Goal: Task Accomplishment & Management: Complete application form

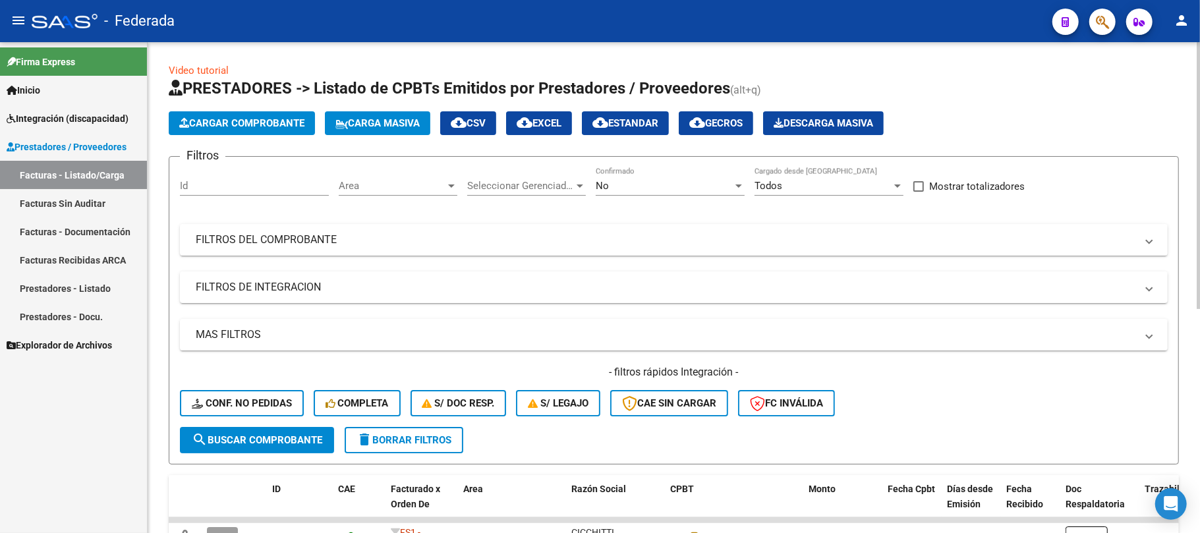
click at [362, 125] on span "Carga Masiva" at bounding box center [377, 123] width 84 height 12
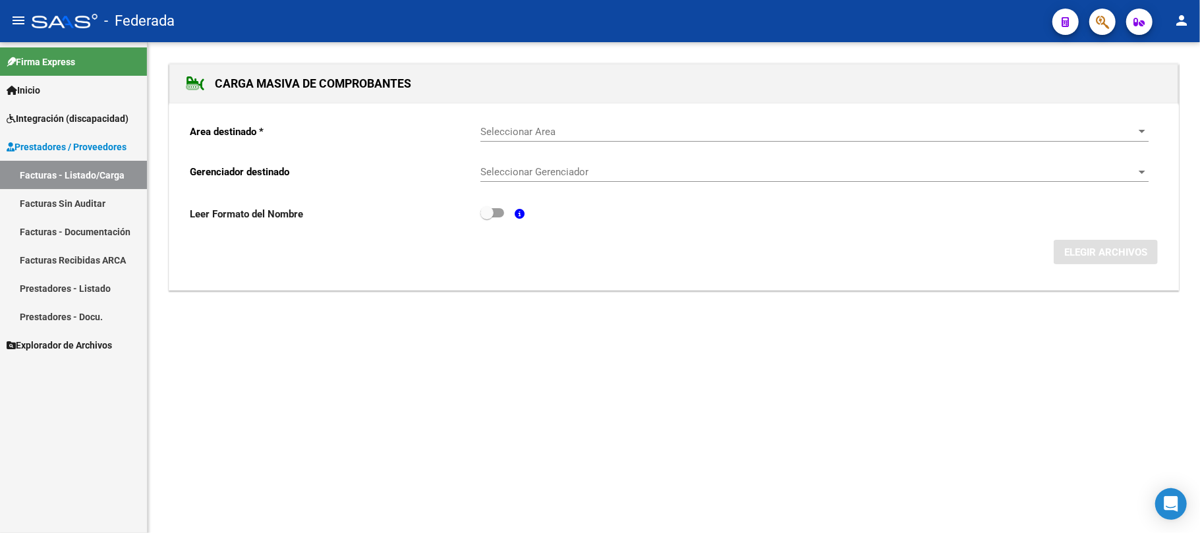
click at [519, 132] on span "Seleccionar Area" at bounding box center [808, 132] width 656 height 12
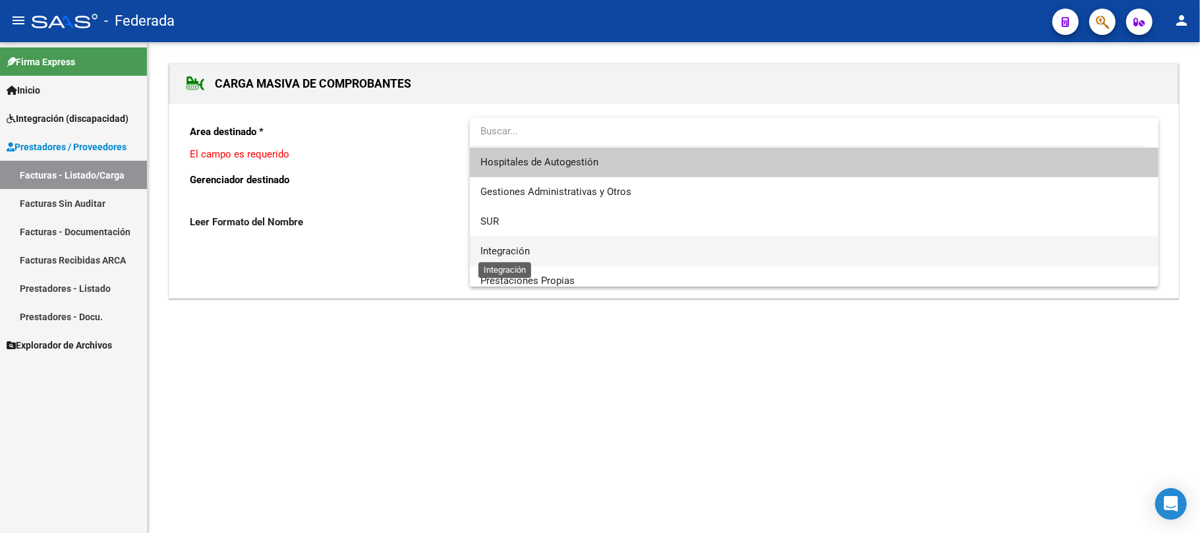
click at [506, 251] on span "Integración" at bounding box center [504, 251] width 49 height 12
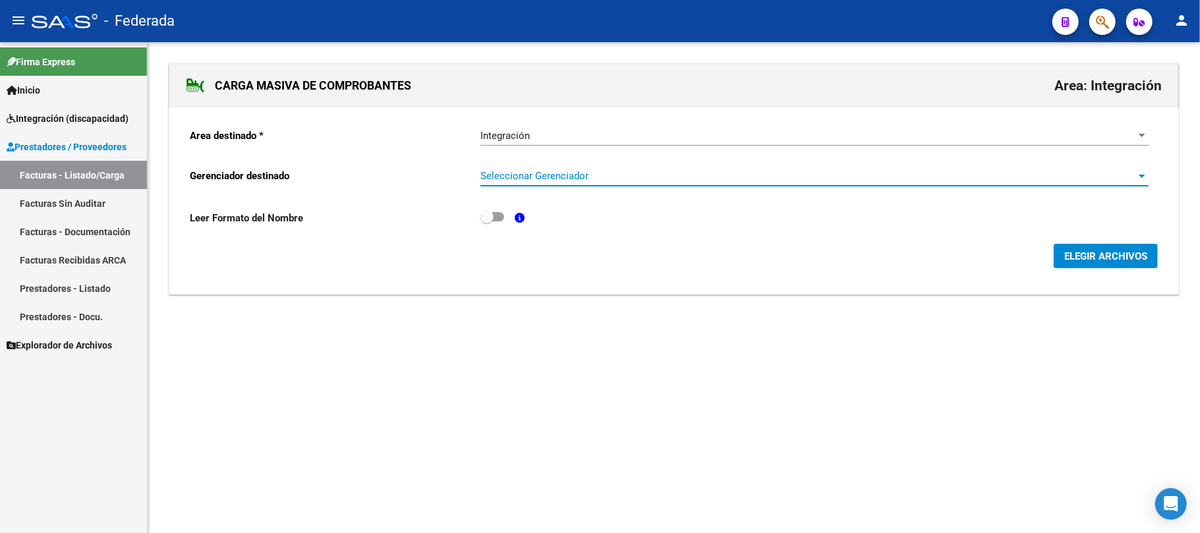
click at [514, 178] on span "Seleccionar Gerenciador" at bounding box center [808, 176] width 656 height 12
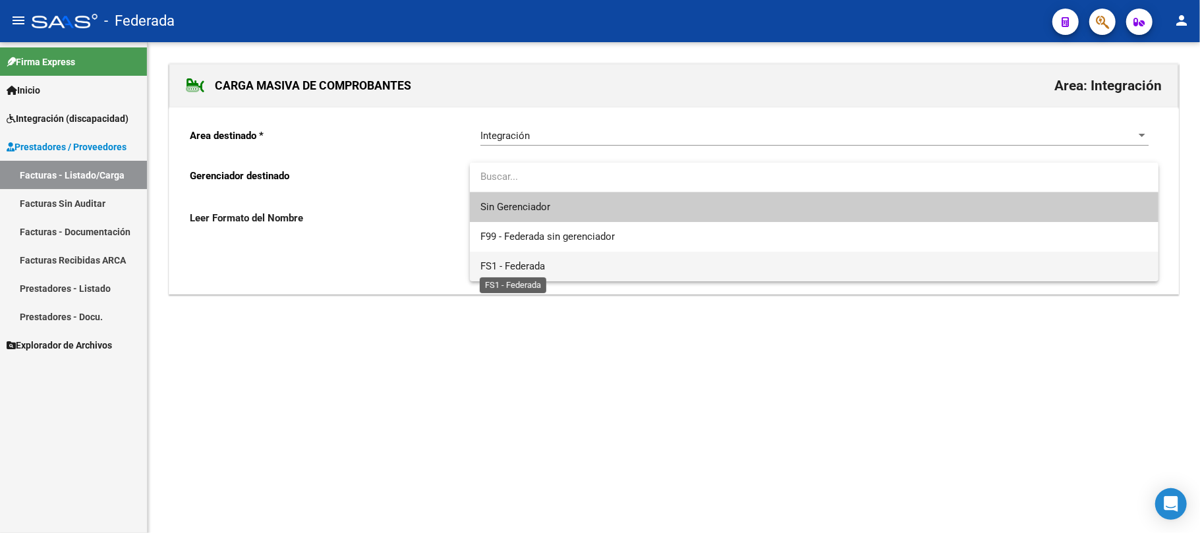
click at [501, 266] on span "FS1 - Federada" at bounding box center [512, 266] width 65 height 12
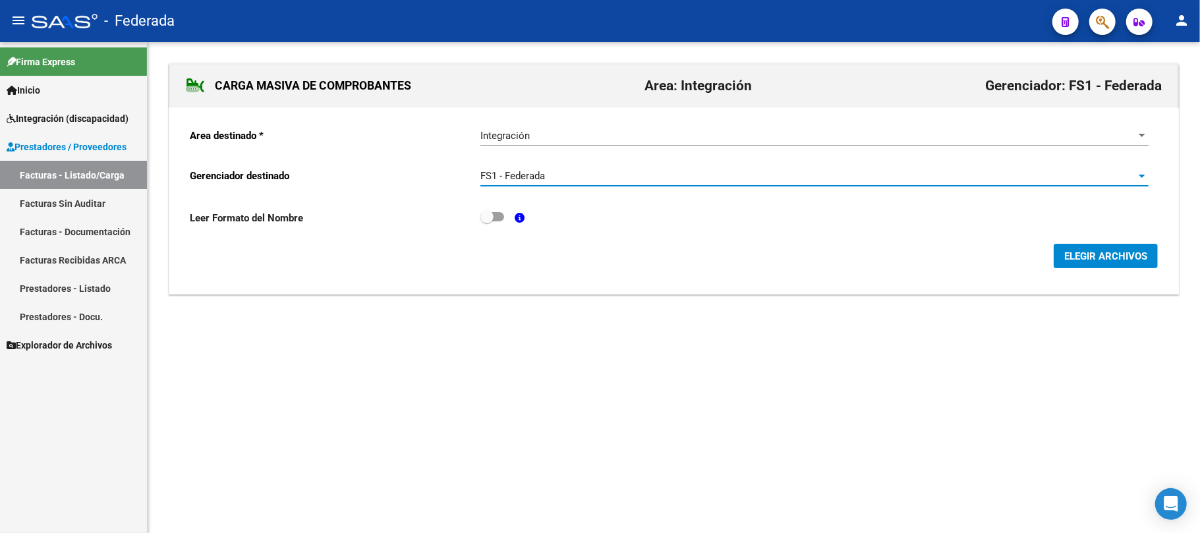
click at [1114, 256] on span "ELEGIR ARCHIVOS" at bounding box center [1105, 256] width 83 height 12
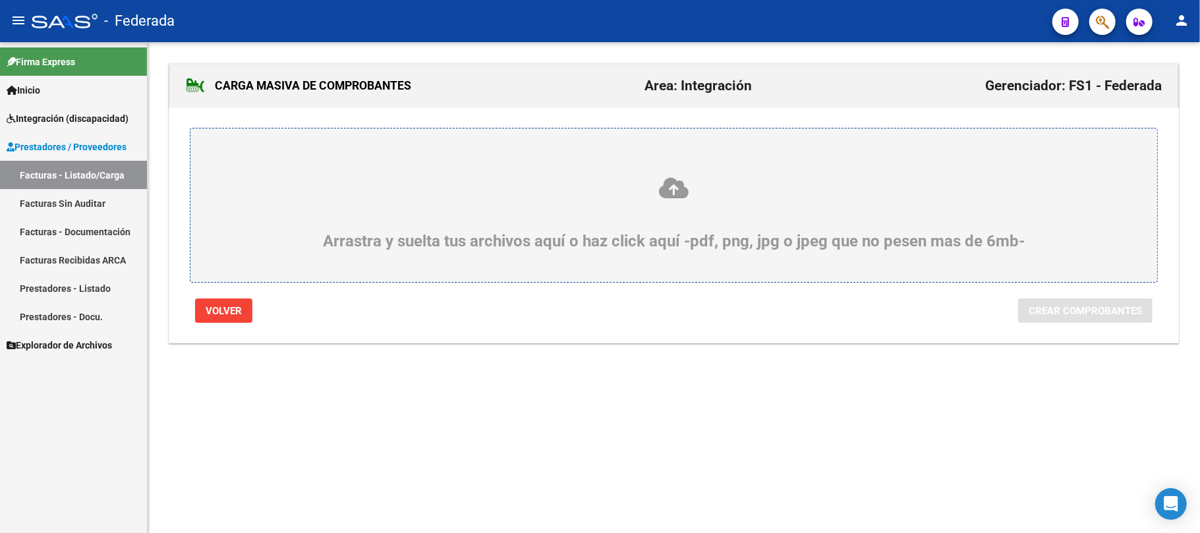
click at [664, 185] on icon at bounding box center [673, 188] width 903 height 24
click at [0, 0] on input "Arrastra y suelta tus archivos aquí o haz click aquí -pdf, png, jpg o jpeg que …" at bounding box center [0, 0] width 0 height 0
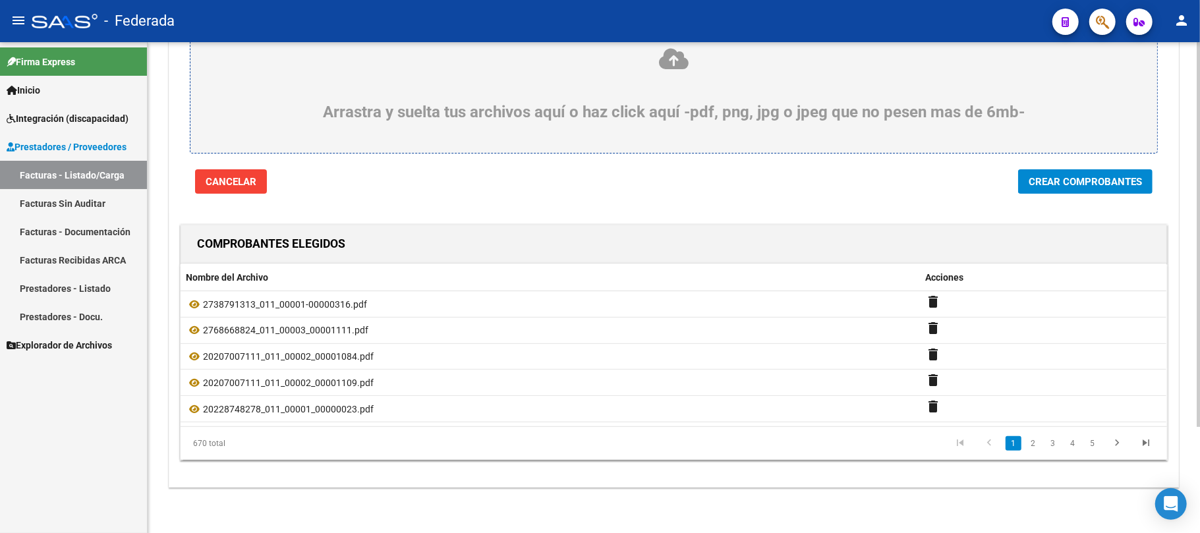
scroll to position [135, 0]
click at [1069, 175] on span "Crear Comprobantes" at bounding box center [1085, 180] width 113 height 12
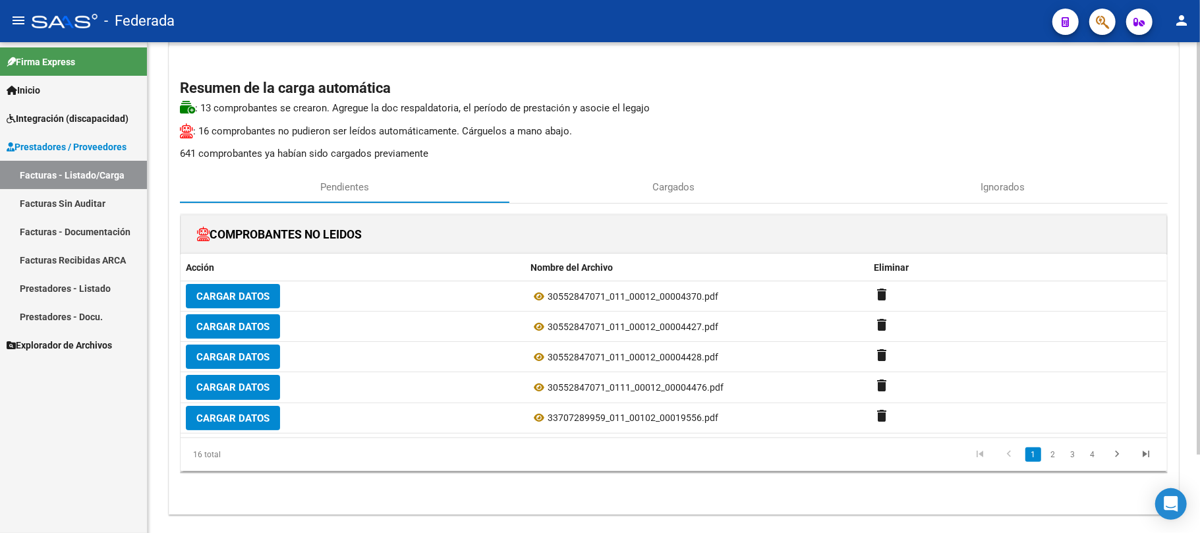
scroll to position [88, 0]
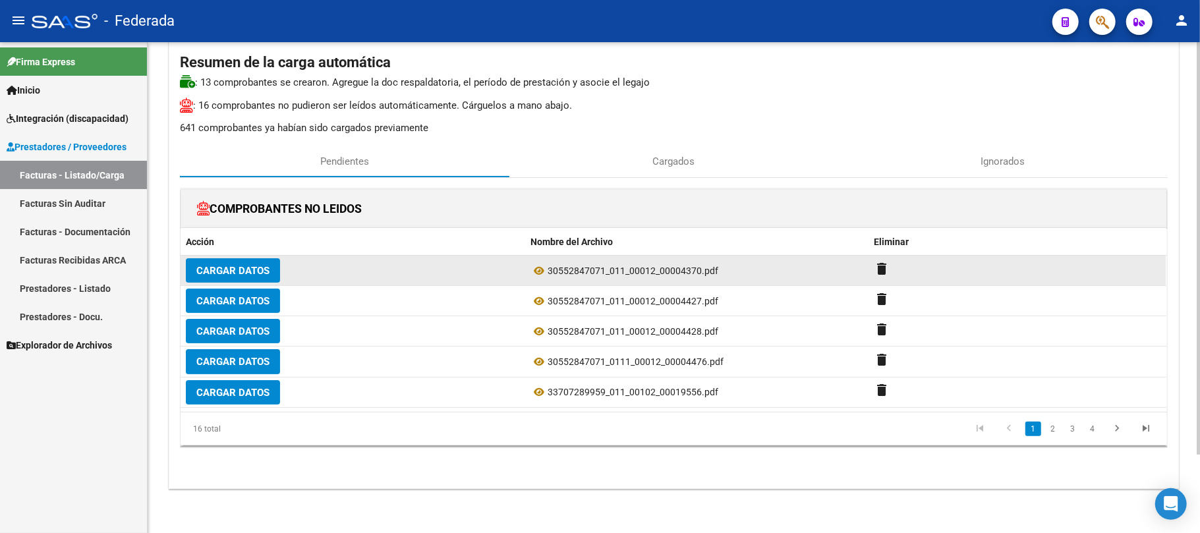
click at [265, 272] on span "Cargar Datos" at bounding box center [232, 271] width 73 height 12
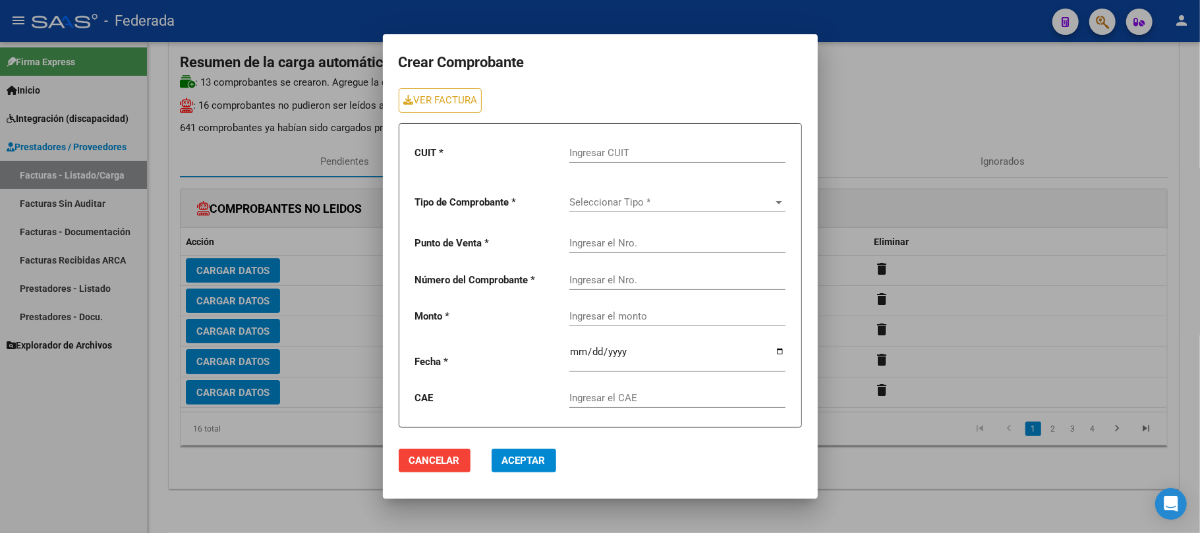
click at [455, 457] on span "Cancelar" at bounding box center [434, 461] width 51 height 12
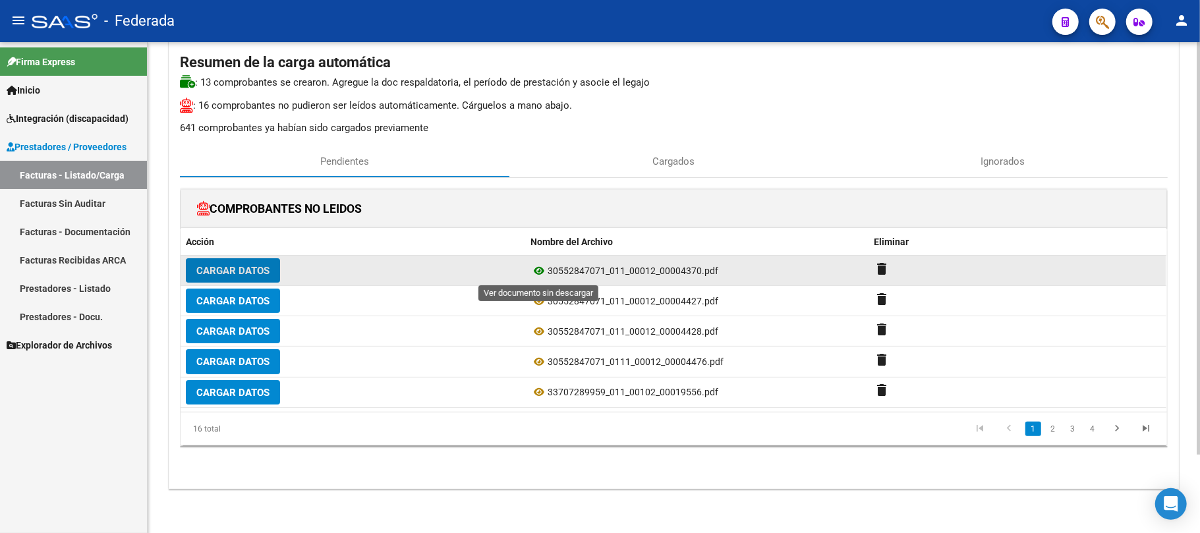
click at [538, 270] on icon at bounding box center [538, 271] width 17 height 16
click at [882, 266] on mat-icon "delete" at bounding box center [882, 269] width 16 height 16
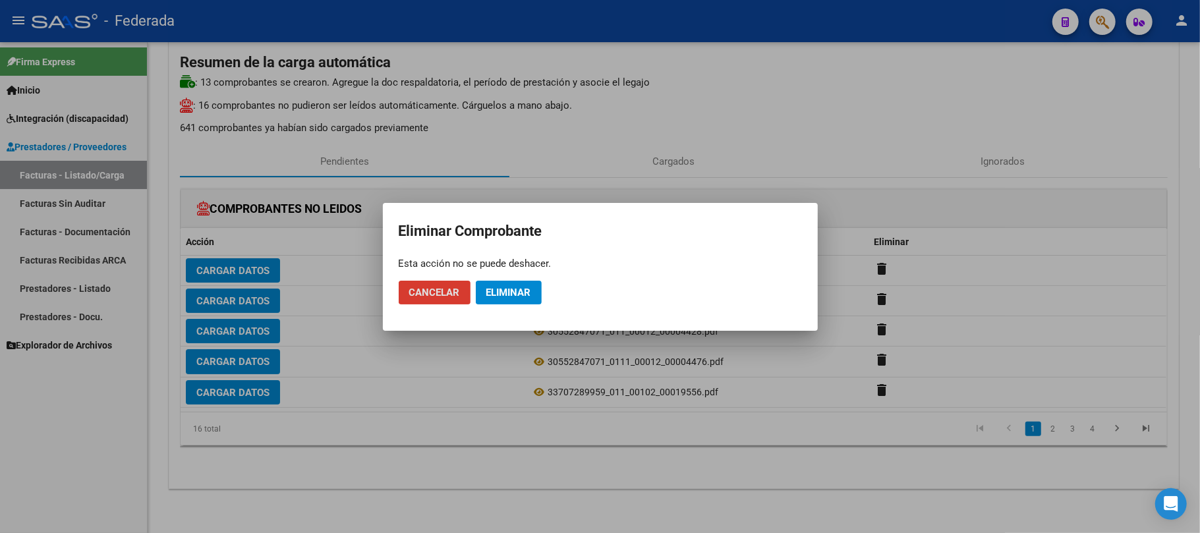
click at [531, 287] on span "Eliminar" at bounding box center [508, 293] width 45 height 12
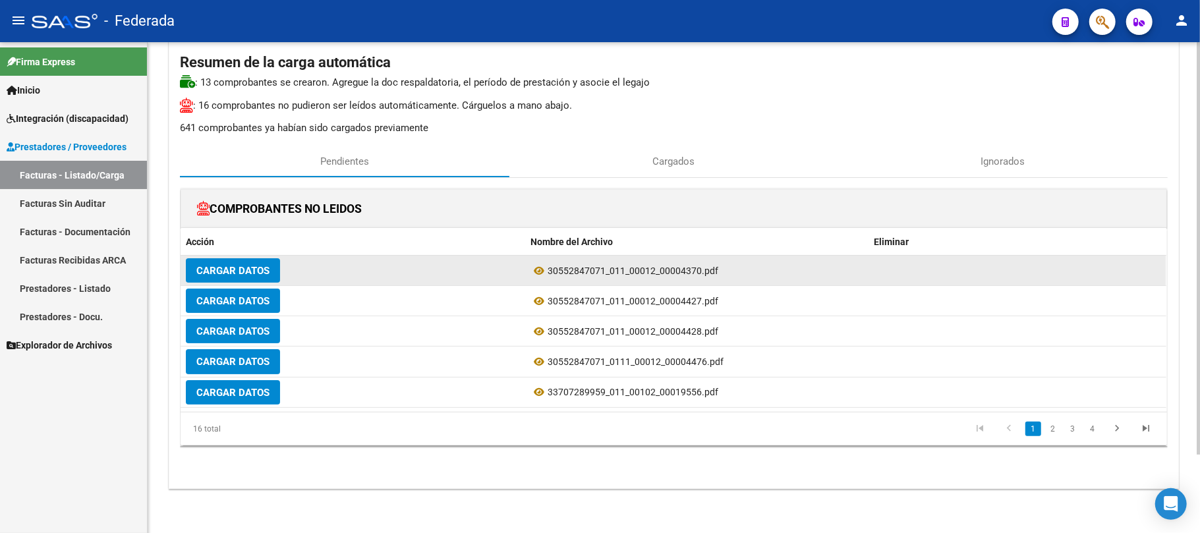
scroll to position [92, 0]
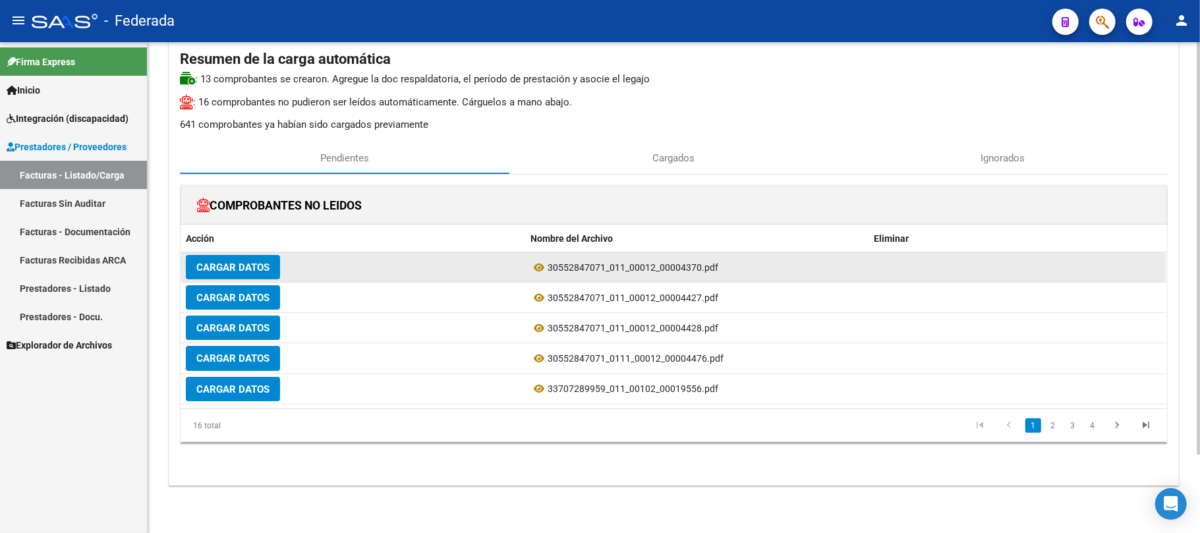
click at [883, 270] on datatable-body-cell at bounding box center [1017, 267] width 297 height 30
click at [432, 280] on datatable-body-cell "Cargar Datos" at bounding box center [353, 267] width 345 height 30
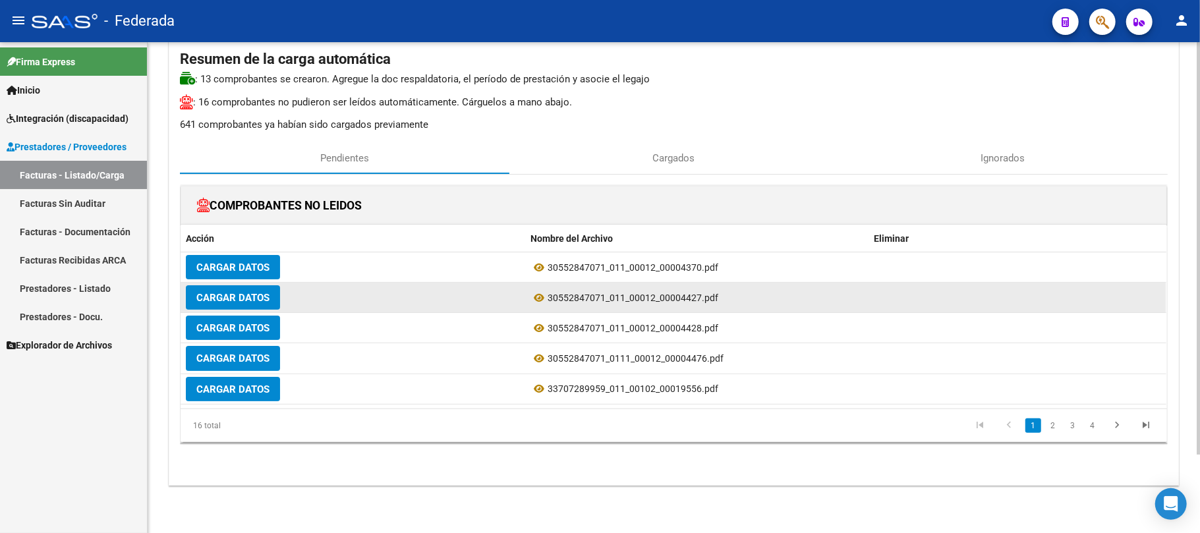
click at [427, 302] on div "Cargar Datos" at bounding box center [353, 297] width 334 height 24
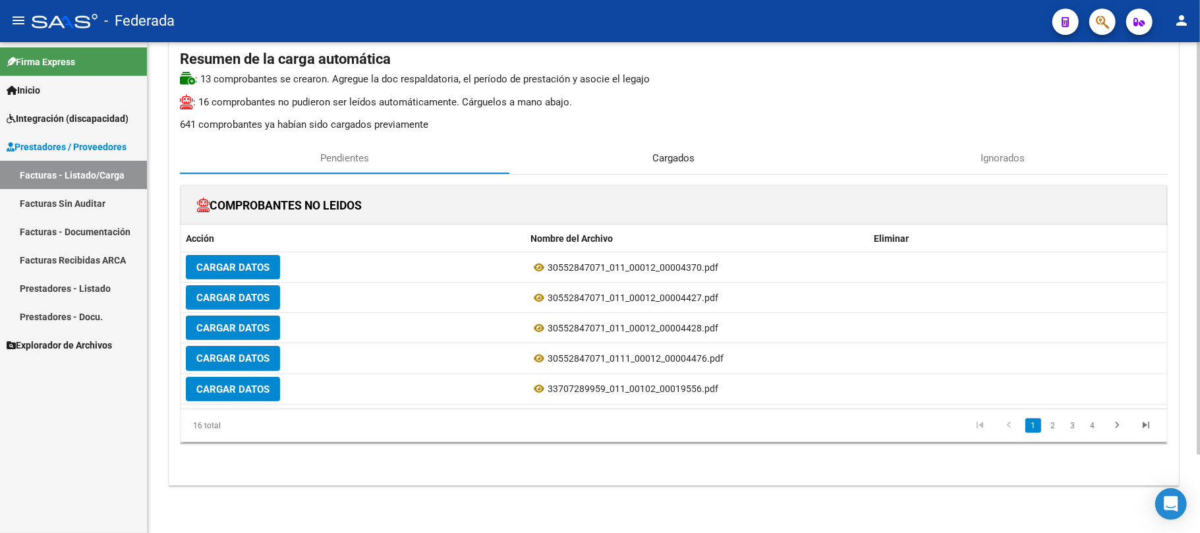
click at [673, 169] on div "Cargados" at bounding box center [673, 158] width 329 height 32
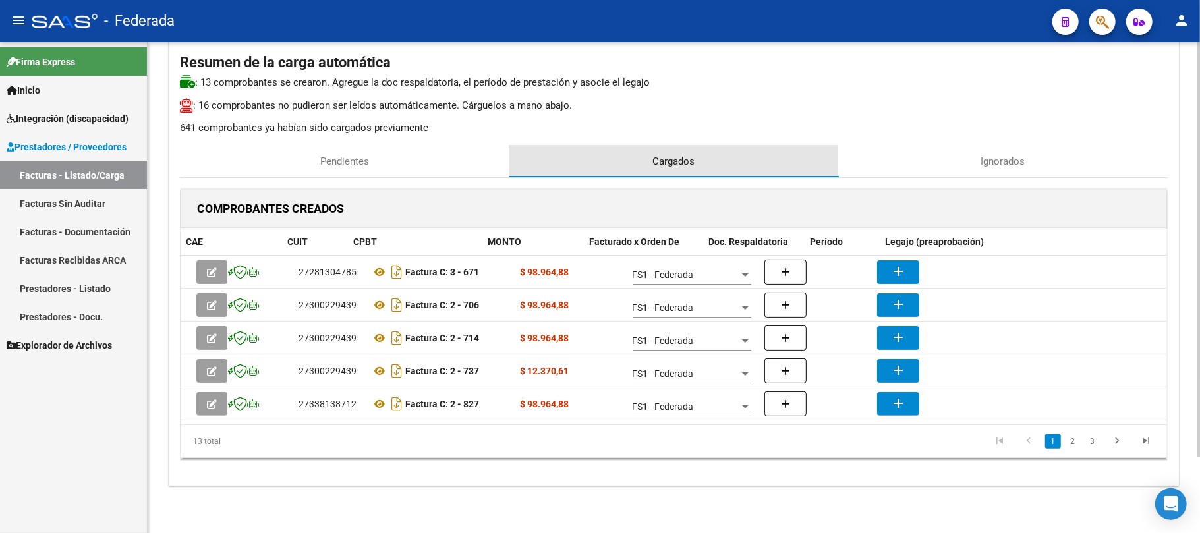
scroll to position [0, 0]
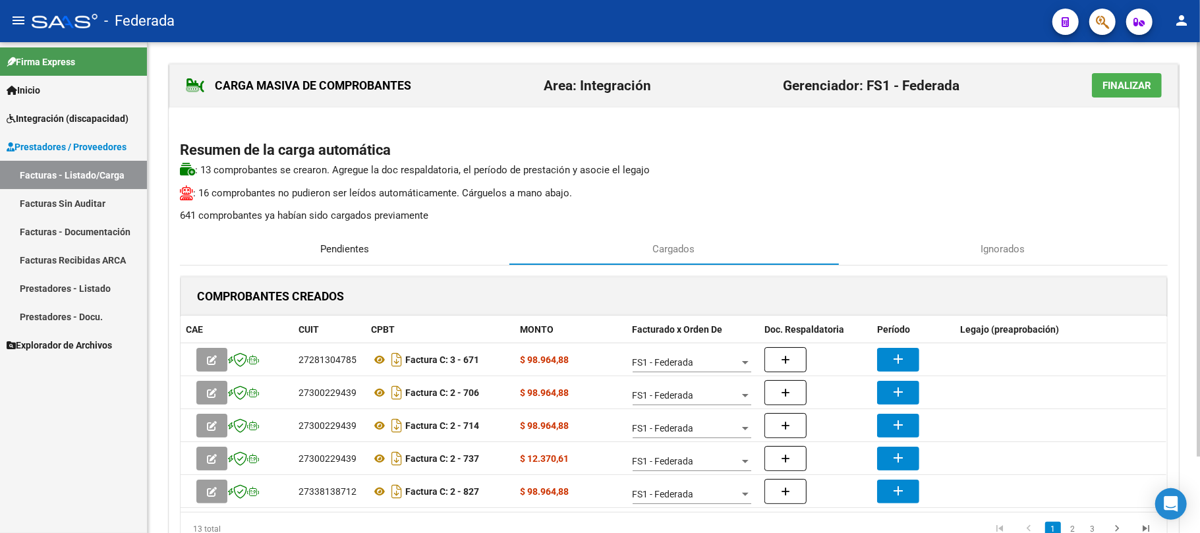
click at [327, 253] on span "Pendientes" at bounding box center [344, 249] width 49 height 14
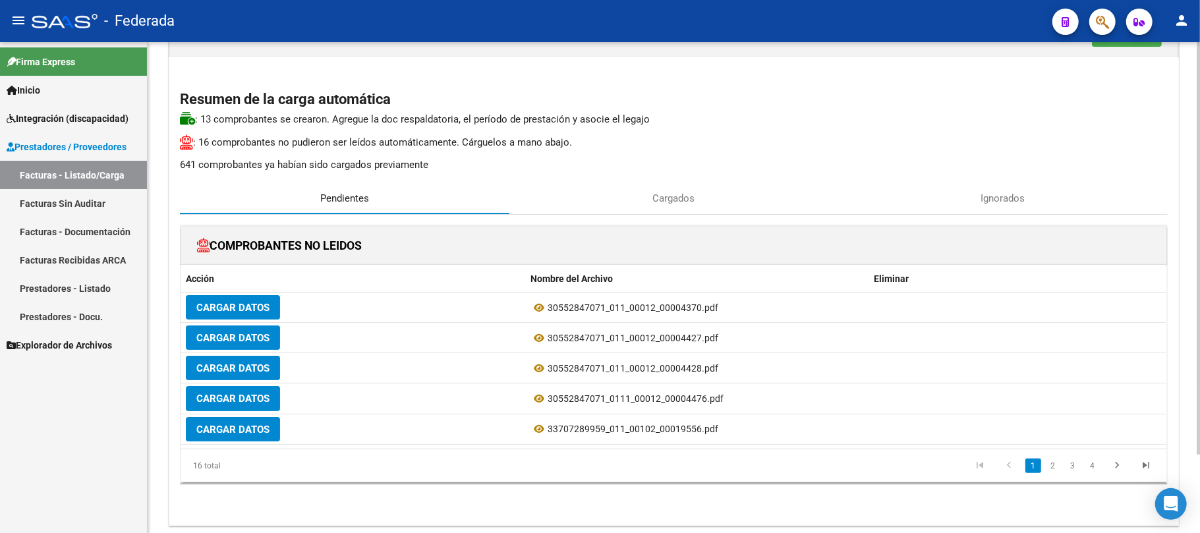
scroll to position [92, 0]
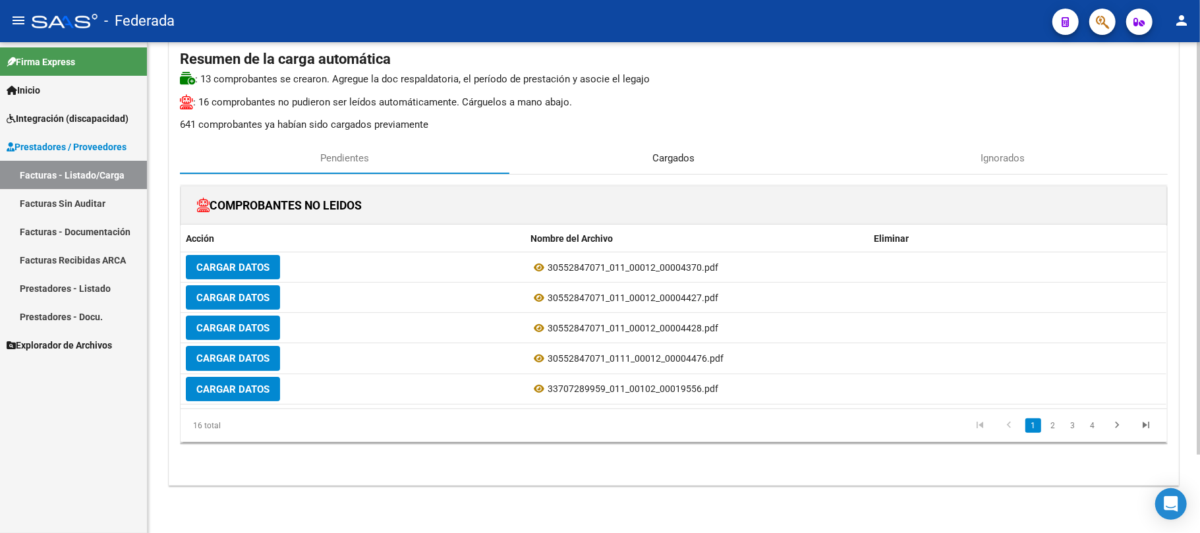
click at [681, 167] on div "Cargados" at bounding box center [673, 158] width 329 height 32
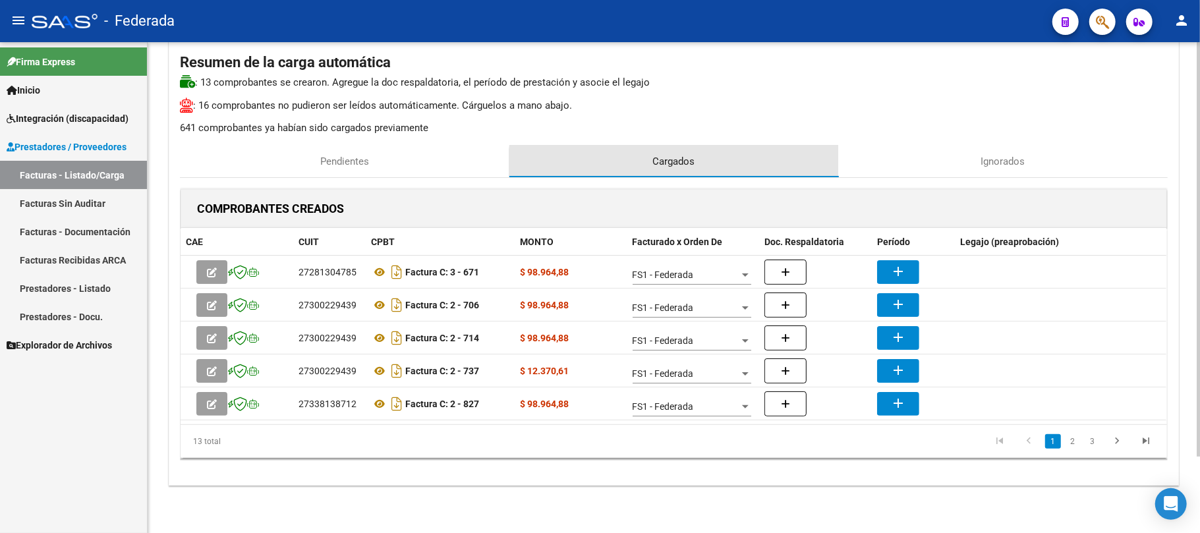
scroll to position [0, 0]
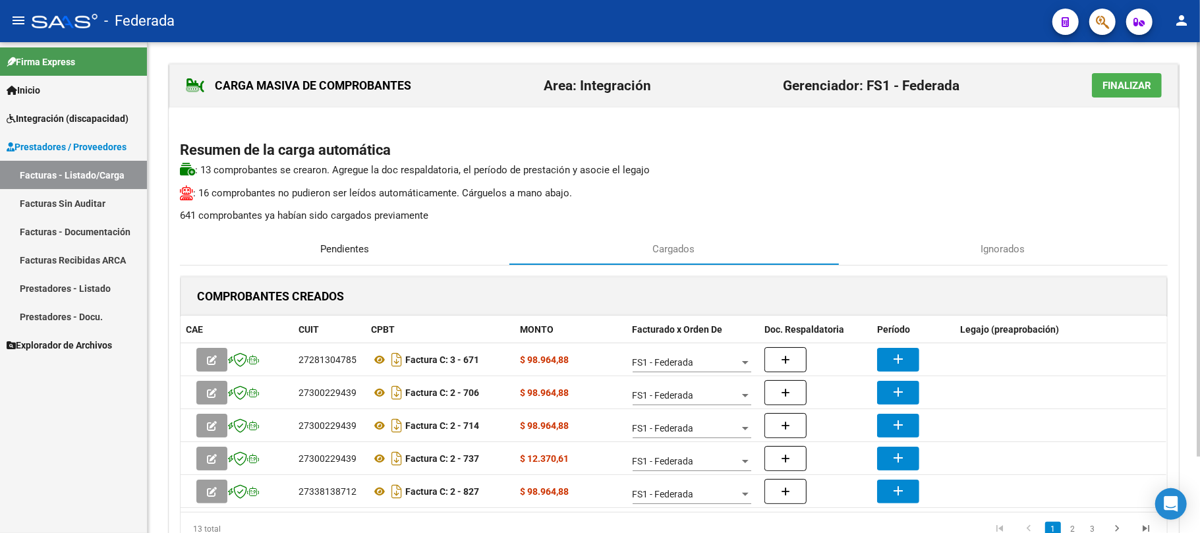
click at [362, 253] on span "Pendientes" at bounding box center [344, 249] width 49 height 14
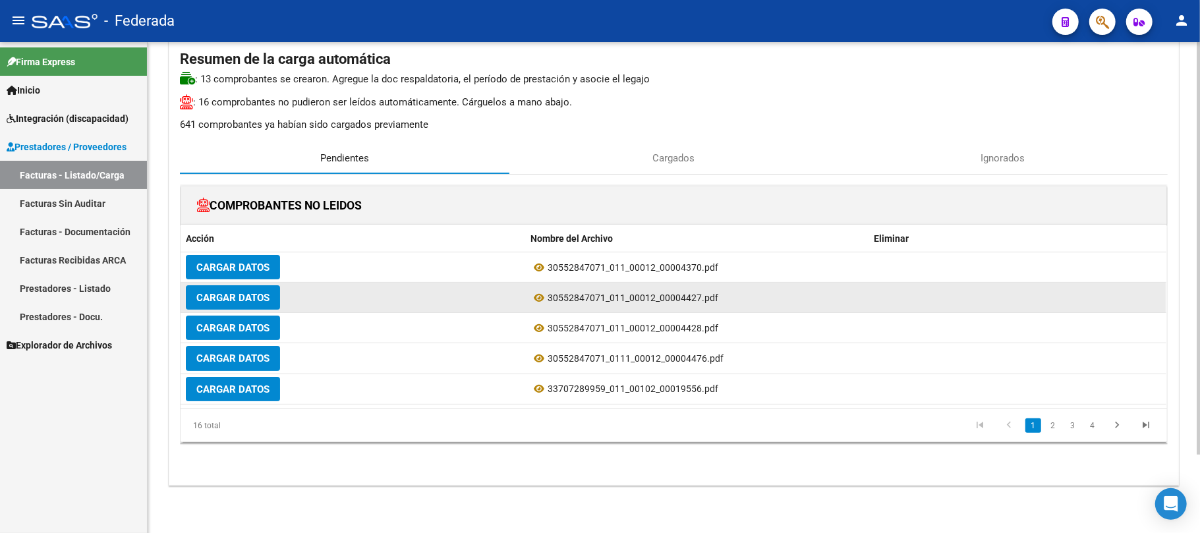
scroll to position [92, 0]
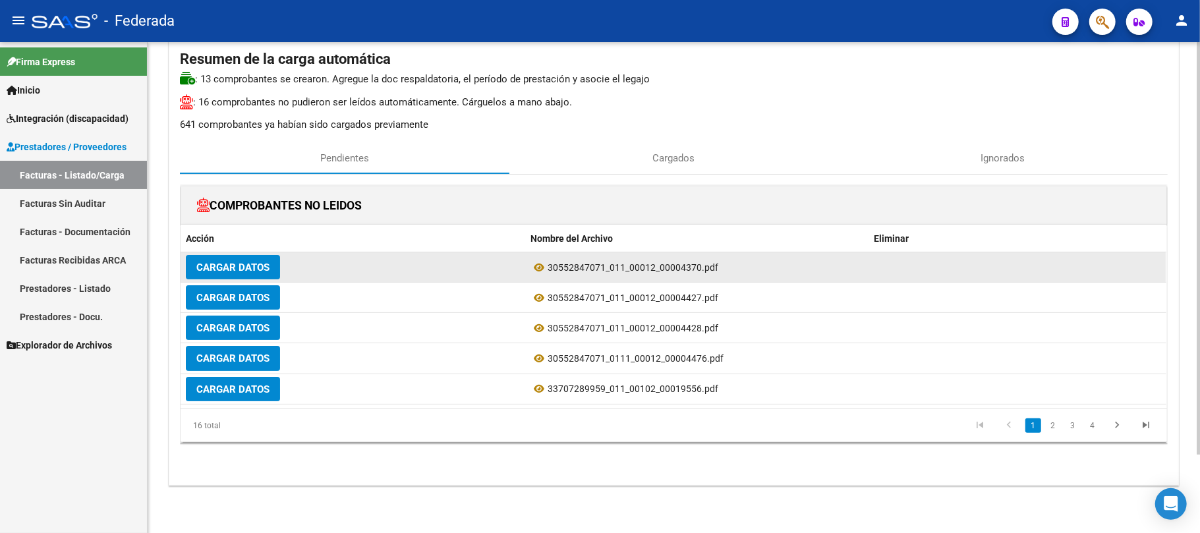
click at [878, 258] on datatable-body-cell at bounding box center [1017, 267] width 297 height 30
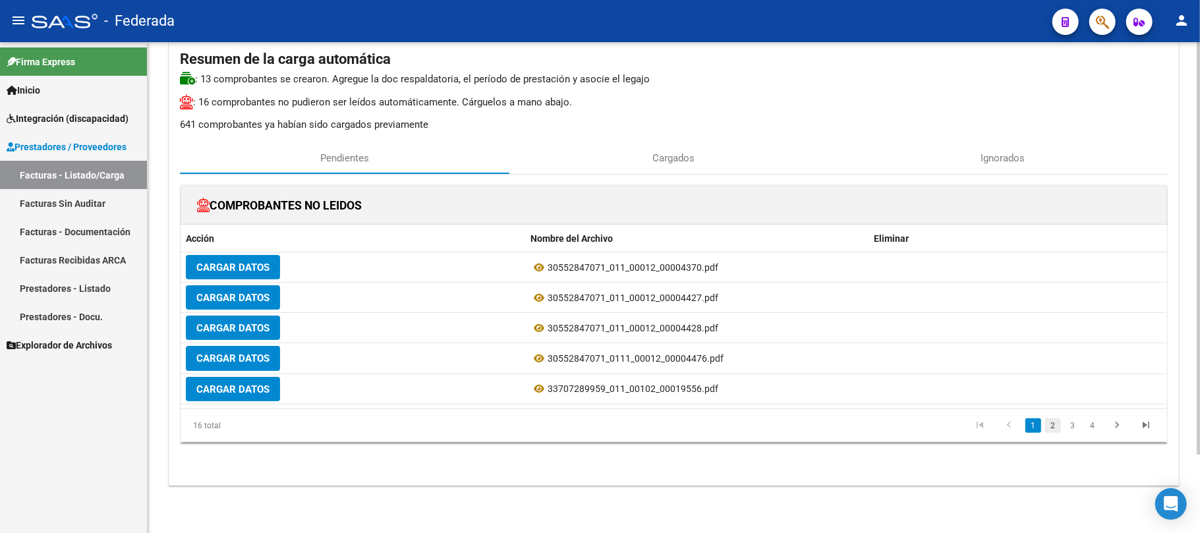
click at [1052, 425] on link "2" at bounding box center [1053, 425] width 16 height 14
click at [1032, 422] on link "1" at bounding box center [1033, 425] width 16 height 14
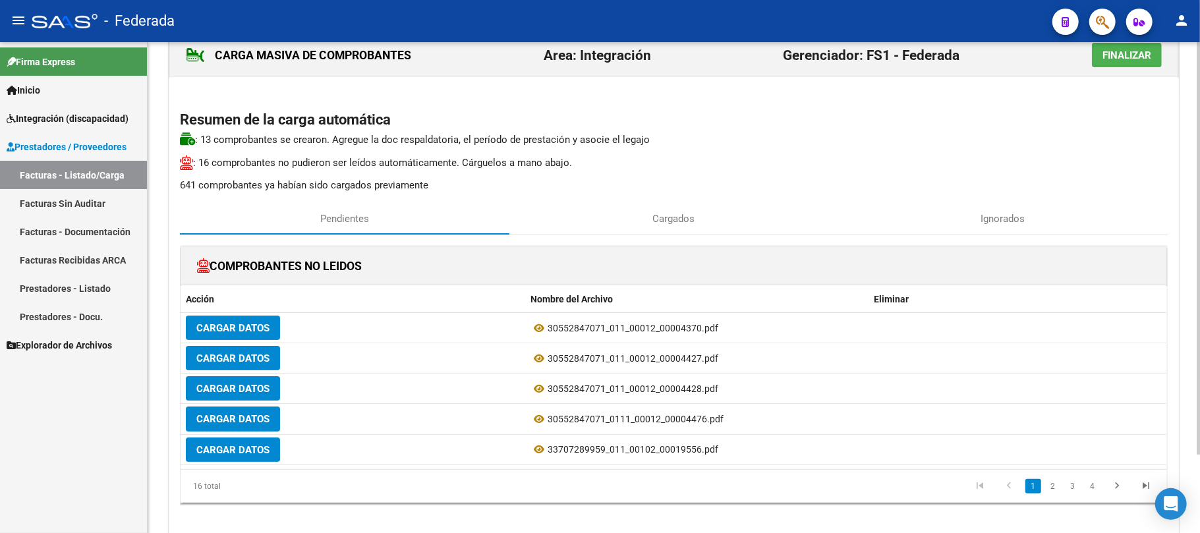
scroll to position [4, 0]
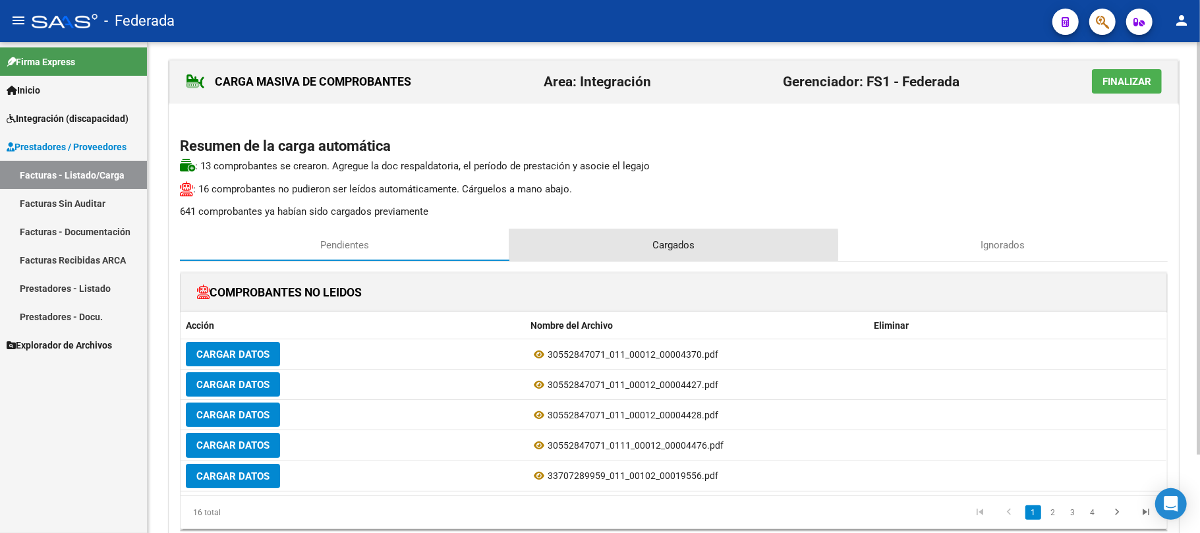
click at [644, 246] on div "Cargados" at bounding box center [673, 245] width 329 height 32
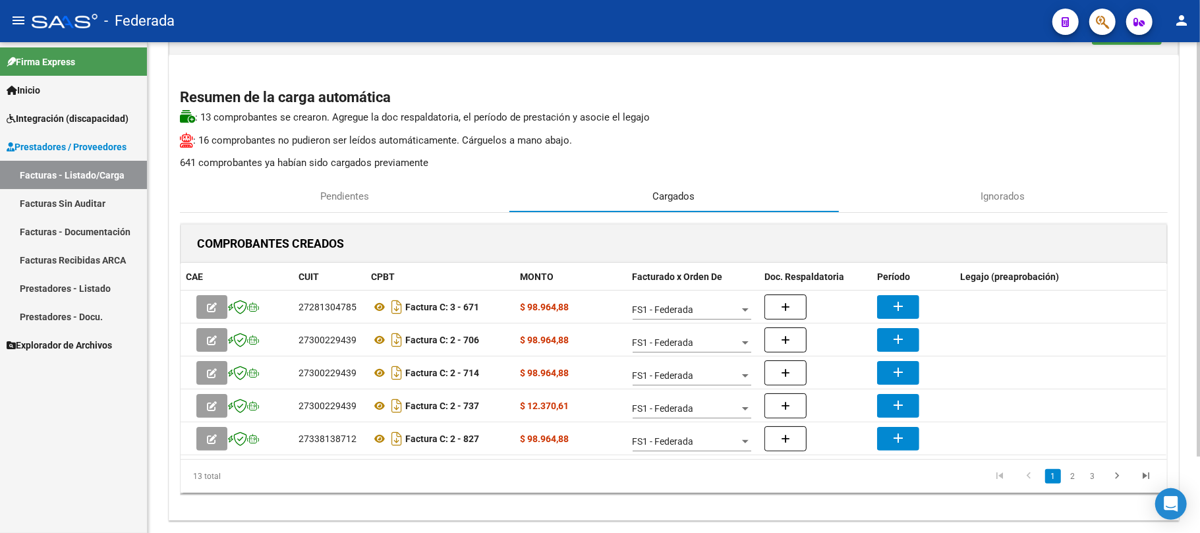
scroll to position [90, 0]
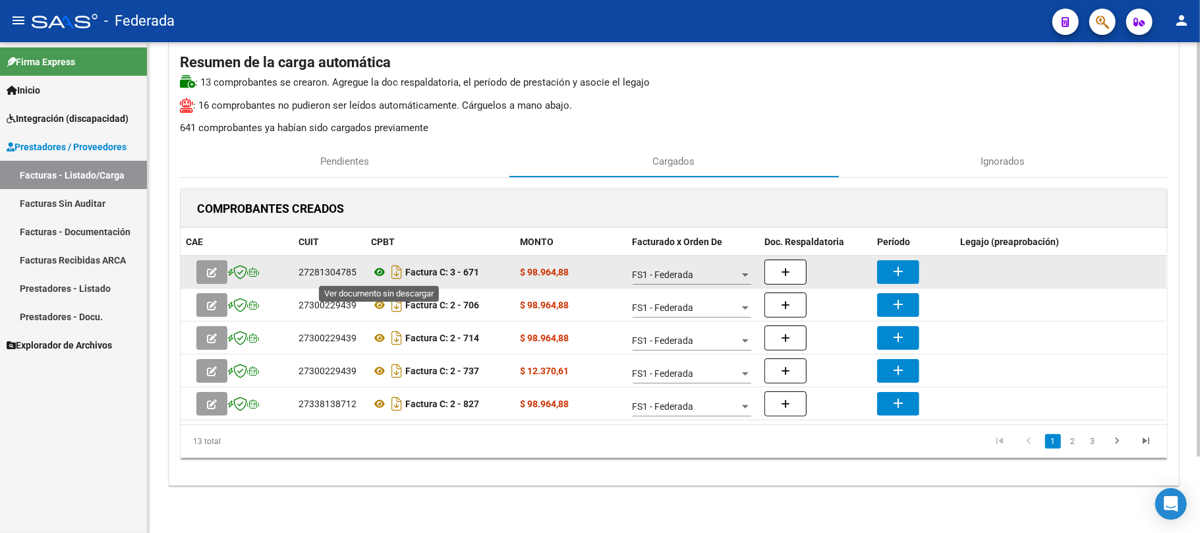
click at [380, 268] on icon at bounding box center [379, 272] width 17 height 16
click at [912, 265] on button "add" at bounding box center [898, 272] width 42 height 24
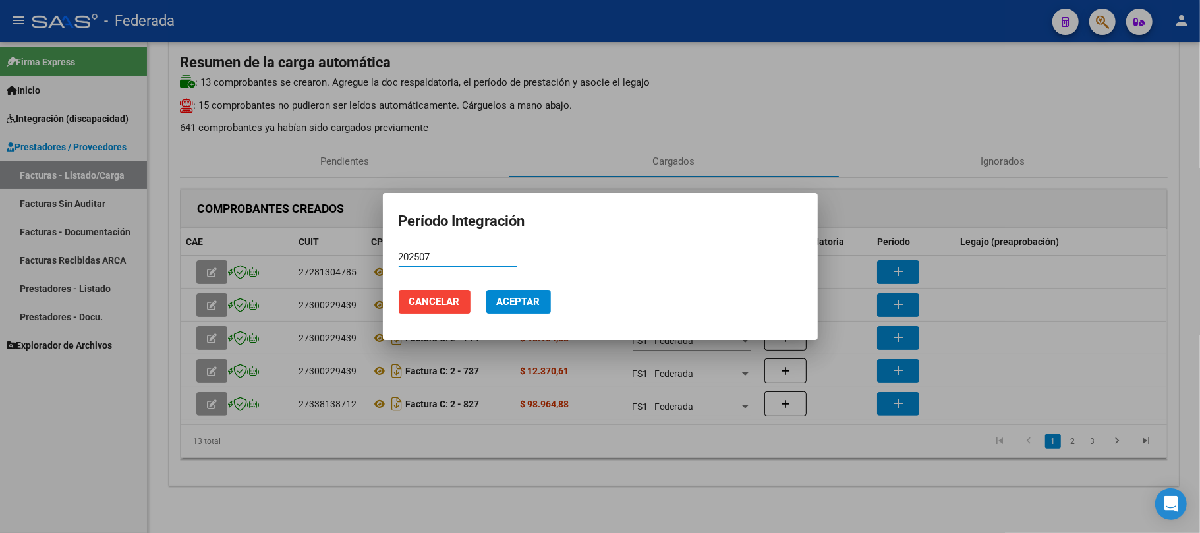
type input "202507"
click at [530, 307] on span "Aceptar" at bounding box center [518, 302] width 43 height 12
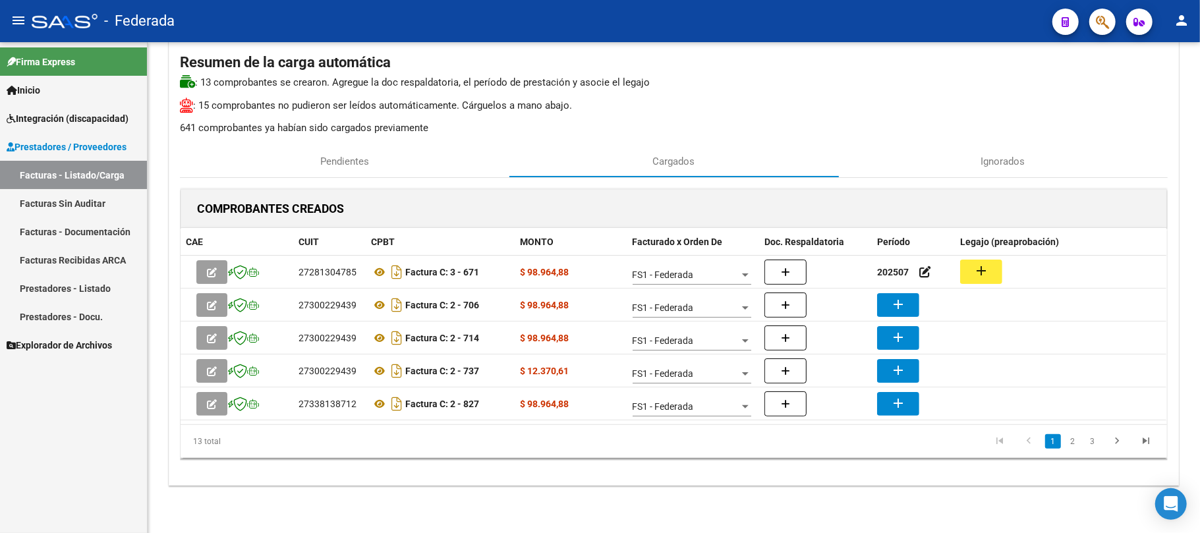
click at [970, 270] on button "add" at bounding box center [981, 272] width 42 height 24
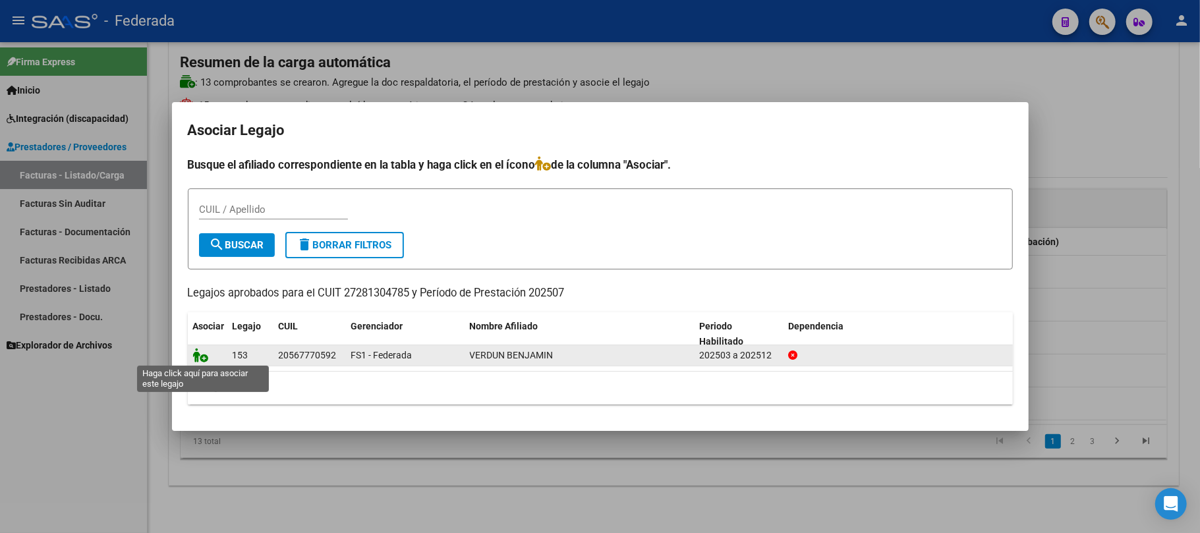
click at [200, 360] on icon at bounding box center [201, 355] width 16 height 14
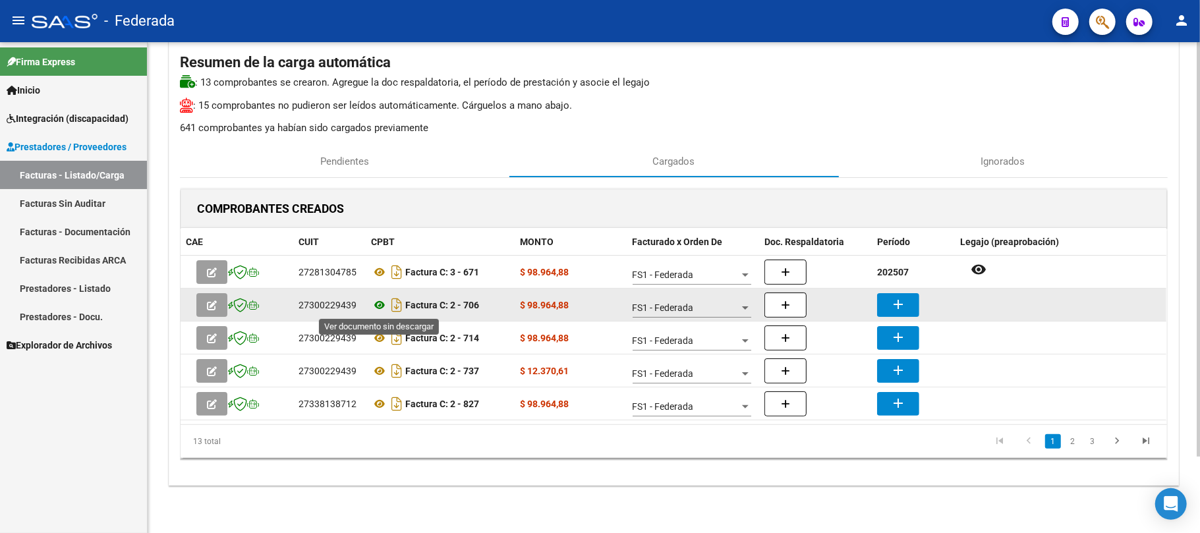
click at [380, 304] on icon at bounding box center [379, 305] width 17 height 16
click at [889, 301] on button "add" at bounding box center [898, 305] width 42 height 24
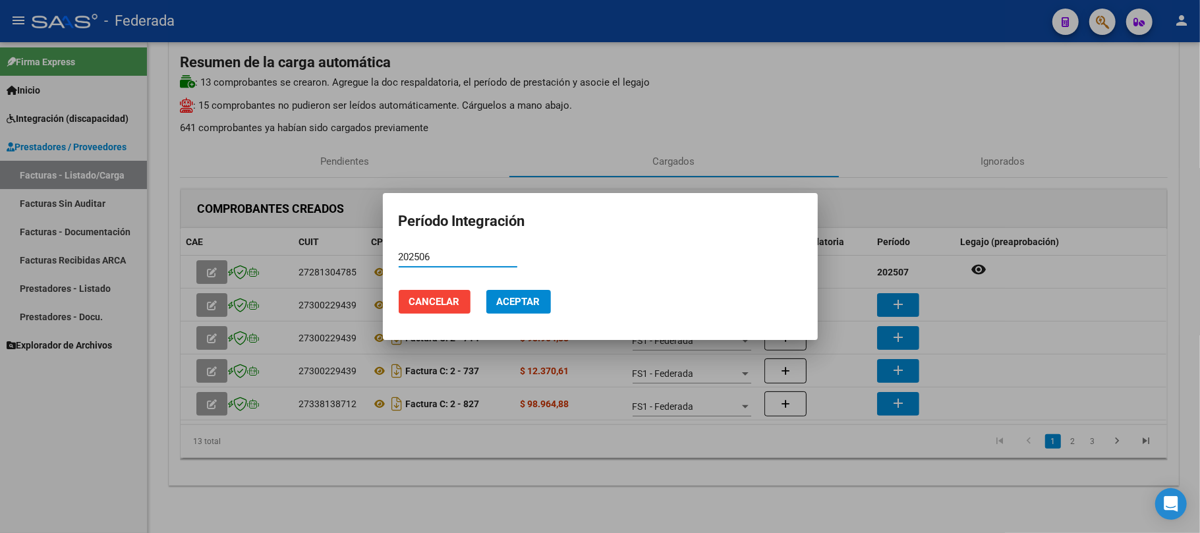
type input "202506"
click at [541, 304] on button "Aceptar" at bounding box center [518, 302] width 65 height 24
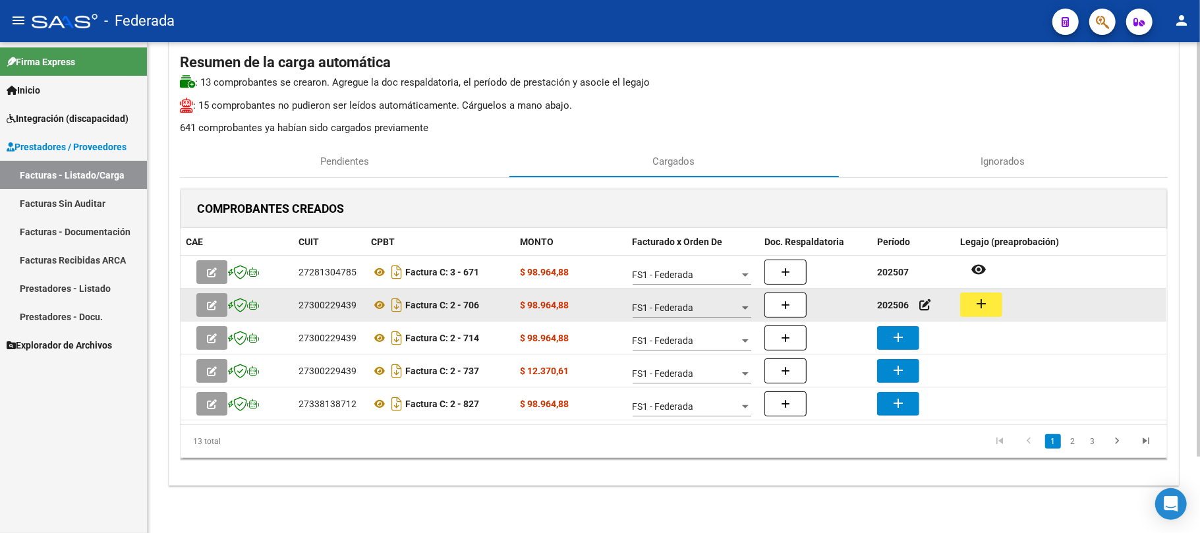
click at [992, 304] on button "add" at bounding box center [981, 305] width 42 height 24
click at [341, 302] on div "27300229439" at bounding box center [328, 305] width 58 height 15
click at [344, 303] on div "27300229439" at bounding box center [328, 305] width 58 height 15
copy div "27300229439"
click at [381, 303] on icon at bounding box center [379, 305] width 17 height 16
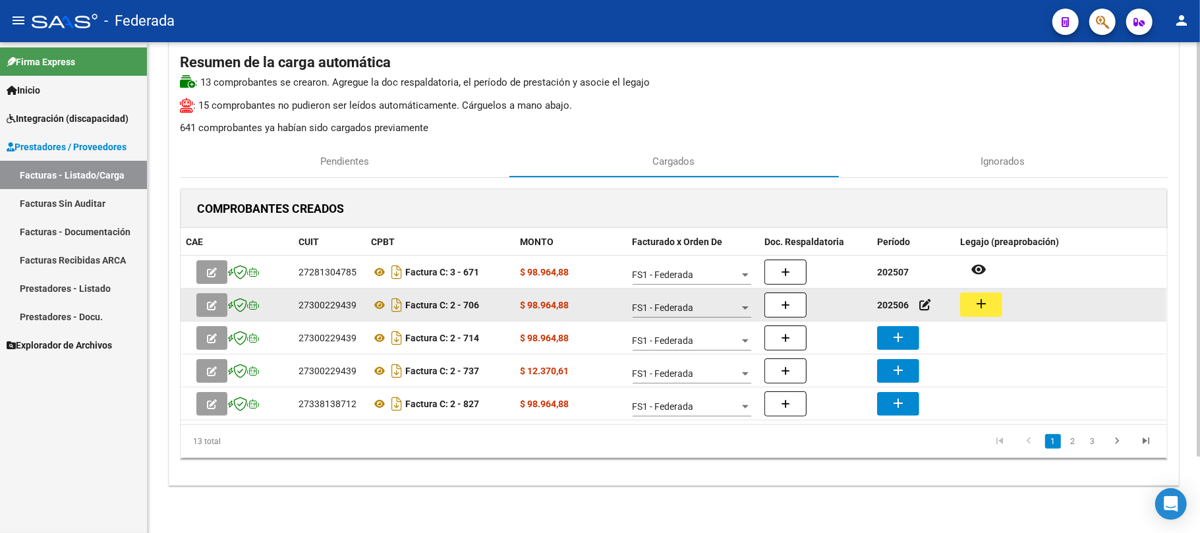
click at [981, 306] on mat-icon "add" at bounding box center [981, 304] width 16 height 16
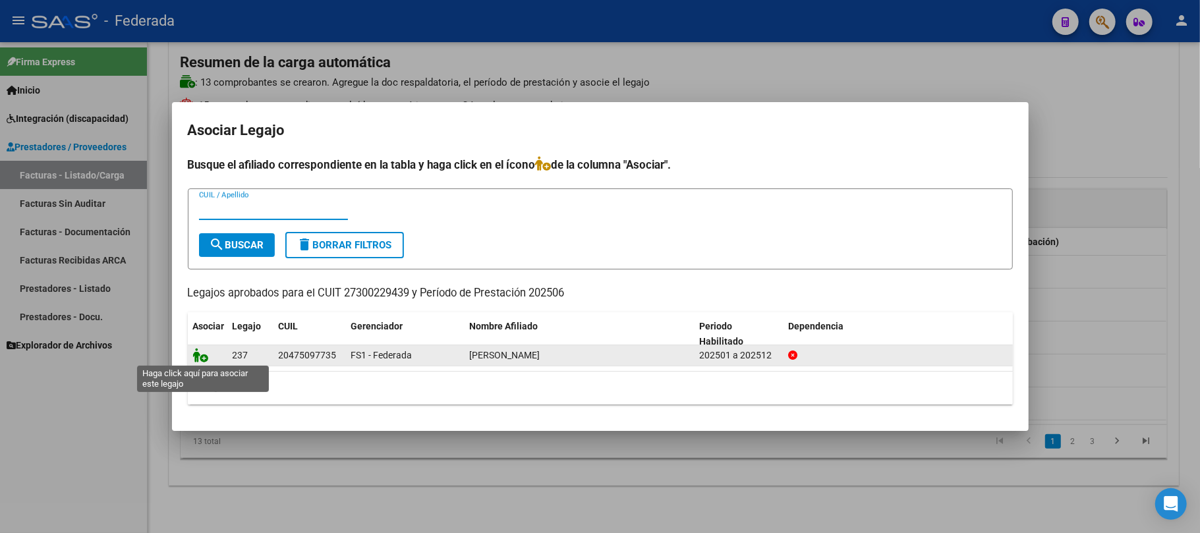
click at [198, 356] on icon at bounding box center [201, 355] width 16 height 14
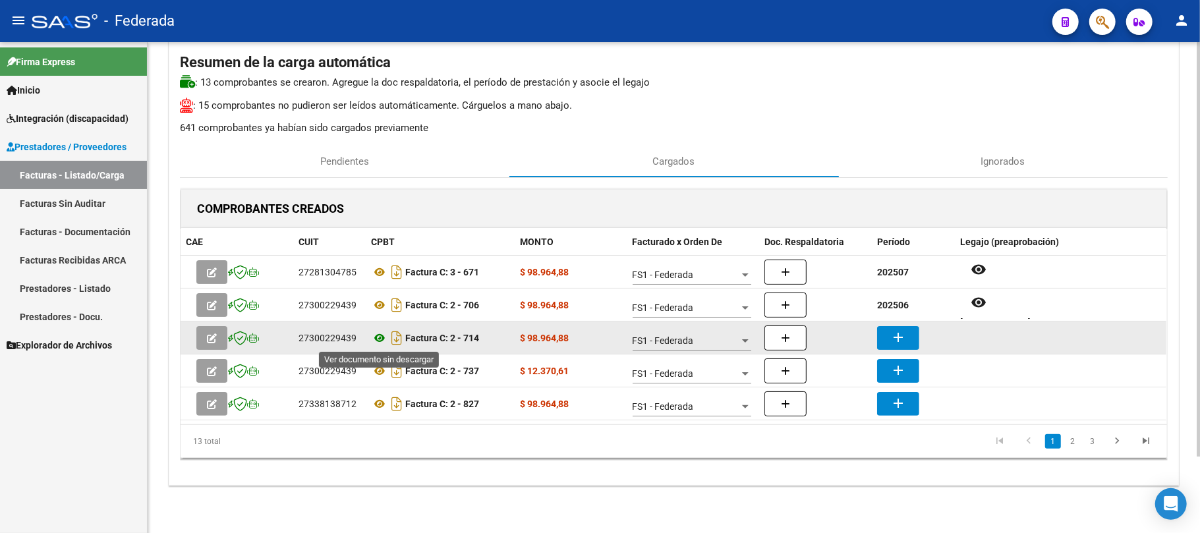
click at [375, 340] on icon at bounding box center [379, 338] width 17 height 16
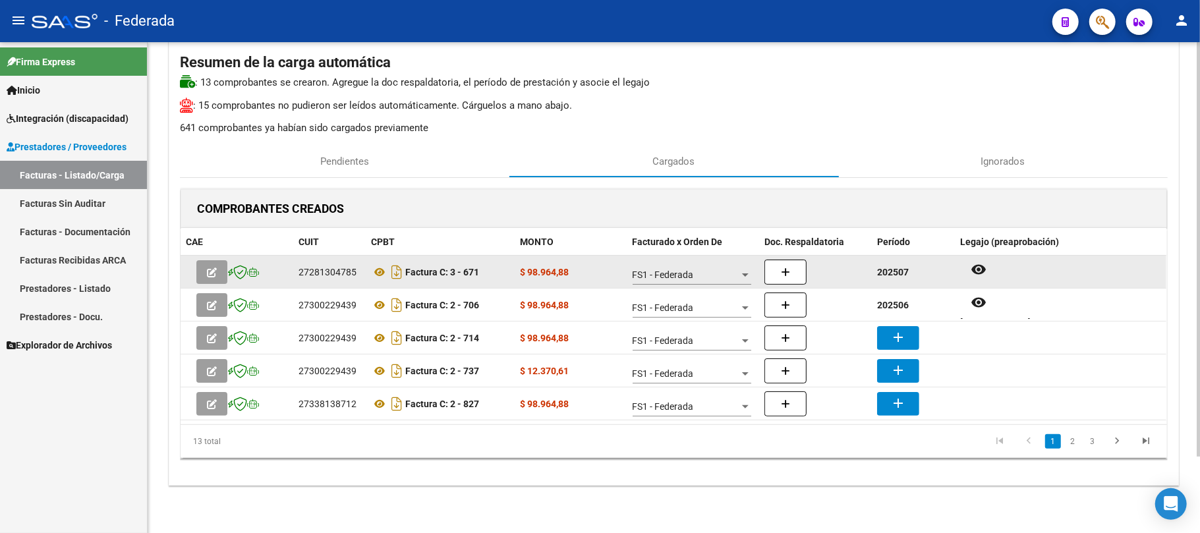
click at [892, 275] on strong "202507" at bounding box center [893, 272] width 32 height 11
copy strong "202507"
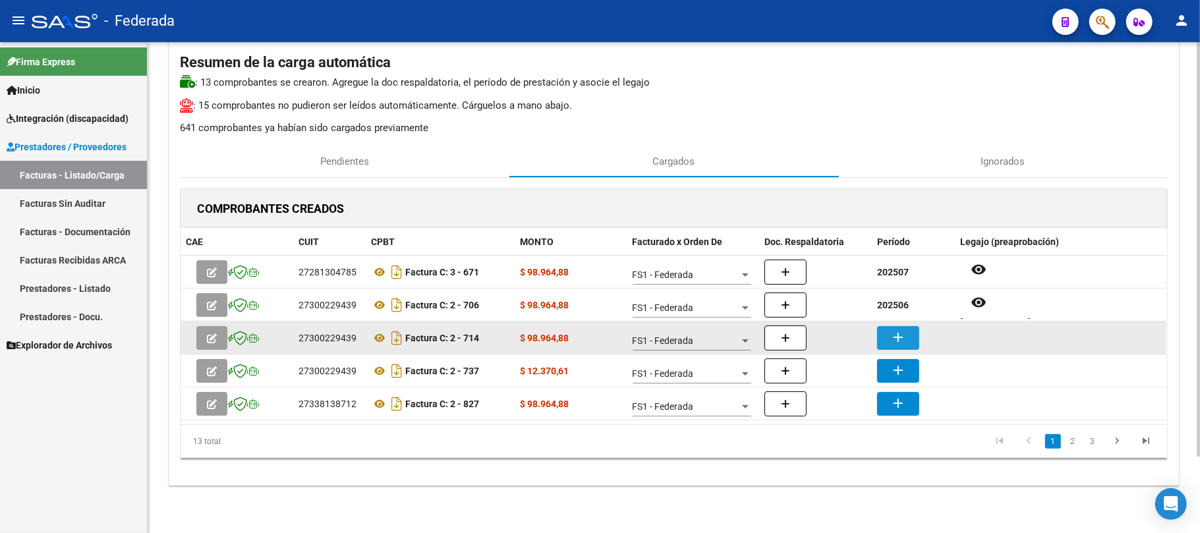
click at [901, 331] on mat-icon "add" at bounding box center [898, 337] width 16 height 16
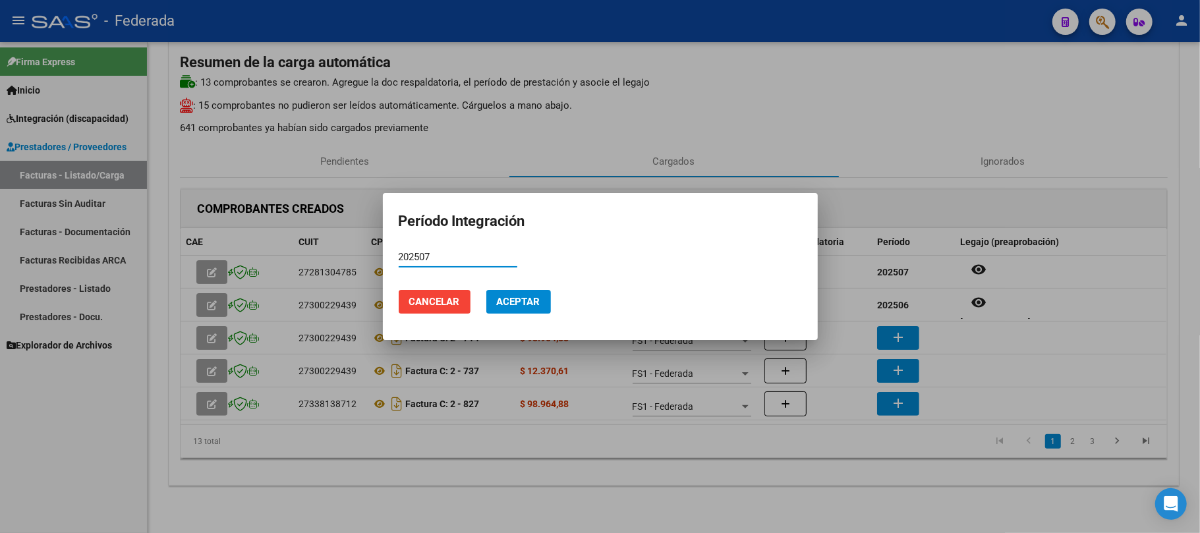
type input "202507"
click at [547, 301] on button "Aceptar" at bounding box center [518, 302] width 65 height 24
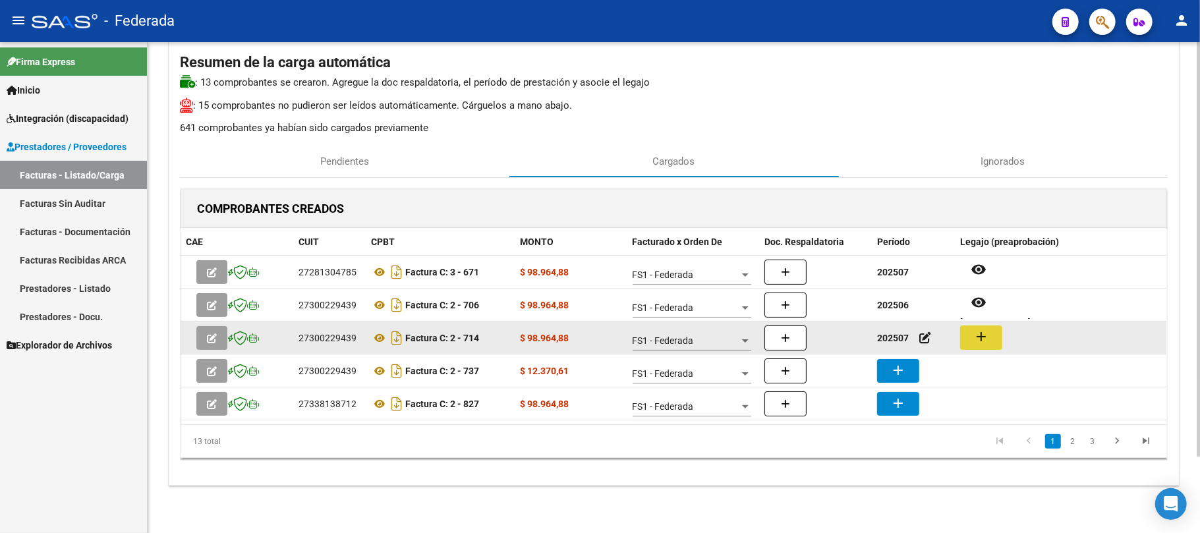
click at [966, 341] on button "add" at bounding box center [981, 338] width 42 height 24
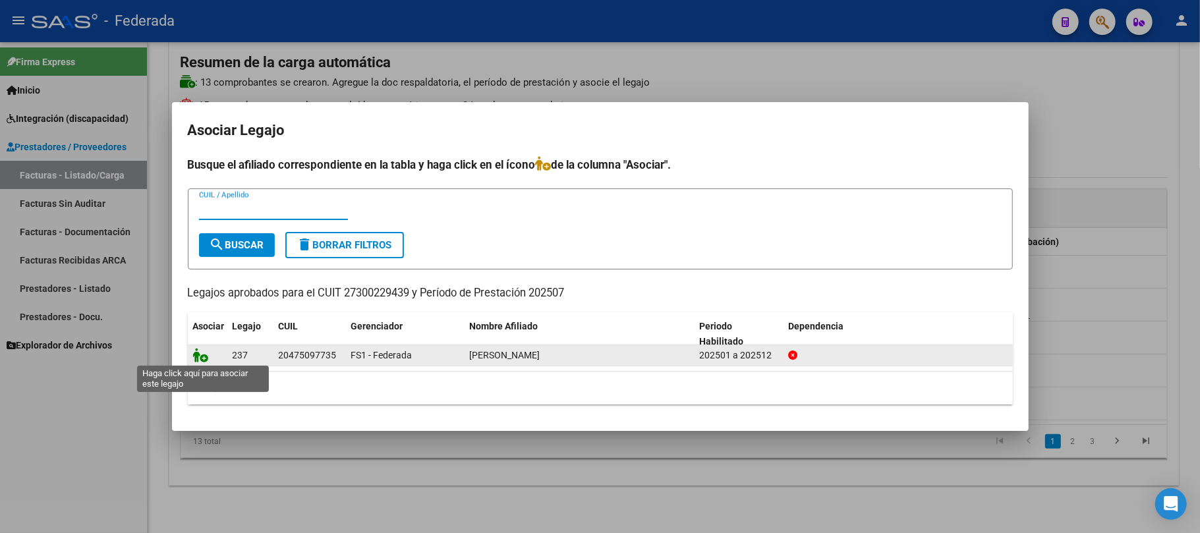
click at [206, 358] on icon at bounding box center [201, 355] width 16 height 14
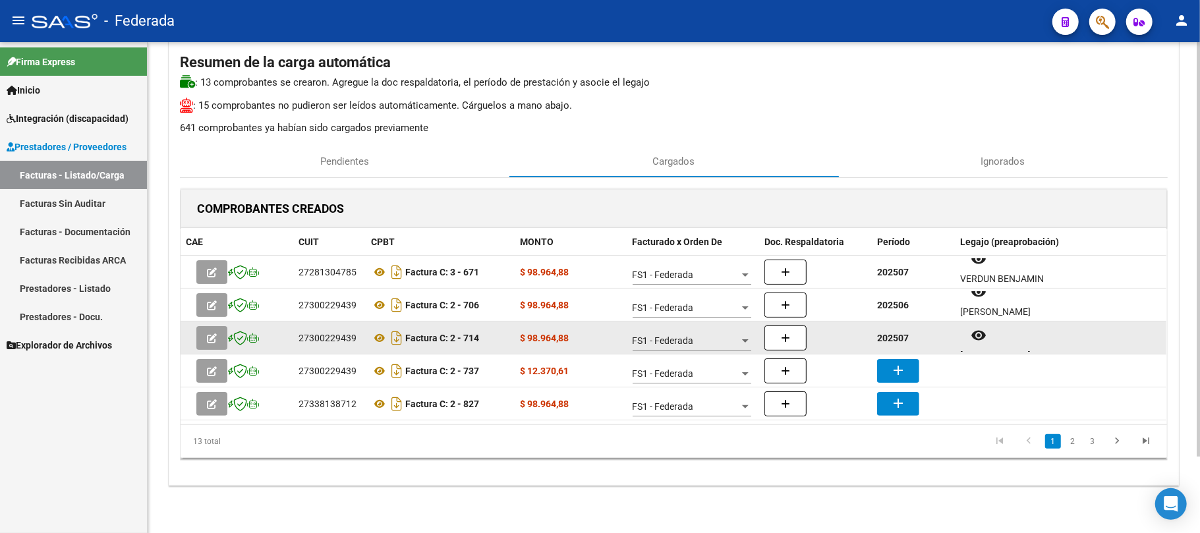
scroll to position [11, 0]
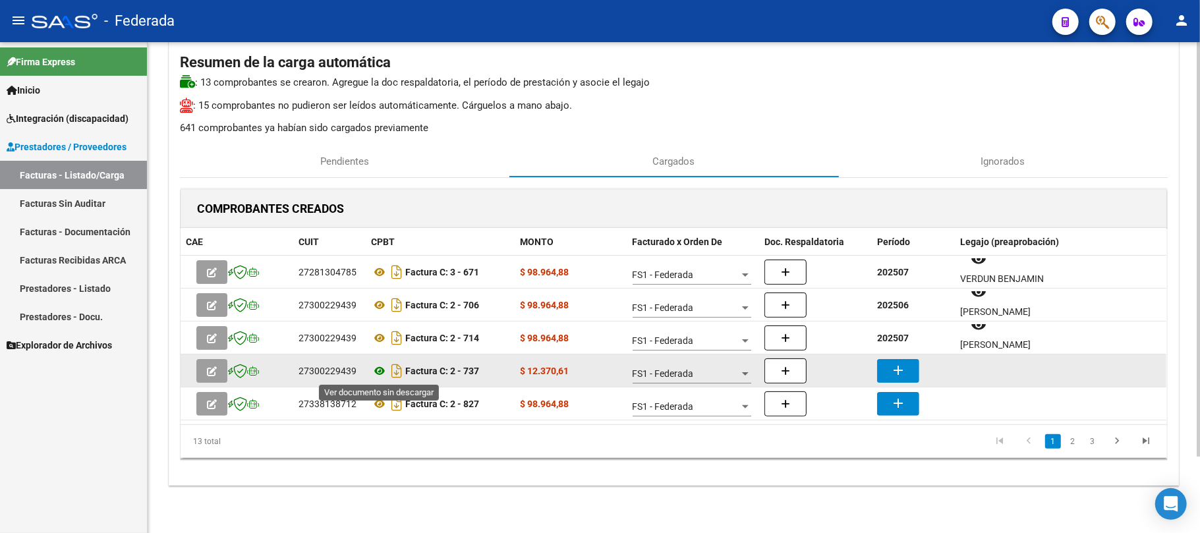
click at [380, 370] on icon at bounding box center [379, 371] width 17 height 16
click at [892, 373] on mat-icon "add" at bounding box center [898, 370] width 16 height 16
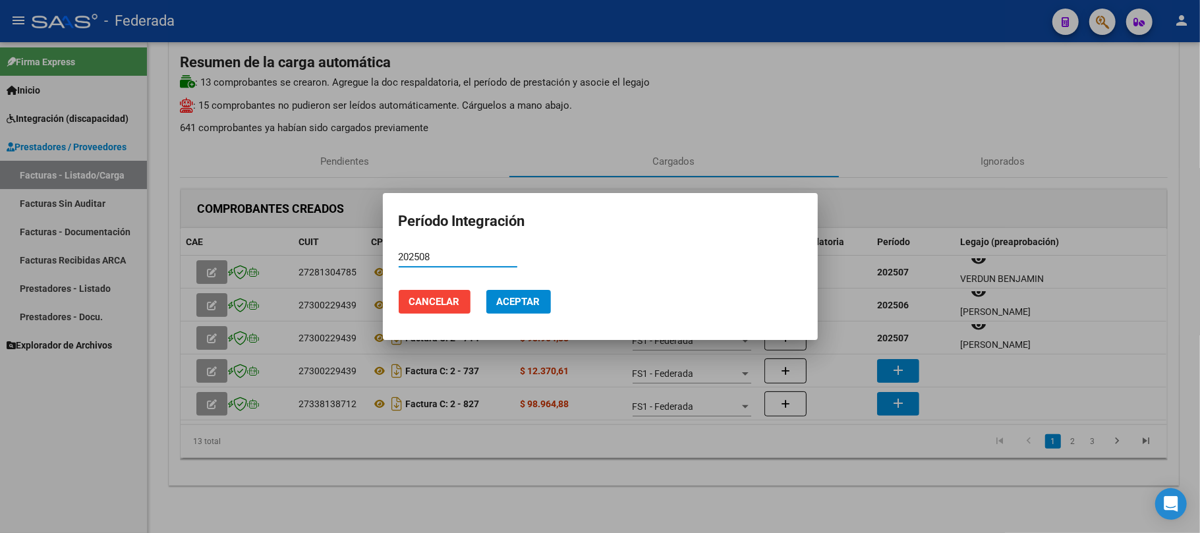
type input "202508"
click at [515, 300] on span "Aceptar" at bounding box center [518, 302] width 43 height 12
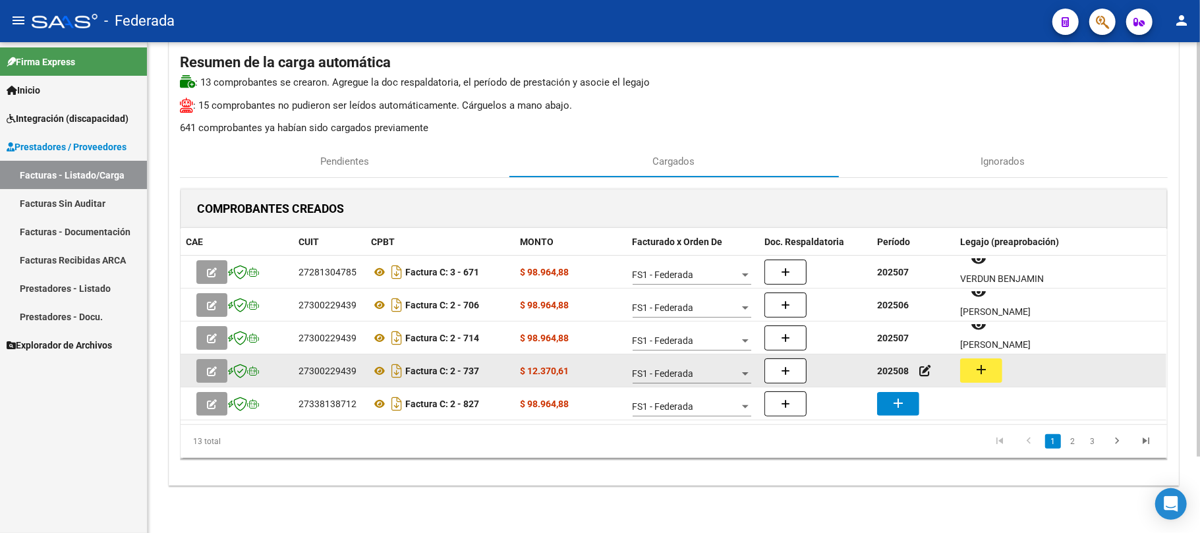
click at [976, 362] on mat-icon "add" at bounding box center [981, 370] width 16 height 16
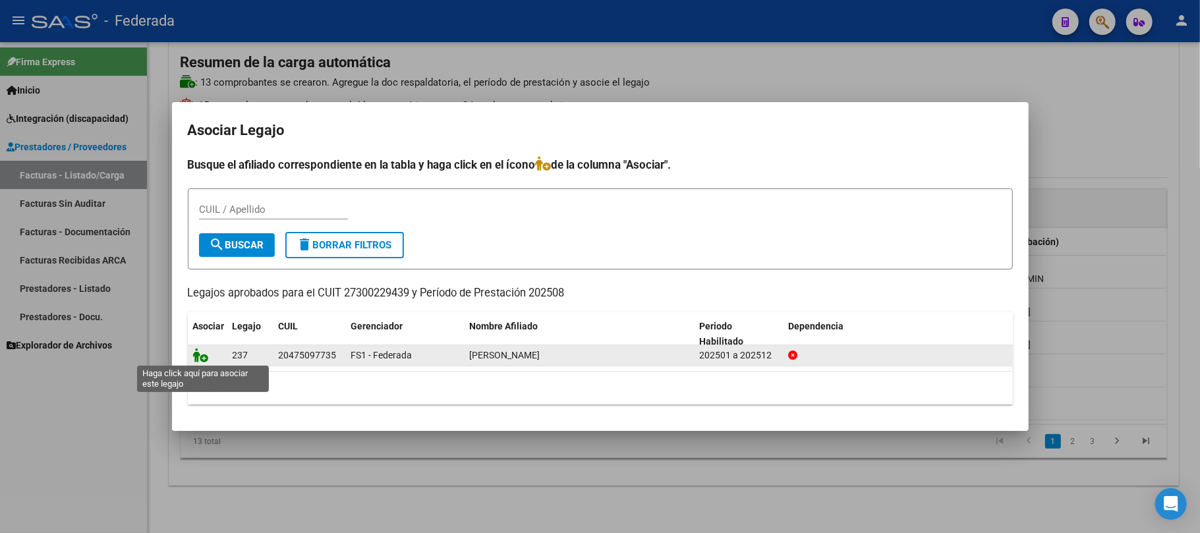
click at [199, 358] on icon at bounding box center [201, 355] width 16 height 14
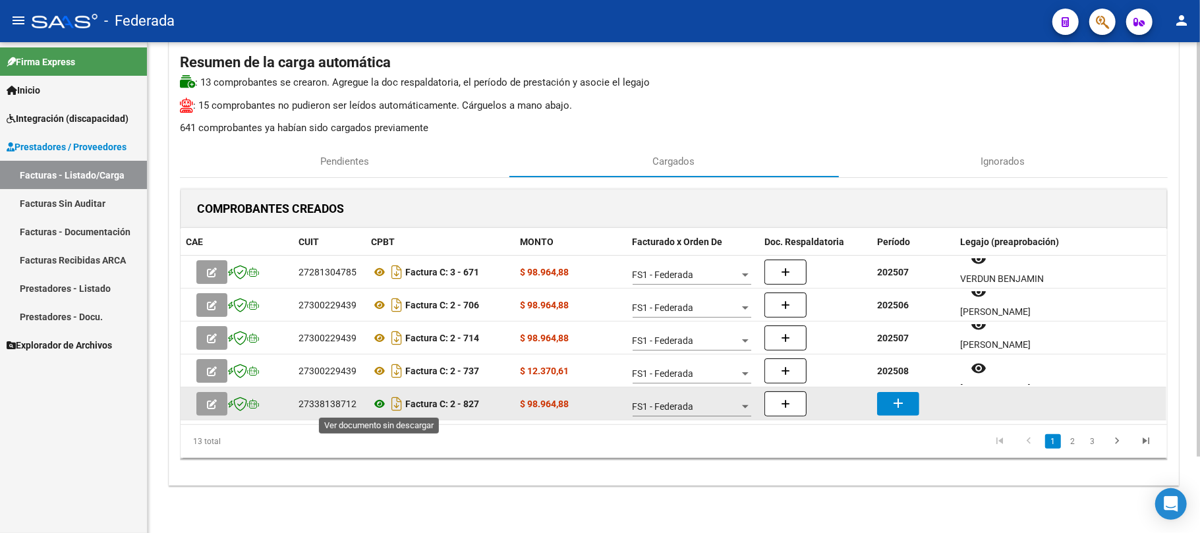
click at [378, 402] on icon at bounding box center [379, 404] width 17 height 16
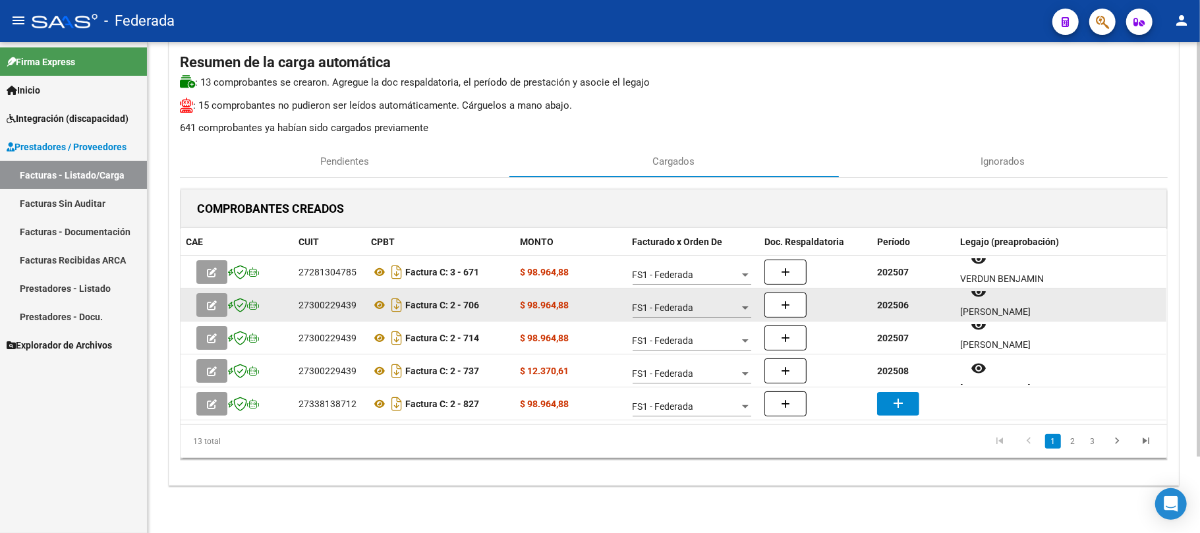
click at [882, 304] on strong "202506" at bounding box center [893, 305] width 32 height 11
copy strong "202506"
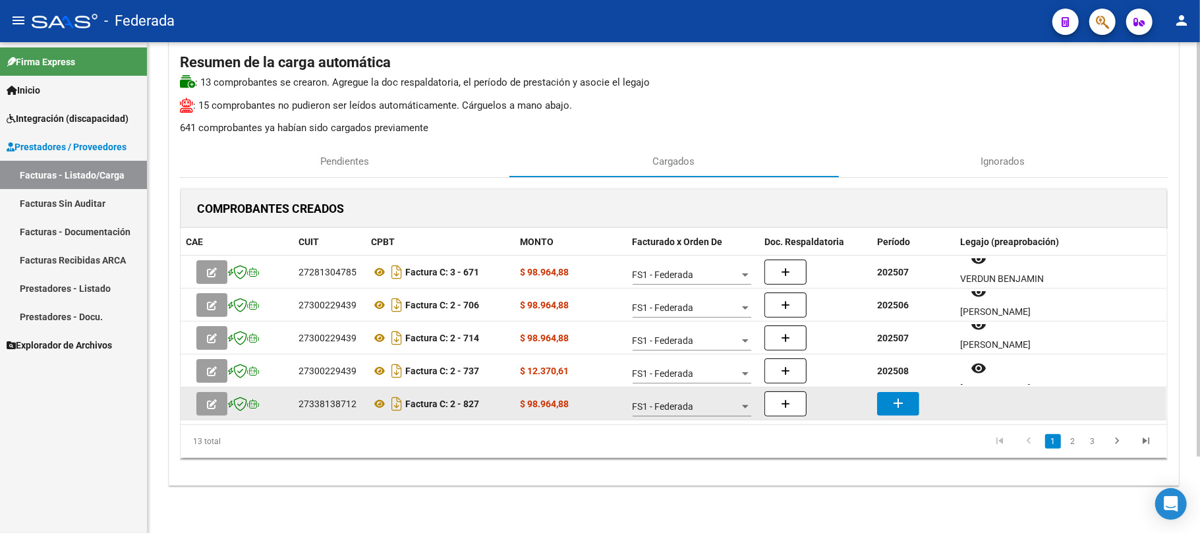
click at [907, 403] on button "add" at bounding box center [898, 404] width 42 height 24
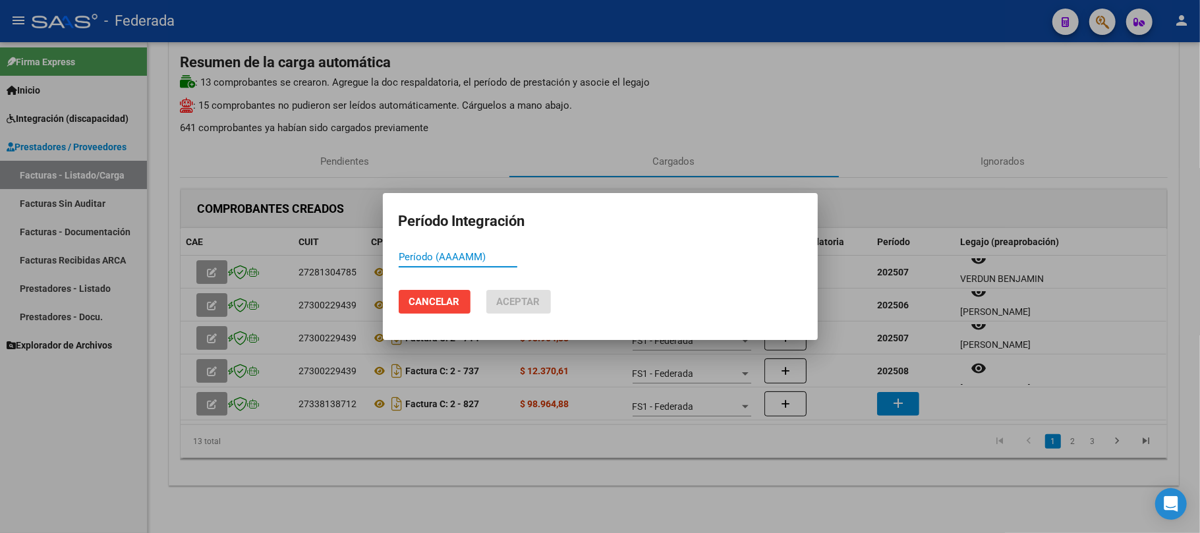
paste input "202506"
type input "202506"
click at [503, 300] on span "Aceptar" at bounding box center [518, 302] width 43 height 12
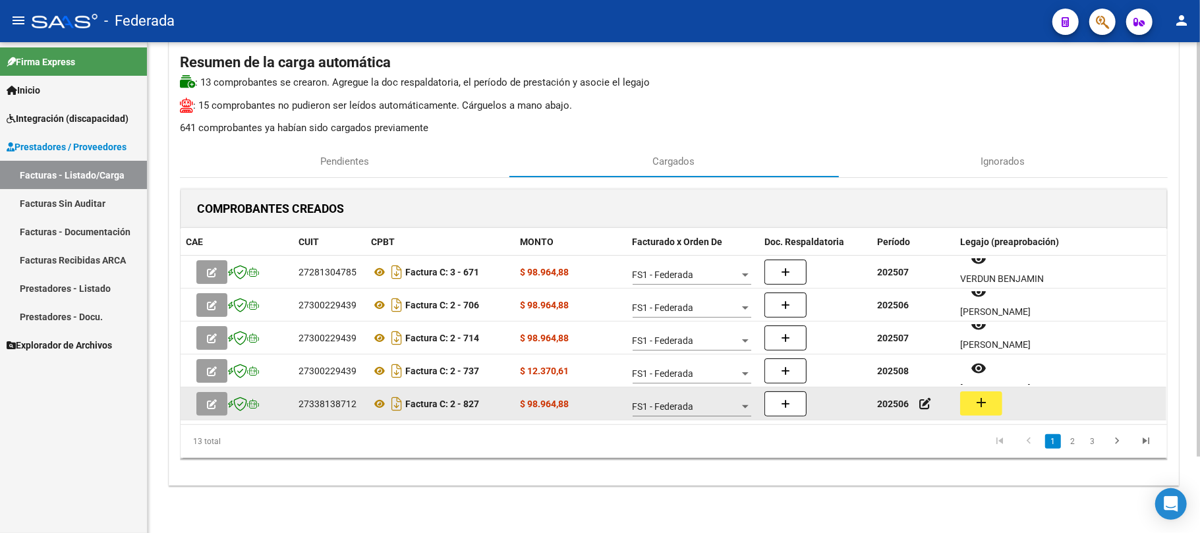
click at [978, 395] on mat-icon "add" at bounding box center [981, 403] width 16 height 16
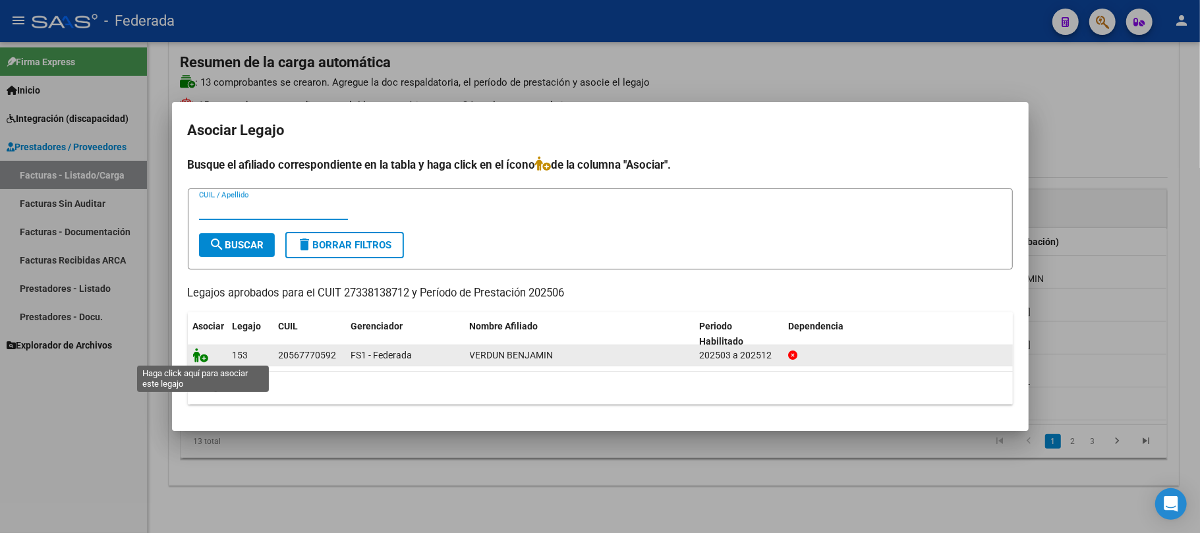
click at [204, 356] on icon at bounding box center [201, 355] width 16 height 14
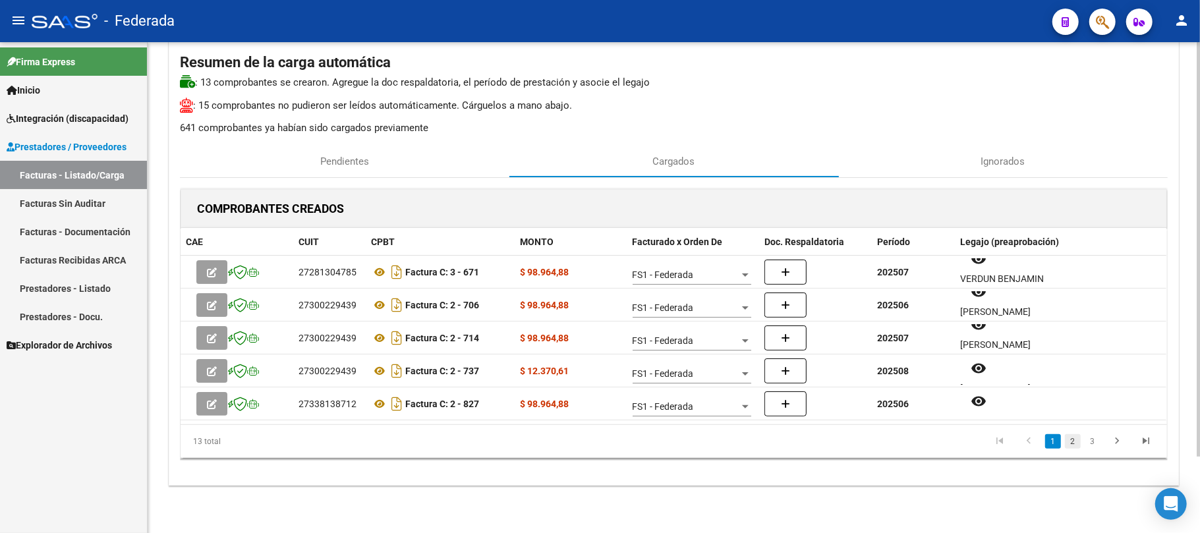
click at [1077, 438] on link "2" at bounding box center [1073, 441] width 16 height 14
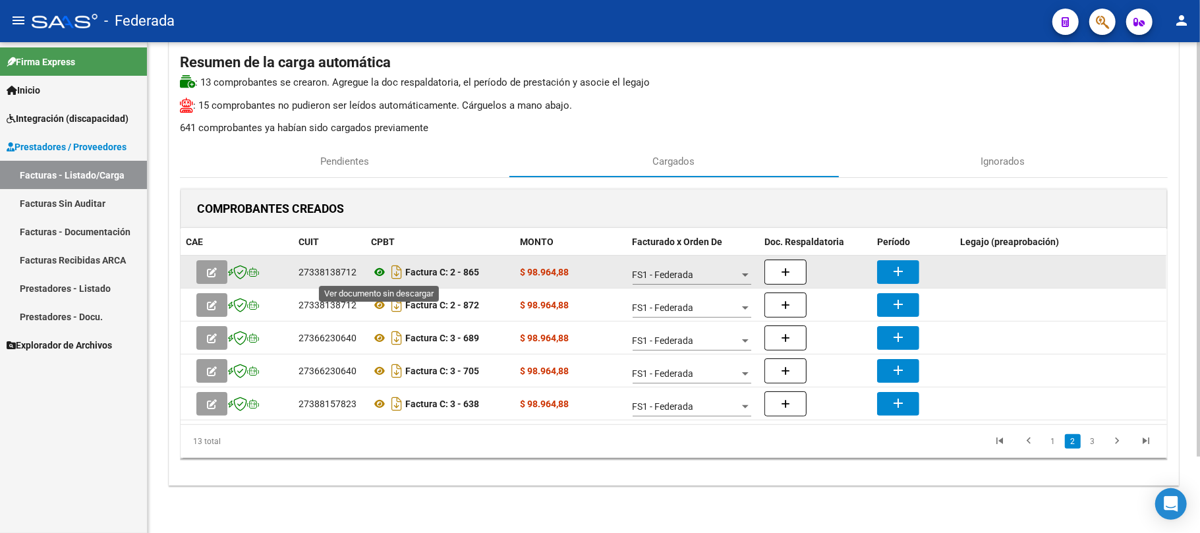
click at [373, 266] on icon at bounding box center [379, 272] width 17 height 16
click at [890, 269] on mat-icon "add" at bounding box center [898, 272] width 16 height 16
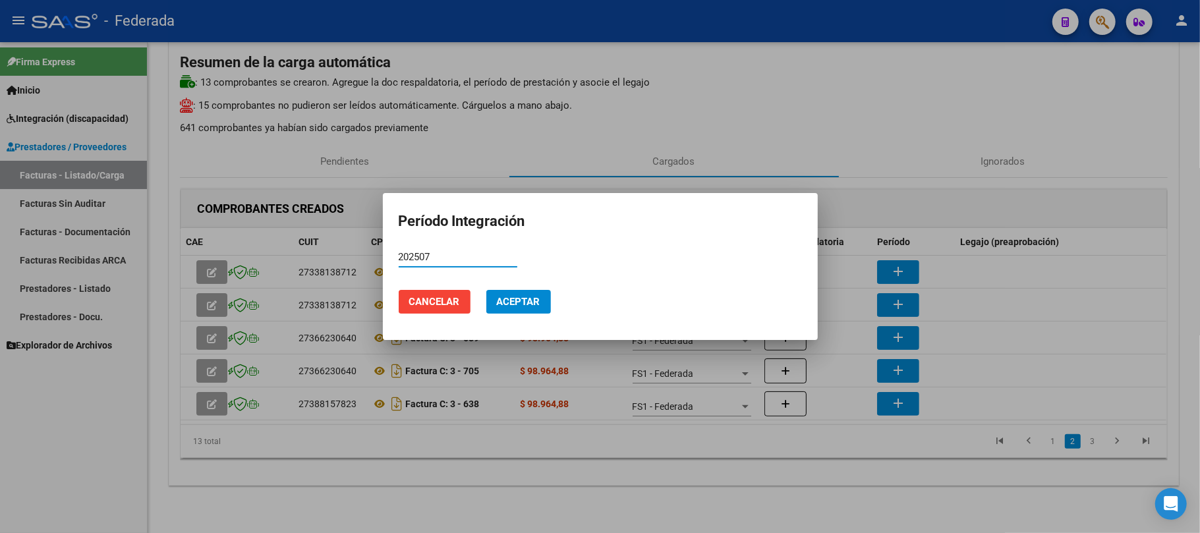
type input "202507"
click at [544, 311] on button "Aceptar" at bounding box center [518, 302] width 65 height 24
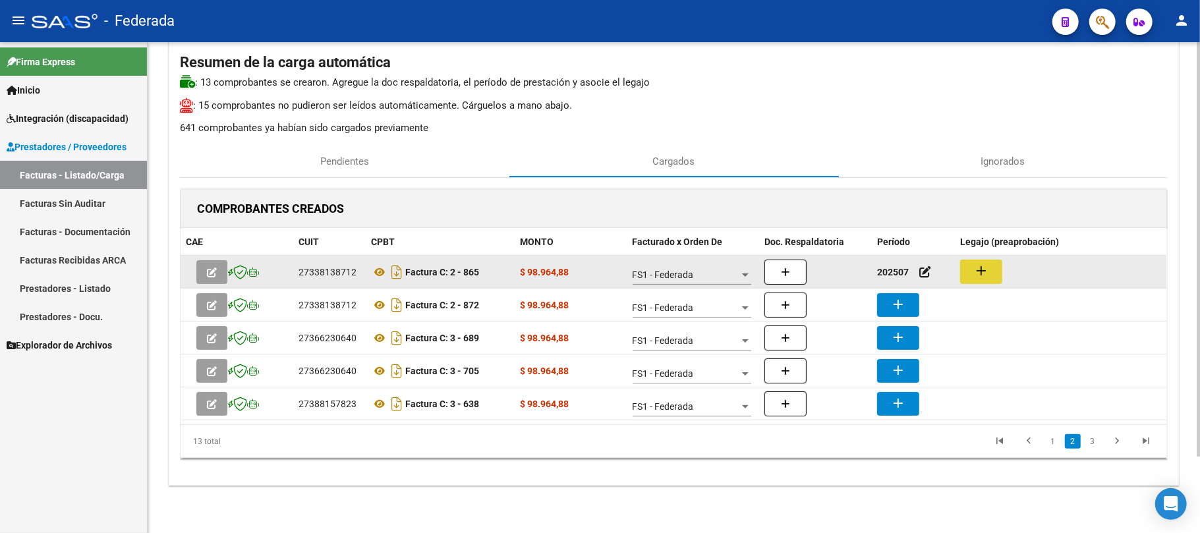
click at [974, 270] on mat-icon "add" at bounding box center [981, 271] width 16 height 16
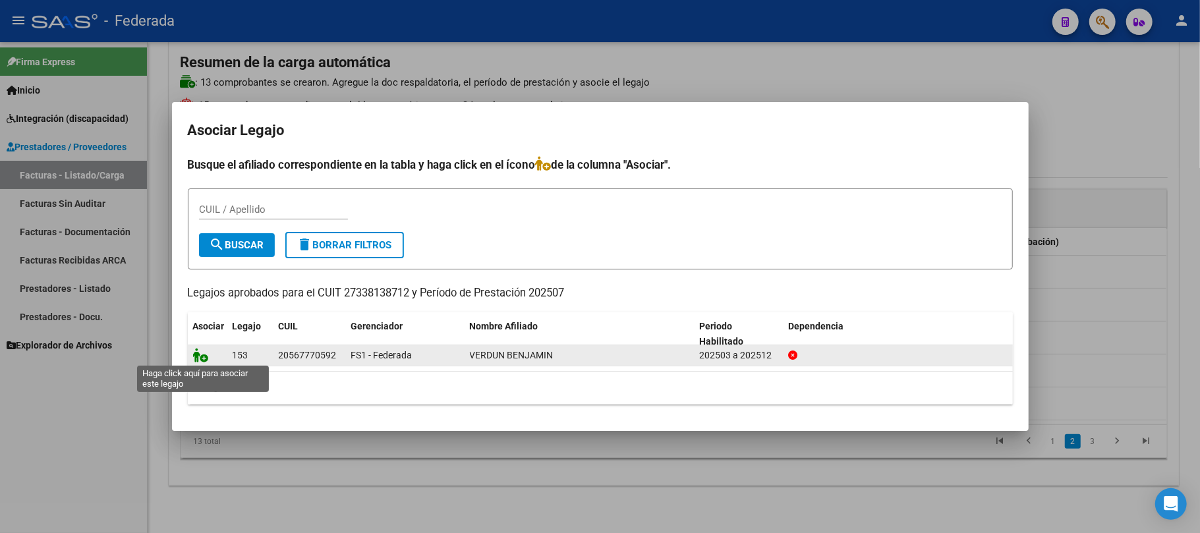
click at [198, 361] on icon at bounding box center [201, 355] width 16 height 14
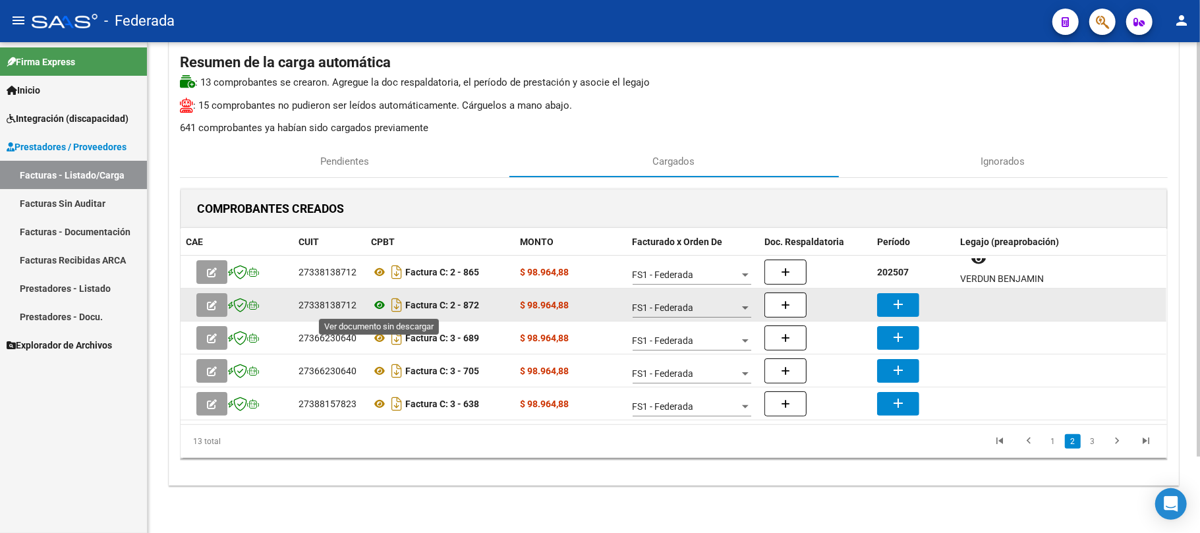
click at [378, 309] on icon at bounding box center [379, 305] width 17 height 16
click at [886, 303] on button "add" at bounding box center [898, 305] width 42 height 24
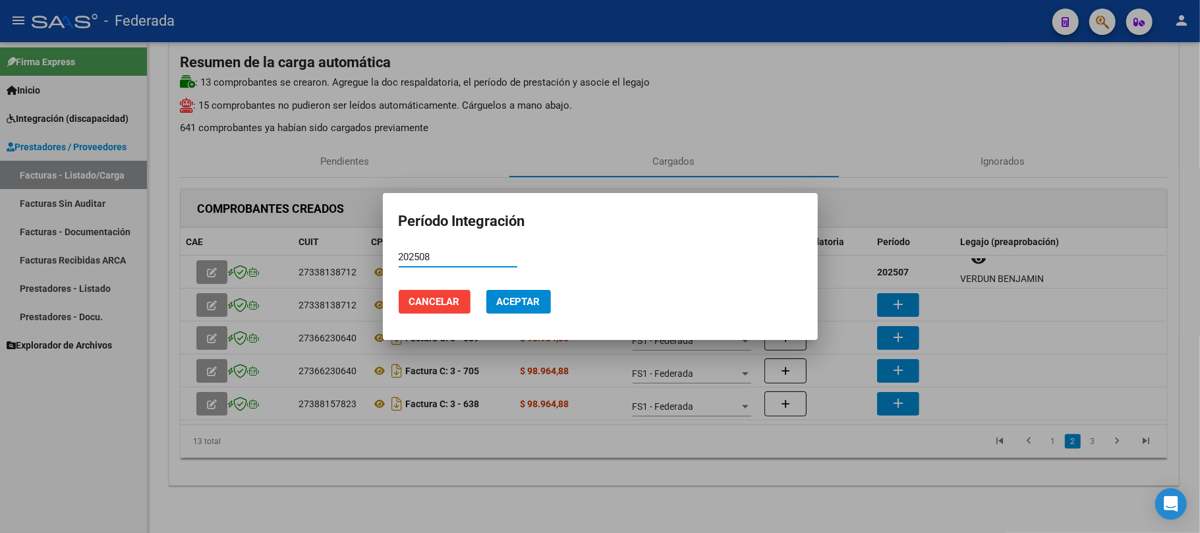
type input "202508"
click at [536, 296] on span "Aceptar" at bounding box center [518, 302] width 43 height 12
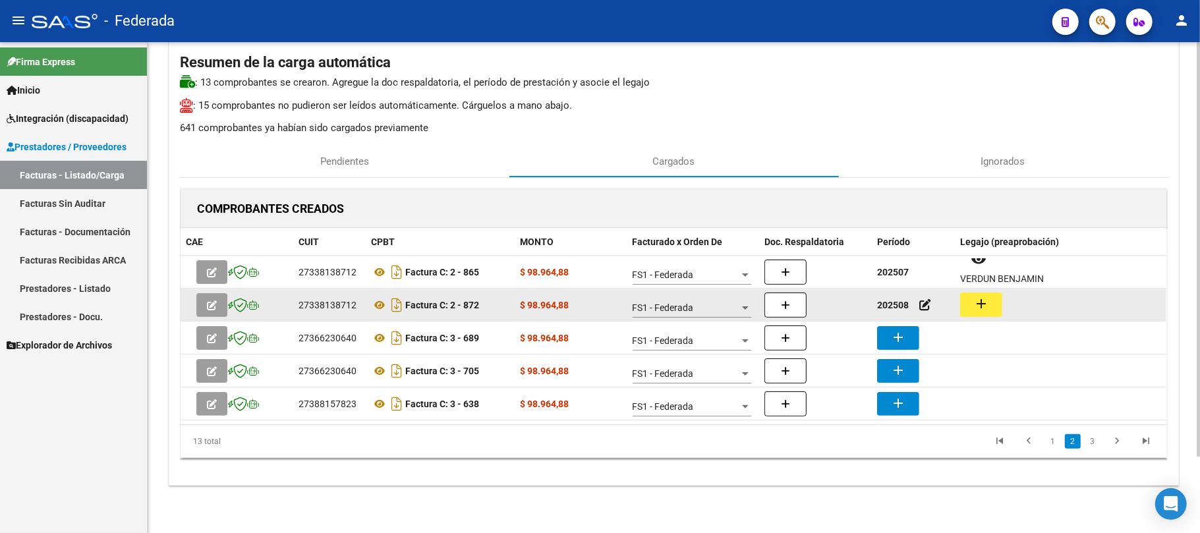
click at [974, 309] on button "add" at bounding box center [981, 305] width 42 height 24
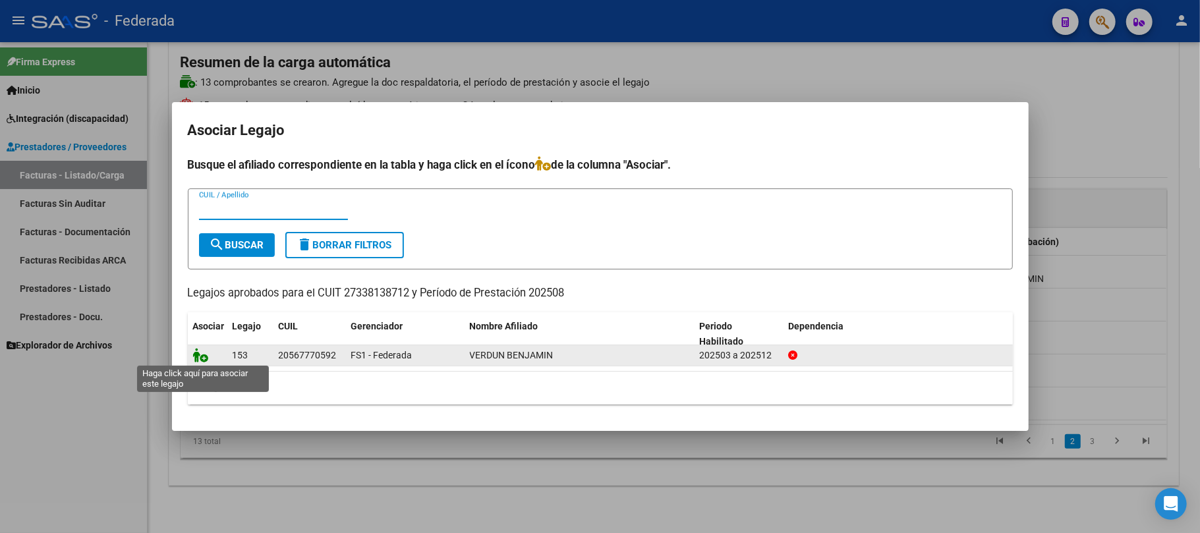
click at [200, 358] on icon at bounding box center [201, 355] width 16 height 14
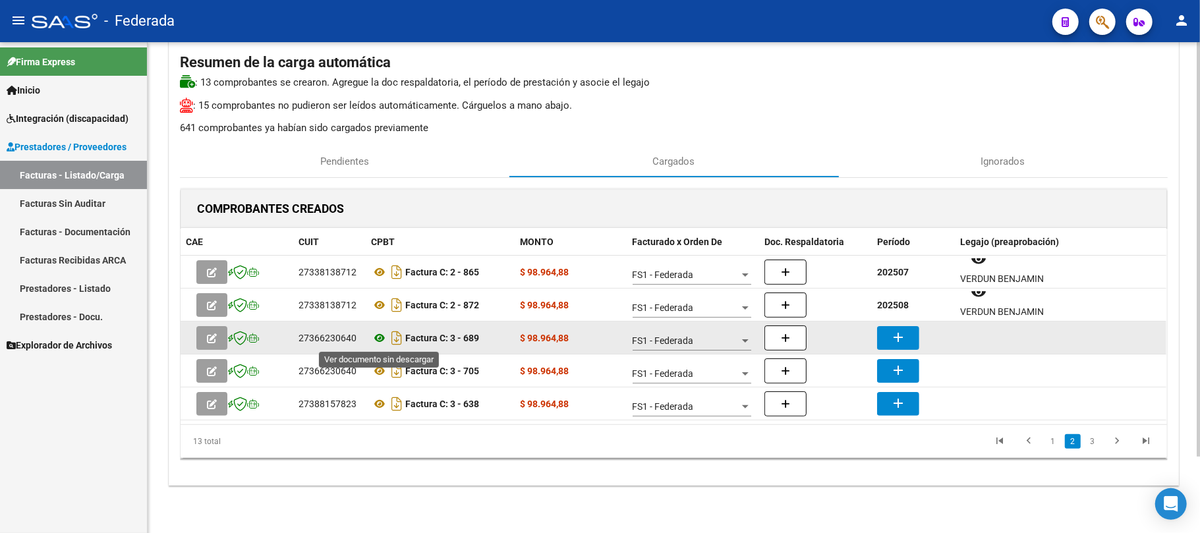
click at [380, 339] on icon at bounding box center [379, 338] width 17 height 16
click at [907, 335] on button "add" at bounding box center [898, 338] width 42 height 24
click at [382, 343] on icon at bounding box center [379, 338] width 17 height 16
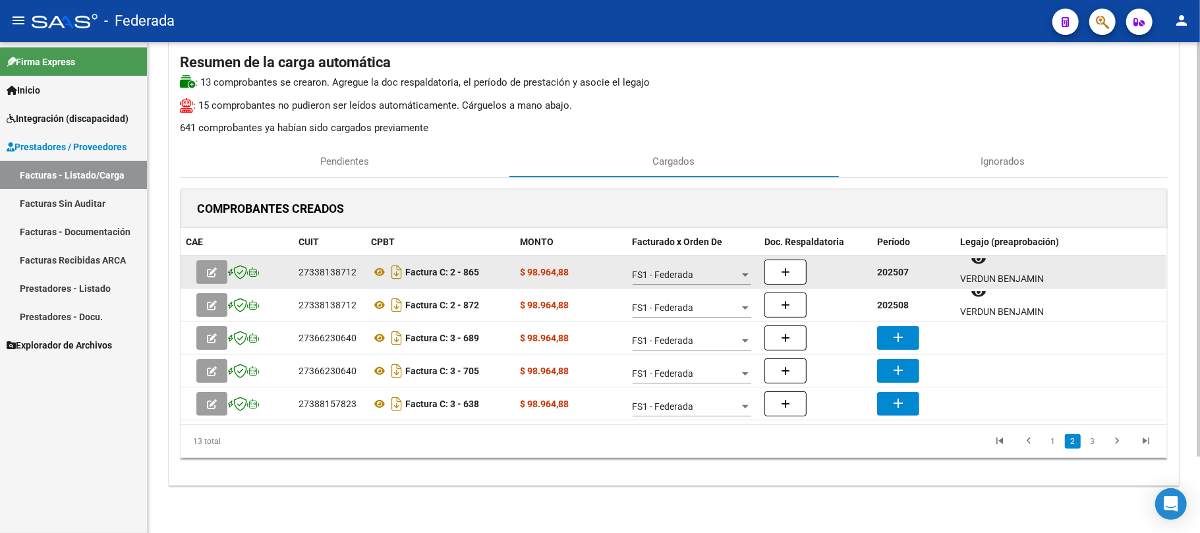
click at [904, 267] on strong "202507" at bounding box center [893, 272] width 32 height 11
copy strong "202507"
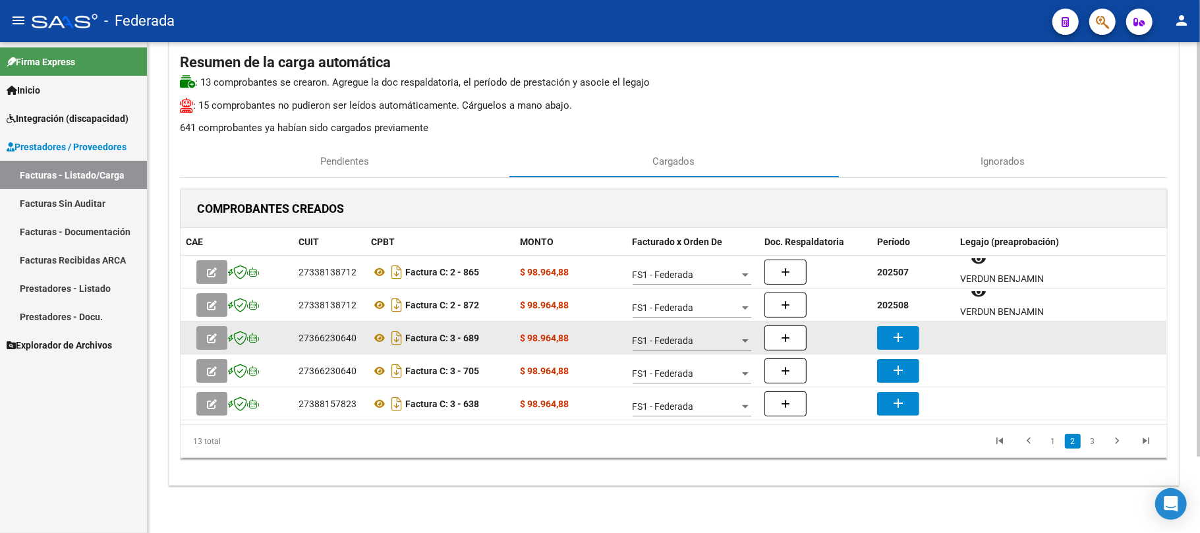
click at [899, 335] on mat-icon "add" at bounding box center [898, 337] width 16 height 16
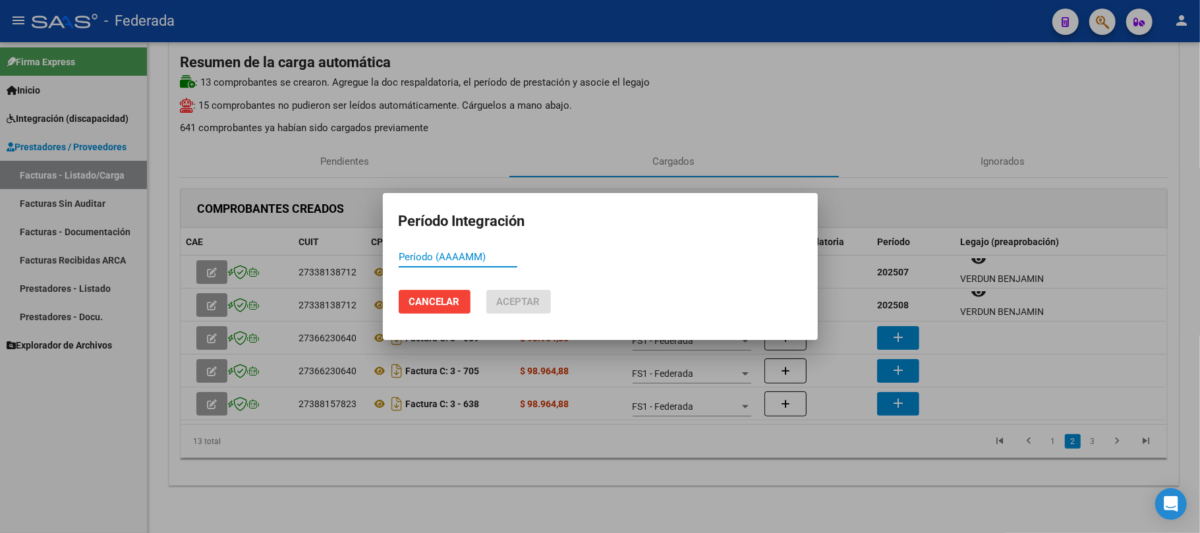
paste input "202507"
type input "202507"
click at [523, 294] on button "Aceptar" at bounding box center [518, 302] width 65 height 24
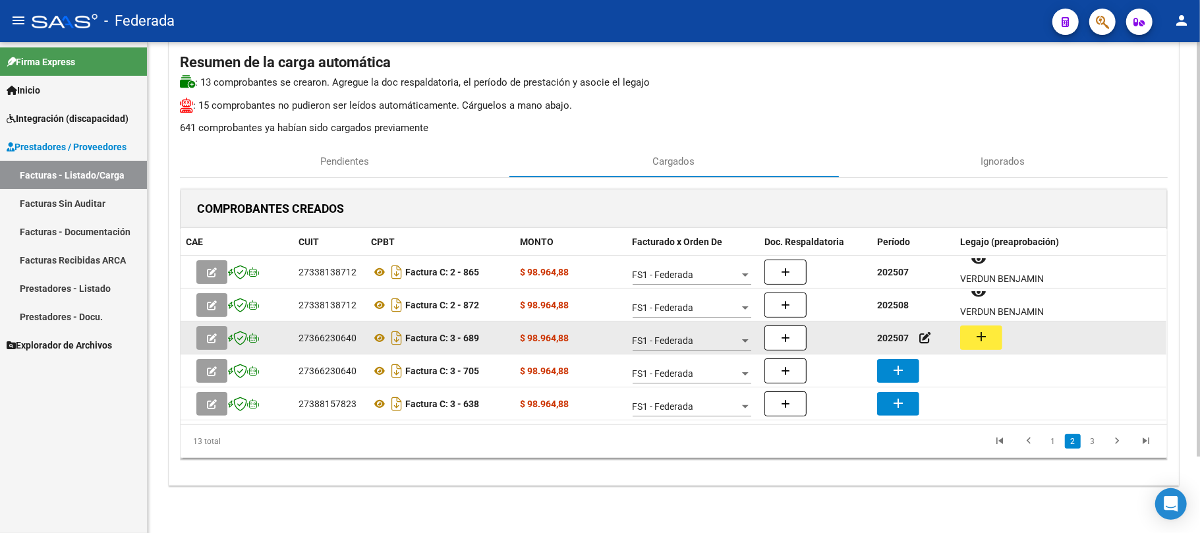
click at [976, 335] on mat-icon "add" at bounding box center [981, 337] width 16 height 16
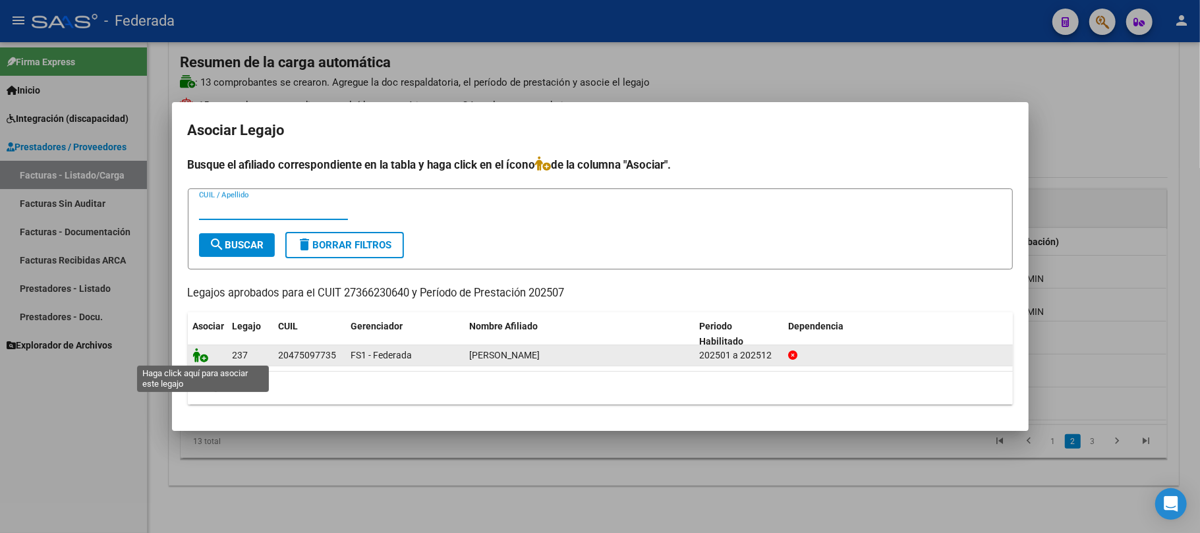
click at [206, 355] on icon at bounding box center [201, 355] width 16 height 14
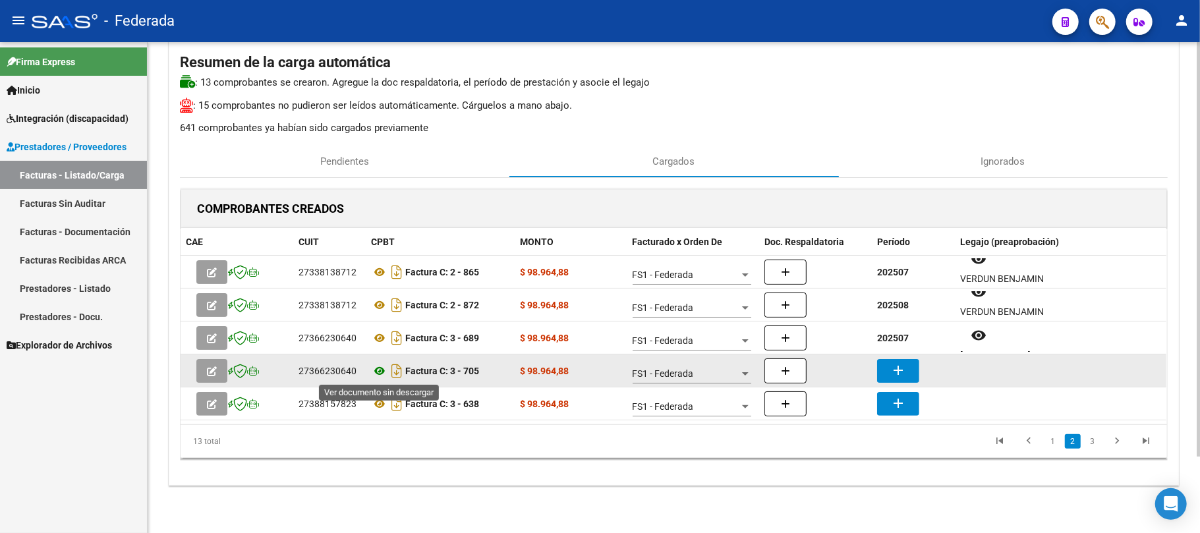
click at [376, 370] on icon at bounding box center [379, 371] width 17 height 16
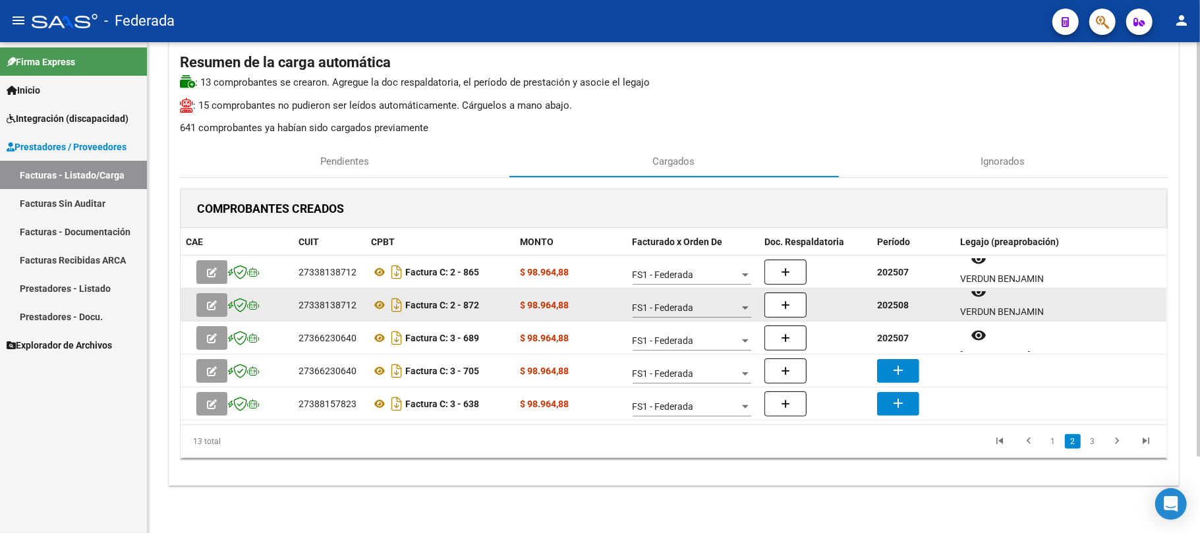
click at [895, 306] on strong "202508" at bounding box center [893, 305] width 32 height 11
copy strong "202508"
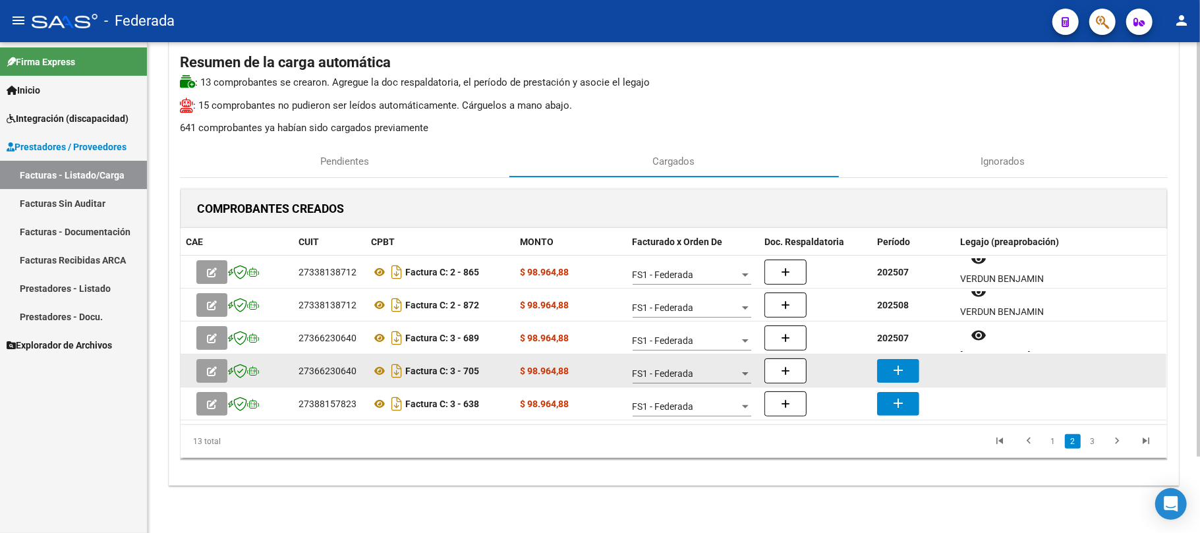
click at [894, 374] on mat-icon "add" at bounding box center [898, 370] width 16 height 16
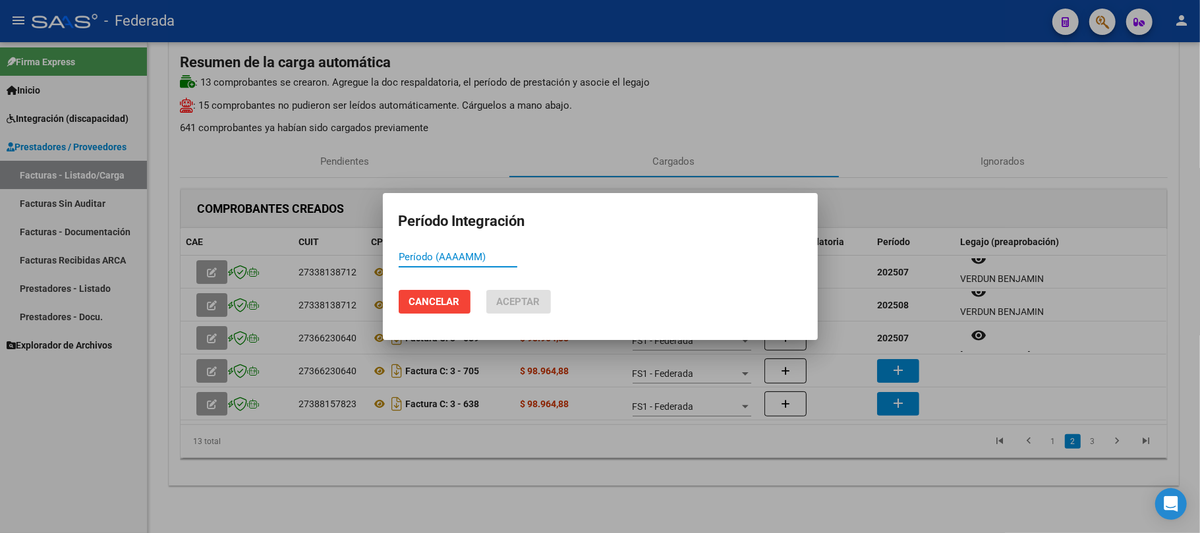
paste input "202508"
type input "202508"
click at [531, 298] on span "Aceptar" at bounding box center [518, 302] width 43 height 12
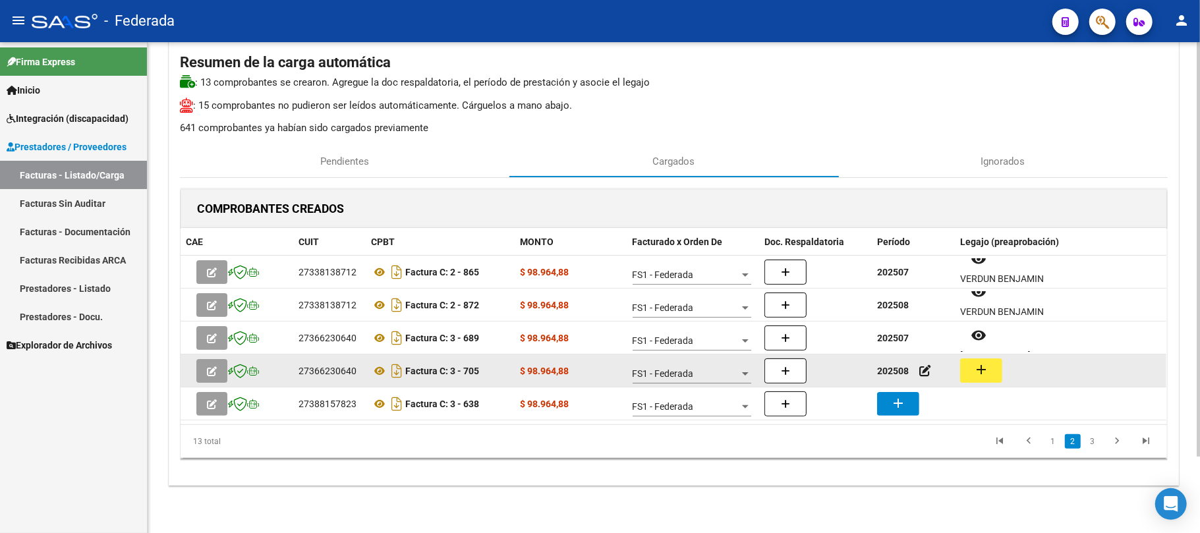
click at [984, 368] on mat-icon "add" at bounding box center [981, 370] width 16 height 16
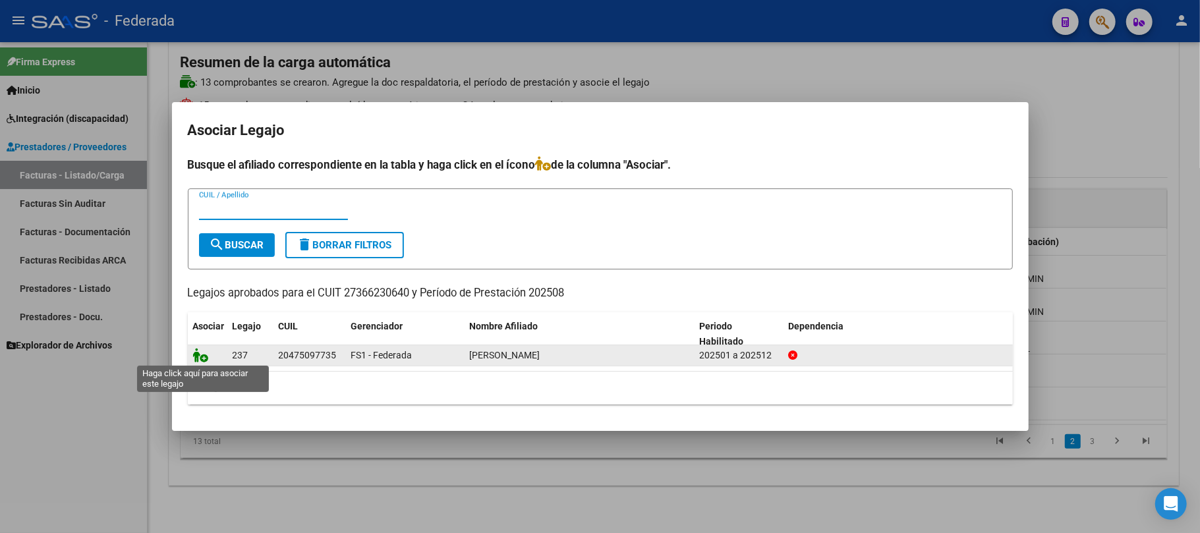
click at [204, 355] on icon at bounding box center [201, 355] width 16 height 14
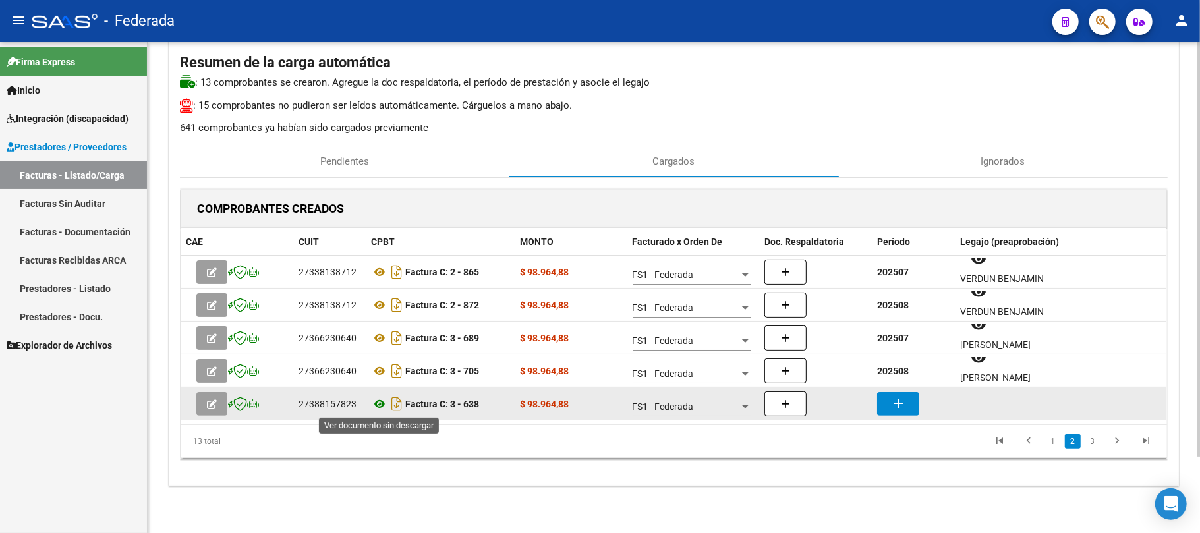
click at [384, 405] on icon at bounding box center [379, 404] width 17 height 16
click at [892, 407] on mat-icon "add" at bounding box center [898, 403] width 16 height 16
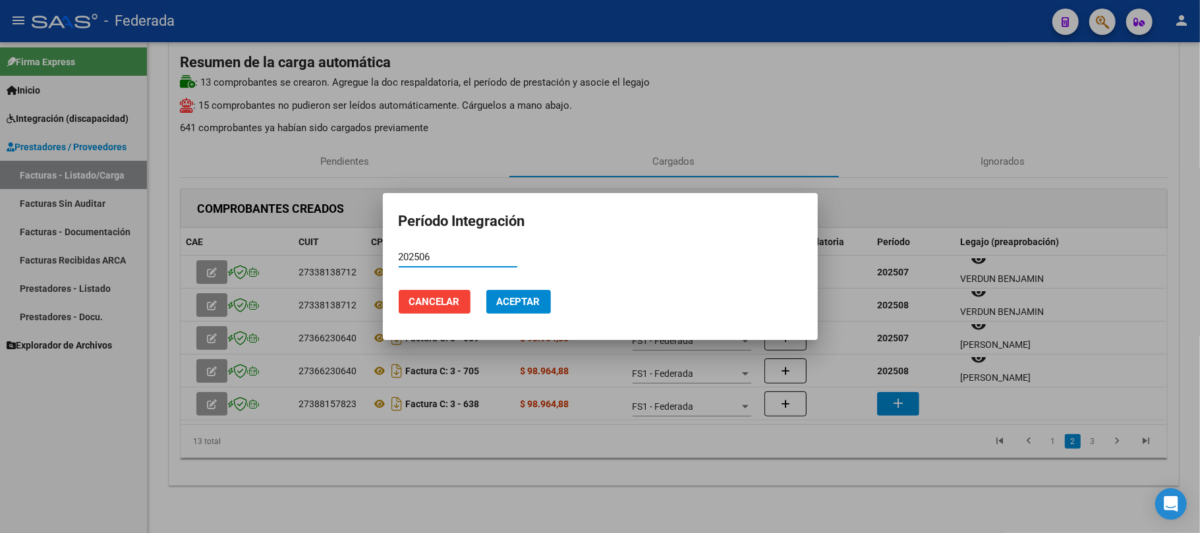
type input "202506"
click at [515, 304] on span "Aceptar" at bounding box center [518, 302] width 43 height 12
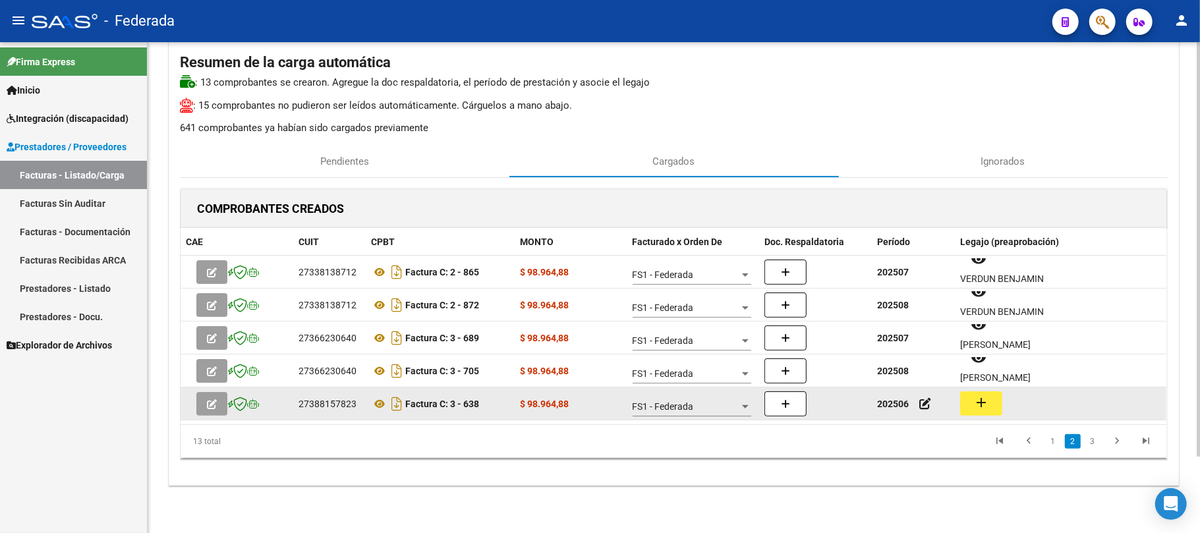
click at [983, 405] on mat-icon "add" at bounding box center [981, 403] width 16 height 16
click at [333, 406] on div "27388157823" at bounding box center [328, 404] width 58 height 15
click at [336, 407] on div "27388157823" at bounding box center [328, 404] width 58 height 15
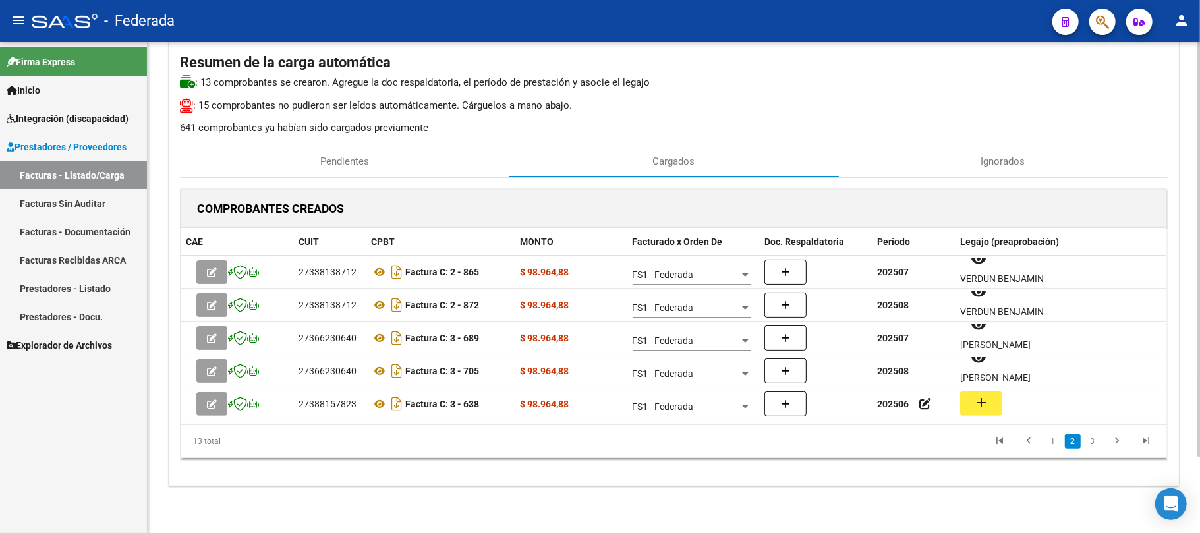
copy div "27388157823"
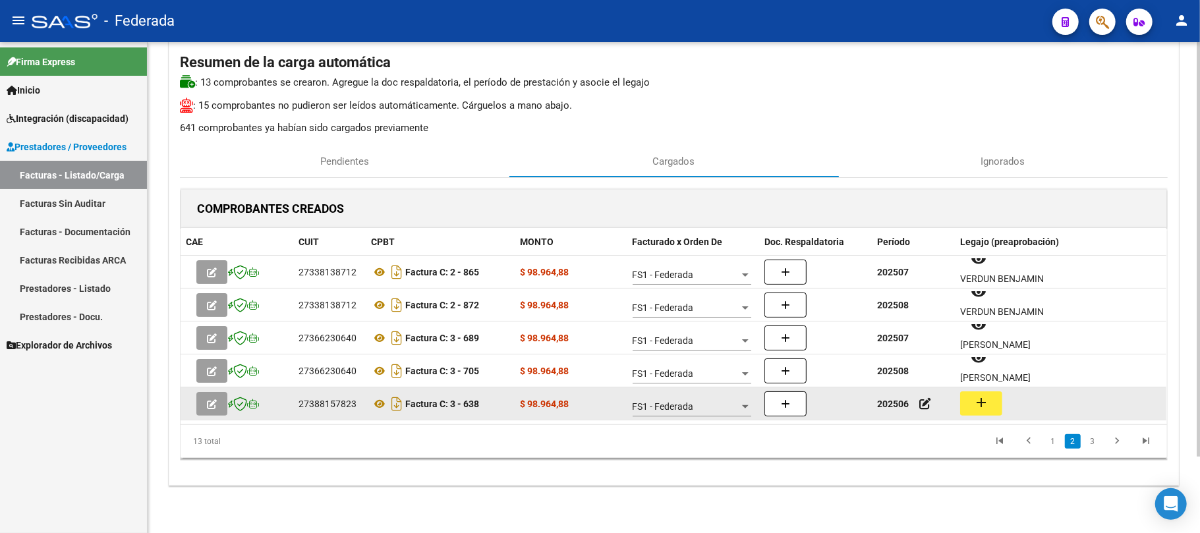
click at [971, 388] on datatable-body-cell "add" at bounding box center [1061, 403] width 212 height 32
click at [971, 394] on button "add" at bounding box center [981, 403] width 42 height 24
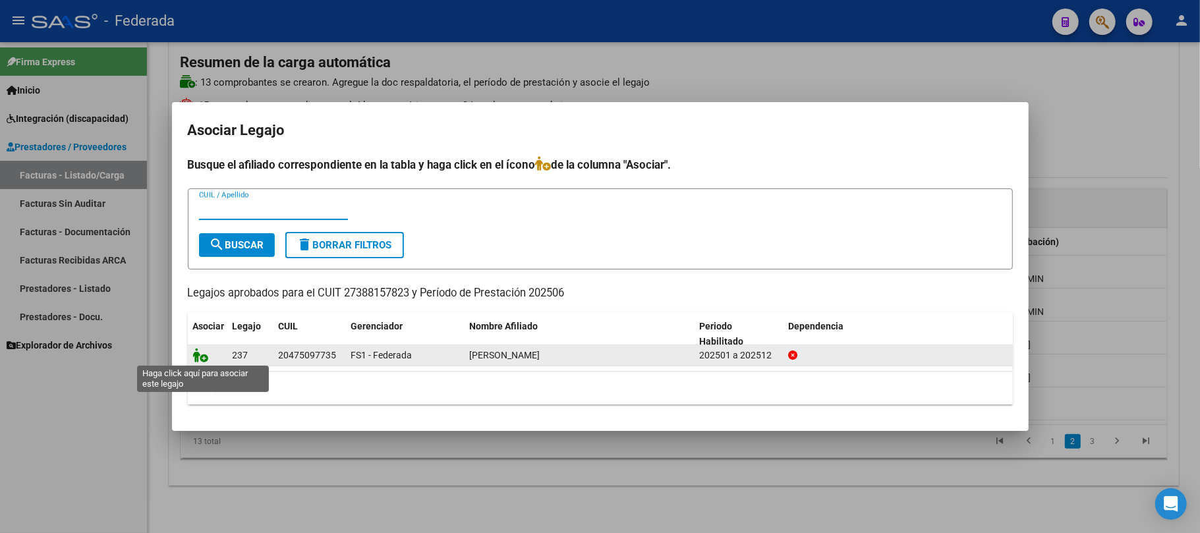
click at [199, 355] on icon at bounding box center [201, 355] width 16 height 14
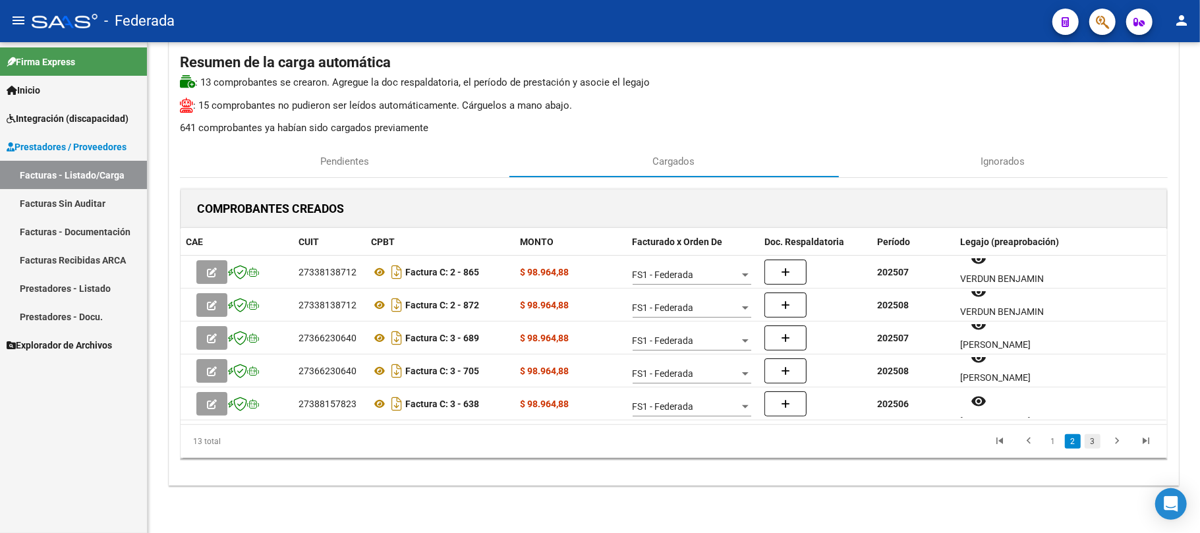
click at [1095, 439] on link "3" at bounding box center [1093, 441] width 16 height 14
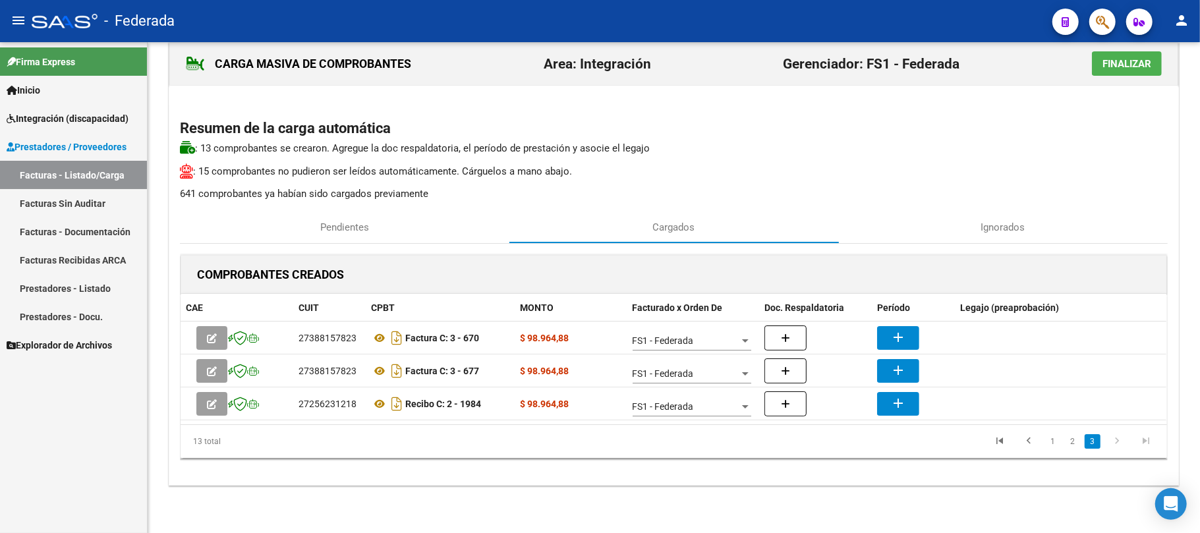
scroll to position [24, 0]
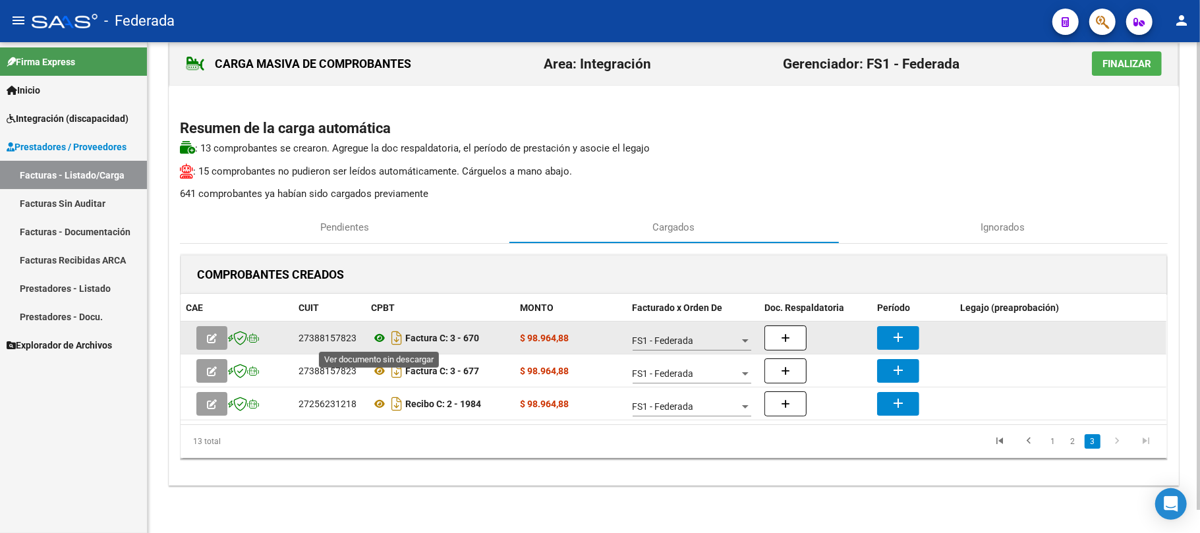
click at [378, 337] on icon at bounding box center [379, 338] width 17 height 16
click at [883, 328] on button "add" at bounding box center [898, 338] width 42 height 24
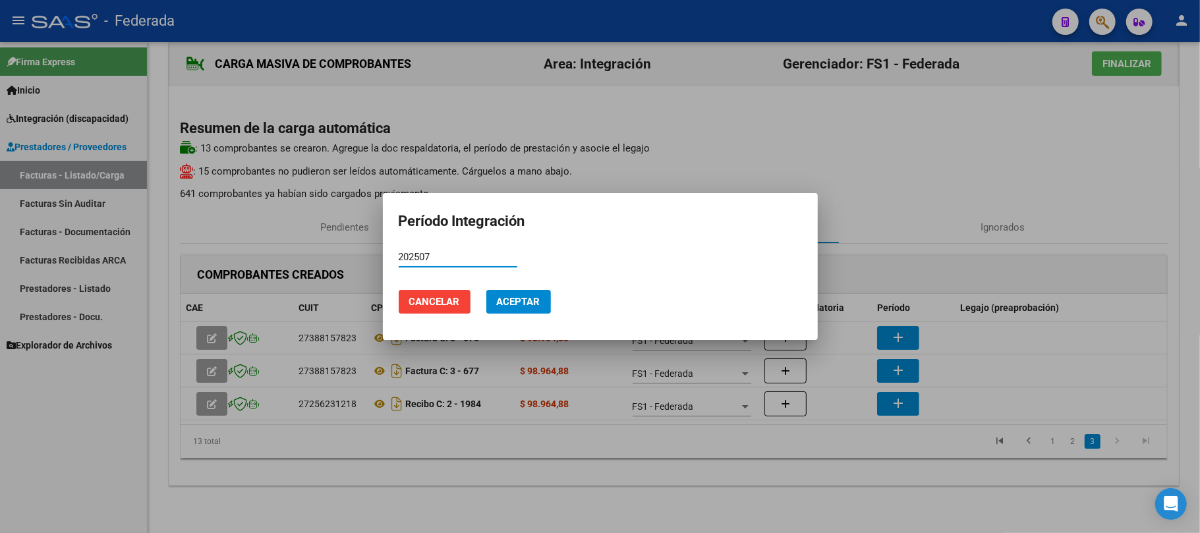
type input "202507"
click at [536, 306] on span "Aceptar" at bounding box center [518, 302] width 43 height 12
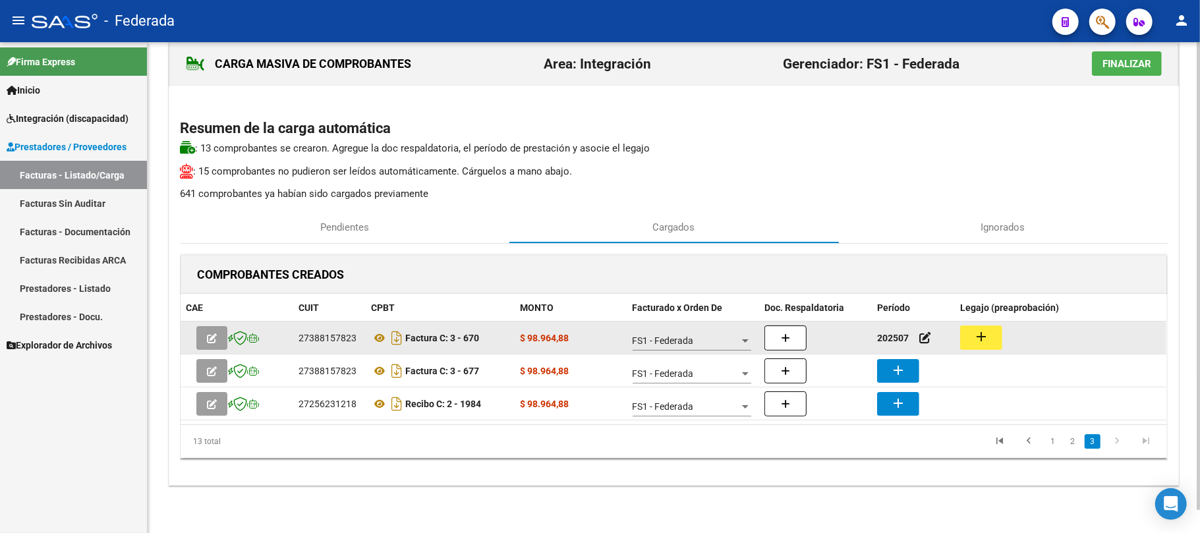
click at [966, 347] on button "add" at bounding box center [981, 338] width 42 height 24
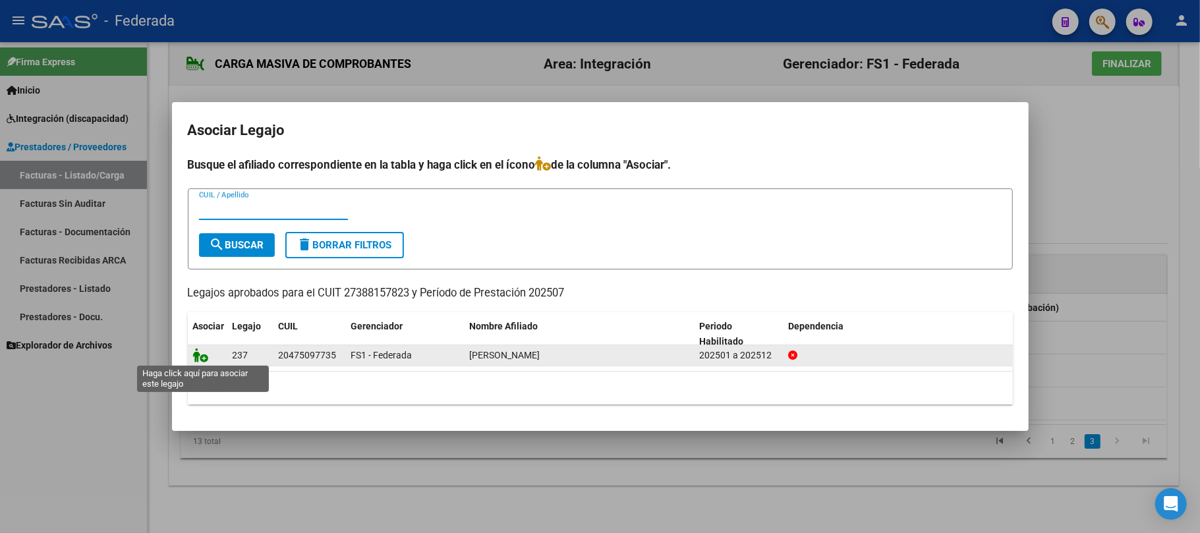
click at [195, 354] on icon at bounding box center [201, 355] width 16 height 14
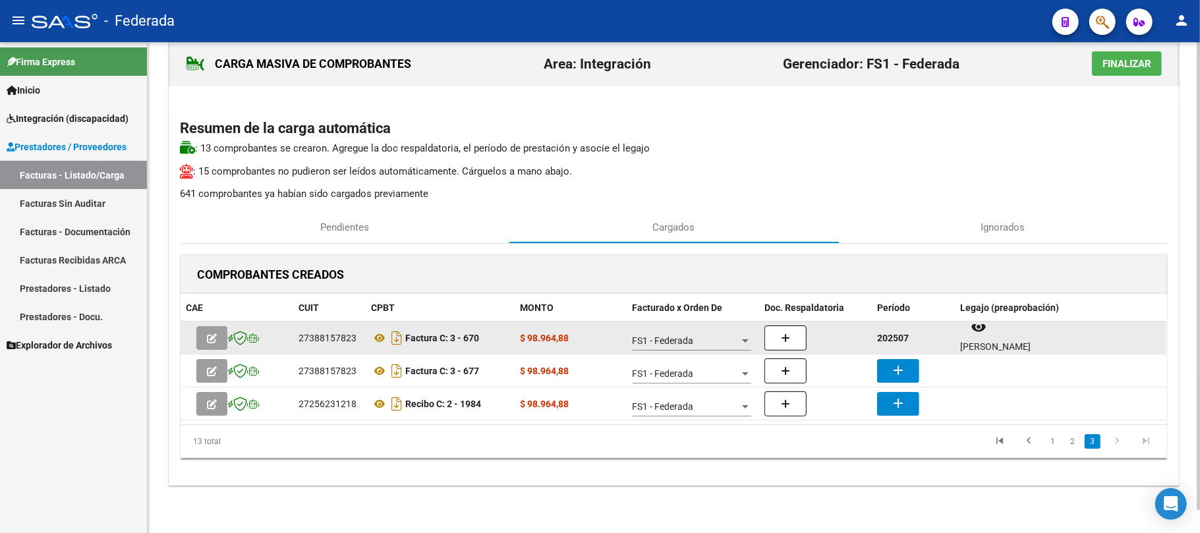
scroll to position [11, 0]
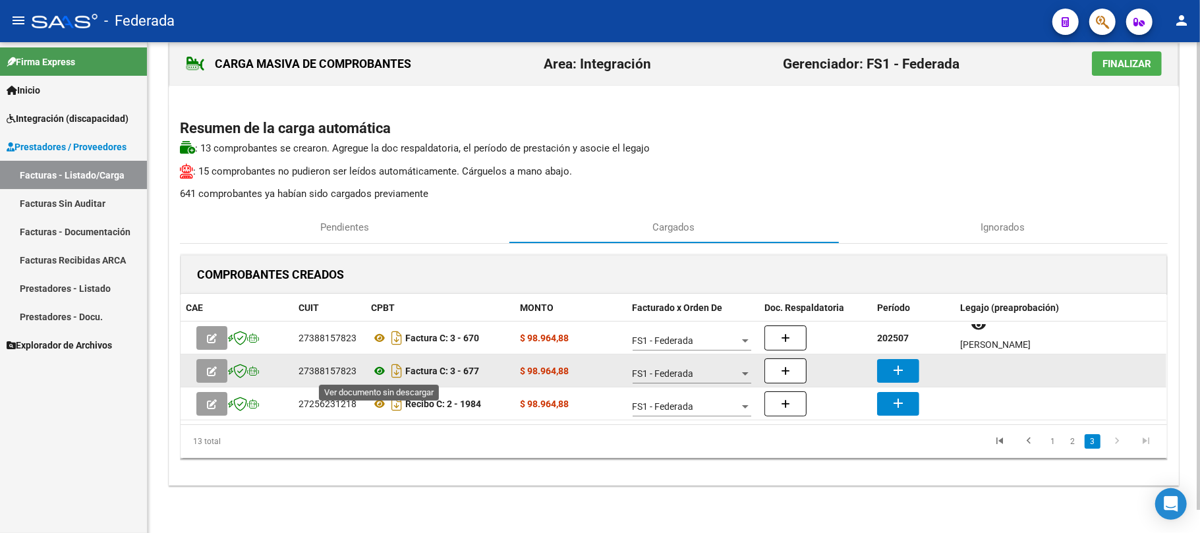
click at [380, 375] on icon at bounding box center [379, 371] width 17 height 16
click at [907, 362] on button "add" at bounding box center [898, 371] width 42 height 24
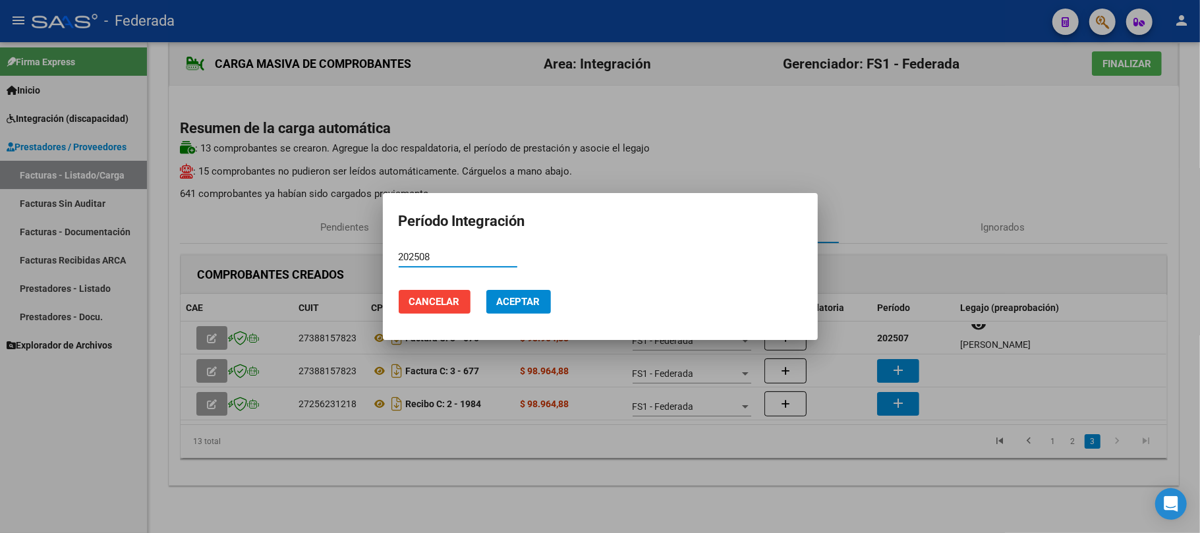
type input "202508"
click at [530, 304] on span "Aceptar" at bounding box center [518, 302] width 43 height 12
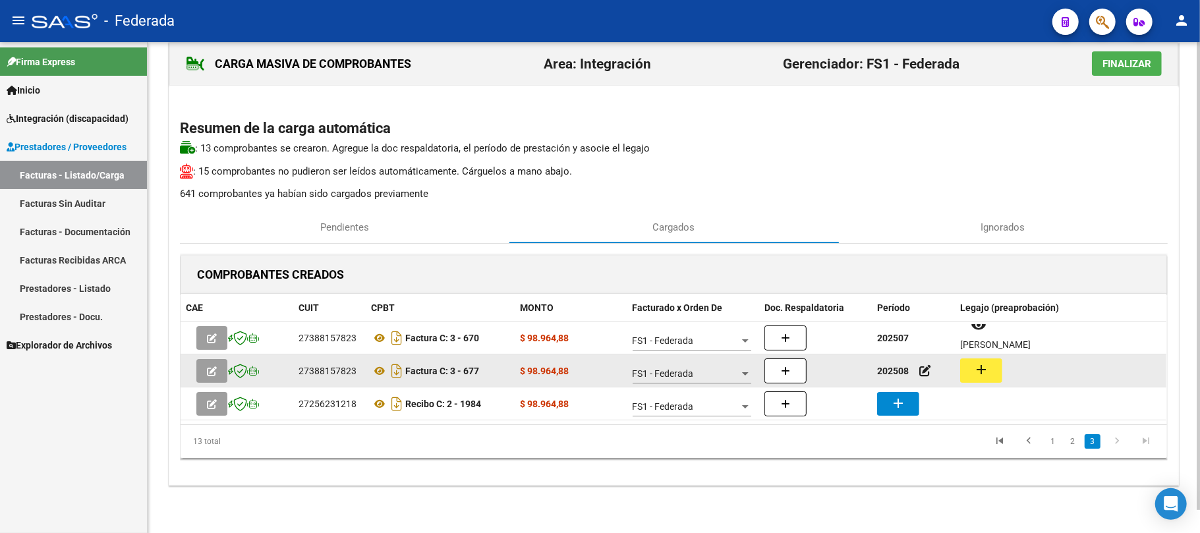
click at [969, 364] on button "add" at bounding box center [981, 370] width 42 height 24
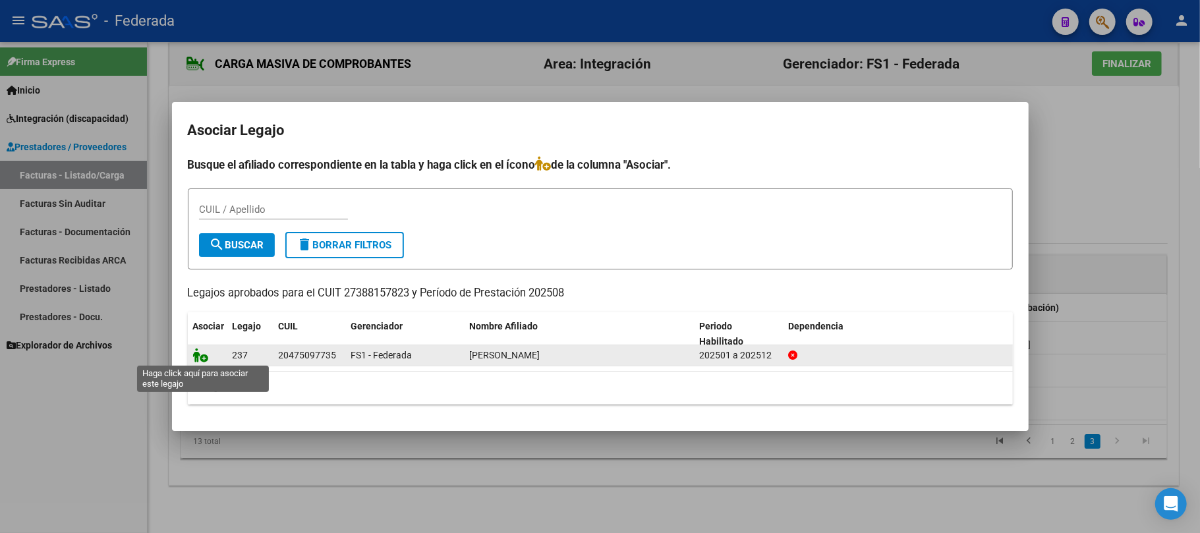
click at [204, 354] on icon at bounding box center [201, 355] width 16 height 14
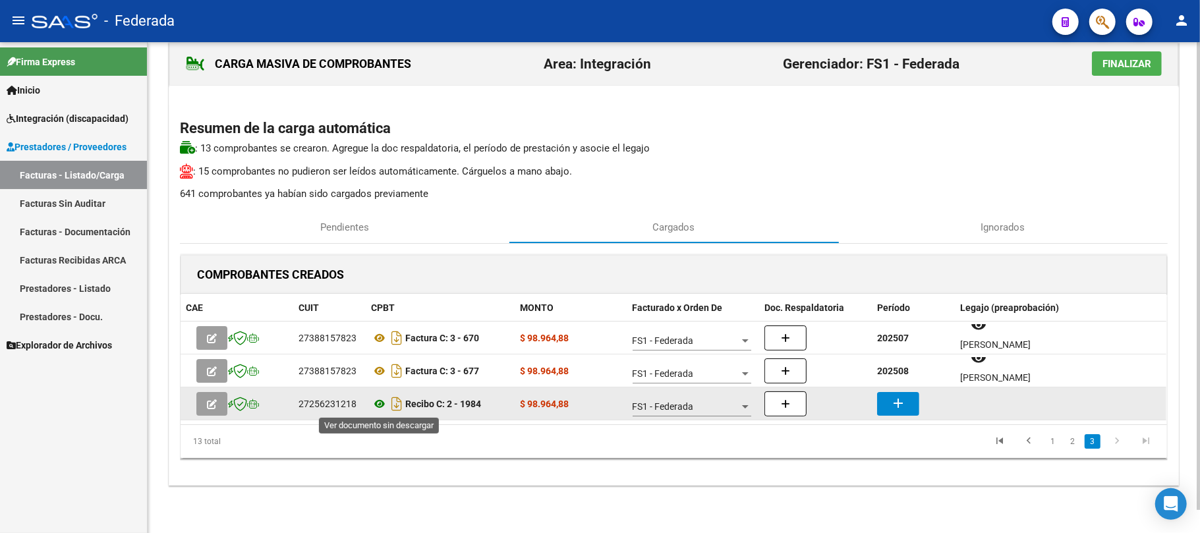
click at [384, 407] on icon at bounding box center [379, 404] width 17 height 16
click at [380, 406] on icon at bounding box center [379, 404] width 17 height 16
click at [890, 397] on mat-icon "add" at bounding box center [898, 403] width 16 height 16
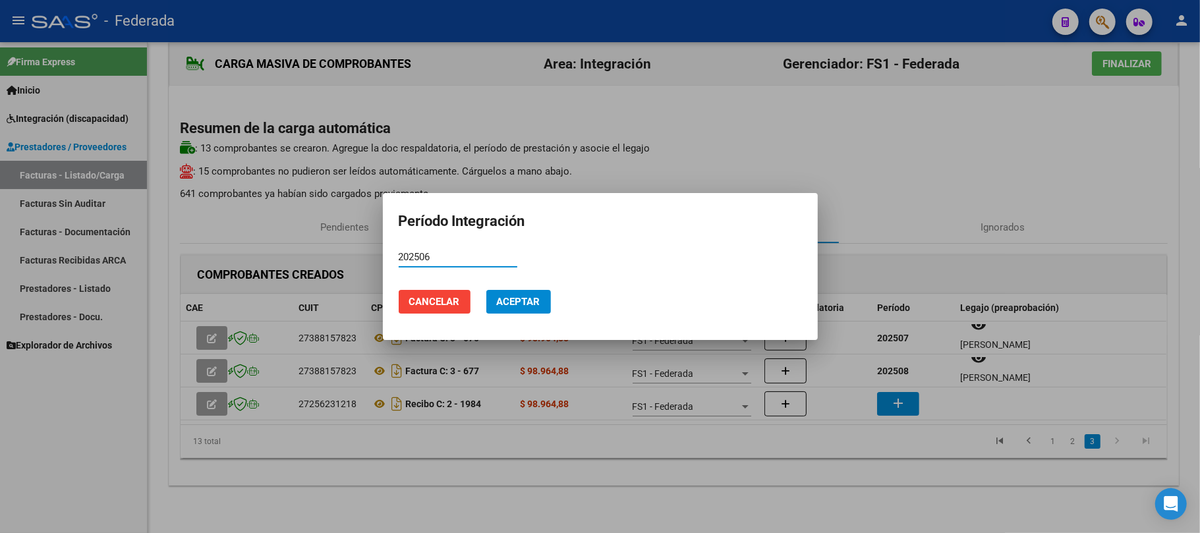
type input "202506"
click at [504, 306] on span "Aceptar" at bounding box center [518, 302] width 43 height 12
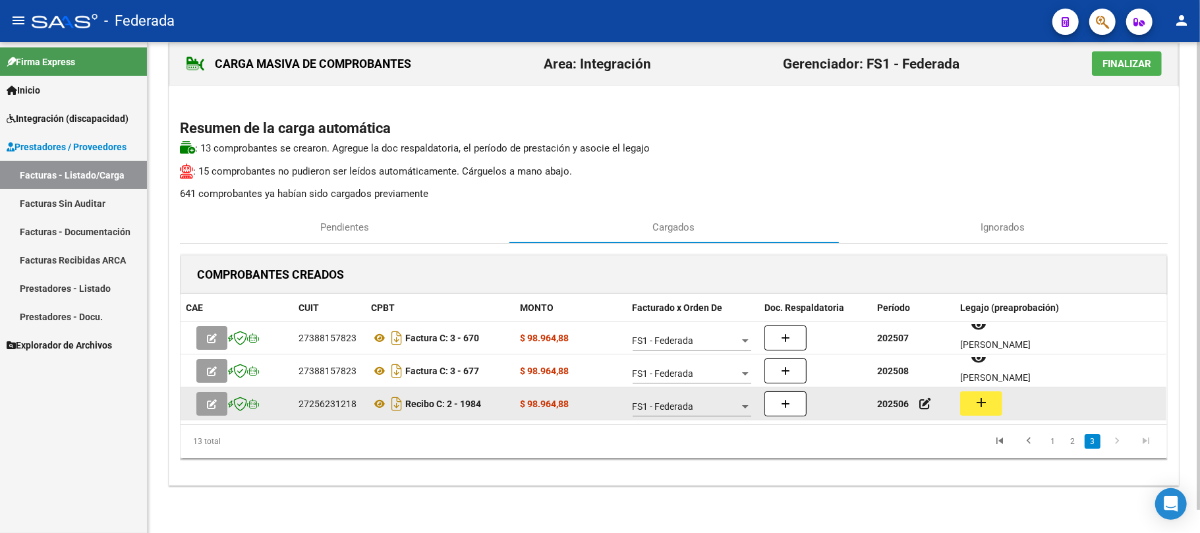
click at [979, 406] on mat-icon "add" at bounding box center [981, 403] width 16 height 16
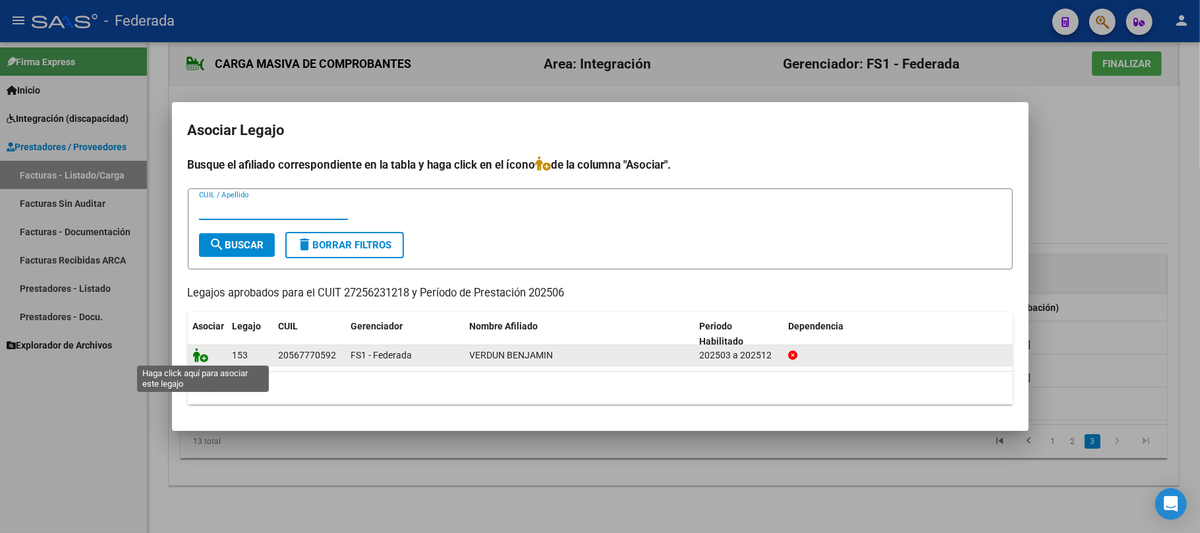
click at [200, 356] on icon at bounding box center [201, 355] width 16 height 14
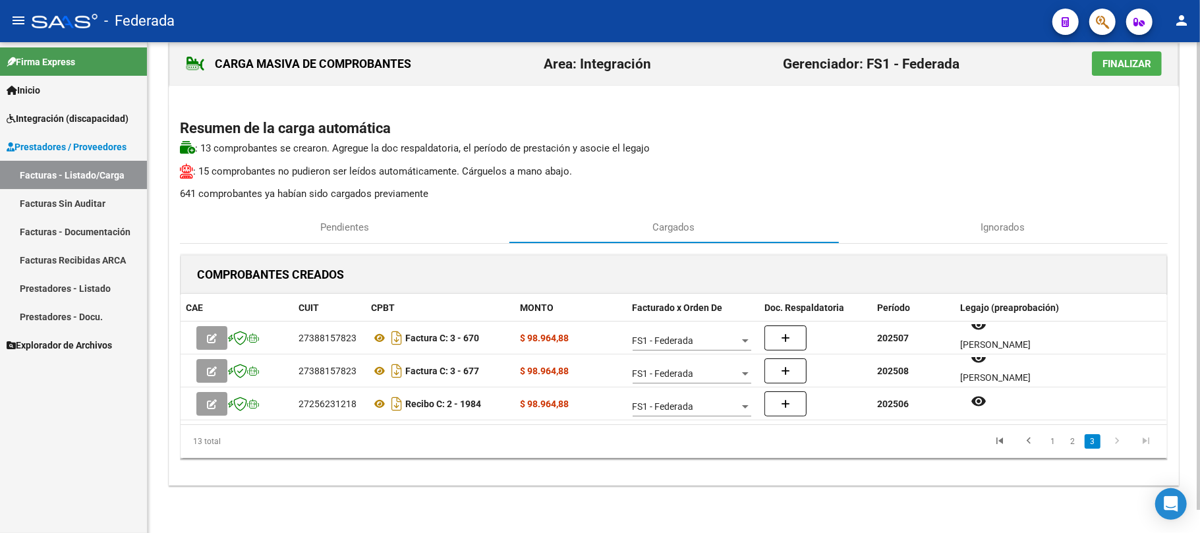
scroll to position [0, 0]
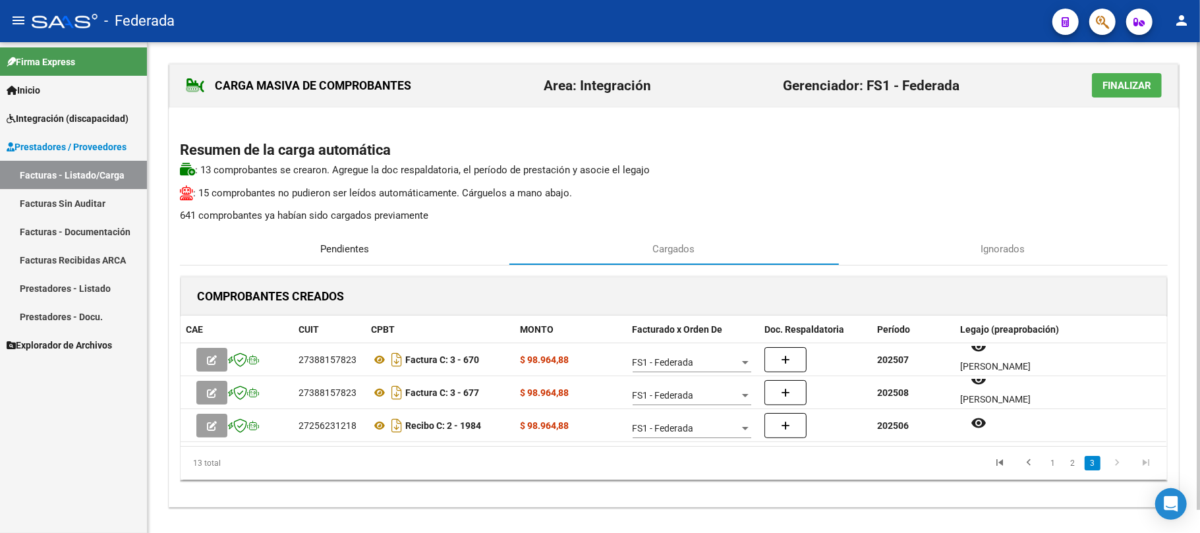
click at [341, 258] on div "Pendientes" at bounding box center [344, 249] width 329 height 32
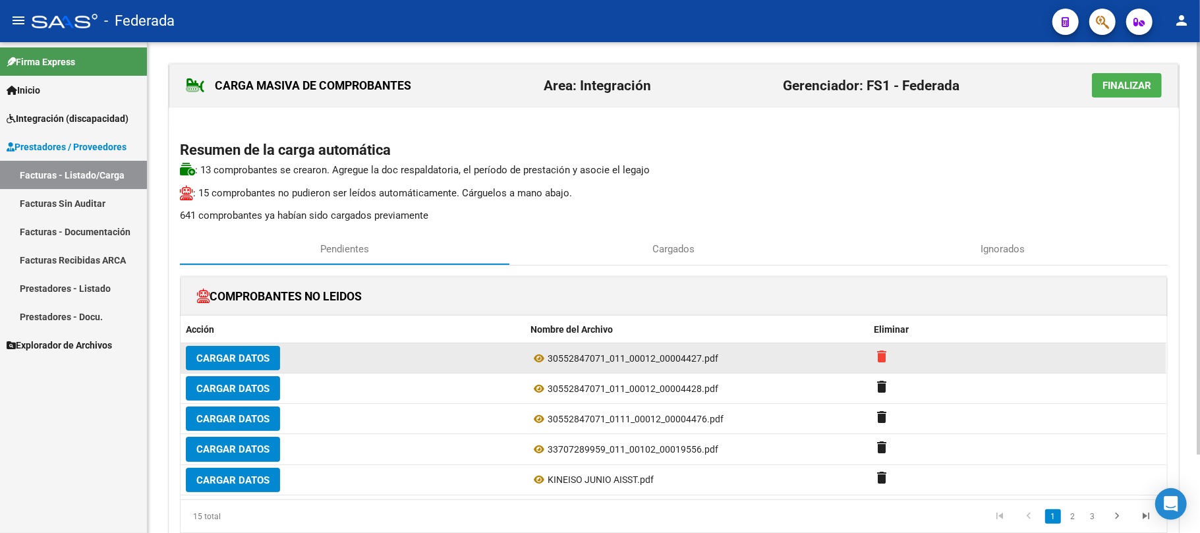
click at [876, 358] on mat-icon "delete" at bounding box center [882, 357] width 16 height 16
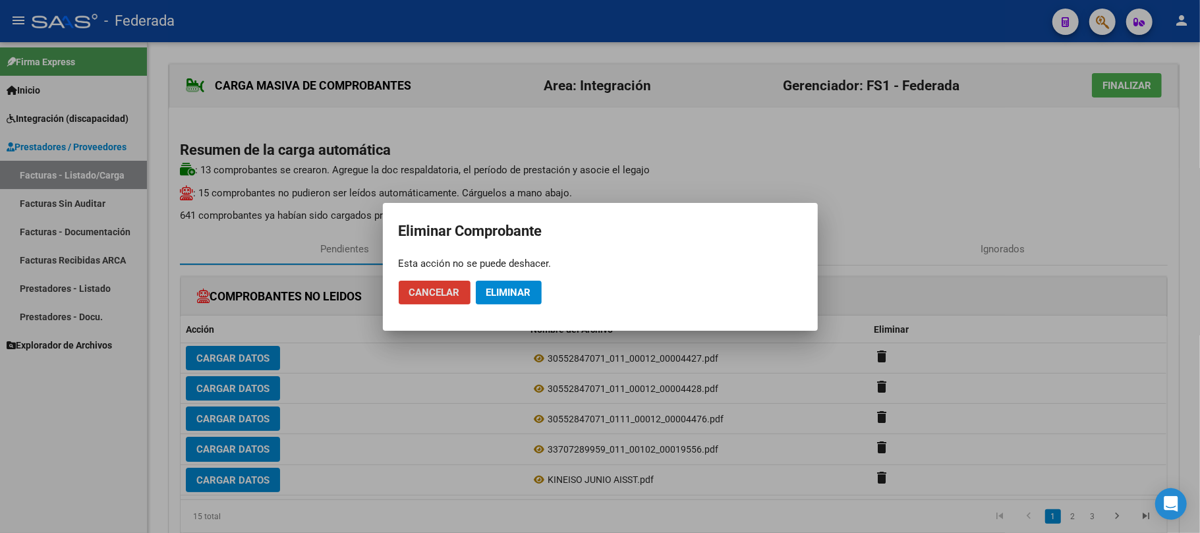
click at [525, 296] on span "Eliminar" at bounding box center [508, 293] width 45 height 12
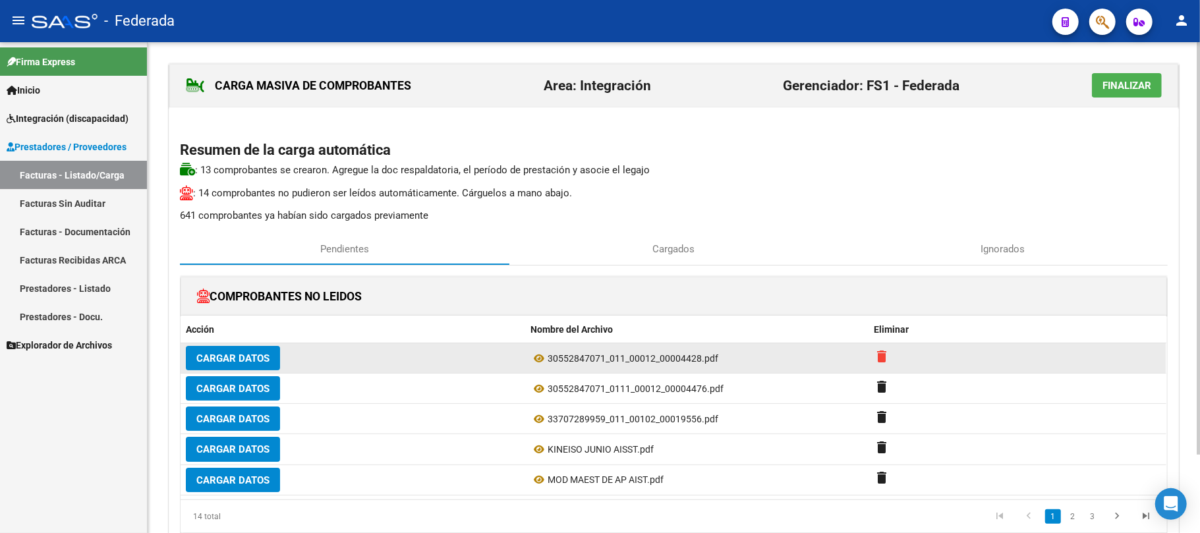
click at [880, 360] on mat-icon "delete" at bounding box center [882, 357] width 16 height 16
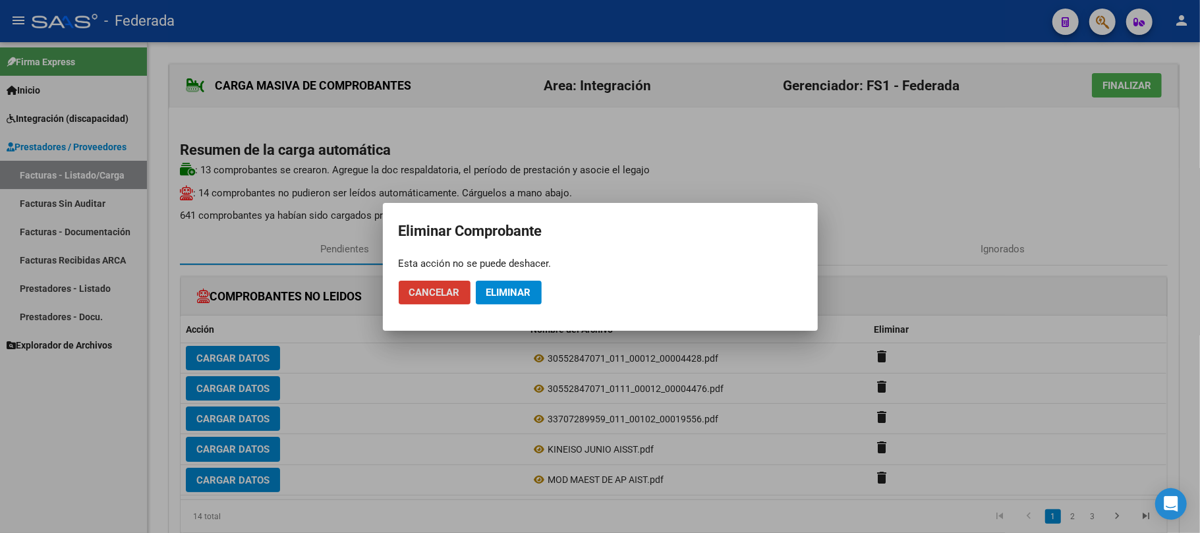
click at [509, 293] on span "Eliminar" at bounding box center [508, 293] width 45 height 12
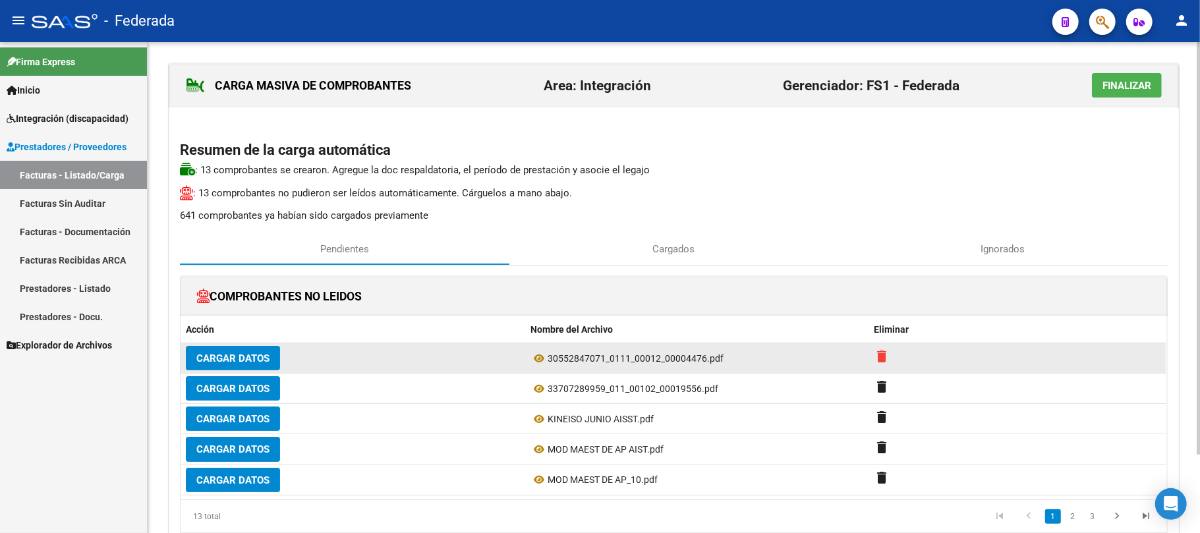
click at [876, 355] on mat-icon "delete" at bounding box center [882, 357] width 16 height 16
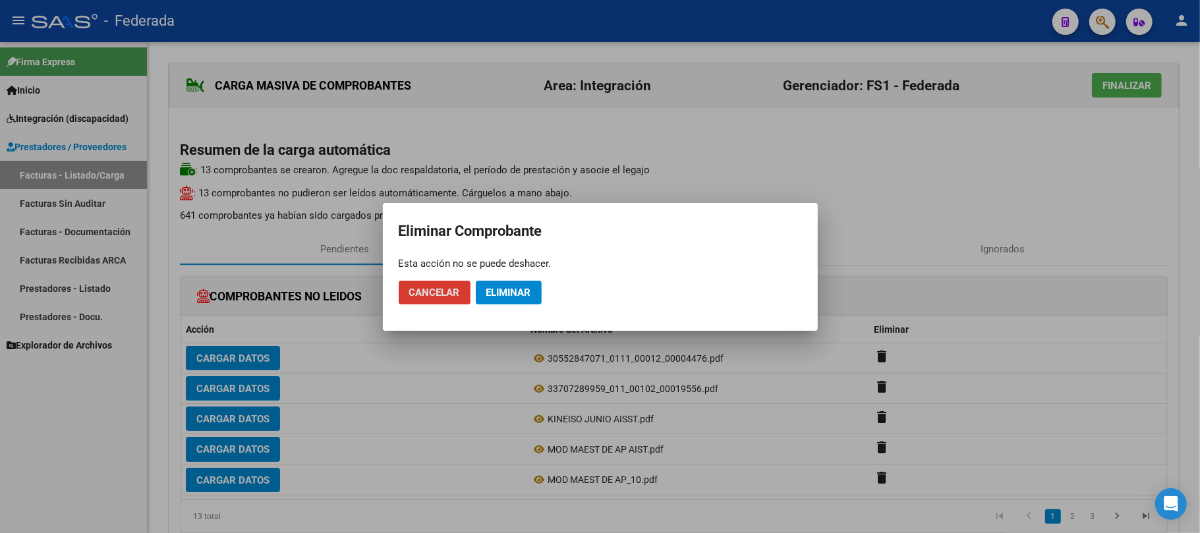
click at [519, 293] on span "Eliminar" at bounding box center [508, 293] width 45 height 12
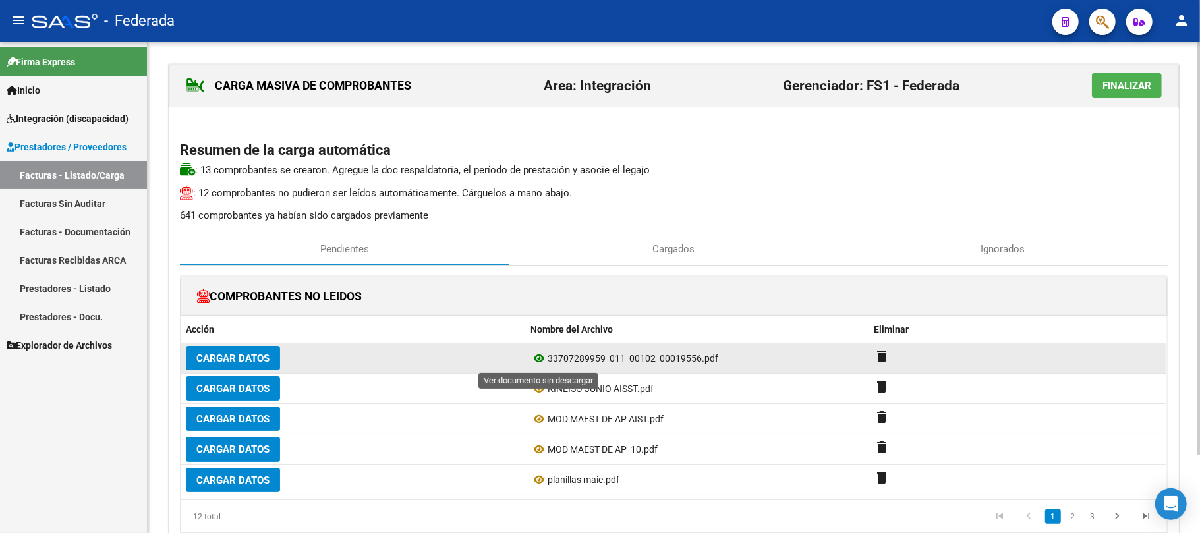
click at [539, 361] on icon at bounding box center [538, 359] width 17 height 16
click at [876, 358] on mat-icon "delete" at bounding box center [882, 357] width 16 height 16
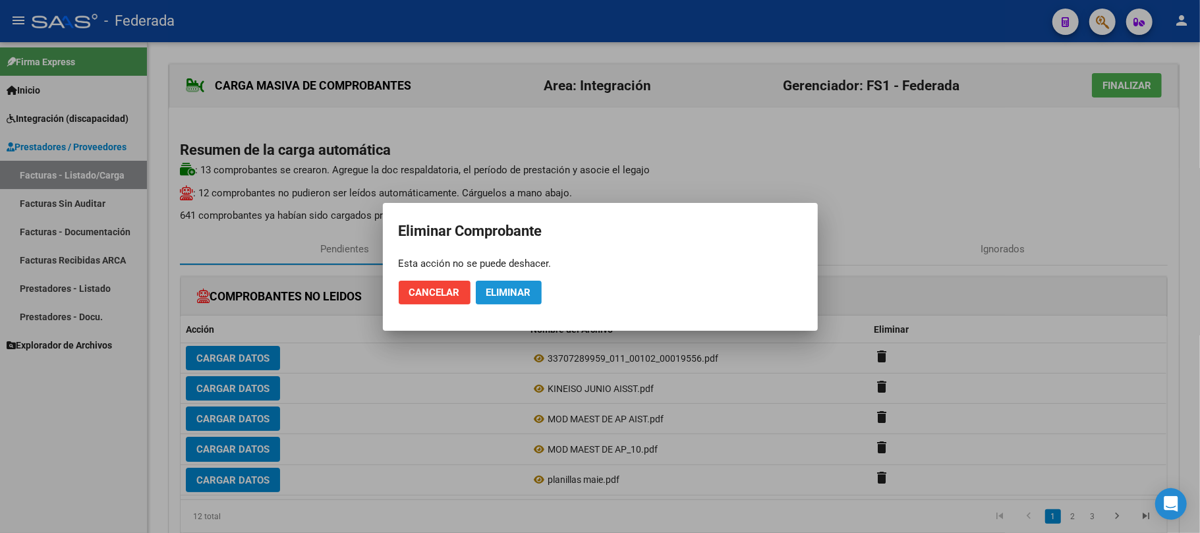
click at [515, 300] on button "Eliminar" at bounding box center [509, 293] width 66 height 24
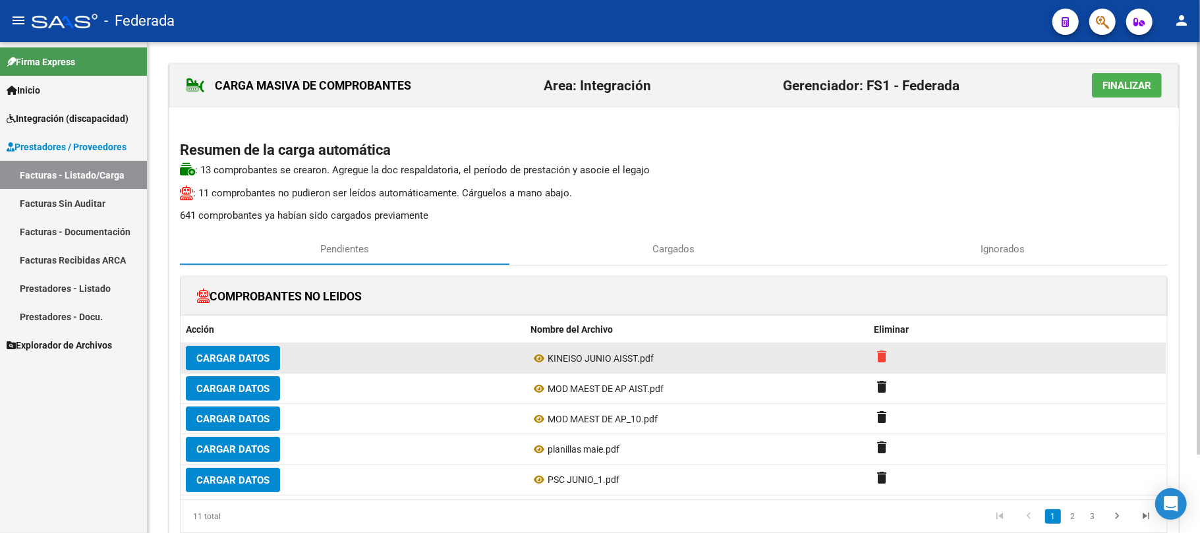
click at [881, 360] on mat-icon "delete" at bounding box center [882, 357] width 16 height 16
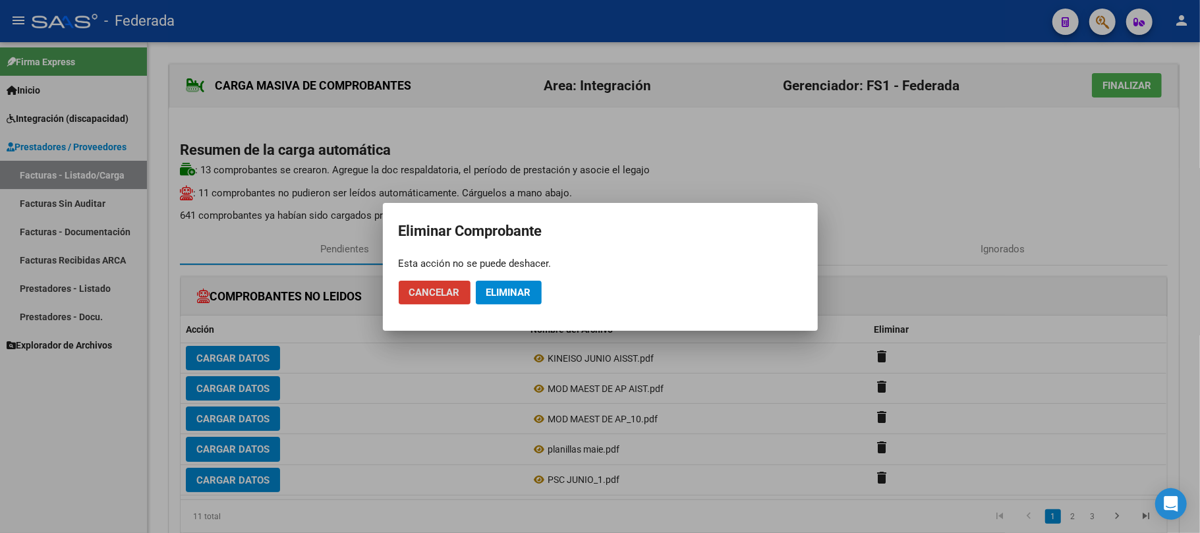
click at [517, 299] on button "Eliminar" at bounding box center [509, 293] width 66 height 24
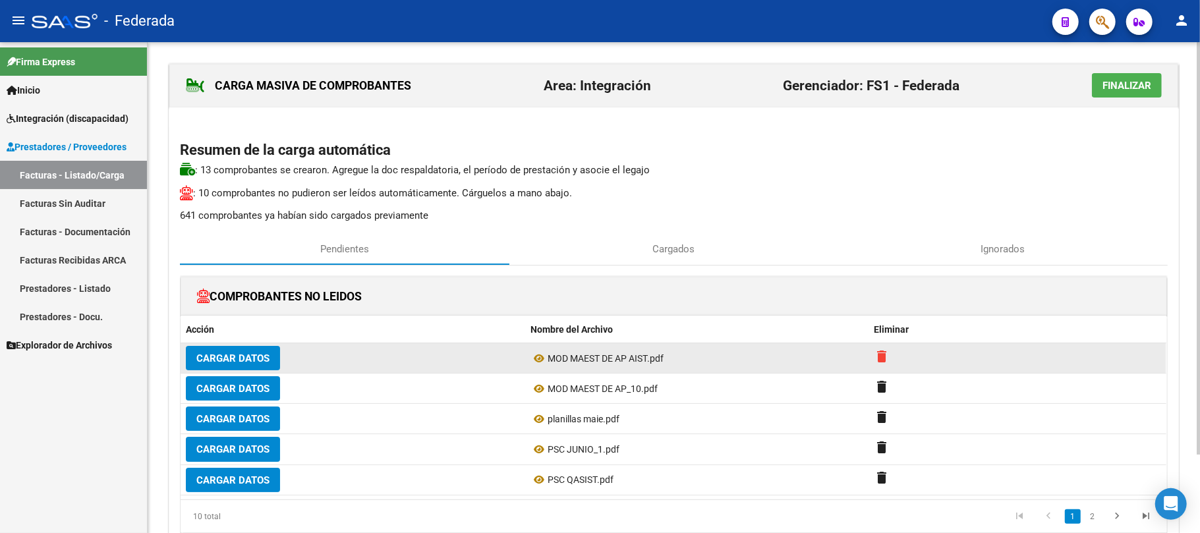
click at [876, 356] on mat-icon "delete" at bounding box center [882, 357] width 16 height 16
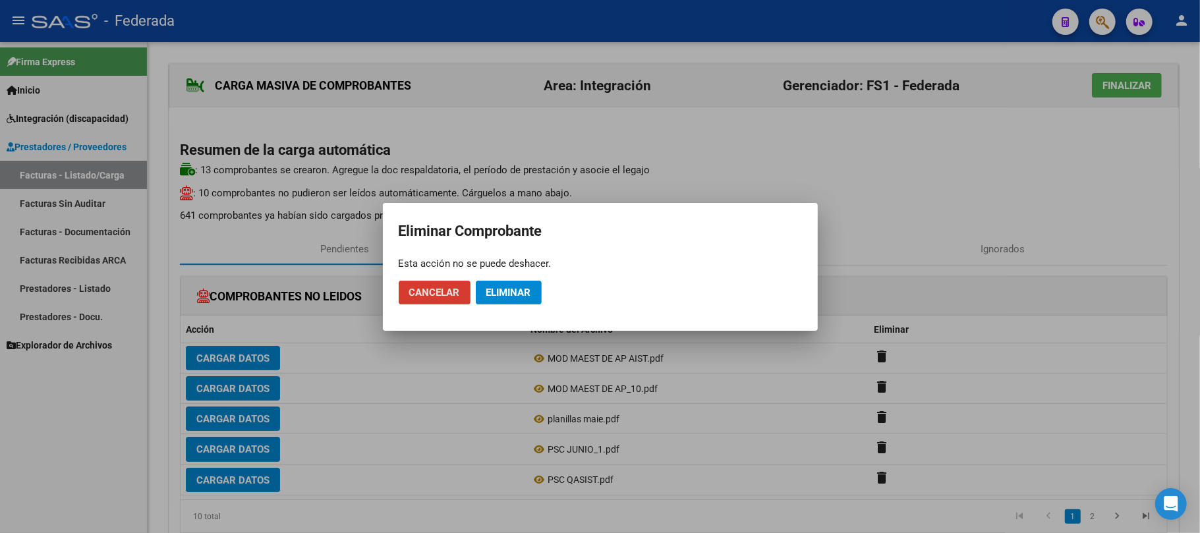
click at [509, 297] on span "Eliminar" at bounding box center [508, 293] width 45 height 12
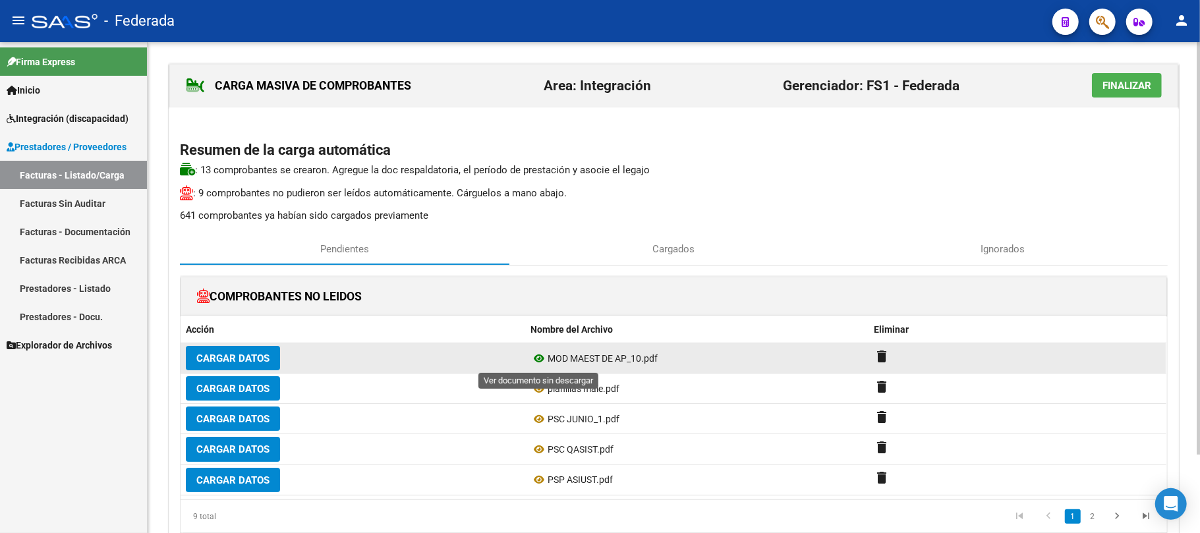
click at [536, 362] on icon at bounding box center [538, 359] width 17 height 16
click at [884, 356] on mat-icon "delete" at bounding box center [882, 357] width 16 height 16
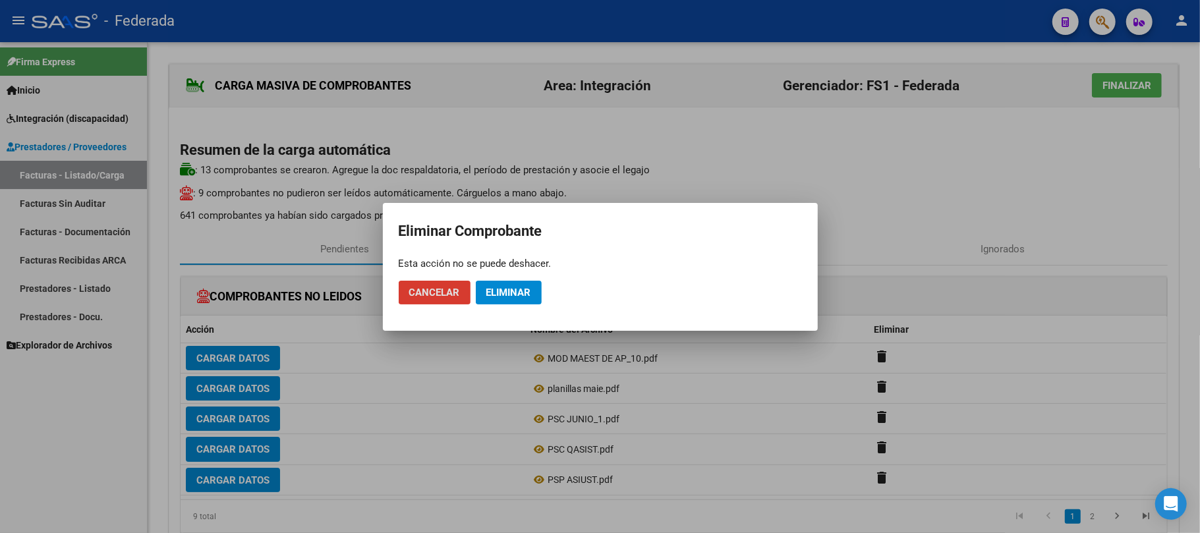
click at [493, 299] on button "Eliminar" at bounding box center [509, 293] width 66 height 24
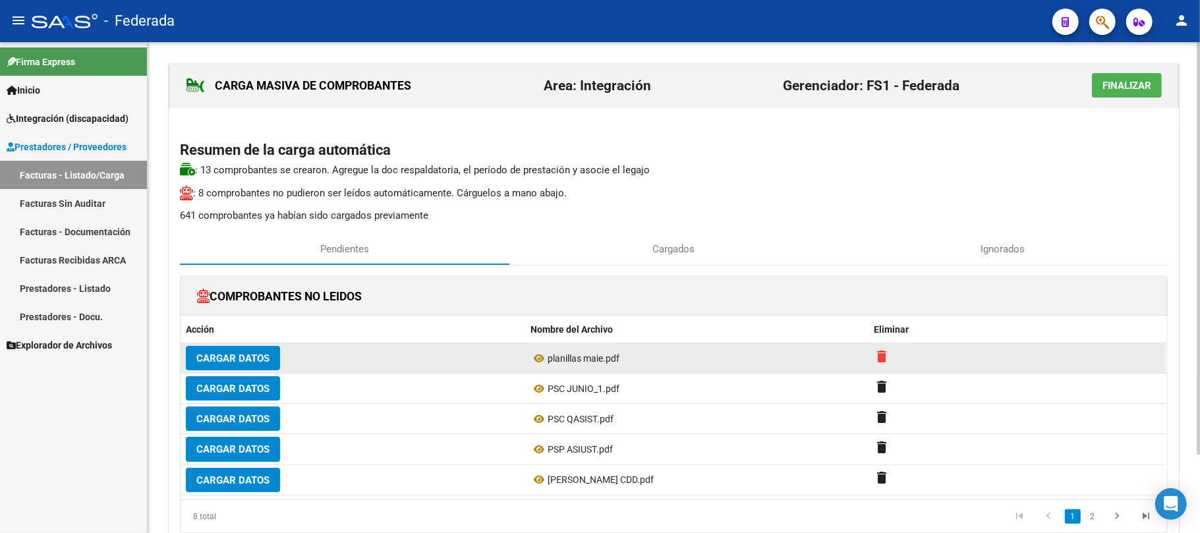
click at [878, 356] on mat-icon "delete" at bounding box center [882, 357] width 16 height 16
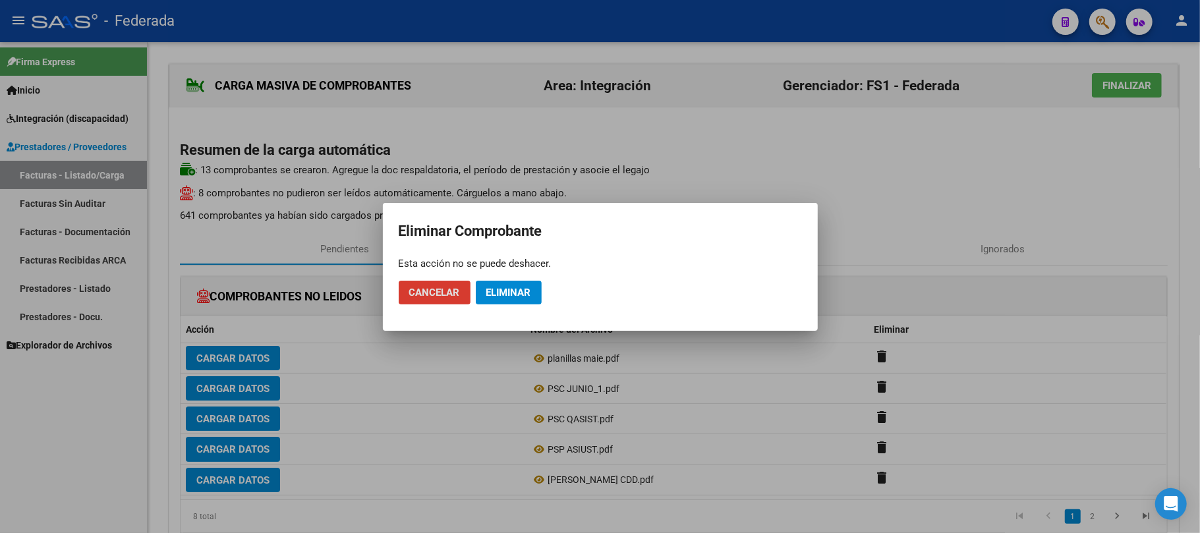
click at [528, 294] on span "Eliminar" at bounding box center [508, 293] width 45 height 12
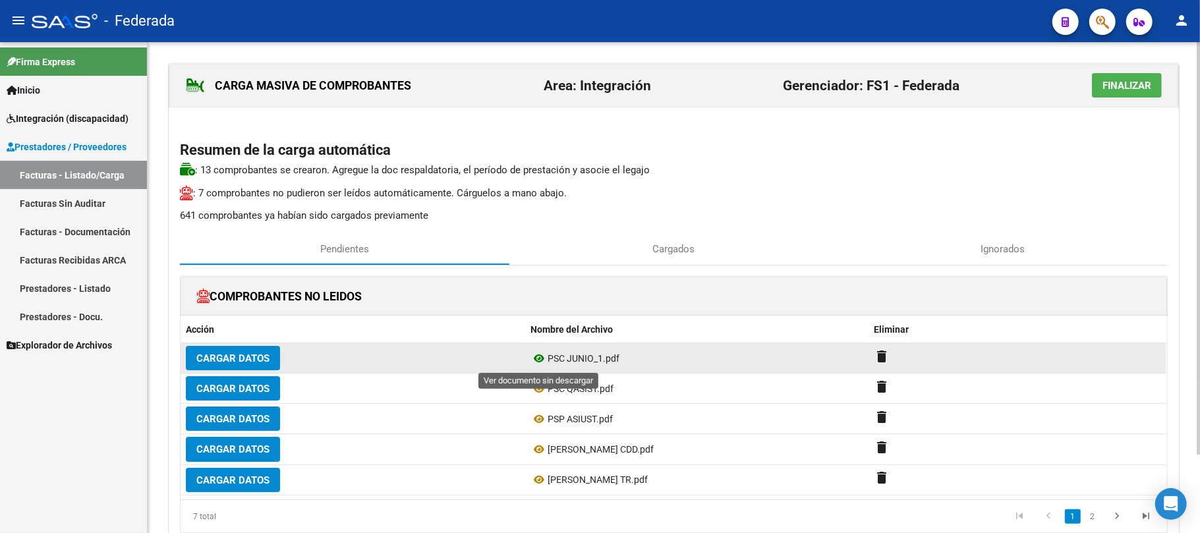
click at [536, 360] on icon at bounding box center [538, 359] width 17 height 16
click at [871, 353] on datatable-body-cell "delete" at bounding box center [1017, 358] width 297 height 30
click at [882, 359] on mat-icon "delete" at bounding box center [882, 357] width 16 height 16
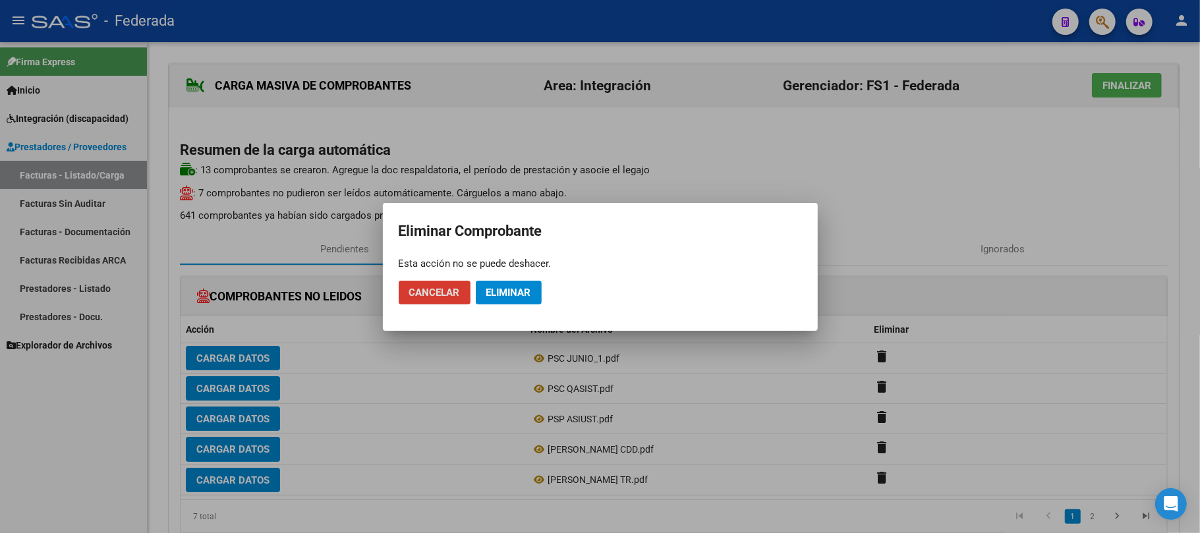
click at [517, 296] on span "Eliminar" at bounding box center [508, 293] width 45 height 12
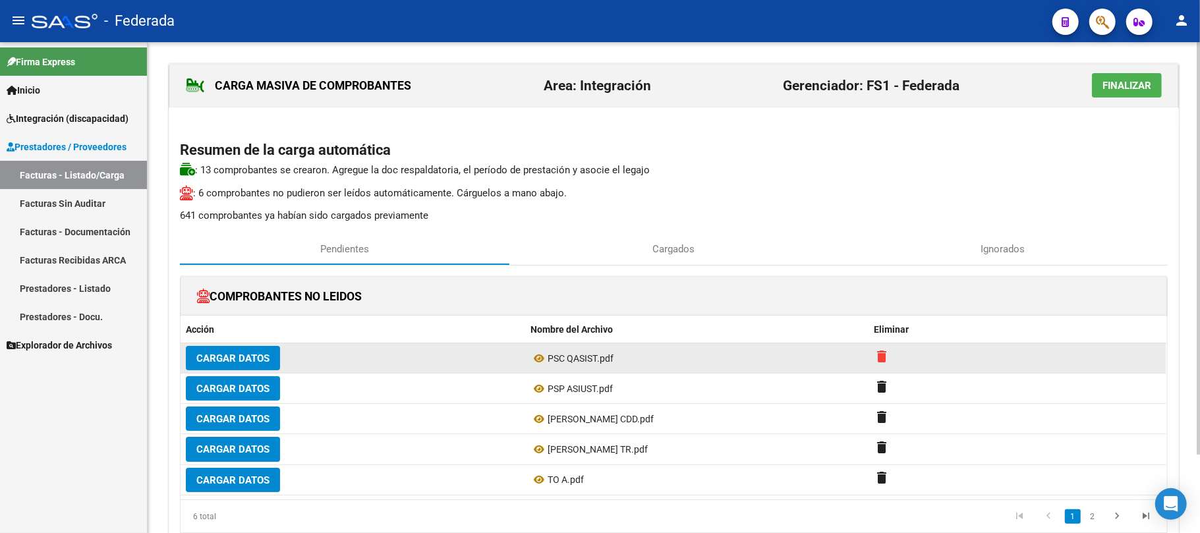
click at [884, 356] on mat-icon "delete" at bounding box center [882, 357] width 16 height 16
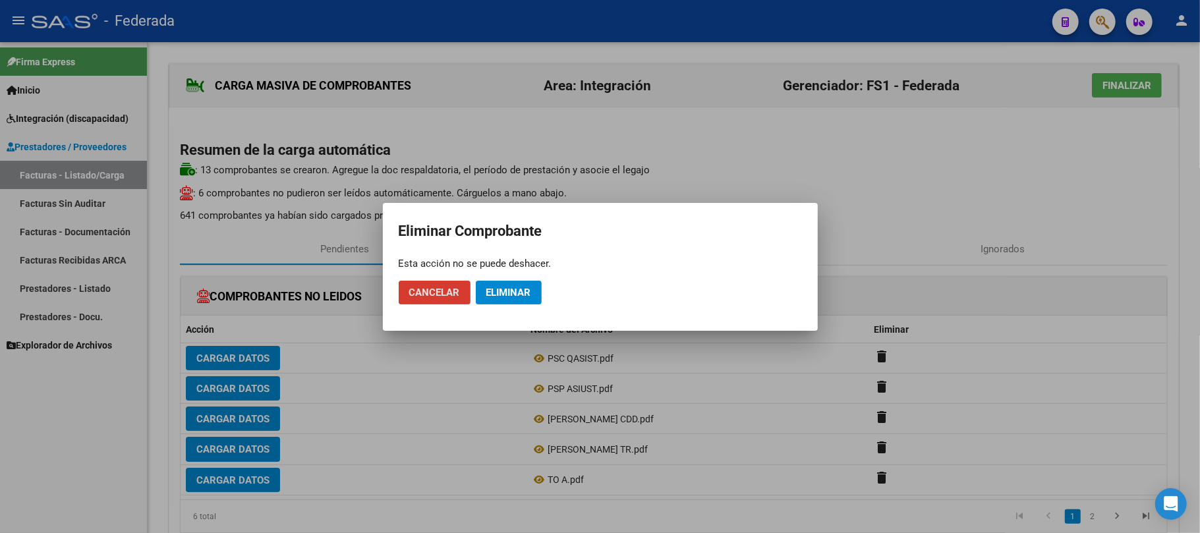
click at [515, 290] on span "Eliminar" at bounding box center [508, 293] width 45 height 12
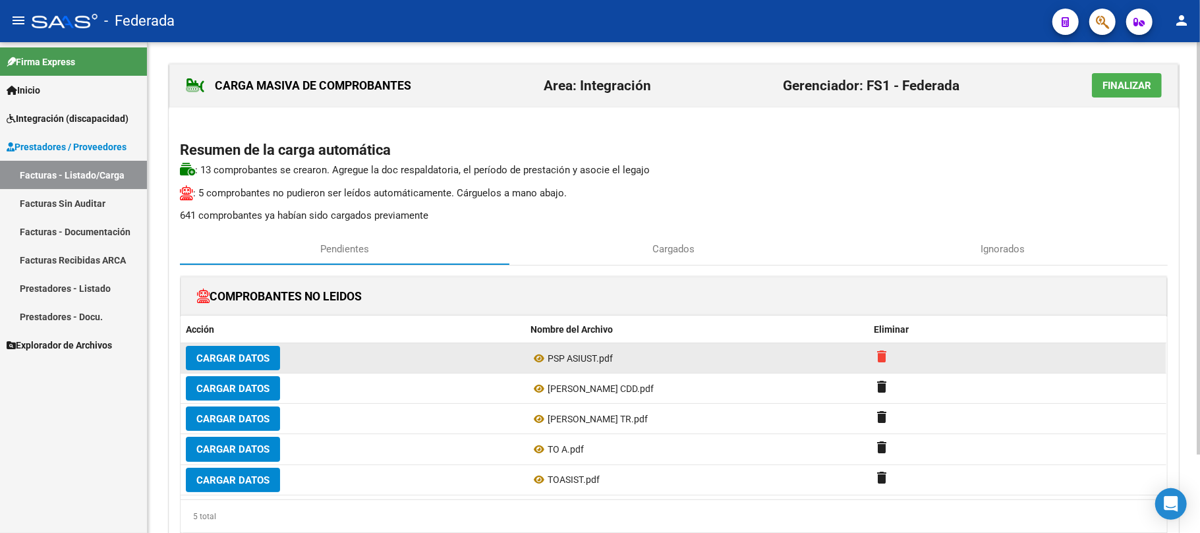
click at [881, 361] on mat-icon "delete" at bounding box center [882, 357] width 16 height 16
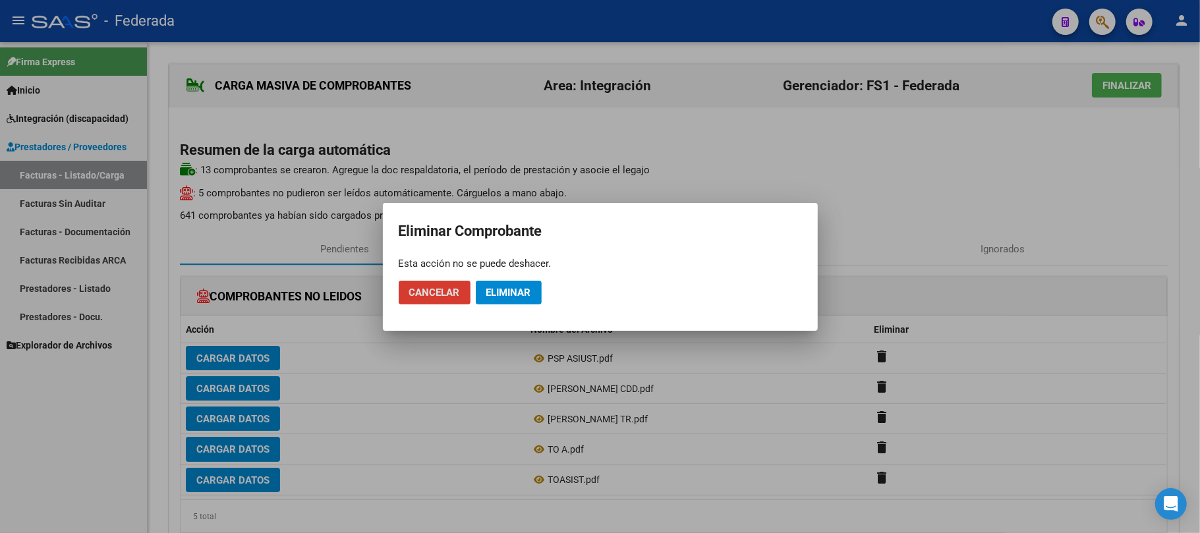
click at [523, 297] on span "Eliminar" at bounding box center [508, 293] width 45 height 12
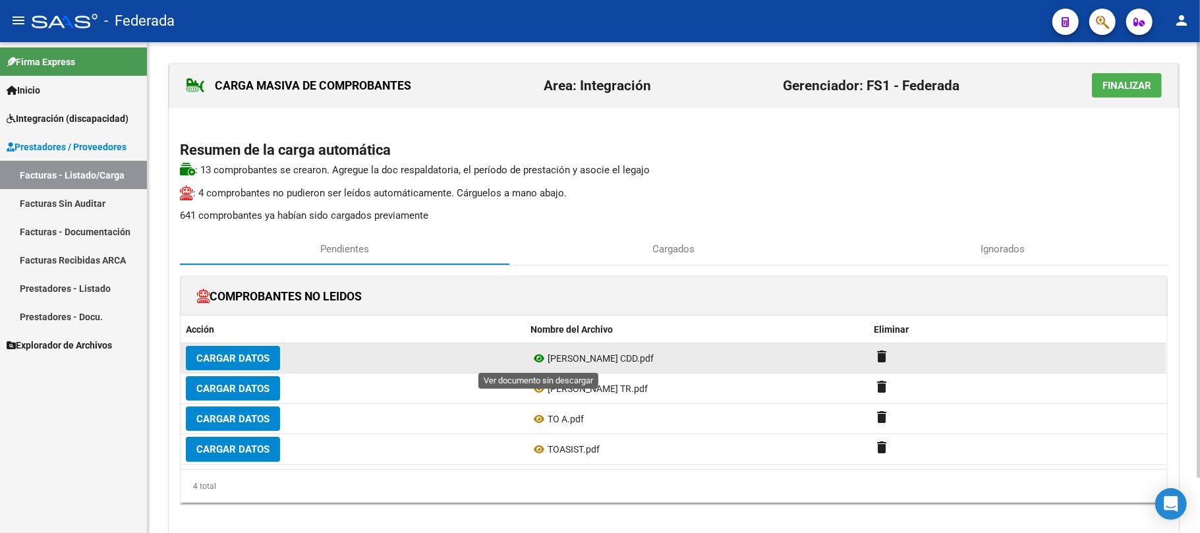
click at [538, 361] on icon at bounding box center [538, 359] width 17 height 16
click at [882, 356] on mat-icon "delete" at bounding box center [882, 357] width 16 height 16
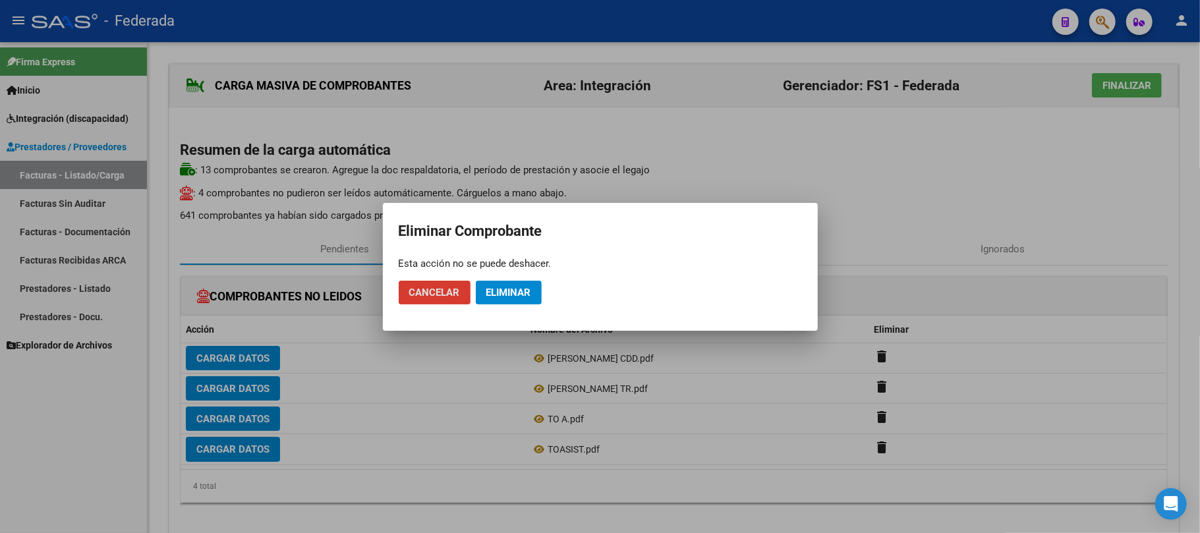
click at [523, 299] on button "Eliminar" at bounding box center [509, 293] width 66 height 24
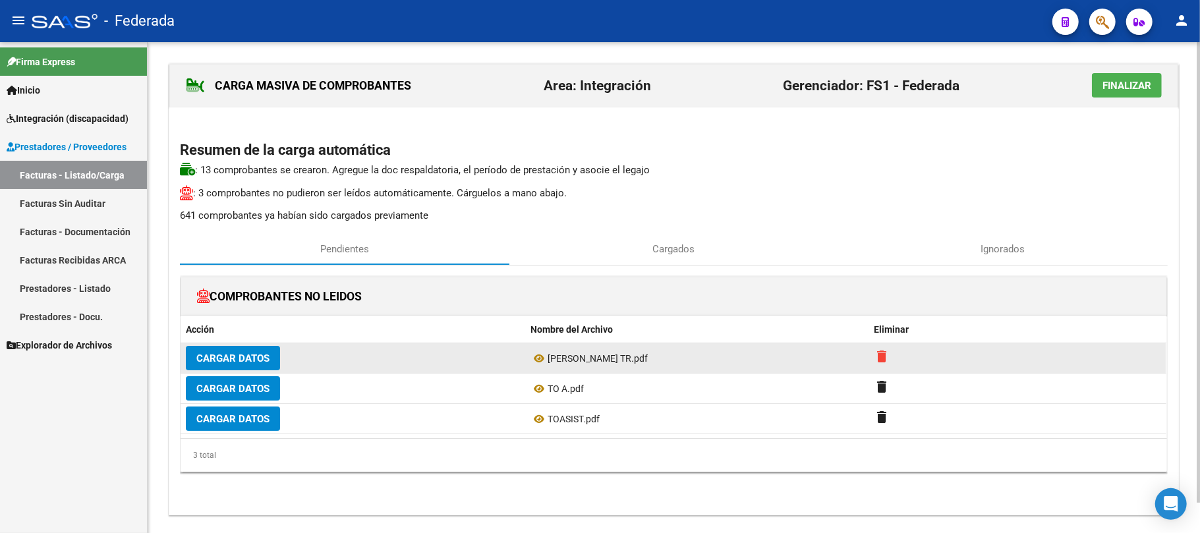
click at [881, 361] on mat-icon "delete" at bounding box center [882, 357] width 16 height 16
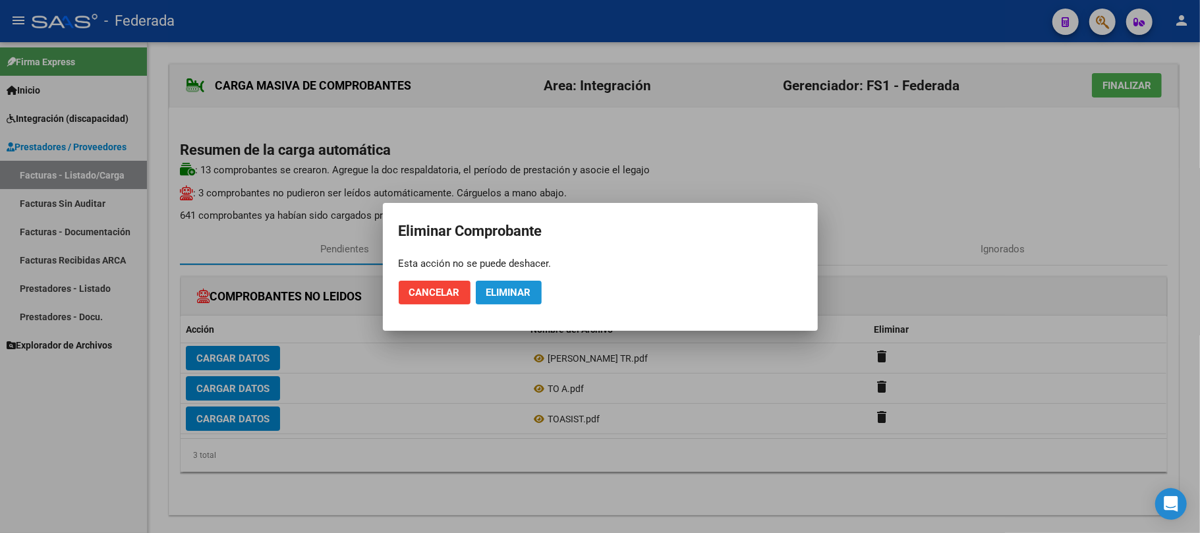
click at [509, 287] on span "Eliminar" at bounding box center [508, 293] width 45 height 12
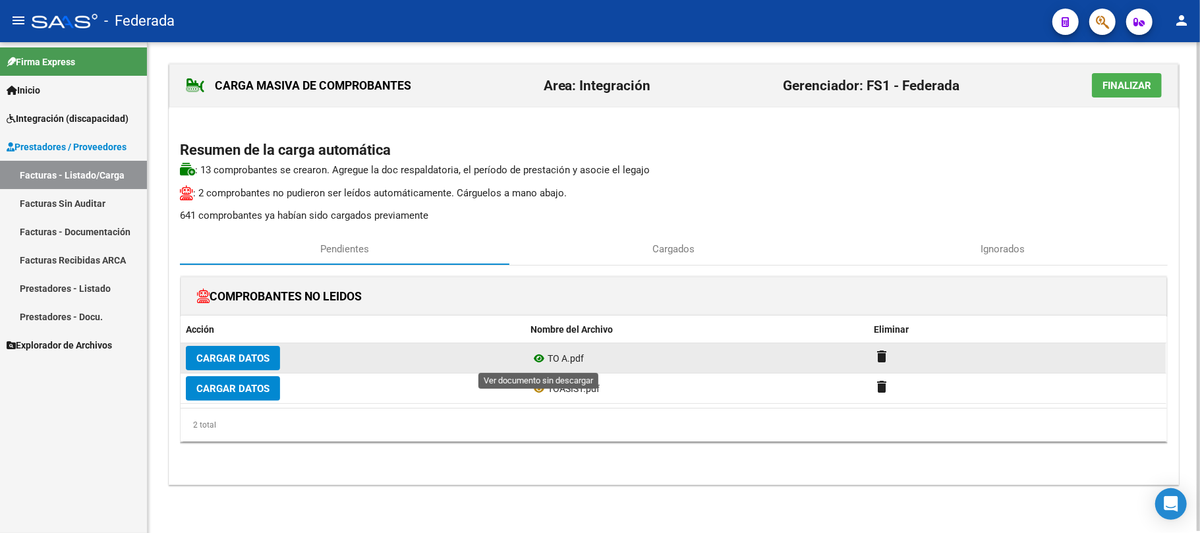
click at [541, 358] on icon at bounding box center [538, 359] width 17 height 16
click at [875, 356] on mat-icon "delete" at bounding box center [882, 357] width 16 height 16
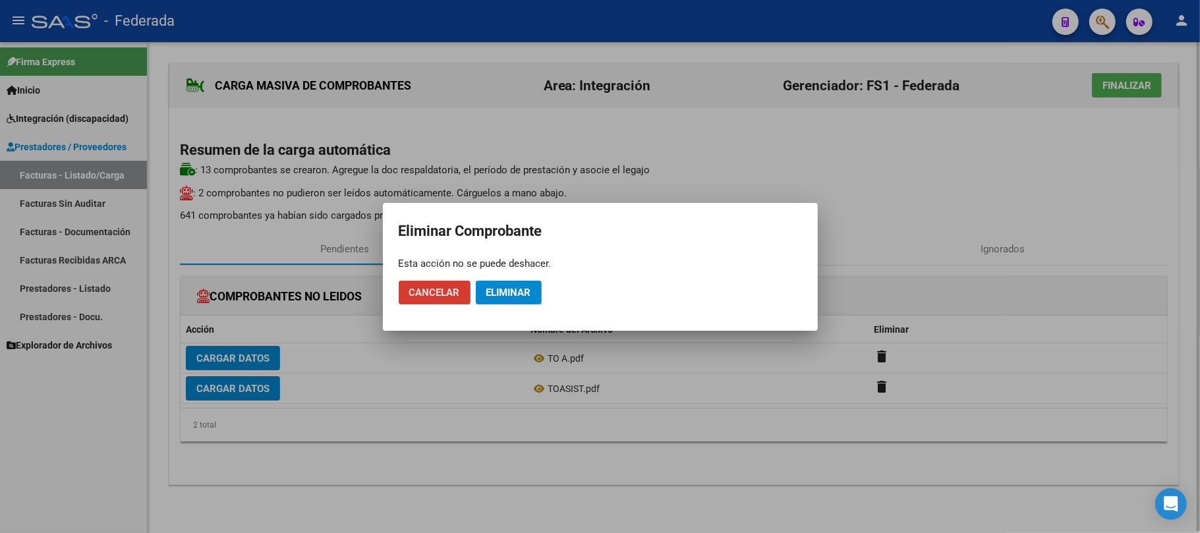
drag, startPoint x: 506, startPoint y: 283, endPoint x: 523, endPoint y: 289, distance: 17.9
click at [506, 285] on button "Eliminar" at bounding box center [509, 293] width 66 height 24
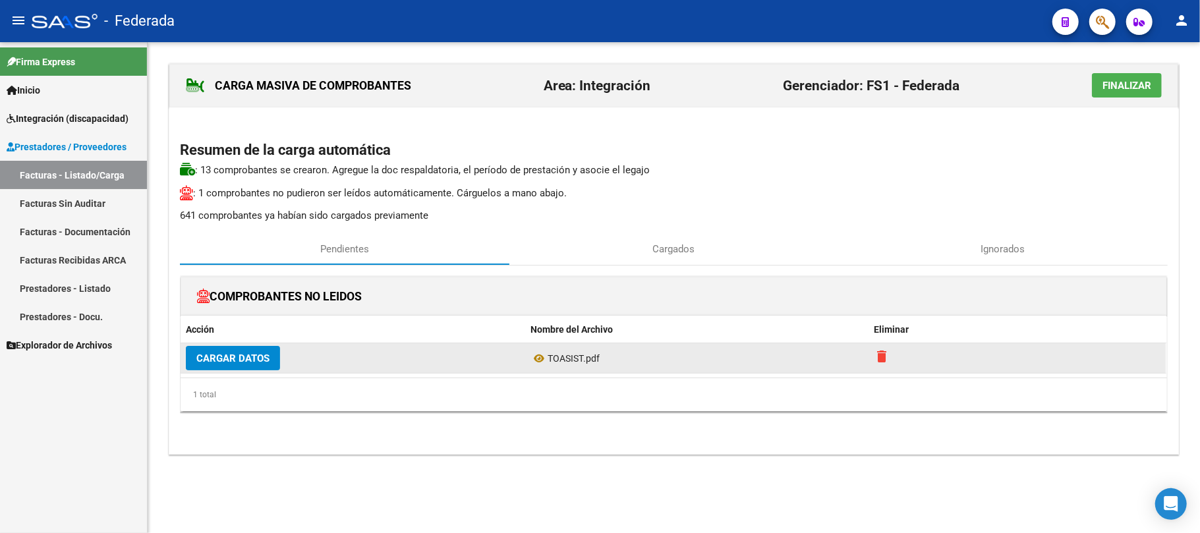
click at [883, 362] on mat-icon "delete" at bounding box center [882, 357] width 16 height 16
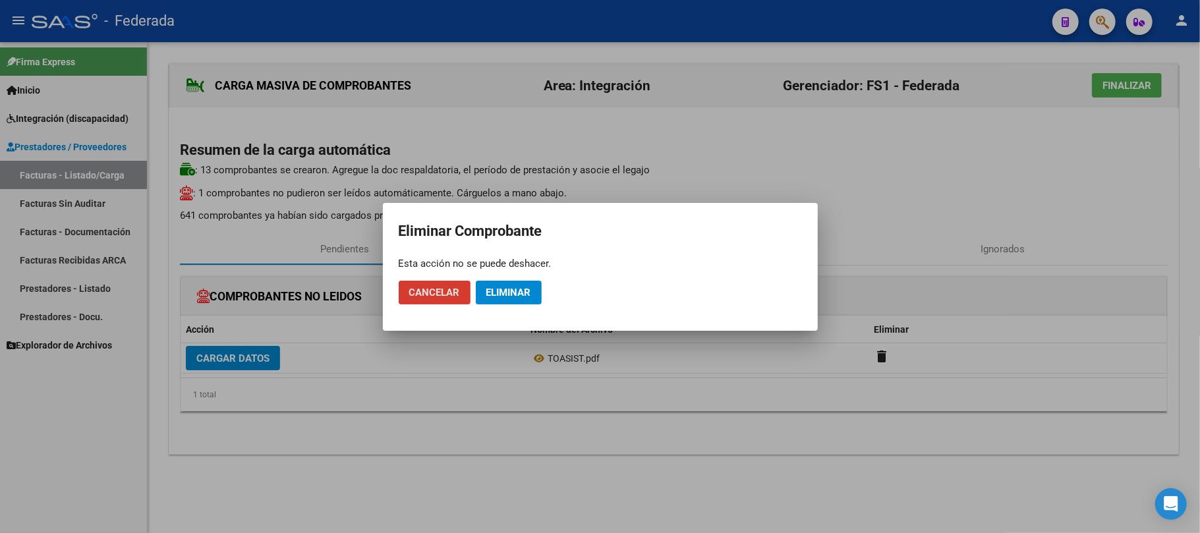
click at [510, 301] on button "Eliminar" at bounding box center [509, 293] width 66 height 24
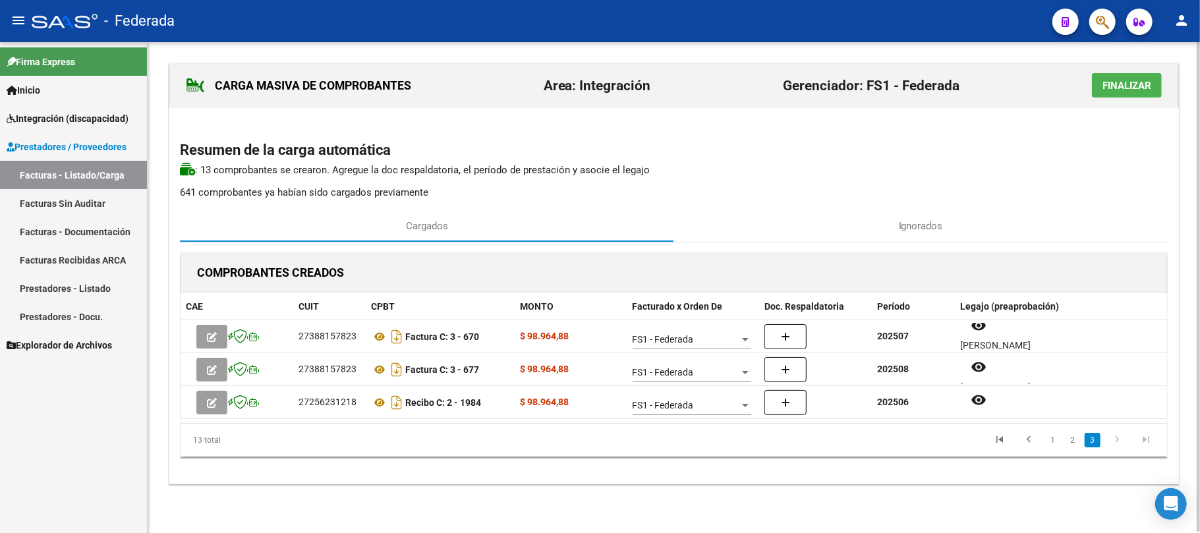
scroll to position [11, 0]
click at [1129, 91] on span "Finalizar" at bounding box center [1126, 86] width 49 height 12
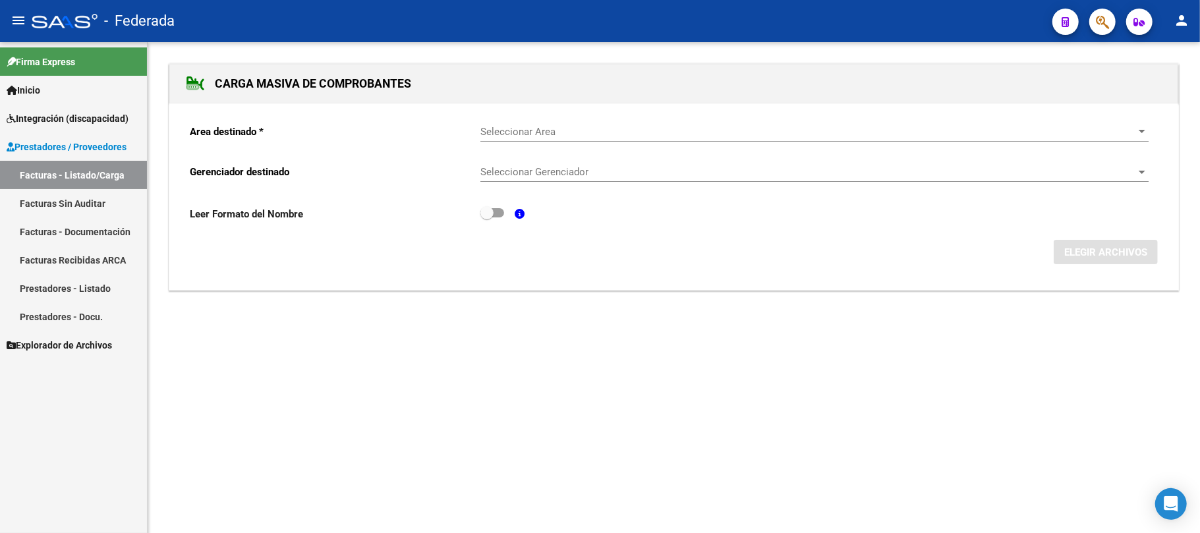
scroll to position [0, 0]
click at [51, 175] on link "Facturas - Listado/Carga" at bounding box center [73, 175] width 147 height 28
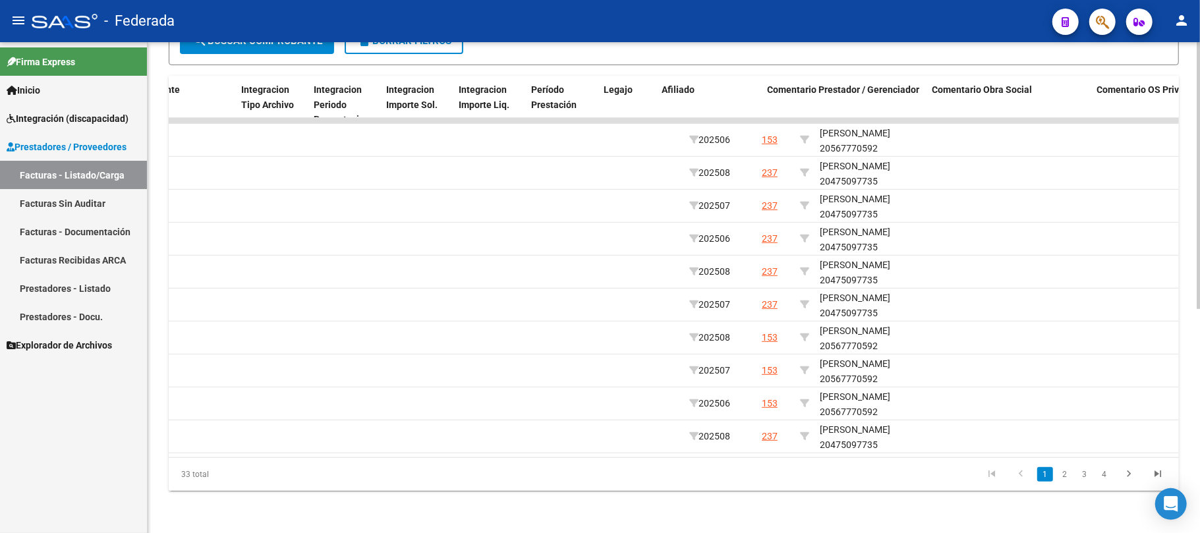
scroll to position [0, 1561]
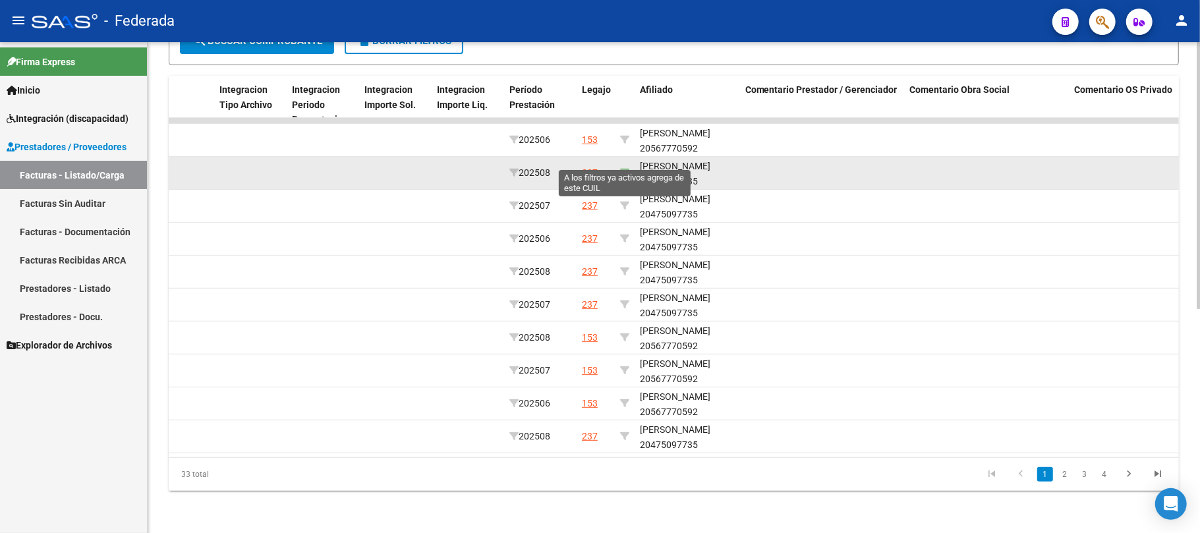
click at [623, 168] on icon at bounding box center [624, 172] width 9 height 9
type input "20475097735"
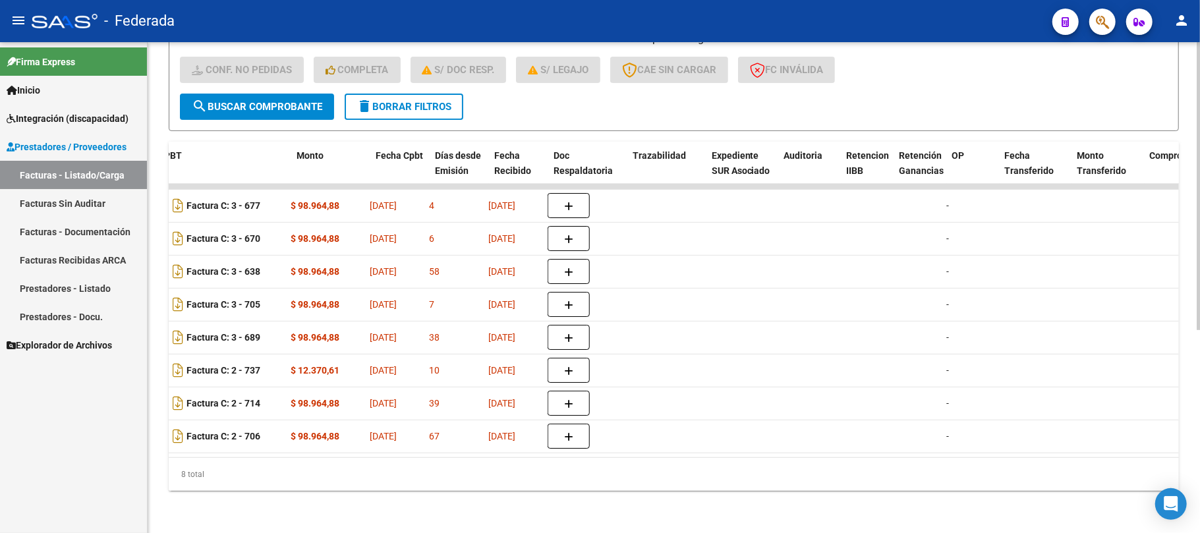
scroll to position [0, 1274]
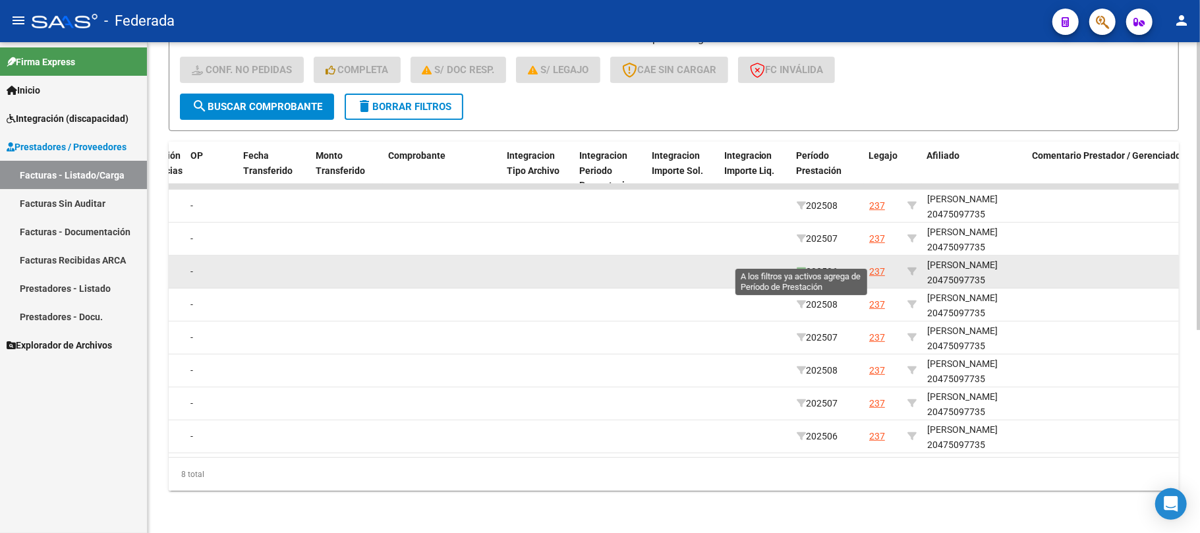
click at [801, 267] on icon at bounding box center [801, 271] width 9 height 9
type input "202506"
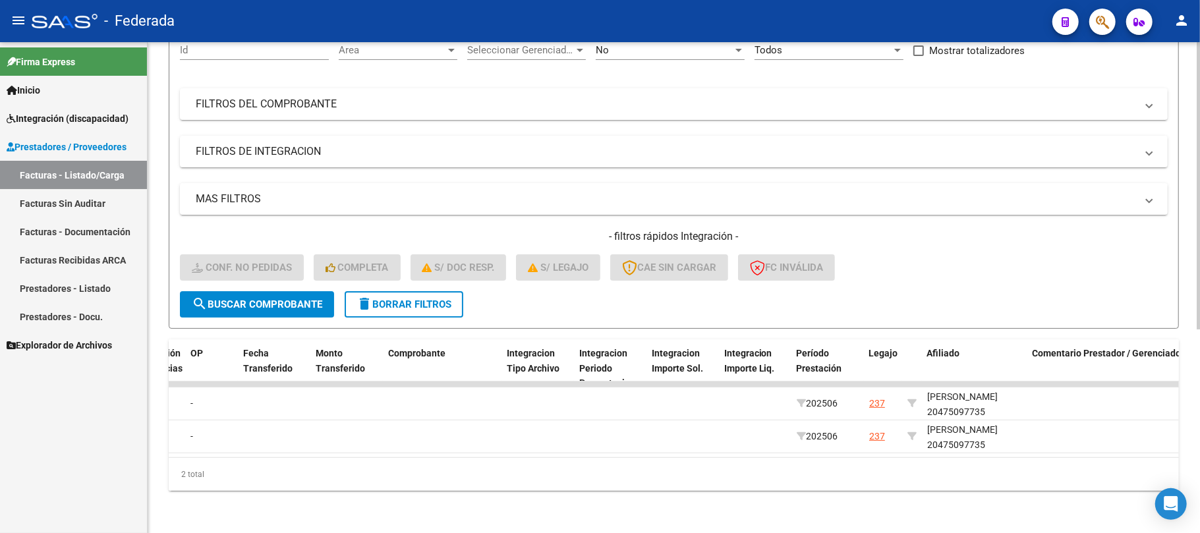
scroll to position [148, 0]
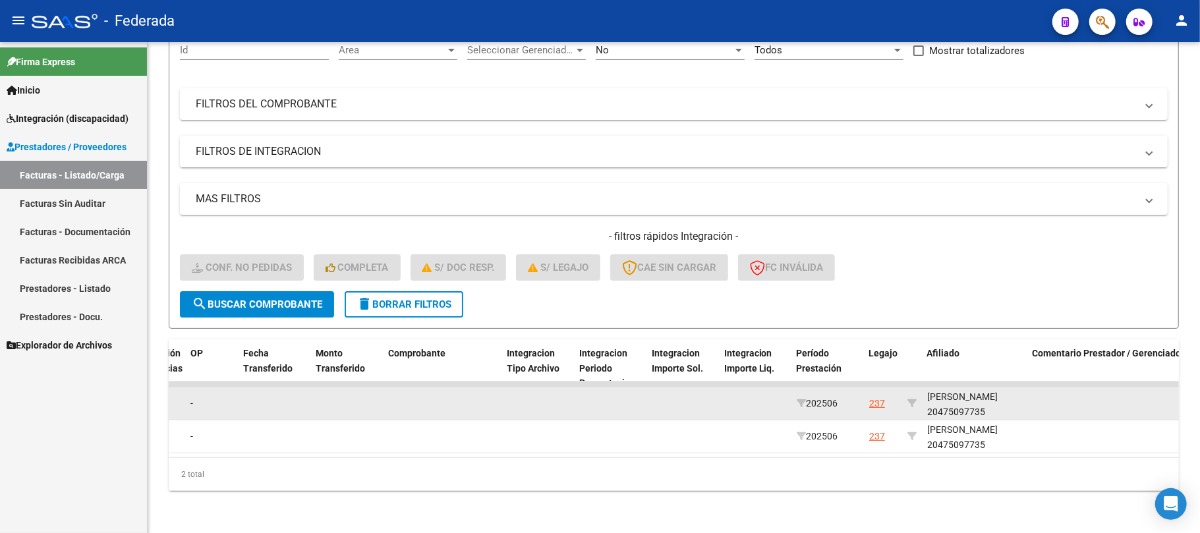
click at [946, 399] on div "GARCIA GIANLUCA 20475097735" at bounding box center [974, 404] width 95 height 30
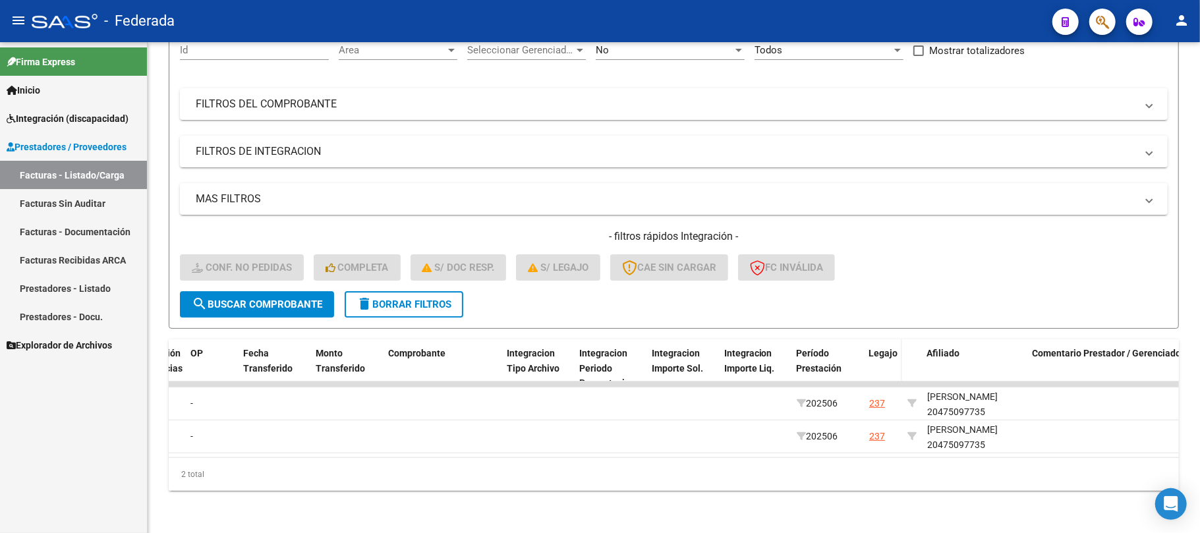
copy div "20475097735"
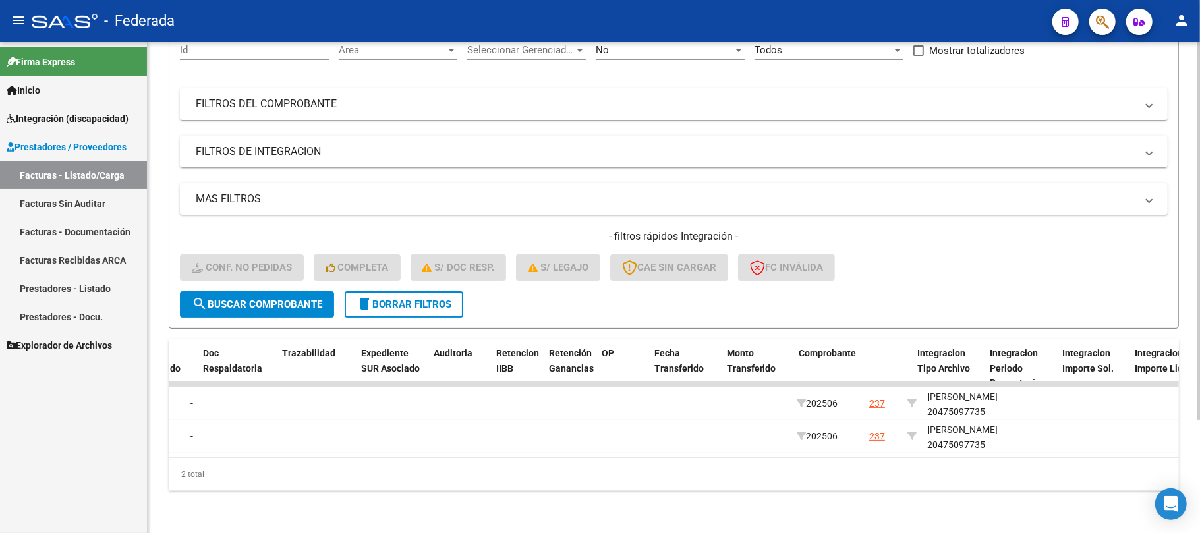
scroll to position [0, 0]
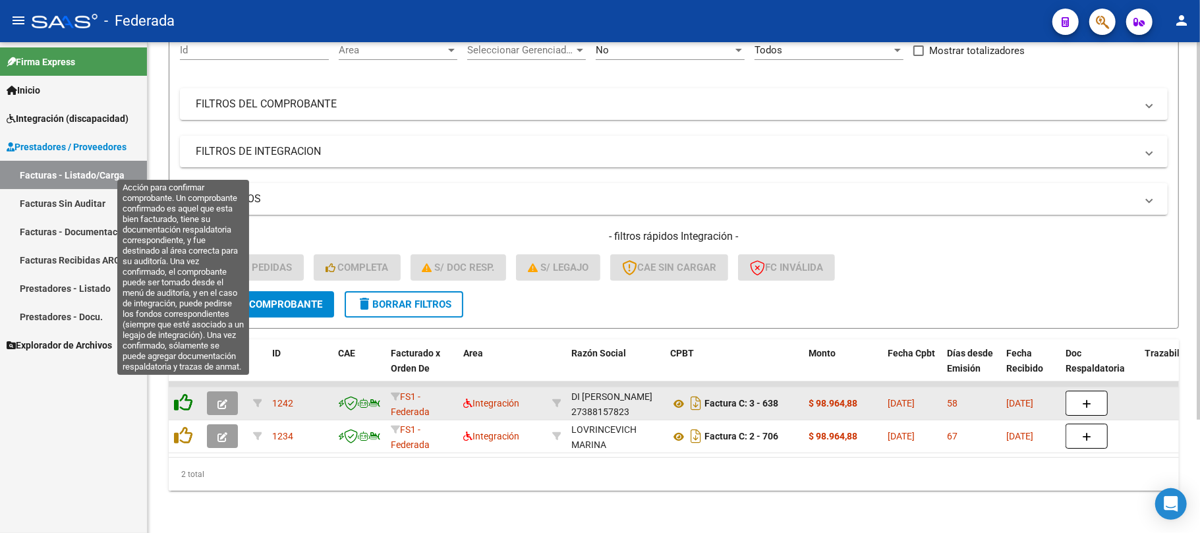
click at [188, 393] on icon at bounding box center [183, 402] width 18 height 18
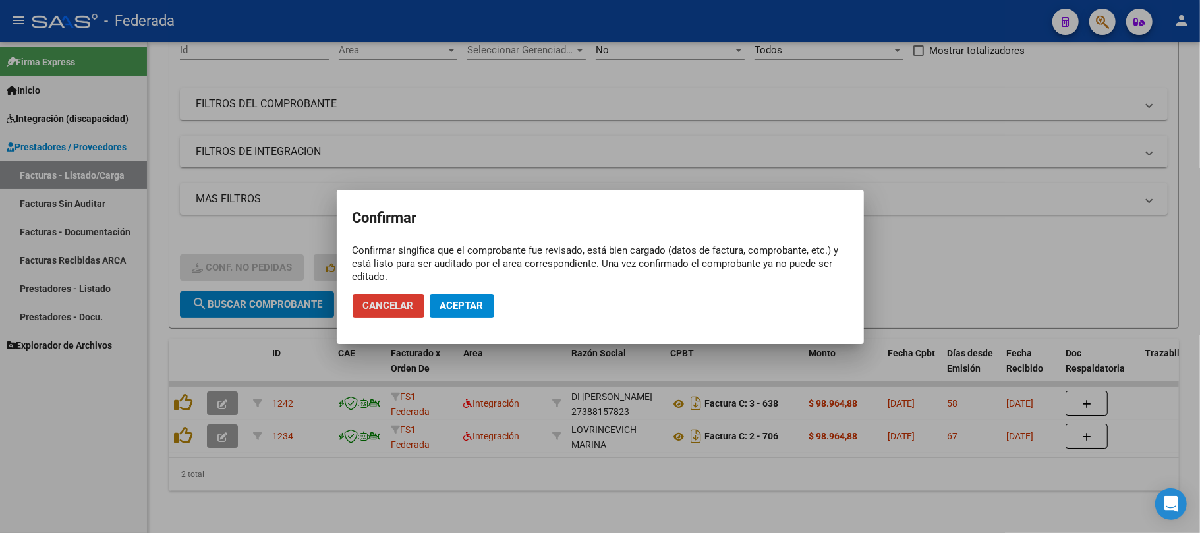
click at [465, 311] on span "Aceptar" at bounding box center [461, 306] width 43 height 12
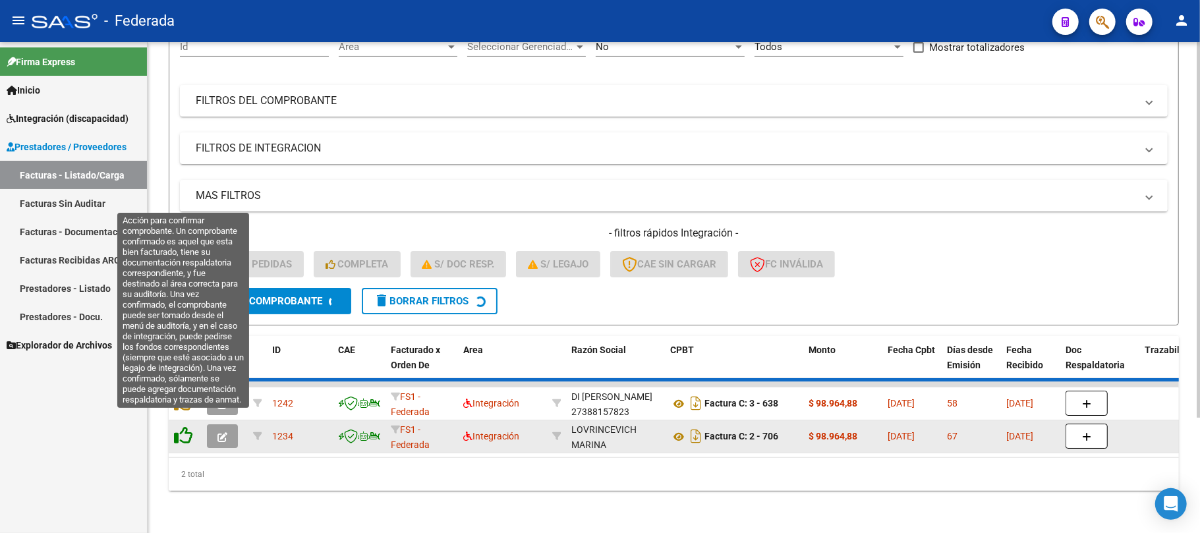
click at [182, 426] on icon at bounding box center [183, 435] width 18 height 18
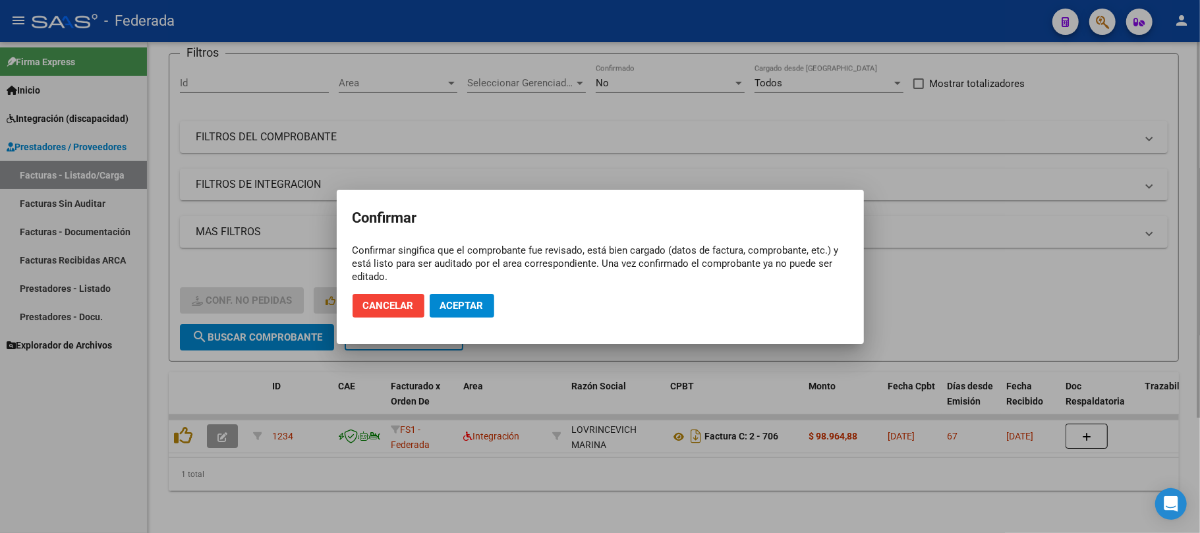
scroll to position [115, 0]
click at [444, 307] on span "Aceptar" at bounding box center [461, 306] width 43 height 12
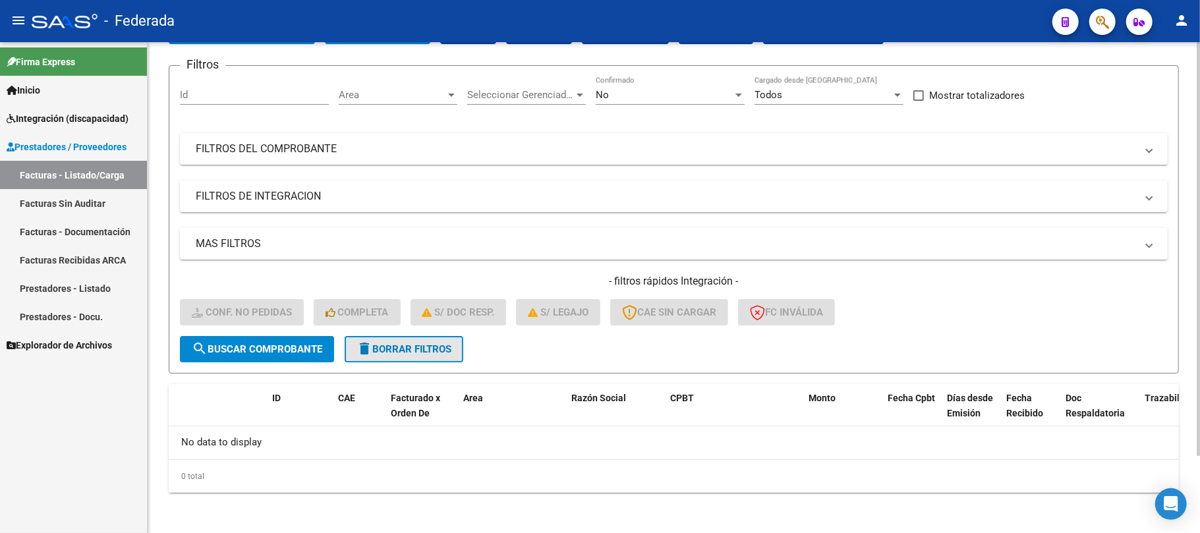
click at [435, 343] on span "delete Borrar Filtros" at bounding box center [403, 349] width 95 height 12
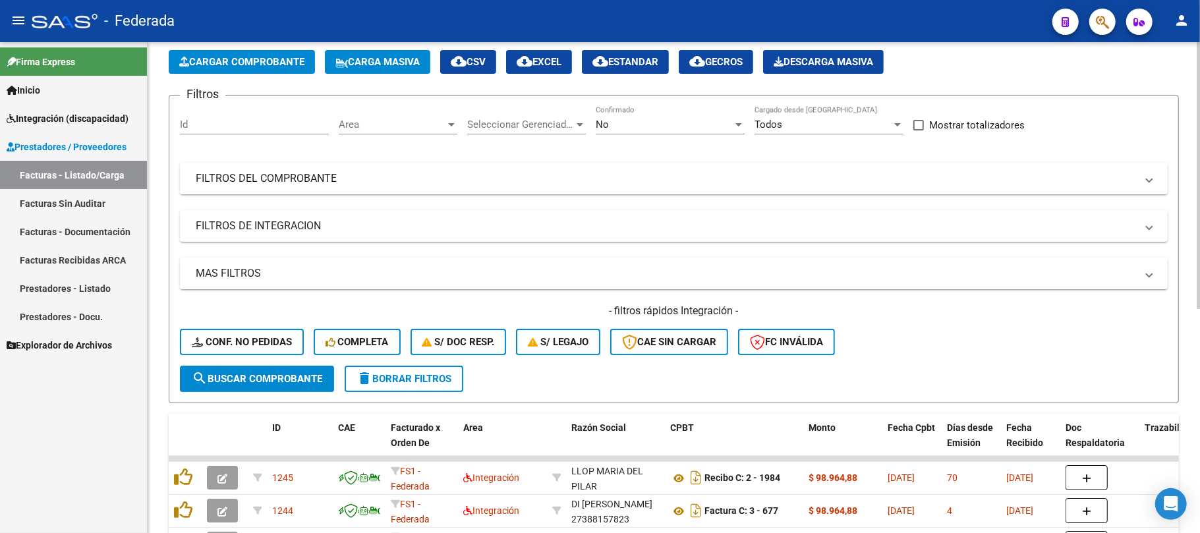
scroll to position [91, 0]
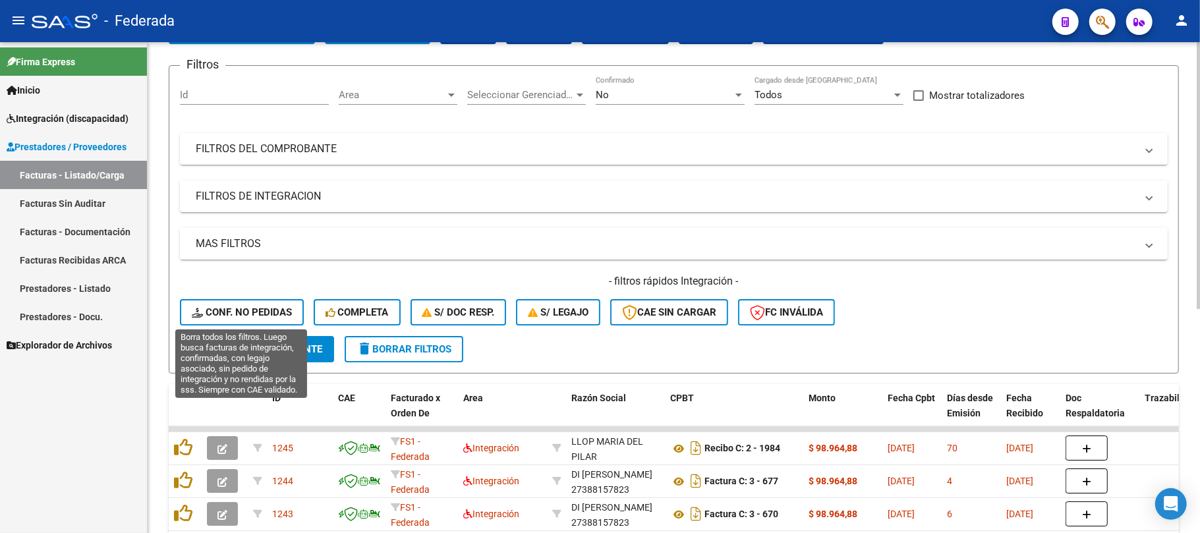
click at [270, 309] on span "Conf. no pedidas" at bounding box center [242, 312] width 100 height 12
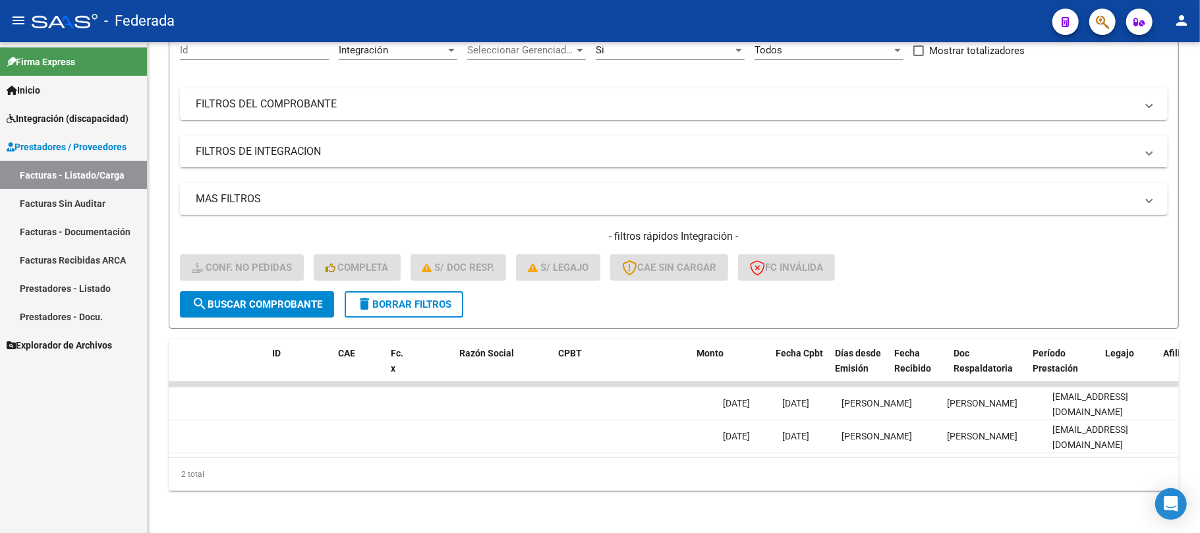
scroll to position [0, 0]
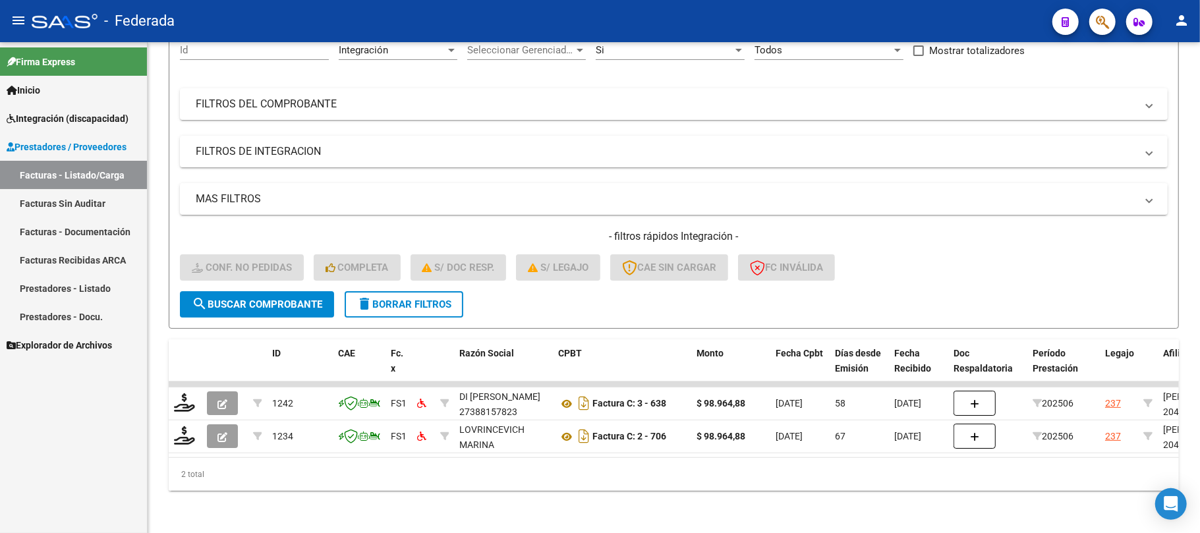
click at [625, 319] on div "Video tutorial PRESTADORES -> Listado de CPBTs Emitidos por Prestadores / Prove…" at bounding box center [674, 209] width 1010 height 563
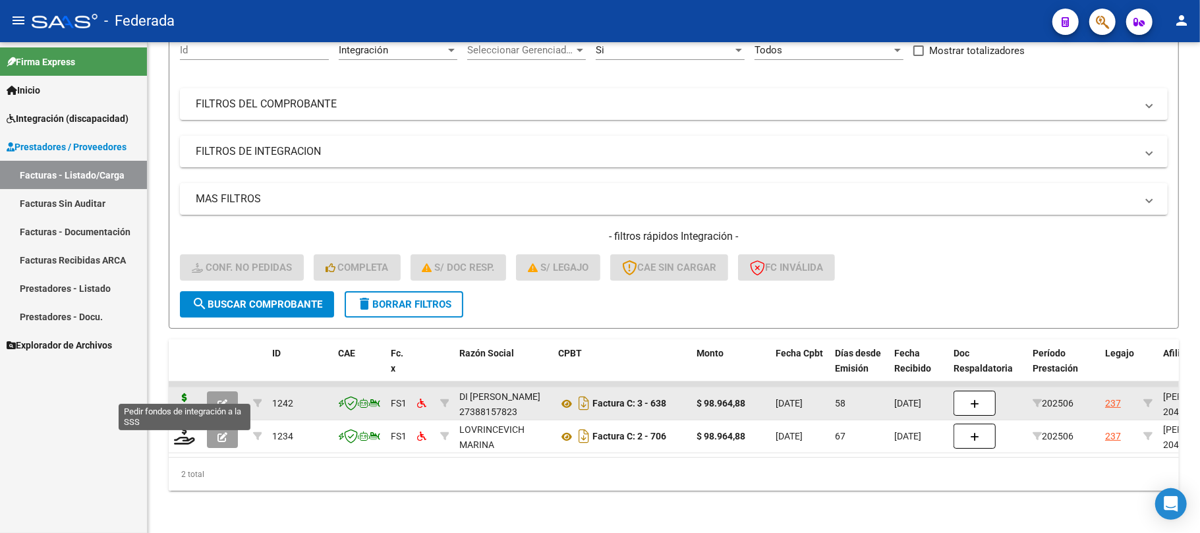
click at [188, 393] on icon at bounding box center [184, 402] width 21 height 18
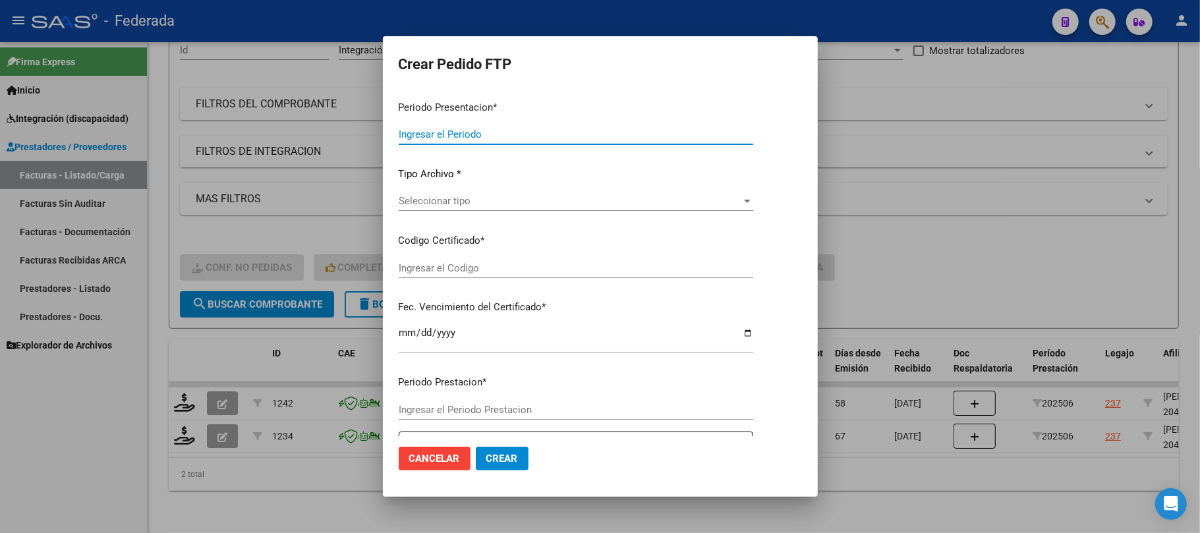
type input "202508"
type input "202506"
type input "$ 98.964,88"
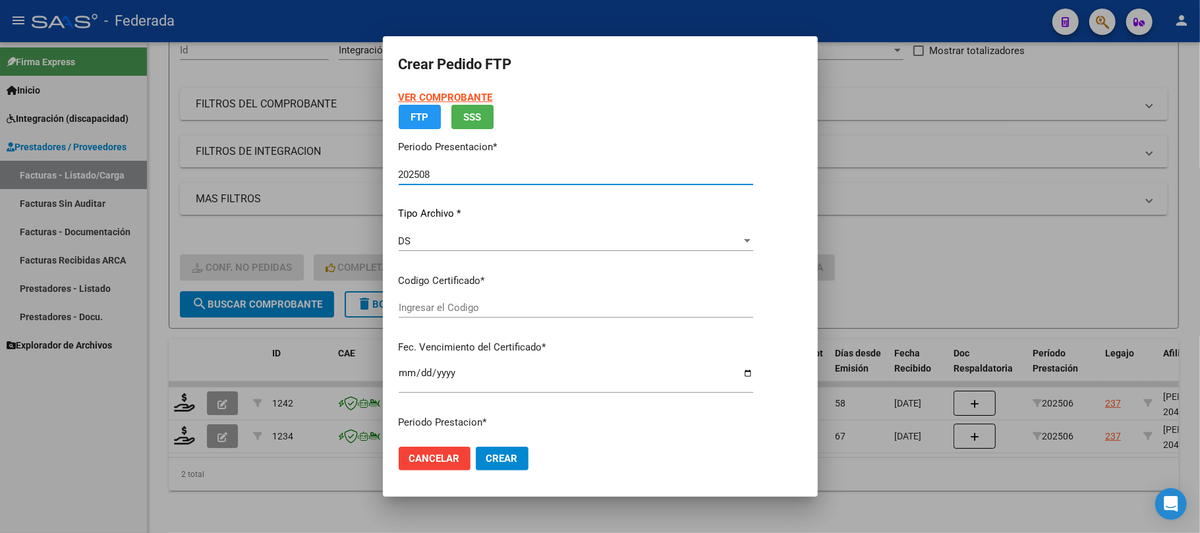
type input "ARG02000475097732024093020290930SAN168"
type input "2029-09-30"
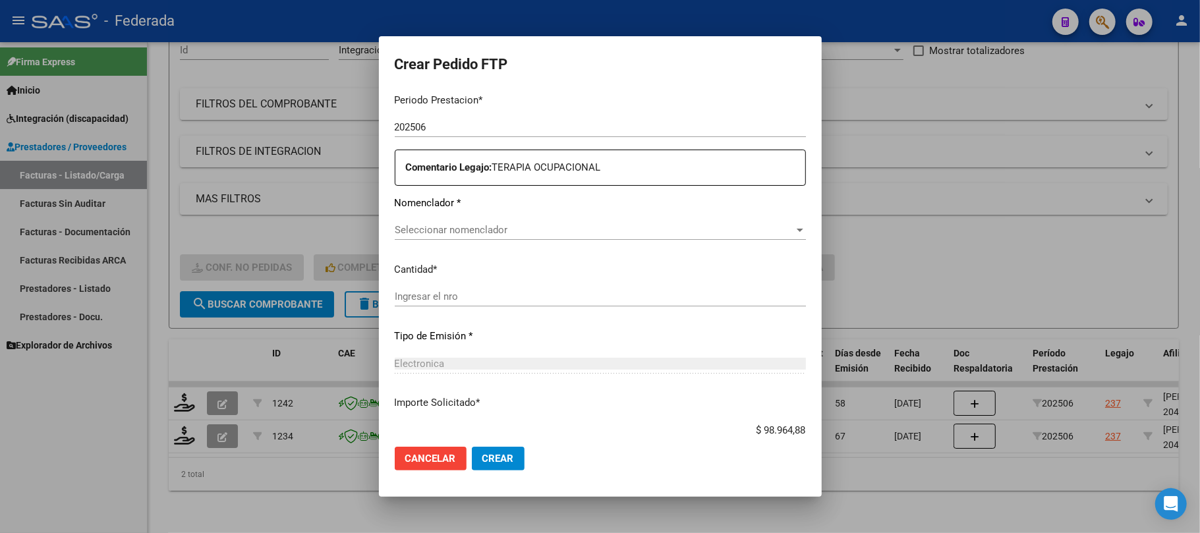
scroll to position [439, 0]
click at [448, 227] on span "Seleccionar nomenclador" at bounding box center [594, 229] width 399 height 12
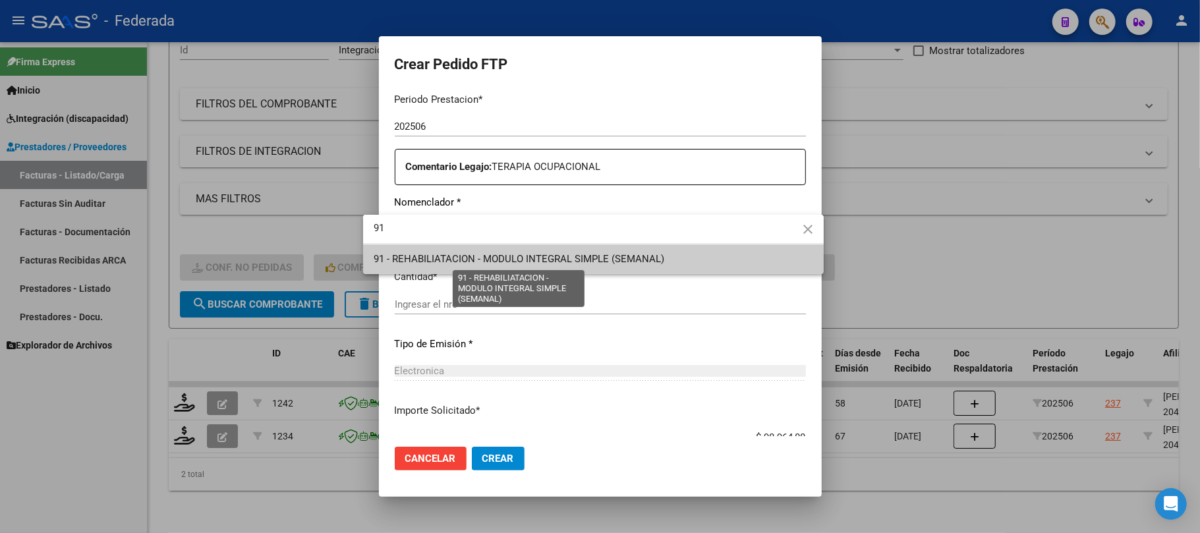
type input "91"
click at [550, 257] on span "91 - REHABILIATACION - MODULO INTEGRAL SIMPLE (SEMANAL)" at bounding box center [519, 259] width 291 height 12
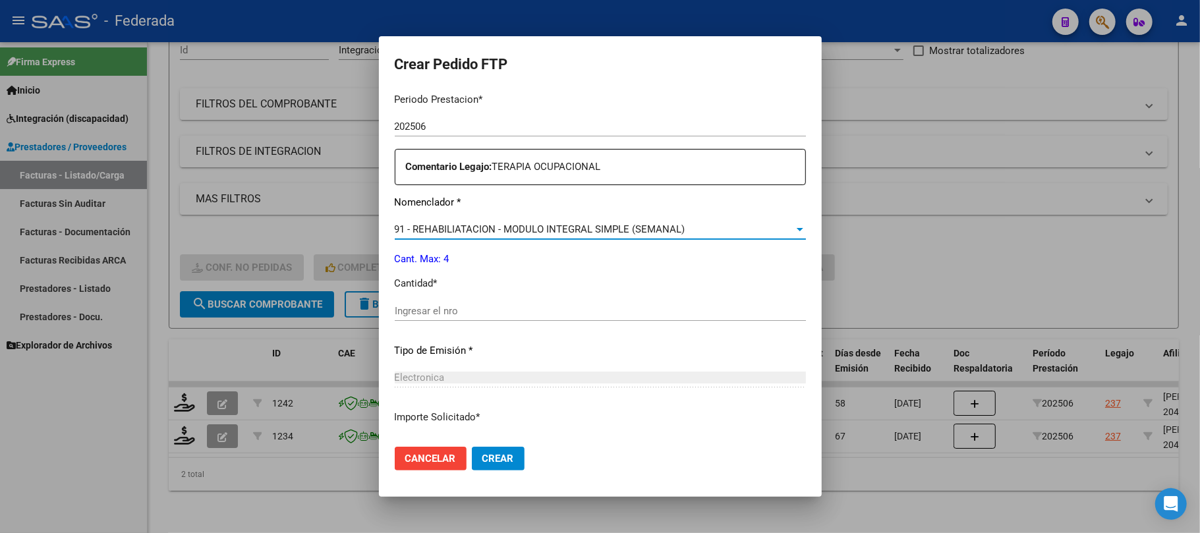
click at [435, 311] on input "Ingresar el nro" at bounding box center [600, 311] width 411 height 12
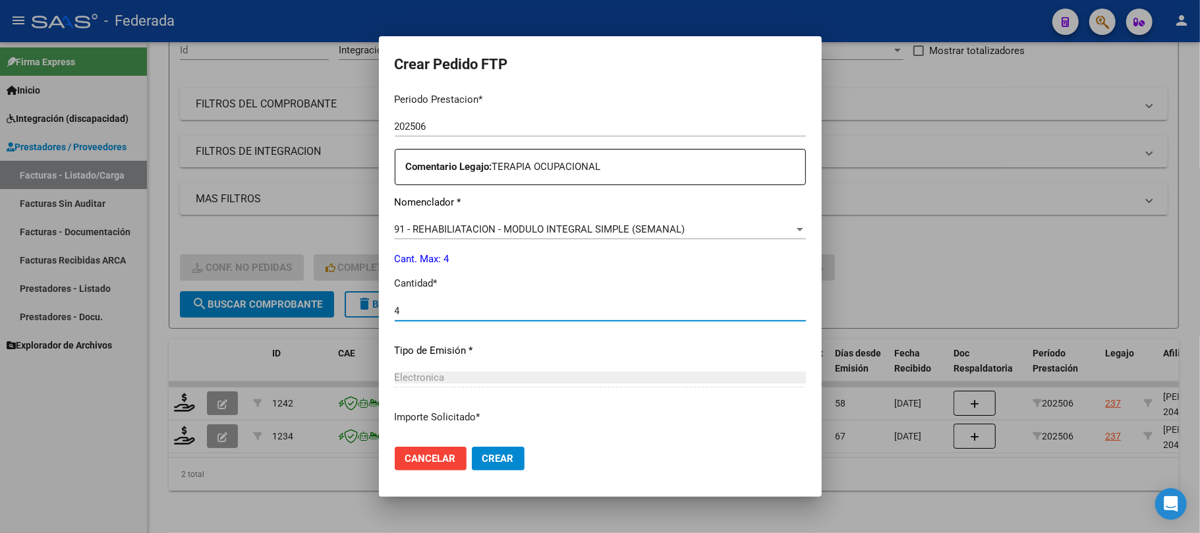
scroll to position [535, 0]
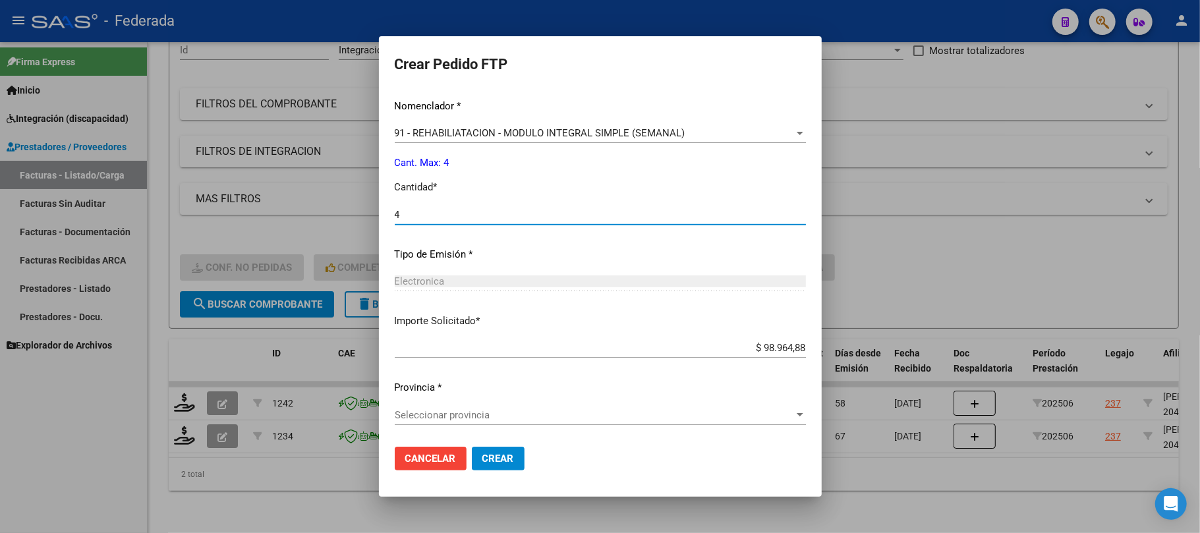
type input "4"
click at [438, 411] on span "Seleccionar provincia" at bounding box center [594, 415] width 399 height 12
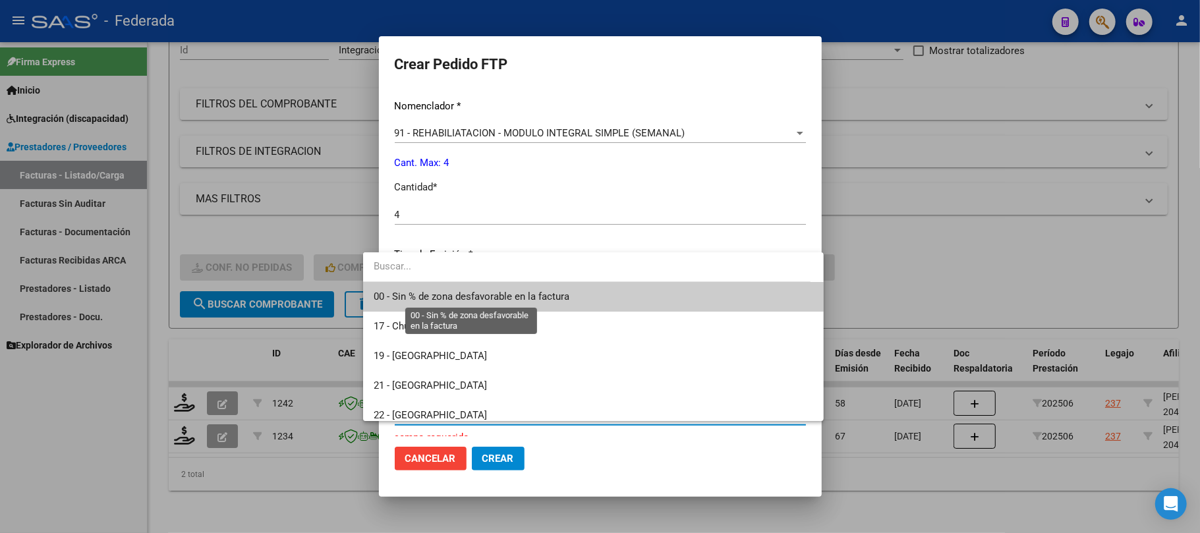
click at [435, 301] on span "00 - Sin % de zona desfavorable en la factura" at bounding box center [472, 297] width 196 height 12
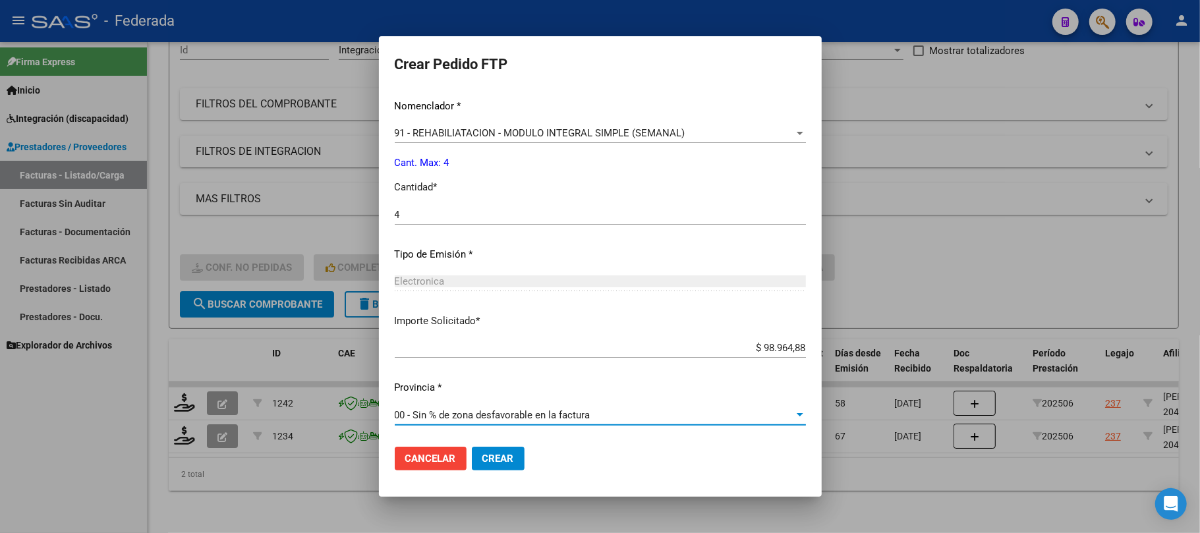
click at [482, 457] on span "Crear" at bounding box center [498, 459] width 32 height 12
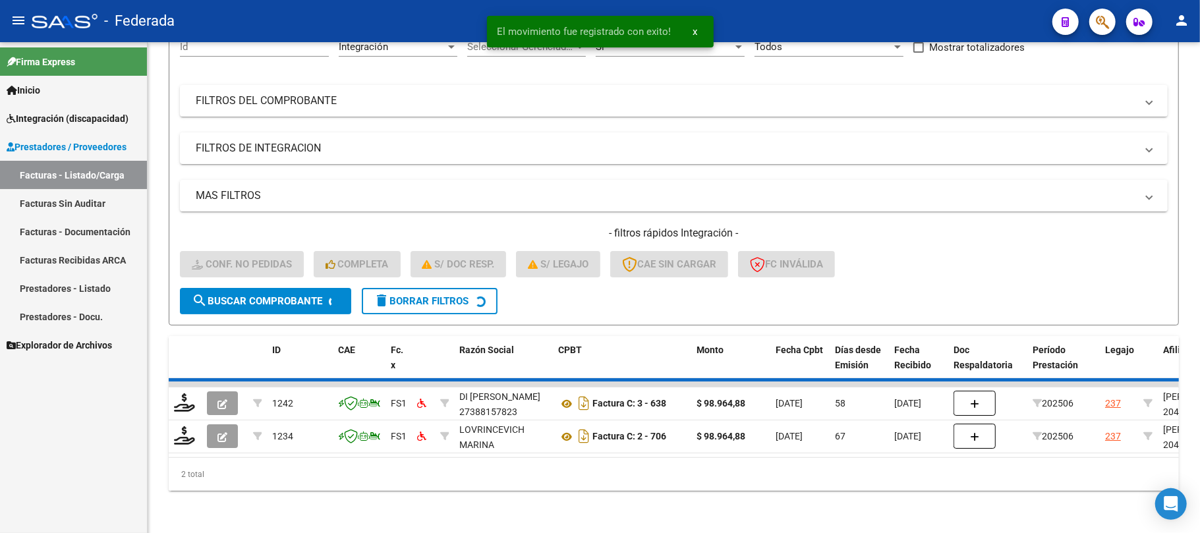
scroll to position [115, 0]
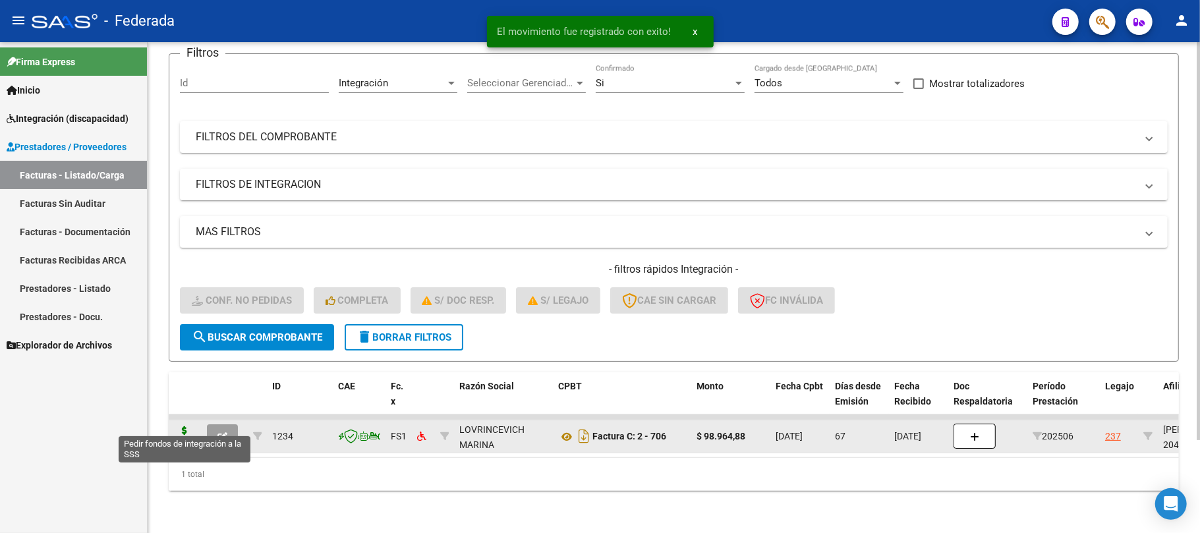
click at [190, 426] on icon at bounding box center [184, 435] width 21 height 18
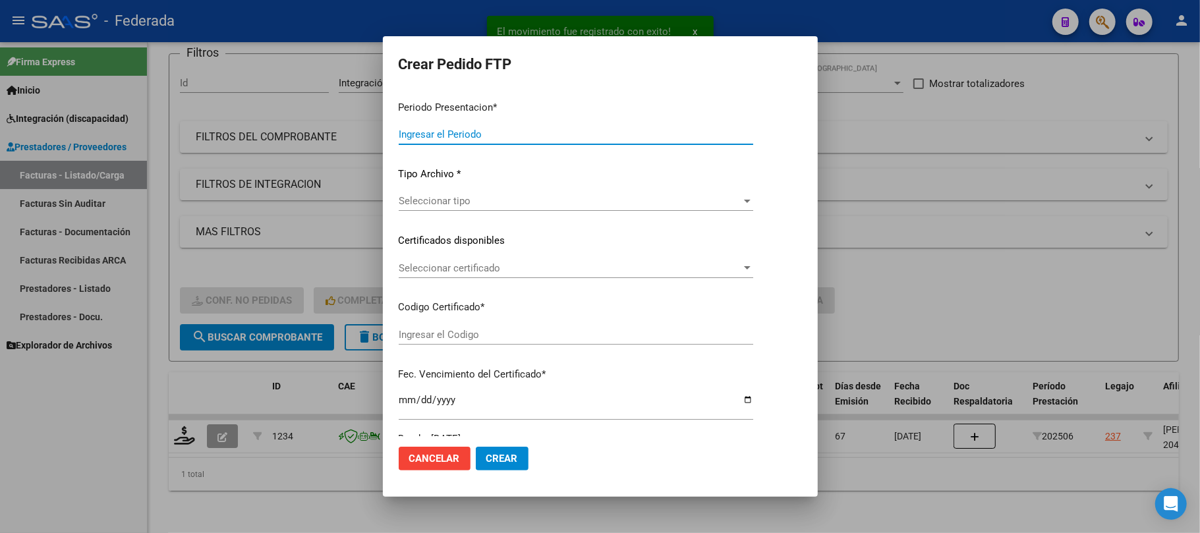
type input "202508"
type input "202506"
type input "$ 98.964,88"
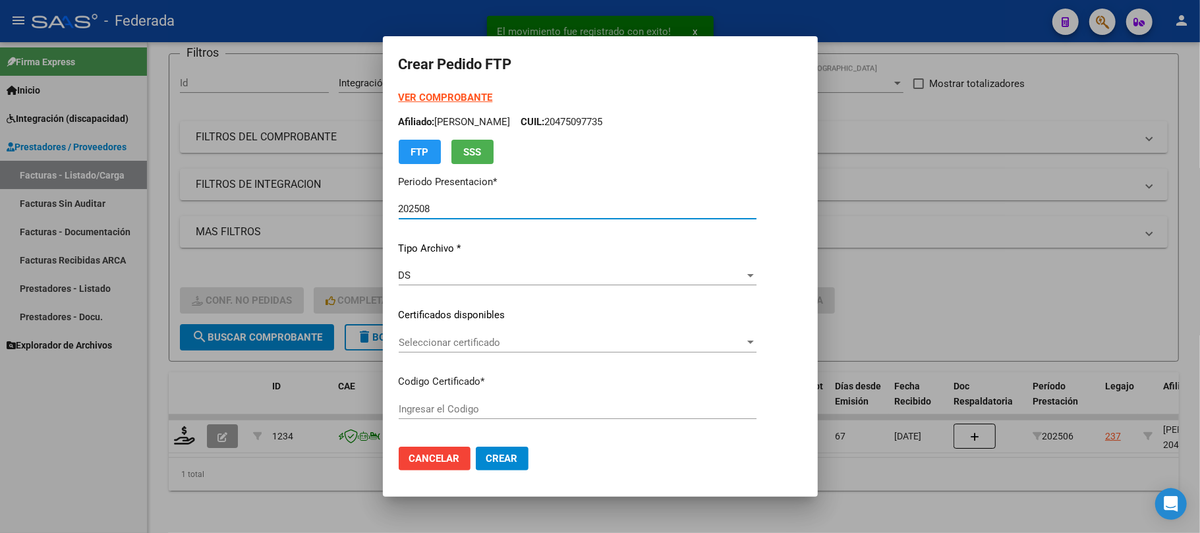
type input "ARG02000475097732024093020290930SAN168"
type input "2029-09-30"
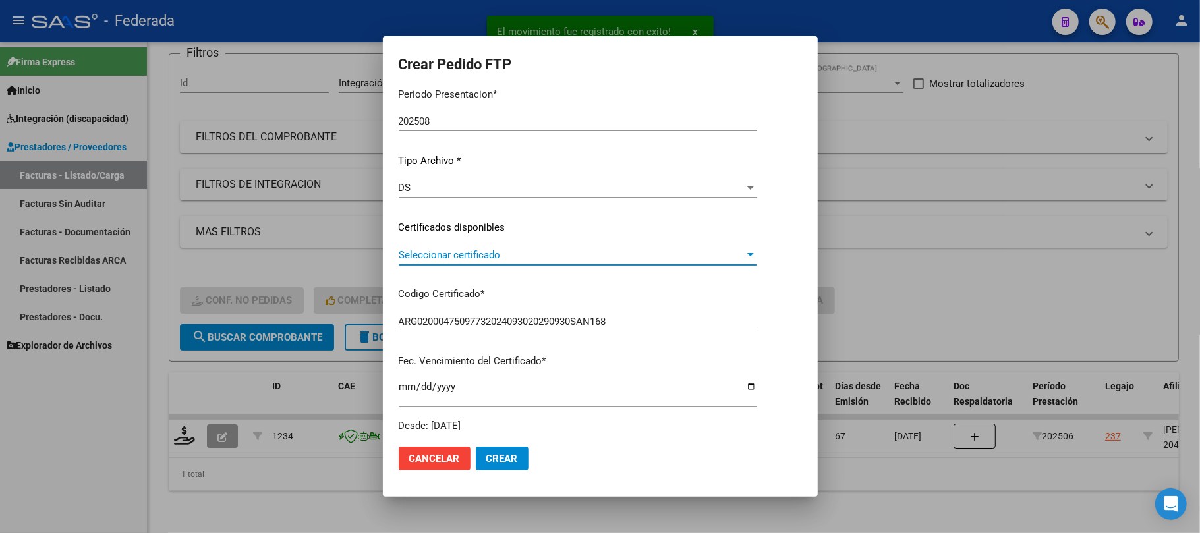
click at [430, 249] on span "Seleccionar certificado" at bounding box center [572, 255] width 346 height 12
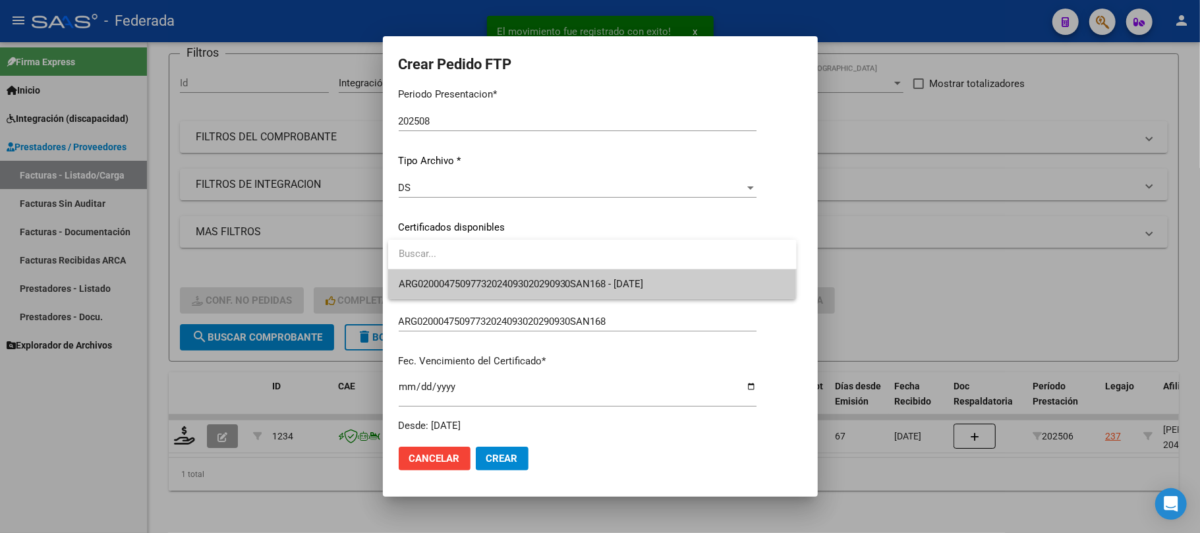
click at [432, 285] on span "ARG02000475097732024093020290930SAN168 - 2029-09-30" at bounding box center [521, 284] width 245 height 12
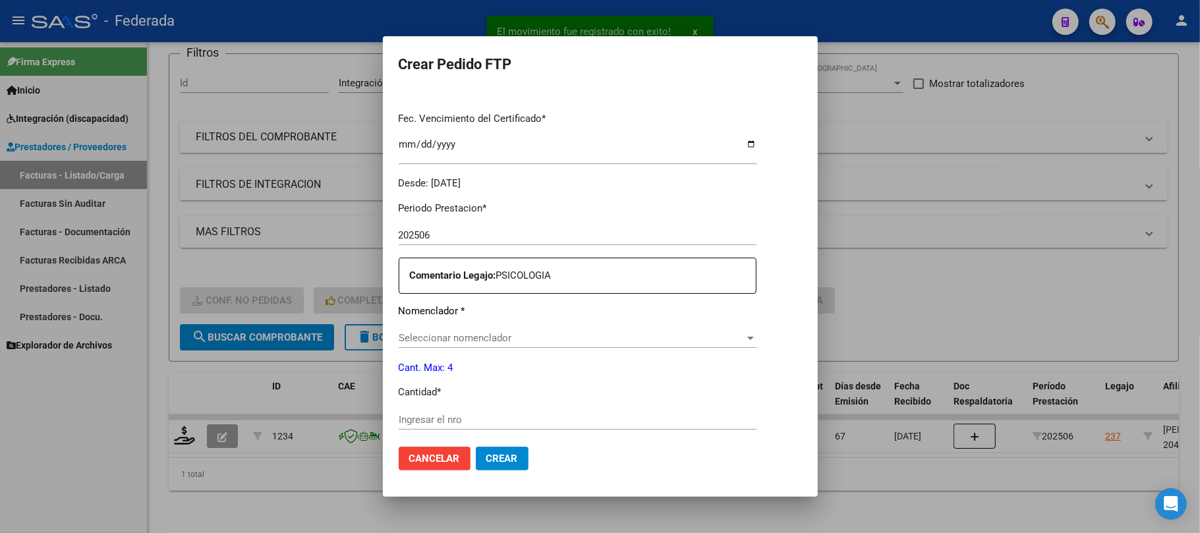
scroll to position [351, 0]
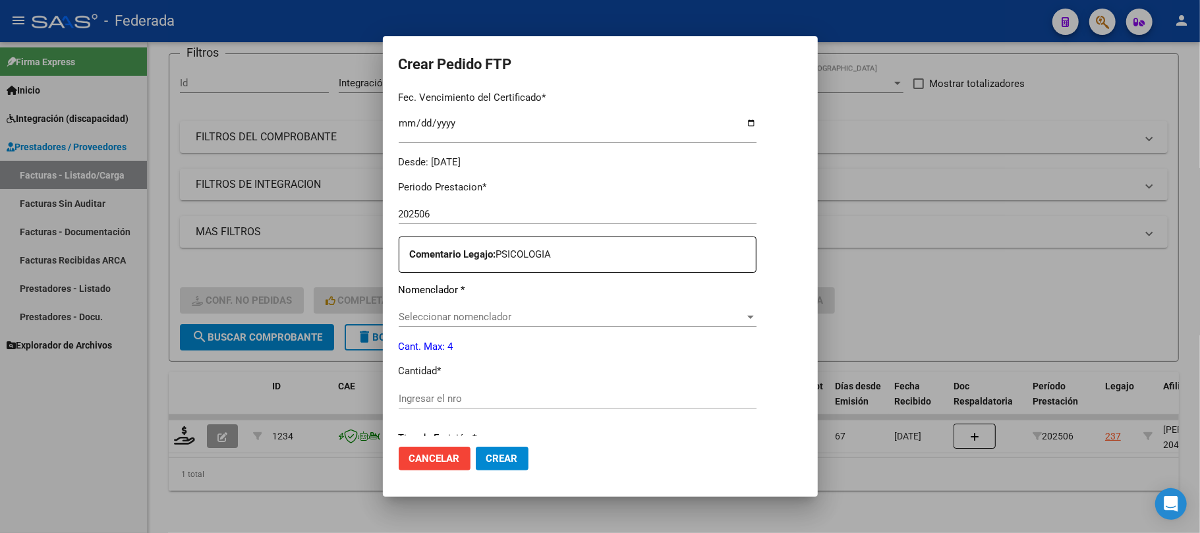
click at [435, 310] on div "Seleccionar nomenclador Seleccionar nomenclador" at bounding box center [578, 317] width 358 height 20
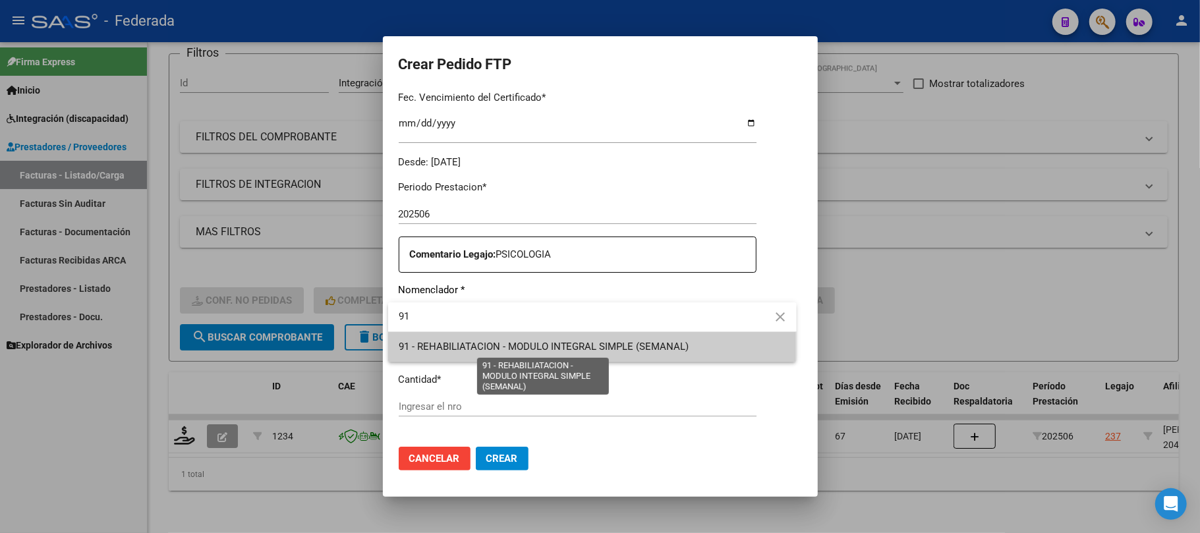
type input "91"
click at [427, 345] on span "91 - REHABILIATACION - MODULO INTEGRAL SIMPLE (SEMANAL)" at bounding box center [544, 347] width 291 height 12
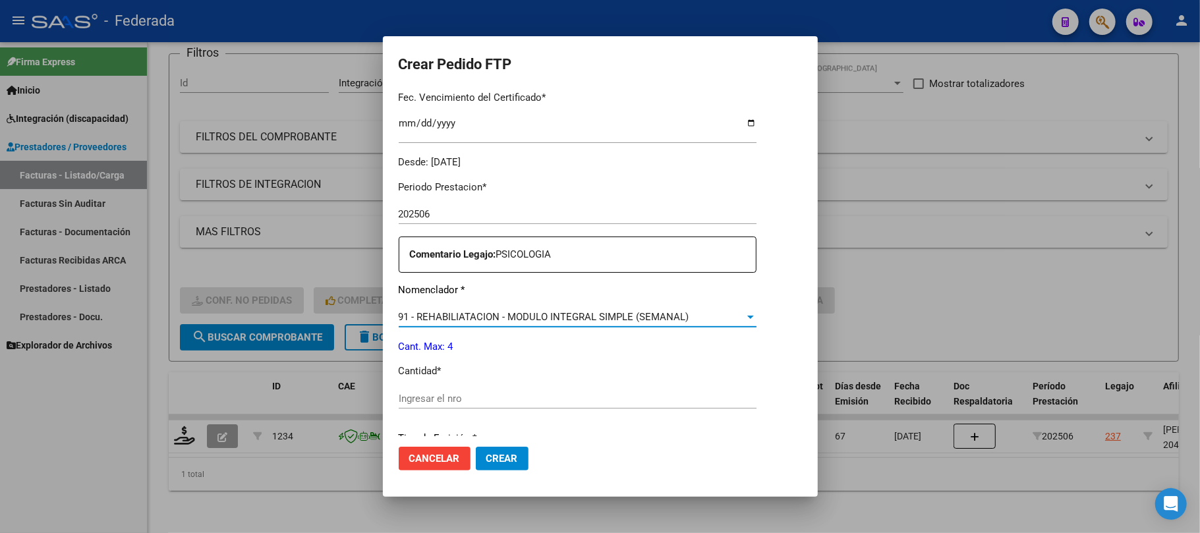
click at [436, 389] on div "Ingresar el nro" at bounding box center [578, 399] width 358 height 20
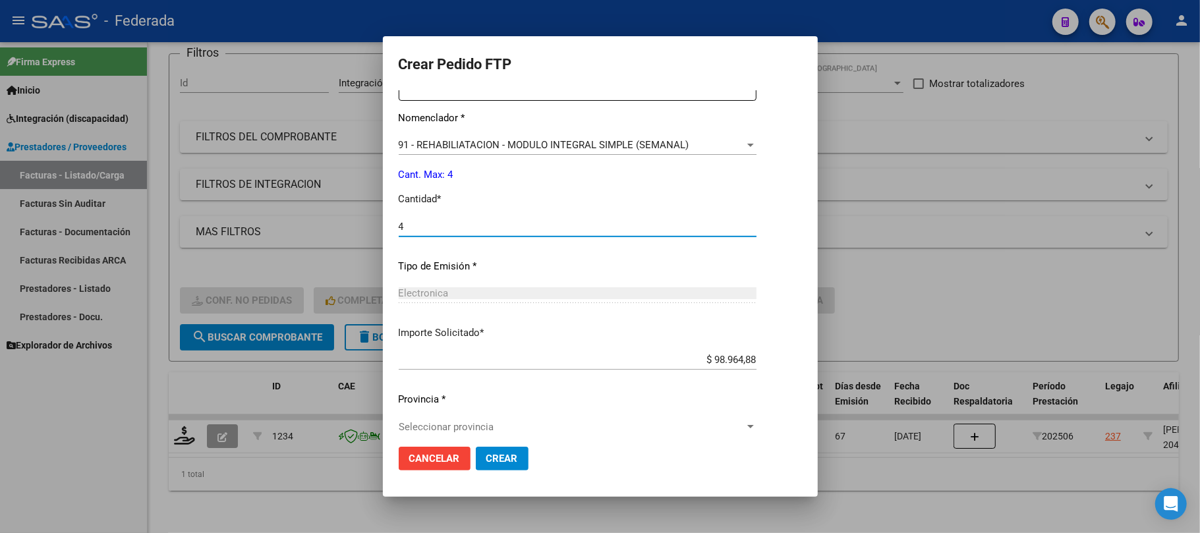
scroll to position [535, 0]
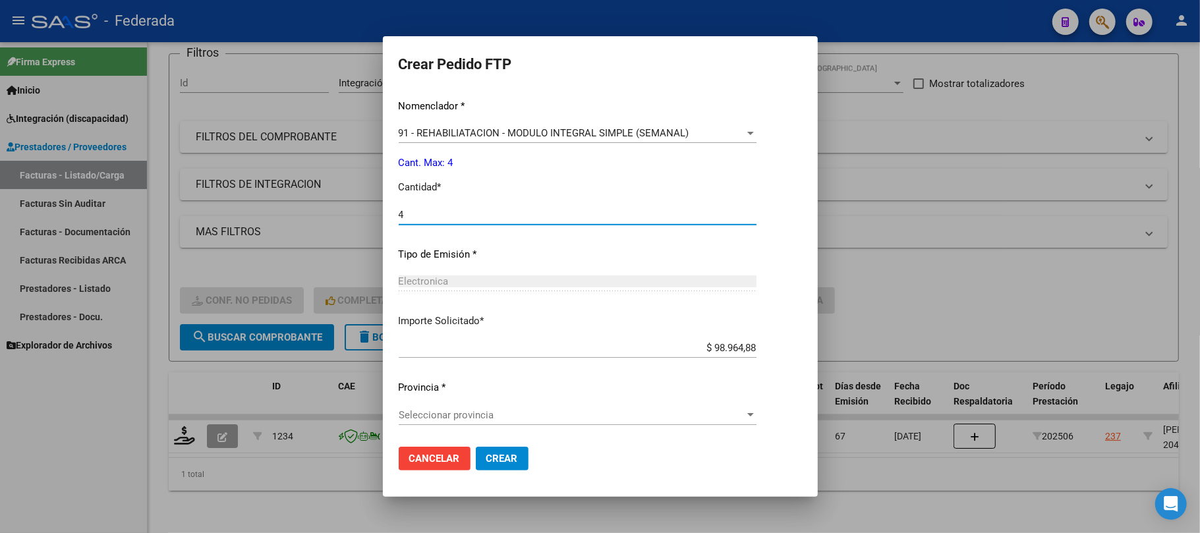
type input "4"
click at [461, 412] on span "Seleccionar provincia" at bounding box center [572, 415] width 346 height 12
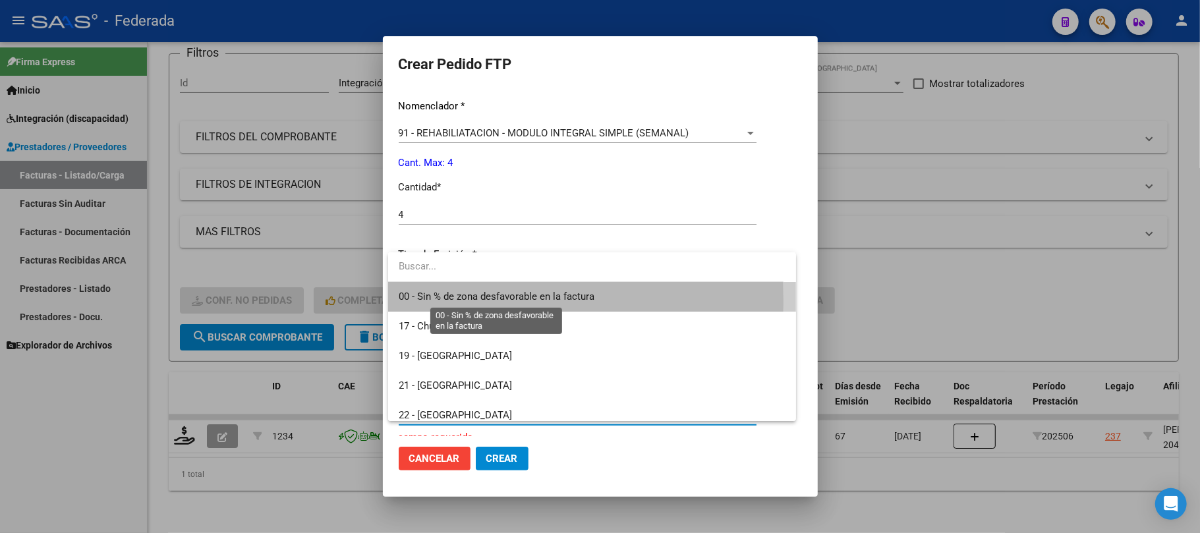
click at [453, 300] on span "00 - Sin % de zona desfavorable en la factura" at bounding box center [497, 297] width 196 height 12
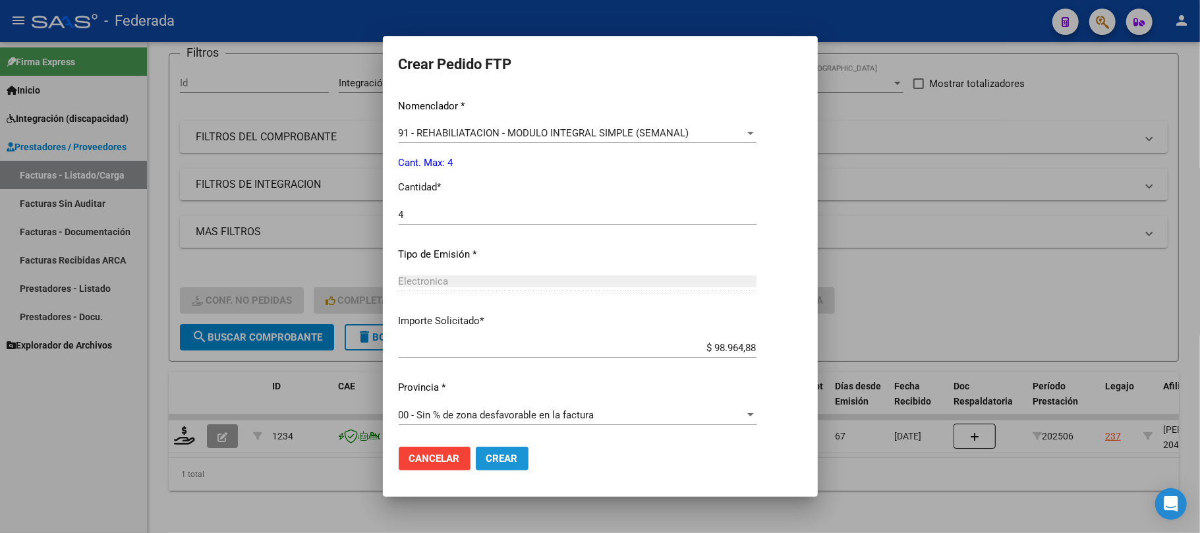
click at [489, 460] on span "Crear" at bounding box center [502, 459] width 32 height 12
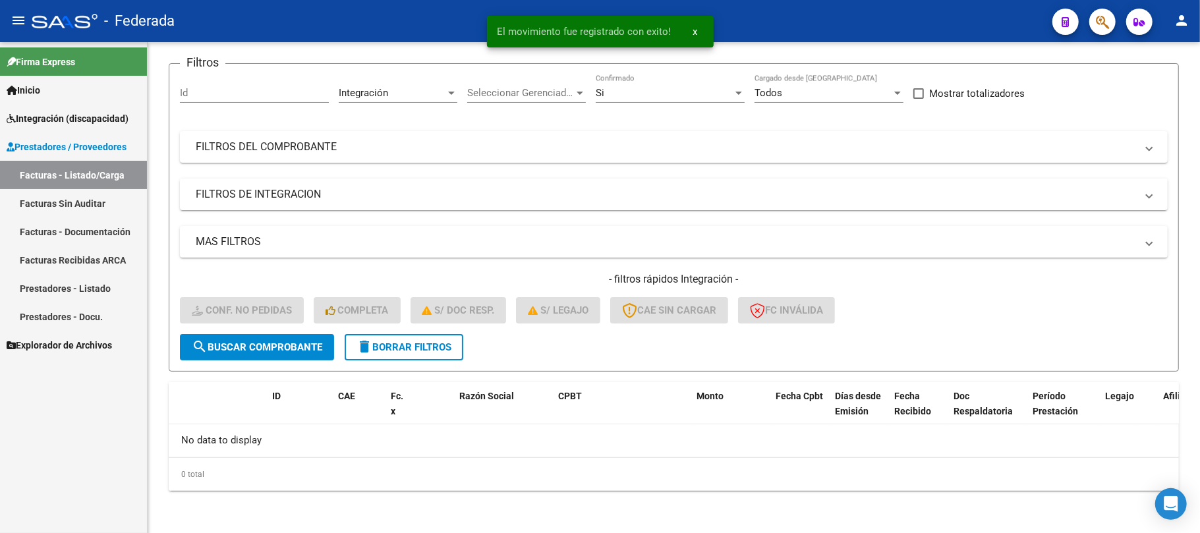
scroll to position [91, 0]
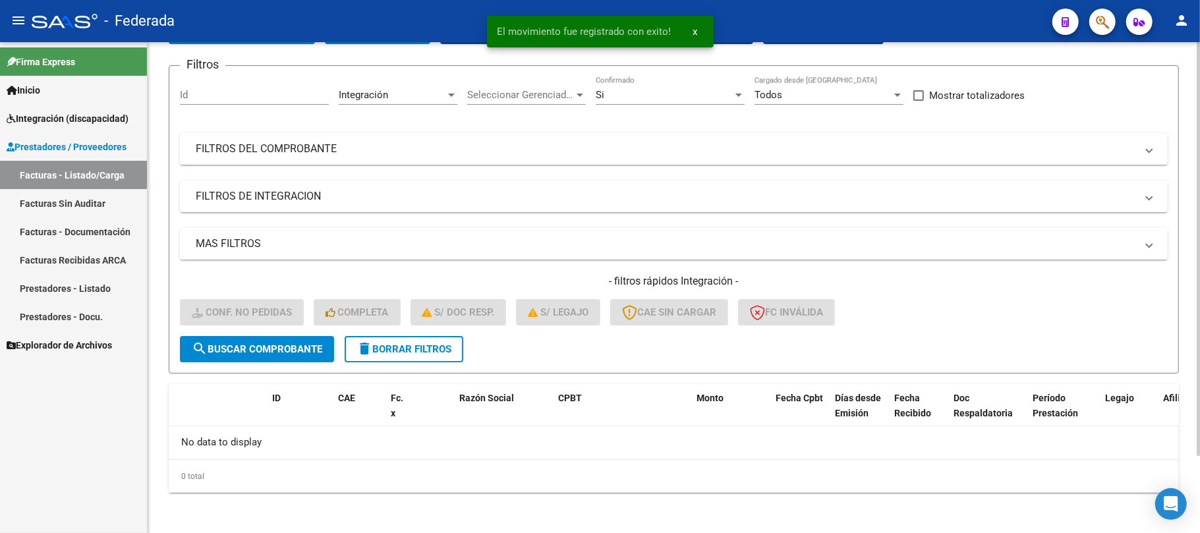
click at [368, 349] on mat-icon "delete" at bounding box center [364, 349] width 16 height 16
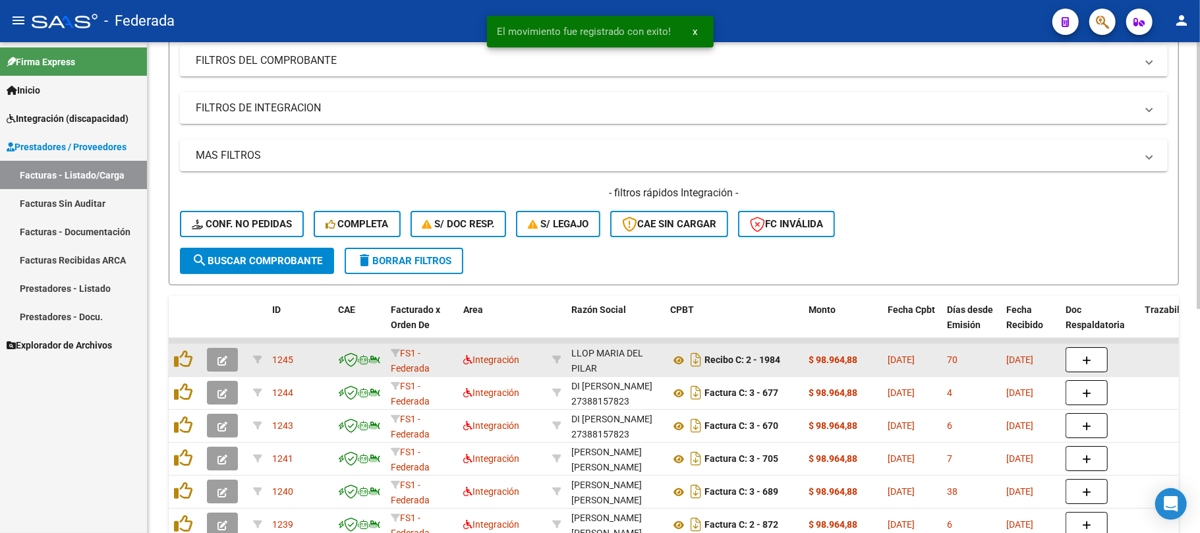
scroll to position [411, 0]
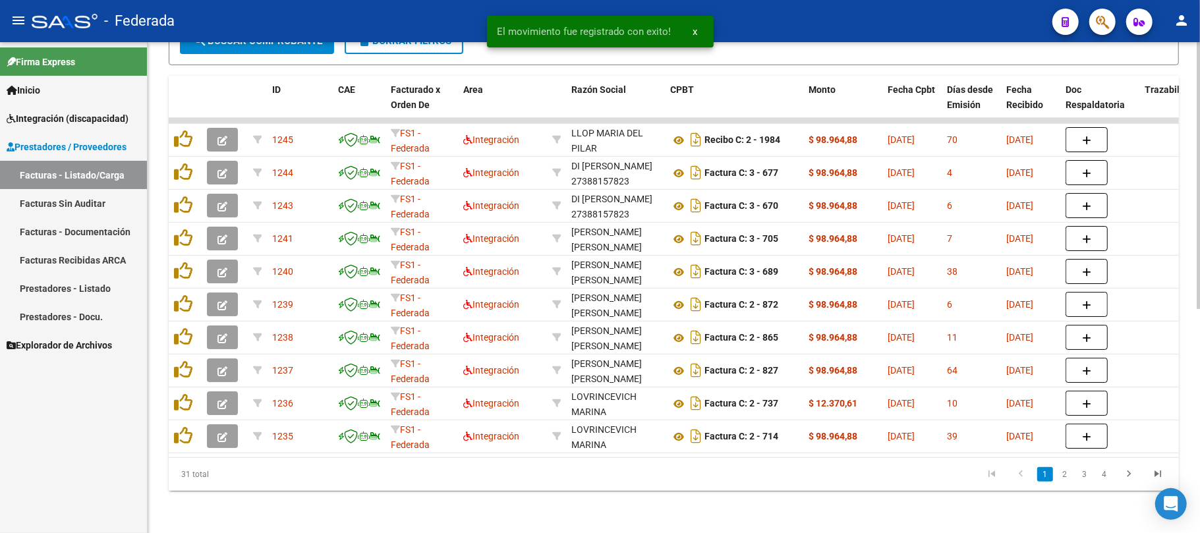
click at [439, 444] on datatable-selection "1245 FS1 - Federada Integración LLOP MARIA DEL PILAR 27256231218 Recibo C: 2 - …" at bounding box center [674, 450] width 1010 height 12
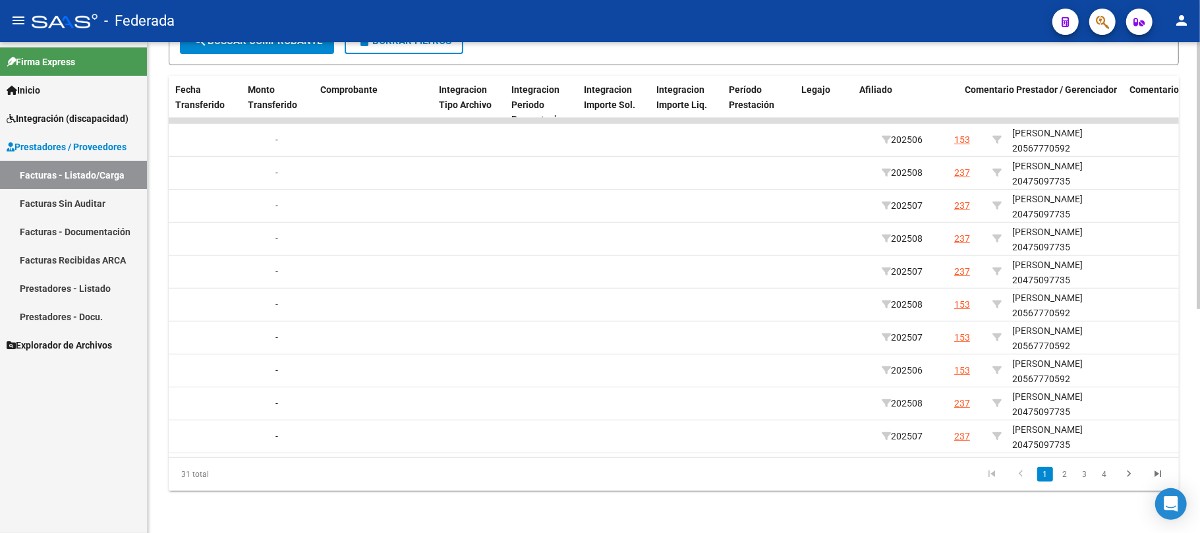
scroll to position [0, 1342]
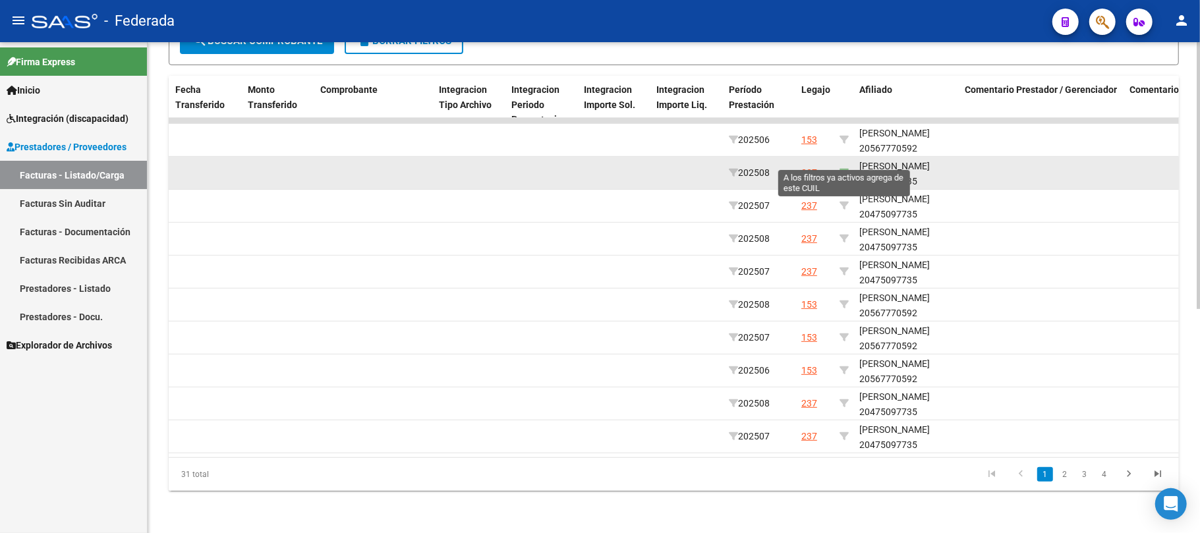
click at [847, 168] on icon at bounding box center [843, 172] width 9 height 9
type input "20475097735"
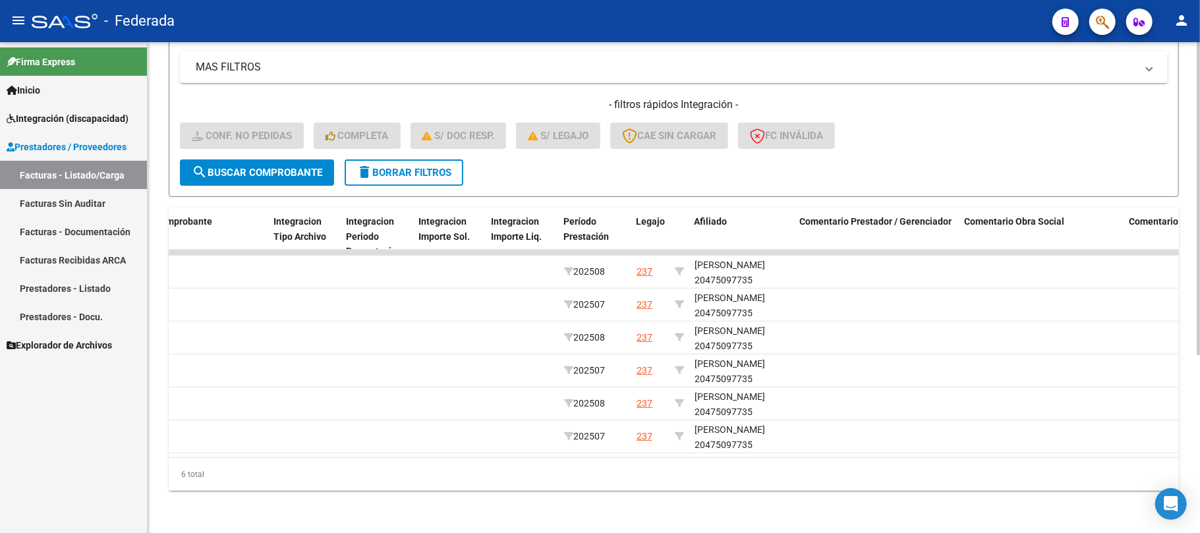
scroll to position [0, 1509]
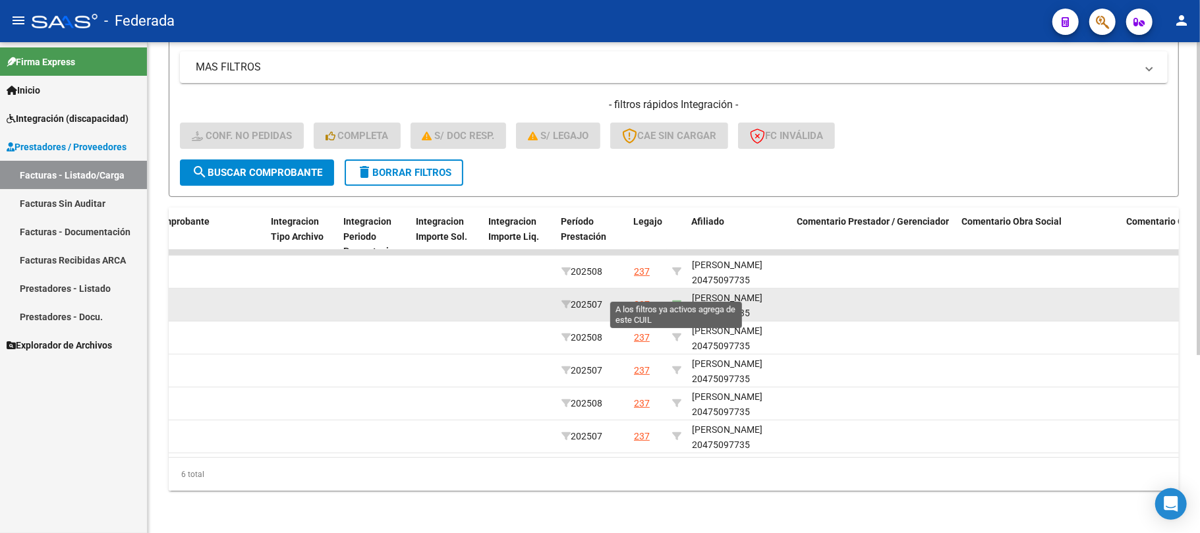
click at [673, 300] on icon at bounding box center [676, 304] width 9 height 9
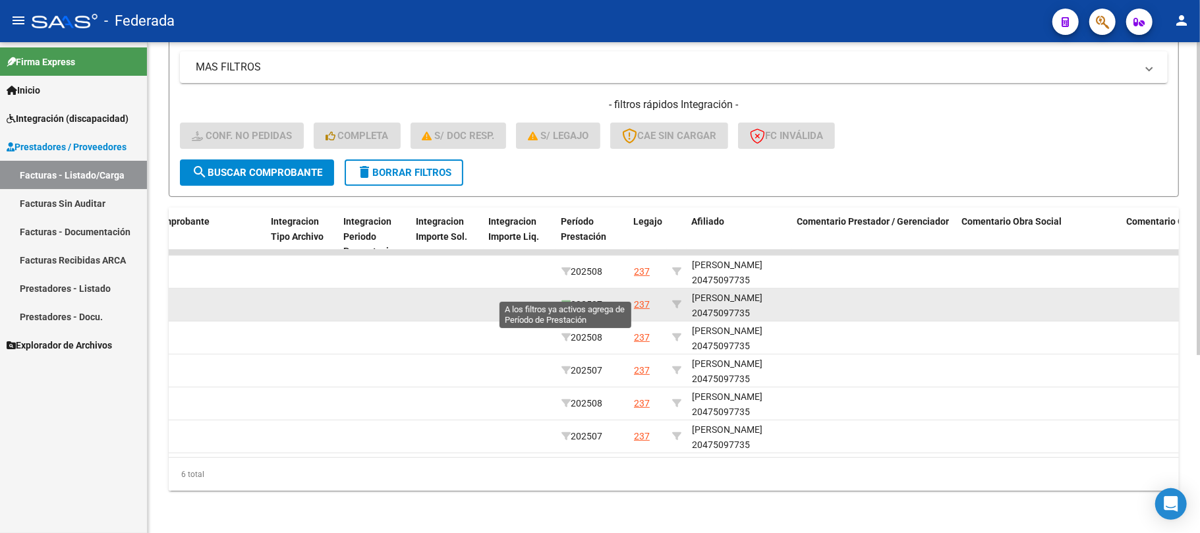
click at [565, 300] on icon at bounding box center [565, 304] width 9 height 9
type input "202507"
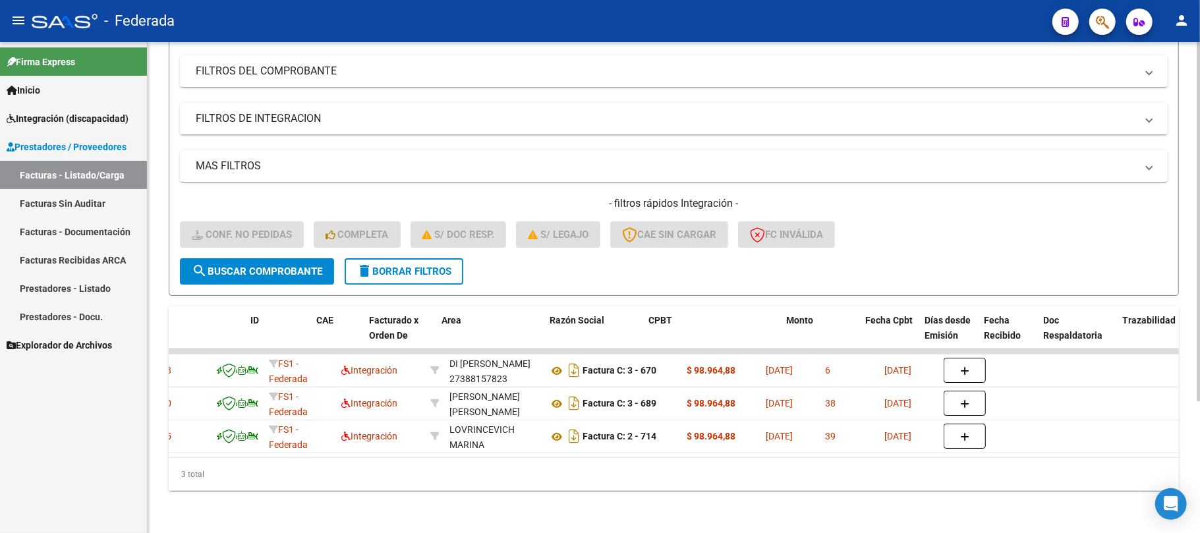
scroll to position [0, 0]
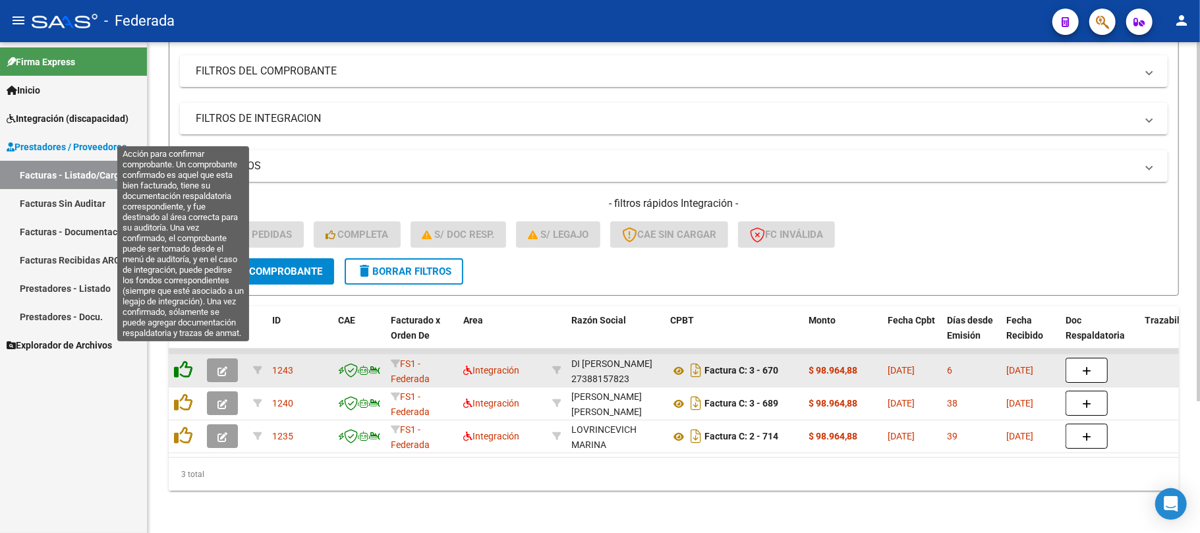
click at [188, 360] on icon at bounding box center [183, 369] width 18 height 18
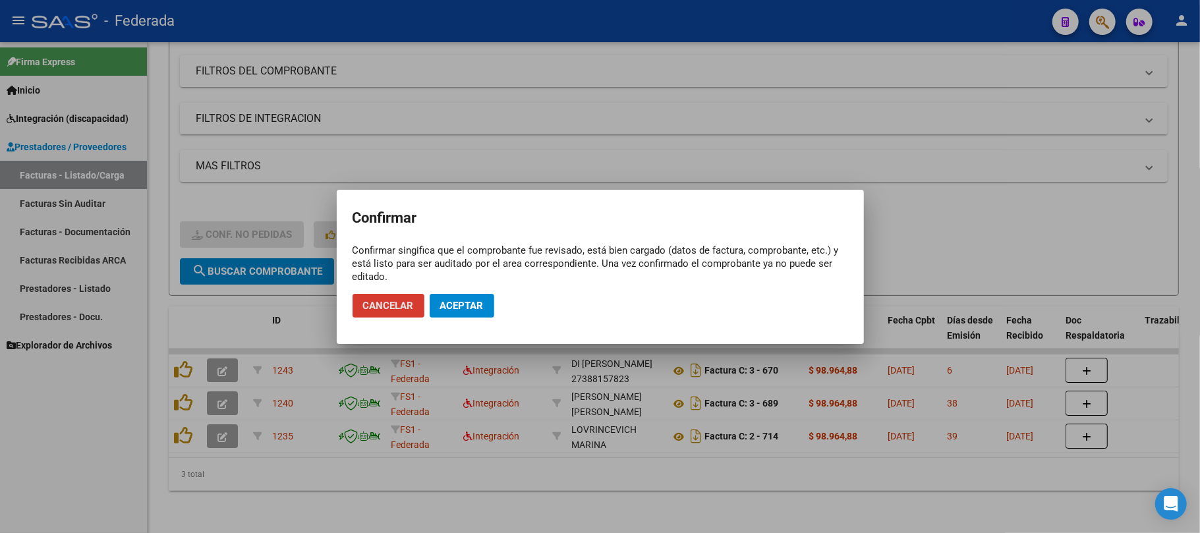
click at [444, 308] on span "Aceptar" at bounding box center [461, 306] width 43 height 12
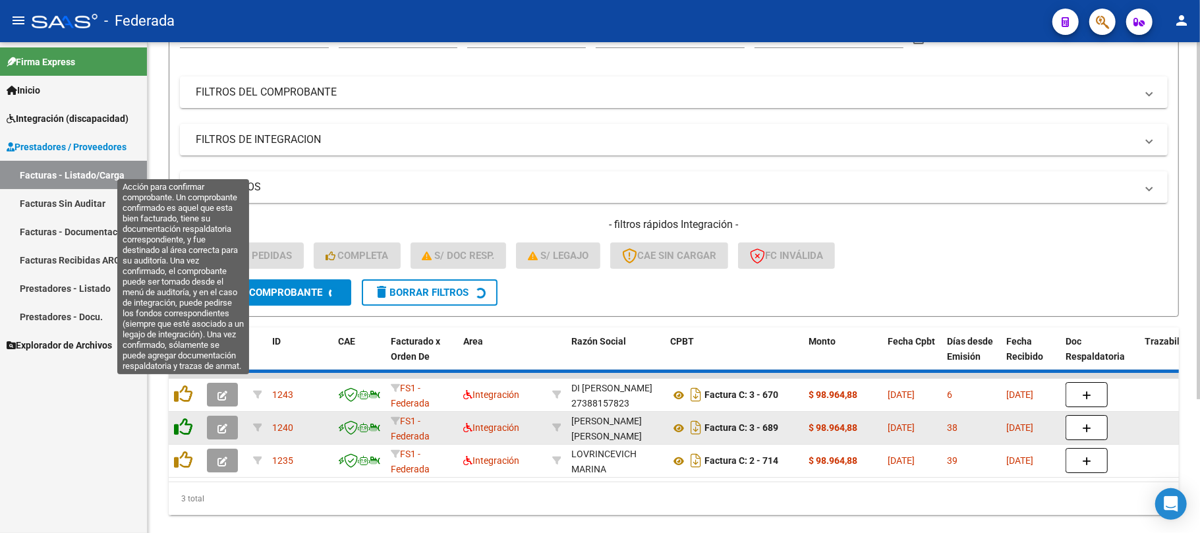
click at [185, 390] on icon at bounding box center [183, 394] width 18 height 18
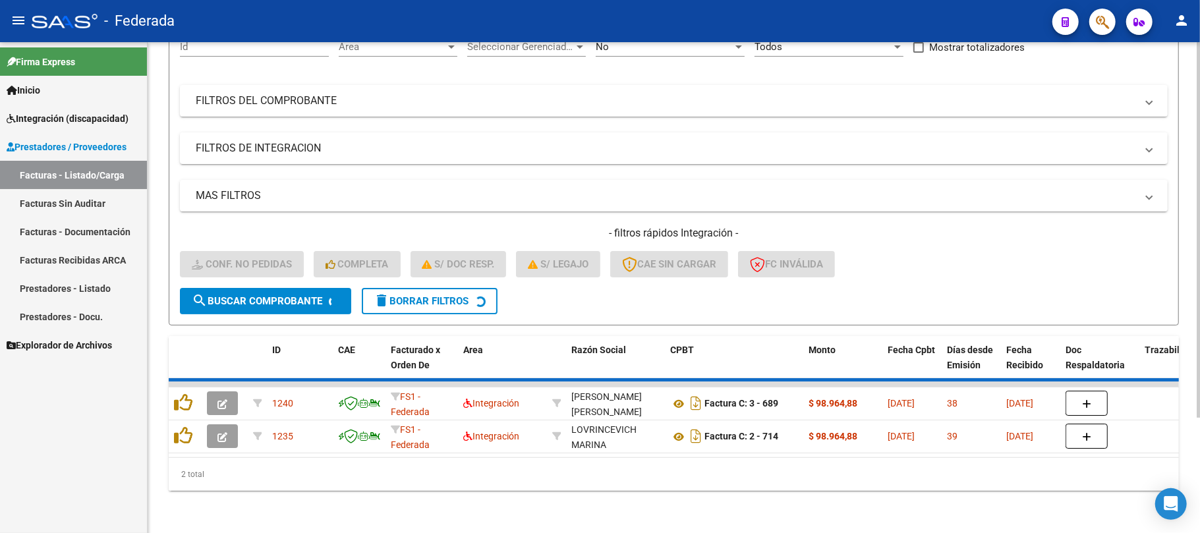
scroll to position [115, 0]
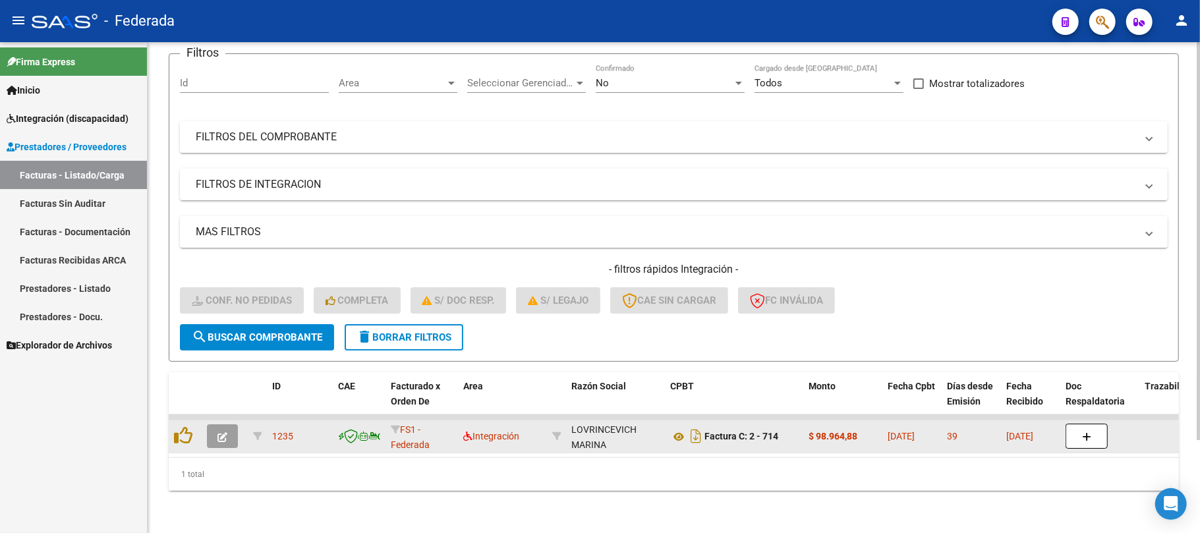
click at [192, 426] on div at bounding box center [185, 436] width 22 height 20
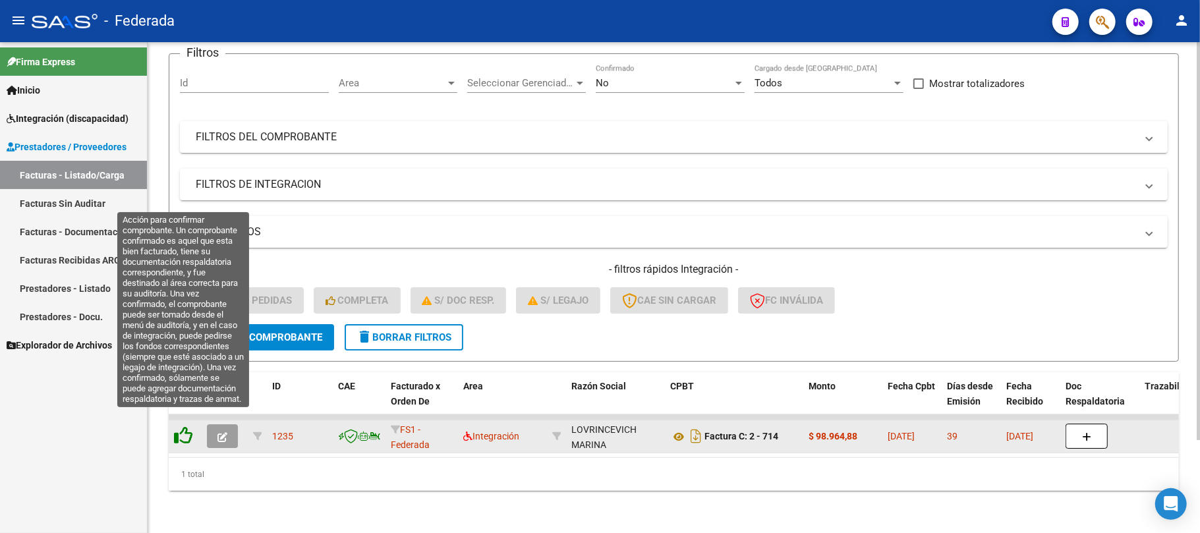
click at [185, 426] on icon at bounding box center [183, 435] width 18 height 18
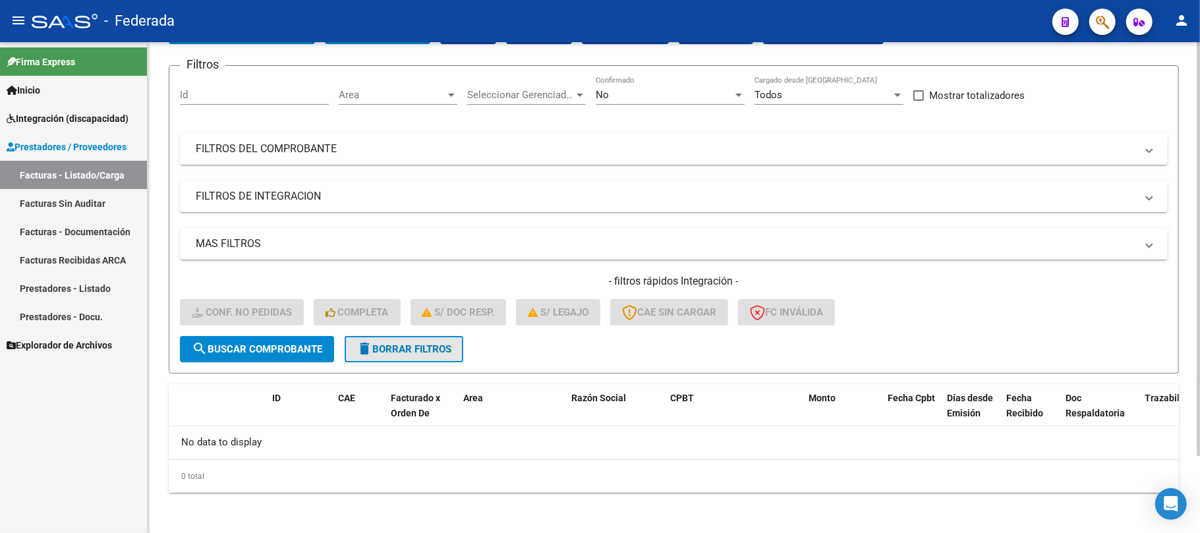
click at [438, 346] on span "delete Borrar Filtros" at bounding box center [403, 349] width 95 height 12
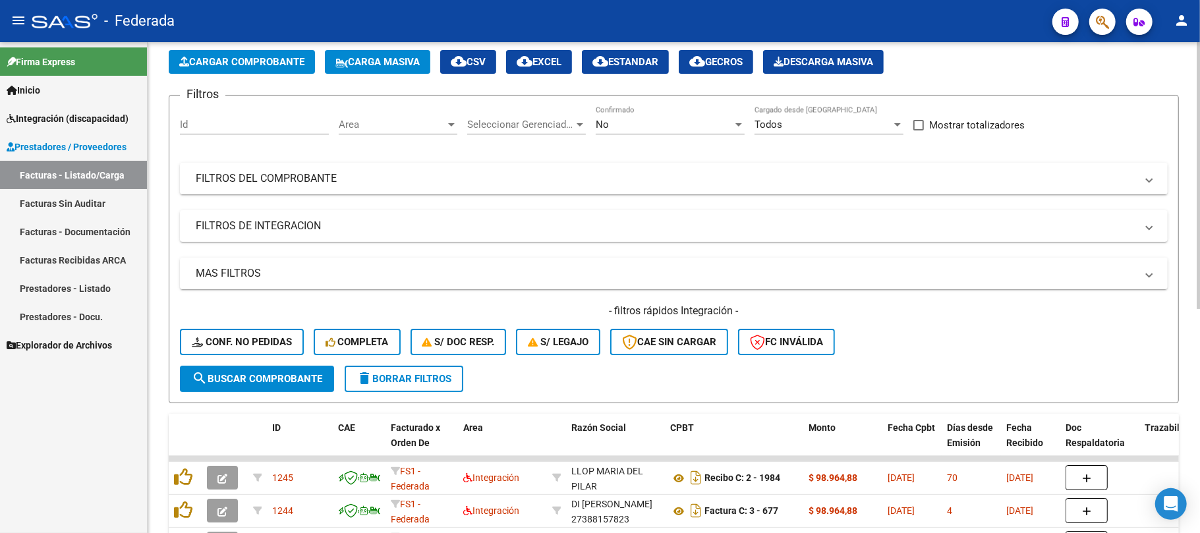
scroll to position [91, 0]
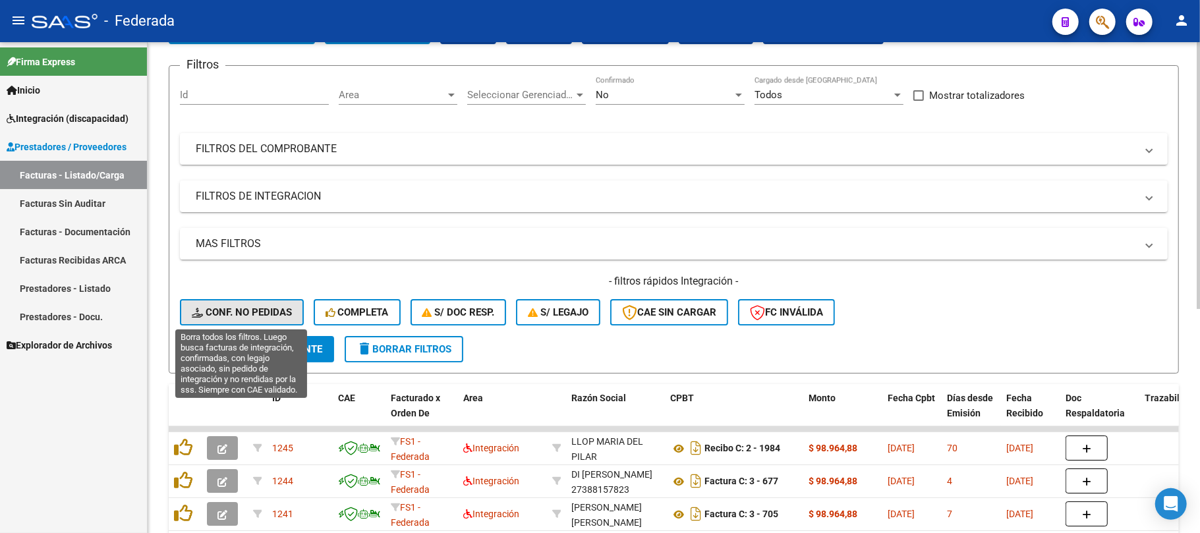
click at [265, 309] on span "Conf. no pedidas" at bounding box center [242, 312] width 100 height 12
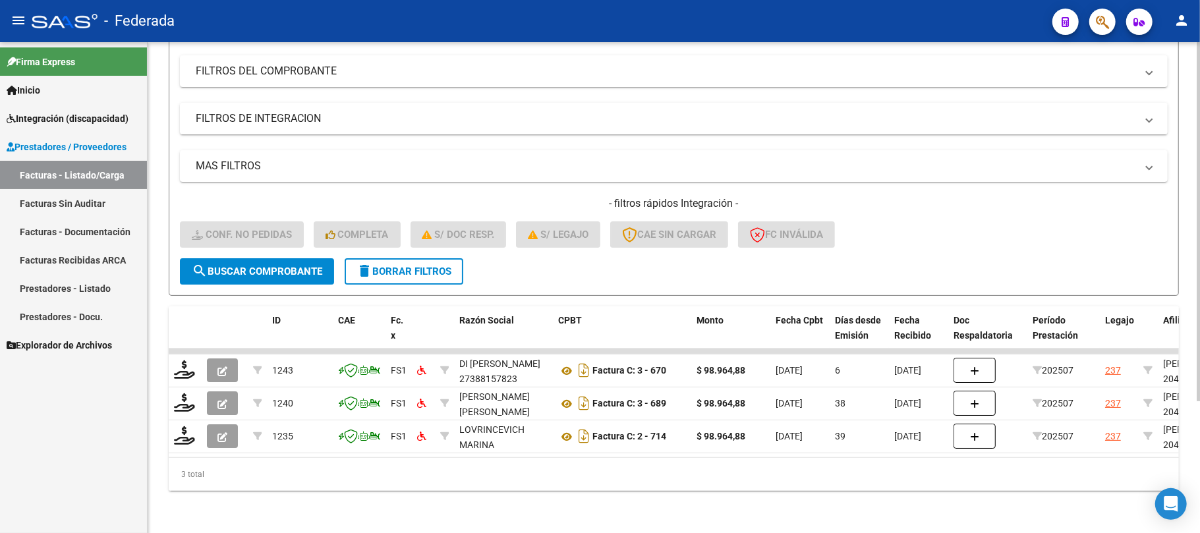
scroll to position [181, 0]
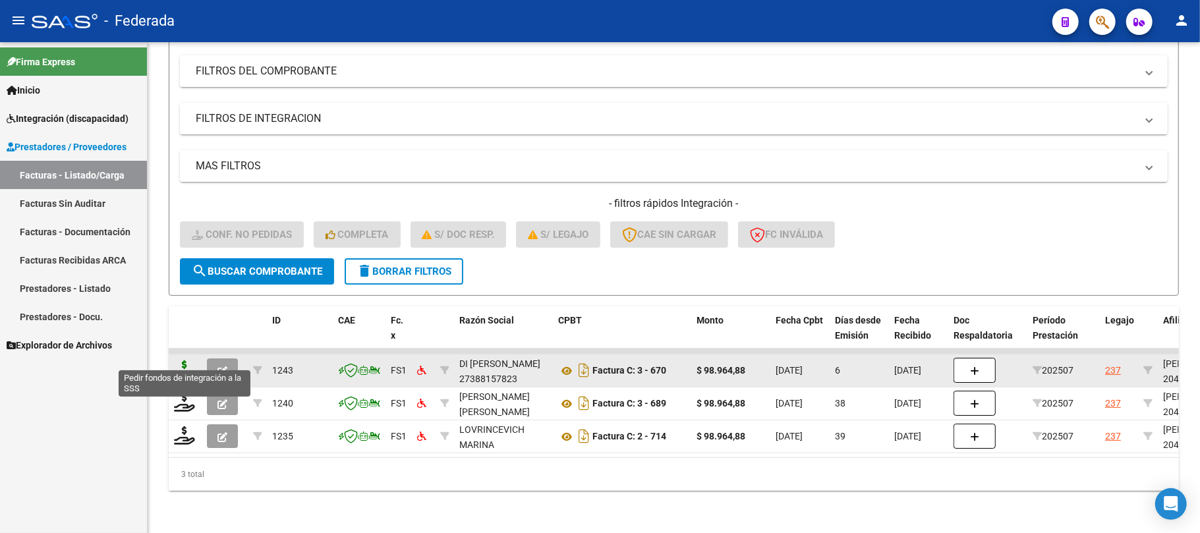
click at [181, 360] on icon at bounding box center [184, 369] width 21 height 18
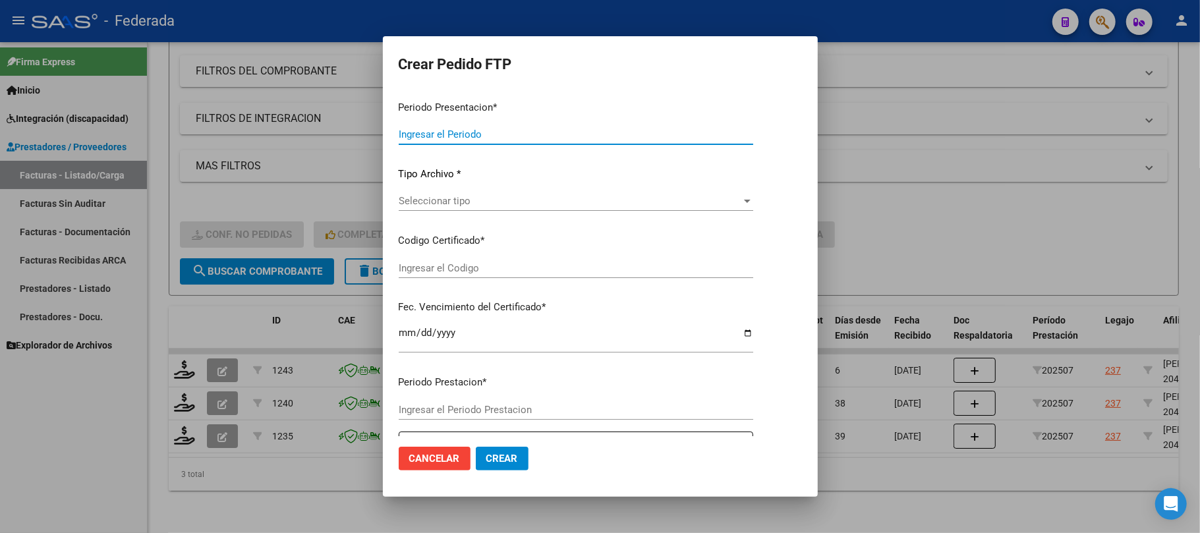
type input "202508"
type input "202507"
type input "$ 98.964,88"
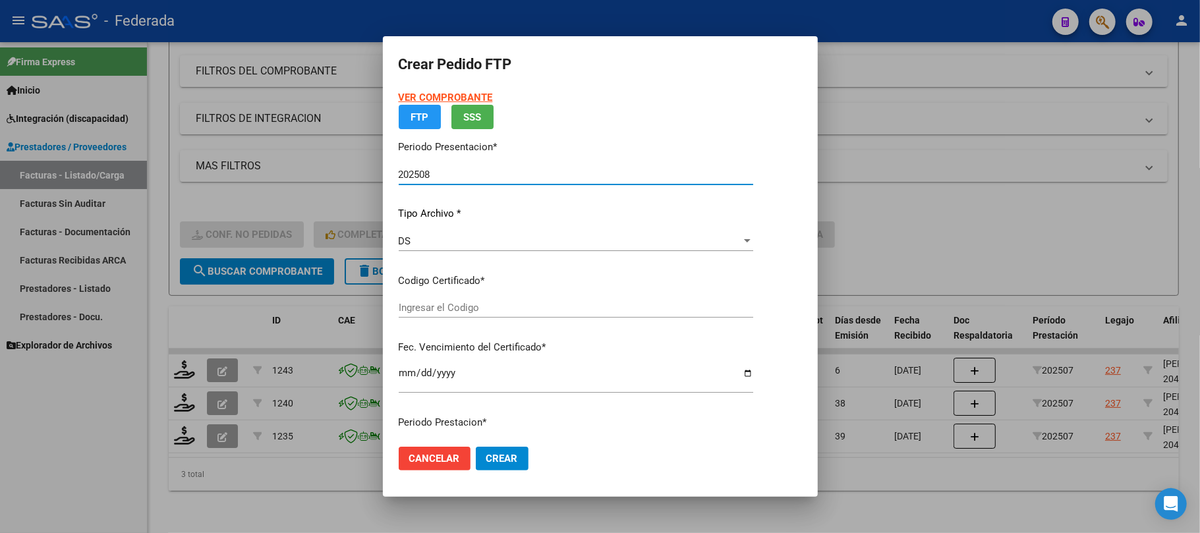
type input "ARG02000475097732024093020290930SAN168"
type input "2029-09-30"
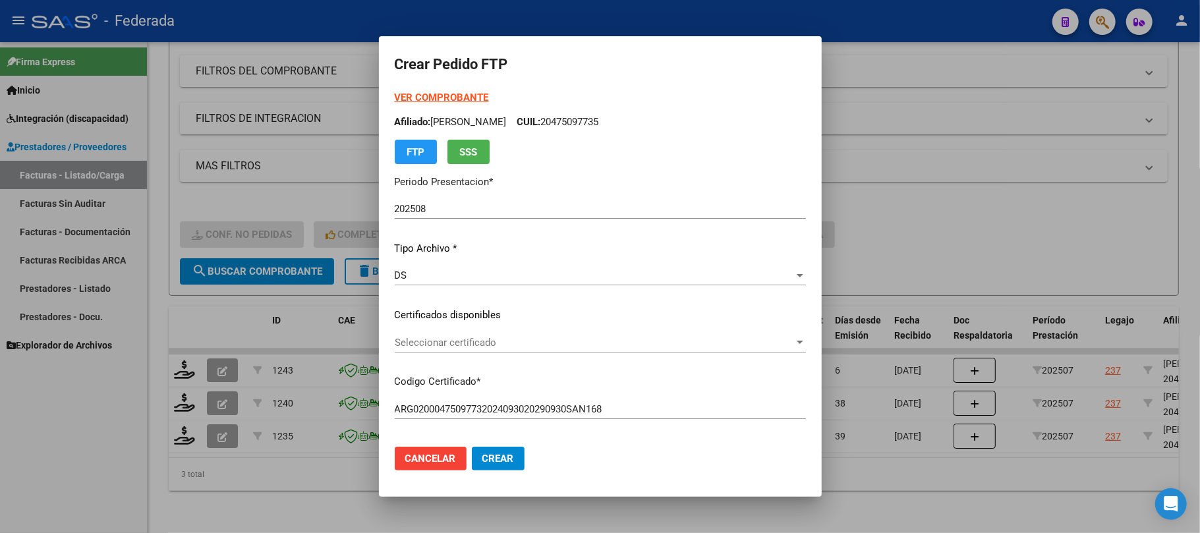
scroll to position [88, 0]
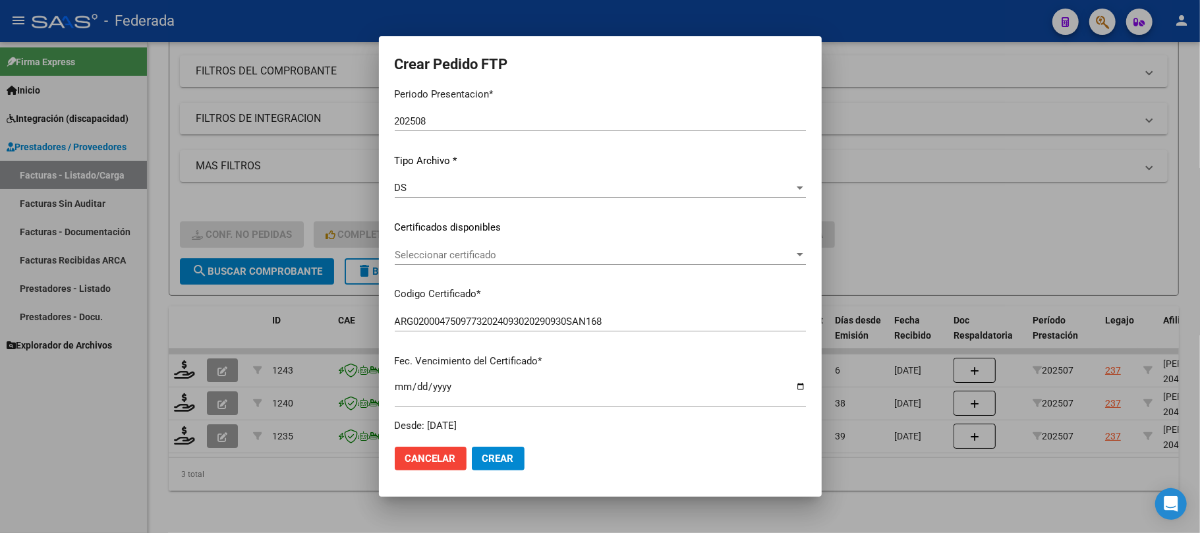
click at [462, 254] on span "Seleccionar certificado" at bounding box center [594, 255] width 399 height 12
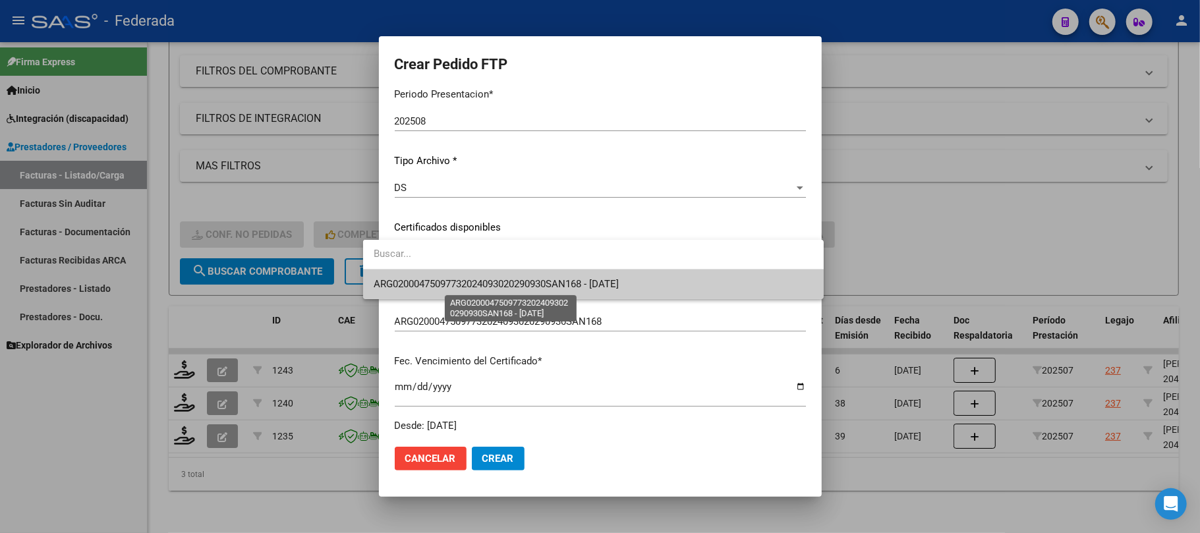
click at [462, 285] on span "ARG02000475097732024093020290930SAN168 - 2029-09-30" at bounding box center [496, 284] width 245 height 12
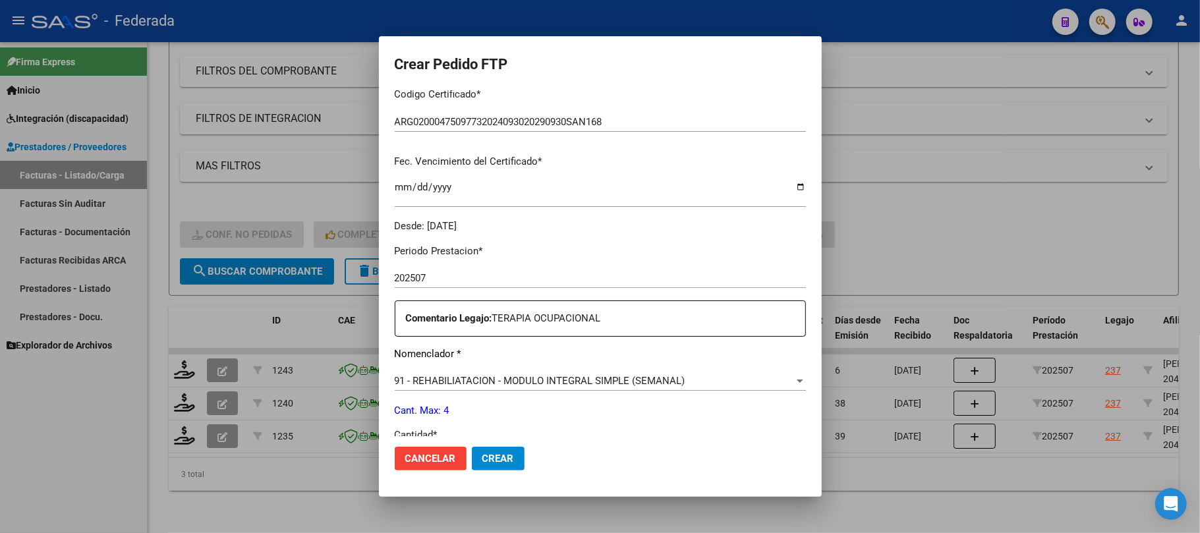
scroll to position [439, 0]
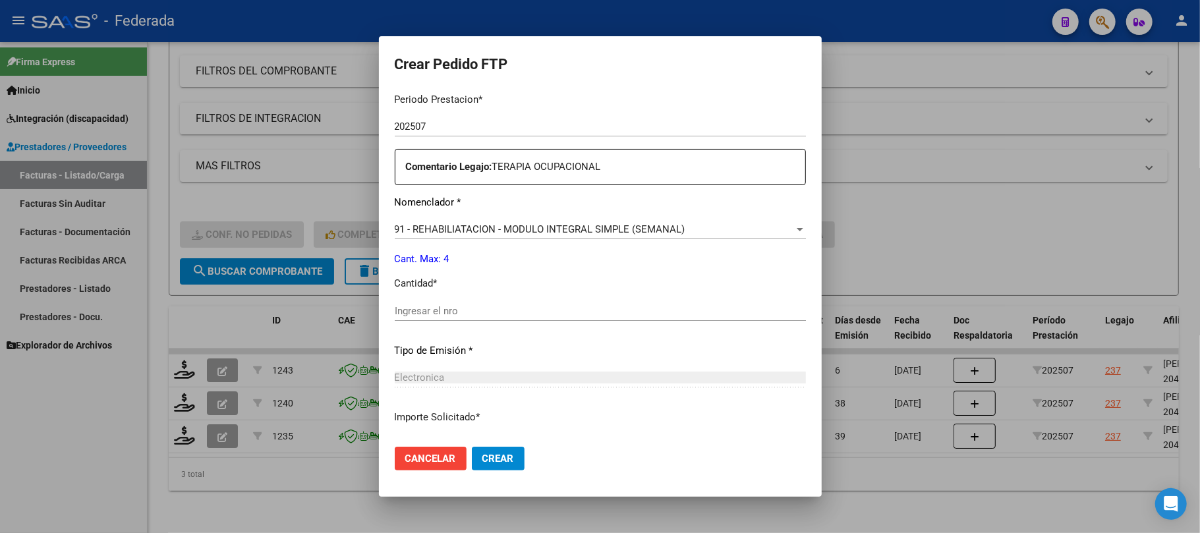
click at [449, 236] on div "91 - REHABILIATACION - MODULO INTEGRAL SIMPLE (SEMANAL) Seleccionar nomenclador" at bounding box center [600, 229] width 411 height 20
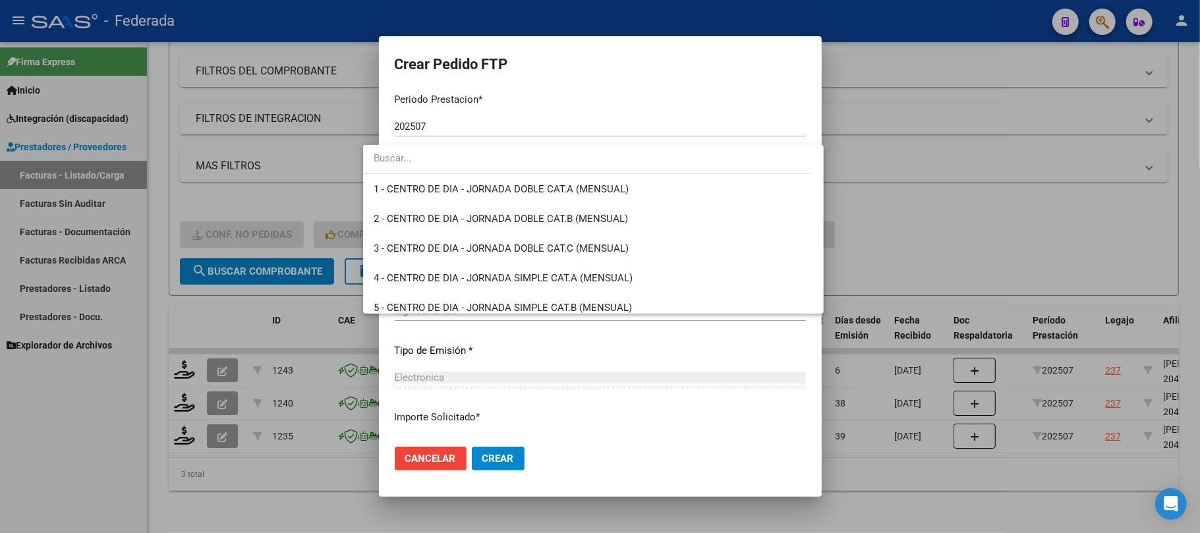
scroll to position [2629, 0]
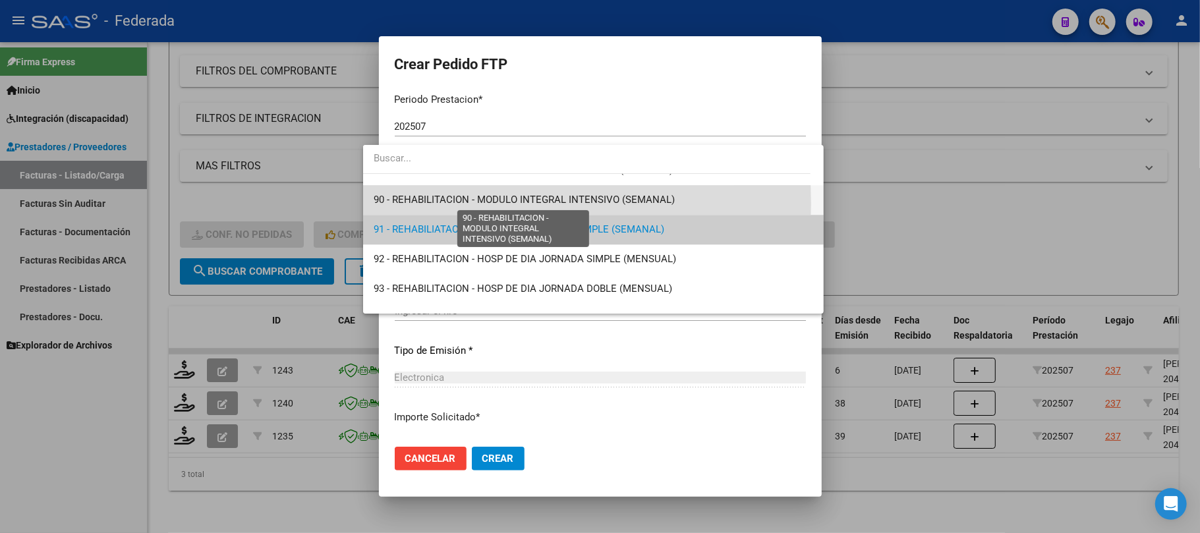
click at [438, 204] on span "90 - REHABILITACION - MODULO INTEGRAL INTENSIVO (SEMANAL)" at bounding box center [524, 200] width 301 height 12
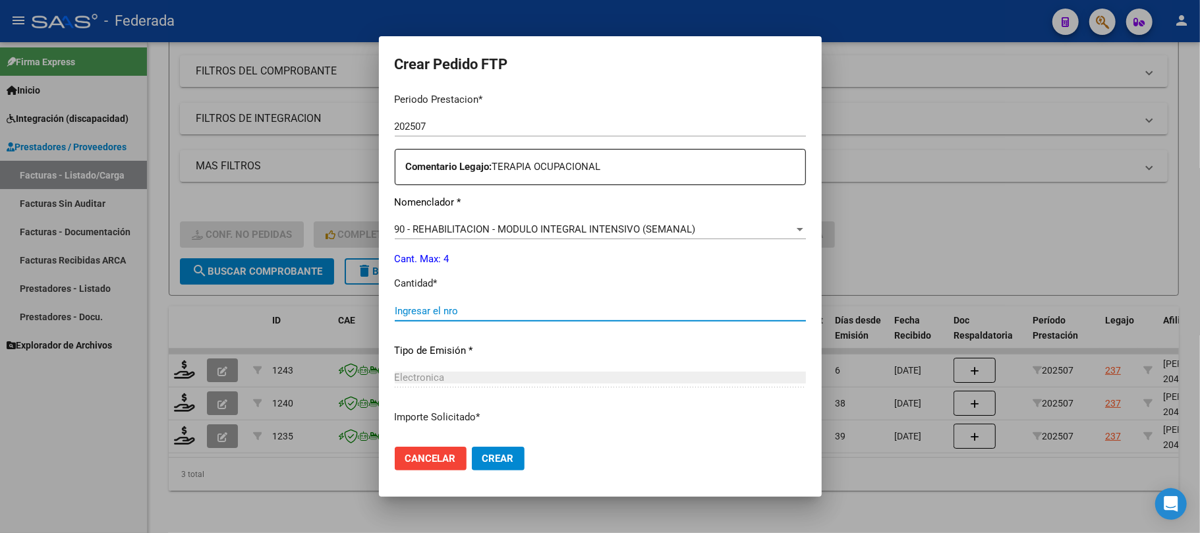
click at [422, 310] on input "Ingresar el nro" at bounding box center [600, 311] width 411 height 12
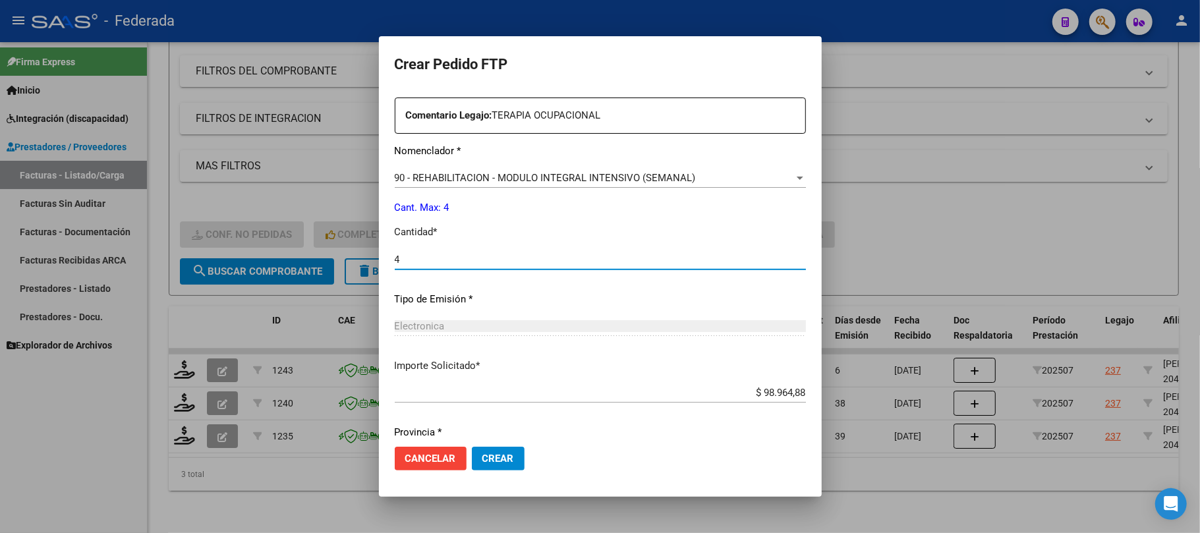
scroll to position [535, 0]
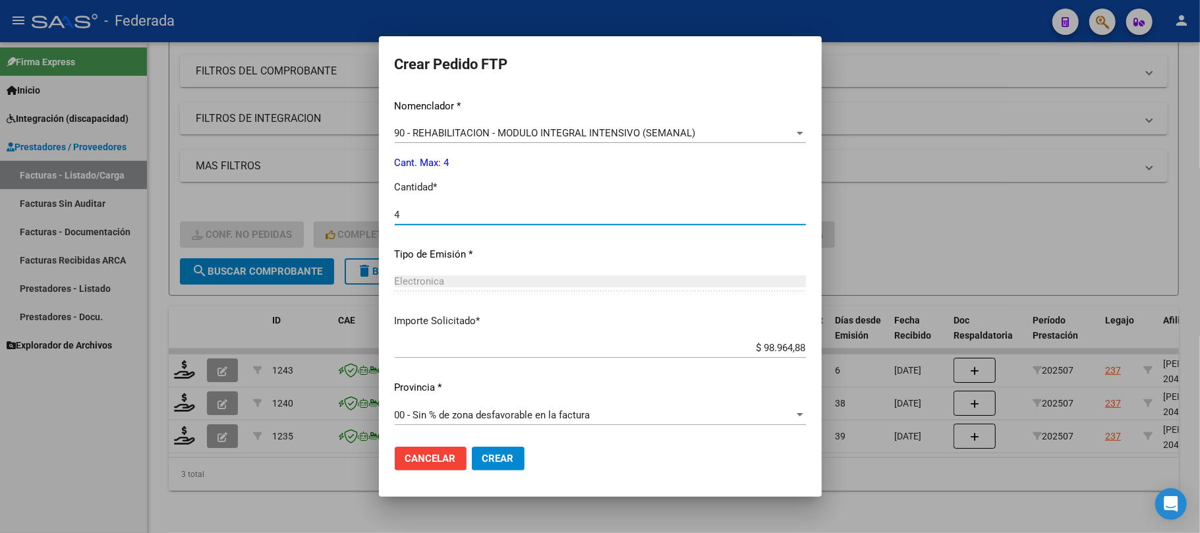
type input "4"
click at [482, 459] on span "Crear" at bounding box center [498, 459] width 32 height 12
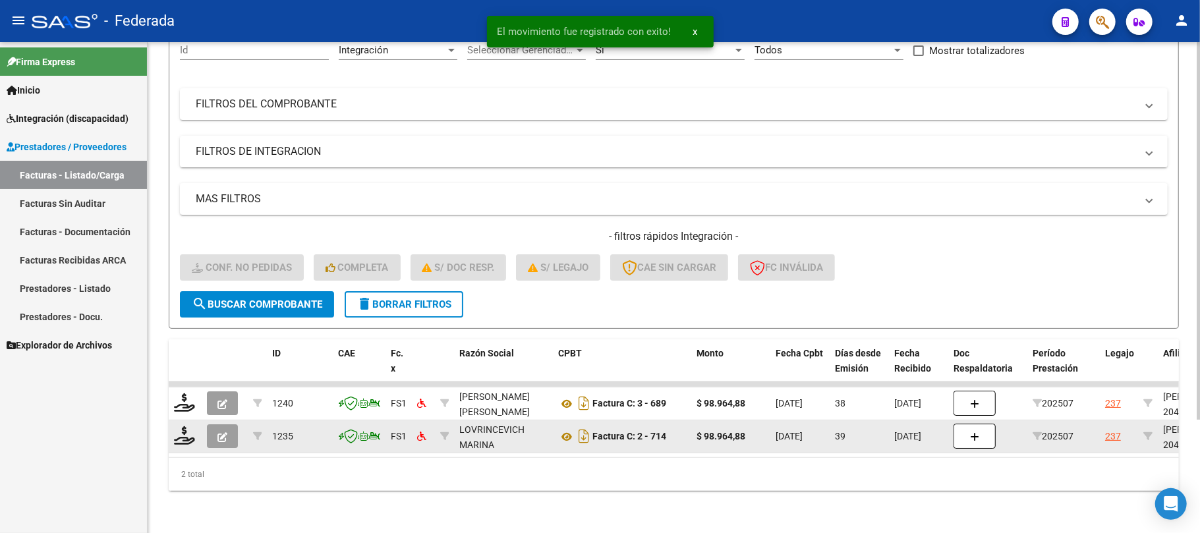
scroll to position [148, 0]
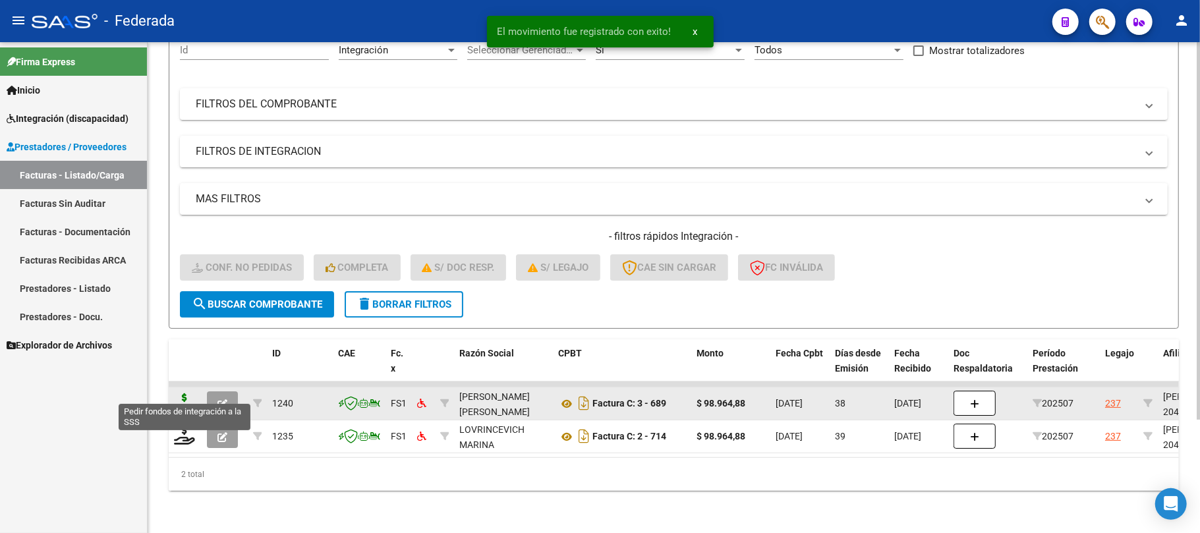
click at [190, 396] on icon at bounding box center [184, 402] width 21 height 18
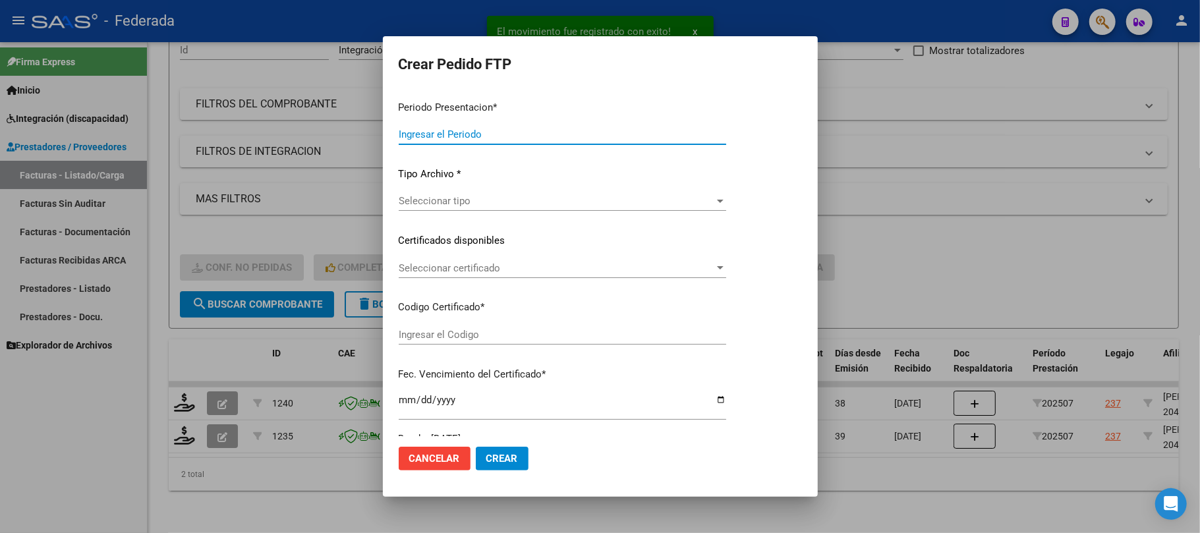
type input "202508"
type input "202507"
type input "$ 98.964,88"
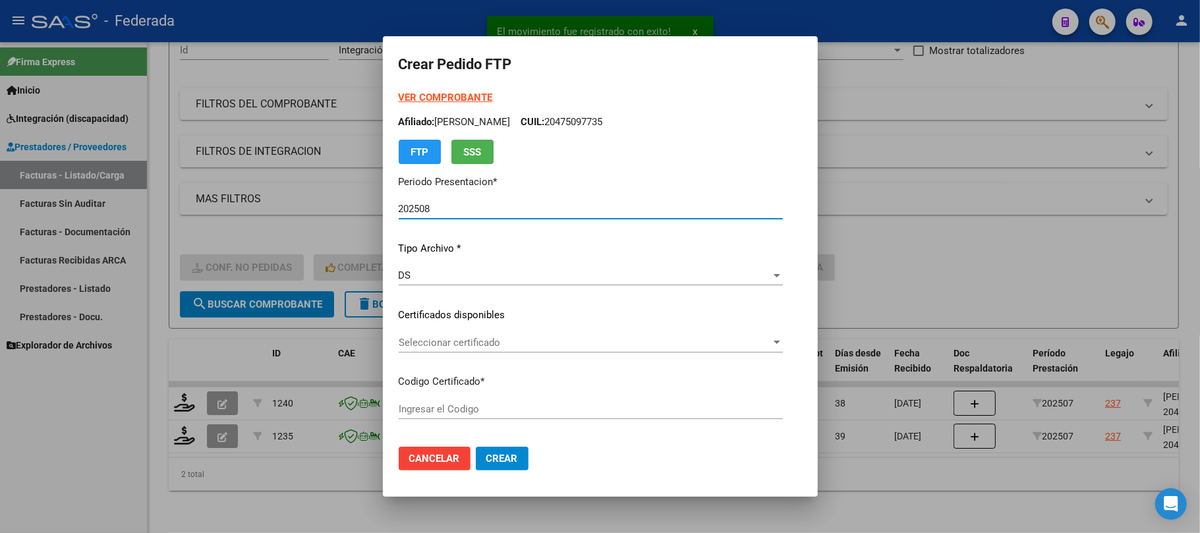
type input "ARG02000475097732024093020290930SAN168"
type input "2029-09-30"
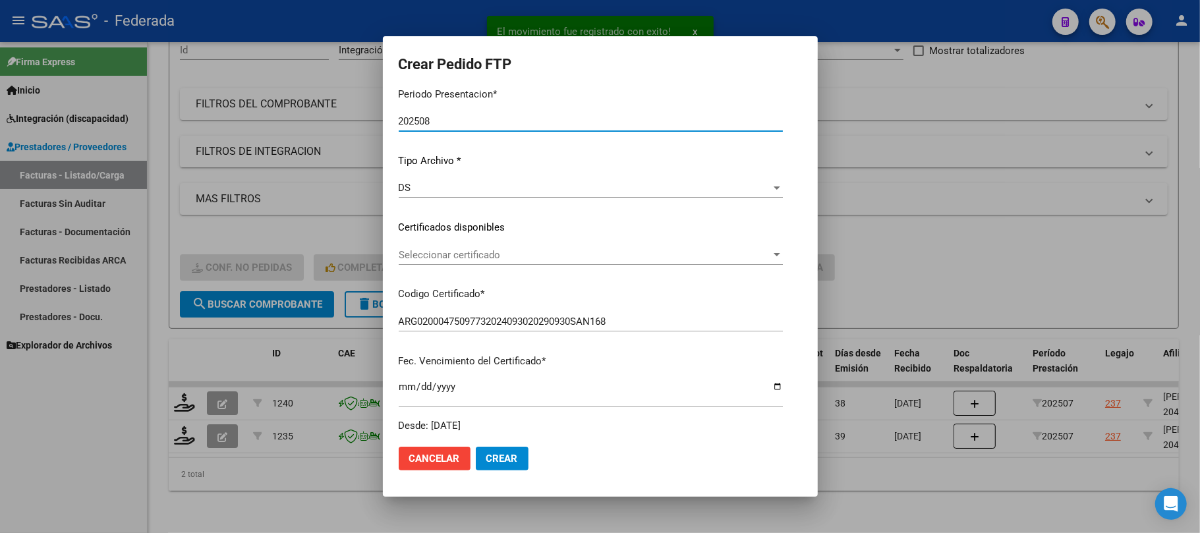
click at [430, 252] on span "Seleccionar certificado" at bounding box center [585, 255] width 372 height 12
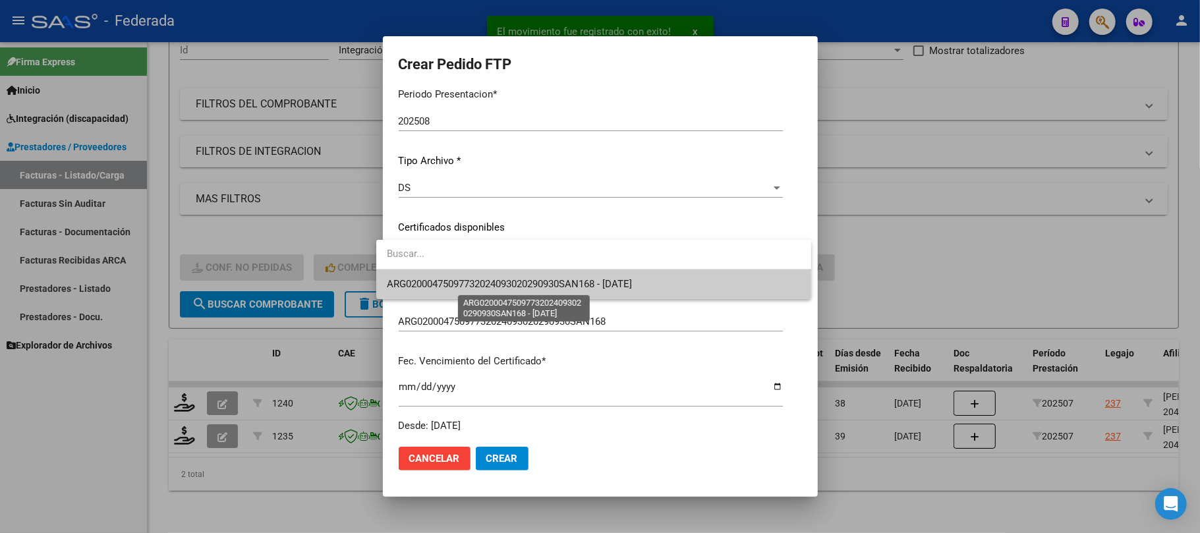
click at [430, 290] on span "ARG02000475097732024093020290930SAN168 - 2029-09-30" at bounding box center [594, 285] width 414 height 30
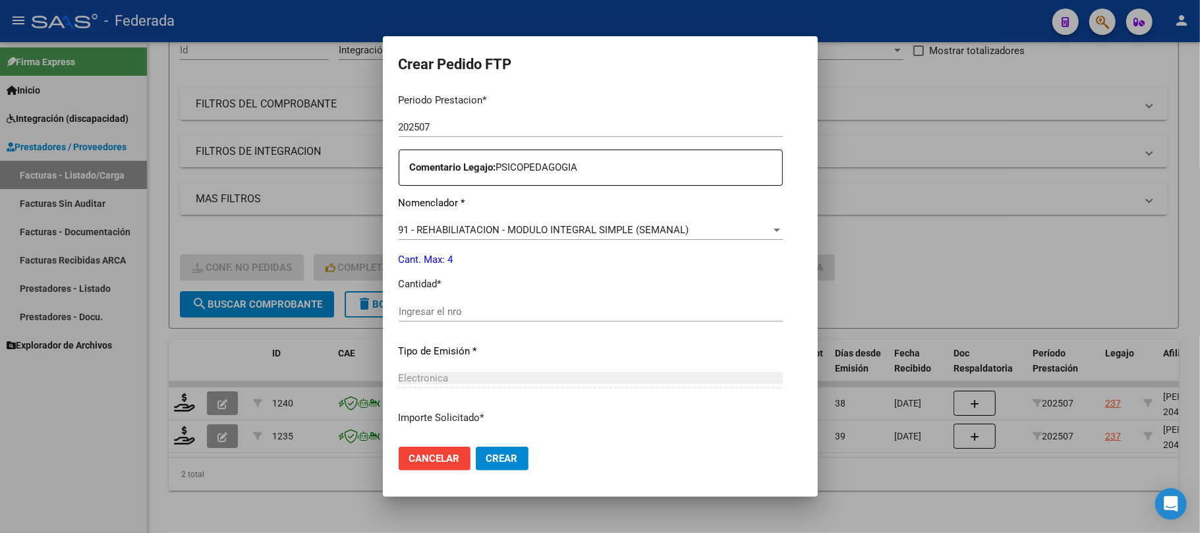
scroll to position [439, 0]
click at [439, 230] on span "91 - REHABILIATACION - MODULO INTEGRAL SIMPLE (SEMANAL)" at bounding box center [544, 229] width 291 height 12
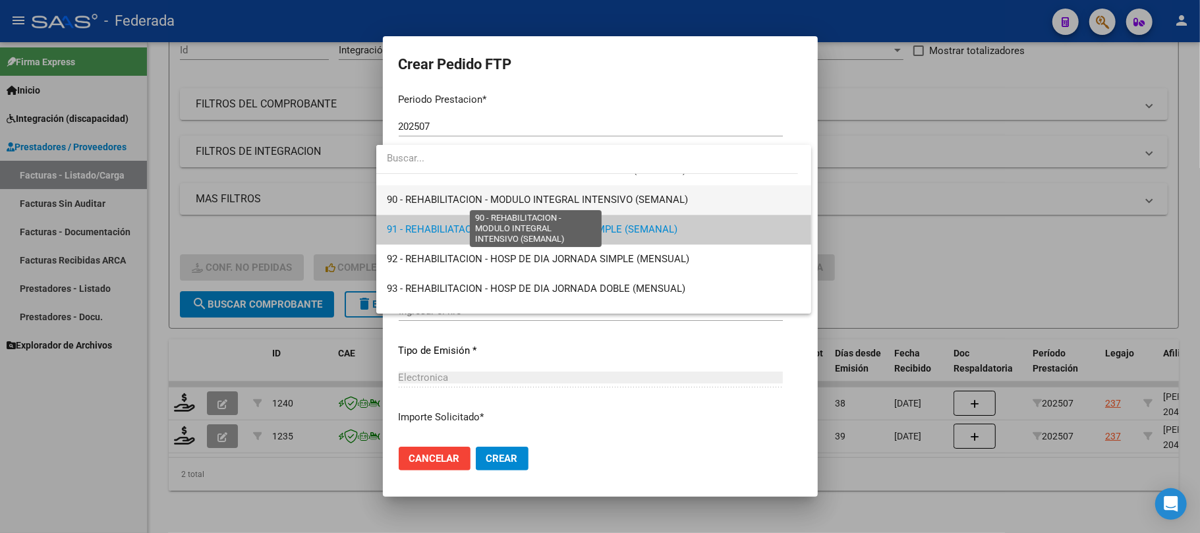
click at [430, 196] on span "90 - REHABILITACION - MODULO INTEGRAL INTENSIVO (SEMANAL)" at bounding box center [537, 200] width 301 height 12
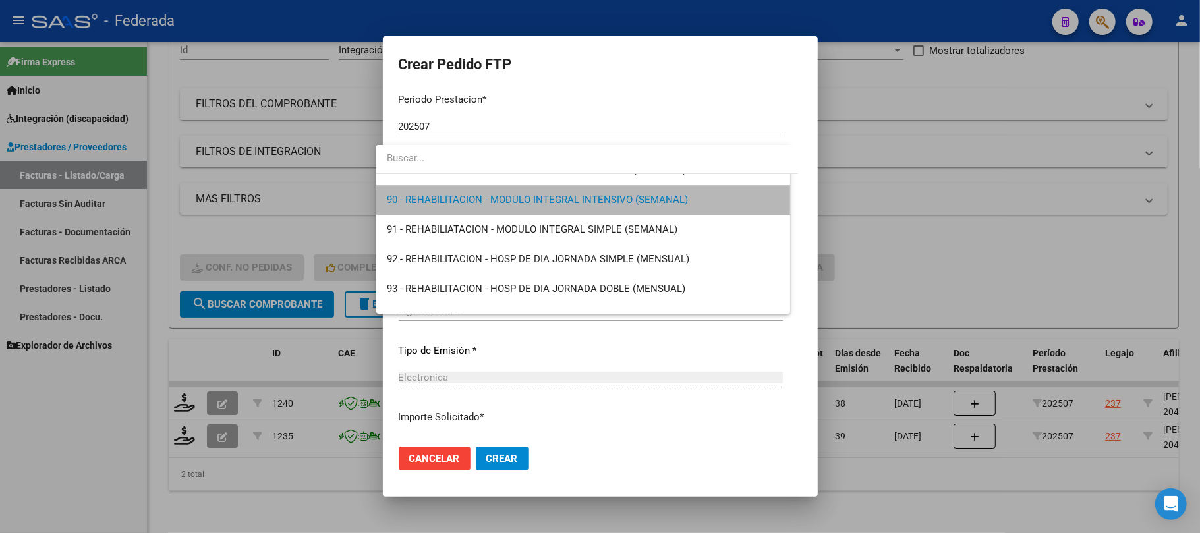
scroll to position [2639, 0]
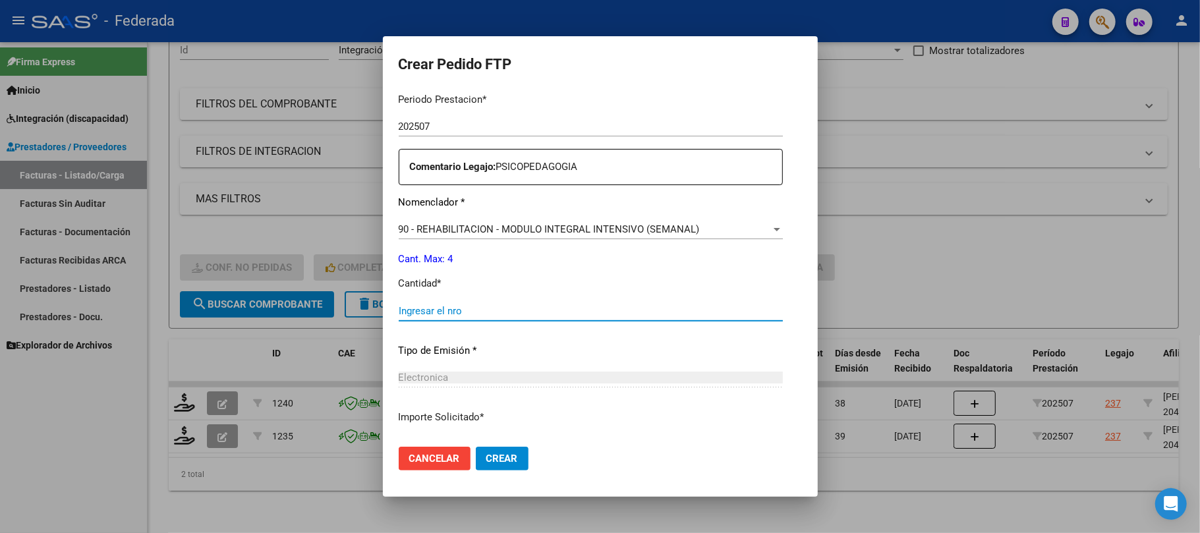
click at [428, 311] on input "Ingresar el nro" at bounding box center [591, 311] width 384 height 12
type input "4"
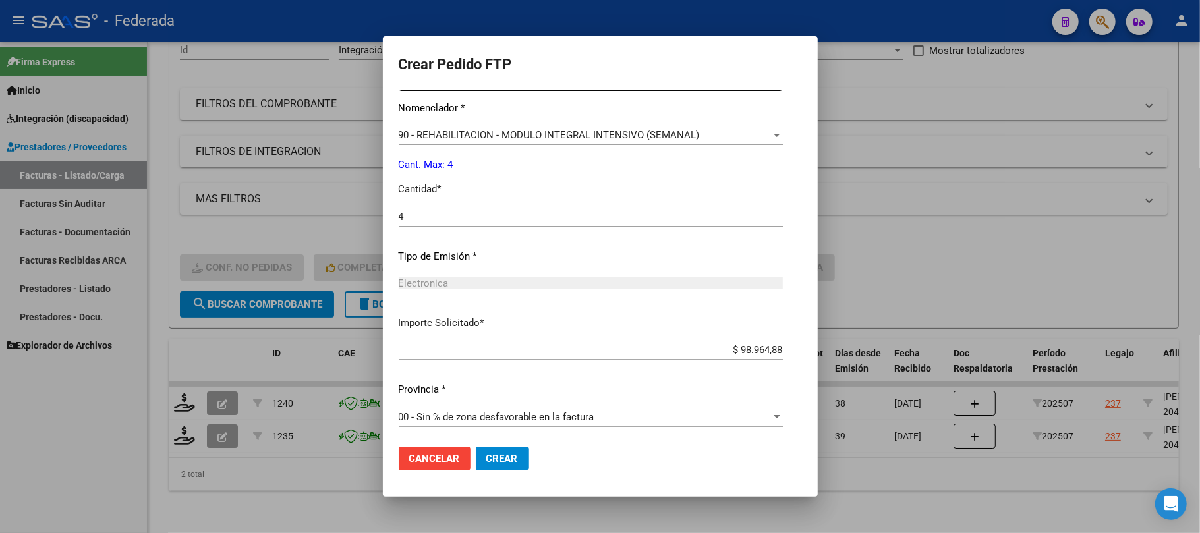
scroll to position [535, 0]
click at [486, 455] on span "Crear" at bounding box center [502, 459] width 32 height 12
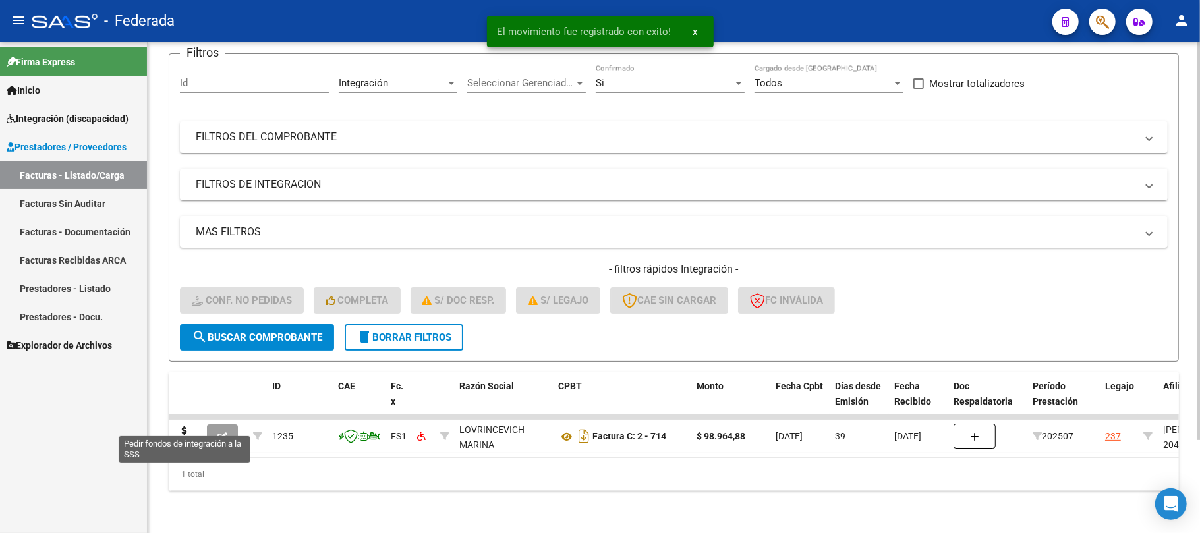
scroll to position [115, 0]
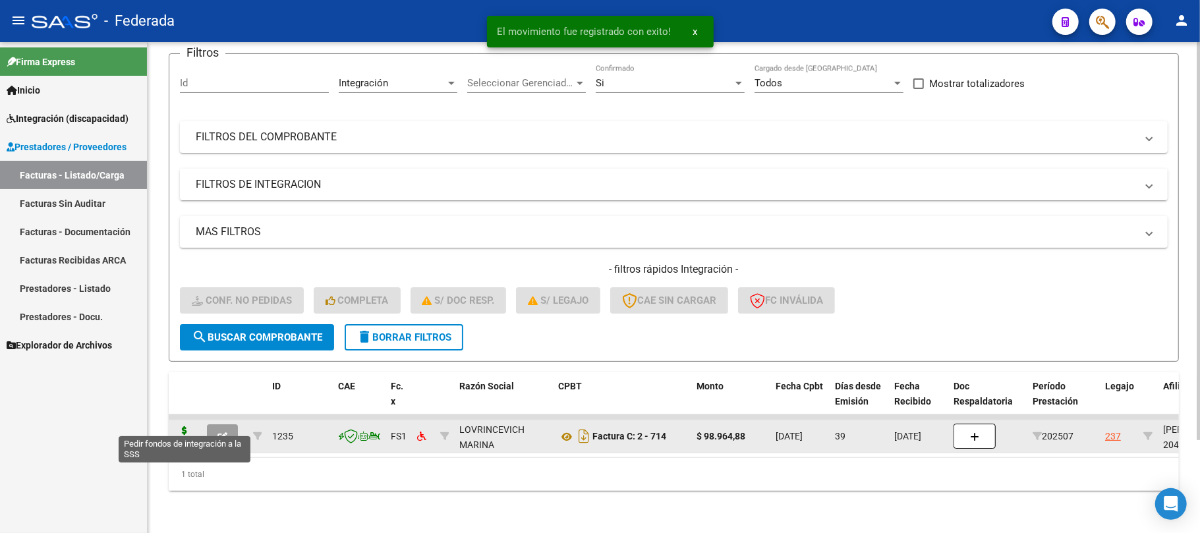
click at [182, 426] on icon at bounding box center [184, 435] width 21 height 18
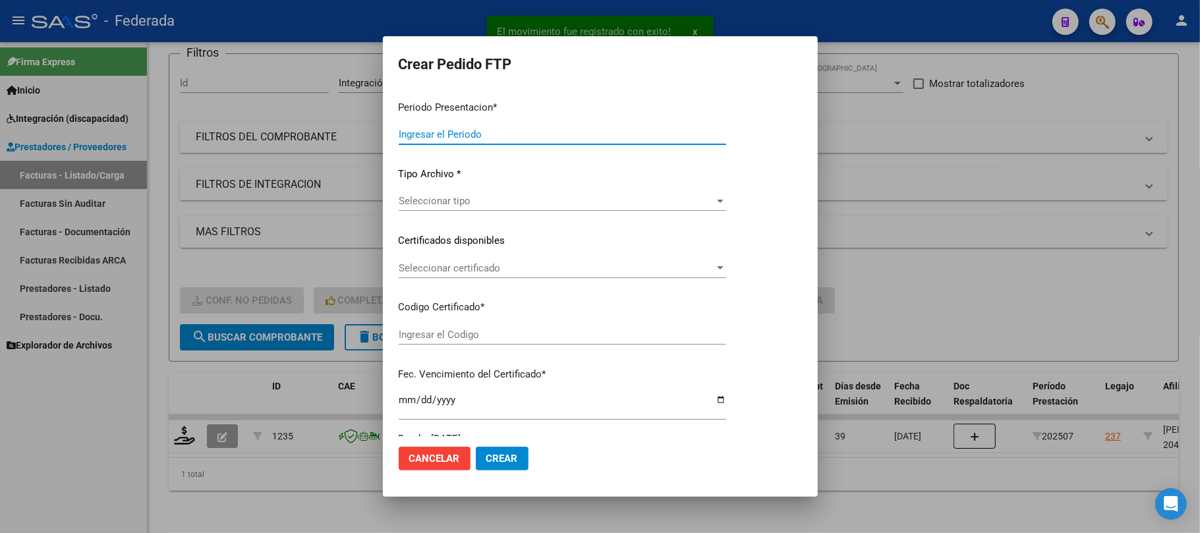
type input "202508"
type input "202507"
type input "$ 98.964,88"
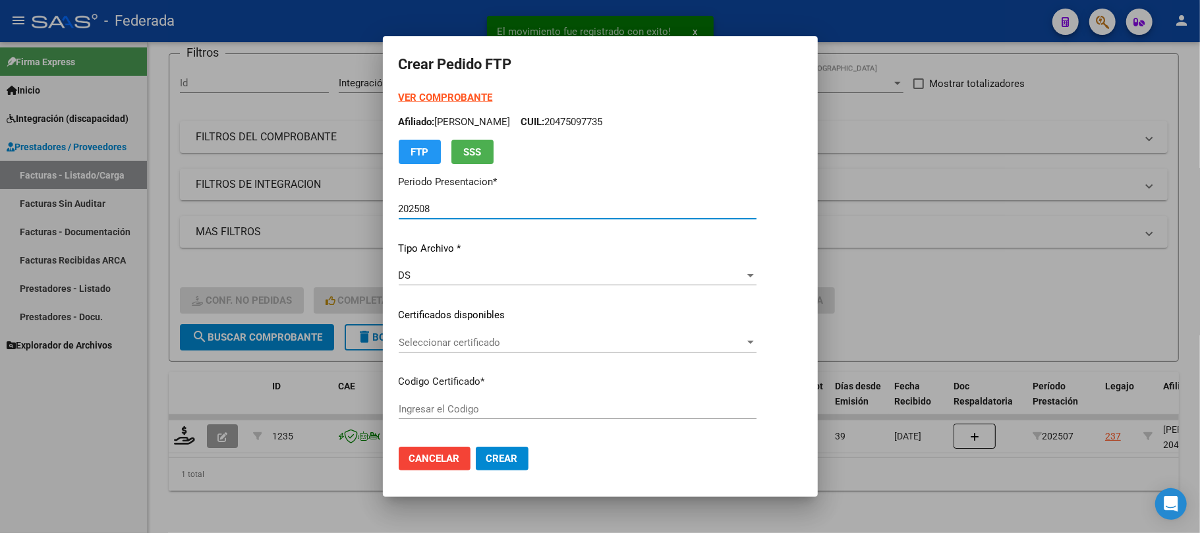
type input "ARG02000475097732024093020290930SAN168"
type input "2029-09-30"
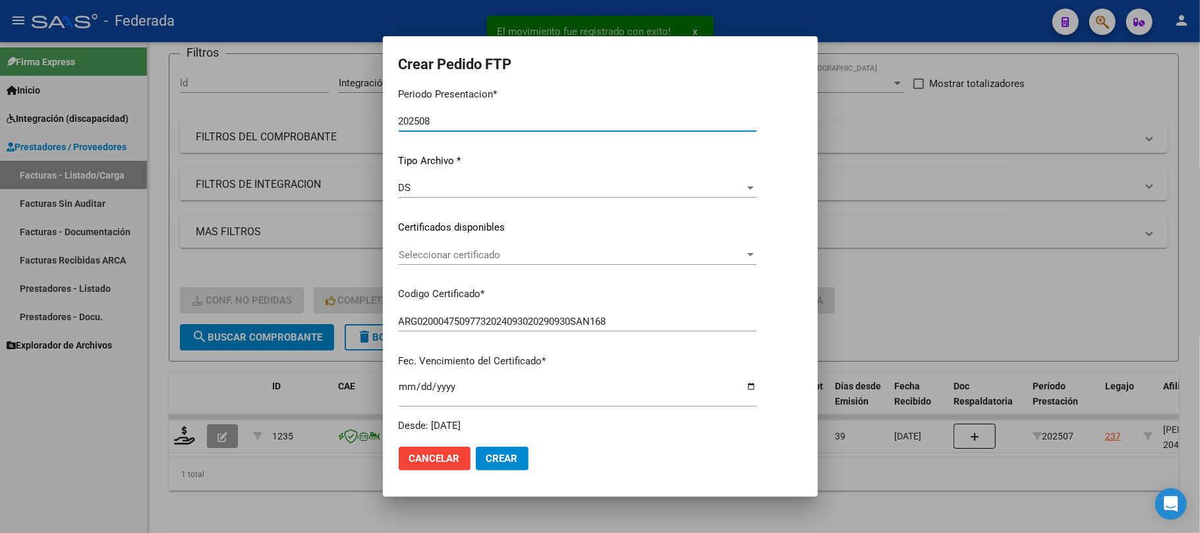
click at [439, 254] on span "Seleccionar certificado" at bounding box center [572, 255] width 346 height 12
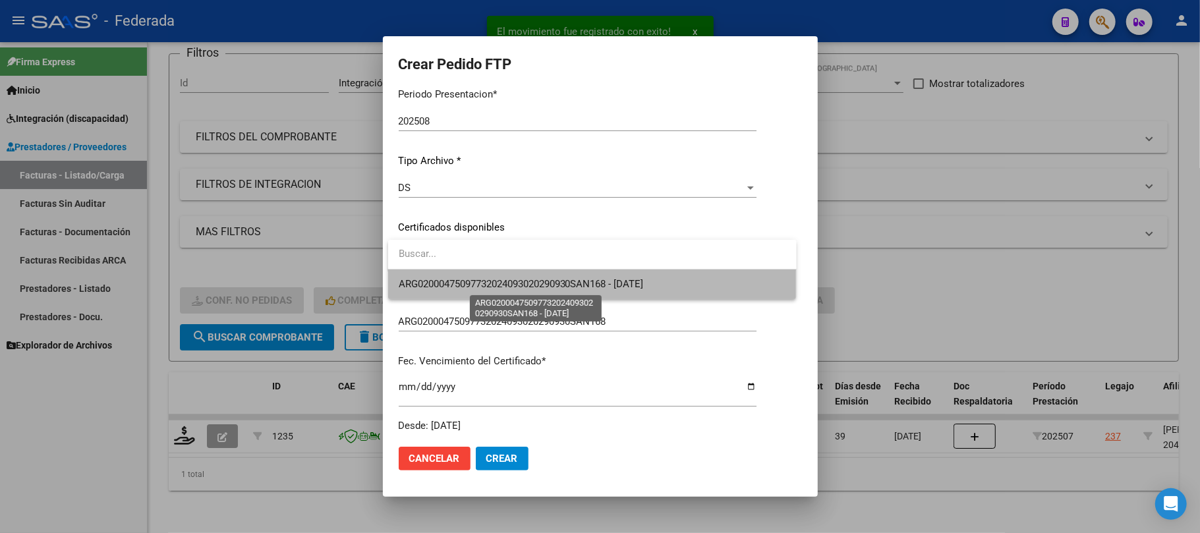
click at [449, 283] on span "ARG02000475097732024093020290930SAN168 - 2029-09-30" at bounding box center [521, 284] width 245 height 12
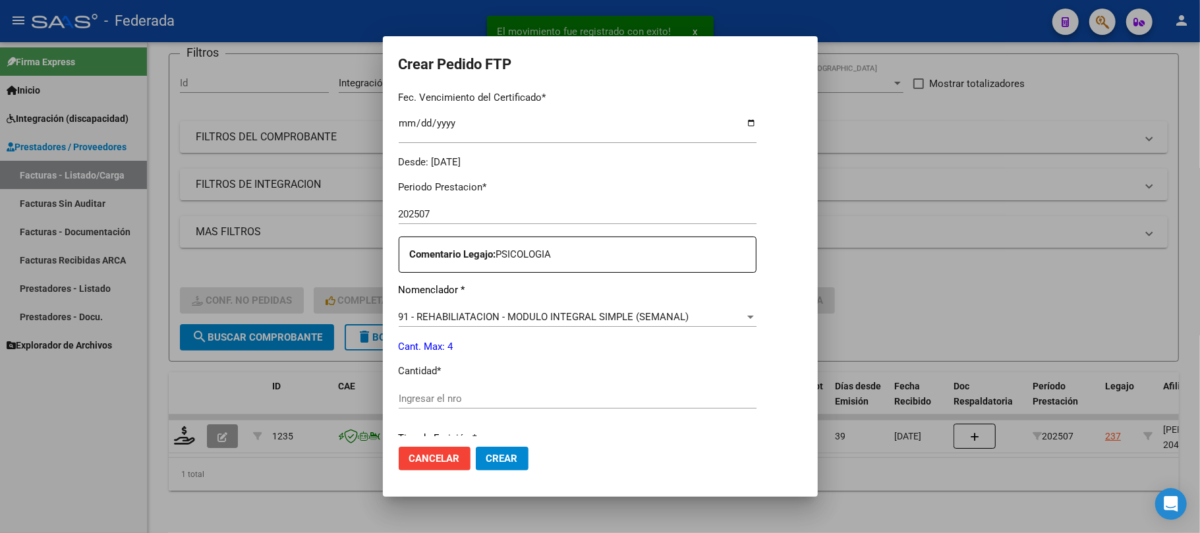
scroll to position [439, 0]
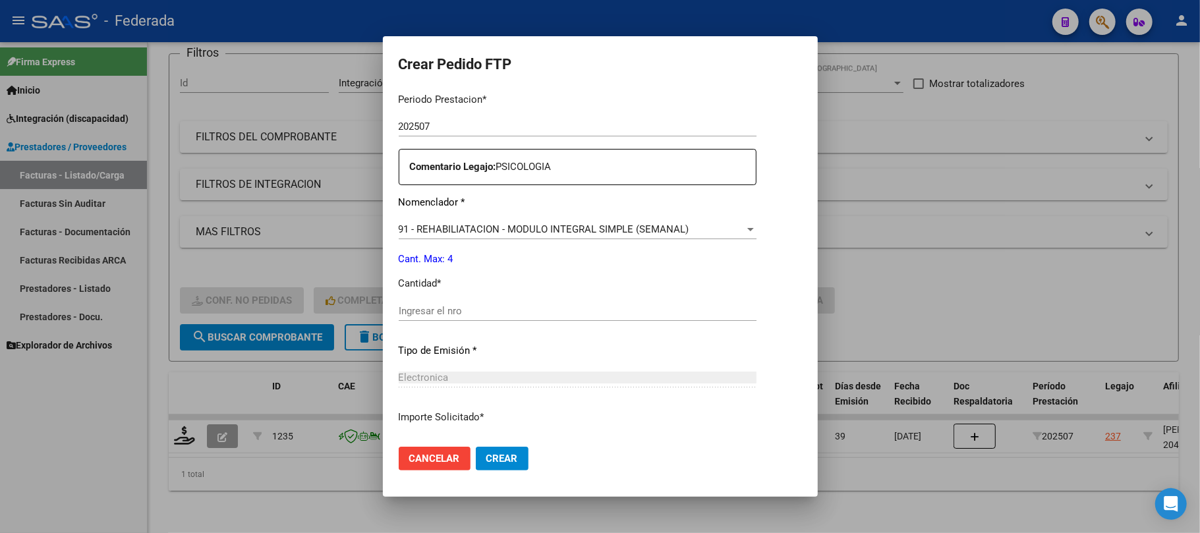
click at [464, 227] on span "91 - REHABILIATACION - MODULO INTEGRAL SIMPLE (SEMANAL)" at bounding box center [544, 229] width 291 height 12
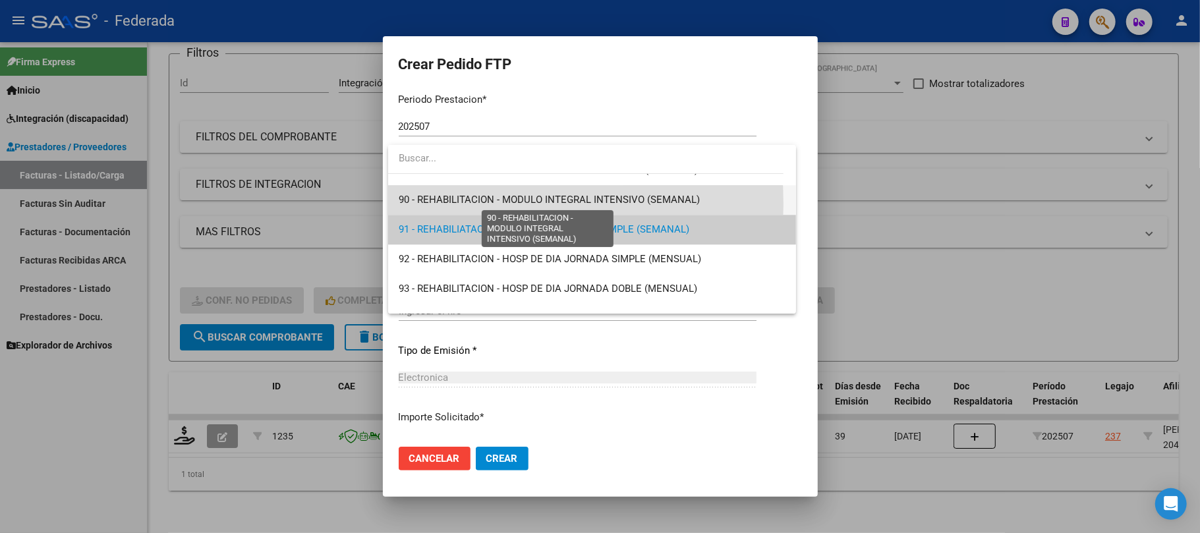
click at [452, 203] on span "90 - REHABILITACION - MODULO INTEGRAL INTENSIVO (SEMANAL)" at bounding box center [549, 200] width 301 height 12
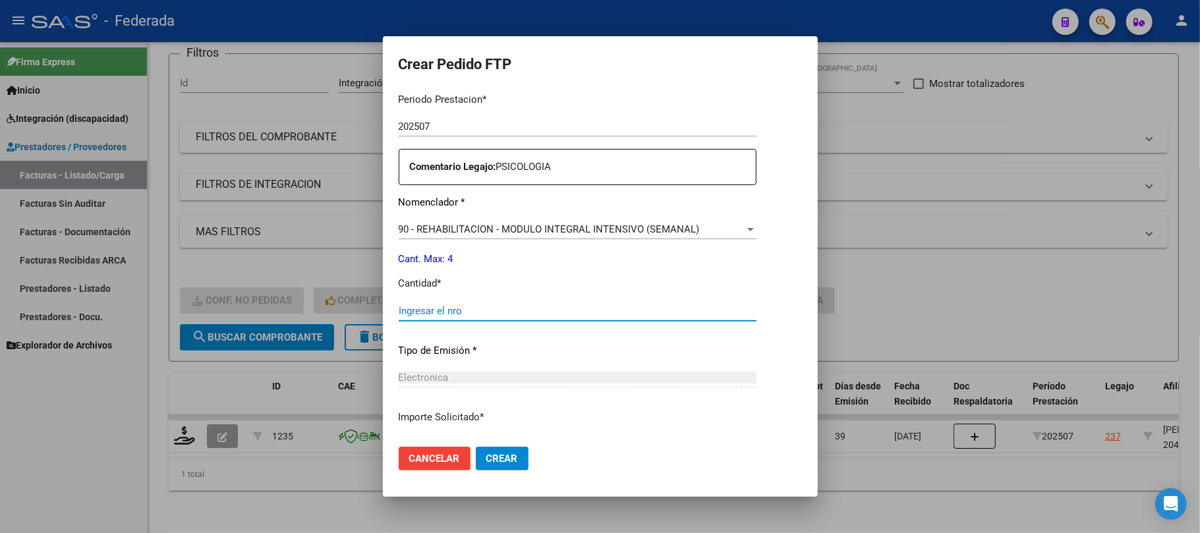
click at [438, 314] on input "Ingresar el nro" at bounding box center [578, 311] width 358 height 12
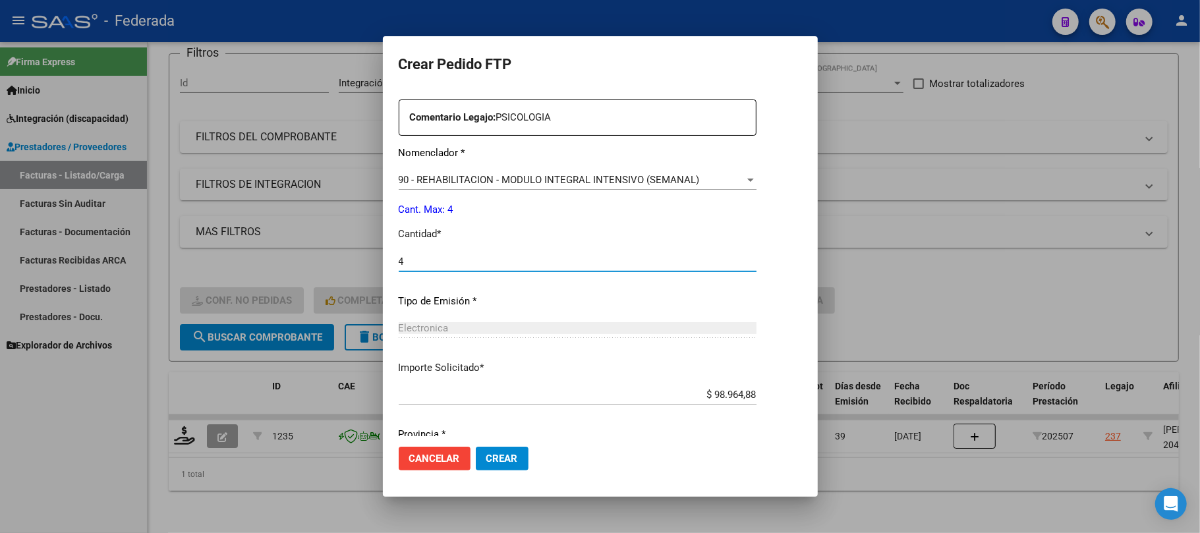
scroll to position [535, 0]
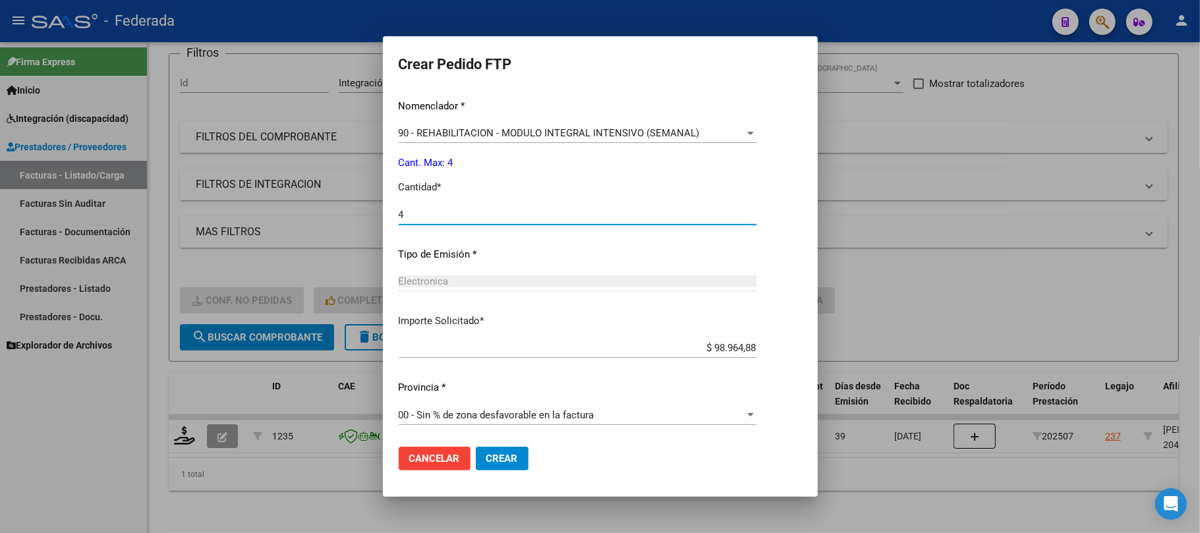
type input "4"
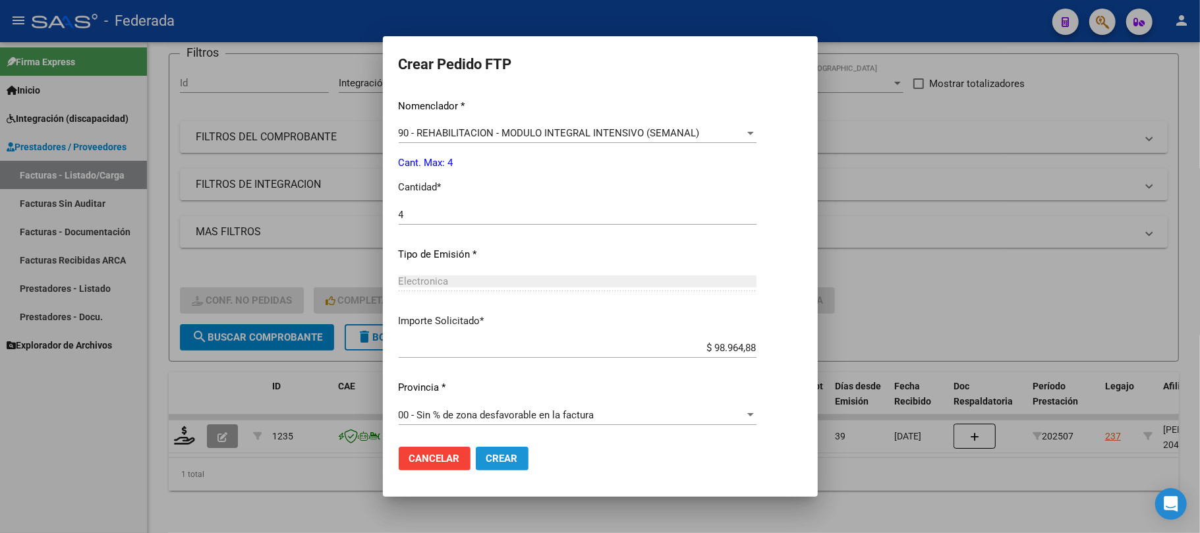
click at [497, 457] on span "Crear" at bounding box center [502, 459] width 32 height 12
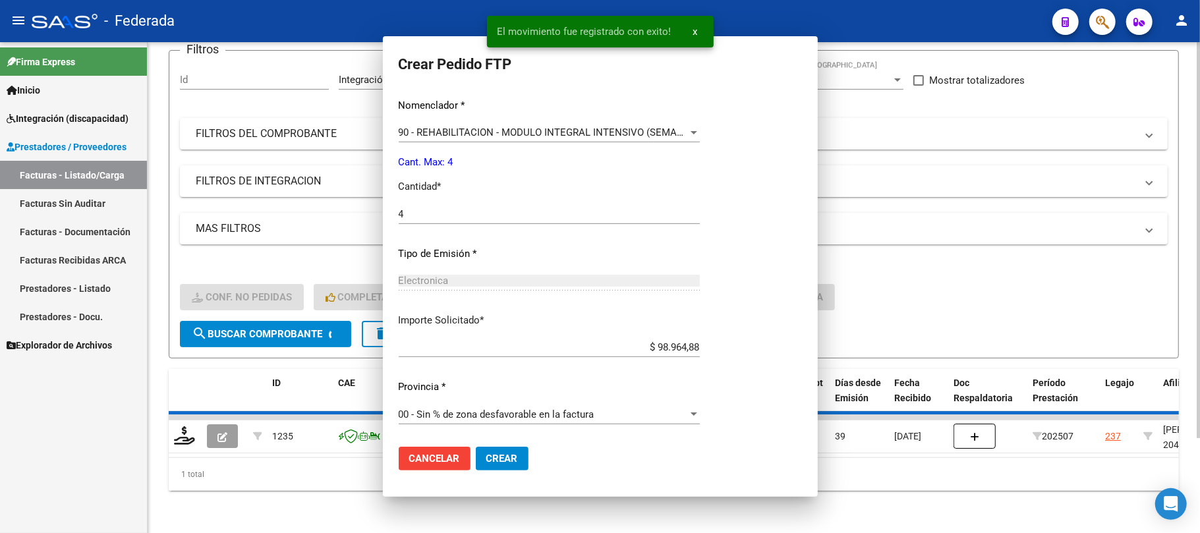
scroll to position [0, 0]
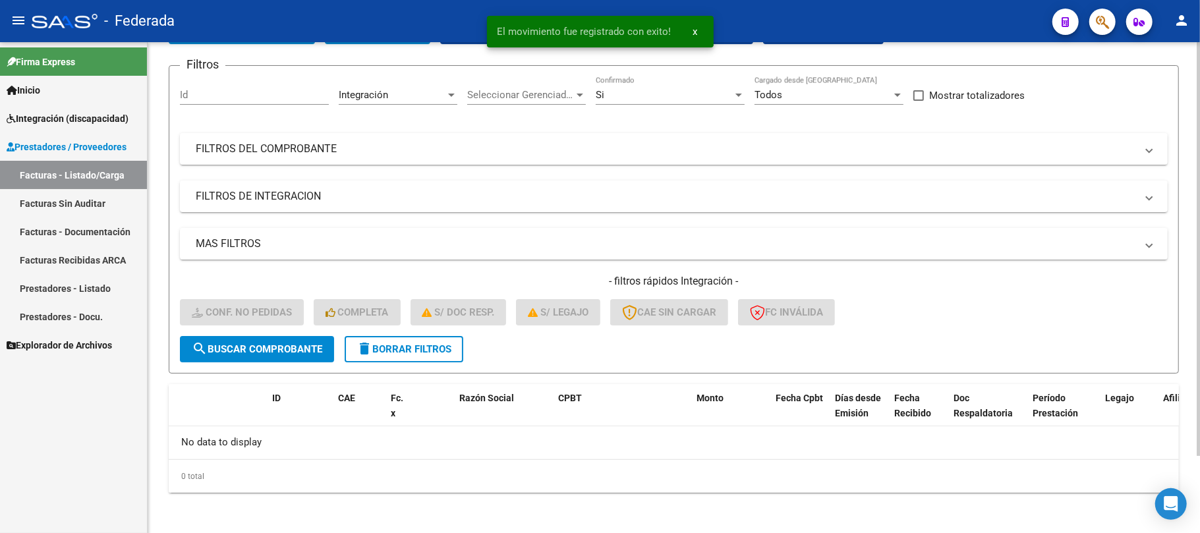
click at [387, 347] on span "delete Borrar Filtros" at bounding box center [403, 349] width 95 height 12
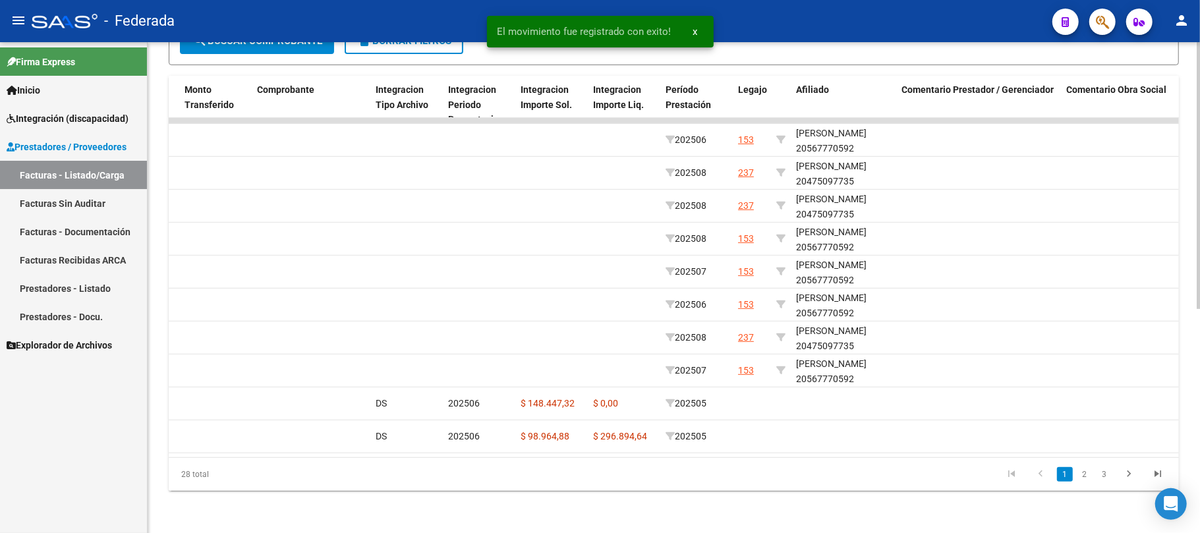
scroll to position [0, 1411]
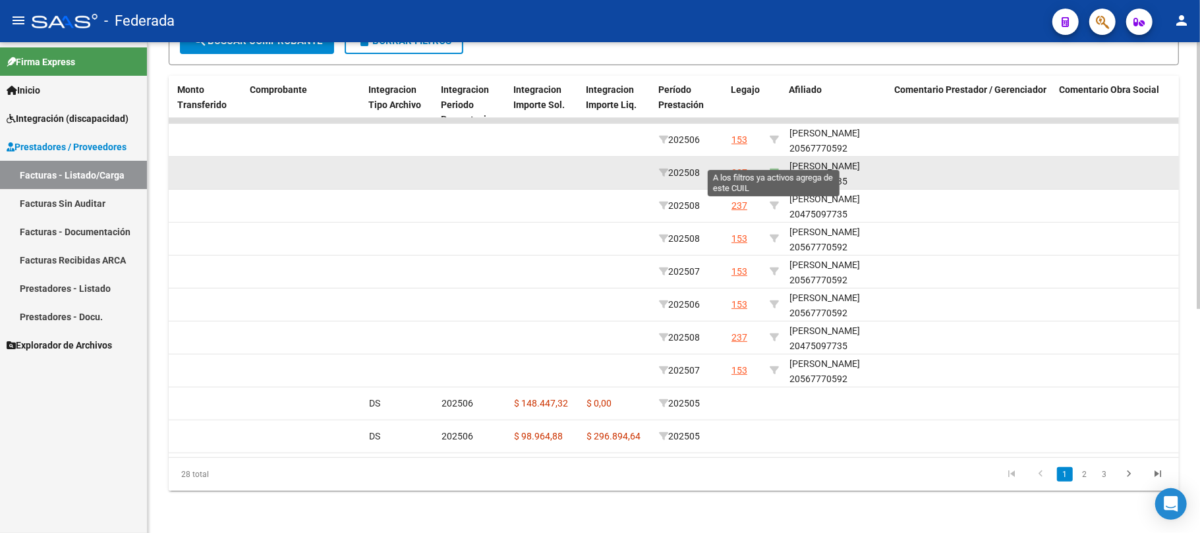
click at [775, 168] on icon at bounding box center [774, 172] width 9 height 9
type input "20475097735"
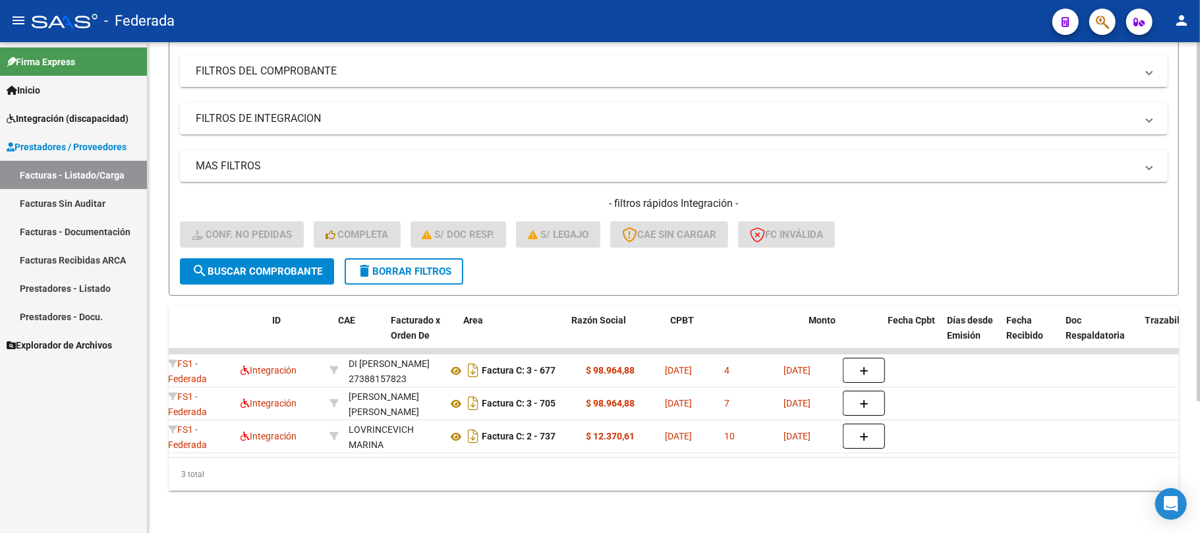
scroll to position [0, 0]
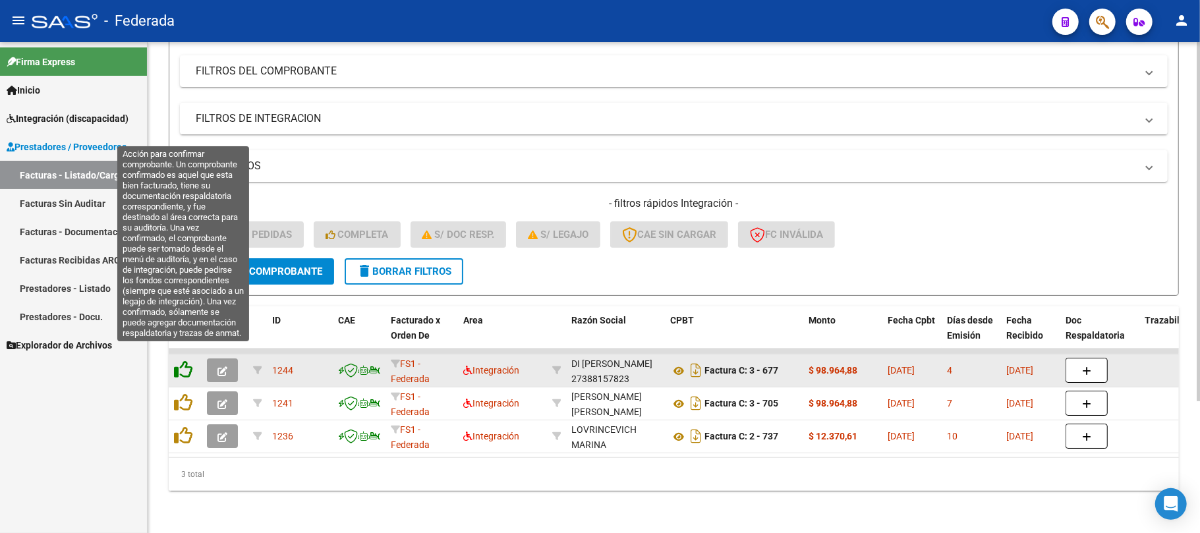
click at [188, 360] on icon at bounding box center [183, 369] width 18 height 18
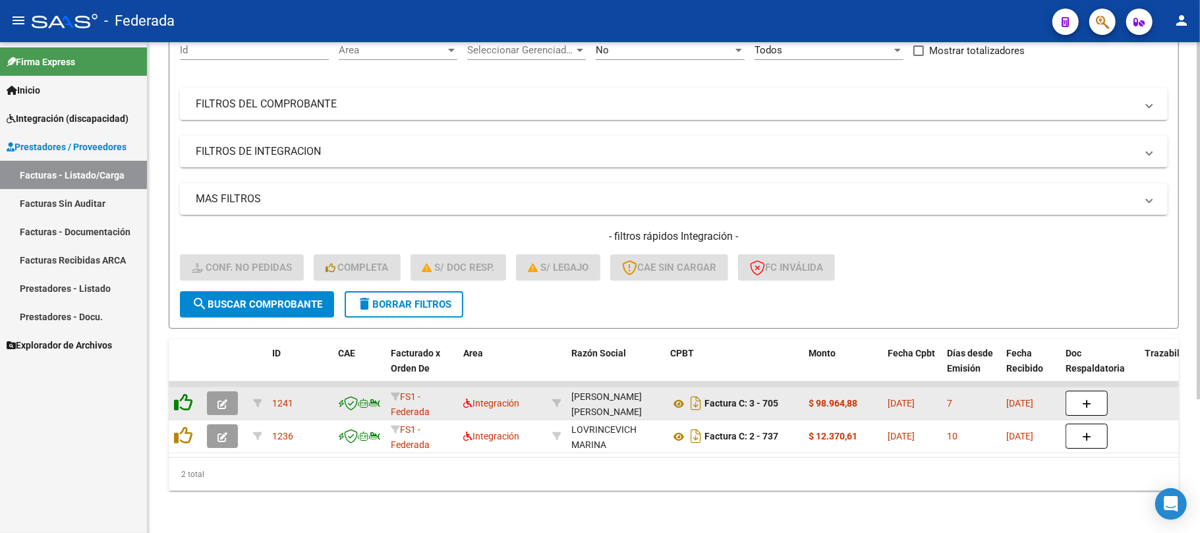
scroll to position [148, 0]
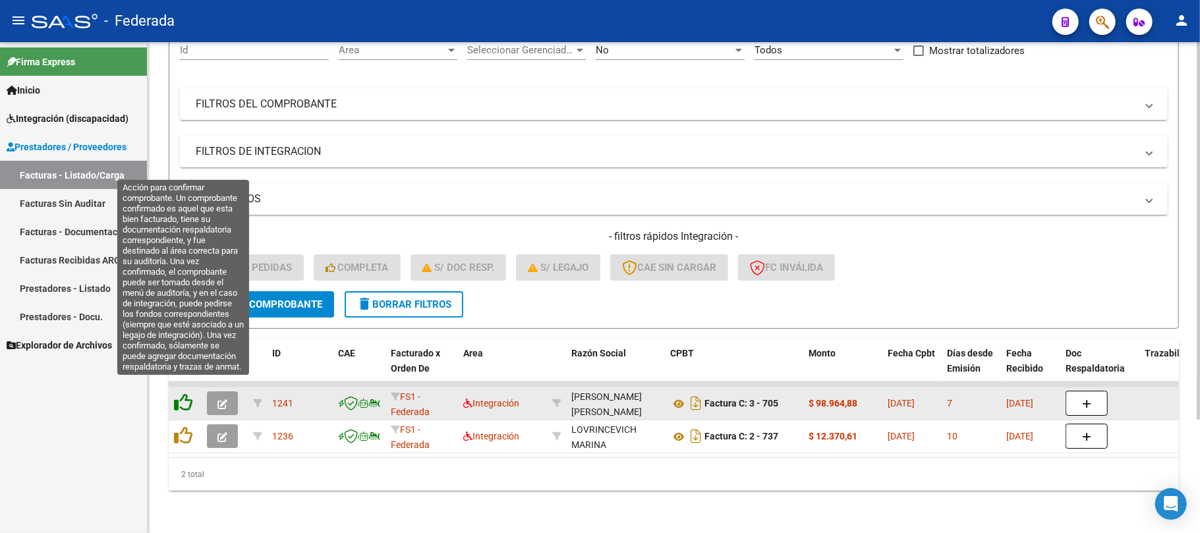
click at [182, 393] on icon at bounding box center [183, 402] width 18 height 18
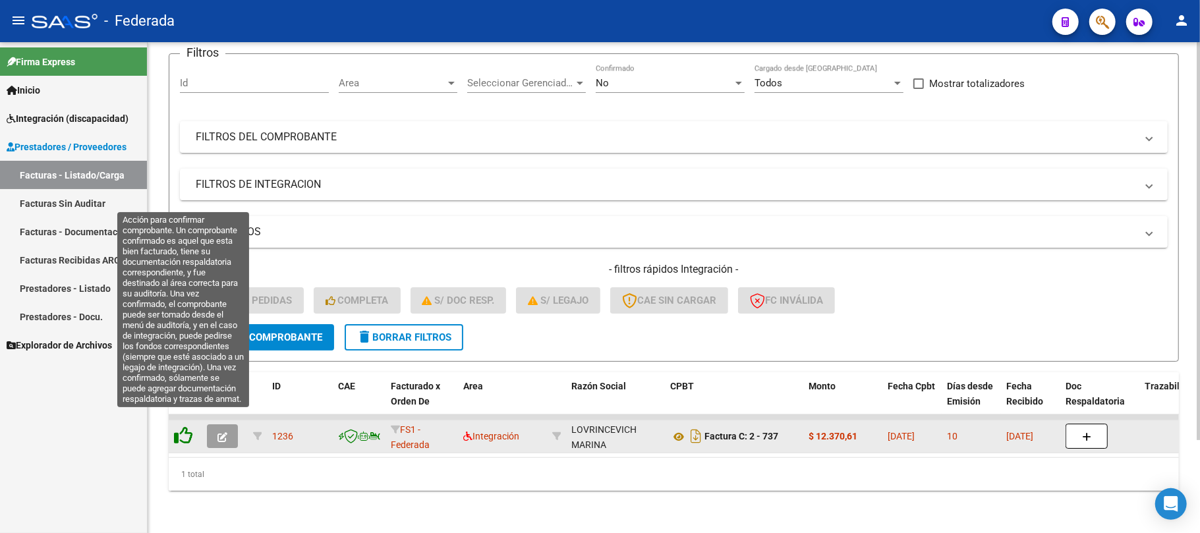
click at [188, 426] on icon at bounding box center [183, 435] width 18 height 18
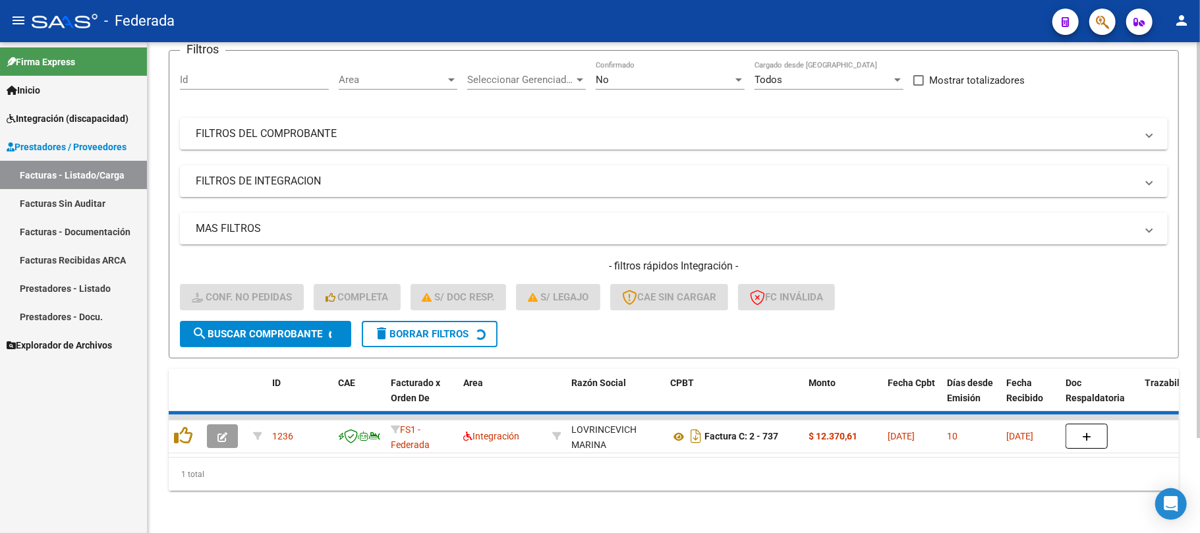
scroll to position [91, 0]
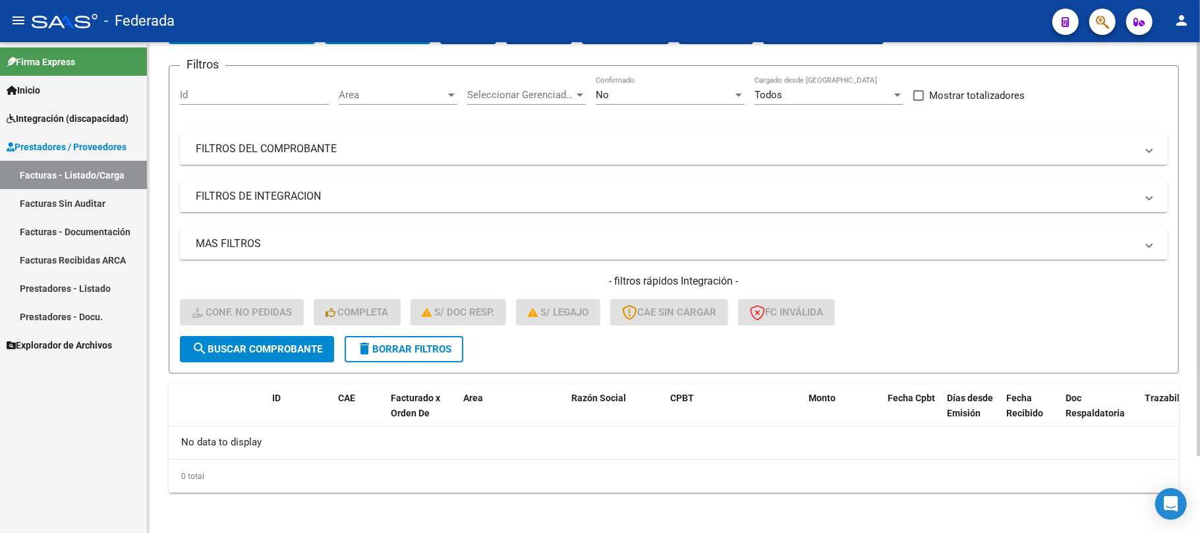
click at [449, 345] on span "delete Borrar Filtros" at bounding box center [403, 349] width 95 height 12
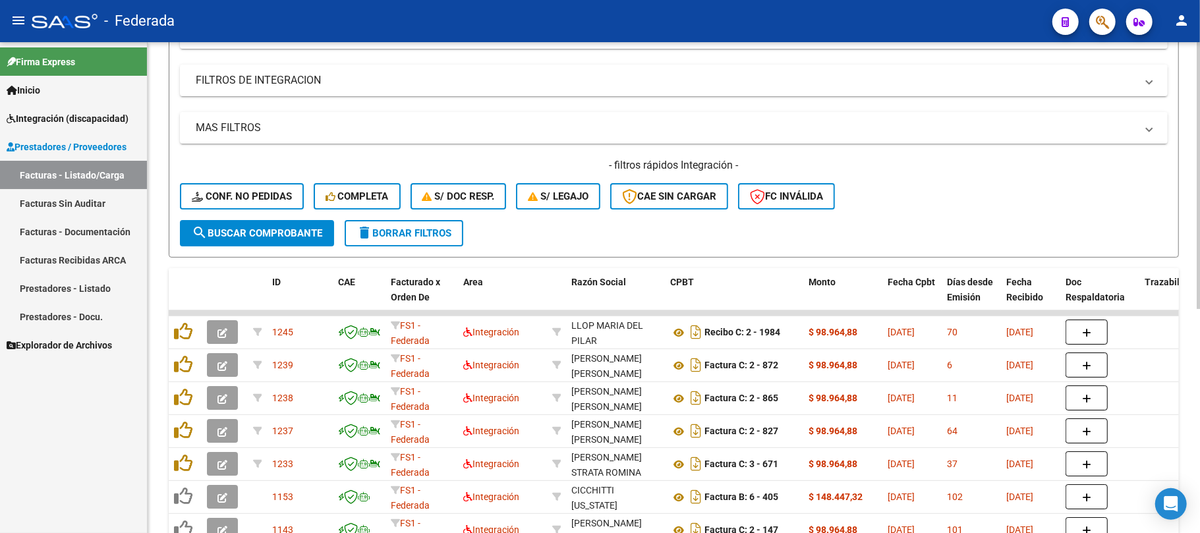
scroll to position [179, 0]
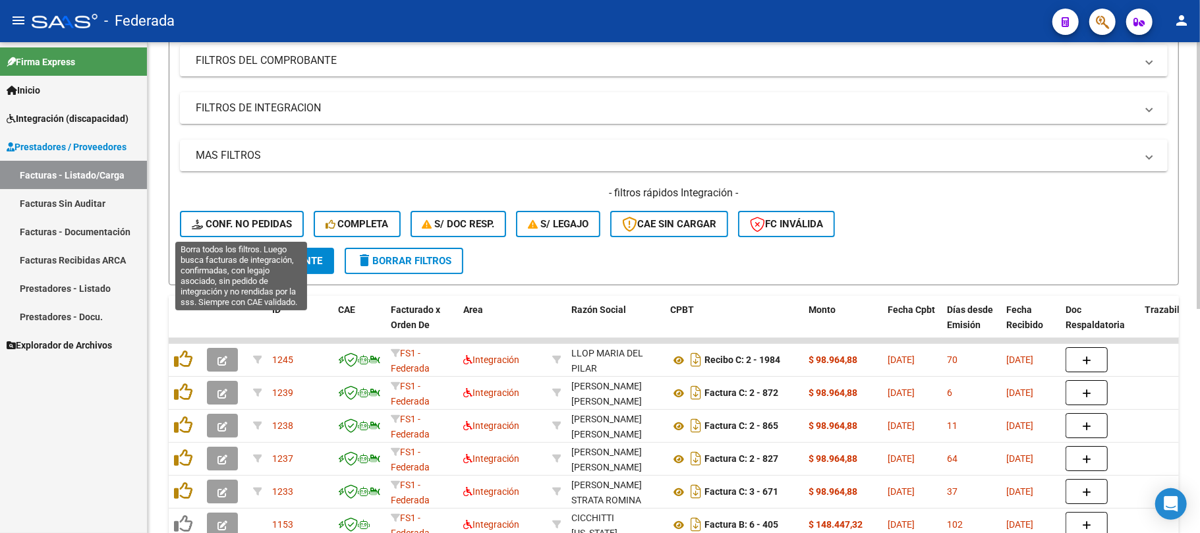
click at [285, 218] on span "Conf. no pedidas" at bounding box center [242, 224] width 100 height 12
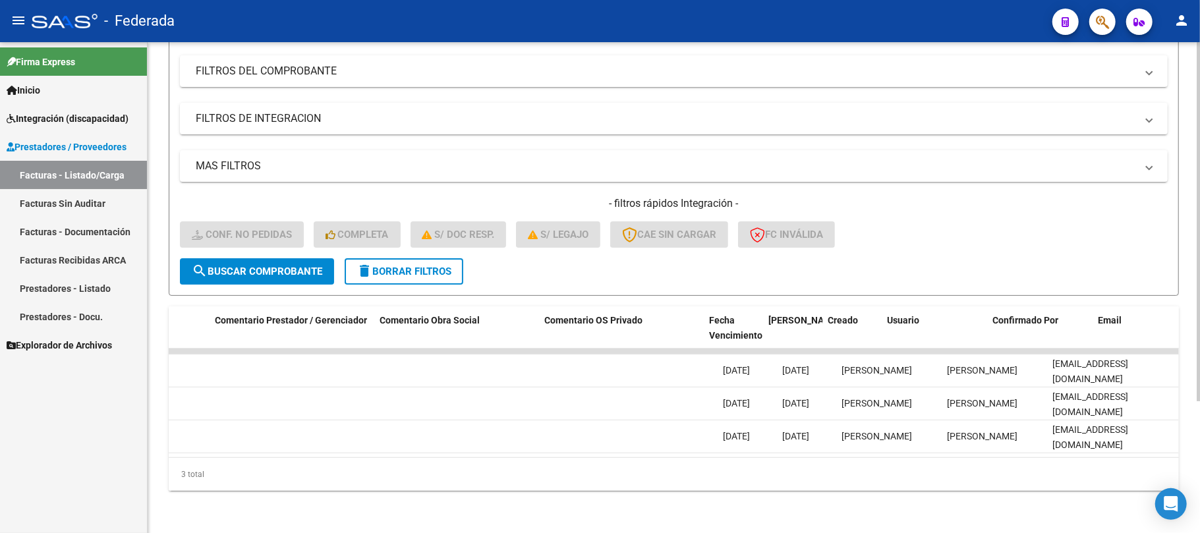
scroll to position [0, 0]
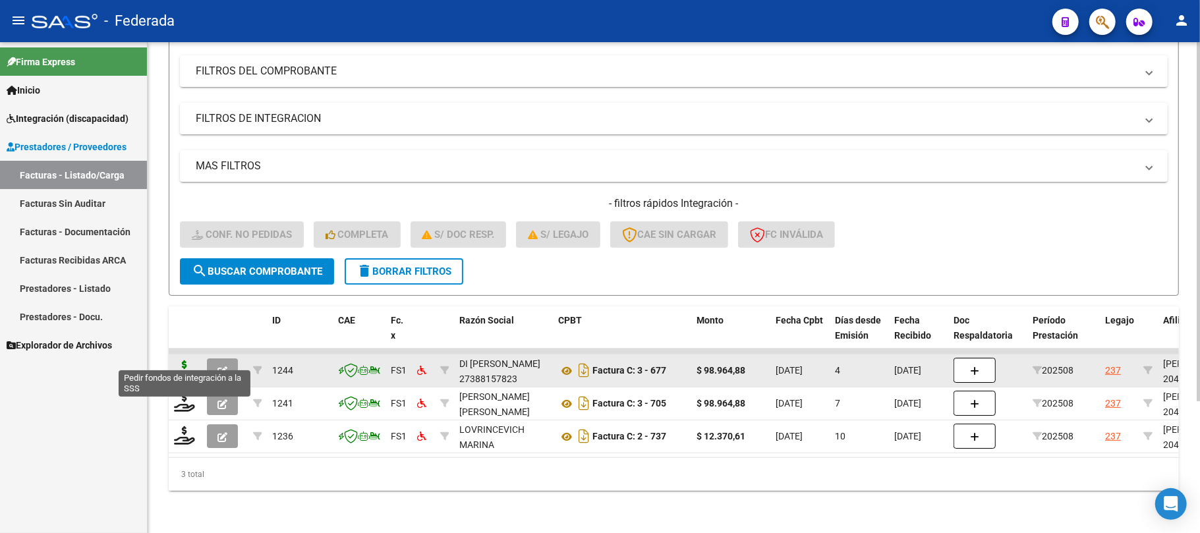
click at [190, 362] on icon at bounding box center [184, 369] width 21 height 18
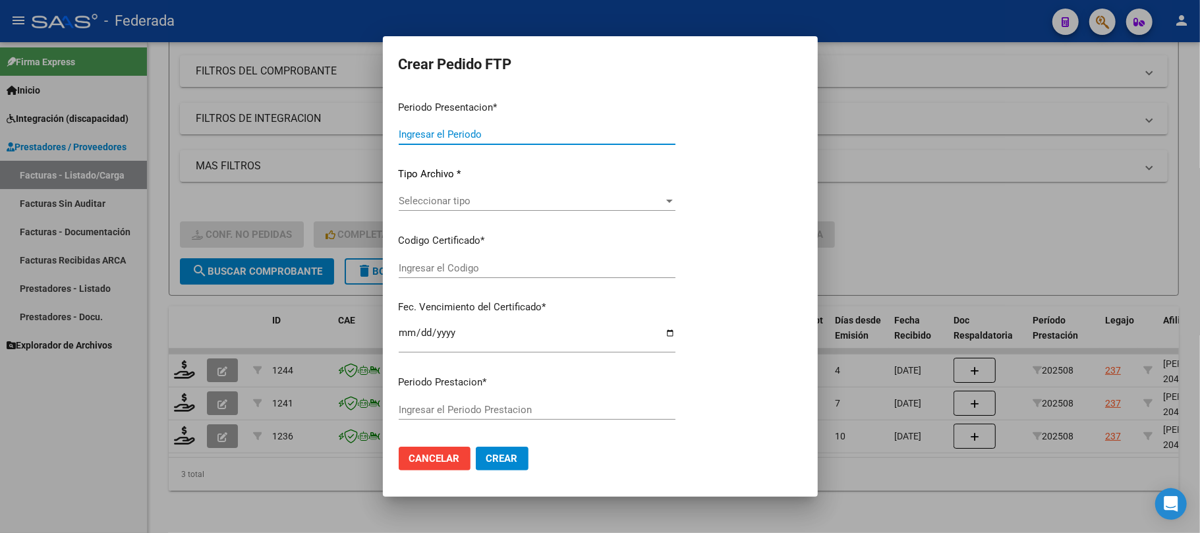
type input "202508"
type input "$ 98.964,88"
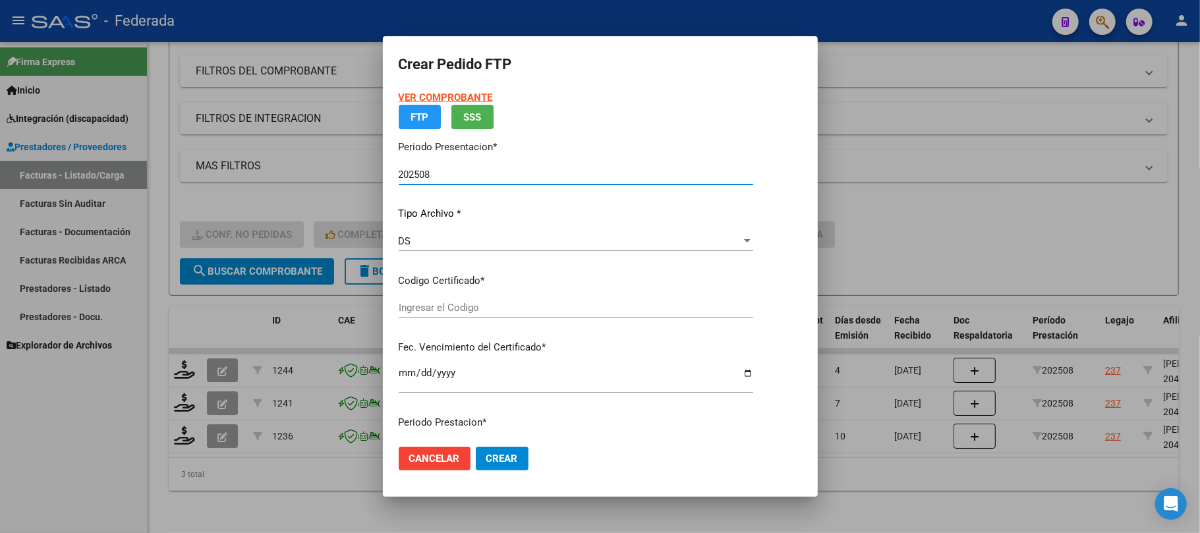
type input "ARG02000475097732024093020290930SAN168"
type input "2029-09-30"
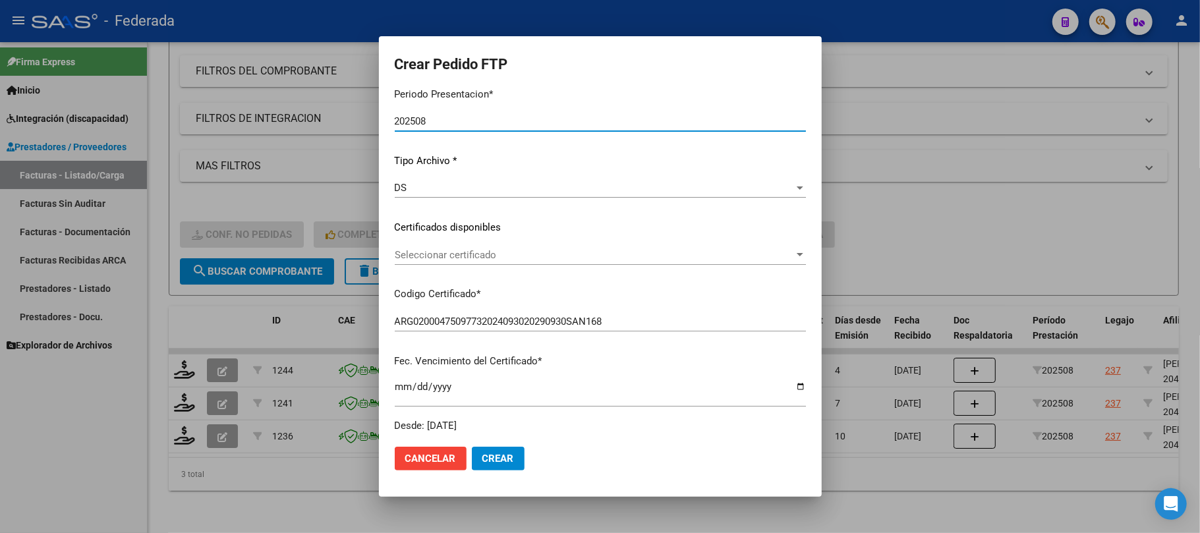
click at [447, 250] on span "Seleccionar certificado" at bounding box center [594, 255] width 399 height 12
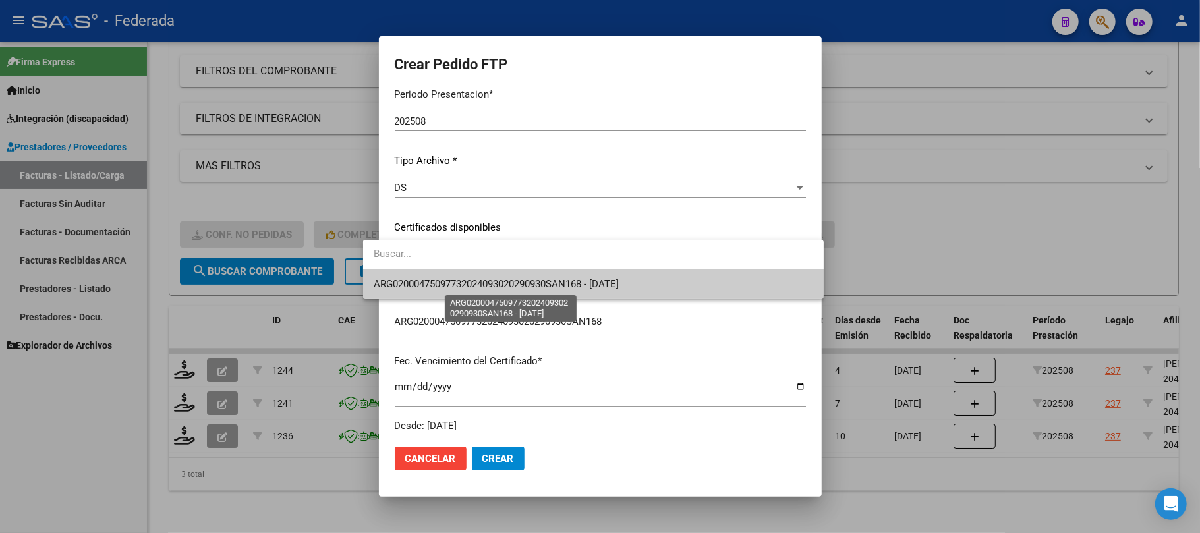
click at [449, 278] on span "ARG02000475097732024093020290930SAN168 - 2029-09-30" at bounding box center [496, 284] width 245 height 12
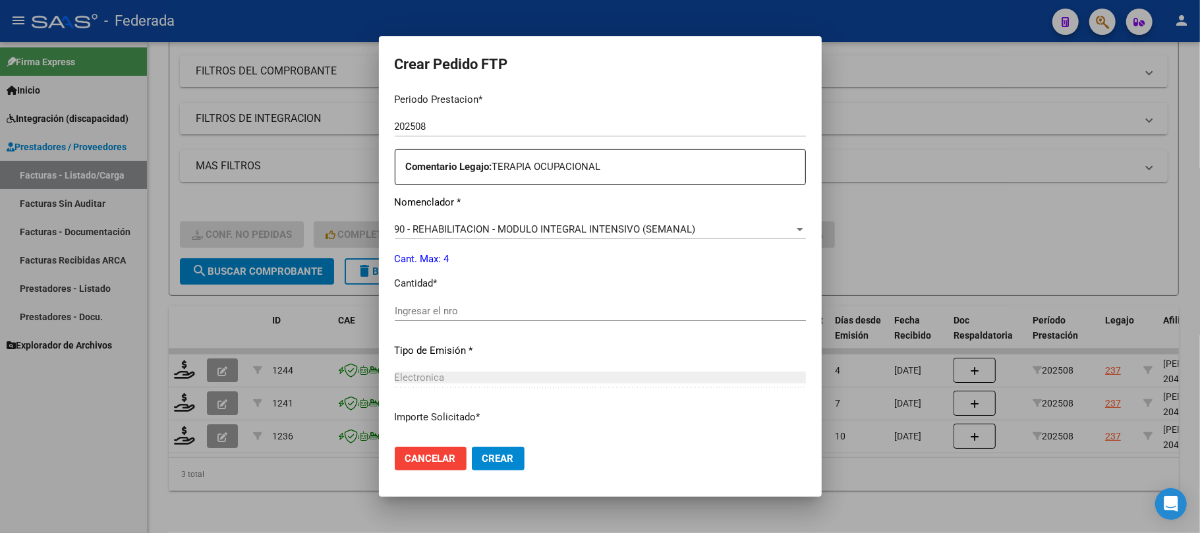
click at [428, 312] on input "Ingresar el nro" at bounding box center [600, 311] width 411 height 12
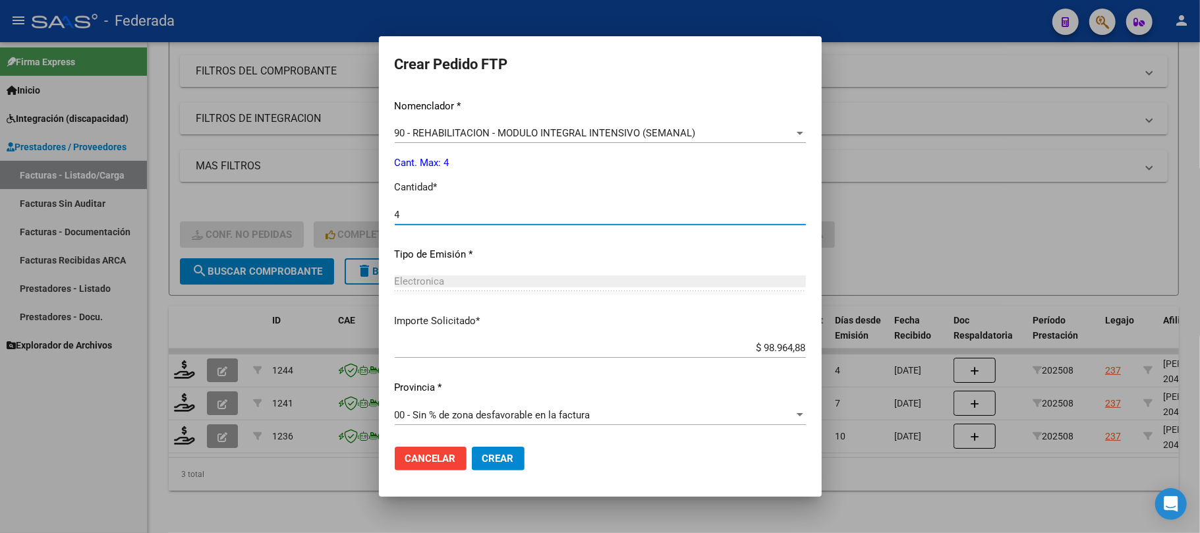
type input "4"
click at [472, 454] on button "Crear" at bounding box center [498, 459] width 53 height 24
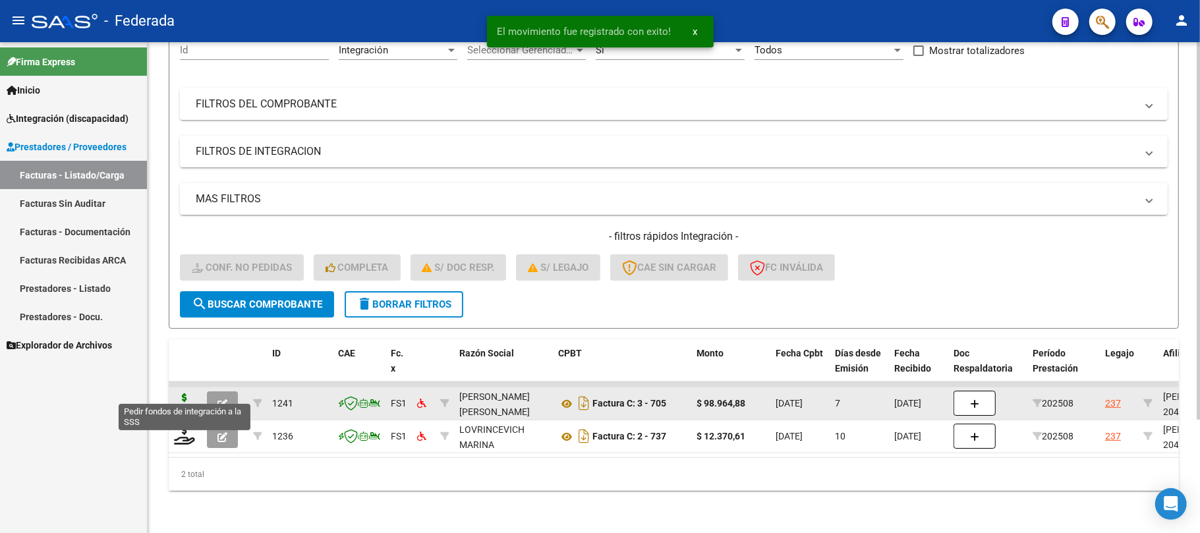
click at [188, 398] on icon at bounding box center [184, 402] width 21 height 18
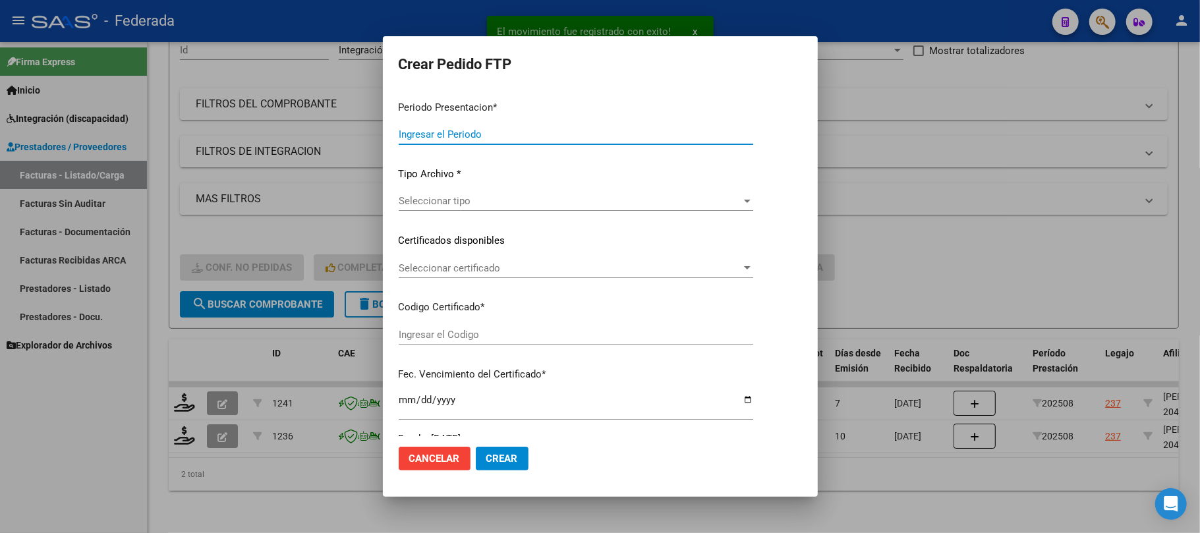
type input "202508"
type input "$ 98.964,88"
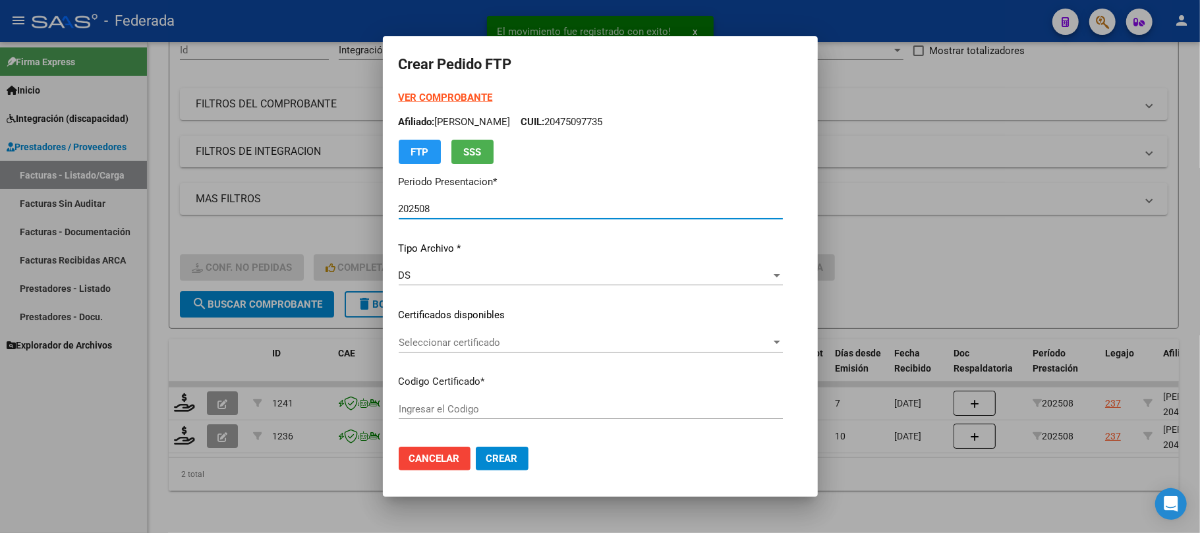
type input "ARG02000475097732024093020290930SAN168"
type input "2029-09-30"
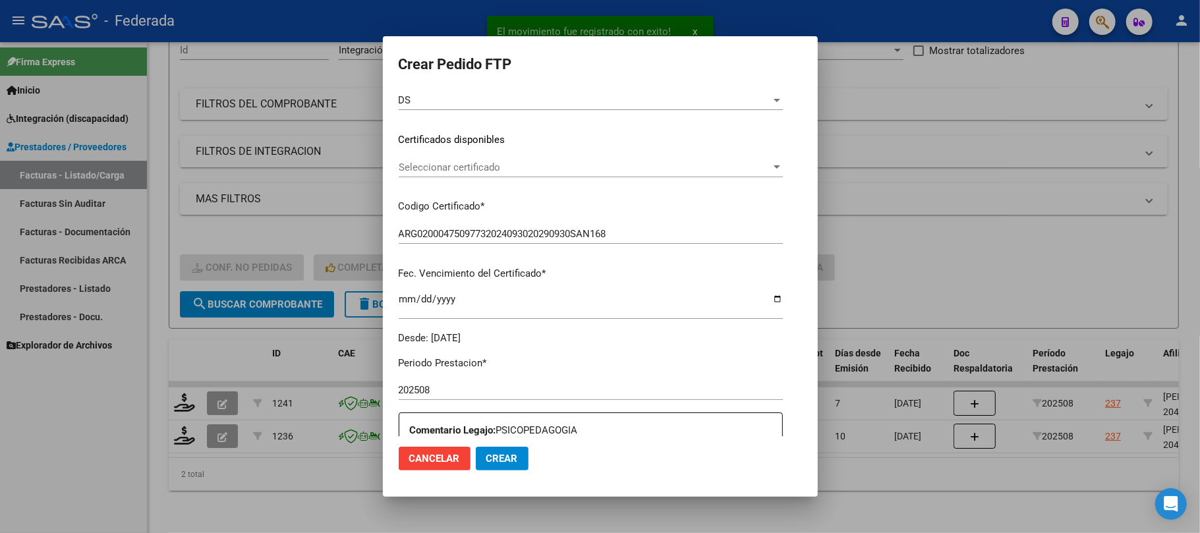
click at [444, 169] on span "Seleccionar certificado" at bounding box center [585, 167] width 372 height 12
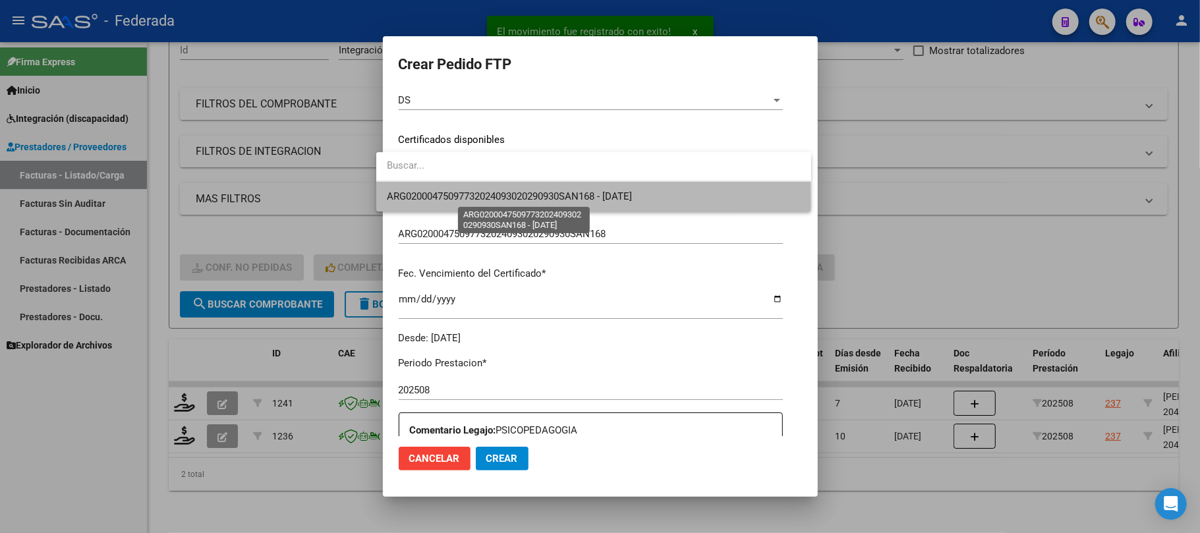
click at [440, 201] on span "ARG02000475097732024093020290930SAN168 - 2029-09-30" at bounding box center [509, 196] width 245 height 12
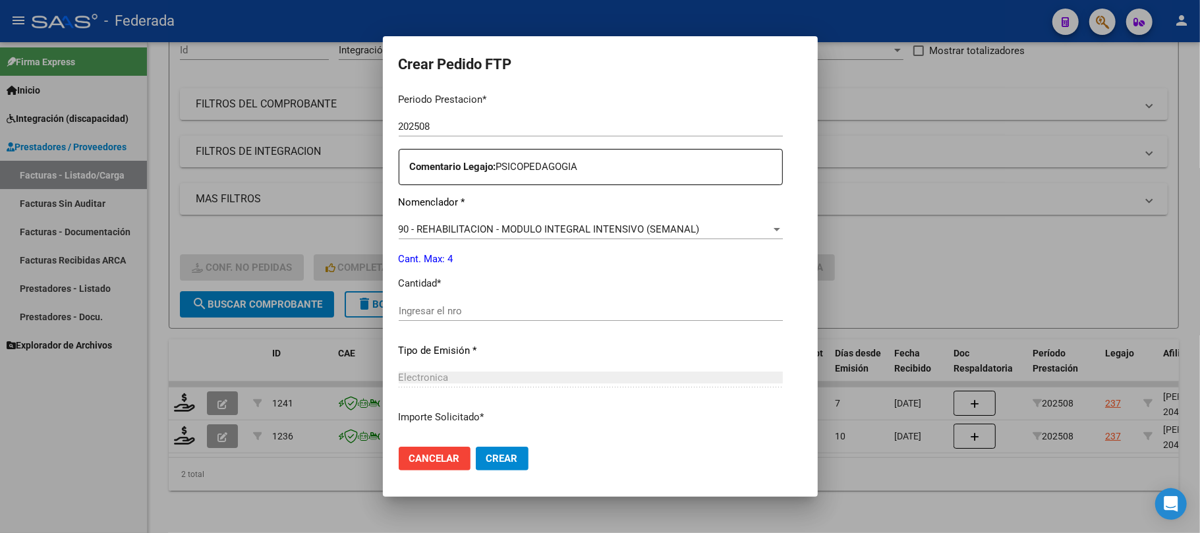
click at [436, 306] on input "Ingresar el nro" at bounding box center [591, 311] width 384 height 12
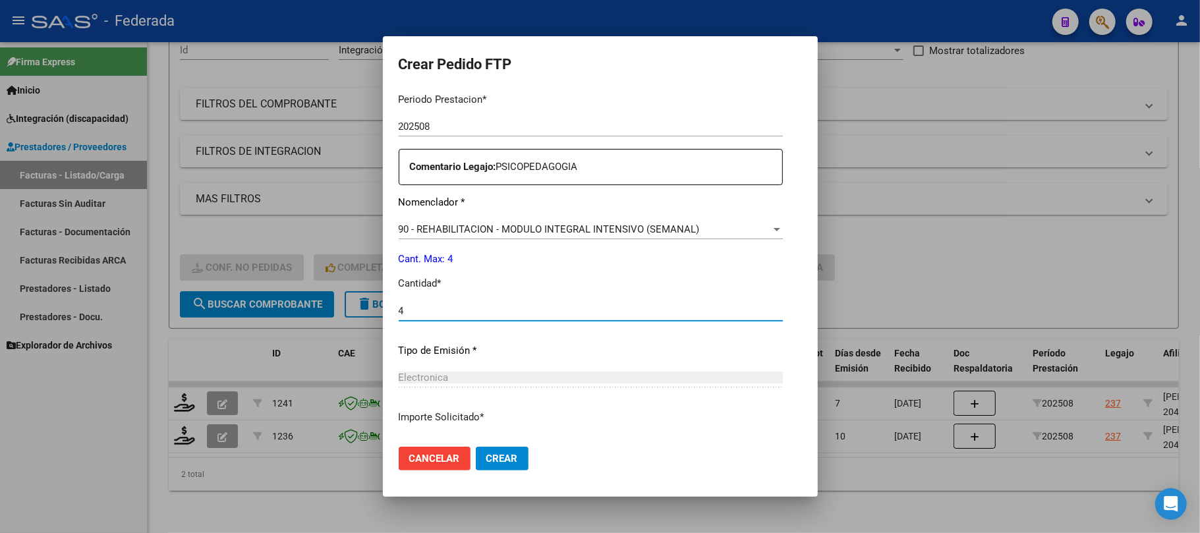
type input "4"
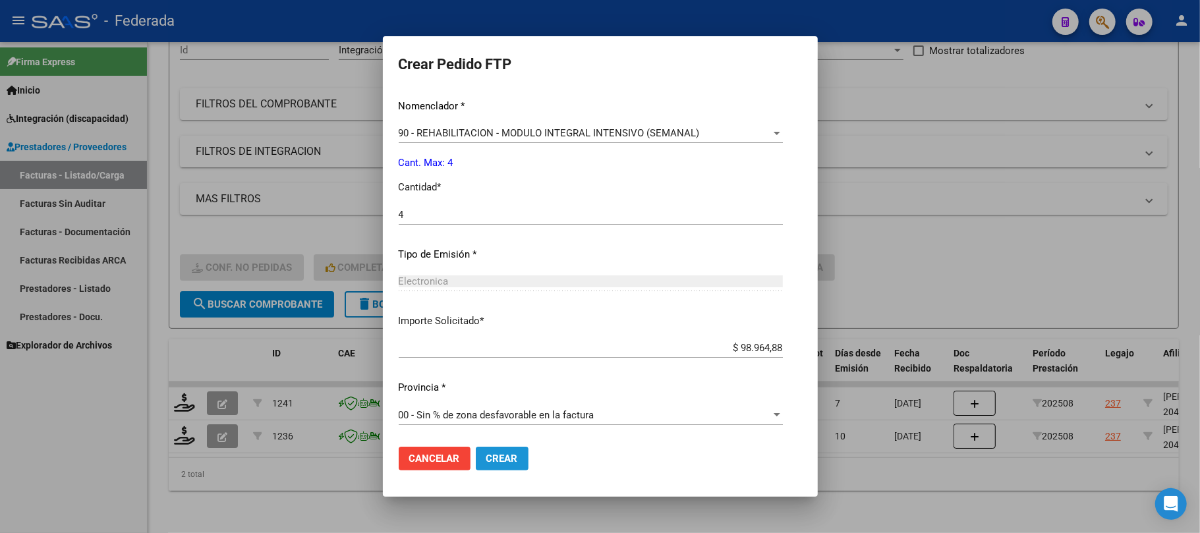
click at [486, 455] on span "Crear" at bounding box center [502, 459] width 32 height 12
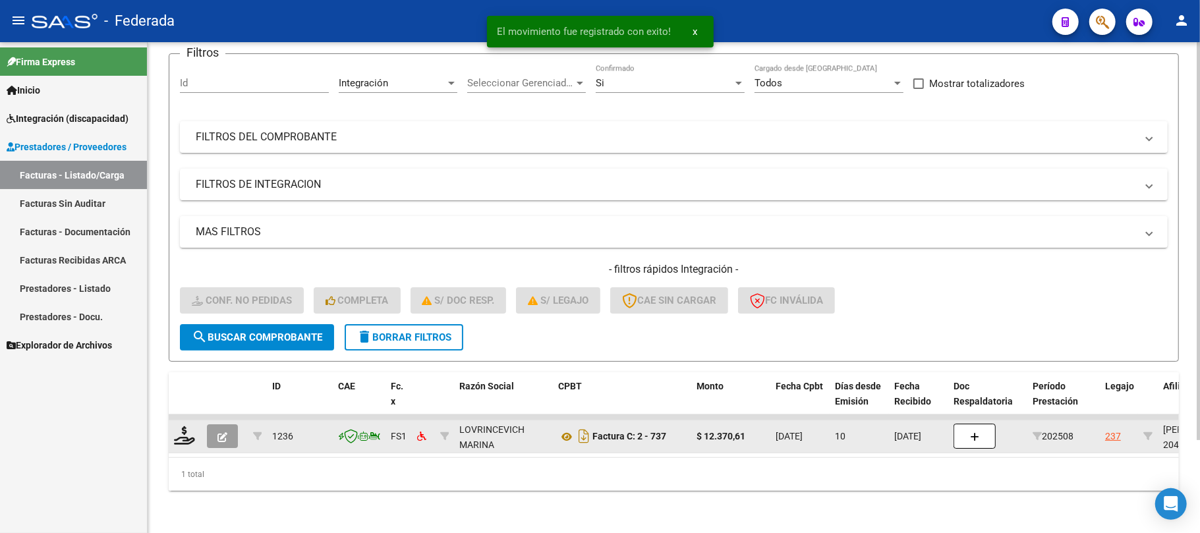
click at [190, 431] on div at bounding box center [185, 436] width 22 height 20
click at [183, 426] on icon at bounding box center [184, 435] width 21 height 18
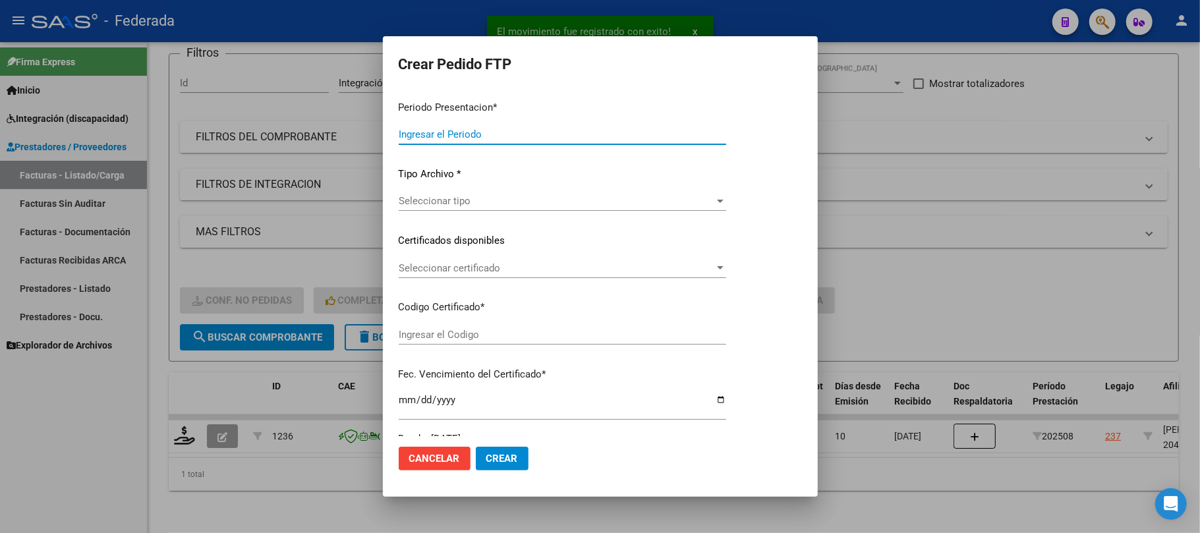
type input "202508"
type input "$ 12.370,61"
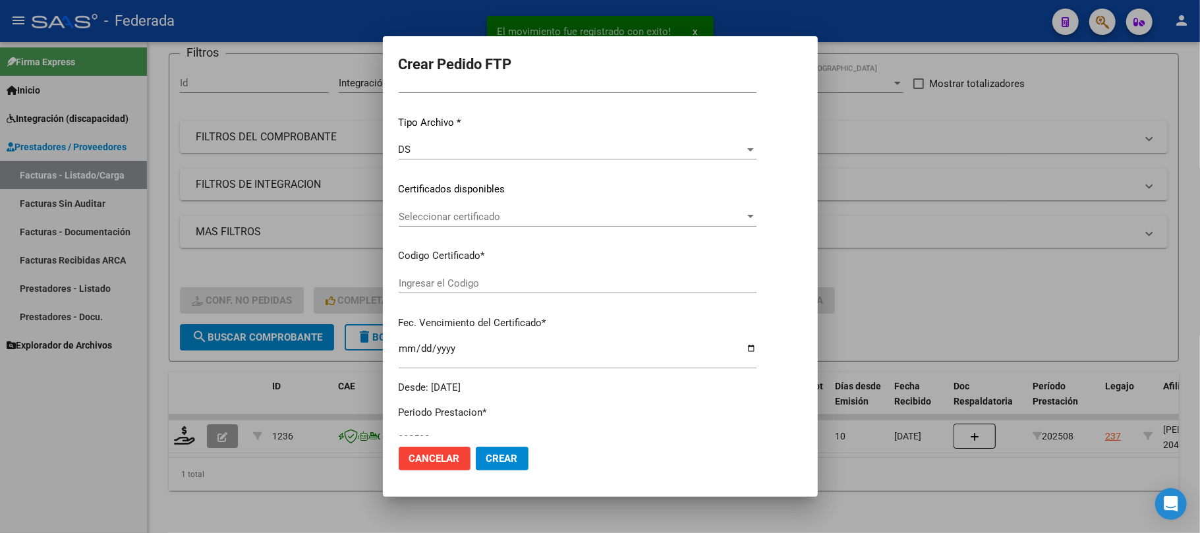
type input "ARG02000475097732024093020290930SAN168"
type input "2029-09-30"
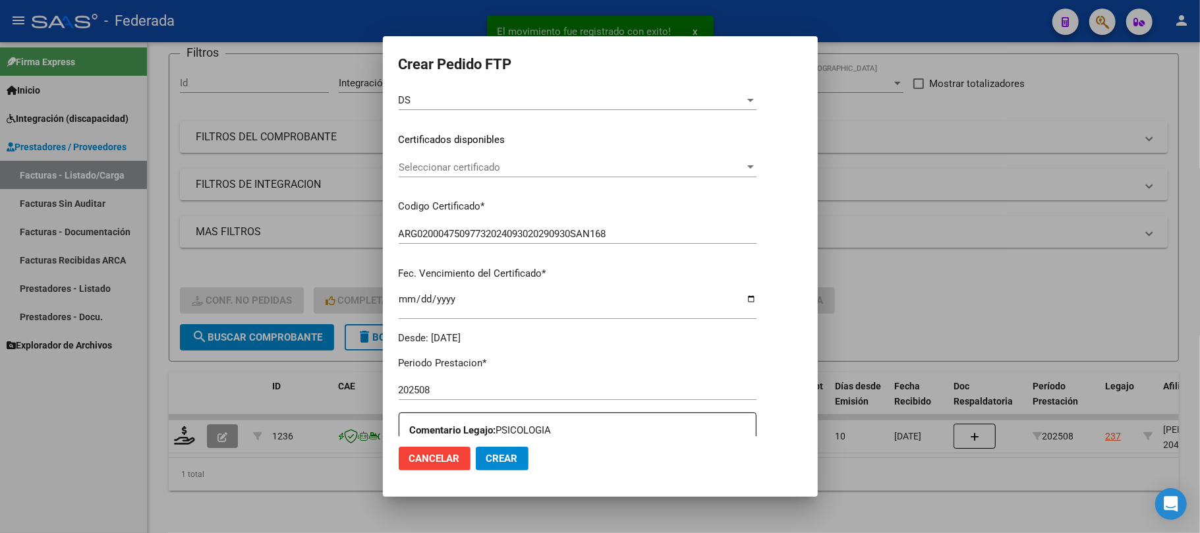
click at [457, 174] on div "Seleccionar certificado Seleccionar certificado" at bounding box center [578, 167] width 358 height 20
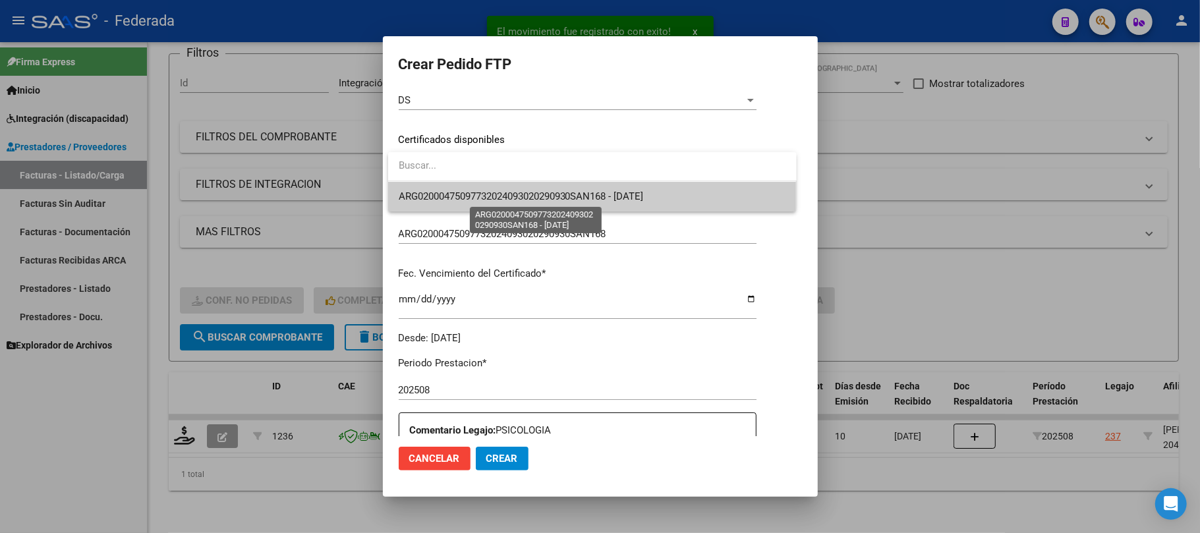
click at [457, 191] on span "ARG02000475097732024093020290930SAN168 - 2029-09-30" at bounding box center [521, 196] width 245 height 12
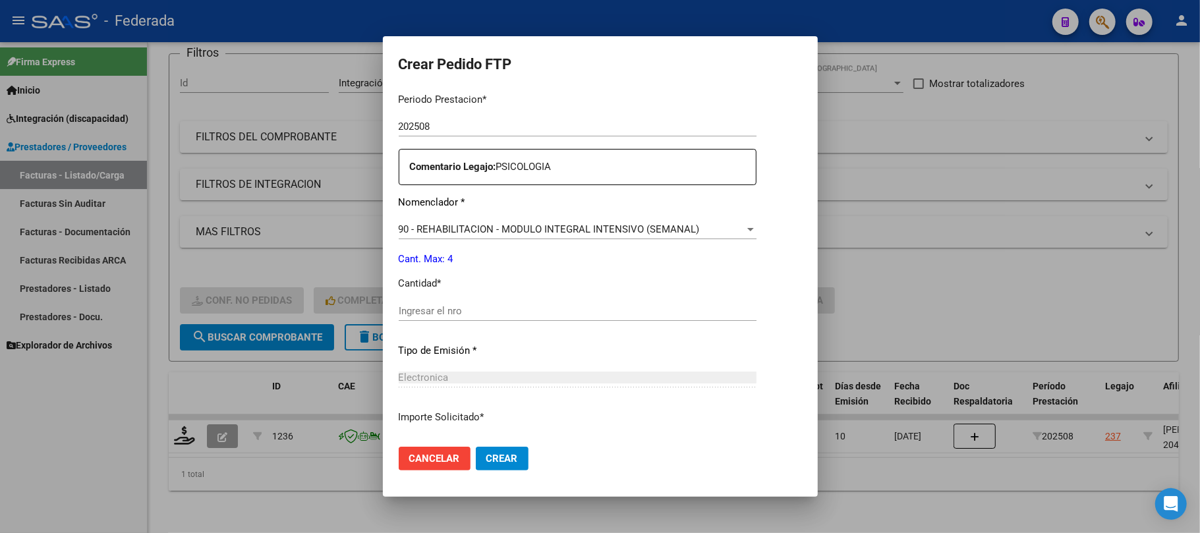
click at [451, 306] on input "Ingresar el nro" at bounding box center [578, 311] width 358 height 12
type input "4"
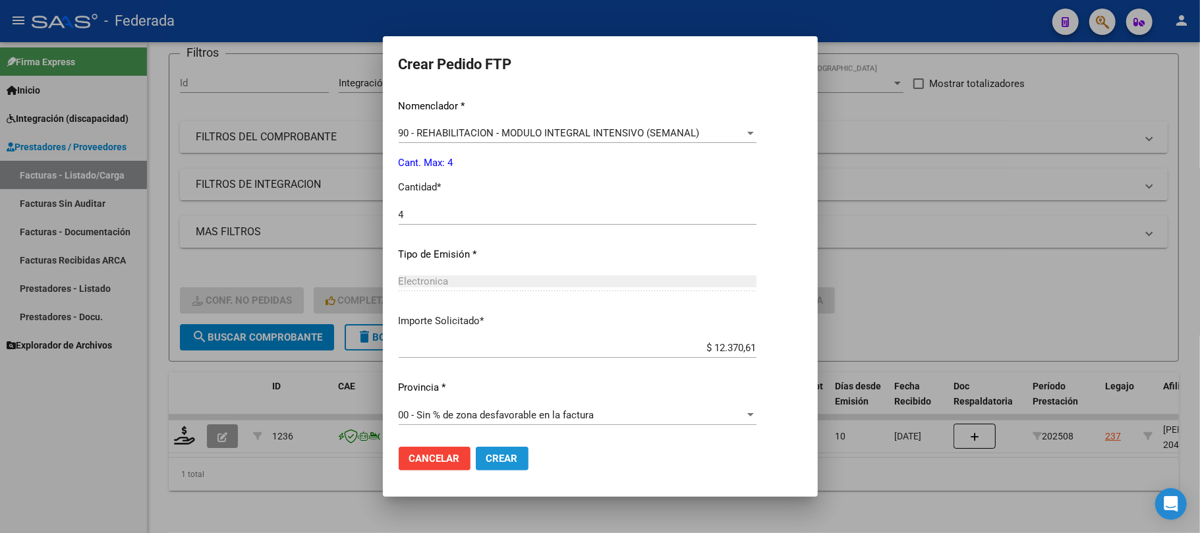
click at [507, 467] on button "Crear" at bounding box center [502, 459] width 53 height 24
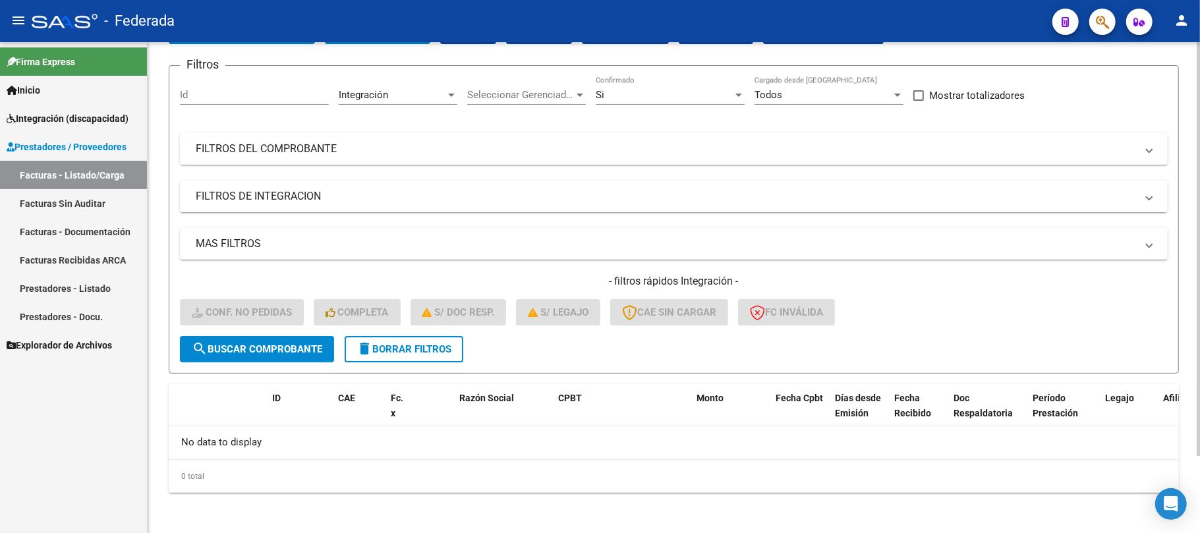
click at [431, 349] on span "delete Borrar Filtros" at bounding box center [403, 349] width 95 height 12
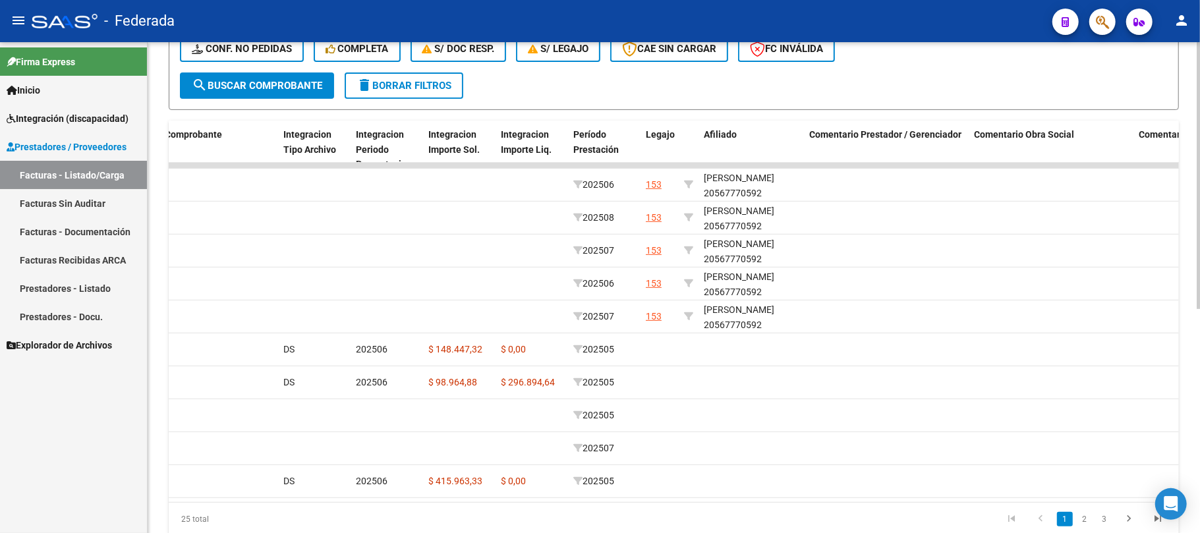
scroll to position [0, 1503]
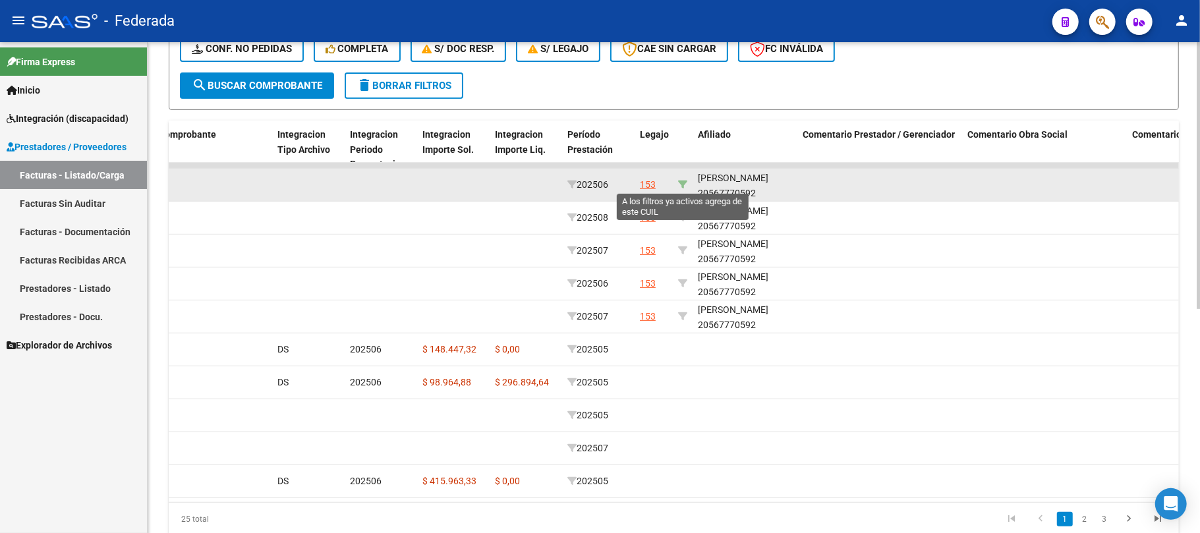
click at [681, 183] on icon at bounding box center [682, 184] width 9 height 9
type input "20567770592"
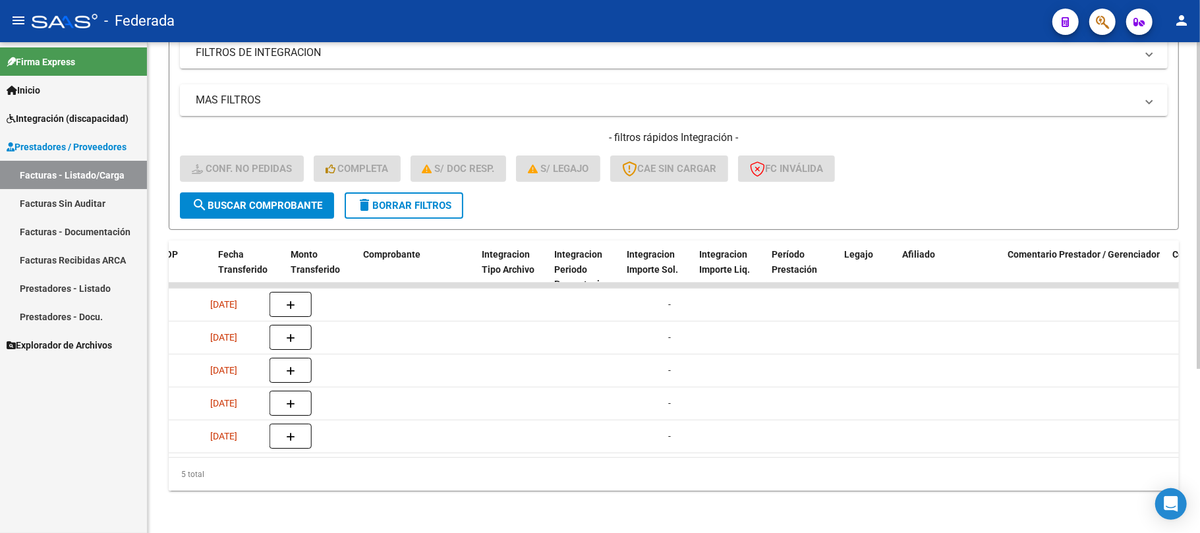
scroll to position [0, 1335]
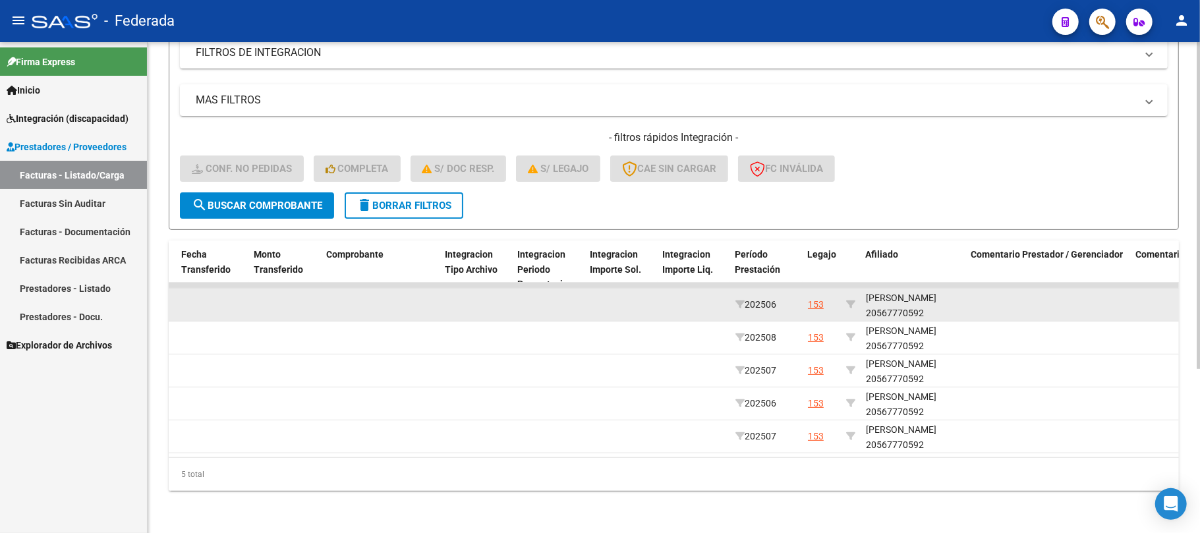
click at [899, 302] on div "VERDUN BENJAMIN 20567770592" at bounding box center [913, 306] width 95 height 30
copy div "20567770592"
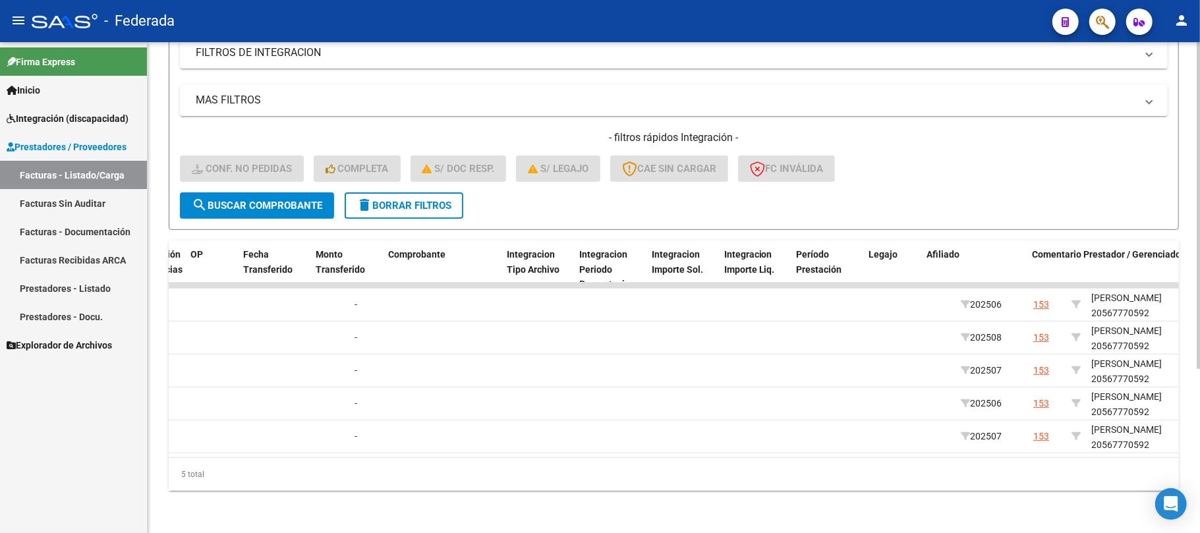
scroll to position [0, 1439]
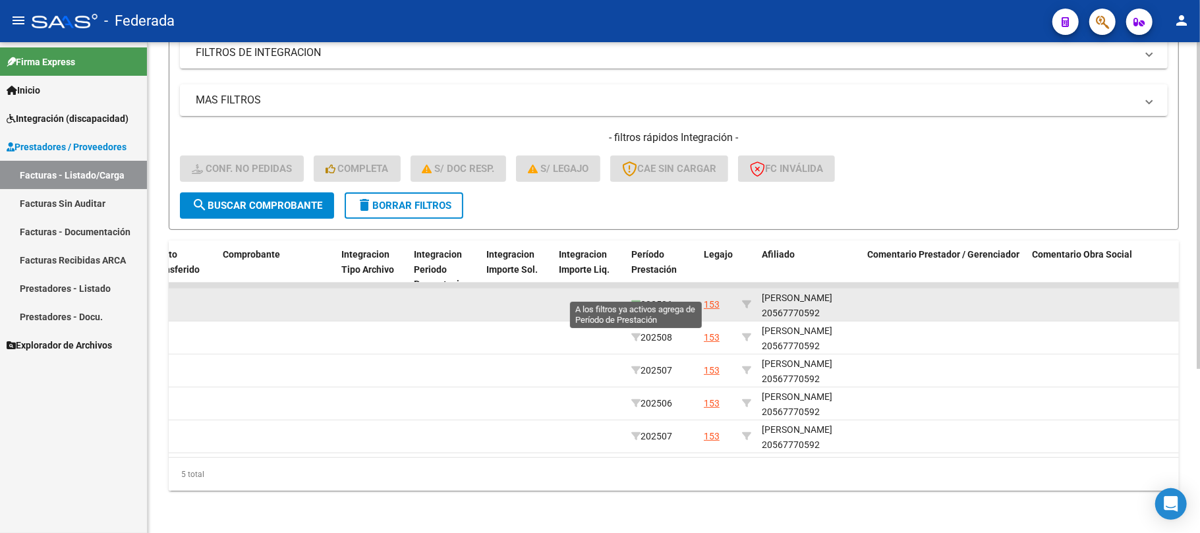
click at [633, 300] on icon at bounding box center [635, 304] width 9 height 9
type input "202506"
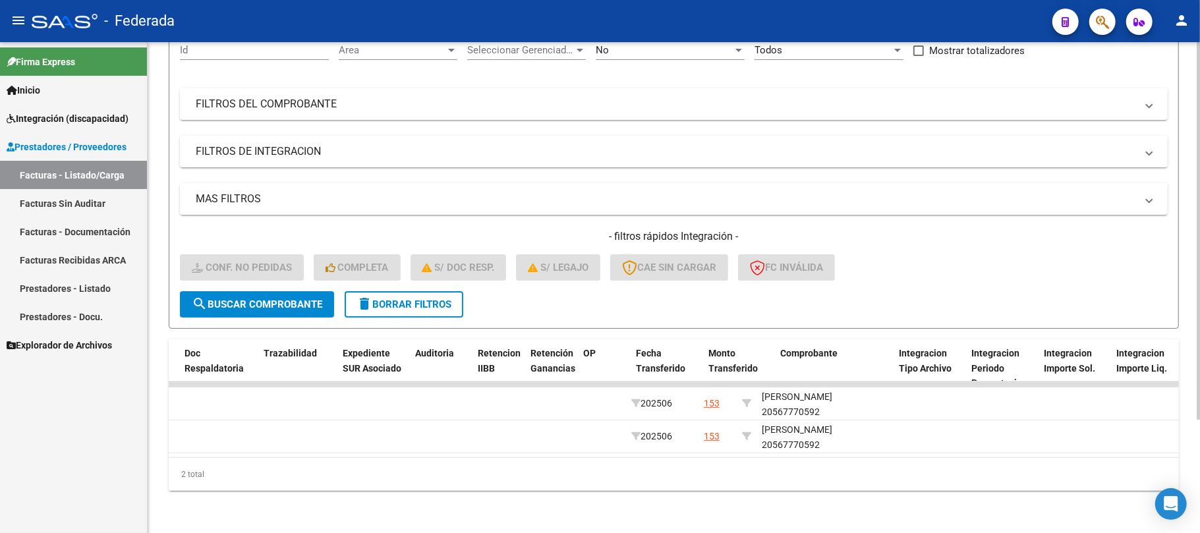
scroll to position [0, 0]
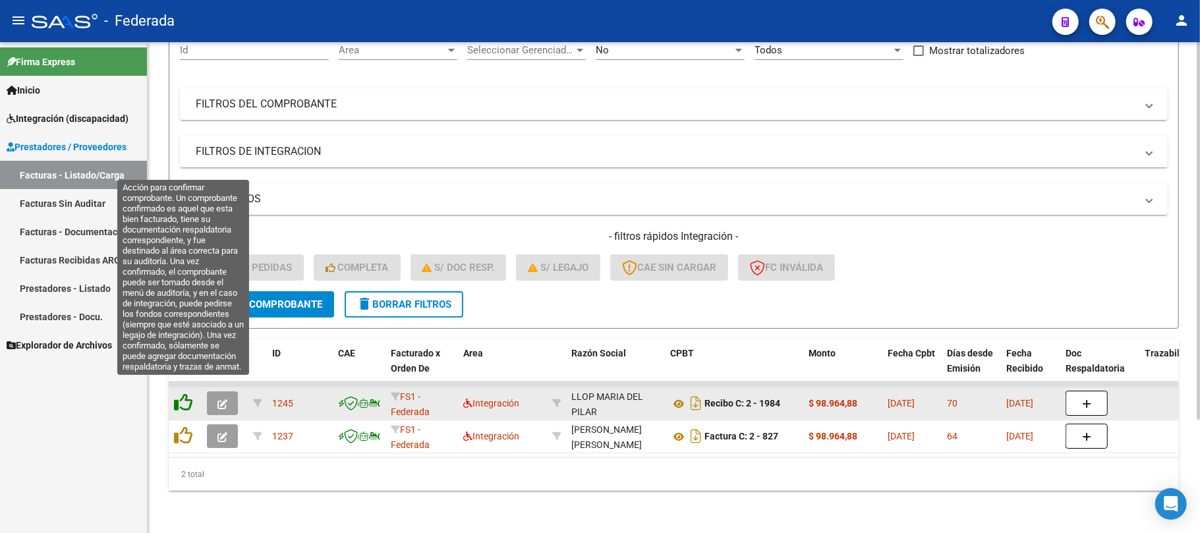
click at [188, 393] on icon at bounding box center [183, 402] width 18 height 18
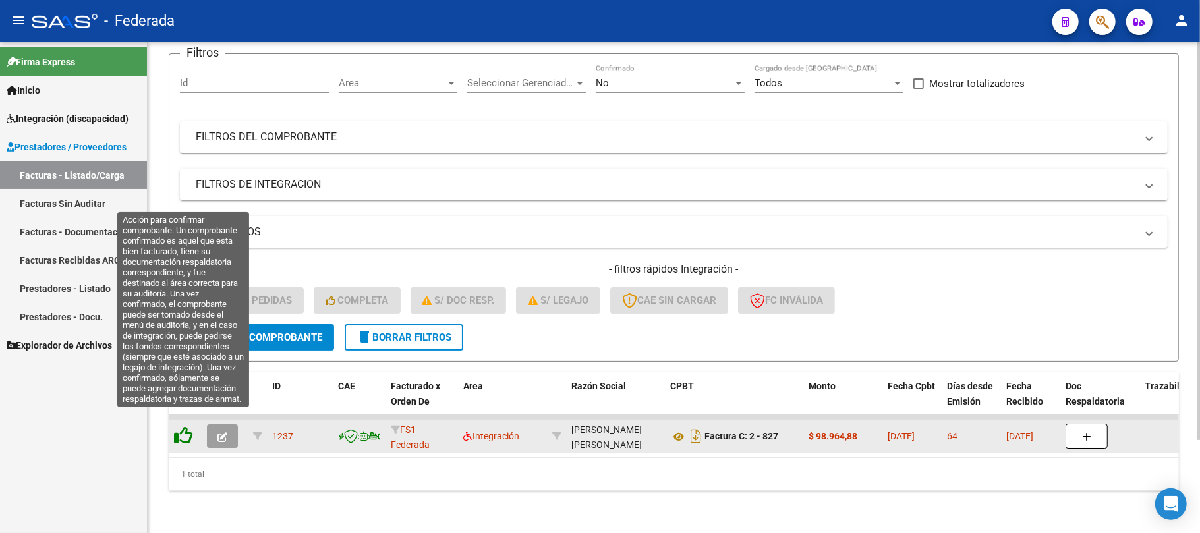
click at [188, 426] on icon at bounding box center [183, 435] width 18 height 18
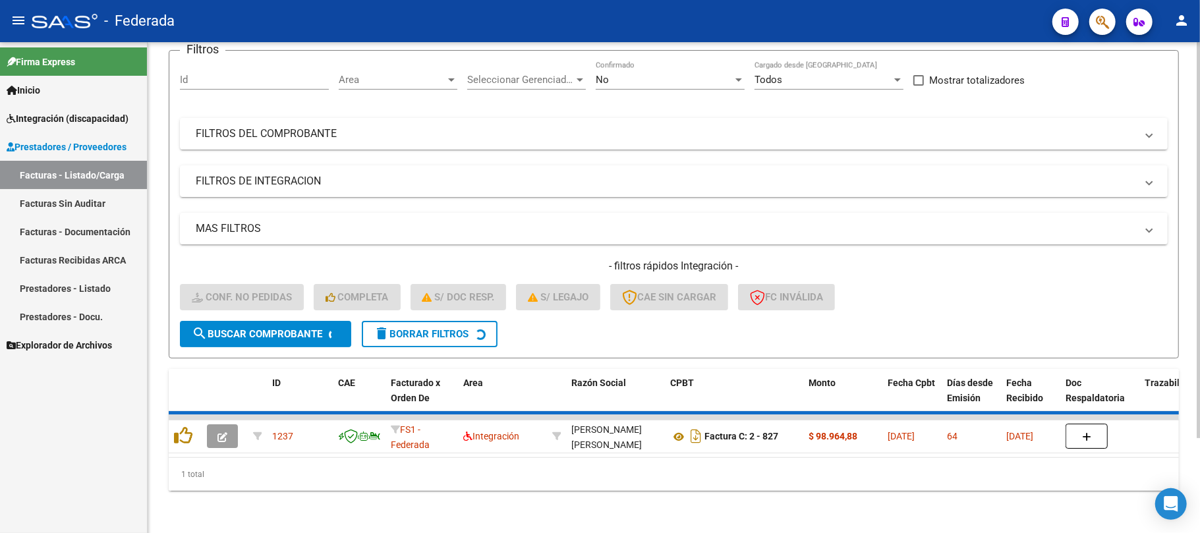
scroll to position [91, 0]
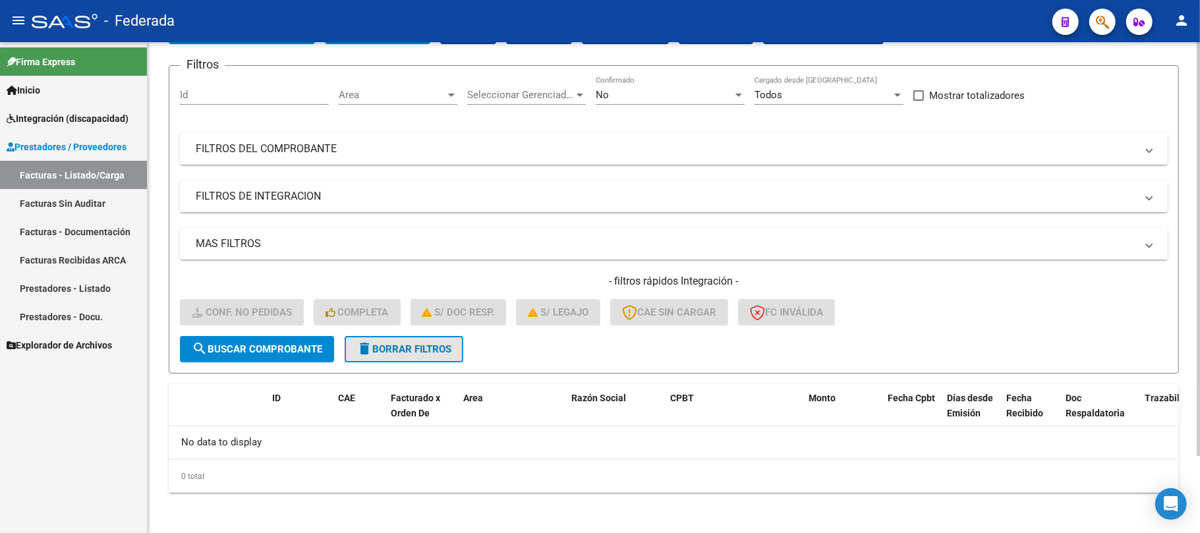
click at [403, 354] on button "delete Borrar Filtros" at bounding box center [404, 349] width 119 height 26
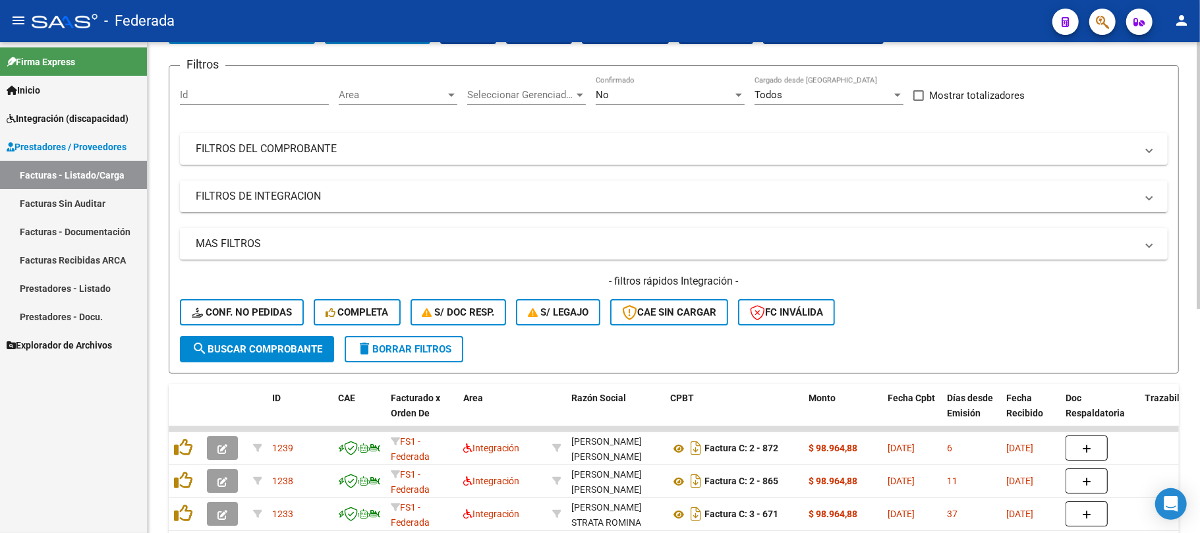
scroll to position [179, 0]
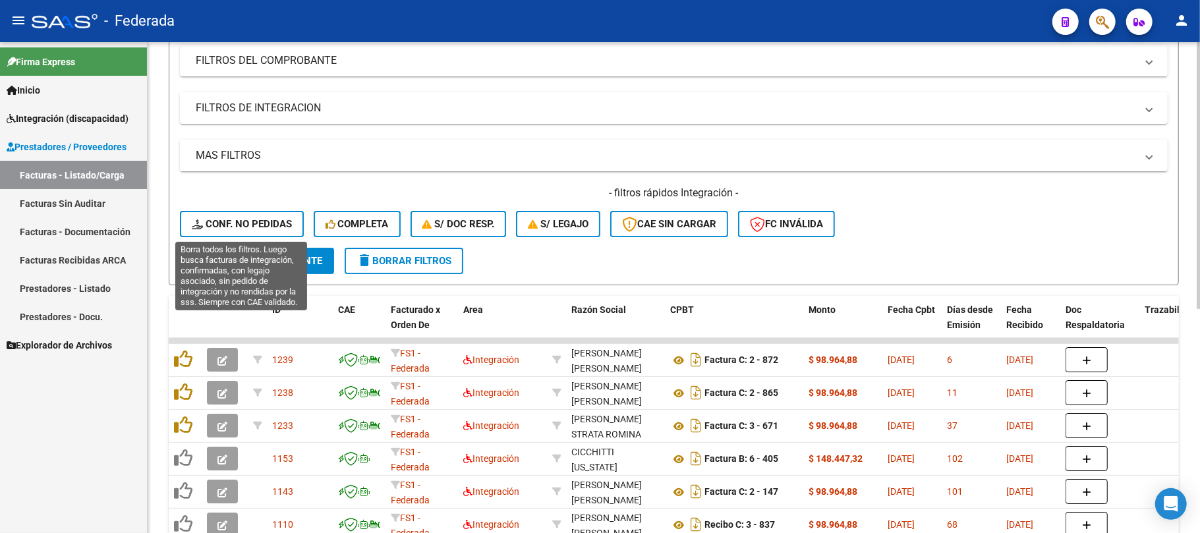
click at [288, 225] on span "Conf. no pedidas" at bounding box center [242, 224] width 100 height 12
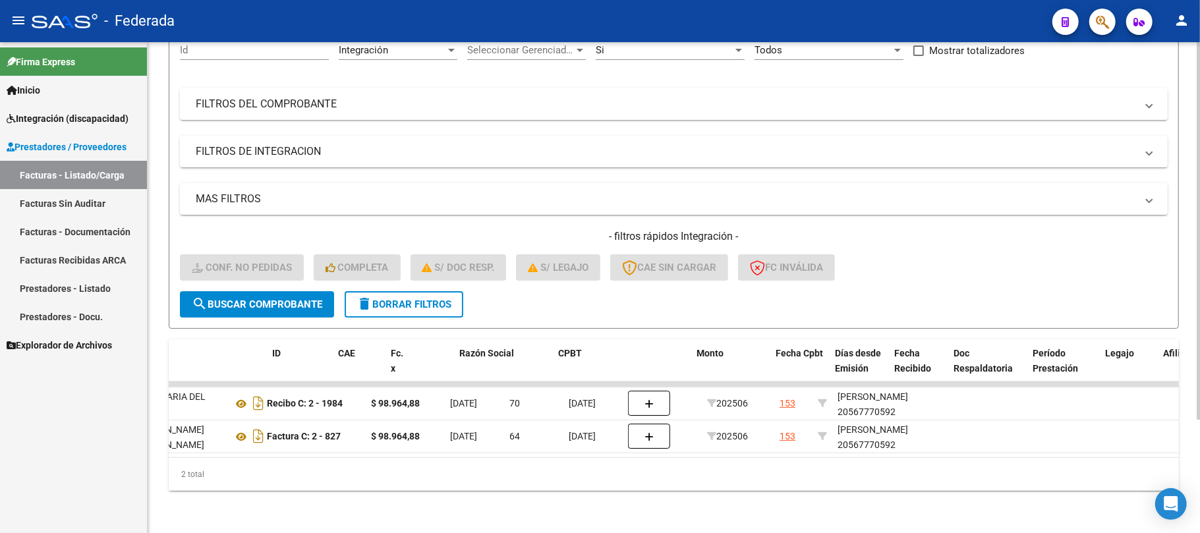
scroll to position [0, 0]
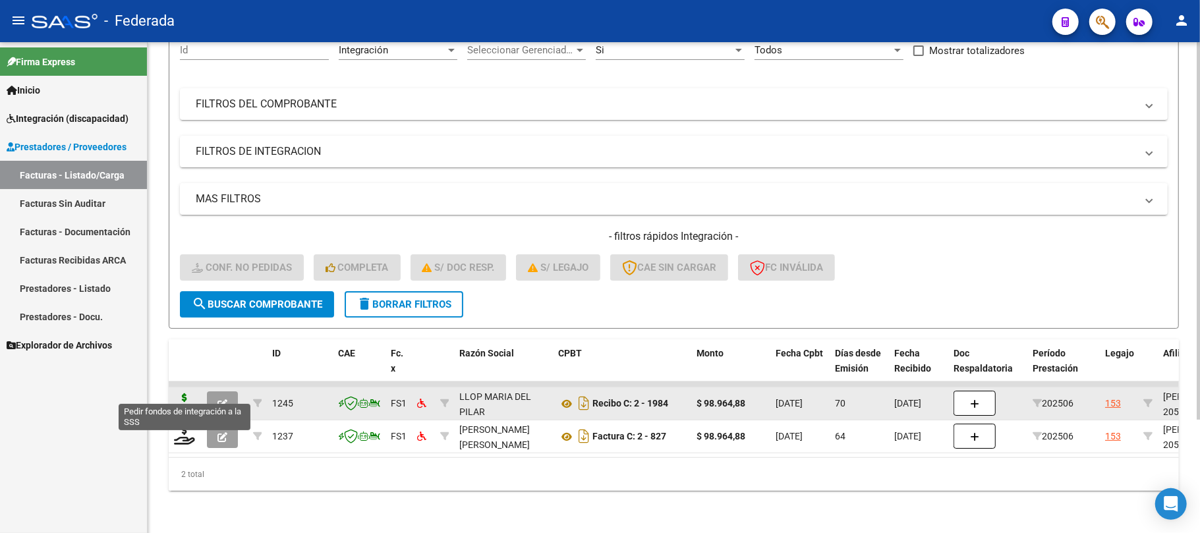
click at [188, 396] on icon at bounding box center [184, 402] width 21 height 18
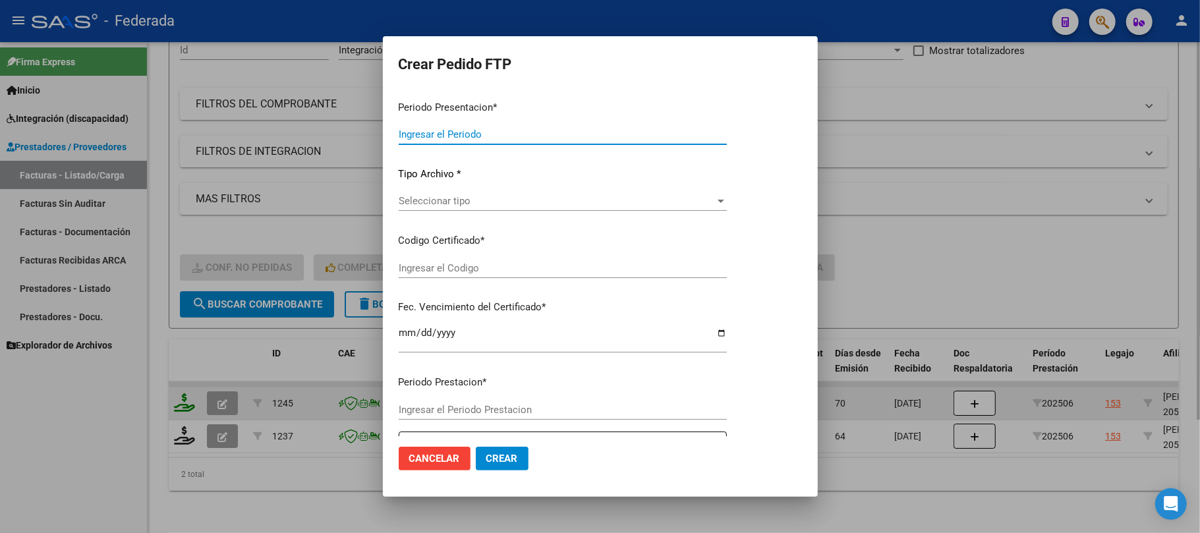
type input "202508"
type input "202506"
type input "$ 98.964,88"
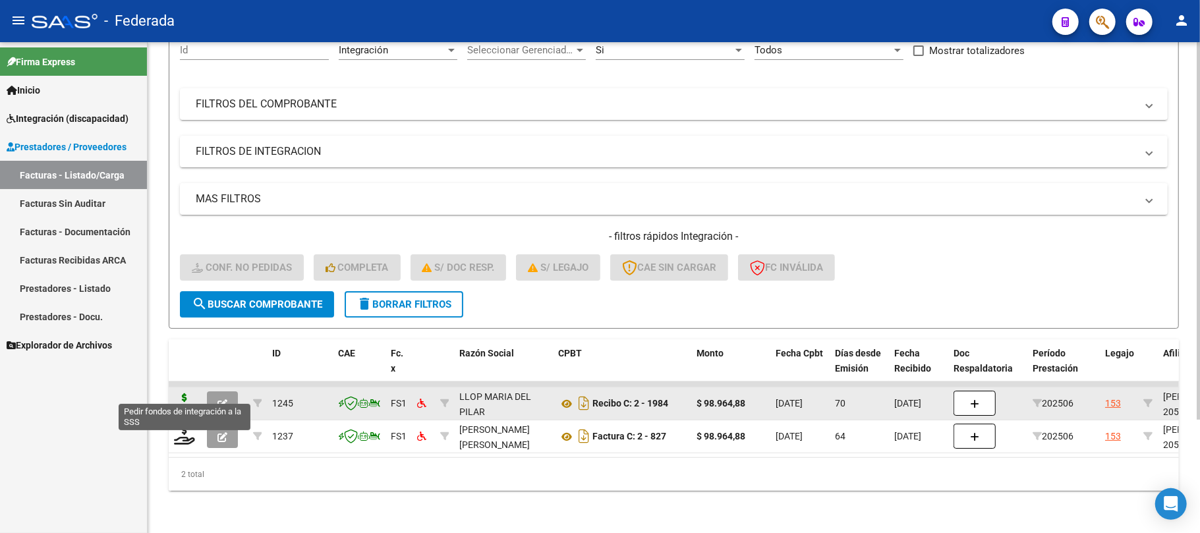
click at [181, 394] on icon at bounding box center [184, 402] width 21 height 18
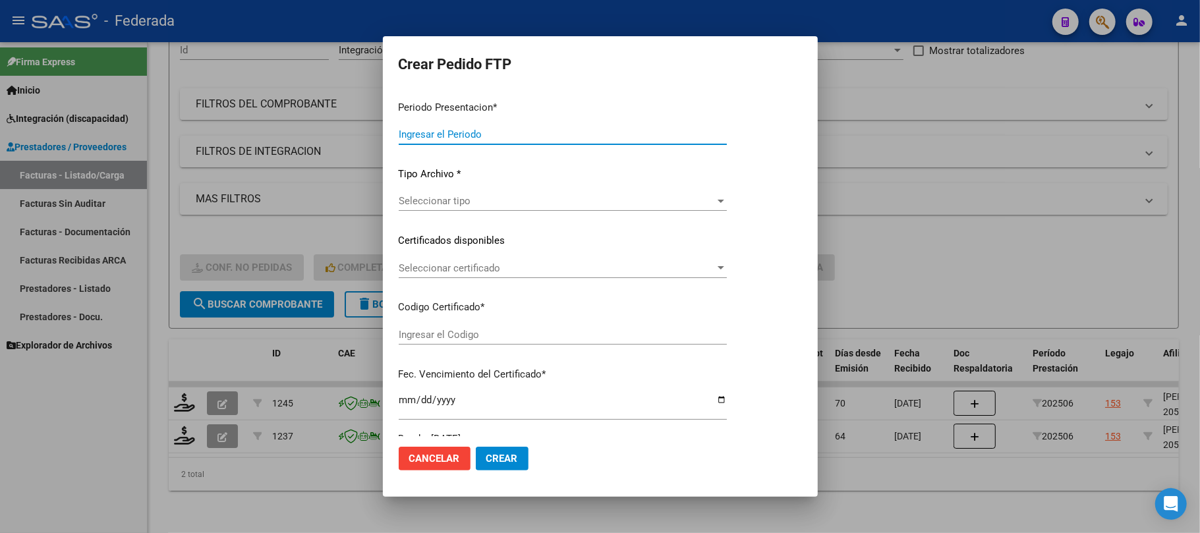
type input "202508"
type input "202506"
type input "$ 98.964,88"
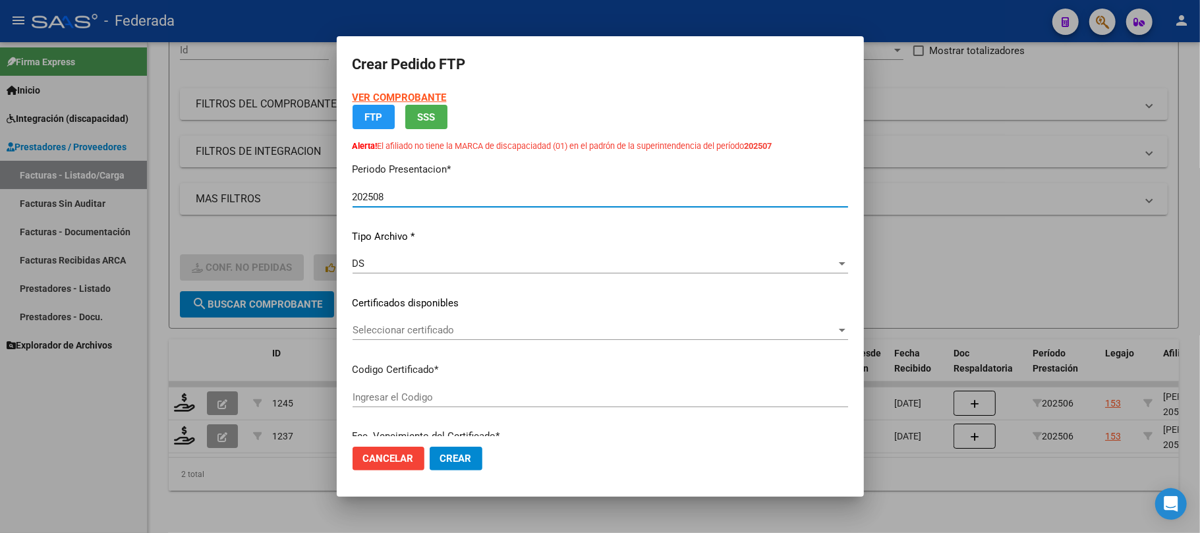
type input "ARG02000567770592025021320300213BUE398"
type input "2030-02-13"
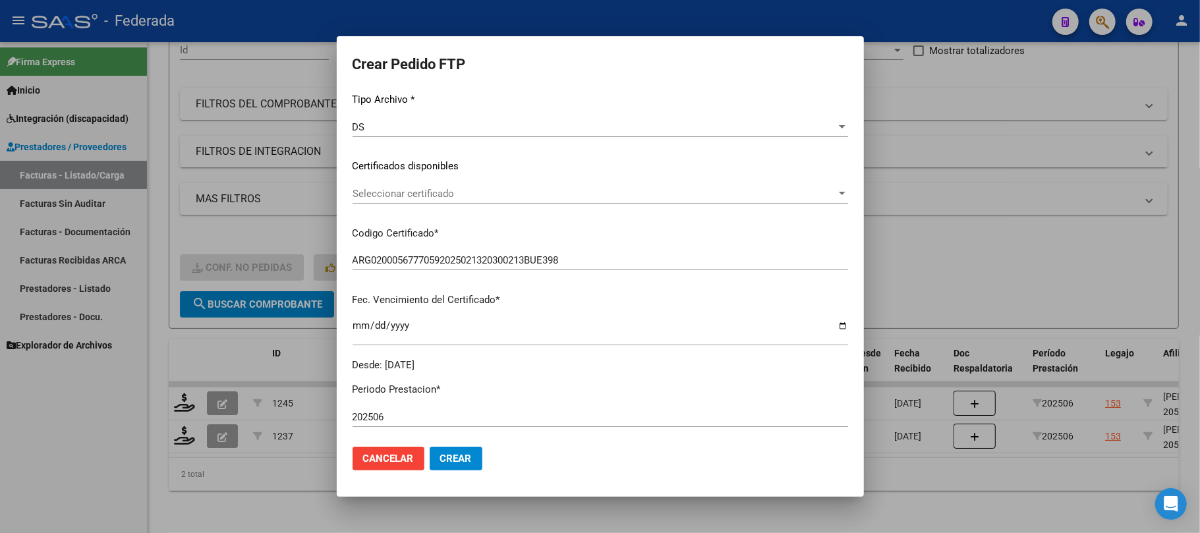
scroll to position [175, 0]
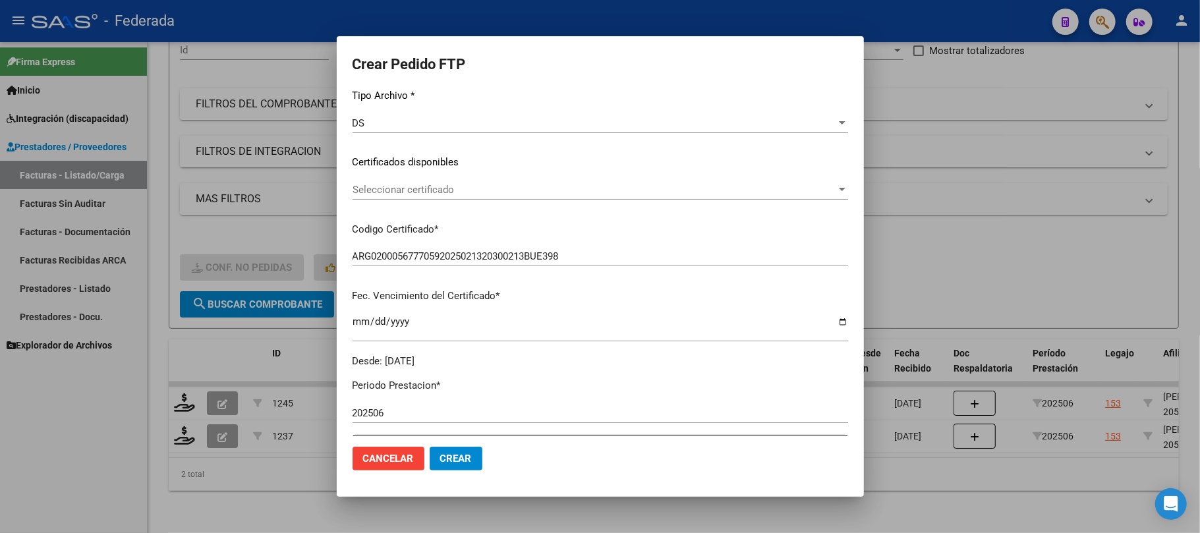
click at [448, 196] on div "Seleccionar certificado Seleccionar certificado" at bounding box center [601, 190] width 496 height 20
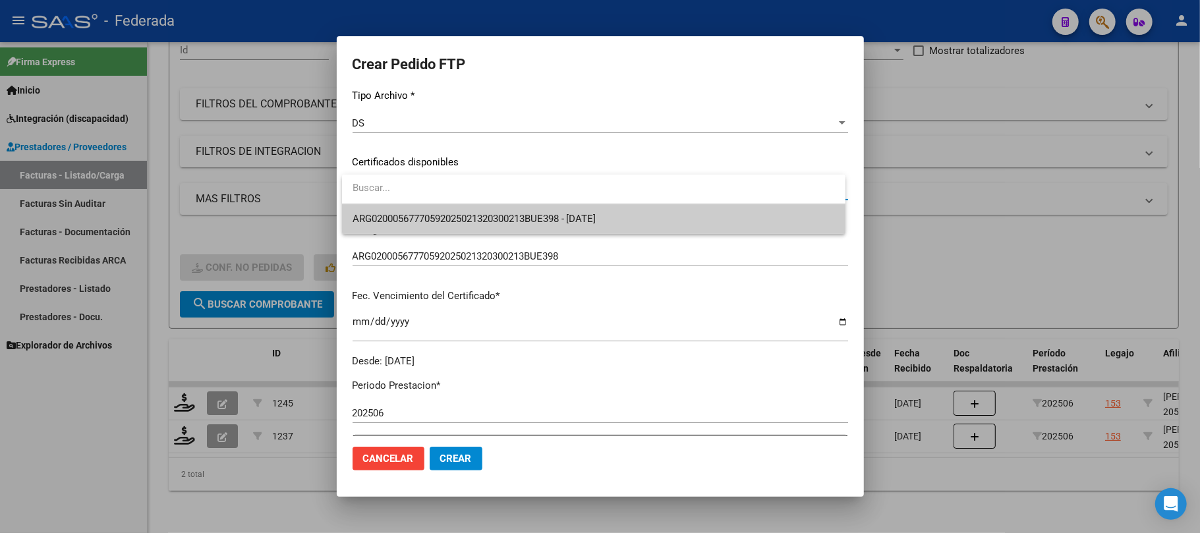
click at [436, 227] on span "ARG02000567770592025021320300213BUE398 - 2030-02-13" at bounding box center [594, 219] width 482 height 30
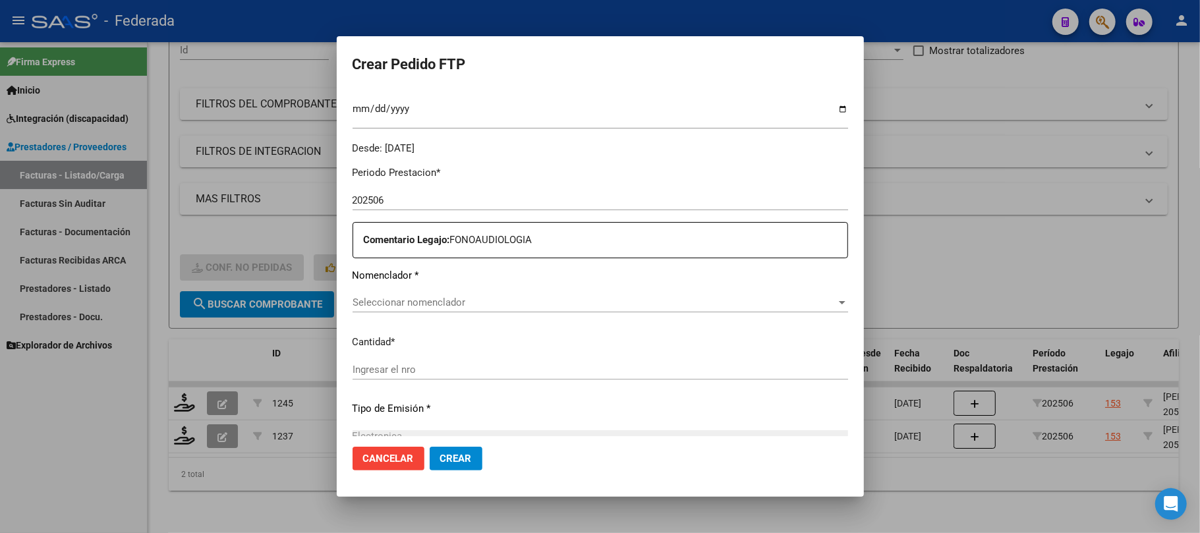
scroll to position [439, 0]
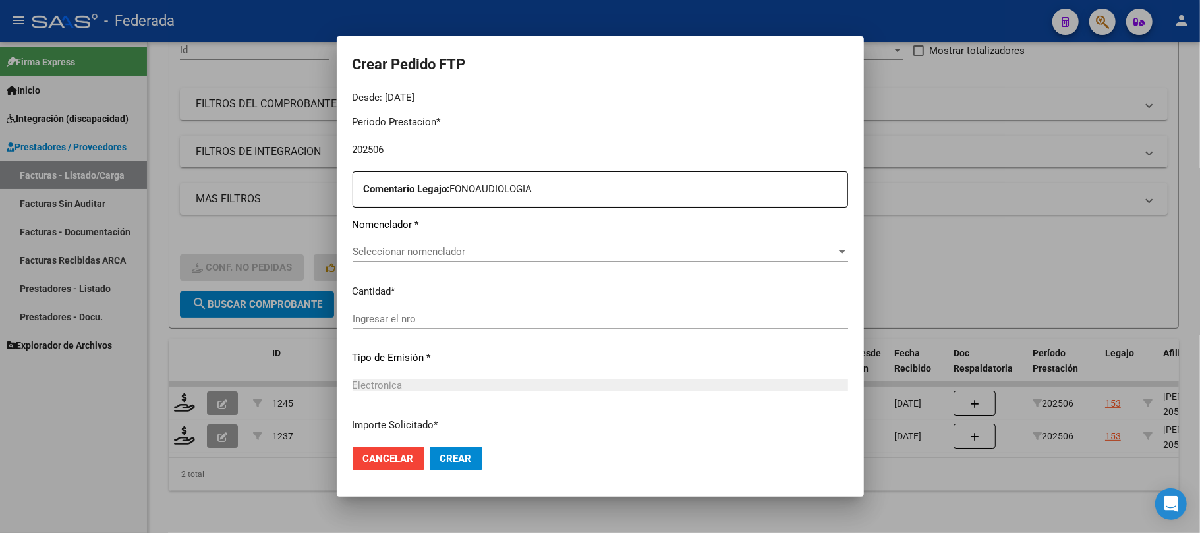
click at [428, 252] on span "Seleccionar nomenclador" at bounding box center [595, 252] width 484 height 12
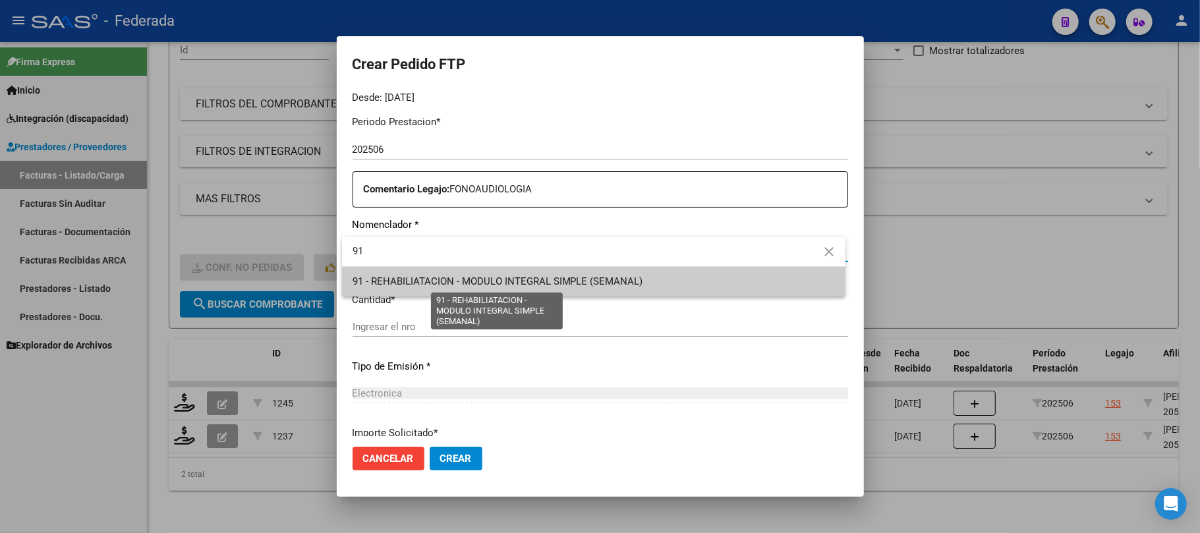
type input "91"
click at [436, 285] on span "91 - REHABILIATACION - MODULO INTEGRAL SIMPLE (SEMANAL)" at bounding box center [498, 281] width 291 height 12
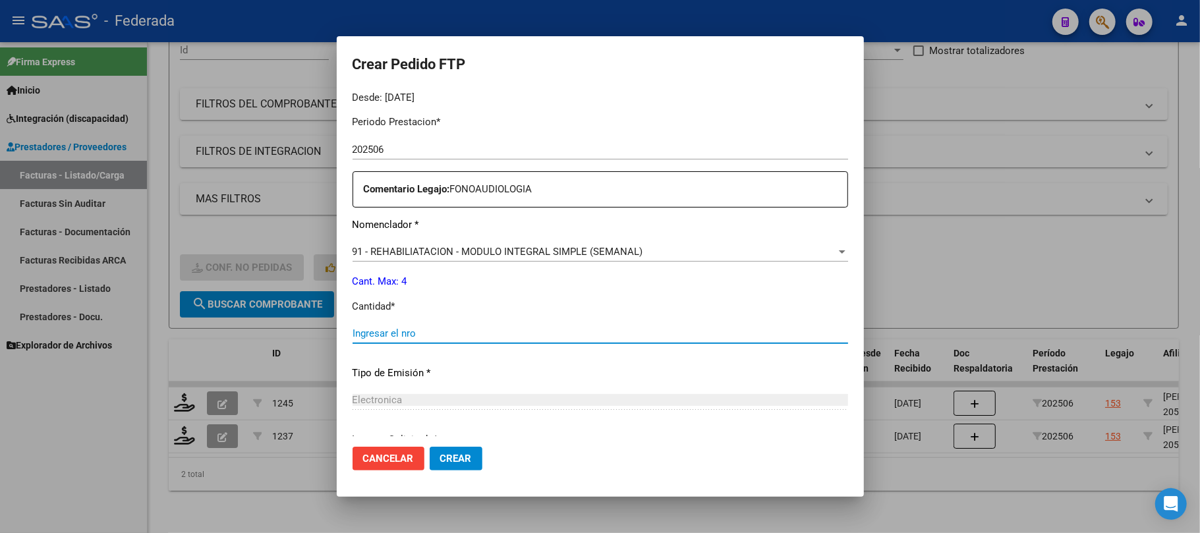
click at [404, 328] on input "Ingresar el nro" at bounding box center [601, 333] width 496 height 12
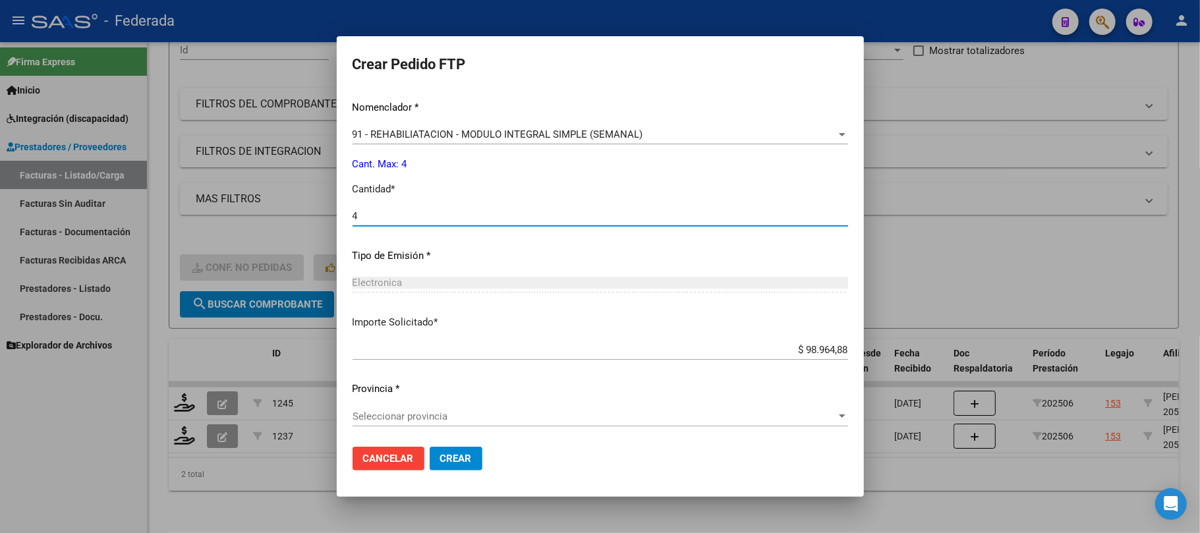
scroll to position [557, 0]
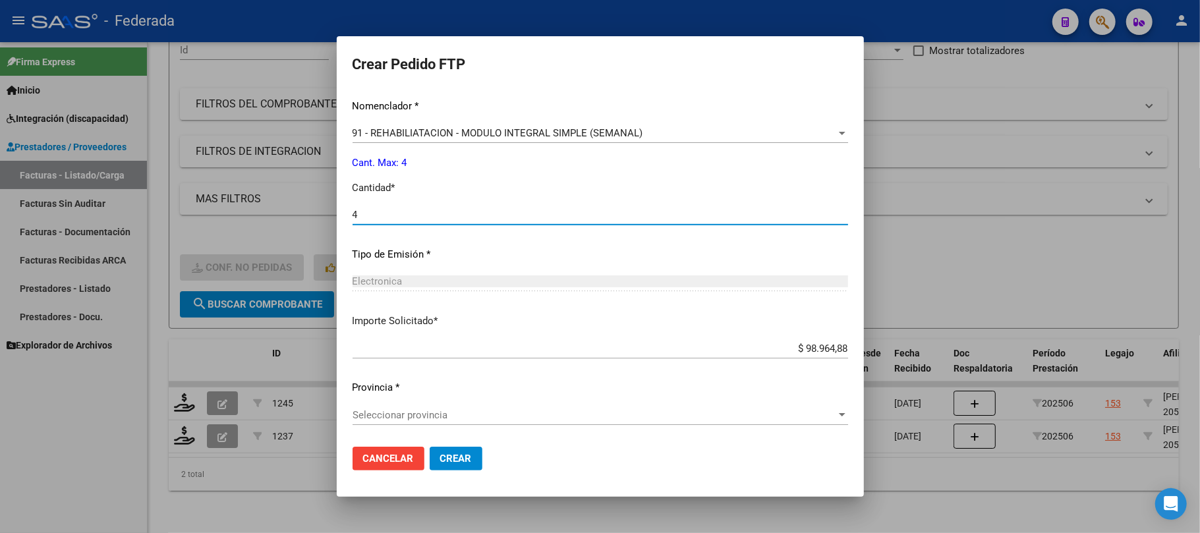
type input "4"
click at [424, 410] on span "Seleccionar provincia" at bounding box center [595, 415] width 484 height 12
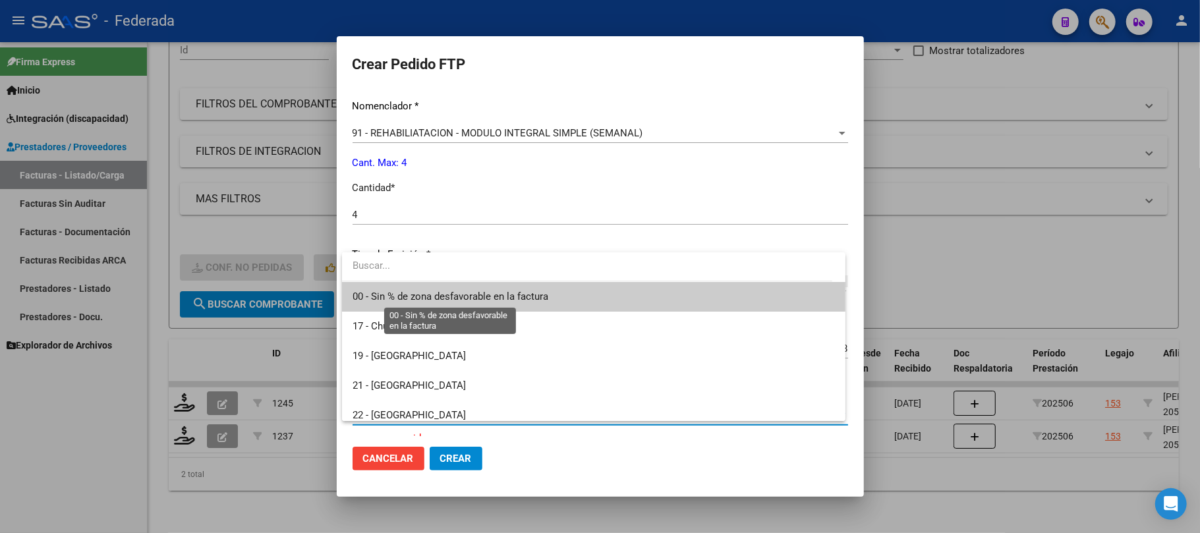
click at [412, 296] on span "00 - Sin % de zona desfavorable en la factura" at bounding box center [451, 297] width 196 height 12
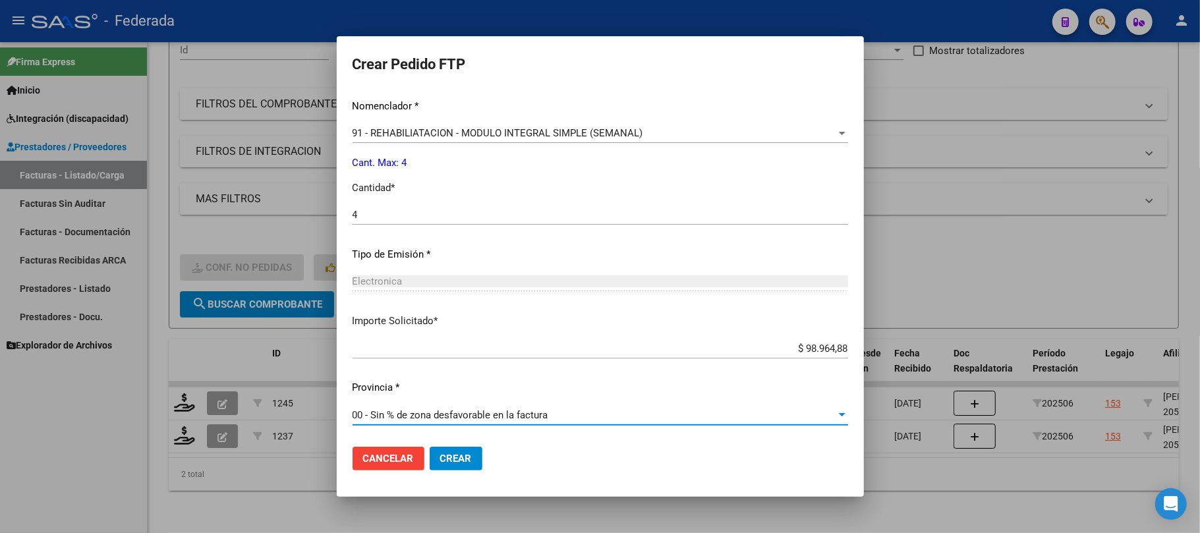
click at [441, 464] on span "Crear" at bounding box center [456, 459] width 32 height 12
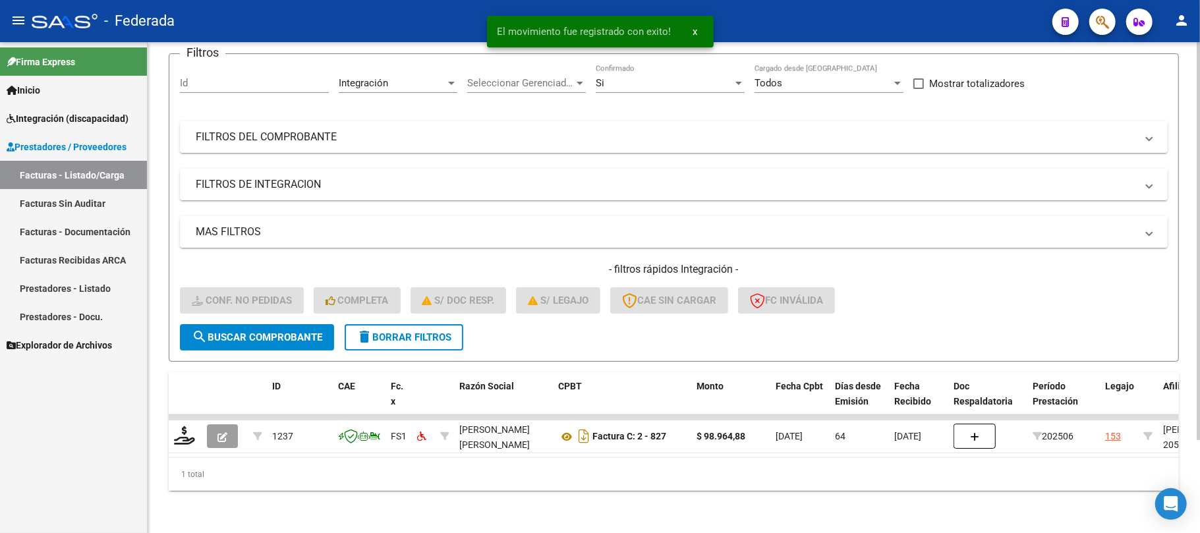
scroll to position [115, 0]
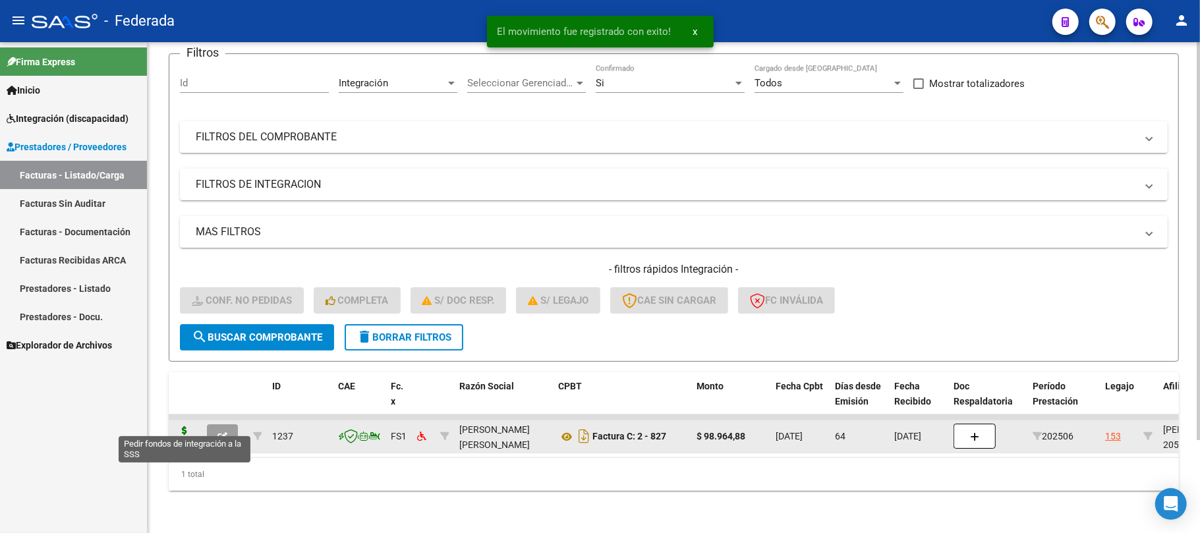
click at [182, 428] on icon at bounding box center [184, 435] width 21 height 18
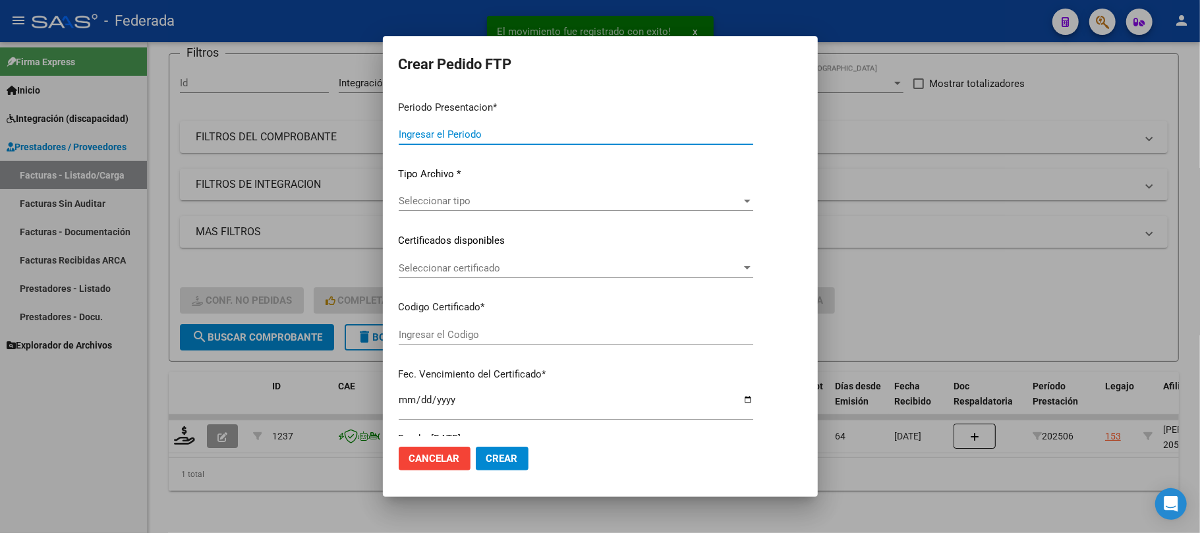
type input "202508"
type input "202506"
type input "$ 98.964,88"
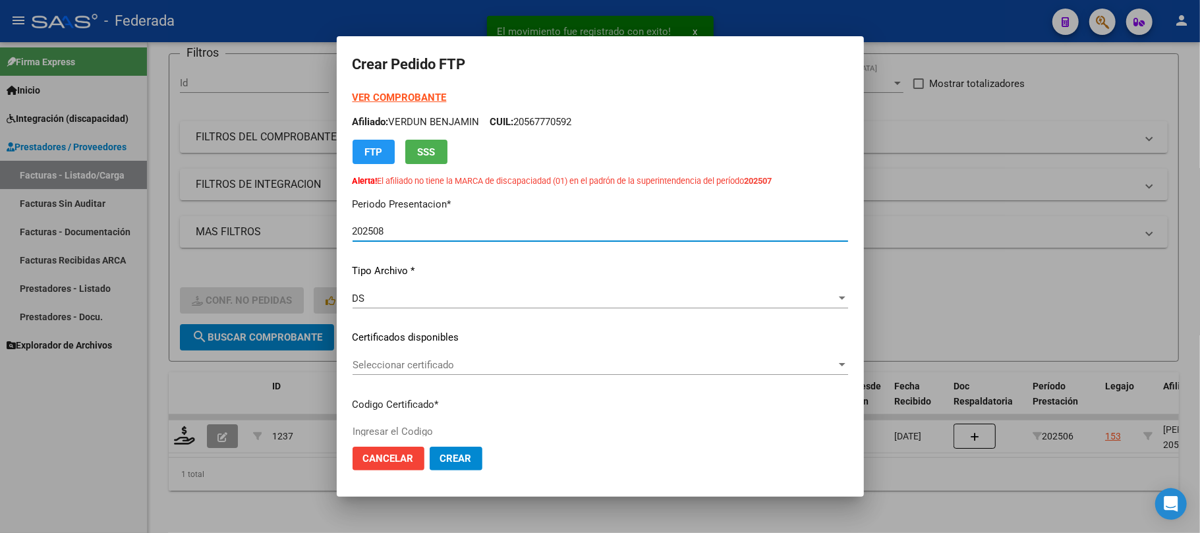
type input "ARG02000567770592025021320300213BUE398"
type input "2030-02-13"
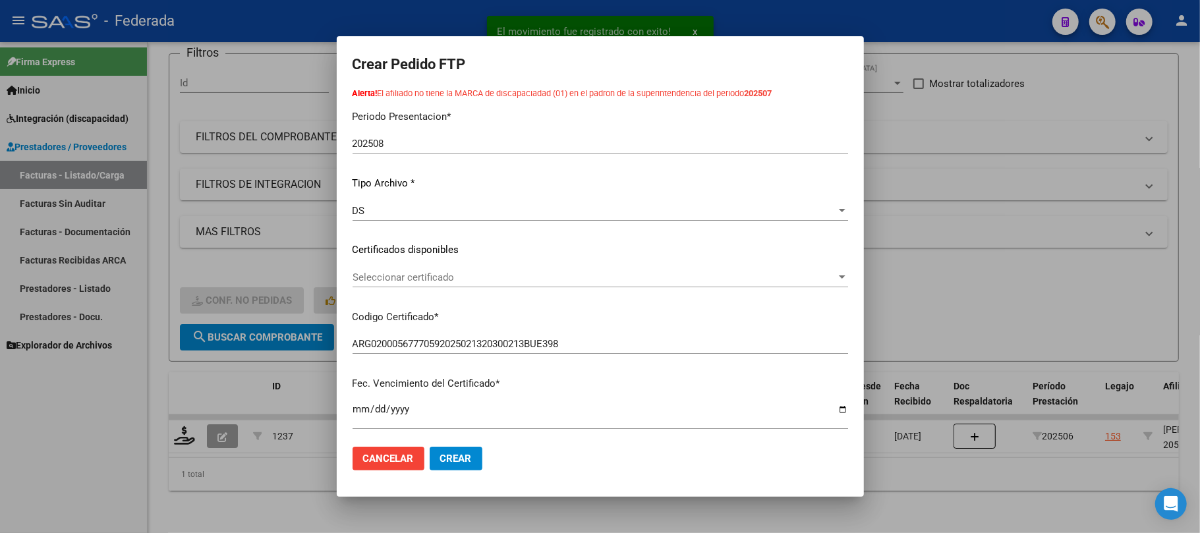
scroll to position [175, 0]
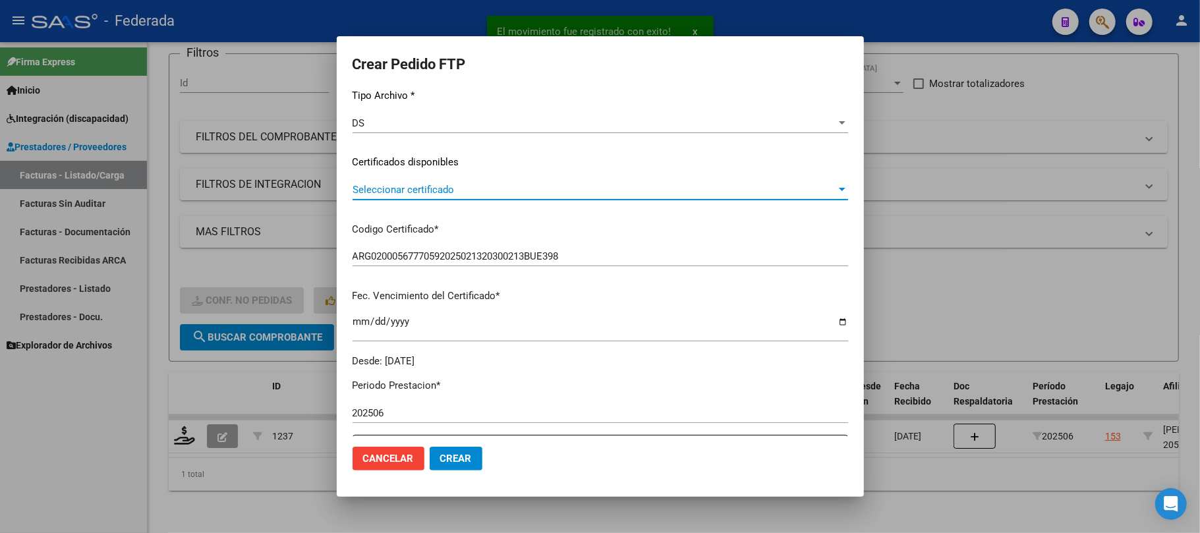
click at [431, 193] on span "Seleccionar certificado" at bounding box center [595, 190] width 484 height 12
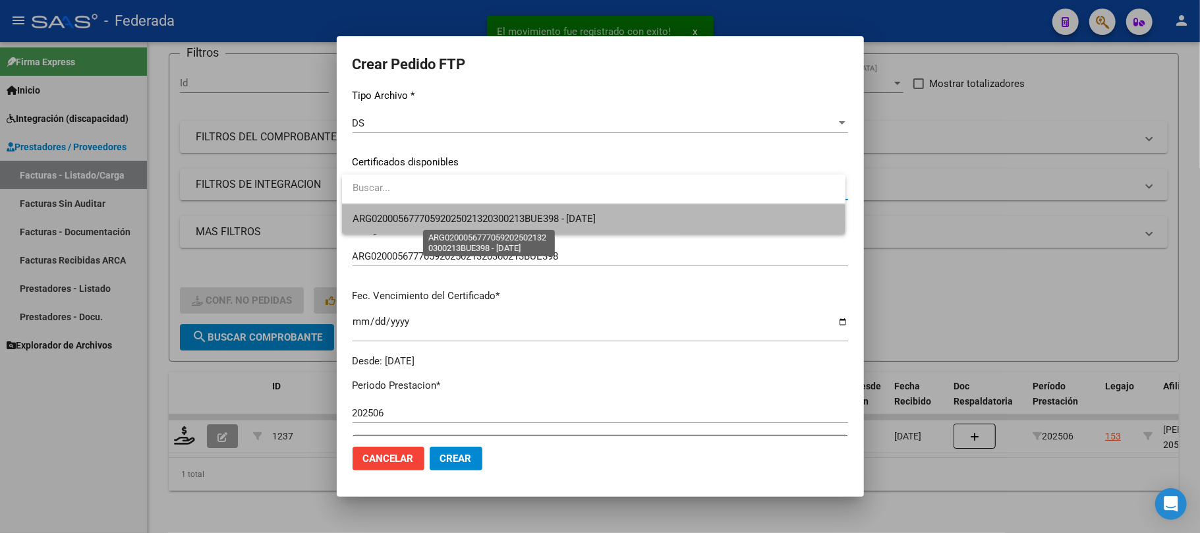
click at [430, 219] on span "ARG02000567770592025021320300213BUE398 - 2030-02-13" at bounding box center [475, 219] width 244 height 12
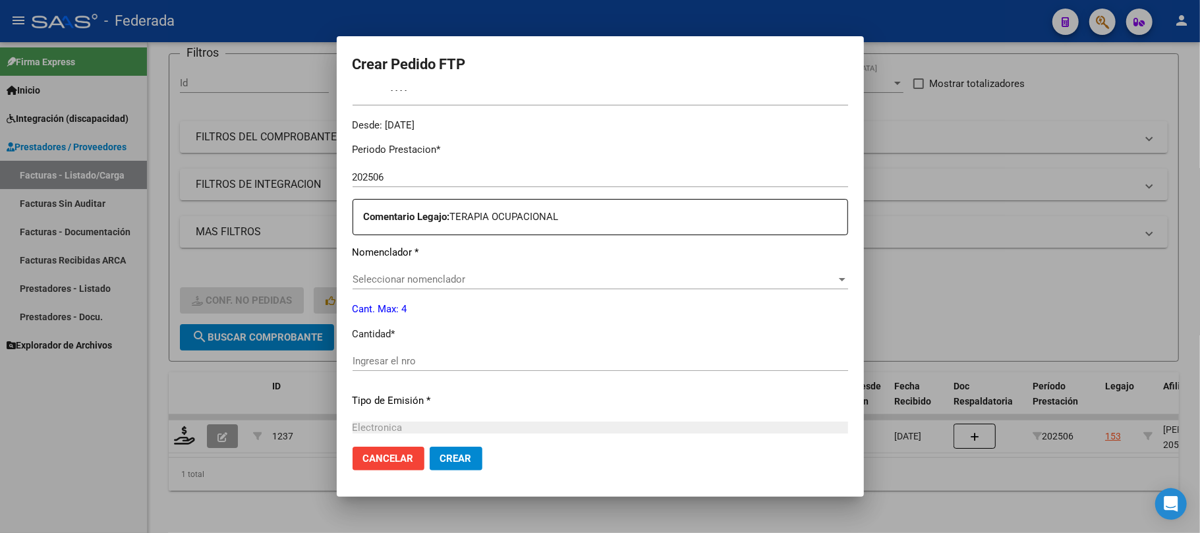
scroll to position [439, 0]
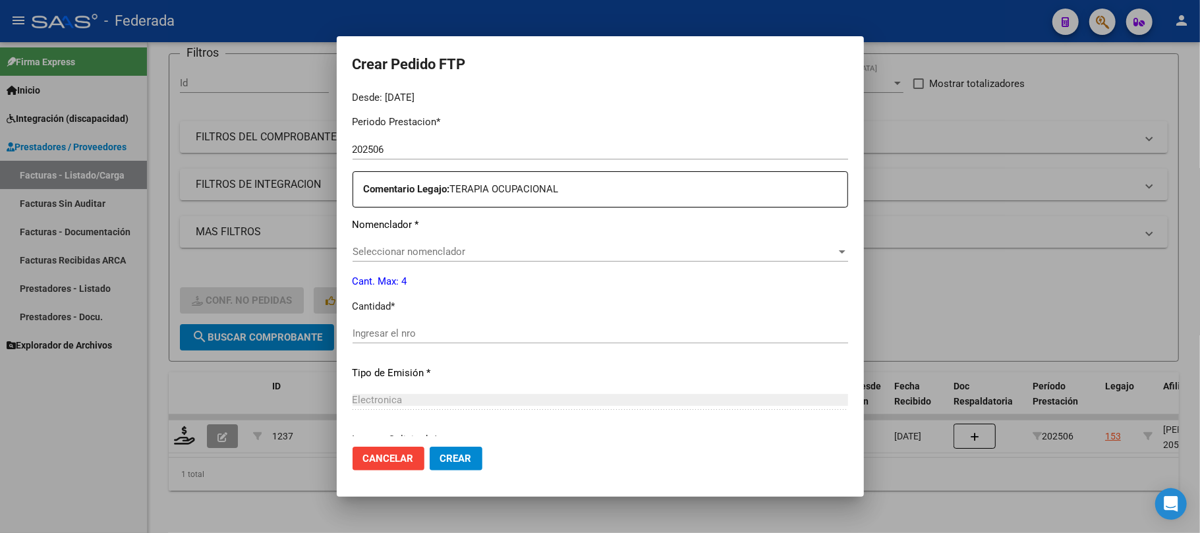
click at [428, 253] on span "Seleccionar nomenclador" at bounding box center [595, 252] width 484 height 12
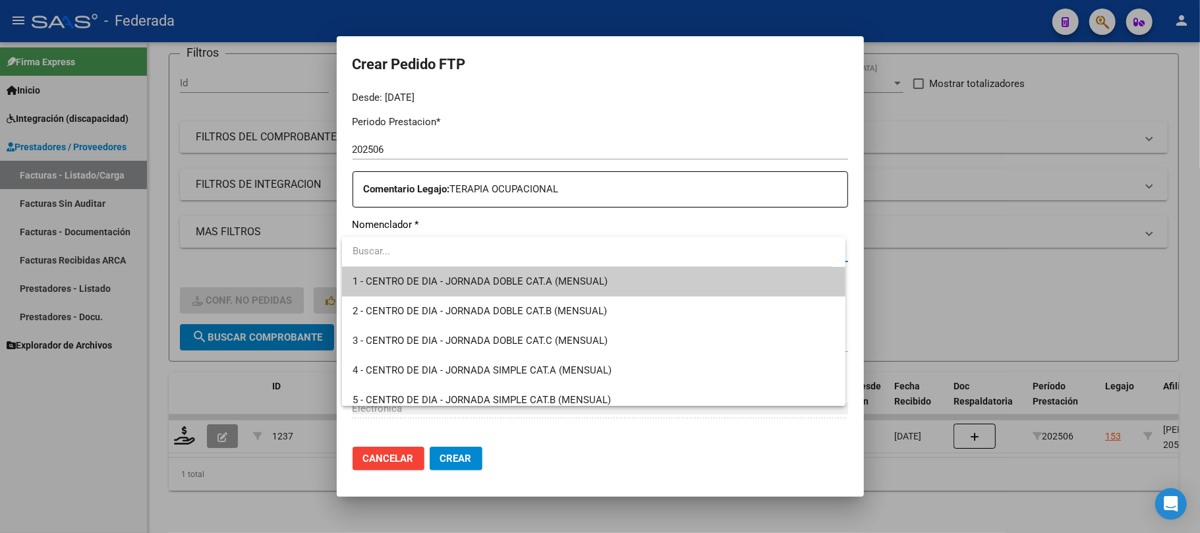
type input "0"
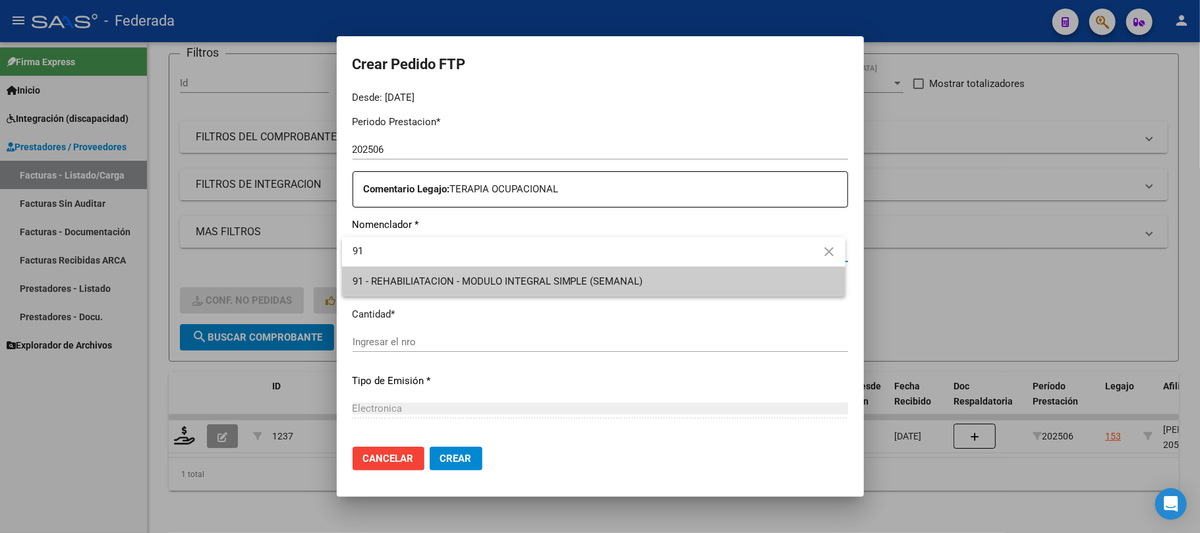
type input "91"
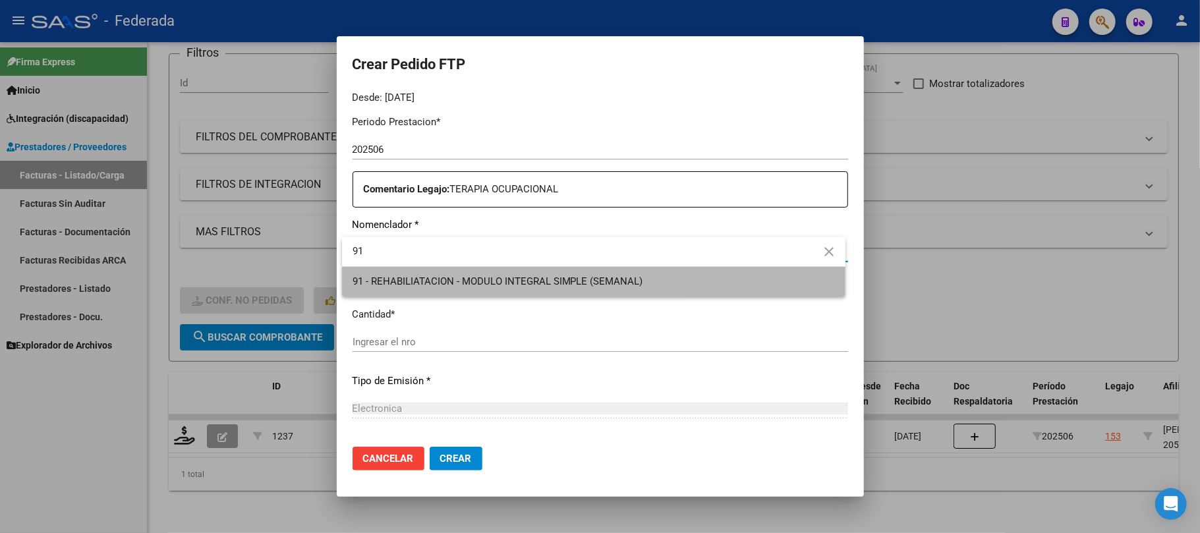
click at [430, 291] on span "91 - REHABILIATACION - MODULO INTEGRAL SIMPLE (SEMANAL)" at bounding box center [594, 282] width 482 height 30
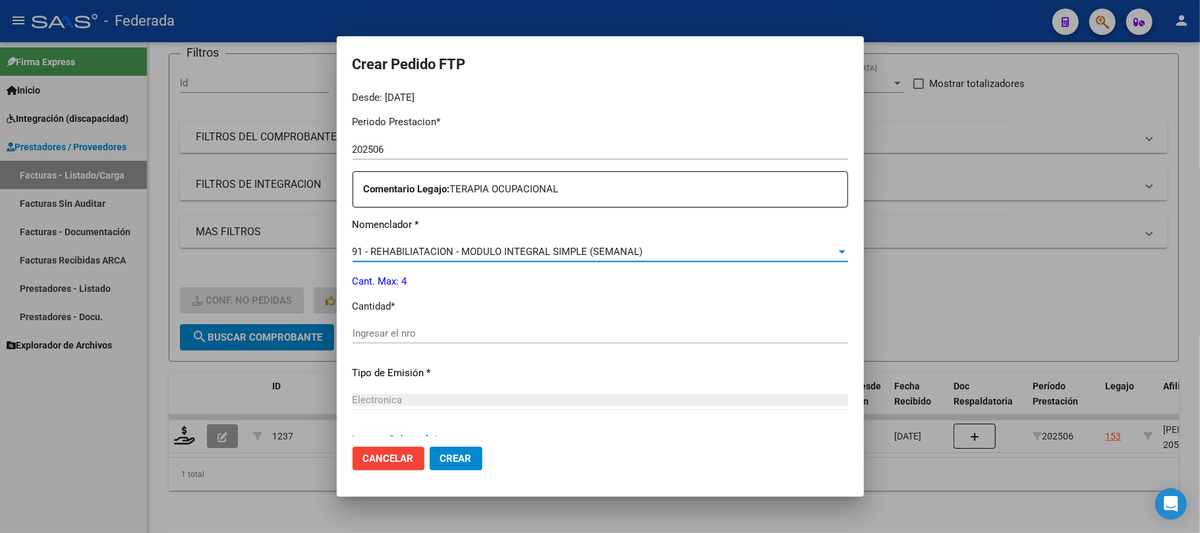
click at [403, 335] on input "Ingresar el nro" at bounding box center [601, 333] width 496 height 12
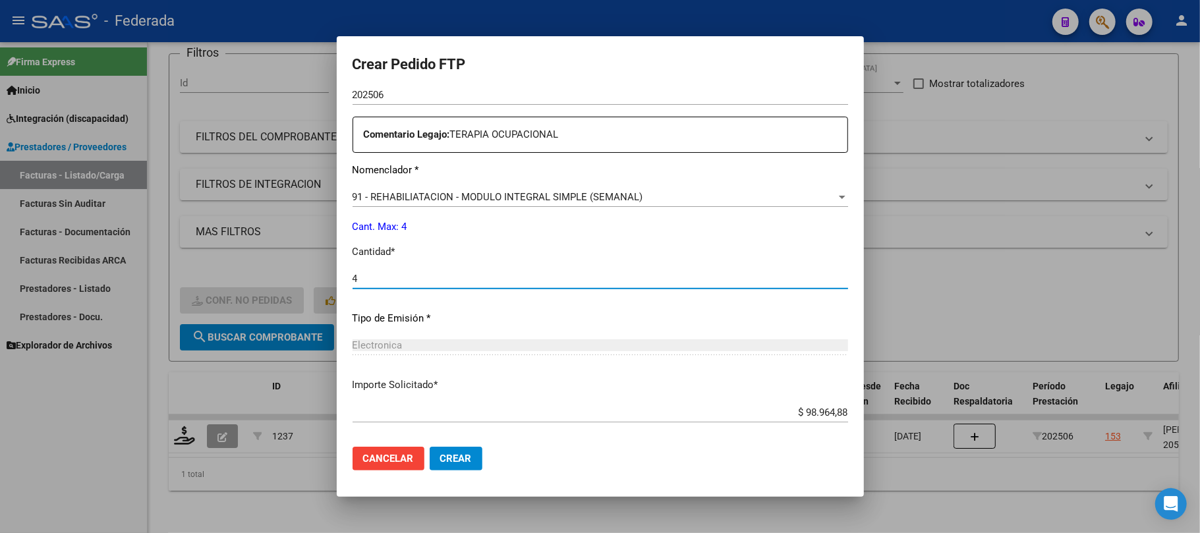
scroll to position [557, 0]
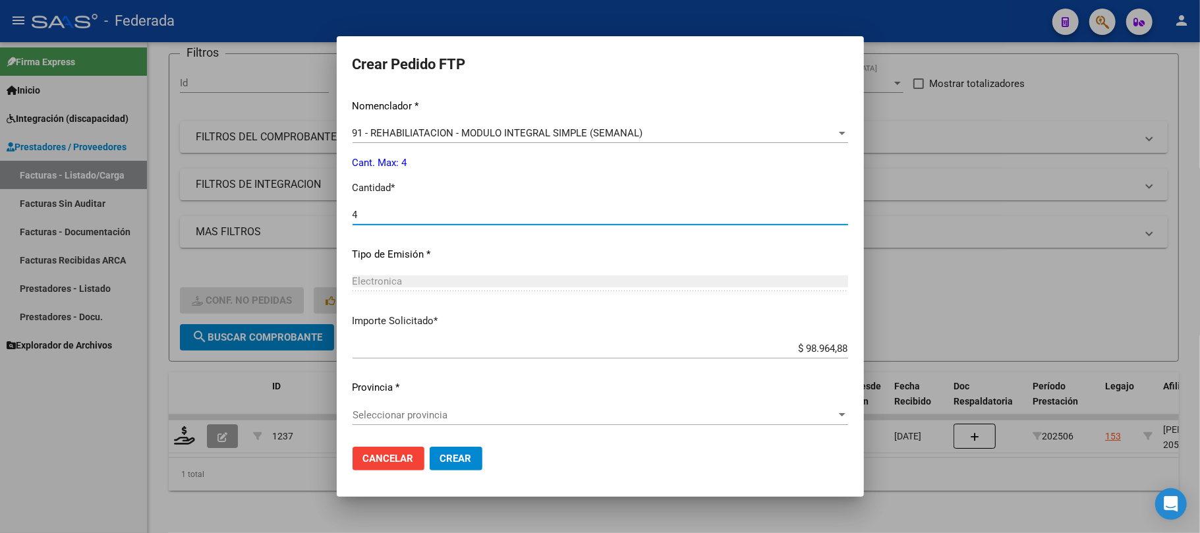
type input "4"
click at [470, 410] on span "Seleccionar provincia" at bounding box center [595, 415] width 484 height 12
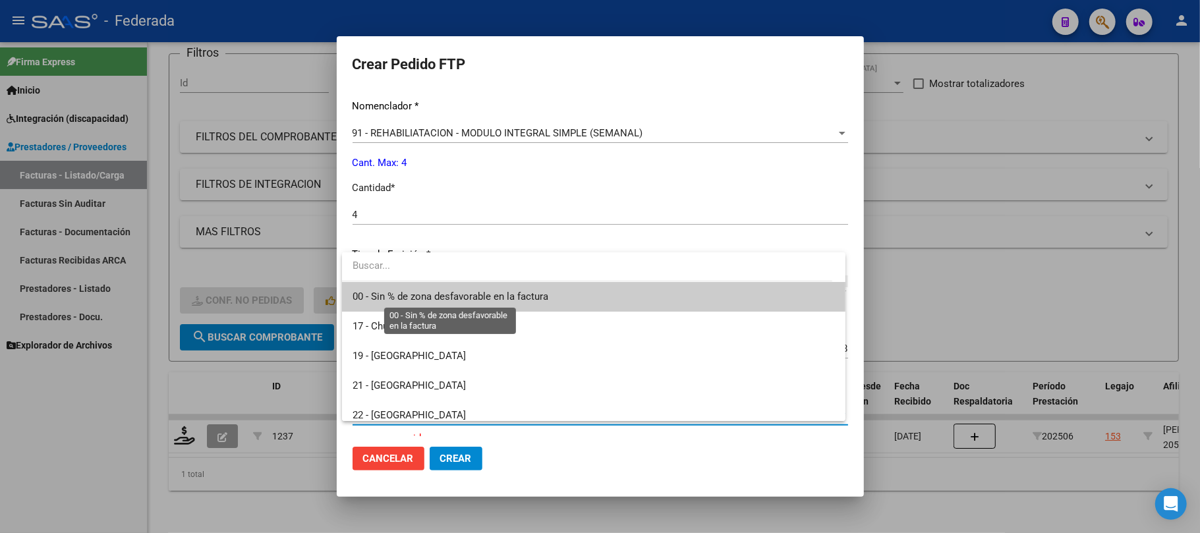
click at [443, 298] on span "00 - Sin % de zona desfavorable en la factura" at bounding box center [451, 297] width 196 height 12
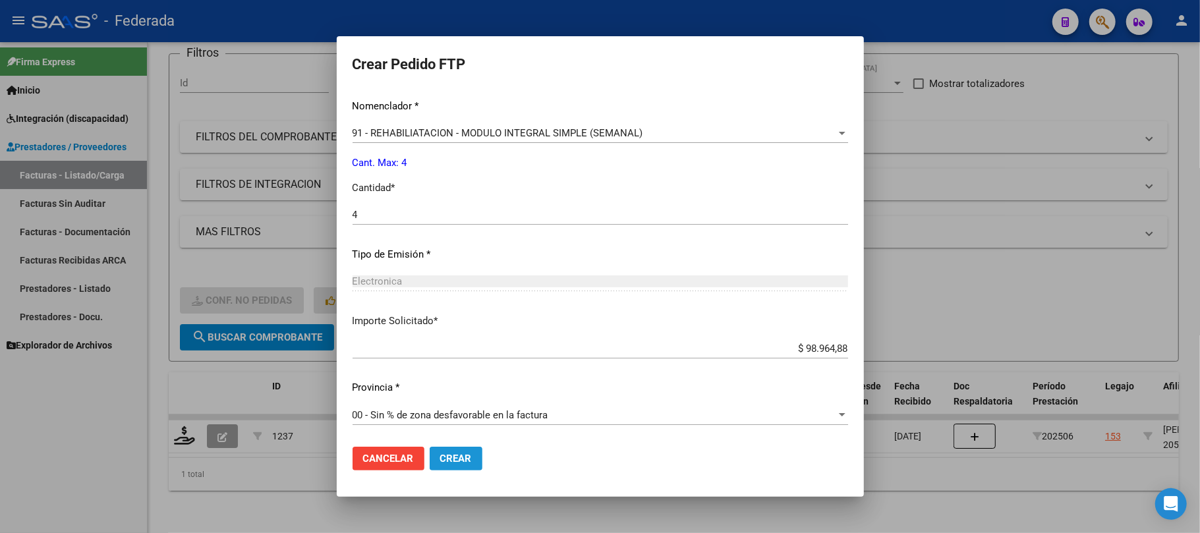
click at [448, 464] on span "Crear" at bounding box center [456, 459] width 32 height 12
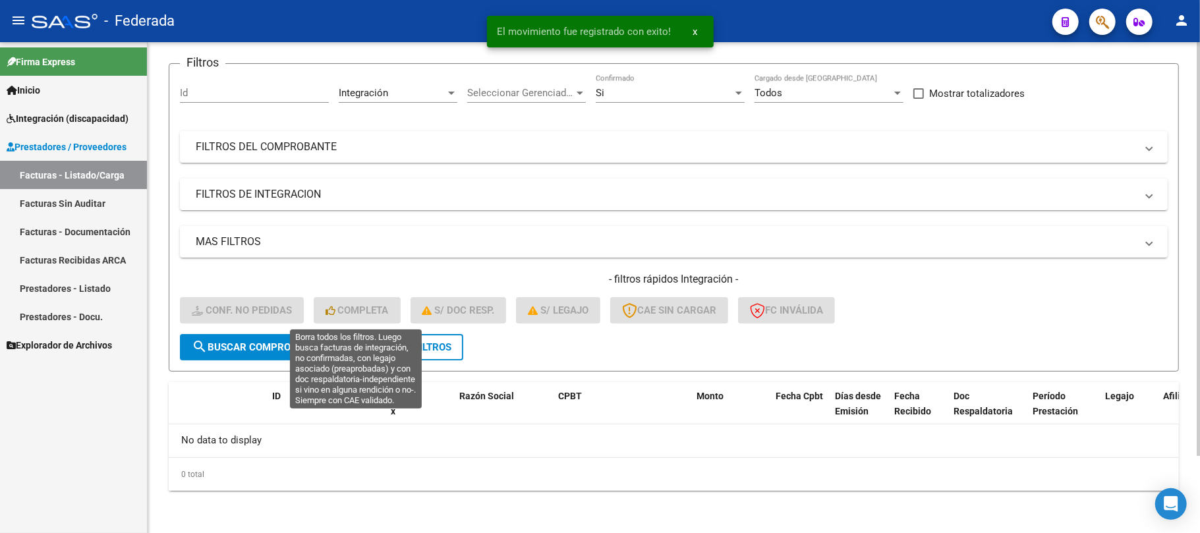
scroll to position [91, 0]
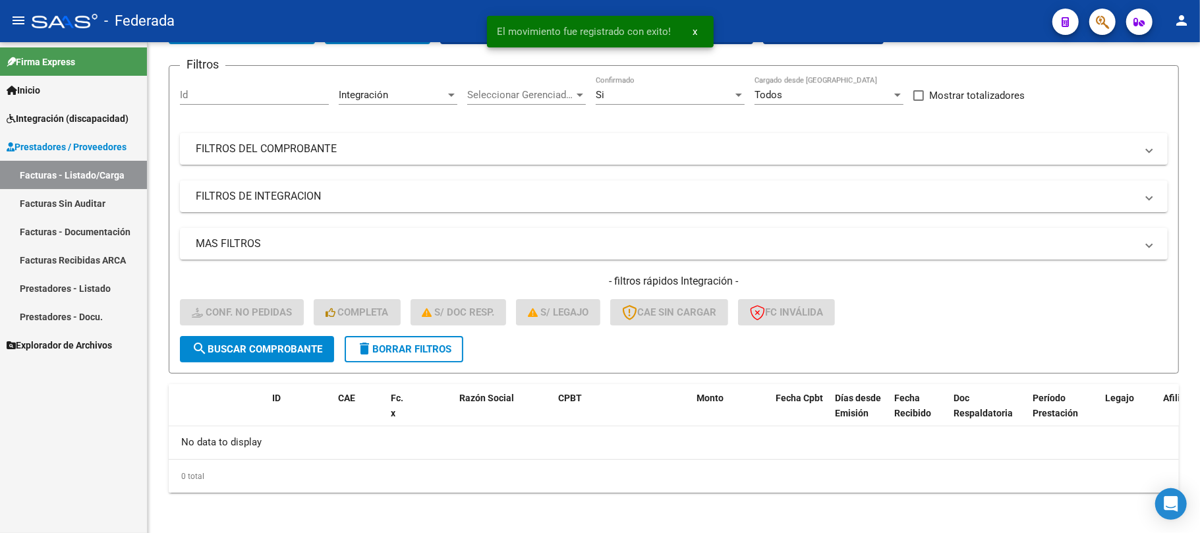
click at [103, 174] on link "Facturas - Listado/Carga" at bounding box center [73, 175] width 147 height 28
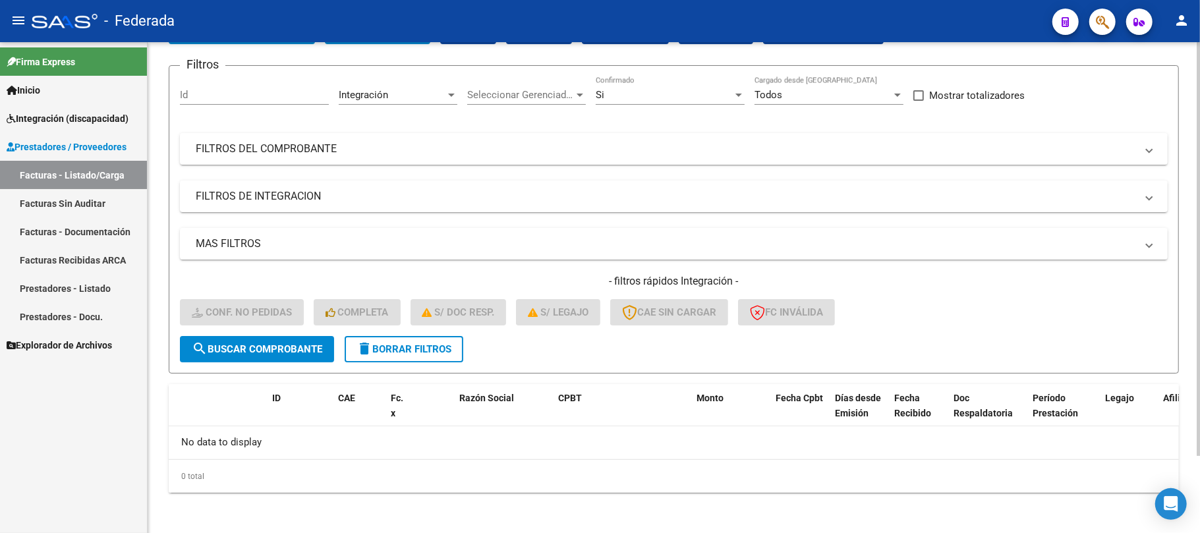
click at [362, 351] on mat-icon "delete" at bounding box center [364, 349] width 16 height 16
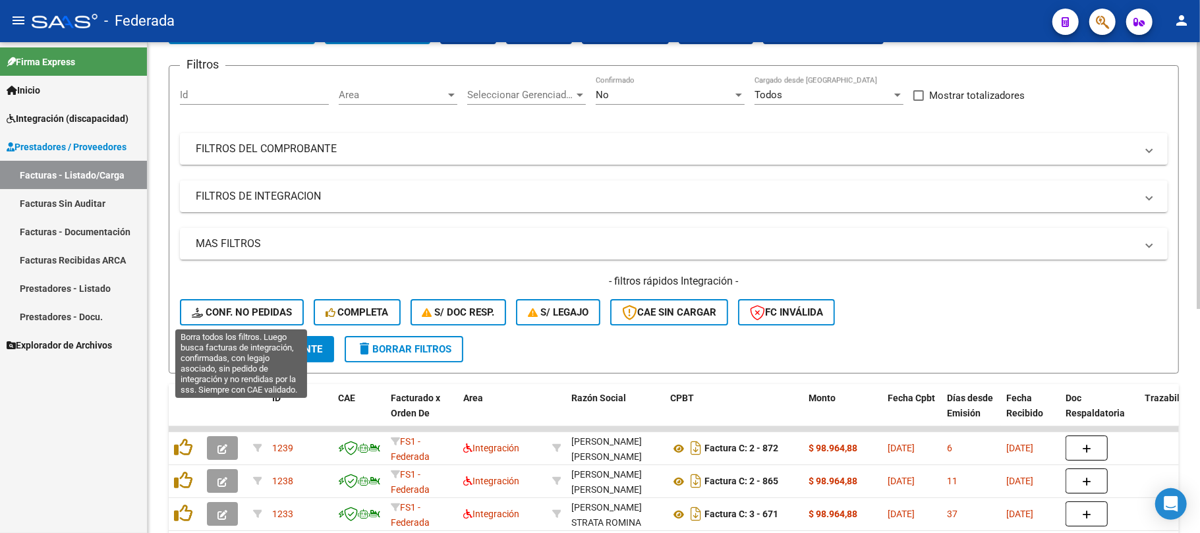
click at [268, 312] on span "Conf. no pedidas" at bounding box center [242, 312] width 100 height 12
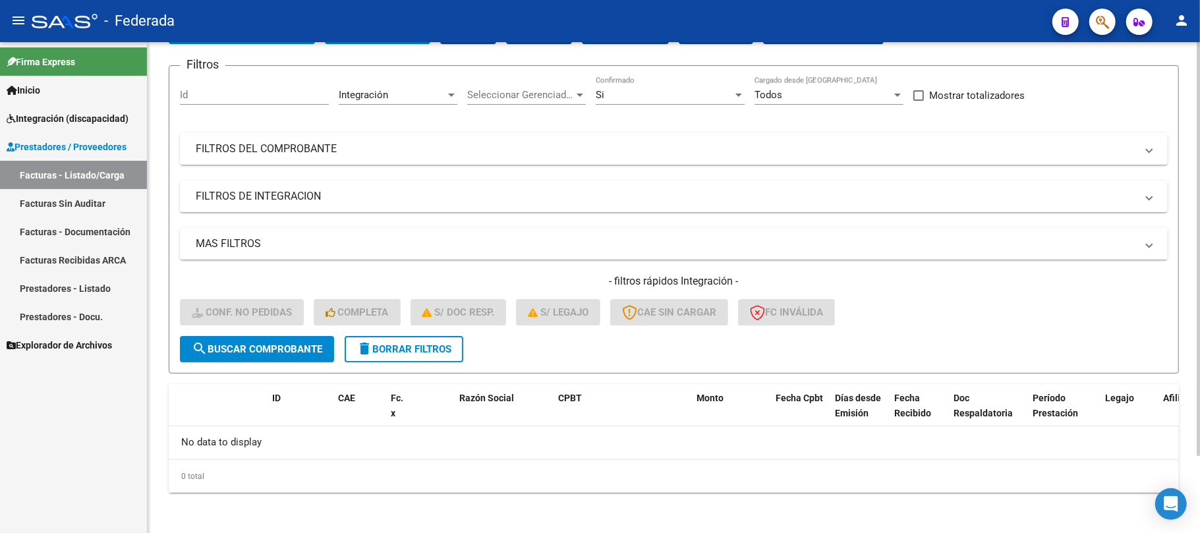
click at [438, 349] on span "delete Borrar Filtros" at bounding box center [403, 349] width 95 height 12
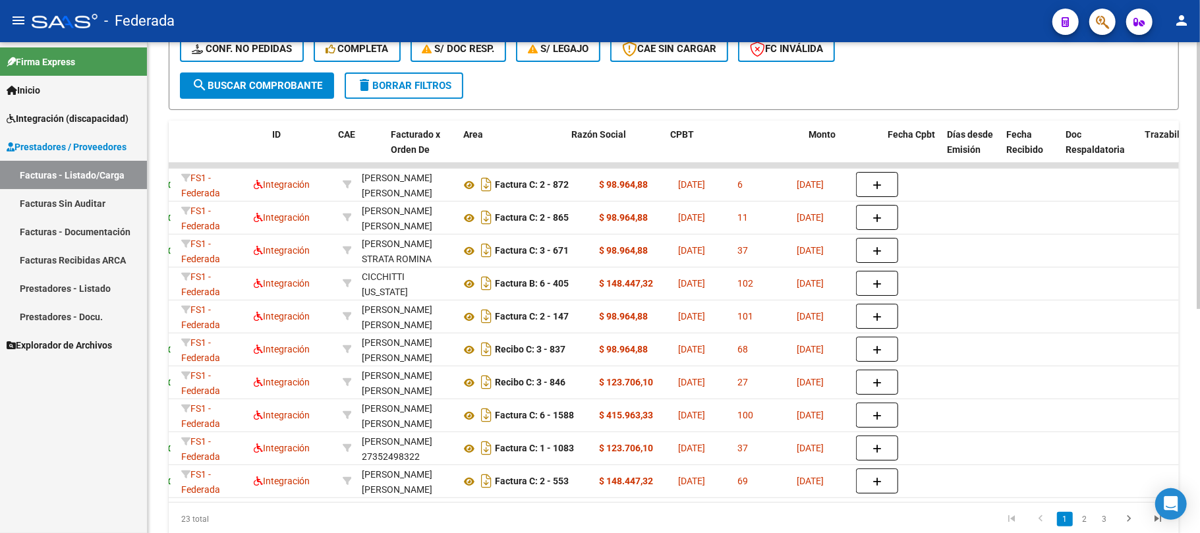
scroll to position [0, 0]
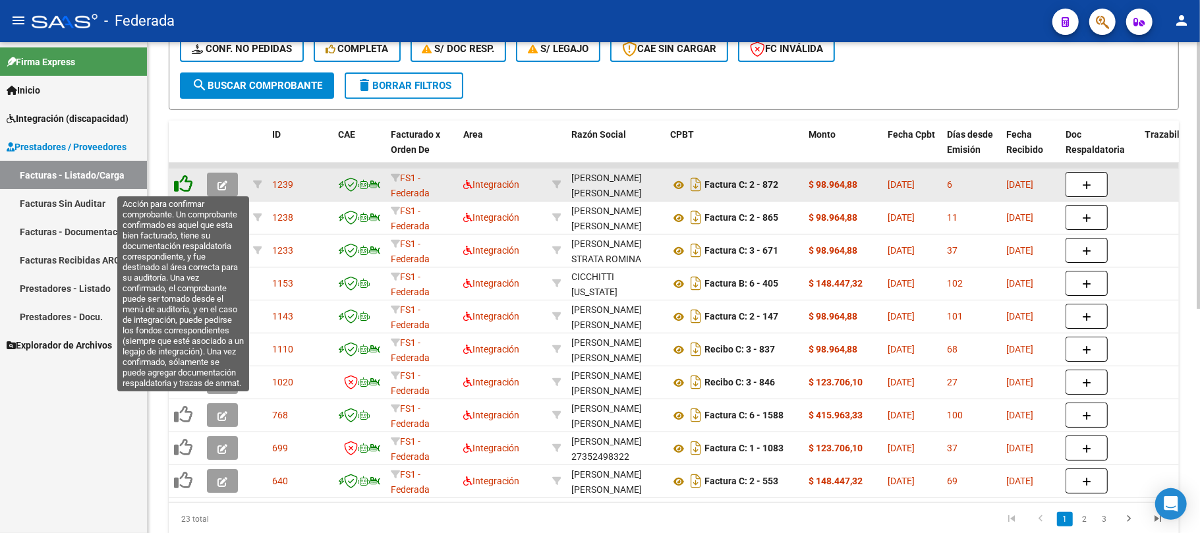
click at [180, 182] on icon at bounding box center [183, 184] width 18 height 18
click at [185, 186] on icon at bounding box center [183, 184] width 18 height 18
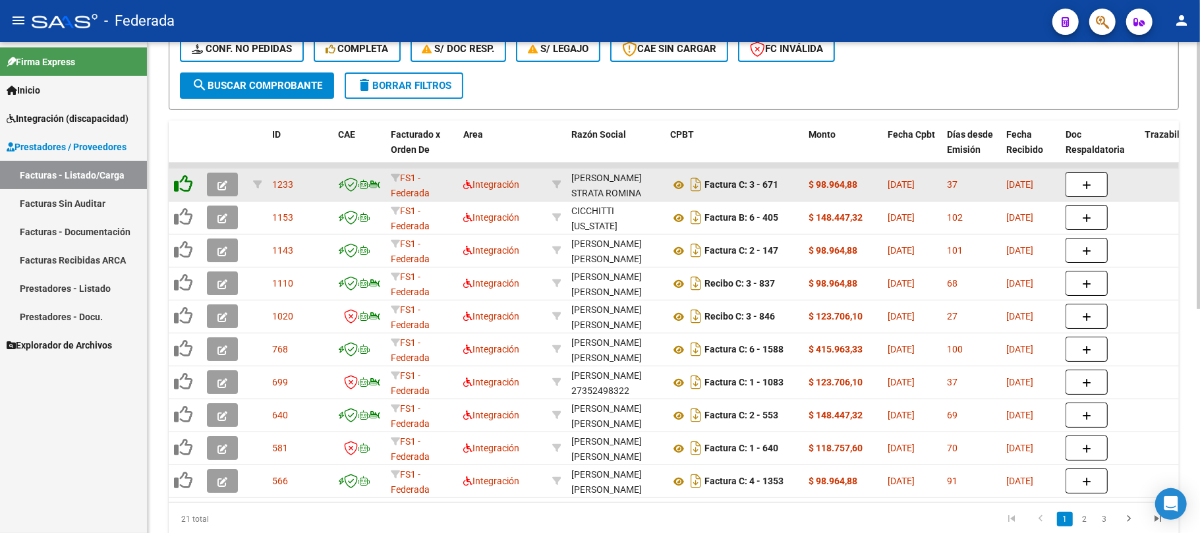
click at [185, 186] on icon at bounding box center [183, 184] width 18 height 18
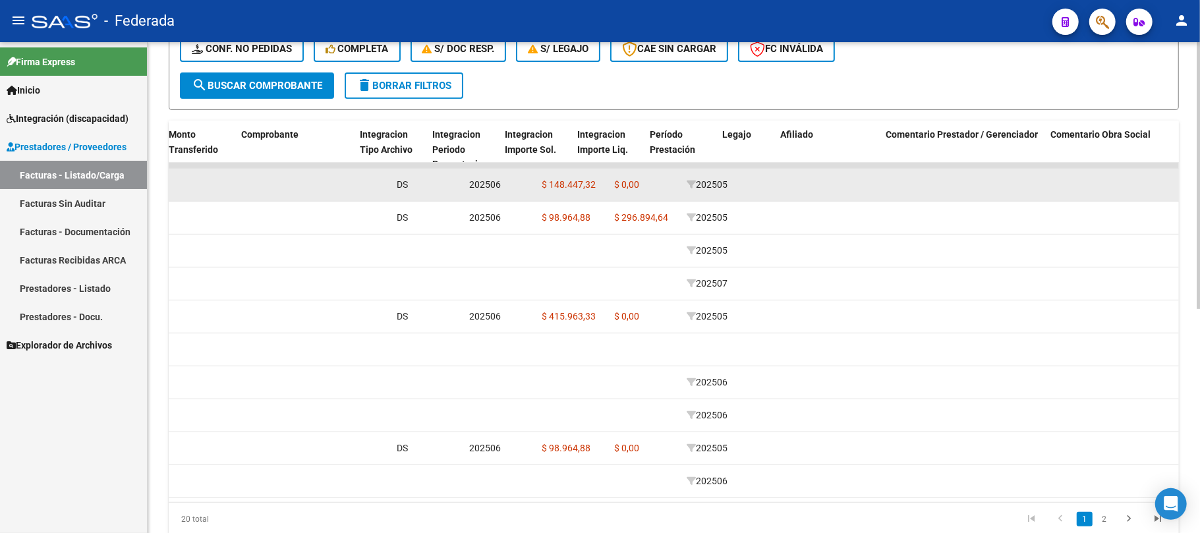
scroll to position [0, 1421]
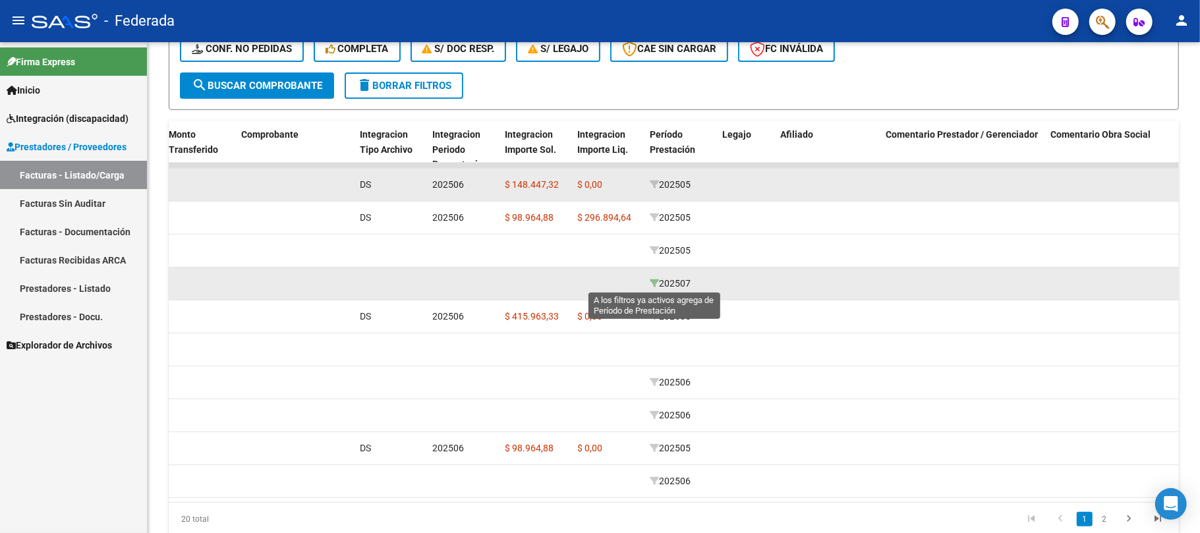
click at [650, 282] on icon at bounding box center [654, 283] width 9 height 9
type input "202507"
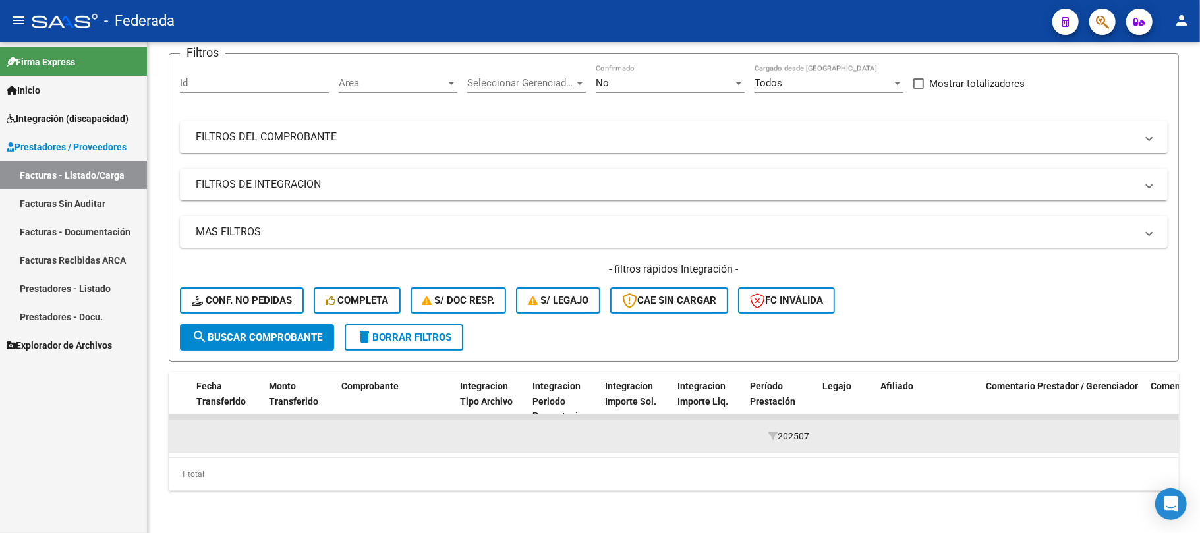
scroll to position [0, 1390]
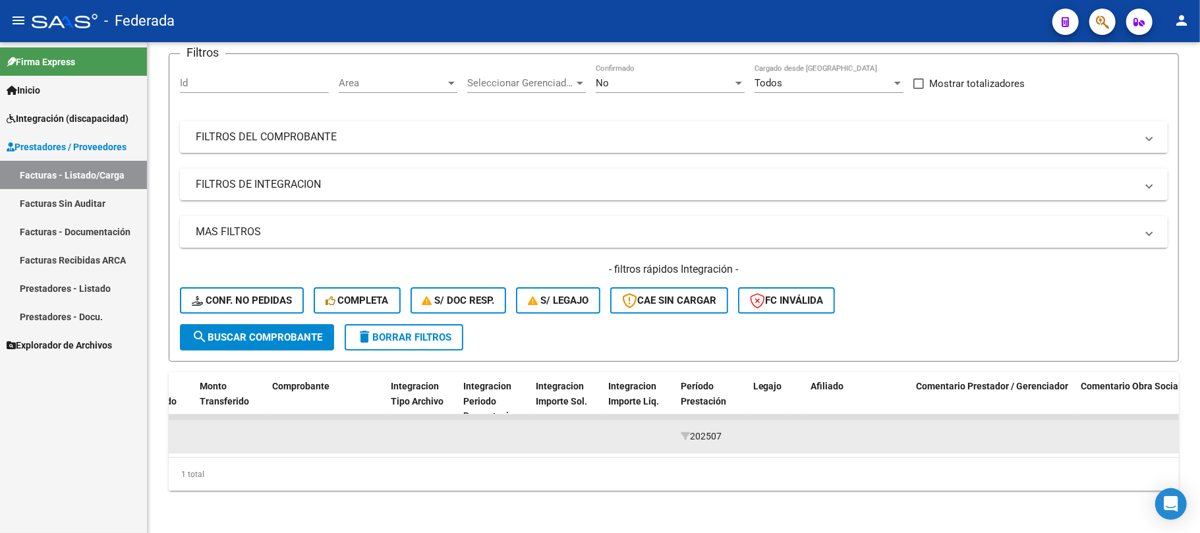
click at [390, 331] on span "delete Borrar Filtros" at bounding box center [403, 337] width 95 height 12
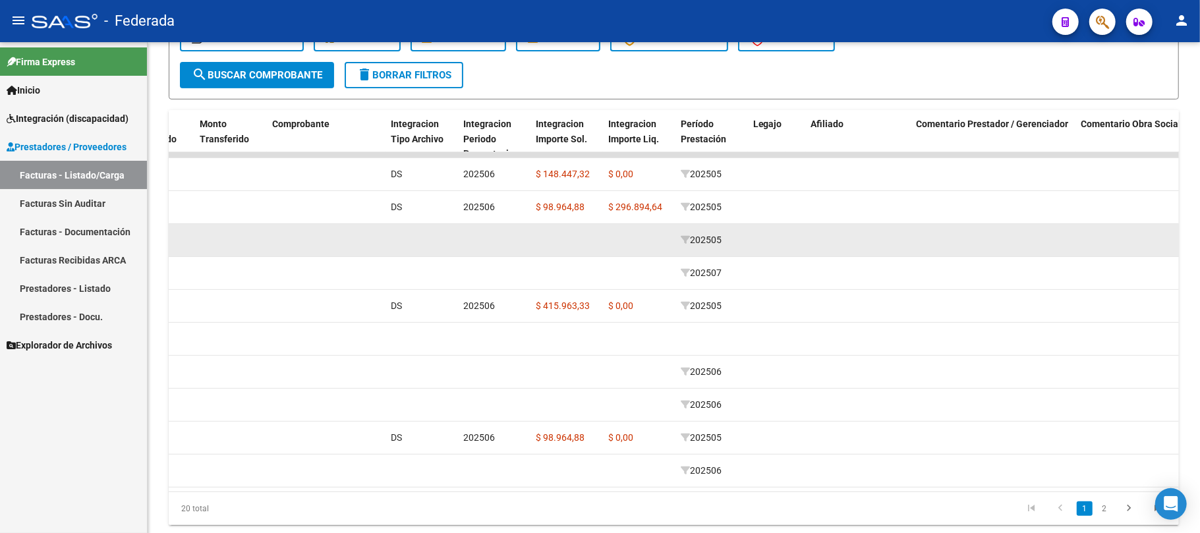
scroll to position [411, 0]
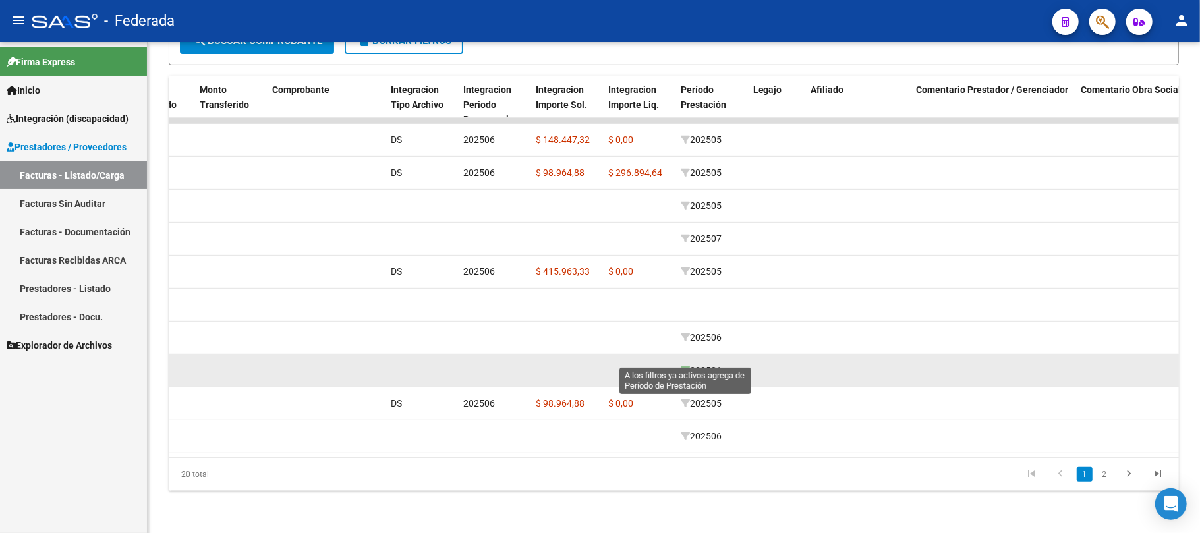
click at [686, 366] on icon at bounding box center [685, 370] width 9 height 9
type input "202506"
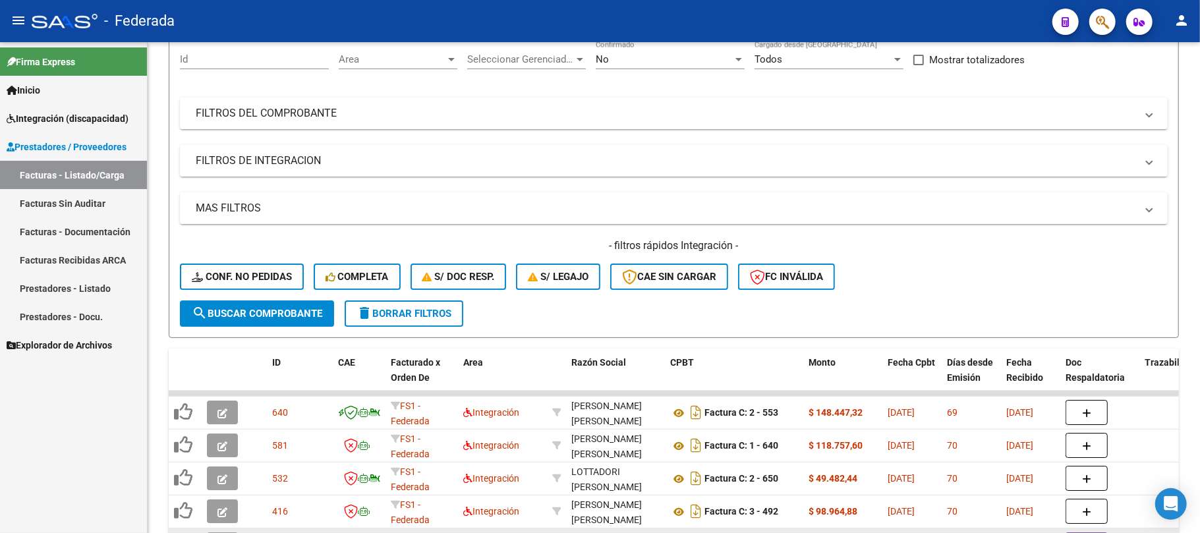
scroll to position [0, 0]
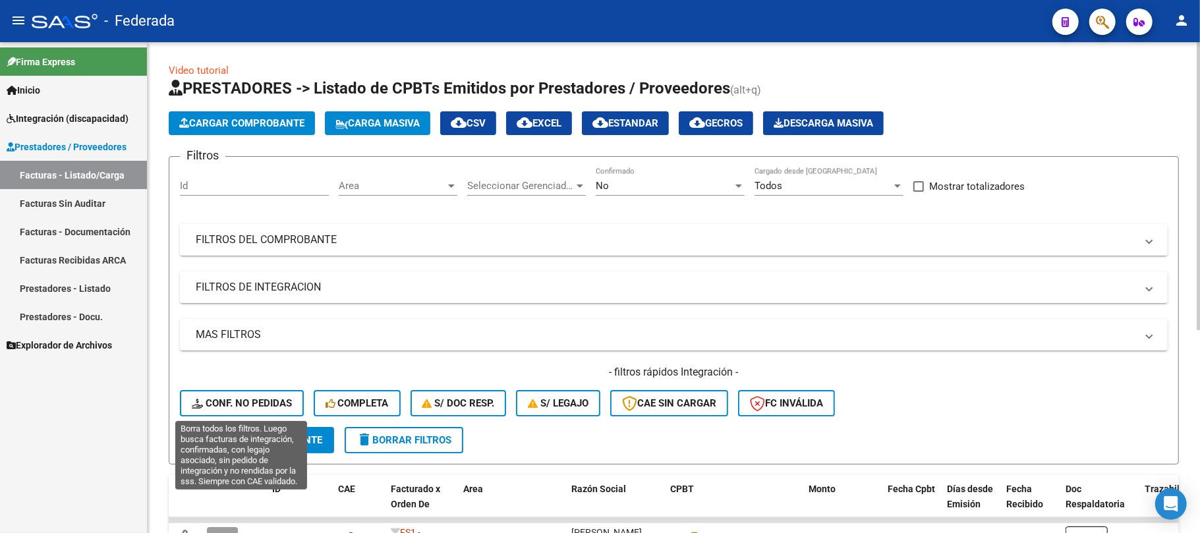
click at [273, 404] on span "Conf. no pedidas" at bounding box center [242, 403] width 100 height 12
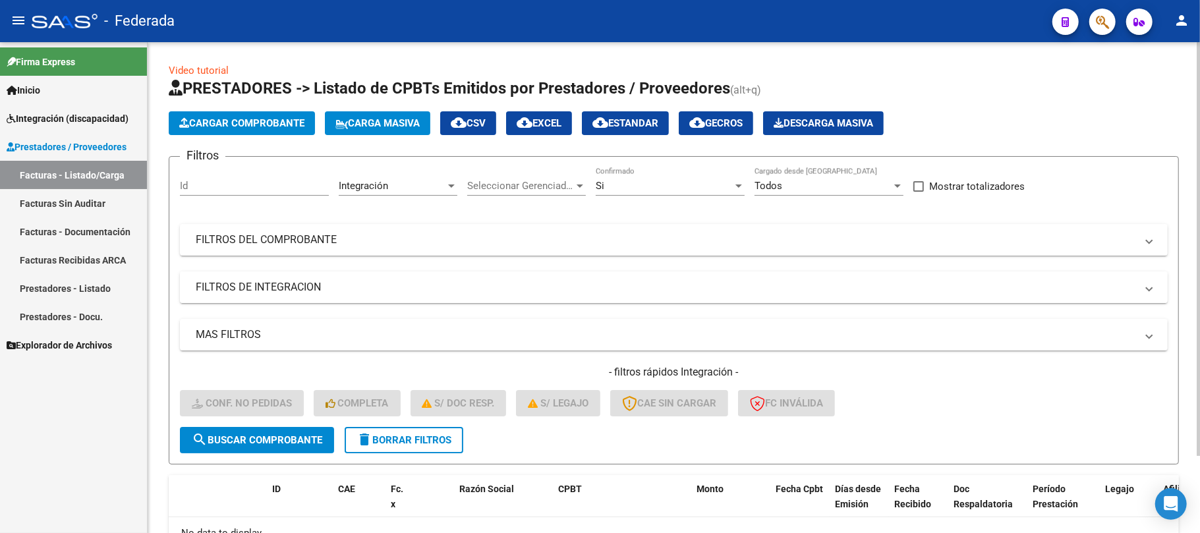
scroll to position [91, 0]
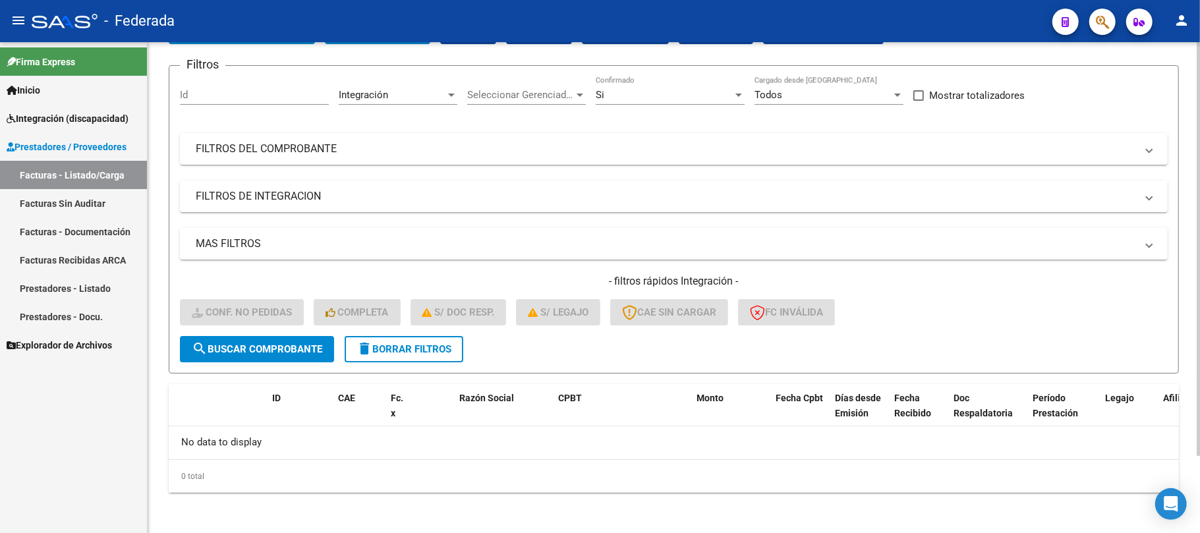
click at [394, 354] on button "delete Borrar Filtros" at bounding box center [404, 349] width 119 height 26
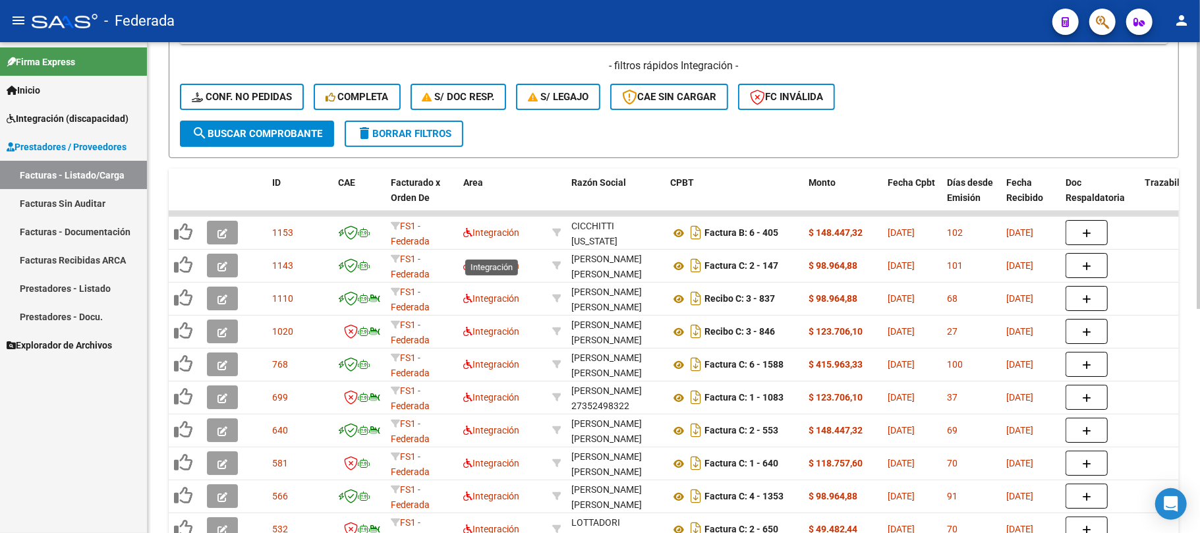
scroll to position [267, 0]
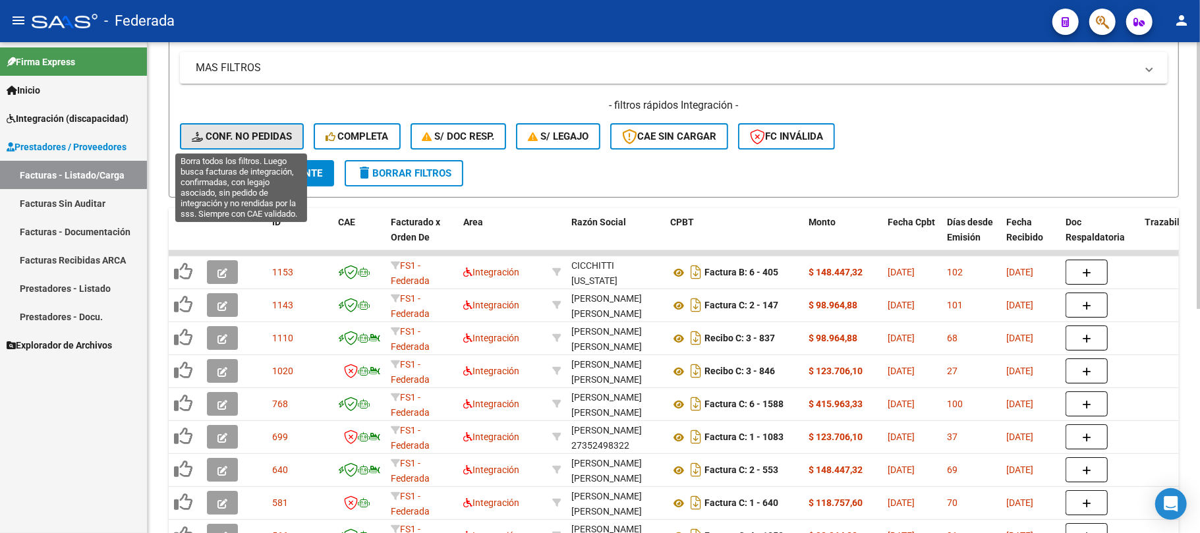
click at [285, 138] on span "Conf. no pedidas" at bounding box center [242, 136] width 100 height 12
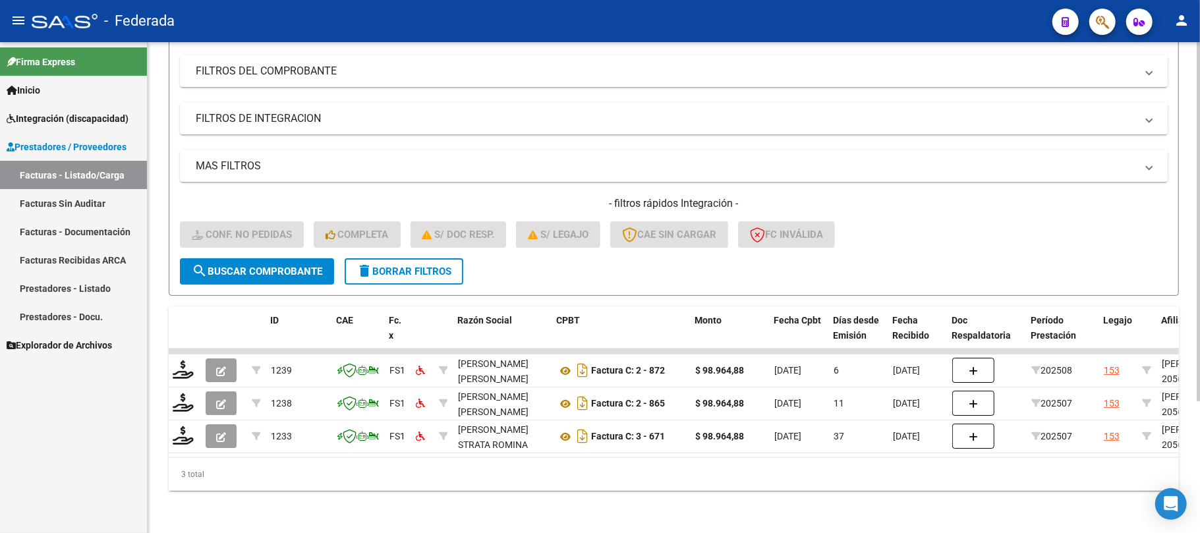
scroll to position [0, 0]
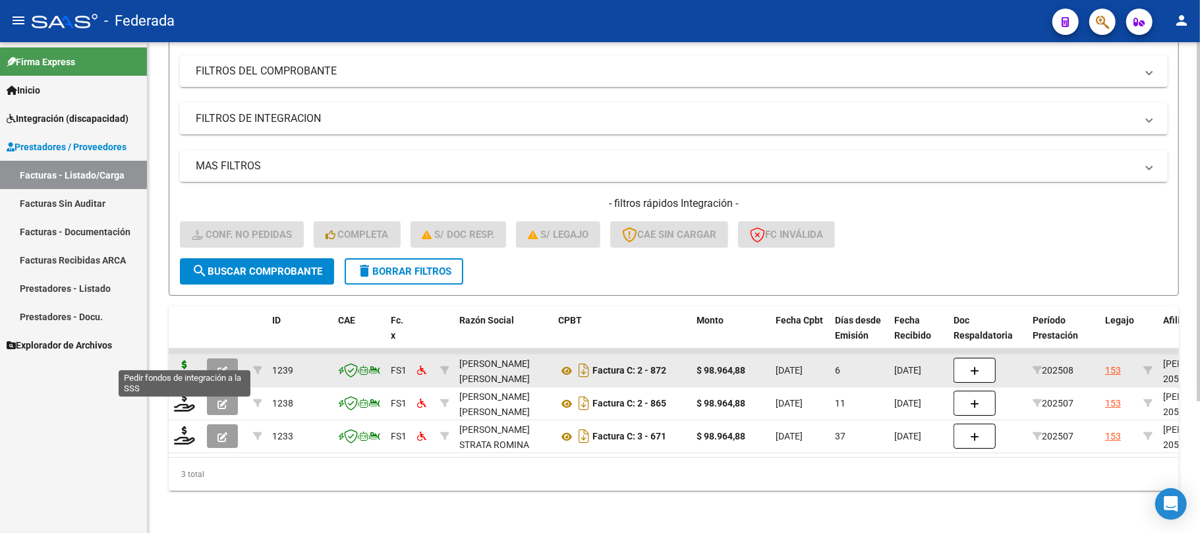
click at [183, 360] on icon at bounding box center [184, 369] width 21 height 18
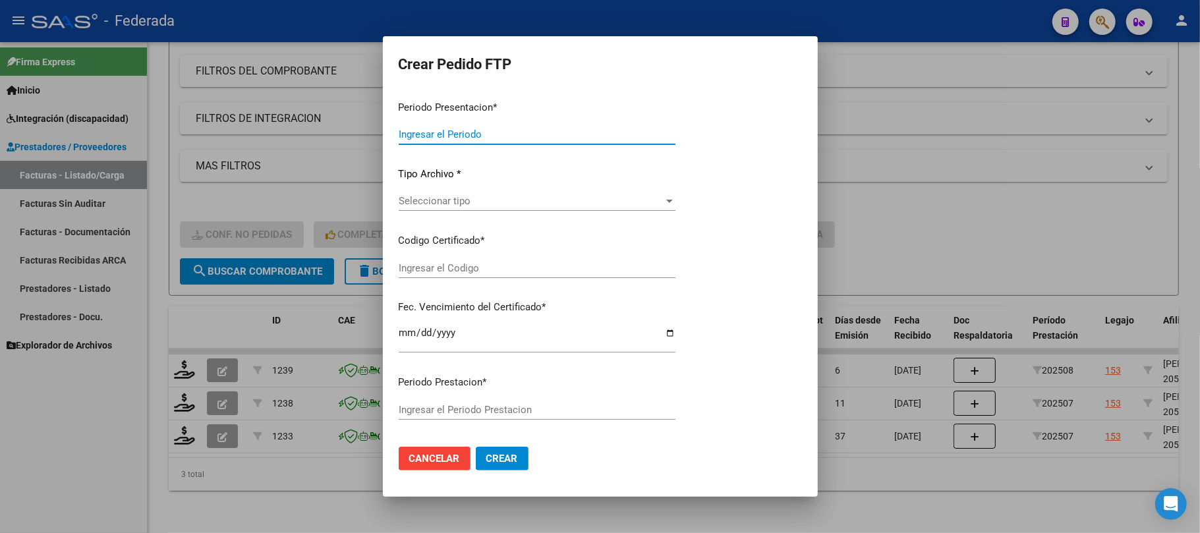
type input "202508"
type input "$ 98.964,88"
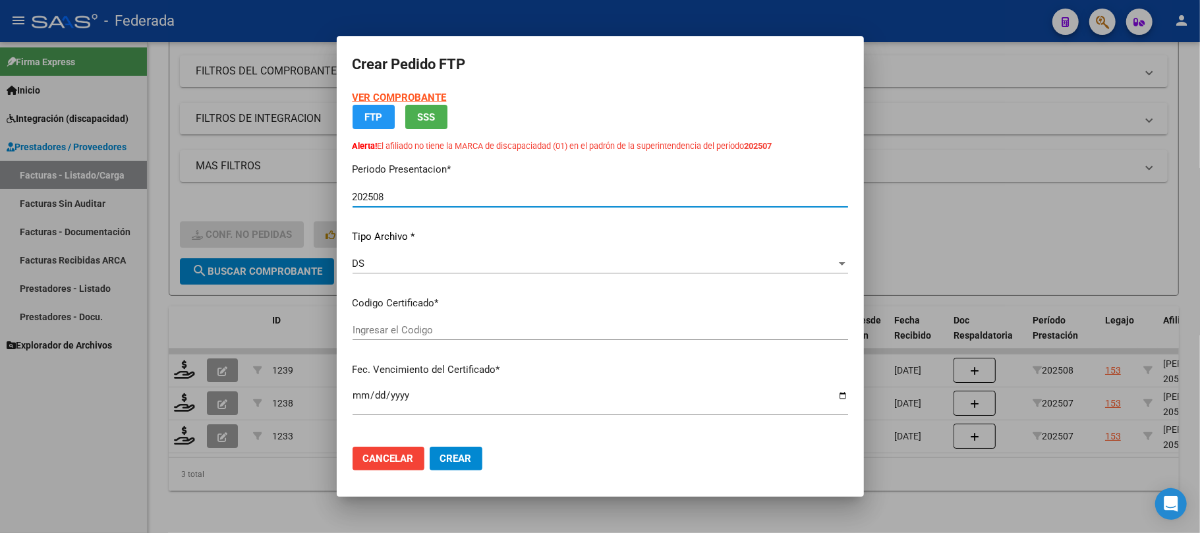
type input "ARG02000567770592025021320300213BUE398"
type input "2030-02-13"
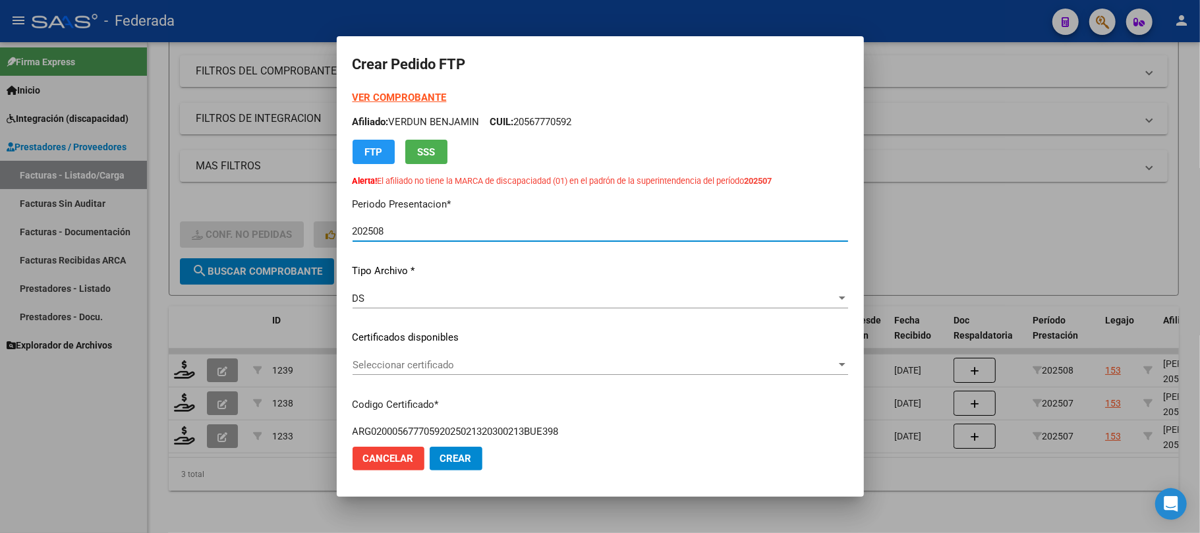
click at [427, 361] on span "Seleccionar certificado" at bounding box center [595, 365] width 484 height 12
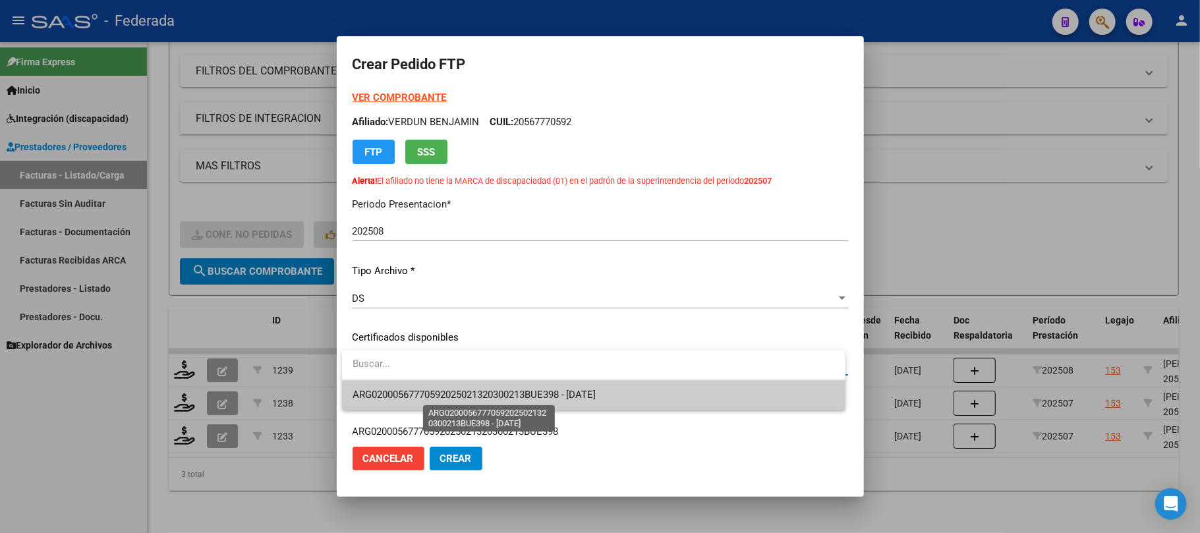
click at [415, 394] on span "ARG02000567770592025021320300213BUE398 - 2030-02-13" at bounding box center [475, 395] width 244 height 12
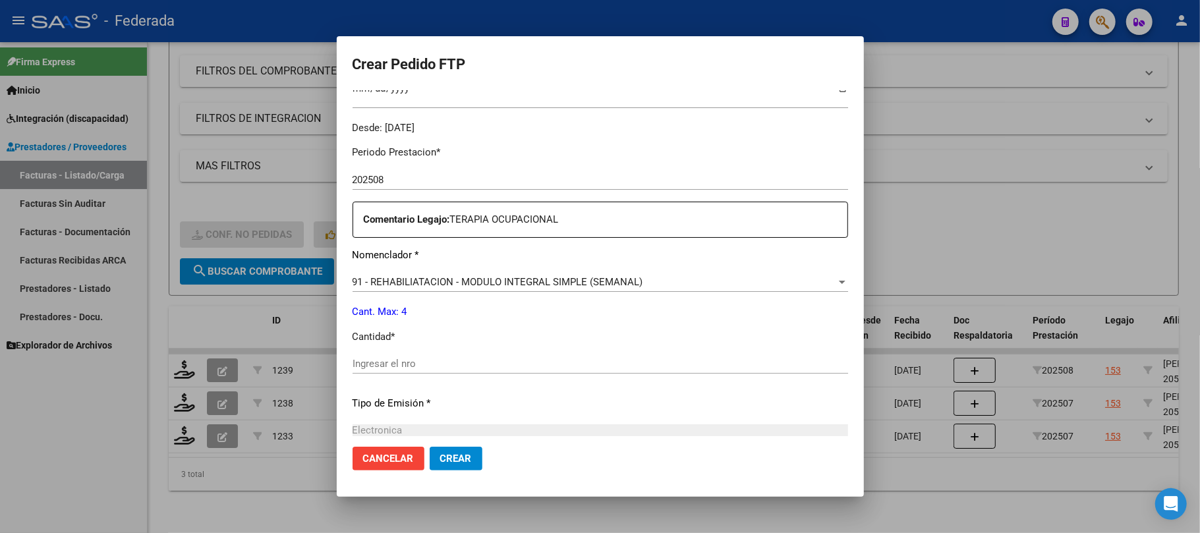
scroll to position [439, 0]
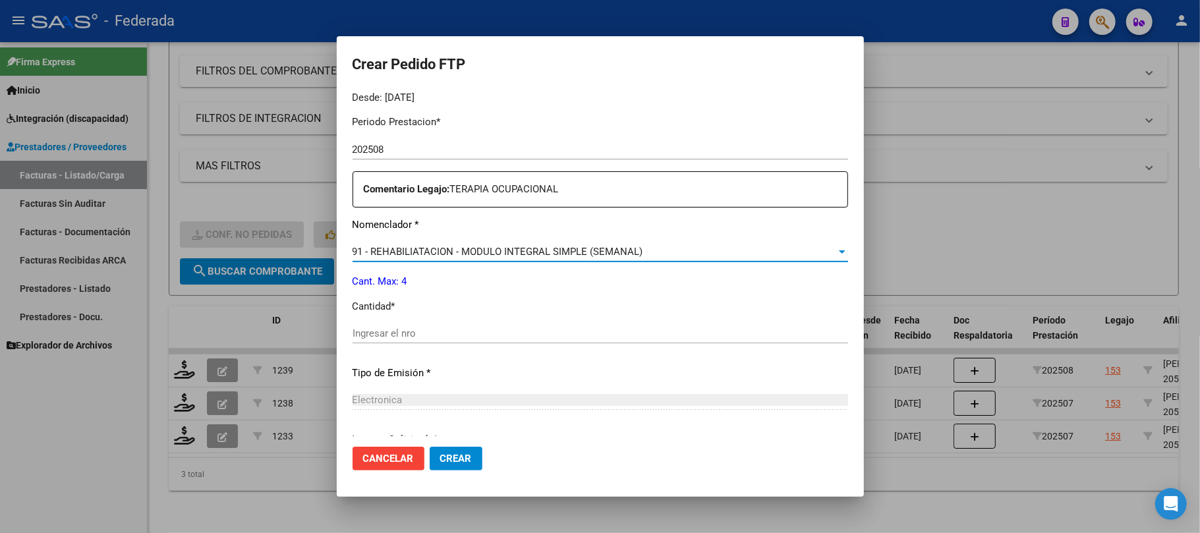
click at [457, 250] on span "91 - REHABILIATACION - MODULO INTEGRAL SIMPLE (SEMANAL)" at bounding box center [498, 252] width 291 height 12
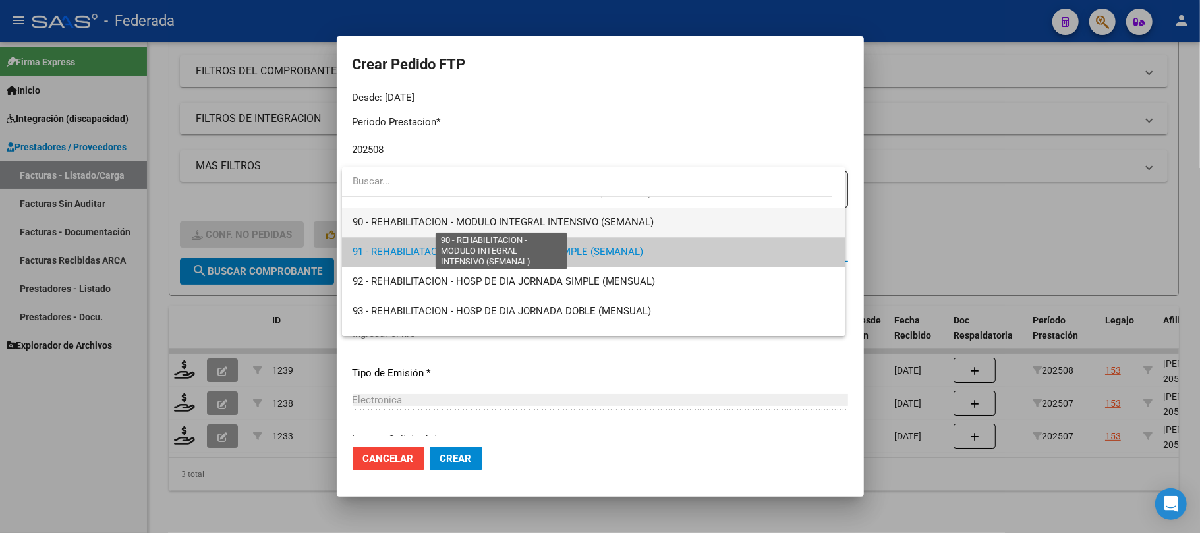
click at [433, 227] on span "90 - REHABILITACION - MODULO INTEGRAL INTENSIVO (SEMANAL)" at bounding box center [503, 222] width 301 height 12
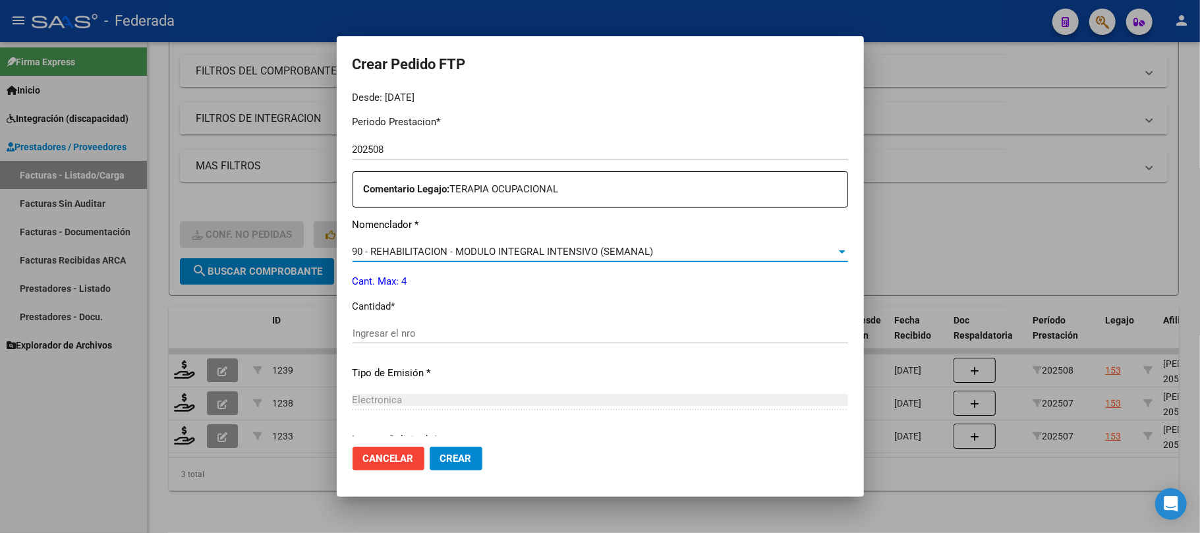
click at [428, 332] on input "Ingresar el nro" at bounding box center [601, 333] width 496 height 12
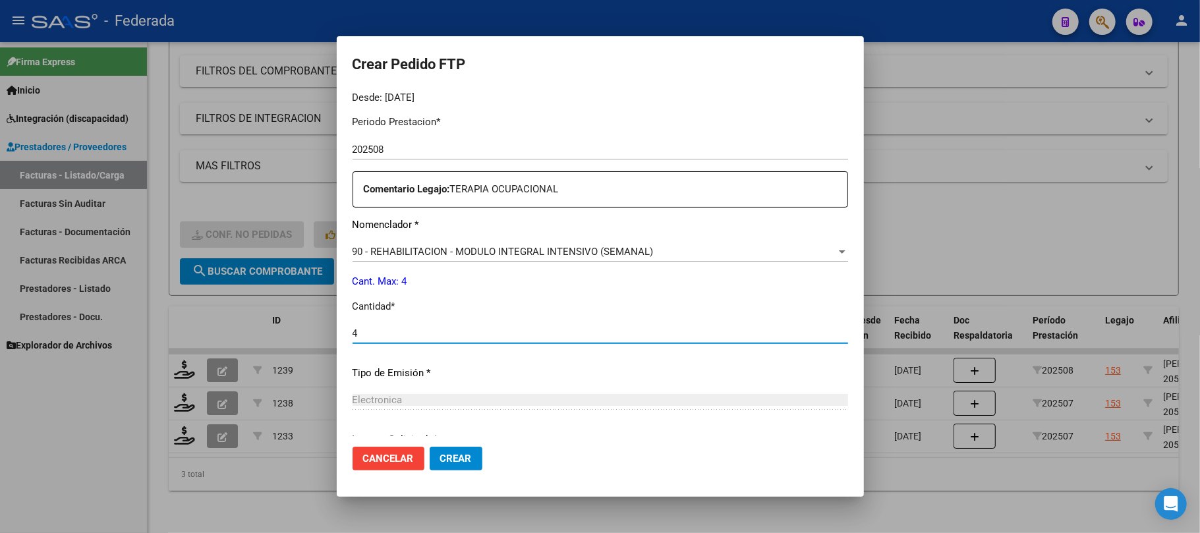
type input "4"
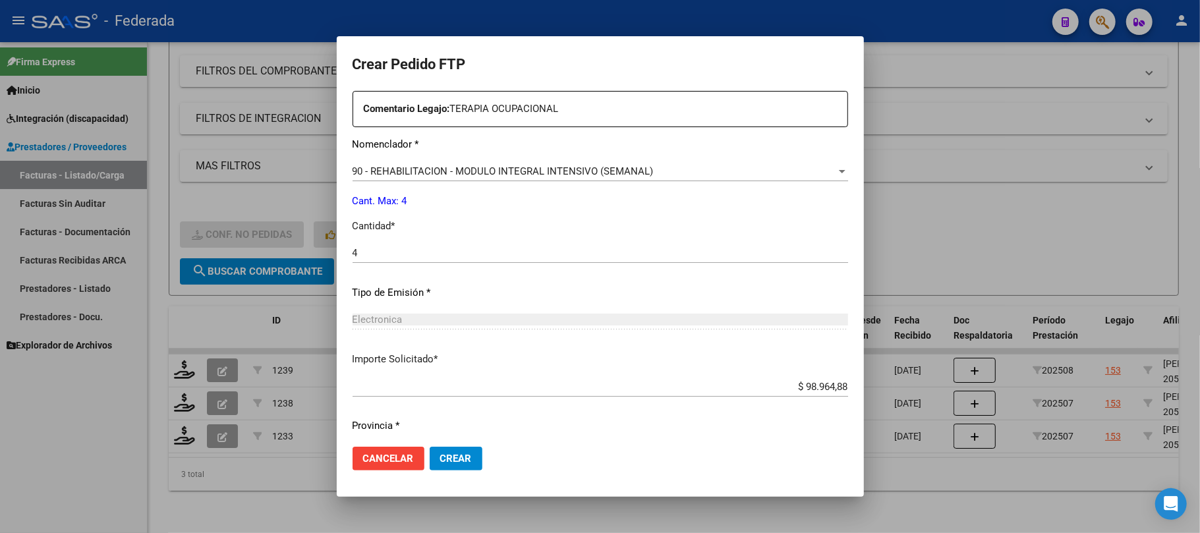
scroll to position [557, 0]
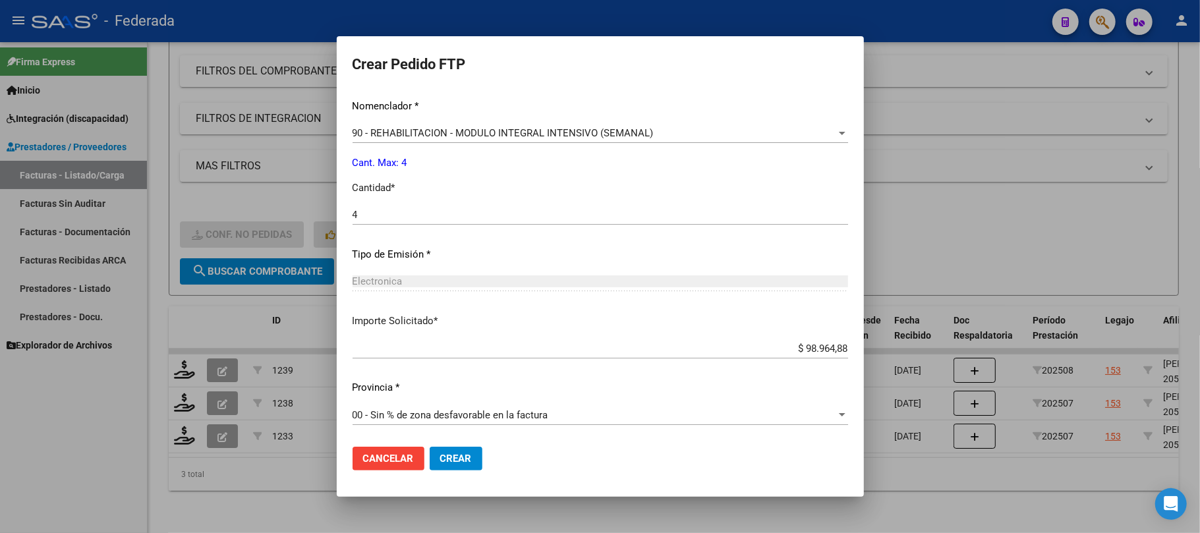
click at [438, 454] on button "Crear" at bounding box center [456, 459] width 53 height 24
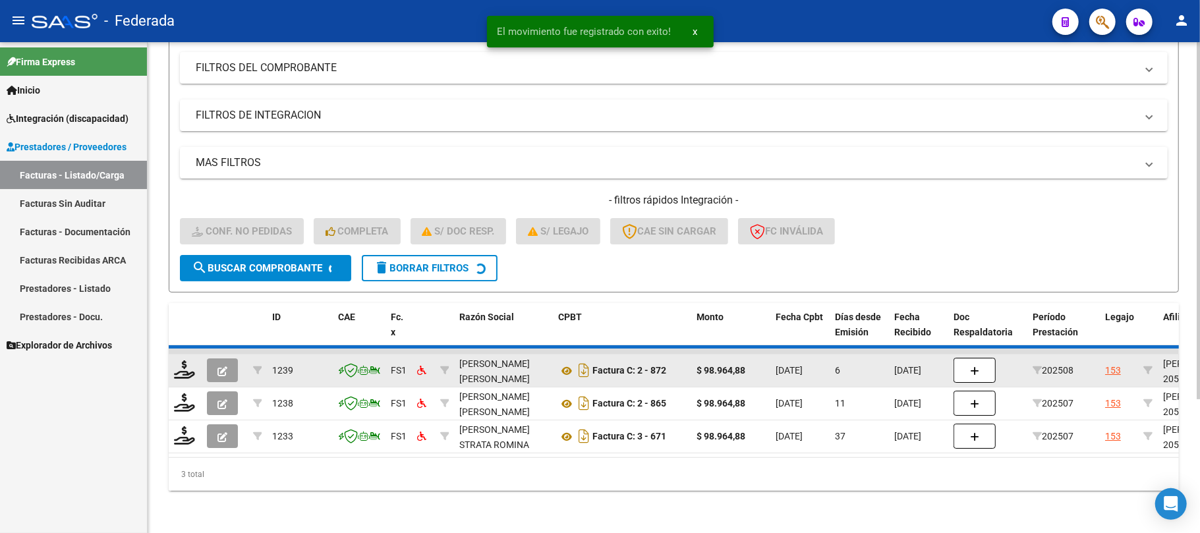
scroll to position [148, 0]
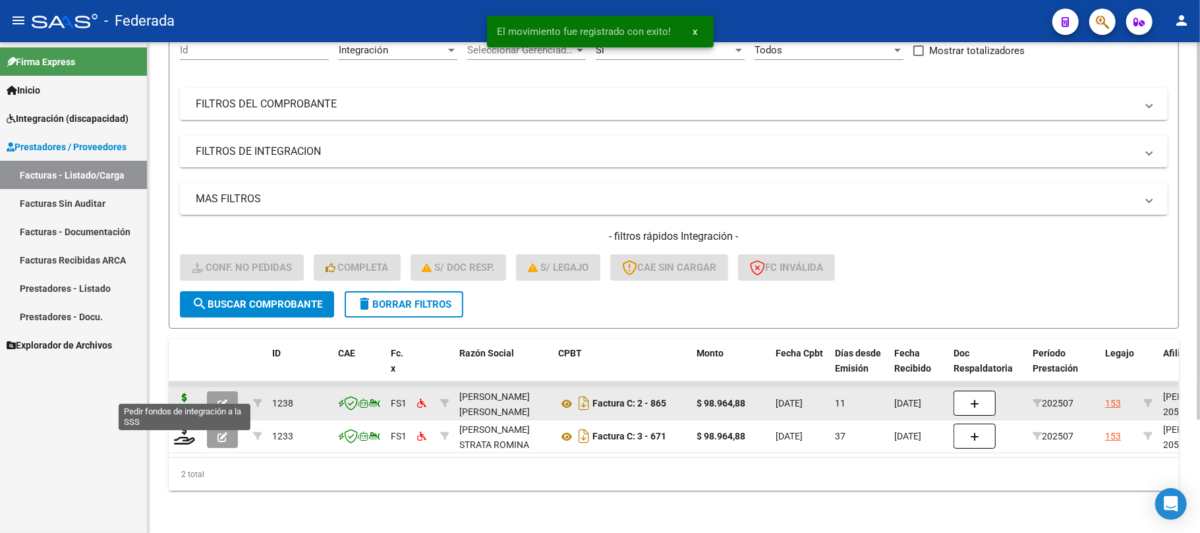
click at [175, 396] on icon at bounding box center [184, 402] width 21 height 18
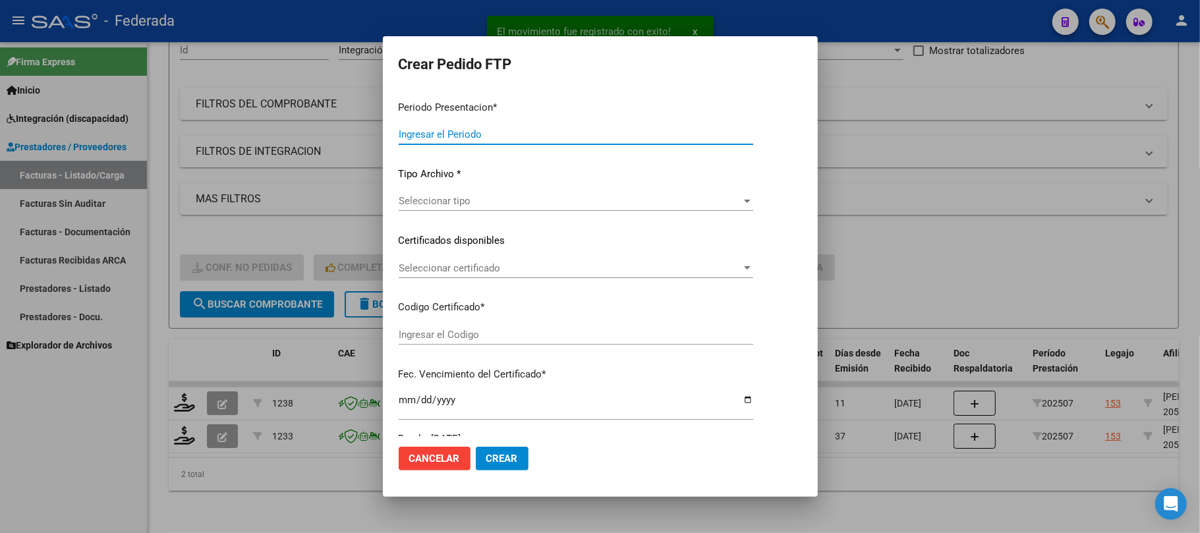
type input "202508"
type input "202507"
type input "$ 98.964,88"
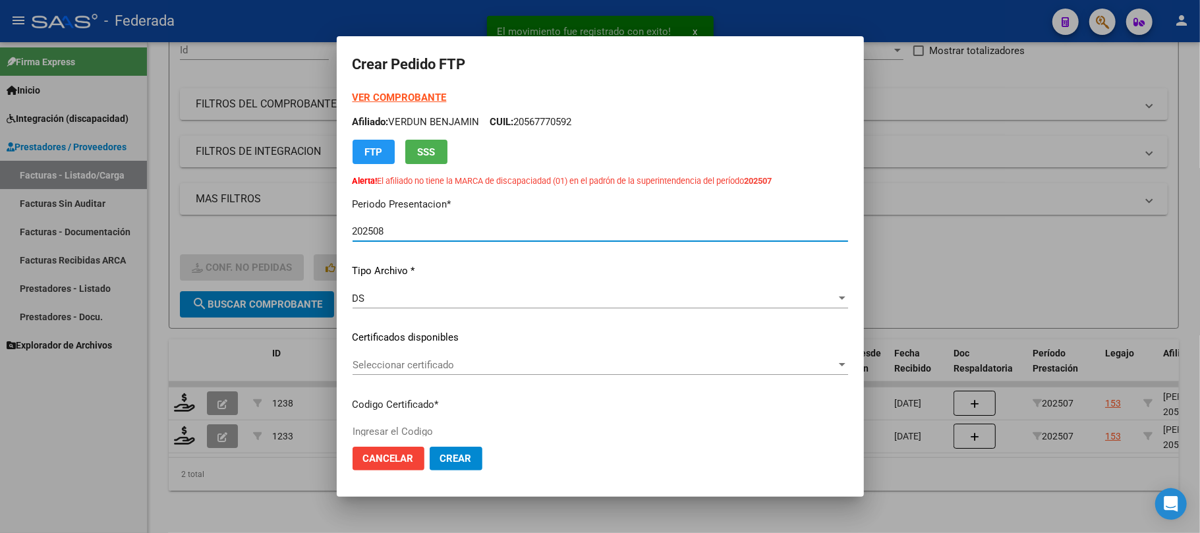
type input "ARG02000567770592025021320300213BUE398"
type input "2030-02-13"
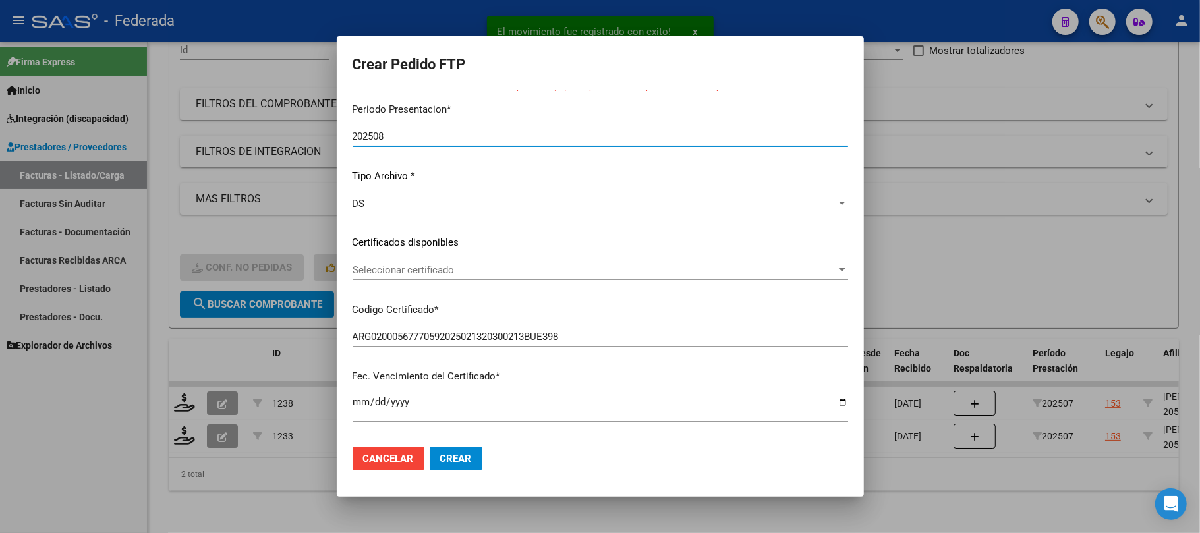
scroll to position [175, 0]
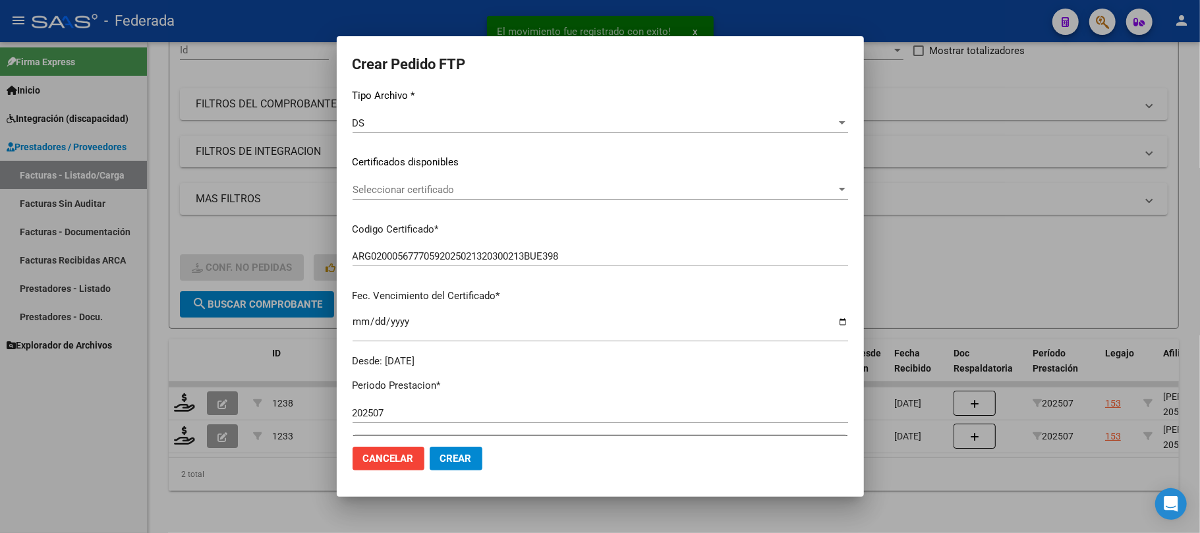
click at [425, 182] on div "Seleccionar certificado Seleccionar certificado" at bounding box center [601, 190] width 496 height 20
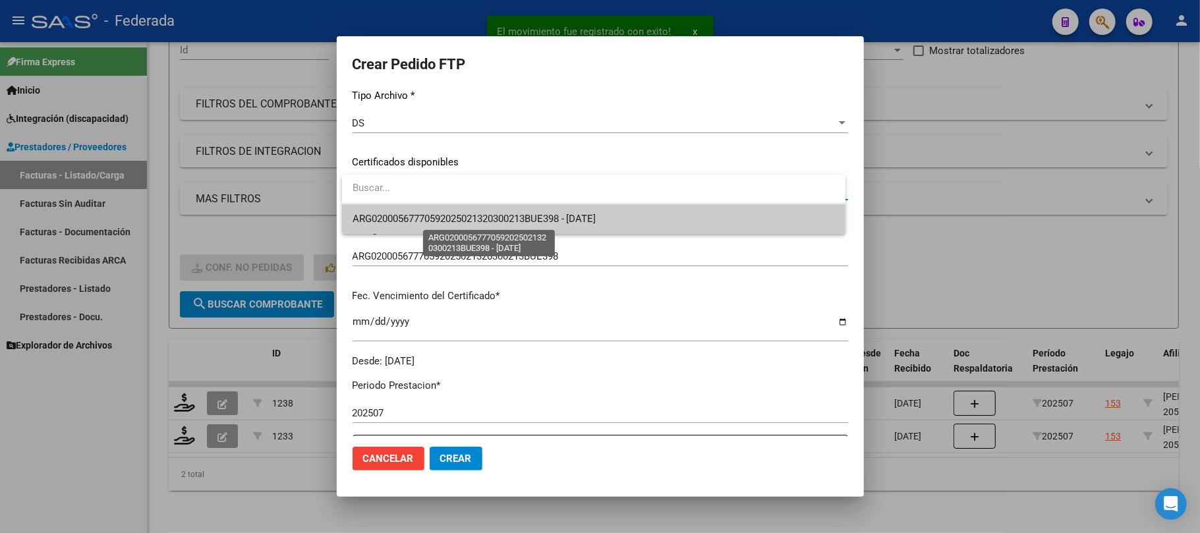
click at [430, 217] on span "ARG02000567770592025021320300213BUE398 - 2030-02-13" at bounding box center [475, 219] width 244 height 12
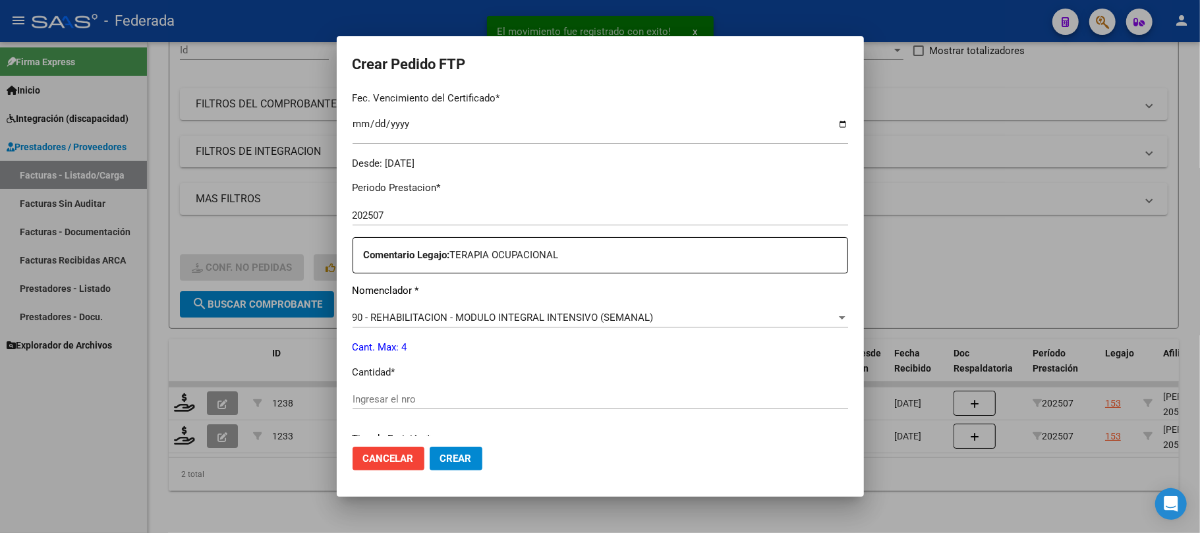
scroll to position [439, 0]
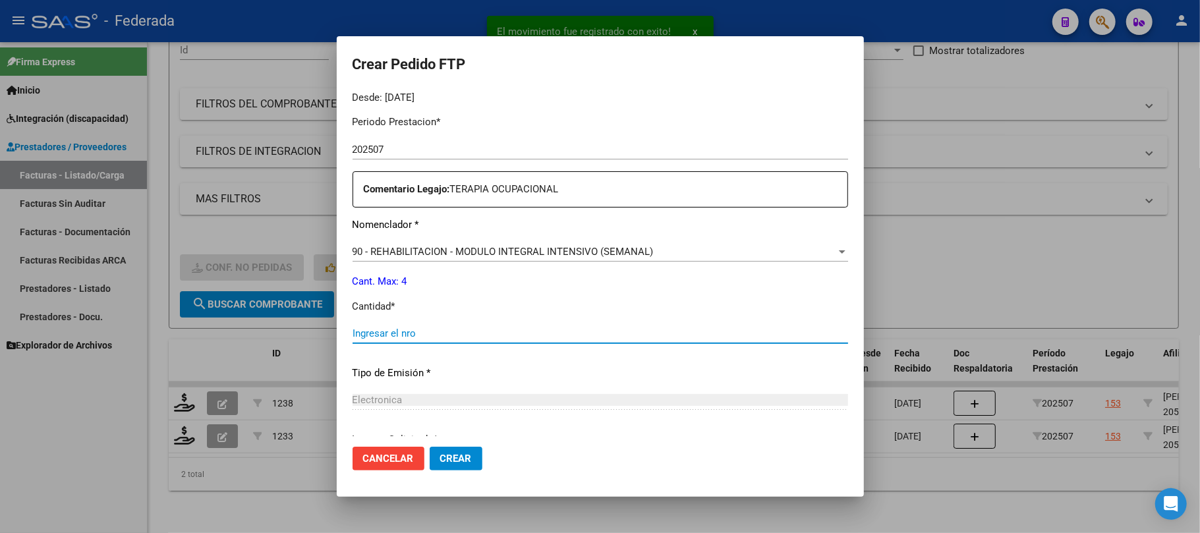
click at [409, 330] on input "Ingresar el nro" at bounding box center [601, 333] width 496 height 12
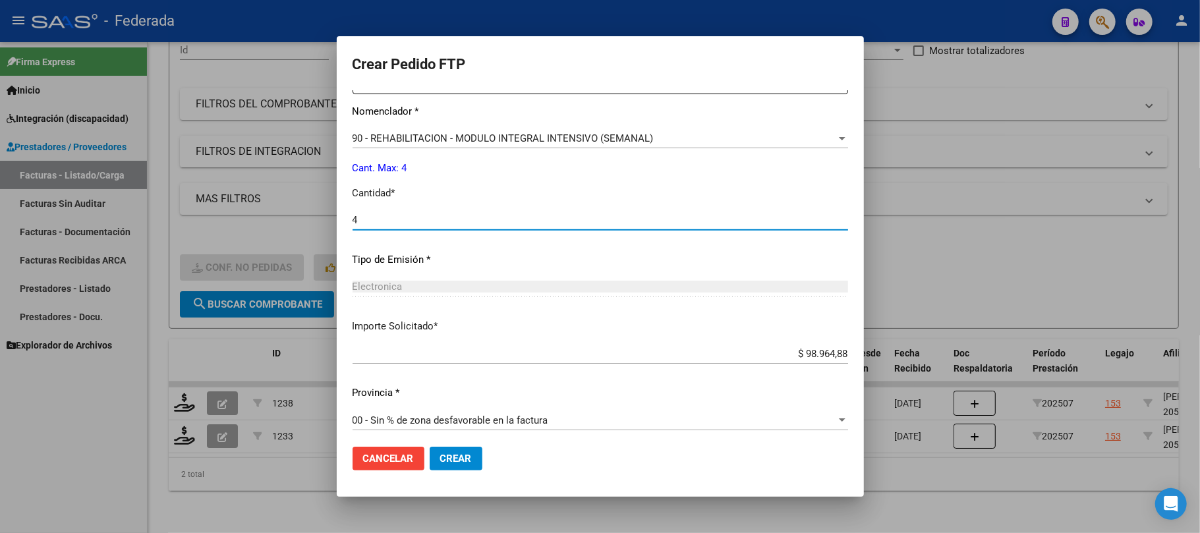
scroll to position [557, 0]
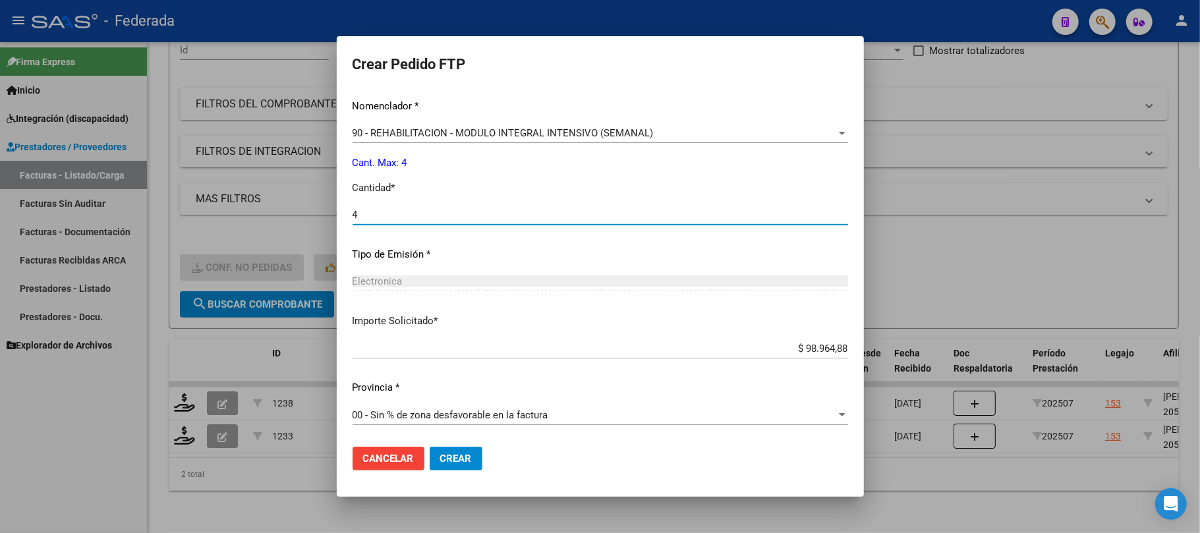
type input "4"
click at [460, 459] on span "Crear" at bounding box center [456, 459] width 32 height 12
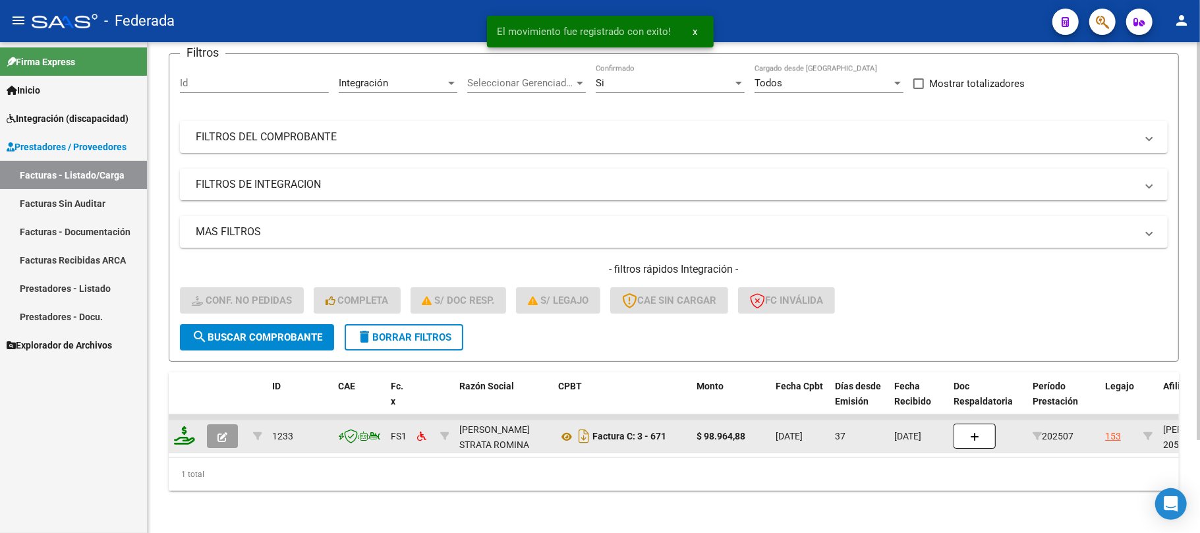
scroll to position [115, 0]
click at [188, 427] on icon at bounding box center [184, 435] width 21 height 18
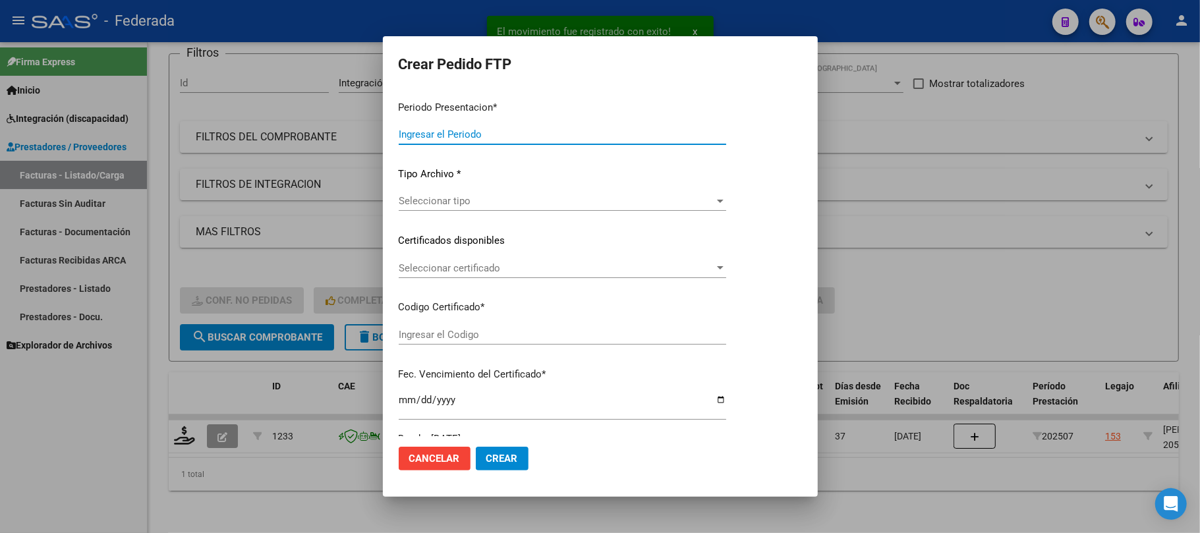
type input "202508"
type input "202507"
type input "$ 98.964,88"
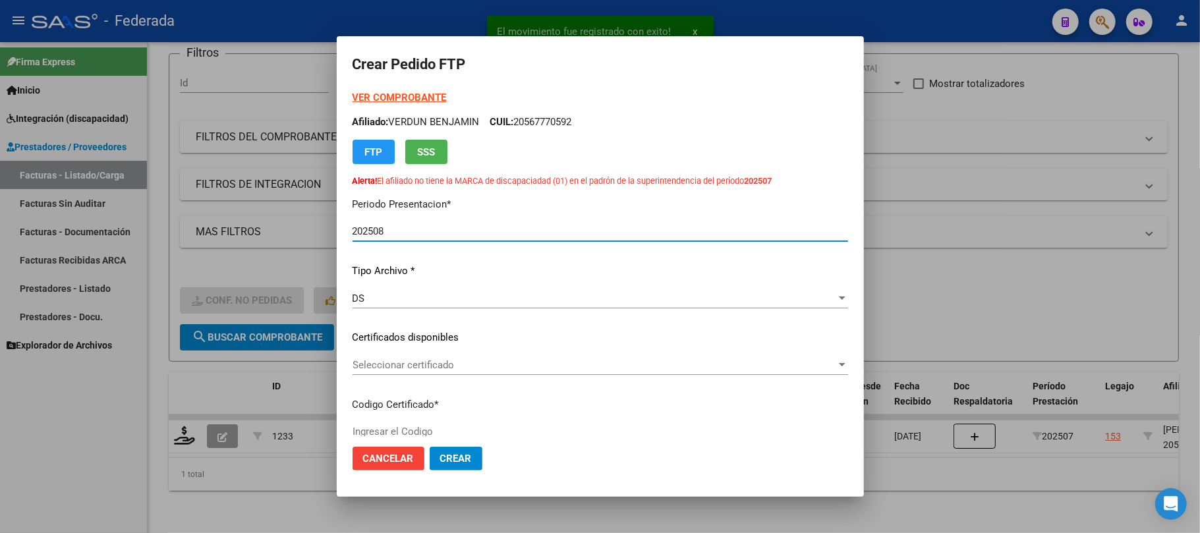
type input "ARG02000567770592025021320300213BUE398"
type input "2030-02-13"
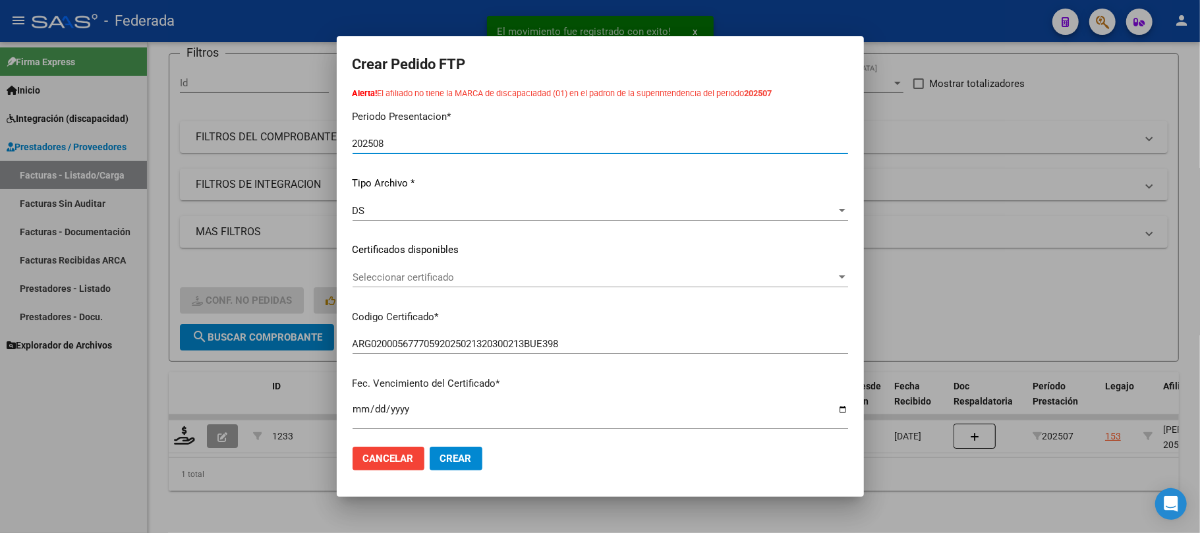
click at [433, 277] on span "Seleccionar certificado" at bounding box center [595, 277] width 484 height 12
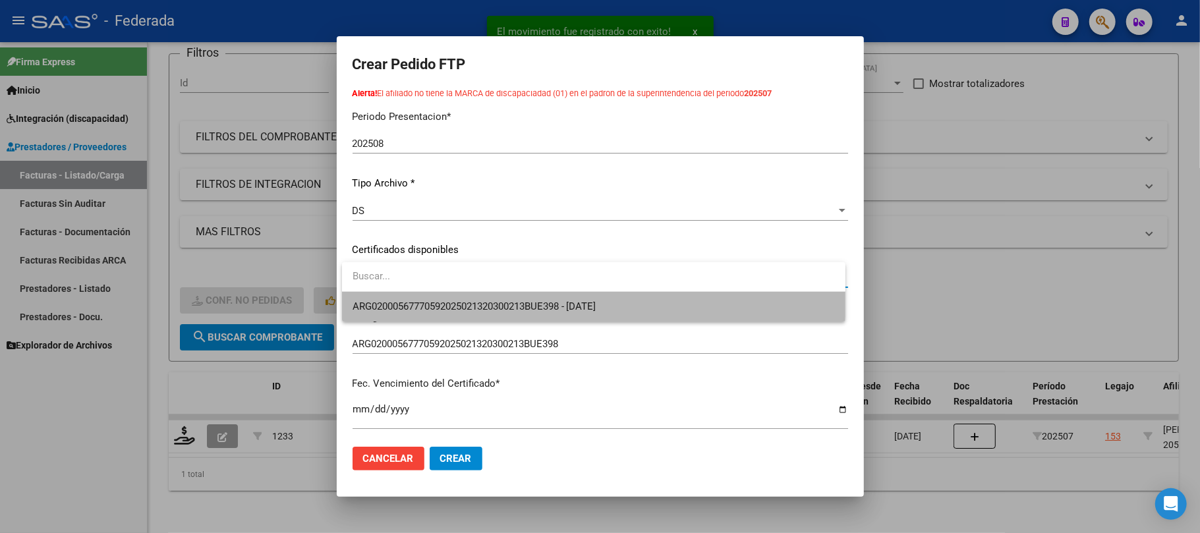
click at [435, 296] on span "ARG02000567770592025021320300213BUE398 - 2030-02-13" at bounding box center [594, 307] width 482 height 30
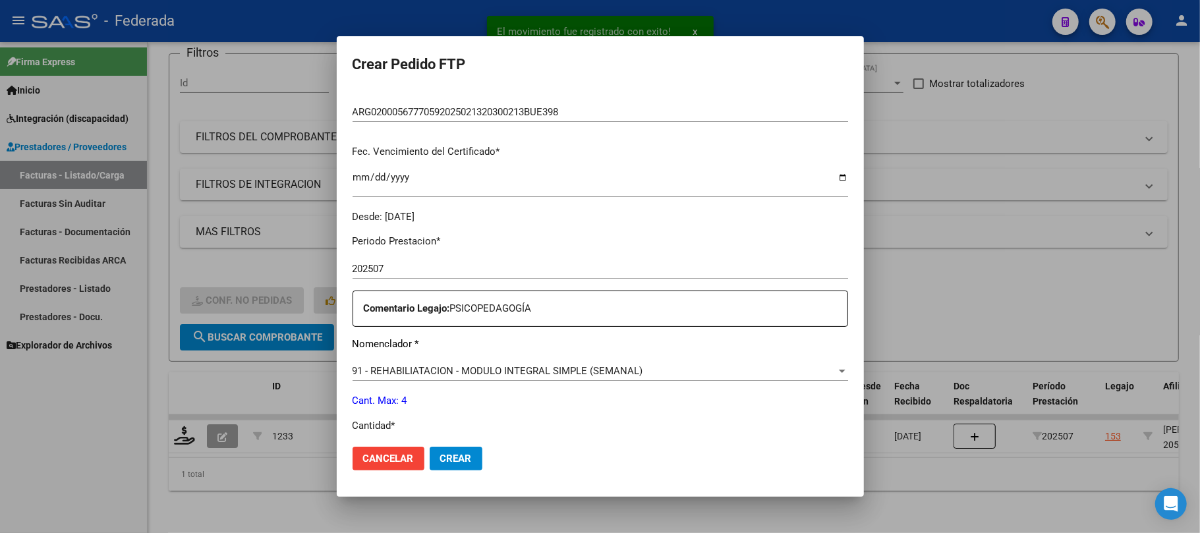
scroll to position [351, 0]
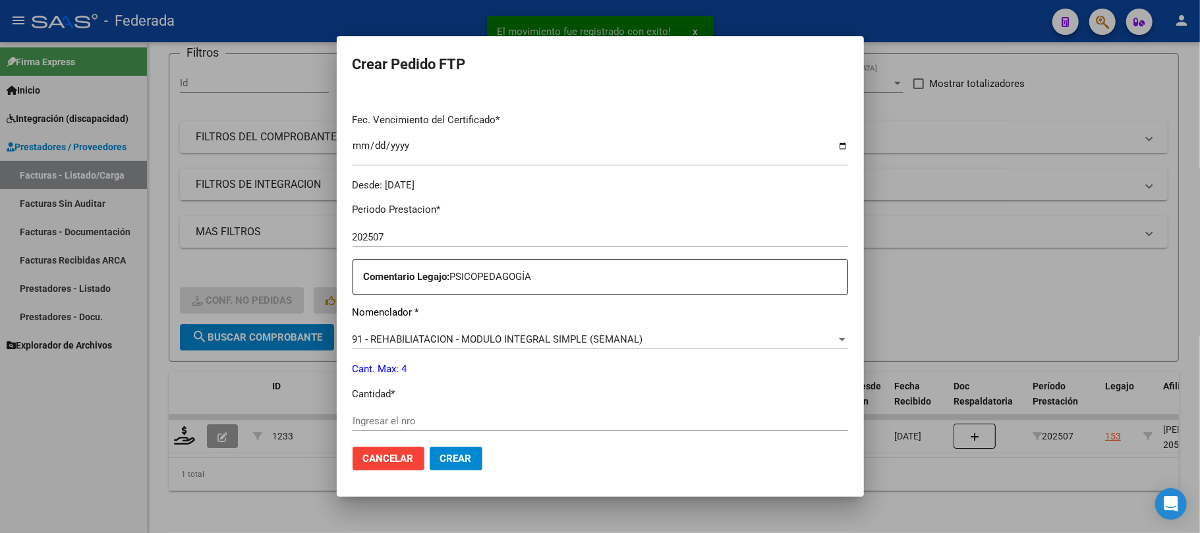
click at [436, 330] on div "91 - REHABILIATACION - MODULO INTEGRAL SIMPLE (SEMANAL) Seleccionar nomenclador" at bounding box center [601, 339] width 496 height 20
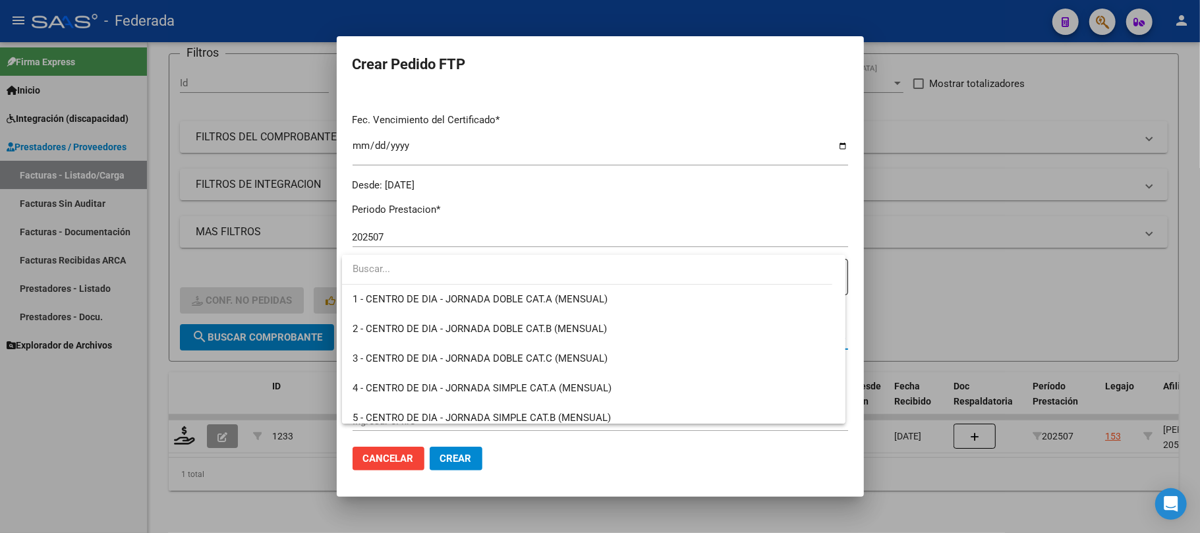
scroll to position [2629, 0]
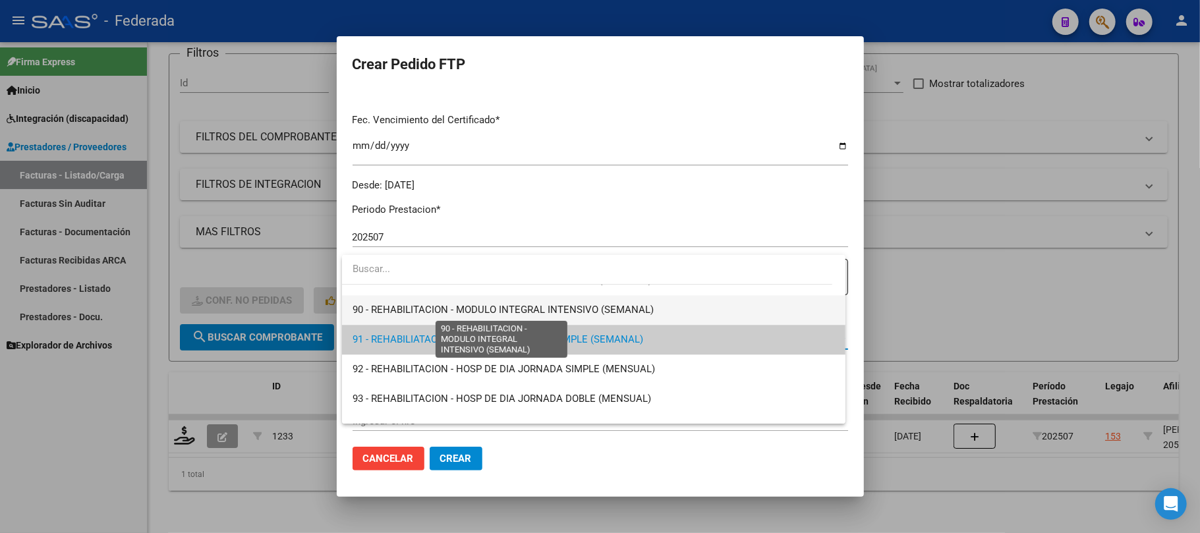
click at [414, 314] on span "90 - REHABILITACION - MODULO INTEGRAL INTENSIVO (SEMANAL)" at bounding box center [503, 310] width 301 height 12
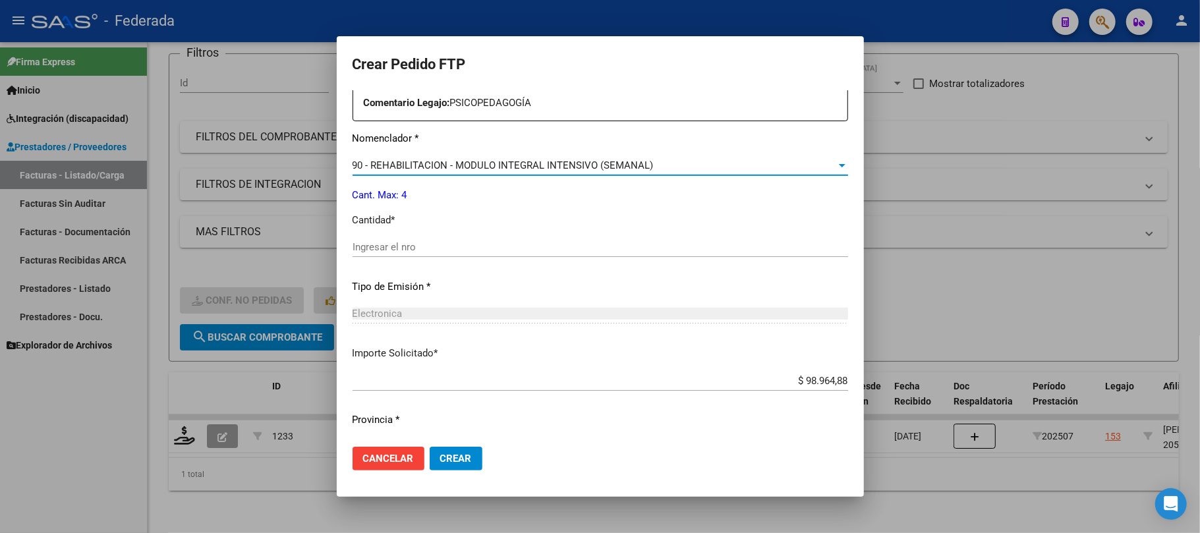
scroll to position [527, 0]
click at [405, 254] on div "Ingresar el nro" at bounding box center [601, 245] width 496 height 20
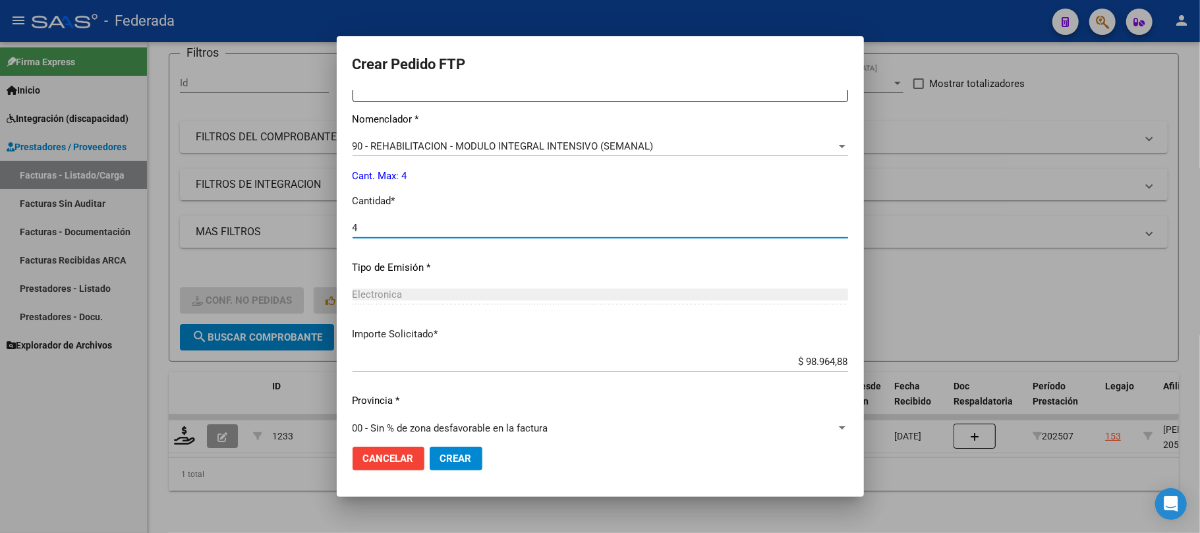
scroll to position [557, 0]
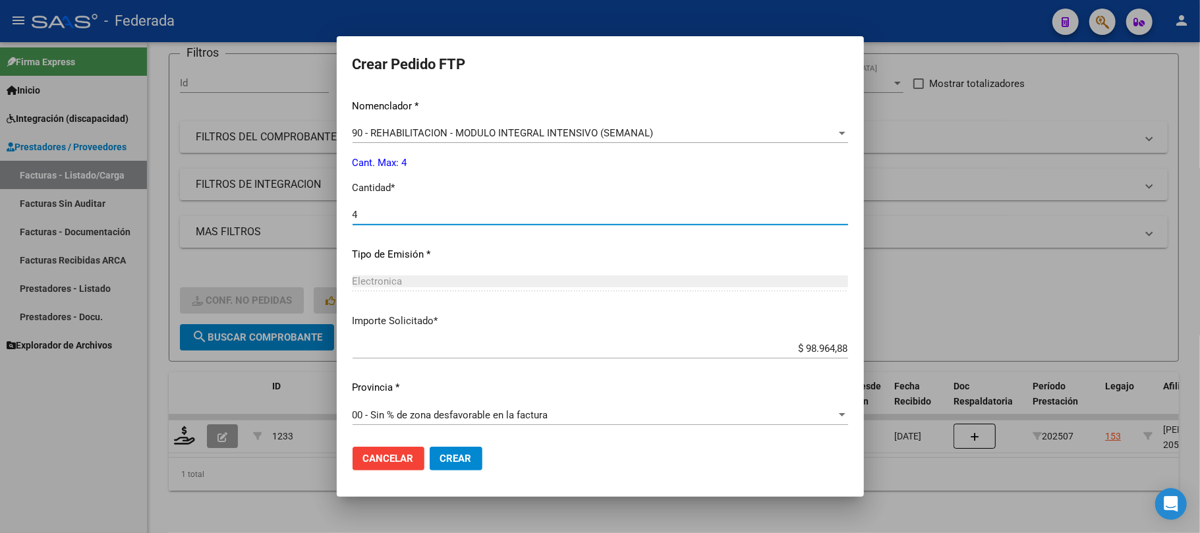
type input "4"
click at [448, 457] on span "Crear" at bounding box center [456, 459] width 32 height 12
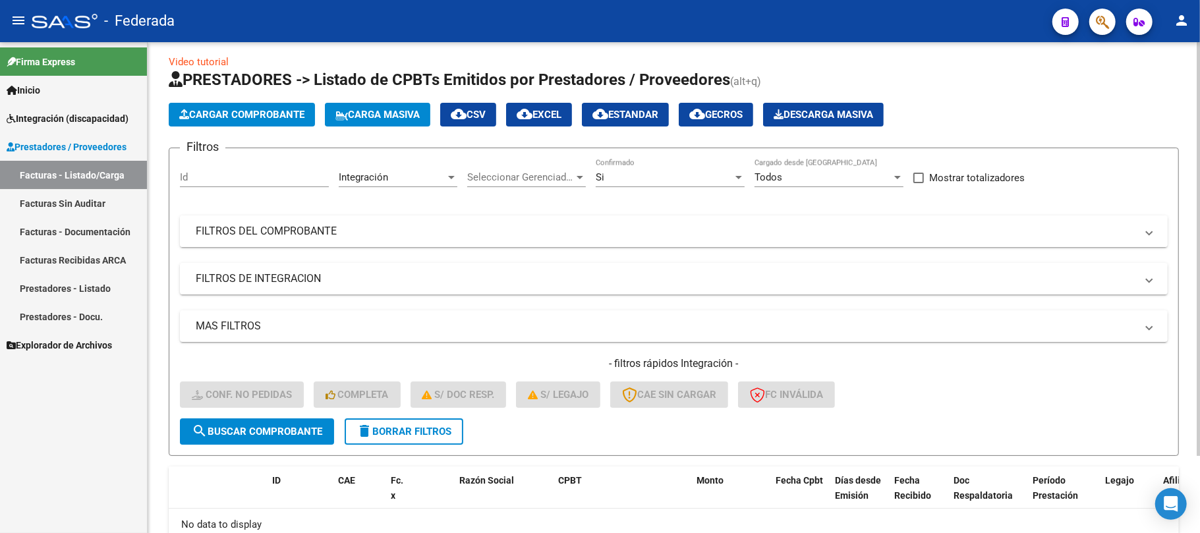
scroll to position [0, 0]
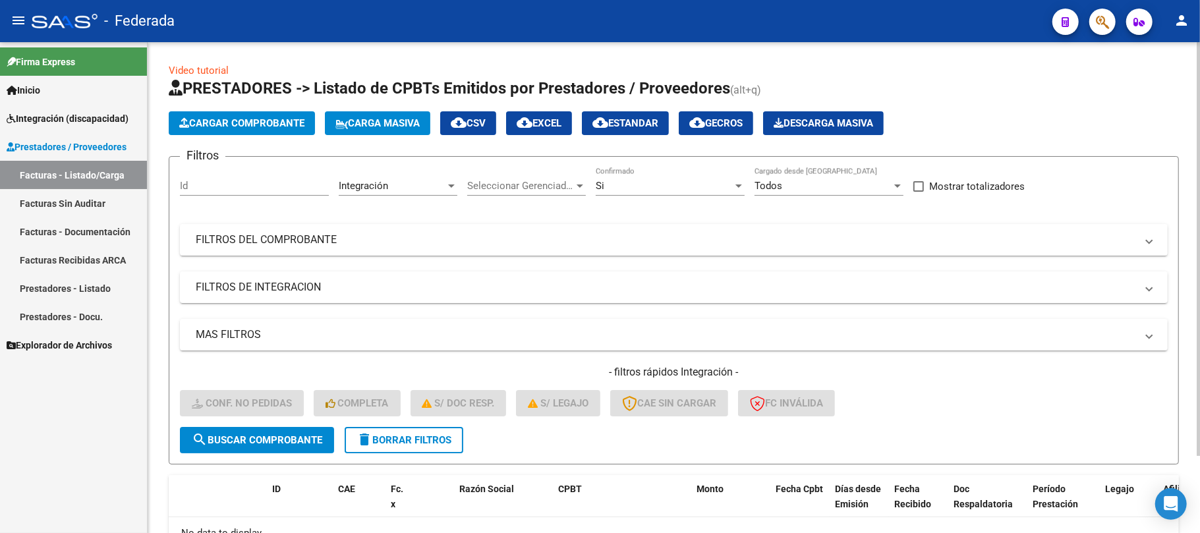
click at [372, 121] on span "Carga Masiva" at bounding box center [377, 123] width 84 height 12
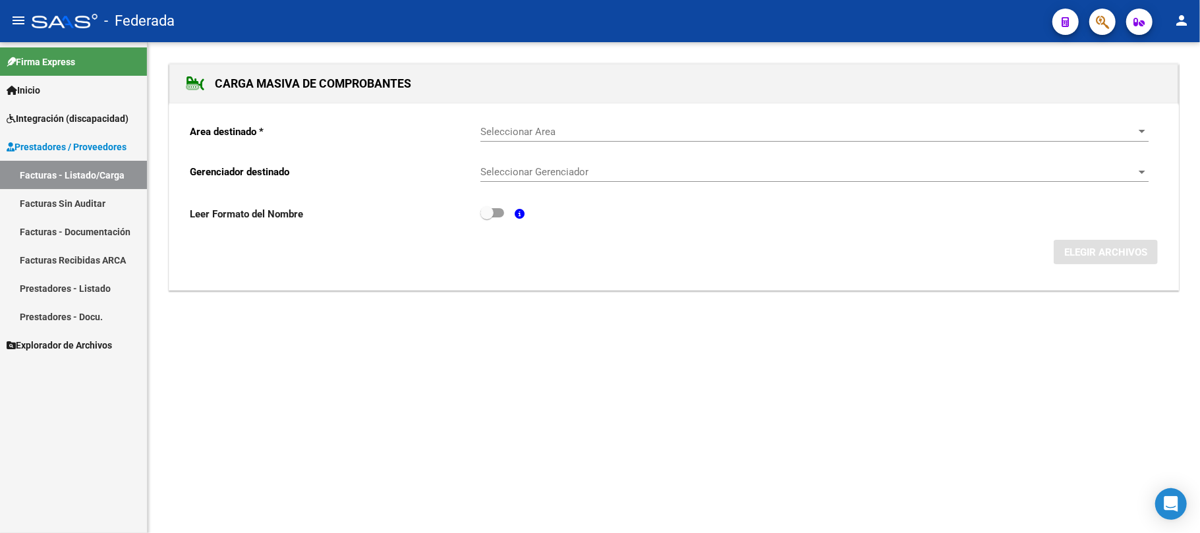
click at [512, 128] on span "Seleccionar Area" at bounding box center [808, 132] width 656 height 12
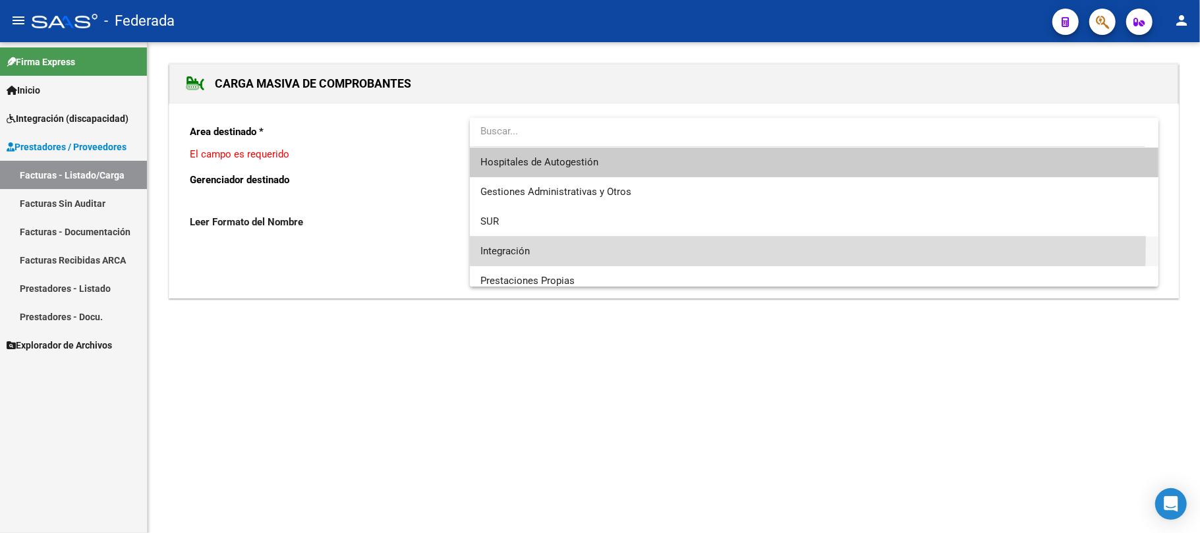
click at [515, 242] on span "Integración" at bounding box center [814, 252] width 668 height 30
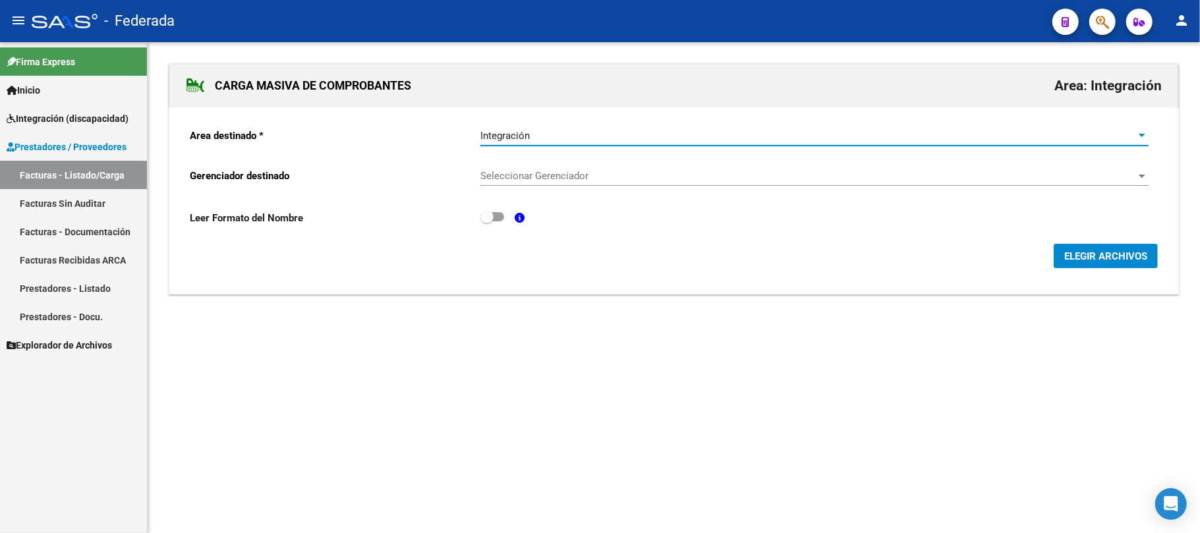
click at [535, 174] on span "Seleccionar Gerenciador" at bounding box center [808, 176] width 656 height 12
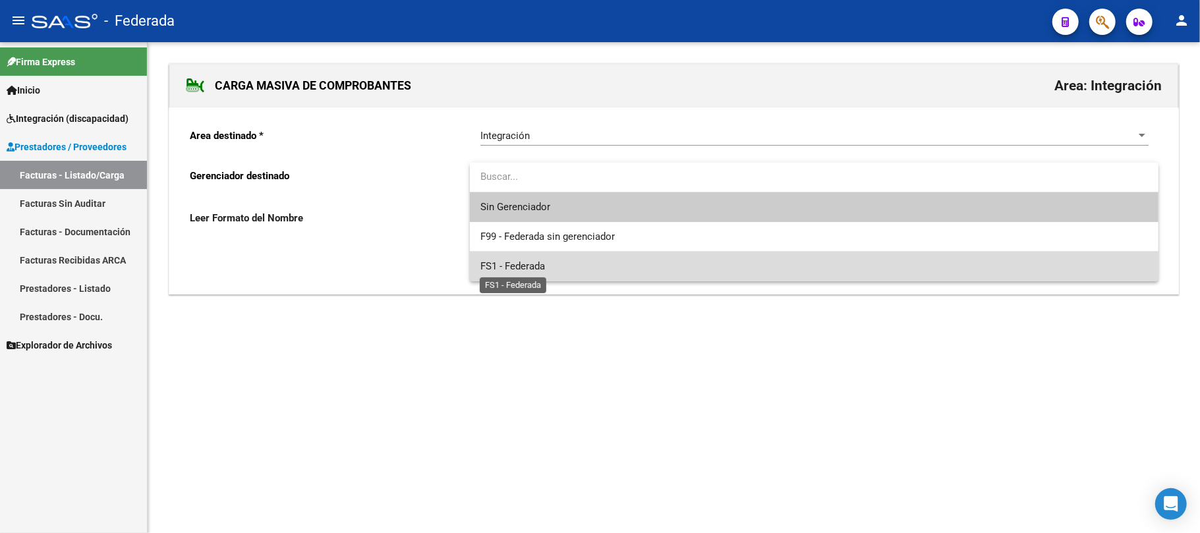
click at [527, 260] on span "FS1 - Federada" at bounding box center [512, 266] width 65 height 12
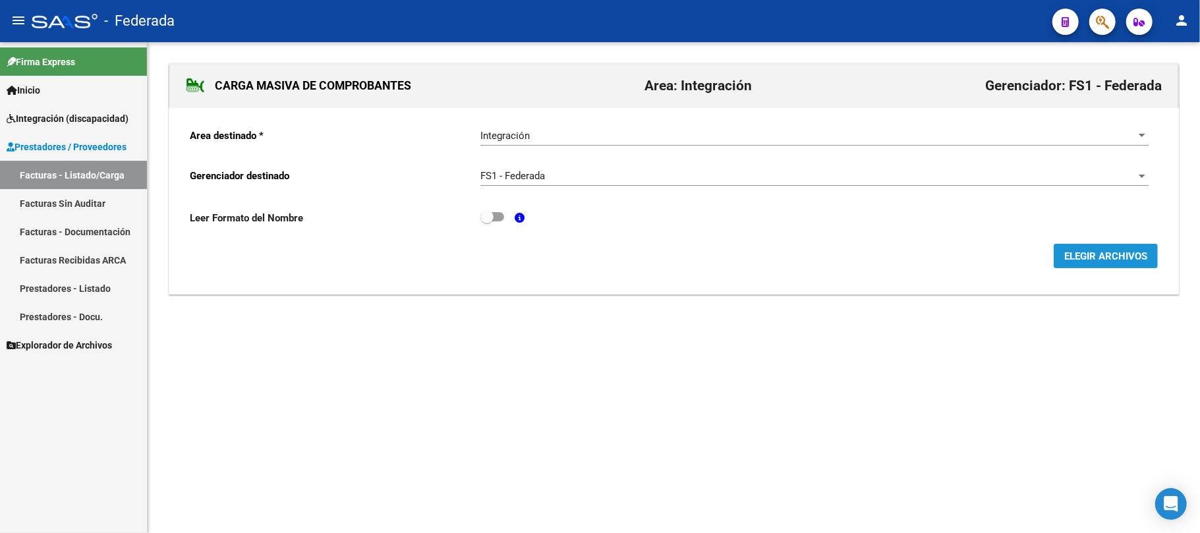
click at [1091, 254] on span "ELEGIR ARCHIVOS" at bounding box center [1105, 256] width 83 height 12
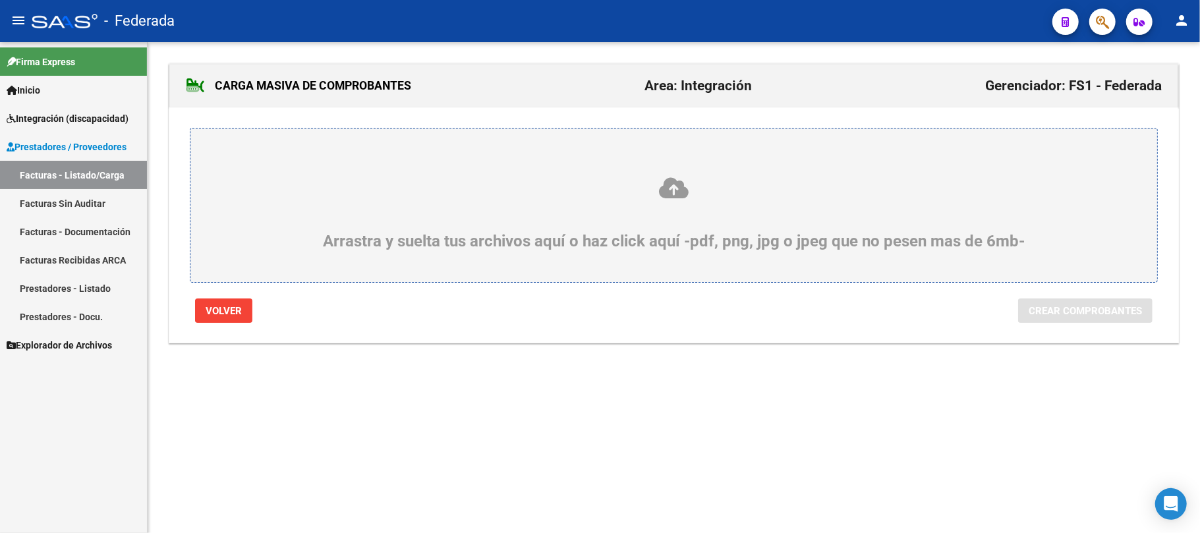
click at [675, 195] on icon at bounding box center [673, 188] width 903 height 24
click at [0, 0] on input "Arrastra y suelta tus archivos aquí o haz click aquí -pdf, png, jpg o jpeg que …" at bounding box center [0, 0] width 0 height 0
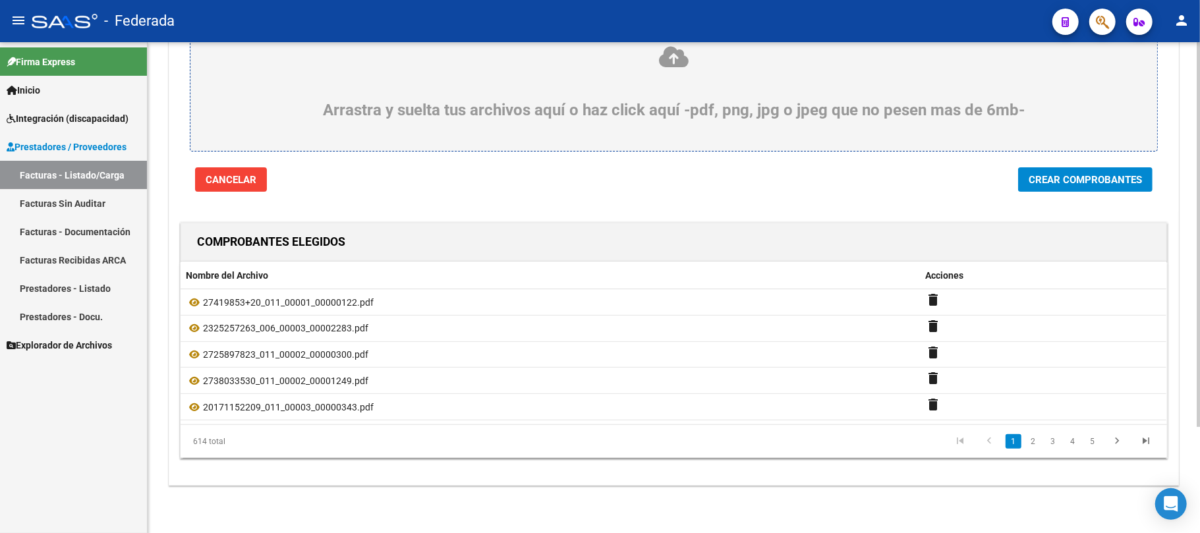
scroll to position [135, 0]
click at [1024, 182] on button "Crear Comprobantes" at bounding box center [1085, 179] width 134 height 24
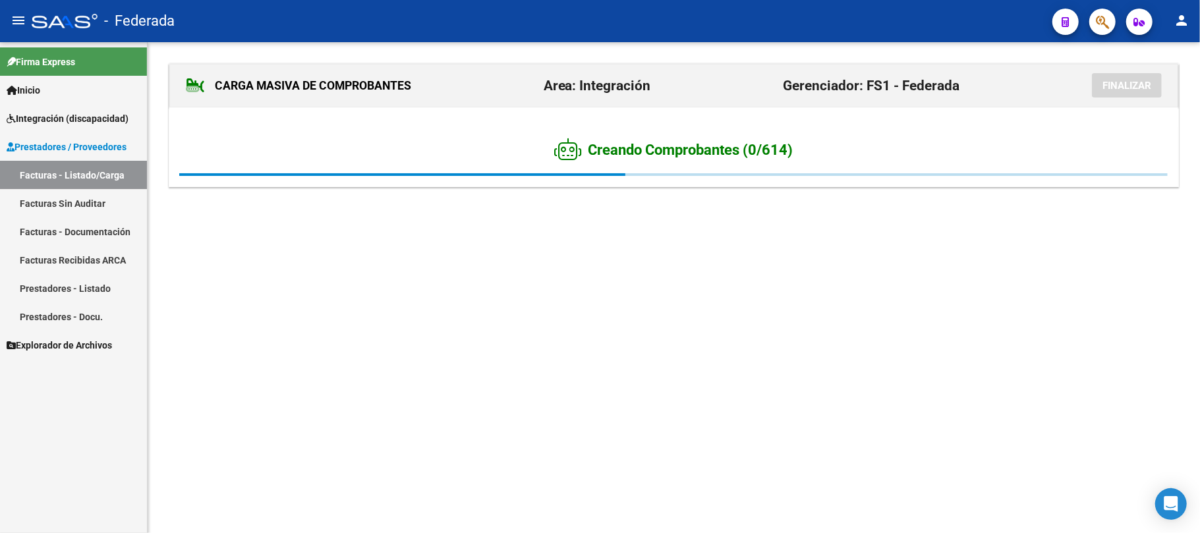
scroll to position [0, 0]
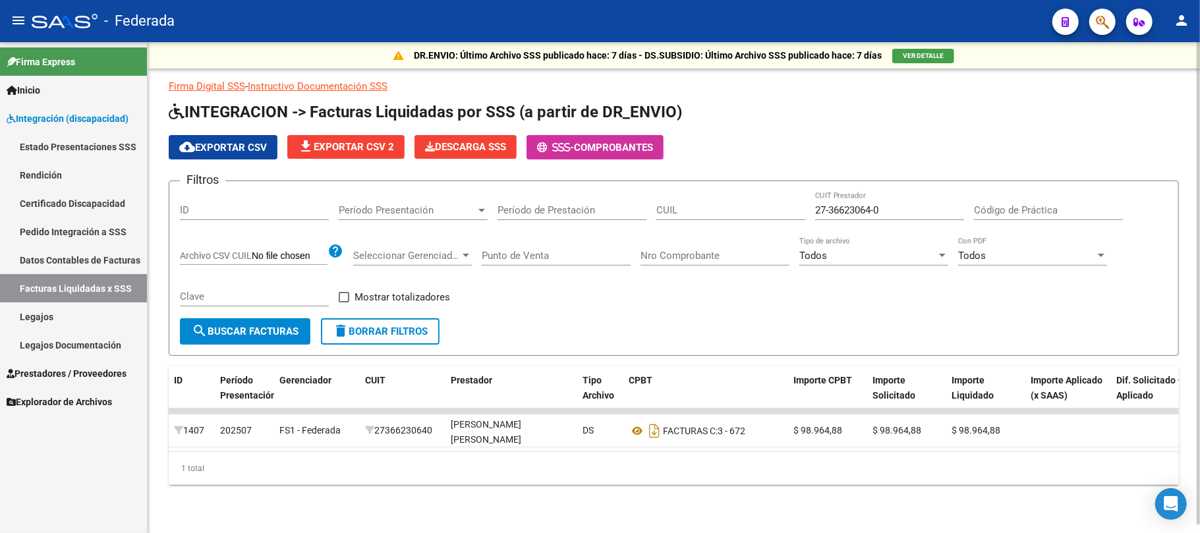
scroll to position [8, 0]
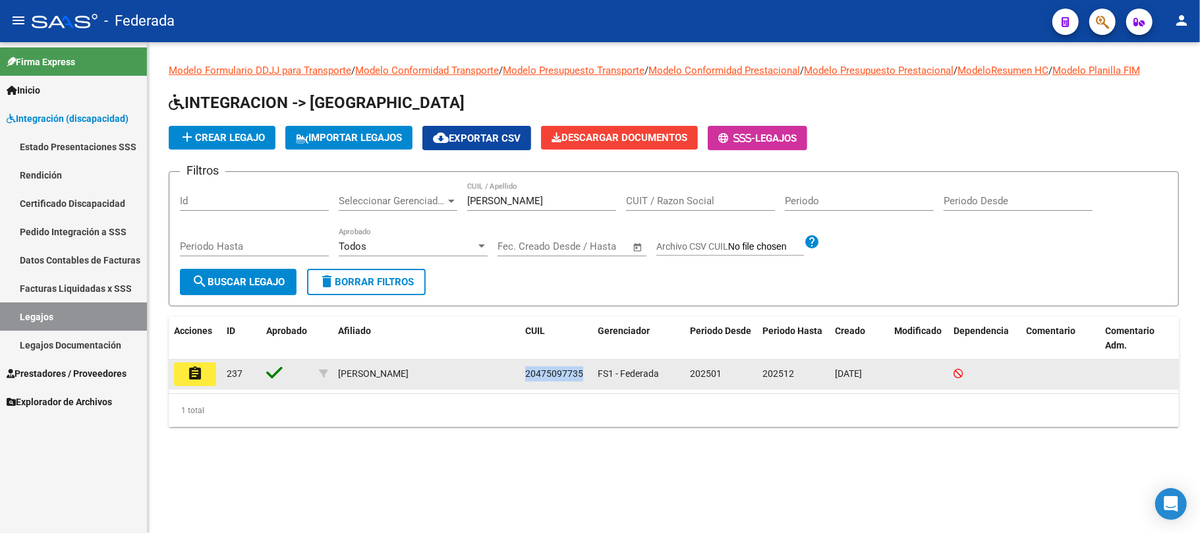
click at [202, 376] on mat-icon "assignment" at bounding box center [195, 374] width 16 height 16
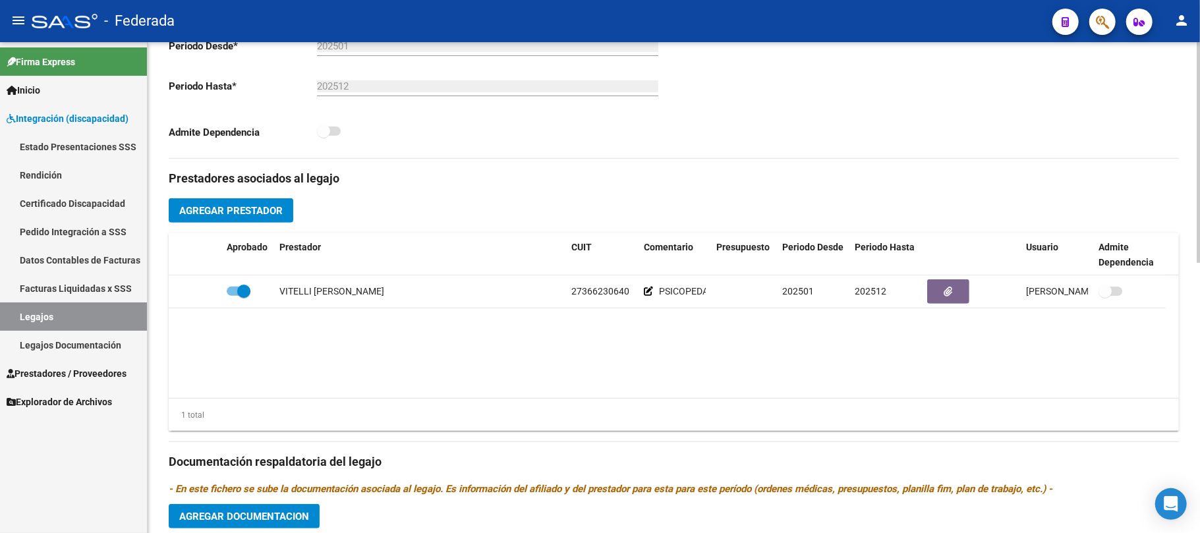
scroll to position [351, 0]
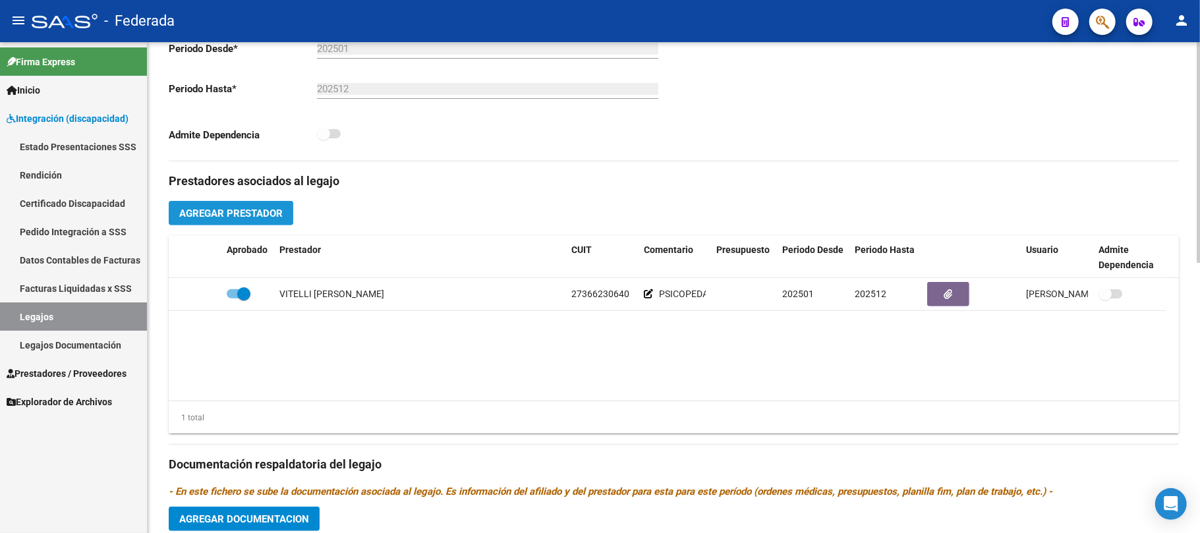
click at [258, 211] on span "Agregar Prestador" at bounding box center [230, 214] width 103 height 12
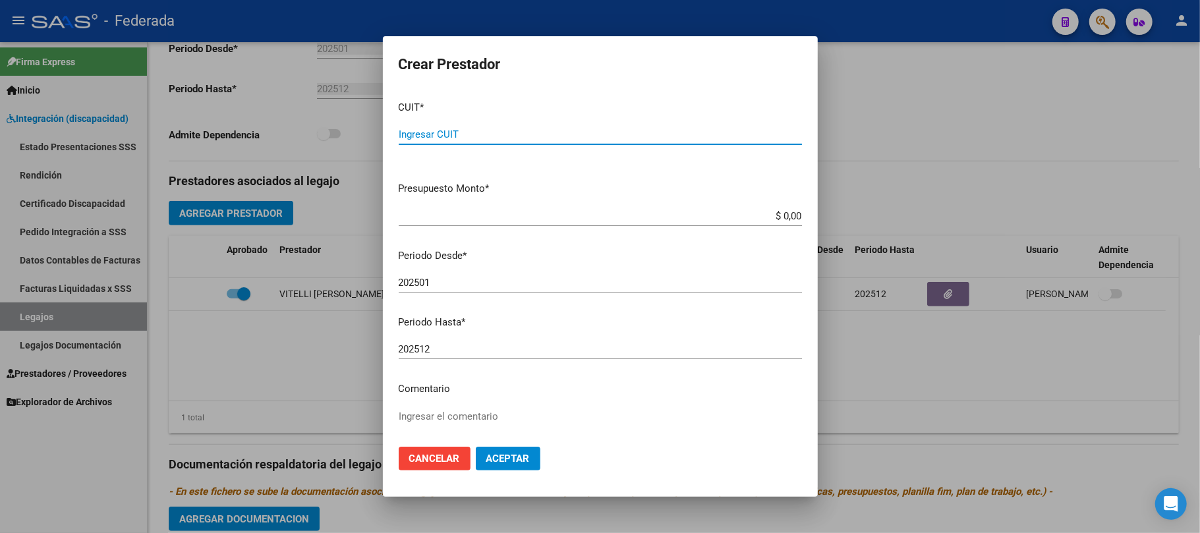
paste input "27-30022943-9"
type input "27-30022943-9"
click at [446, 412] on textarea "Ingresar el comentario" at bounding box center [600, 440] width 403 height 62
type textarea "PSICOLOGIA"
click at [493, 460] on span "Aceptar" at bounding box center [507, 459] width 43 height 12
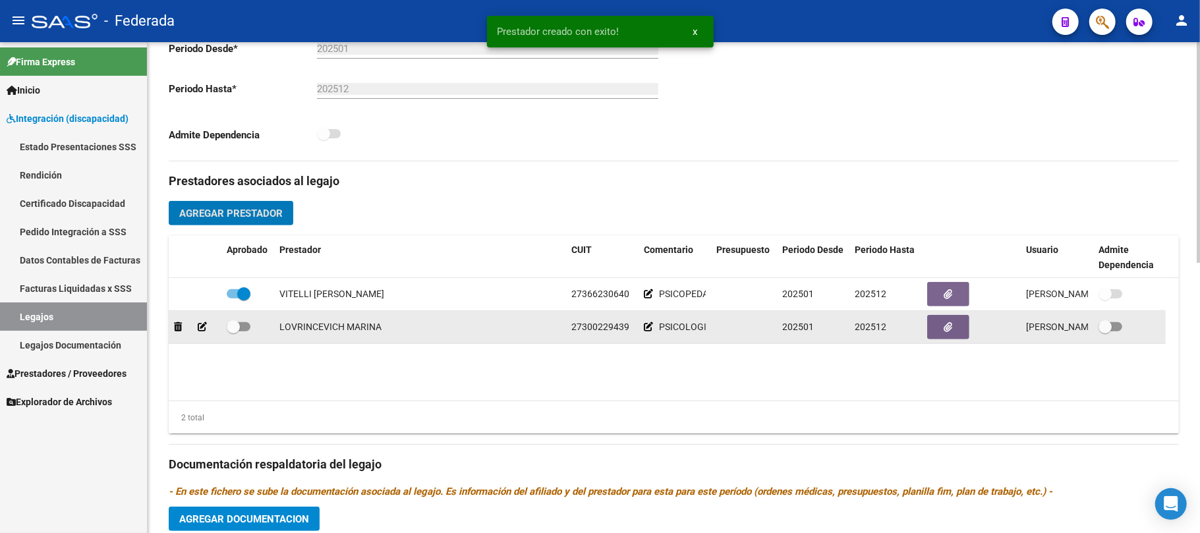
click at [233, 325] on span at bounding box center [233, 326] width 13 height 13
click at [233, 331] on input "checkbox" at bounding box center [233, 331] width 1 height 1
checkbox input "true"
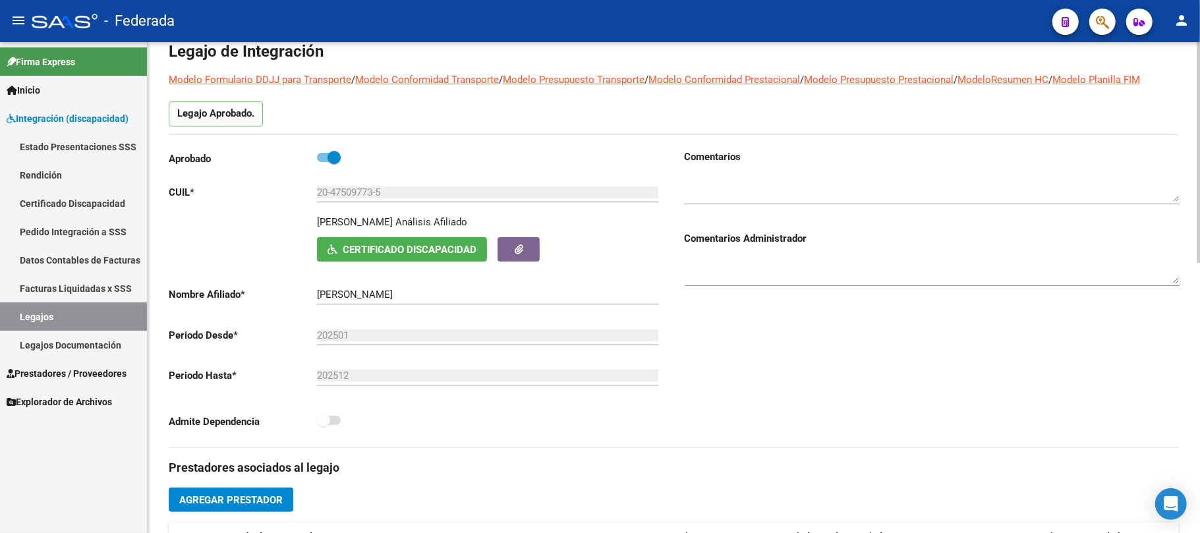
scroll to position [0, 0]
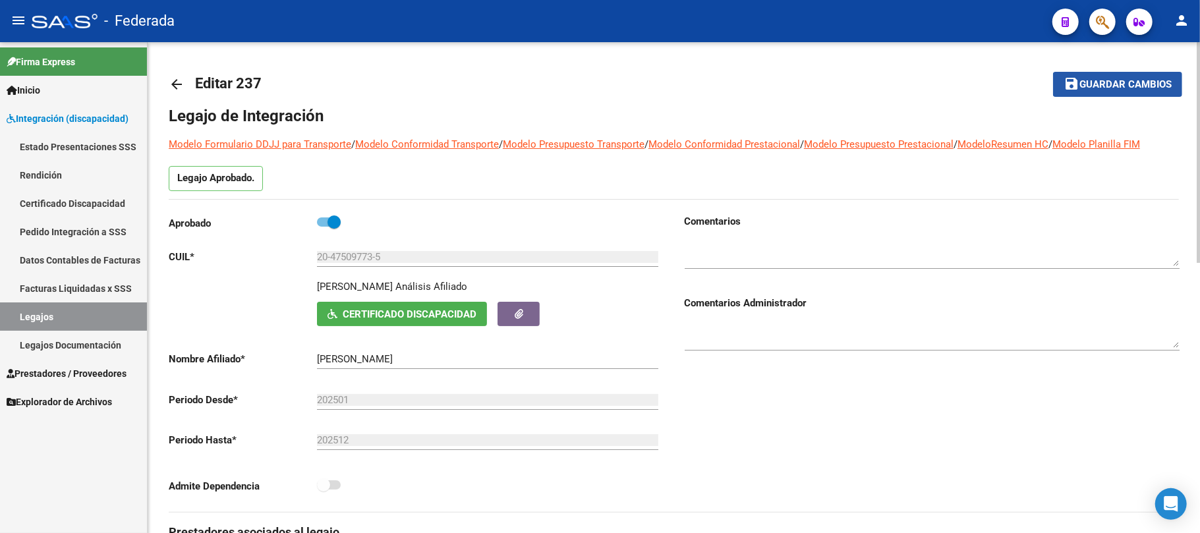
click at [1079, 83] on span "Guardar cambios" at bounding box center [1125, 85] width 92 height 12
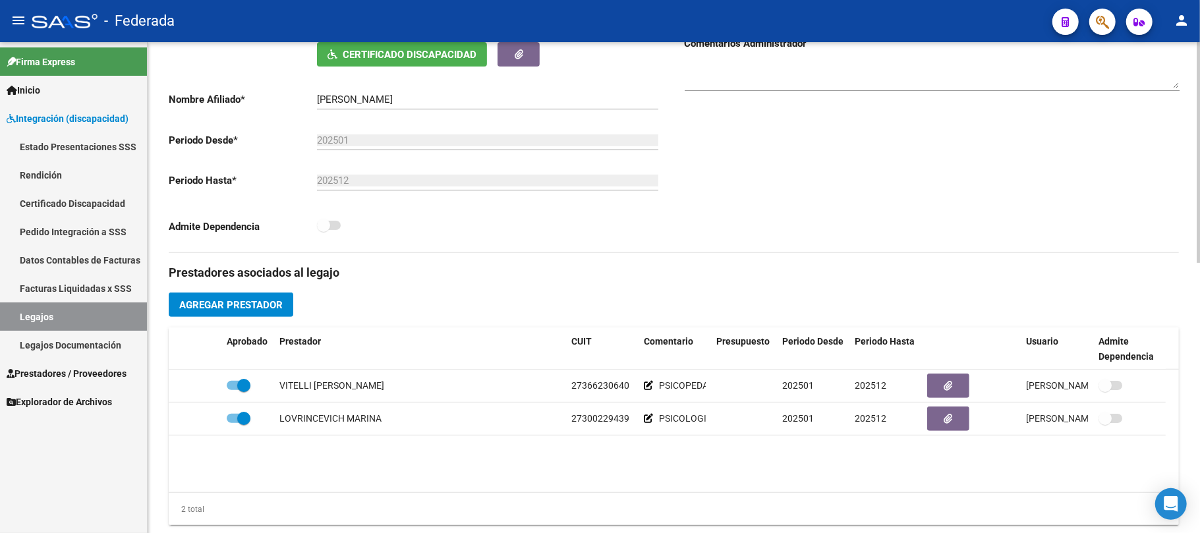
scroll to position [264, 0]
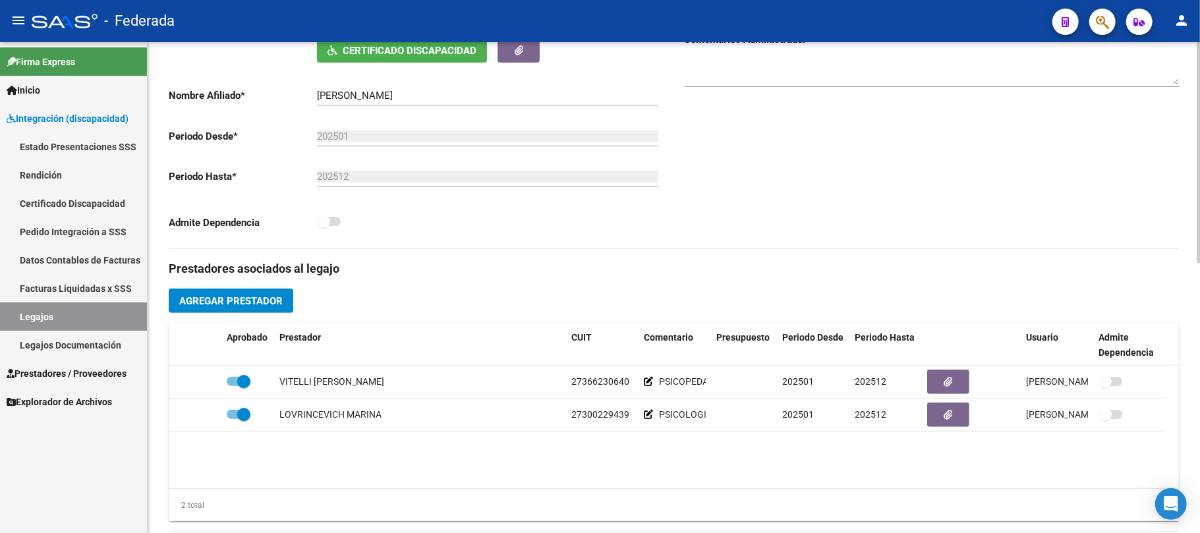
click at [279, 304] on span "Agregar Prestador" at bounding box center [230, 301] width 103 height 12
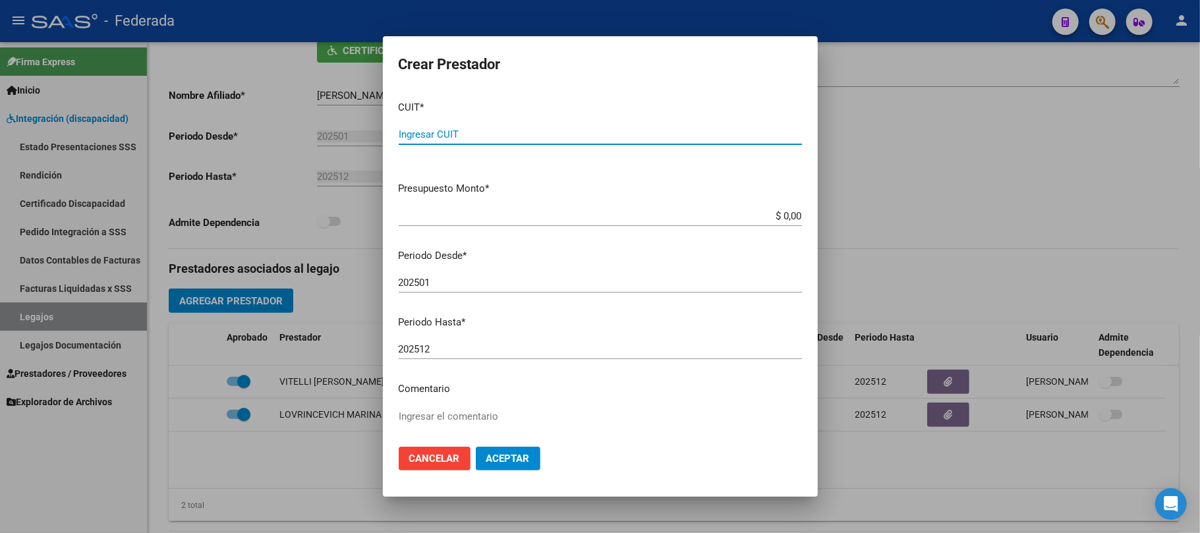
paste input "27-38815782-3"
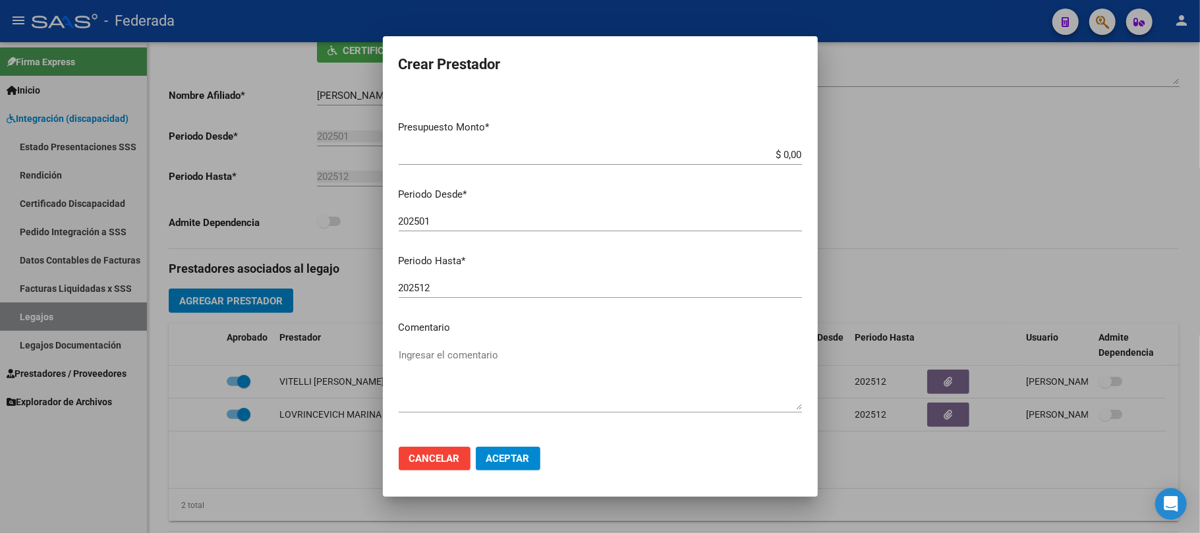
scroll to position [104, 0]
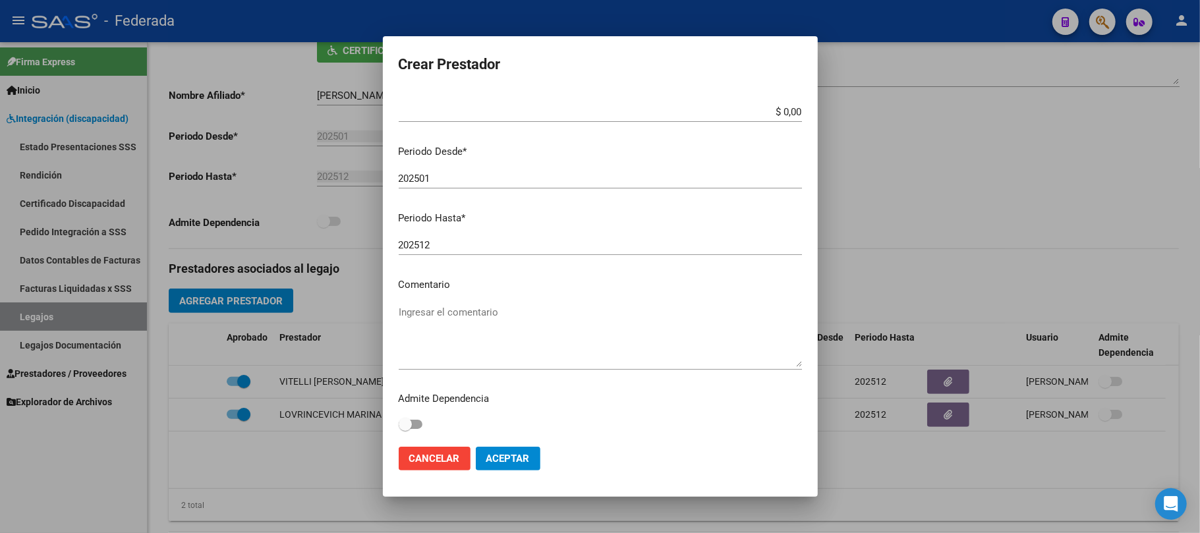
type input "27-38815782-3"
click at [449, 302] on div "Ingresar el comentario" at bounding box center [600, 335] width 403 height 67
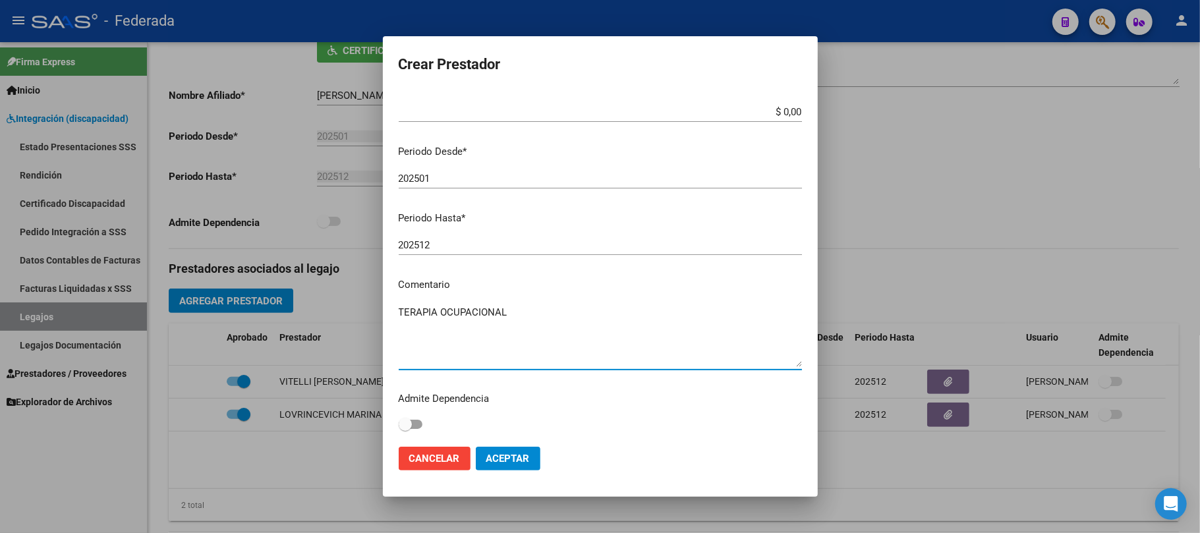
type textarea "TERAPIA OCUPACIONAL"
click at [521, 451] on button "Aceptar" at bounding box center [508, 459] width 65 height 24
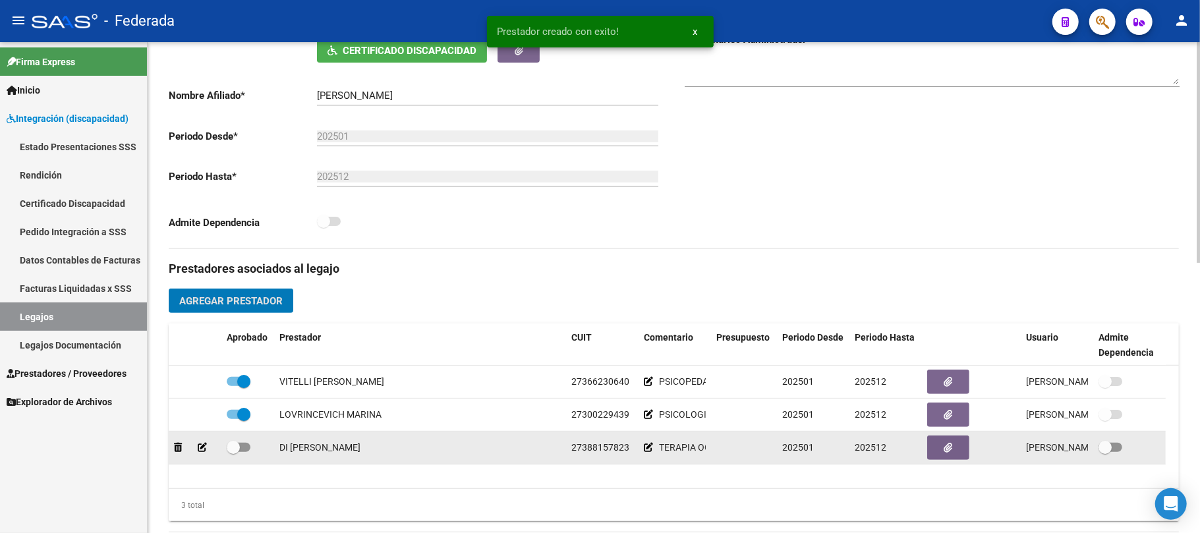
click at [235, 451] on span at bounding box center [233, 447] width 13 height 13
click at [233, 452] on input "checkbox" at bounding box center [233, 452] width 1 height 1
checkbox input "true"
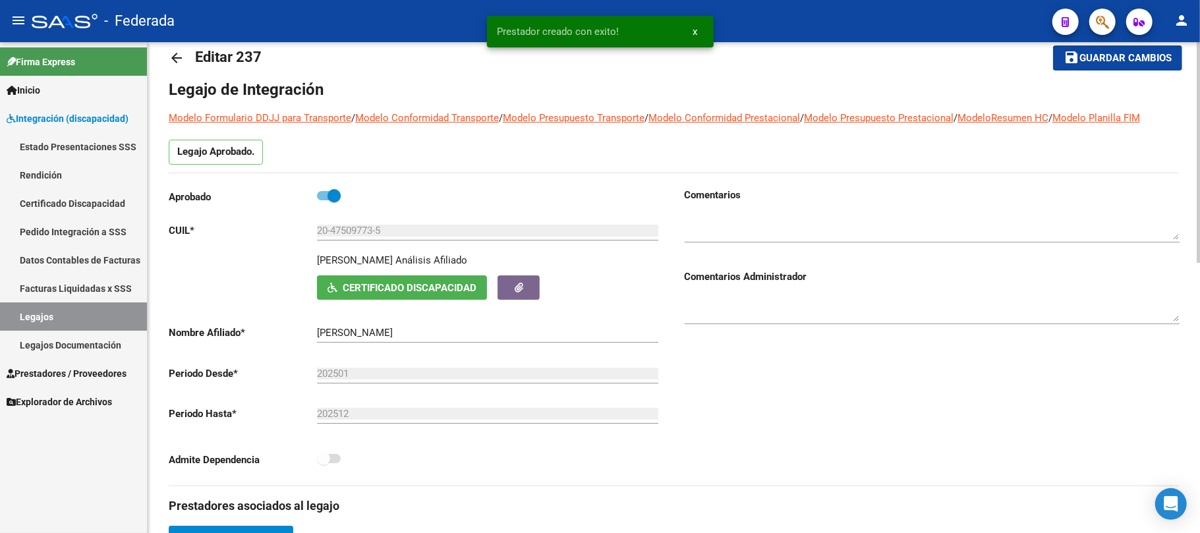
scroll to position [0, 0]
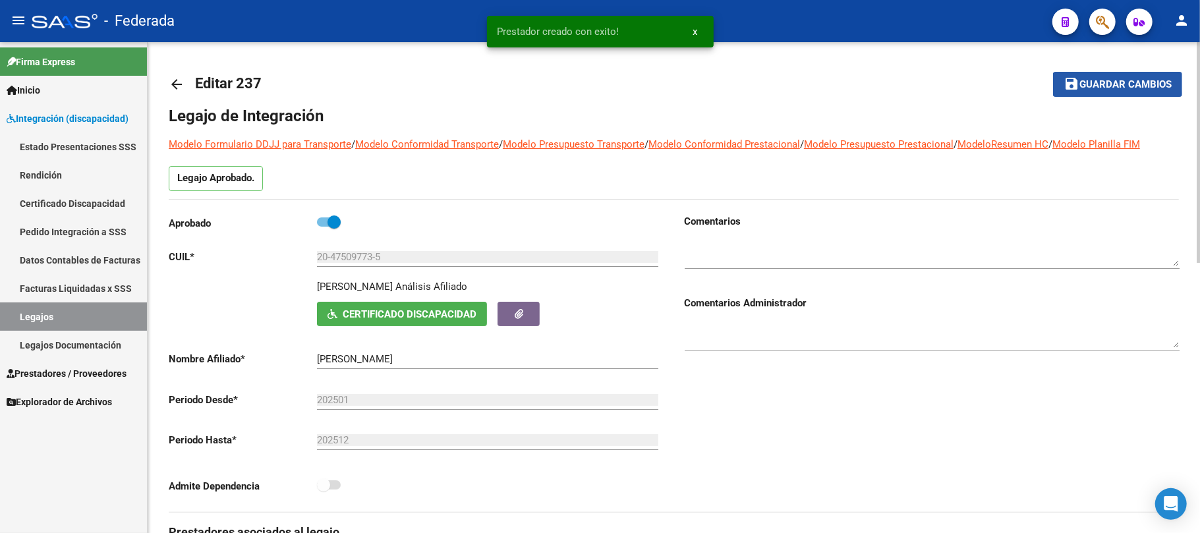
click at [1107, 82] on span "Guardar cambios" at bounding box center [1125, 85] width 92 height 12
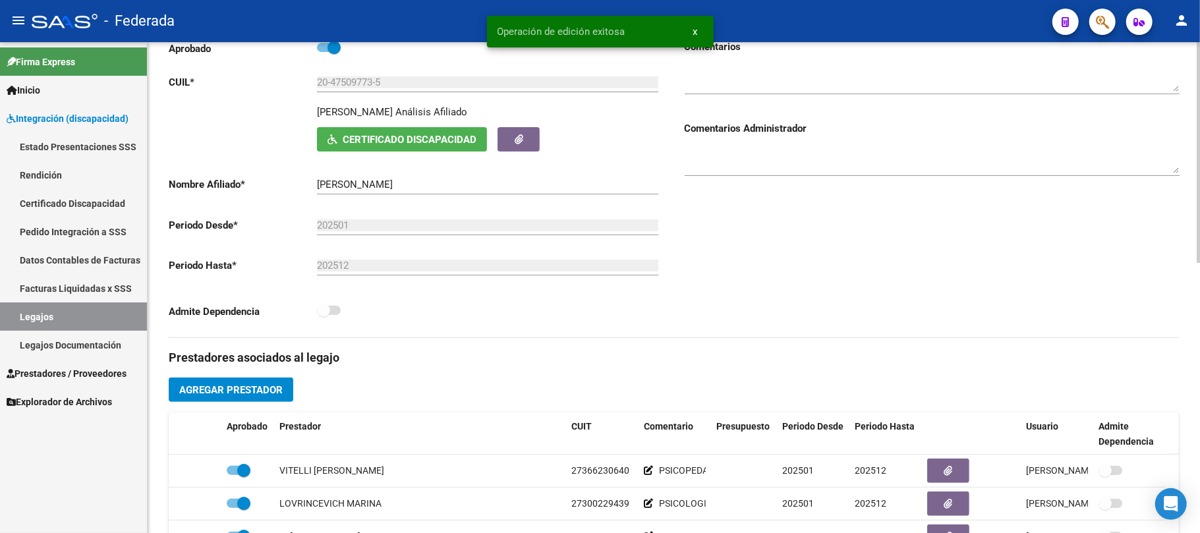
scroll to position [175, 0]
click at [359, 144] on span "Certificado Discapacidad" at bounding box center [410, 139] width 134 height 12
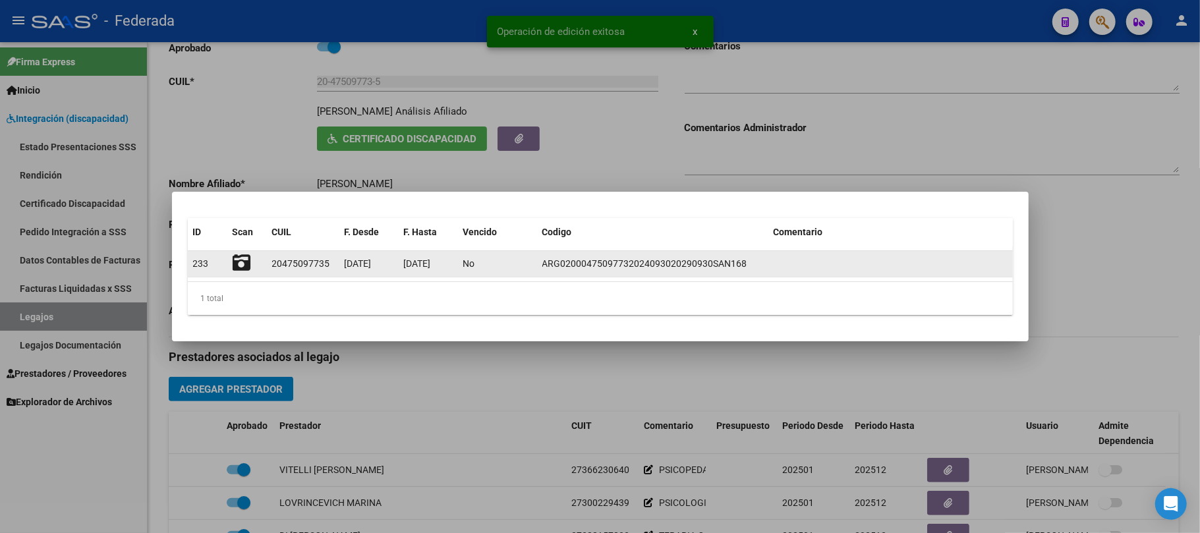
click at [244, 264] on icon at bounding box center [242, 263] width 18 height 18
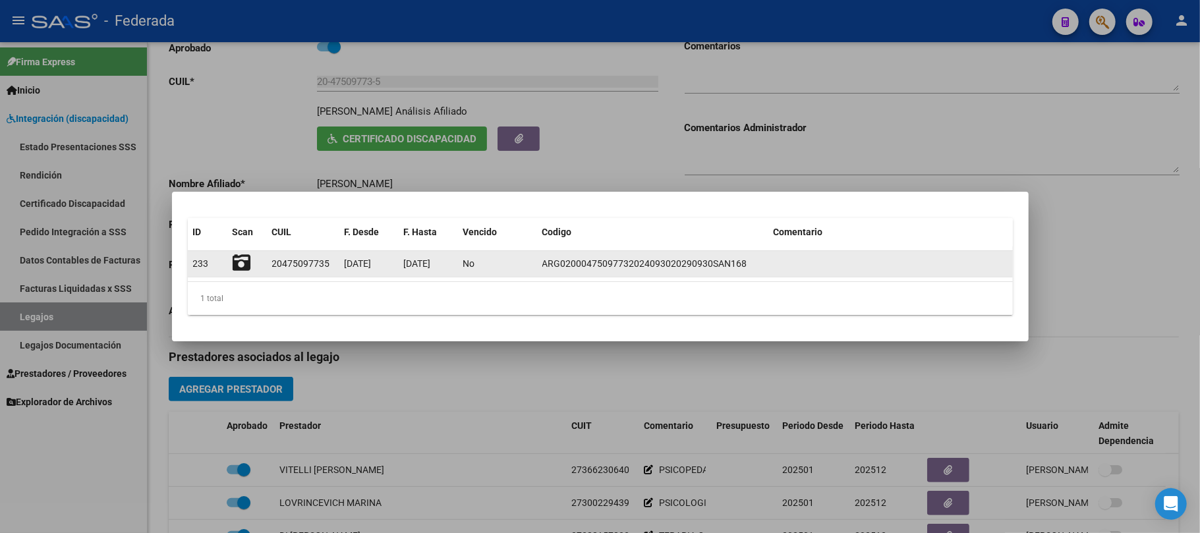
click at [314, 261] on div "20475097735" at bounding box center [301, 263] width 58 height 15
copy div "20475097735"
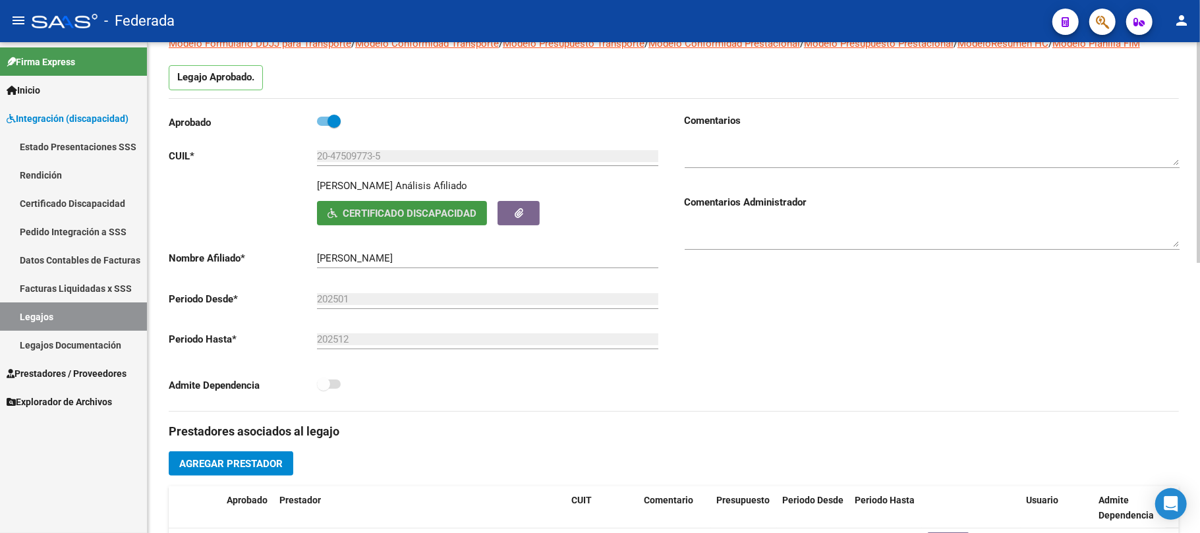
scroll to position [88, 0]
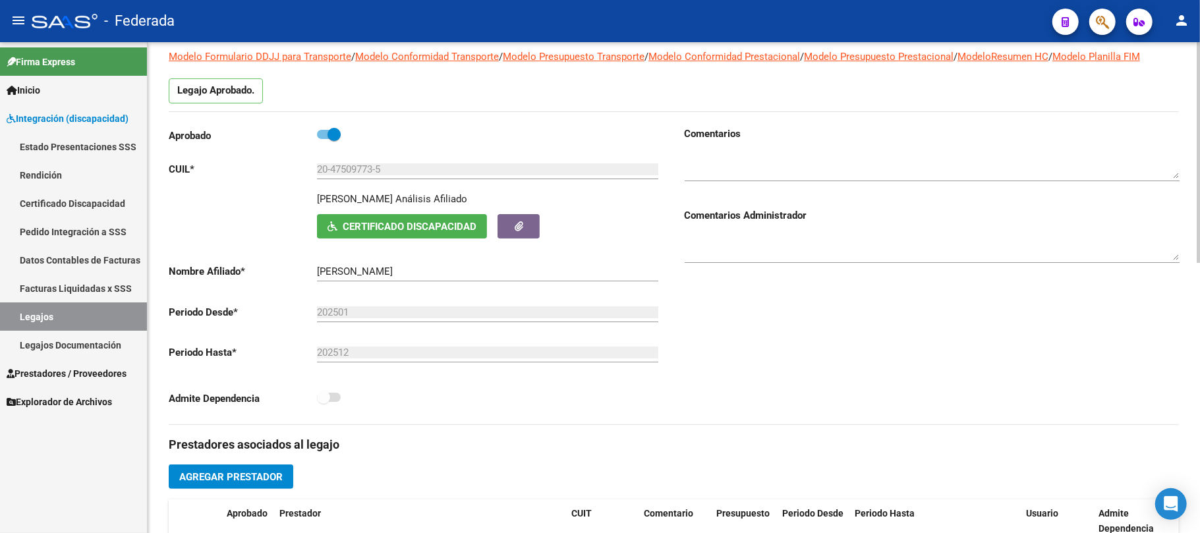
drag, startPoint x: 316, startPoint y: 195, endPoint x: 401, endPoint y: 195, distance: 84.3
click at [393, 195] on p "GARCIA GIANLUCA" at bounding box center [355, 199] width 76 height 14
copy p "GARCIA GIANLUCA"
click at [106, 310] on link "Legajos" at bounding box center [73, 316] width 147 height 28
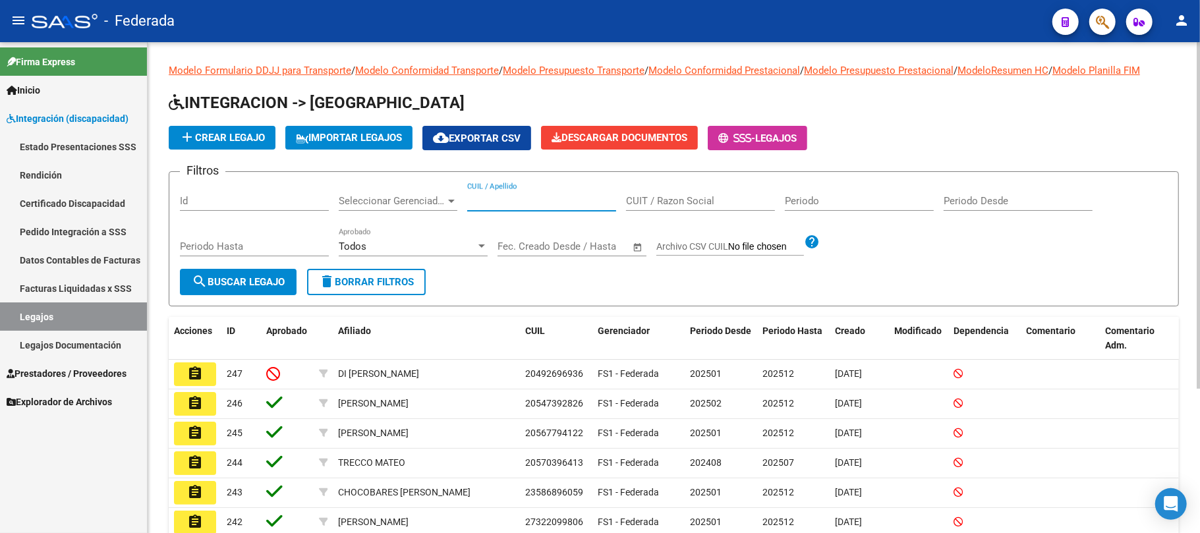
click at [514, 204] on input "CUIL / Apellido" at bounding box center [541, 201] width 149 height 12
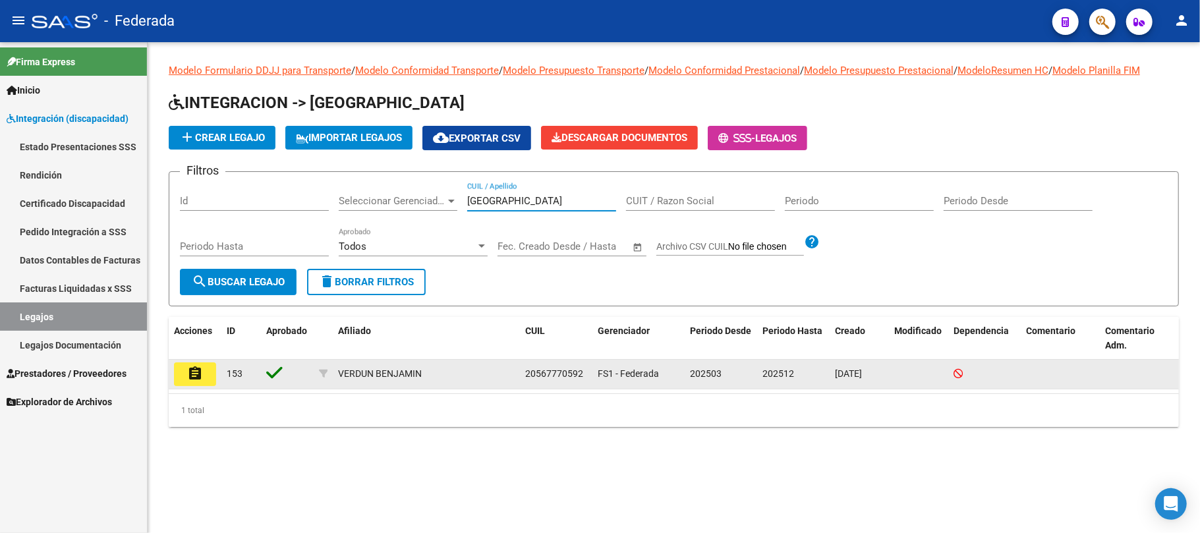
type input "verdun"
click at [188, 380] on mat-icon "assignment" at bounding box center [195, 374] width 16 height 16
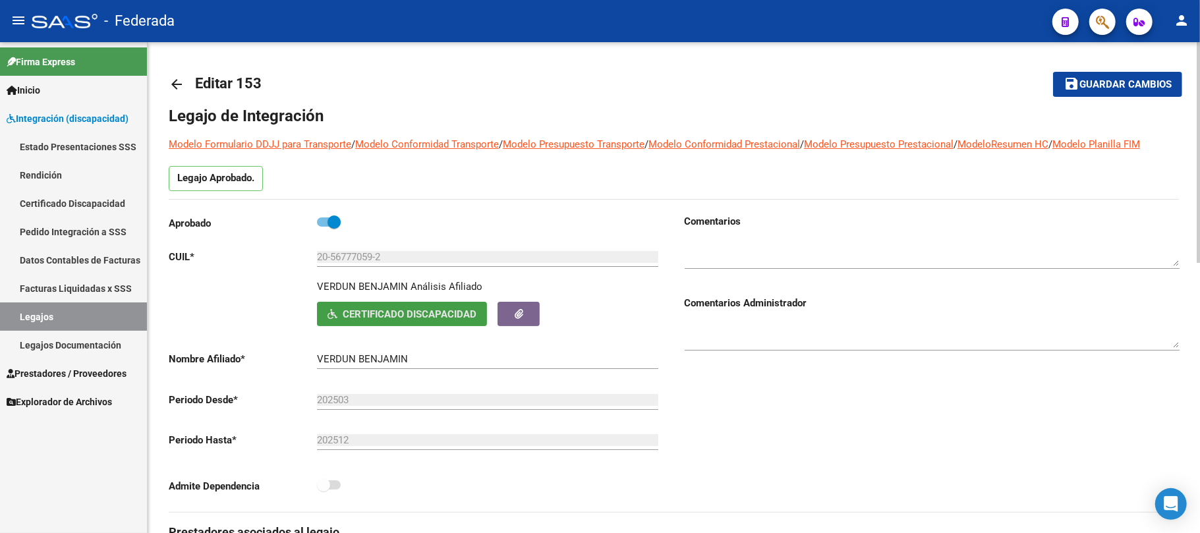
click at [339, 309] on span "Certificado Discapacidad" at bounding box center [401, 314] width 149 height 12
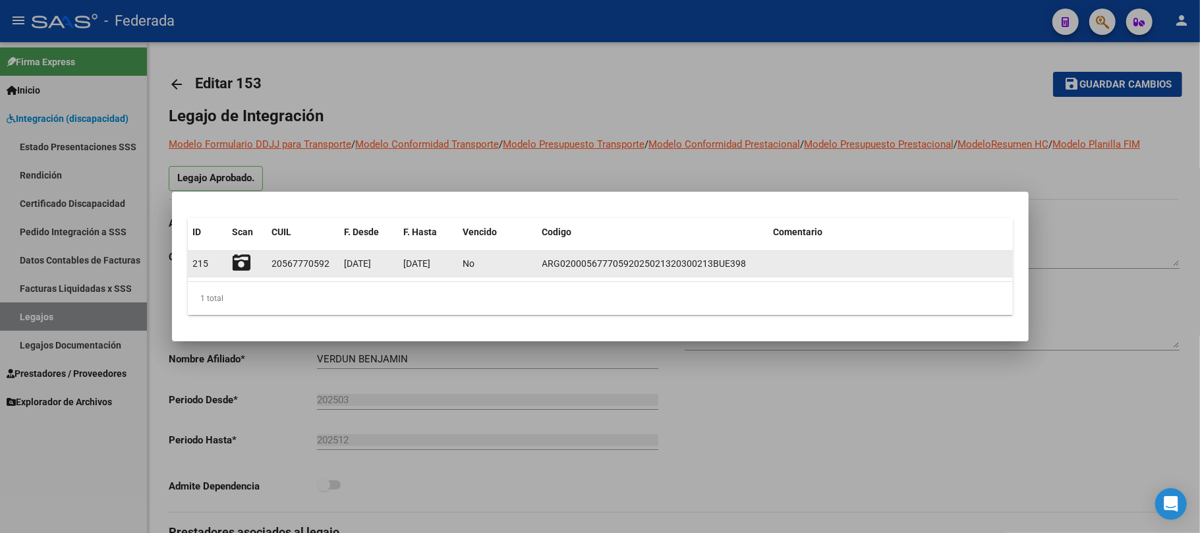
click at [239, 264] on icon at bounding box center [242, 263] width 18 height 18
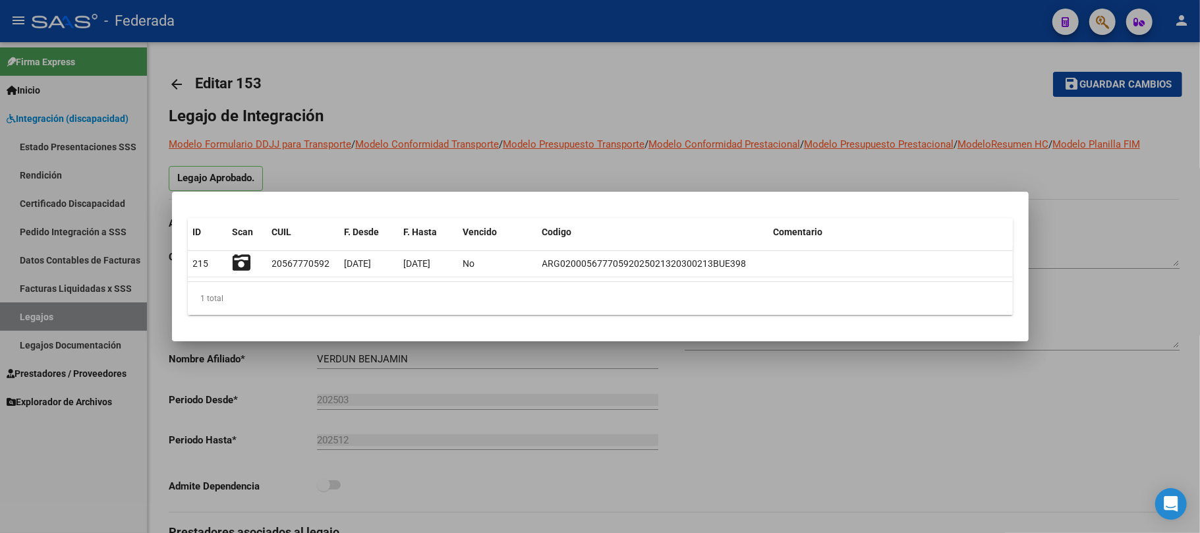
click at [700, 109] on div at bounding box center [600, 266] width 1200 height 533
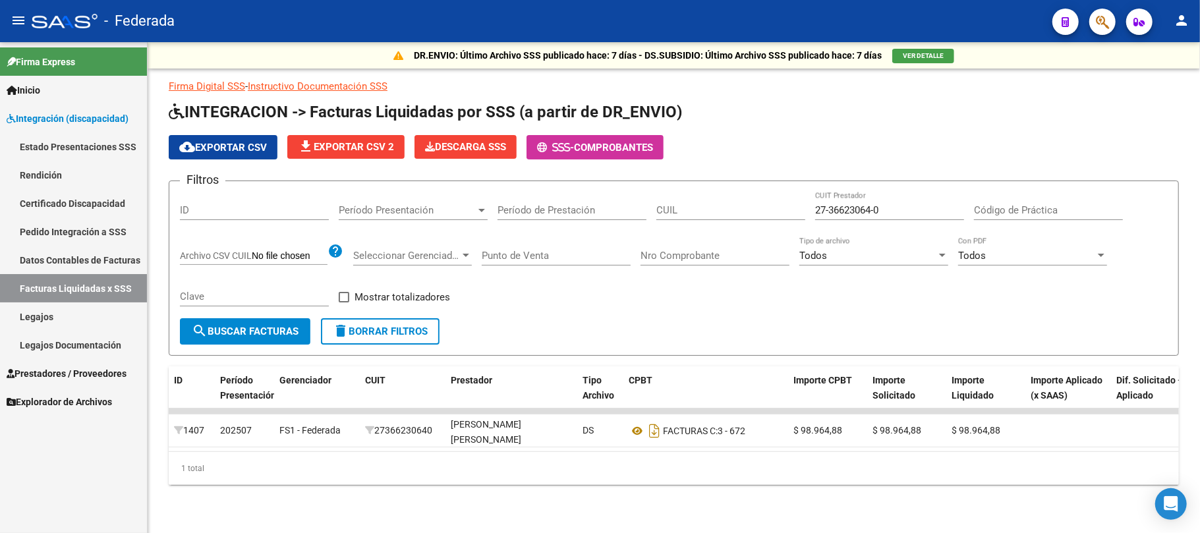
scroll to position [8, 0]
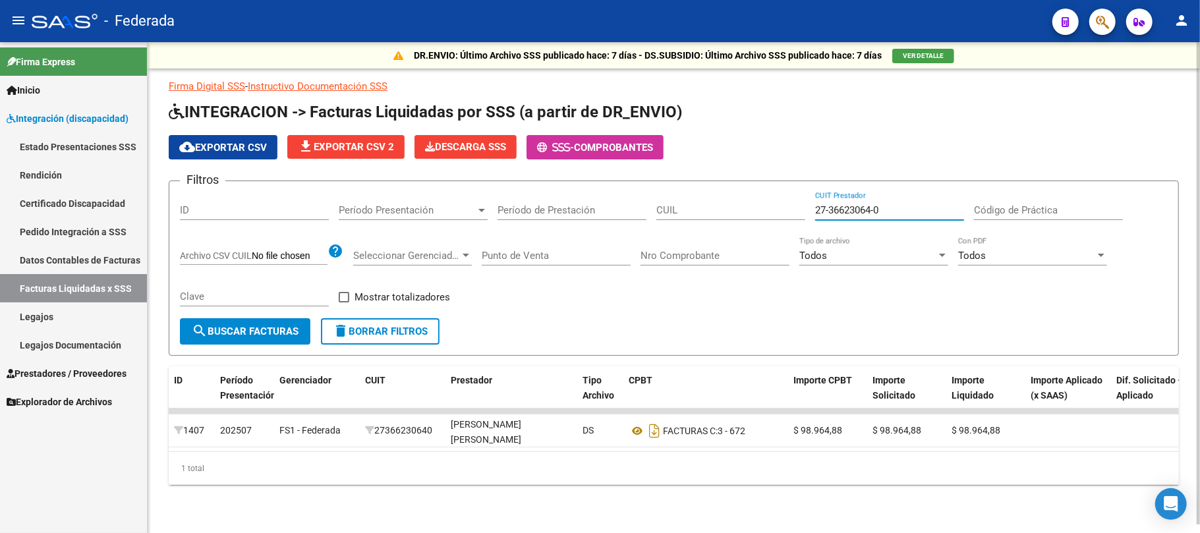
drag, startPoint x: 888, startPoint y: 198, endPoint x: 778, endPoint y: 198, distance: 110.7
click at [778, 198] on div "Filtros ID Período Presentación Período Presentación Período de Prestación CUIL…" at bounding box center [674, 255] width 988 height 127
click at [691, 196] on div "CUIL" at bounding box center [730, 206] width 149 height 28
paste input "20-47509773-5"
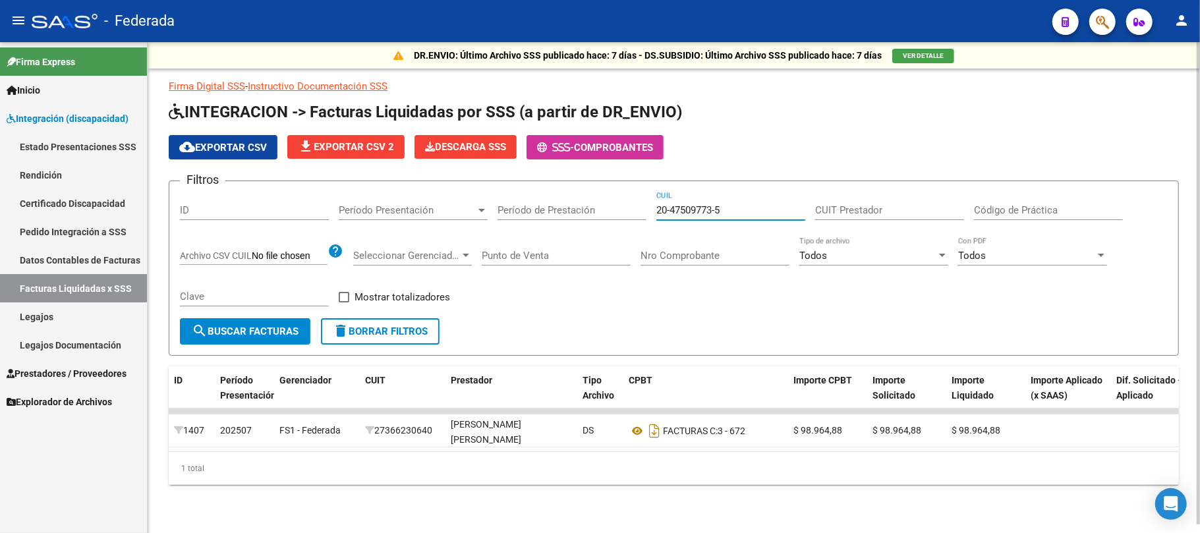
type input "20-47509773-5"
click at [279, 326] on span "search Buscar Facturas" at bounding box center [245, 332] width 107 height 12
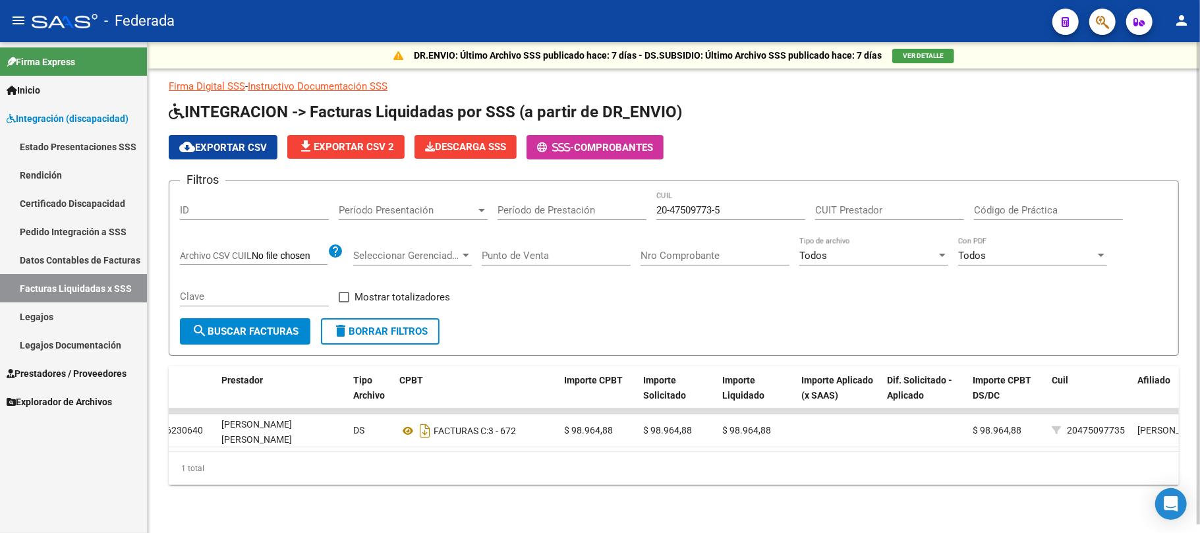
scroll to position [0, 0]
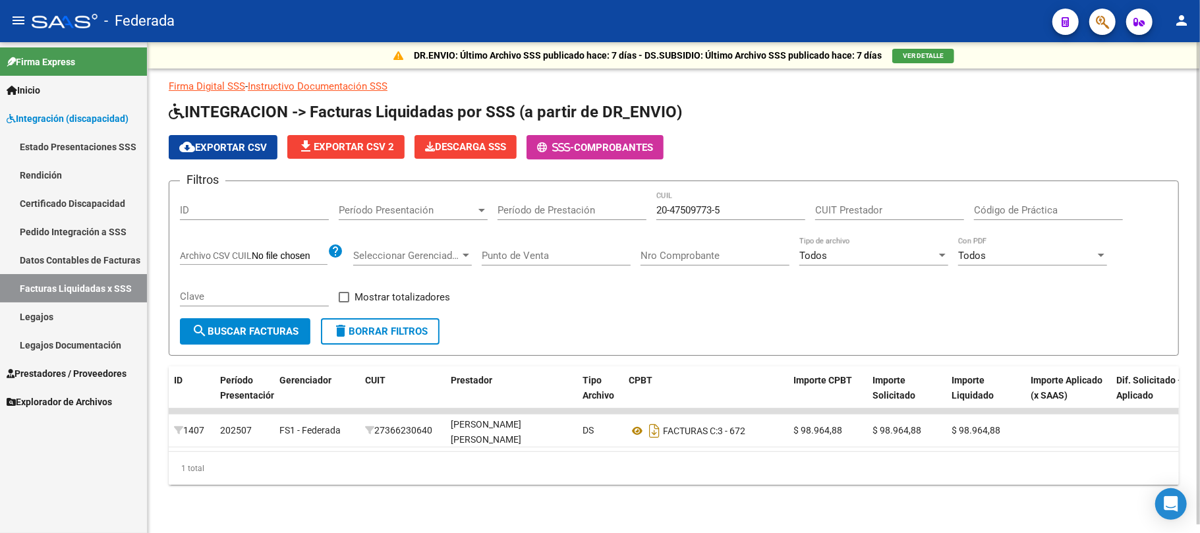
click at [286, 329] on span "search Buscar Facturas" at bounding box center [245, 332] width 107 height 12
click at [343, 292] on span at bounding box center [344, 297] width 11 height 11
click at [343, 302] on input "Mostrar totalizadores" at bounding box center [343, 302] width 1 height 1
checkbox input "true"
click at [288, 326] on span "search Buscar Facturas" at bounding box center [245, 332] width 107 height 12
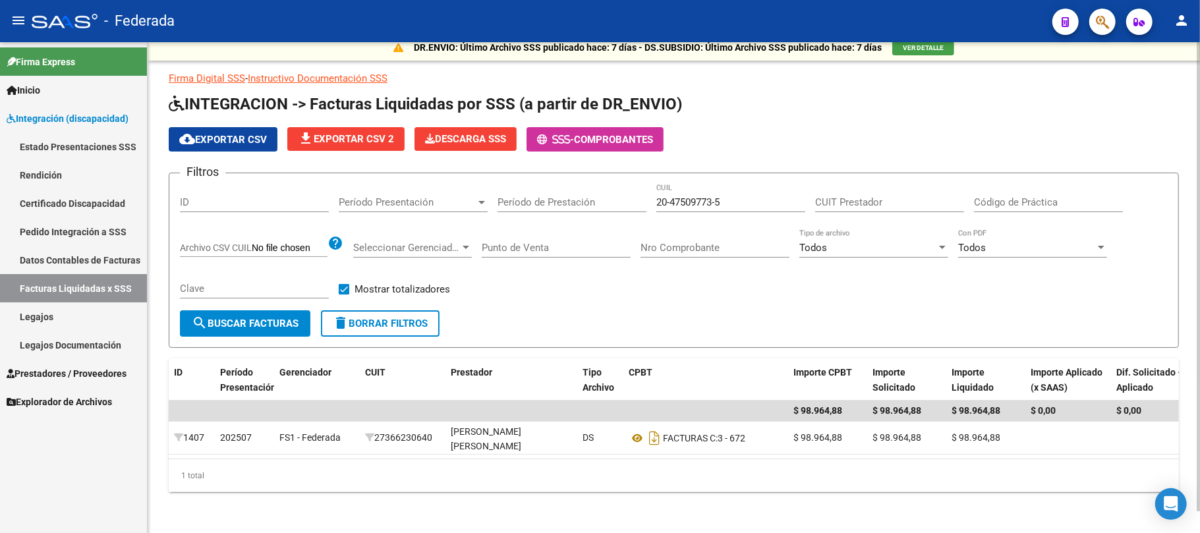
click at [424, 322] on span "delete Borrar Filtros" at bounding box center [380, 324] width 95 height 12
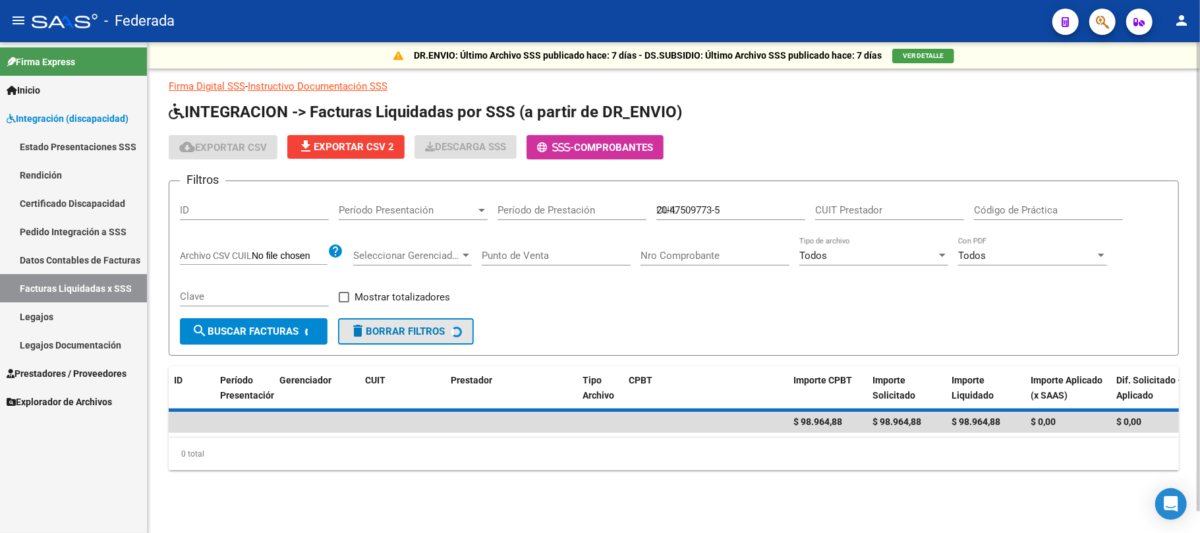
checkbox input "false"
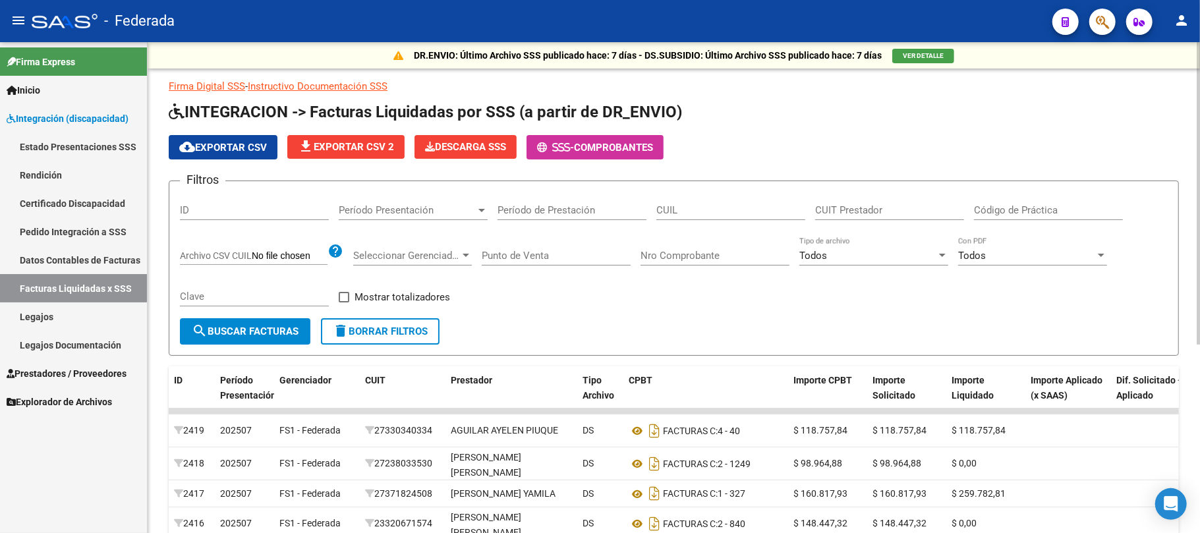
click at [668, 200] on div "CUIL" at bounding box center [730, 206] width 149 height 28
paste input "20-47509773-5"
type input "20-47509773-5"
click at [253, 343] on button "search Buscar Facturas" at bounding box center [245, 331] width 130 height 26
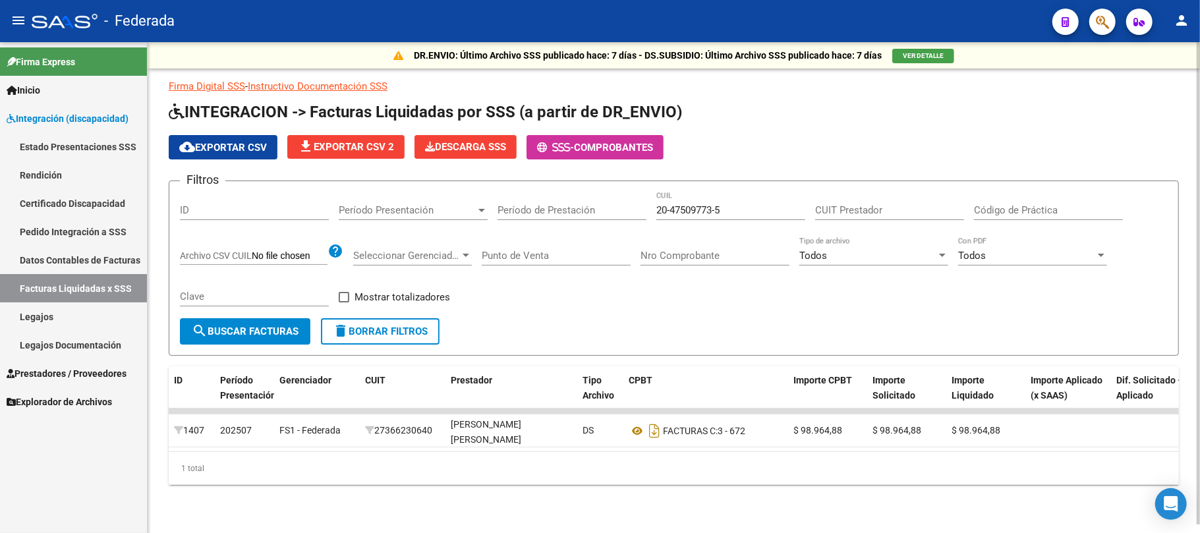
scroll to position [8, 0]
click at [72, 230] on link "Pedido Integración a SSS" at bounding box center [73, 231] width 147 height 28
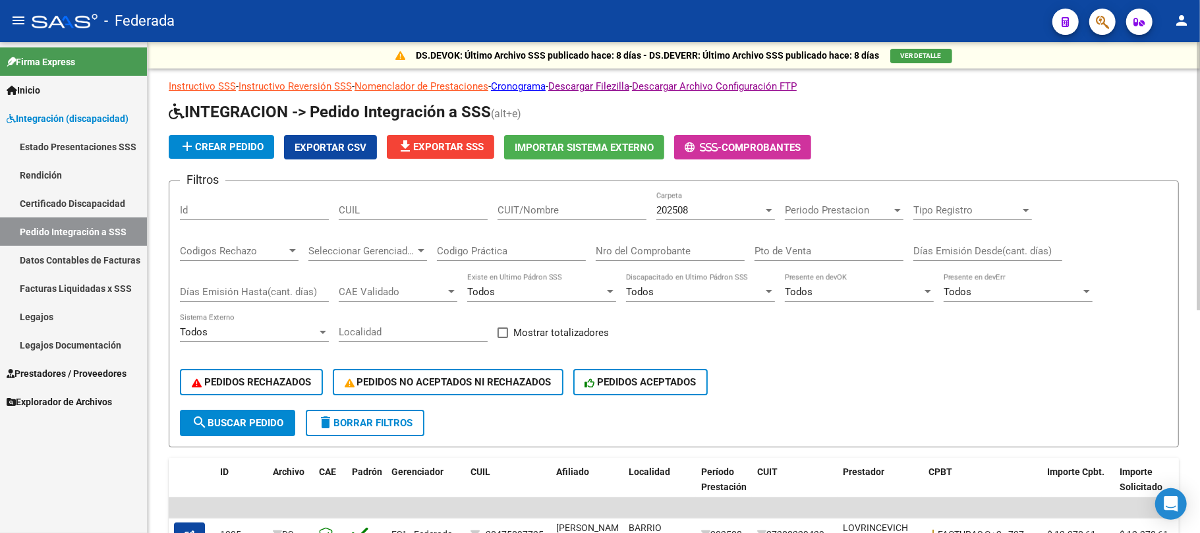
click at [393, 217] on div "CUIL" at bounding box center [413, 206] width 149 height 28
paste input "20475097735"
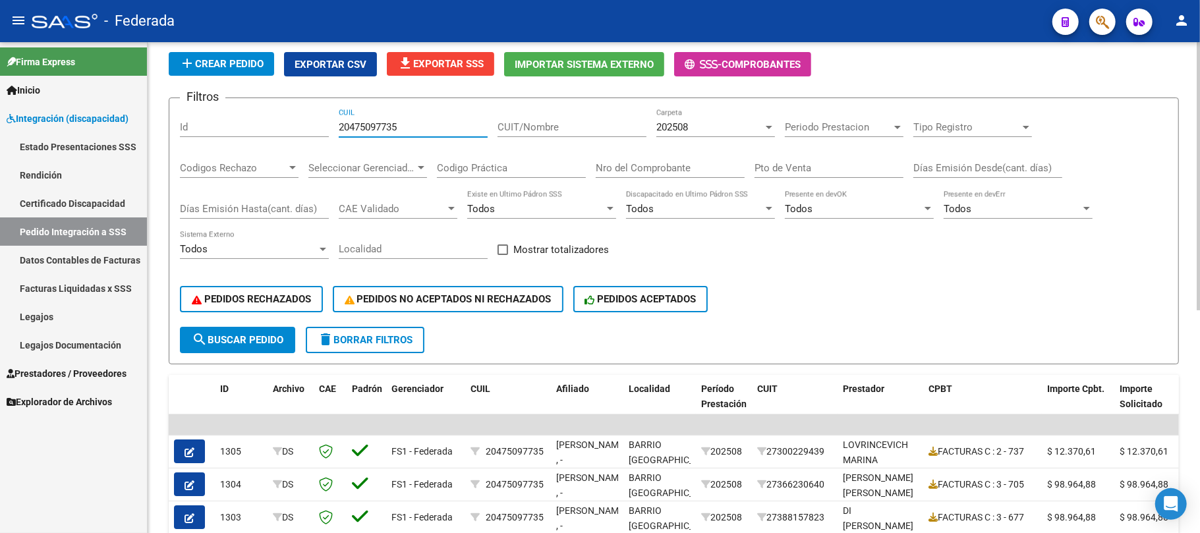
scroll to position [175, 0]
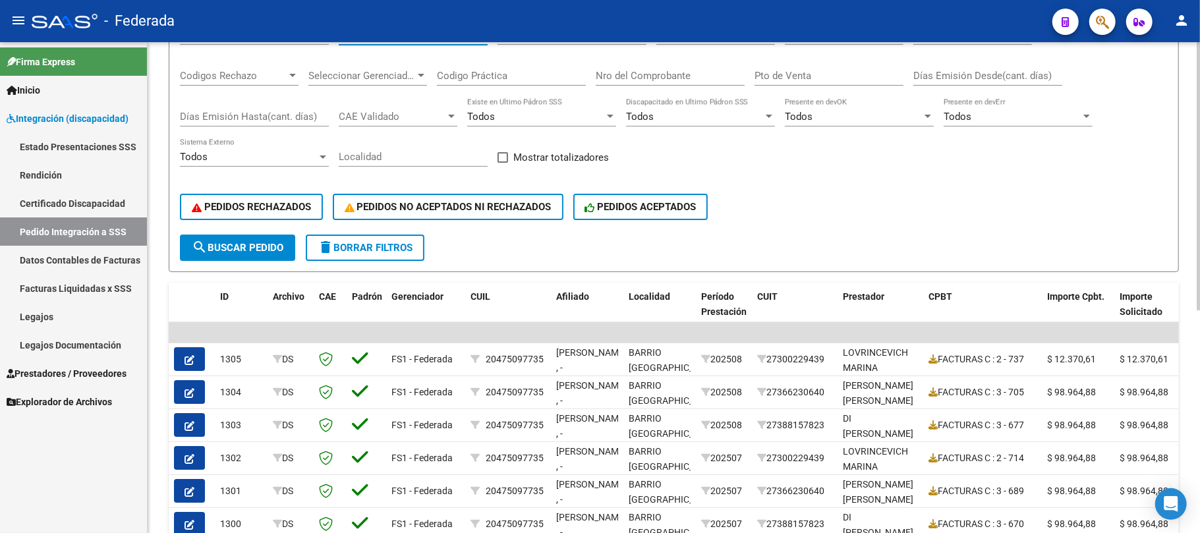
click at [278, 248] on span "search Buscar Pedido" at bounding box center [238, 248] width 92 height 12
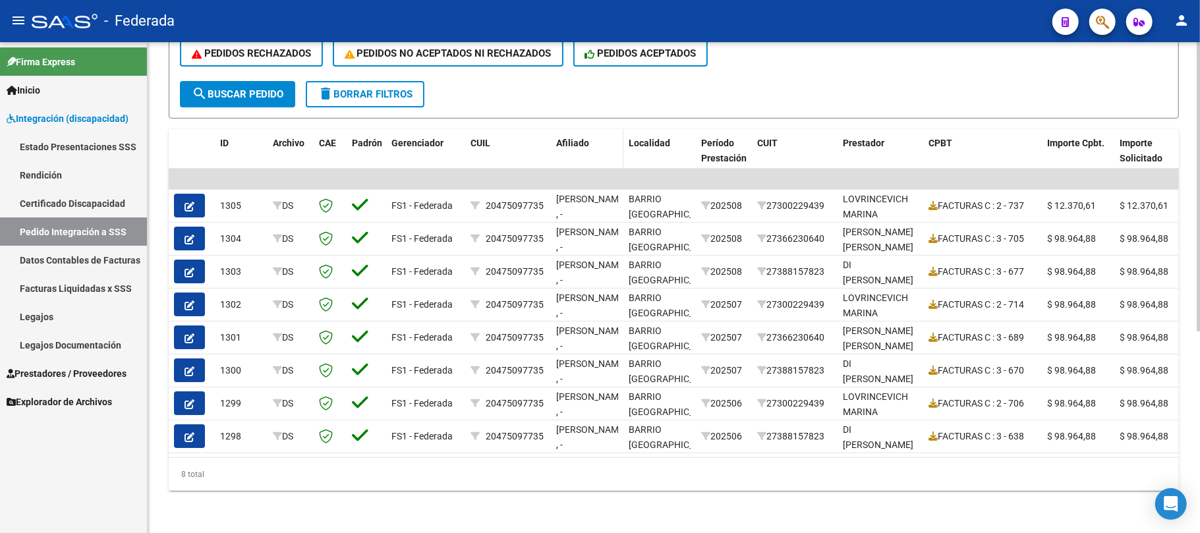
scroll to position [78, 0]
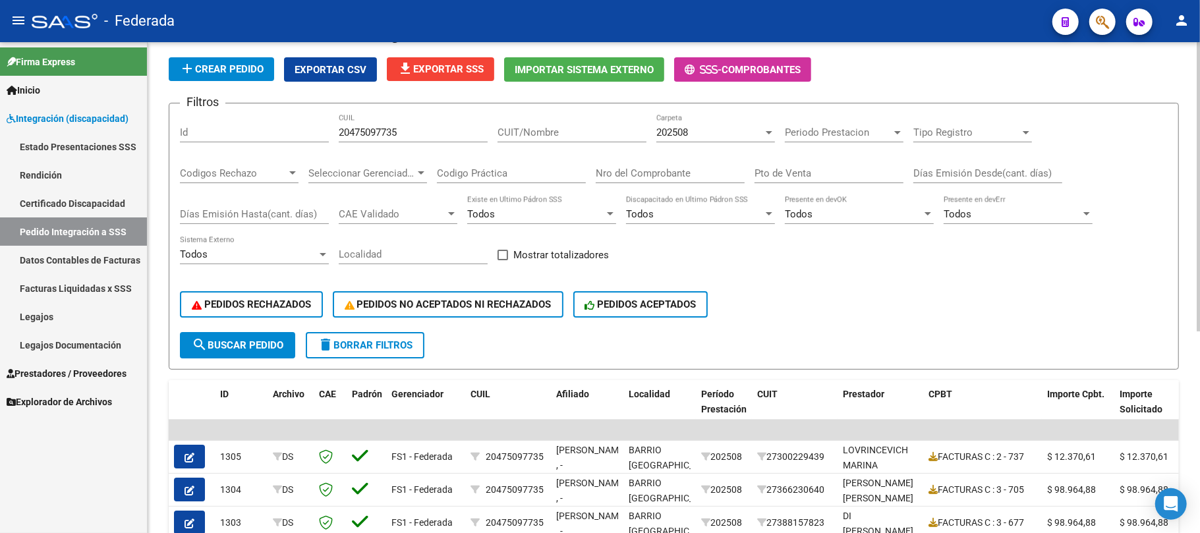
click at [374, 129] on input "20475097735" at bounding box center [413, 133] width 149 height 12
paste input "567770592"
type input "20567770592"
click at [271, 335] on button "search Buscar Pedido" at bounding box center [237, 345] width 115 height 26
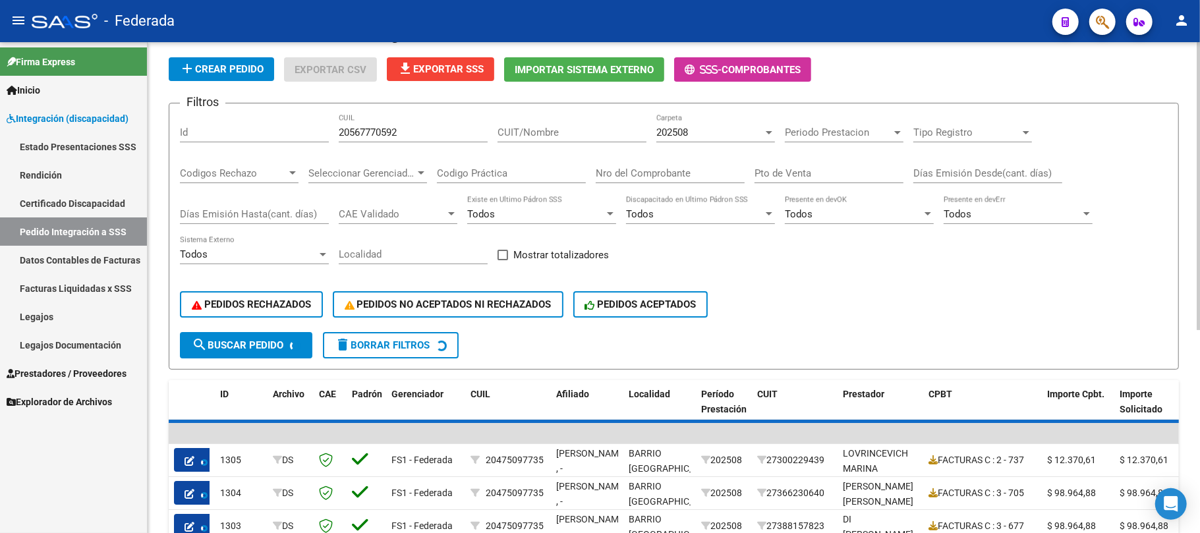
scroll to position [72, 0]
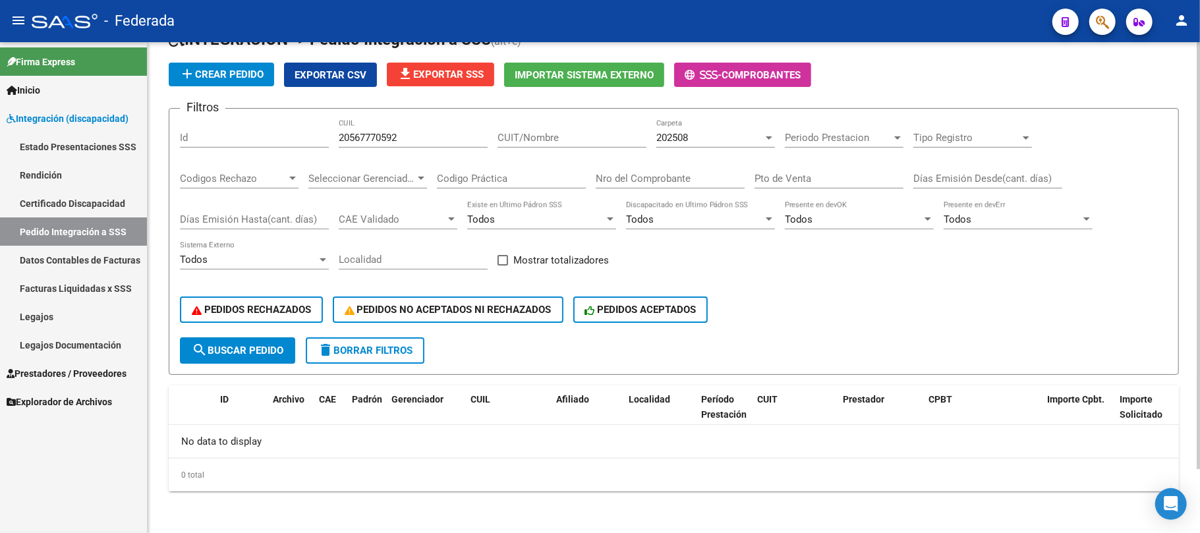
click at [707, 145] on div "202508 Carpeta" at bounding box center [715, 133] width 119 height 28
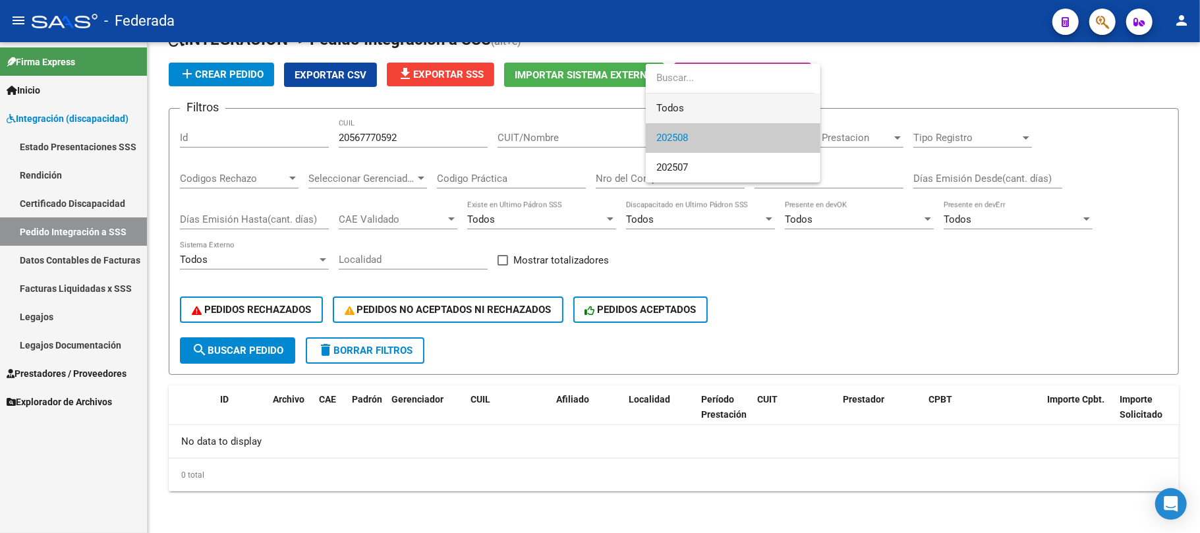
click at [689, 112] on span "Todos" at bounding box center [733, 109] width 154 height 30
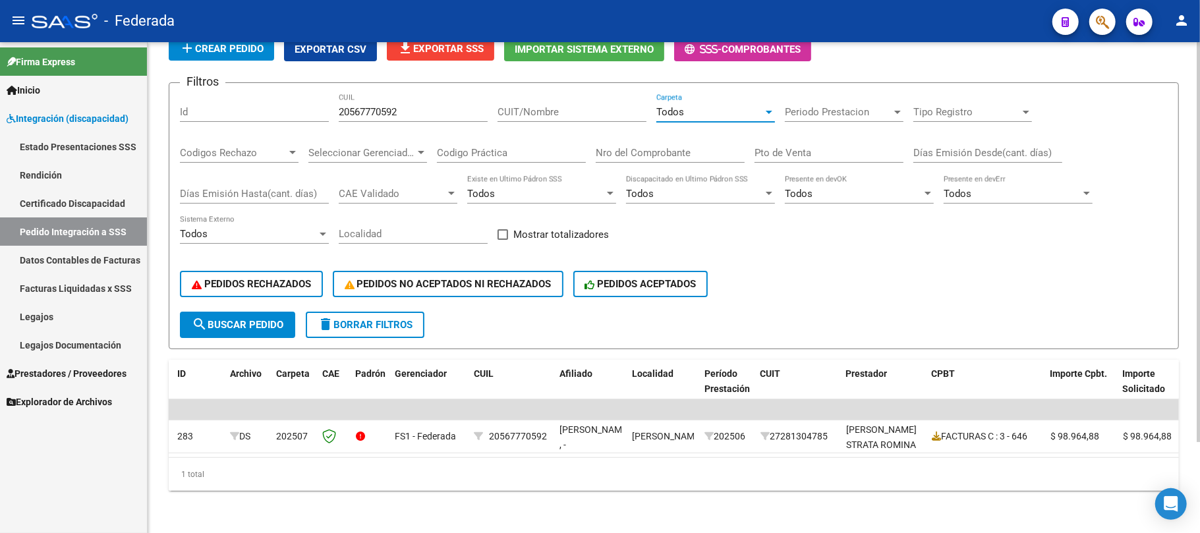
scroll to position [0, 0]
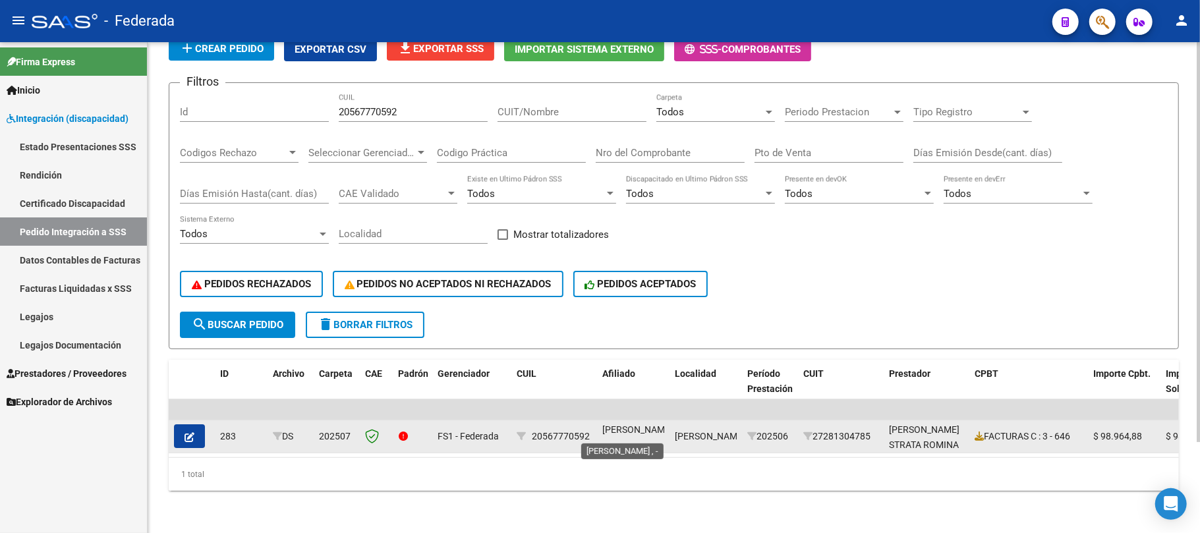
click at [628, 424] on span "VERDUN BENJAMIN , -" at bounding box center [637, 437] width 71 height 26
copy span "VERDUN"
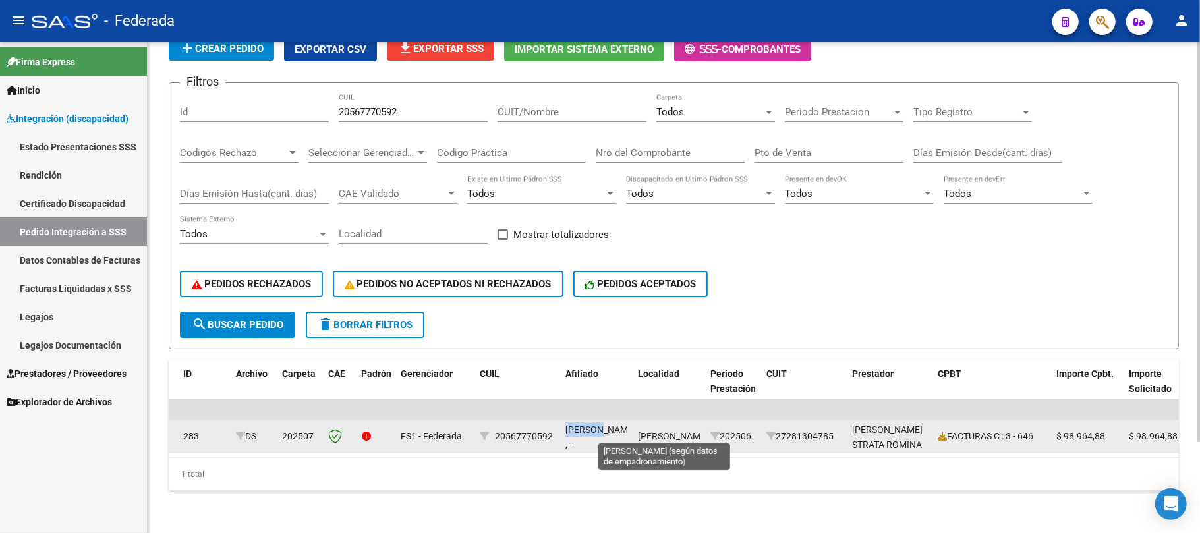
scroll to position [1, 0]
click at [658, 431] on span "MARIANO H. ALFONZO" at bounding box center [673, 436] width 71 height 11
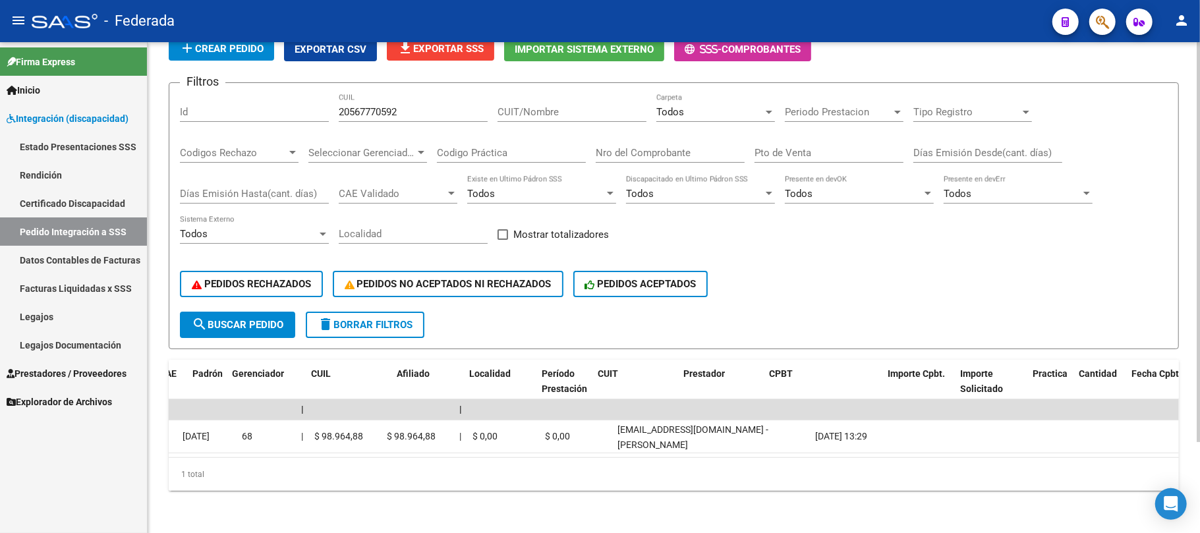
scroll to position [0, 0]
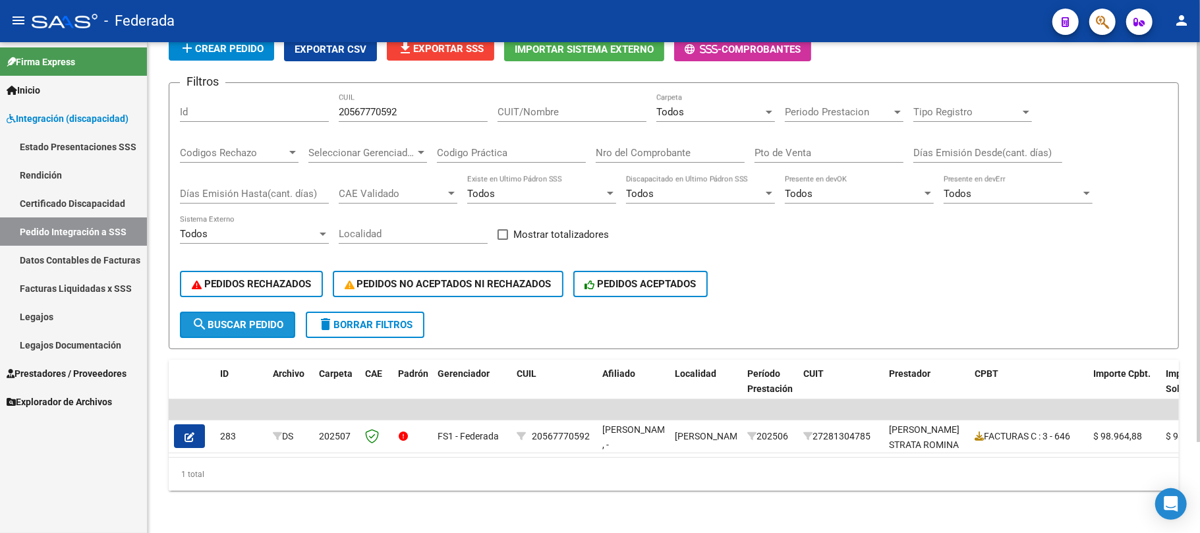
click at [260, 319] on span "search Buscar Pedido" at bounding box center [238, 325] width 92 height 12
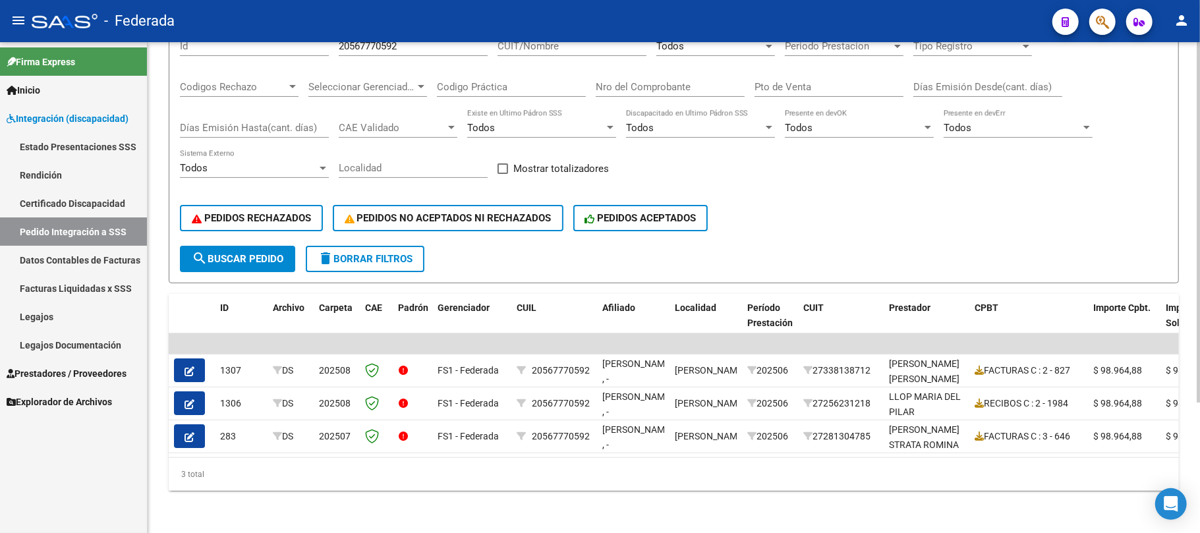
click at [330, 250] on mat-icon "delete" at bounding box center [326, 258] width 16 height 16
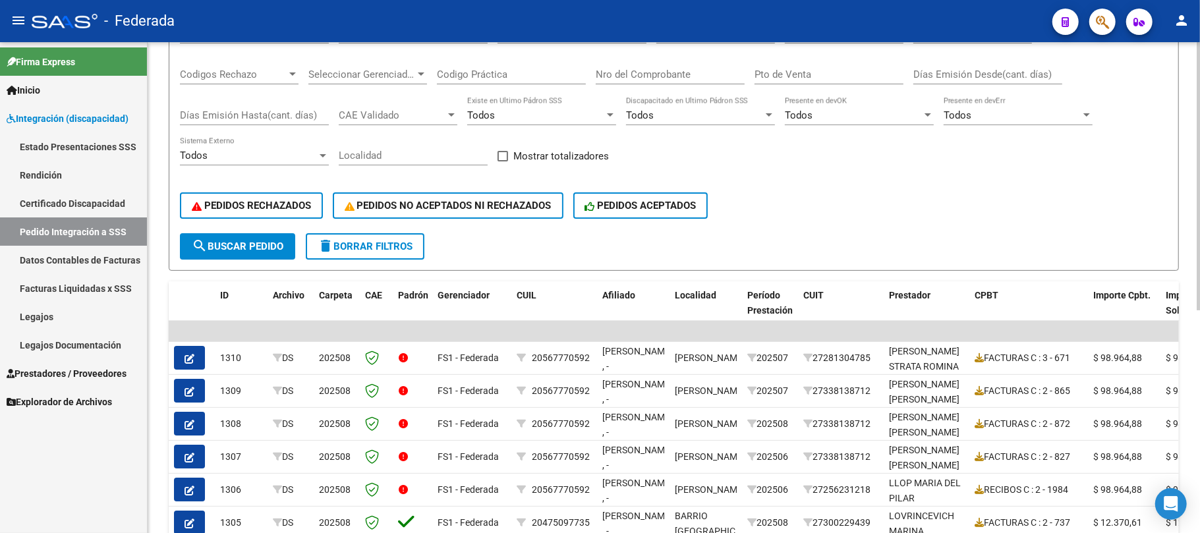
scroll to position [88, 0]
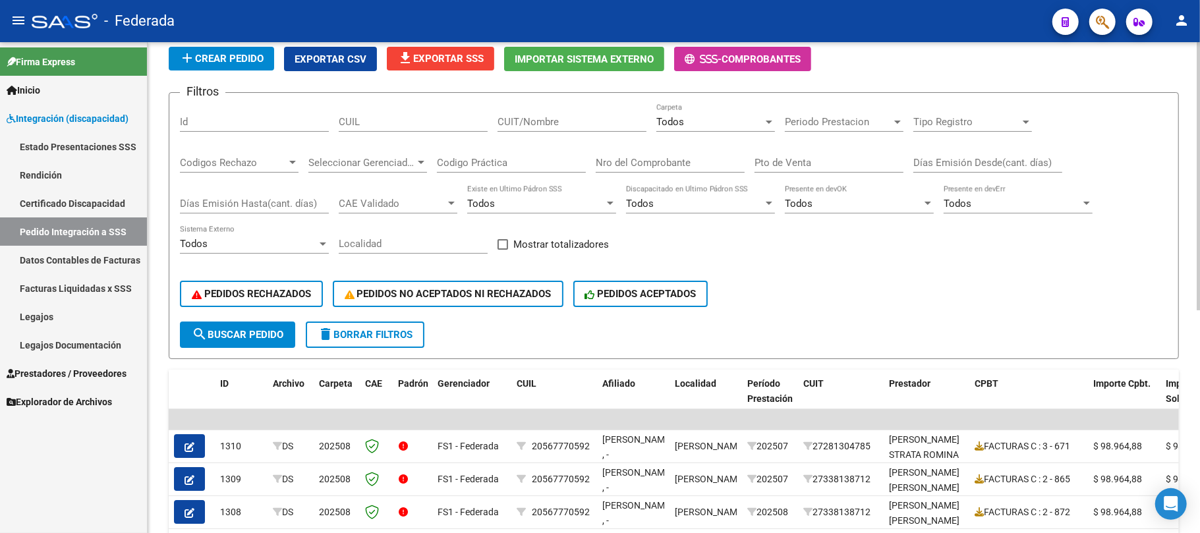
click at [687, 122] on div "Todos" at bounding box center [709, 122] width 107 height 12
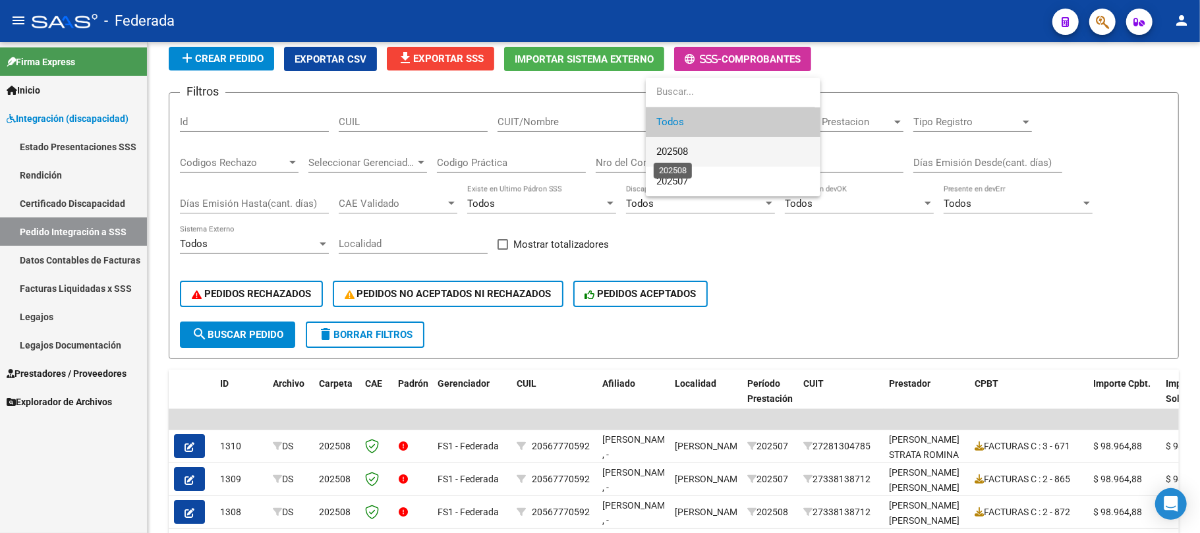
click at [677, 146] on span "202508" at bounding box center [672, 152] width 32 height 12
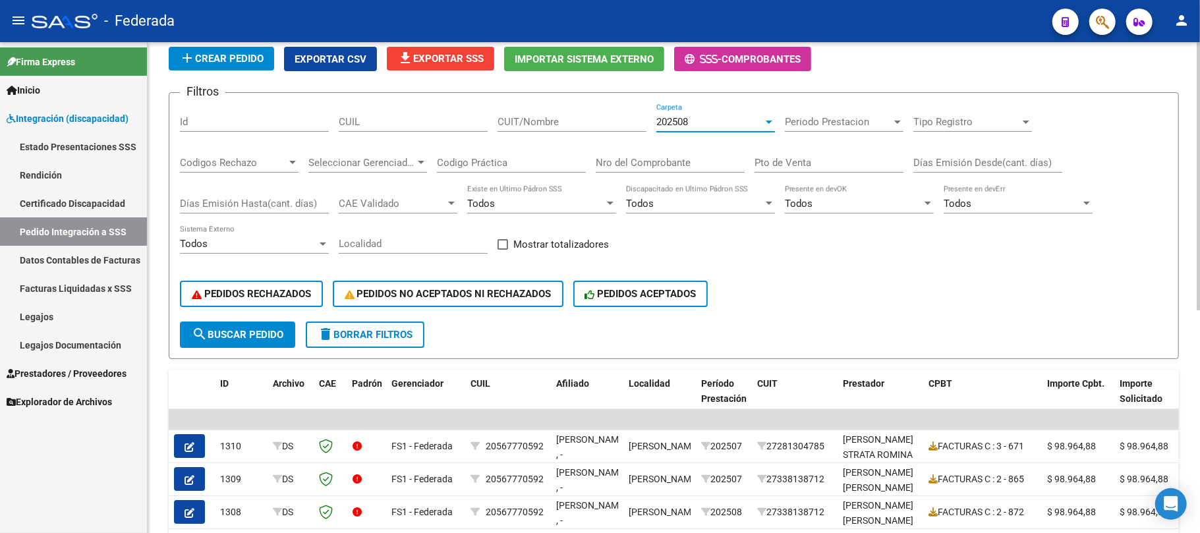
click at [506, 243] on span at bounding box center [503, 244] width 11 height 11
click at [503, 250] on input "Mostrar totalizadores" at bounding box center [502, 250] width 1 height 1
checkbox input "true"
click at [283, 336] on span "search Buscar Pedido" at bounding box center [238, 335] width 92 height 12
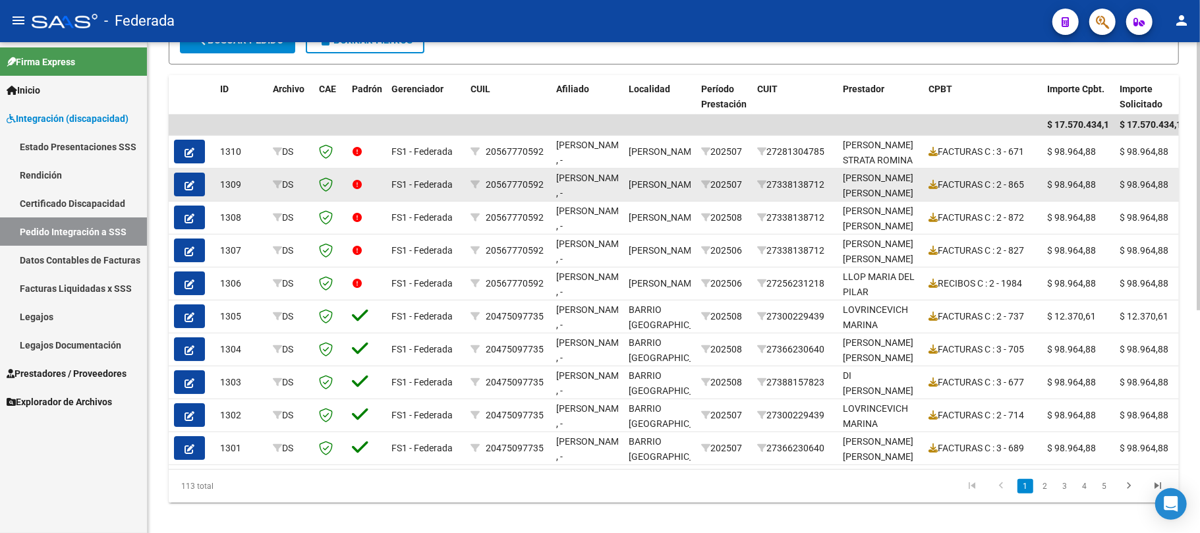
scroll to position [407, 0]
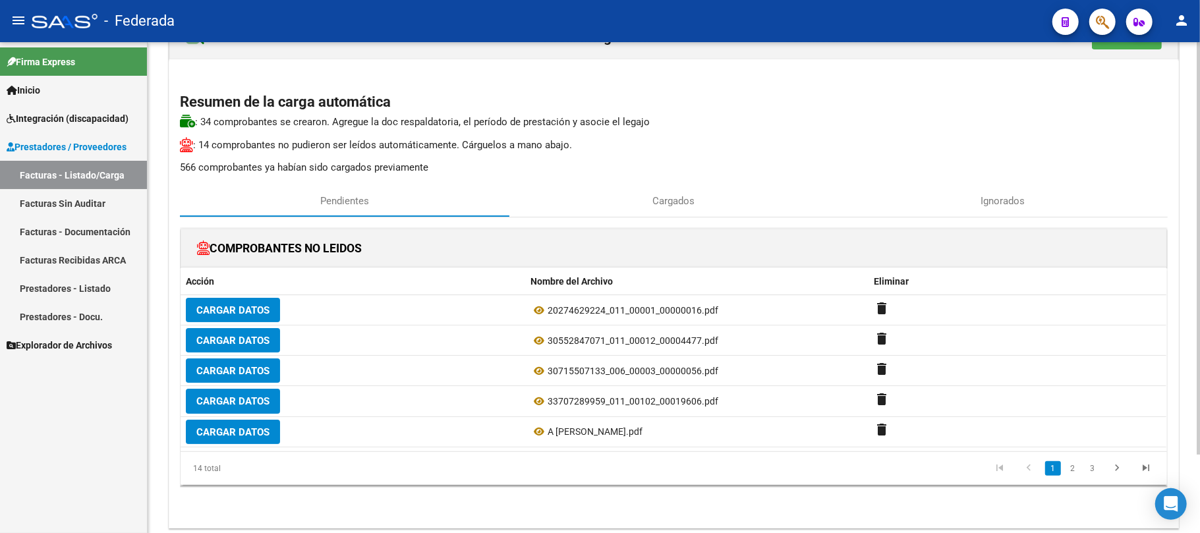
scroll to position [88, 0]
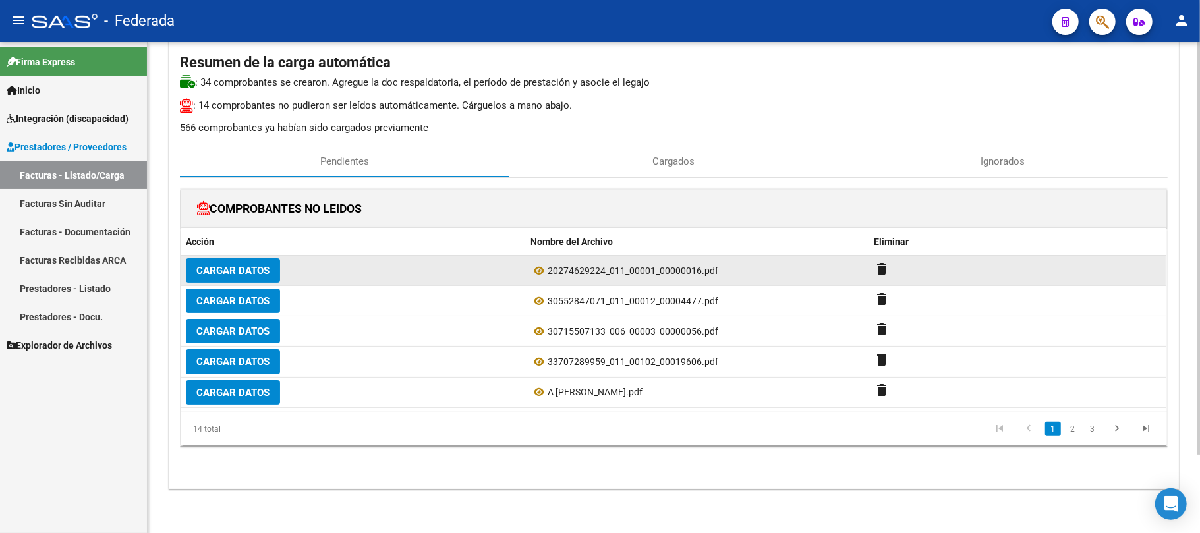
click at [252, 268] on span "Cargar Datos" at bounding box center [232, 271] width 73 height 12
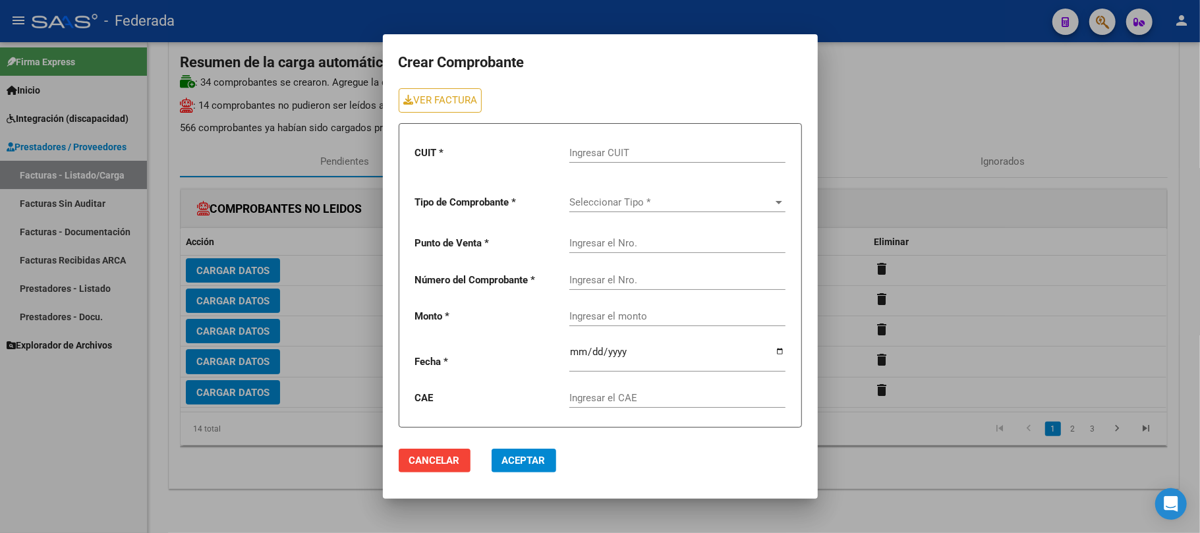
click at [448, 463] on span "Cancelar" at bounding box center [434, 461] width 51 height 12
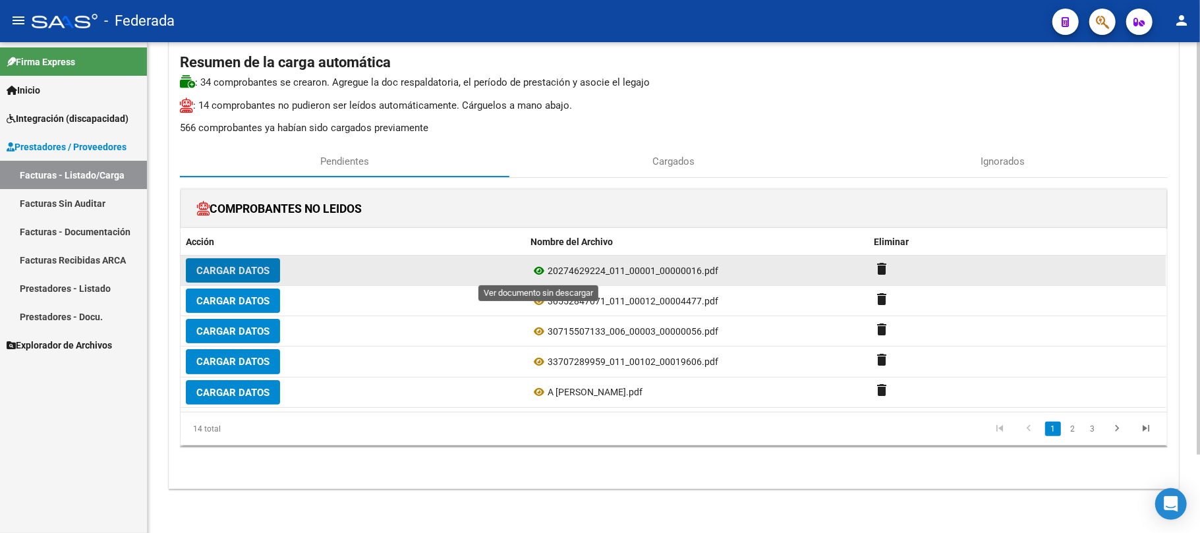
click at [542, 267] on icon at bounding box center [538, 271] width 17 height 16
click at [876, 266] on mat-icon "delete" at bounding box center [882, 269] width 16 height 16
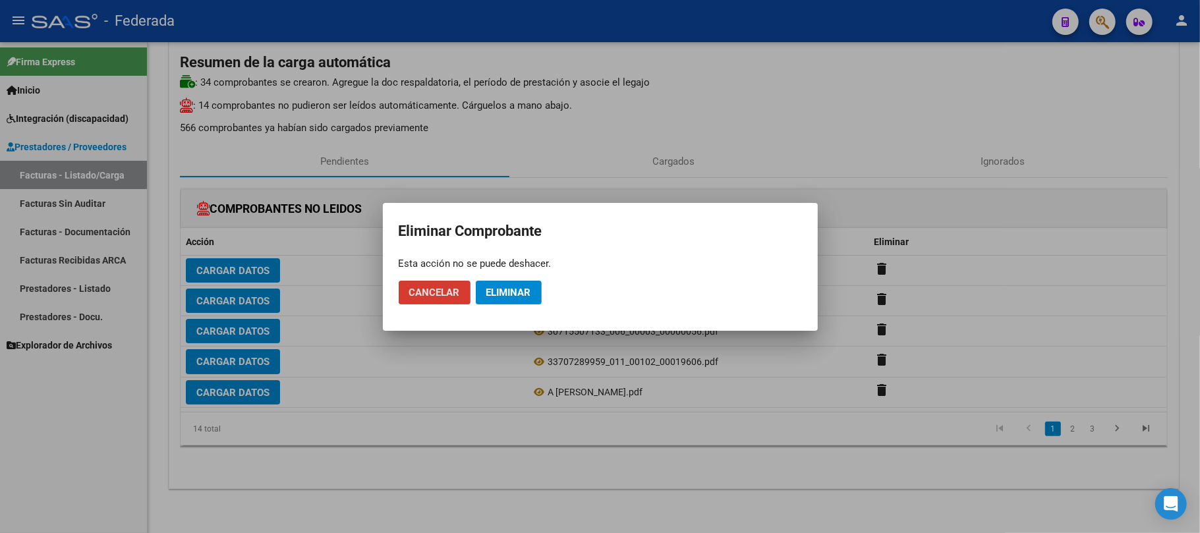
click at [531, 291] on span "Eliminar" at bounding box center [508, 293] width 45 height 12
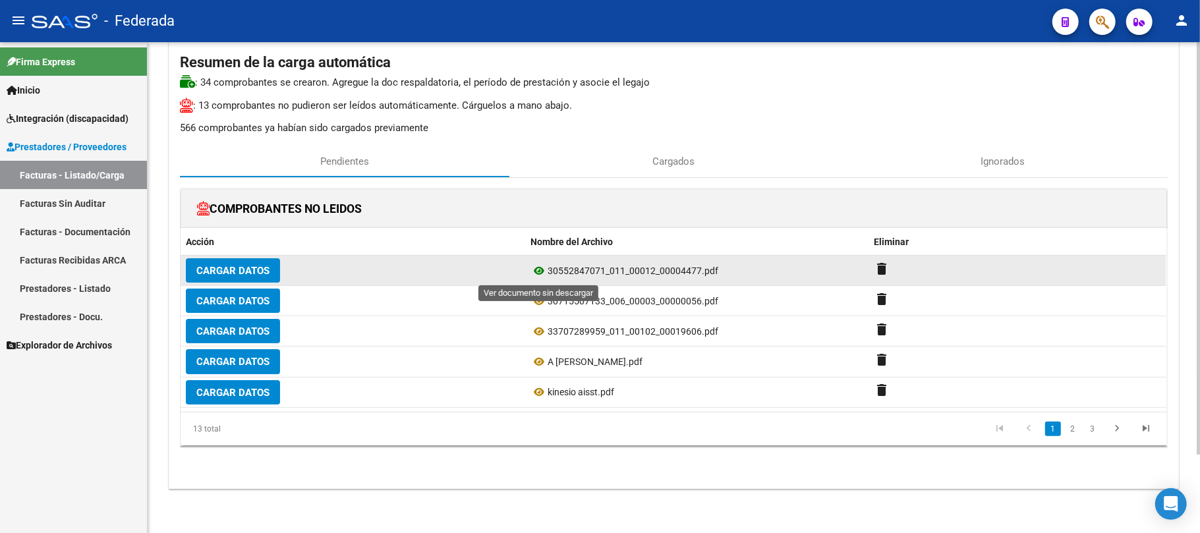
click at [541, 270] on icon at bounding box center [538, 271] width 17 height 16
click at [876, 268] on mat-icon "delete" at bounding box center [882, 269] width 16 height 16
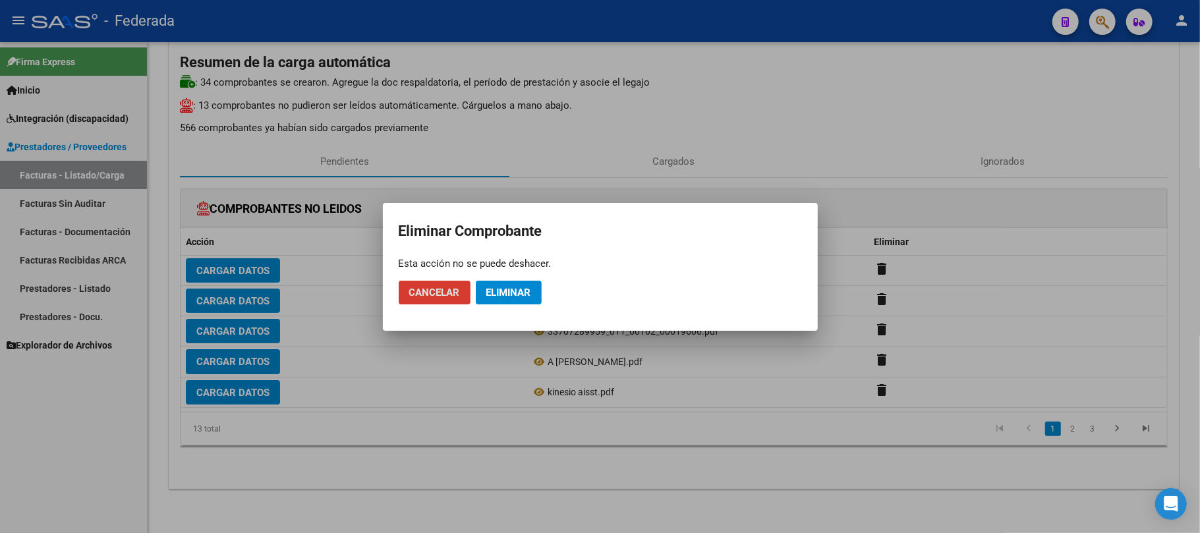
click at [496, 289] on span "Eliminar" at bounding box center [508, 293] width 45 height 12
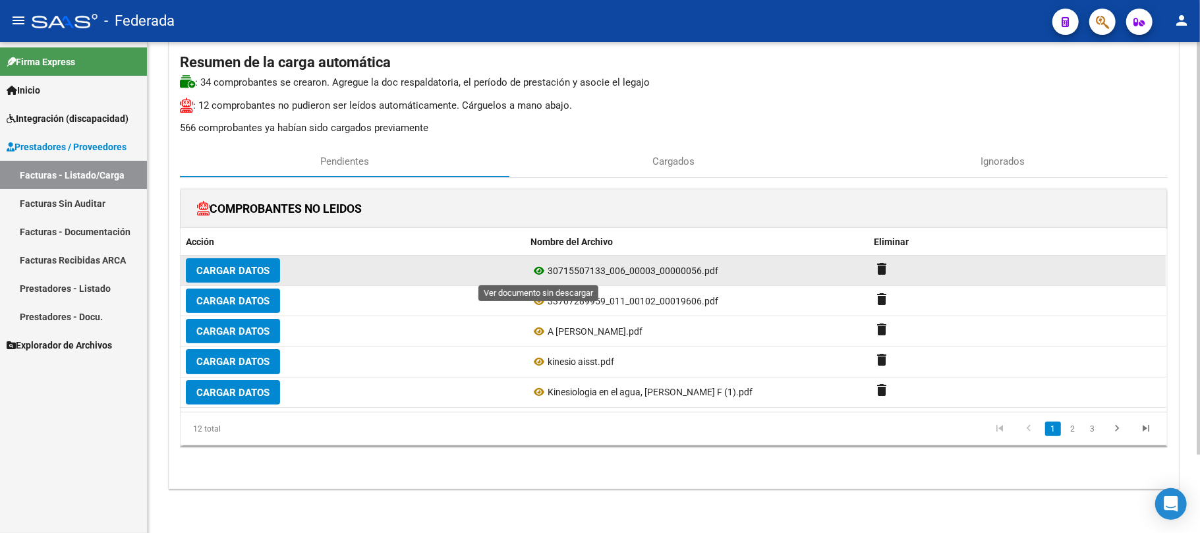
click at [536, 275] on icon at bounding box center [538, 271] width 17 height 16
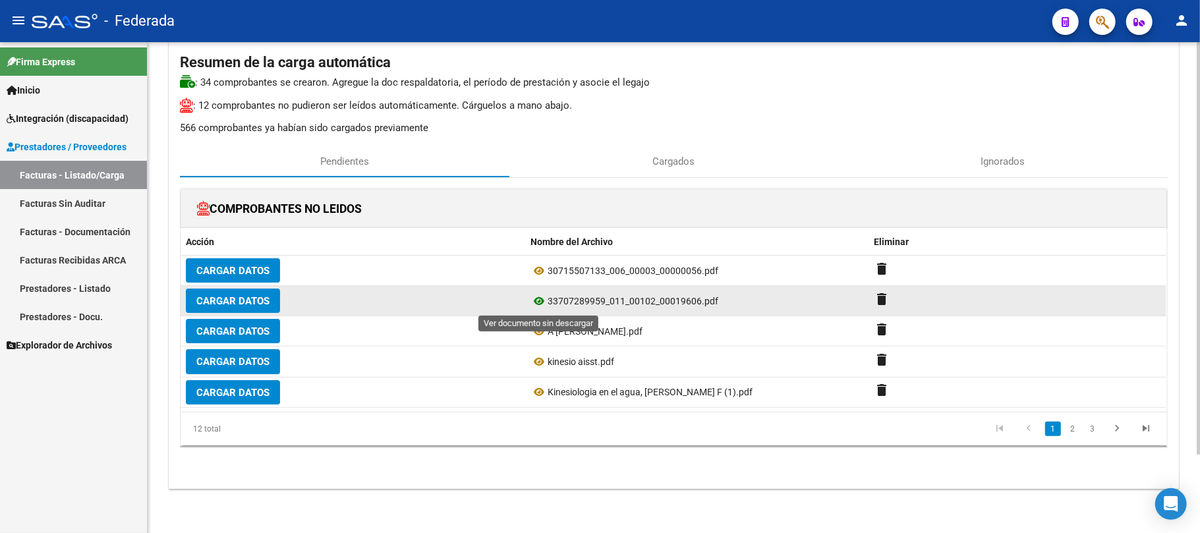
click at [536, 299] on icon at bounding box center [538, 301] width 17 height 16
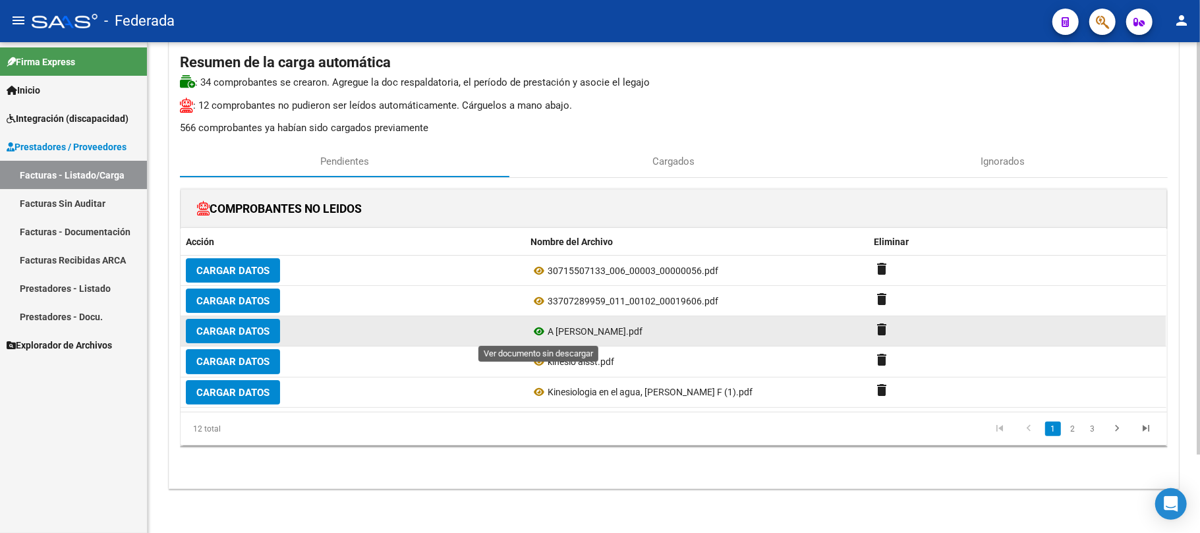
click at [535, 332] on icon at bounding box center [538, 332] width 17 height 16
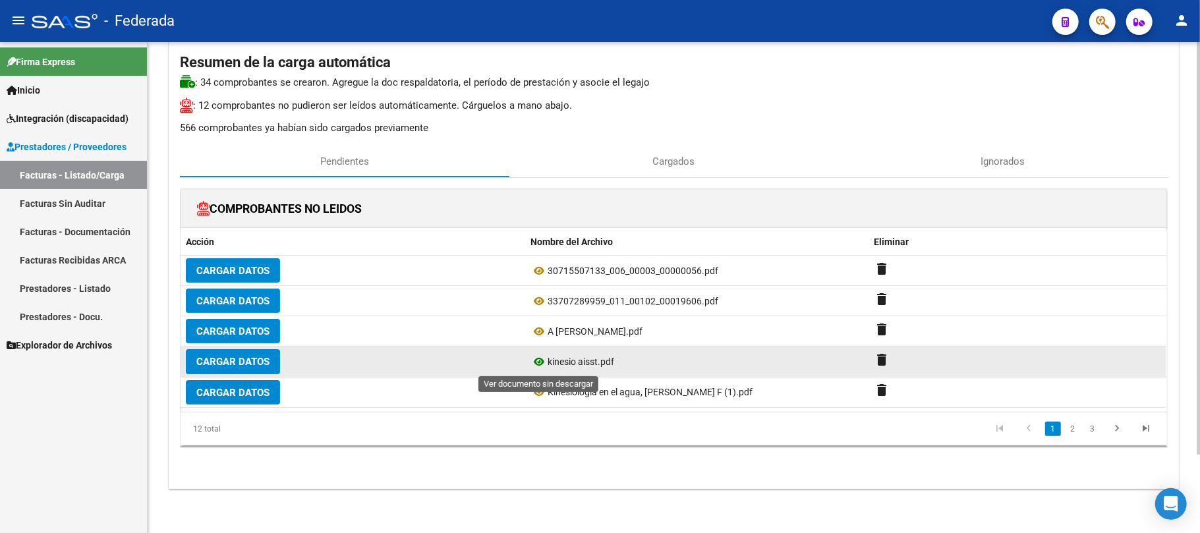
click at [538, 360] on icon at bounding box center [538, 362] width 17 height 16
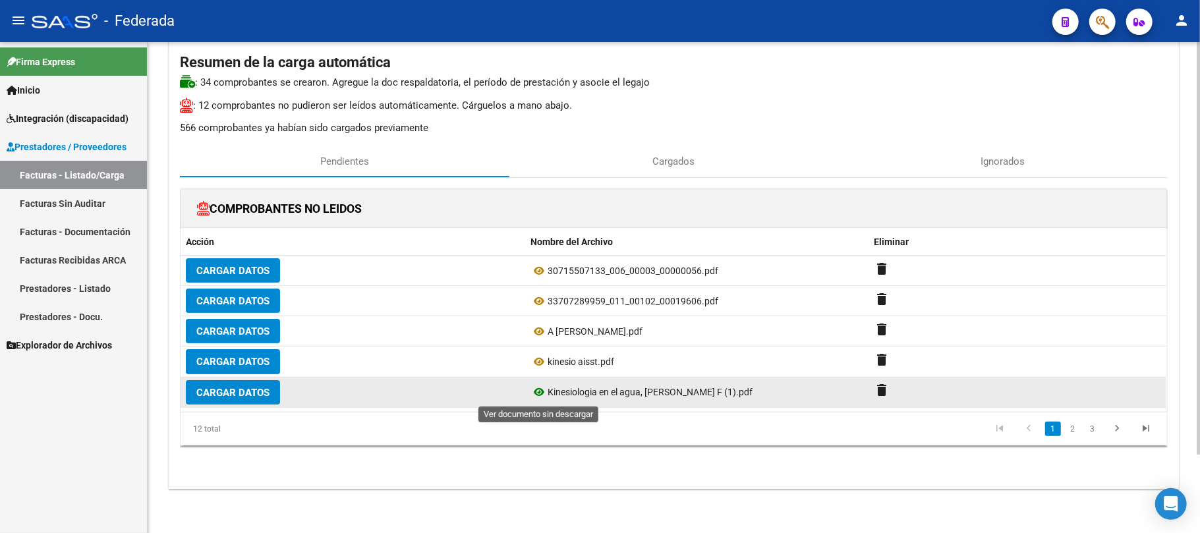
click at [538, 389] on icon at bounding box center [538, 392] width 17 height 16
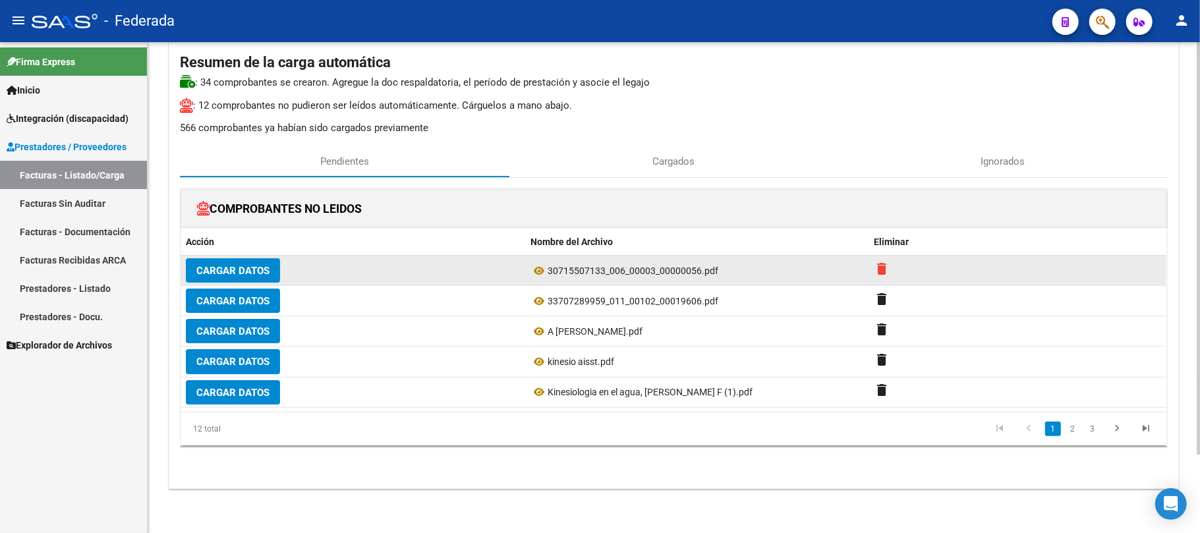
click at [884, 265] on mat-icon "delete" at bounding box center [882, 269] width 16 height 16
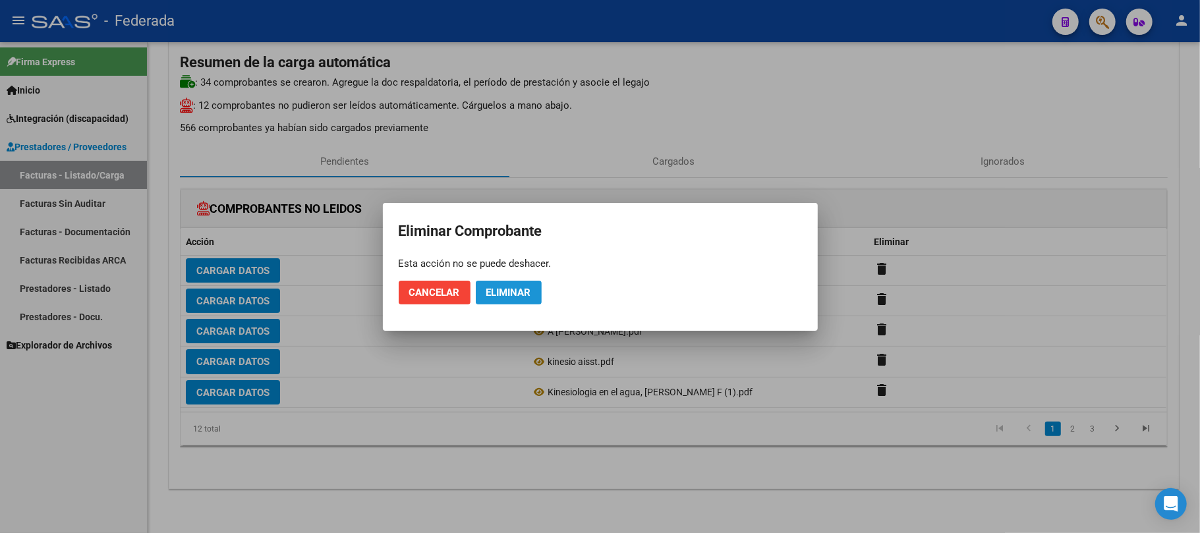
click at [526, 299] on button "Eliminar" at bounding box center [509, 293] width 66 height 24
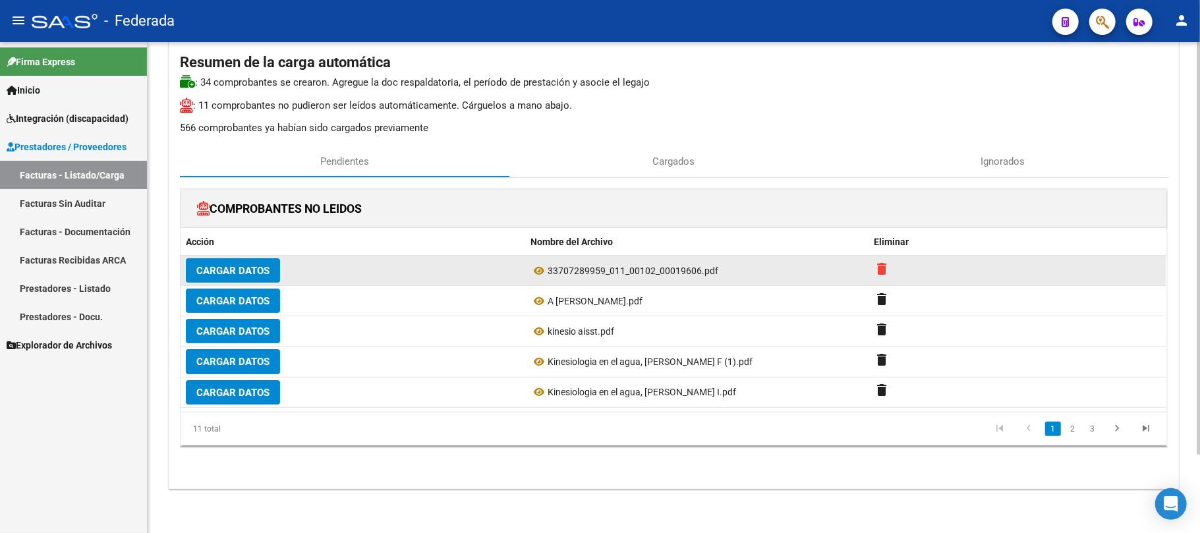
click at [878, 271] on mat-icon "delete" at bounding box center [882, 269] width 16 height 16
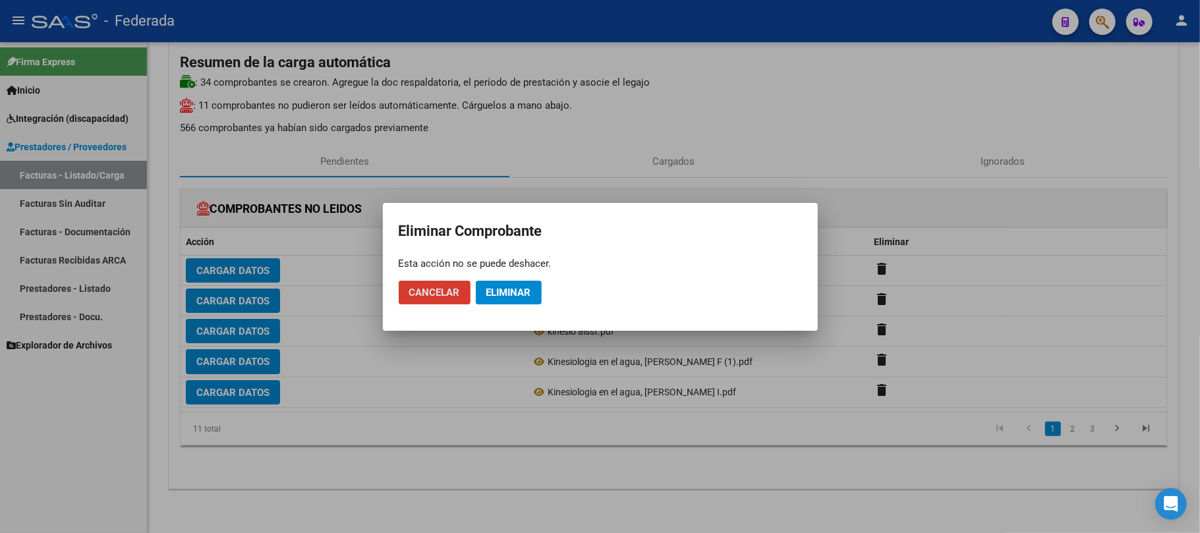
click at [492, 281] on button "Eliminar" at bounding box center [509, 293] width 66 height 24
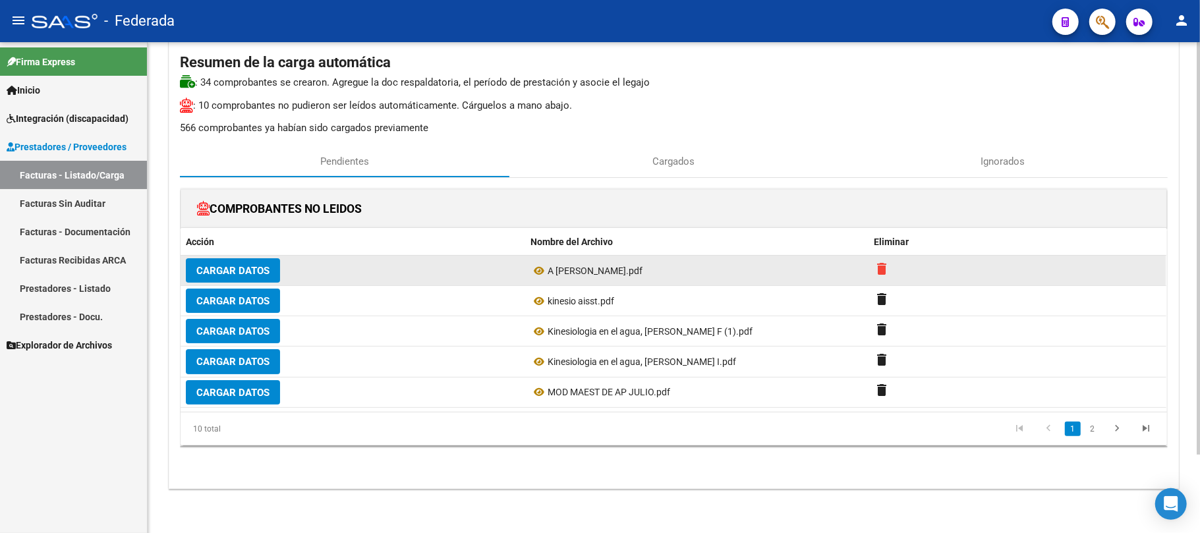
click at [876, 271] on mat-icon "delete" at bounding box center [882, 269] width 16 height 16
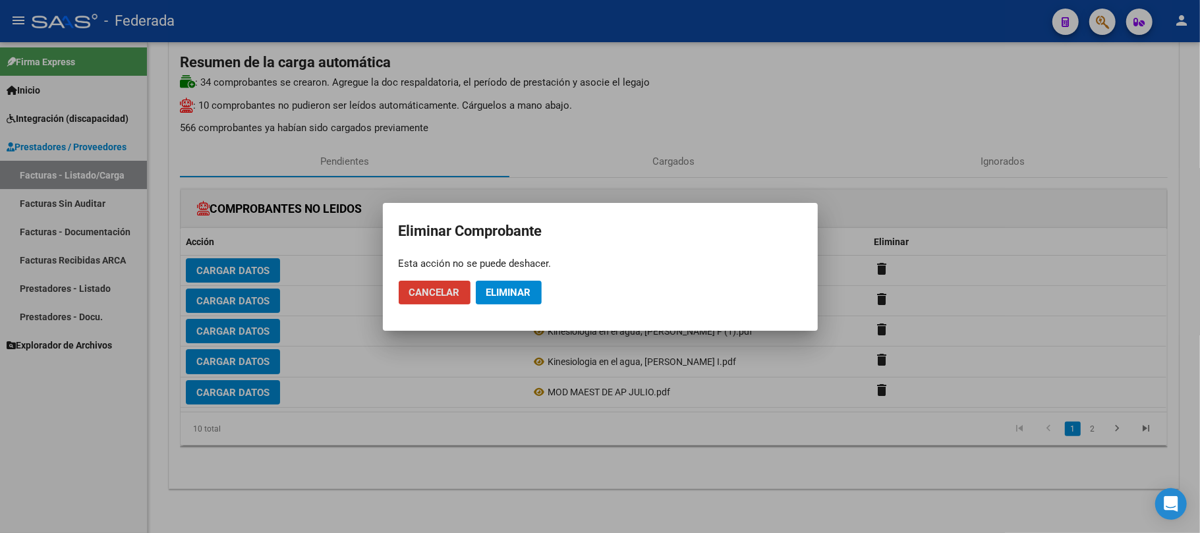
click at [499, 294] on span "Eliminar" at bounding box center [508, 293] width 45 height 12
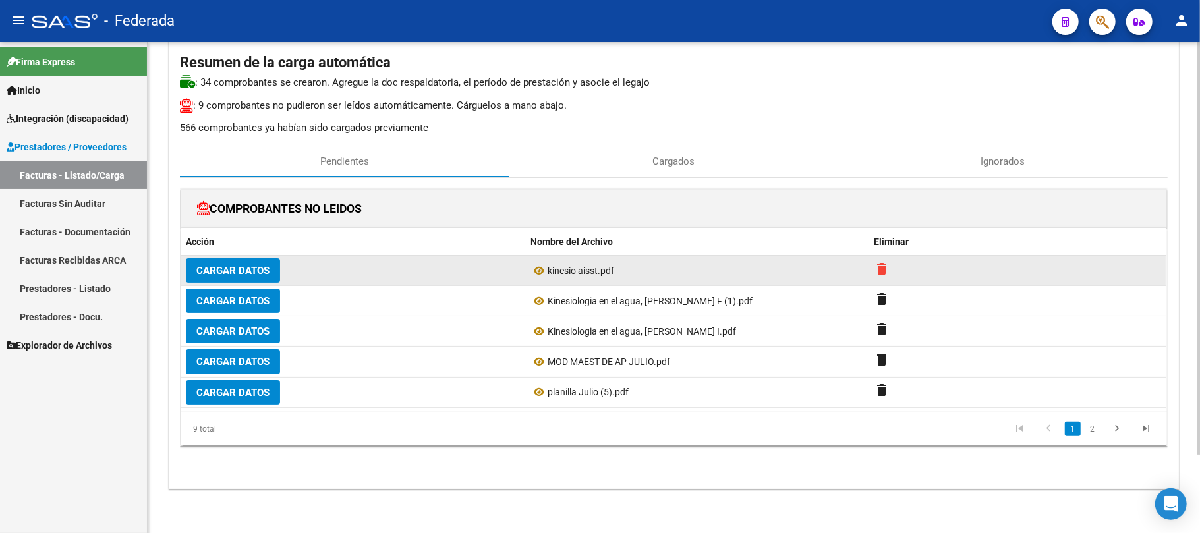
click at [882, 270] on mat-icon "delete" at bounding box center [882, 269] width 16 height 16
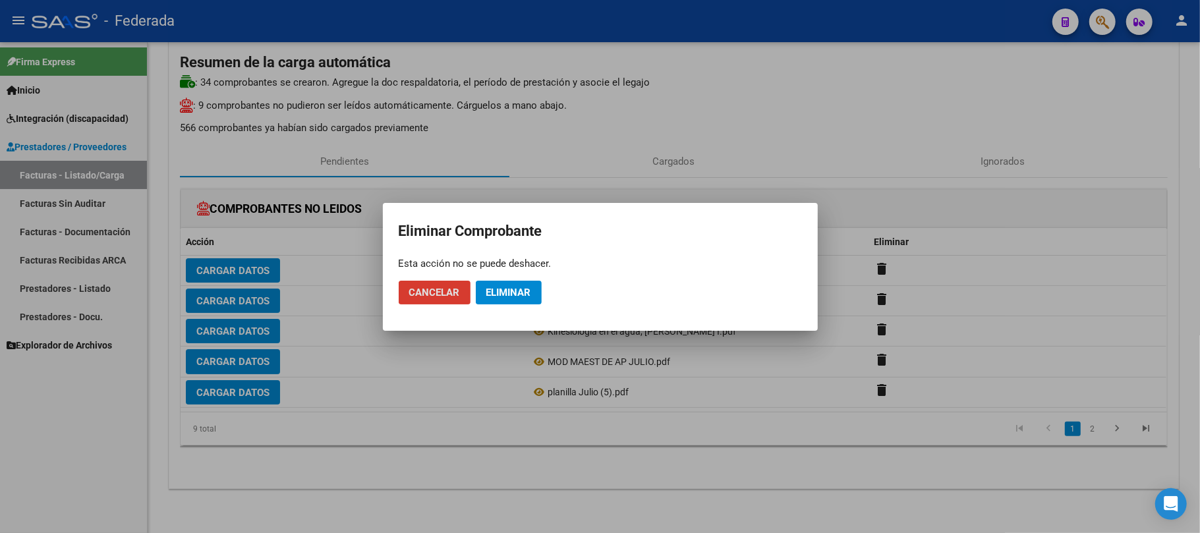
click at [515, 301] on button "Eliminar" at bounding box center [509, 293] width 66 height 24
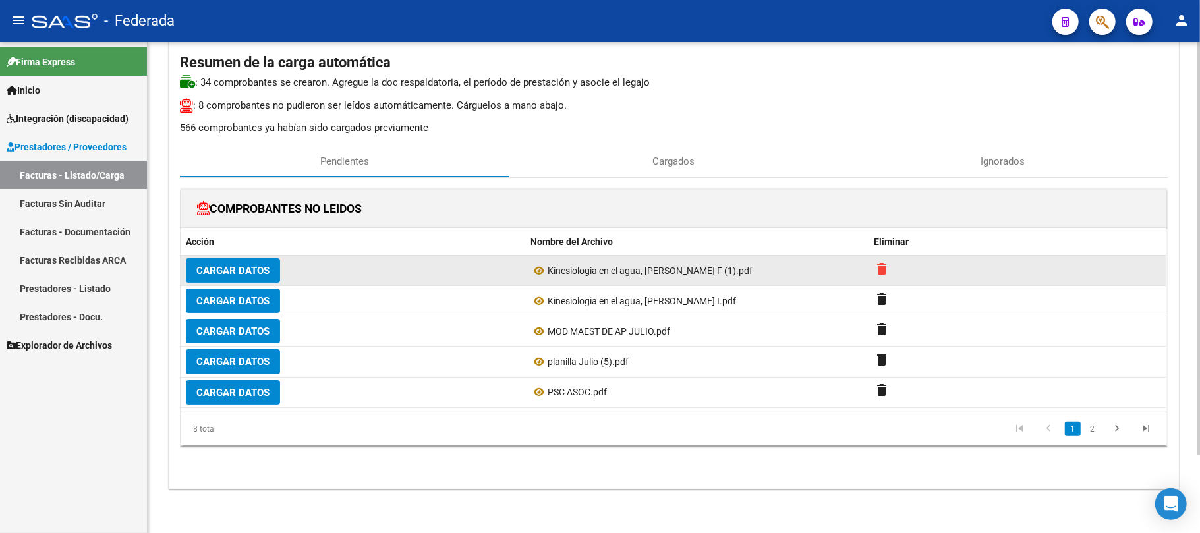
click at [883, 267] on mat-icon "delete" at bounding box center [882, 269] width 16 height 16
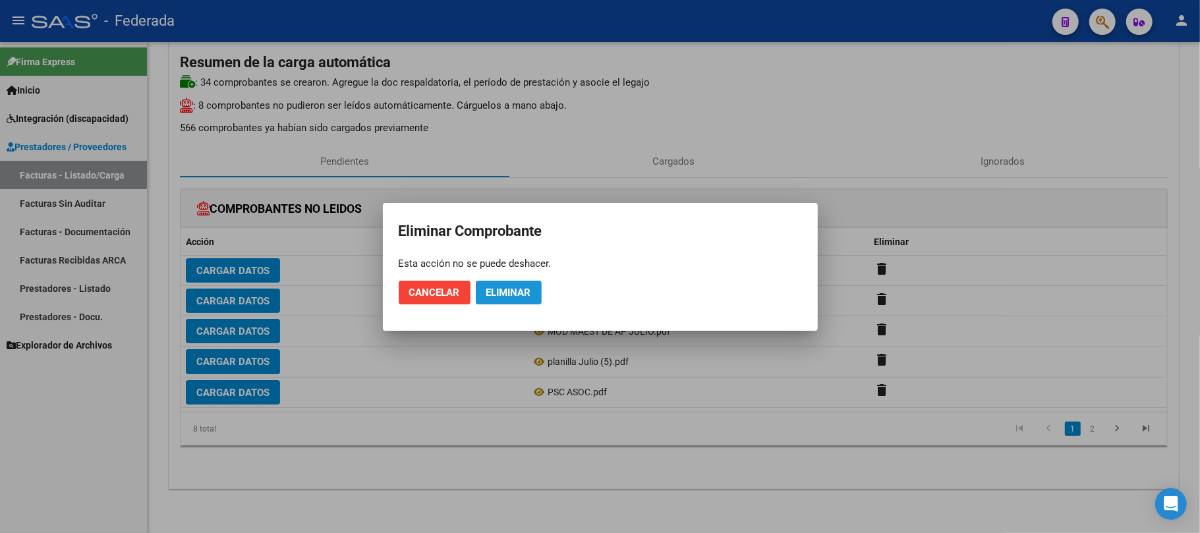
click at [519, 295] on span "Eliminar" at bounding box center [508, 293] width 45 height 12
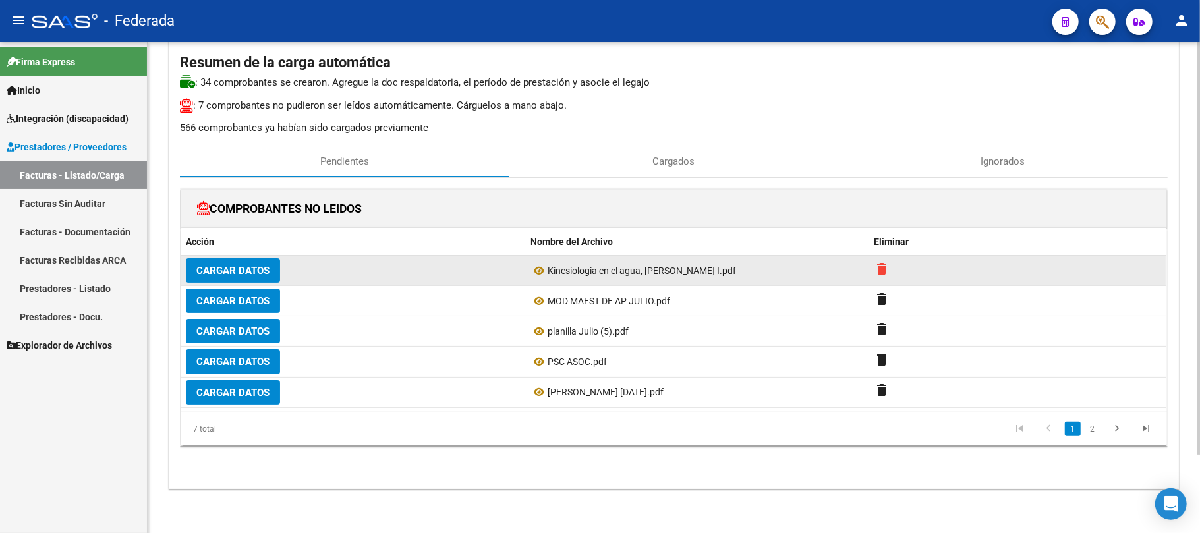
click at [886, 270] on mat-icon "delete" at bounding box center [882, 269] width 16 height 16
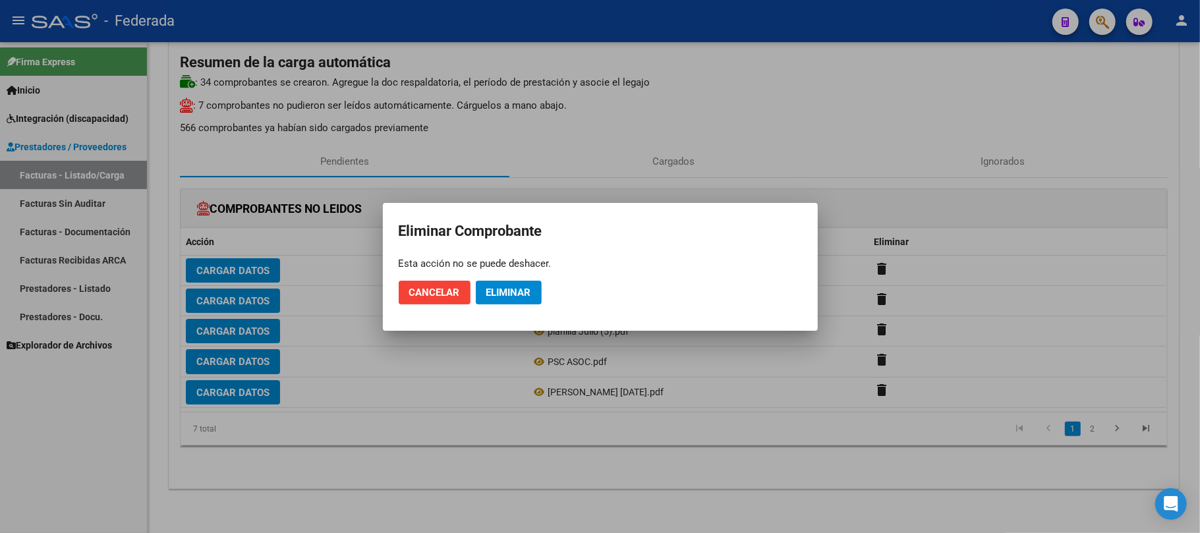
click at [473, 288] on mat-dialog-actions "Cancelar Eliminar" at bounding box center [600, 292] width 403 height 45
click at [486, 289] on span "Eliminar" at bounding box center [508, 293] width 45 height 12
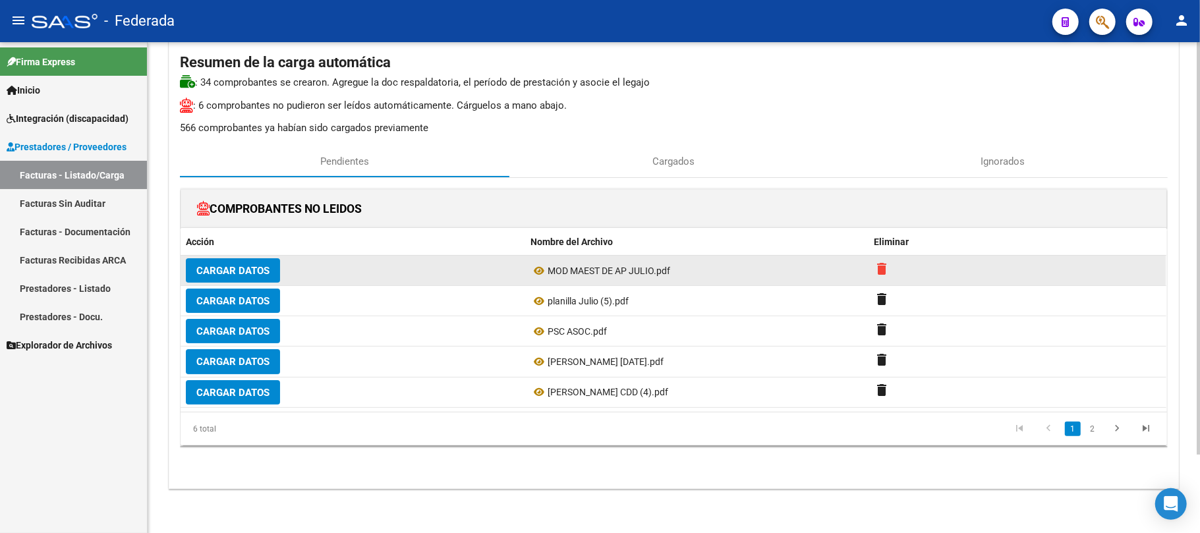
click at [884, 272] on mat-icon "delete" at bounding box center [882, 269] width 16 height 16
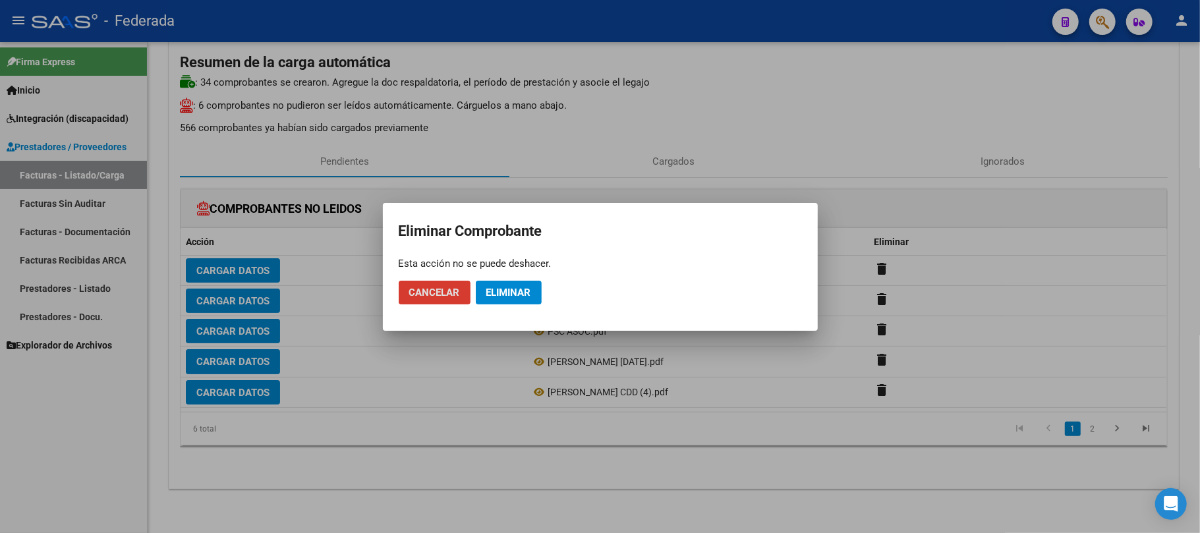
click at [427, 291] on span "Cancelar" at bounding box center [434, 293] width 51 height 12
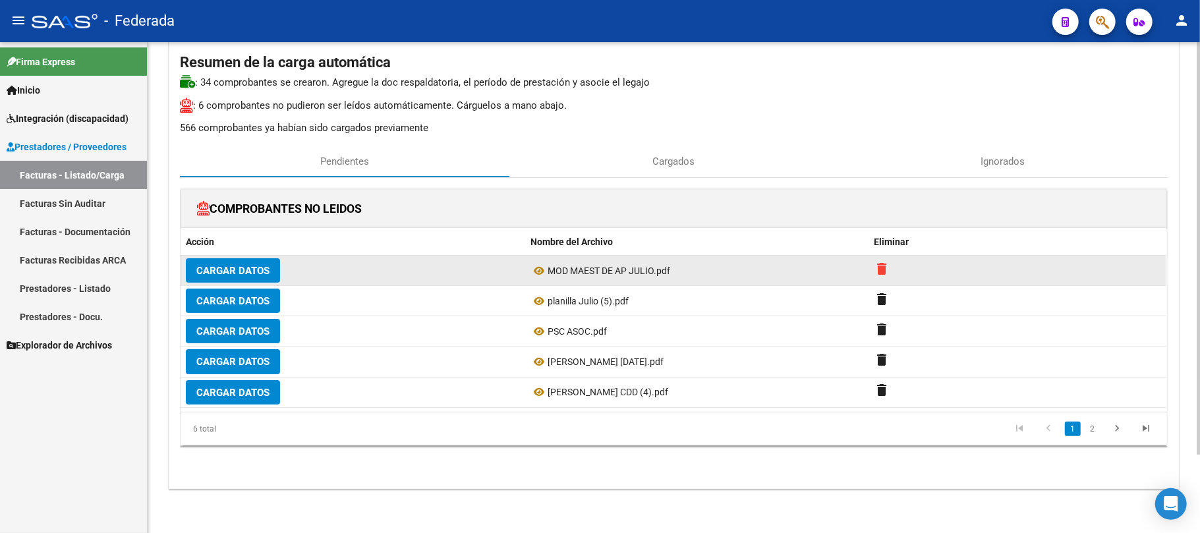
click at [882, 269] on mat-icon "delete" at bounding box center [882, 269] width 16 height 16
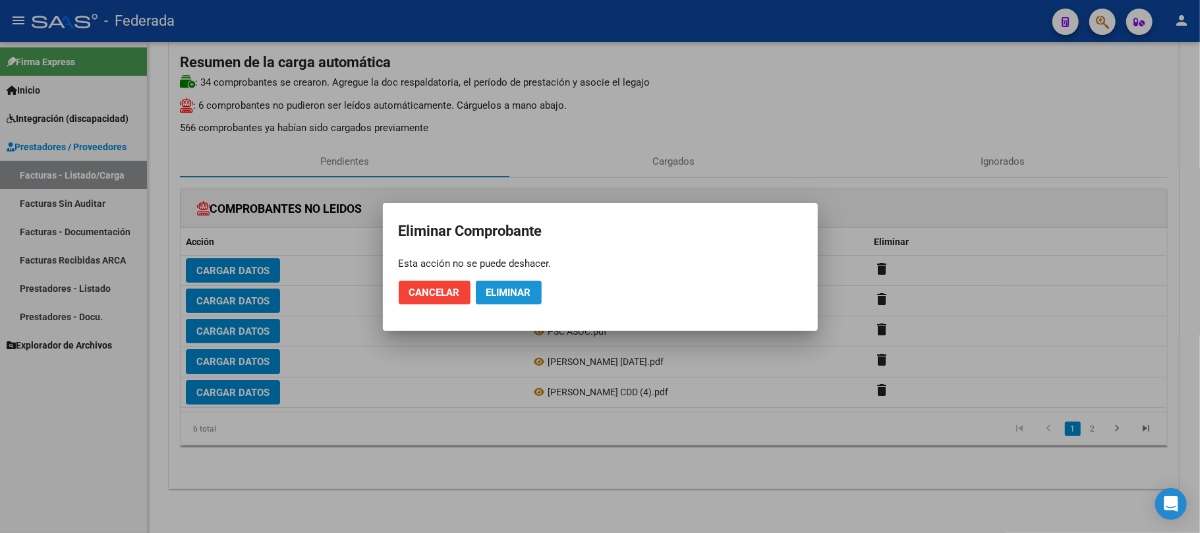
click at [522, 283] on button "Eliminar" at bounding box center [509, 293] width 66 height 24
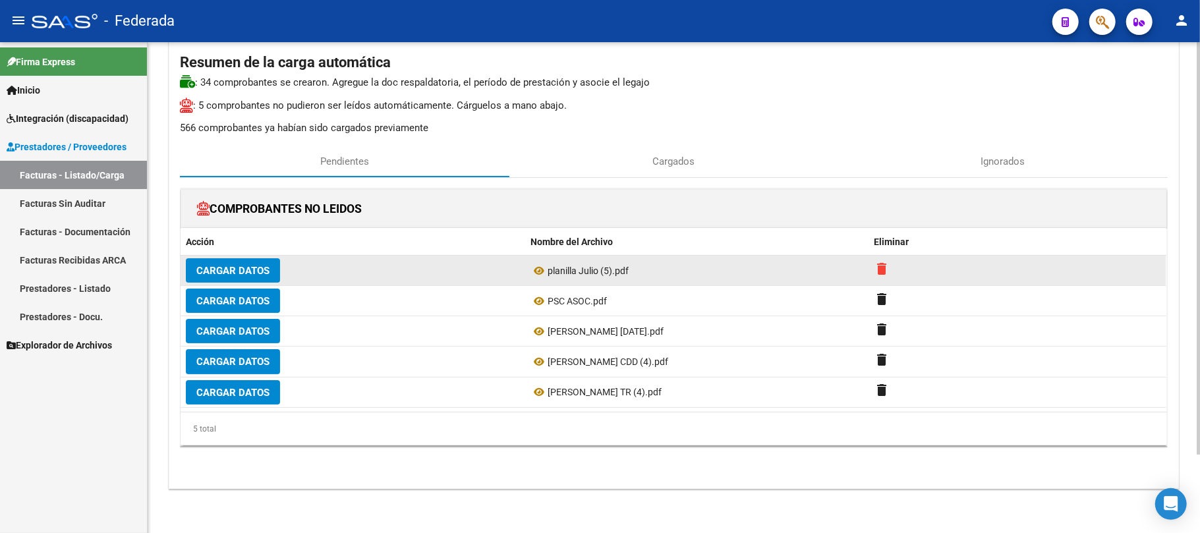
click at [886, 273] on mat-icon "delete" at bounding box center [882, 269] width 16 height 16
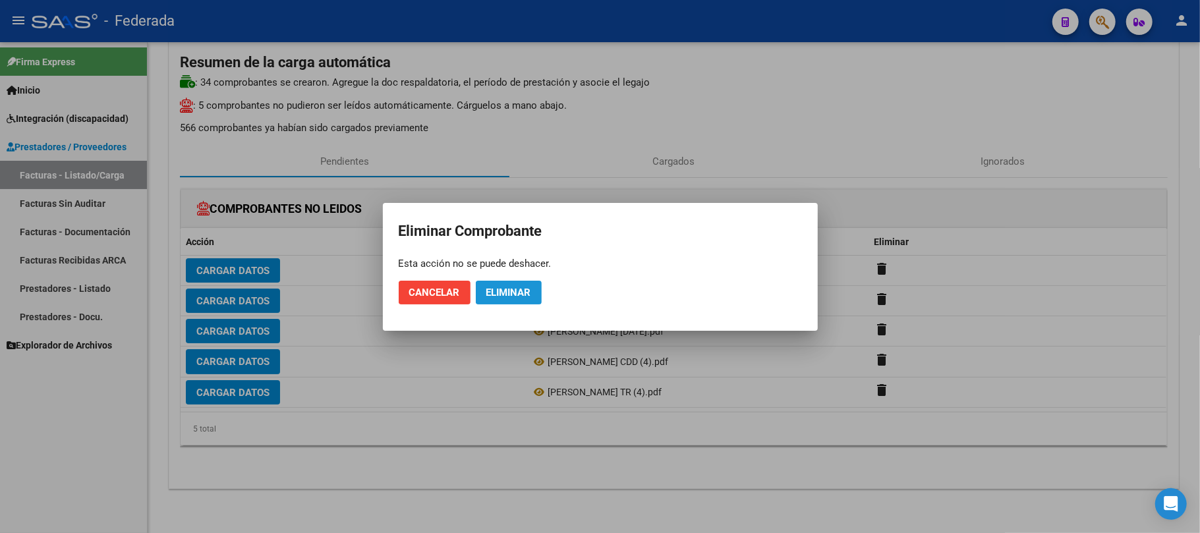
click at [514, 295] on span "Eliminar" at bounding box center [508, 293] width 45 height 12
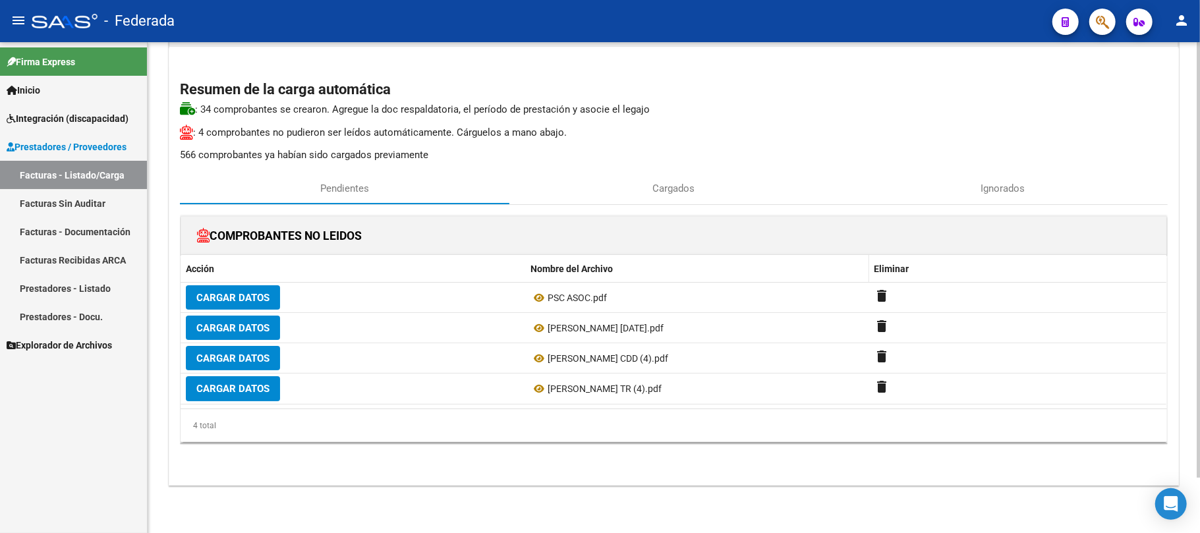
scroll to position [62, 0]
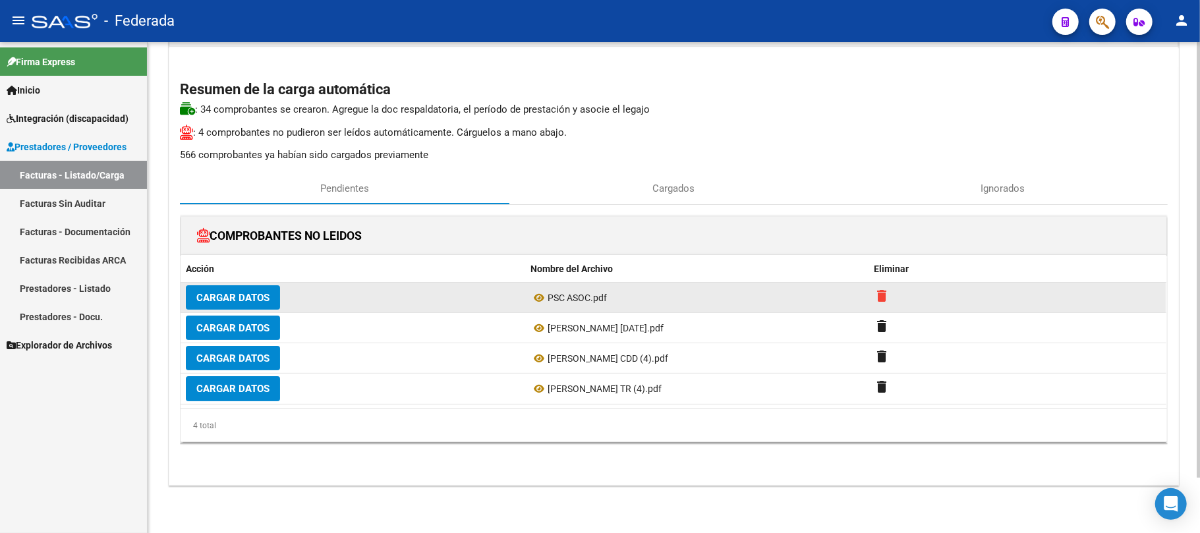
click at [878, 294] on mat-icon "delete" at bounding box center [882, 296] width 16 height 16
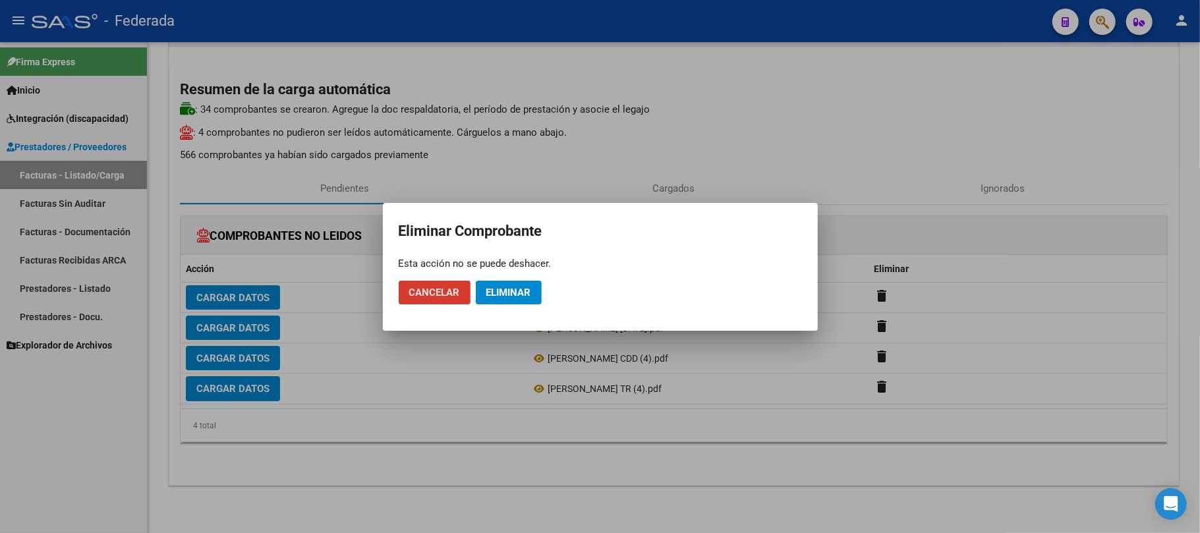
click at [528, 295] on span "Eliminar" at bounding box center [508, 293] width 45 height 12
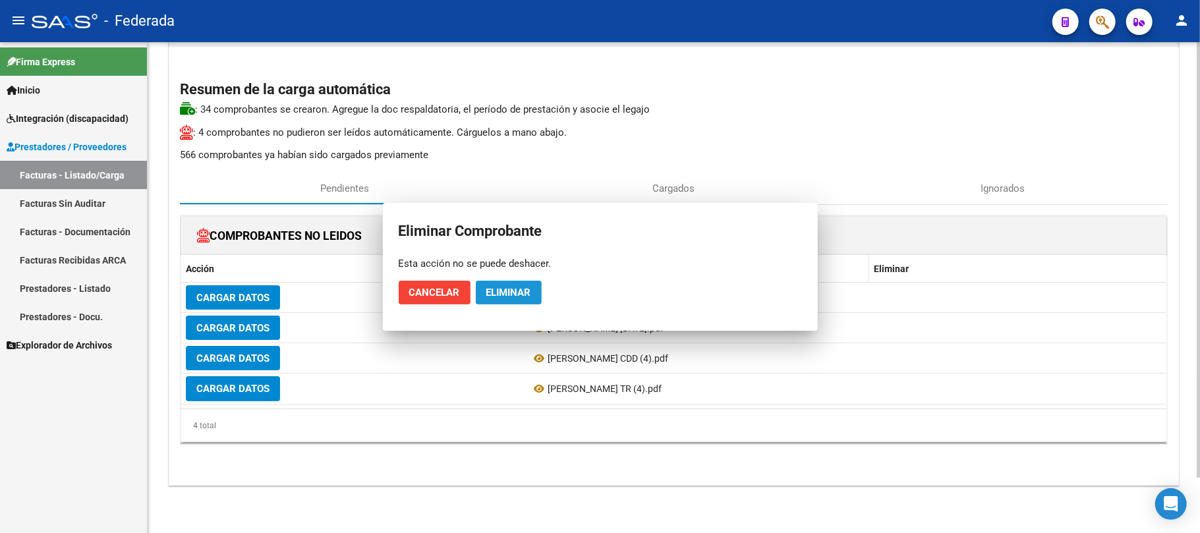
scroll to position [32, 0]
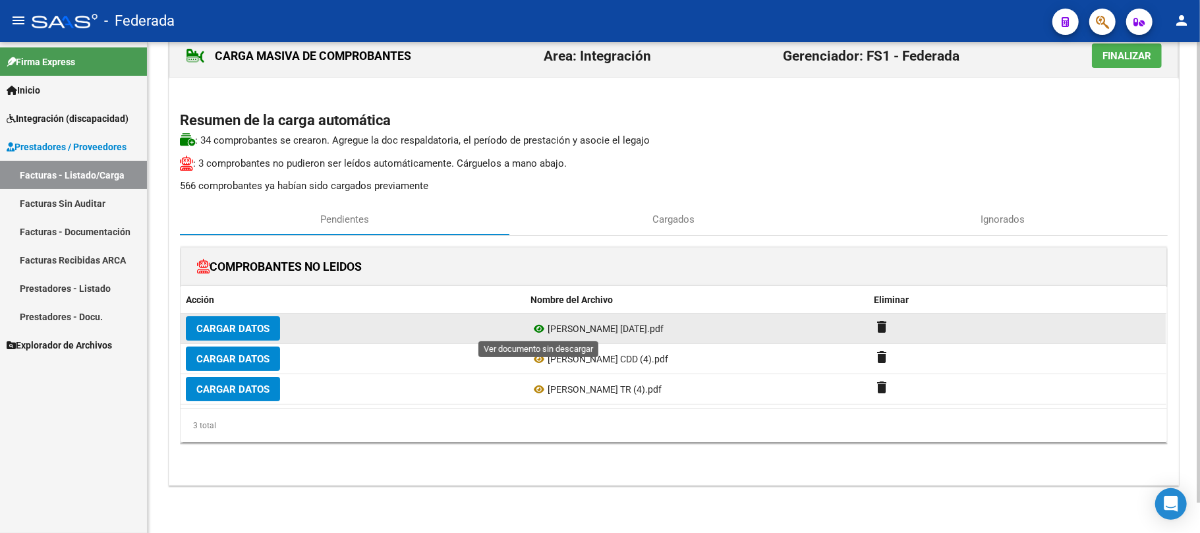
click at [536, 325] on icon at bounding box center [538, 329] width 17 height 16
click at [873, 328] on datatable-body-cell "delete" at bounding box center [1017, 329] width 297 height 30
click at [881, 327] on mat-icon "delete" at bounding box center [882, 327] width 16 height 16
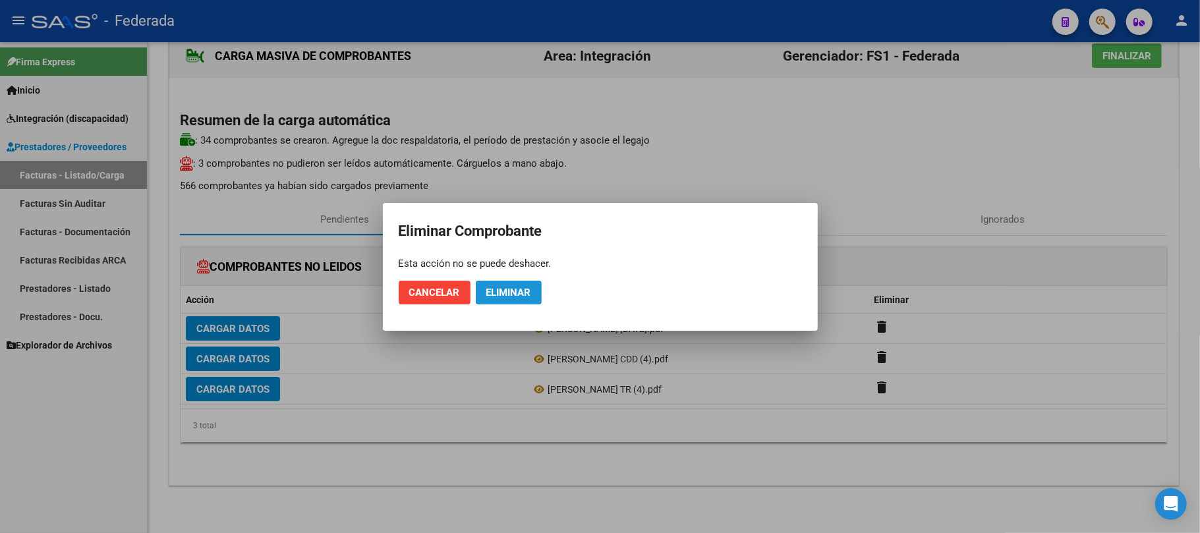
click at [518, 291] on span "Eliminar" at bounding box center [508, 293] width 45 height 12
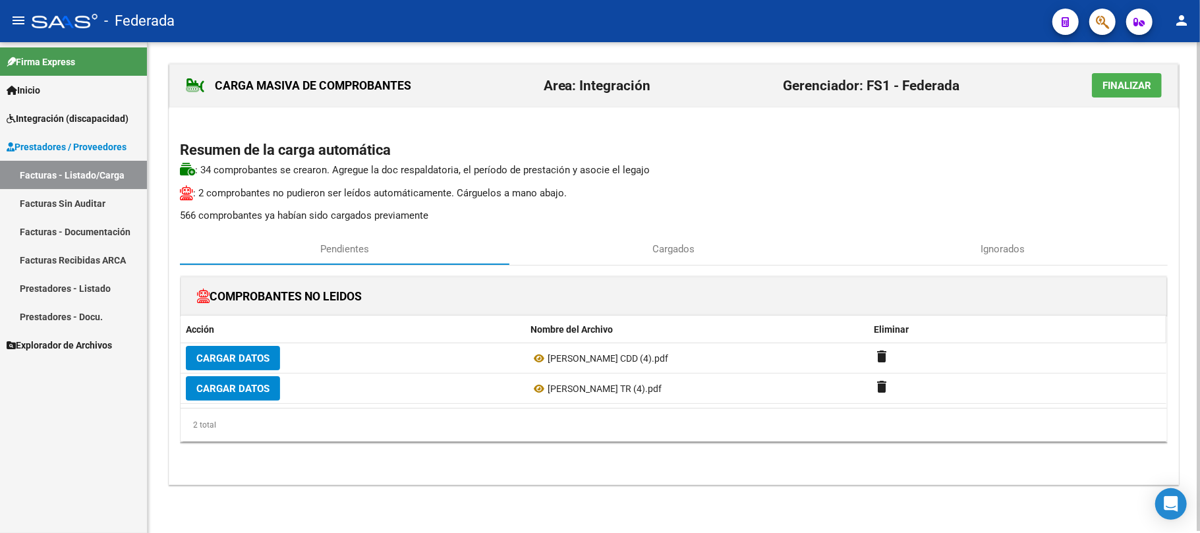
scroll to position [1, 0]
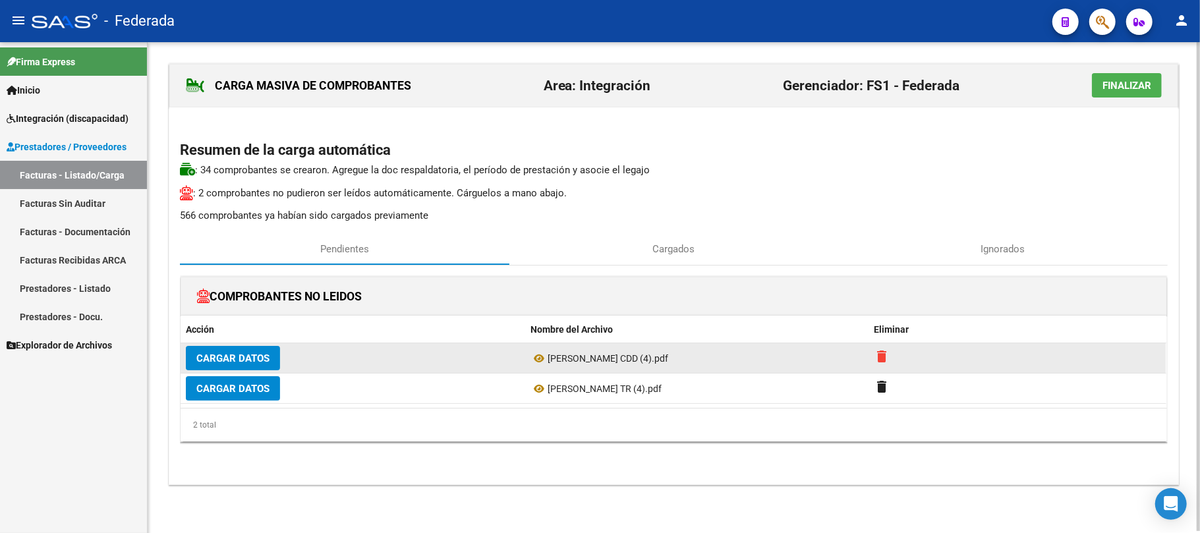
click at [884, 353] on mat-icon "delete" at bounding box center [882, 357] width 16 height 16
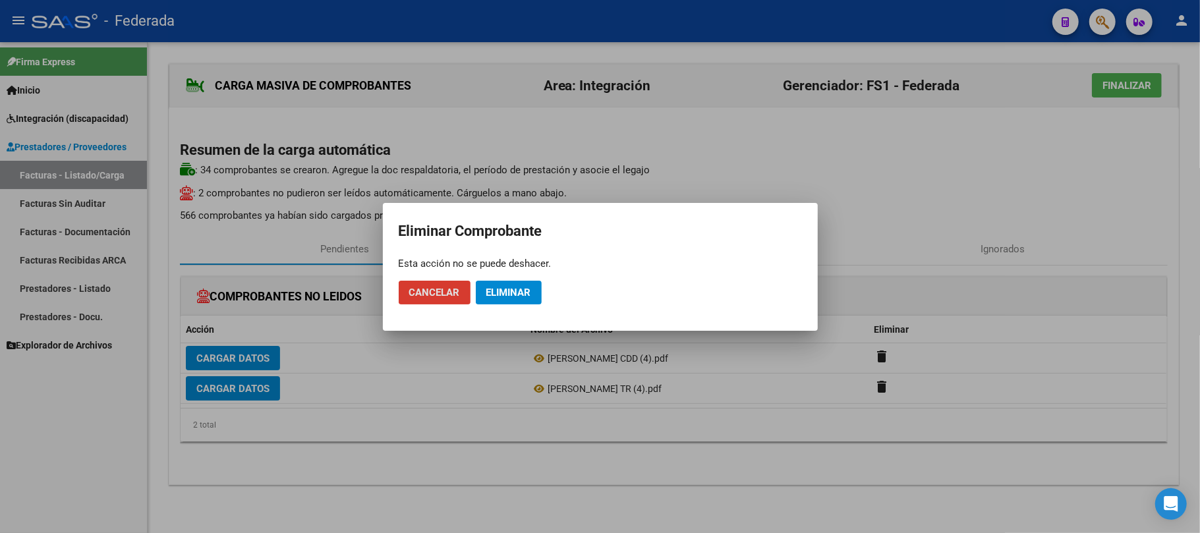
click at [515, 295] on span "Eliminar" at bounding box center [508, 293] width 45 height 12
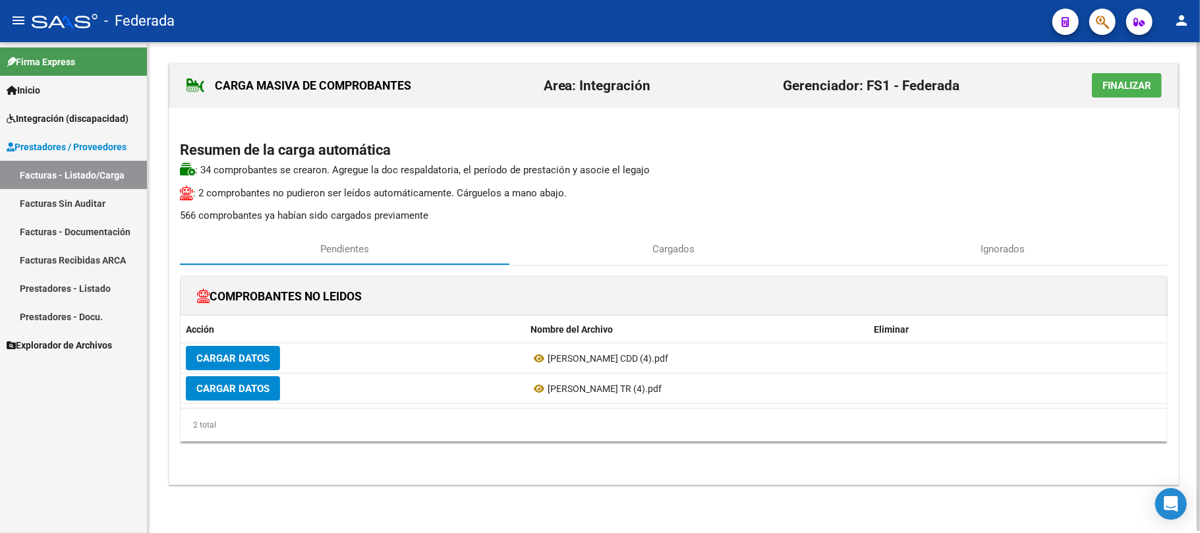
scroll to position [0, 0]
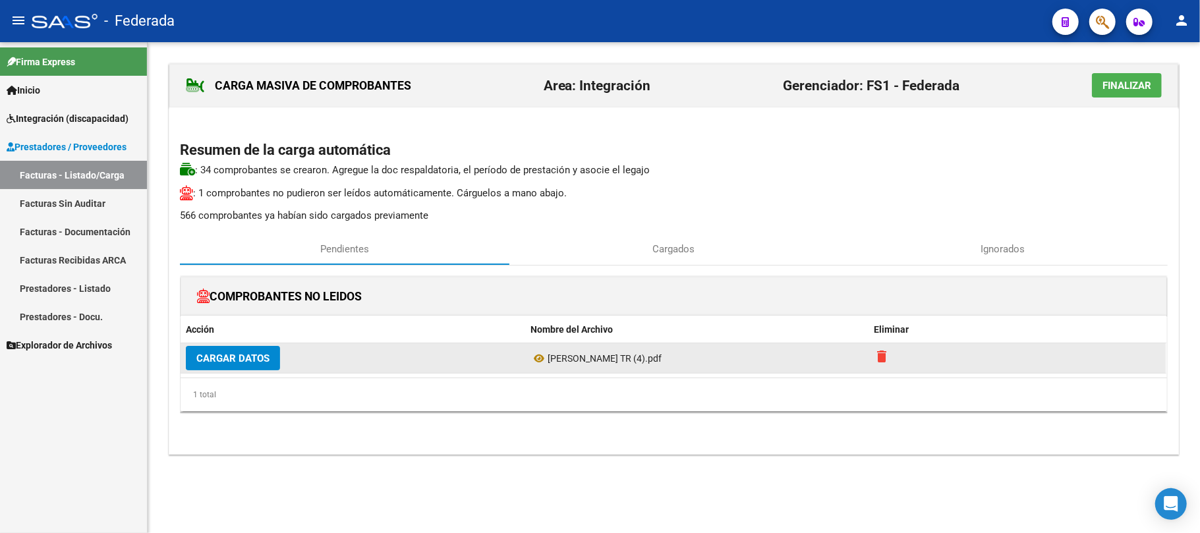
click at [880, 364] on mat-icon "delete" at bounding box center [882, 357] width 16 height 16
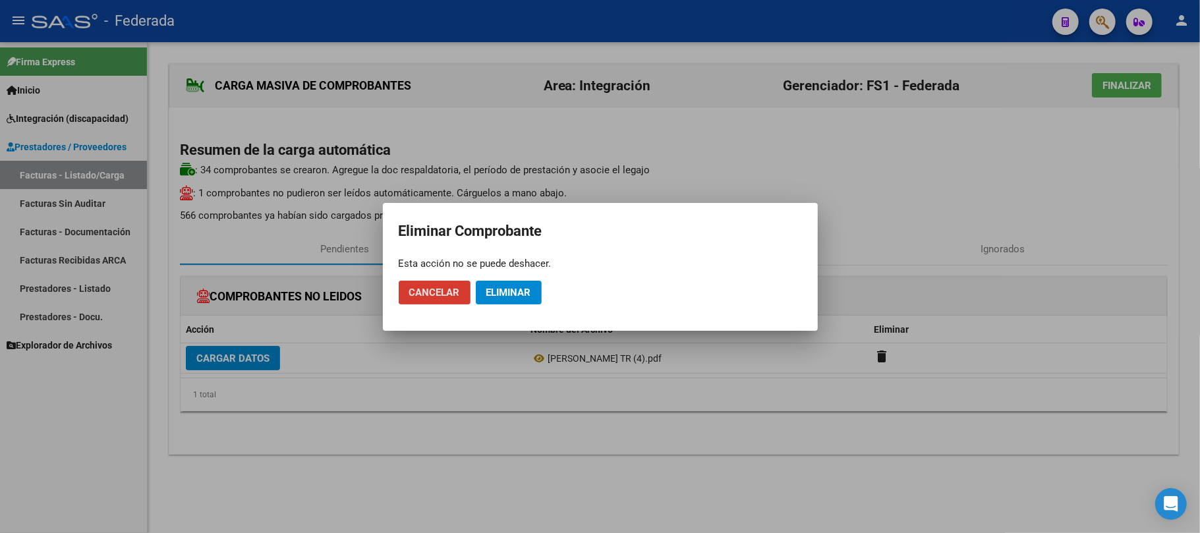
click at [525, 287] on span "Eliminar" at bounding box center [508, 293] width 45 height 12
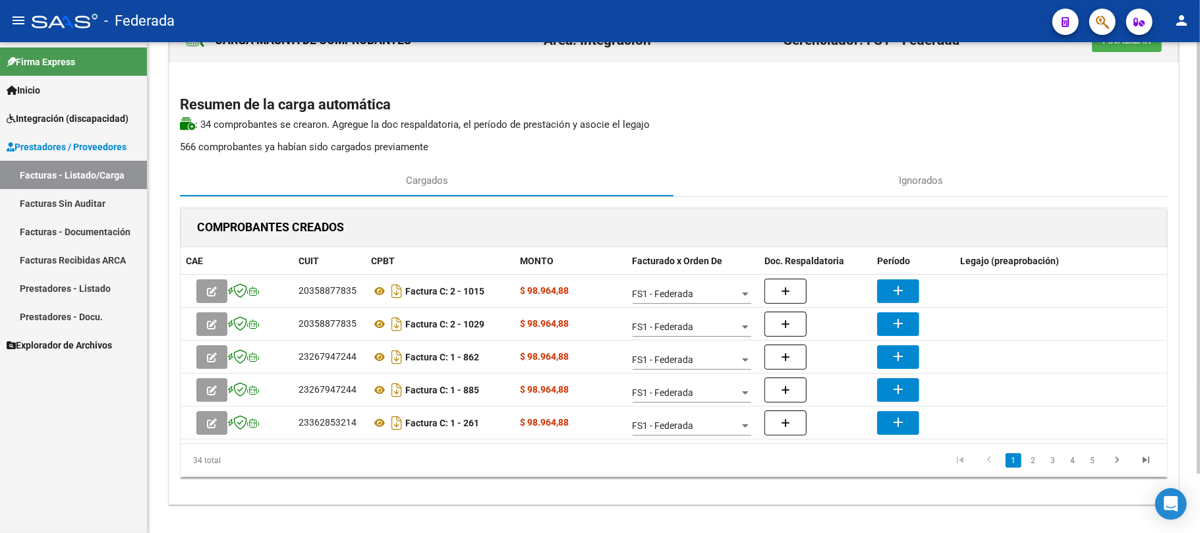
scroll to position [67, 0]
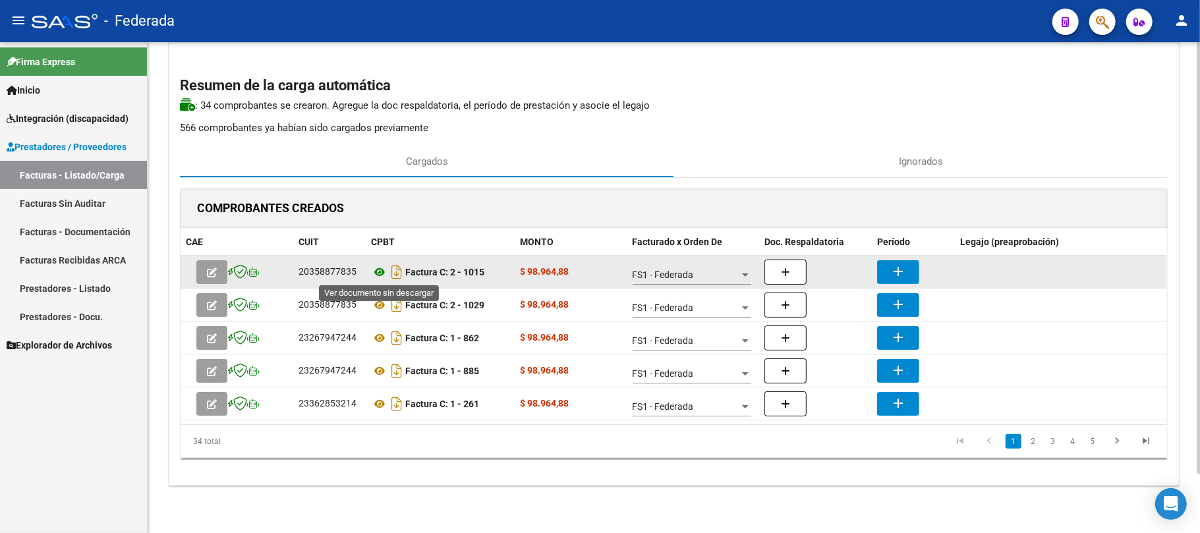
click at [378, 272] on icon at bounding box center [379, 272] width 17 height 16
click at [904, 271] on mat-icon "add" at bounding box center [898, 272] width 16 height 16
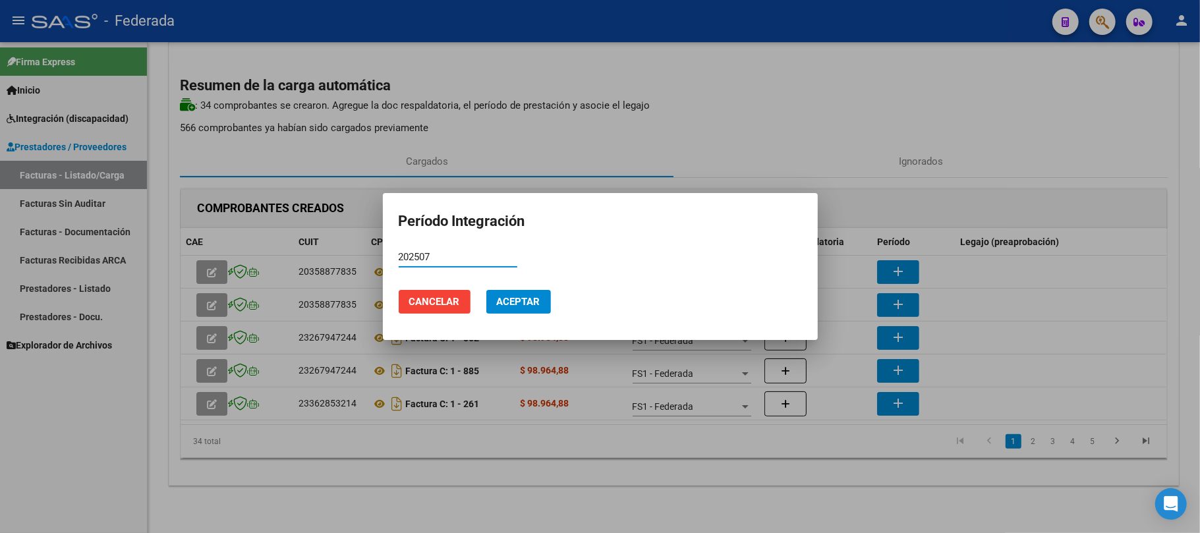
type input "202507"
click at [542, 304] on button "Aceptar" at bounding box center [518, 302] width 65 height 24
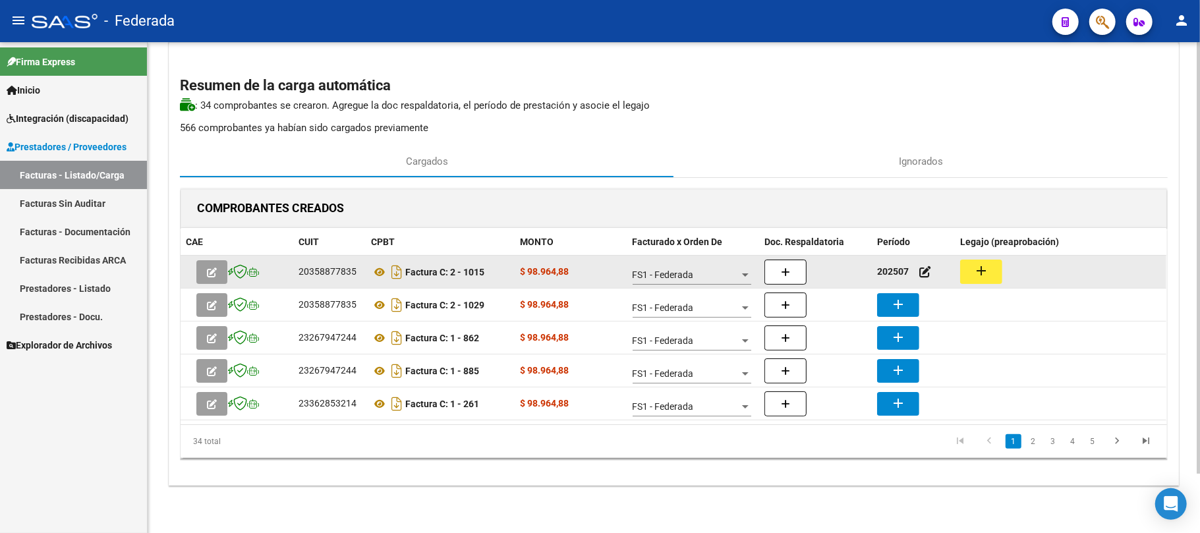
click at [986, 275] on mat-icon "add" at bounding box center [981, 271] width 16 height 16
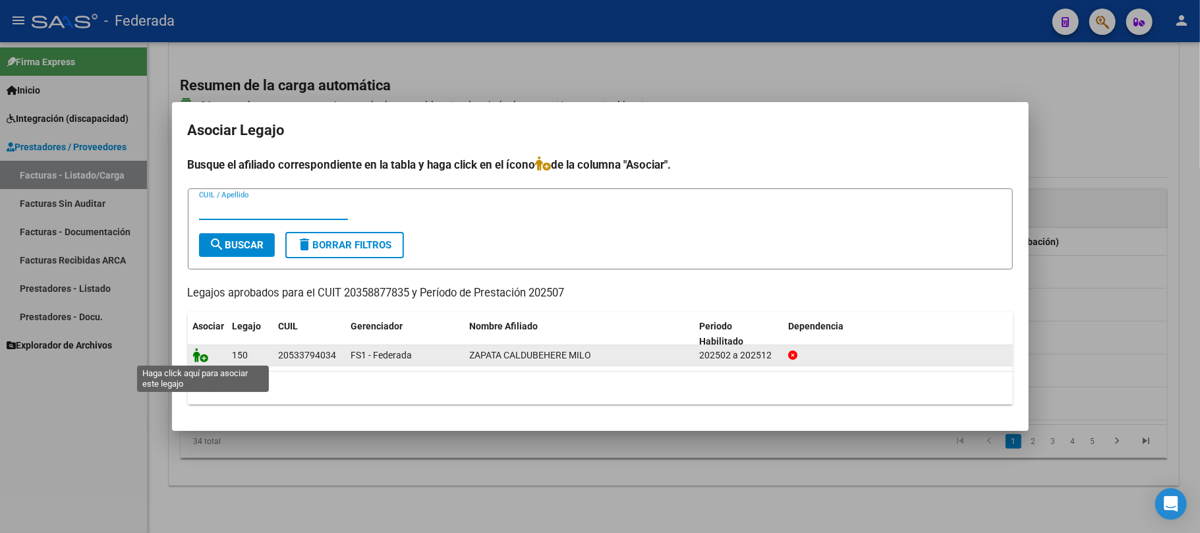
click at [199, 356] on icon at bounding box center [201, 355] width 16 height 14
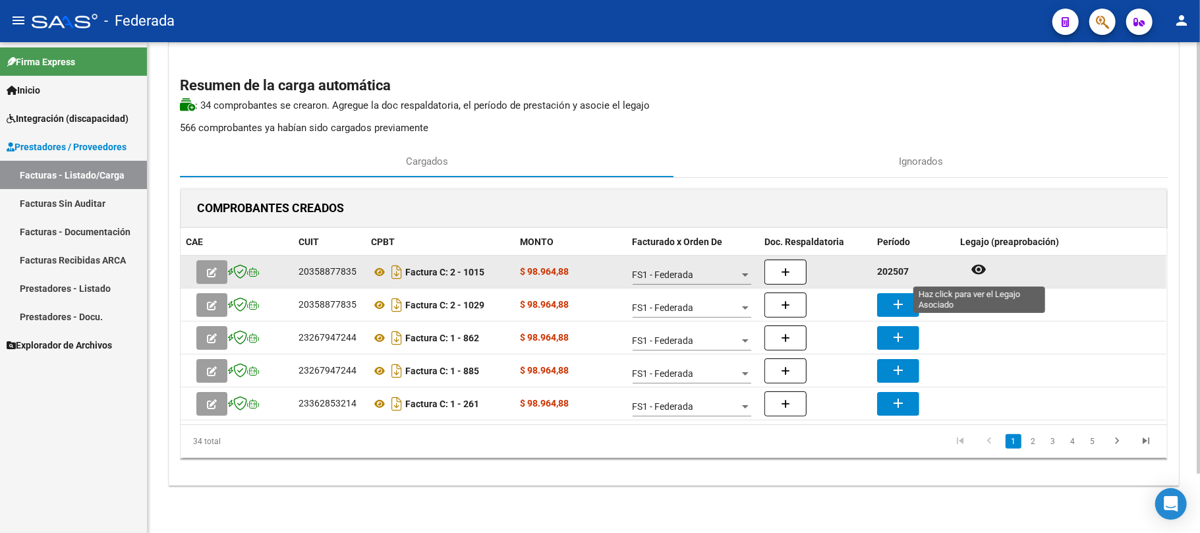
scroll to position [11, 0]
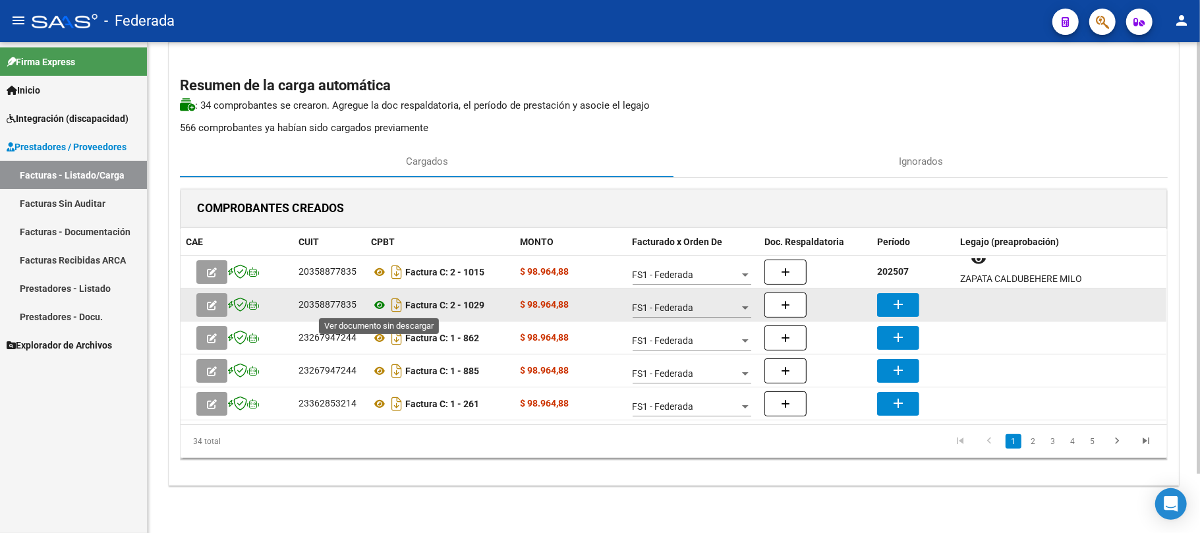
click at [376, 304] on icon at bounding box center [379, 305] width 17 height 16
click at [894, 294] on button "add" at bounding box center [898, 305] width 42 height 24
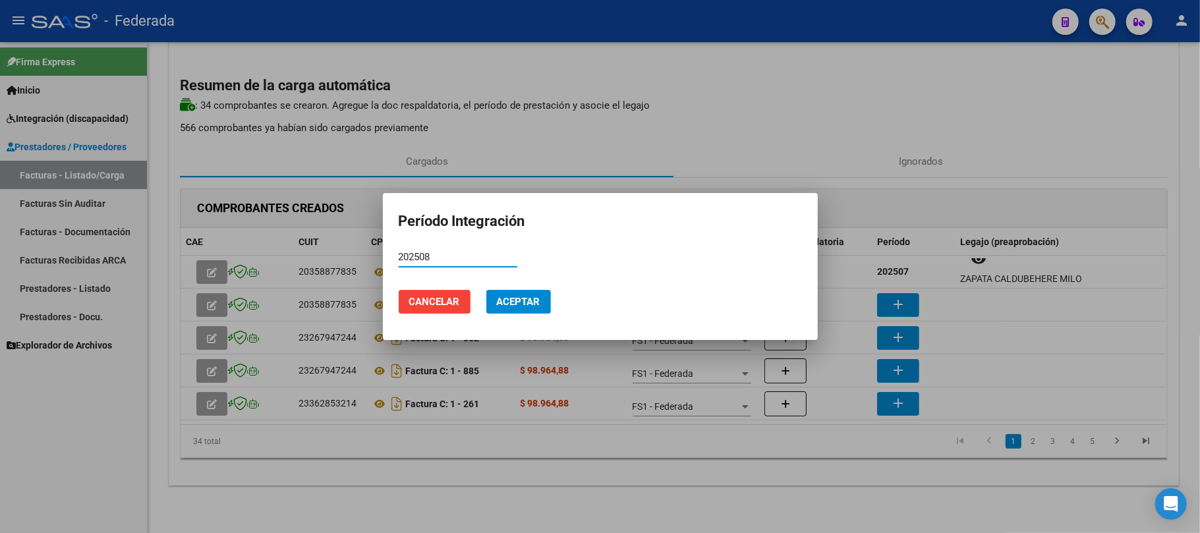
type input "202508"
click at [517, 296] on span "Aceptar" at bounding box center [518, 302] width 43 height 12
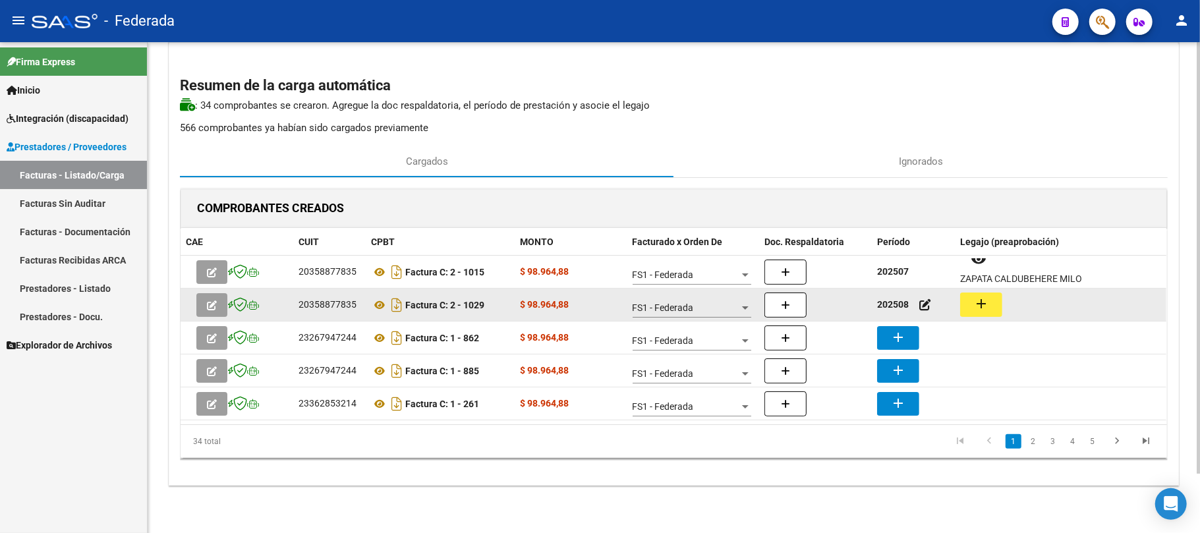
click at [971, 300] on button "add" at bounding box center [981, 305] width 42 height 24
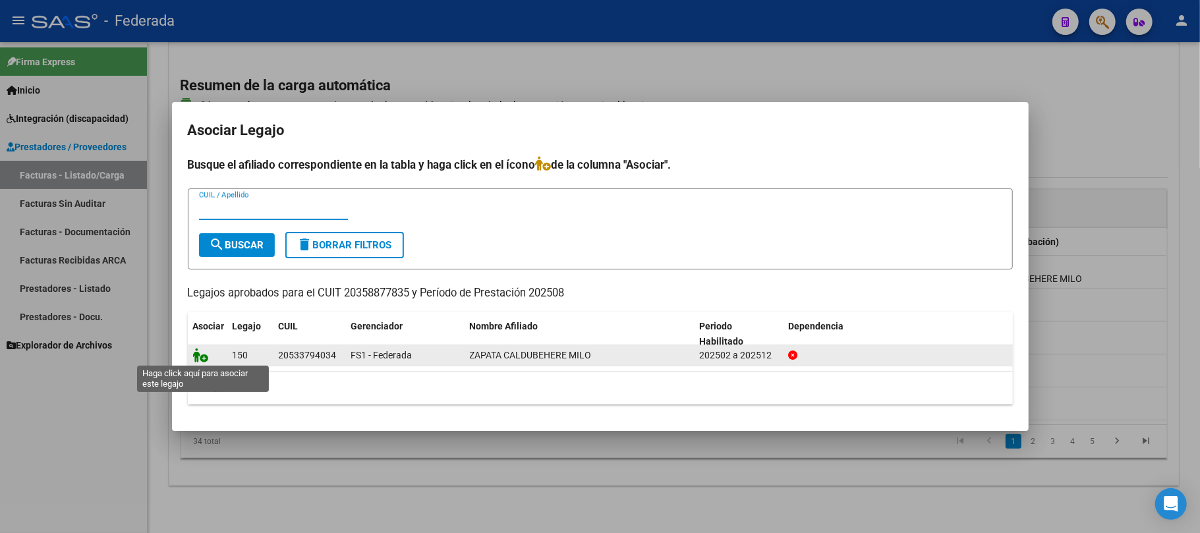
click at [198, 360] on icon at bounding box center [201, 355] width 16 height 14
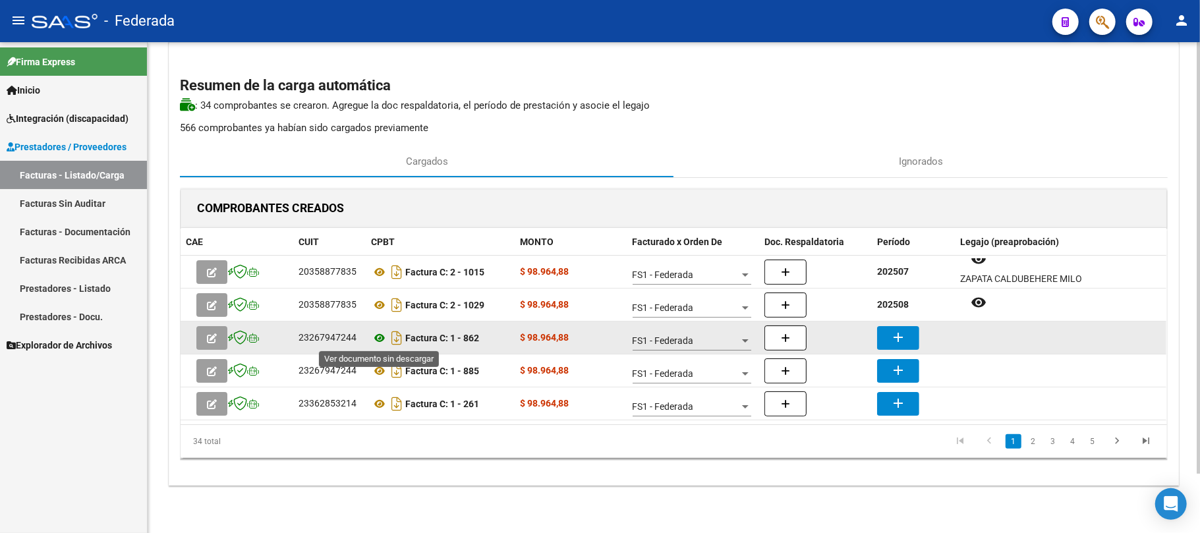
click at [372, 339] on icon at bounding box center [379, 338] width 17 height 16
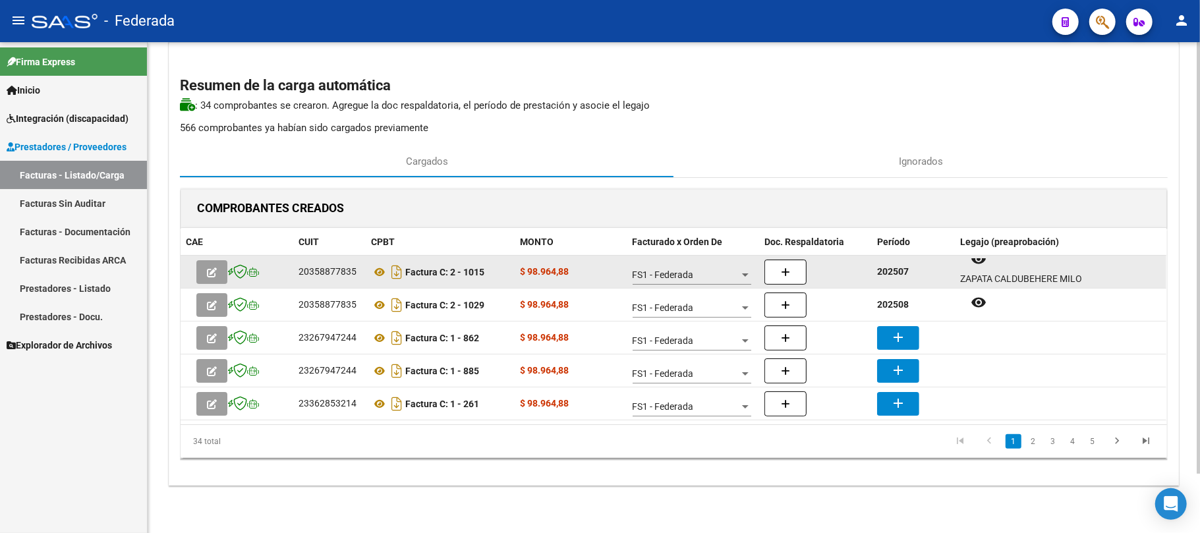
click at [889, 269] on strong "202507" at bounding box center [893, 271] width 32 height 11
copy strong "202507"
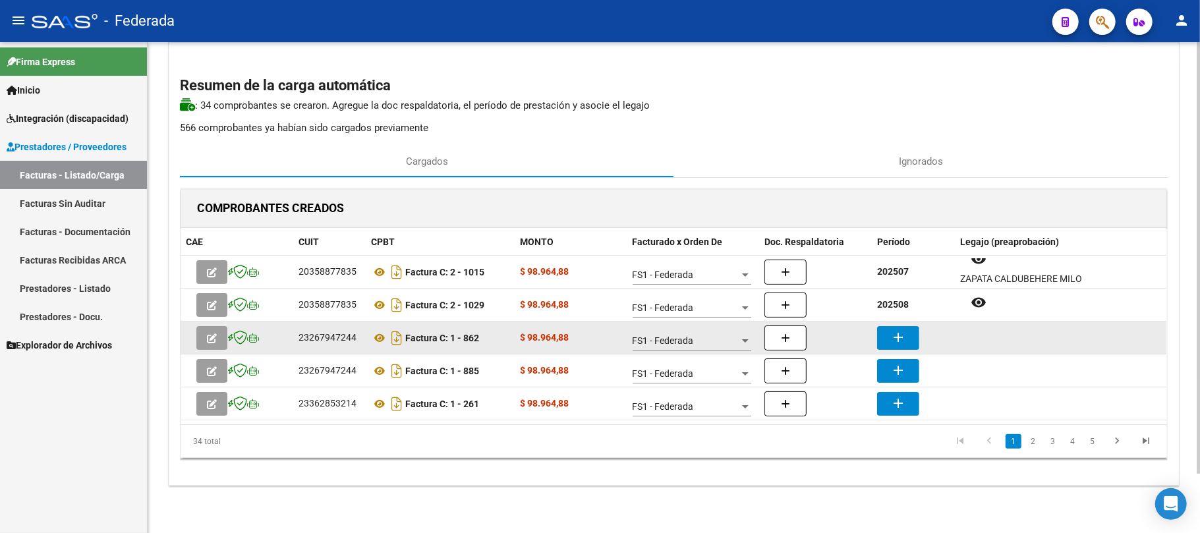
click at [897, 340] on mat-icon "add" at bounding box center [898, 337] width 16 height 16
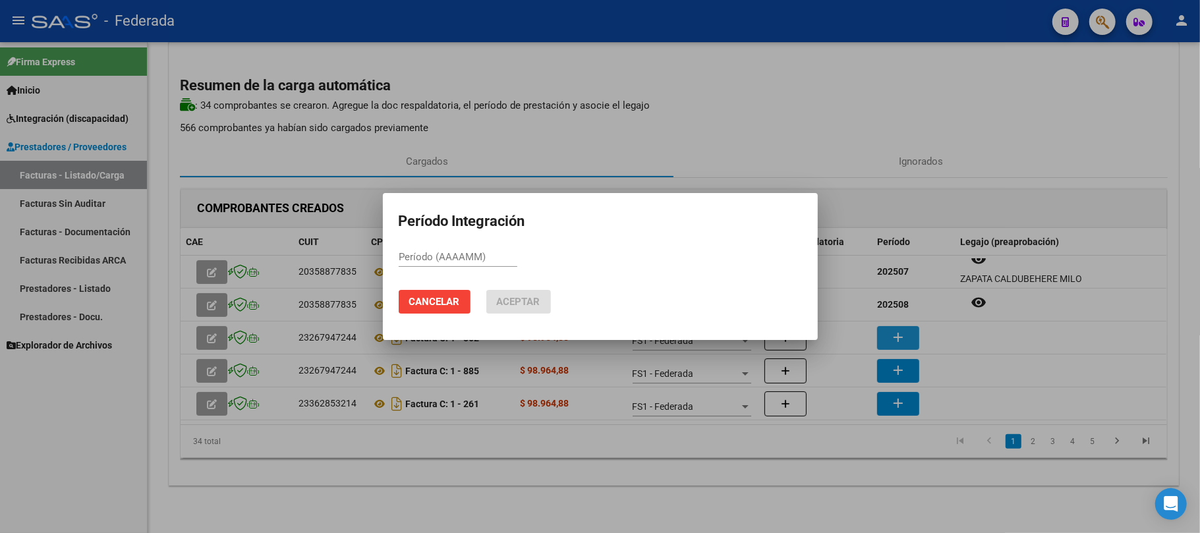
paste input "202507"
type input "202507"
click at [515, 297] on span "Aceptar" at bounding box center [518, 302] width 43 height 12
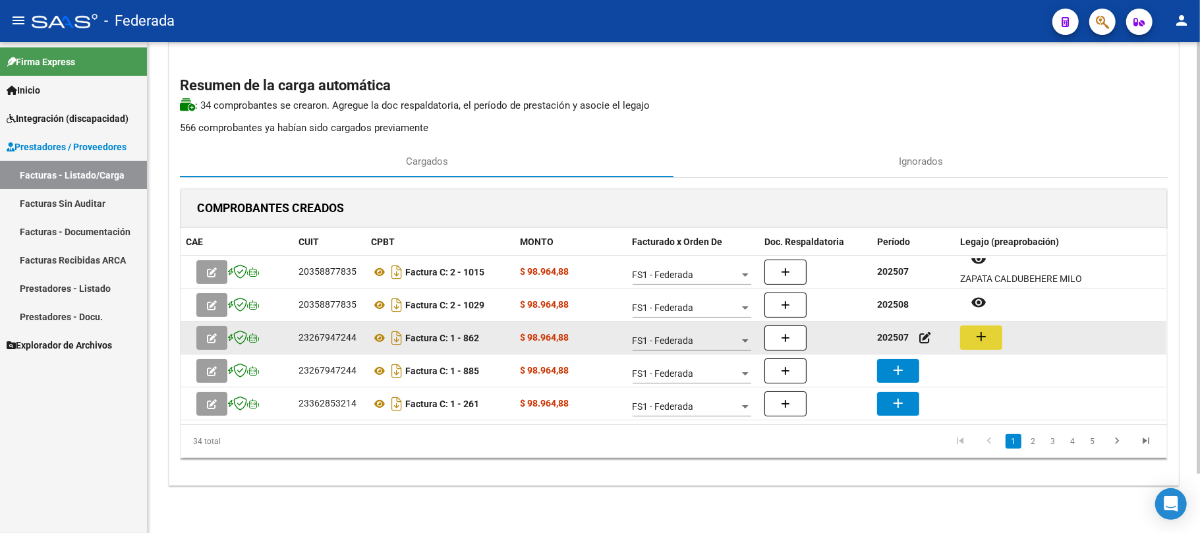
click at [979, 333] on mat-icon "add" at bounding box center [981, 337] width 16 height 16
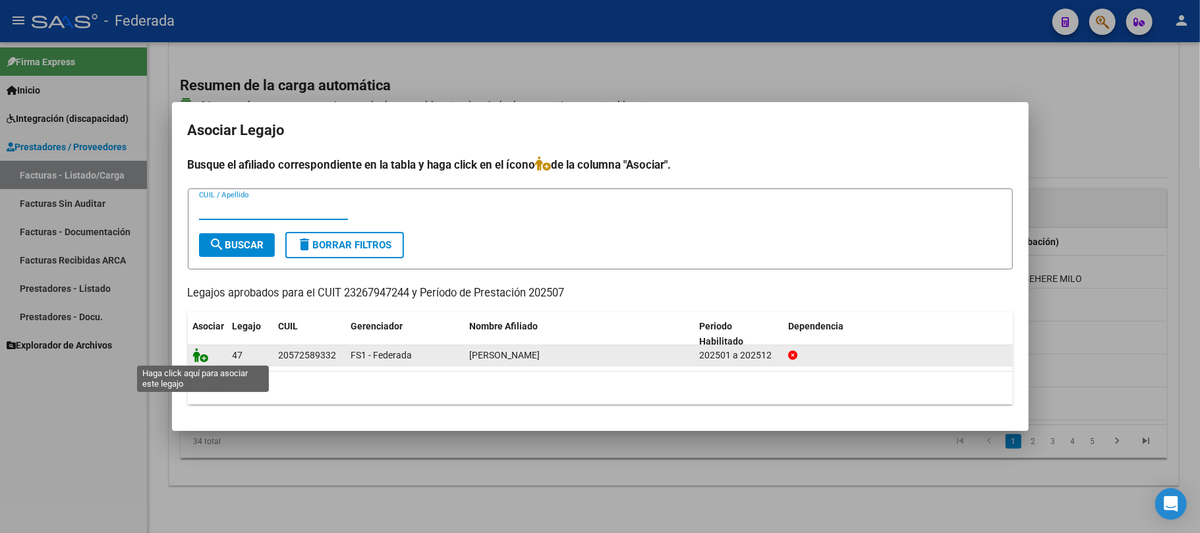
click at [199, 354] on icon at bounding box center [201, 355] width 16 height 14
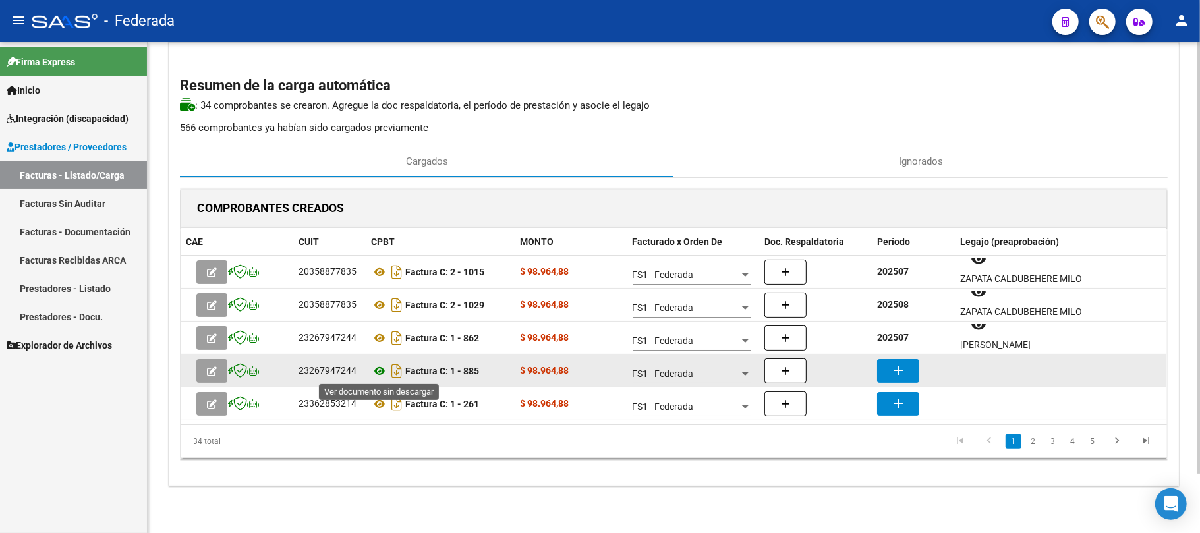
click at [376, 370] on icon at bounding box center [379, 371] width 17 height 16
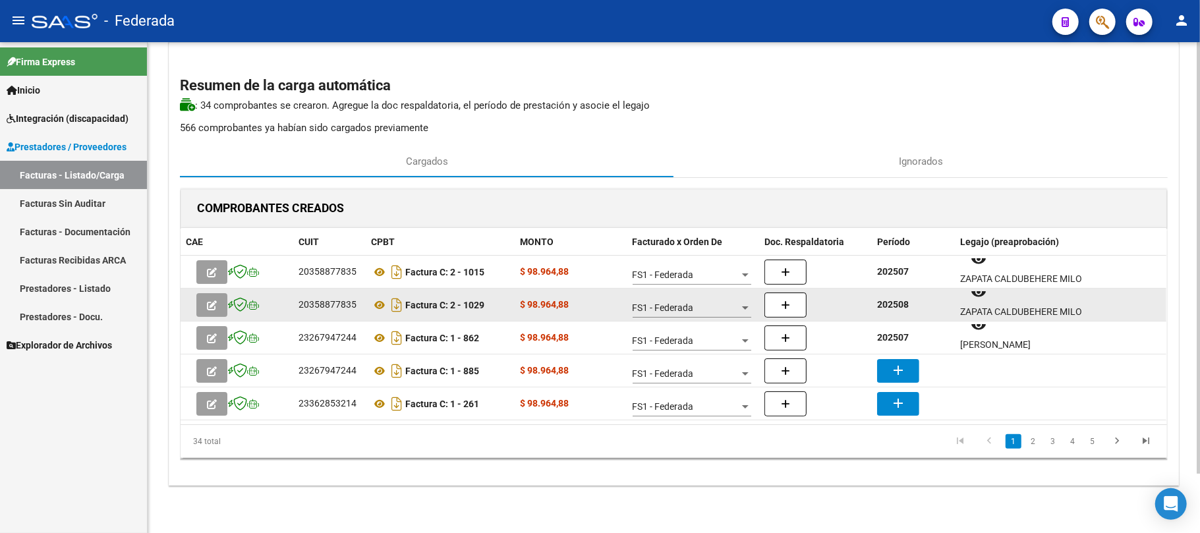
click at [892, 304] on strong "202508" at bounding box center [893, 304] width 32 height 11
copy strong "202508"
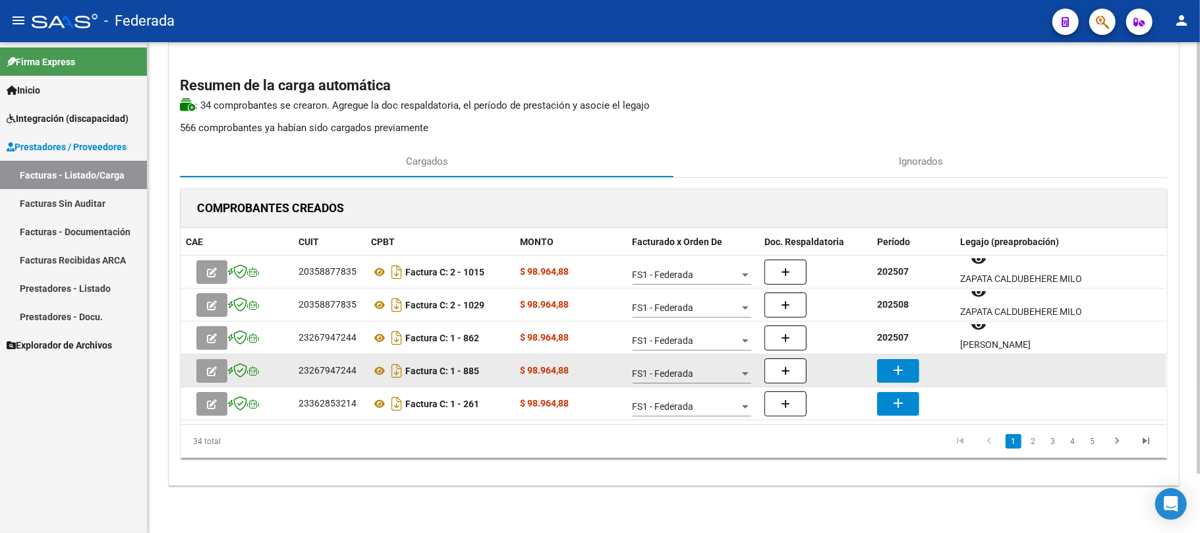
click at [900, 370] on mat-icon "add" at bounding box center [898, 370] width 16 height 16
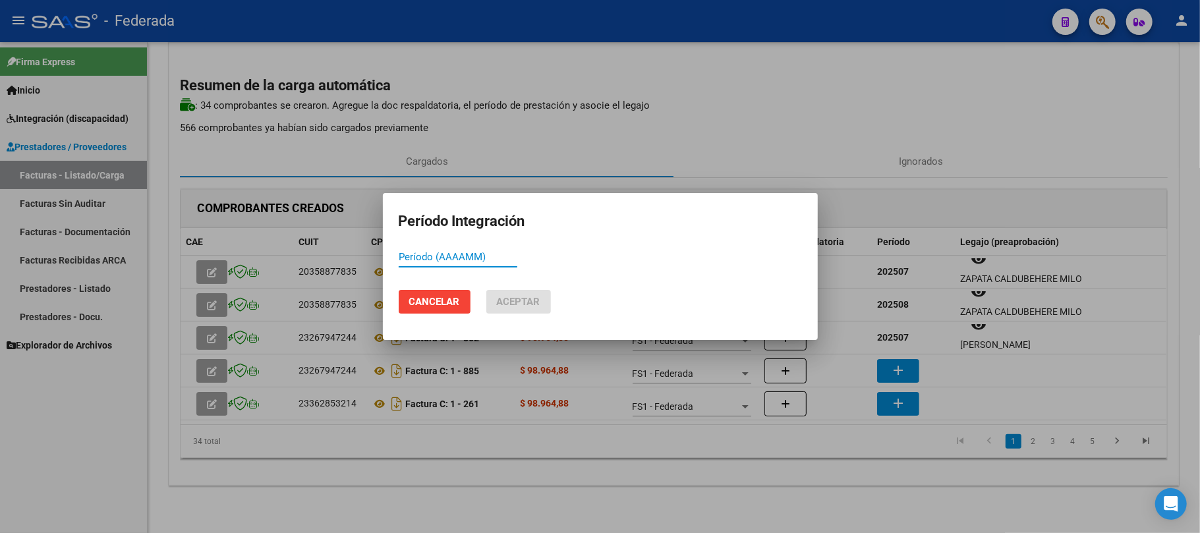
paste input "202508"
type input "202508"
click at [506, 301] on span "Aceptar" at bounding box center [518, 302] width 43 height 12
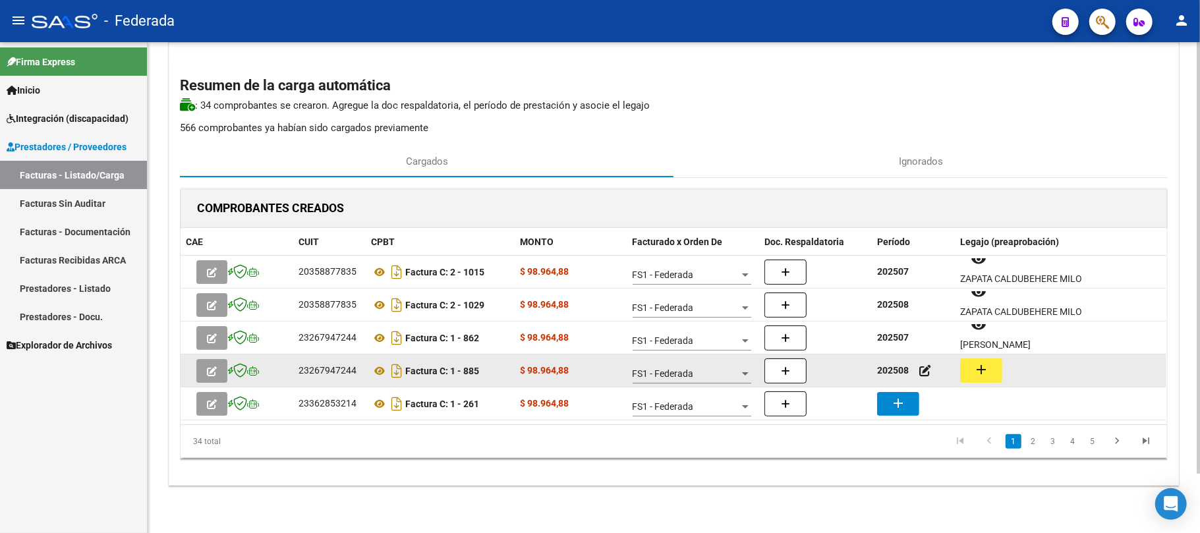
click at [969, 370] on button "add" at bounding box center [981, 370] width 42 height 24
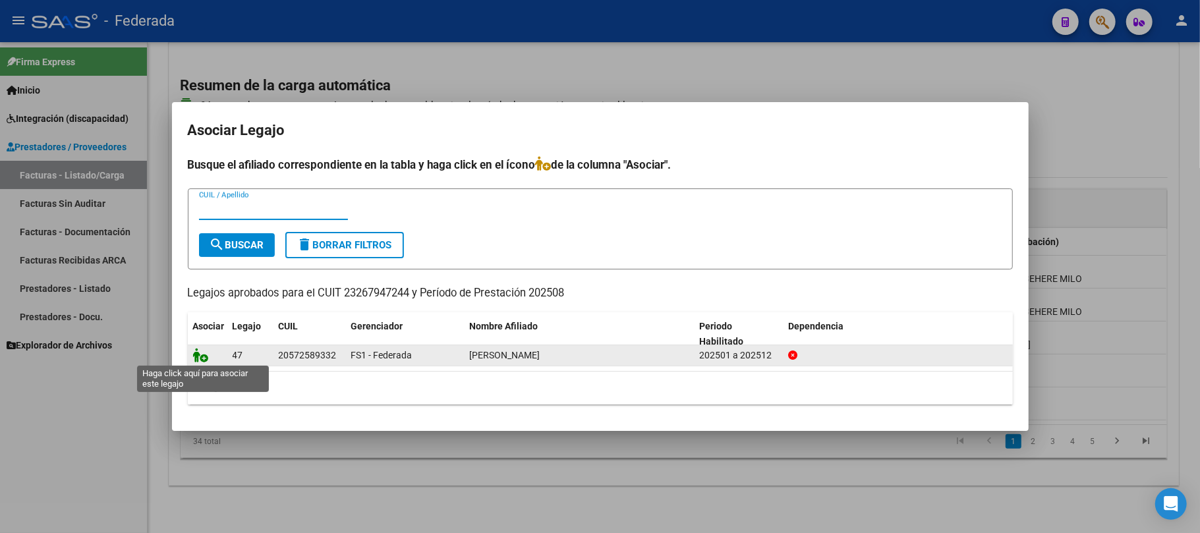
click at [202, 352] on icon at bounding box center [201, 355] width 16 height 14
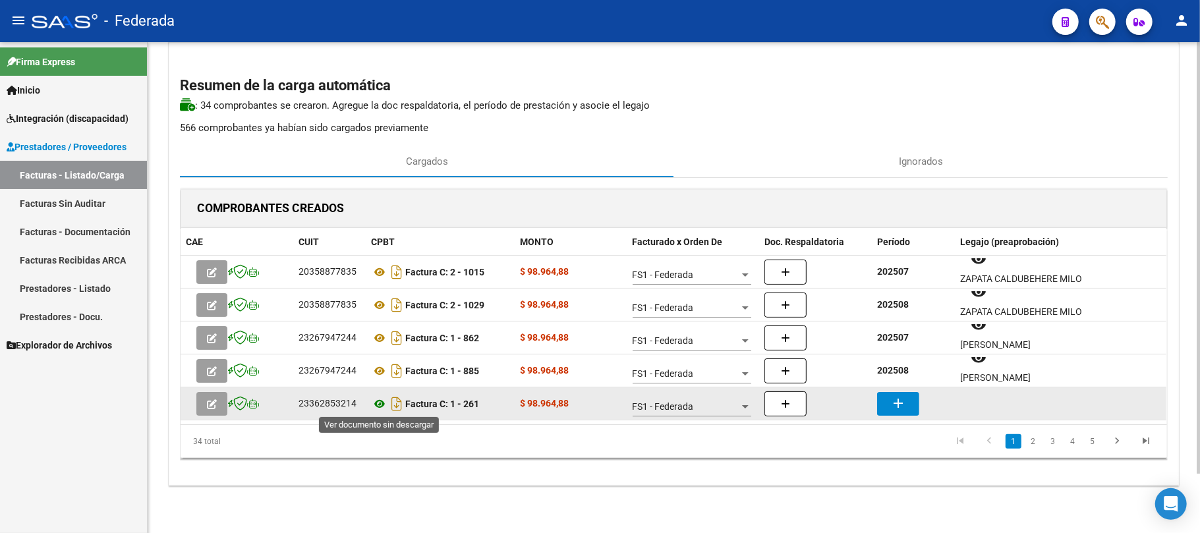
click at [382, 406] on icon at bounding box center [379, 404] width 17 height 16
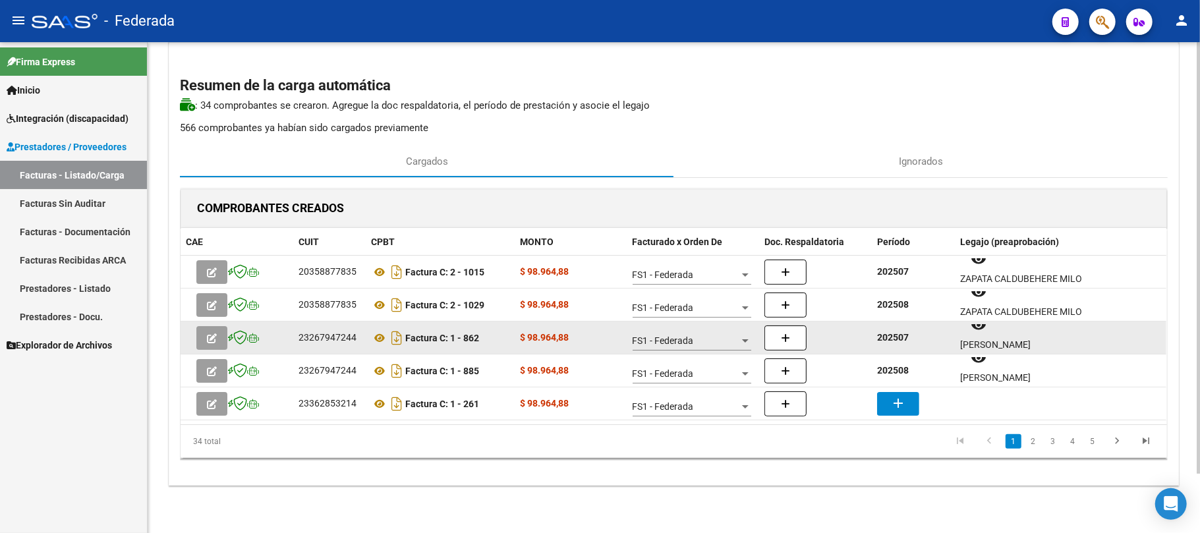
click at [903, 338] on strong "202507" at bounding box center [893, 337] width 32 height 11
copy strong "202507"
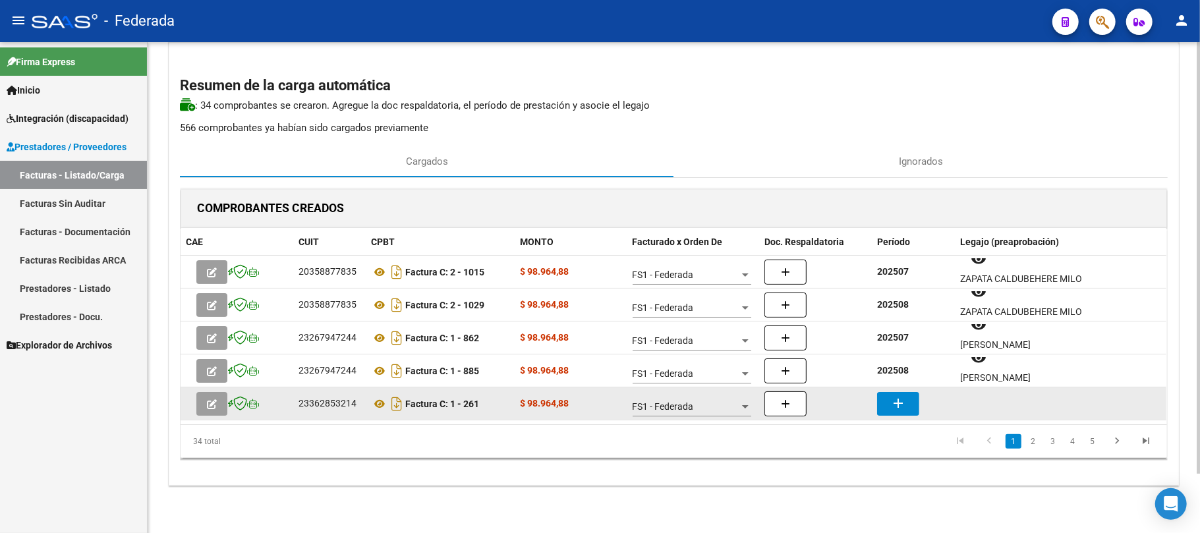
click at [892, 401] on mat-icon "add" at bounding box center [898, 403] width 16 height 16
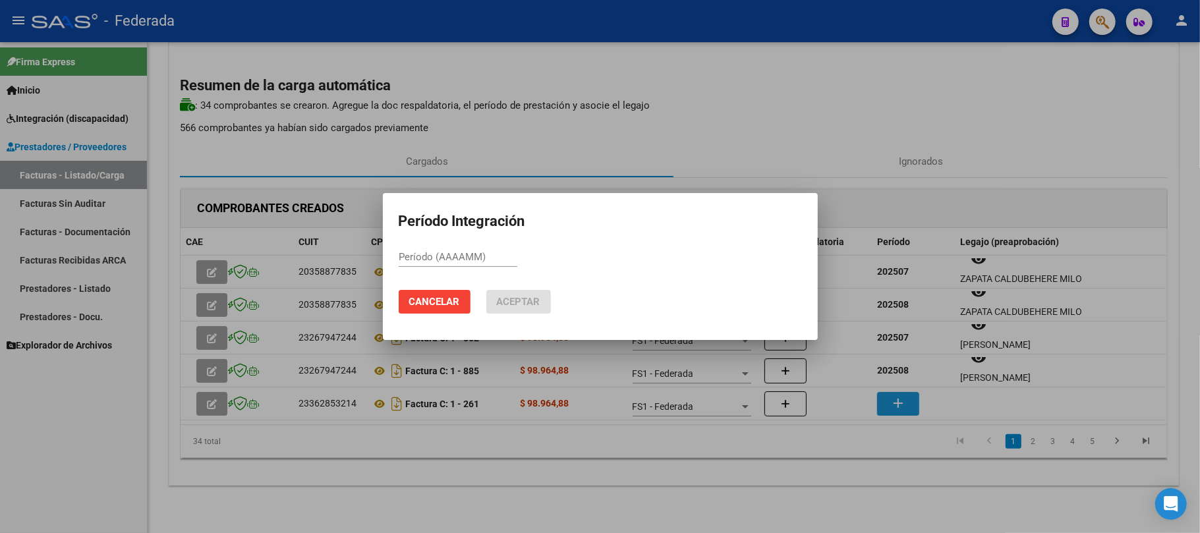
paste input "202507"
type input "202507"
click at [512, 298] on span "Aceptar" at bounding box center [518, 302] width 43 height 12
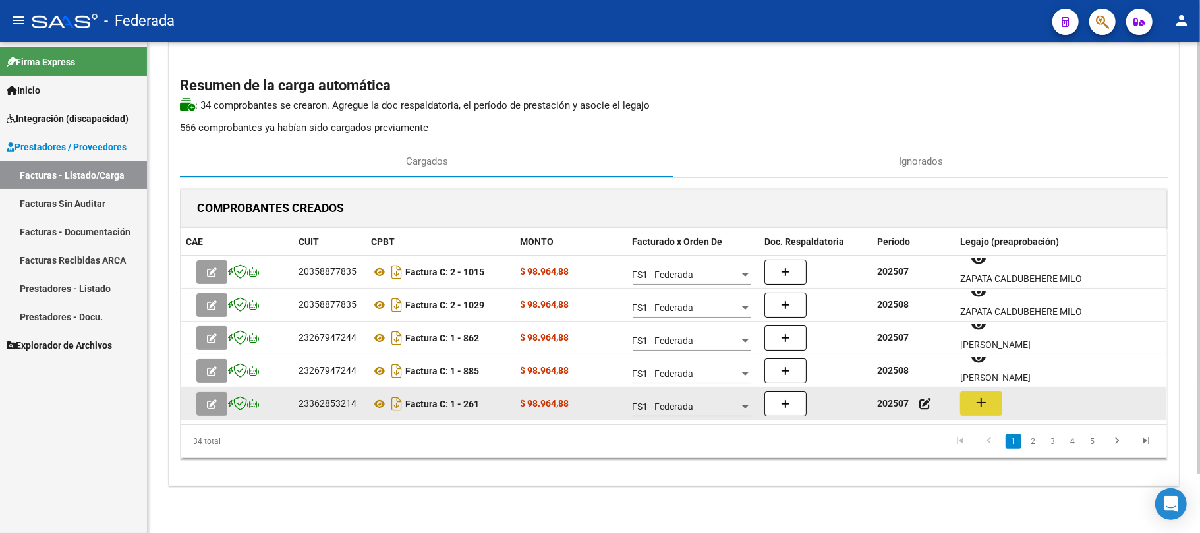
click at [988, 407] on mat-icon "add" at bounding box center [981, 403] width 16 height 16
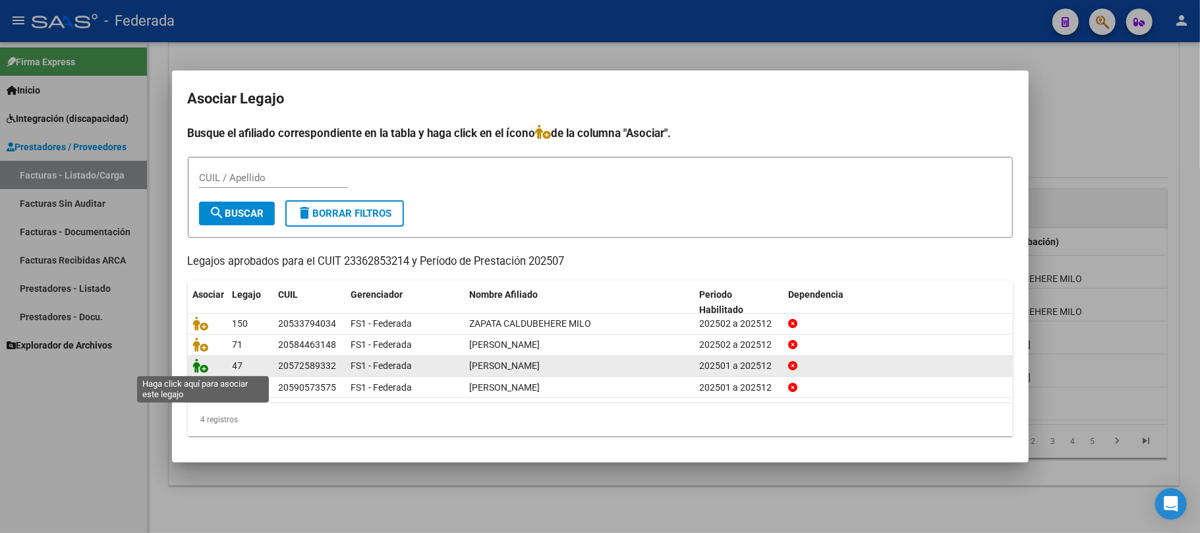
click at [196, 364] on icon at bounding box center [201, 365] width 16 height 14
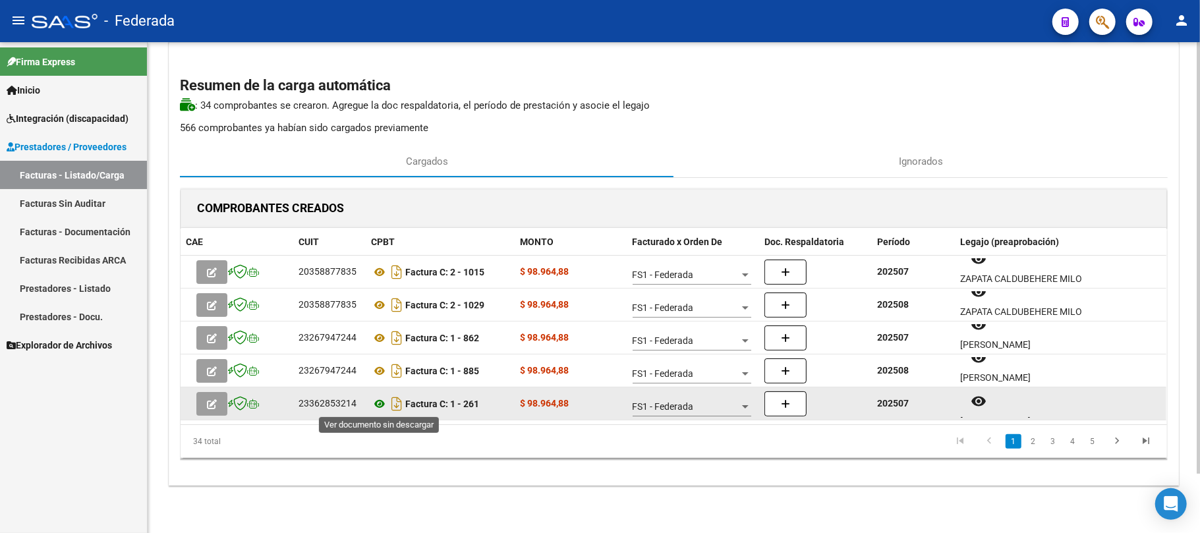
click at [383, 399] on icon at bounding box center [379, 404] width 17 height 16
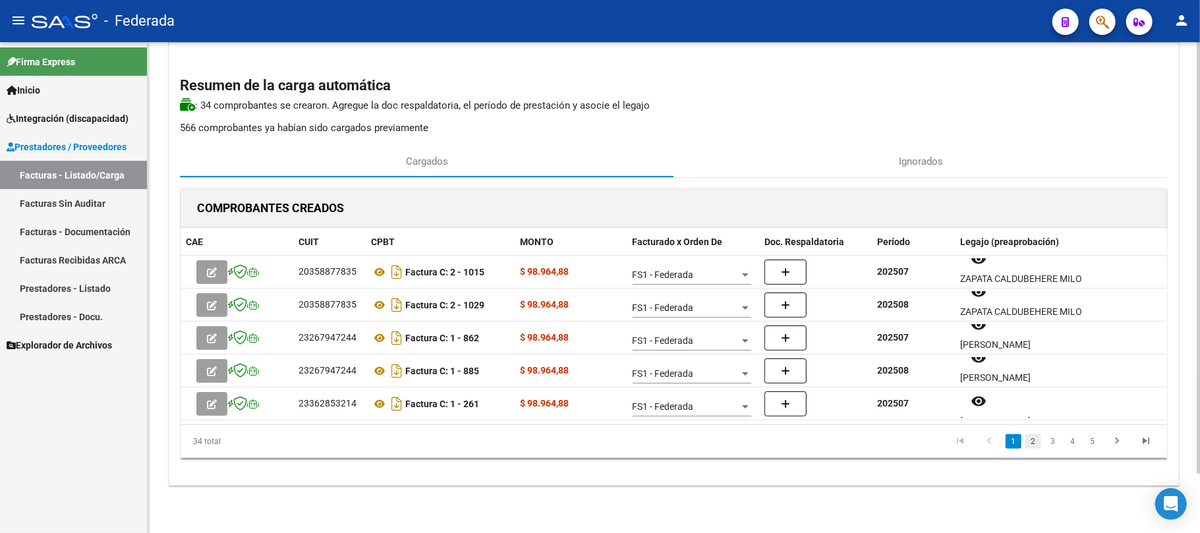
click at [1029, 444] on link "2" at bounding box center [1033, 441] width 16 height 14
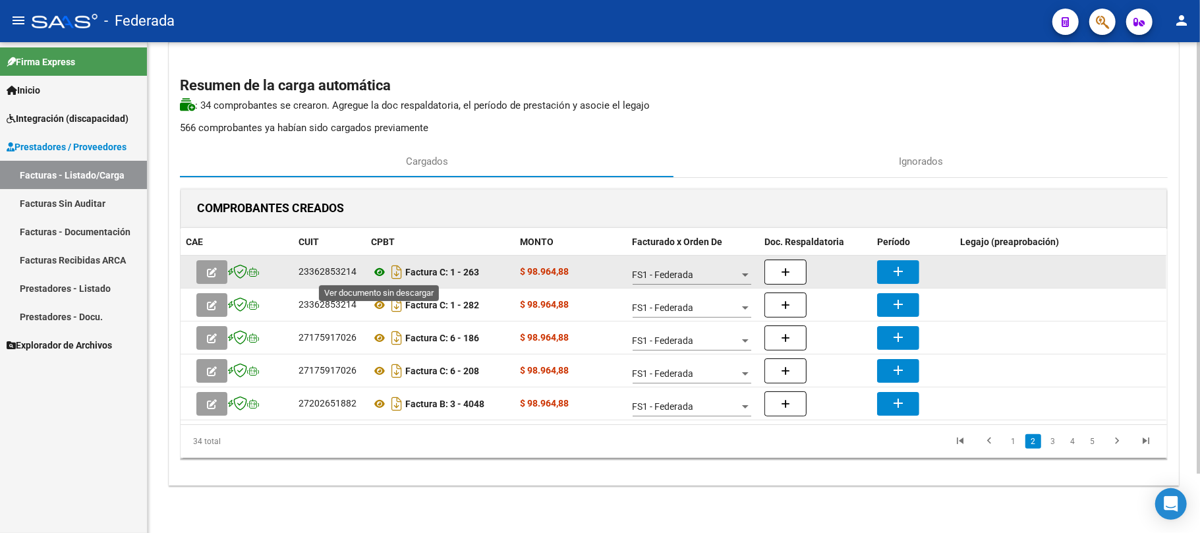
click at [383, 272] on icon at bounding box center [379, 272] width 17 height 16
click at [897, 271] on mat-icon "add" at bounding box center [898, 272] width 16 height 16
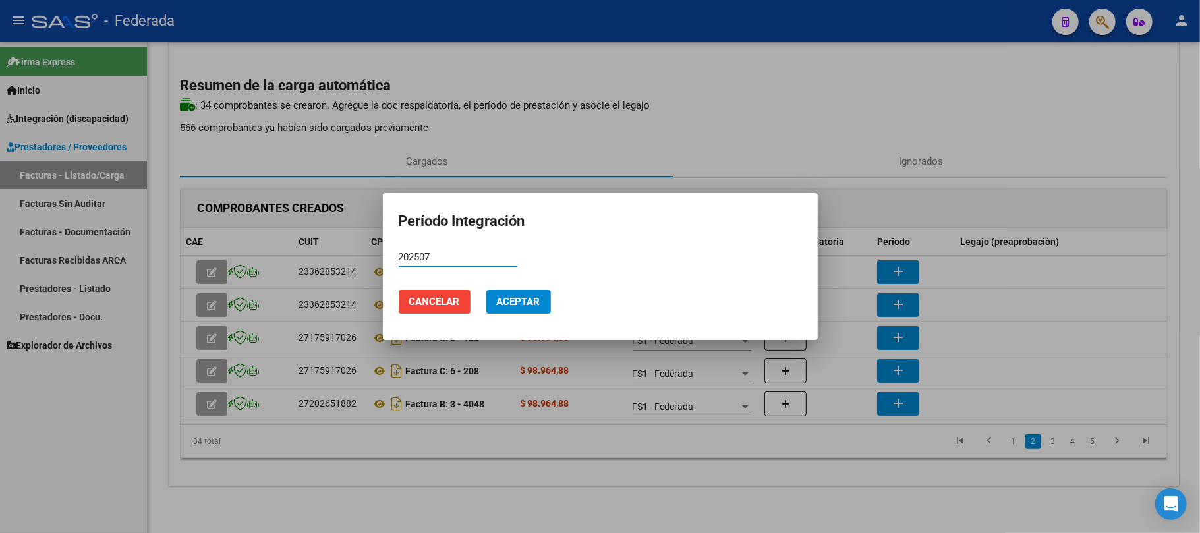
type input "202507"
click at [540, 302] on span "Aceptar" at bounding box center [518, 302] width 43 height 12
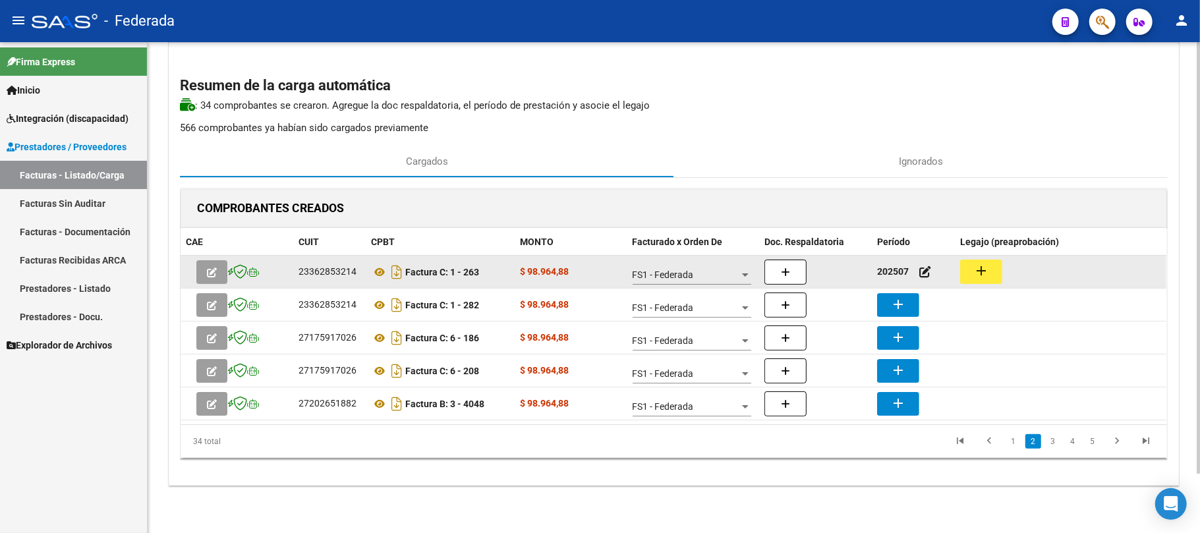
click at [968, 272] on button "add" at bounding box center [981, 272] width 42 height 24
click at [377, 270] on icon at bounding box center [379, 272] width 17 height 16
click at [978, 270] on mat-icon "add" at bounding box center [981, 271] width 16 height 16
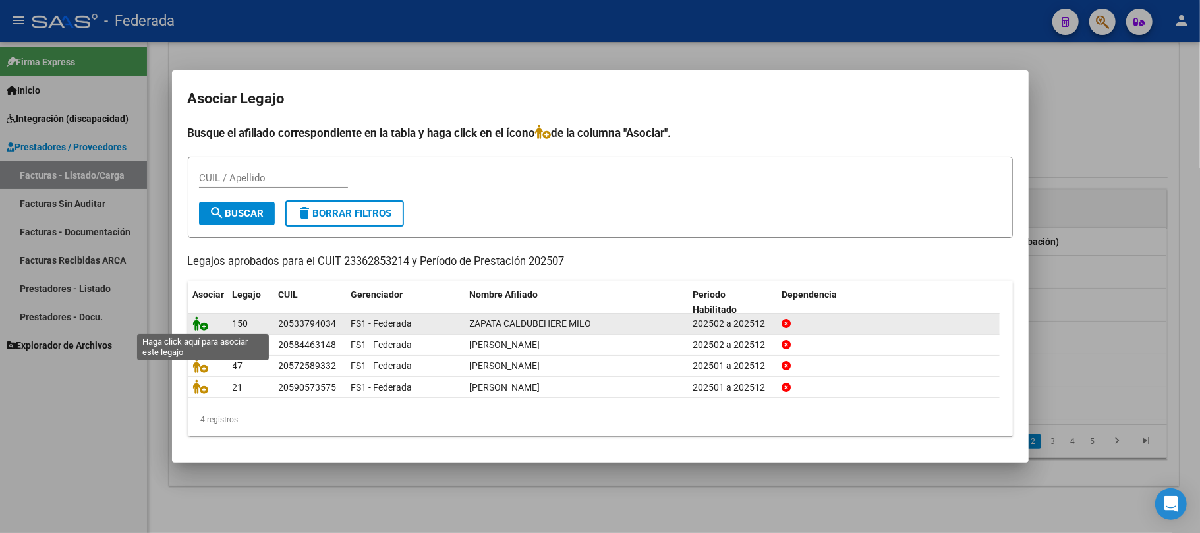
click at [194, 327] on icon at bounding box center [201, 323] width 16 height 14
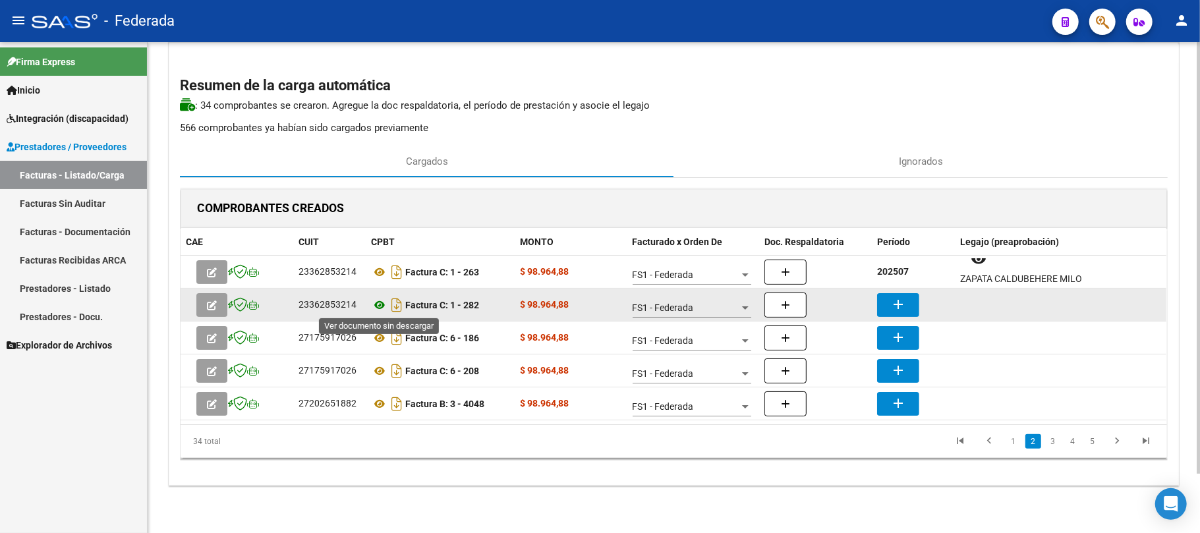
click at [378, 304] on icon at bounding box center [379, 305] width 17 height 16
click at [889, 300] on button "add" at bounding box center [898, 305] width 42 height 24
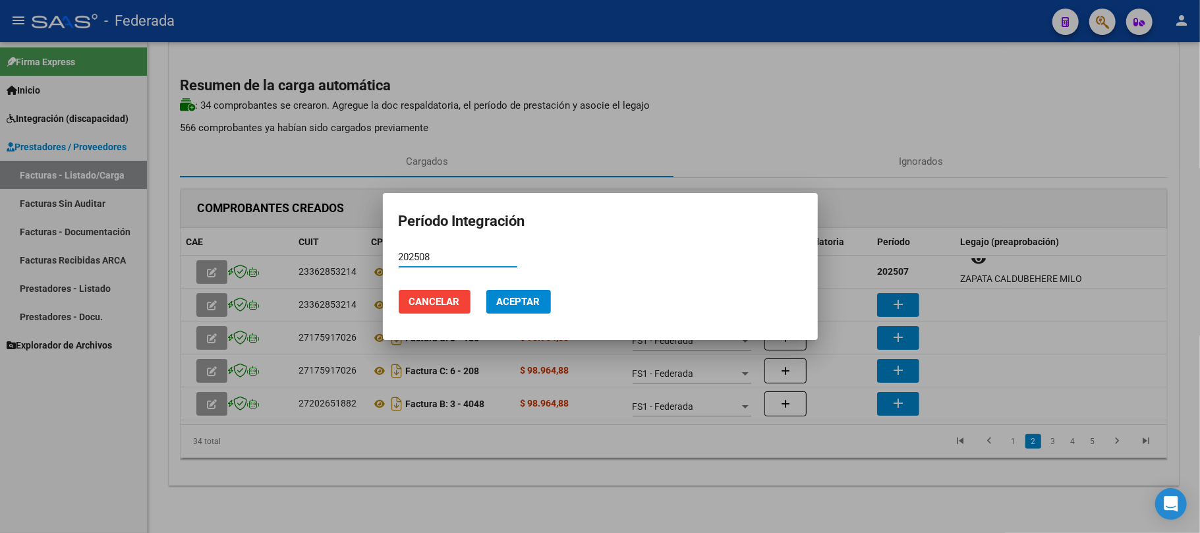
type input "202508"
click at [510, 302] on span "Aceptar" at bounding box center [518, 302] width 43 height 12
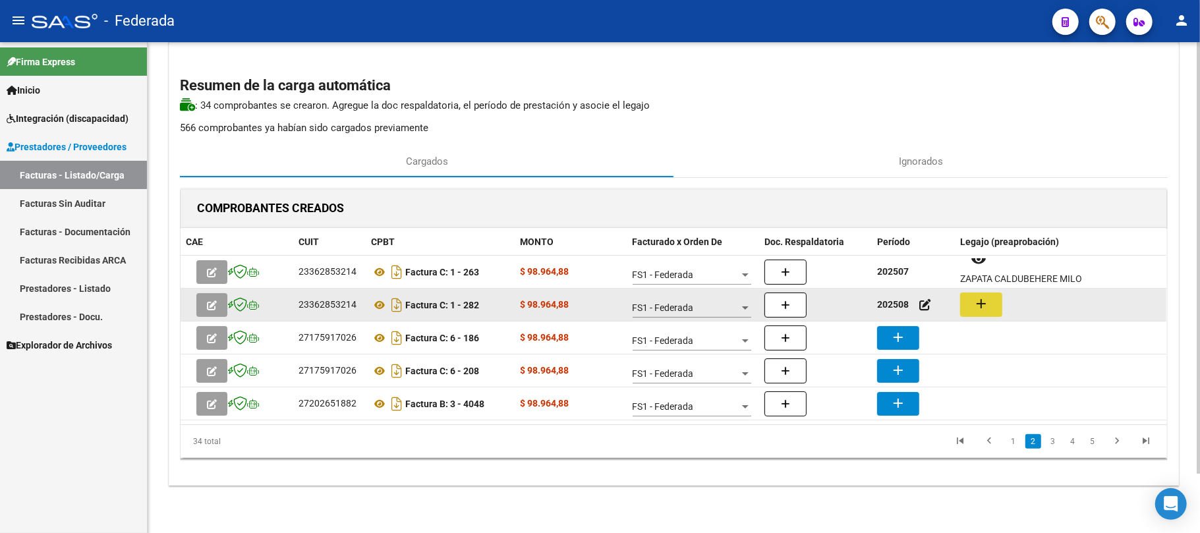
click at [968, 302] on button "add" at bounding box center [981, 305] width 42 height 24
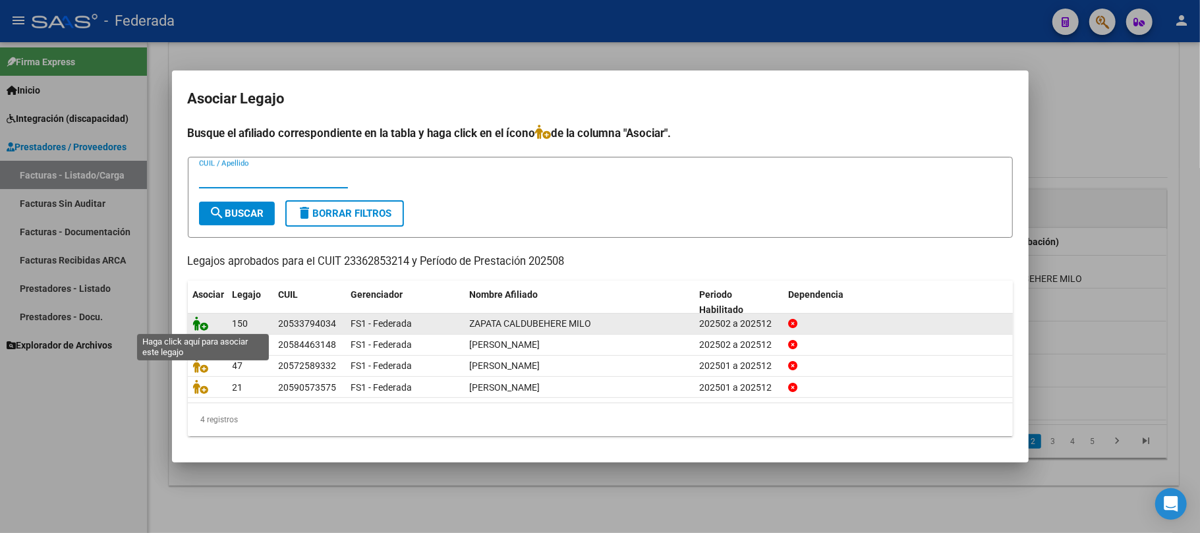
click at [194, 323] on icon at bounding box center [201, 323] width 16 height 14
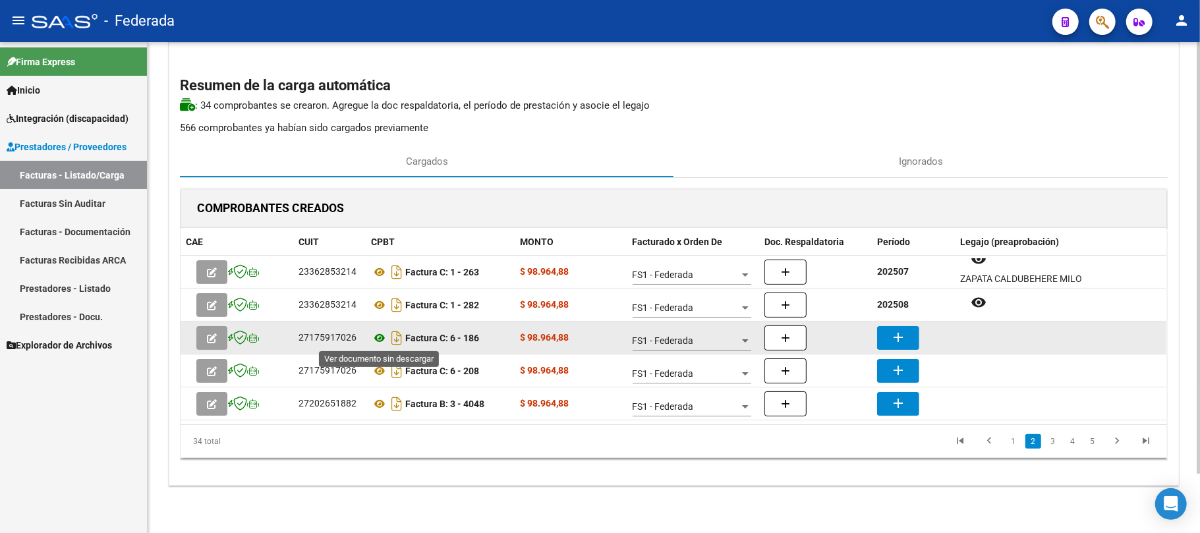
click at [378, 340] on icon at bounding box center [379, 338] width 17 height 16
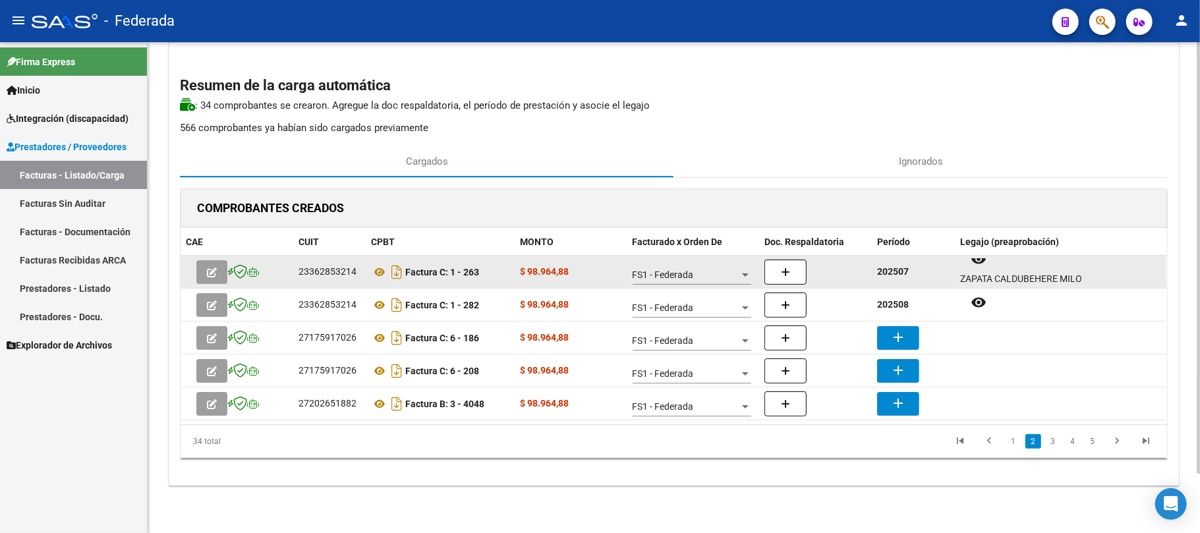
click at [892, 270] on strong "202507" at bounding box center [893, 271] width 32 height 11
copy strong "202507"
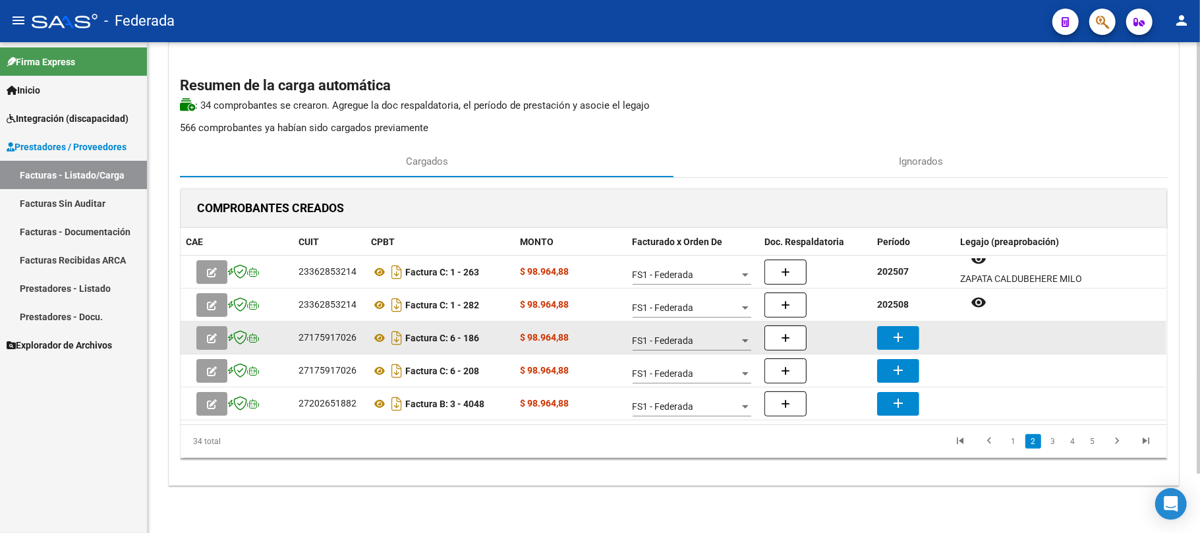
click at [892, 339] on mat-icon "add" at bounding box center [898, 337] width 16 height 16
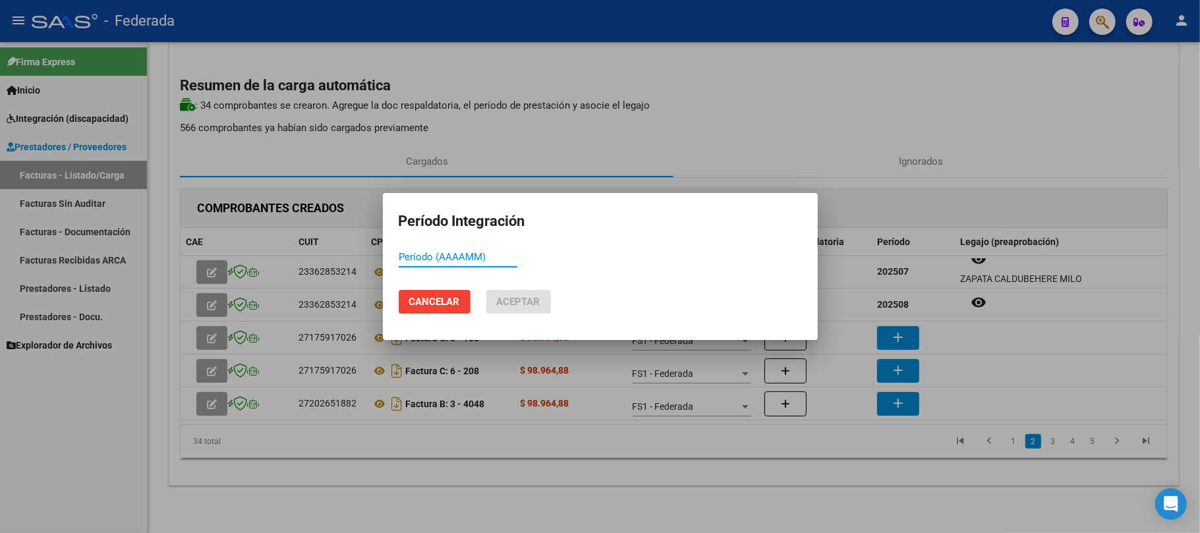
paste input "202507"
type input "202507"
click at [539, 302] on span "Aceptar" at bounding box center [518, 302] width 43 height 12
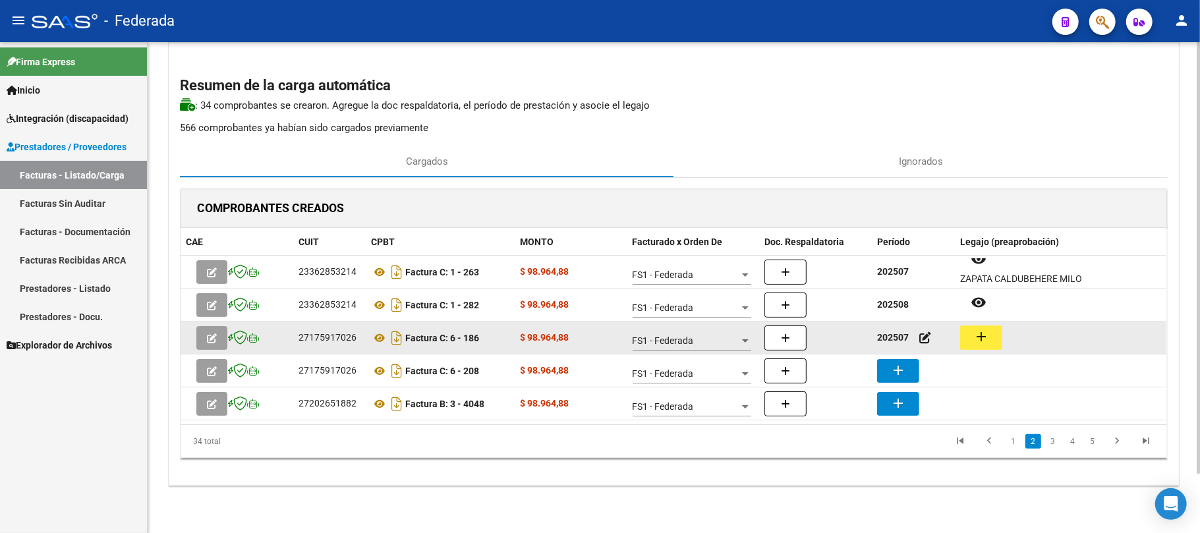
click at [987, 344] on button "add" at bounding box center [981, 338] width 42 height 24
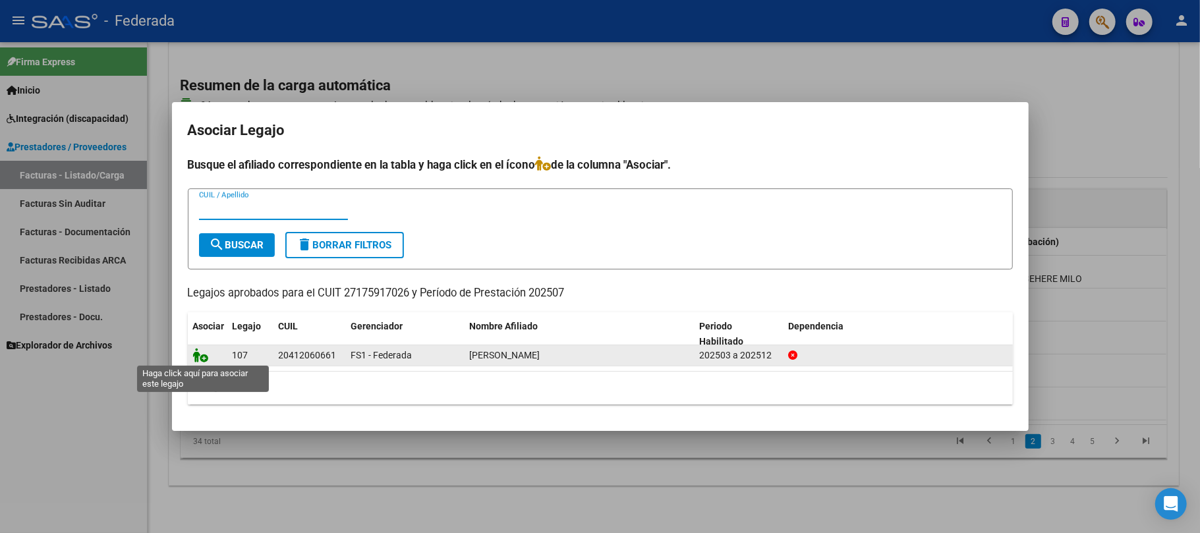
click at [196, 356] on icon at bounding box center [201, 355] width 16 height 14
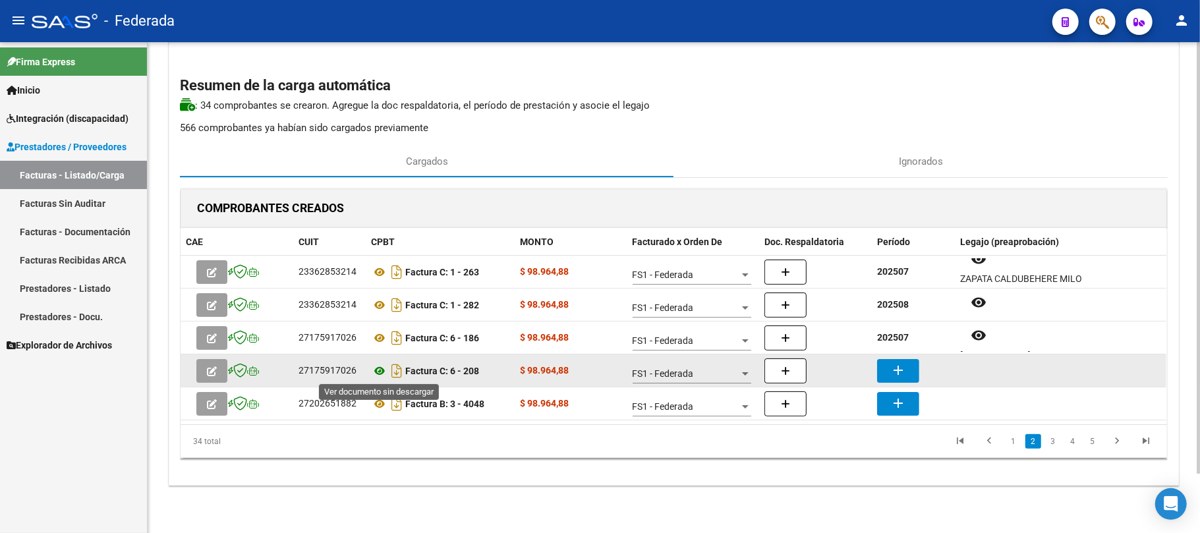
click at [380, 368] on icon at bounding box center [379, 371] width 17 height 16
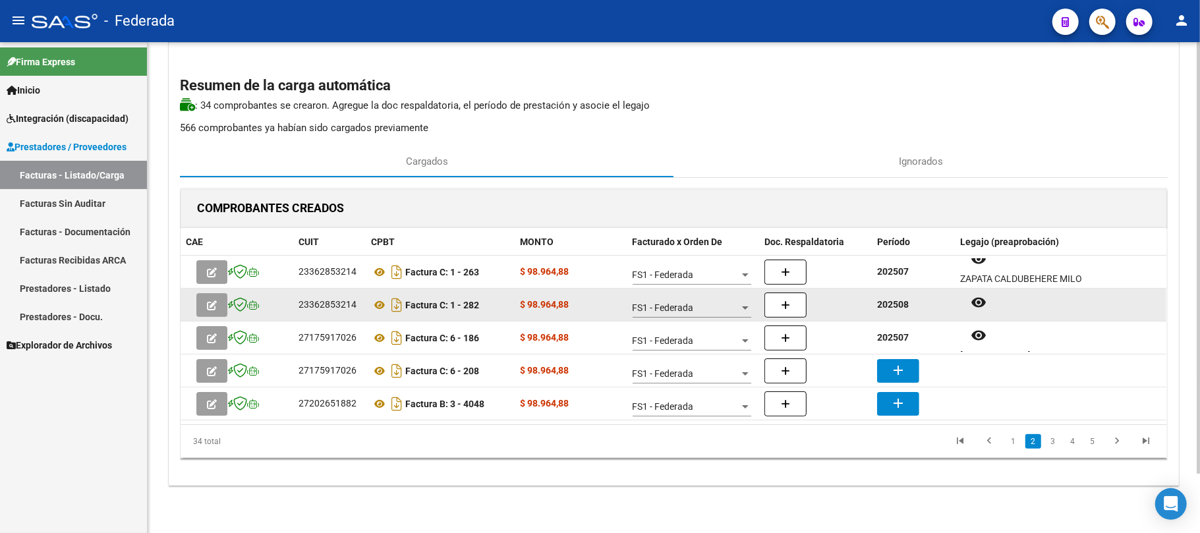
click at [886, 304] on strong "202508" at bounding box center [893, 304] width 32 height 11
copy strong "202508"
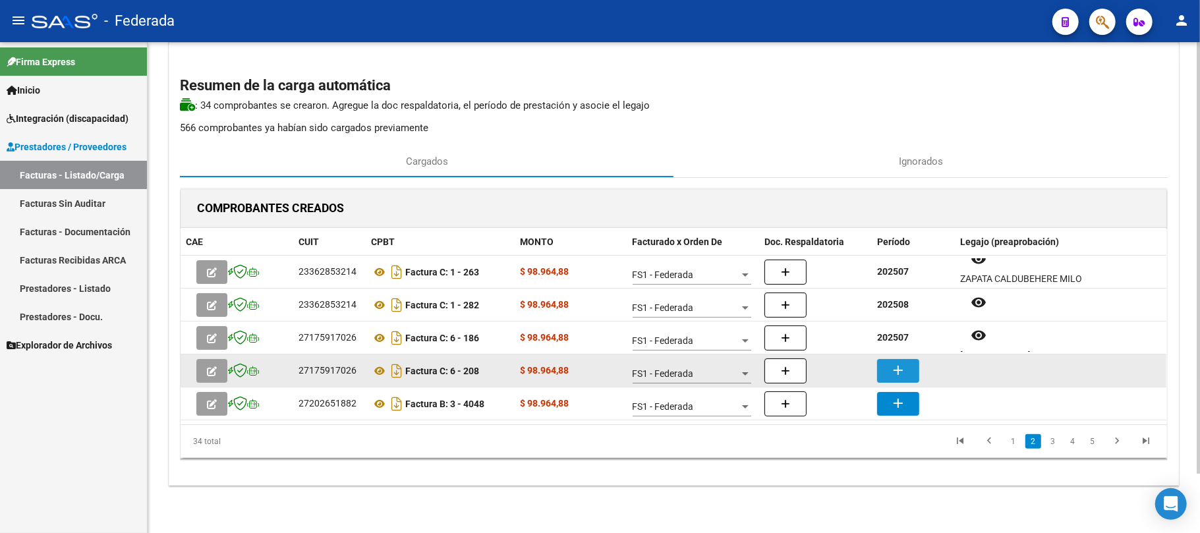
click at [905, 367] on mat-icon "add" at bounding box center [898, 370] width 16 height 16
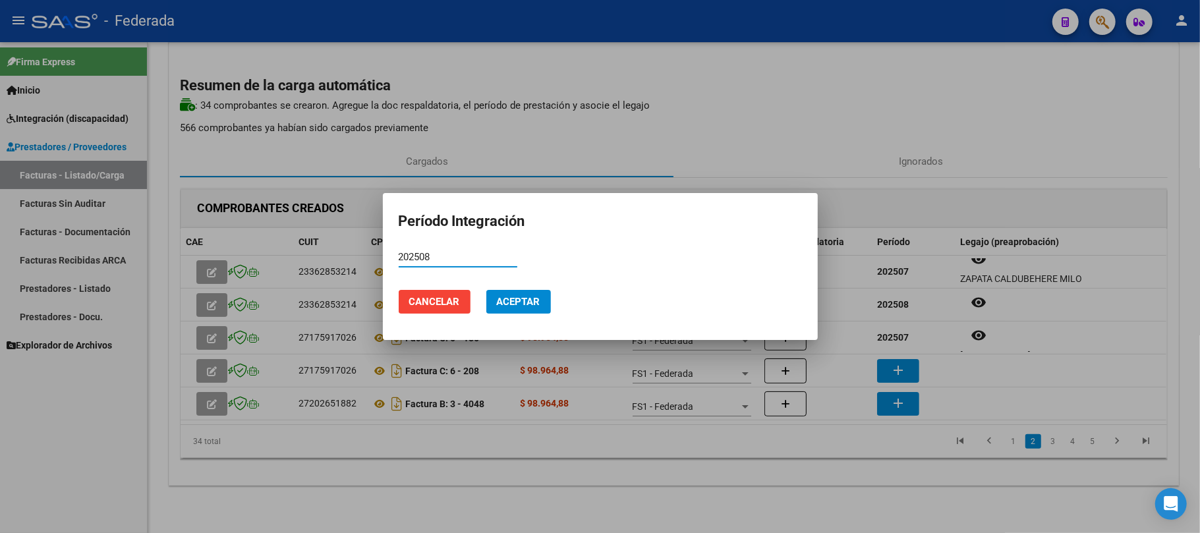
type input "202508"
click at [538, 299] on span "Aceptar" at bounding box center [518, 302] width 43 height 12
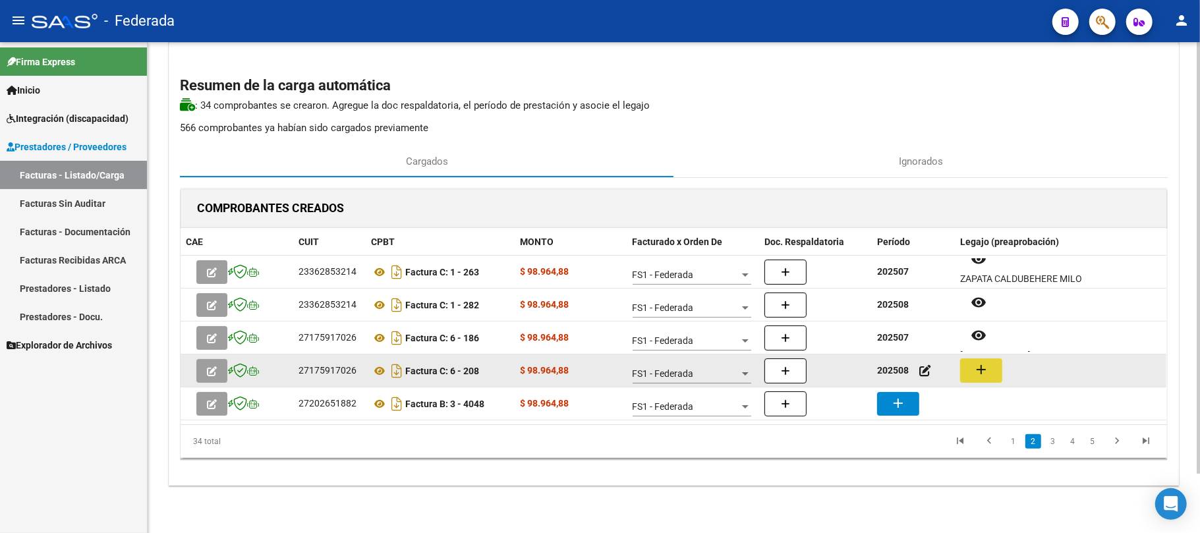
click at [984, 368] on mat-icon "add" at bounding box center [981, 370] width 16 height 16
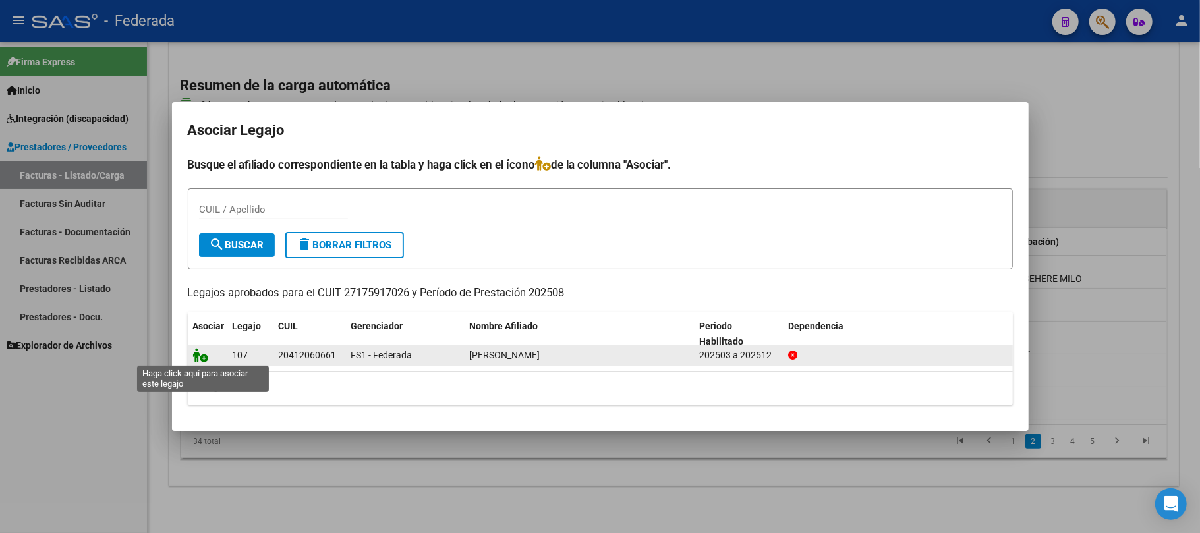
click at [204, 355] on icon at bounding box center [201, 355] width 16 height 14
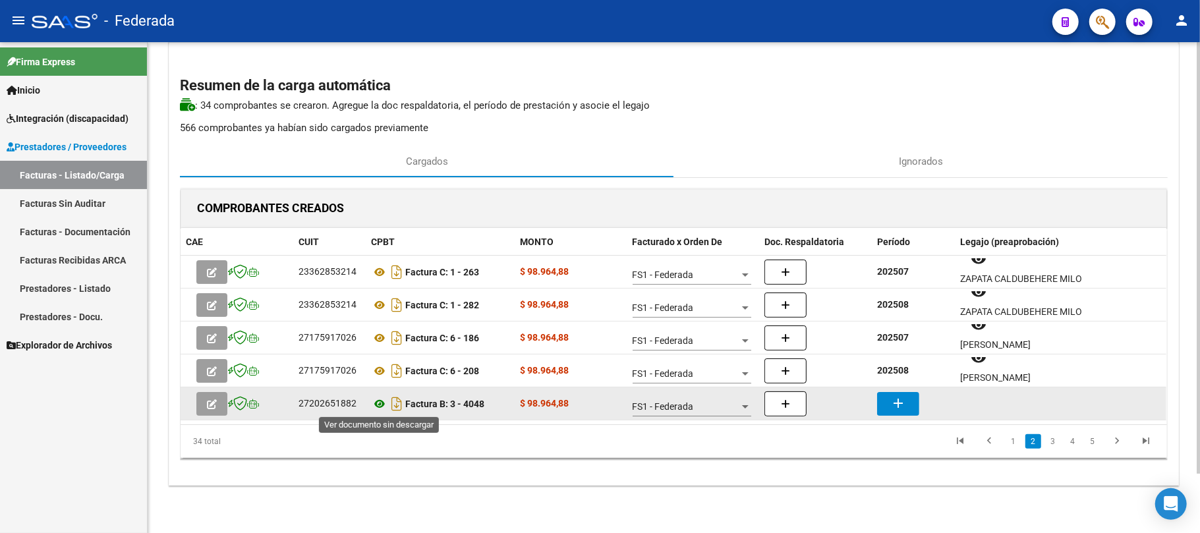
click at [383, 401] on icon at bounding box center [379, 404] width 17 height 16
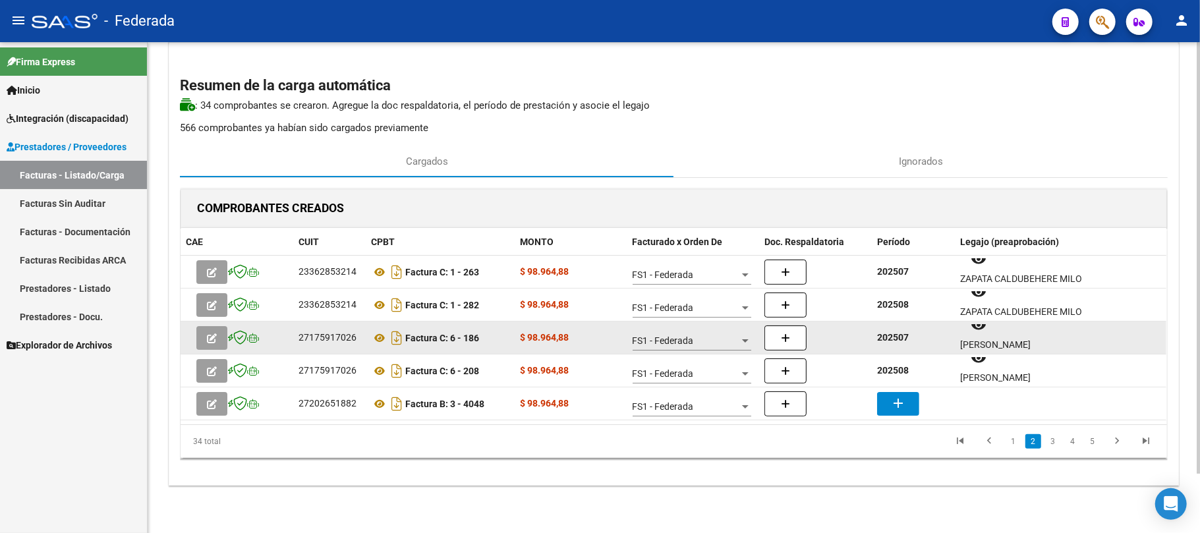
click at [886, 332] on strong "202507" at bounding box center [893, 337] width 32 height 11
copy strong "202507"
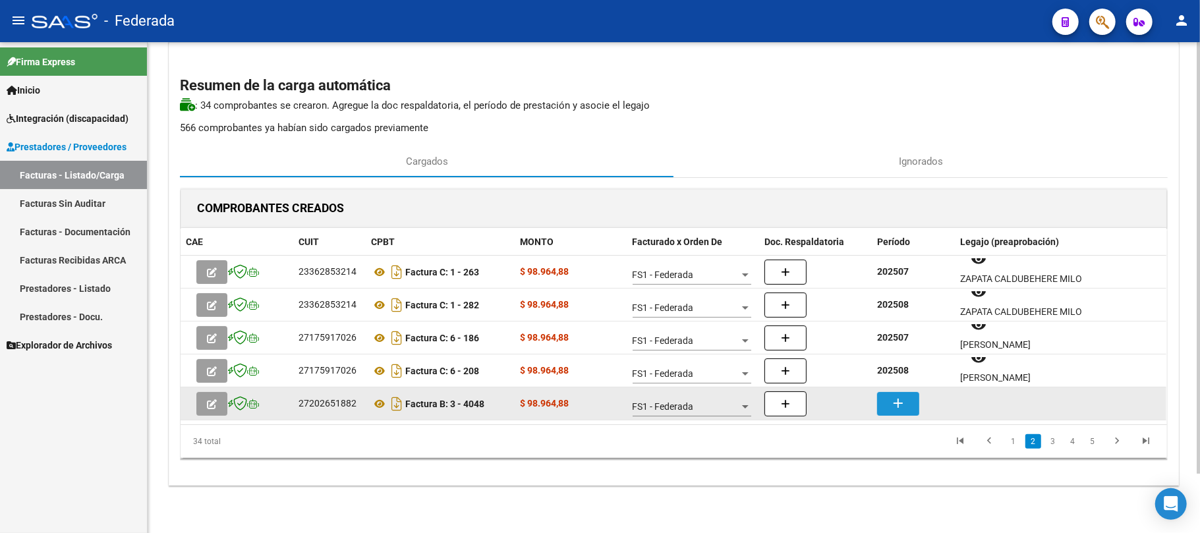
click at [895, 404] on mat-icon "add" at bounding box center [898, 403] width 16 height 16
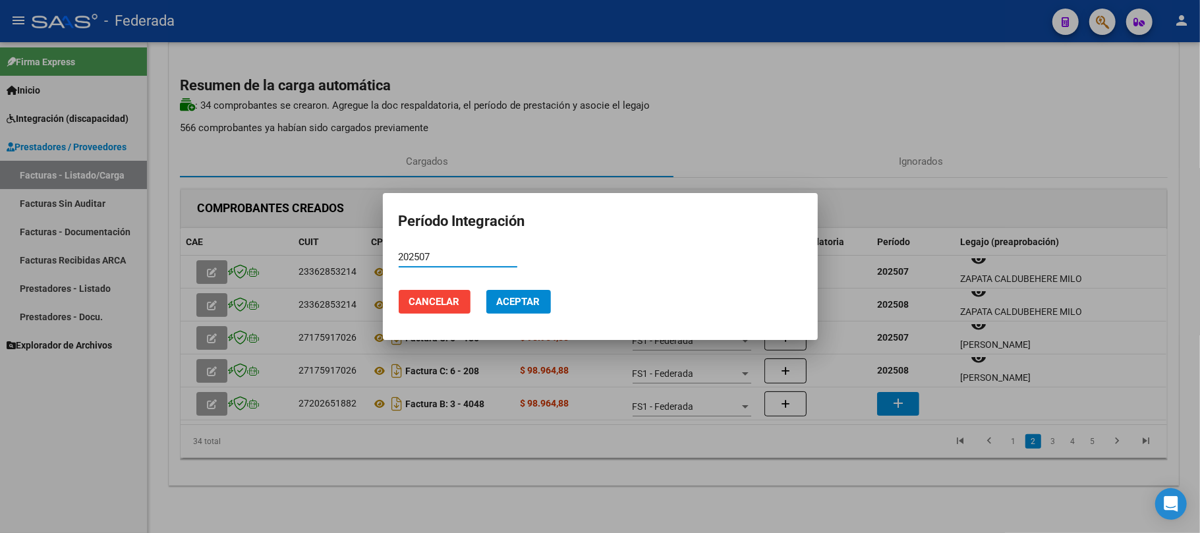
type input "202507"
click at [509, 297] on span "Aceptar" at bounding box center [518, 302] width 43 height 12
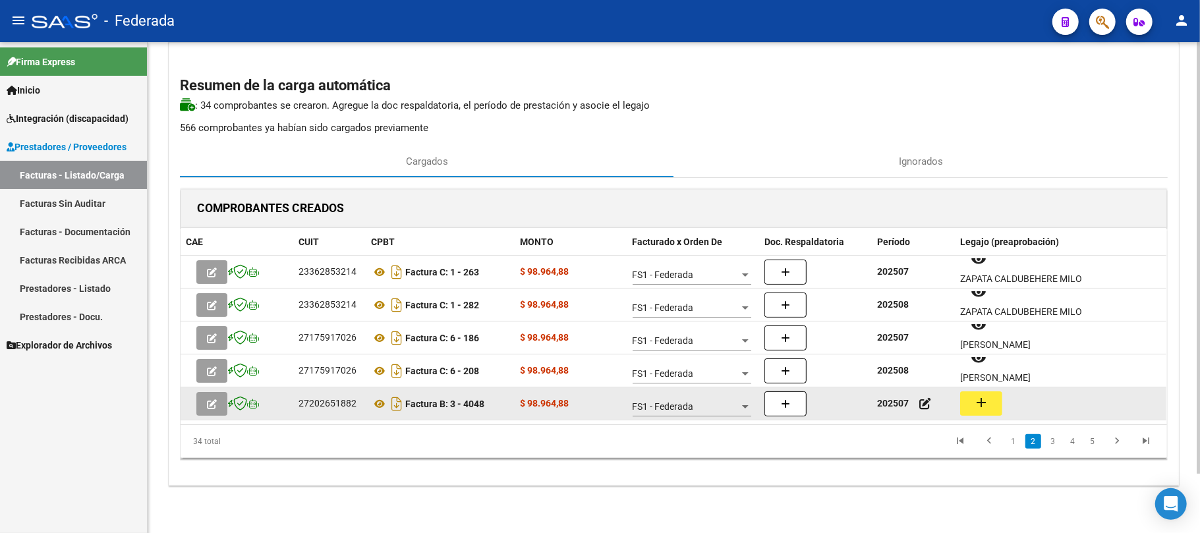
click at [981, 407] on mat-icon "add" at bounding box center [981, 403] width 16 height 16
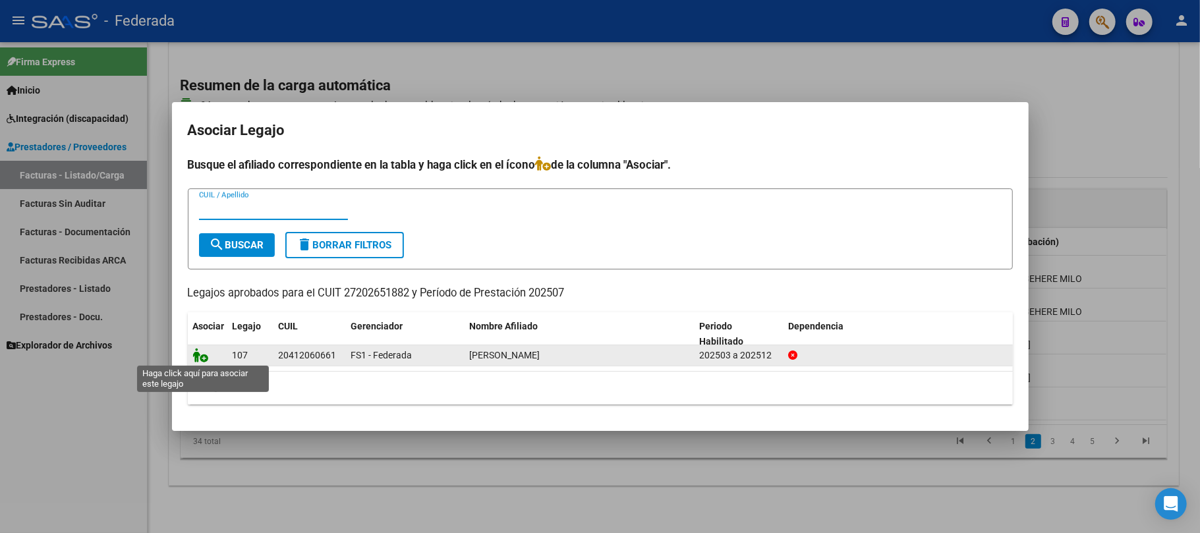
click at [198, 356] on icon at bounding box center [201, 355] width 16 height 14
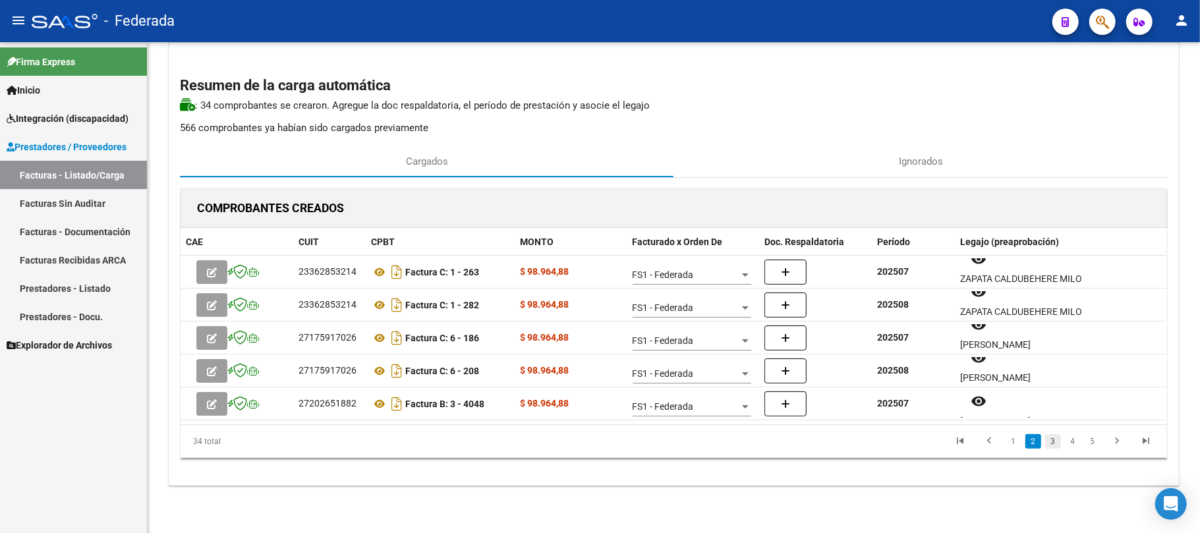
click at [1050, 441] on link "3" at bounding box center [1053, 441] width 16 height 14
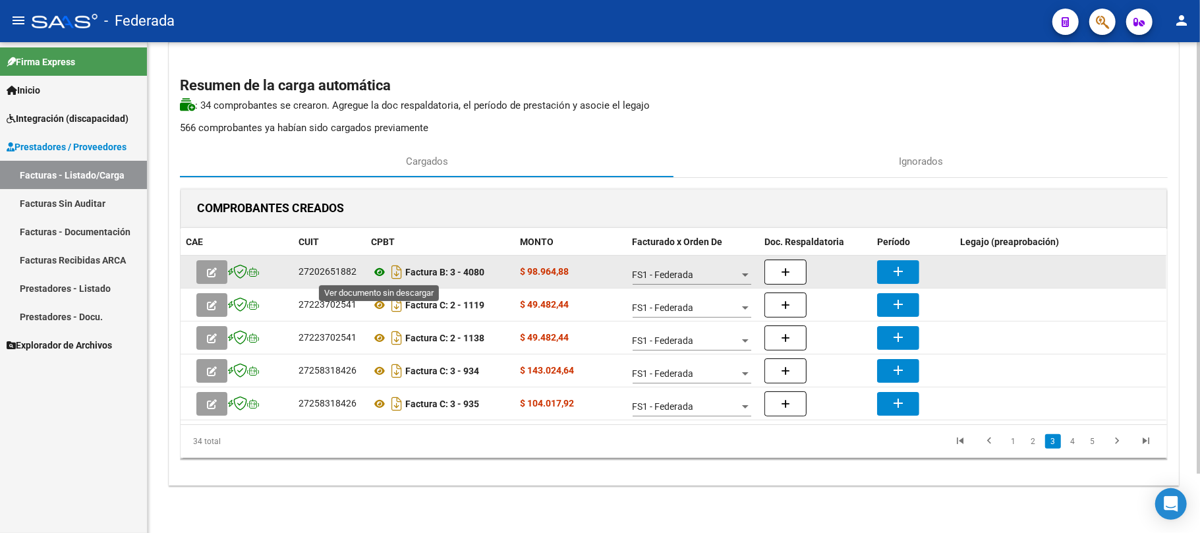
click at [377, 273] on icon at bounding box center [379, 272] width 17 height 16
click at [901, 264] on mat-icon "add" at bounding box center [898, 272] width 16 height 16
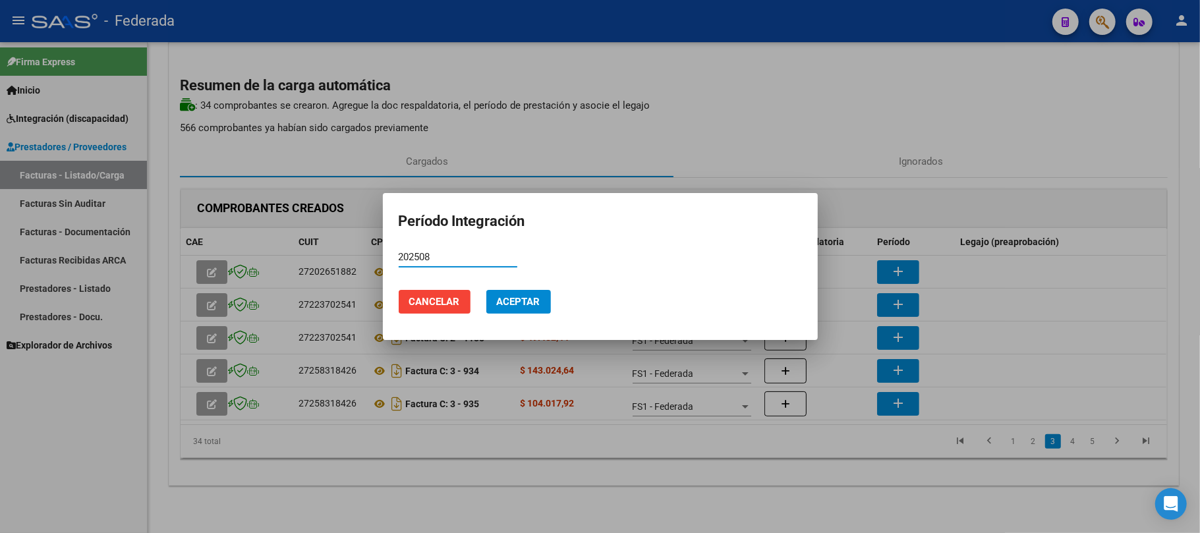
type input "202508"
click at [521, 301] on span "Aceptar" at bounding box center [518, 302] width 43 height 12
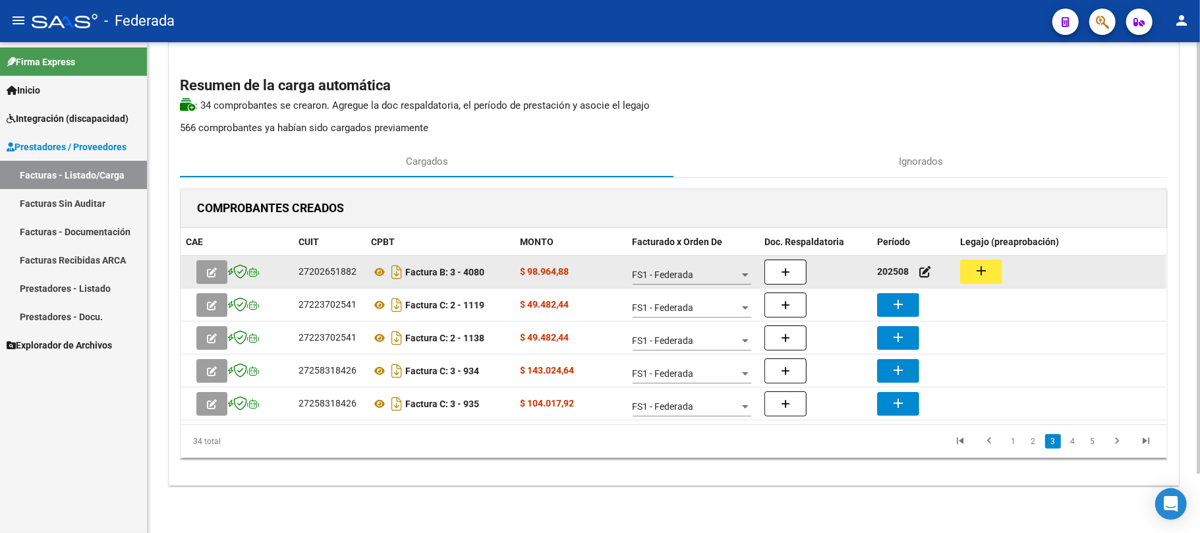
click at [975, 271] on mat-icon "add" at bounding box center [981, 271] width 16 height 16
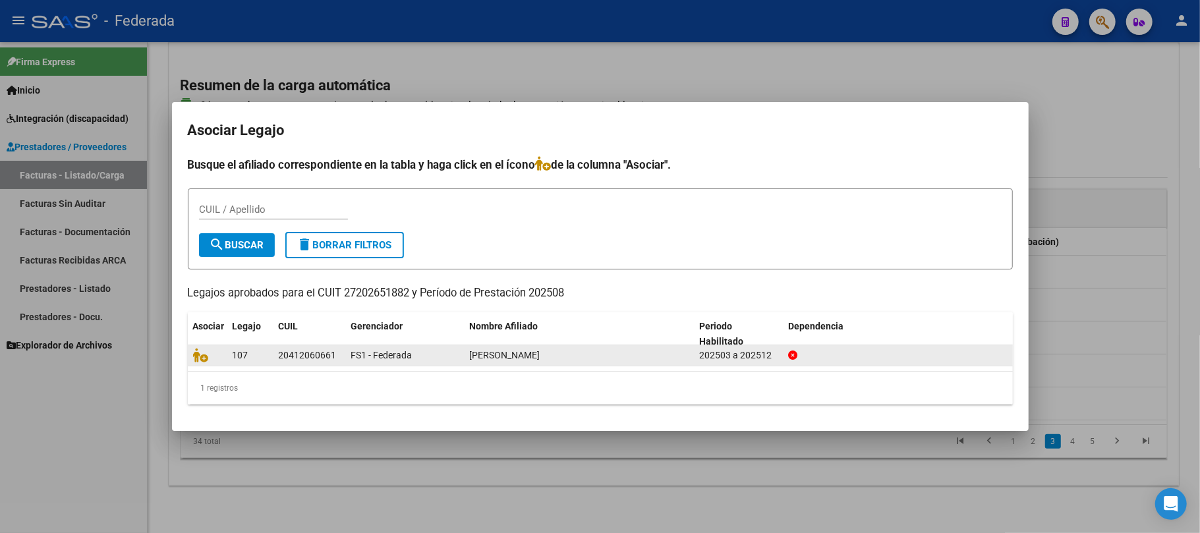
click at [190, 356] on datatable-body-cell at bounding box center [208, 355] width 40 height 20
click at [200, 356] on icon at bounding box center [201, 355] width 16 height 14
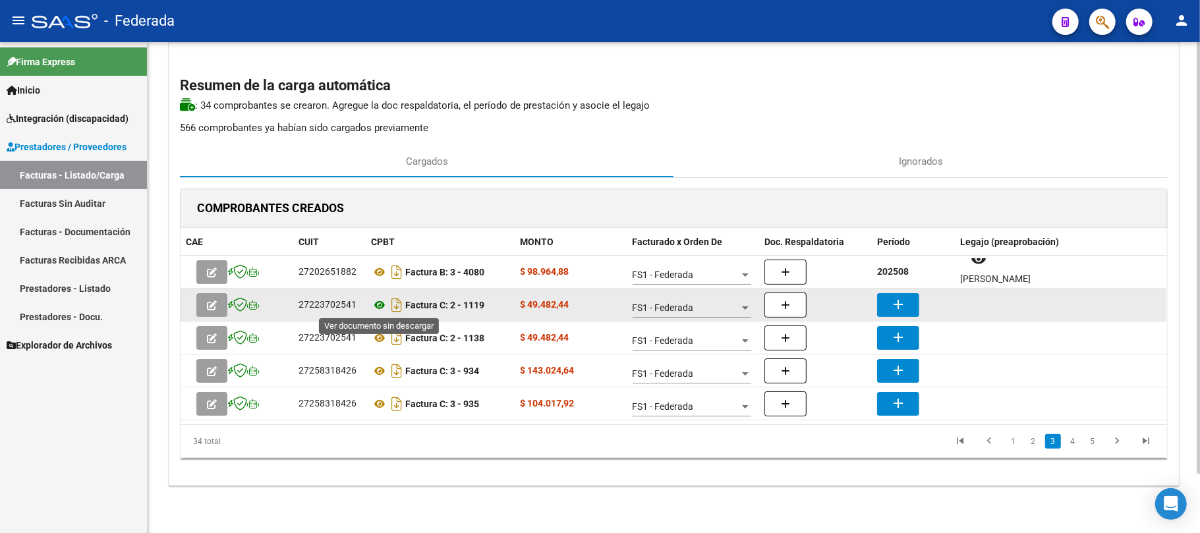
click at [378, 303] on icon at bounding box center [379, 305] width 17 height 16
click at [880, 299] on button "add" at bounding box center [898, 305] width 42 height 24
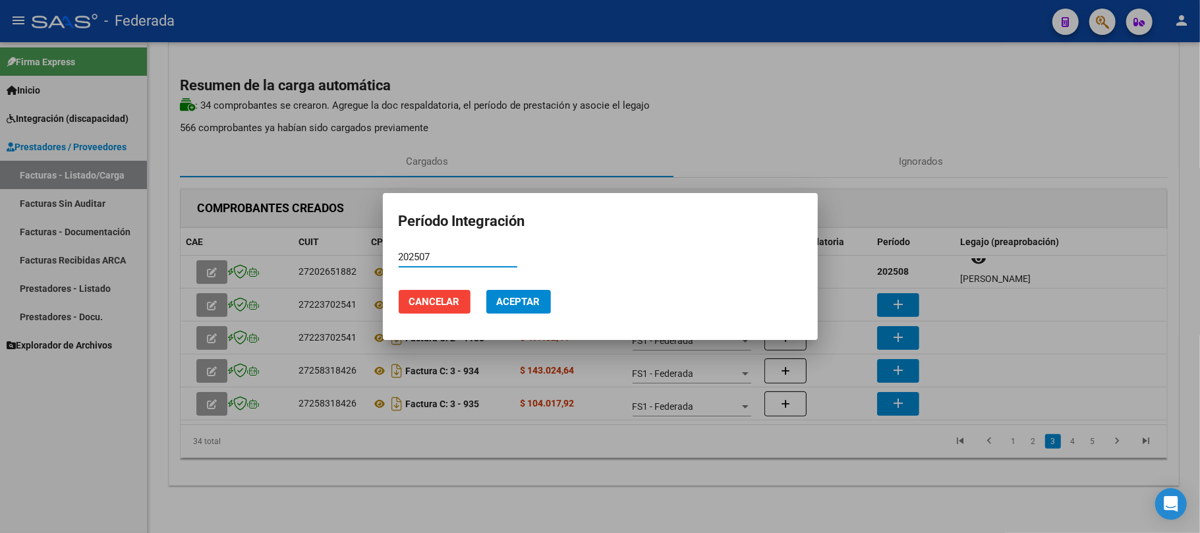
type input "202507"
click at [536, 298] on span "Aceptar" at bounding box center [518, 302] width 43 height 12
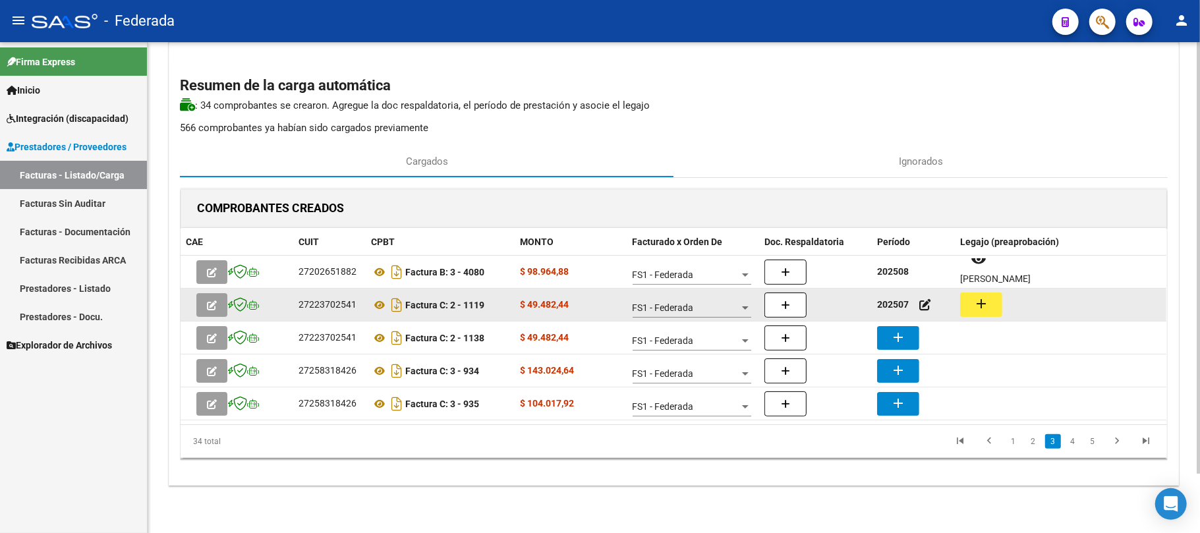
click at [981, 307] on mat-icon "add" at bounding box center [981, 304] width 16 height 16
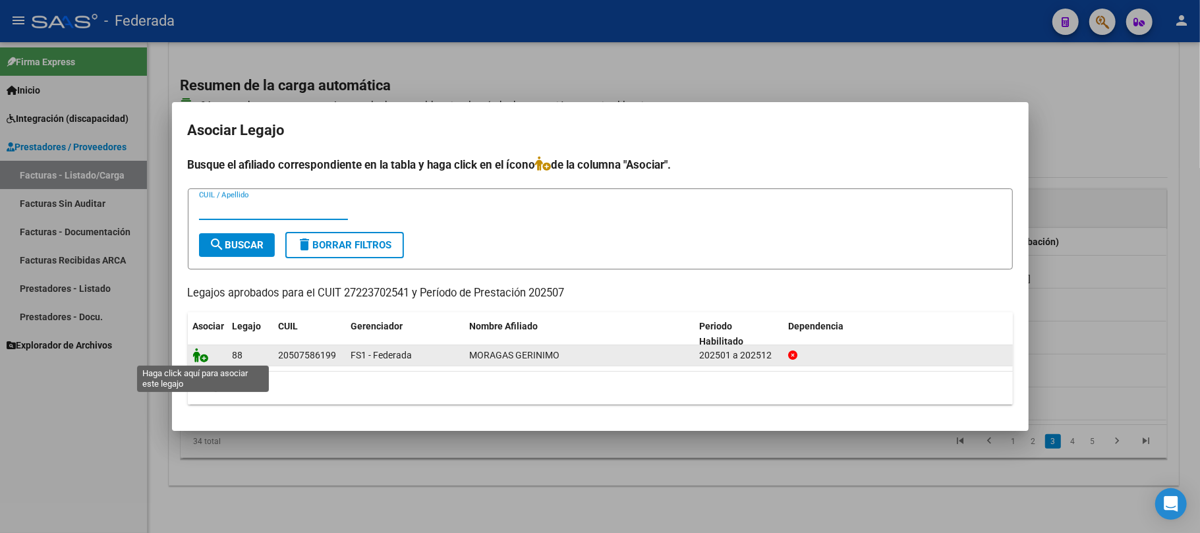
click at [202, 359] on icon at bounding box center [201, 355] width 16 height 14
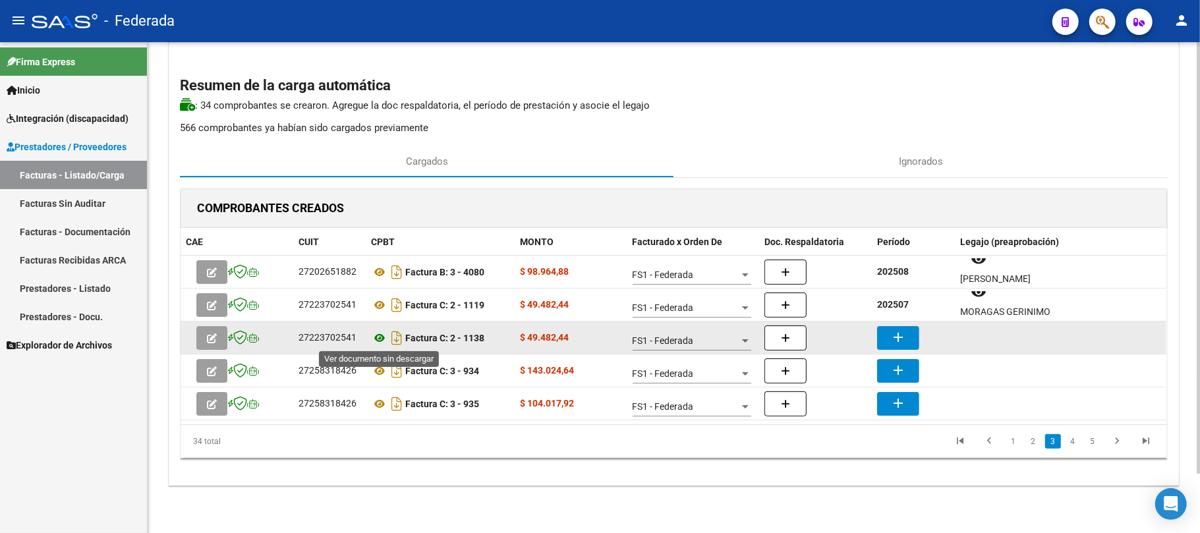
click at [378, 337] on icon at bounding box center [379, 338] width 17 height 16
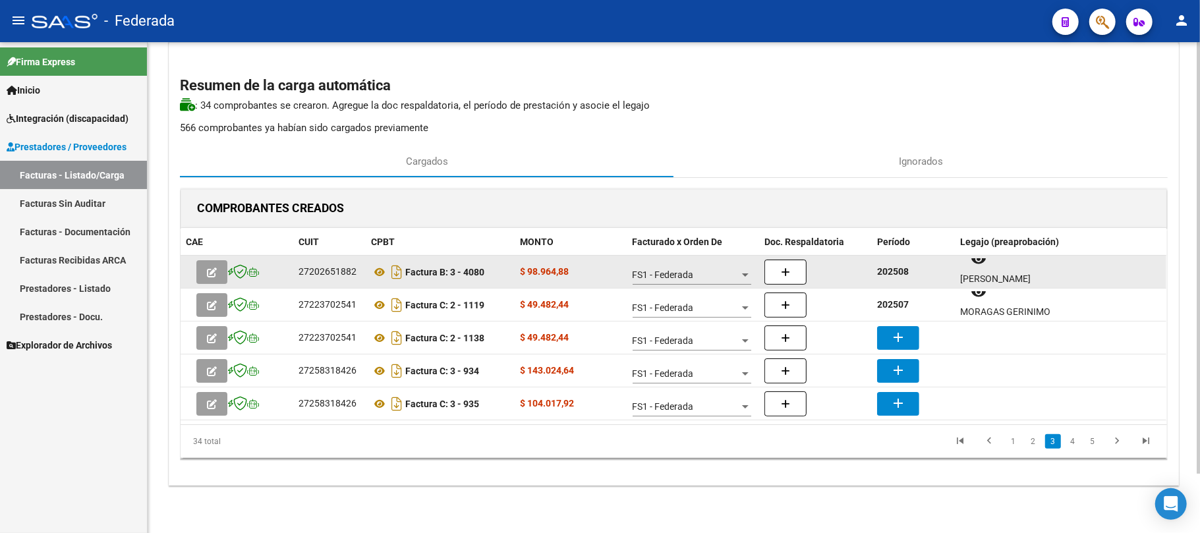
click at [902, 275] on strong "202508" at bounding box center [893, 271] width 32 height 11
copy strong "202508"
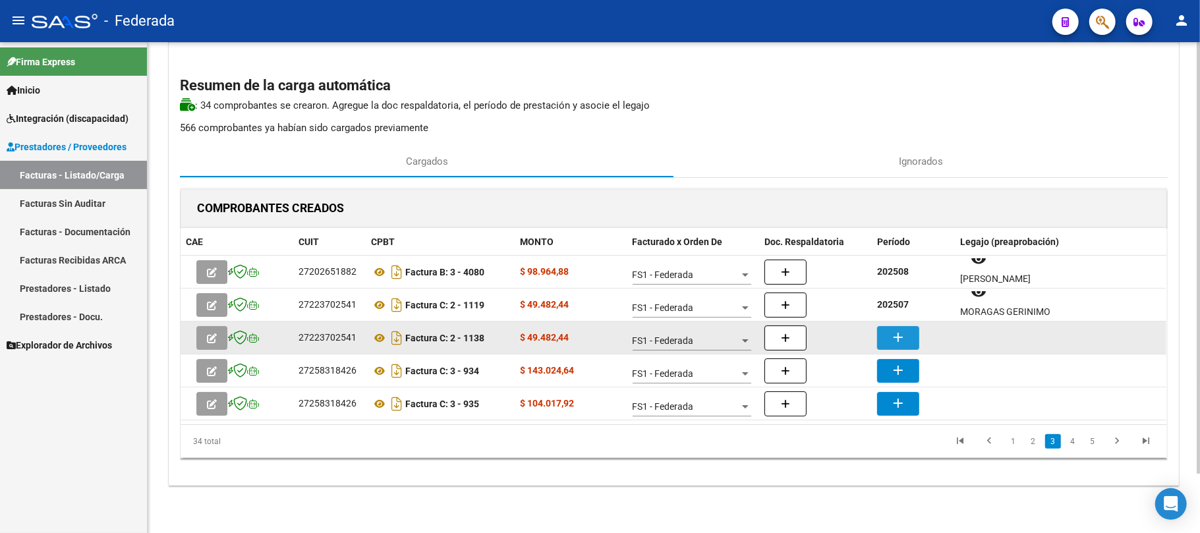
click at [894, 339] on mat-icon "add" at bounding box center [898, 337] width 16 height 16
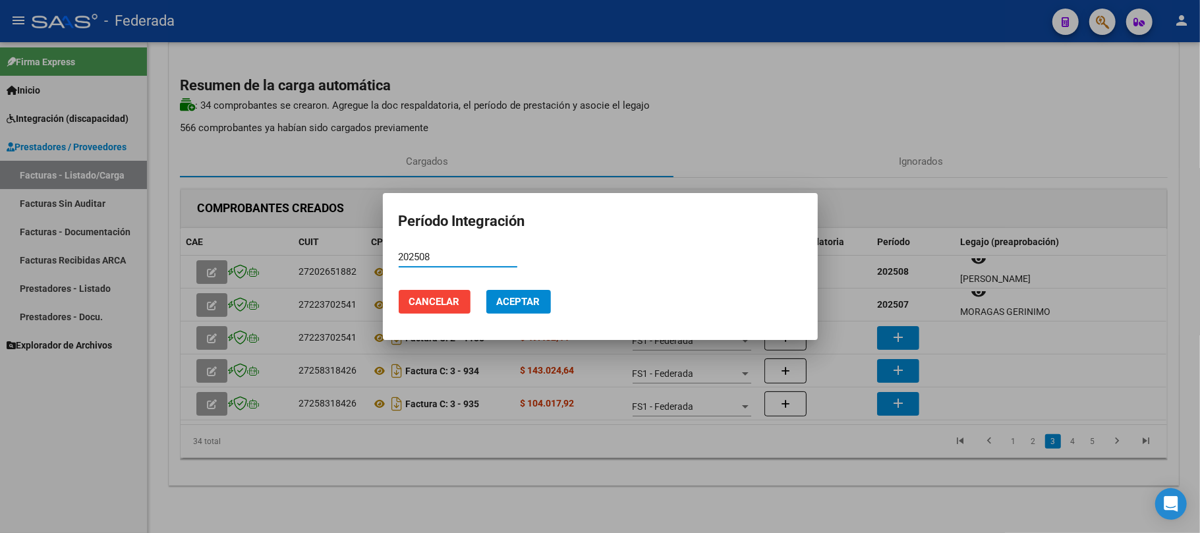
type input "202508"
click at [521, 304] on span "Aceptar" at bounding box center [518, 302] width 43 height 12
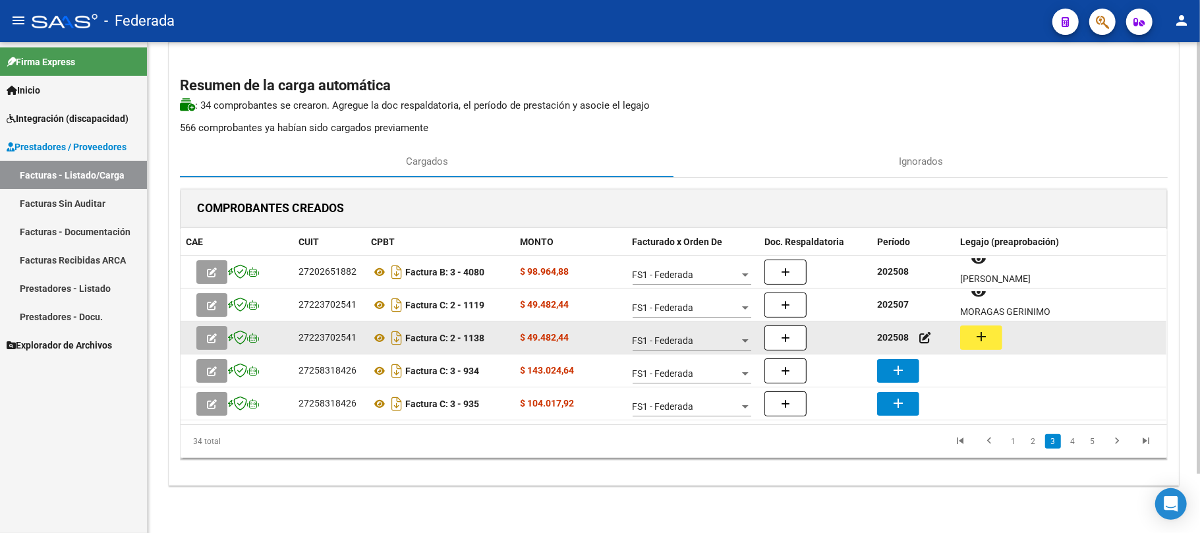
click at [974, 341] on mat-icon "add" at bounding box center [981, 337] width 16 height 16
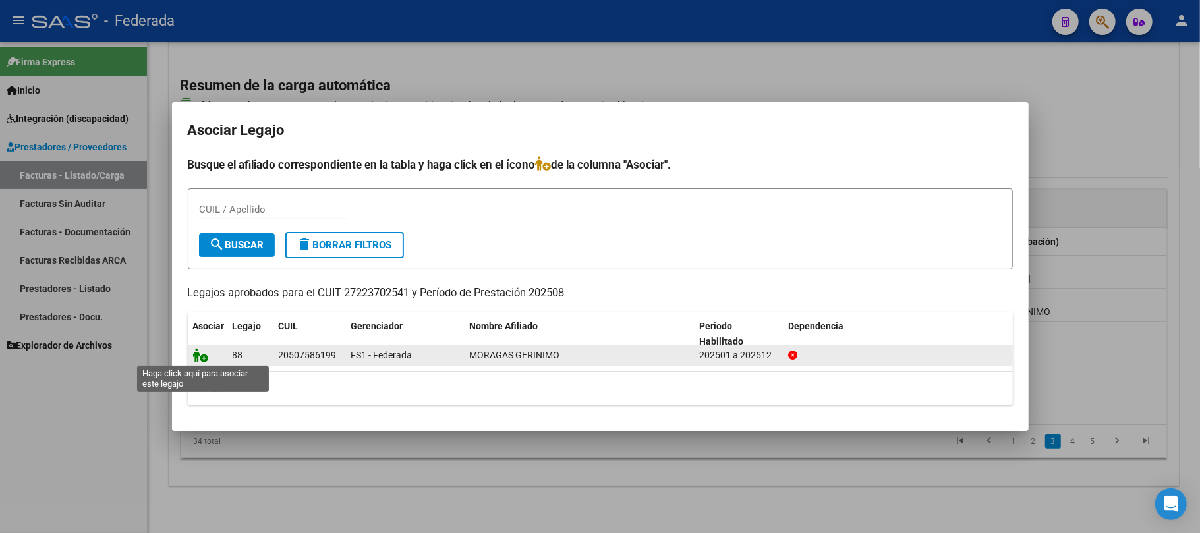
click at [196, 356] on icon at bounding box center [201, 355] width 16 height 14
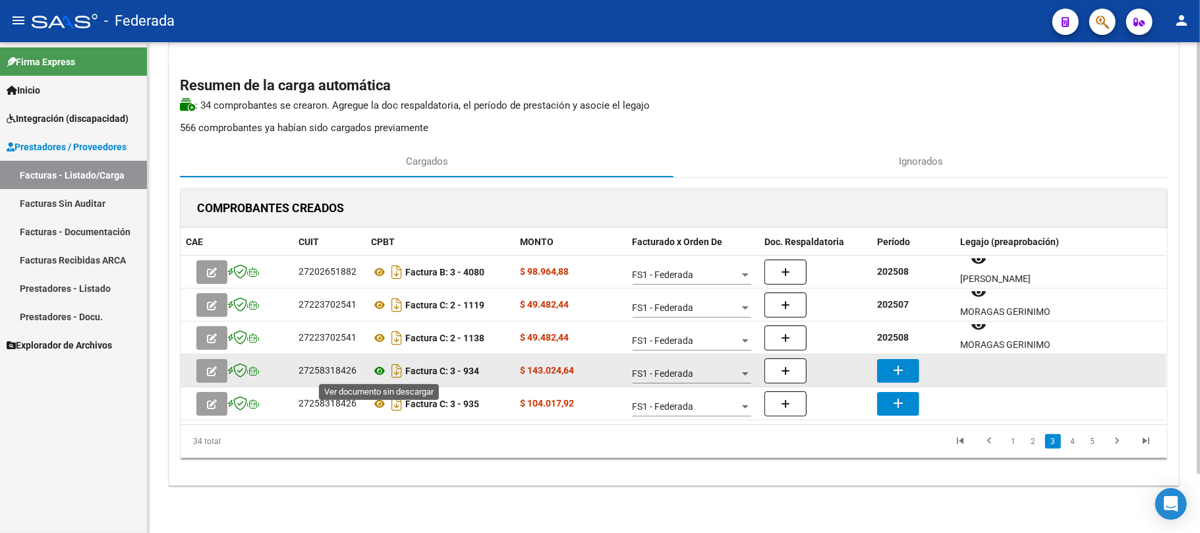
click at [378, 373] on icon at bounding box center [379, 371] width 17 height 16
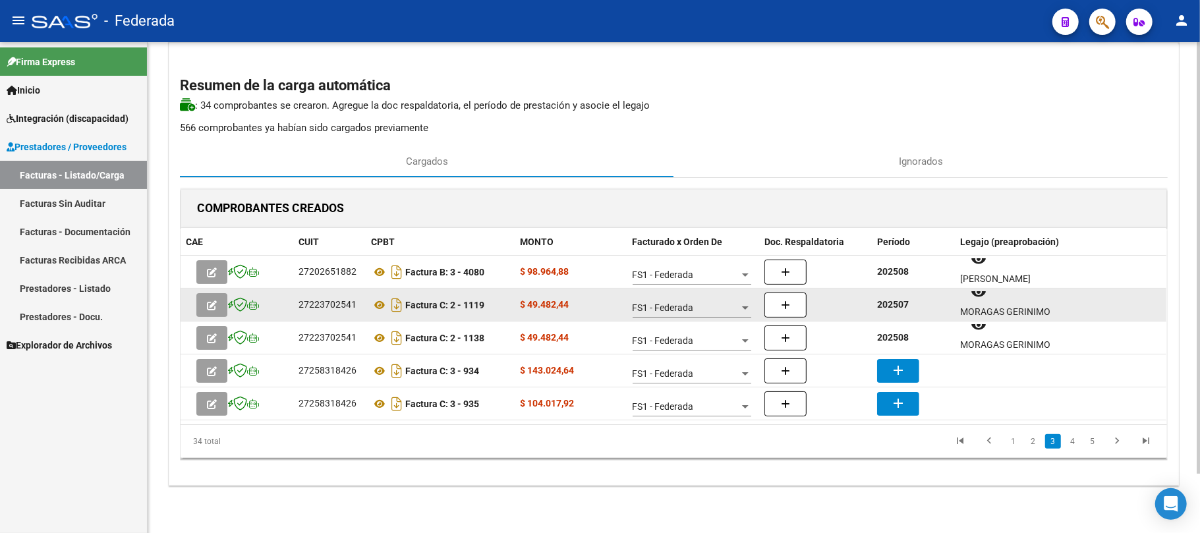
click at [895, 304] on strong "202507" at bounding box center [893, 304] width 32 height 11
copy strong "202507"
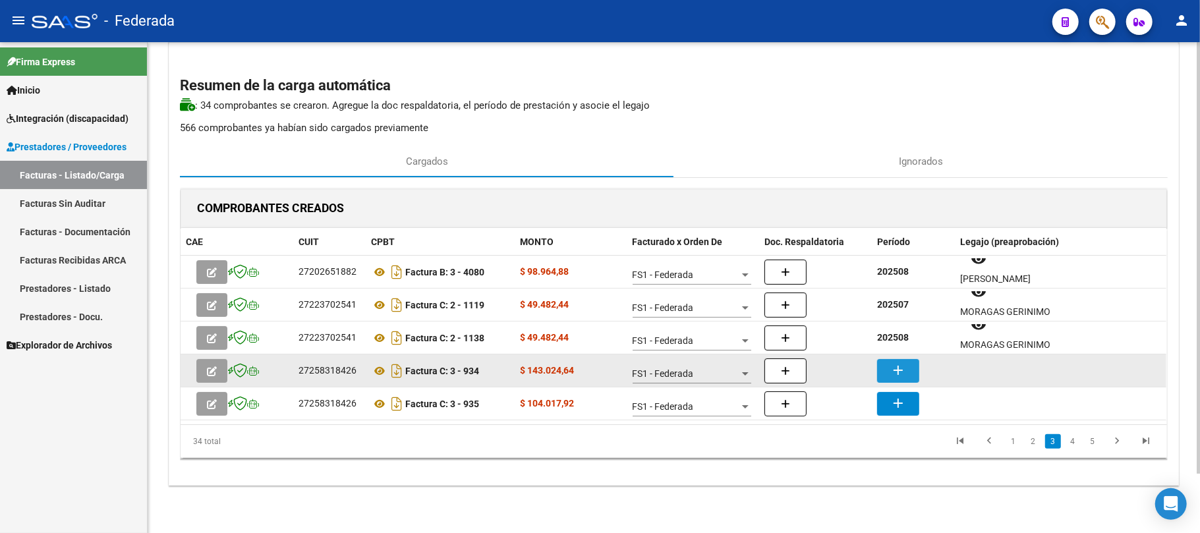
click at [907, 373] on button "add" at bounding box center [898, 371] width 42 height 24
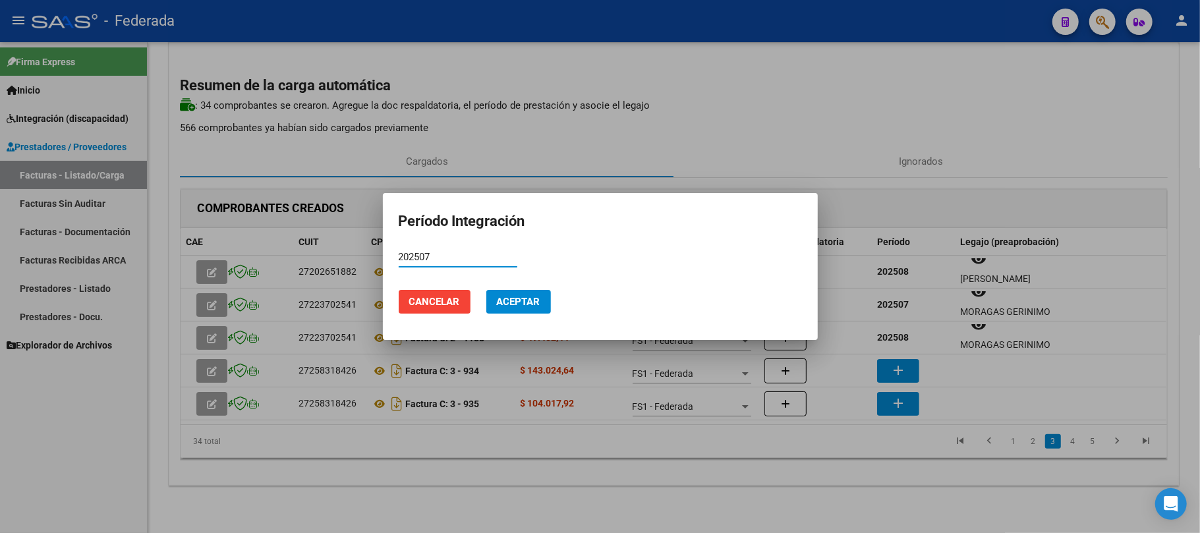
type input "202507"
click at [492, 301] on button "Aceptar" at bounding box center [518, 302] width 65 height 24
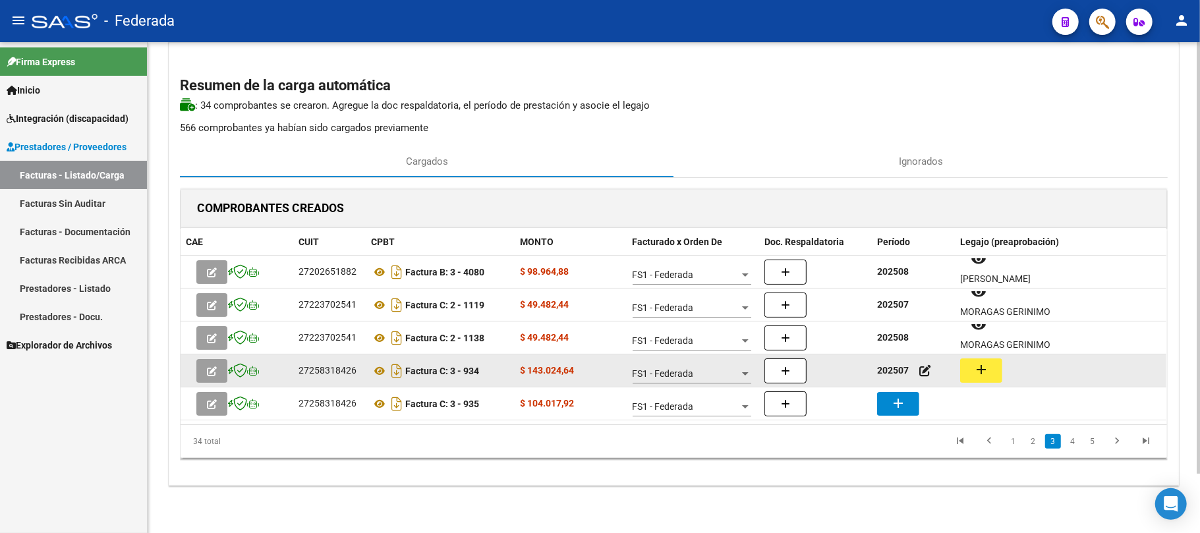
click at [984, 358] on button "add" at bounding box center [981, 370] width 42 height 24
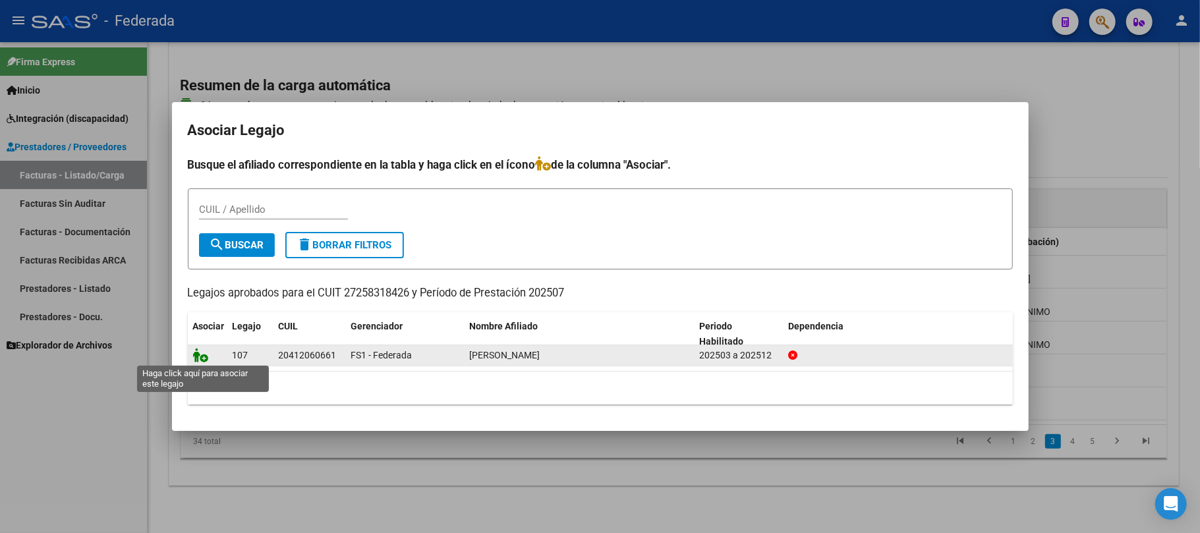
click at [196, 353] on icon at bounding box center [201, 355] width 16 height 14
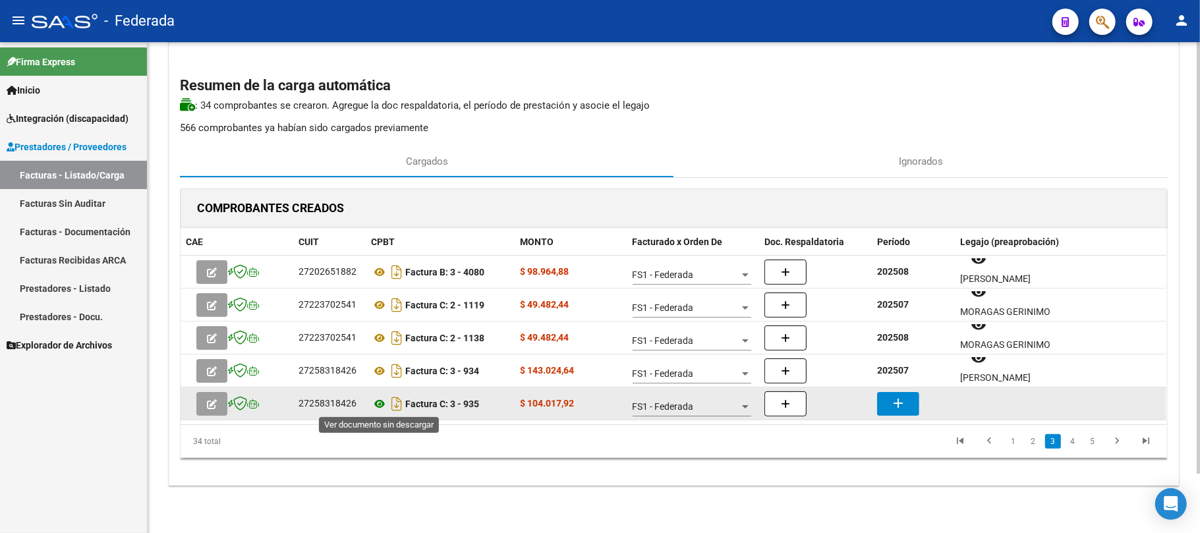
click at [378, 402] on icon at bounding box center [379, 404] width 17 height 16
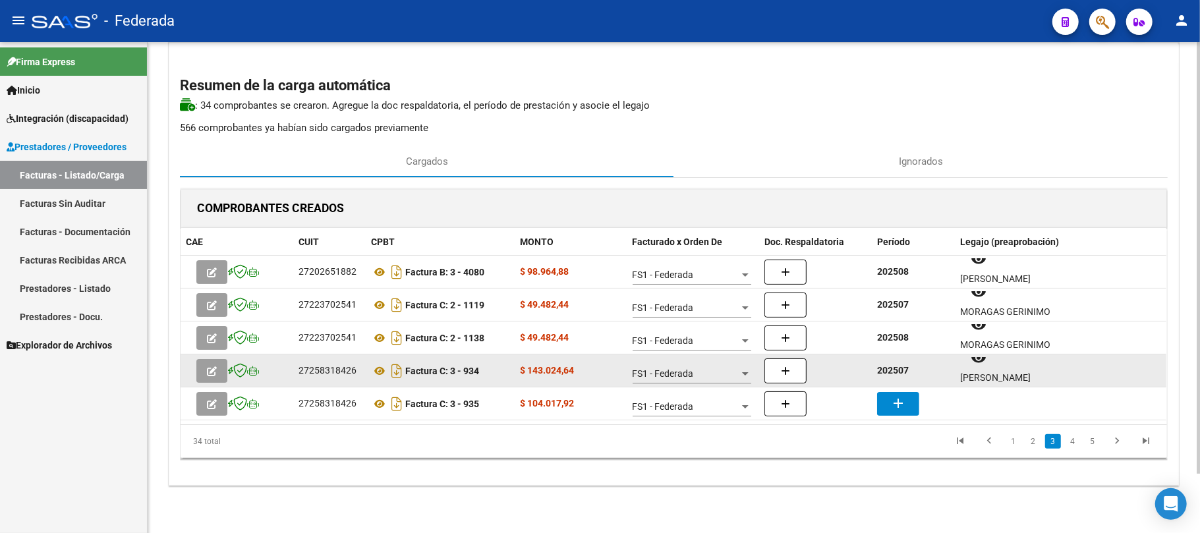
click at [897, 365] on strong "202507" at bounding box center [893, 370] width 32 height 11
click at [896, 365] on strong "202507" at bounding box center [893, 370] width 32 height 11
copy strong "202507"
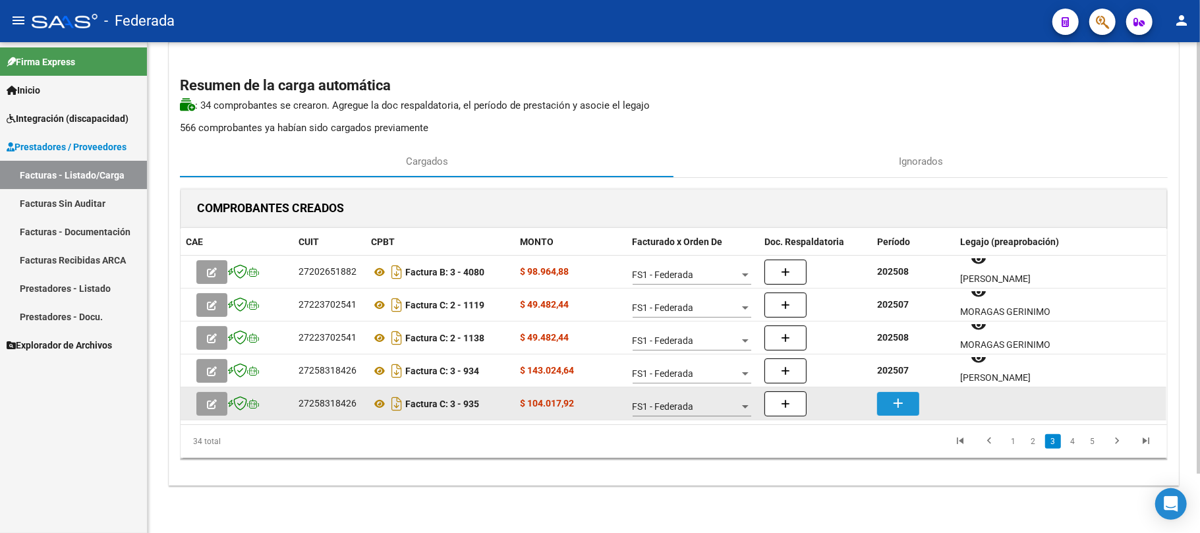
click at [911, 404] on button "add" at bounding box center [898, 404] width 42 height 24
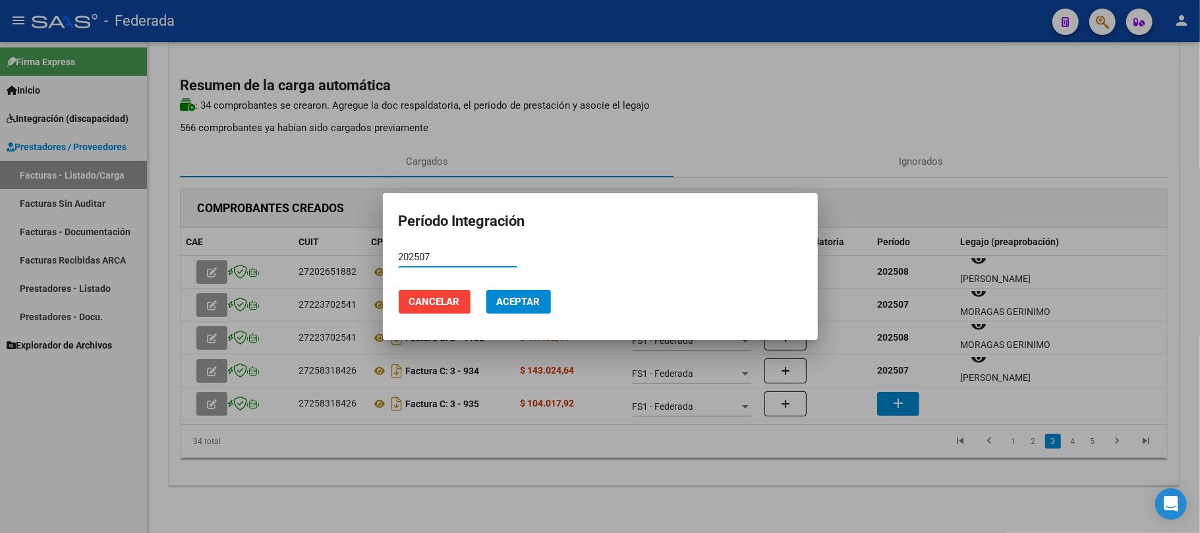
type input "202507"
click at [538, 303] on span "Aceptar" at bounding box center [518, 302] width 43 height 12
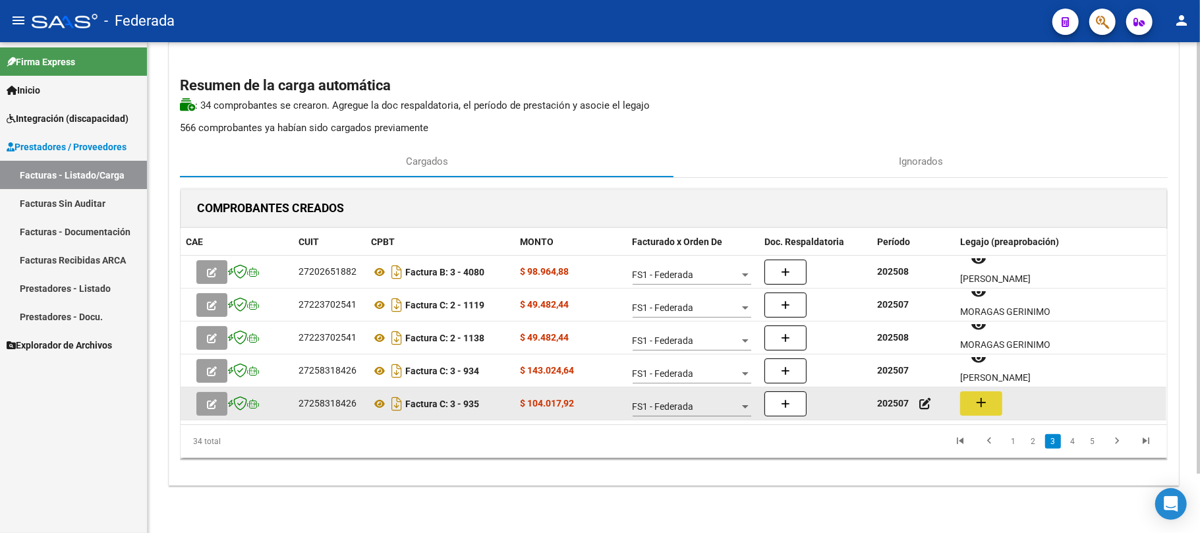
click at [986, 401] on mat-icon "add" at bounding box center [981, 403] width 16 height 16
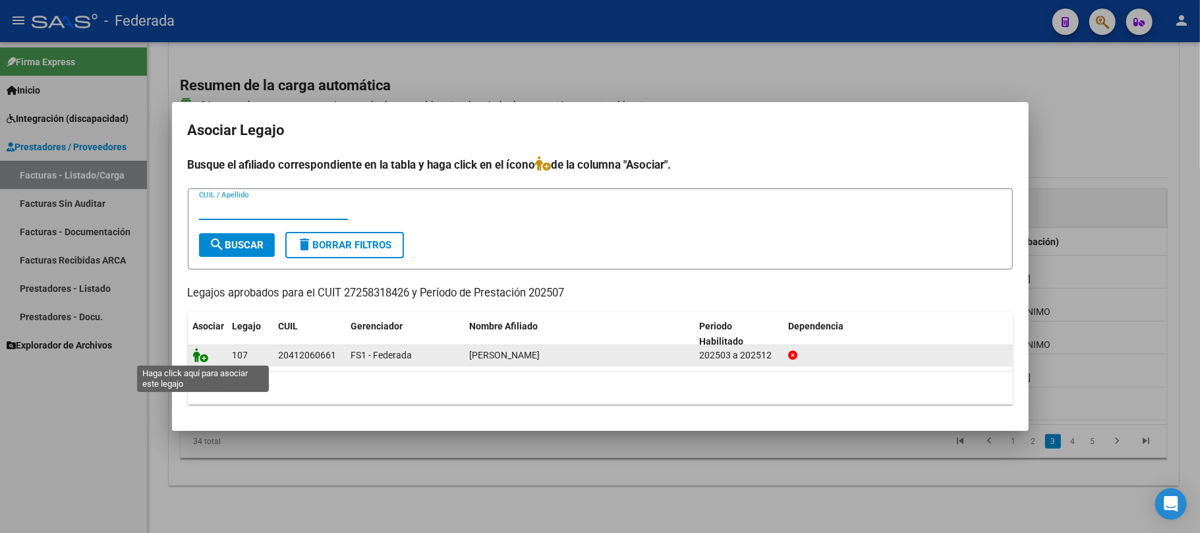
click at [204, 358] on icon at bounding box center [201, 355] width 16 height 14
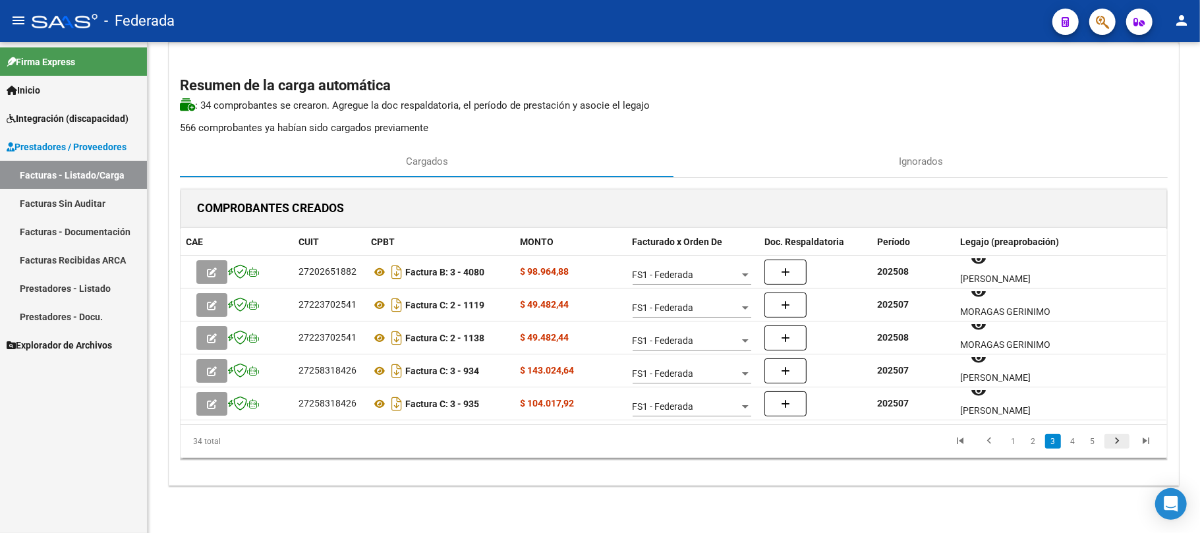
click at [1118, 441] on icon "go to next page" at bounding box center [1116, 443] width 17 height 16
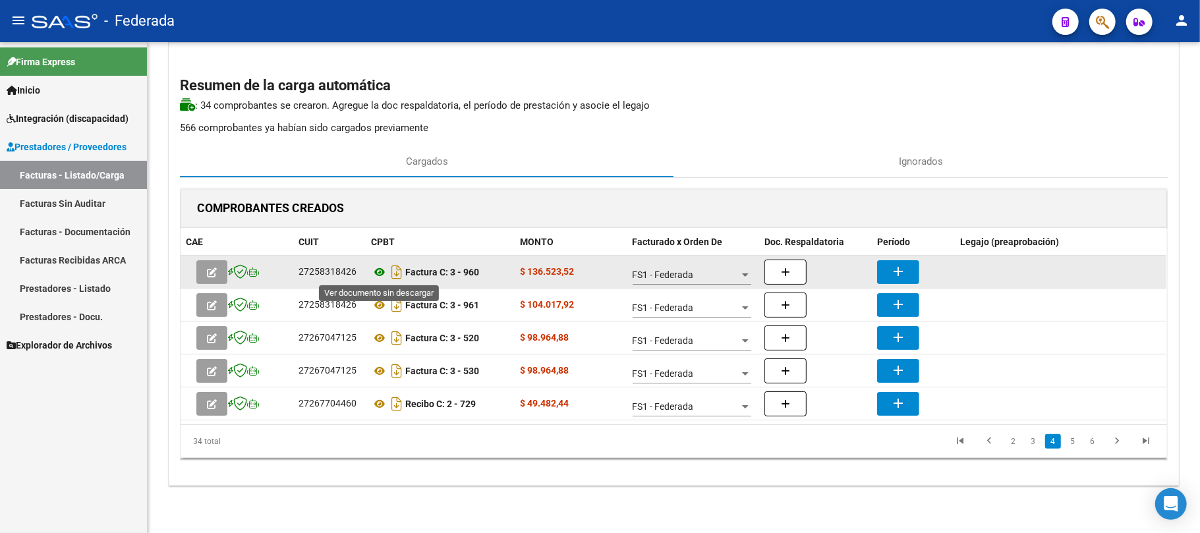
click at [373, 277] on icon at bounding box center [379, 272] width 17 height 16
click at [384, 270] on icon at bounding box center [379, 272] width 17 height 16
click at [894, 270] on mat-icon "add" at bounding box center [898, 272] width 16 height 16
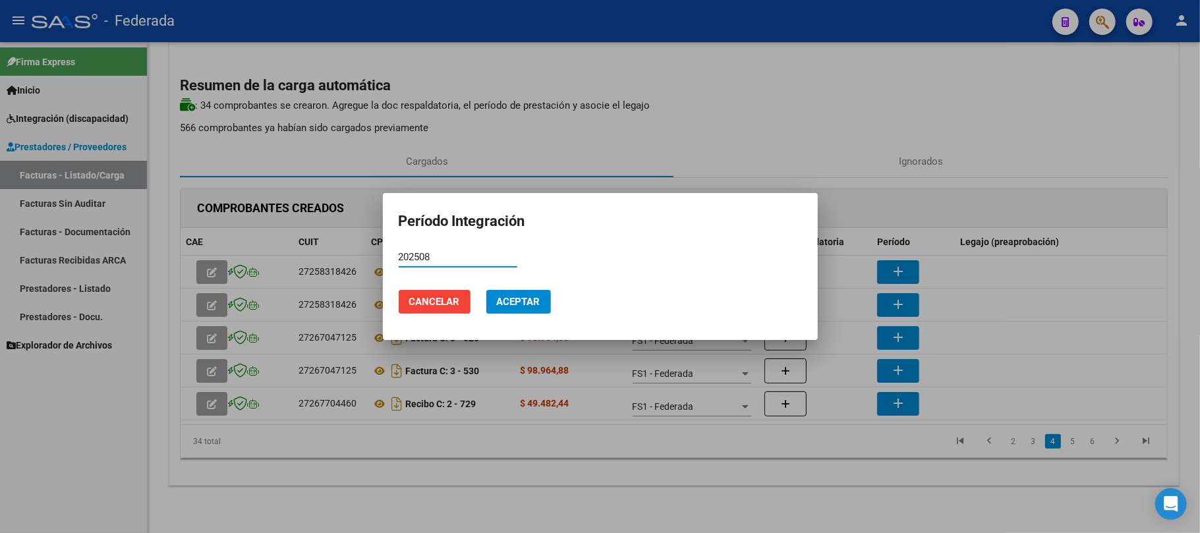
type input "202508"
click at [521, 297] on span "Aceptar" at bounding box center [518, 302] width 43 height 12
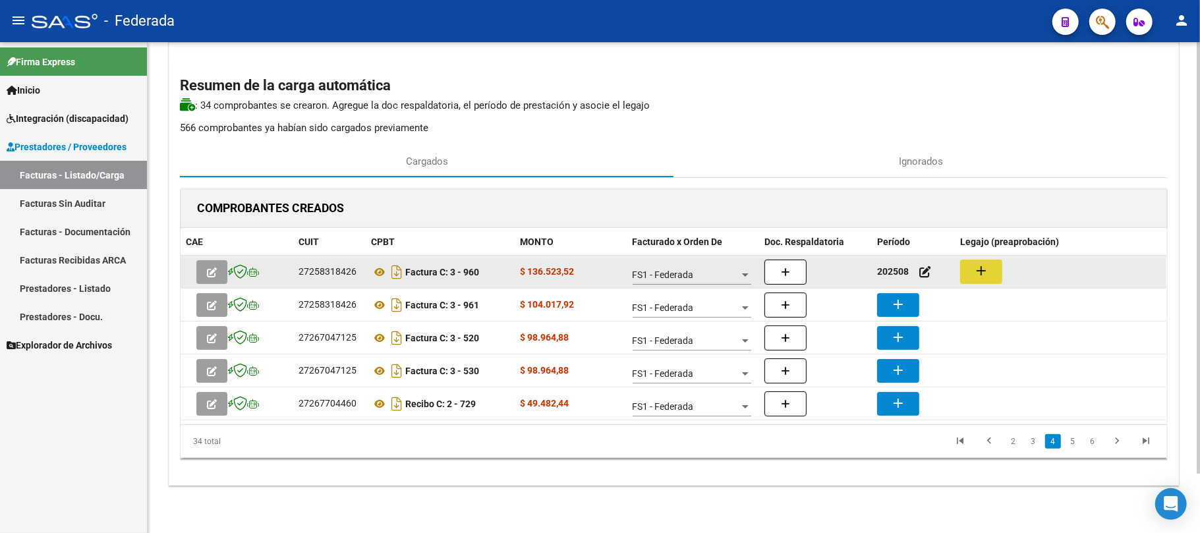
click at [977, 266] on mat-icon "add" at bounding box center [981, 271] width 16 height 16
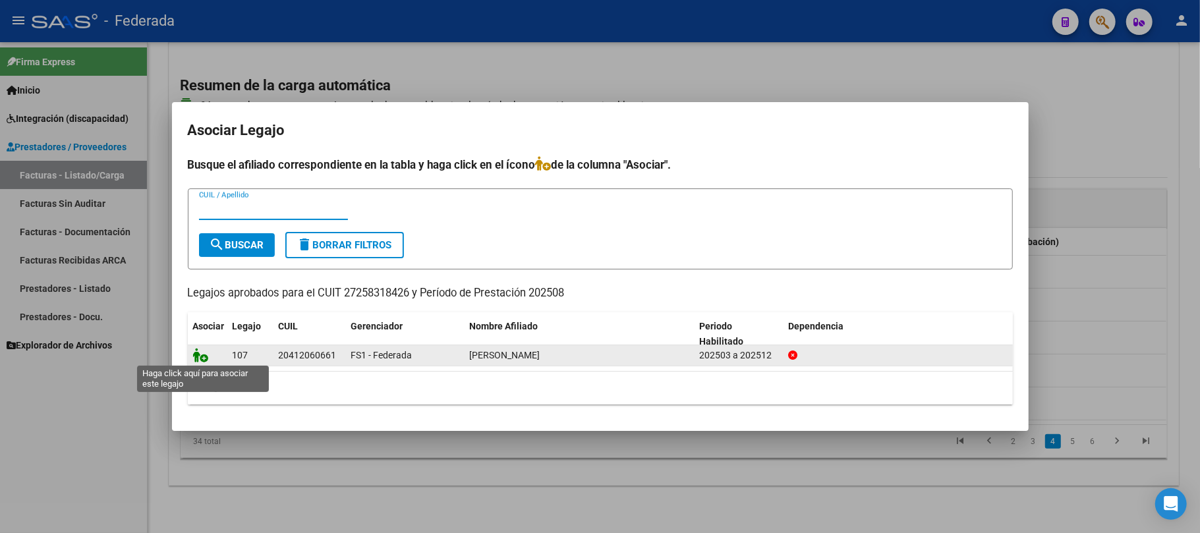
click at [198, 356] on icon at bounding box center [201, 355] width 16 height 14
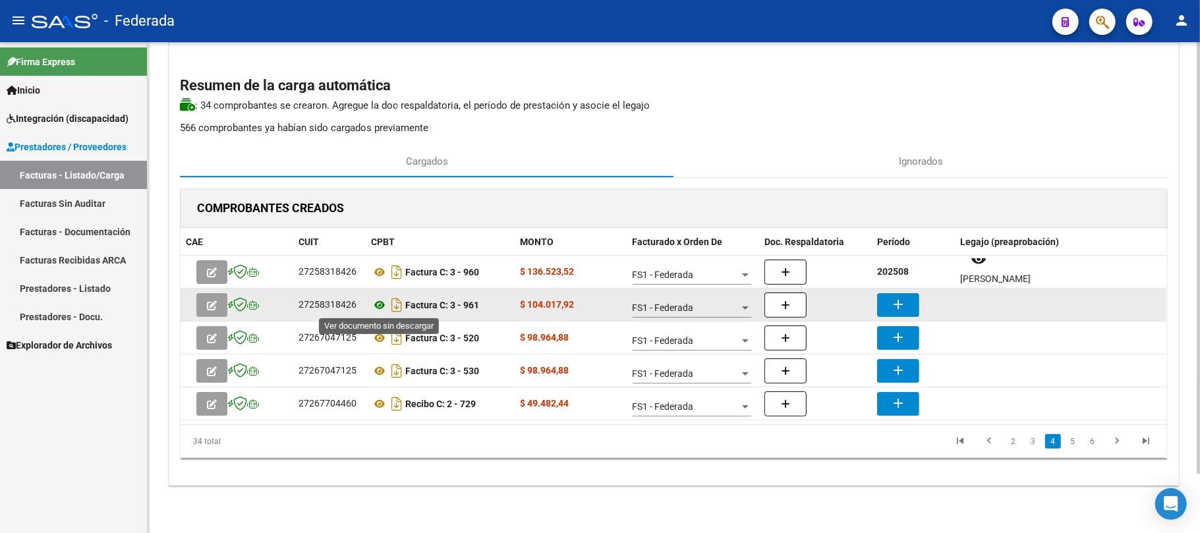
click at [380, 304] on icon at bounding box center [379, 305] width 17 height 16
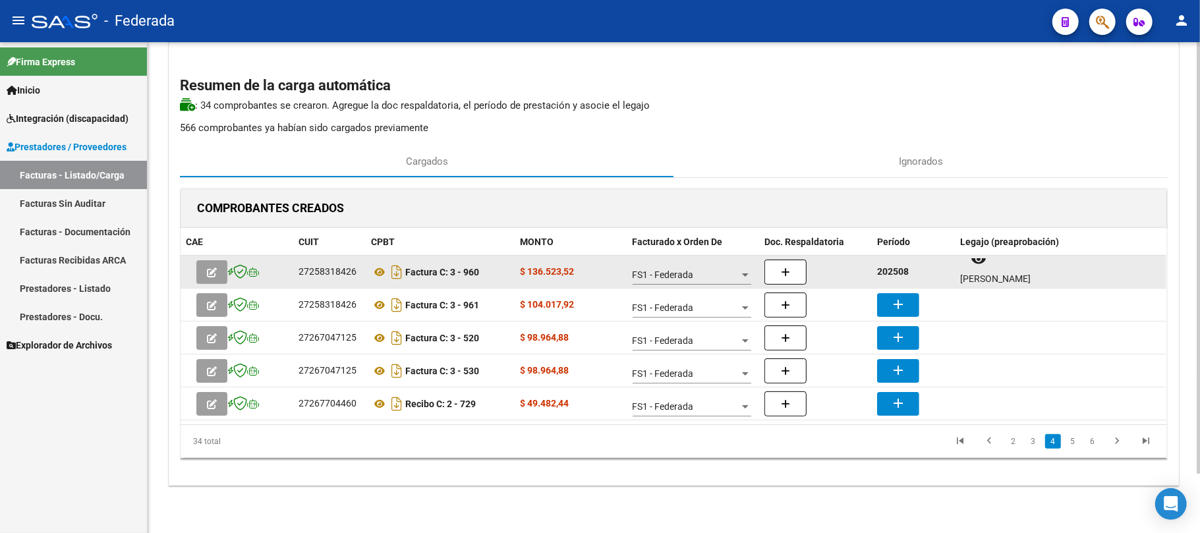
click at [887, 267] on strong "202508" at bounding box center [893, 271] width 32 height 11
copy strong "202508"
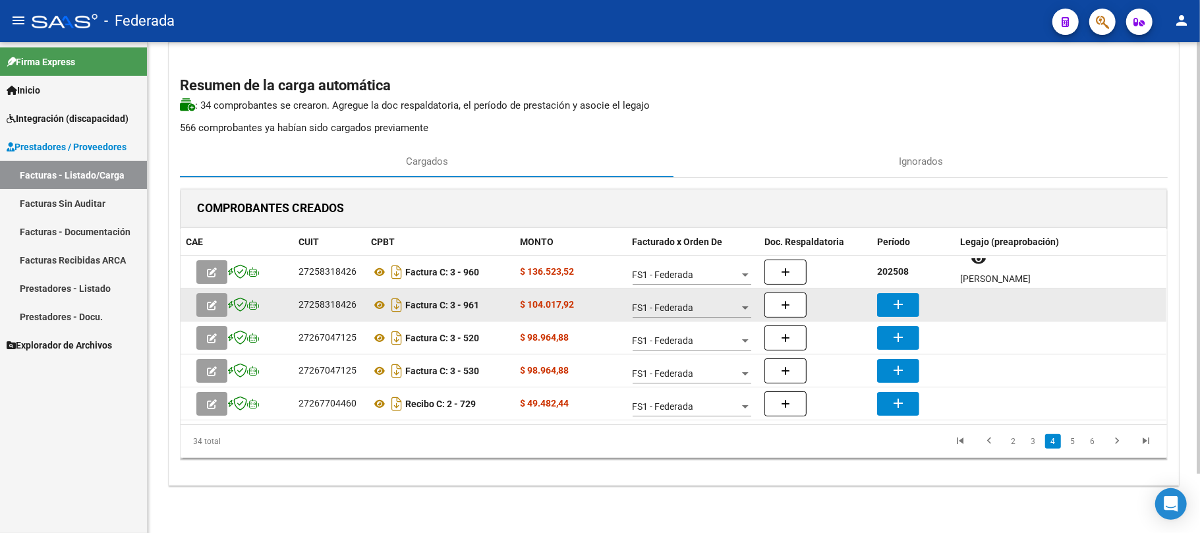
click at [888, 299] on button "add" at bounding box center [898, 305] width 42 height 24
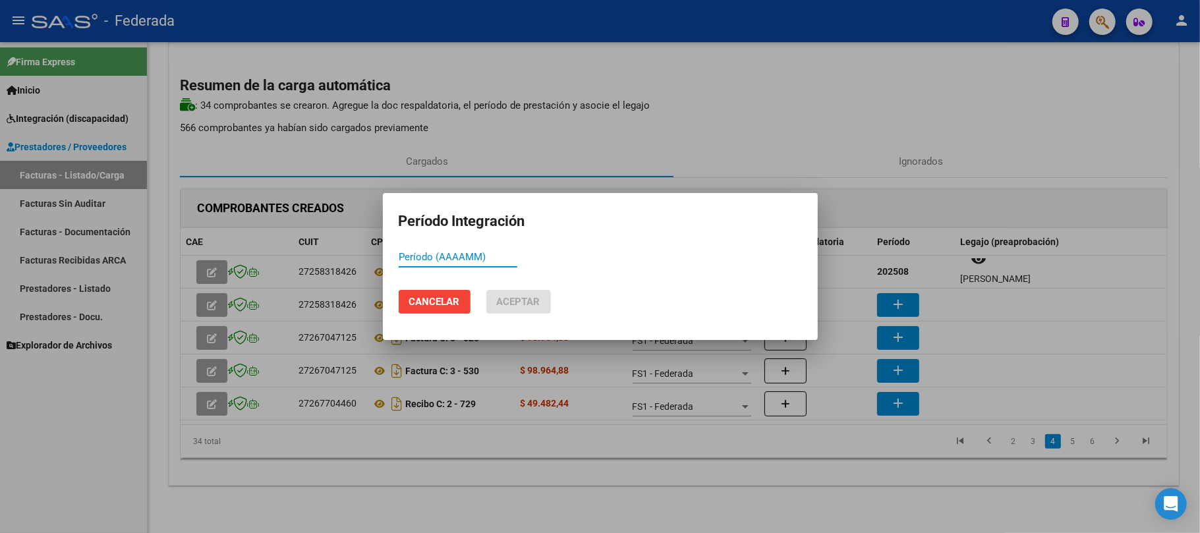
paste input "202508"
type input "202508"
click at [517, 300] on span "Aceptar" at bounding box center [518, 302] width 43 height 12
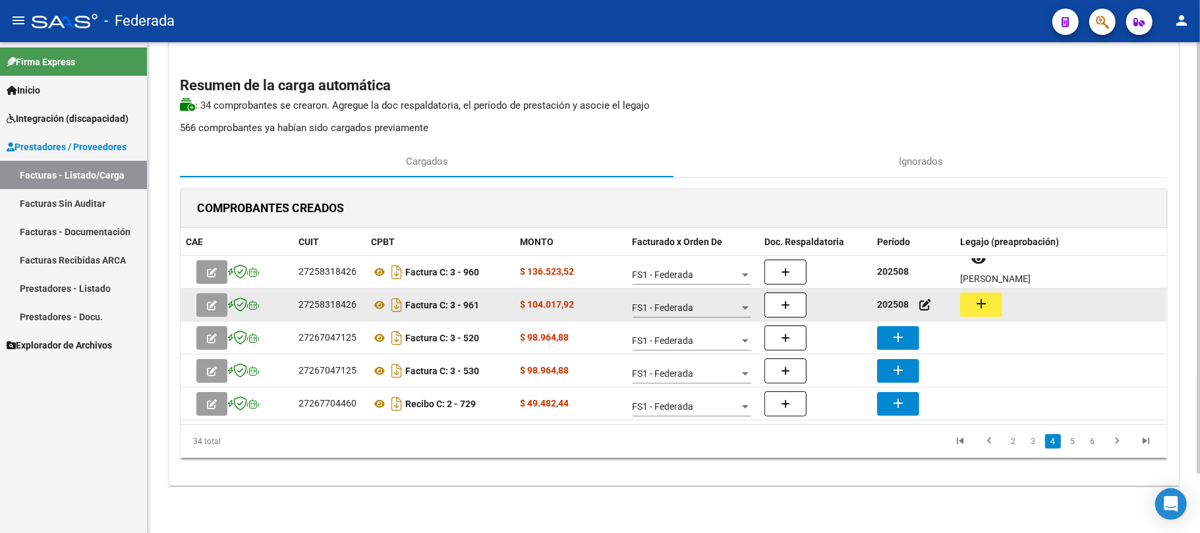
click at [970, 306] on button "add" at bounding box center [981, 305] width 42 height 24
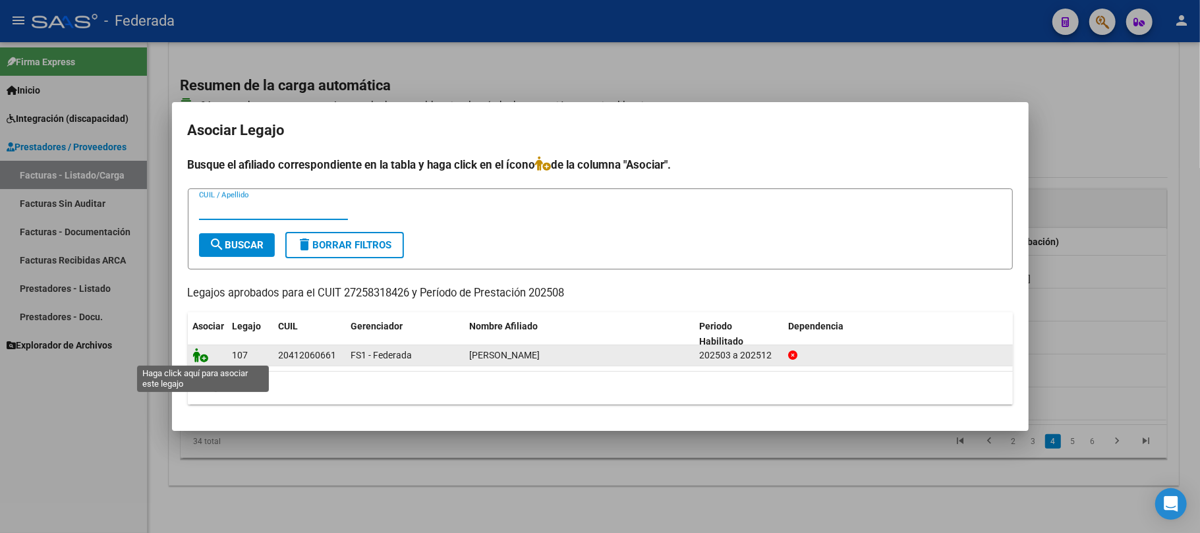
click at [206, 359] on icon at bounding box center [201, 355] width 16 height 14
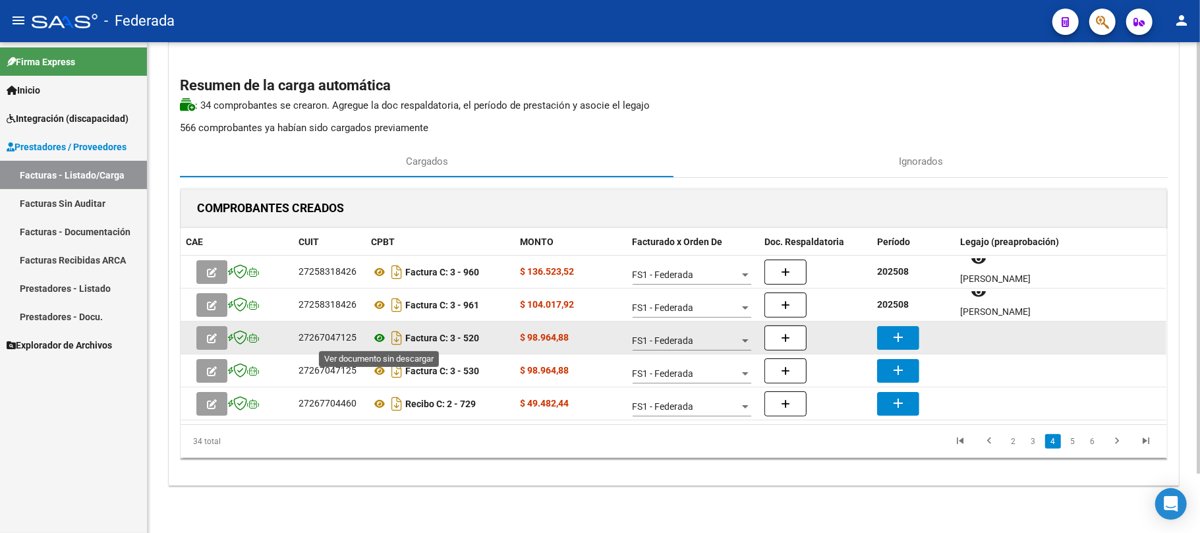
click at [385, 335] on icon at bounding box center [379, 338] width 17 height 16
click at [899, 337] on mat-icon "add" at bounding box center [898, 337] width 16 height 16
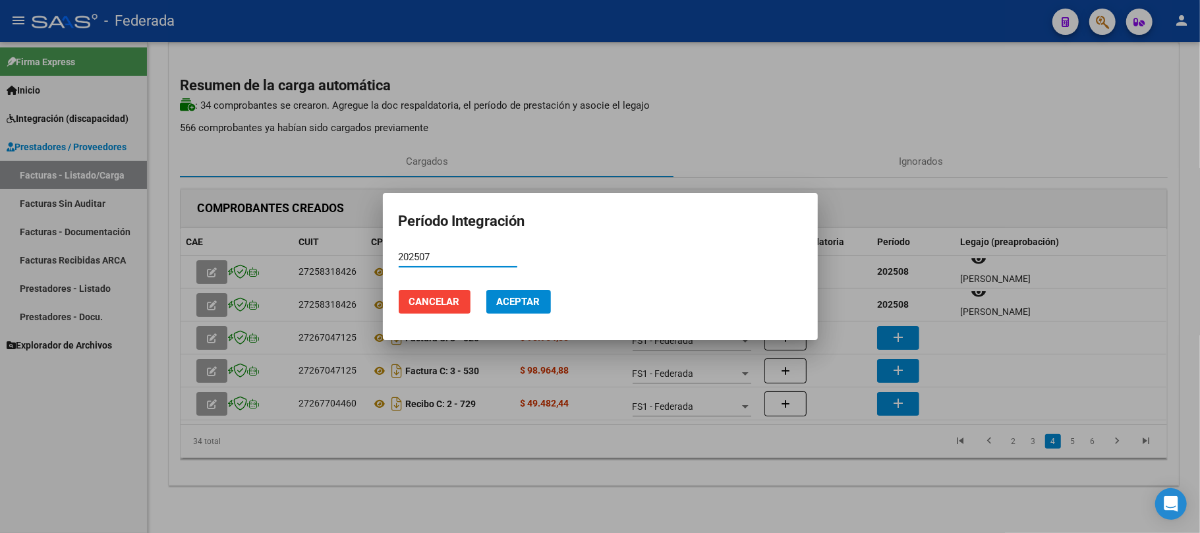
type input "202507"
click at [486, 303] on button "Aceptar" at bounding box center [518, 302] width 65 height 24
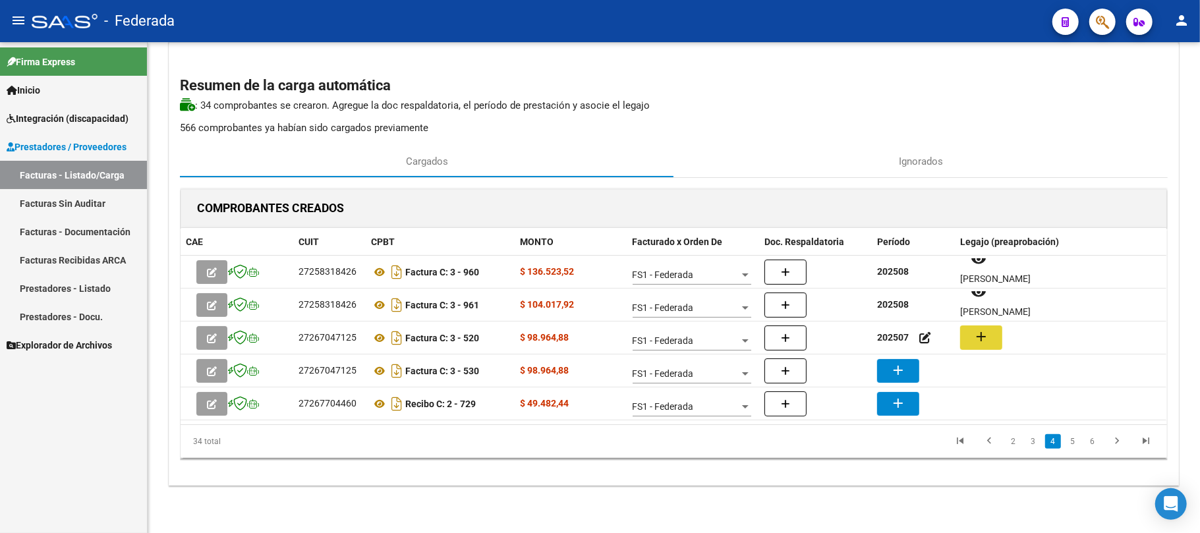
click at [986, 335] on mat-icon "add" at bounding box center [981, 337] width 16 height 16
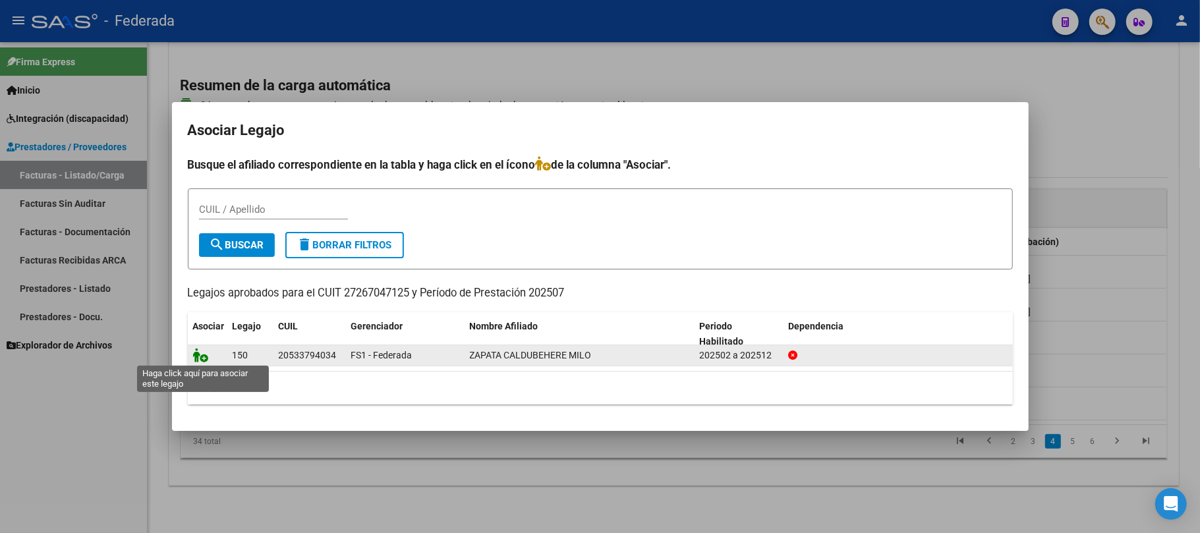
click at [201, 358] on icon at bounding box center [201, 355] width 16 height 14
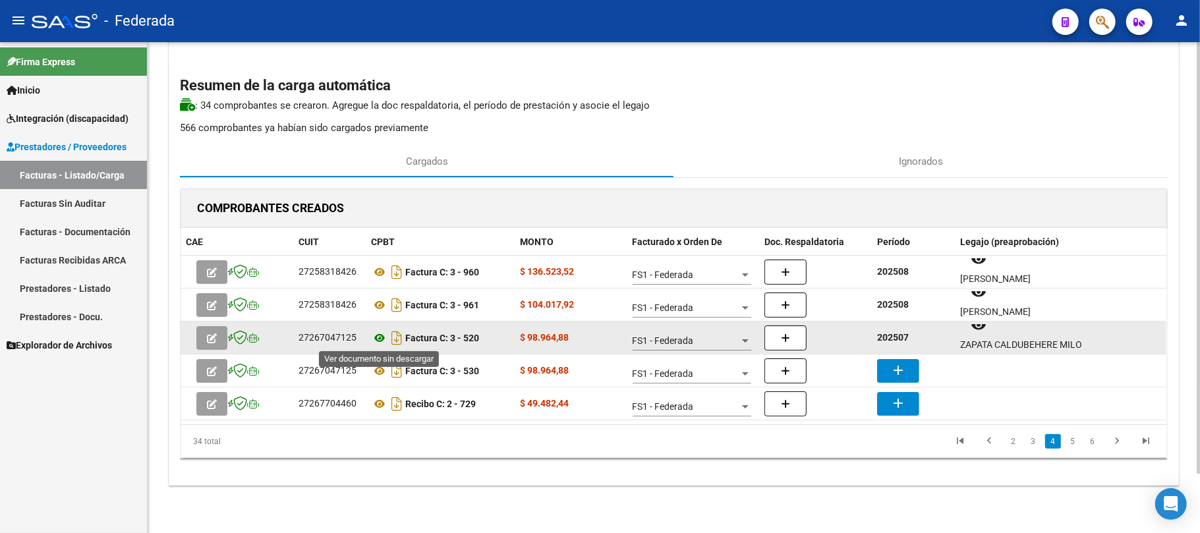
click at [380, 332] on icon at bounding box center [379, 338] width 17 height 16
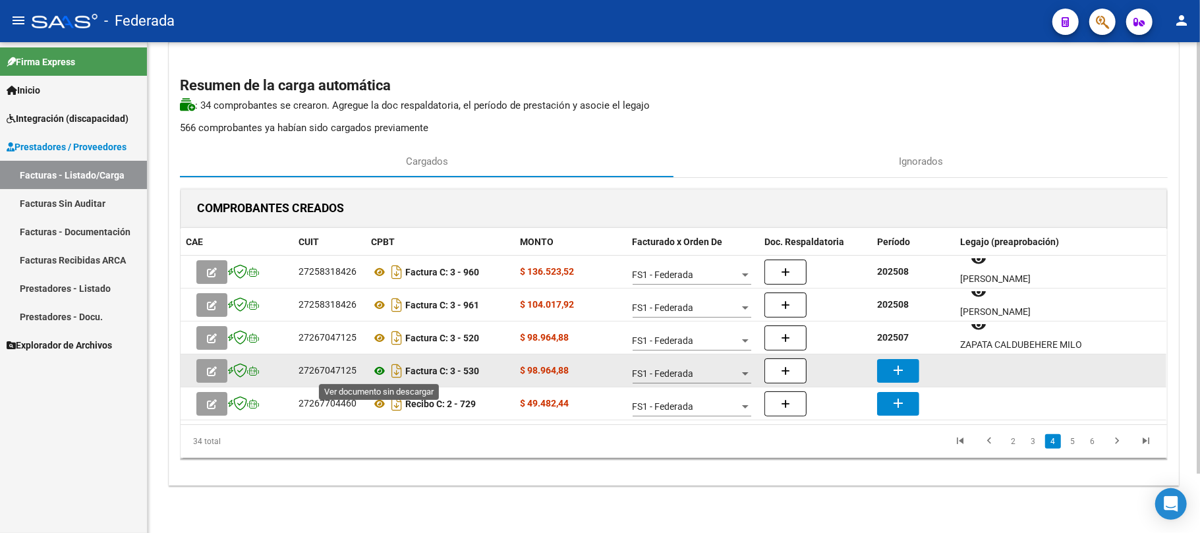
click at [381, 370] on icon at bounding box center [379, 371] width 17 height 16
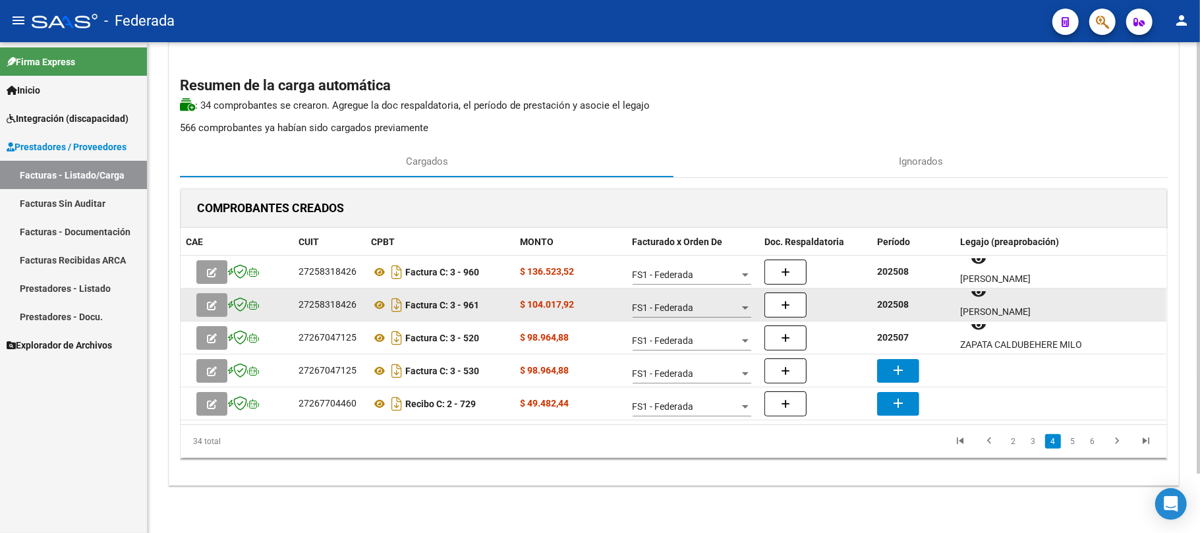
click at [895, 309] on strong "202508" at bounding box center [893, 304] width 32 height 11
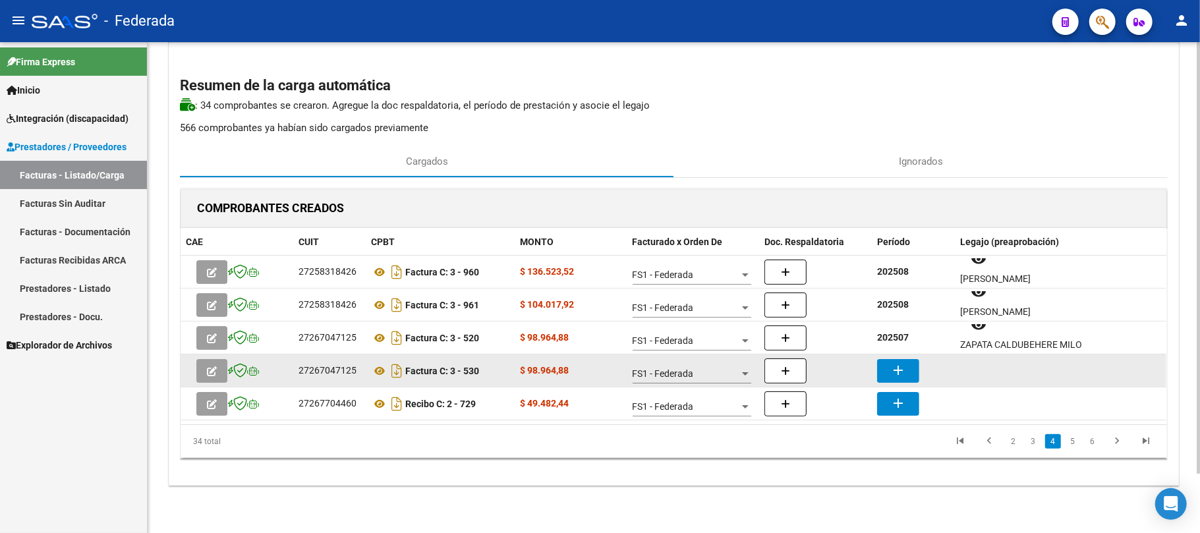
click at [908, 368] on button "add" at bounding box center [898, 371] width 42 height 24
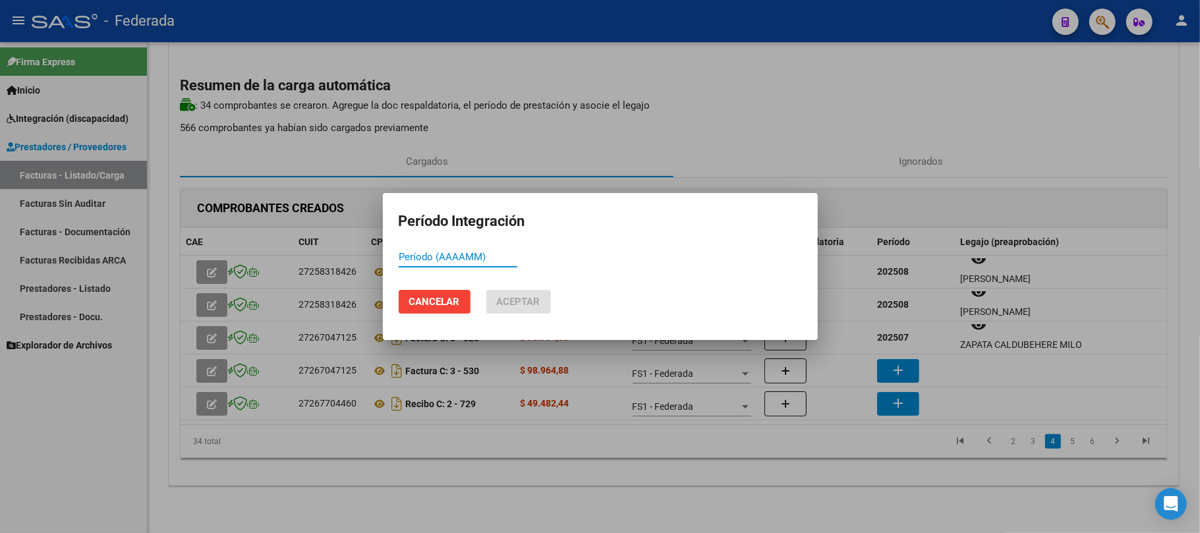
paste input "202508"
type input "202508"
click at [536, 301] on span "Aceptar" at bounding box center [518, 302] width 43 height 12
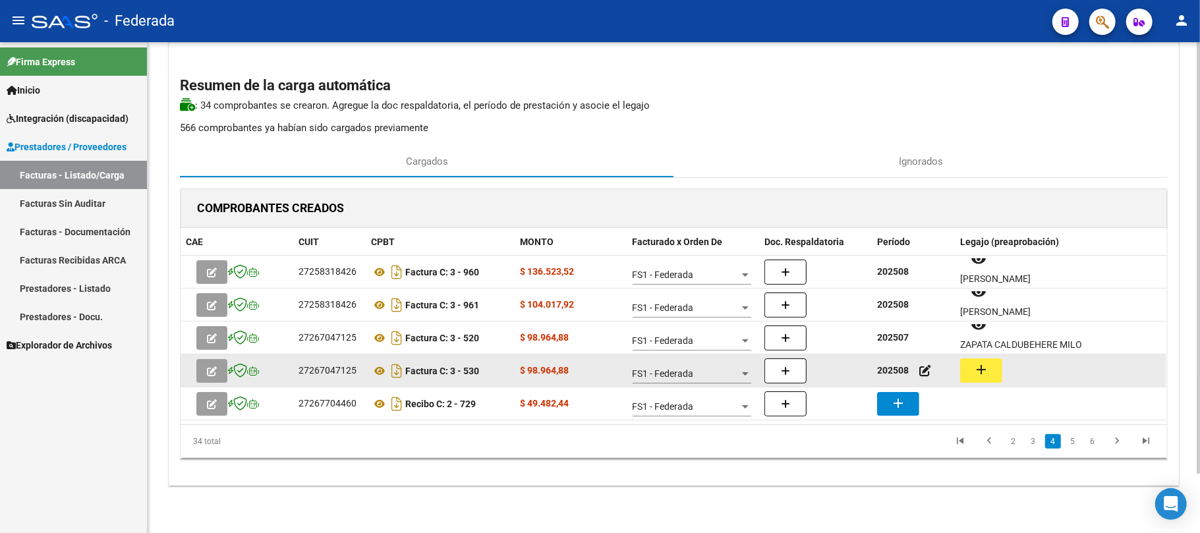
click at [987, 373] on mat-icon "add" at bounding box center [981, 370] width 16 height 16
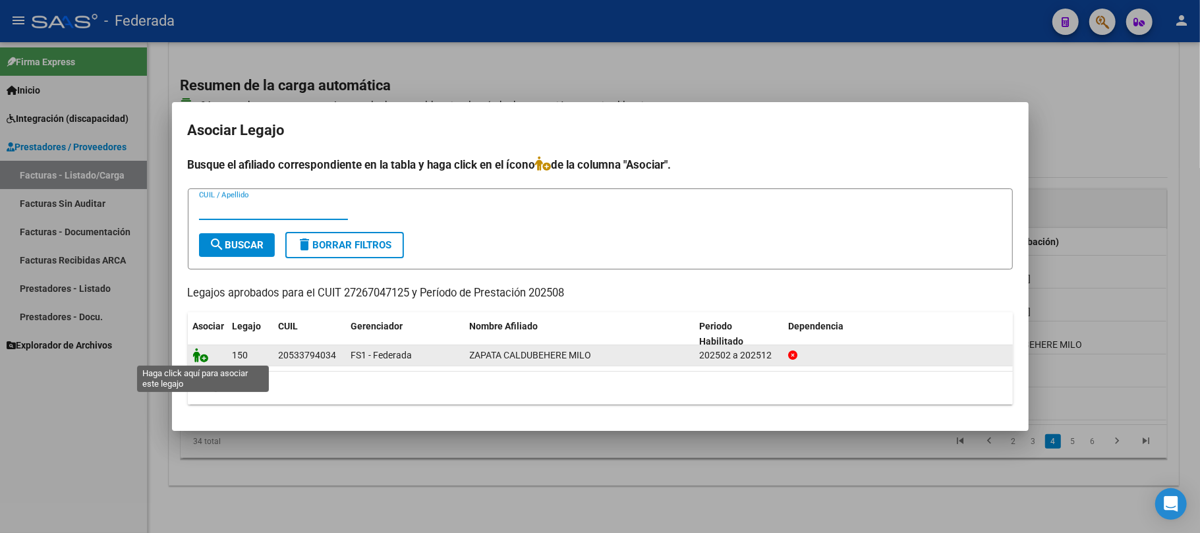
click at [204, 354] on icon at bounding box center [201, 355] width 16 height 14
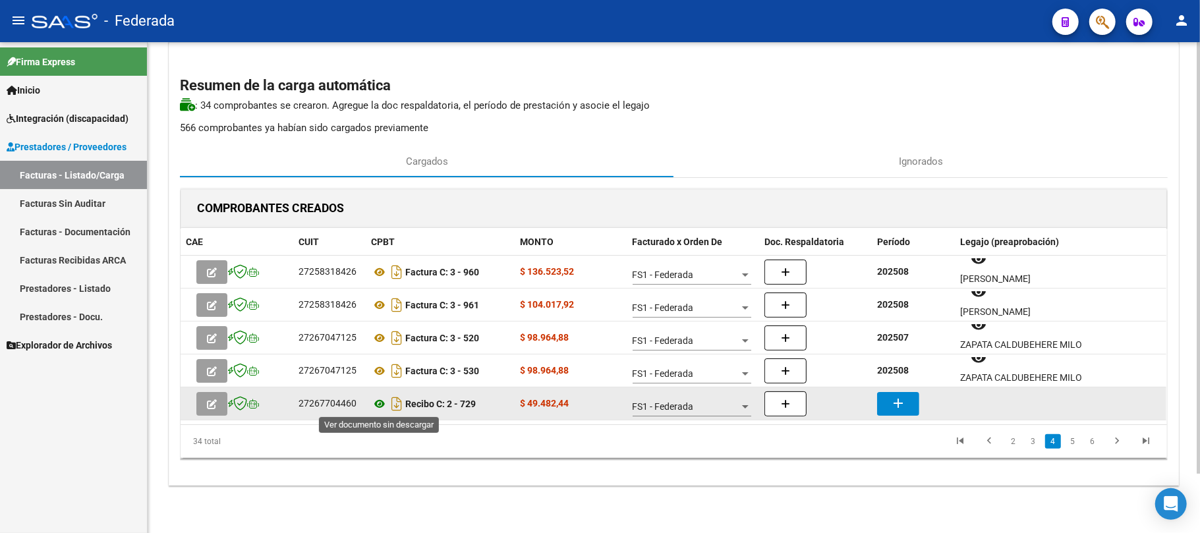
click at [378, 405] on icon at bounding box center [379, 404] width 17 height 16
click at [888, 405] on button "add" at bounding box center [898, 404] width 42 height 24
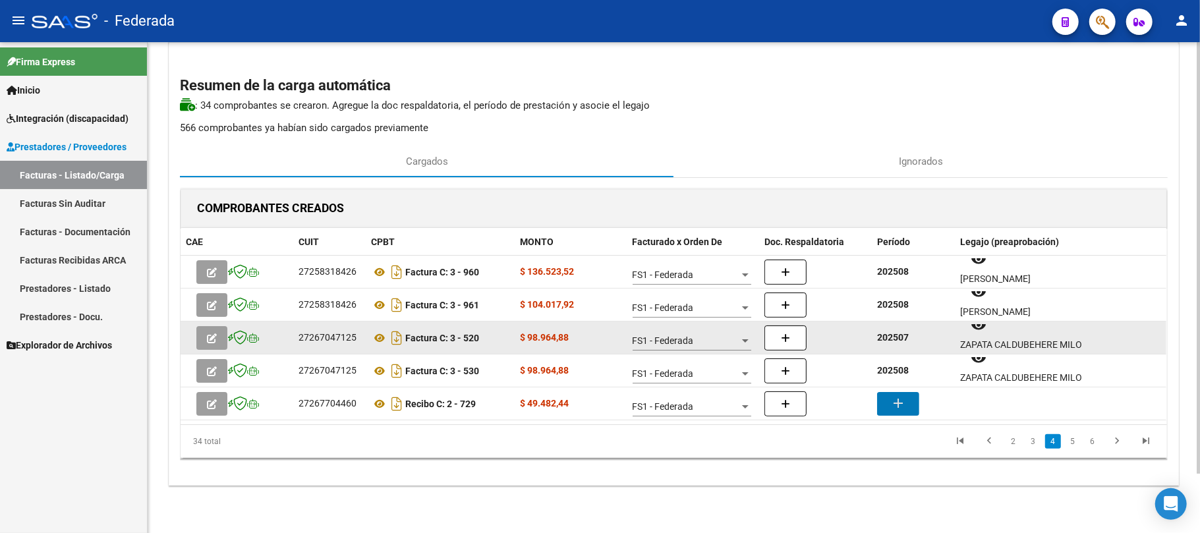
click at [897, 336] on strong "202507" at bounding box center [893, 337] width 32 height 11
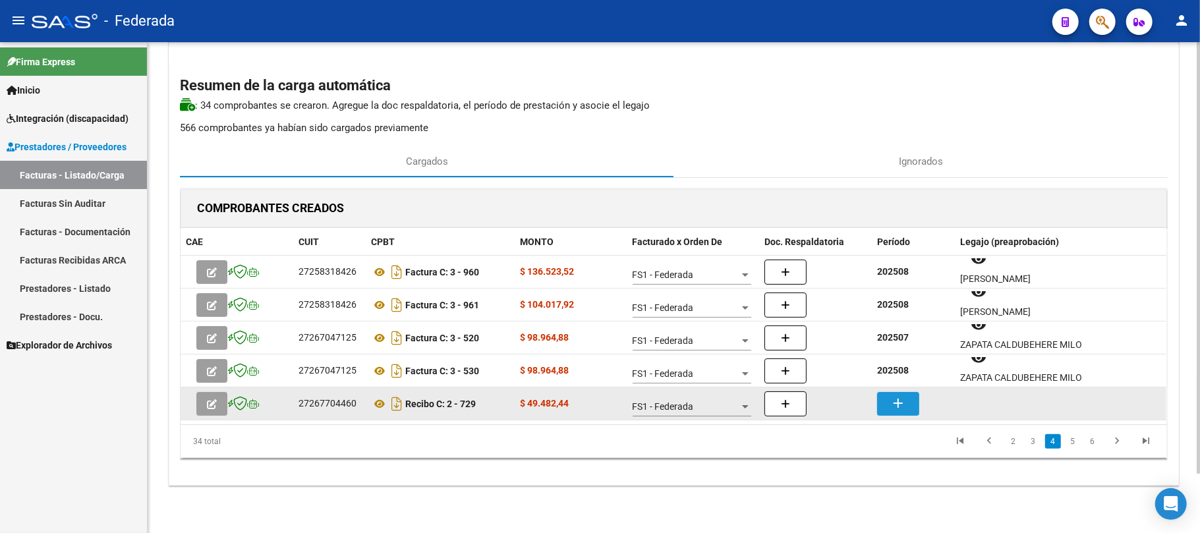
click at [899, 401] on mat-icon "add" at bounding box center [898, 403] width 16 height 16
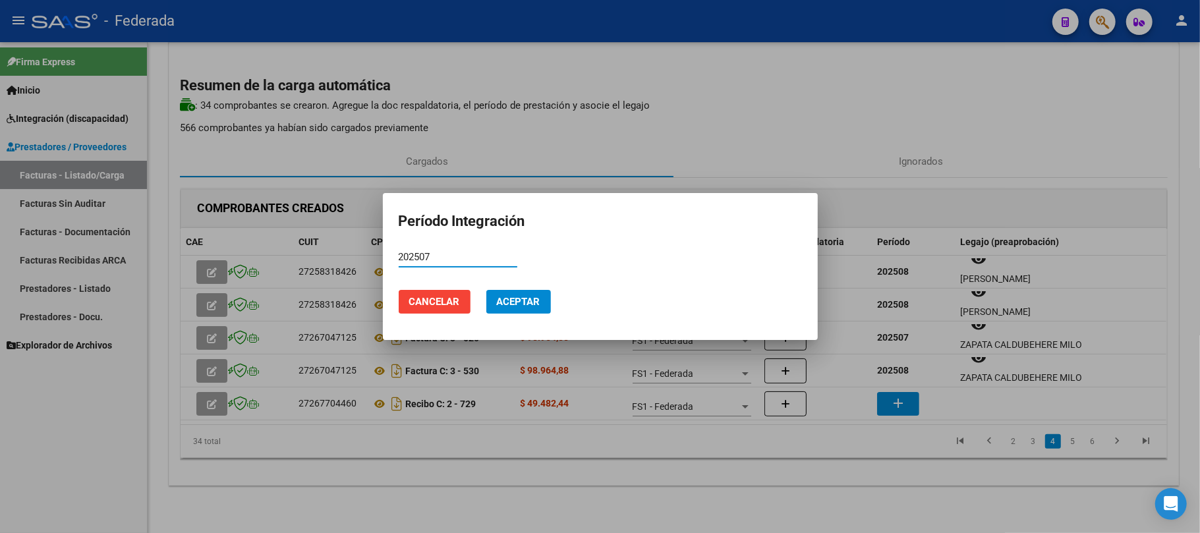
type input "202507"
click at [535, 303] on span "Aceptar" at bounding box center [518, 302] width 43 height 12
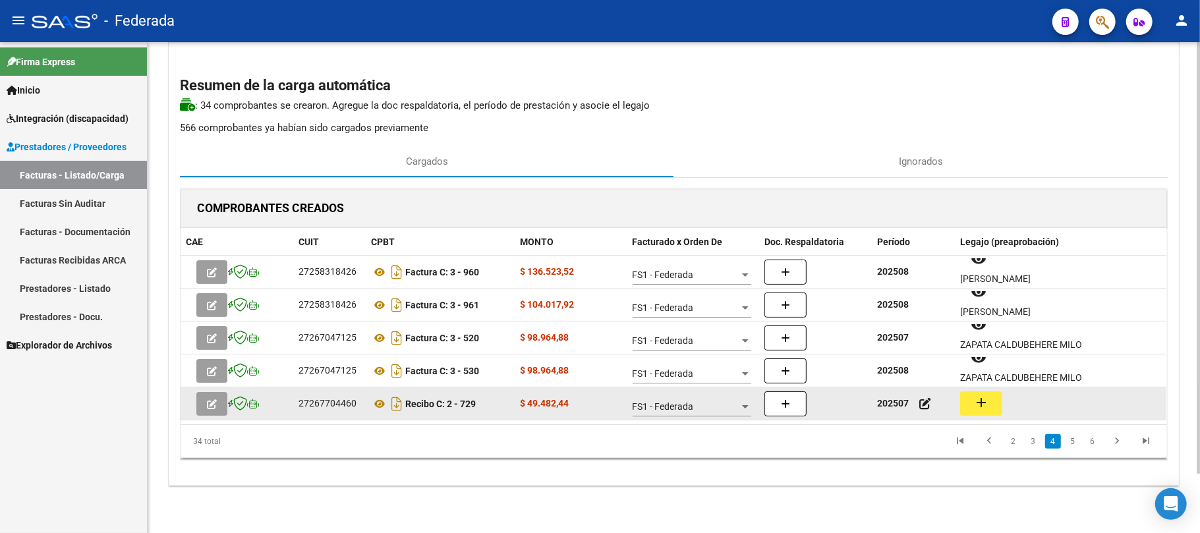
click at [971, 399] on button "add" at bounding box center [981, 403] width 42 height 24
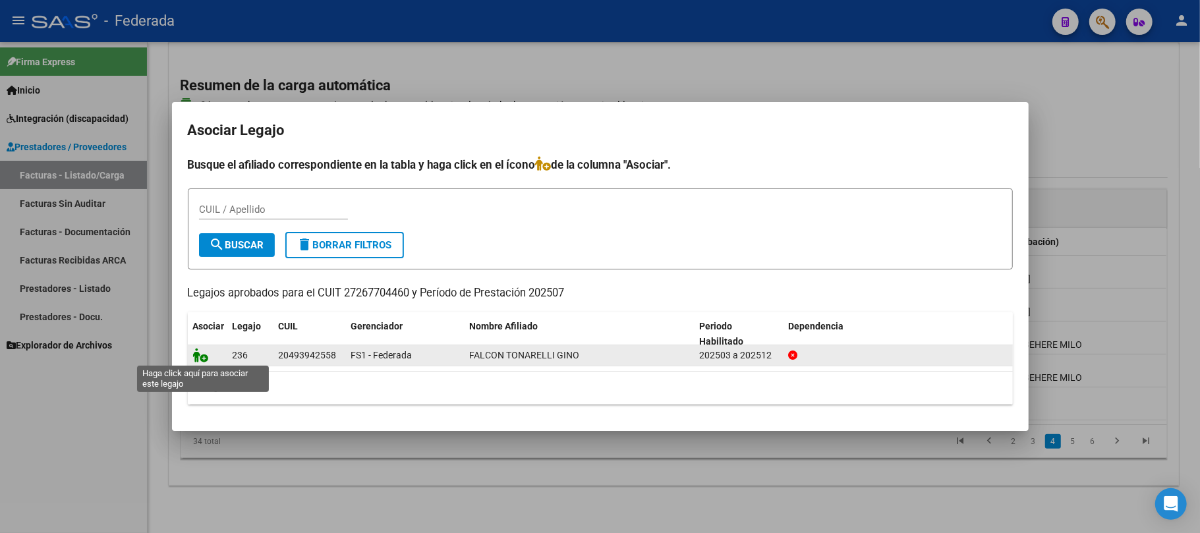
click at [201, 353] on icon at bounding box center [201, 355] width 16 height 14
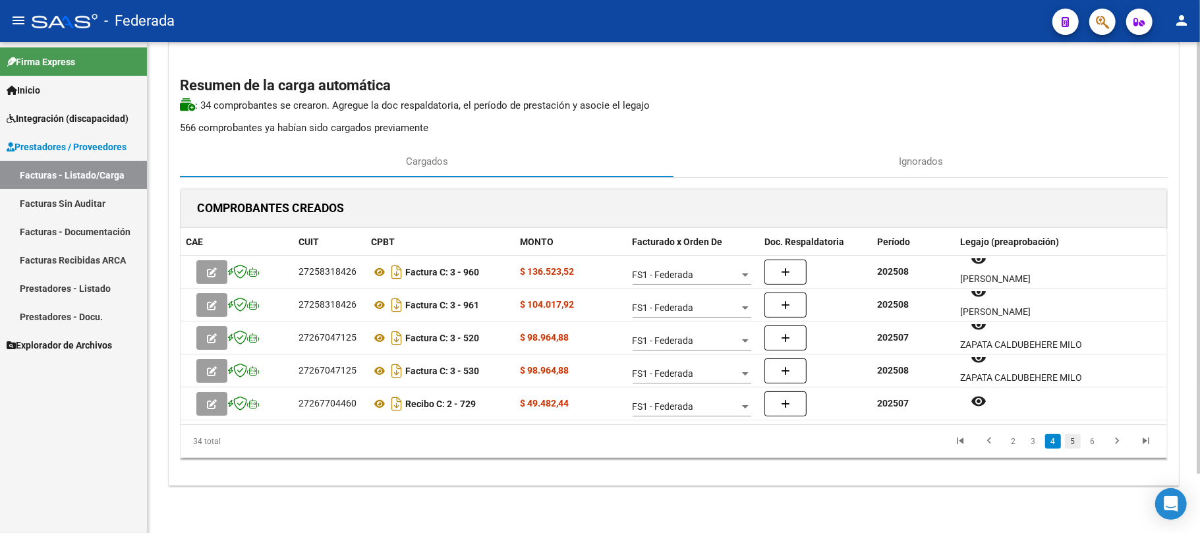
click at [1075, 443] on link "5" at bounding box center [1073, 441] width 16 height 14
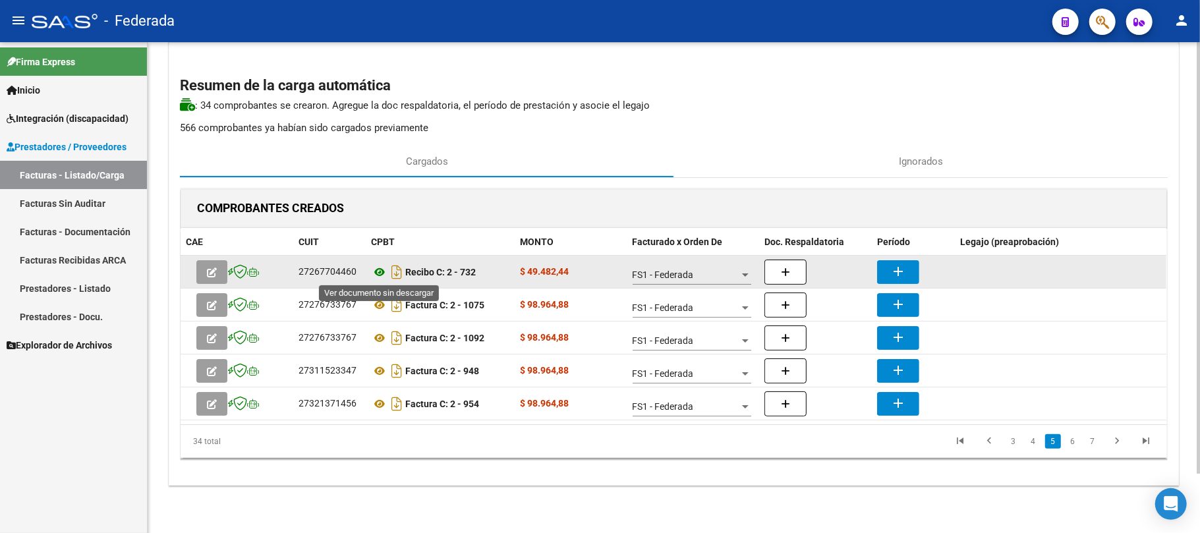
click at [381, 272] on icon at bounding box center [379, 272] width 17 height 16
click at [896, 264] on mat-icon "add" at bounding box center [898, 272] width 16 height 16
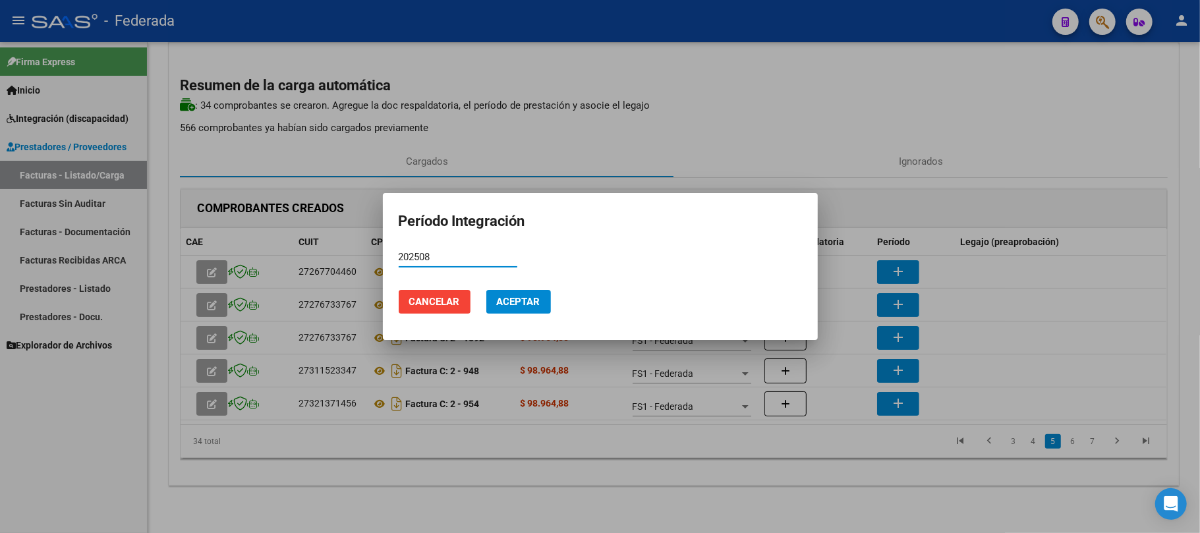
type input "202508"
click at [534, 314] on button "Aceptar" at bounding box center [518, 302] width 65 height 24
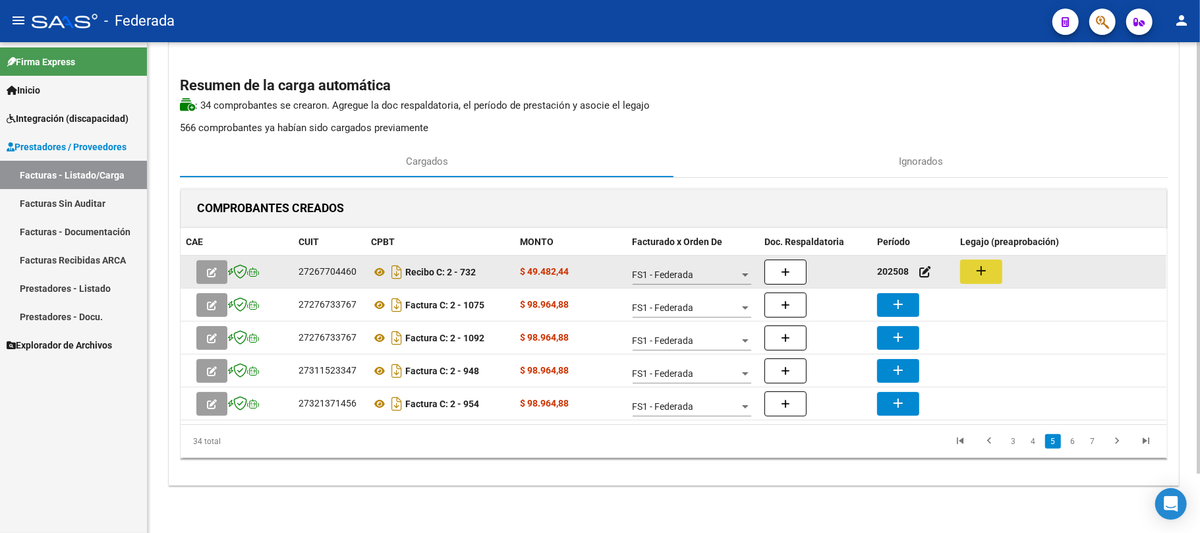
click at [973, 278] on button "add" at bounding box center [981, 272] width 42 height 24
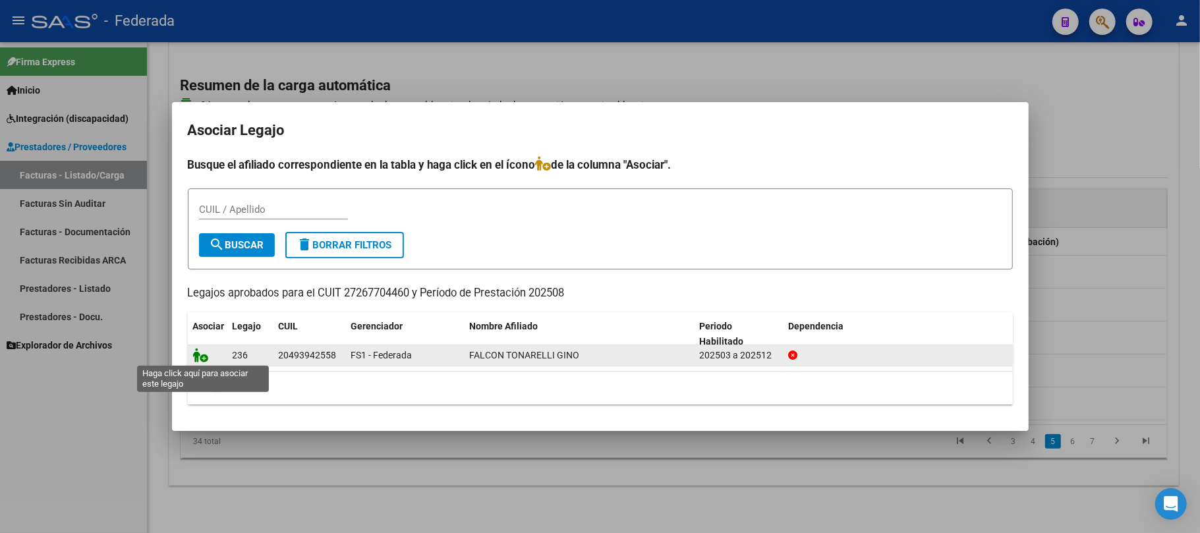
click at [194, 356] on icon at bounding box center [201, 355] width 16 height 14
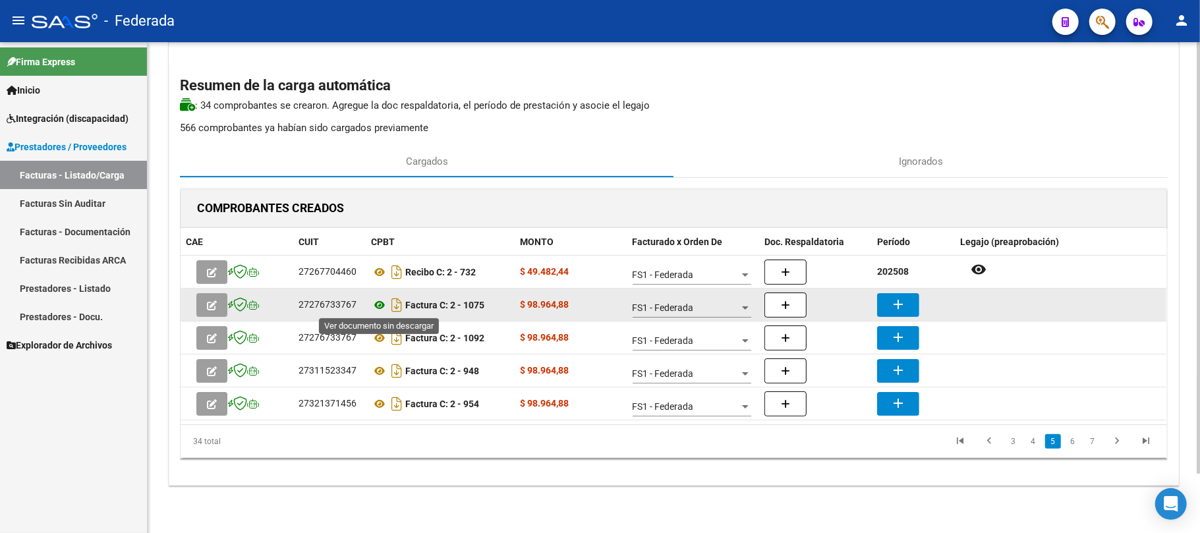
click at [377, 304] on icon at bounding box center [379, 305] width 17 height 16
click at [884, 295] on button "add" at bounding box center [898, 305] width 42 height 24
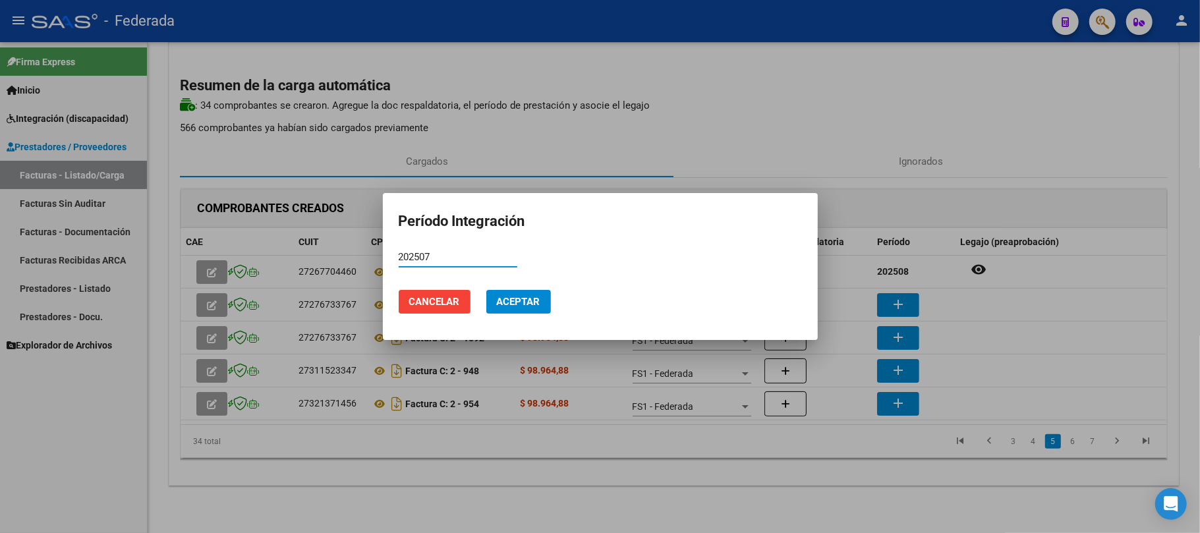
type input "202507"
click at [514, 304] on span "Aceptar" at bounding box center [518, 302] width 43 height 12
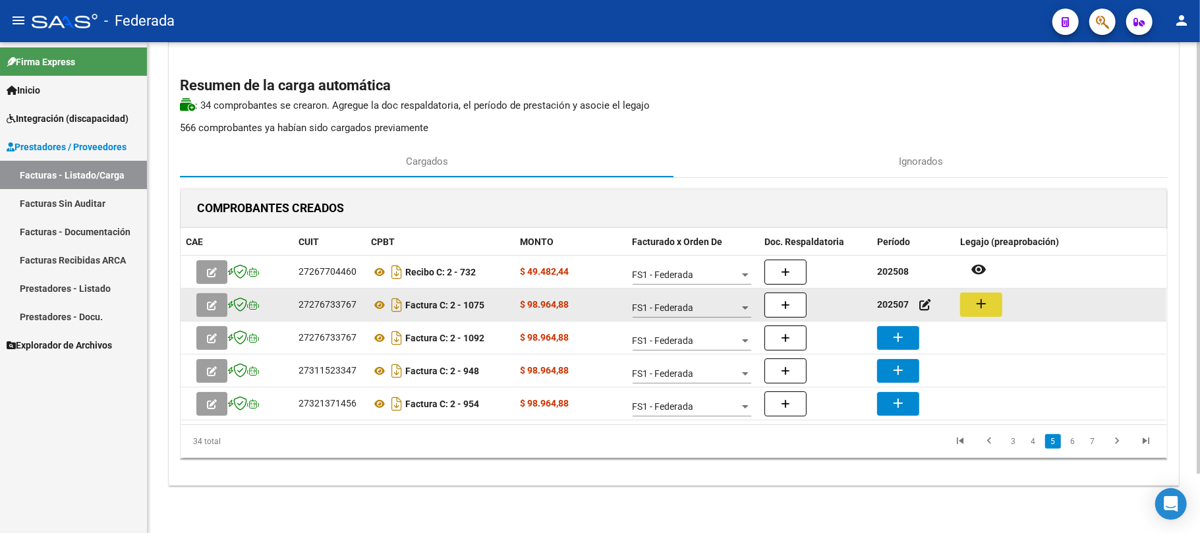
click at [986, 301] on mat-icon "add" at bounding box center [981, 304] width 16 height 16
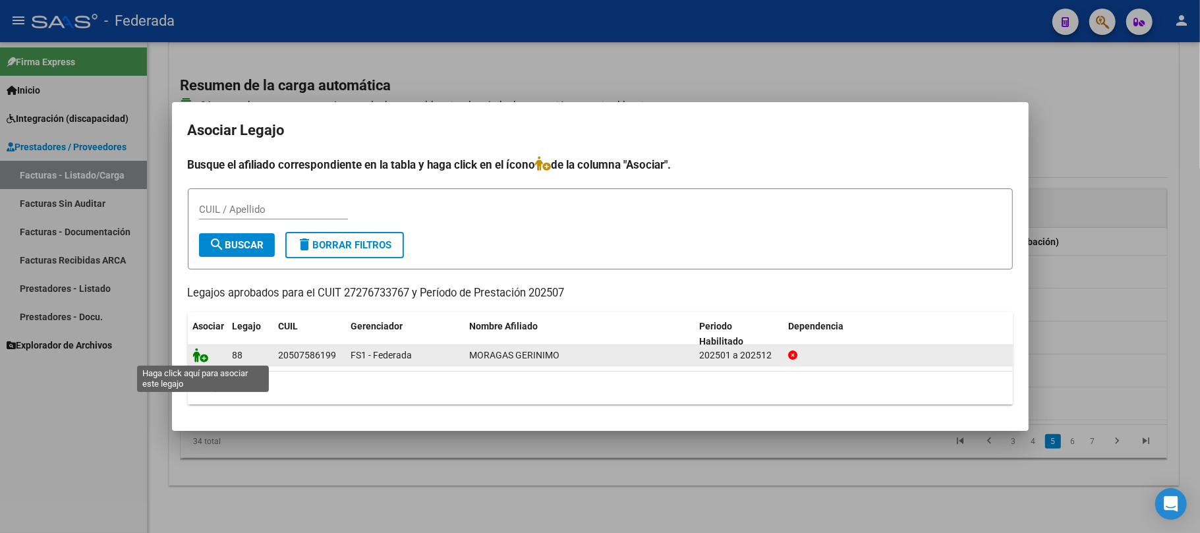
click at [199, 355] on icon at bounding box center [201, 355] width 16 height 14
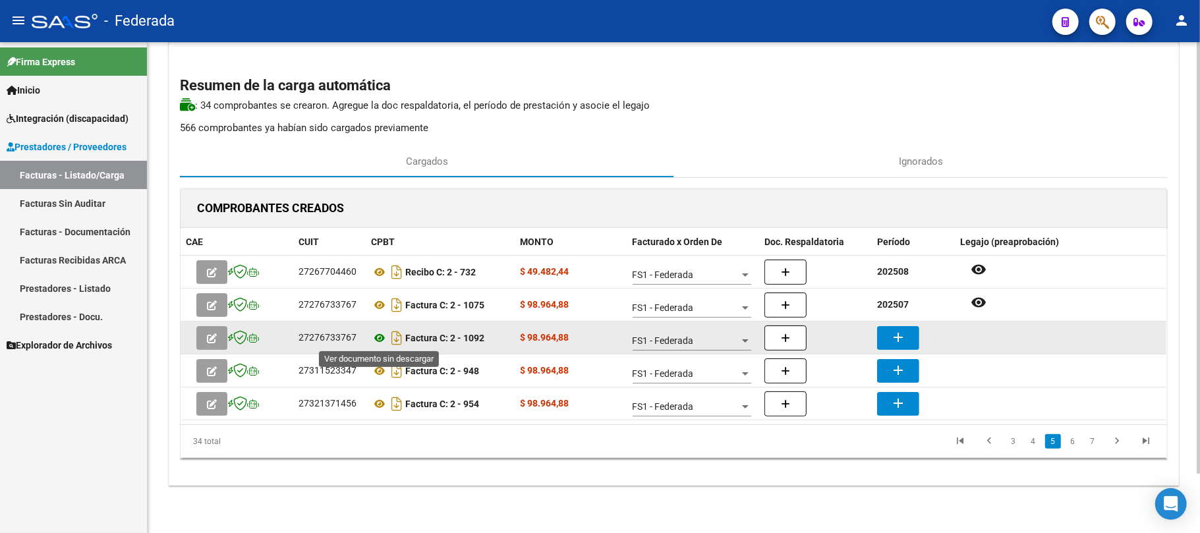
click at [376, 341] on icon at bounding box center [379, 338] width 17 height 16
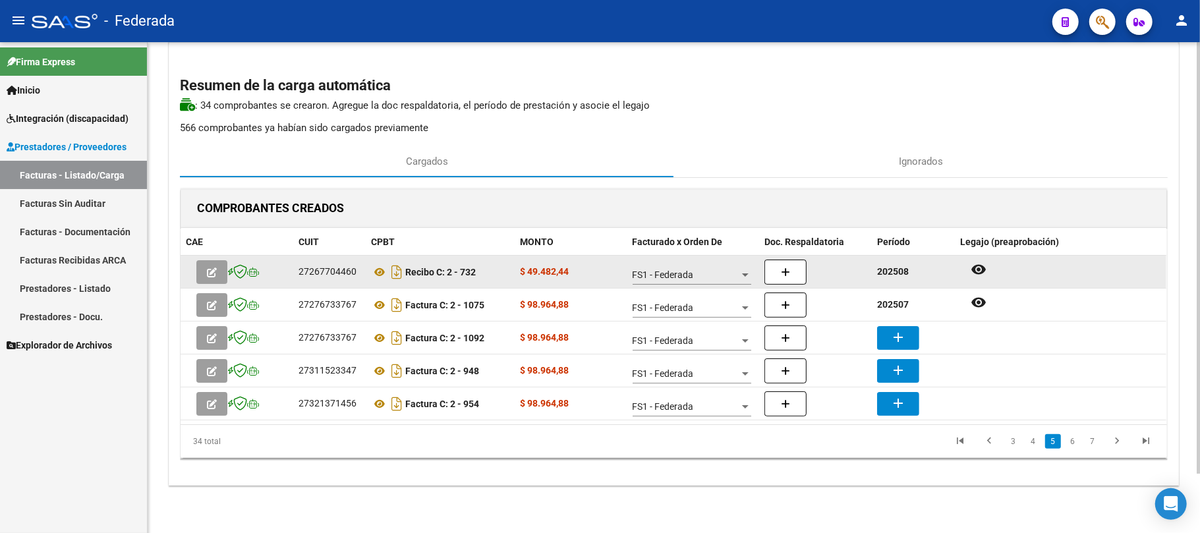
click at [886, 277] on strong "202508" at bounding box center [893, 271] width 32 height 11
click at [877, 267] on strong "202508" at bounding box center [893, 271] width 32 height 11
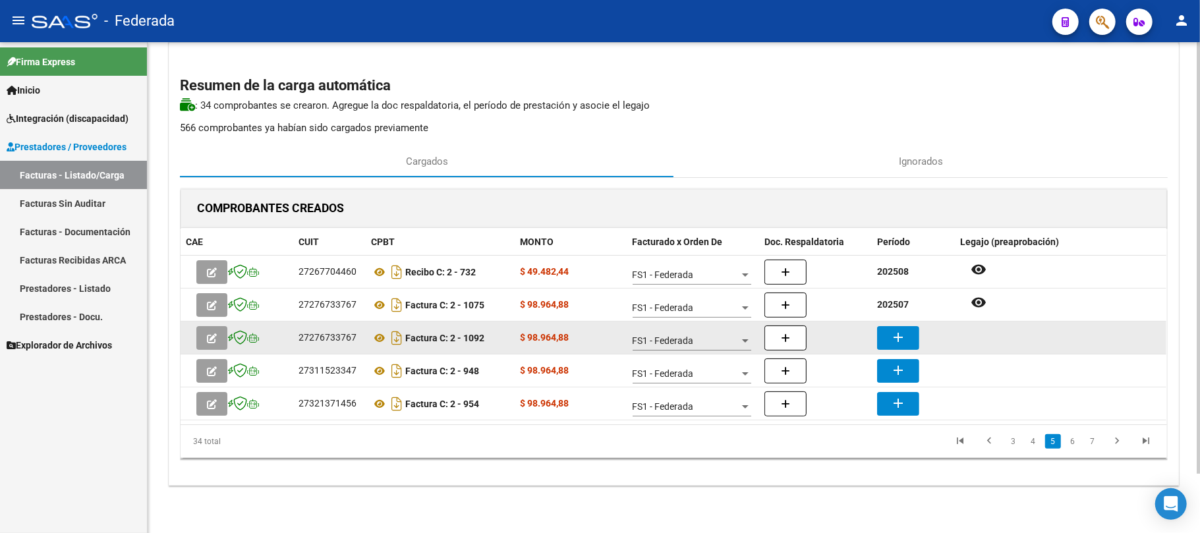
click at [888, 341] on button "add" at bounding box center [898, 338] width 42 height 24
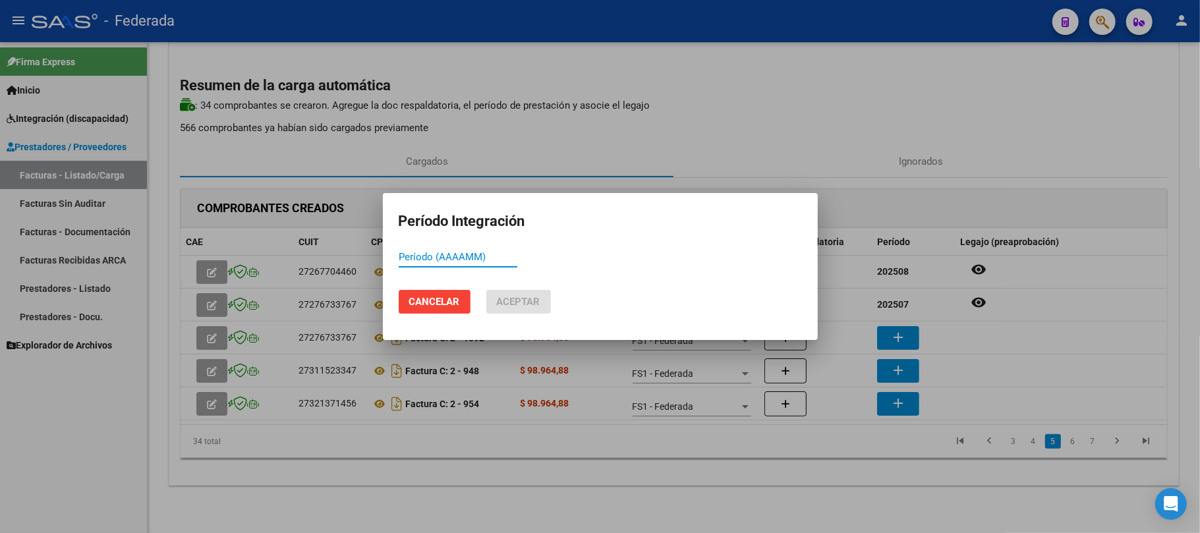
paste input "202508"
type input "202508"
click at [506, 302] on span "Aceptar" at bounding box center [518, 302] width 43 height 12
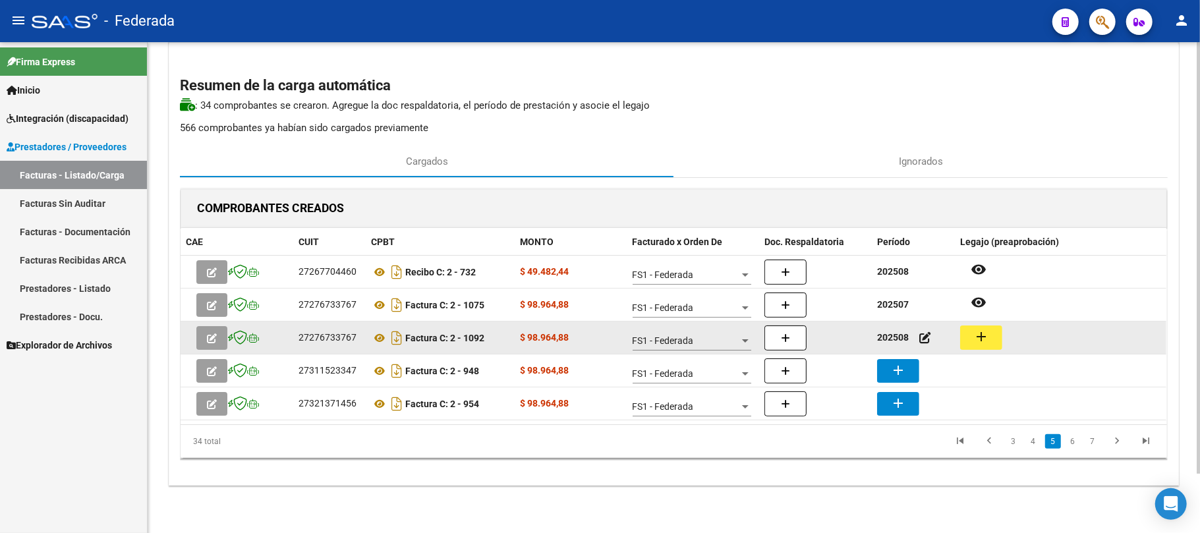
click at [981, 337] on mat-icon "add" at bounding box center [981, 337] width 16 height 16
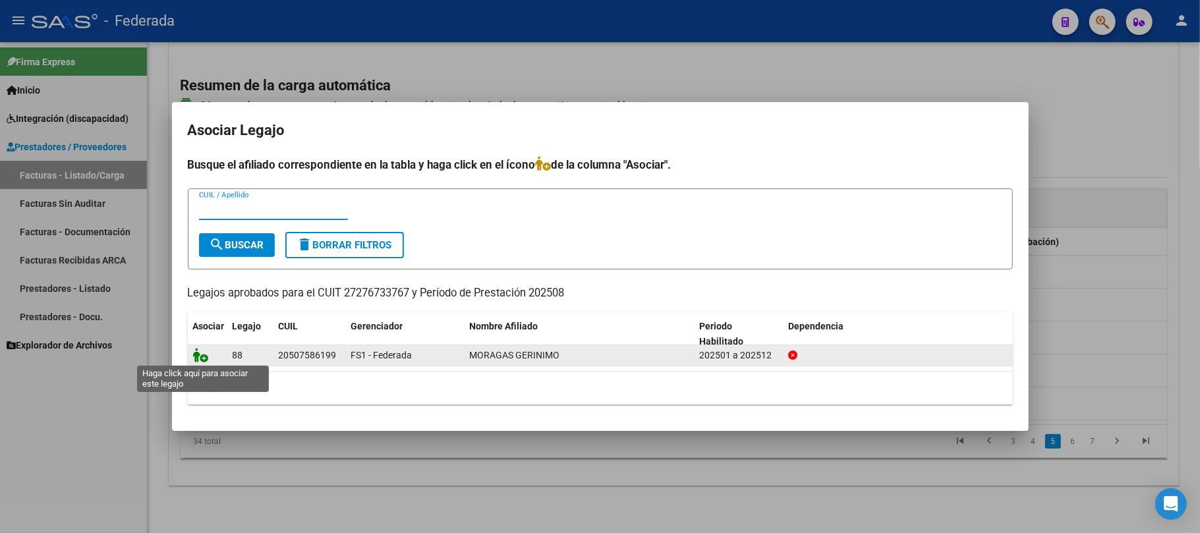
click at [207, 355] on icon at bounding box center [201, 355] width 16 height 14
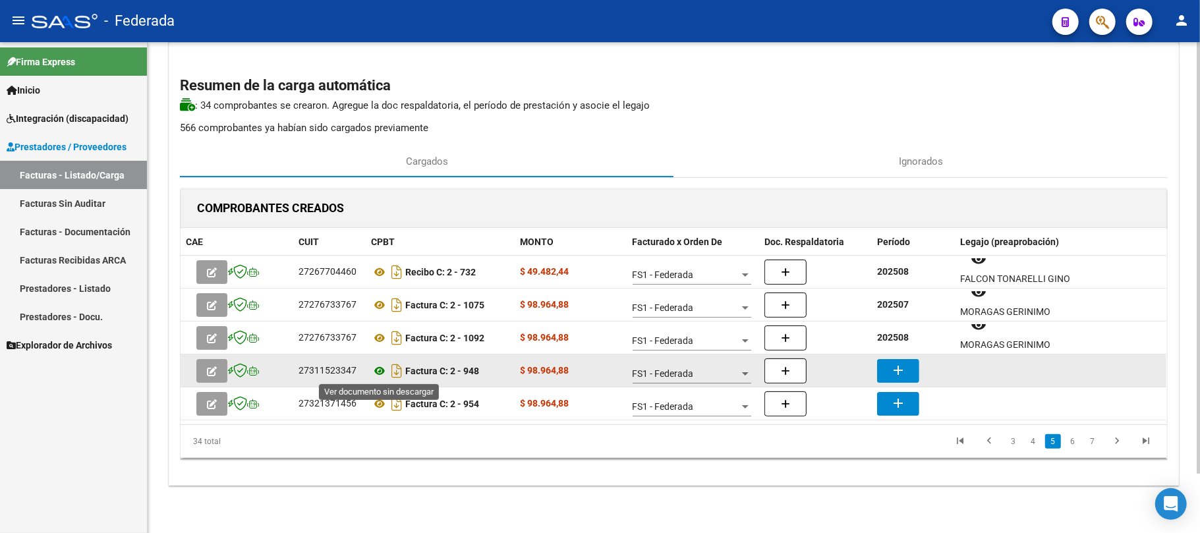
click at [378, 370] on icon at bounding box center [379, 371] width 17 height 16
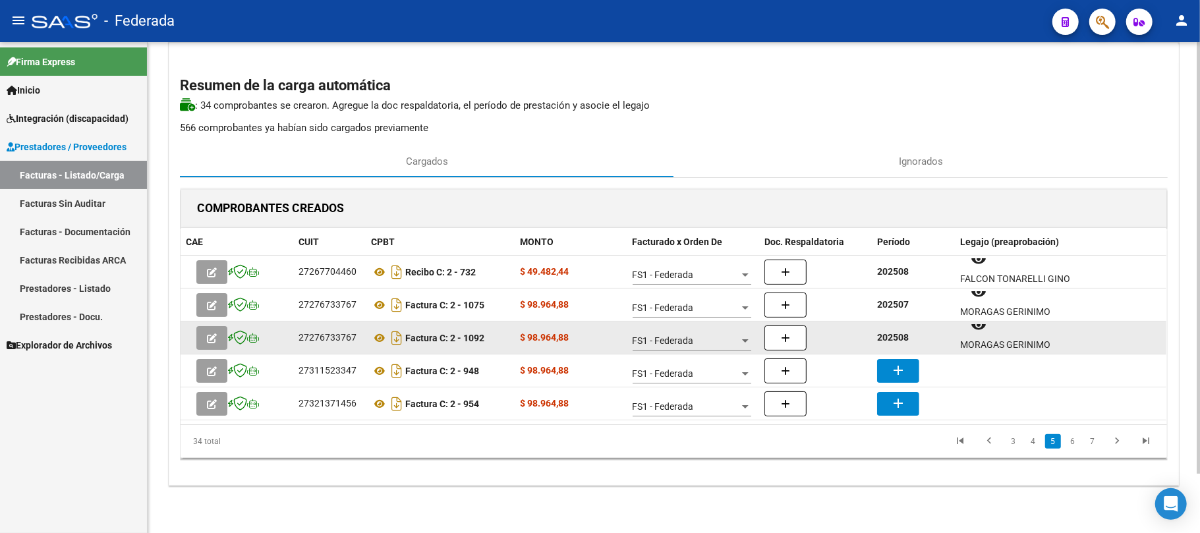
click at [880, 337] on strong "202508" at bounding box center [893, 337] width 32 height 11
click at [880, 336] on strong "202508" at bounding box center [893, 337] width 32 height 11
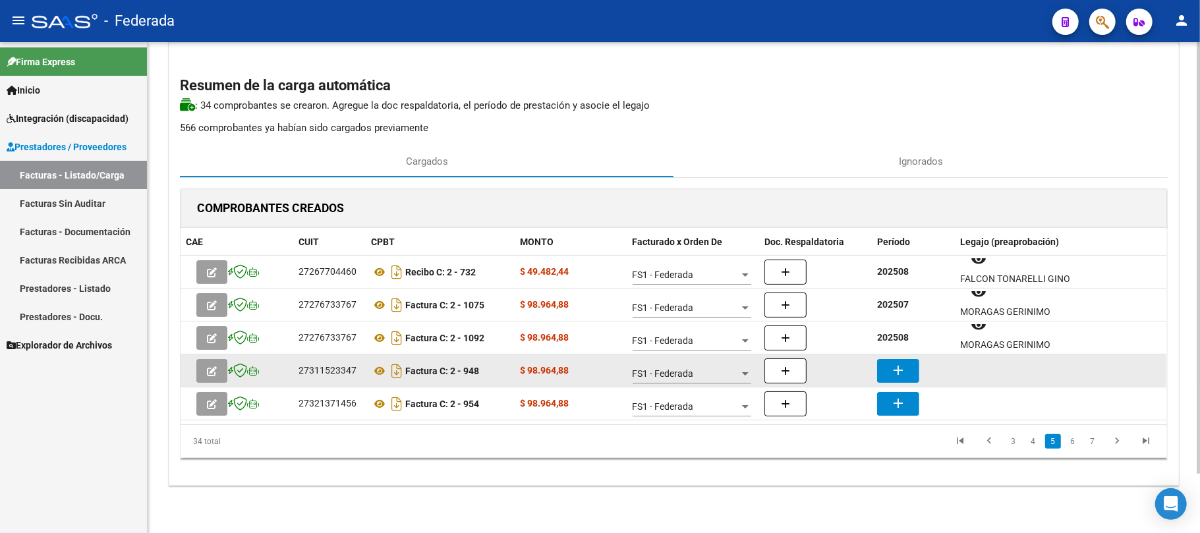
click at [894, 364] on mat-icon "add" at bounding box center [898, 370] width 16 height 16
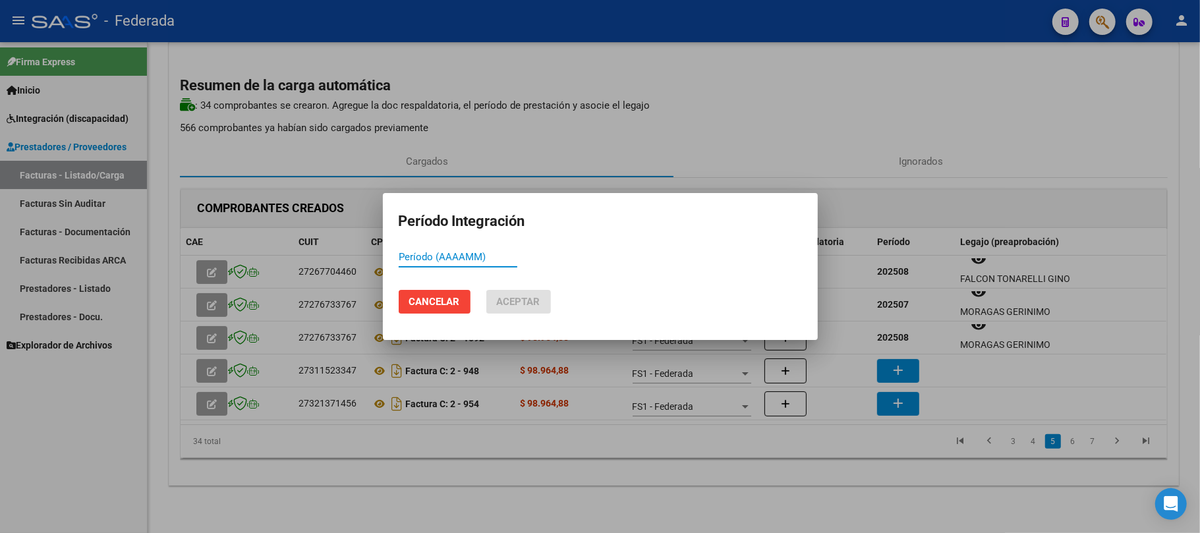
paste input "202508"
type input "202508"
click at [528, 308] on button "Aceptar" at bounding box center [518, 302] width 65 height 24
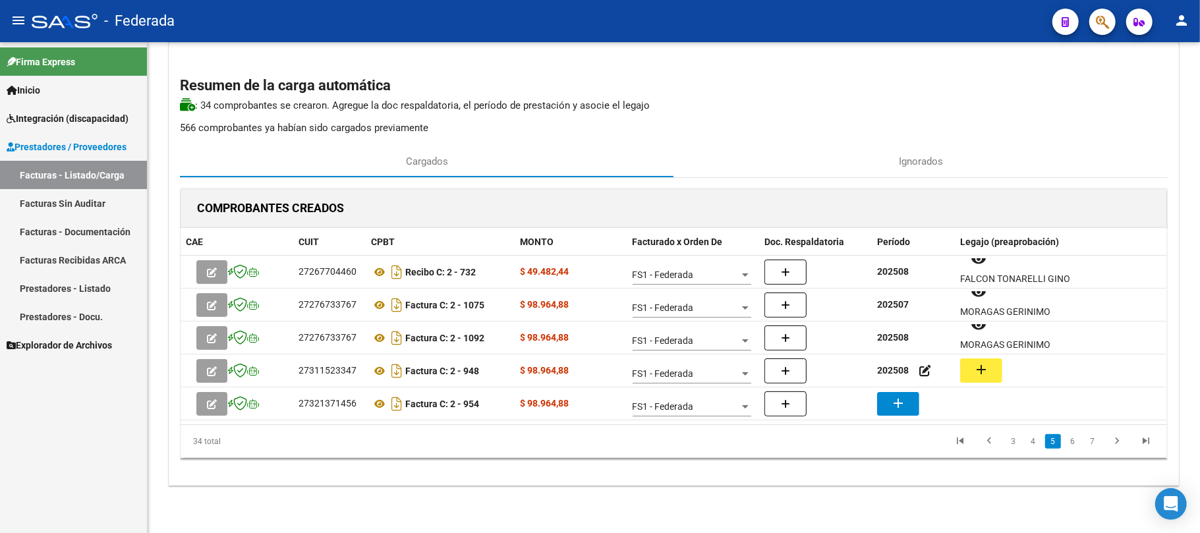
click at [978, 375] on mat-icon "add" at bounding box center [981, 370] width 16 height 16
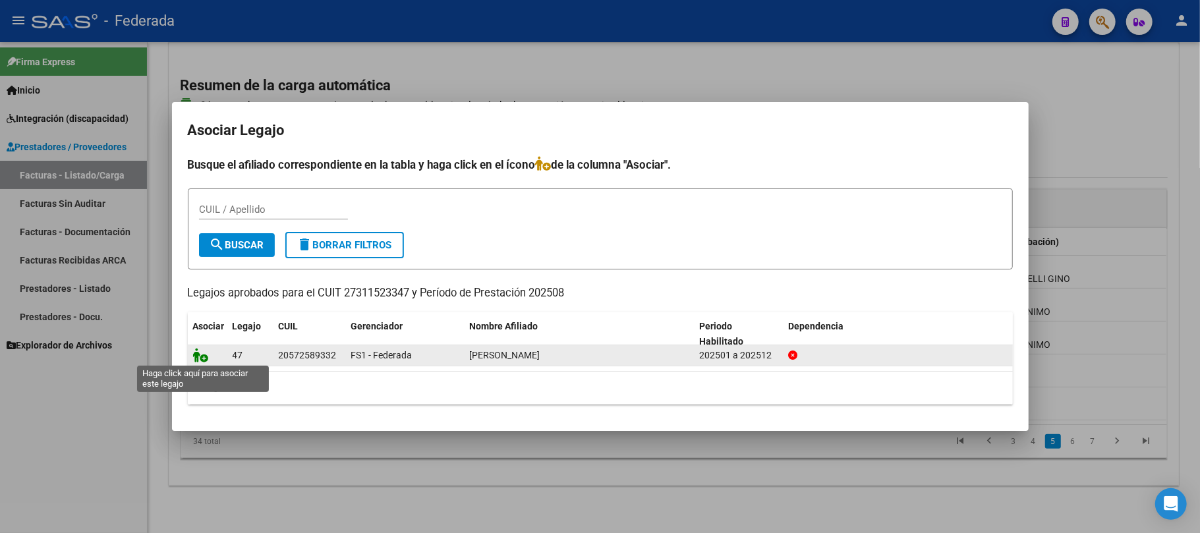
click at [206, 352] on icon at bounding box center [201, 355] width 16 height 14
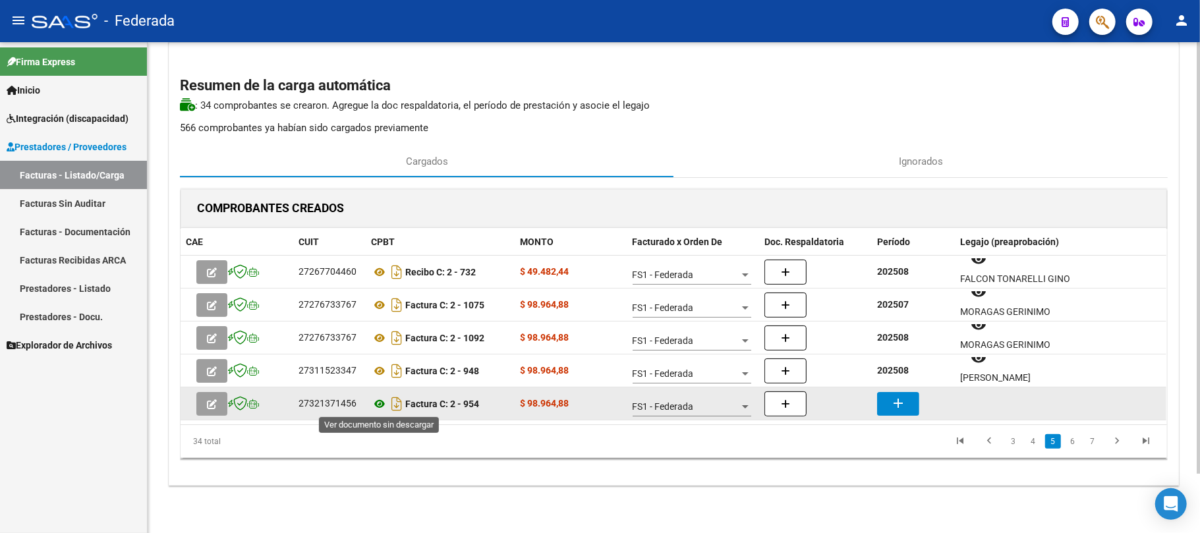
click at [377, 405] on icon at bounding box center [379, 404] width 17 height 16
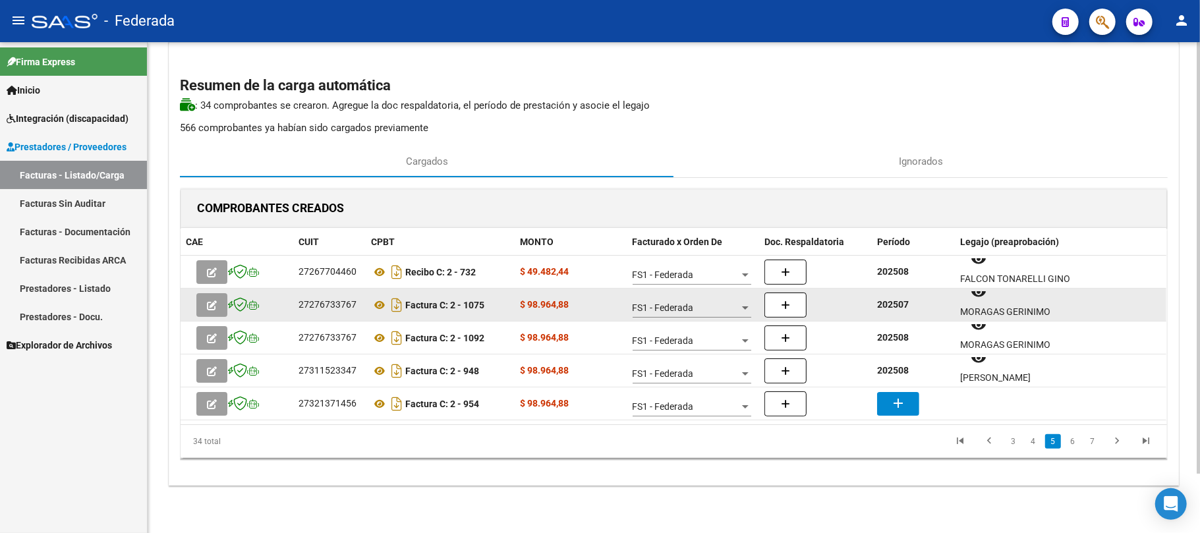
click at [892, 306] on strong "202507" at bounding box center [893, 304] width 32 height 11
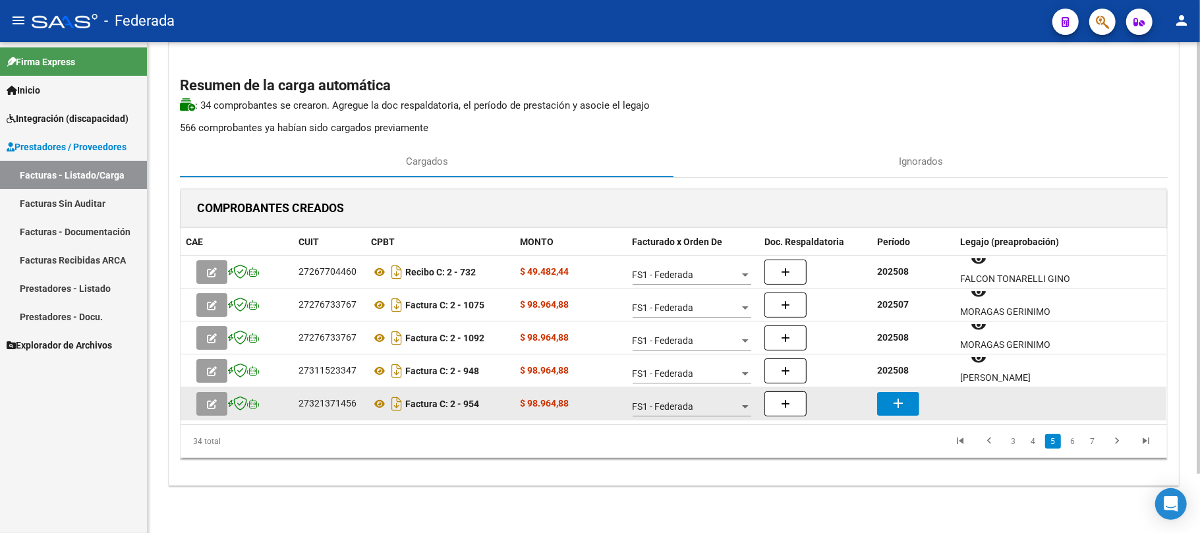
click at [913, 406] on button "add" at bounding box center [898, 404] width 42 height 24
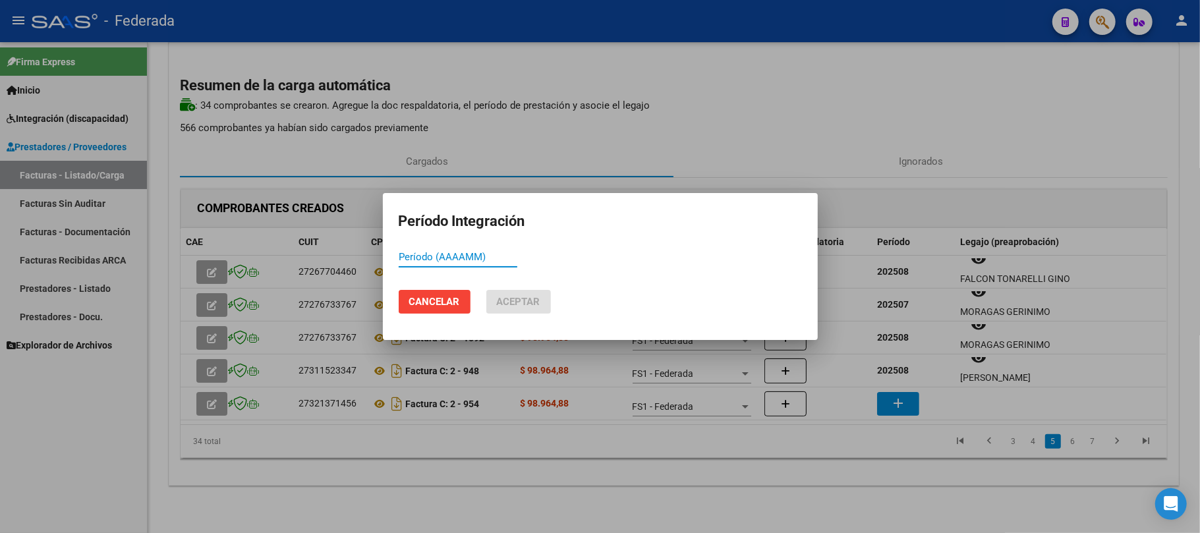
paste input "202507"
type input "202507"
click at [488, 298] on button "Aceptar" at bounding box center [518, 302] width 65 height 24
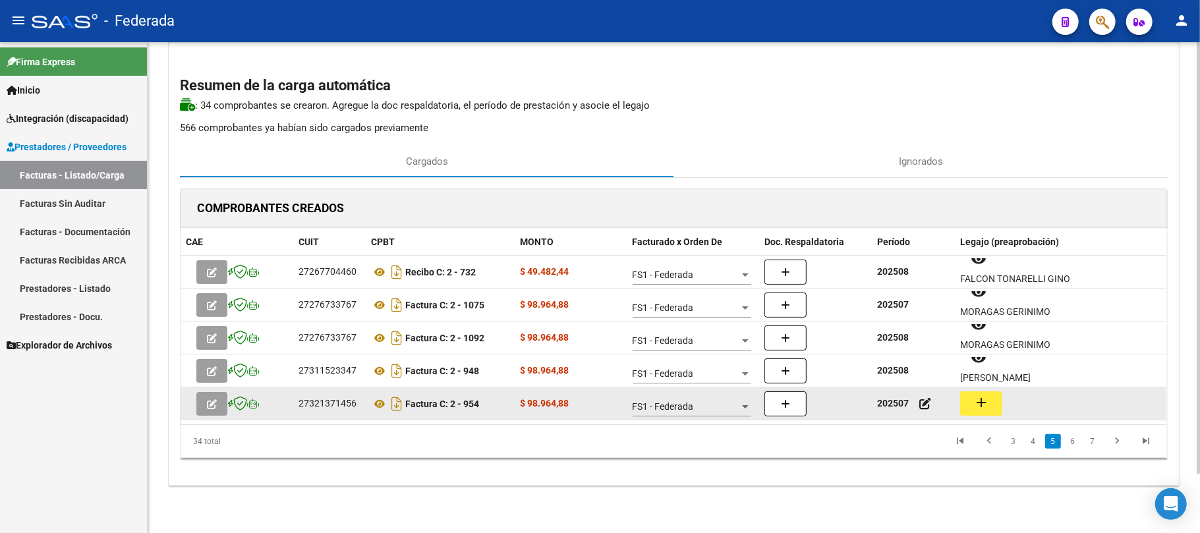
click at [976, 409] on mat-icon "add" at bounding box center [981, 403] width 16 height 16
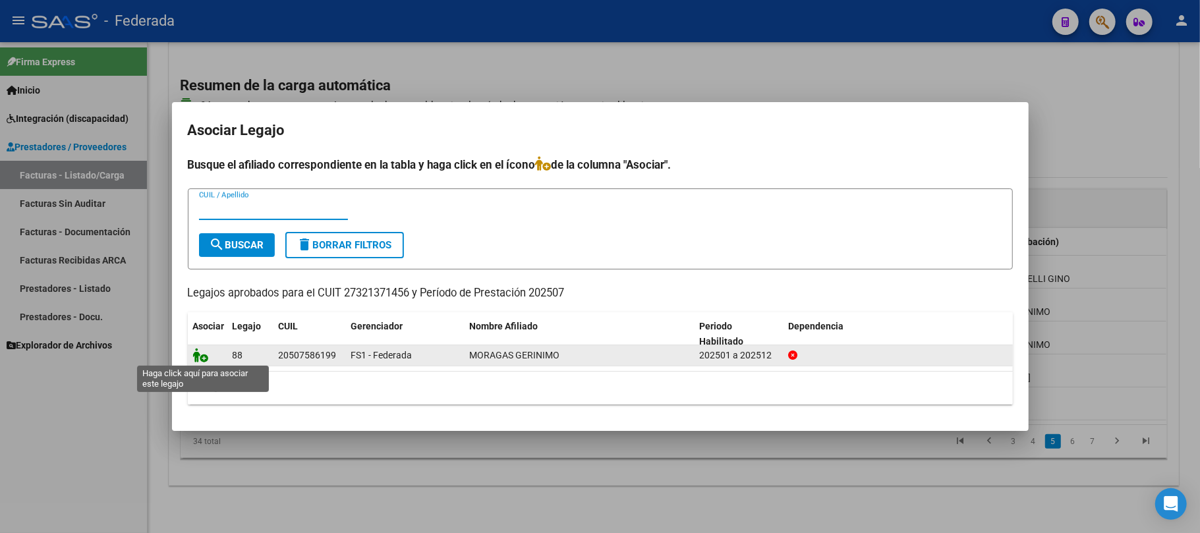
click at [206, 354] on icon at bounding box center [201, 355] width 16 height 14
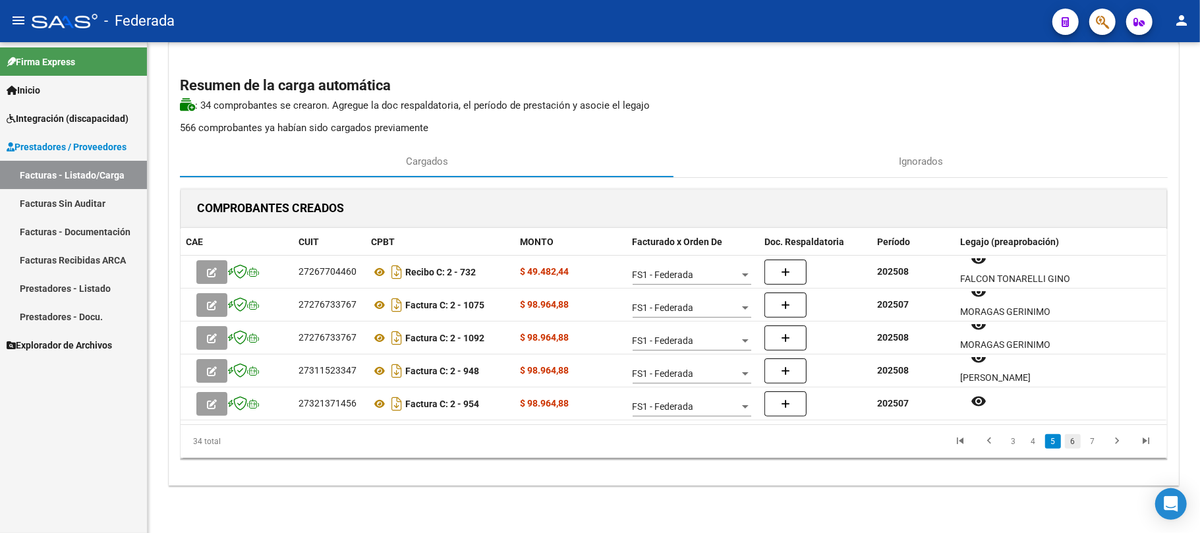
click at [1073, 447] on link "6" at bounding box center [1073, 441] width 16 height 14
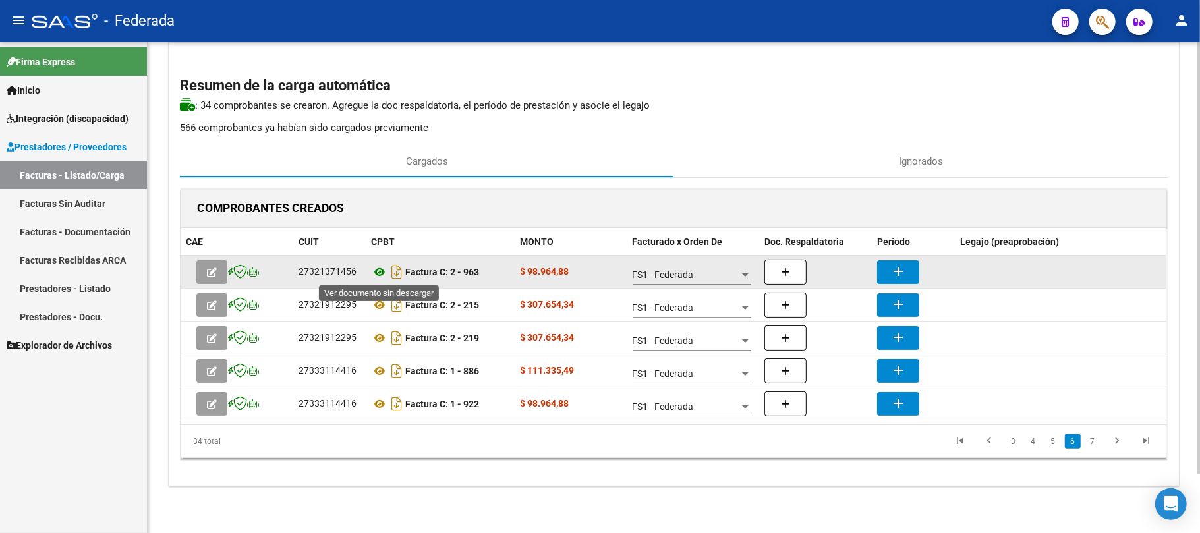
click at [377, 272] on icon at bounding box center [379, 272] width 17 height 16
click at [896, 270] on mat-icon "add" at bounding box center [898, 272] width 16 height 16
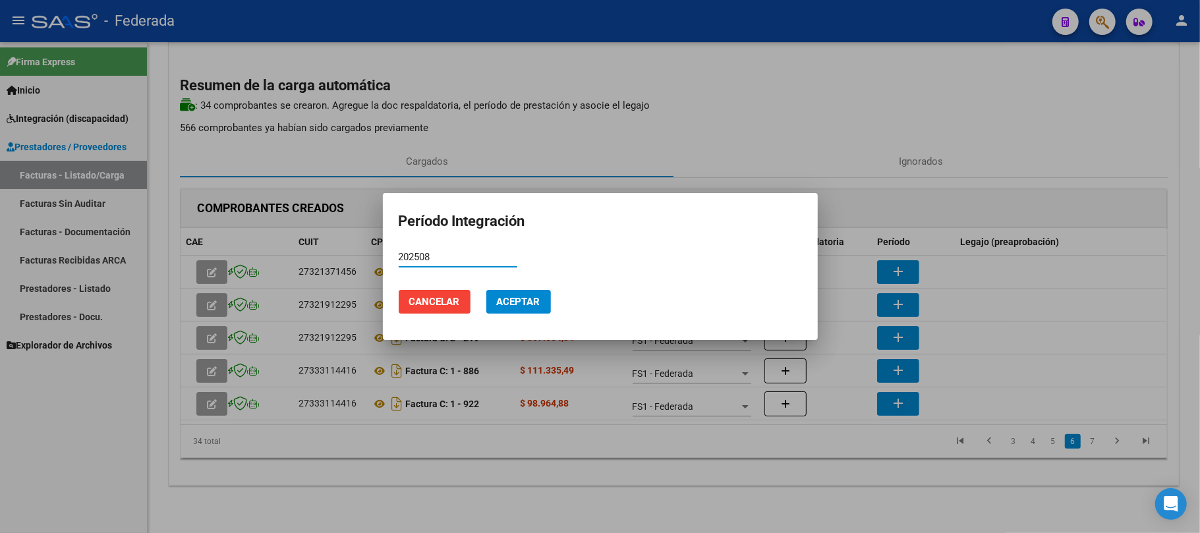
type input "202508"
click at [532, 303] on span "Aceptar" at bounding box center [518, 302] width 43 height 12
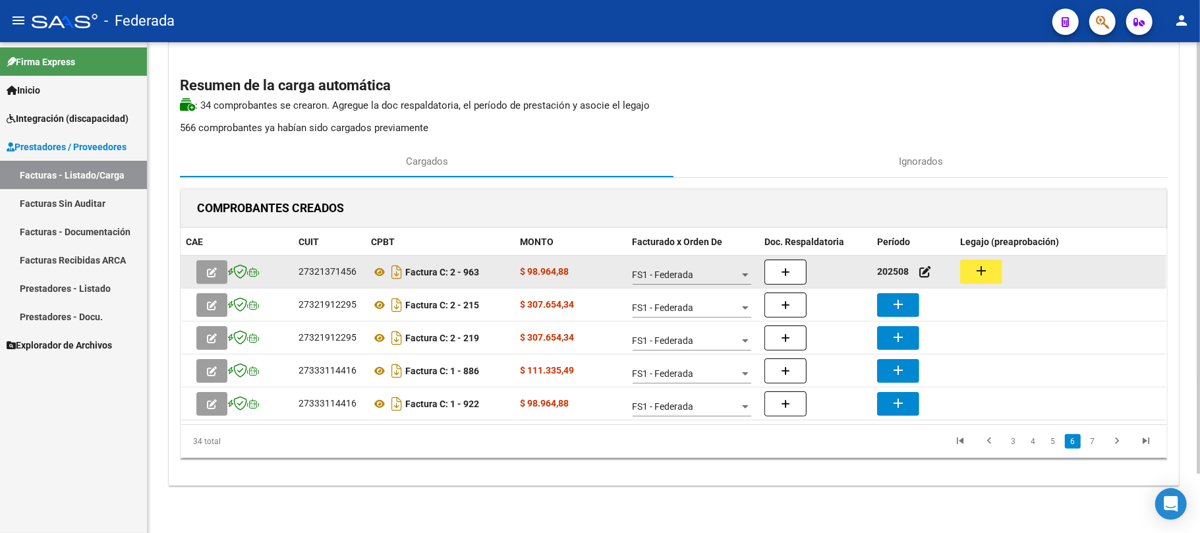
click at [987, 270] on mat-icon "add" at bounding box center [981, 271] width 16 height 16
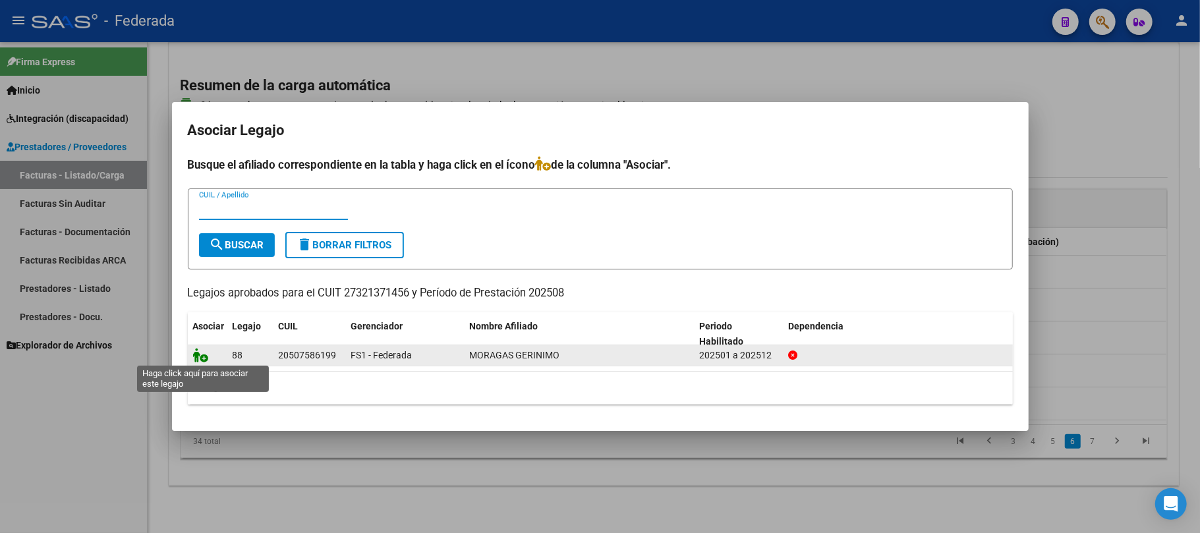
click at [207, 354] on icon at bounding box center [201, 355] width 16 height 14
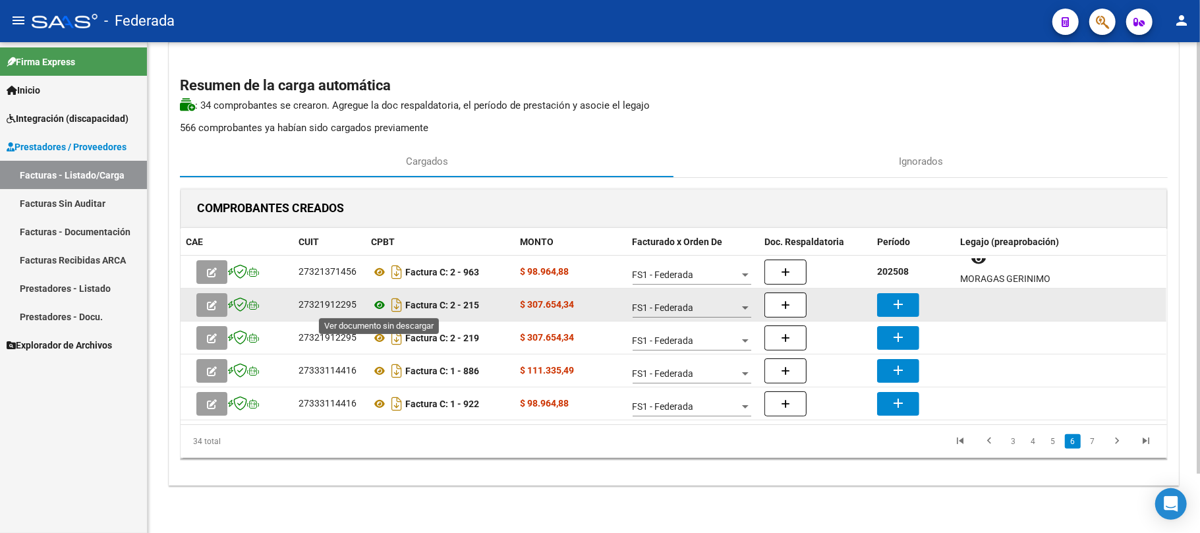
click at [378, 306] on icon at bounding box center [379, 305] width 17 height 16
click at [891, 304] on mat-icon "add" at bounding box center [898, 305] width 16 height 16
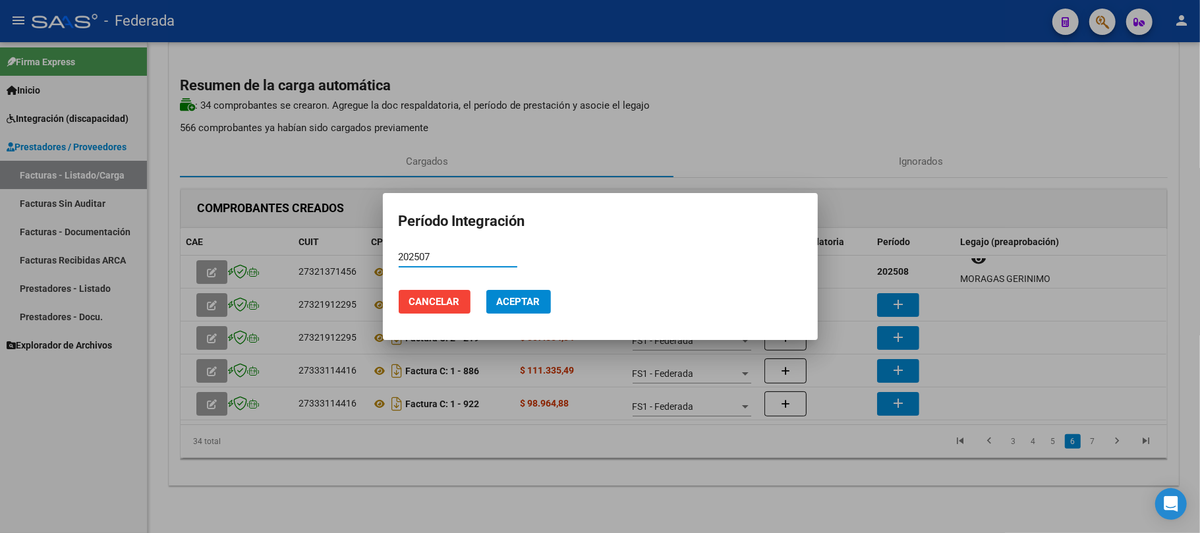
type input "202507"
click at [525, 299] on span "Aceptar" at bounding box center [518, 302] width 43 height 12
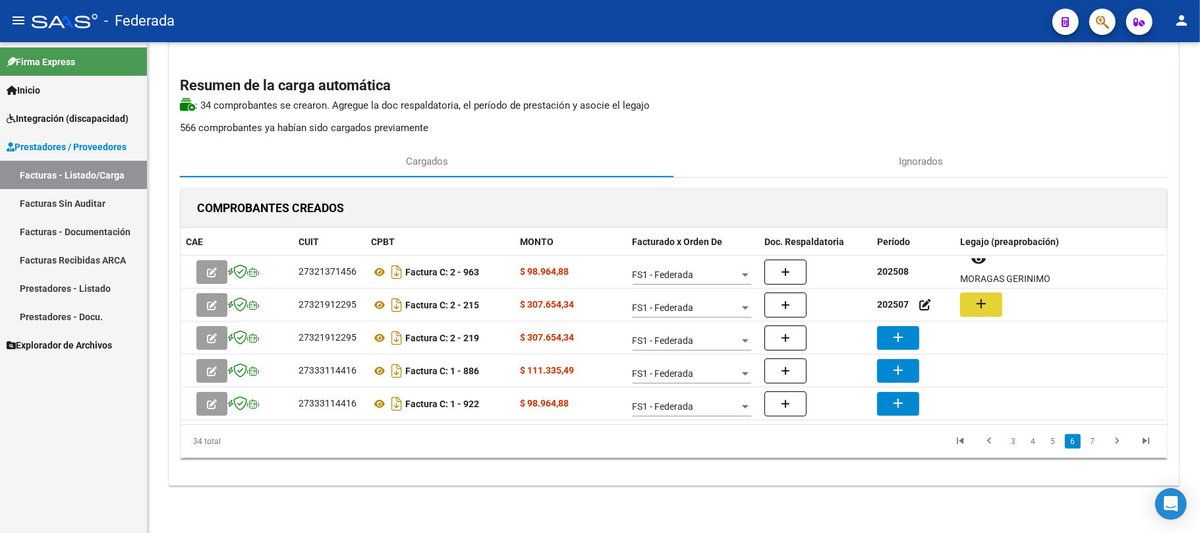
click at [986, 306] on mat-icon "add" at bounding box center [981, 304] width 16 height 16
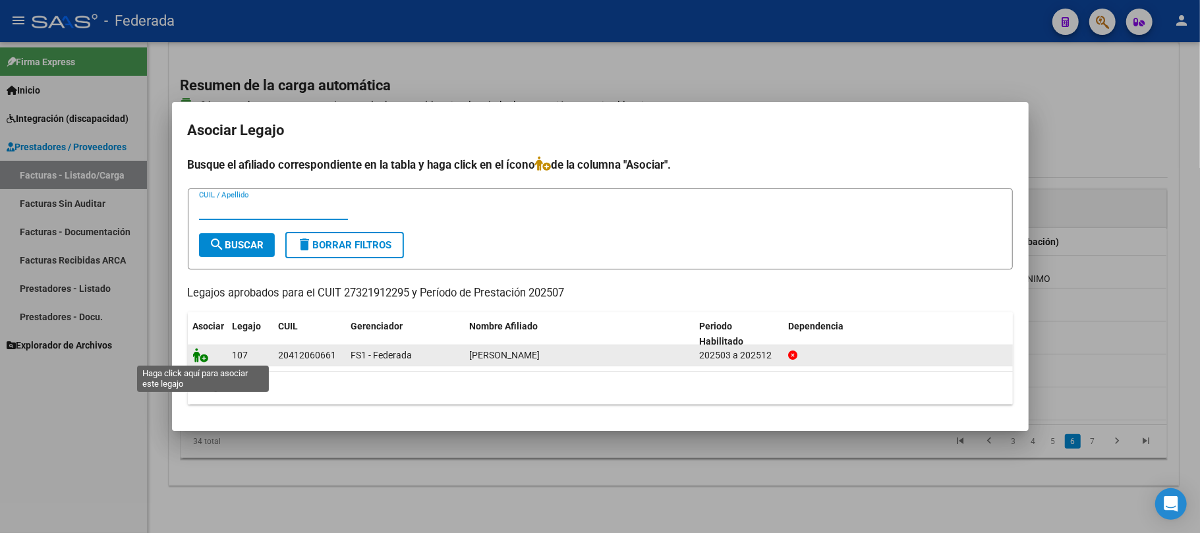
click at [195, 356] on icon at bounding box center [201, 355] width 16 height 14
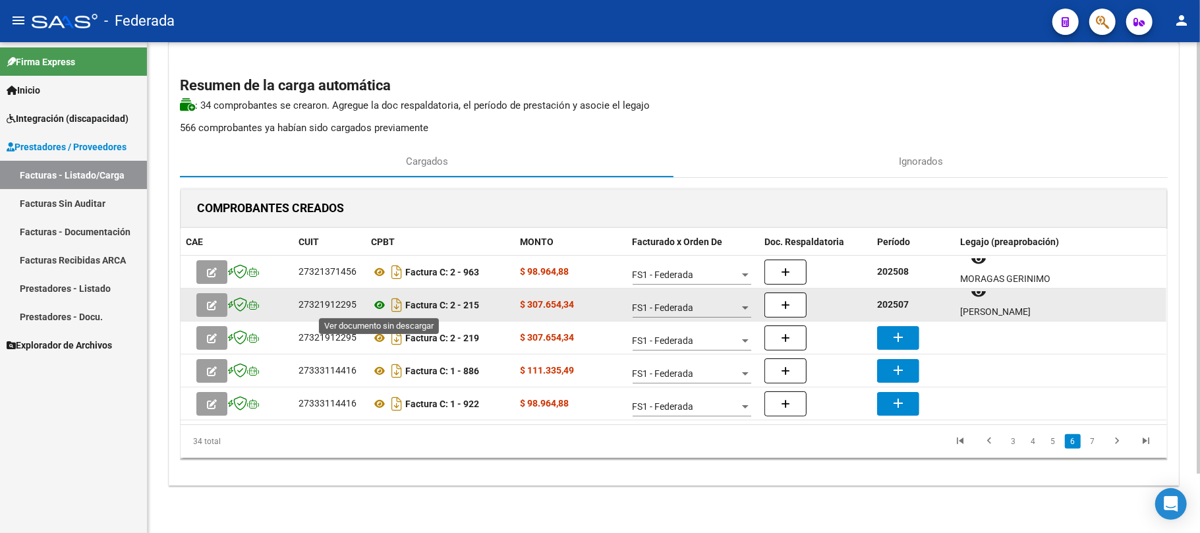
click at [376, 304] on icon at bounding box center [379, 305] width 17 height 16
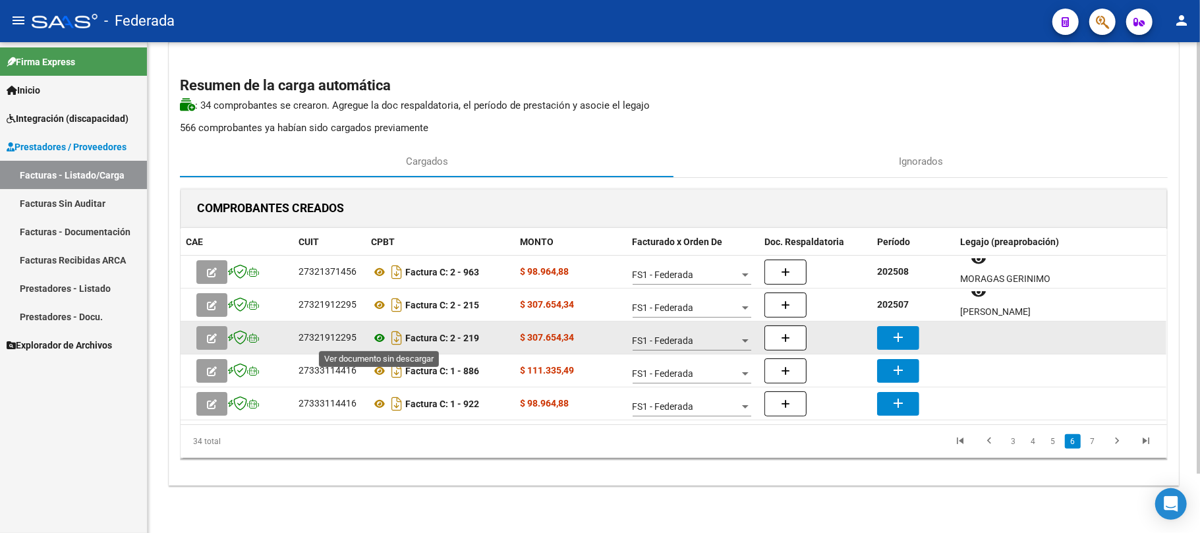
click at [376, 338] on icon at bounding box center [379, 338] width 17 height 16
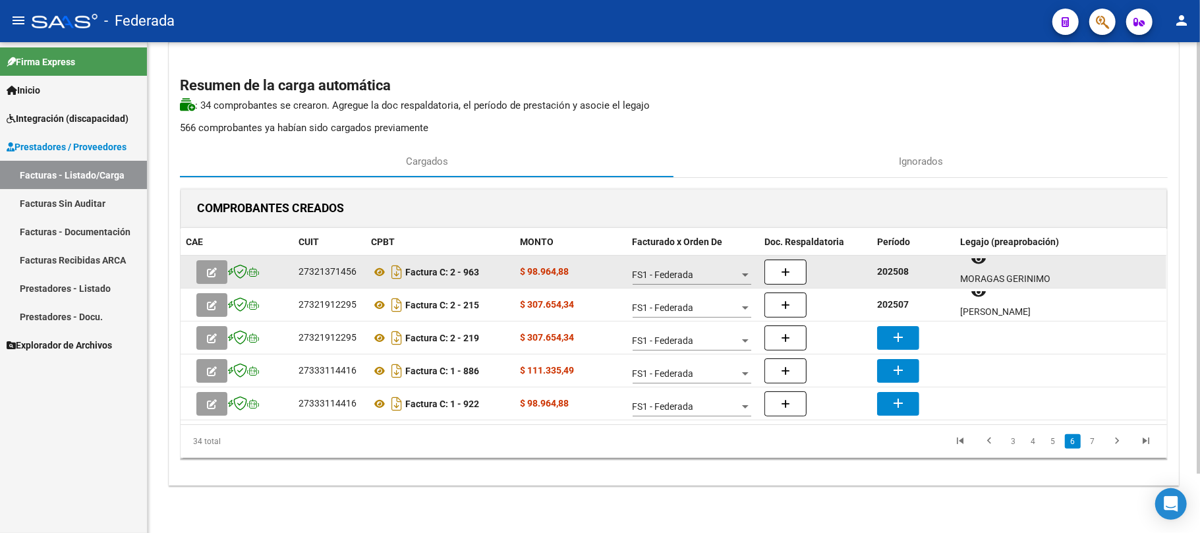
click at [892, 273] on strong "202508" at bounding box center [893, 271] width 32 height 11
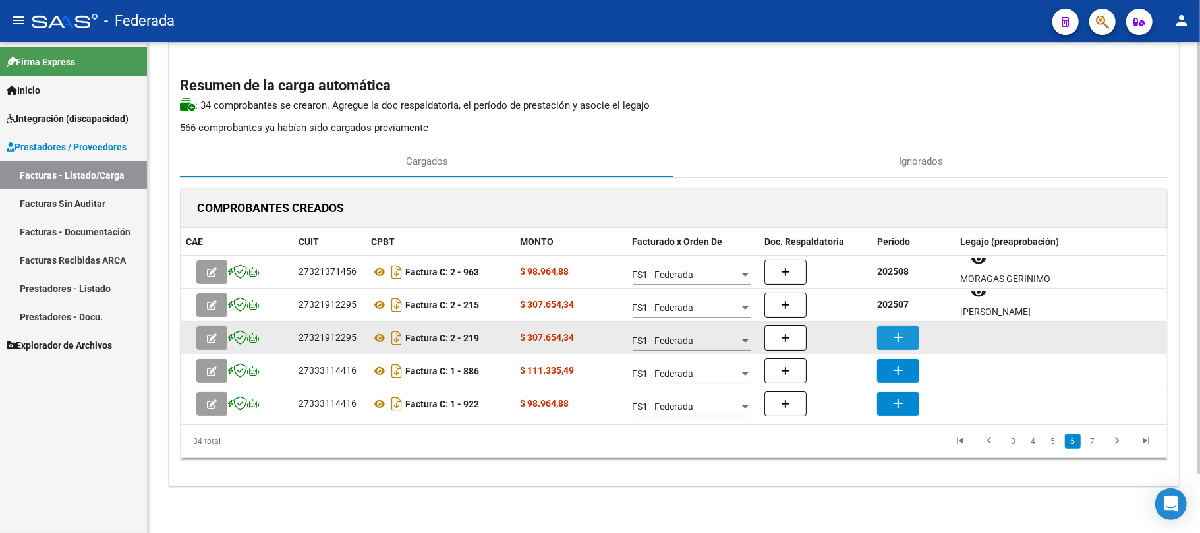
click at [894, 333] on mat-icon "add" at bounding box center [898, 337] width 16 height 16
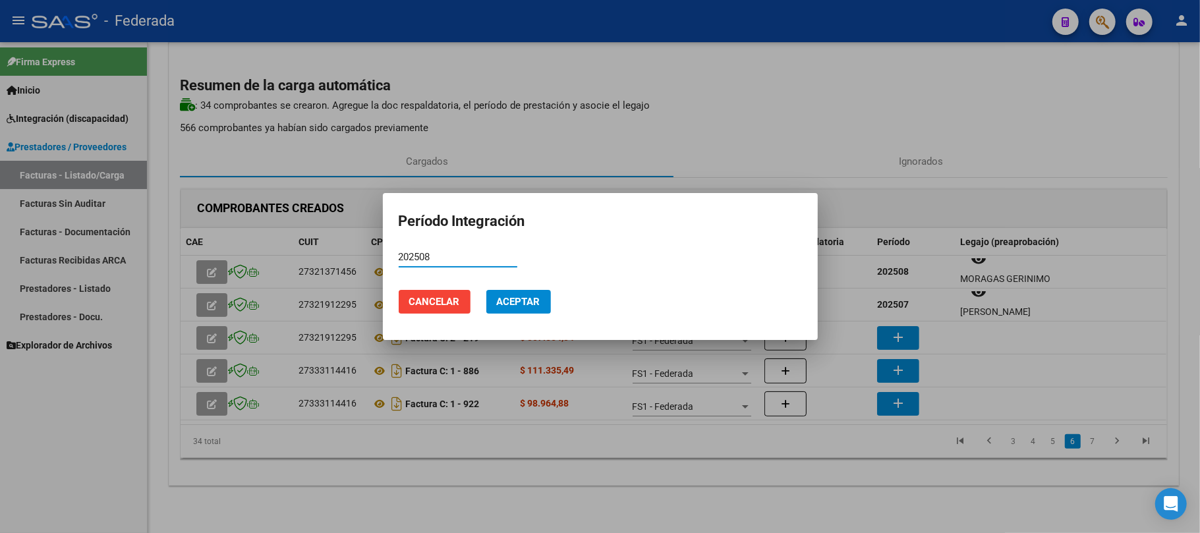
type input "202508"
click at [509, 308] on button "Aceptar" at bounding box center [518, 302] width 65 height 24
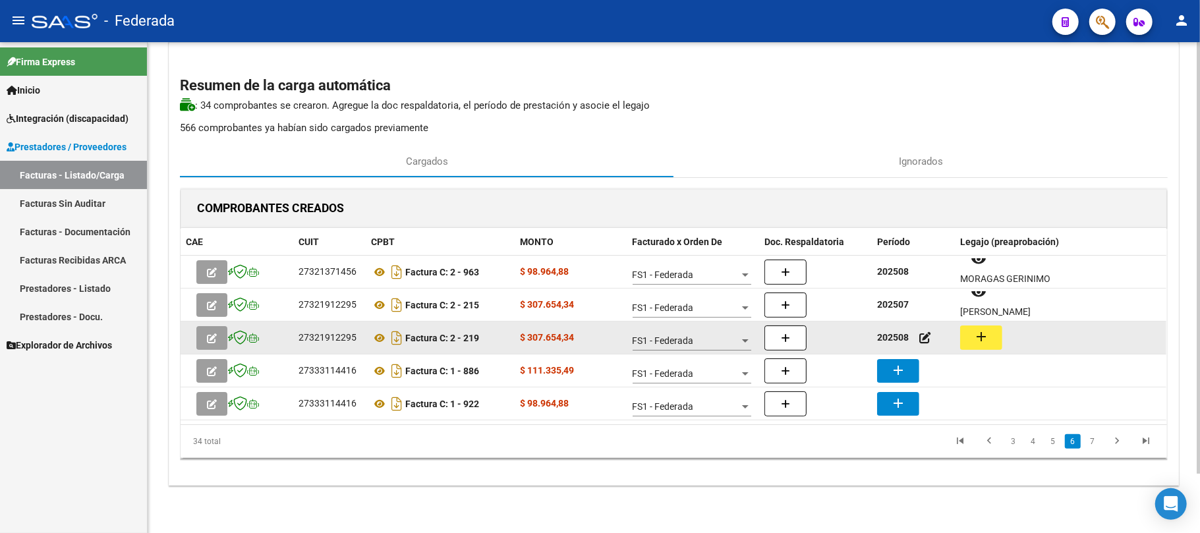
click at [971, 341] on button "add" at bounding box center [981, 338] width 42 height 24
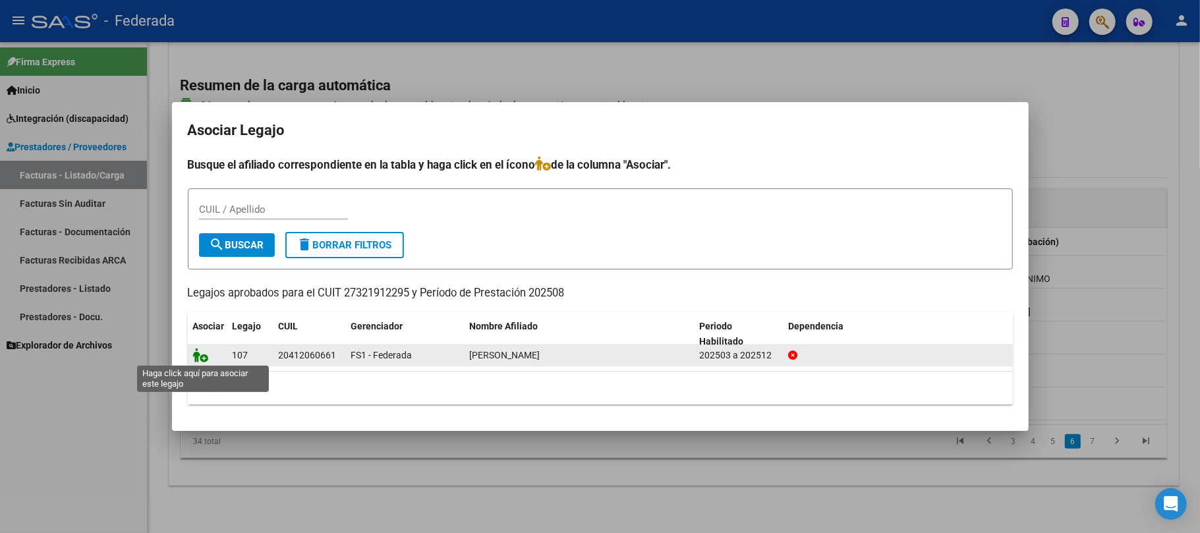
click at [193, 354] on icon at bounding box center [201, 355] width 16 height 14
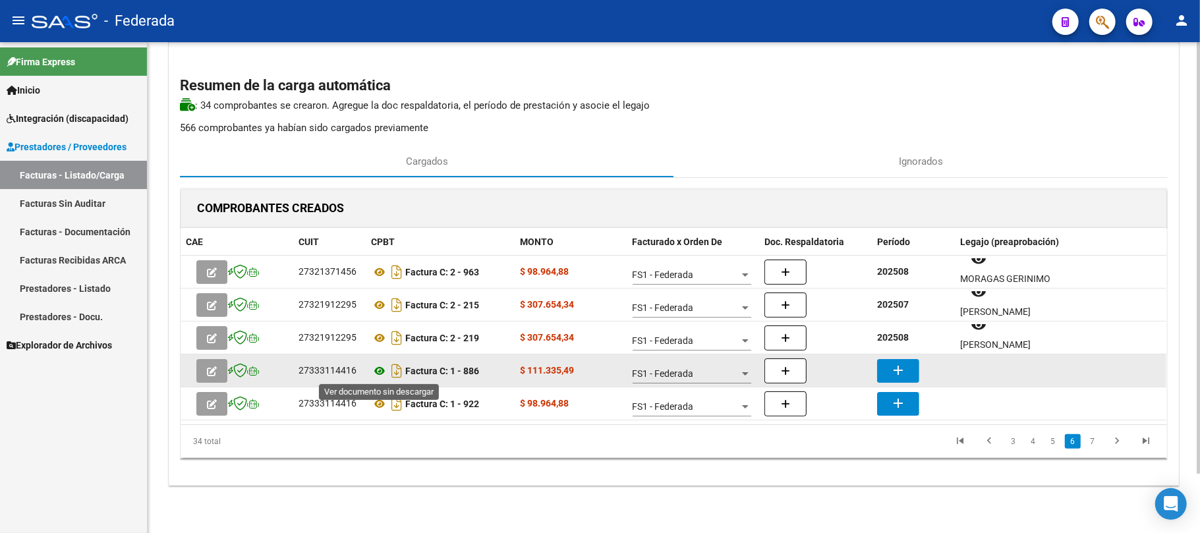
click at [377, 370] on icon at bounding box center [379, 371] width 17 height 16
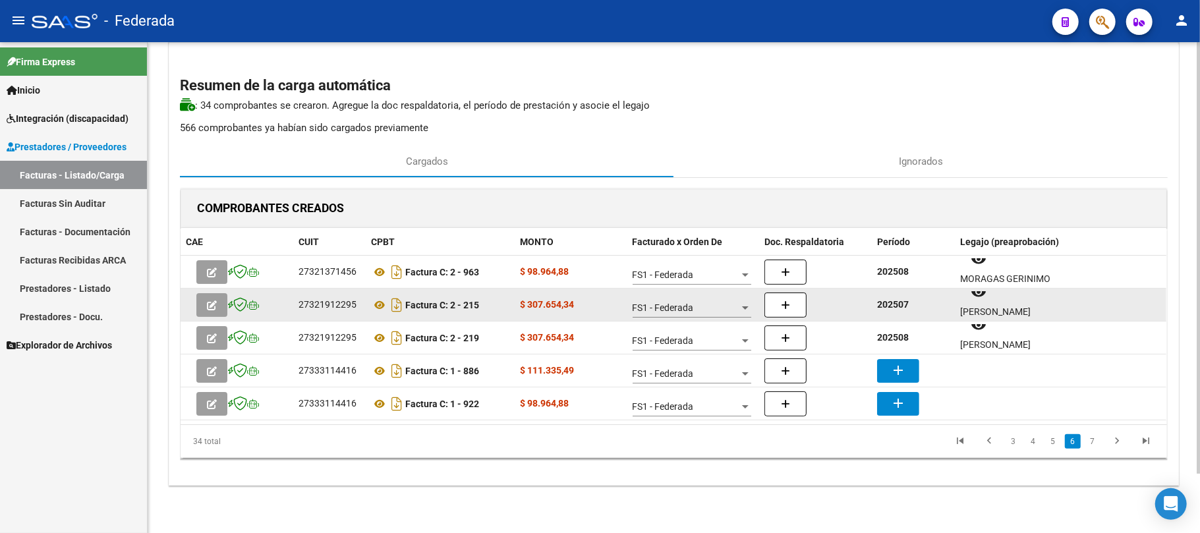
click at [891, 294] on datatable-body-cell "202507" at bounding box center [913, 305] width 83 height 32
click at [892, 301] on strong "202507" at bounding box center [893, 304] width 32 height 11
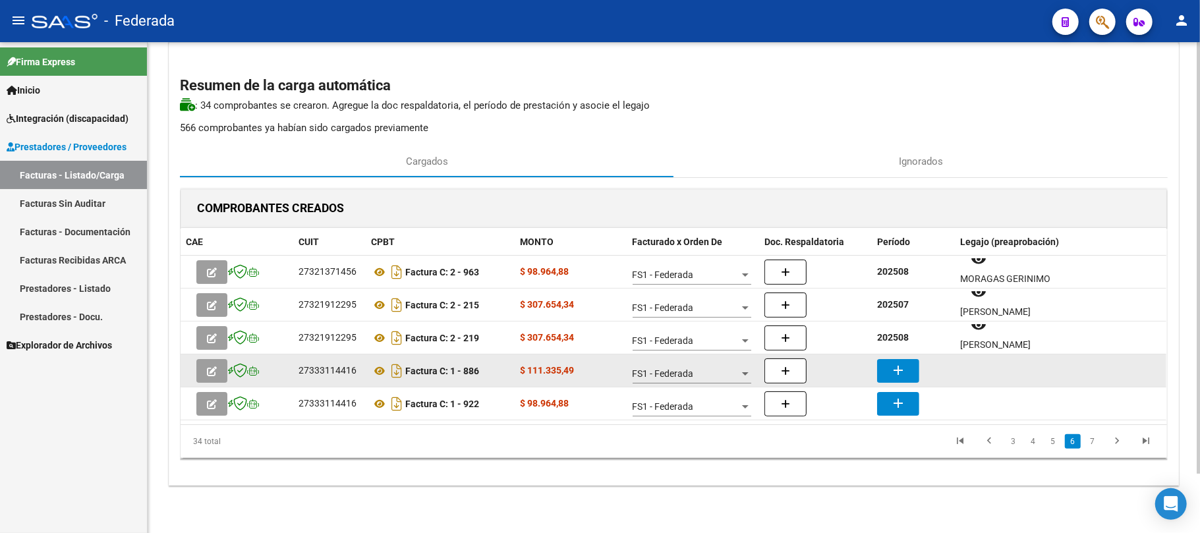
click at [904, 368] on mat-icon "add" at bounding box center [898, 370] width 16 height 16
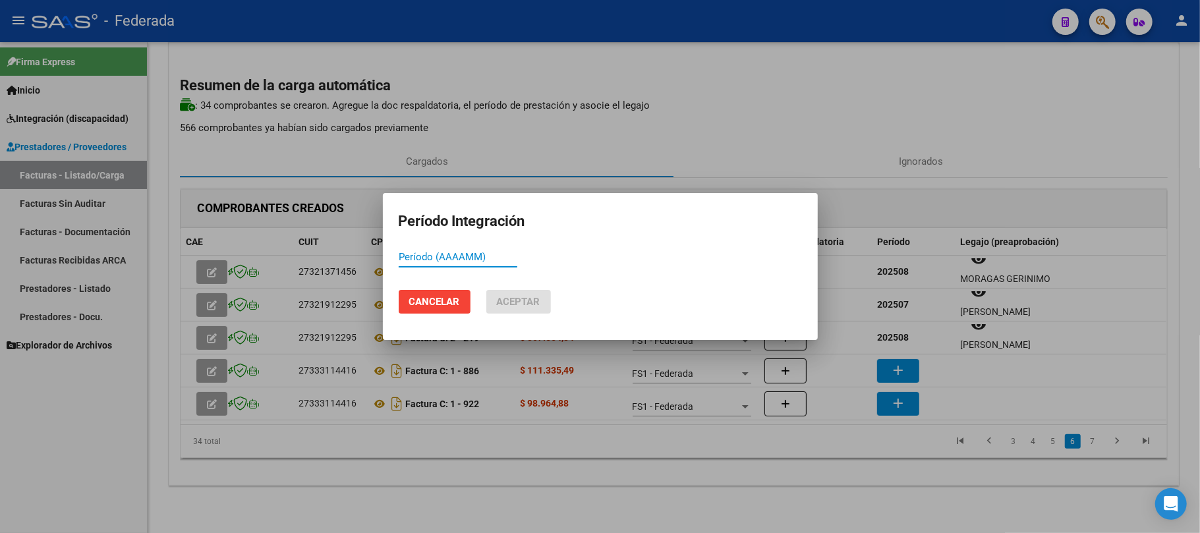
paste input "202507"
type input "202507"
click at [505, 294] on button "Aceptar" at bounding box center [518, 302] width 65 height 24
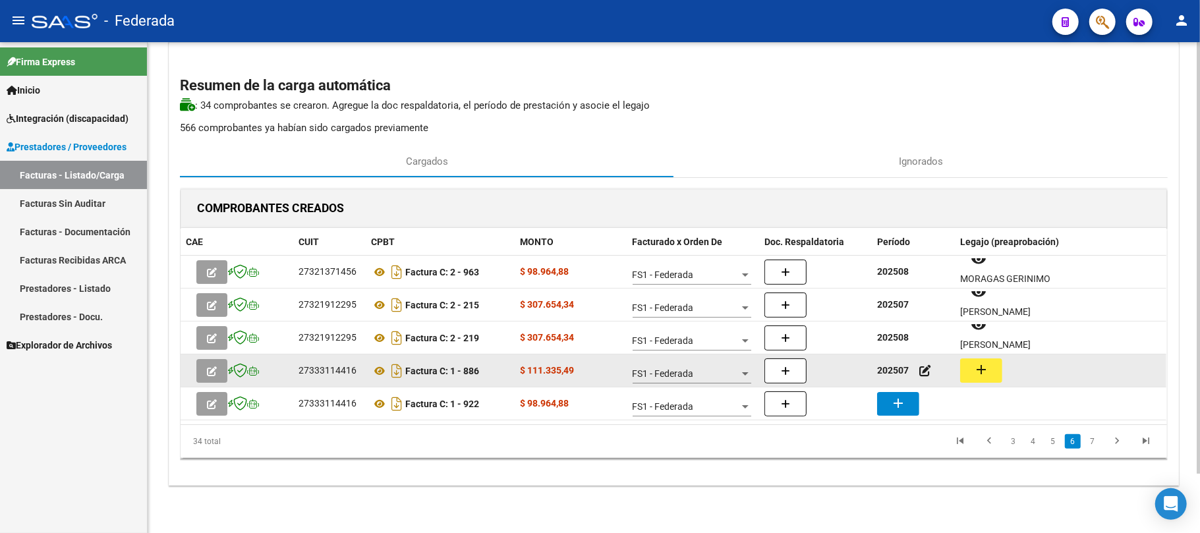
click at [971, 365] on button "add" at bounding box center [981, 370] width 42 height 24
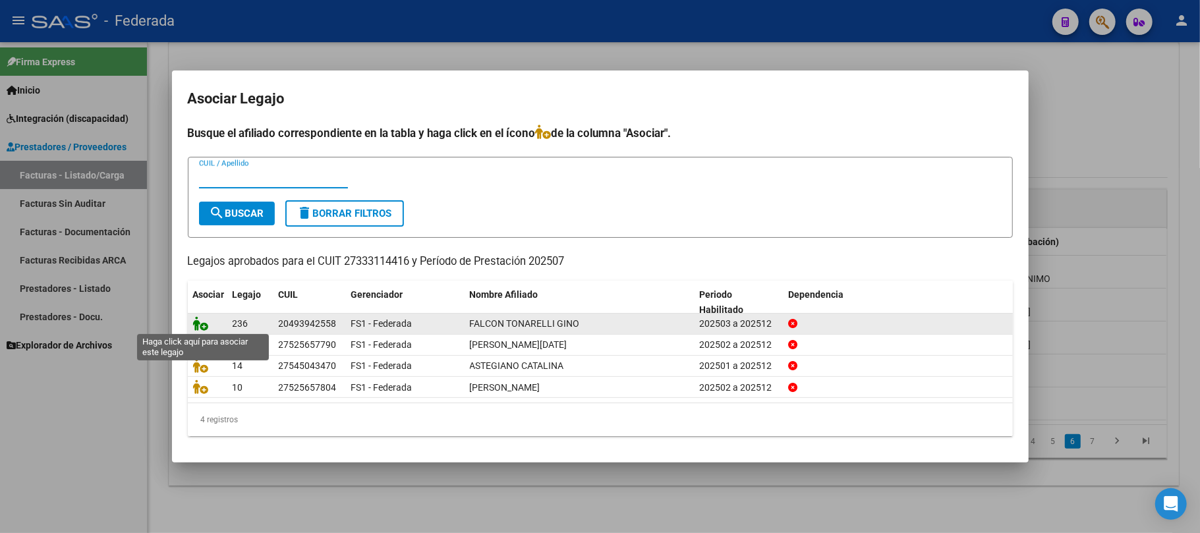
click at [203, 325] on icon at bounding box center [201, 323] width 16 height 14
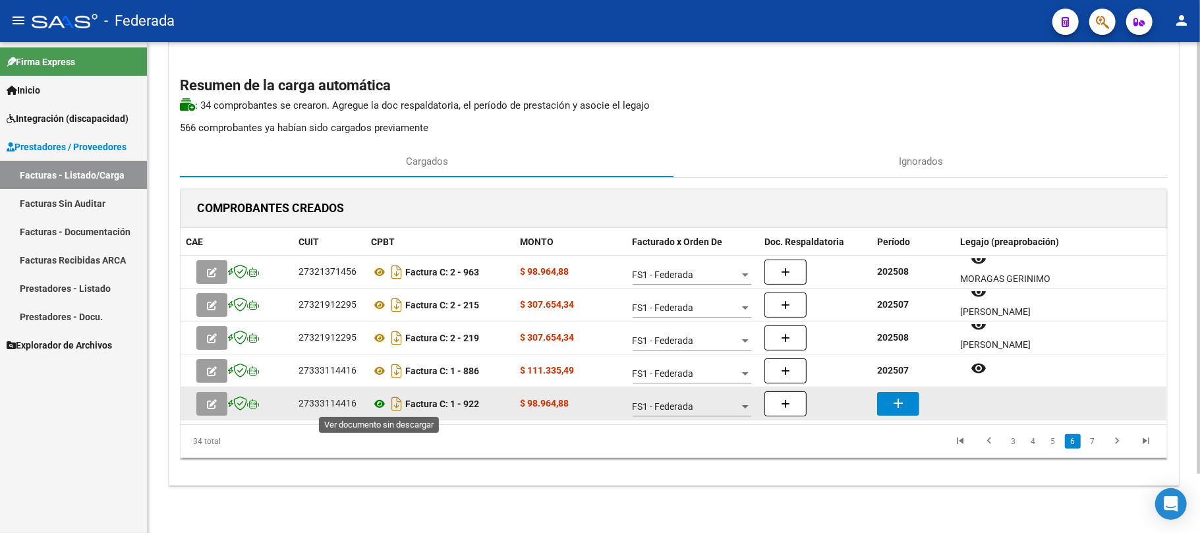
click at [381, 404] on icon at bounding box center [379, 404] width 17 height 16
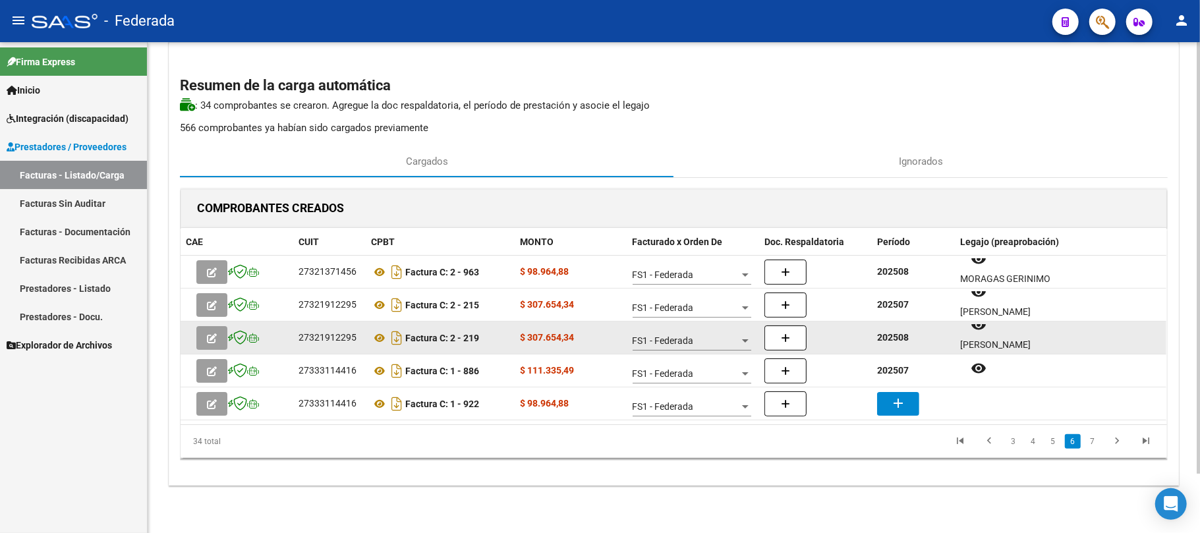
click at [902, 340] on strong "202508" at bounding box center [893, 337] width 32 height 11
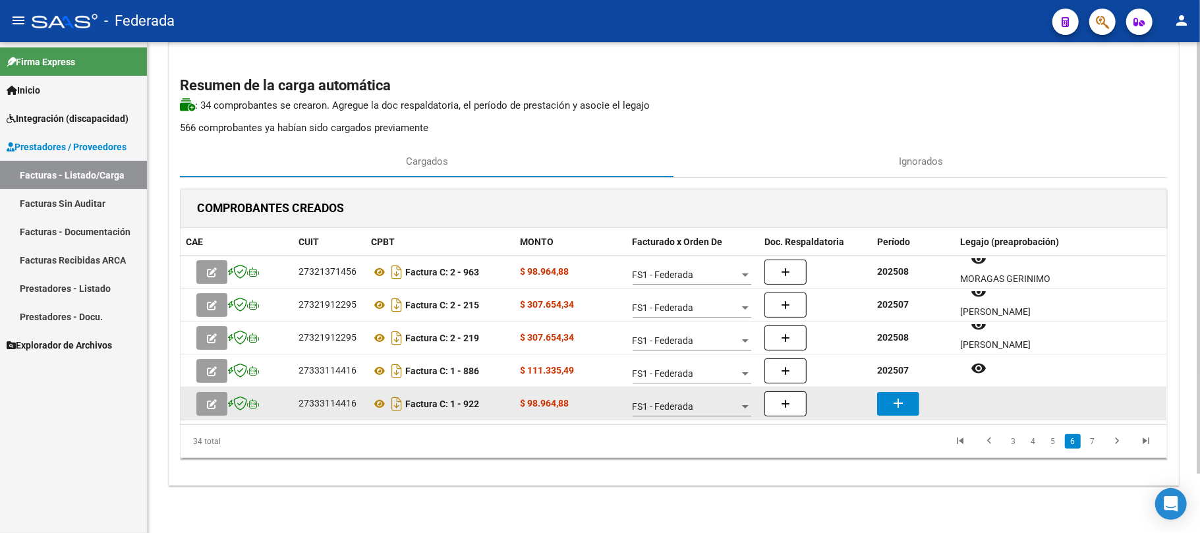
click at [907, 402] on button "add" at bounding box center [898, 404] width 42 height 24
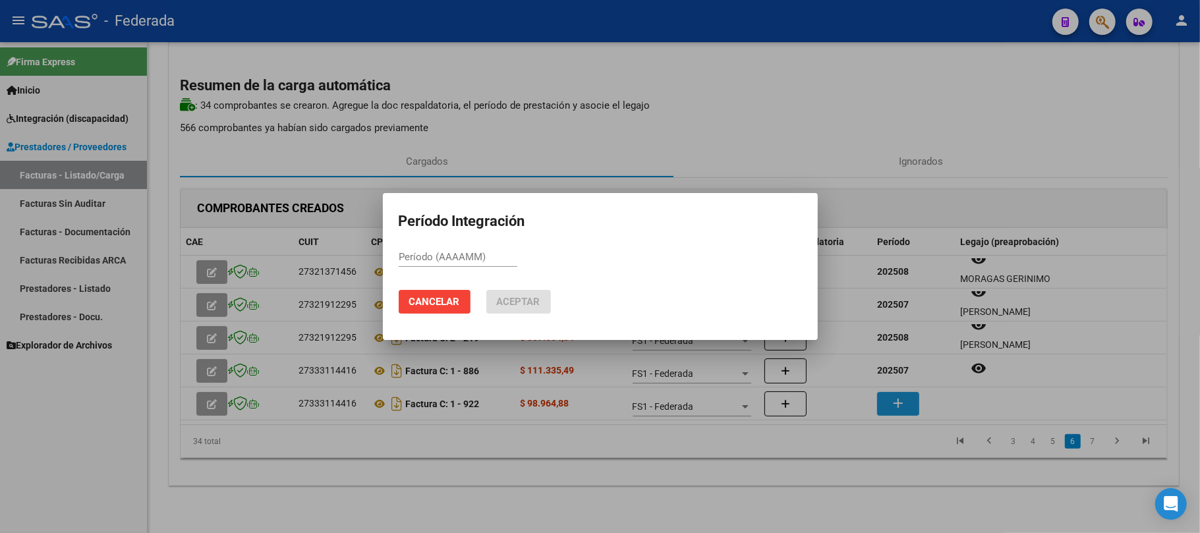
paste input "202508"
type input "202508"
click at [517, 299] on span "Aceptar" at bounding box center [518, 302] width 43 height 12
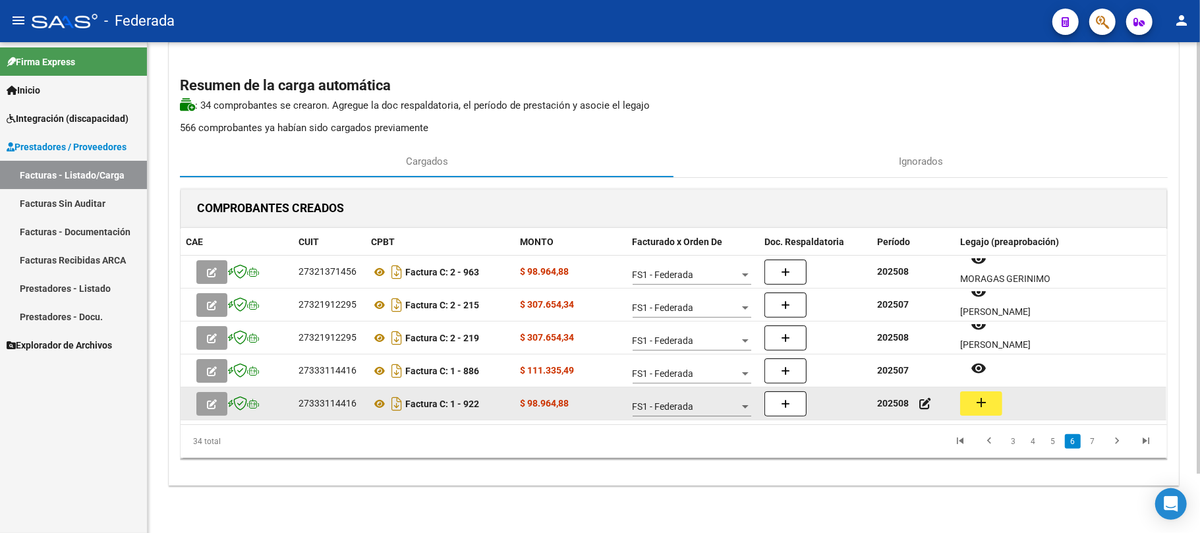
click at [970, 403] on button "add" at bounding box center [981, 403] width 42 height 24
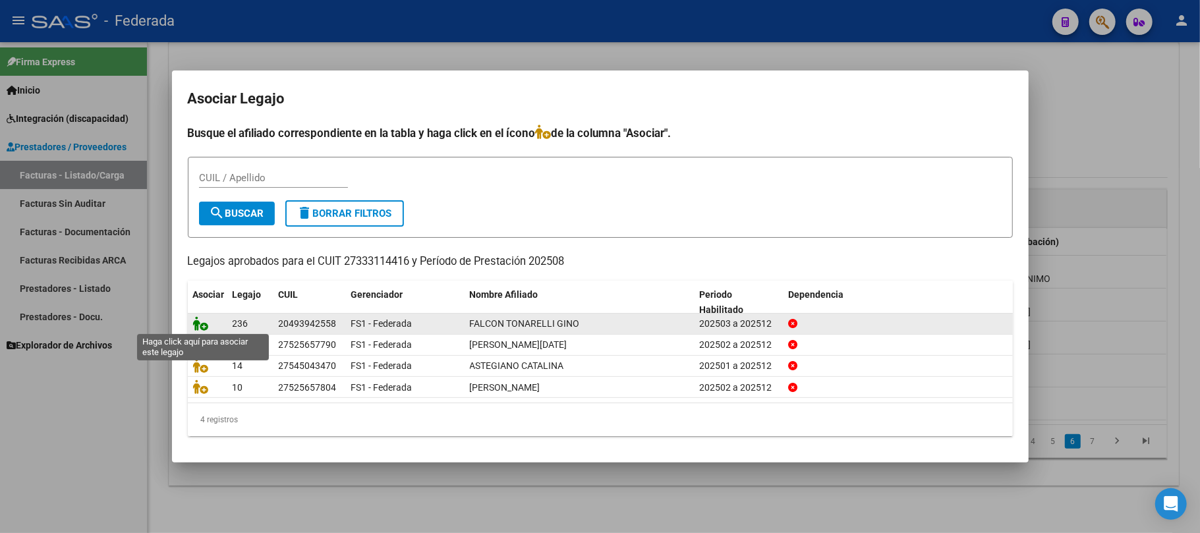
click at [203, 322] on icon at bounding box center [201, 323] width 16 height 14
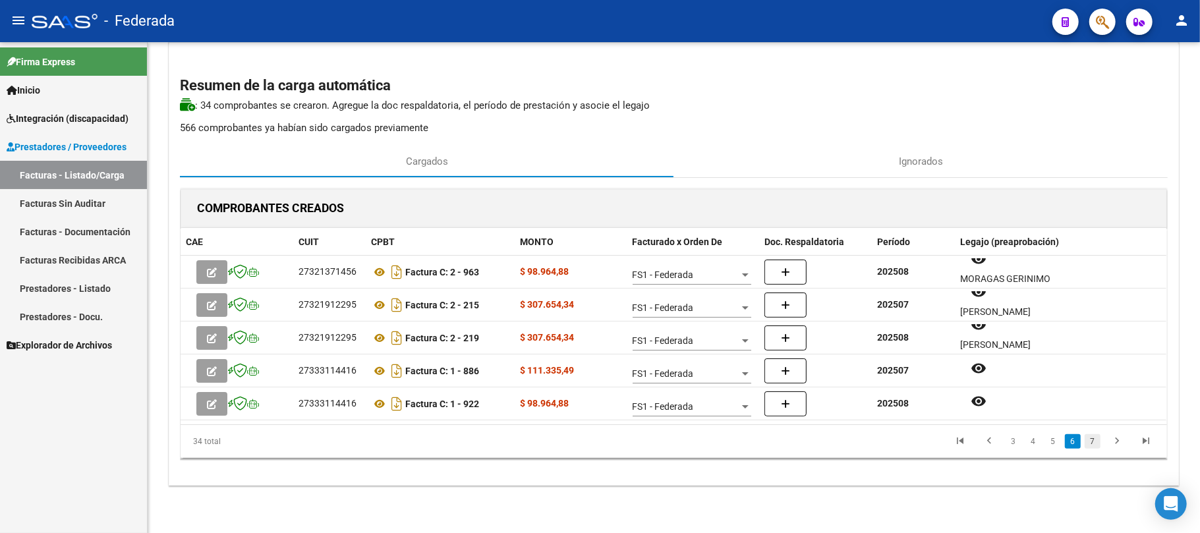
click at [1091, 436] on link "7" at bounding box center [1093, 441] width 16 height 14
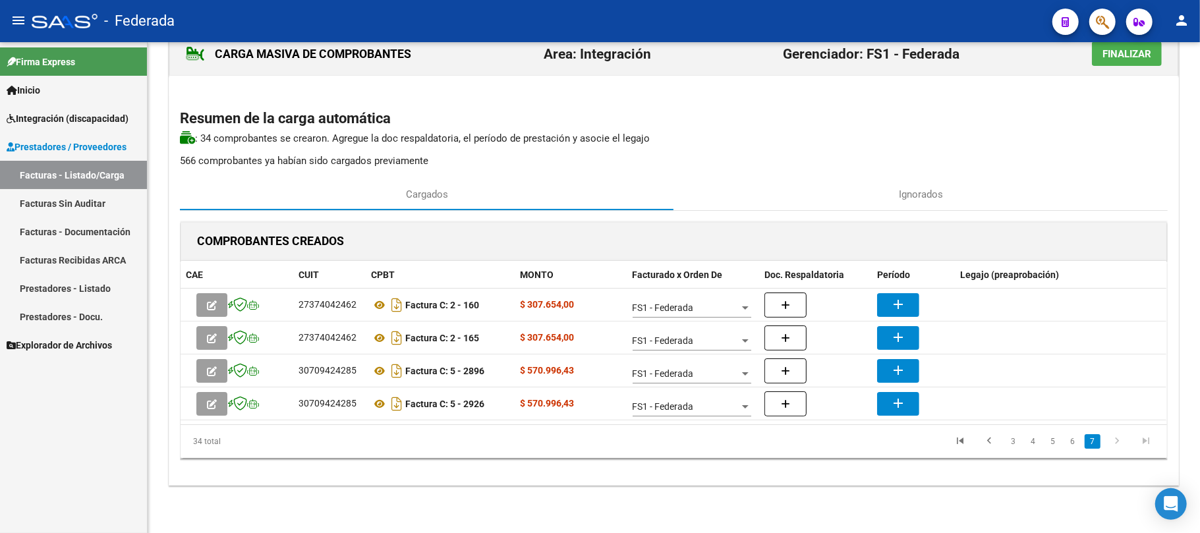
scroll to position [33, 0]
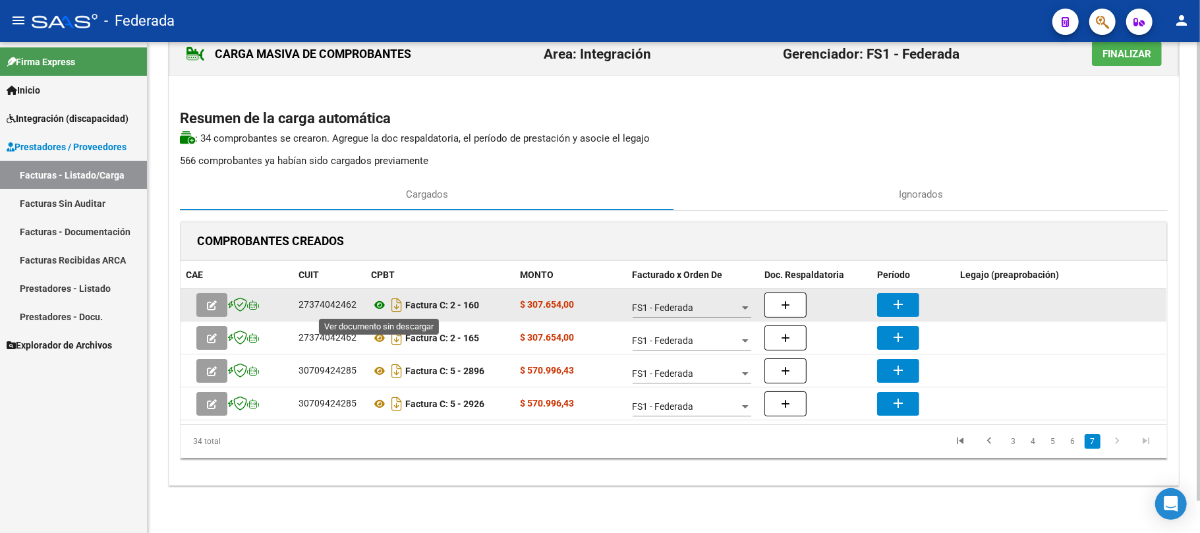
click at [382, 308] on icon at bounding box center [379, 305] width 17 height 16
click at [884, 299] on button "add" at bounding box center [898, 305] width 42 height 24
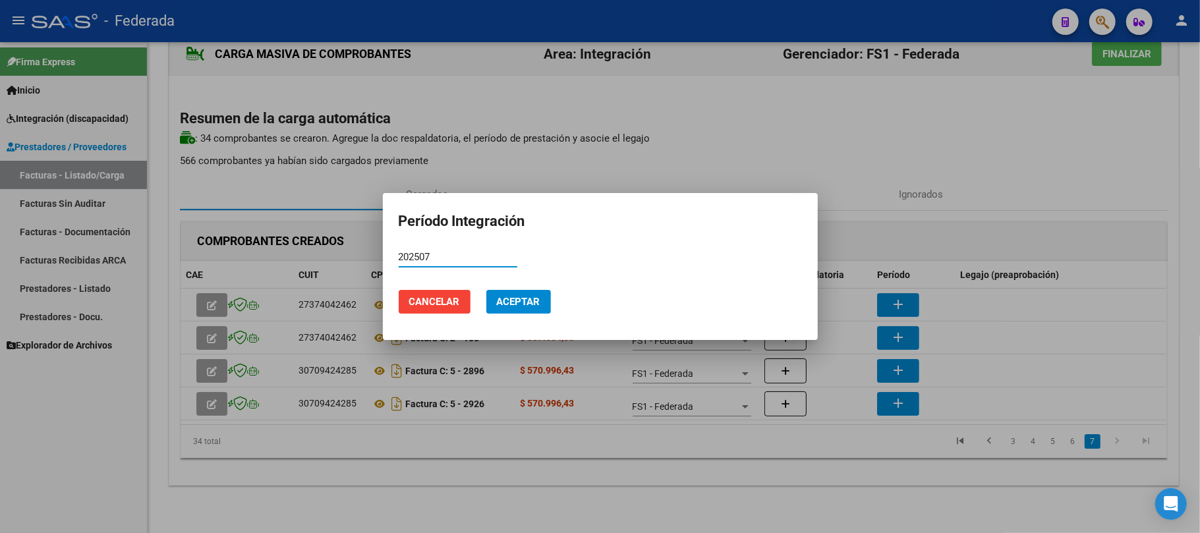
type input "202507"
click at [515, 311] on button "Aceptar" at bounding box center [518, 302] width 65 height 24
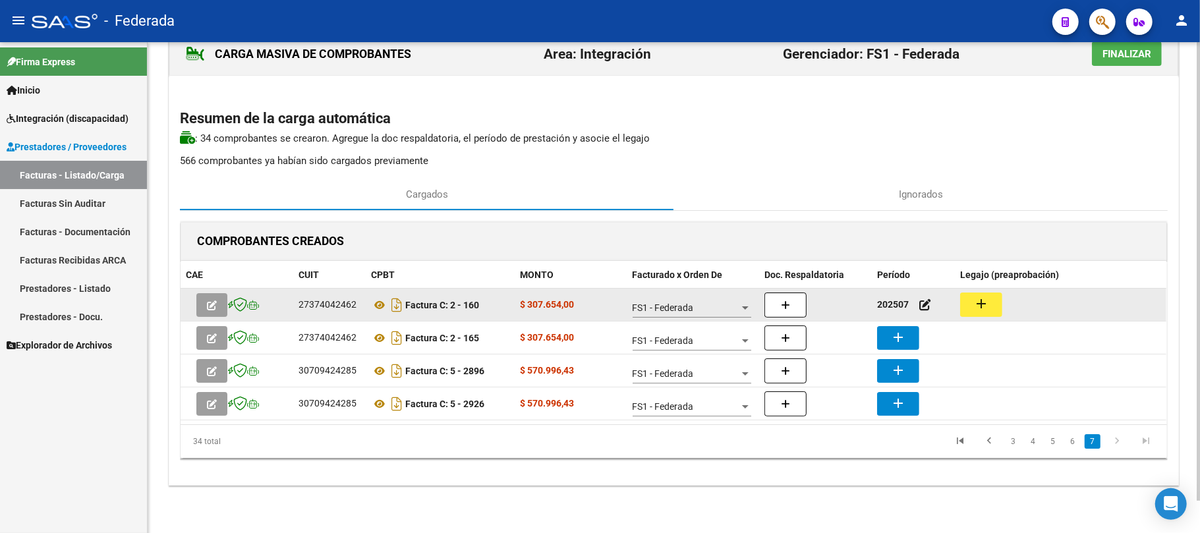
click at [979, 306] on mat-icon "add" at bounding box center [981, 304] width 16 height 16
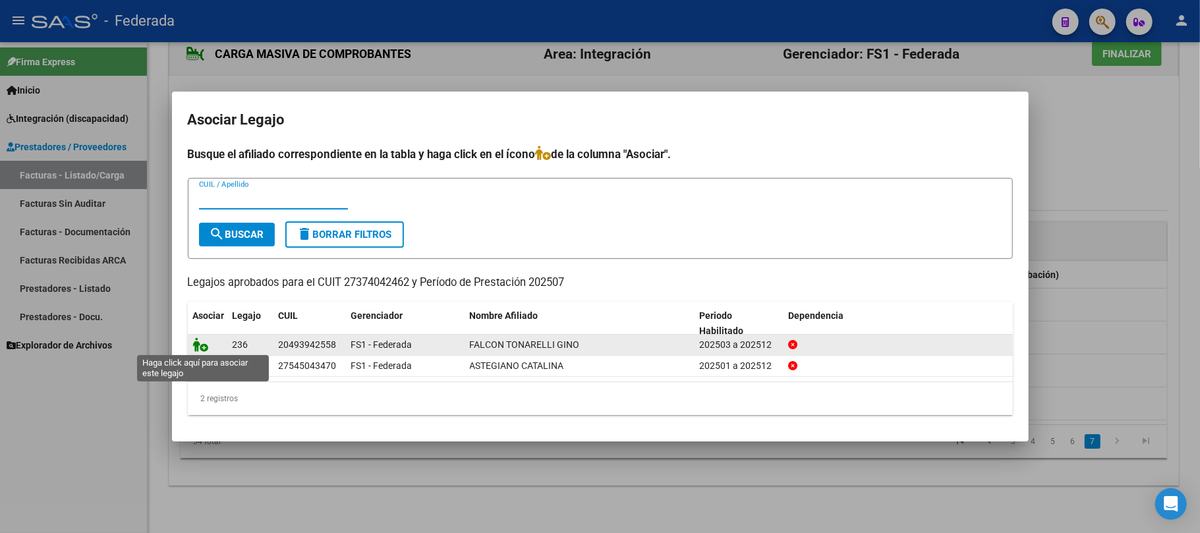
click at [206, 345] on icon at bounding box center [201, 344] width 16 height 14
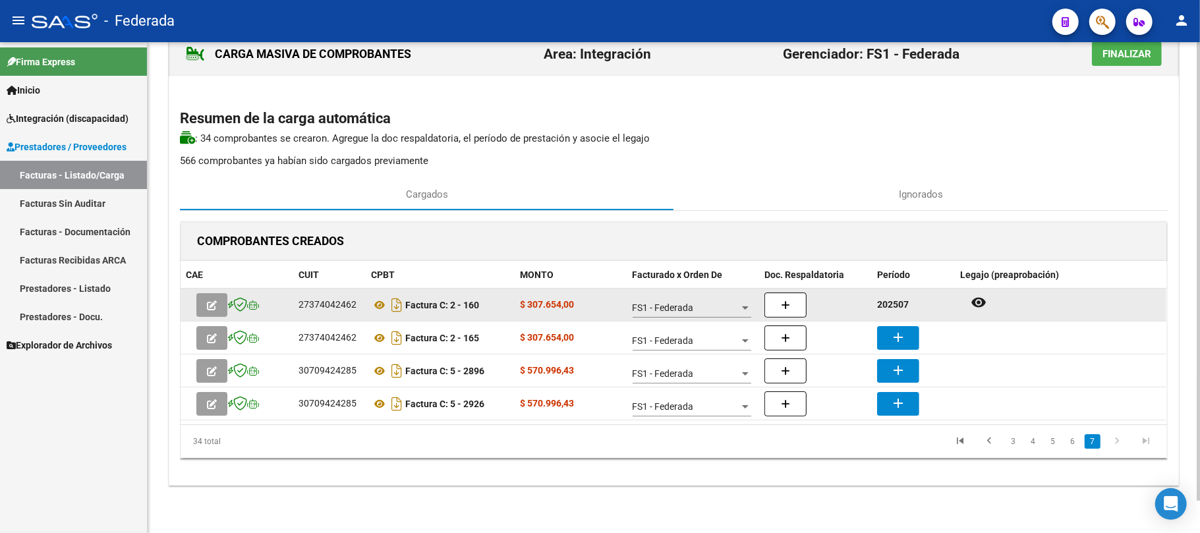
scroll to position [11, 0]
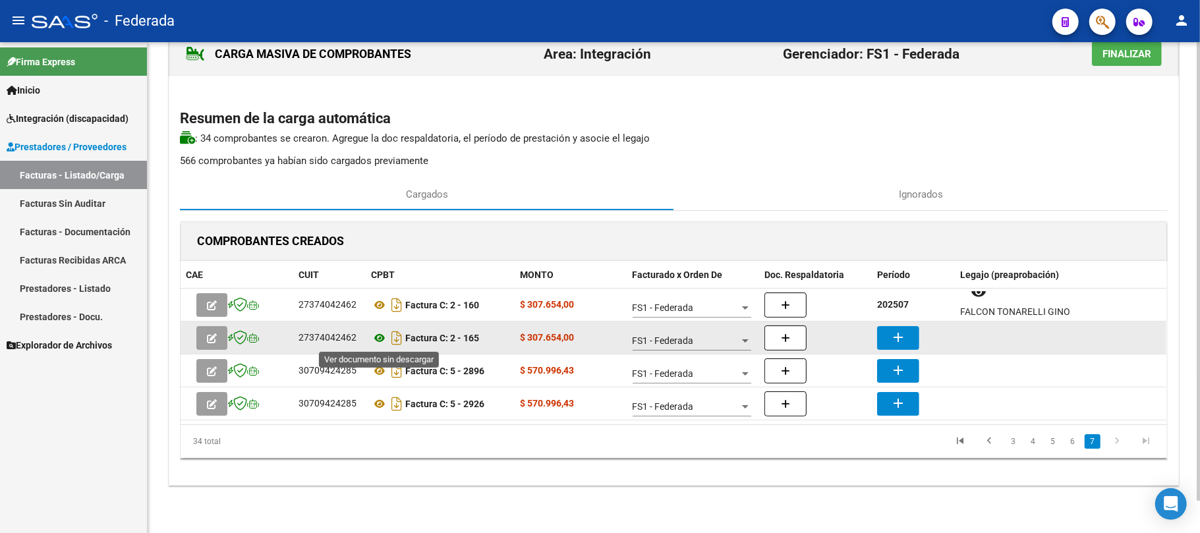
click at [381, 335] on icon at bounding box center [379, 338] width 17 height 16
click at [897, 343] on mat-icon "add" at bounding box center [898, 337] width 16 height 16
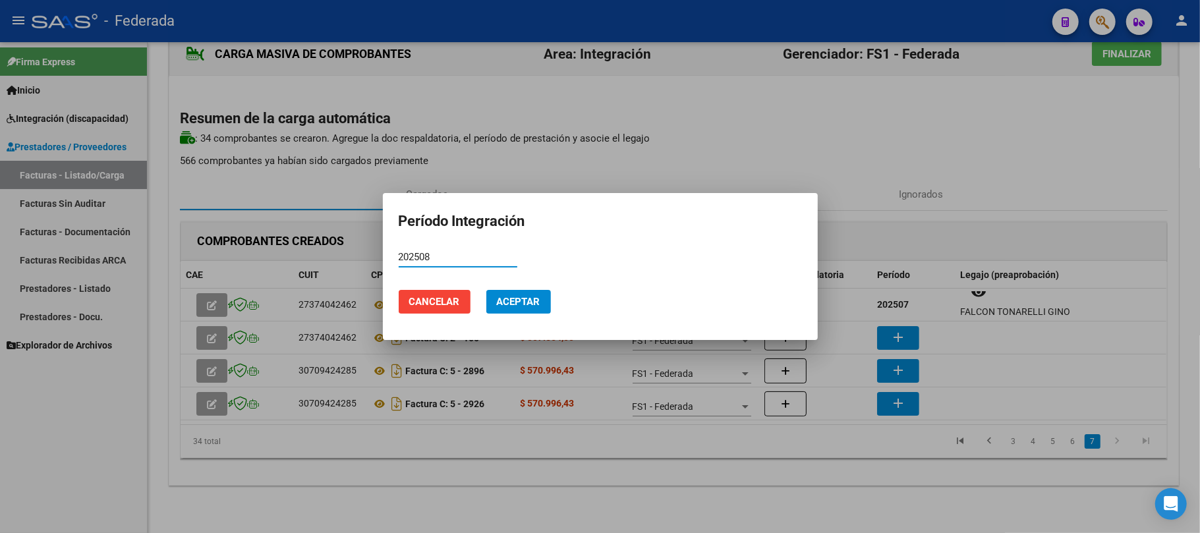
type input "202508"
click at [525, 309] on button "Aceptar" at bounding box center [518, 302] width 65 height 24
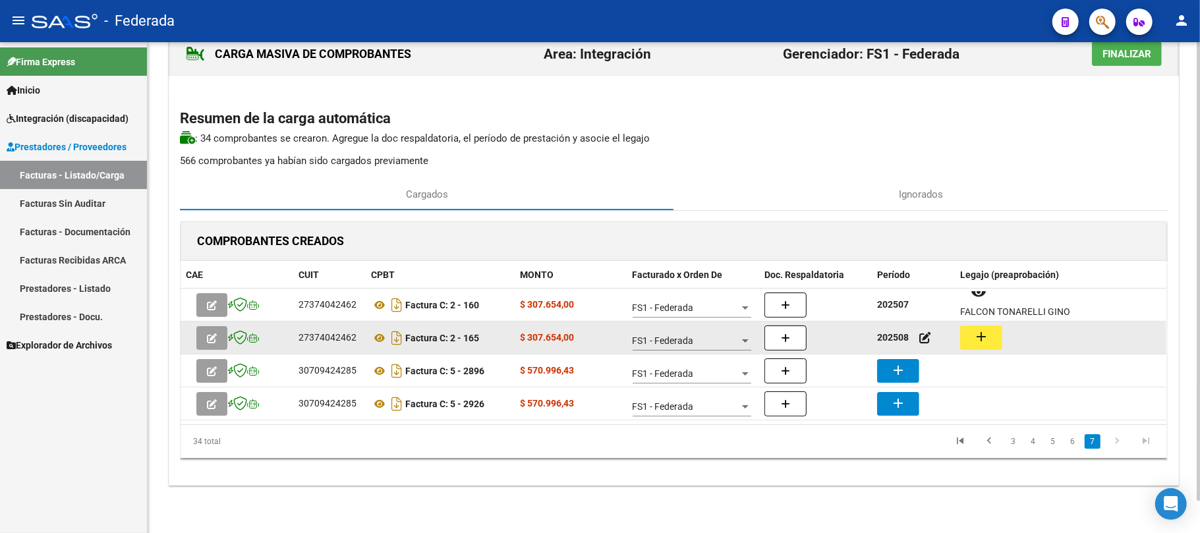
click at [975, 345] on button "add" at bounding box center [981, 338] width 42 height 24
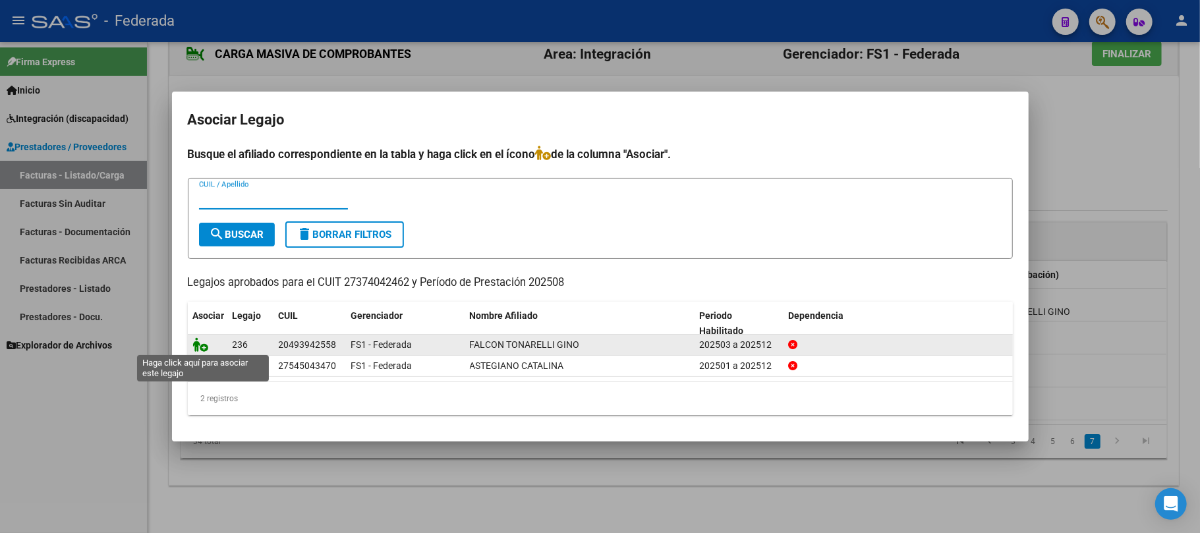
click at [204, 343] on icon at bounding box center [201, 344] width 16 height 14
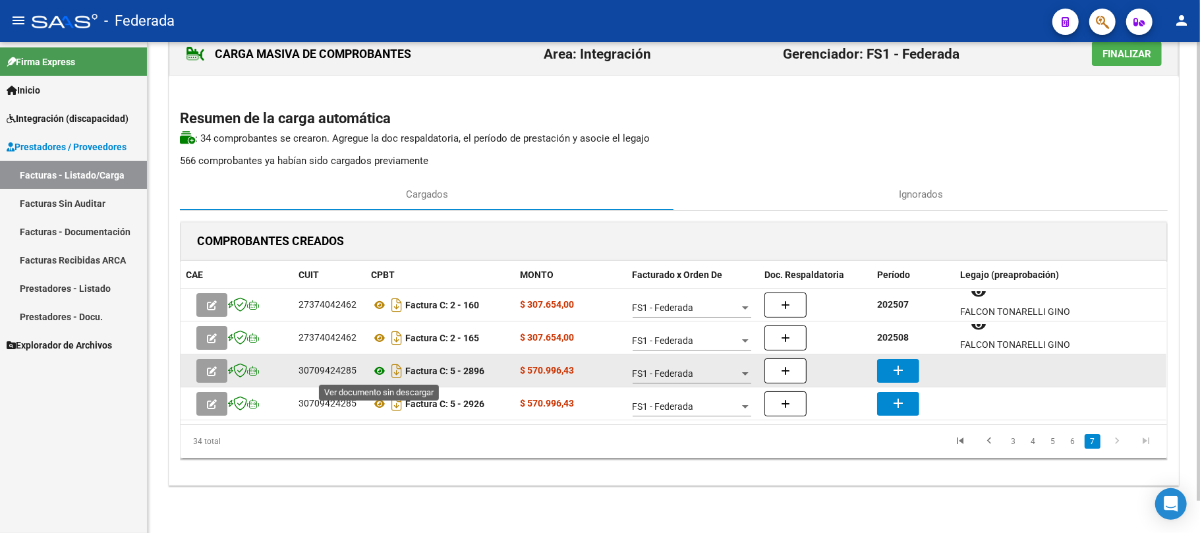
click at [377, 376] on icon at bounding box center [379, 371] width 17 height 16
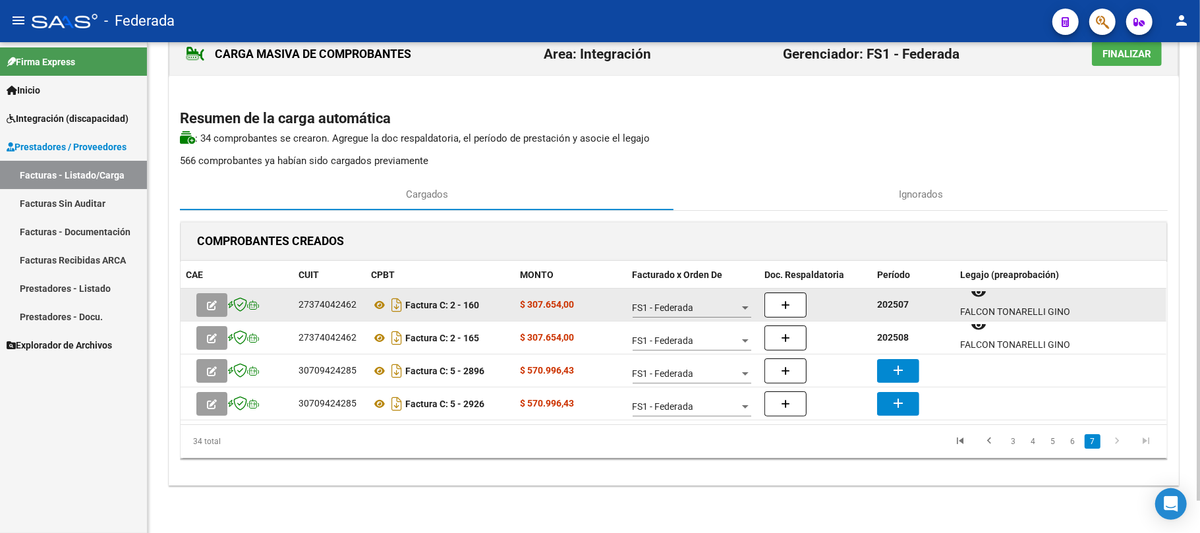
click at [890, 306] on strong "202507" at bounding box center [893, 304] width 32 height 11
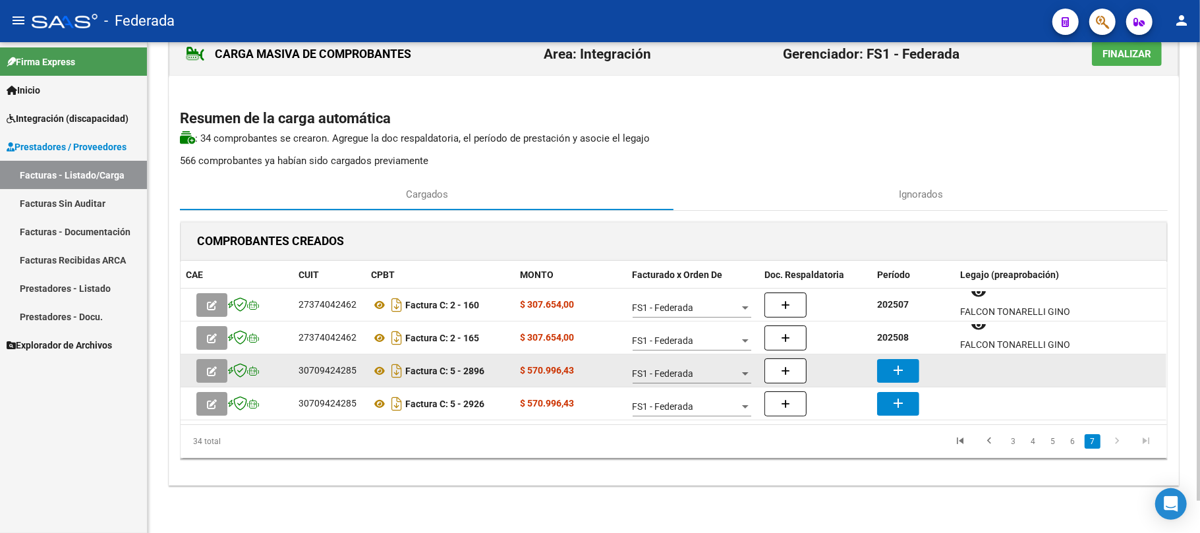
click at [897, 367] on mat-icon "add" at bounding box center [898, 370] width 16 height 16
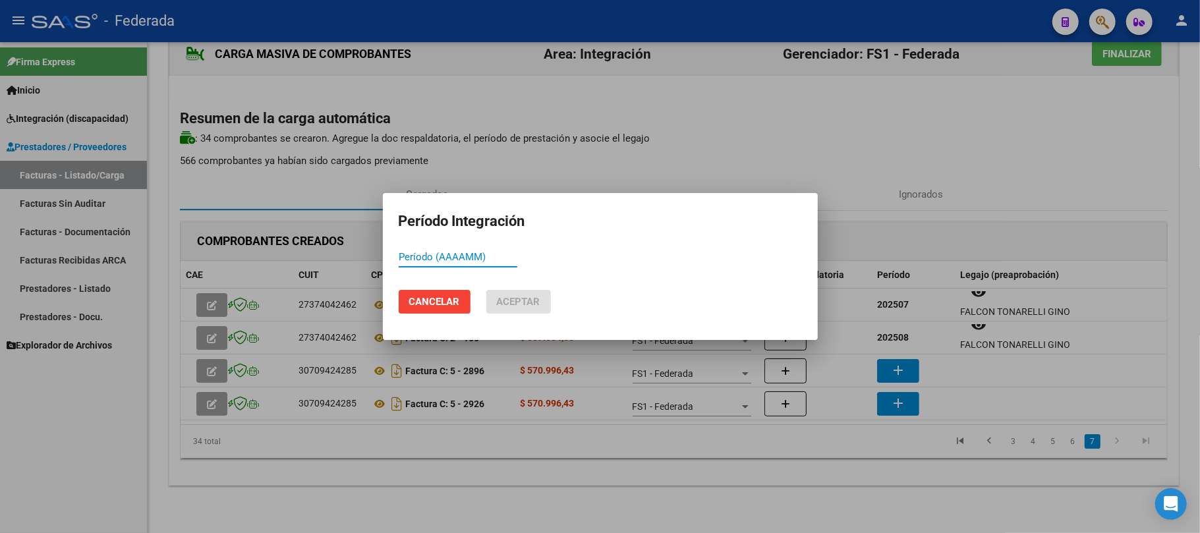
paste input "202507"
type input "202507"
click at [546, 303] on button "Aceptar" at bounding box center [518, 302] width 65 height 24
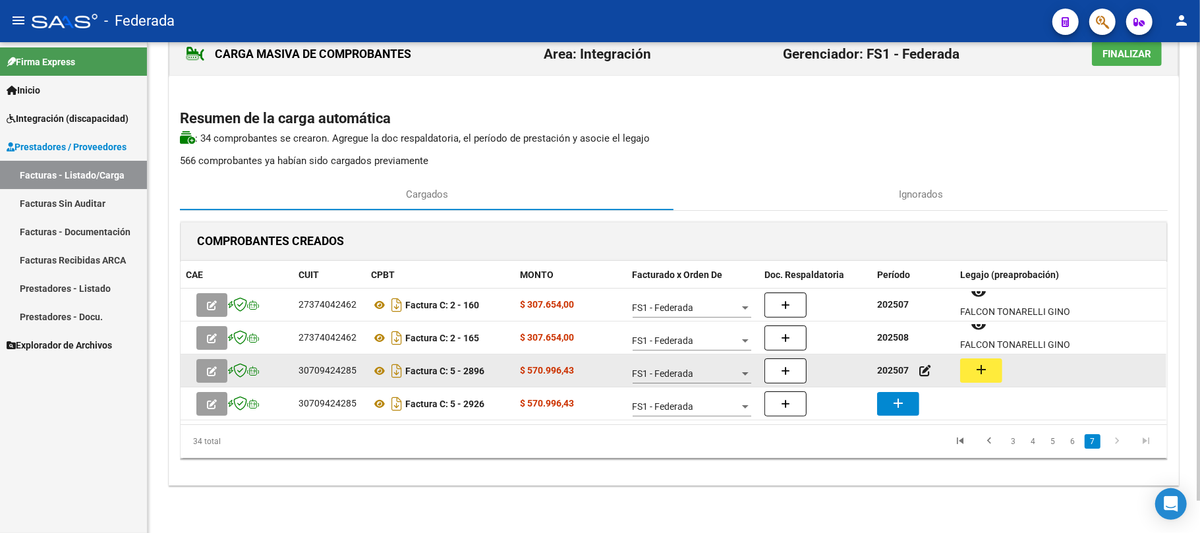
click at [988, 374] on mat-icon "add" at bounding box center [981, 370] width 16 height 16
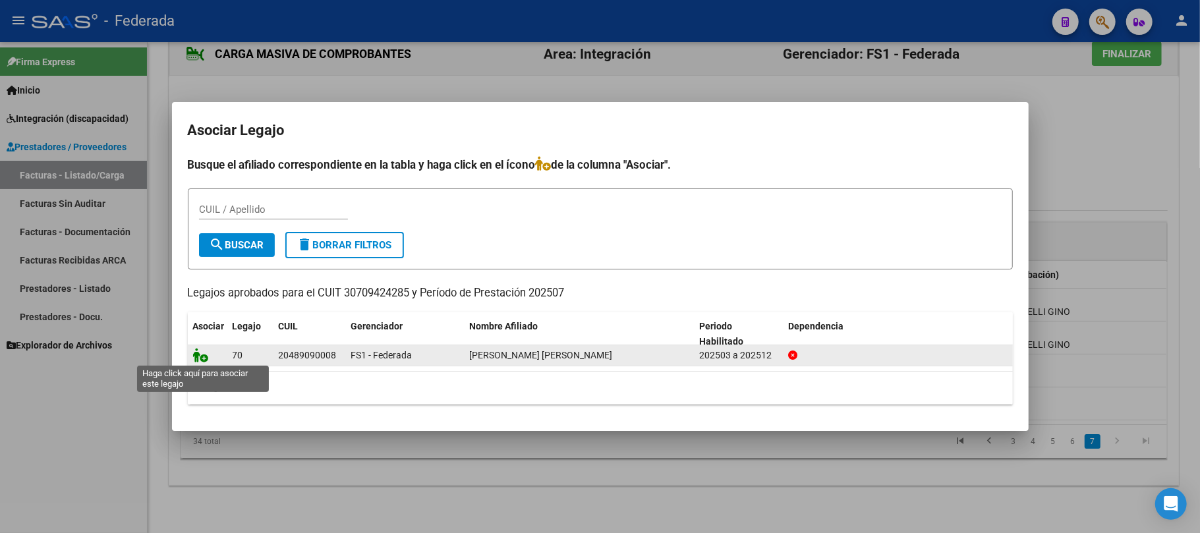
click at [201, 358] on icon at bounding box center [201, 355] width 16 height 14
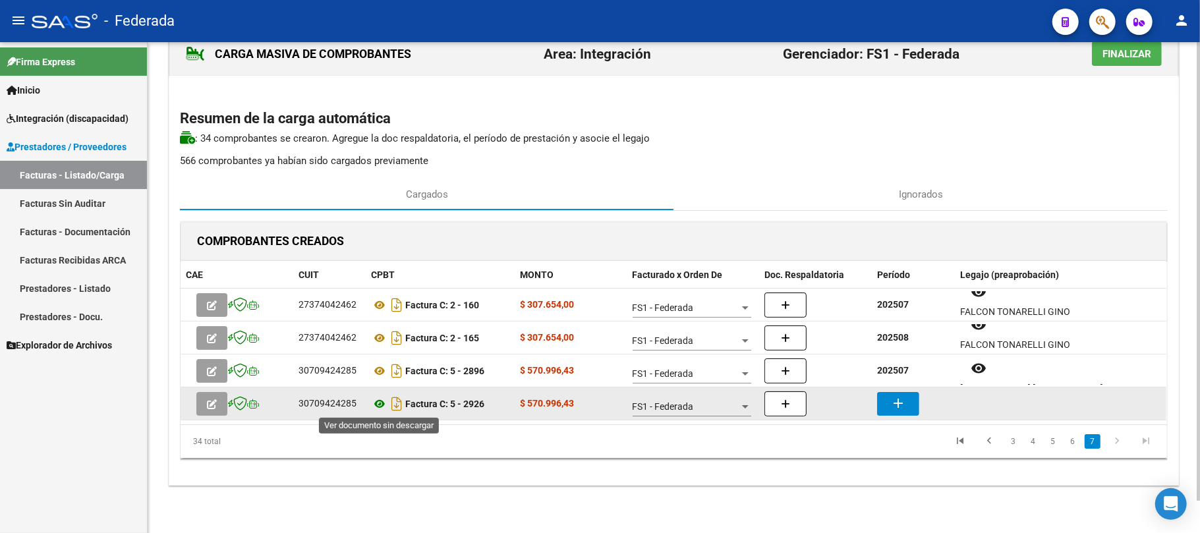
click at [378, 406] on icon at bounding box center [379, 404] width 17 height 16
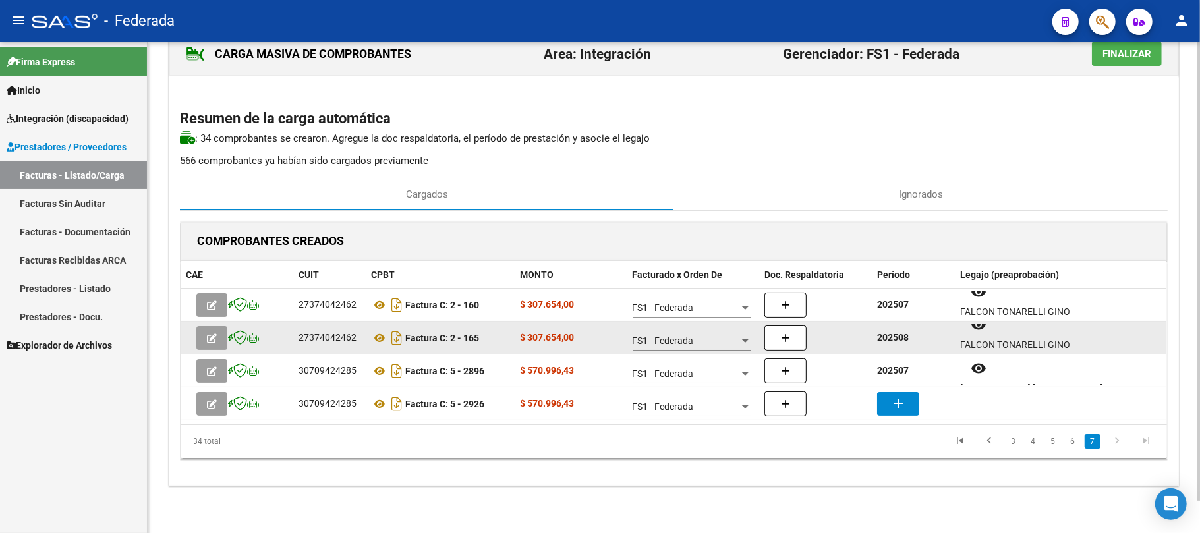
click at [900, 335] on strong "202508" at bounding box center [893, 337] width 32 height 11
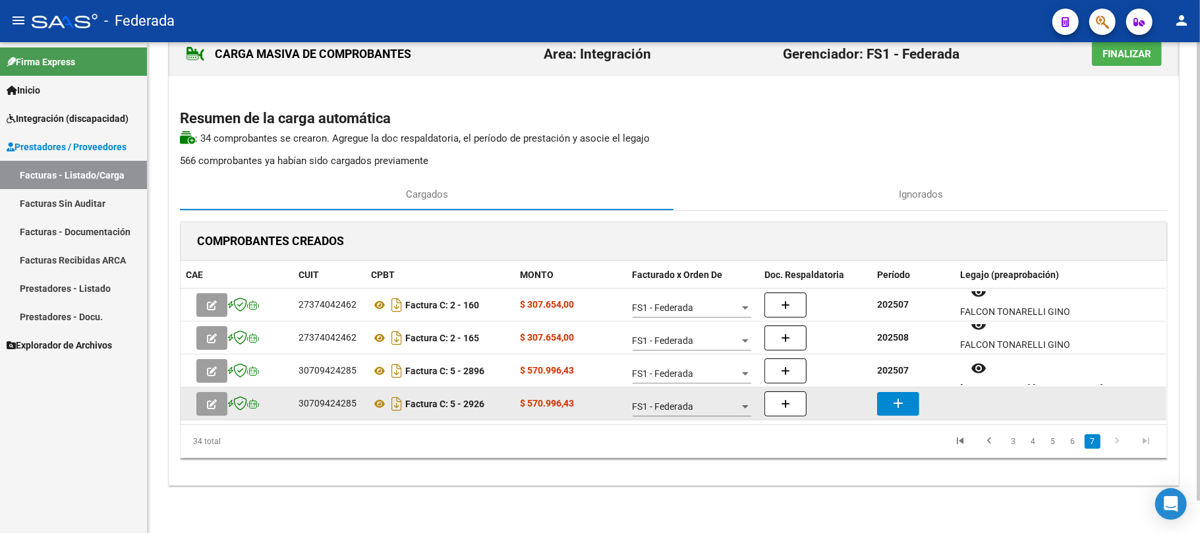
click at [904, 407] on mat-icon "add" at bounding box center [898, 403] width 16 height 16
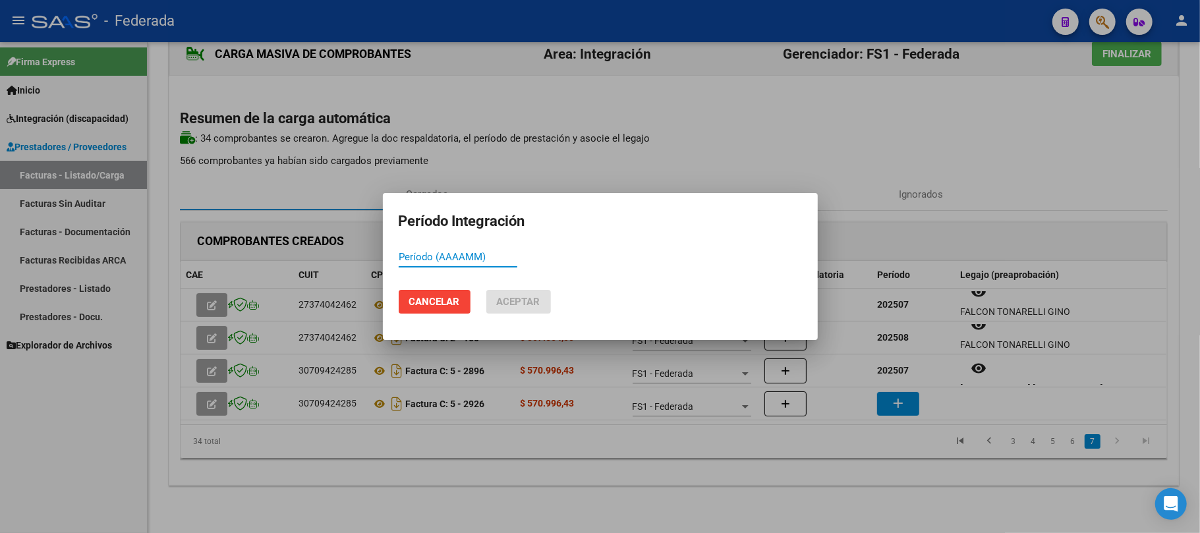
paste input "202508"
type input "202508"
click at [531, 306] on span "Aceptar" at bounding box center [518, 302] width 43 height 12
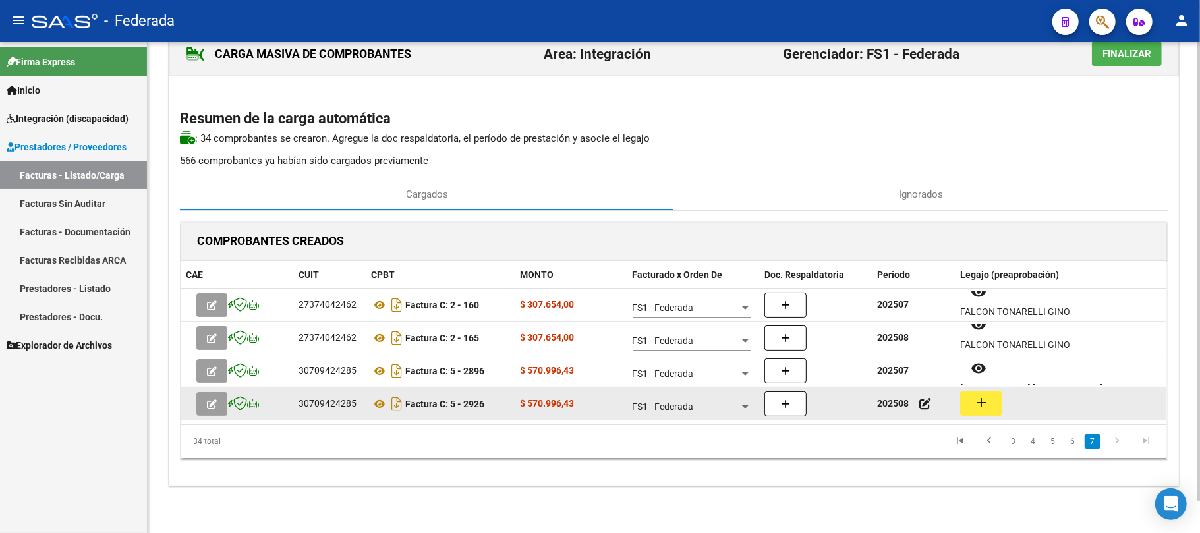
click at [965, 401] on button "add" at bounding box center [981, 403] width 42 height 24
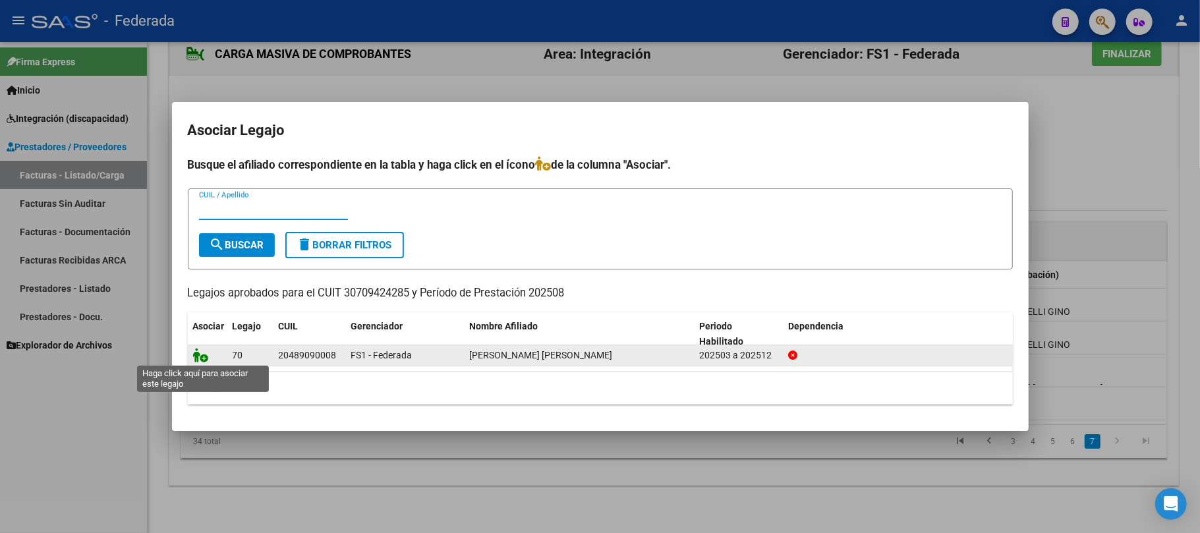
click at [206, 359] on icon at bounding box center [201, 355] width 16 height 14
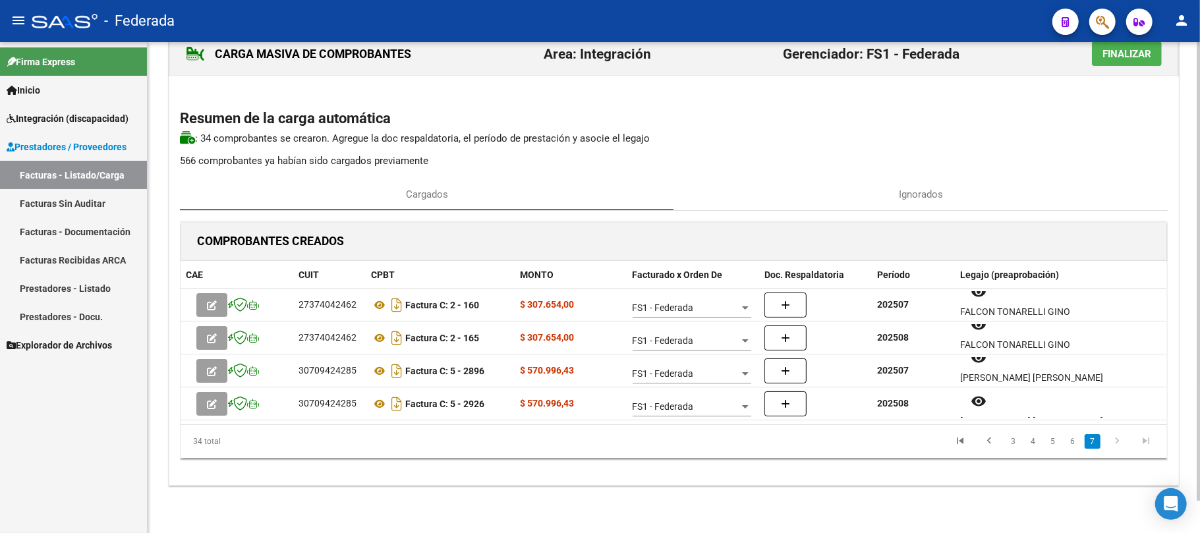
scroll to position [0, 0]
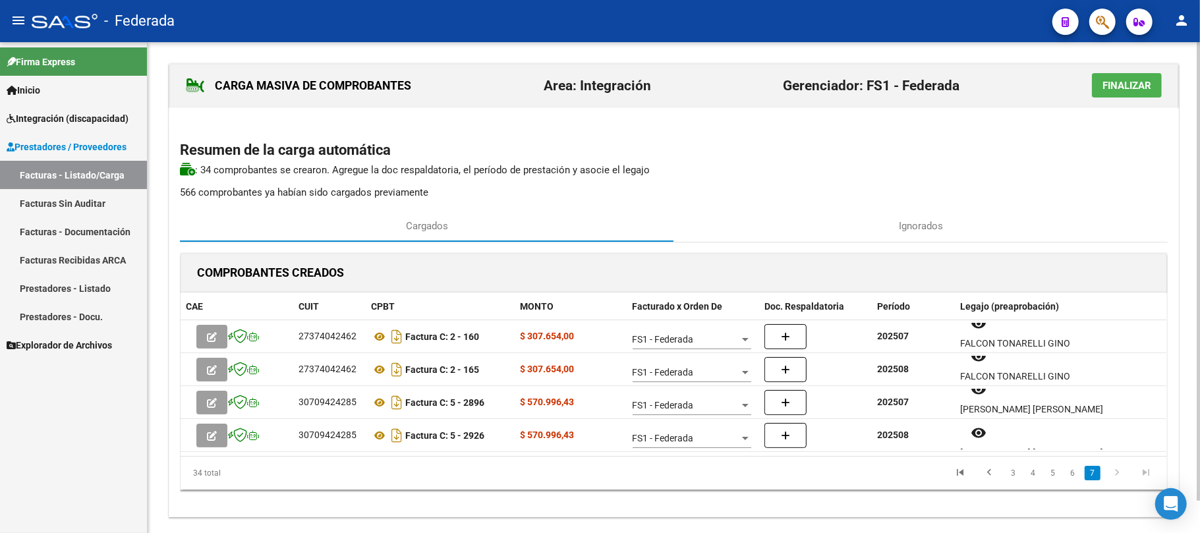
click at [1123, 93] on button "Finalizar" at bounding box center [1127, 85] width 70 height 24
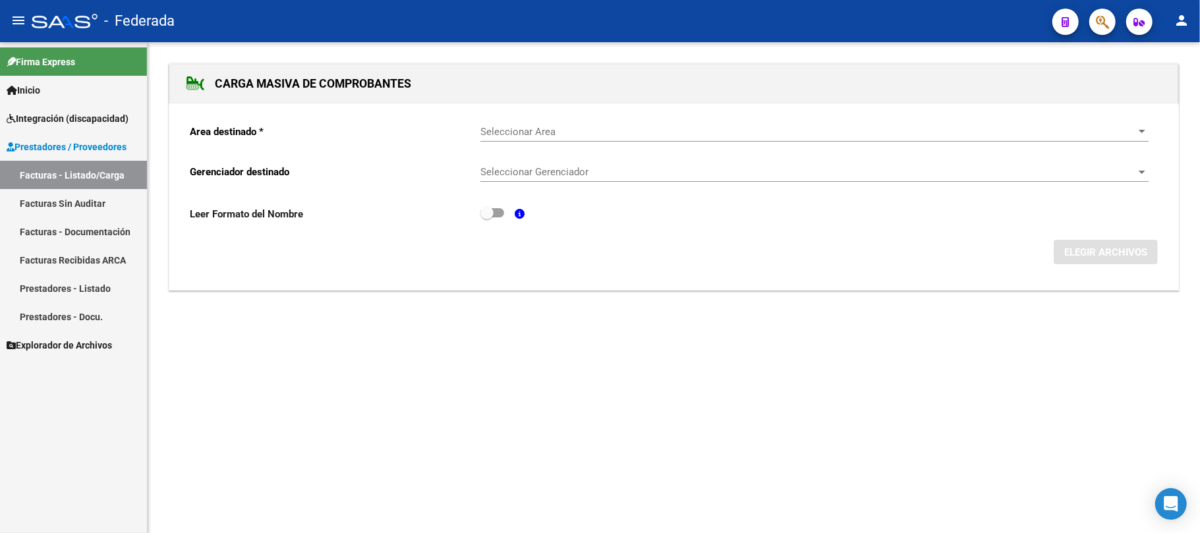
click at [92, 171] on link "Facturas - Listado/Carga" at bounding box center [73, 175] width 147 height 28
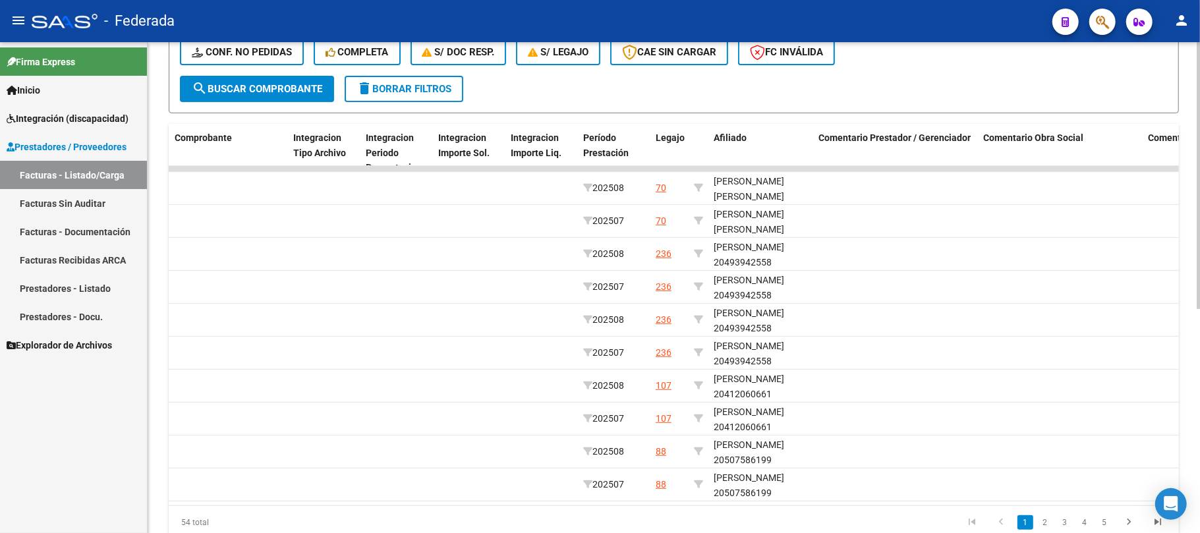
scroll to position [0, 1418]
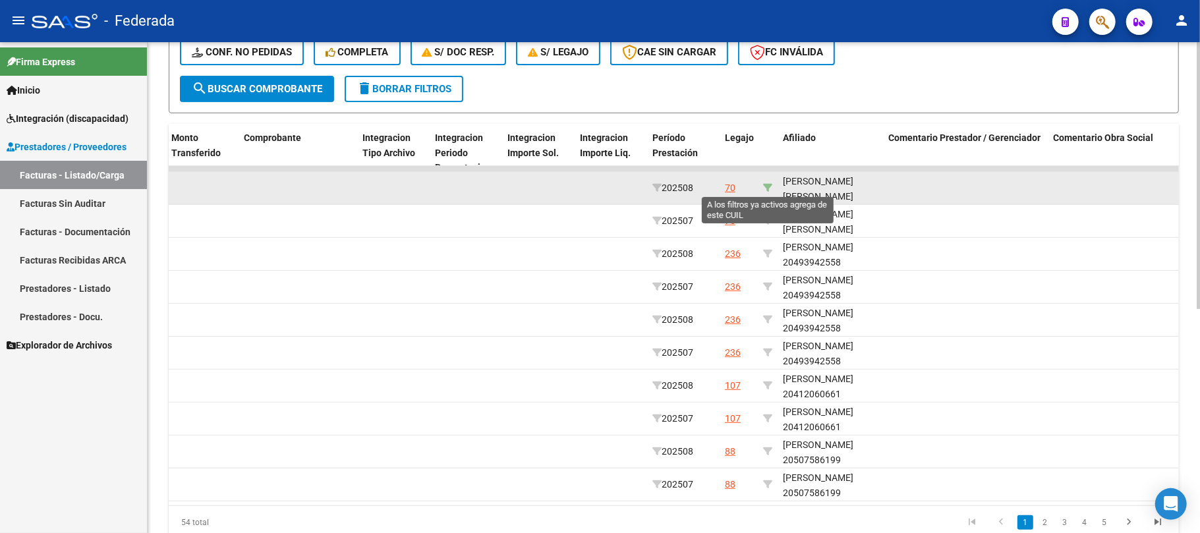
click at [768, 183] on icon at bounding box center [767, 187] width 9 height 9
type input "20489090008"
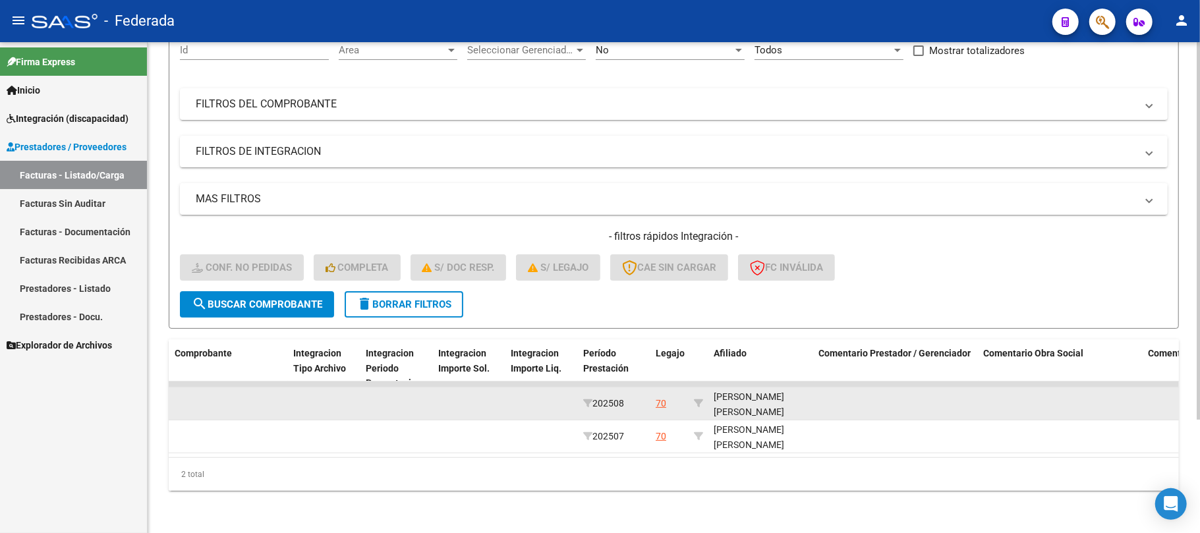
scroll to position [16, 0]
click at [759, 398] on div "HERREROS MATEO JUAN DANIEL 20489090008" at bounding box center [761, 395] width 95 height 45
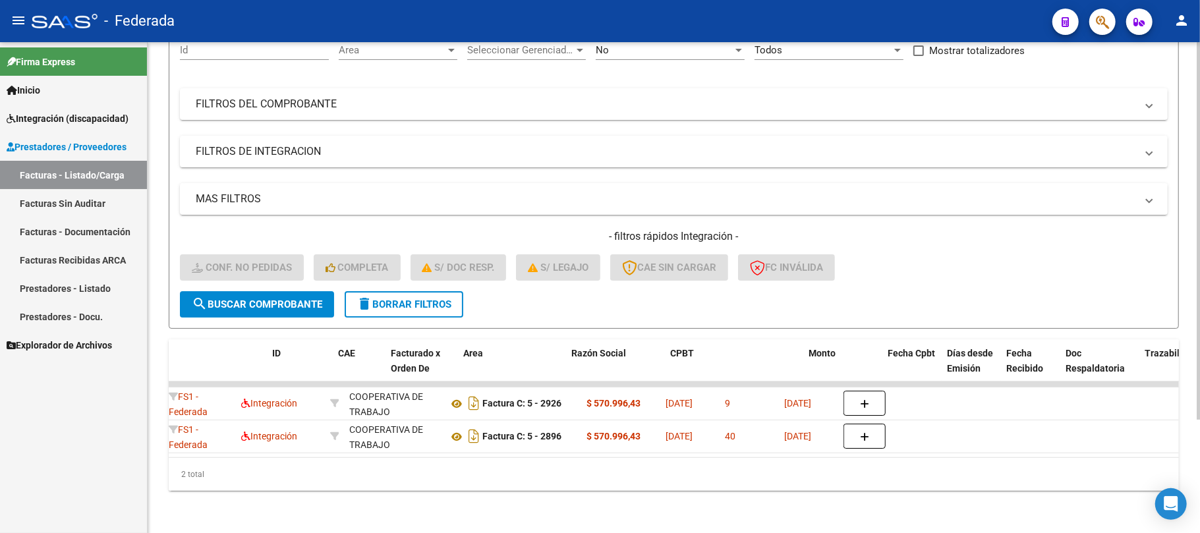
scroll to position [0, 0]
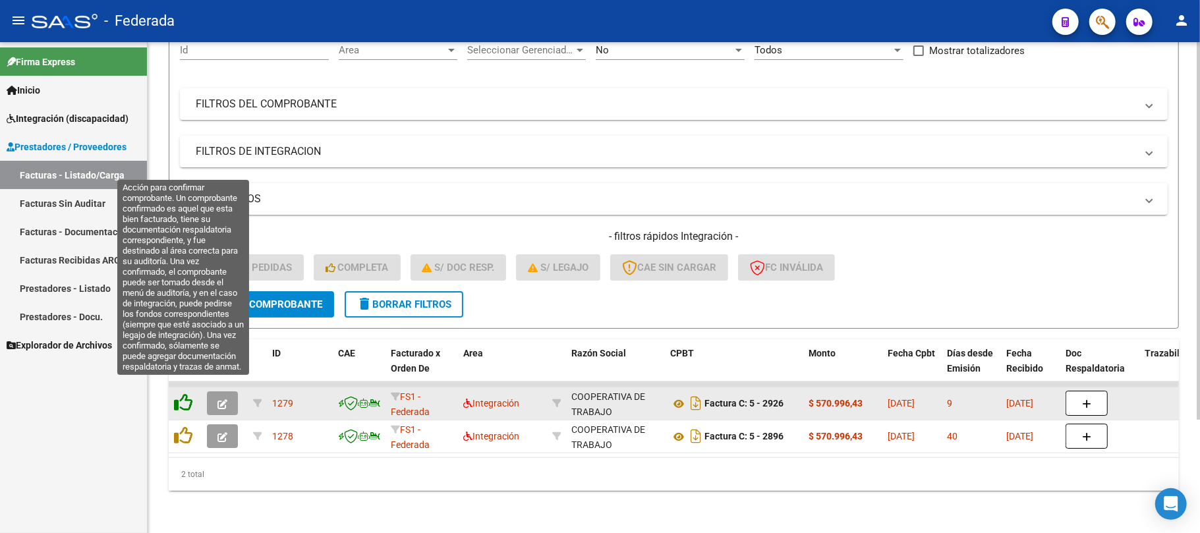
click at [188, 395] on icon at bounding box center [183, 402] width 18 height 18
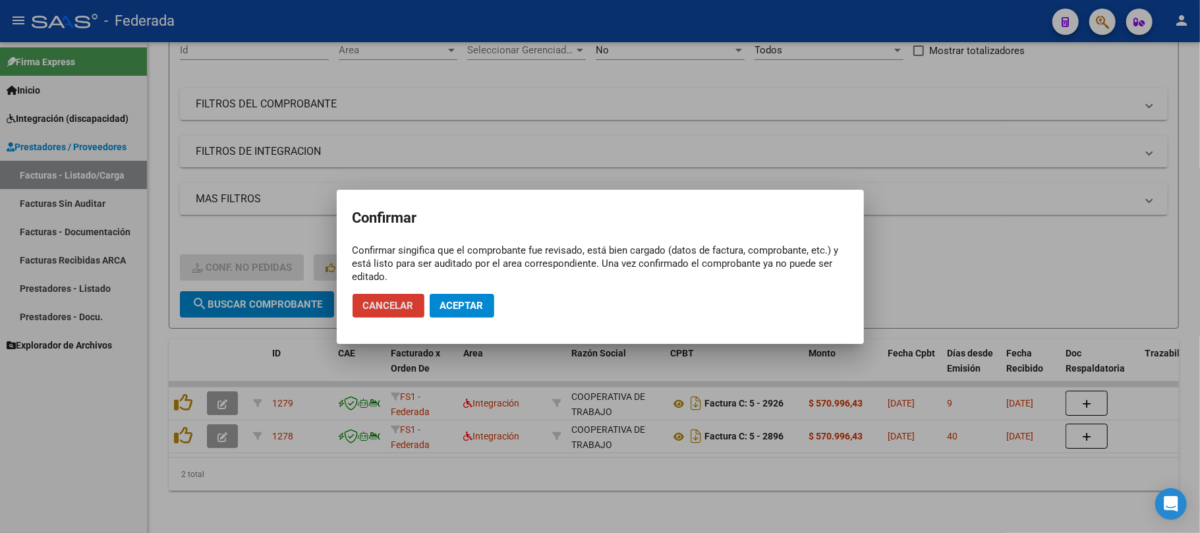
click at [457, 300] on span "Aceptar" at bounding box center [461, 306] width 43 height 12
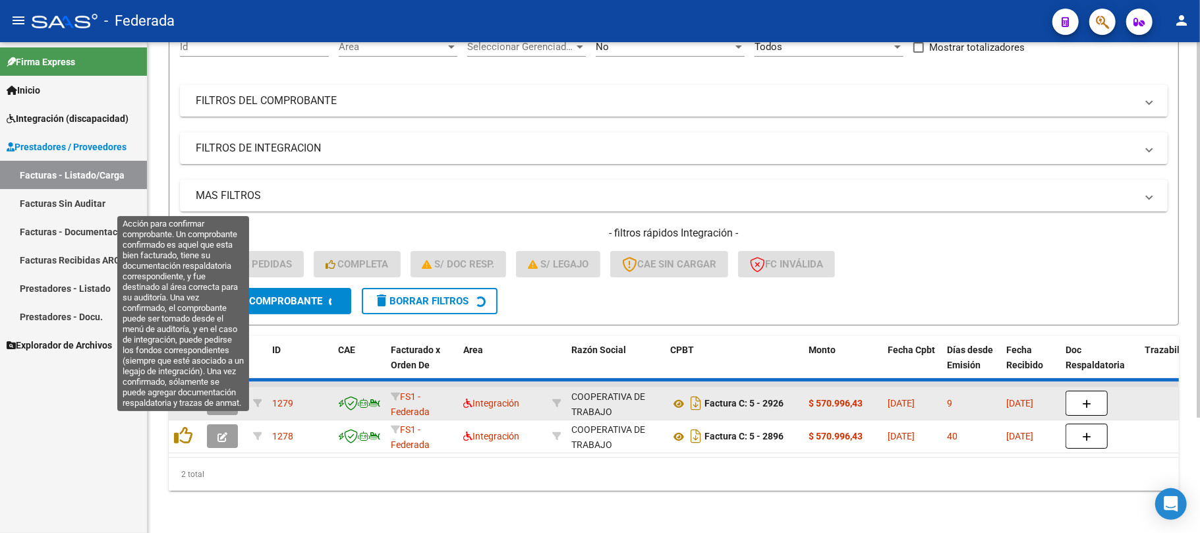
scroll to position [115, 0]
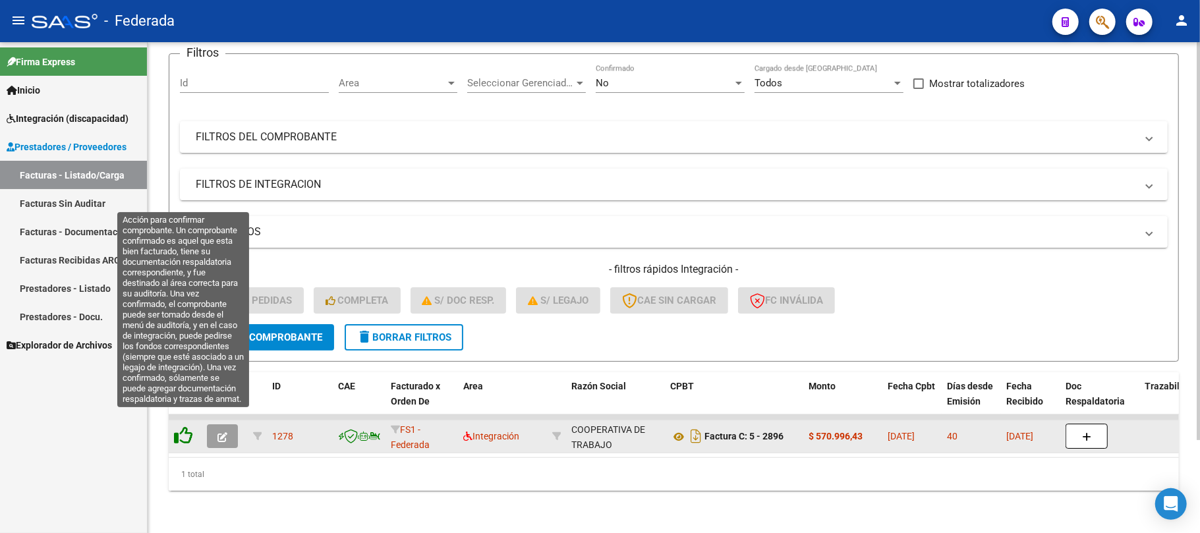
click at [188, 426] on icon at bounding box center [183, 435] width 18 height 18
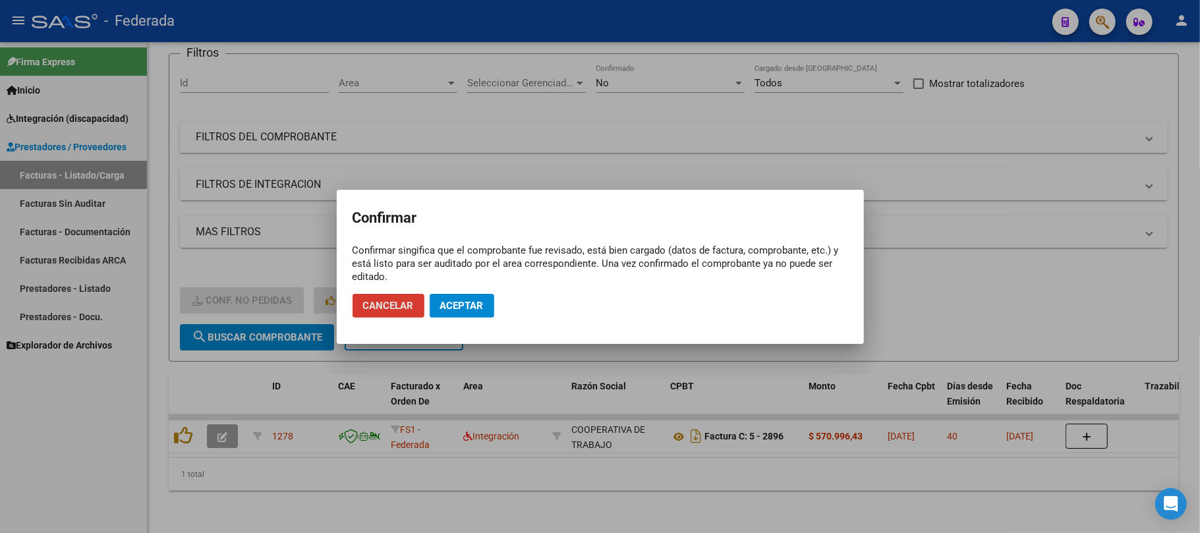
click at [470, 310] on span "Aceptar" at bounding box center [461, 306] width 43 height 12
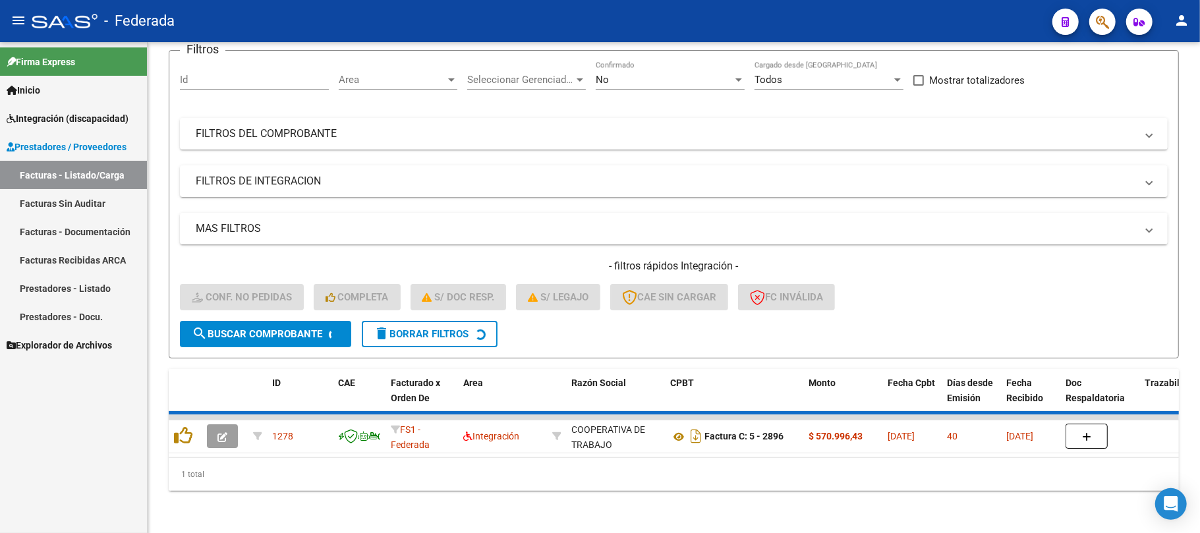
scroll to position [91, 0]
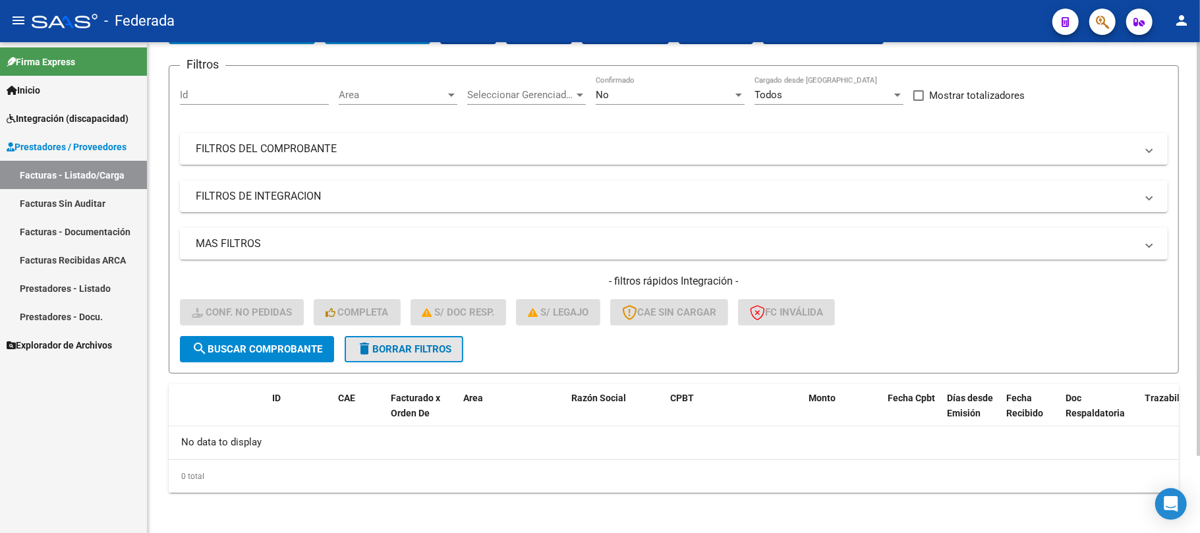
click at [382, 347] on span "delete Borrar Filtros" at bounding box center [403, 349] width 95 height 12
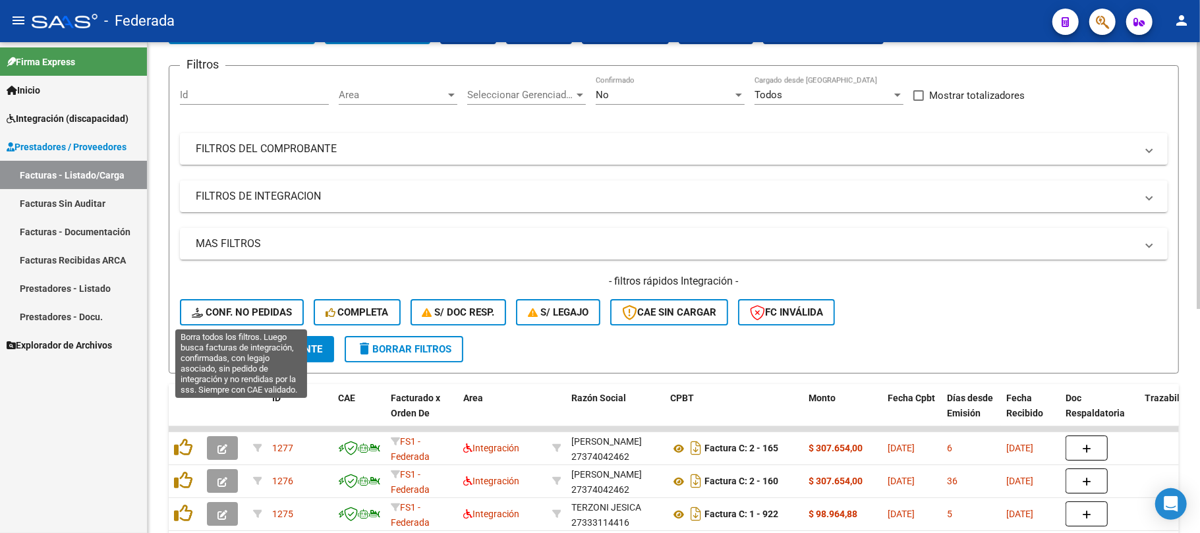
click at [283, 306] on span "Conf. no pedidas" at bounding box center [242, 312] width 100 height 12
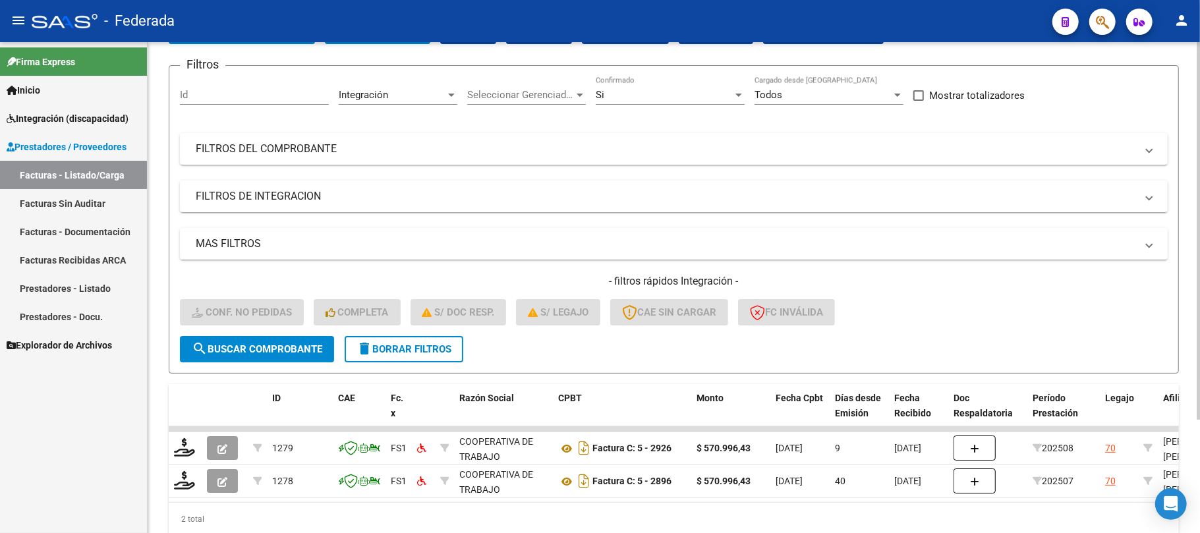
scroll to position [148, 0]
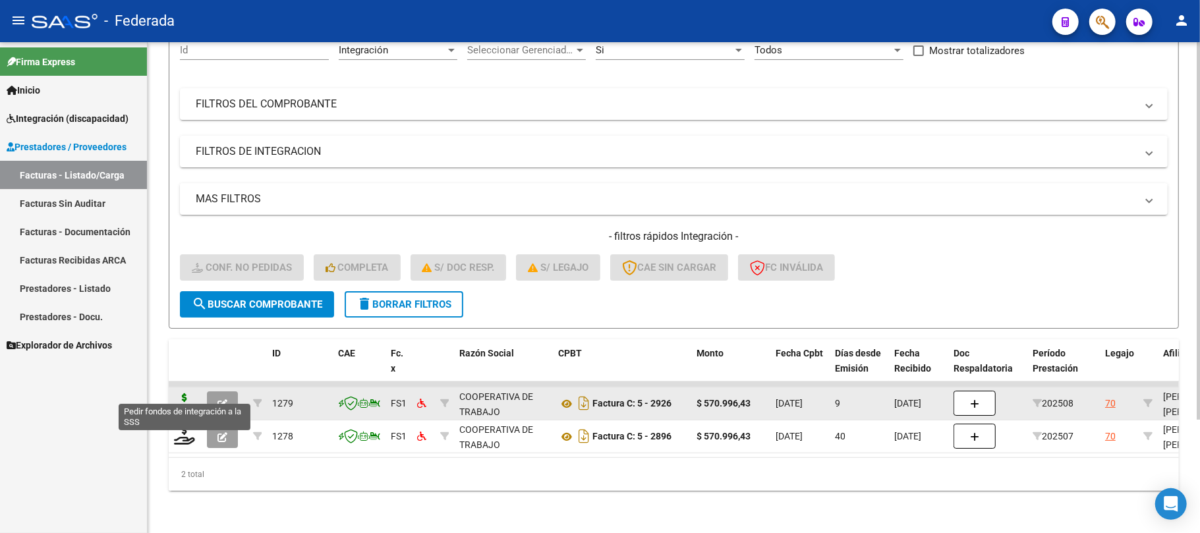
click at [185, 393] on icon at bounding box center [184, 402] width 21 height 18
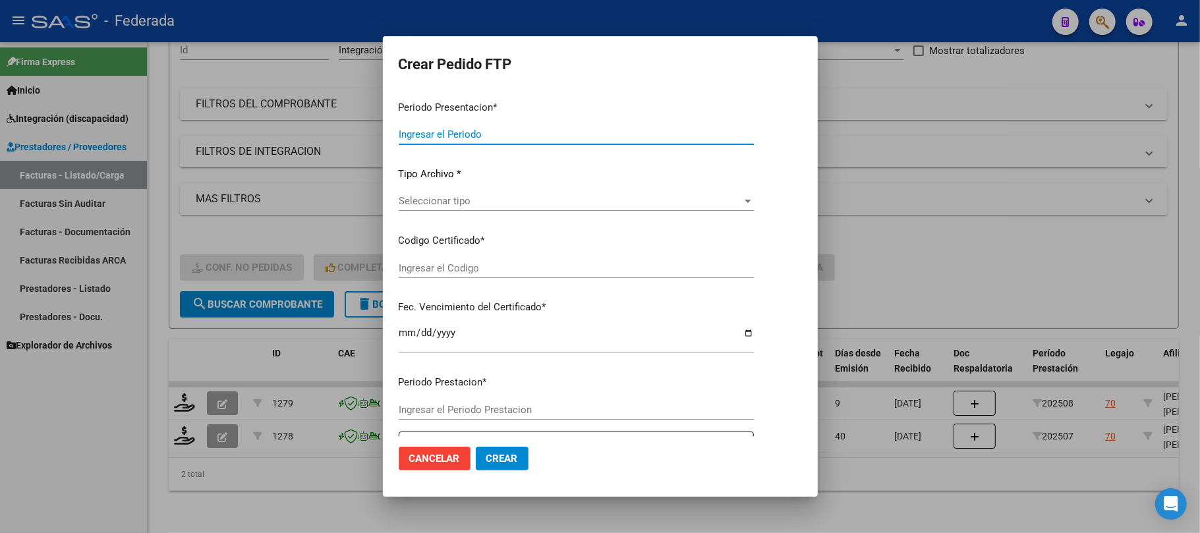
type input "202508"
type input "$ 570.996,43"
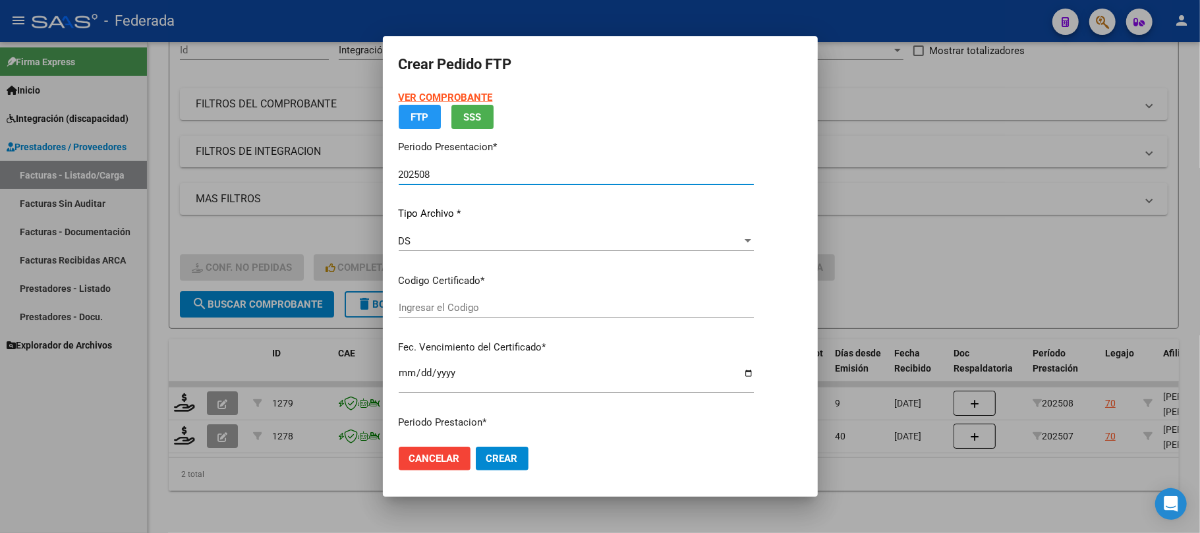
type input "ARG02000489090002024100220291002RIO142"
type input "2029-10-02"
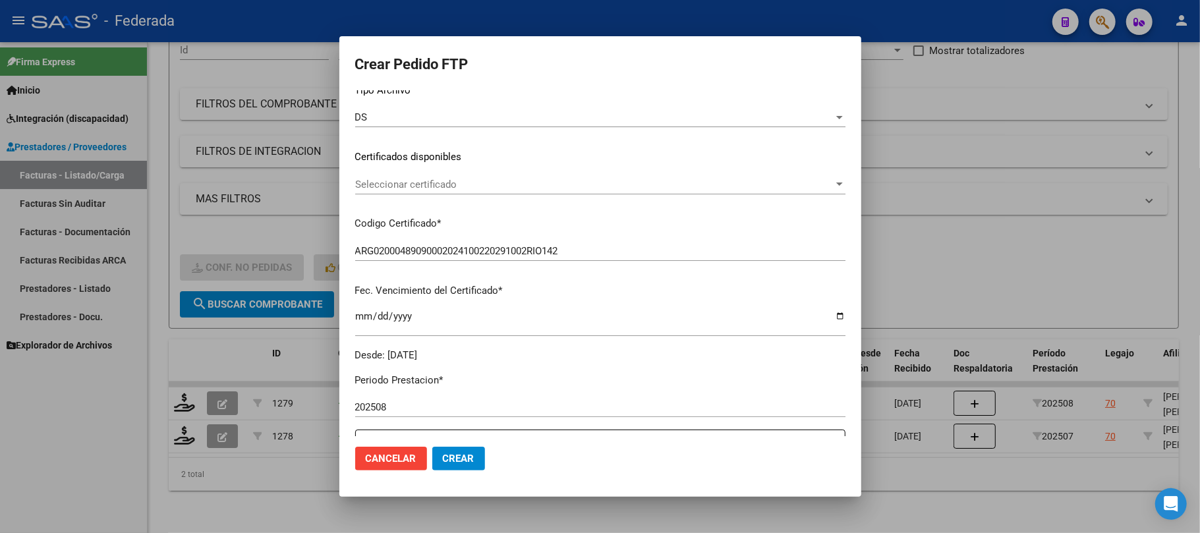
scroll to position [175, 0]
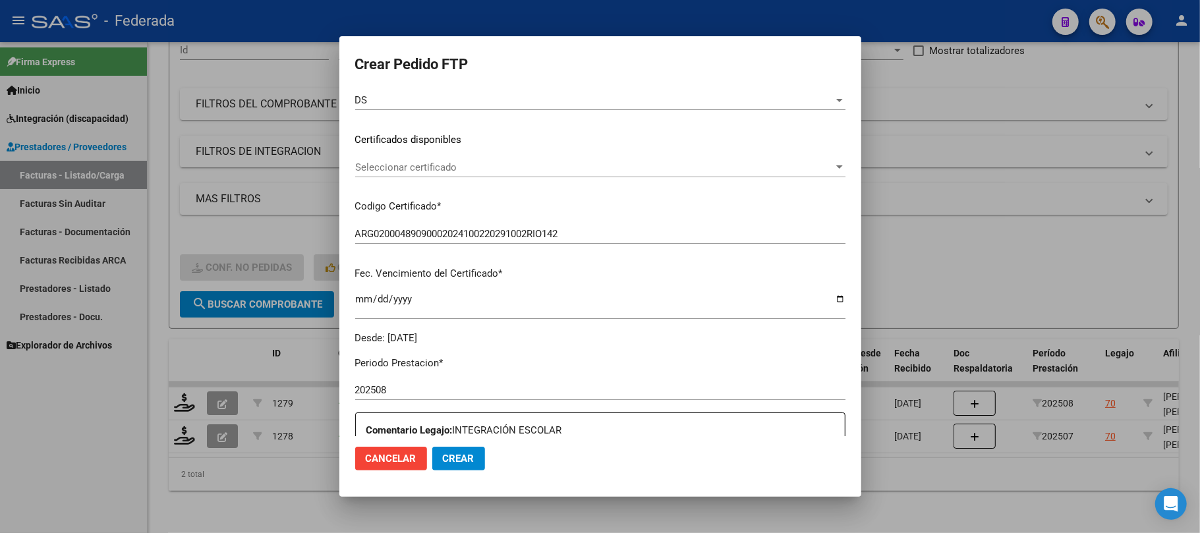
click at [480, 170] on span "Seleccionar certificado" at bounding box center [594, 167] width 478 height 12
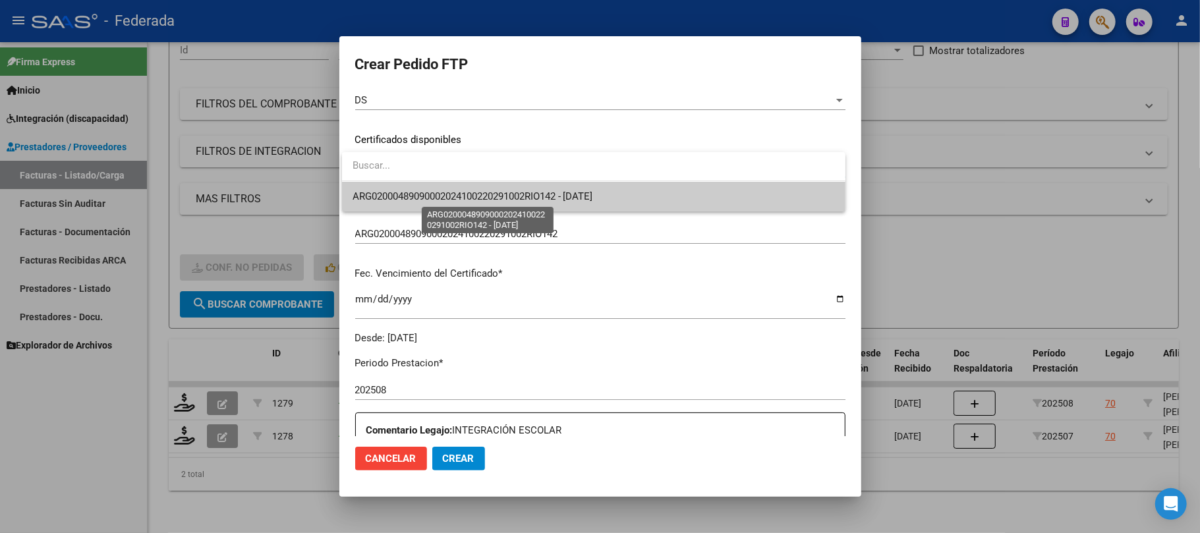
click at [480, 201] on span "ARG02000489090002024100220291002RIO142 - 2029-10-02" at bounding box center [473, 196] width 241 height 12
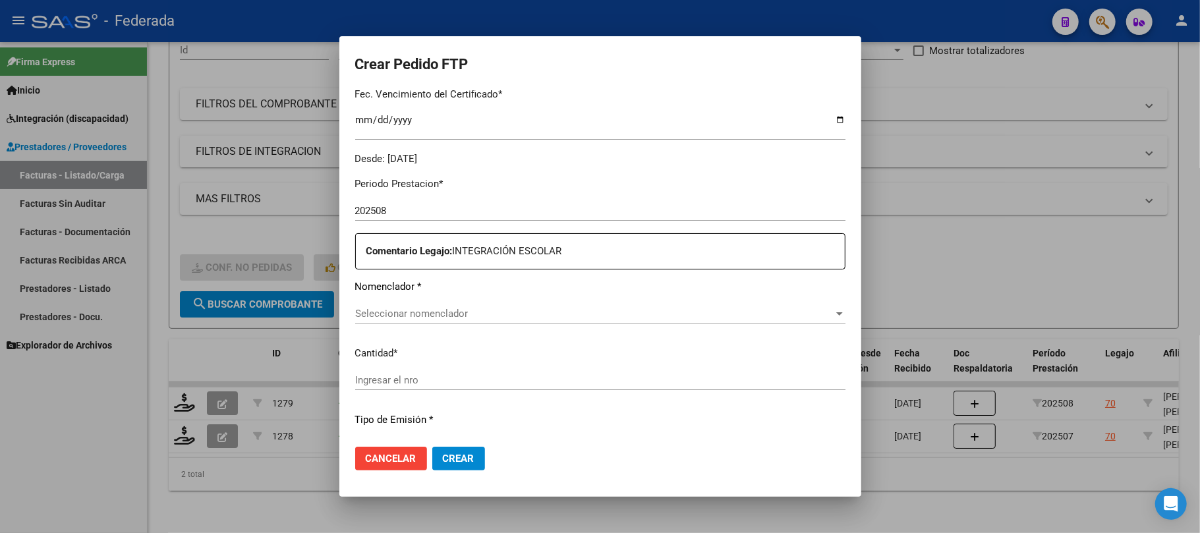
scroll to position [439, 0]
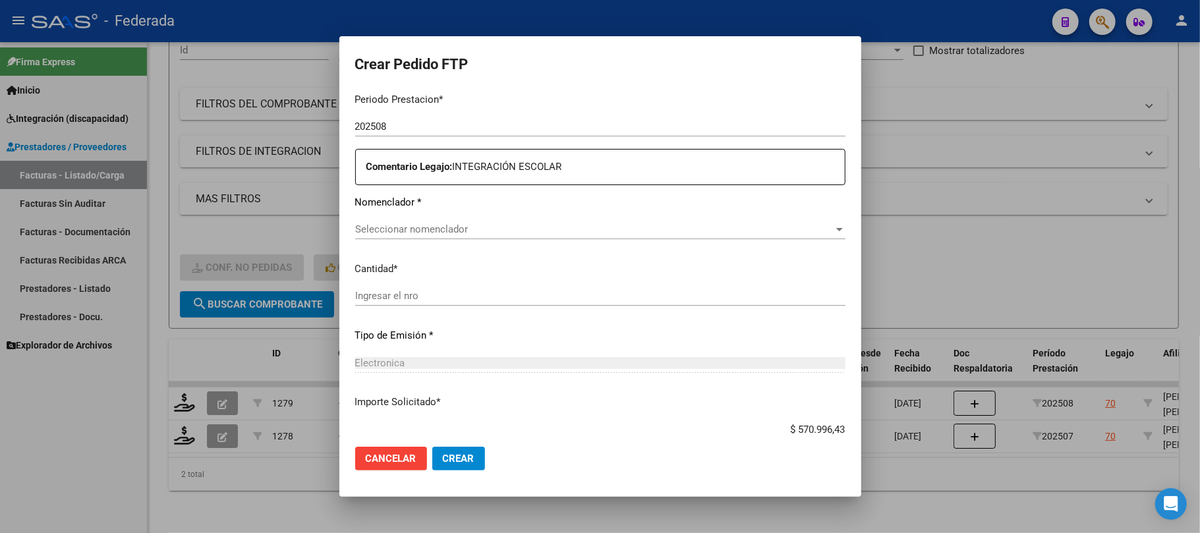
click at [444, 222] on div "Seleccionar nomenclador Seleccionar nomenclador" at bounding box center [600, 229] width 490 height 20
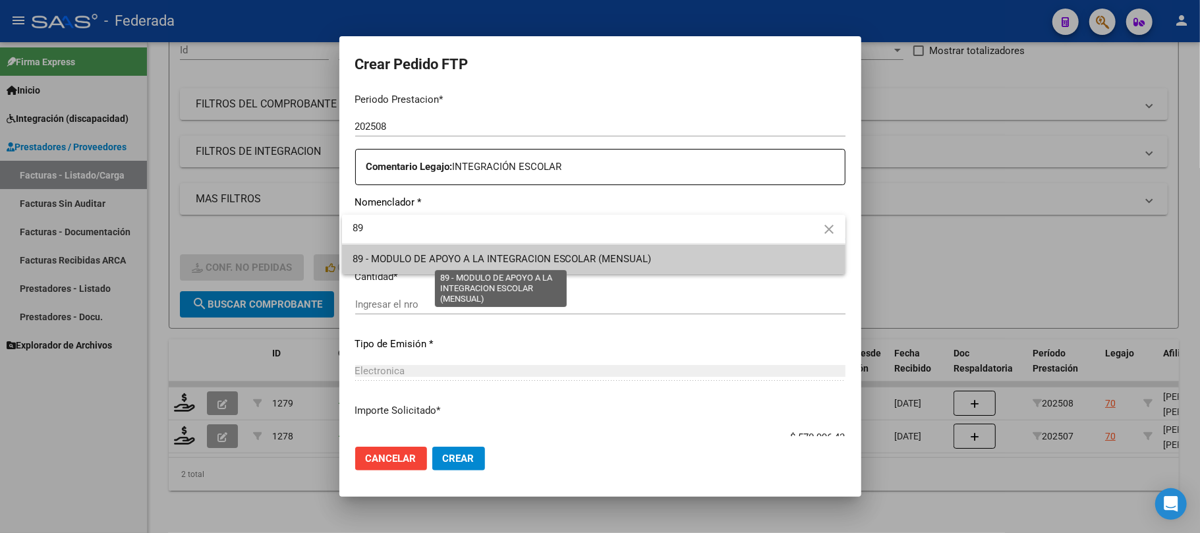
type input "89"
click at [445, 257] on span "89 - MODULO DE APOYO A LA INTEGRACION ESCOLAR (MENSUAL)" at bounding box center [502, 259] width 299 height 12
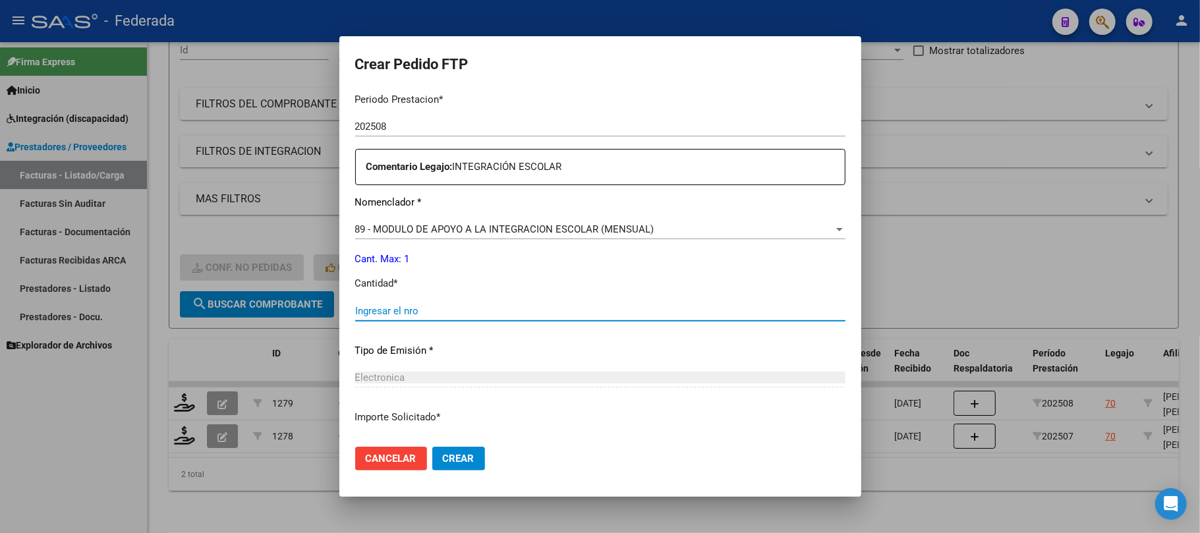
click at [434, 310] on input "Ingresar el nro" at bounding box center [600, 311] width 490 height 12
type input "1"
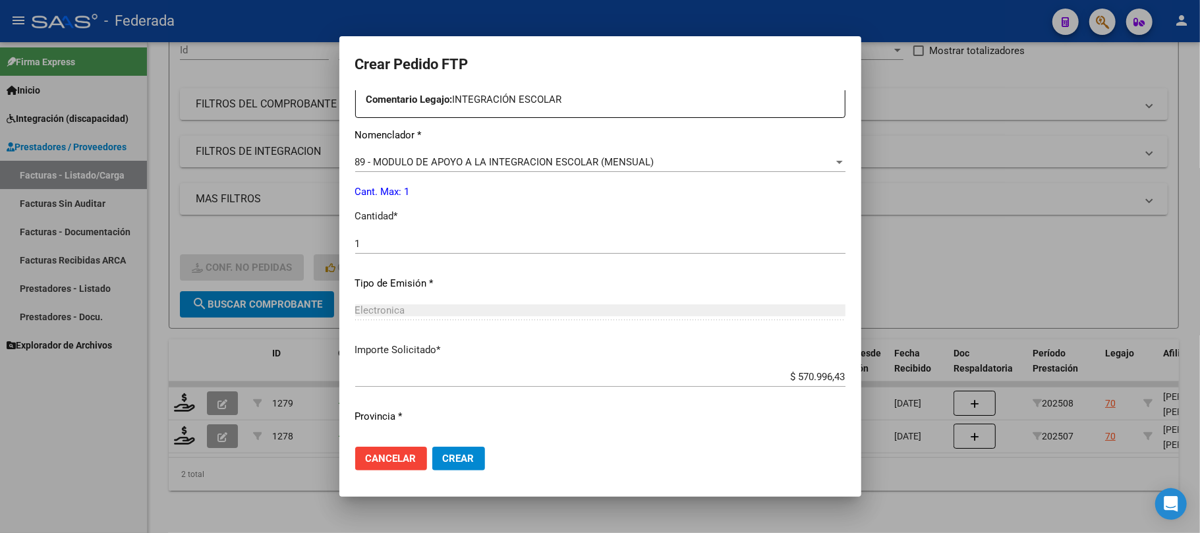
scroll to position [535, 0]
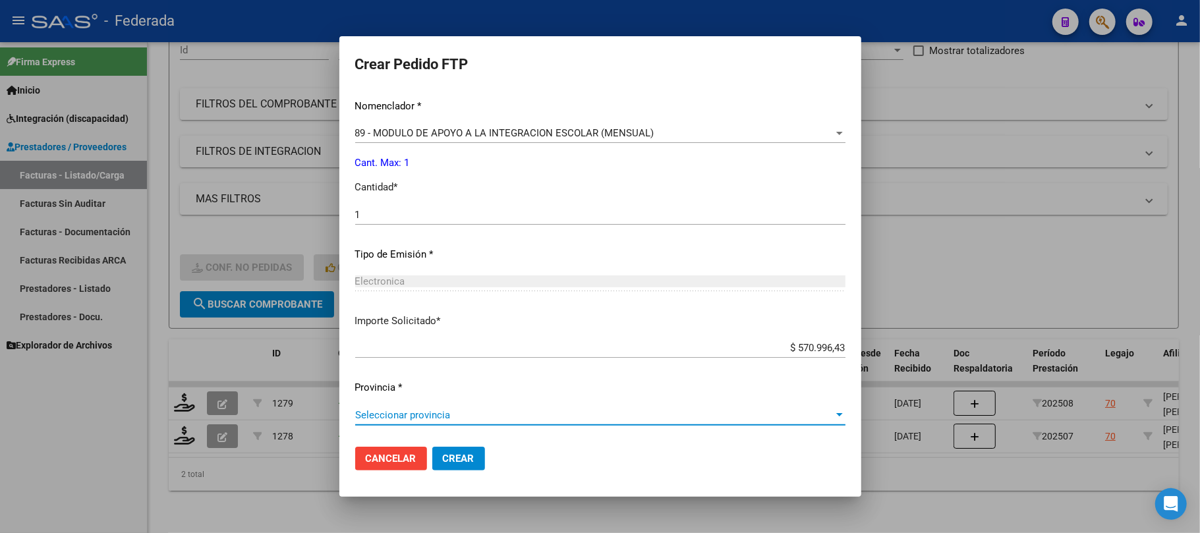
click at [504, 410] on span "Seleccionar provincia" at bounding box center [594, 415] width 478 height 12
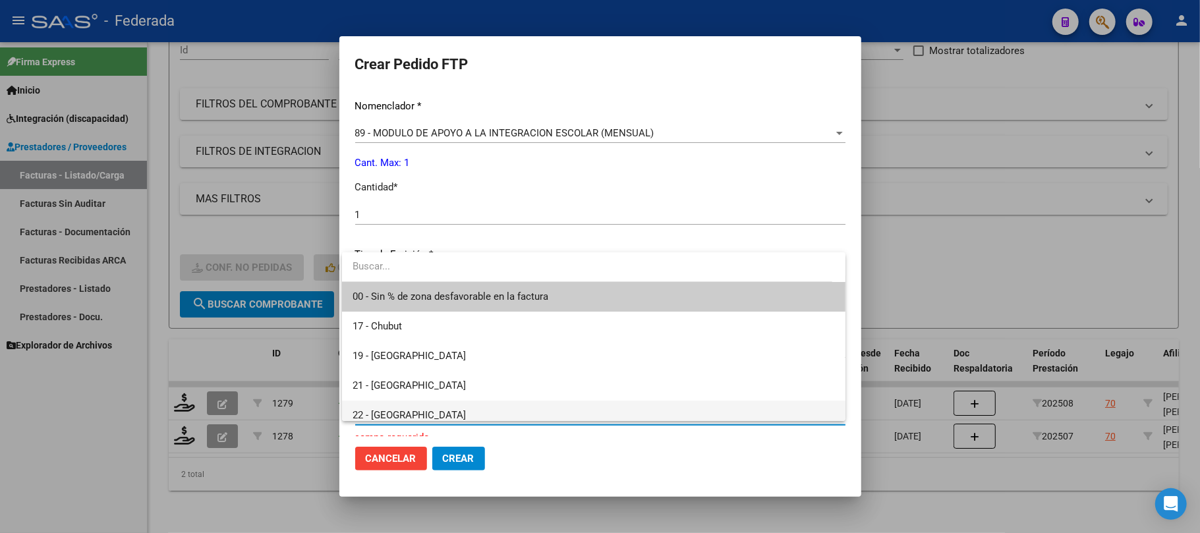
click at [405, 404] on span "22 - Rio Negro" at bounding box center [594, 416] width 482 height 30
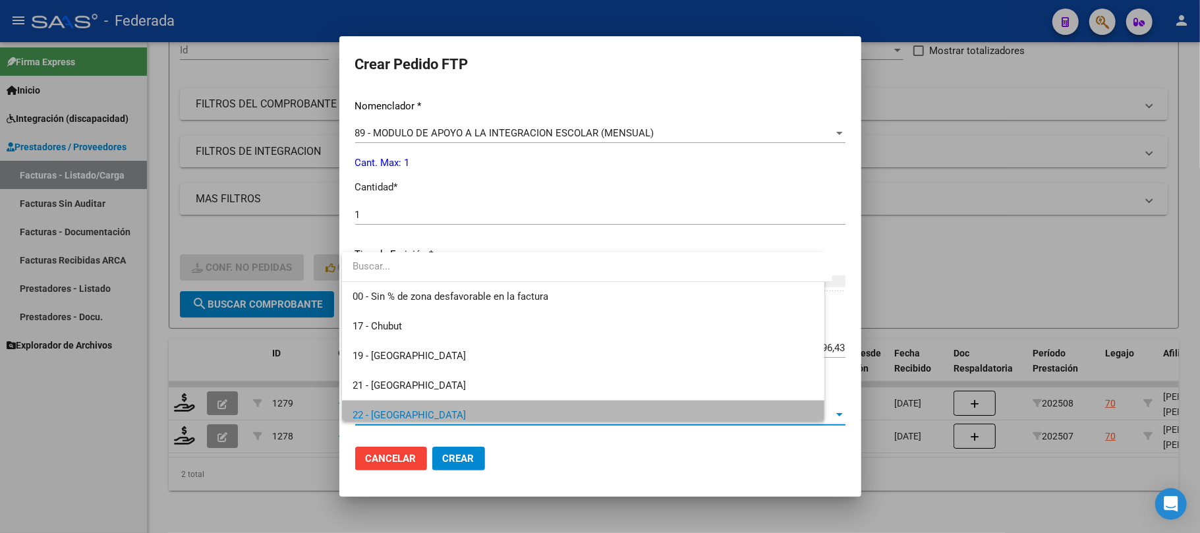
scroll to position [9, 0]
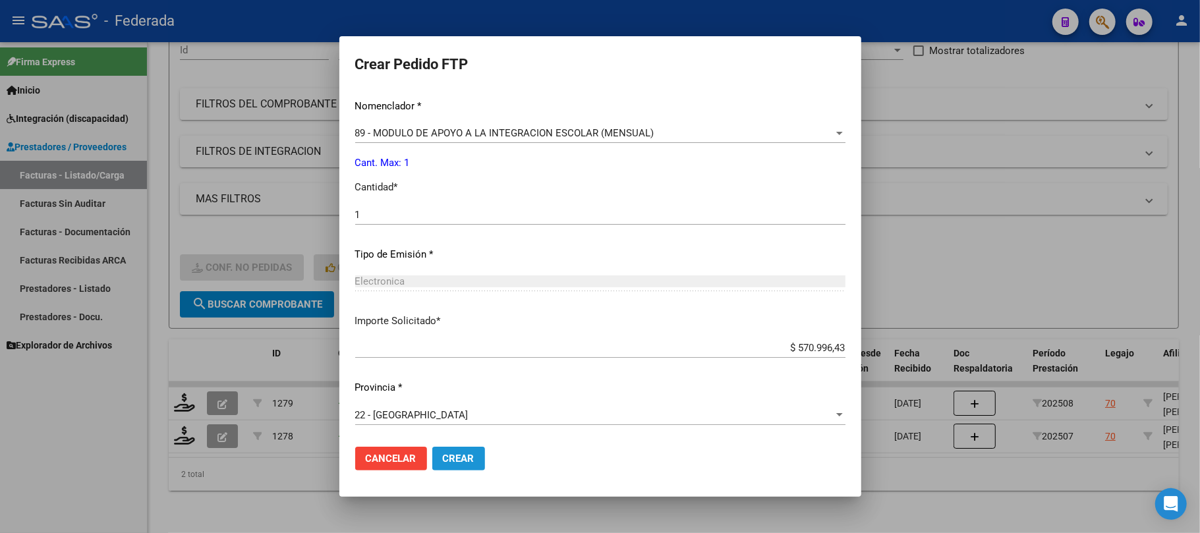
click at [459, 459] on span "Crear" at bounding box center [459, 459] width 32 height 12
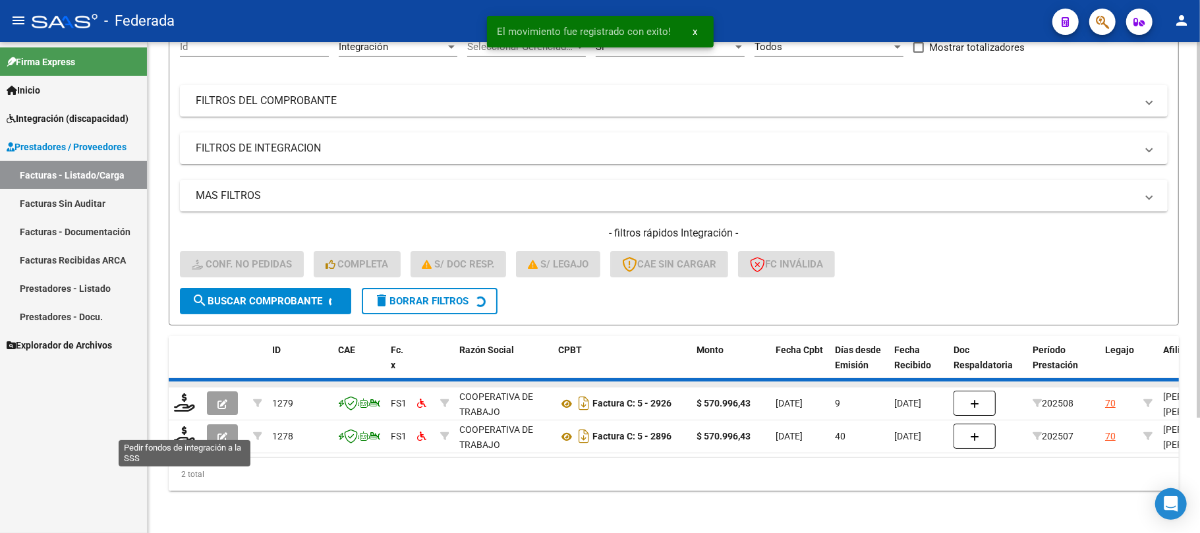
scroll to position [115, 0]
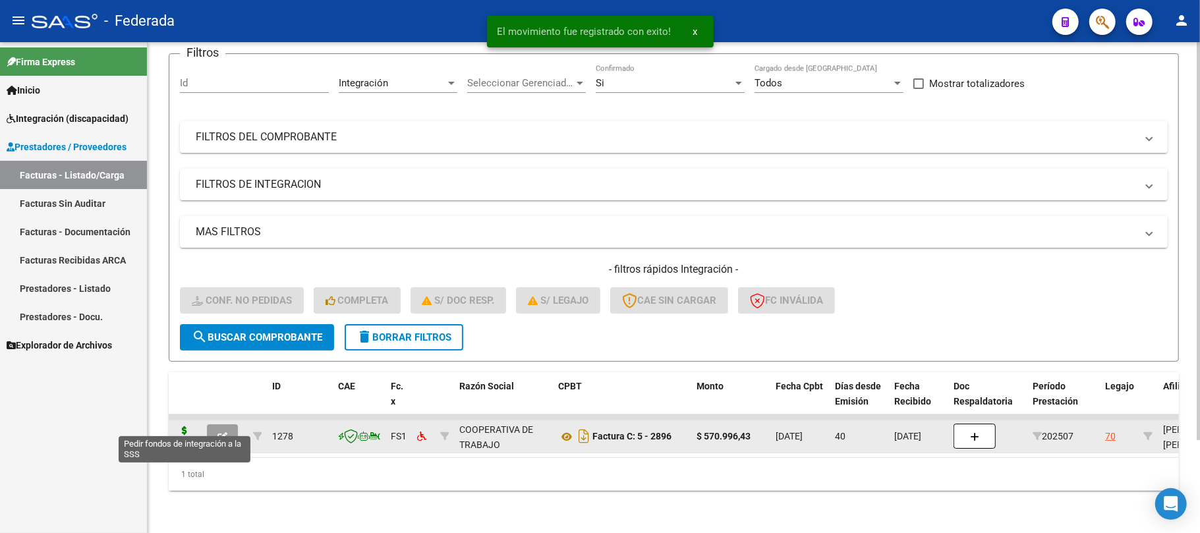
click at [187, 426] on icon at bounding box center [184, 435] width 21 height 18
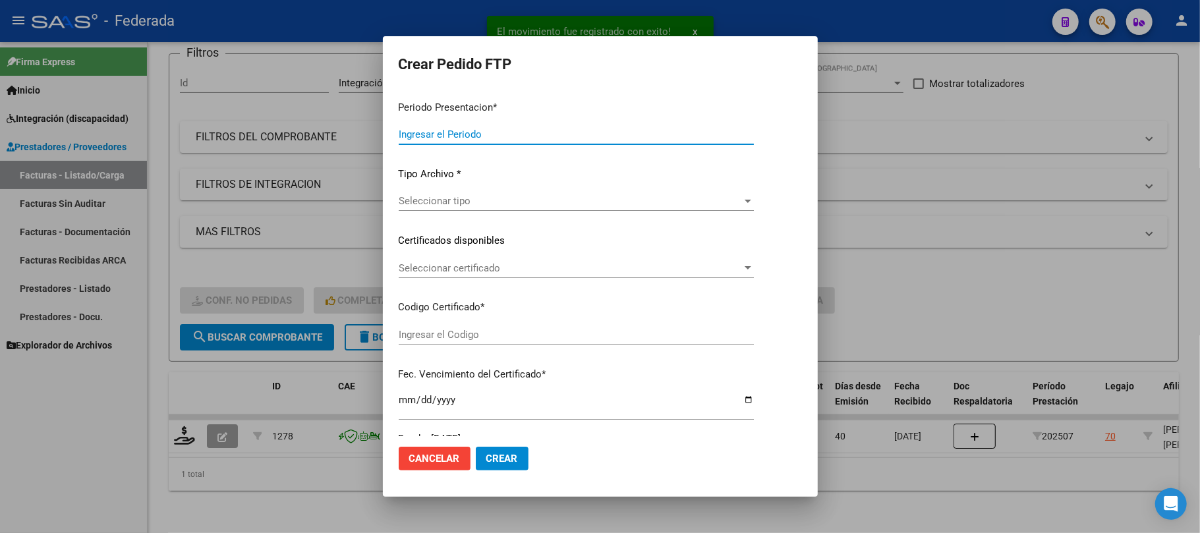
type input "202508"
type input "202507"
type input "$ 570.996,43"
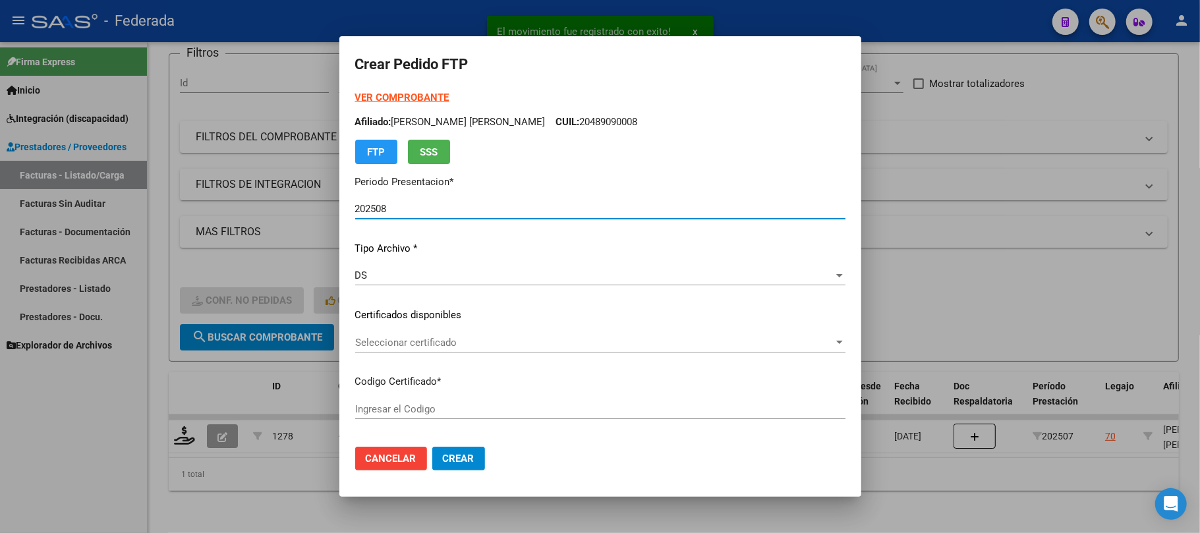
type input "ARG02000489090002024100220291002RIO142"
type input "2029-10-02"
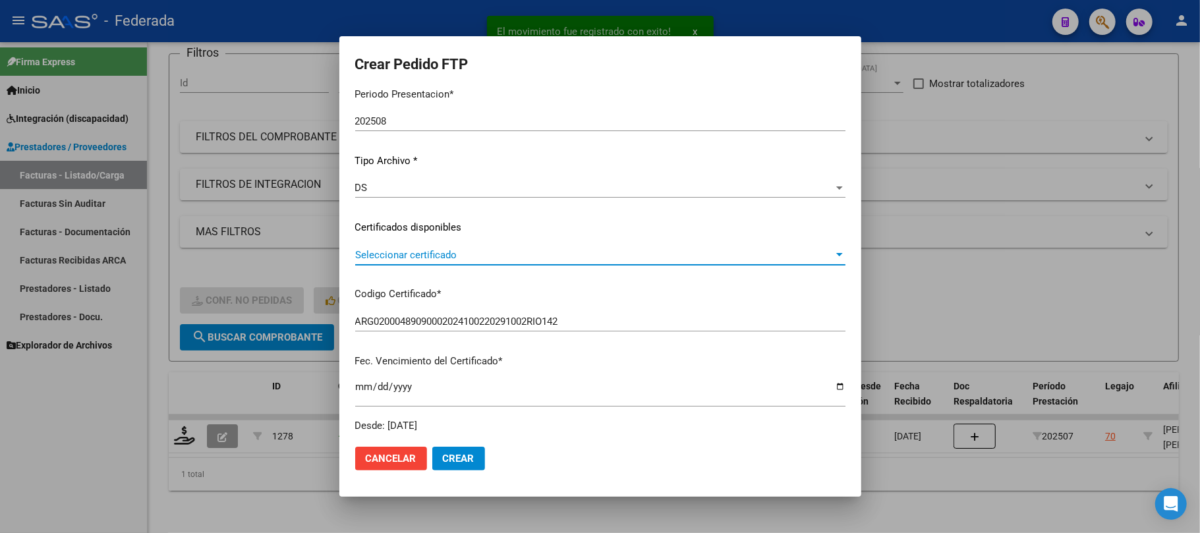
click at [472, 250] on span "Seleccionar certificado" at bounding box center [594, 255] width 478 height 12
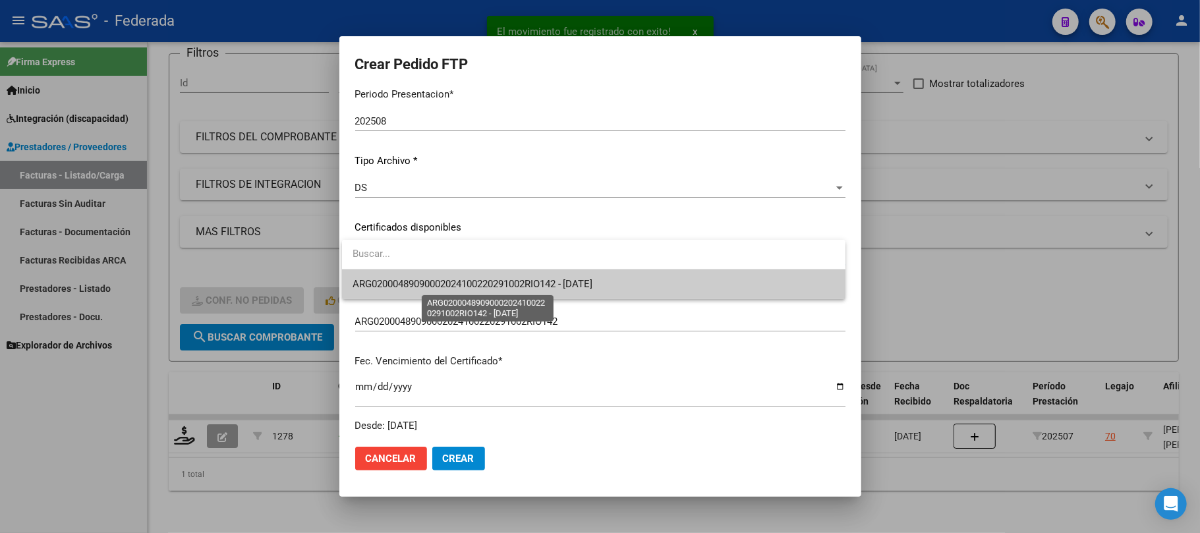
click at [474, 280] on span "ARG02000489090002024100220291002RIO142 - 2029-10-02" at bounding box center [473, 284] width 241 height 12
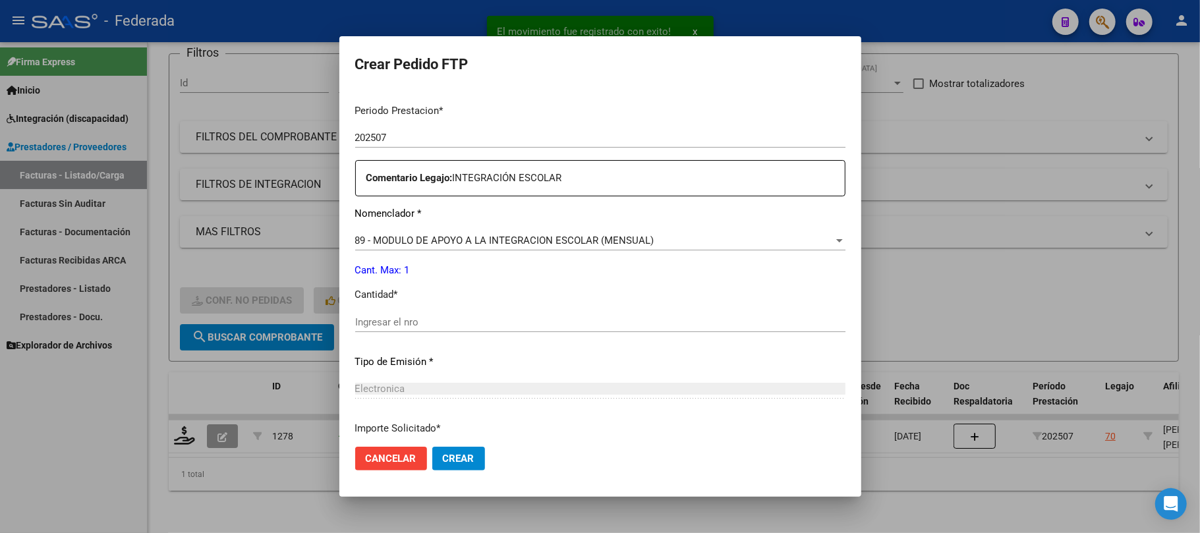
scroll to position [527, 0]
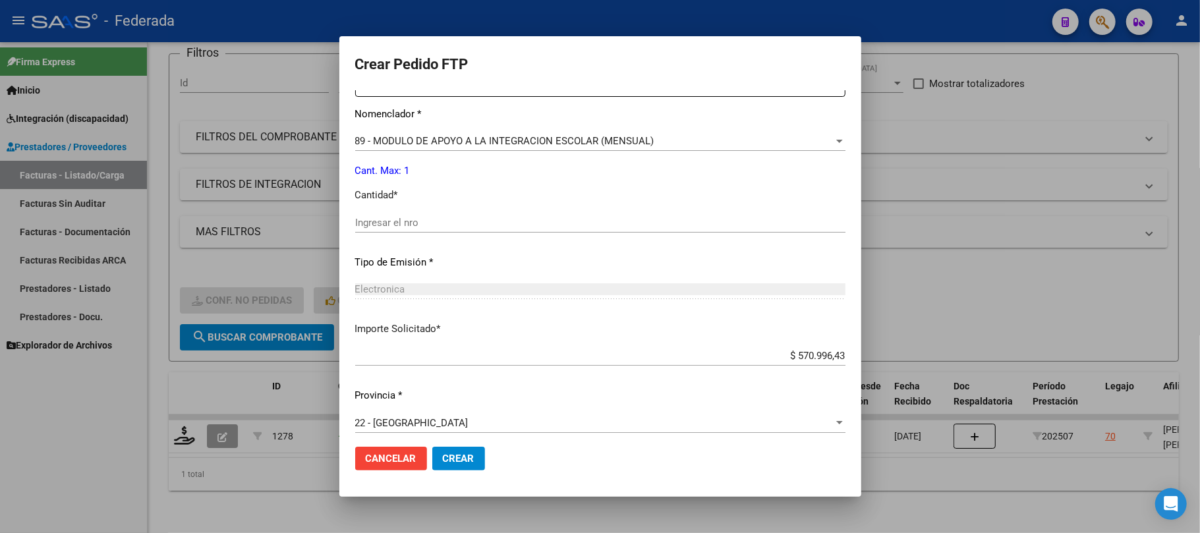
click at [446, 222] on input "Ingresar el nro" at bounding box center [600, 223] width 490 height 12
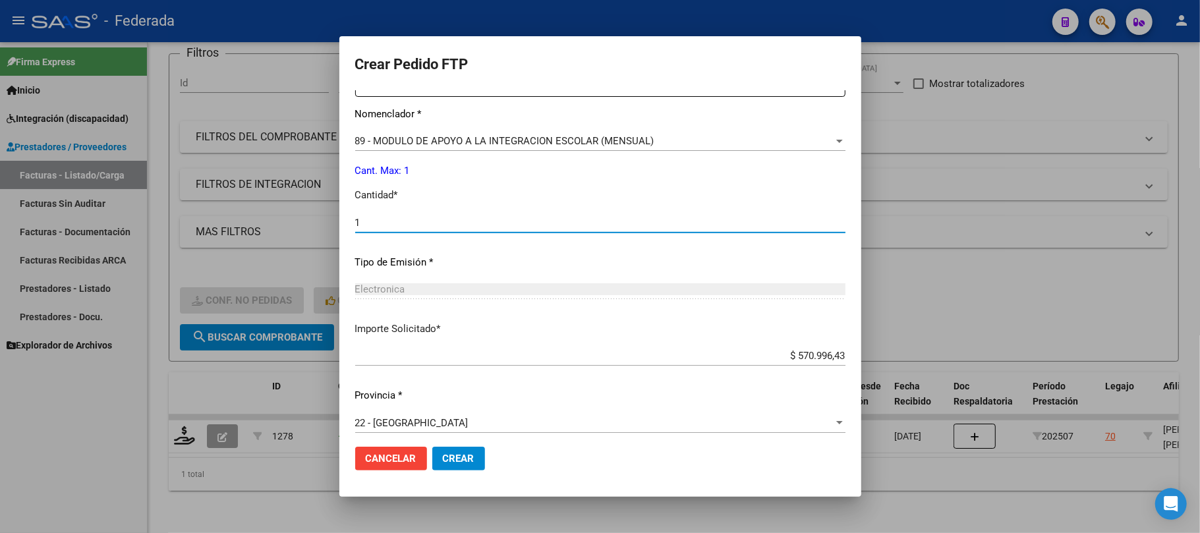
type input "1"
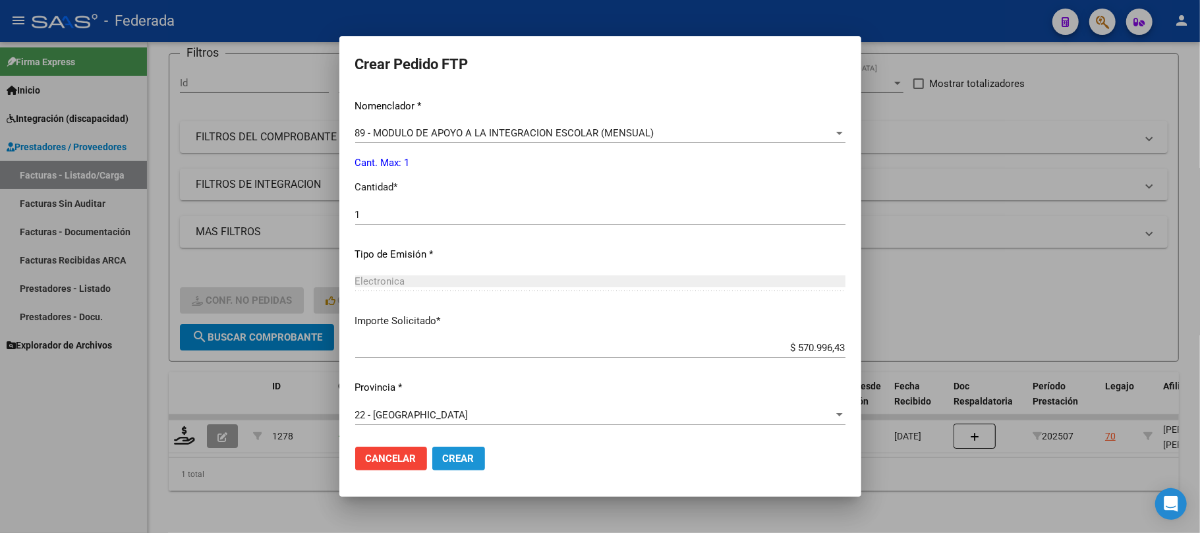
click at [457, 459] on span "Crear" at bounding box center [459, 459] width 32 height 12
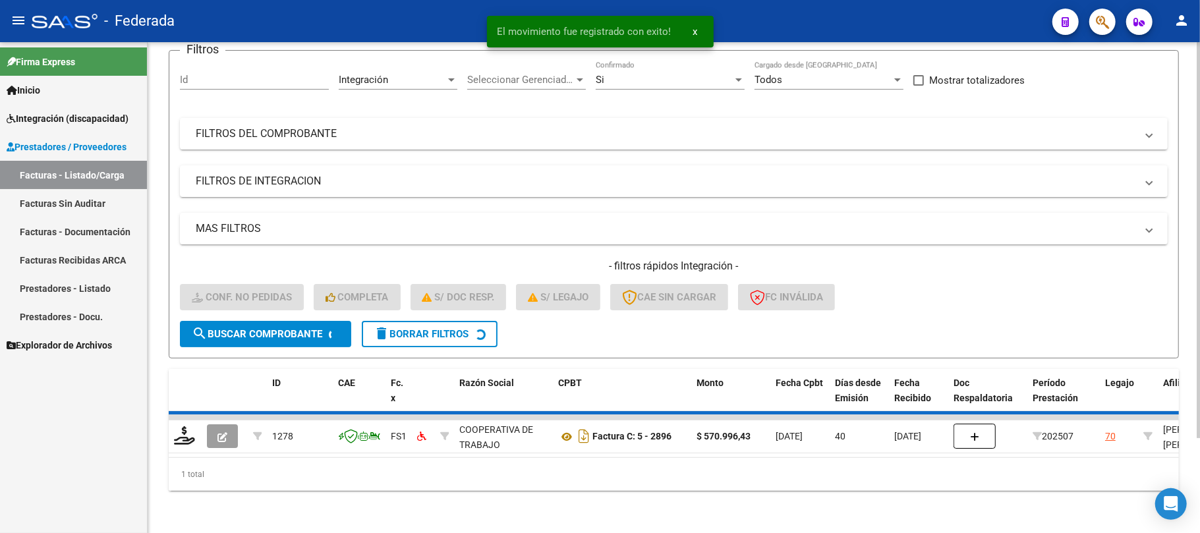
scroll to position [91, 0]
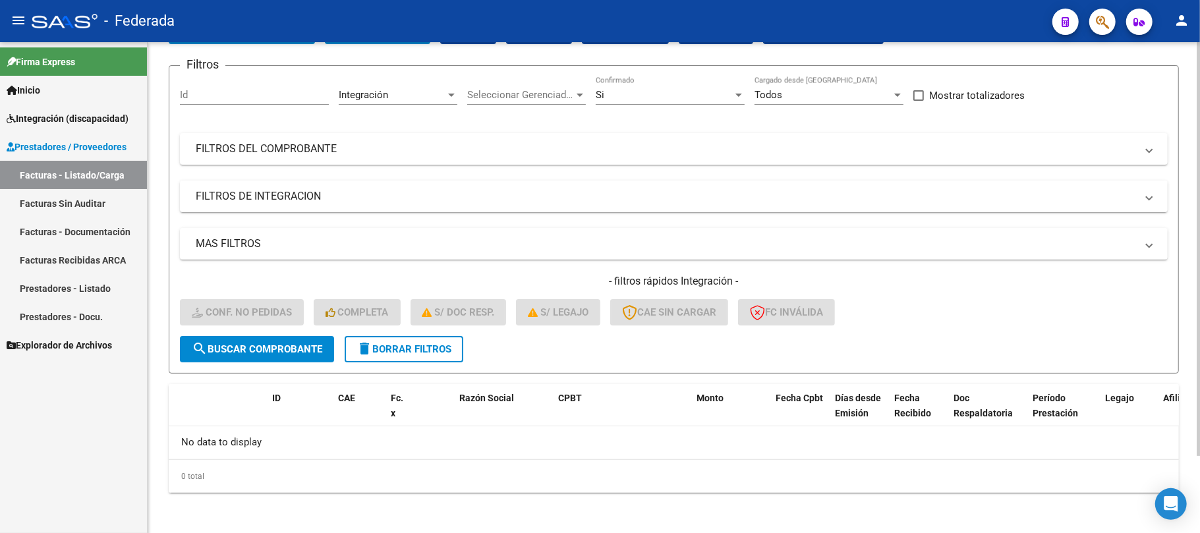
click at [457, 345] on button "delete Borrar Filtros" at bounding box center [404, 349] width 119 height 26
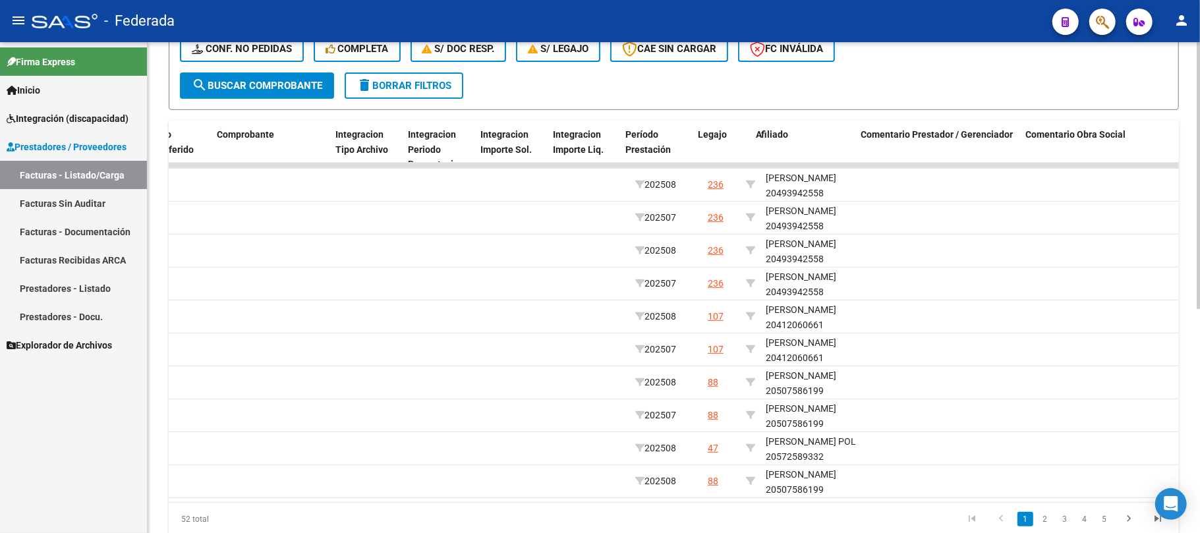
scroll to position [0, 1445]
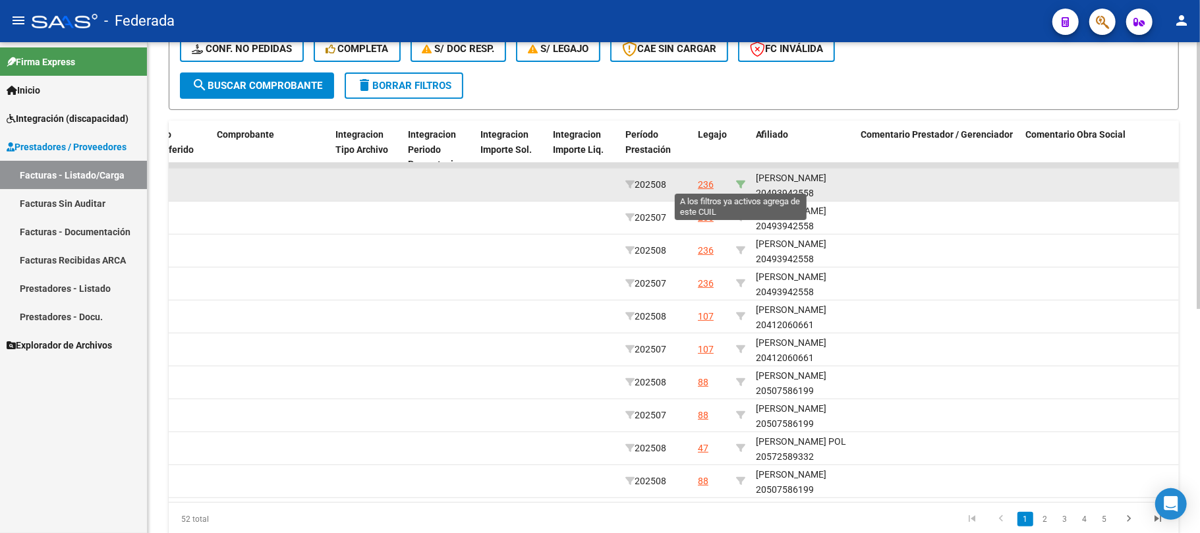
click at [743, 182] on icon at bounding box center [740, 184] width 9 height 9
type input "20493942558"
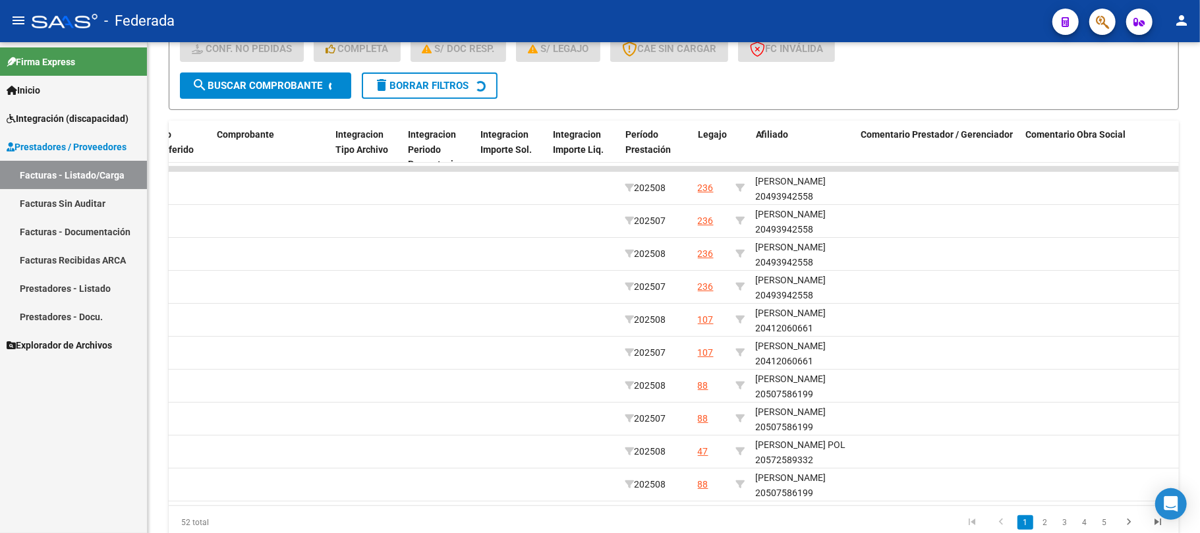
scroll to position [279, 0]
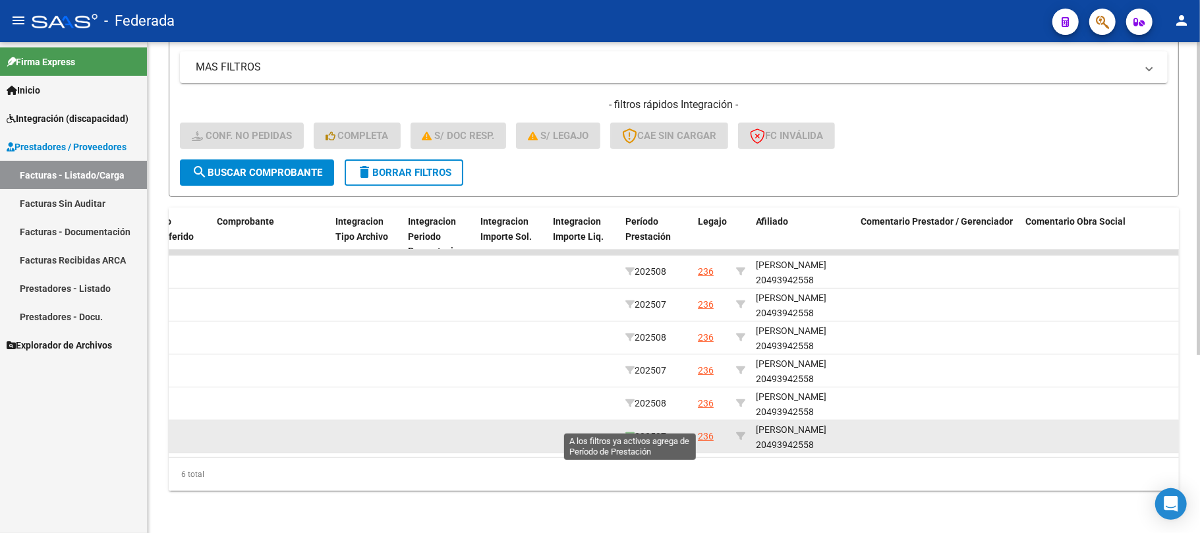
click at [628, 432] on icon at bounding box center [629, 436] width 9 height 9
type input "202507"
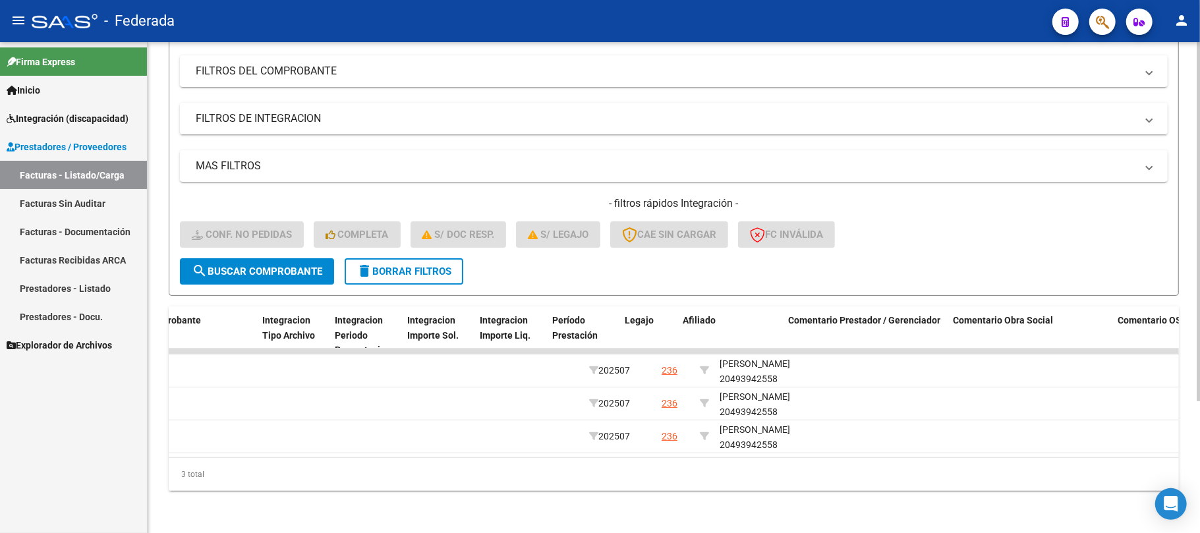
scroll to position [0, 1518]
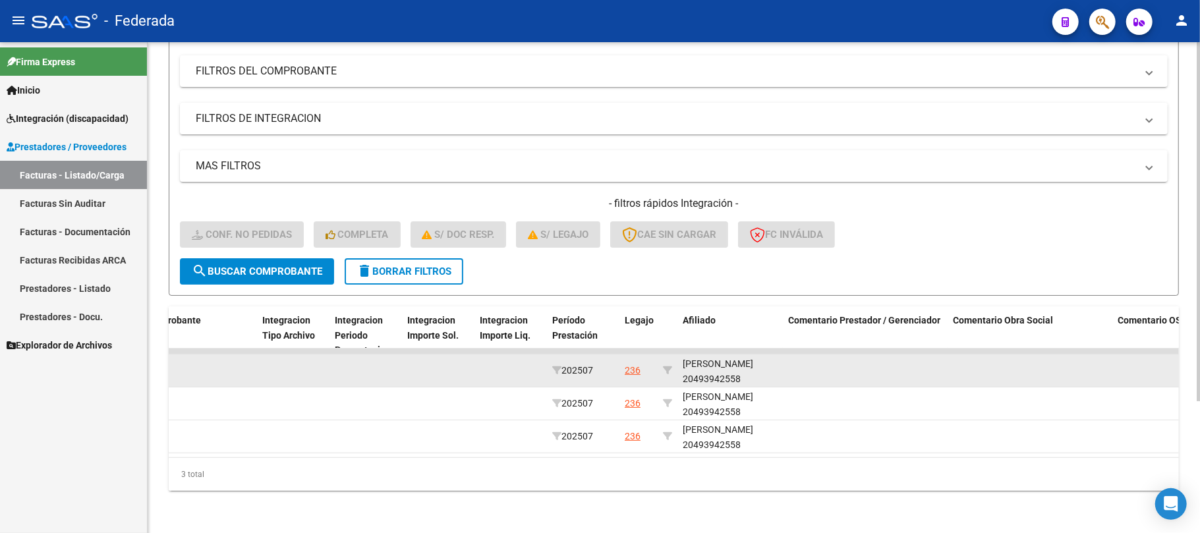
click at [737, 365] on div "FALCON TONARELLI GINO 20493942558" at bounding box center [730, 371] width 95 height 30
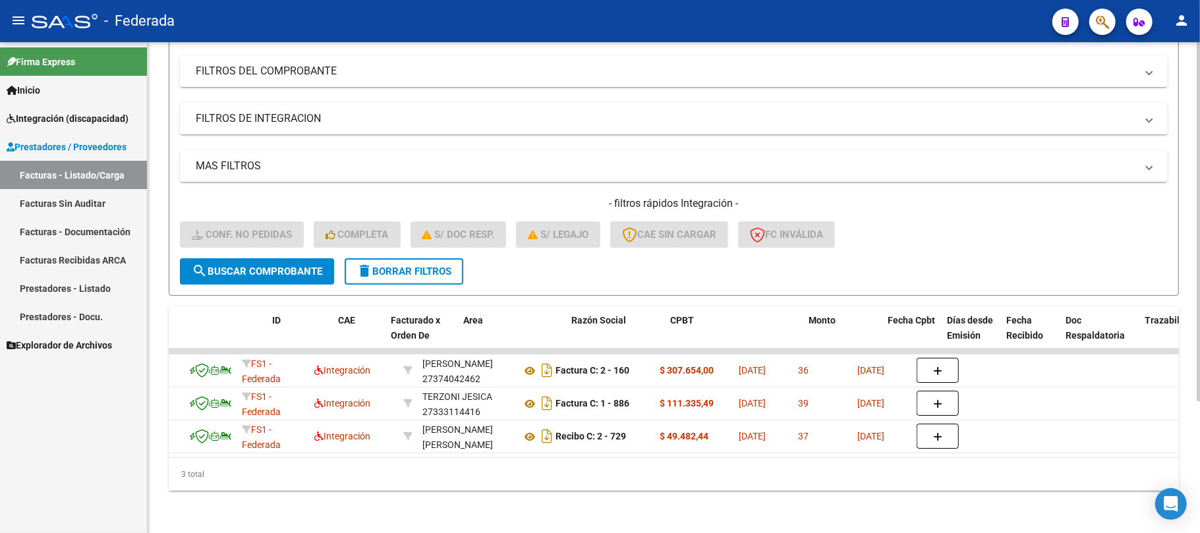
scroll to position [0, 0]
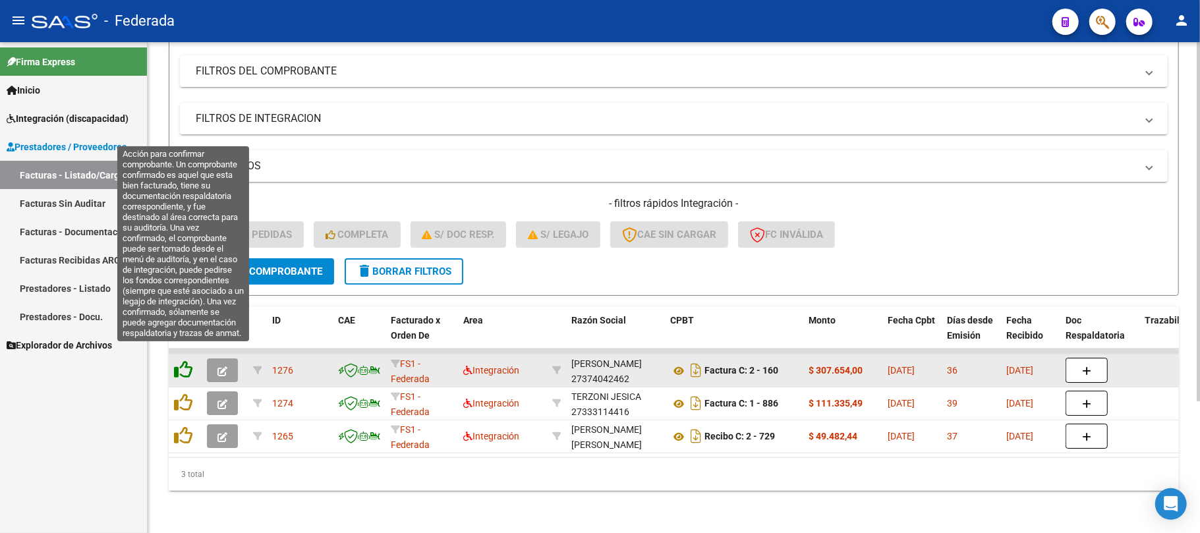
click at [183, 360] on icon at bounding box center [183, 369] width 18 height 18
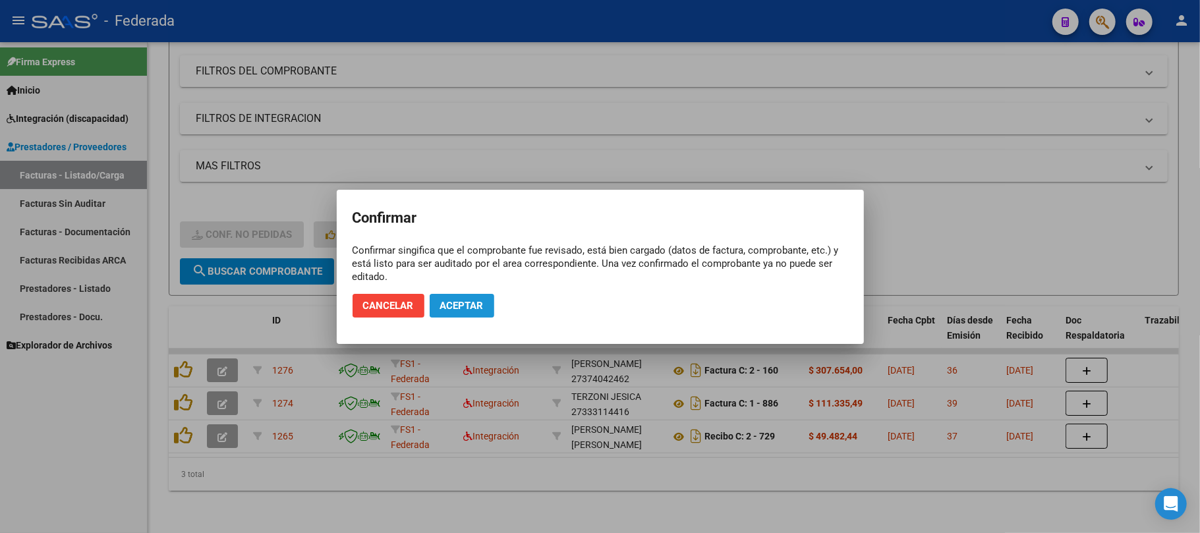
click at [455, 312] on button "Aceptar" at bounding box center [462, 306] width 65 height 24
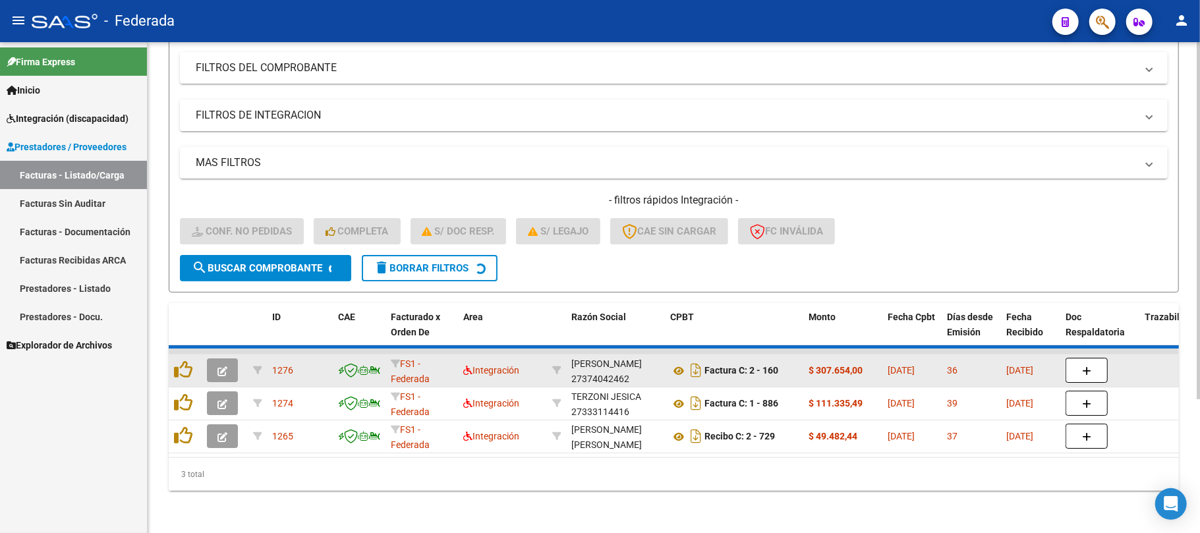
scroll to position [148, 0]
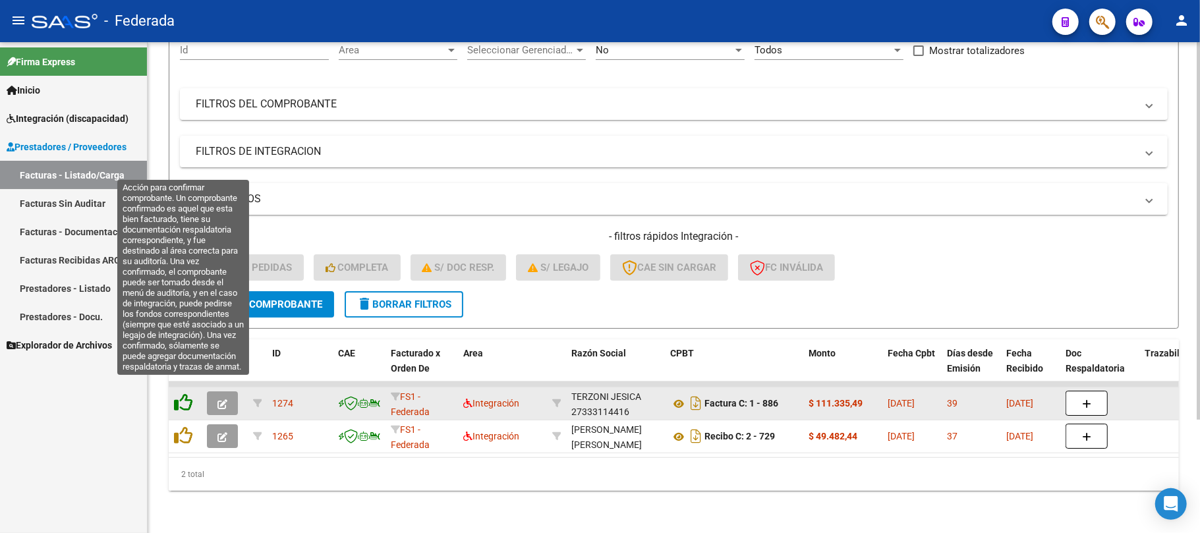
click at [183, 393] on icon at bounding box center [183, 402] width 18 height 18
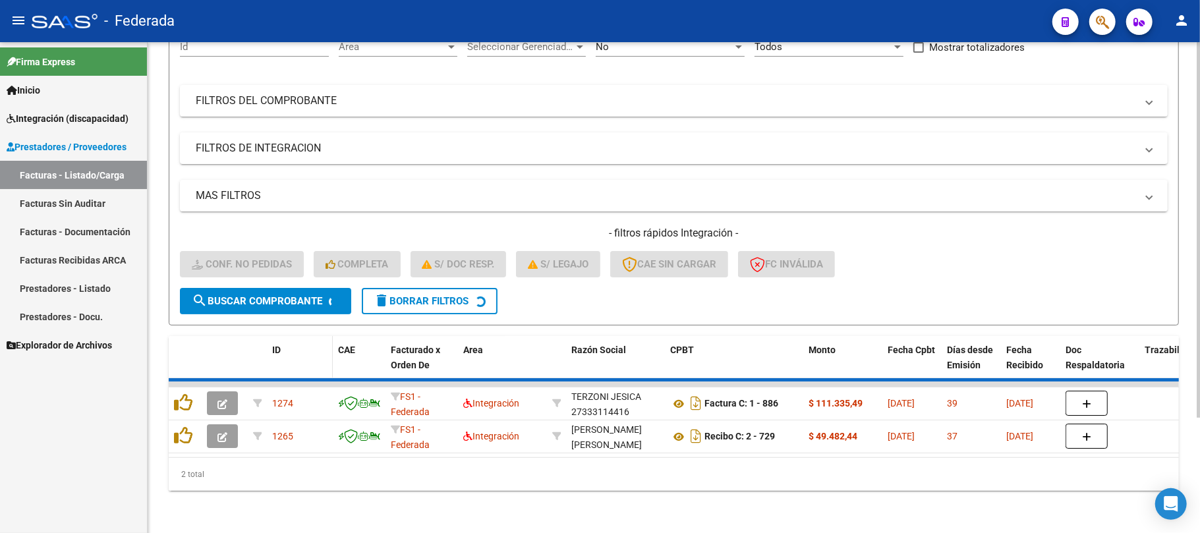
scroll to position [115, 0]
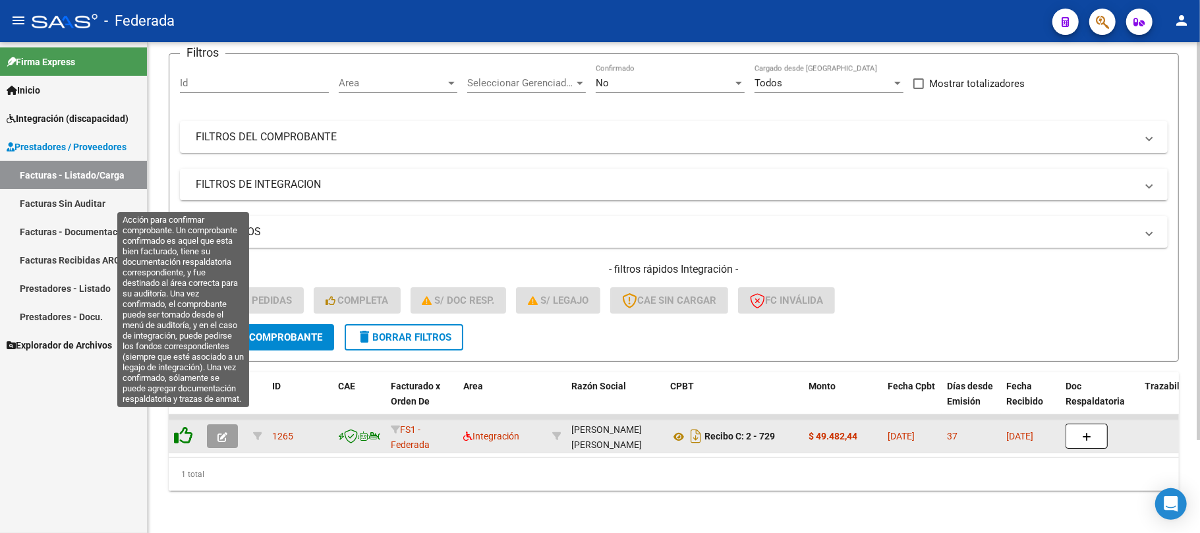
click at [180, 426] on icon at bounding box center [183, 435] width 18 height 18
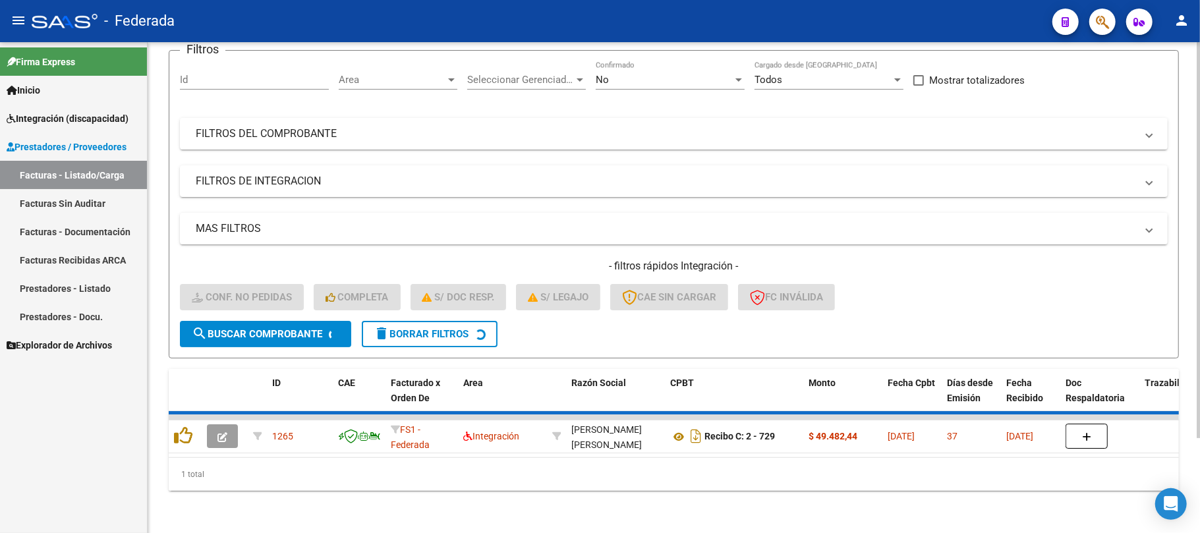
scroll to position [91, 0]
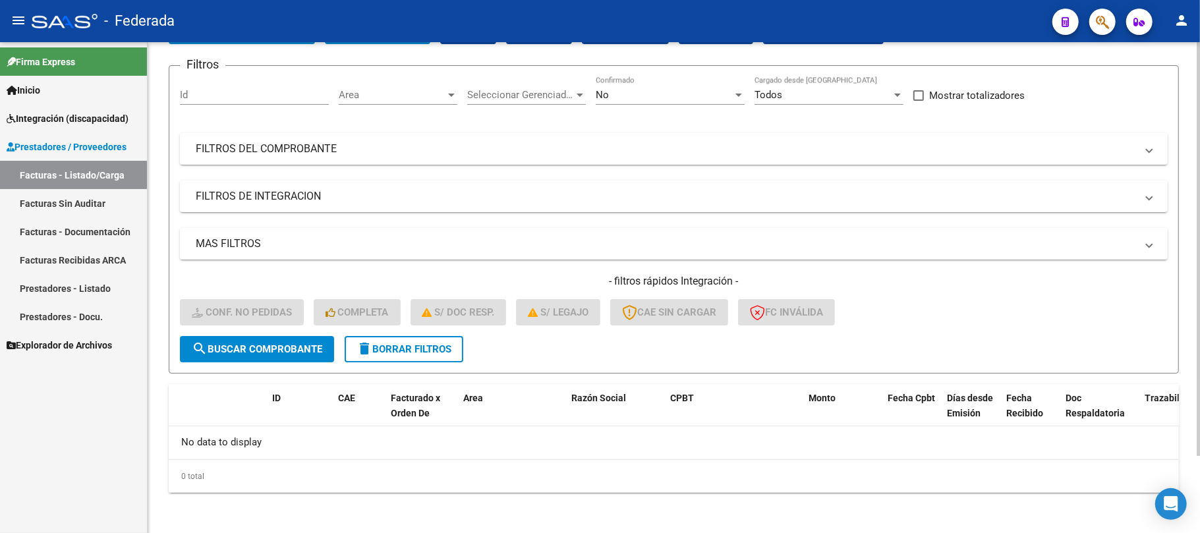
click at [382, 331] on div "- filtros rápidos Integración - Conf. no pedidas Completa S/ Doc Resp. S/ legaj…" at bounding box center [674, 305] width 988 height 62
click at [384, 343] on span "delete Borrar Filtros" at bounding box center [403, 349] width 95 height 12
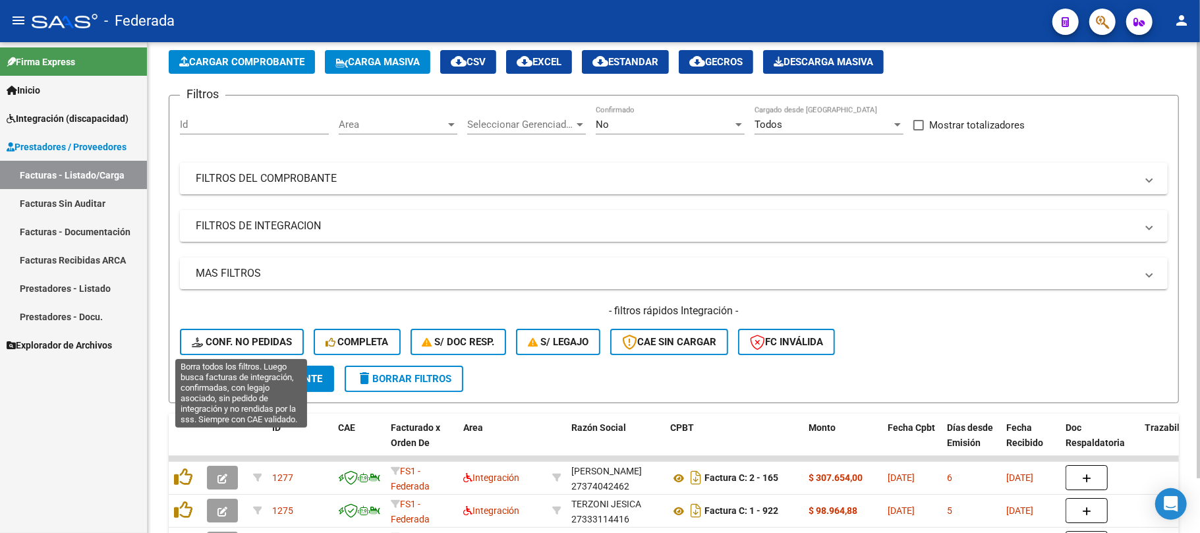
click at [249, 373] on span "search Buscar Comprobante" at bounding box center [257, 379] width 130 height 12
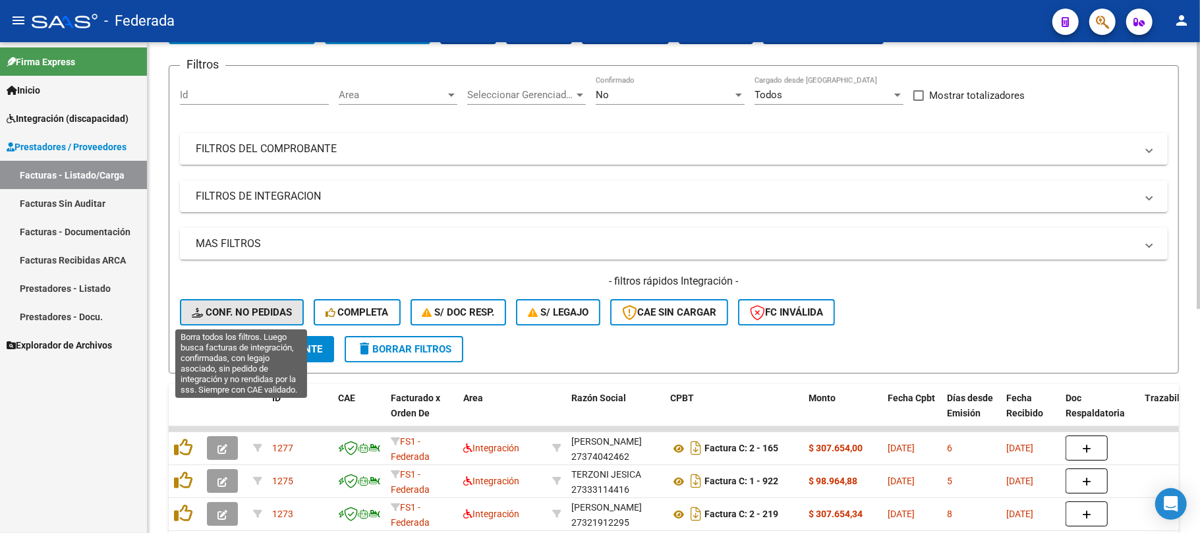
click at [273, 312] on span "Conf. no pedidas" at bounding box center [242, 312] width 100 height 12
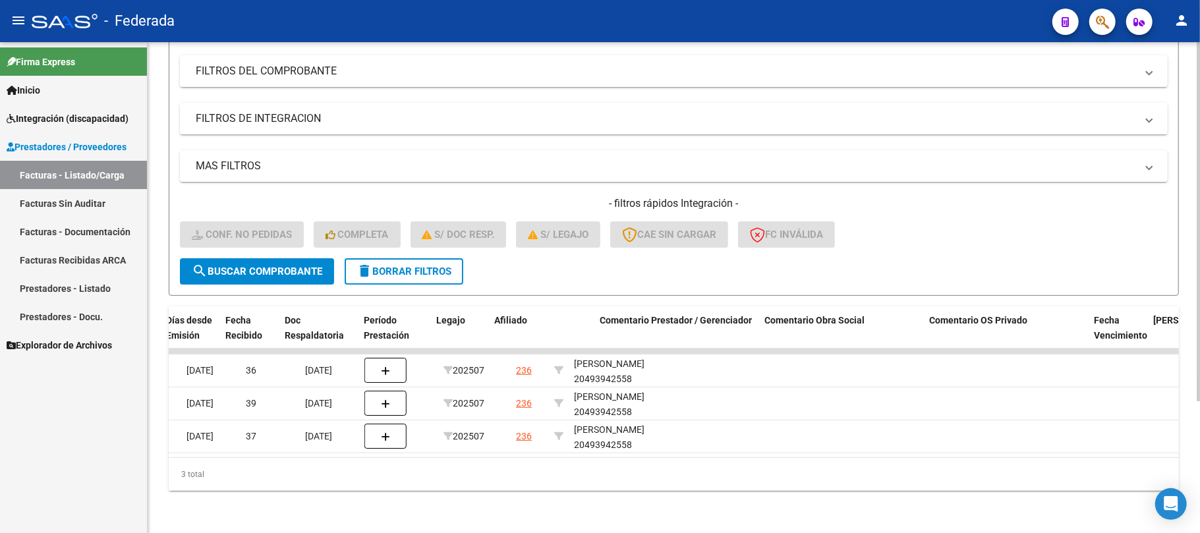
scroll to position [0, 668]
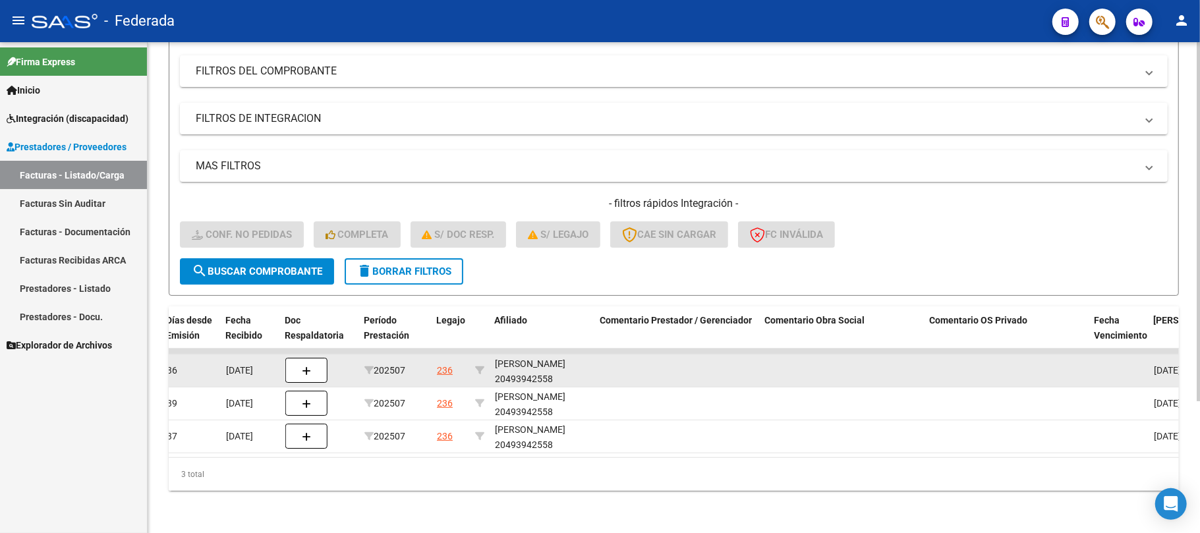
click at [530, 369] on div "FALCON TONARELLI GINO 20493942558" at bounding box center [542, 371] width 95 height 30
click at [512, 356] on div "FALCON TONARELLI GINO 20493942558" at bounding box center [542, 371] width 95 height 30
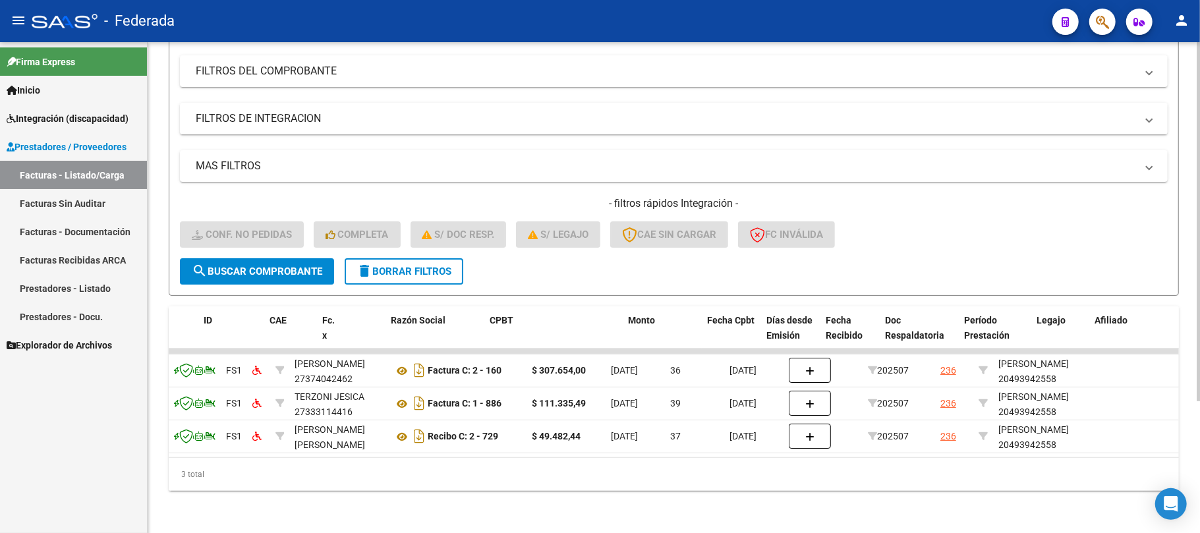
scroll to position [0, 0]
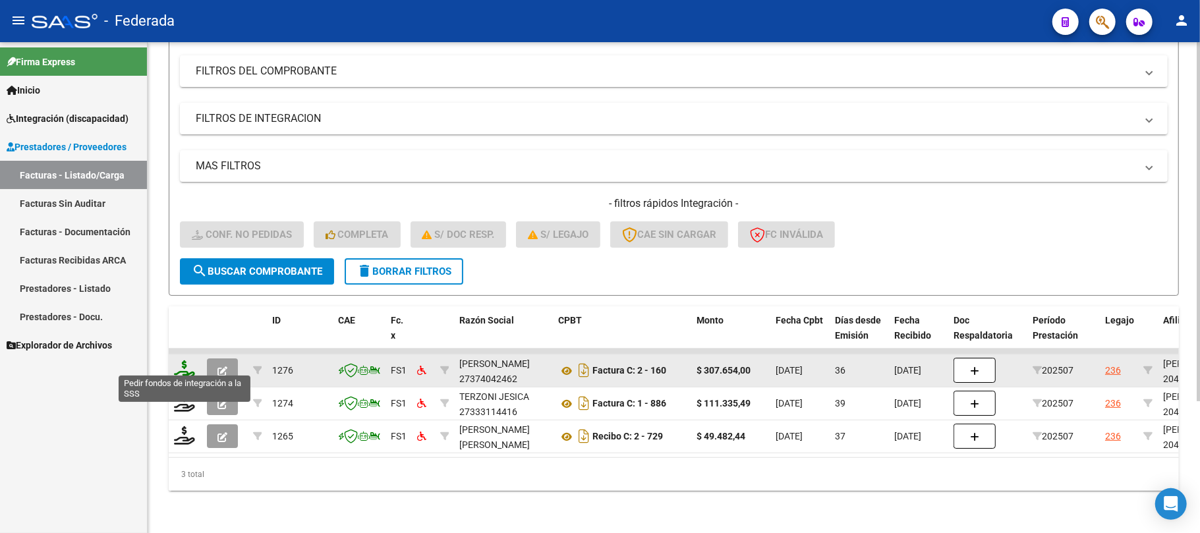
click at [180, 362] on icon at bounding box center [184, 369] width 21 height 18
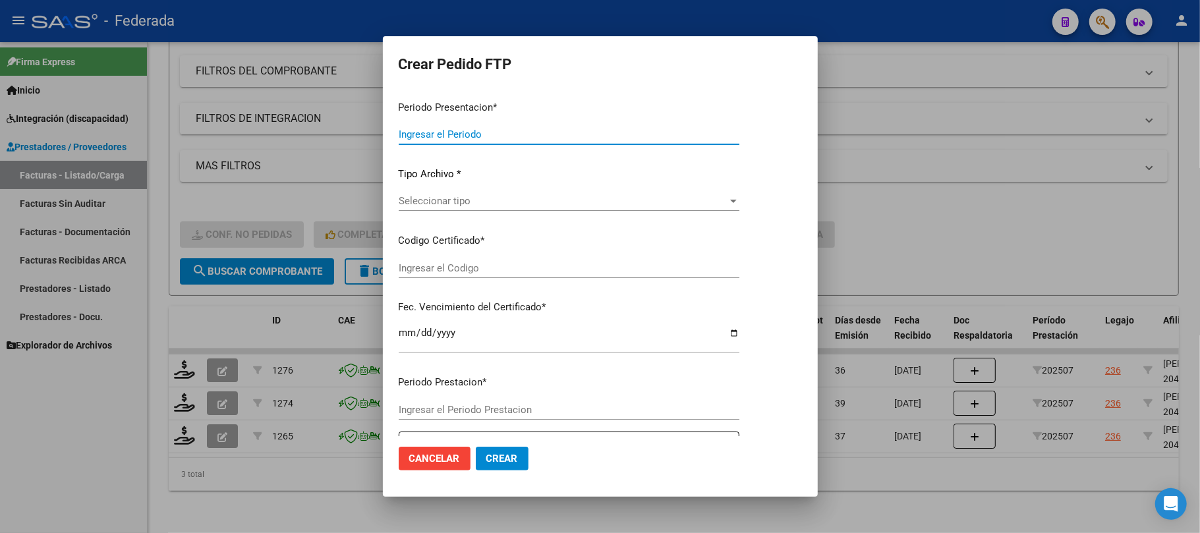
type input "202508"
type input "202507"
type input "$ 307.654,00"
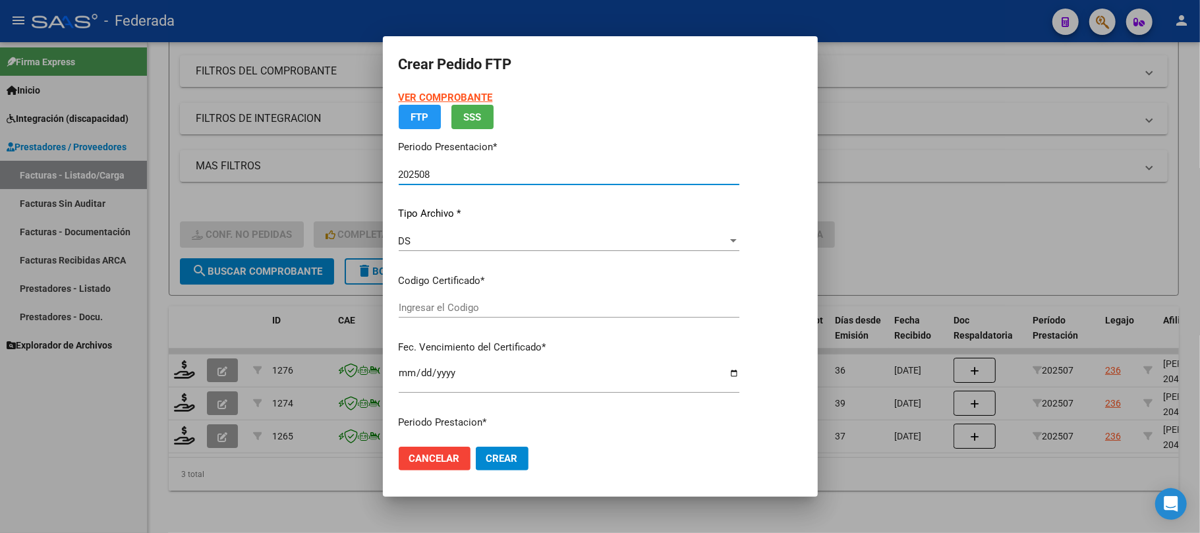
type input "ARG02000493942552016021620260216SFE214"
type input "2026-02-16"
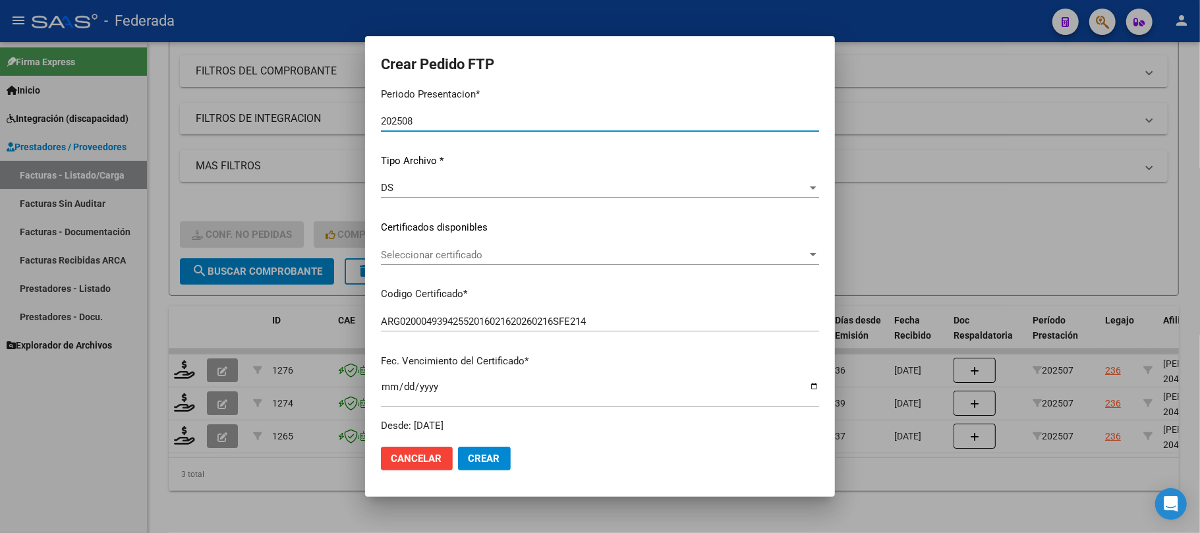
scroll to position [175, 0]
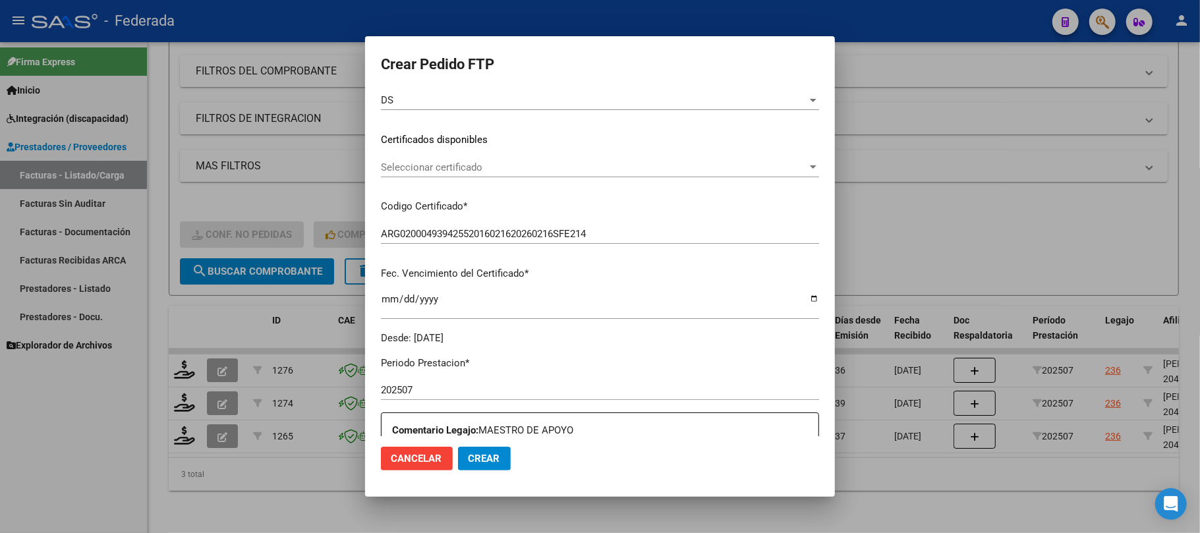
click at [499, 169] on span "Seleccionar certificado" at bounding box center [594, 167] width 426 height 12
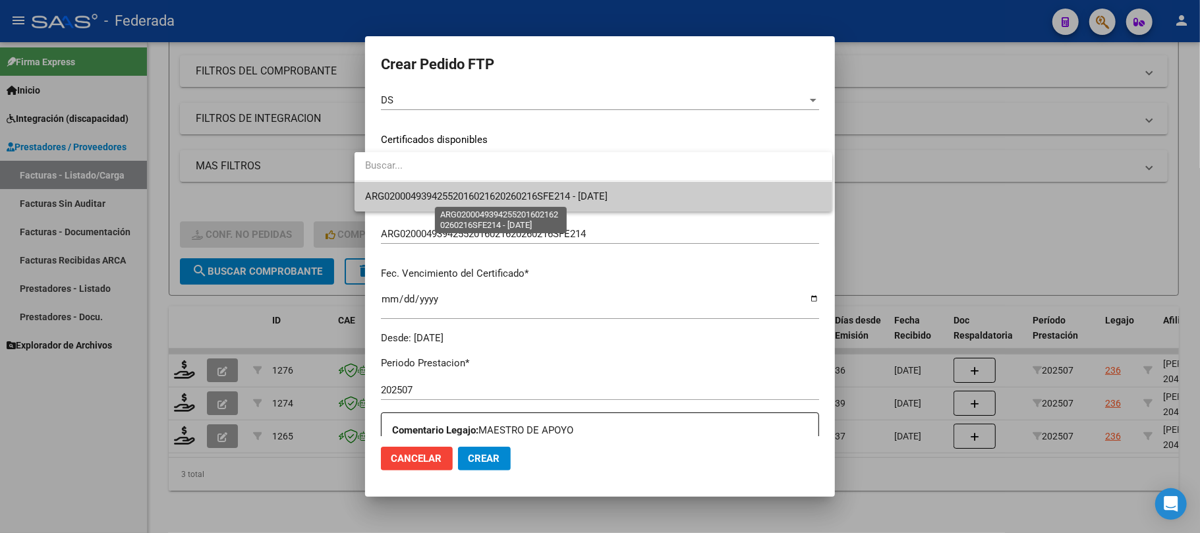
click at [503, 200] on span "ARG02000493942552016021620260216SFE214 - 2026-02-16" at bounding box center [486, 196] width 242 height 12
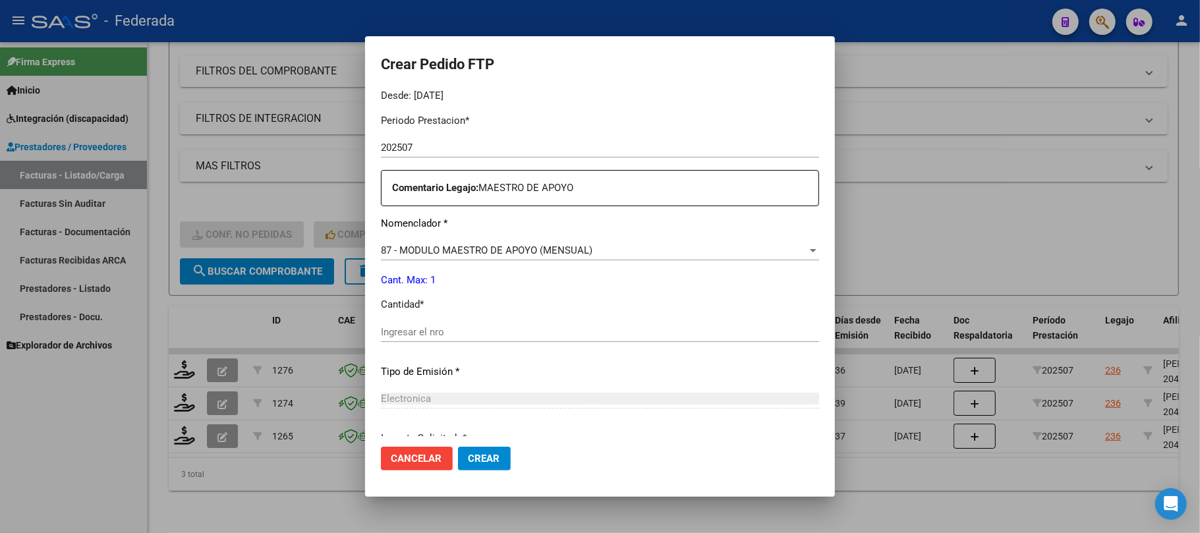
scroll to position [439, 0]
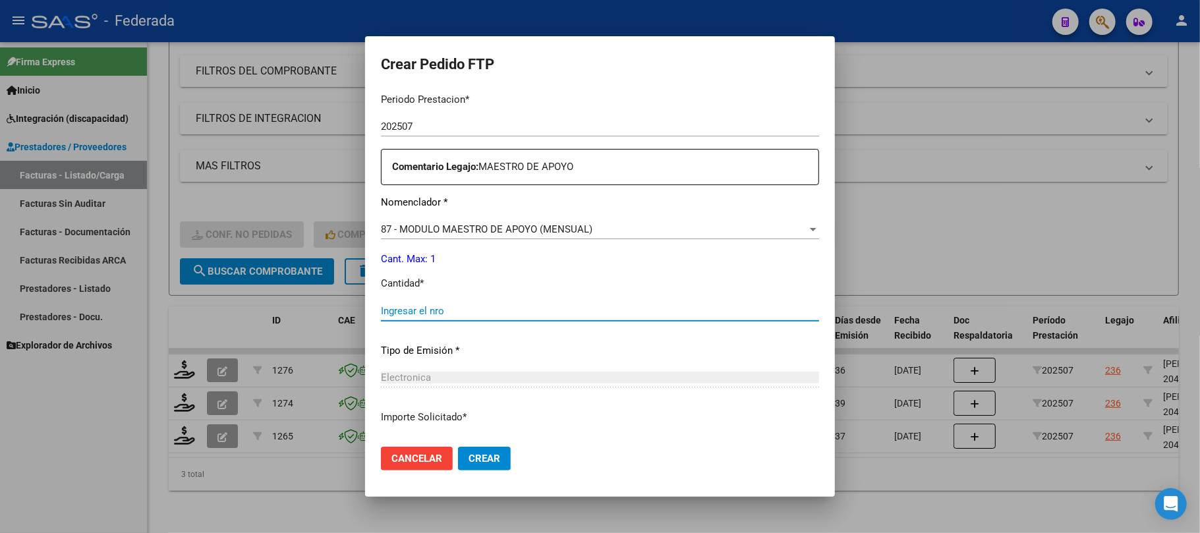
click at [439, 305] on input "Ingresar el nro" at bounding box center [600, 311] width 438 height 12
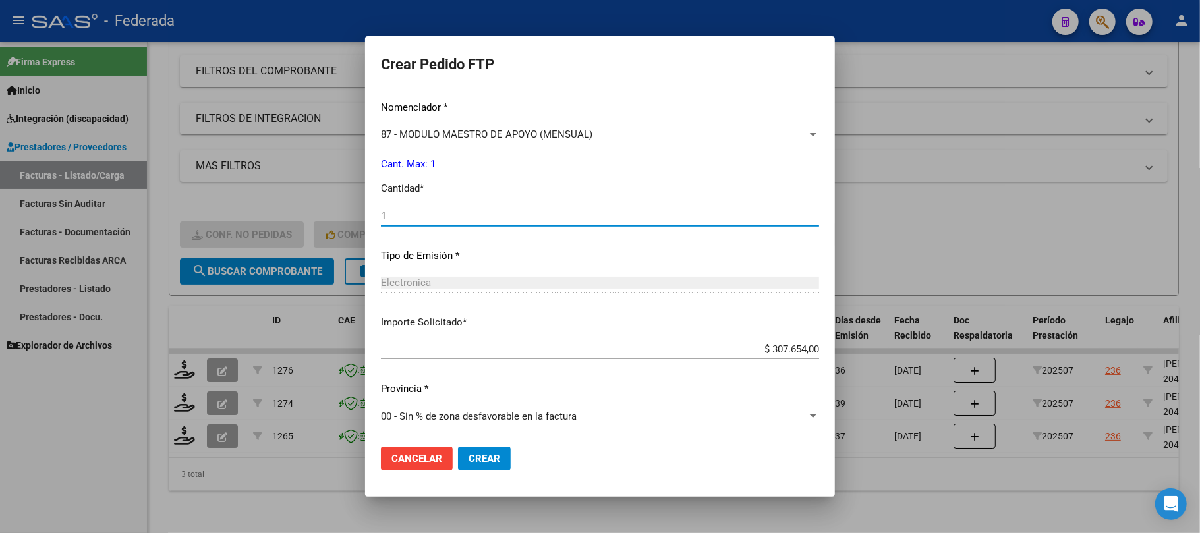
scroll to position [535, 0]
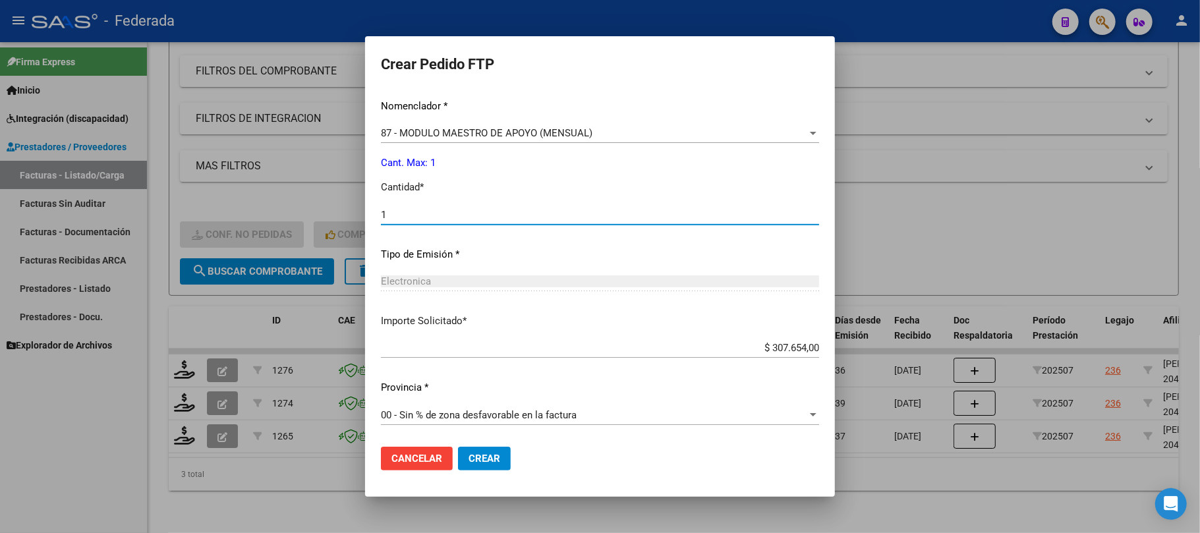
type input "1"
click at [469, 455] on span "Crear" at bounding box center [485, 459] width 32 height 12
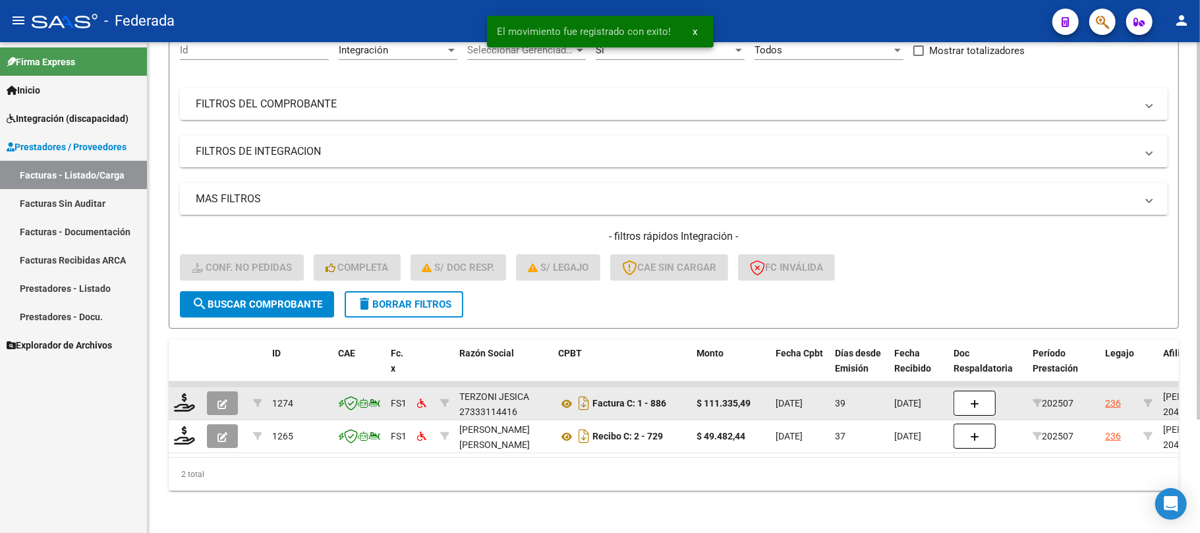
scroll to position [148, 0]
click at [186, 393] on icon at bounding box center [184, 402] width 21 height 18
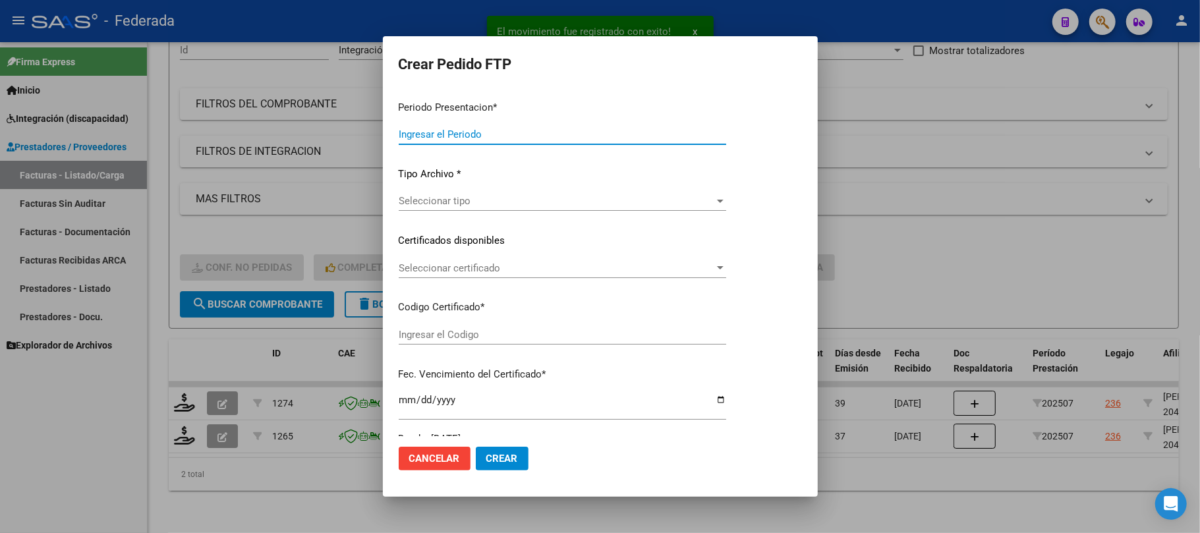
type input "202508"
type input "202507"
type input "$ 111.335,49"
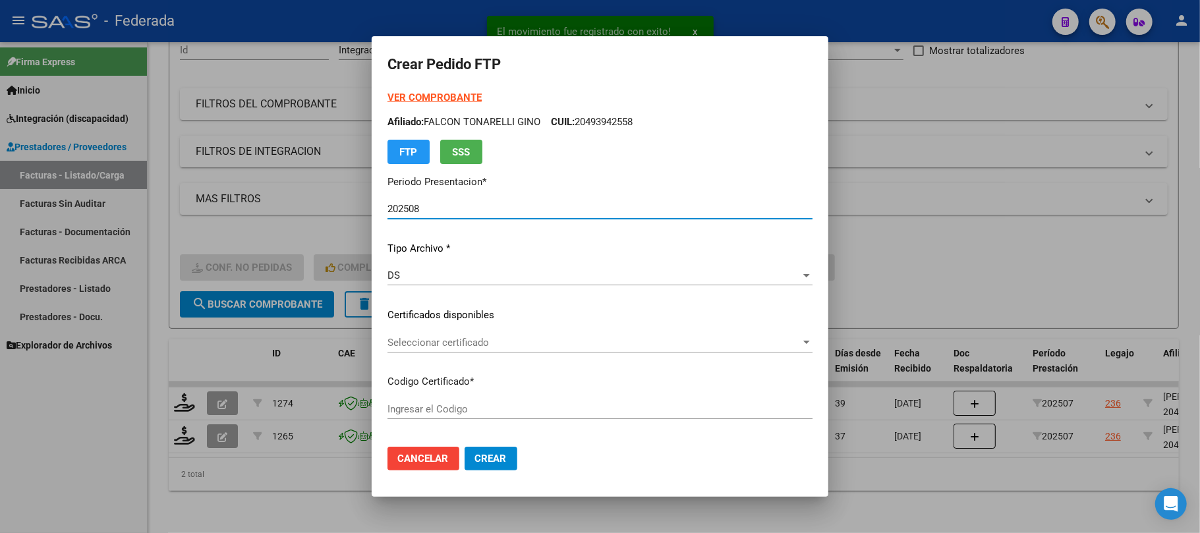
type input "ARG02000493942552016021620260216SFE214"
type input "2026-02-16"
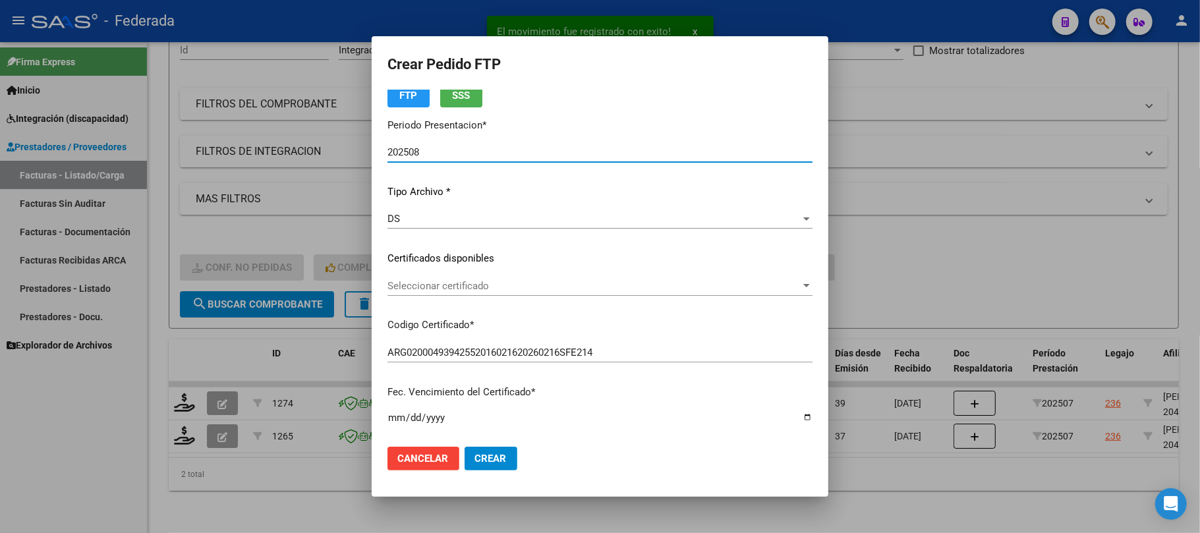
scroll to position [88, 0]
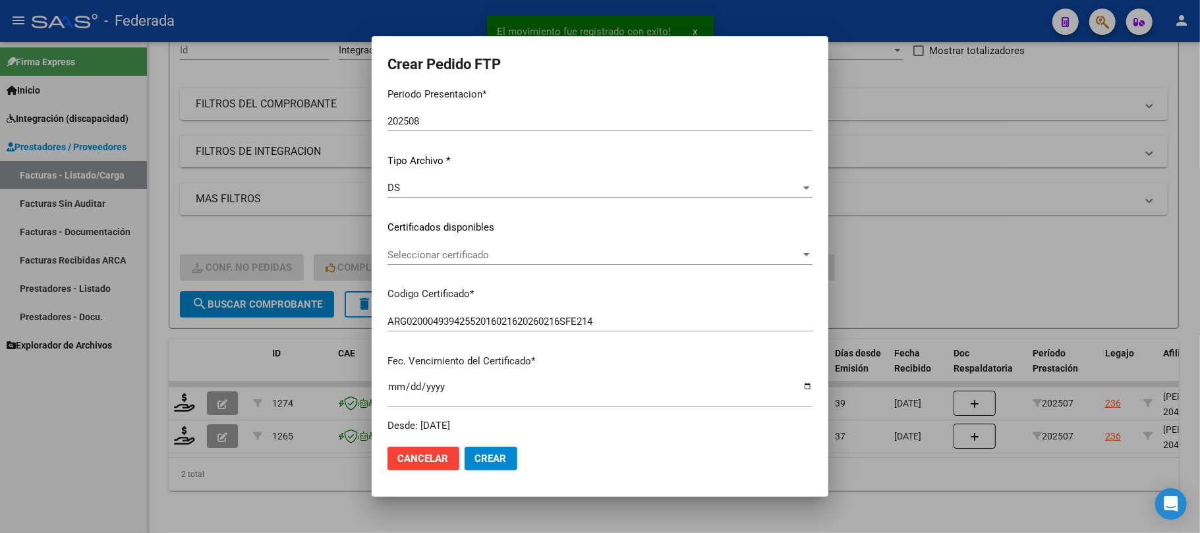
click at [467, 264] on div "Seleccionar certificado Seleccionar certificado" at bounding box center [599, 255] width 425 height 20
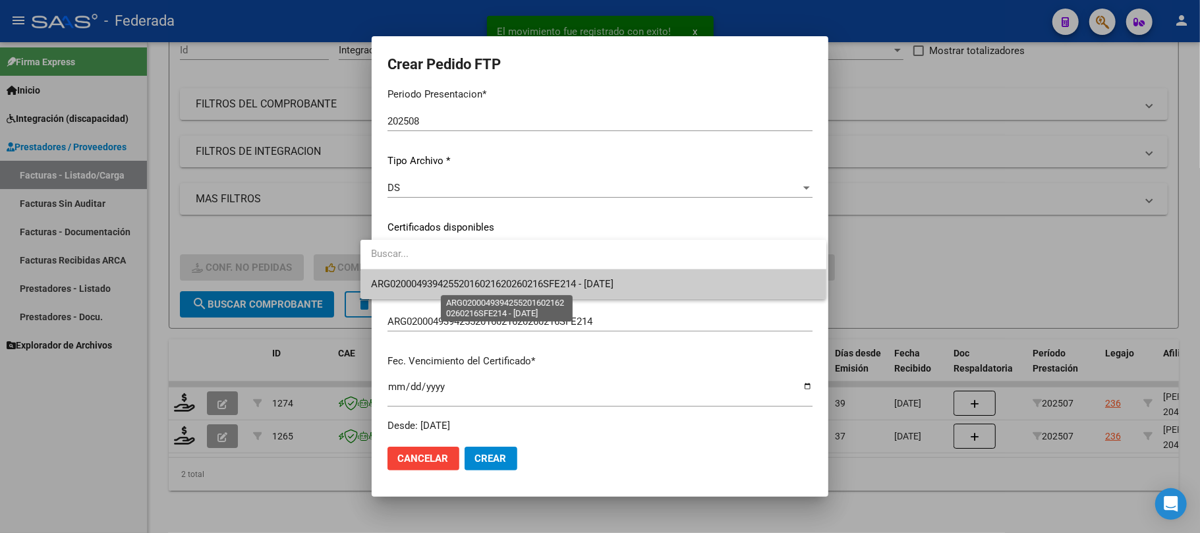
click at [467, 286] on span "ARG02000493942552016021620260216SFE214 - 2026-02-16" at bounding box center [492, 284] width 242 height 12
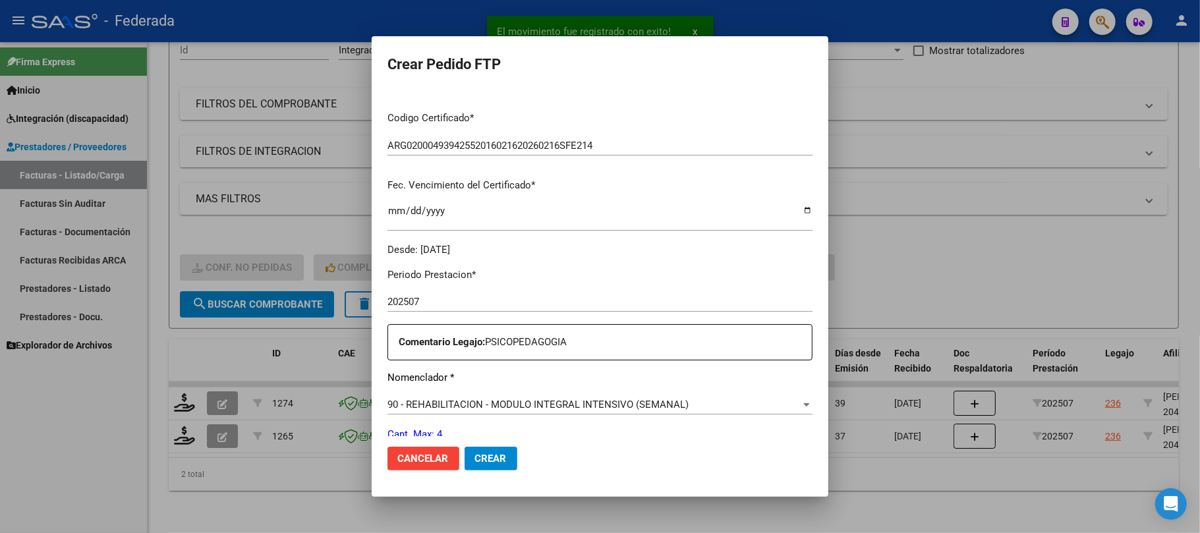
scroll to position [439, 0]
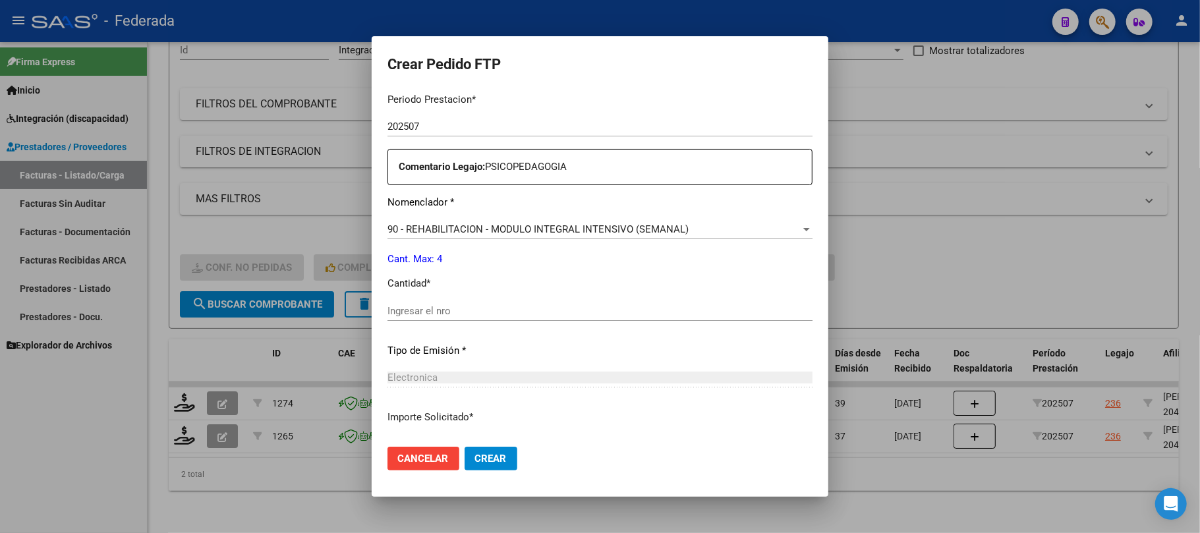
click at [494, 220] on div "90 - REHABILITACION - MODULO INTEGRAL INTENSIVO (SEMANAL) Seleccionar nomenclad…" at bounding box center [599, 229] width 425 height 20
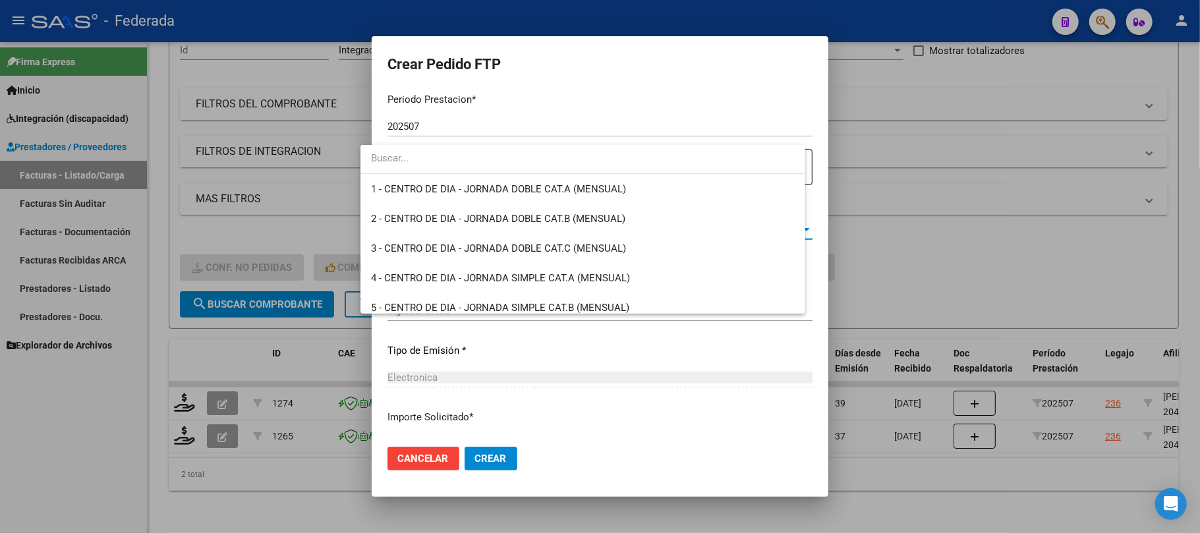
scroll to position [2599, 0]
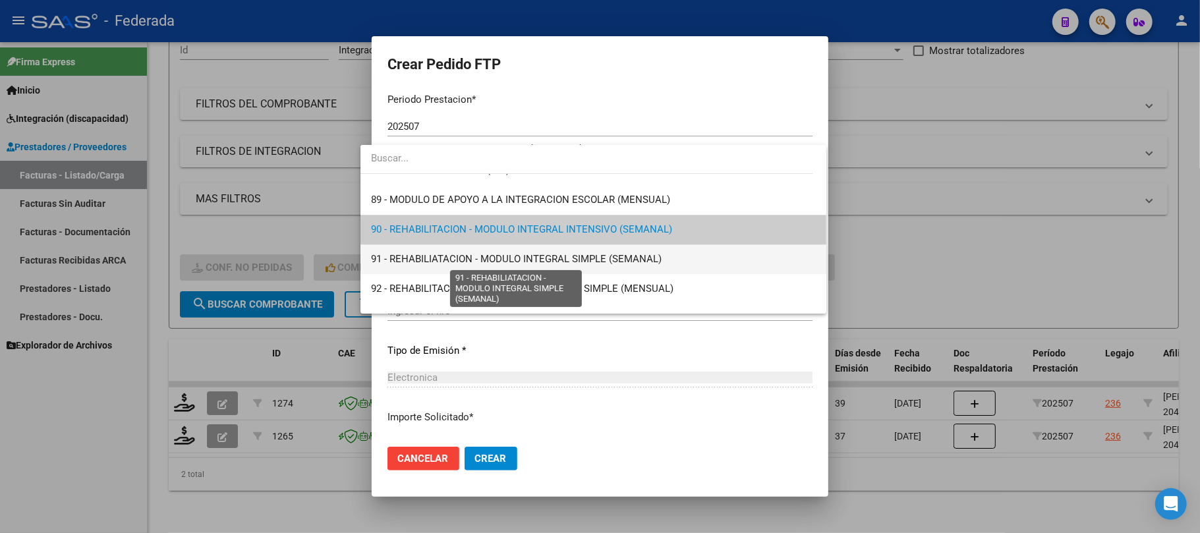
click at [482, 254] on span "91 - REHABILIATACION - MODULO INTEGRAL SIMPLE (SEMANAL)" at bounding box center [516, 259] width 291 height 12
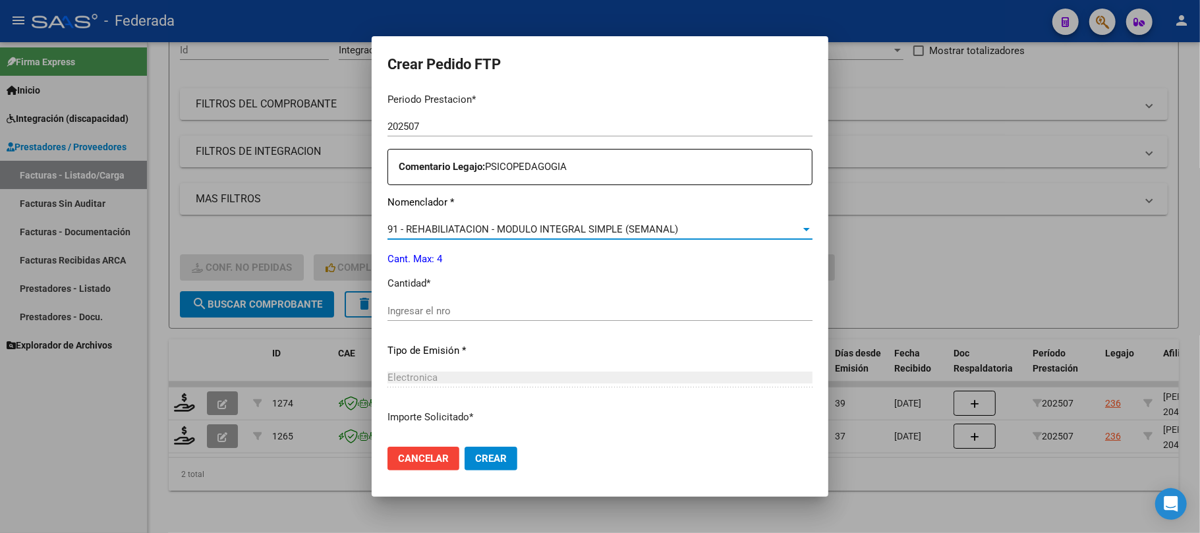
click at [457, 312] on input "Ingresar el nro" at bounding box center [599, 311] width 425 height 12
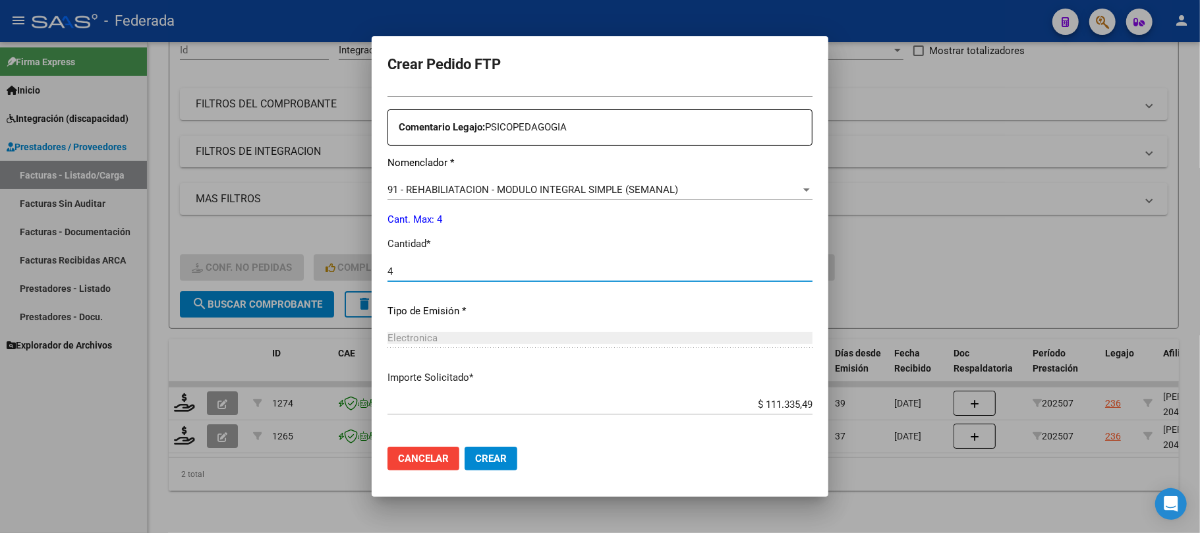
scroll to position [535, 0]
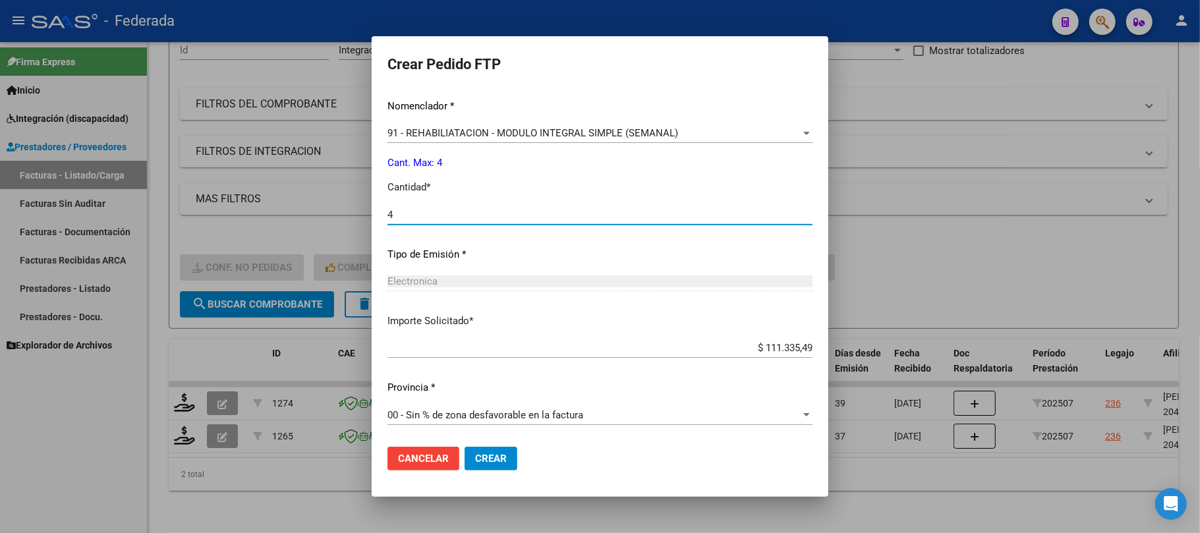
type input "4"
click at [488, 459] on span "Crear" at bounding box center [491, 459] width 32 height 12
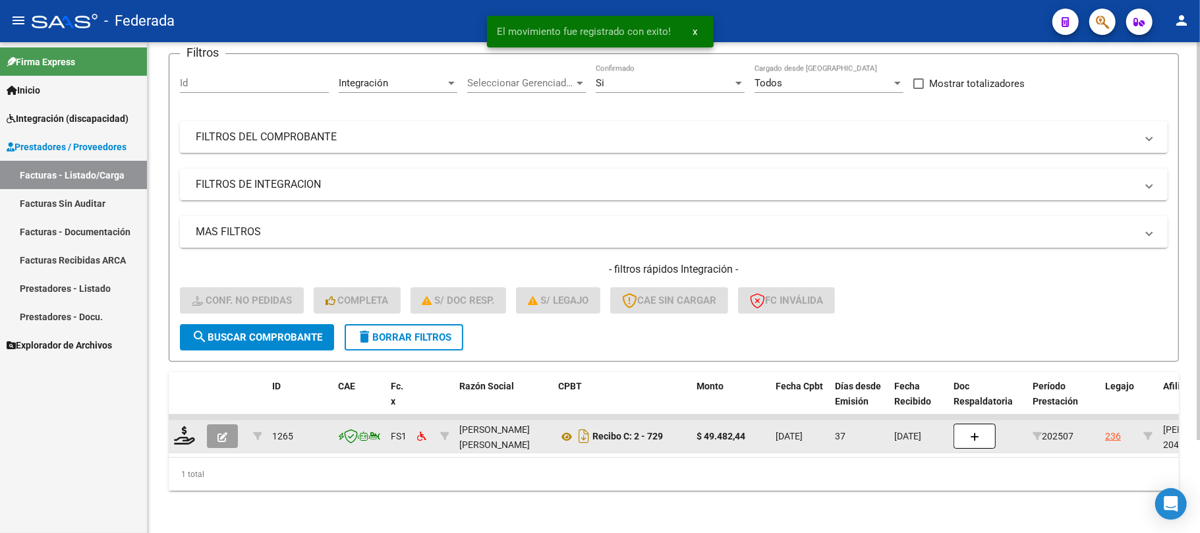
scroll to position [115, 0]
click at [186, 427] on icon at bounding box center [184, 435] width 21 height 18
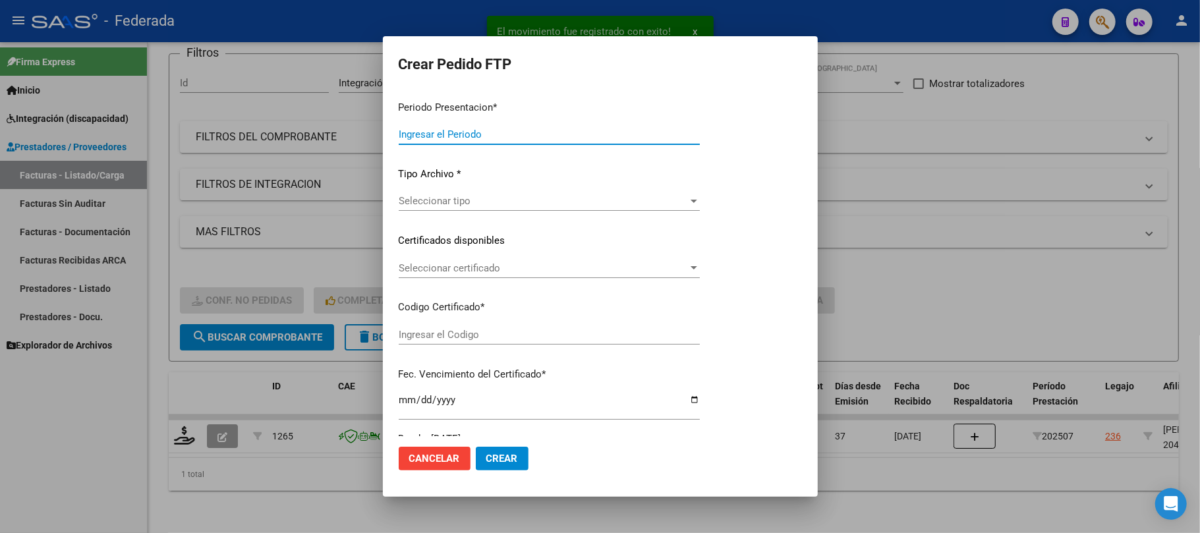
type input "202508"
type input "202507"
type input "$ 49.482,44"
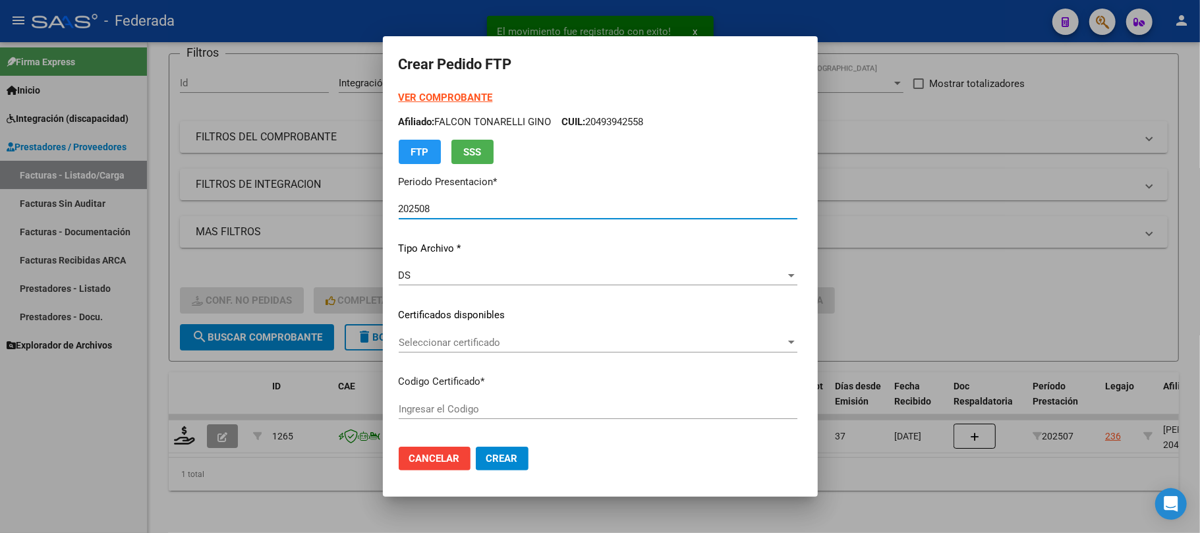
type input "ARG02000493942552016021620260216SFE214"
type input "2026-02-16"
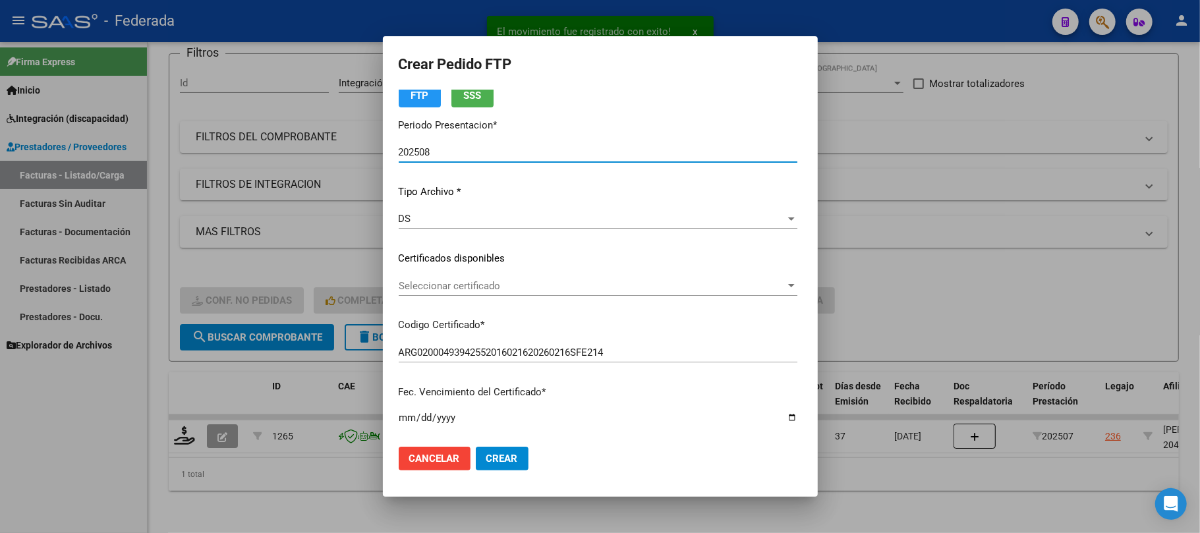
scroll to position [88, 0]
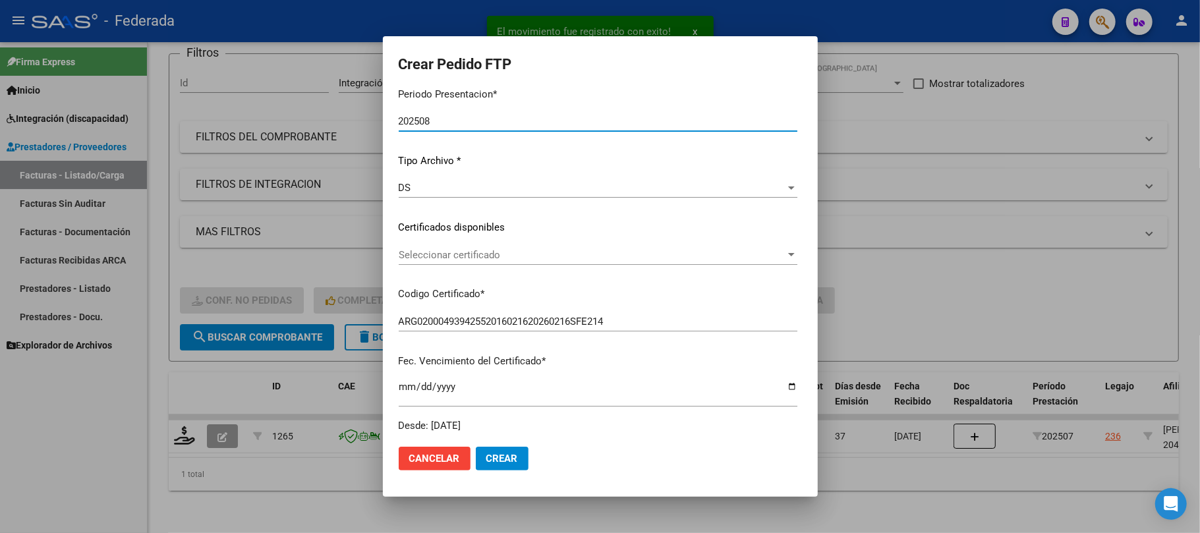
click at [464, 254] on span "Seleccionar certificado" at bounding box center [592, 255] width 387 height 12
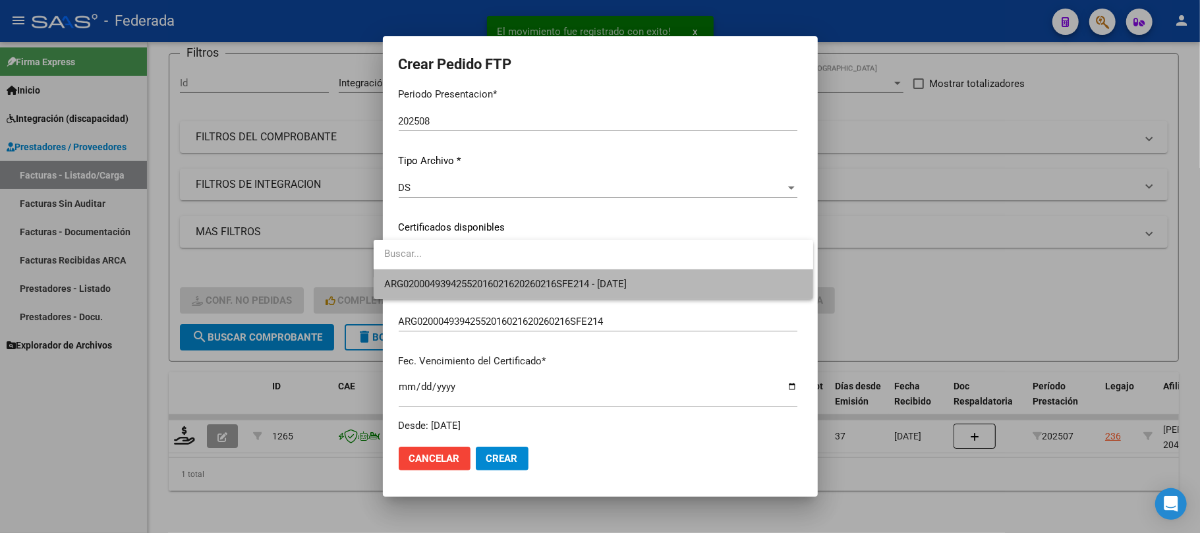
click at [465, 291] on span "ARG02000493942552016021620260216SFE214 - 2026-02-16" at bounding box center [593, 285] width 418 height 30
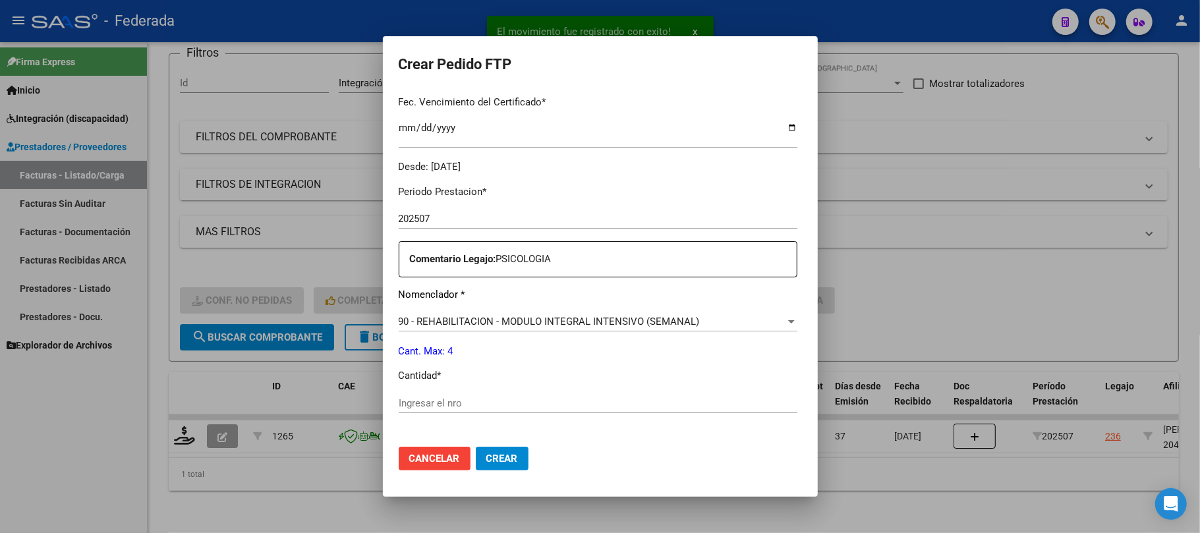
scroll to position [351, 0]
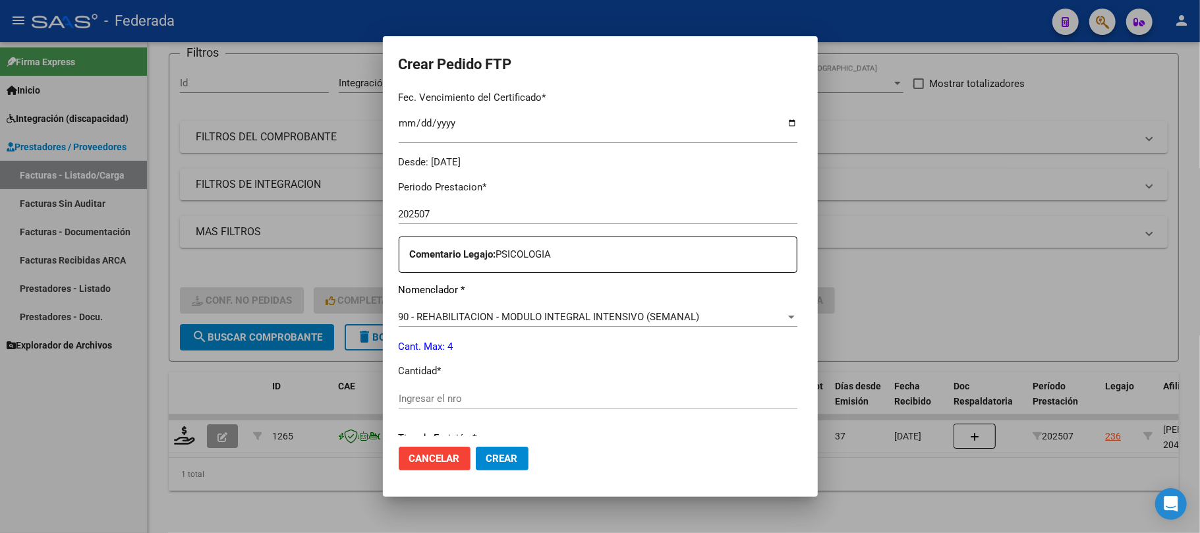
click at [423, 323] on div "90 - REHABILITACION - MODULO INTEGRAL INTENSIVO (SEMANAL) Seleccionar nomenclad…" at bounding box center [598, 317] width 399 height 20
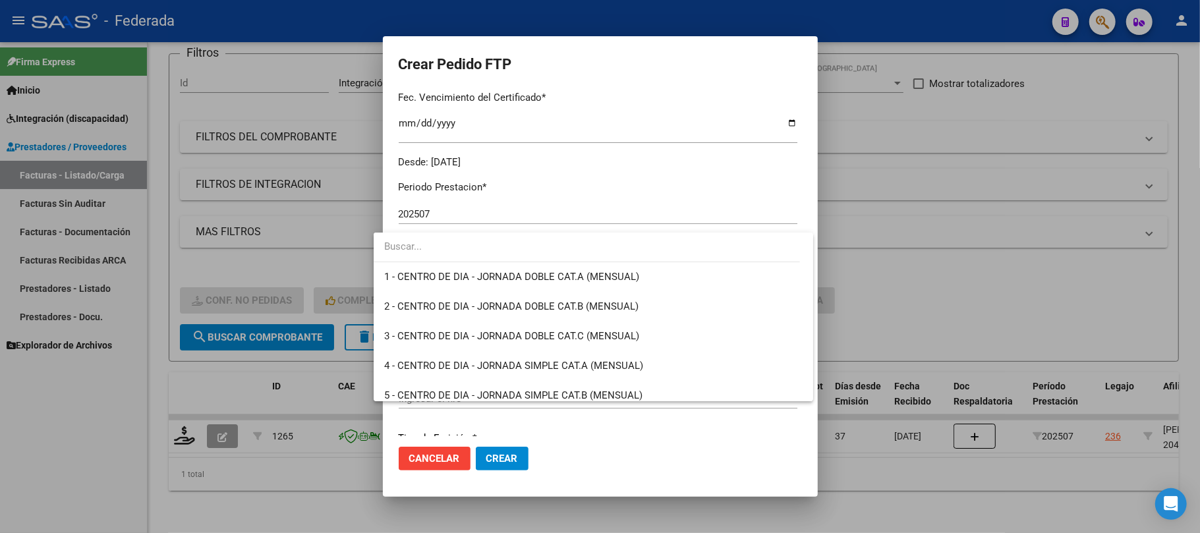
scroll to position [2599, 0]
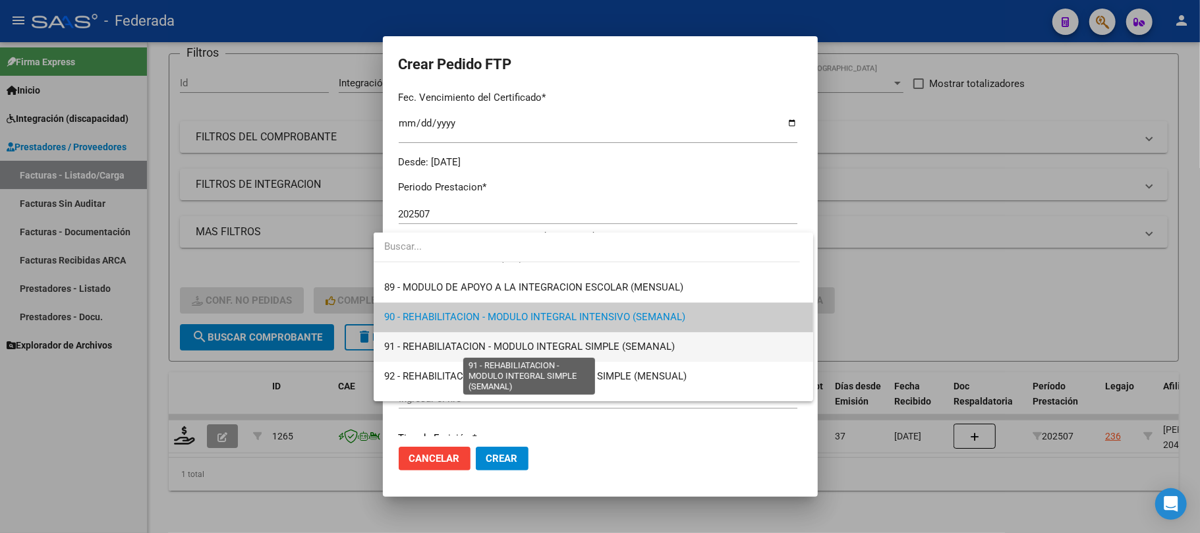
click at [423, 348] on span "91 - REHABILIATACION - MODULO INTEGRAL SIMPLE (SEMANAL)" at bounding box center [529, 347] width 291 height 12
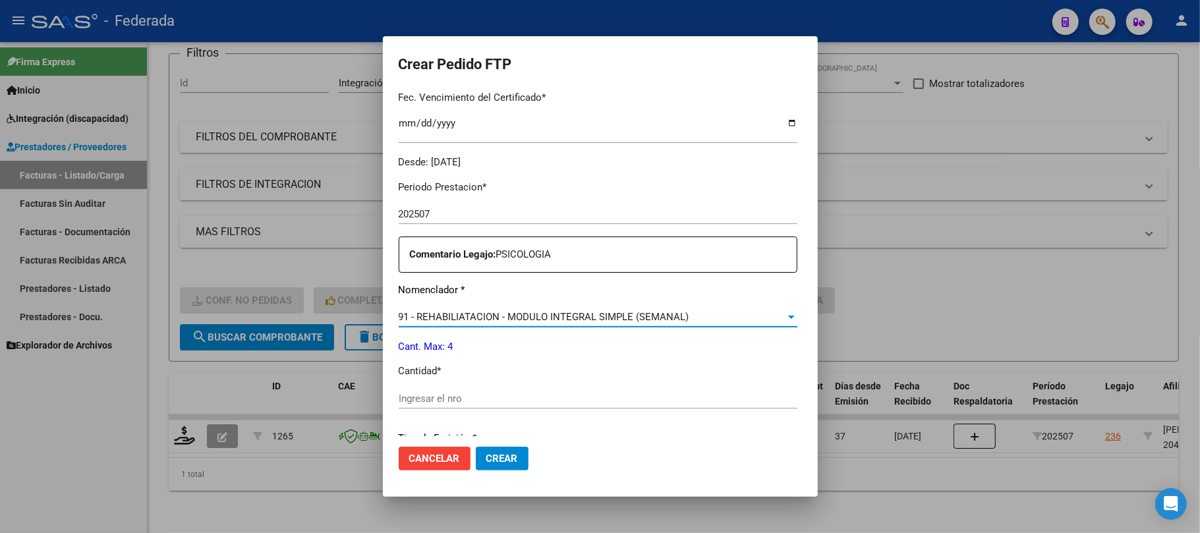
click at [460, 397] on input "Ingresar el nro" at bounding box center [598, 399] width 399 height 12
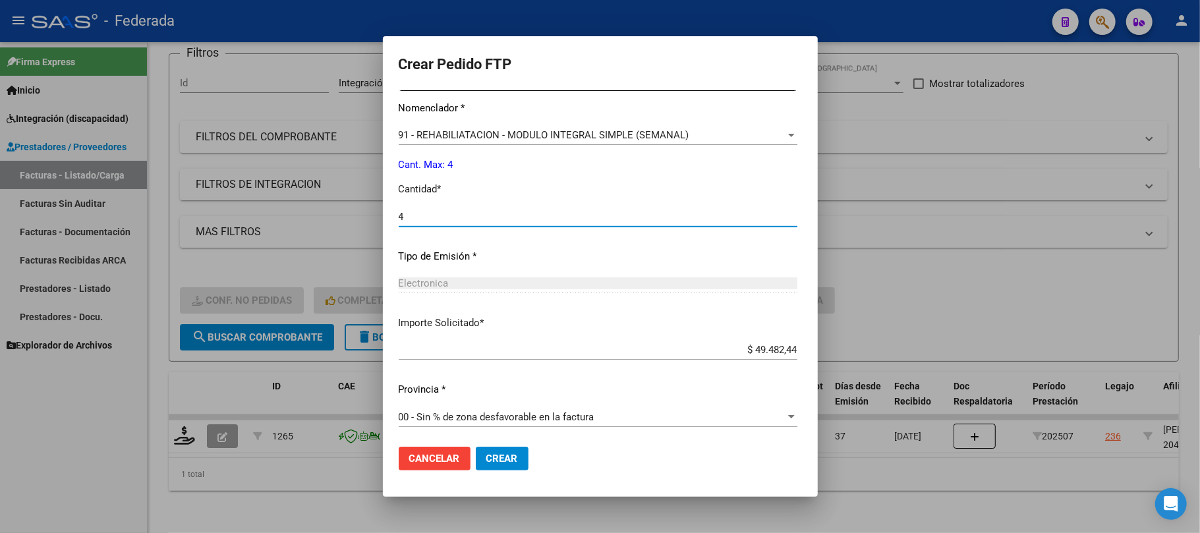
scroll to position [535, 0]
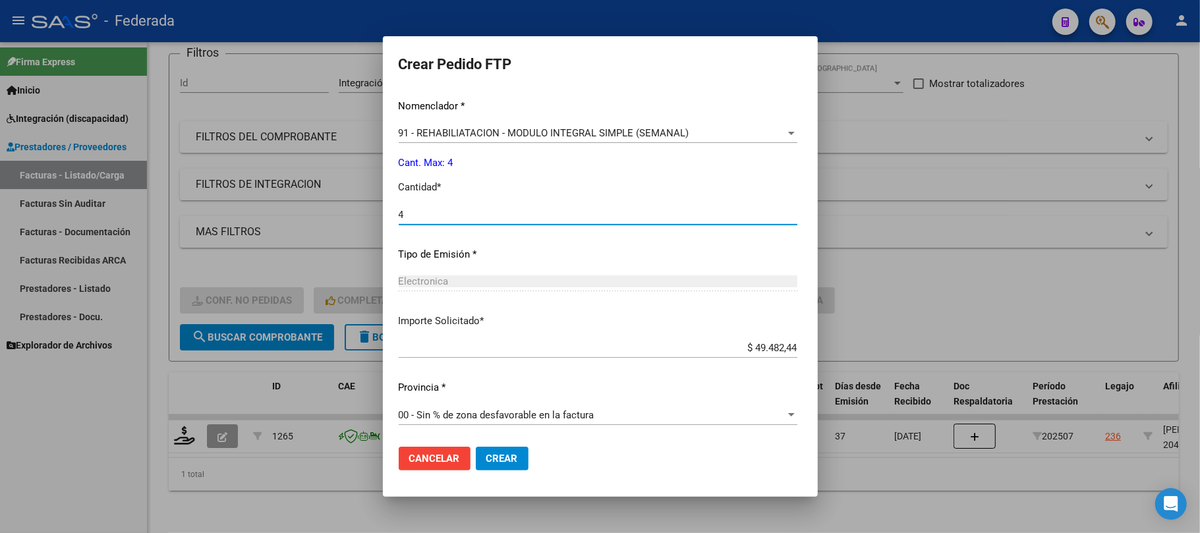
type input "4"
click at [486, 455] on span "Crear" at bounding box center [502, 459] width 32 height 12
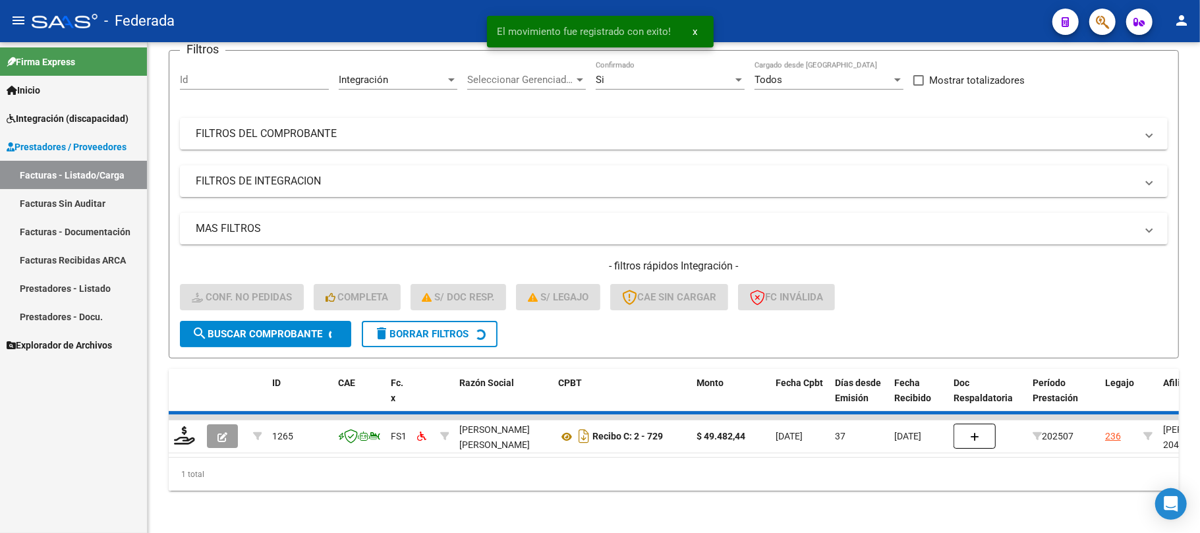
scroll to position [91, 0]
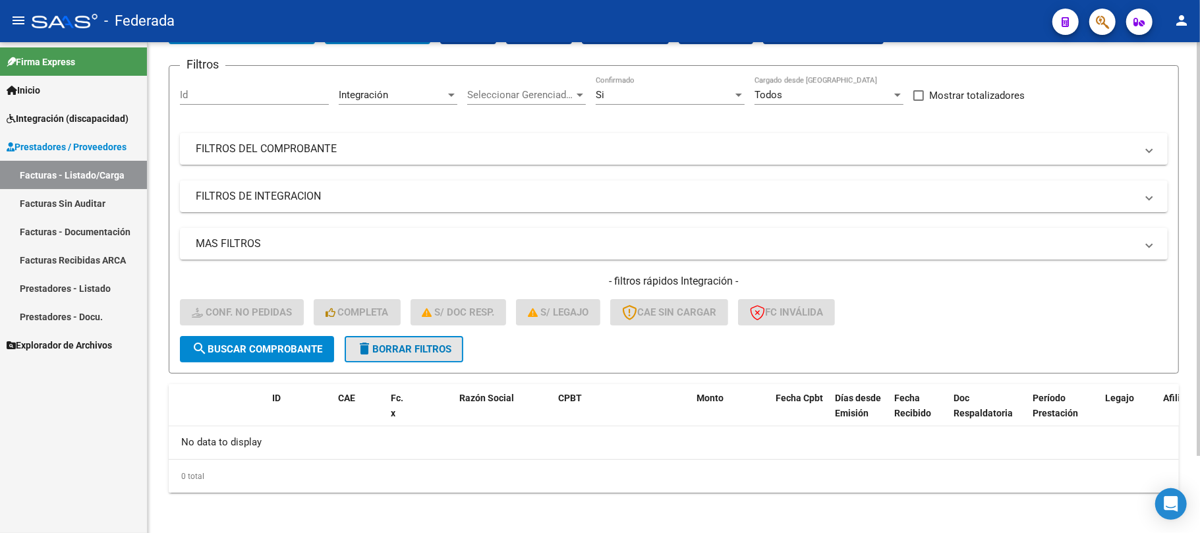
click at [380, 337] on button "delete Borrar Filtros" at bounding box center [404, 349] width 119 height 26
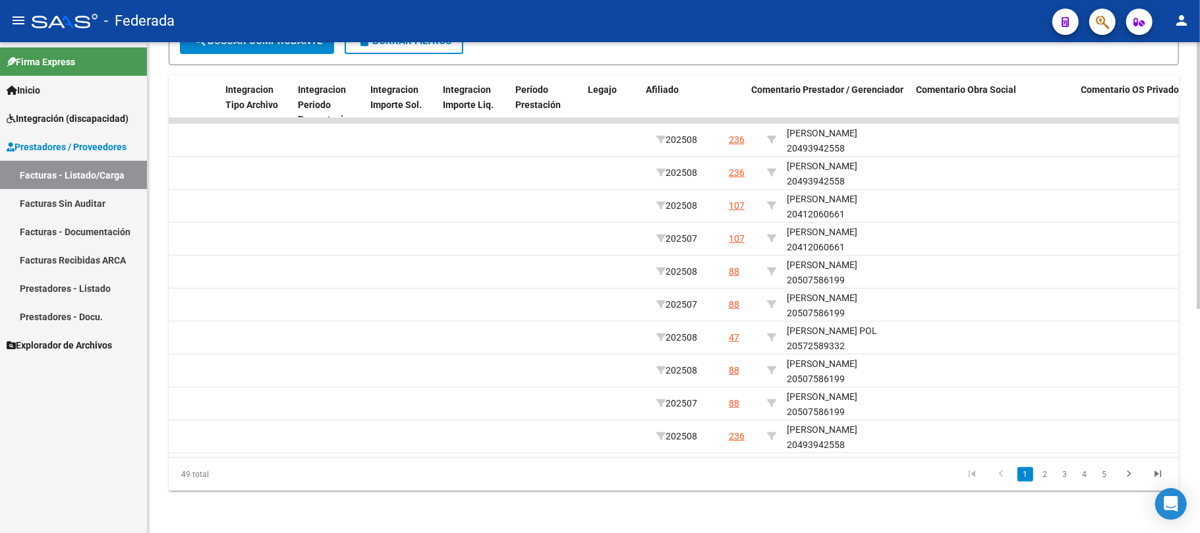
scroll to position [0, 1555]
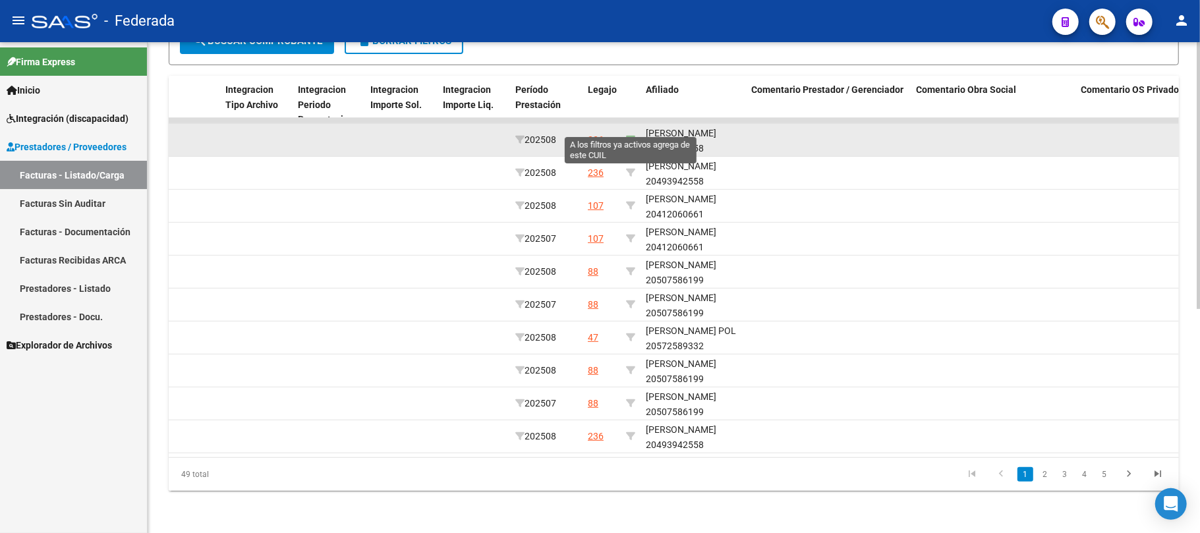
click at [627, 135] on icon at bounding box center [630, 139] width 9 height 9
type input "20493942558"
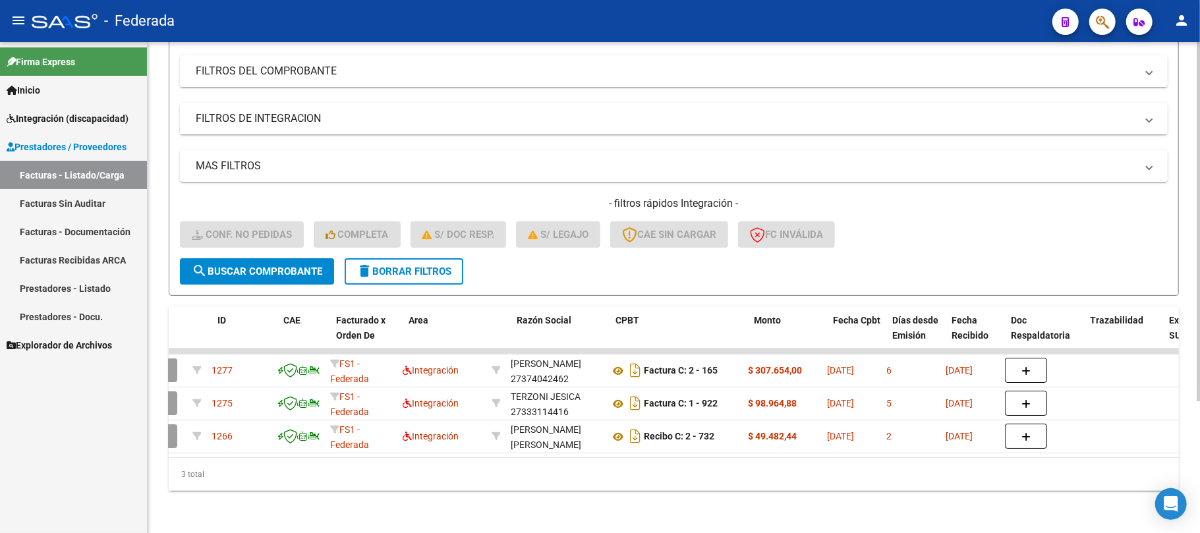
scroll to position [0, 0]
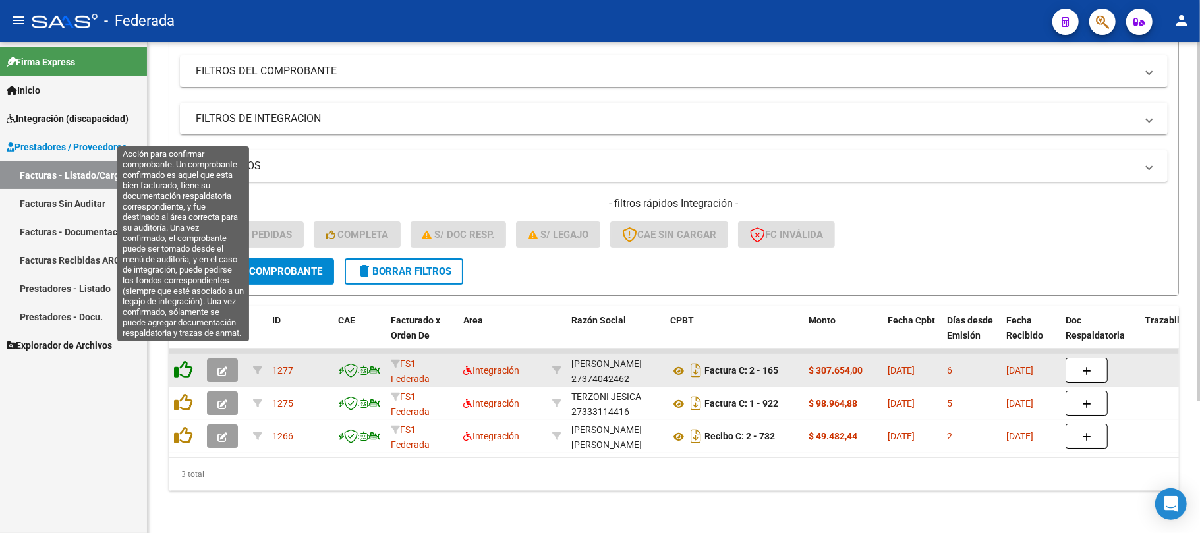
click at [183, 360] on icon at bounding box center [183, 369] width 18 height 18
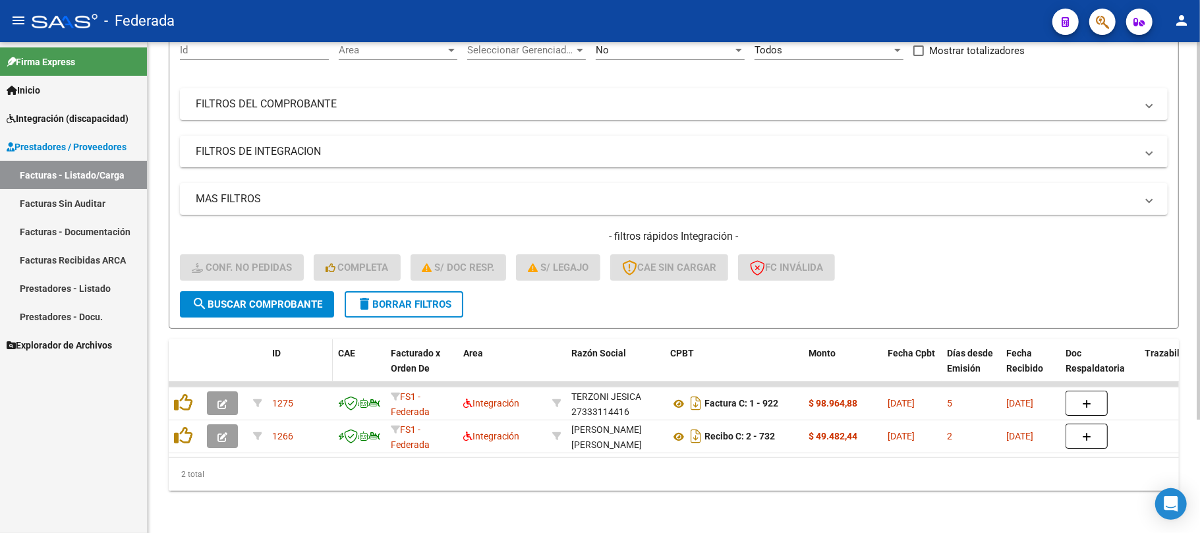
scroll to position [148, 0]
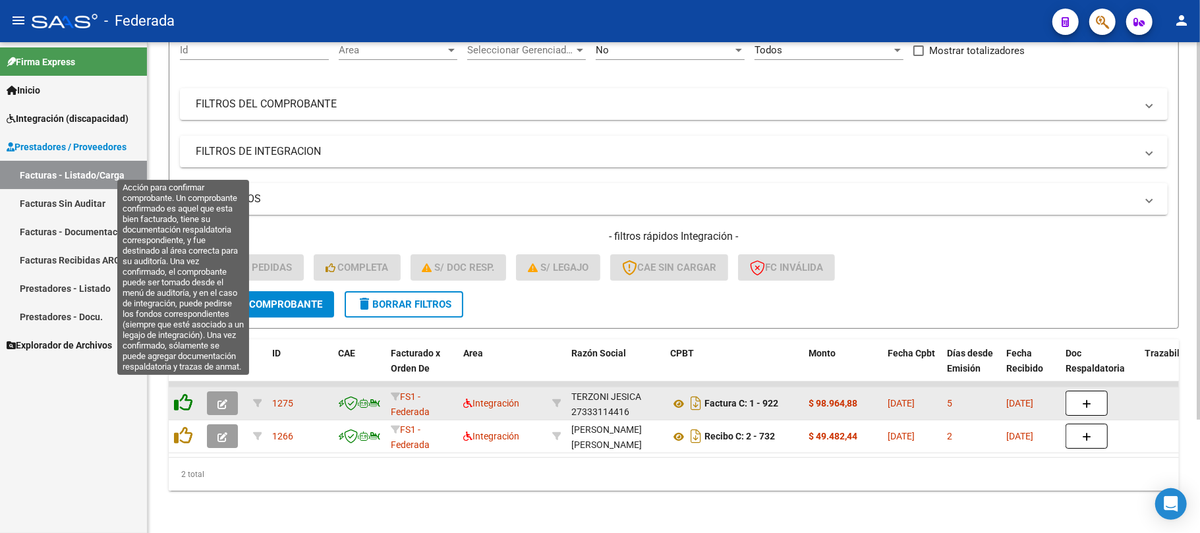
click at [190, 393] on icon at bounding box center [183, 402] width 18 height 18
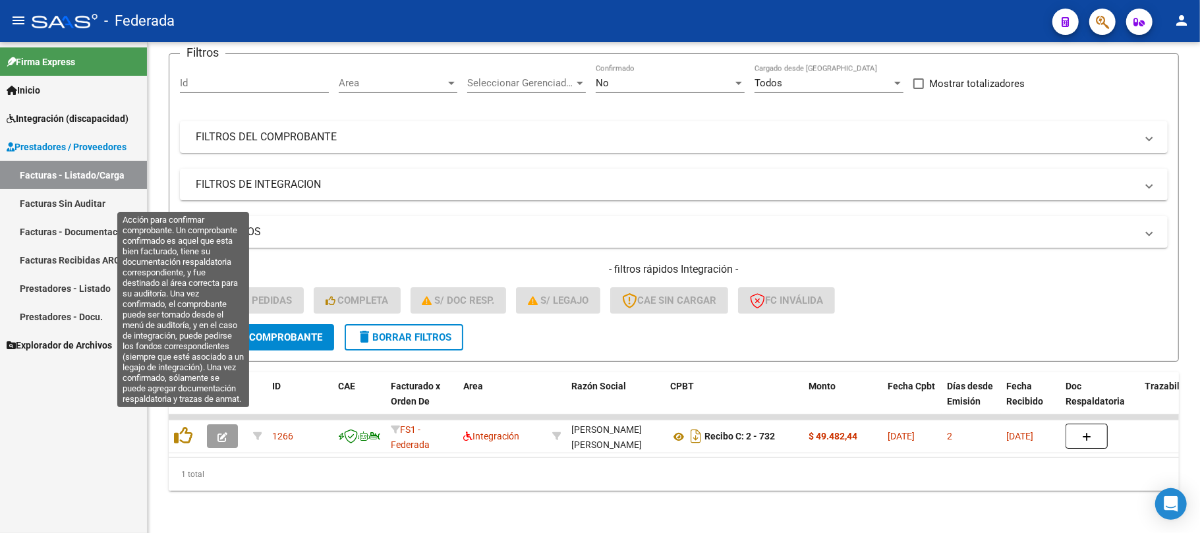
click at [186, 426] on icon at bounding box center [183, 435] width 18 height 18
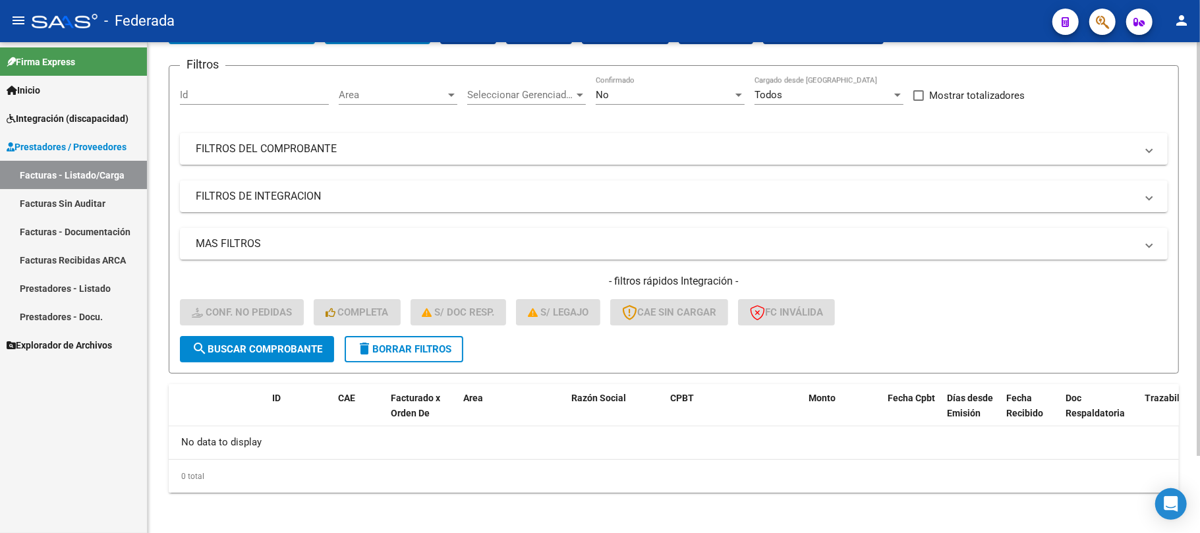
click at [395, 343] on span "delete Borrar Filtros" at bounding box center [403, 349] width 95 height 12
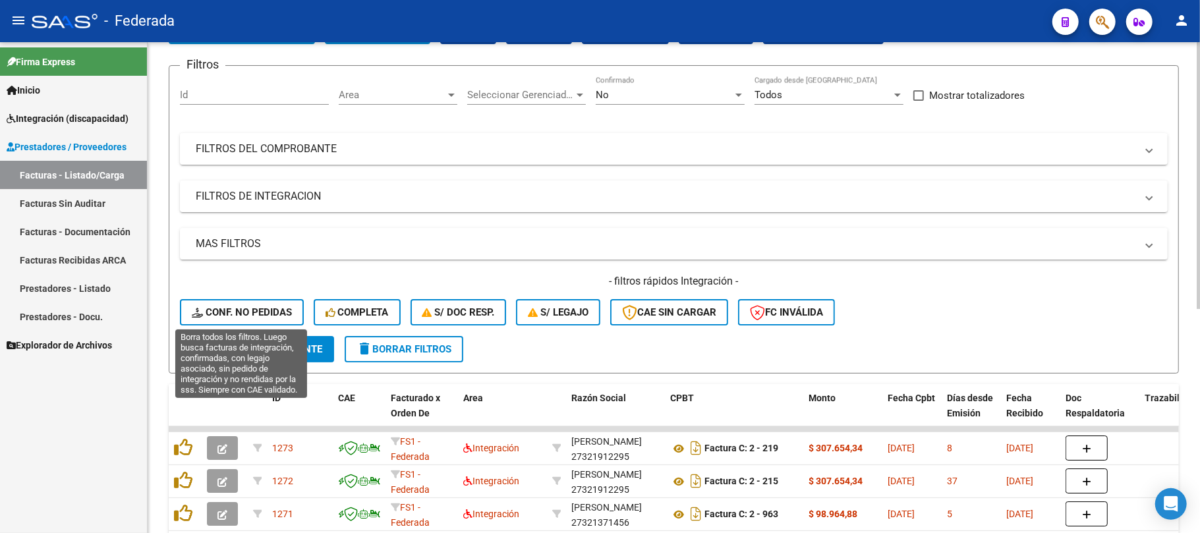
click at [256, 309] on span "Conf. no pedidas" at bounding box center [242, 312] width 100 height 12
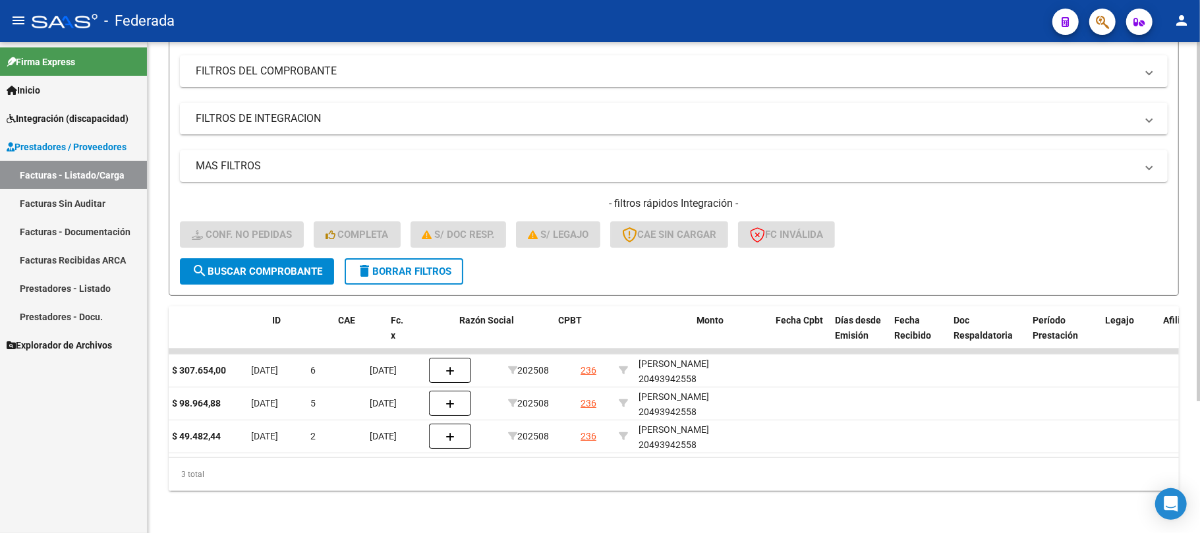
scroll to position [0, 0]
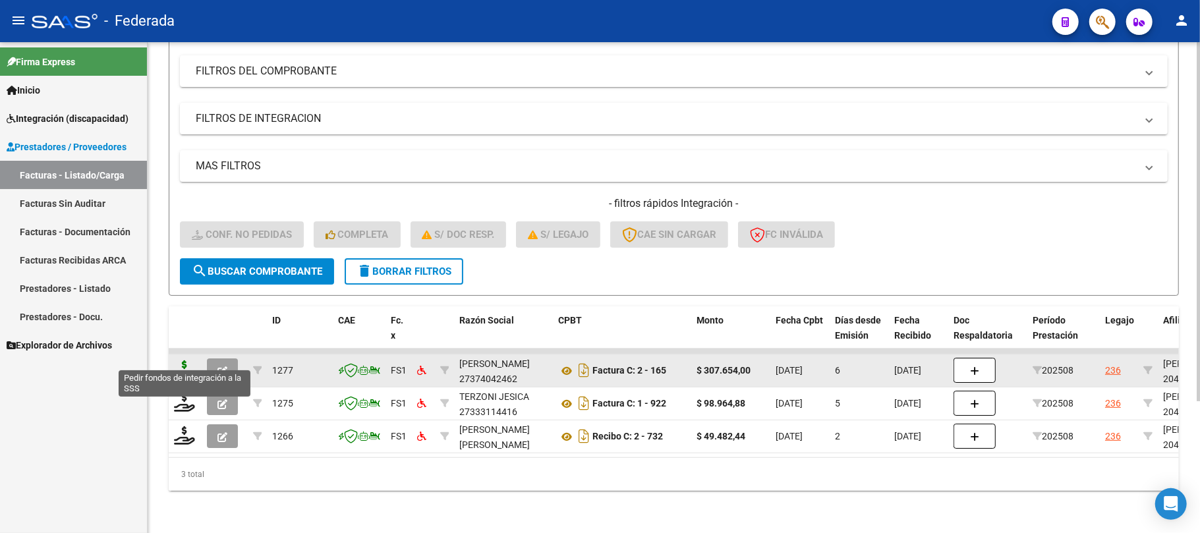
click at [175, 360] on icon at bounding box center [184, 369] width 21 height 18
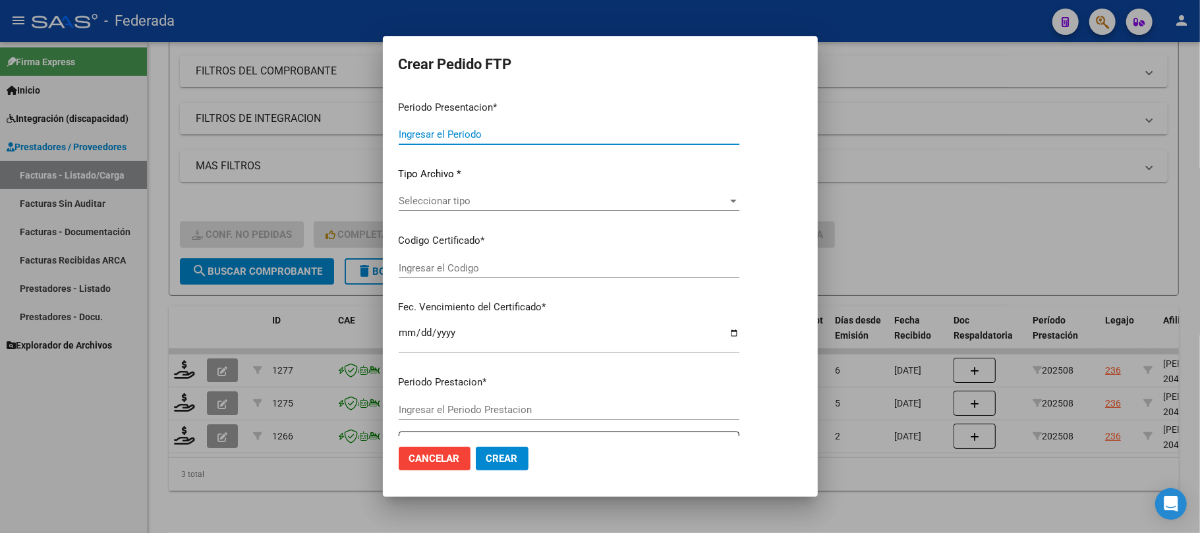
type input "202508"
type input "$ 307.654,00"
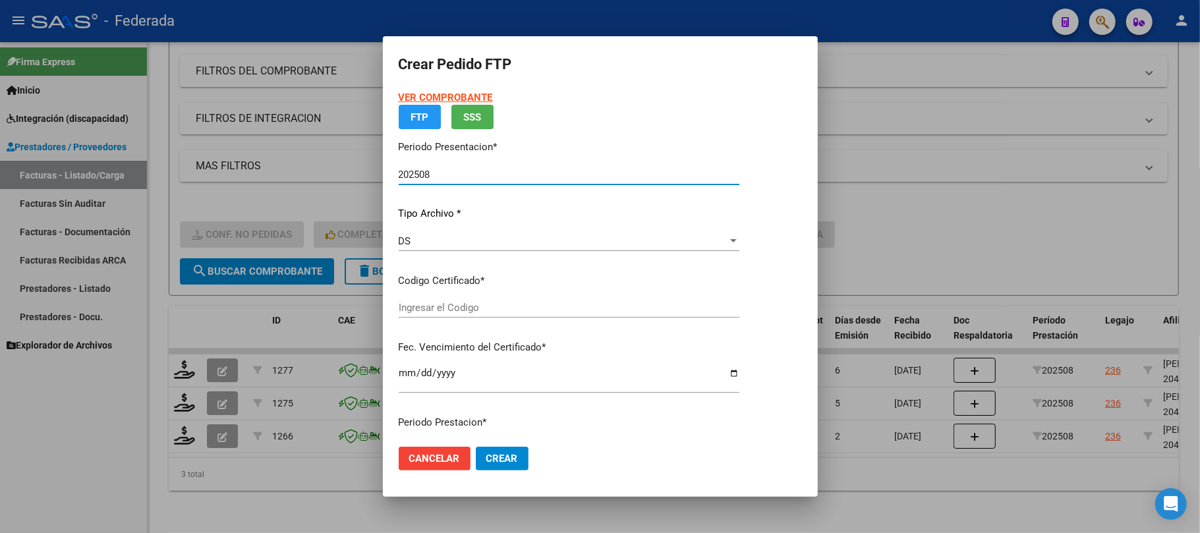
type input "ARG02000493942552016021620260216SFE214"
type input "2026-02-16"
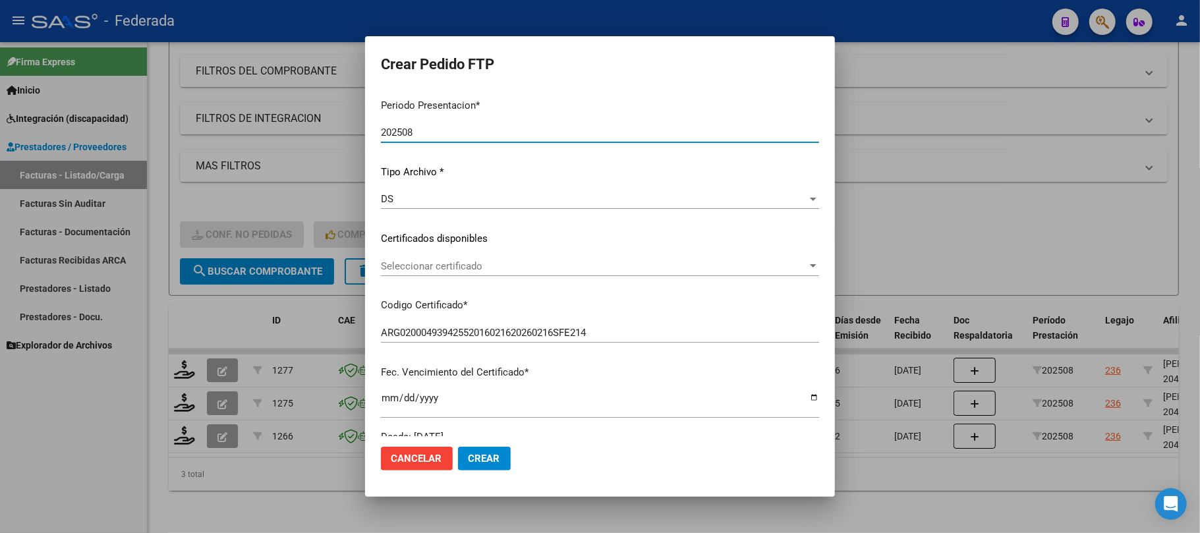
scroll to position [175, 0]
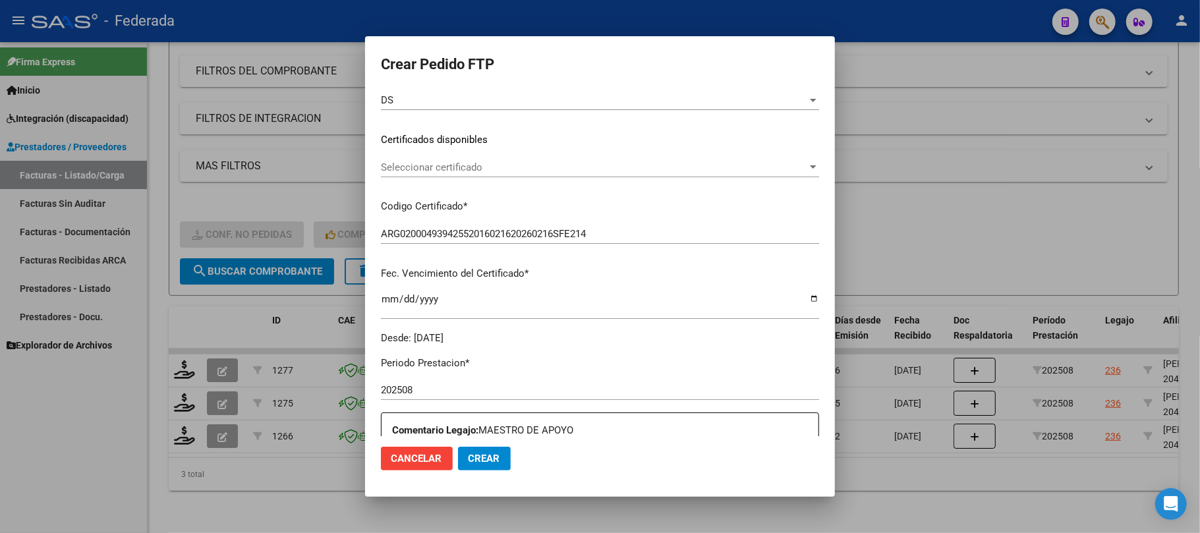
click at [488, 174] on div "Seleccionar certificado Seleccionar certificado" at bounding box center [600, 167] width 438 height 20
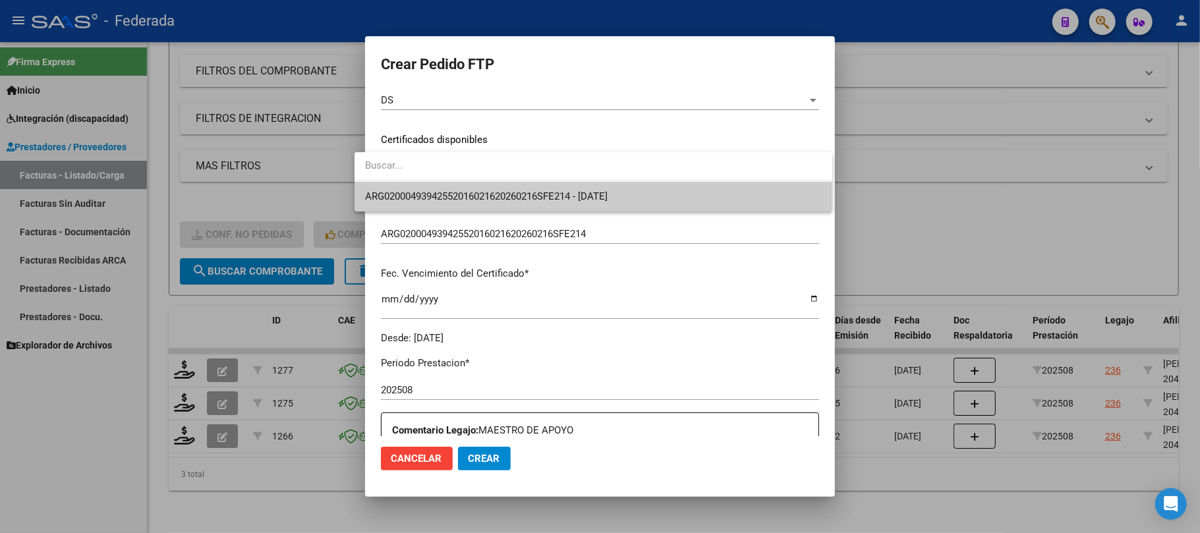
click at [488, 204] on span "ARG02000493942552016021620260216SFE214 - 2026-02-16" at bounding box center [593, 197] width 457 height 30
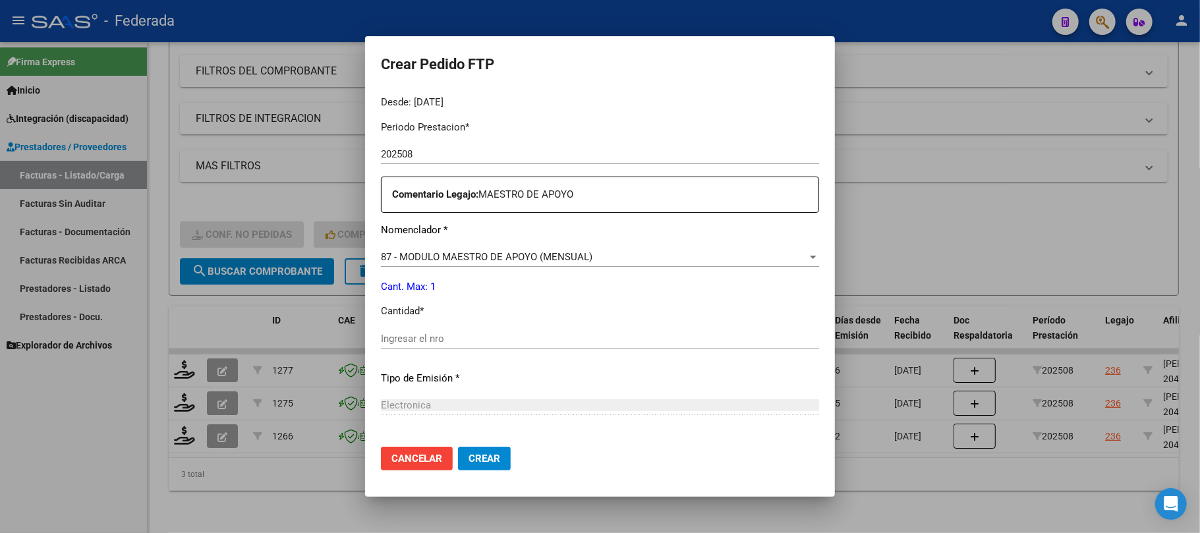
scroll to position [439, 0]
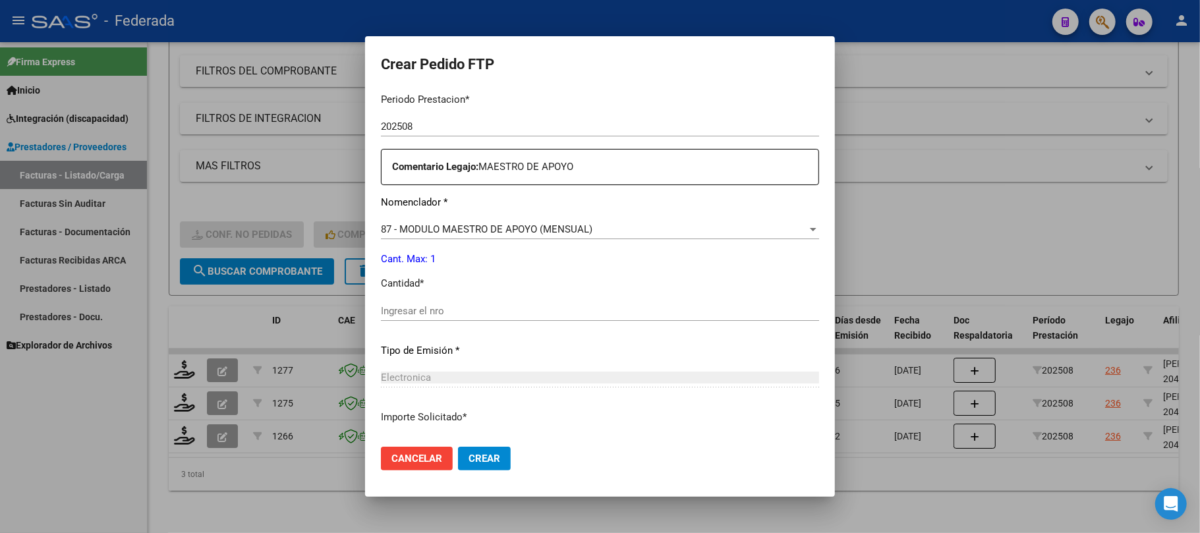
click at [424, 303] on div "Ingresar el nro" at bounding box center [600, 311] width 438 height 20
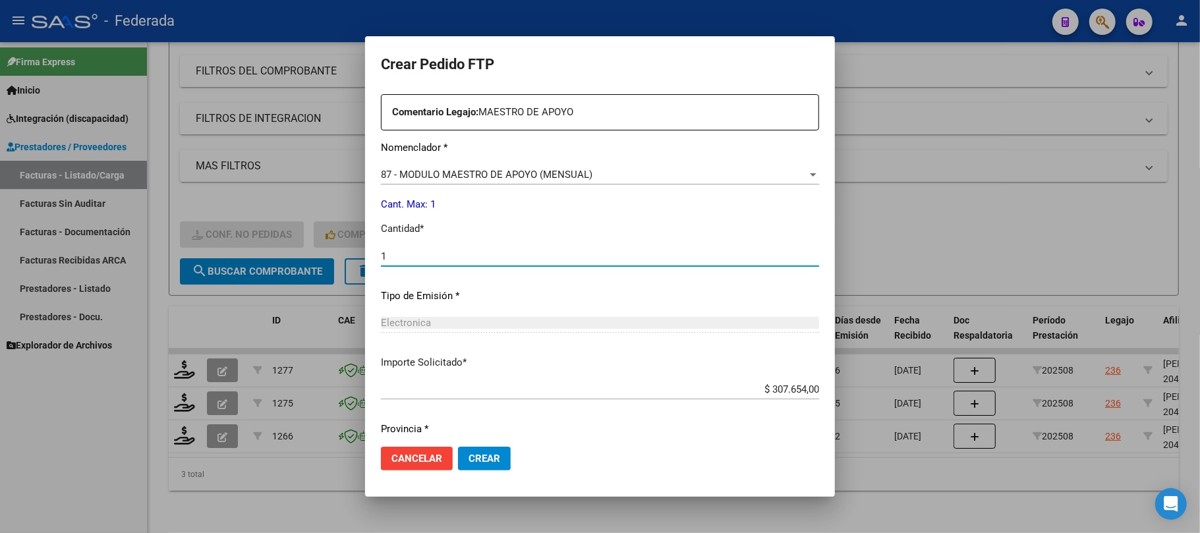
scroll to position [535, 0]
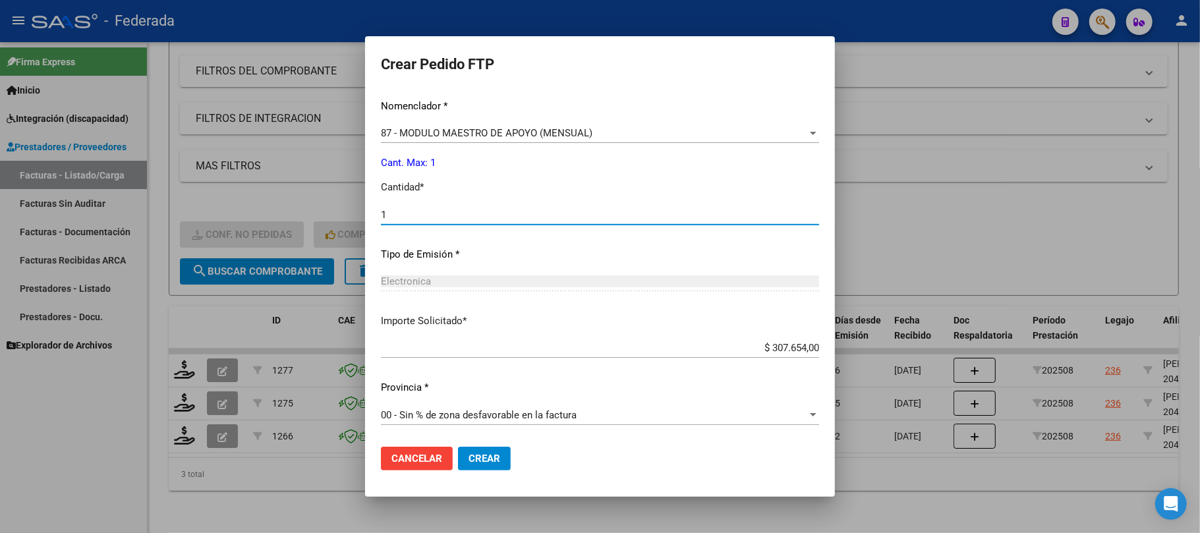
type input "1"
click at [470, 457] on span "Crear" at bounding box center [485, 459] width 32 height 12
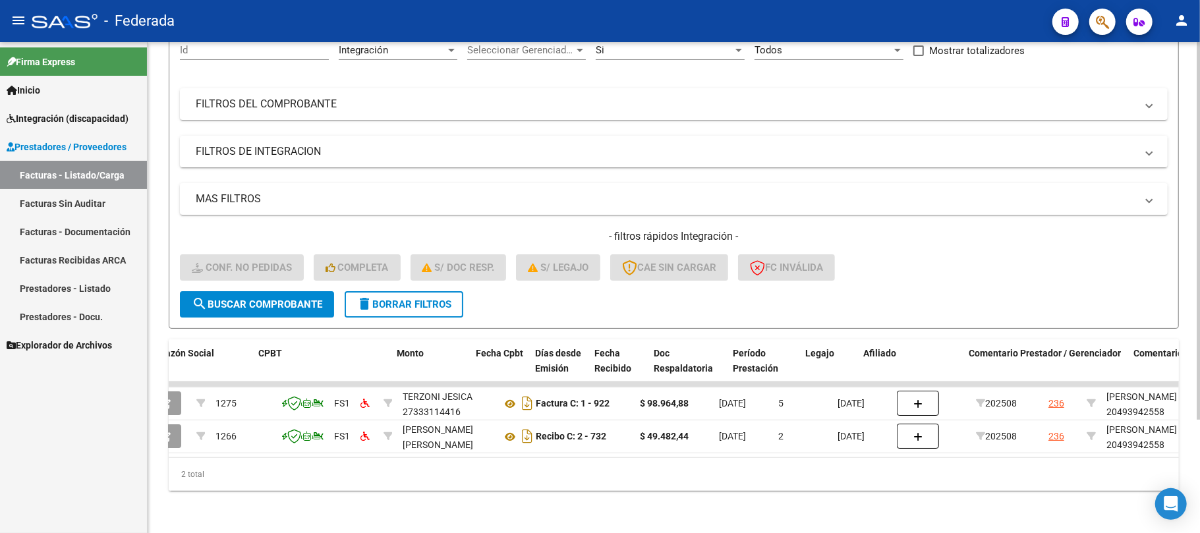
scroll to position [0, 0]
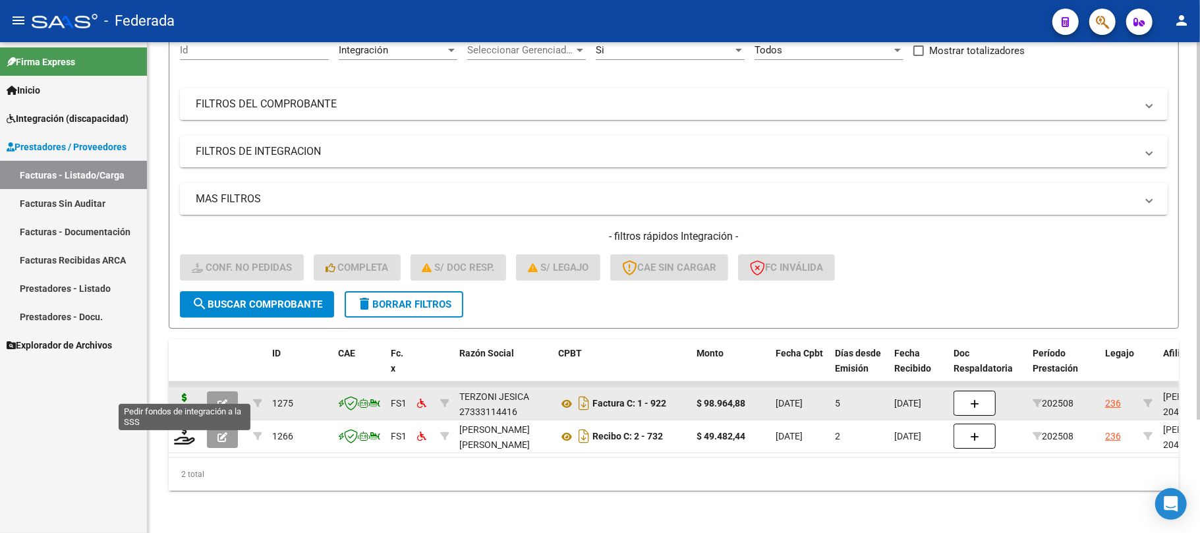
click at [185, 393] on icon at bounding box center [184, 402] width 21 height 18
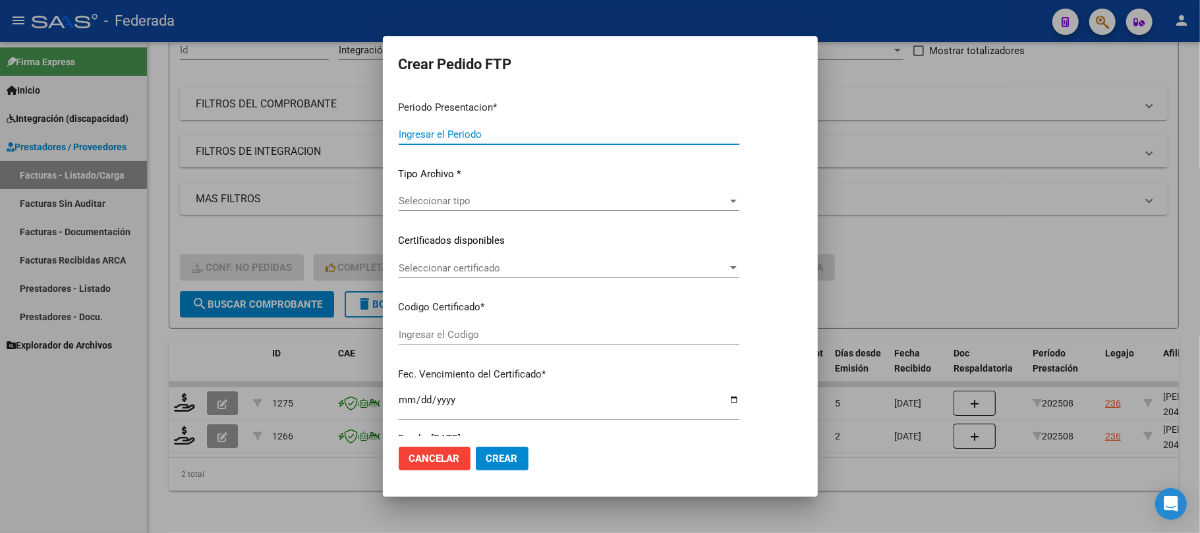
type input "202508"
type input "$ 98.964,88"
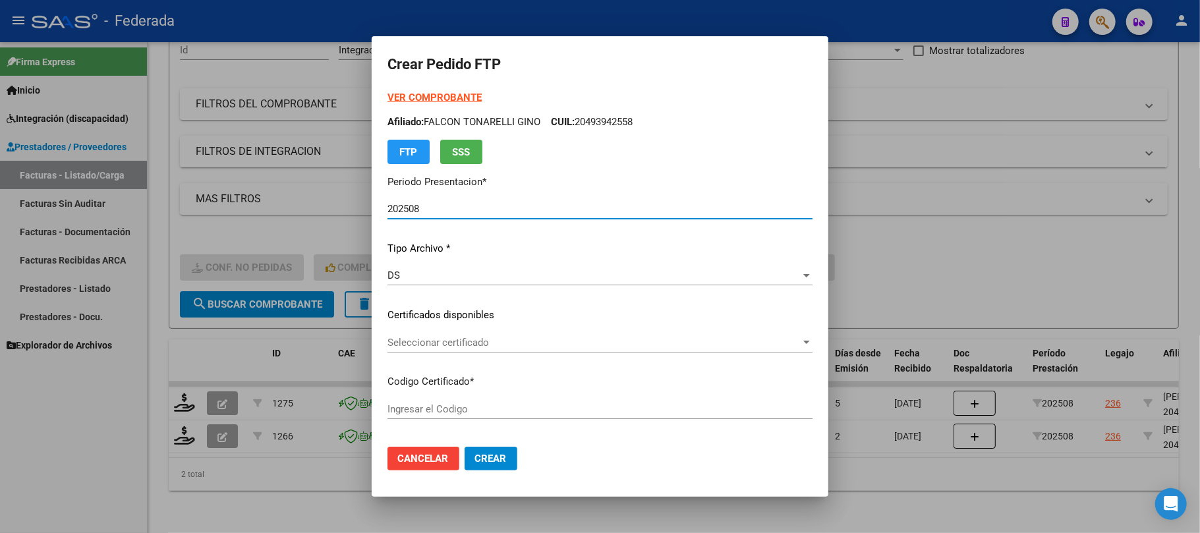
type input "ARG02000493942552016021620260216SFE214"
type input "2026-02-16"
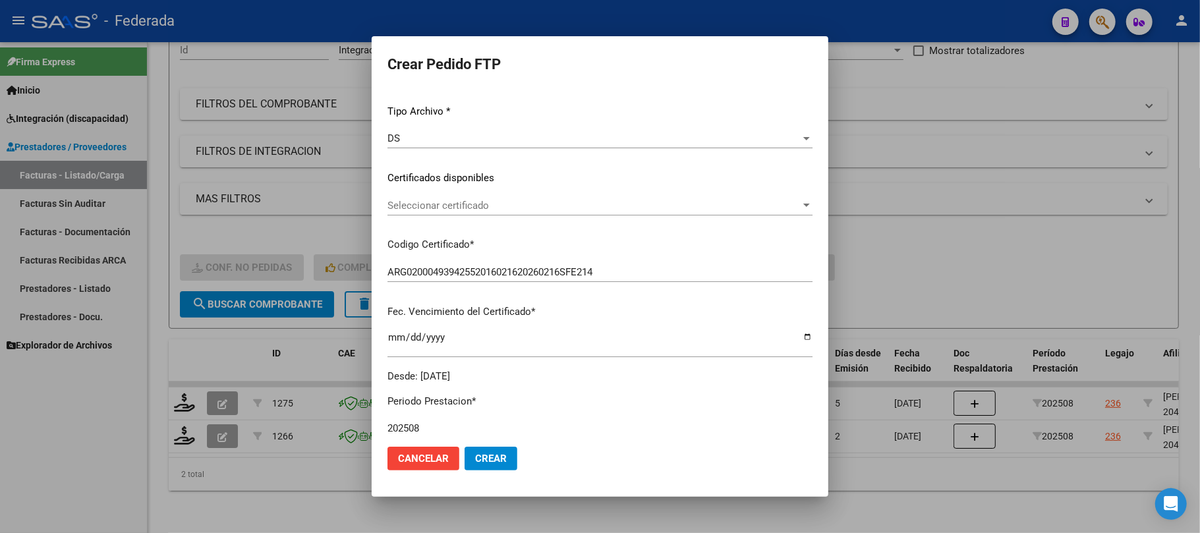
scroll to position [175, 0]
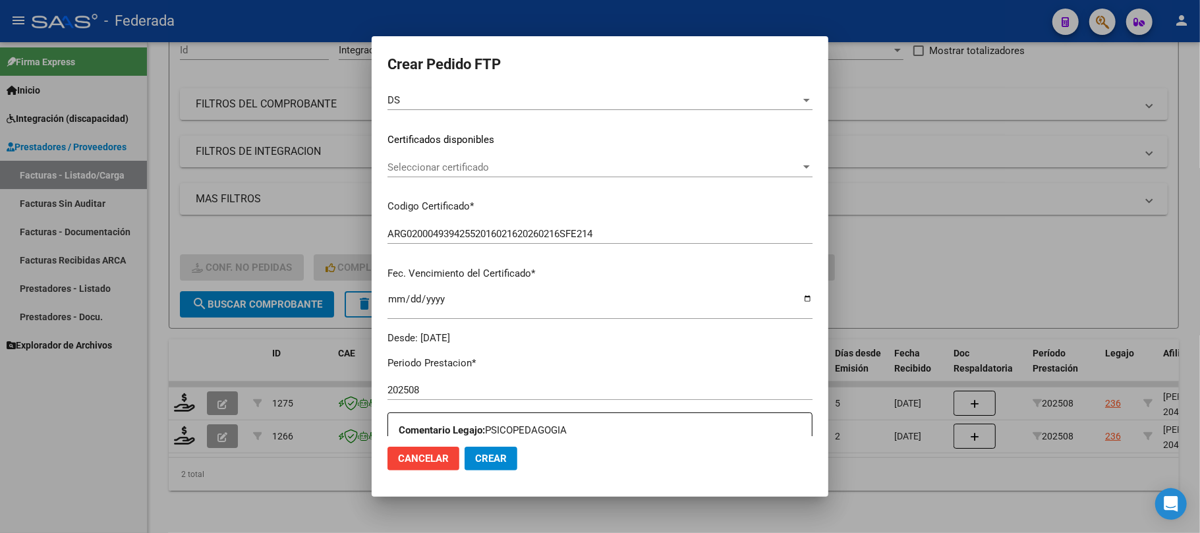
click at [448, 174] on div "Seleccionar certificado Seleccionar certificado" at bounding box center [599, 167] width 425 height 20
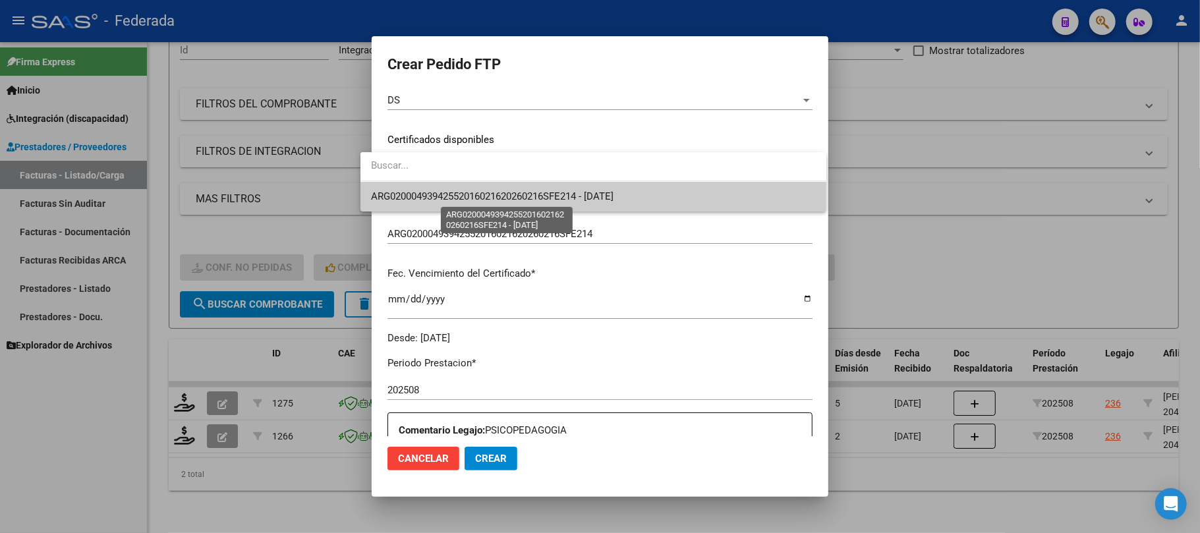
click at [449, 190] on span "ARG02000493942552016021620260216SFE214 - 2026-02-16" at bounding box center [492, 196] width 242 height 12
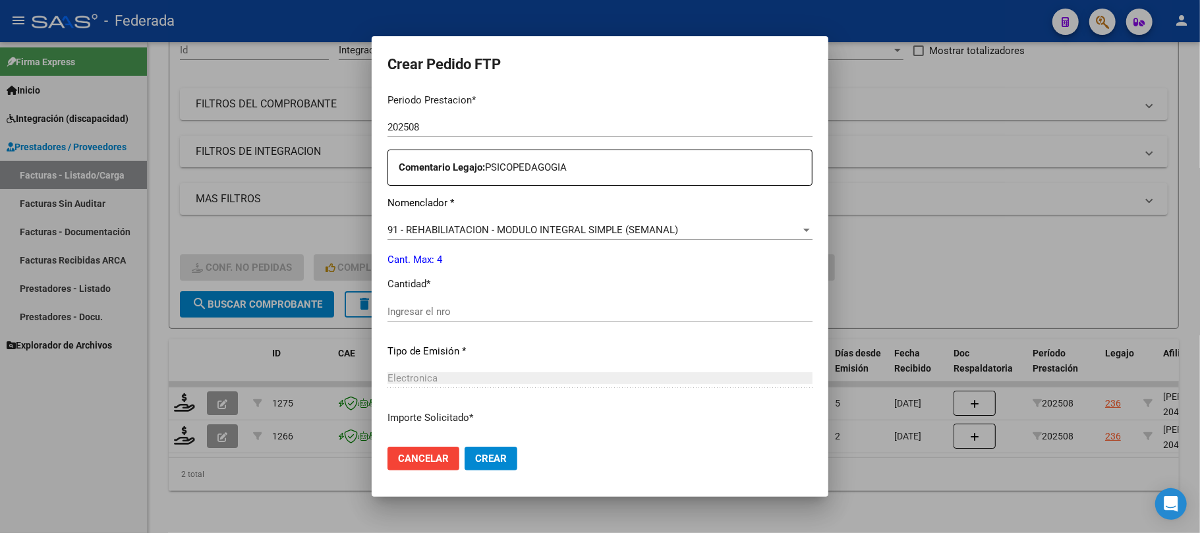
scroll to position [439, 0]
click at [424, 314] on input "Ingresar el nro" at bounding box center [599, 311] width 425 height 12
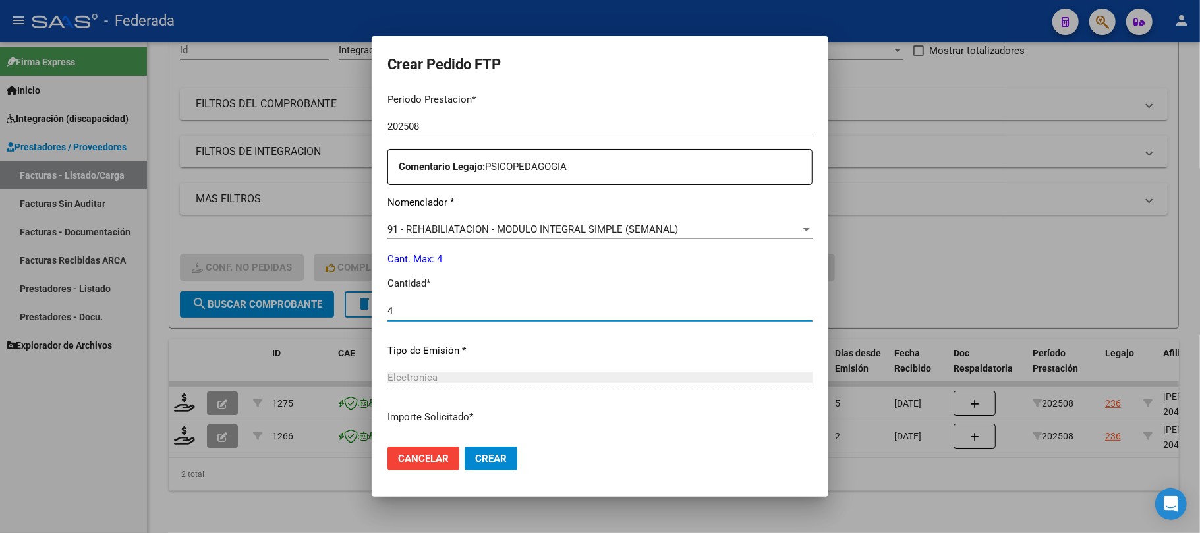
type input "4"
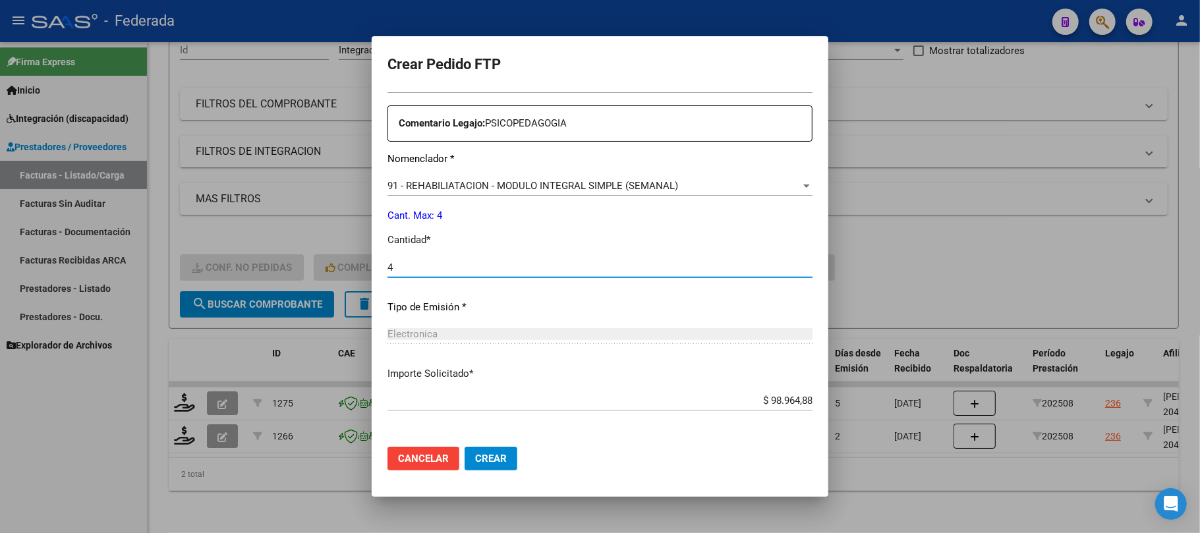
scroll to position [535, 0]
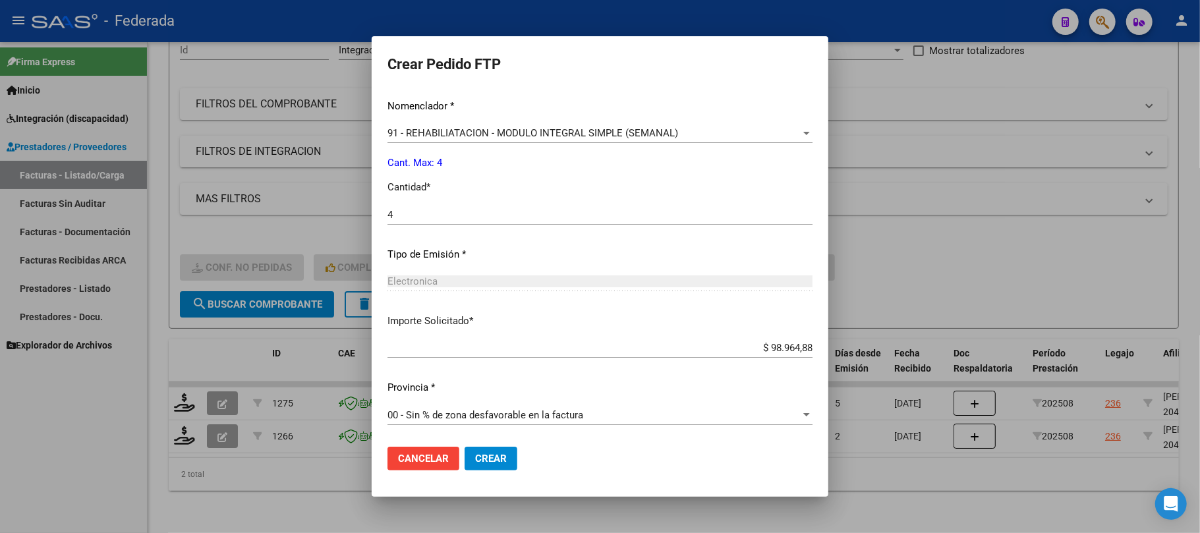
click at [475, 457] on span "Crear" at bounding box center [491, 459] width 32 height 12
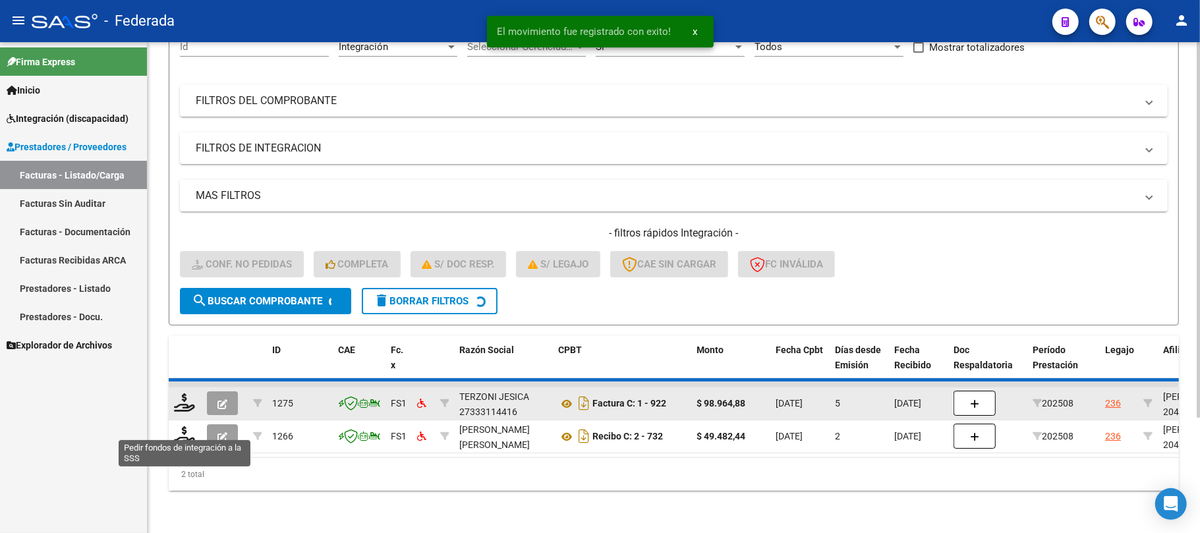
scroll to position [115, 0]
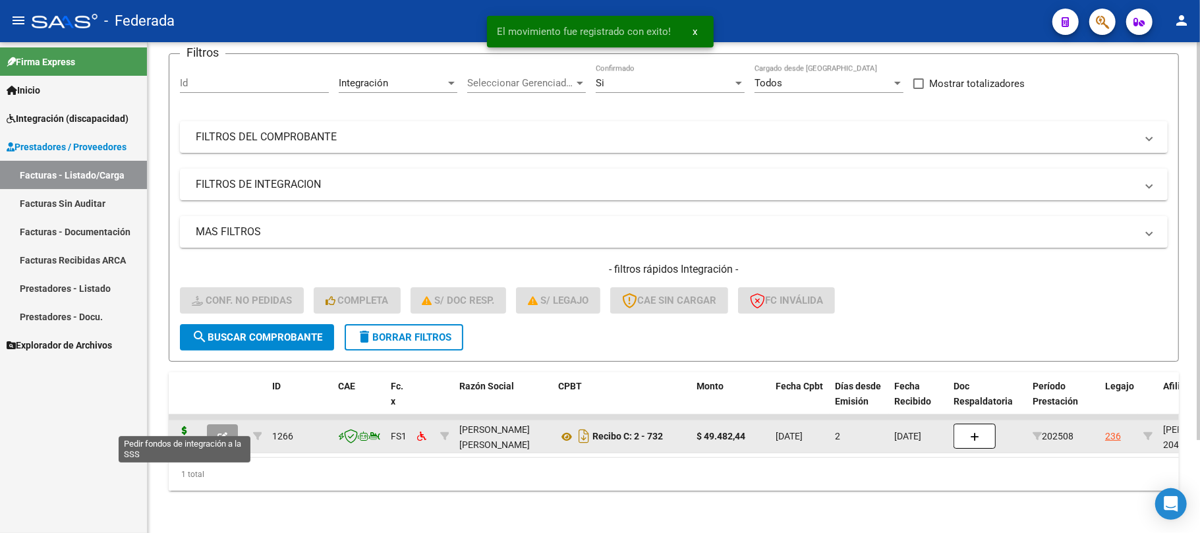
click at [183, 428] on icon at bounding box center [184, 435] width 21 height 18
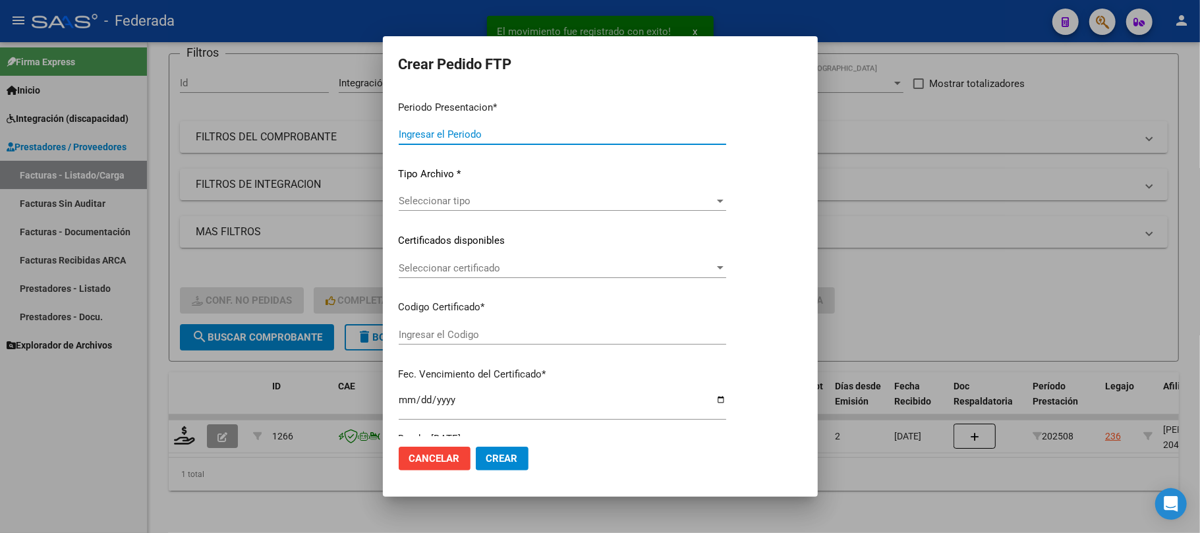
type input "202508"
type input "$ 49.482,44"
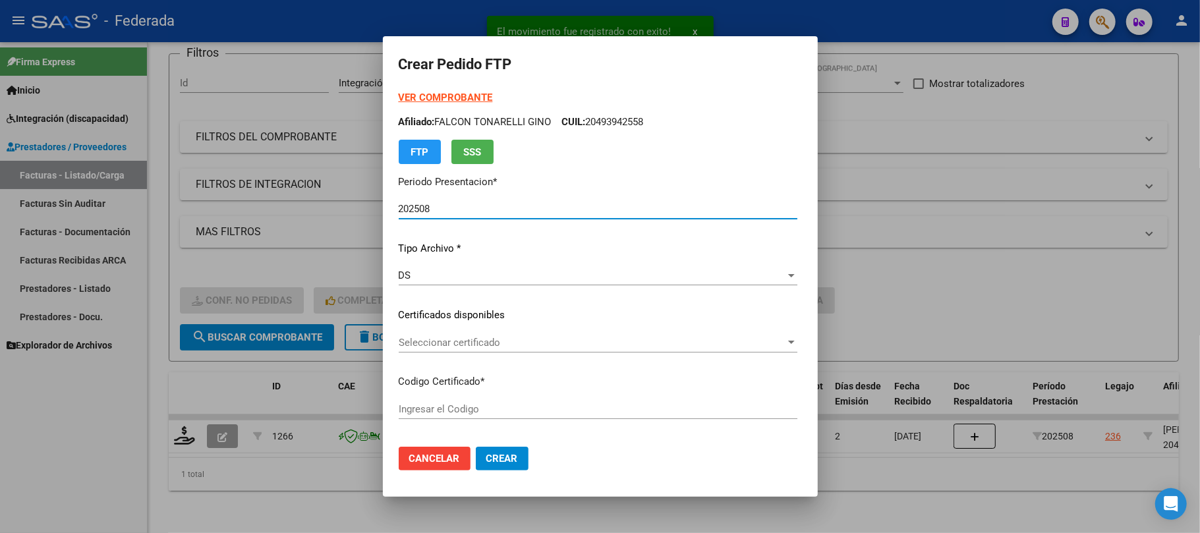
type input "ARG02000493942552016021620260216SFE214"
type input "2026-02-16"
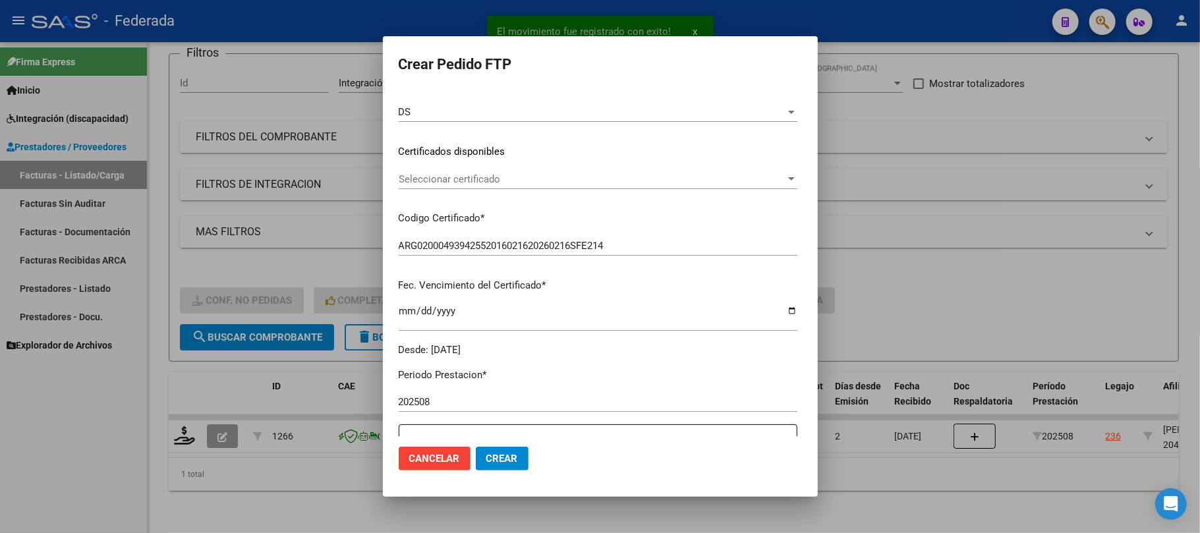
scroll to position [175, 0]
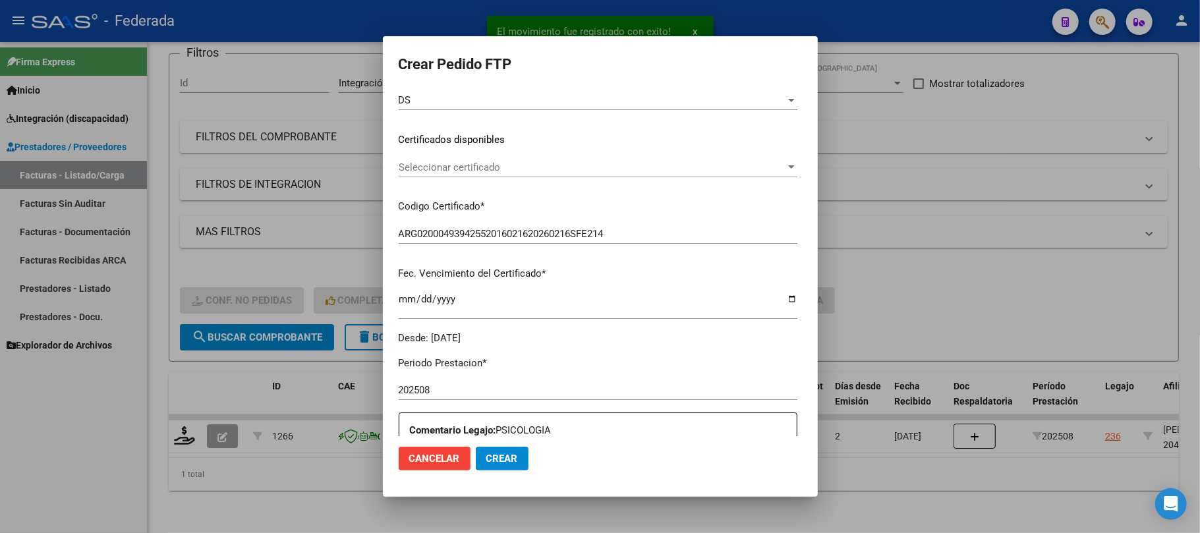
click at [498, 175] on div "Seleccionar certificado Seleccionar certificado" at bounding box center [598, 167] width 399 height 20
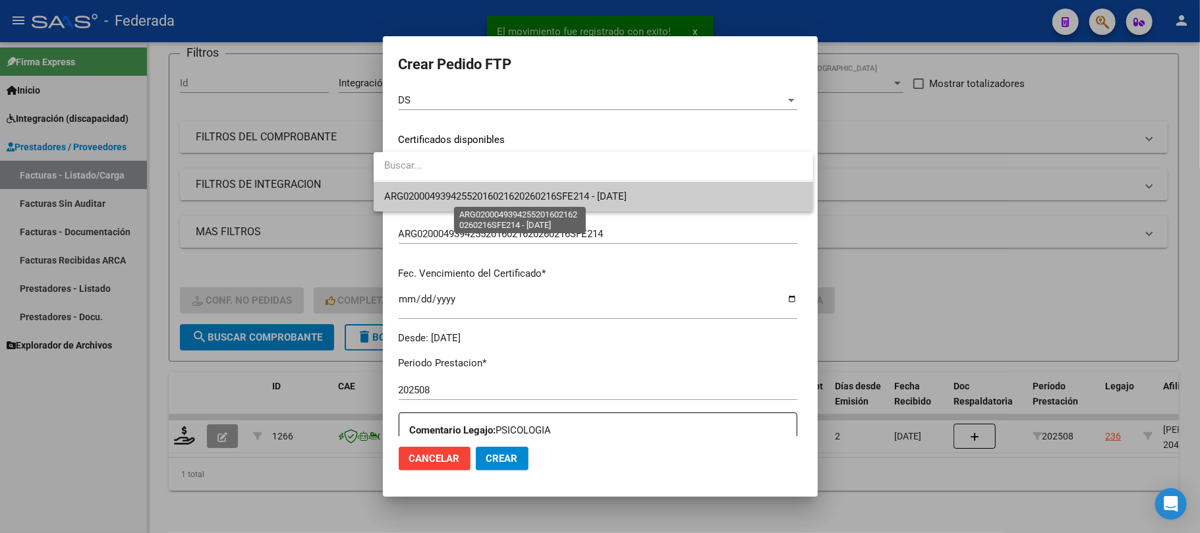
click at [494, 204] on span "ARG02000493942552016021620260216SFE214 - 2026-02-16" at bounding box center [593, 197] width 418 height 30
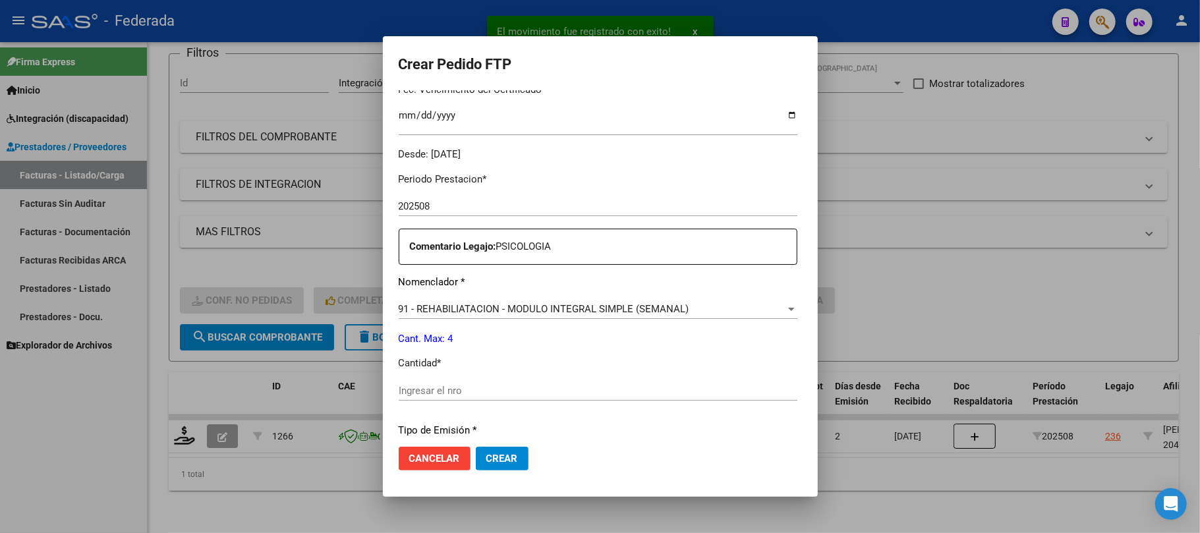
scroll to position [439, 0]
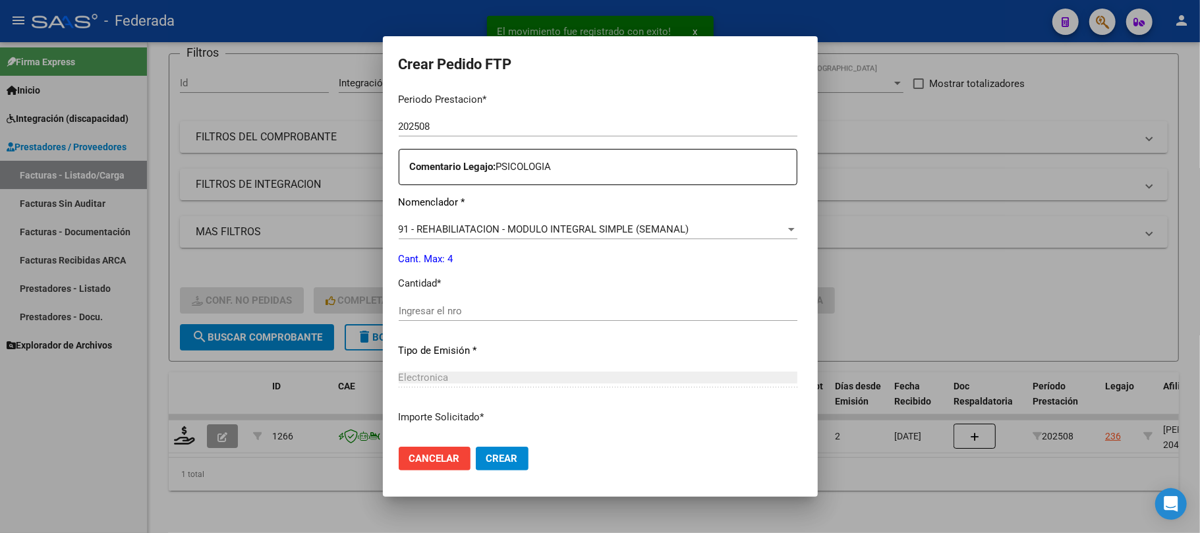
click at [454, 297] on div "Periodo Prestacion * 202508 Ingresar el Periodo Prestacion Comentario Legajo: P…" at bounding box center [598, 307] width 399 height 451
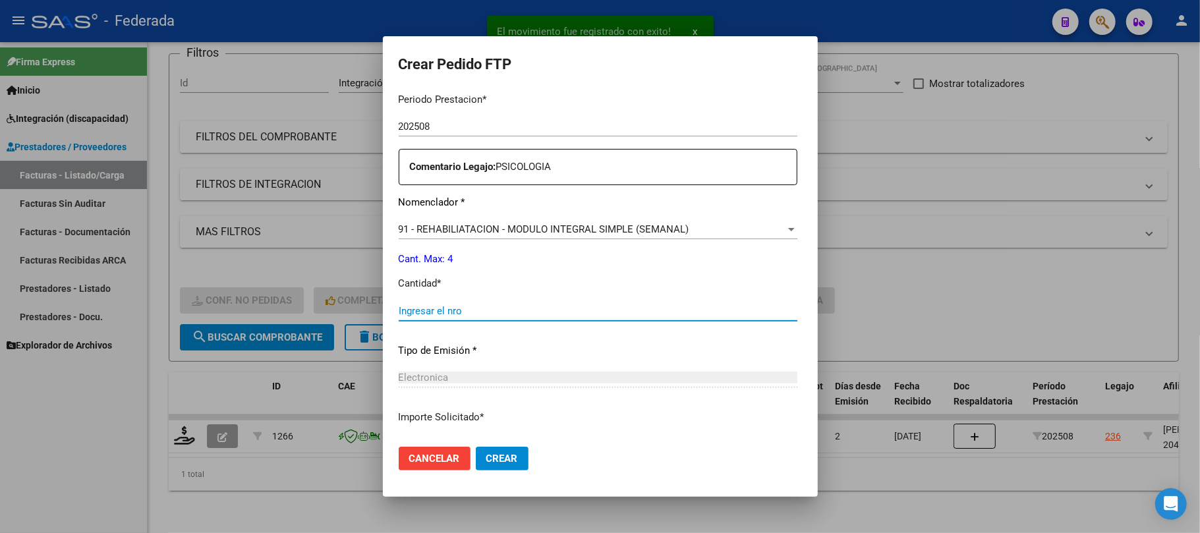
click at [455, 310] on input "Ingresar el nro" at bounding box center [598, 311] width 399 height 12
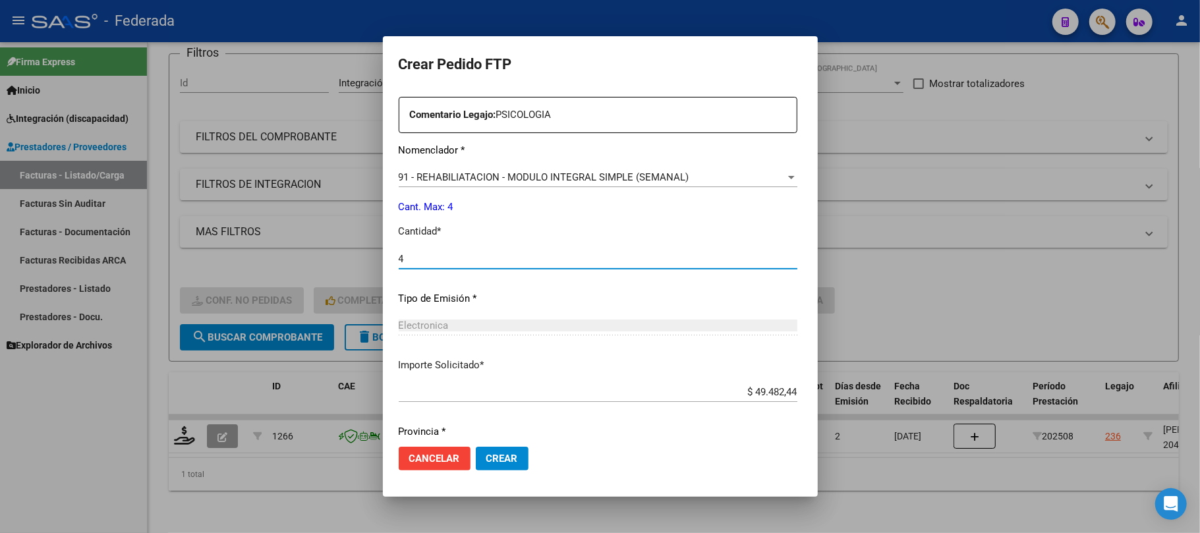
scroll to position [535, 0]
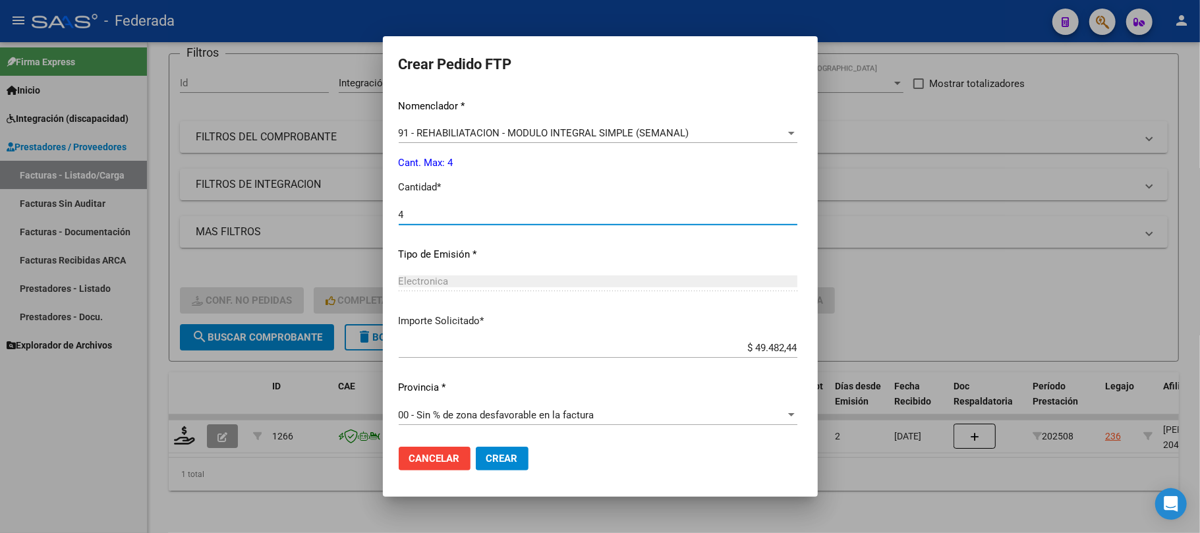
type input "4"
click at [494, 451] on button "Crear" at bounding box center [502, 459] width 53 height 24
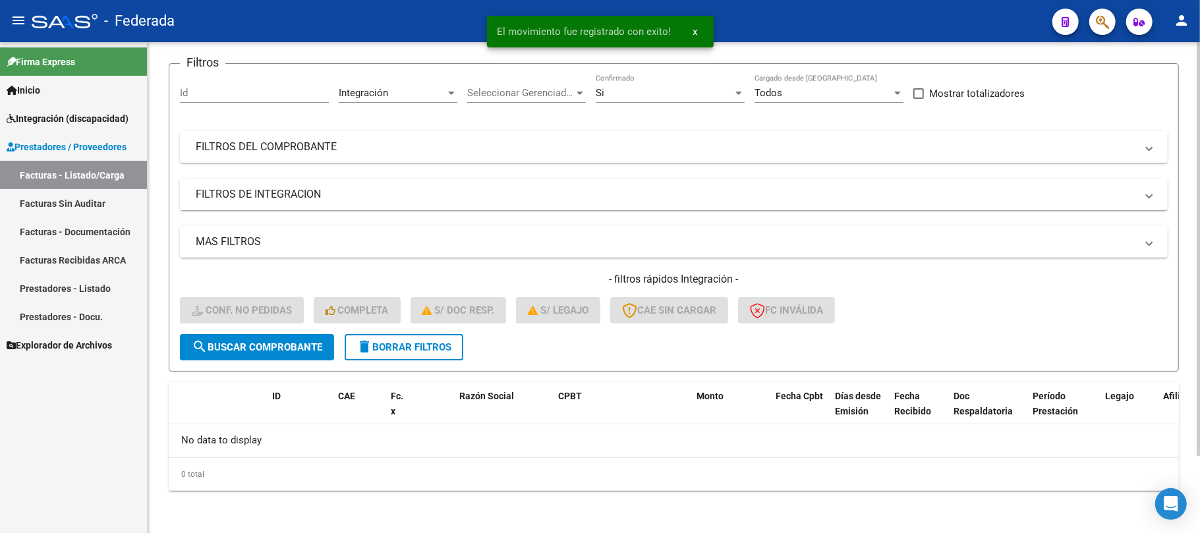
scroll to position [91, 0]
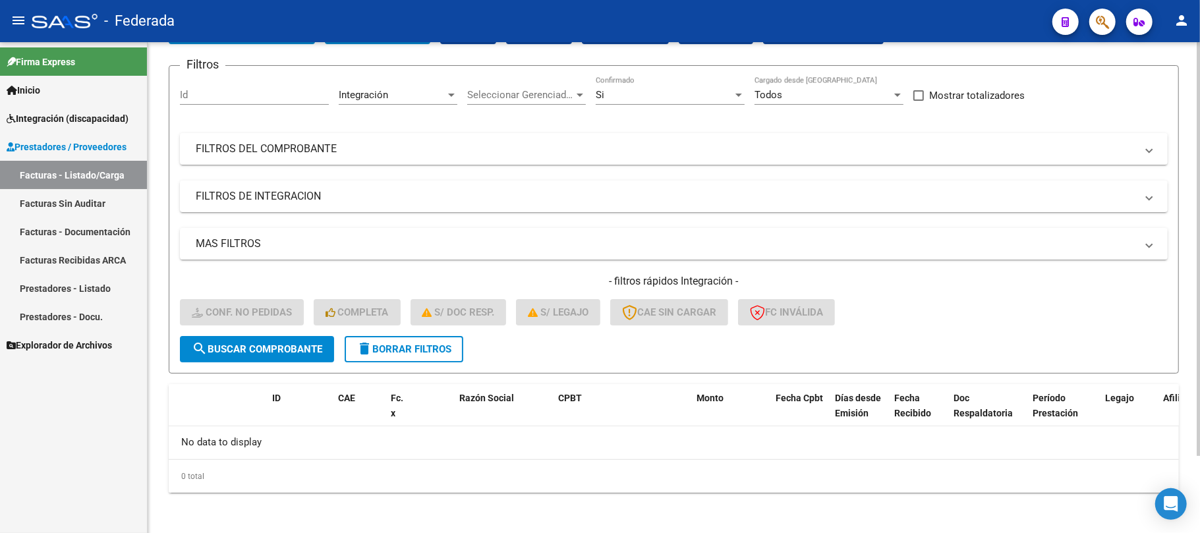
click at [431, 338] on button "delete Borrar Filtros" at bounding box center [404, 349] width 119 height 26
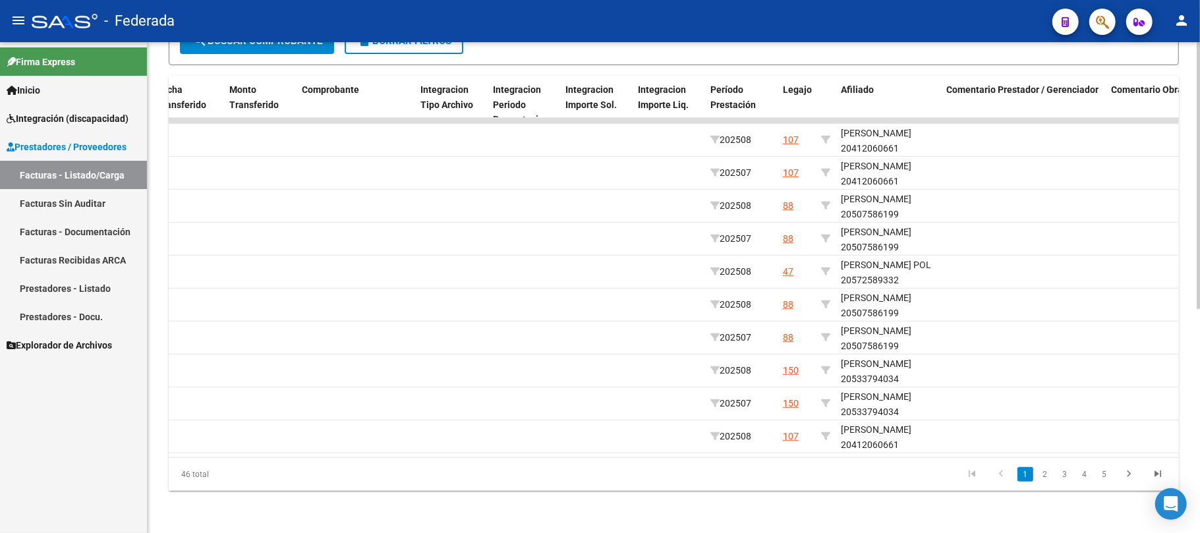
scroll to position [0, 1363]
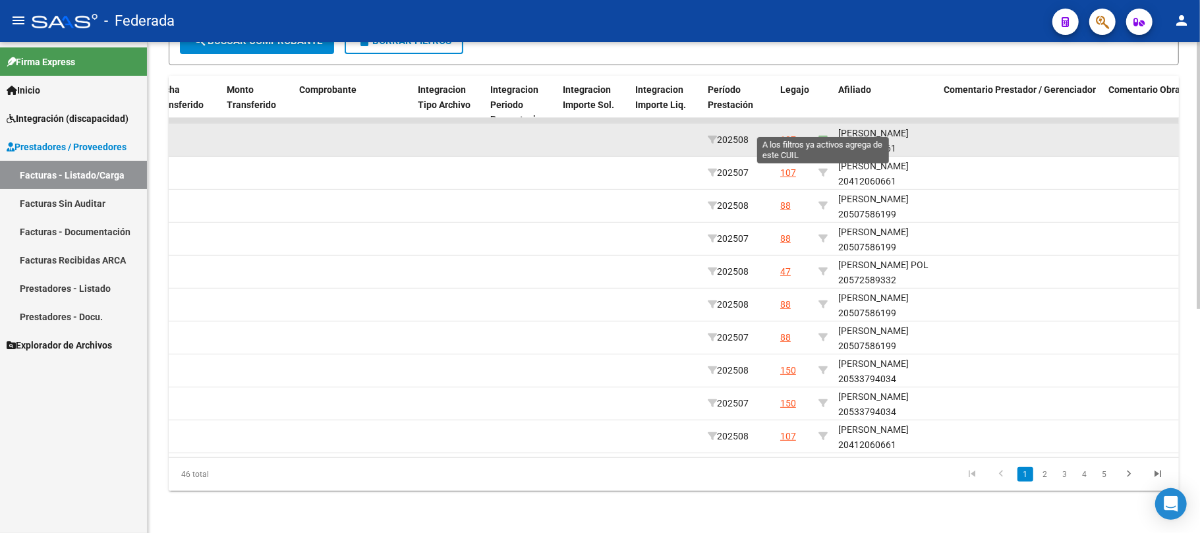
click at [821, 135] on icon at bounding box center [822, 139] width 9 height 9
type input "20412060661"
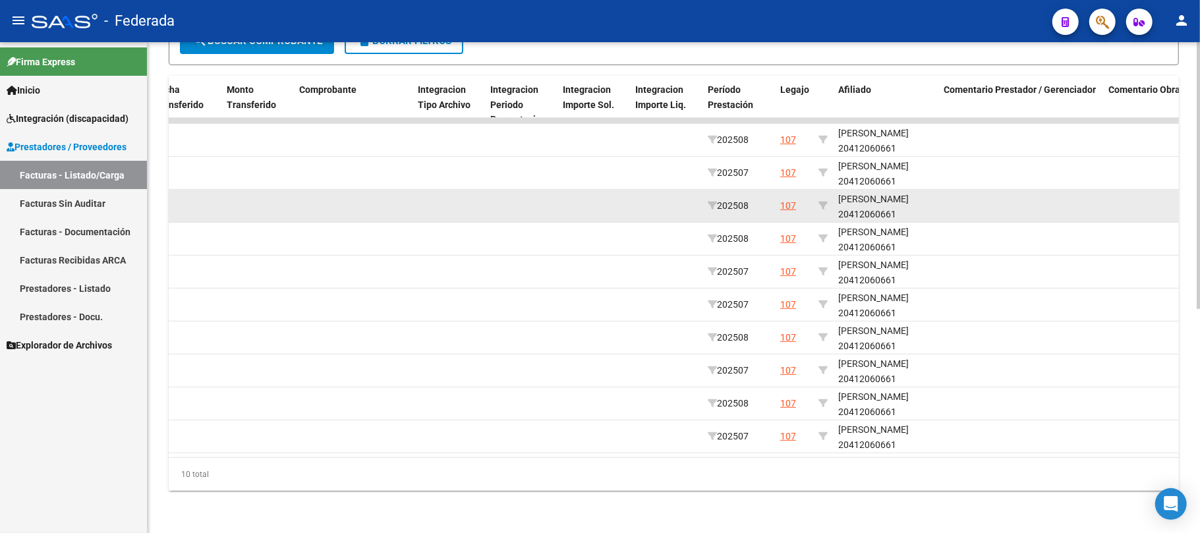
scroll to position [16, 0]
click at [853, 202] on div "RAMIREZ ALEXIS GABRIEL 20412060661" at bounding box center [885, 204] width 95 height 30
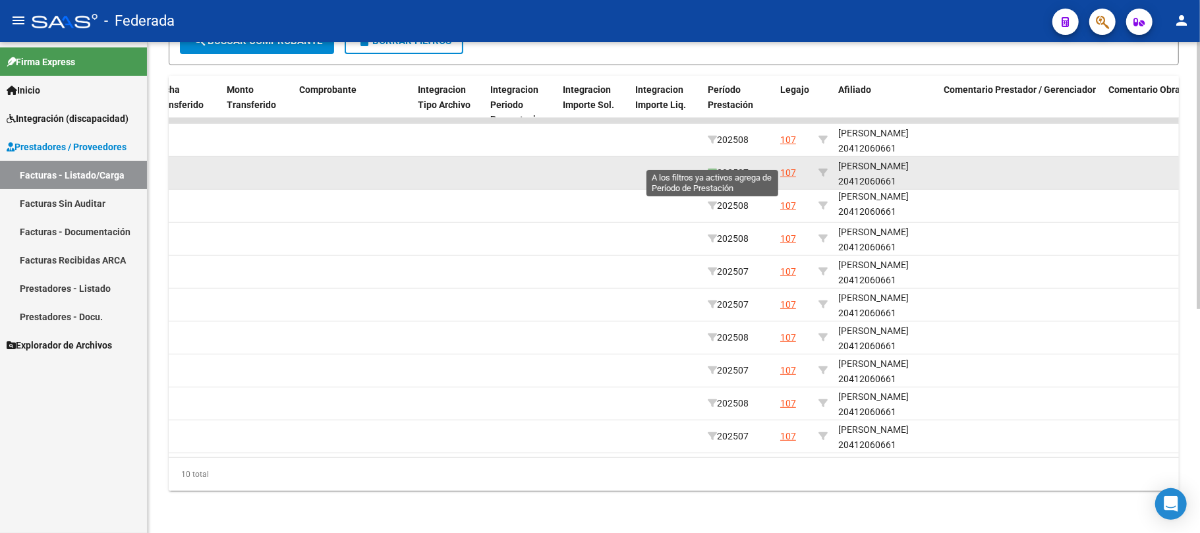
click at [712, 168] on icon at bounding box center [712, 172] width 9 height 9
type input "202507"
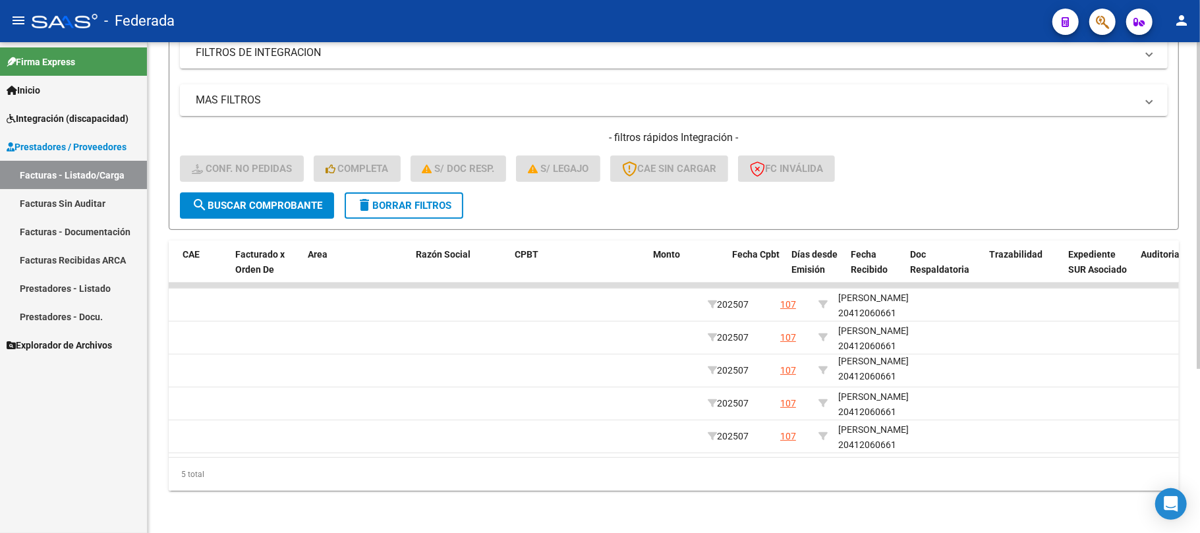
scroll to position [0, 0]
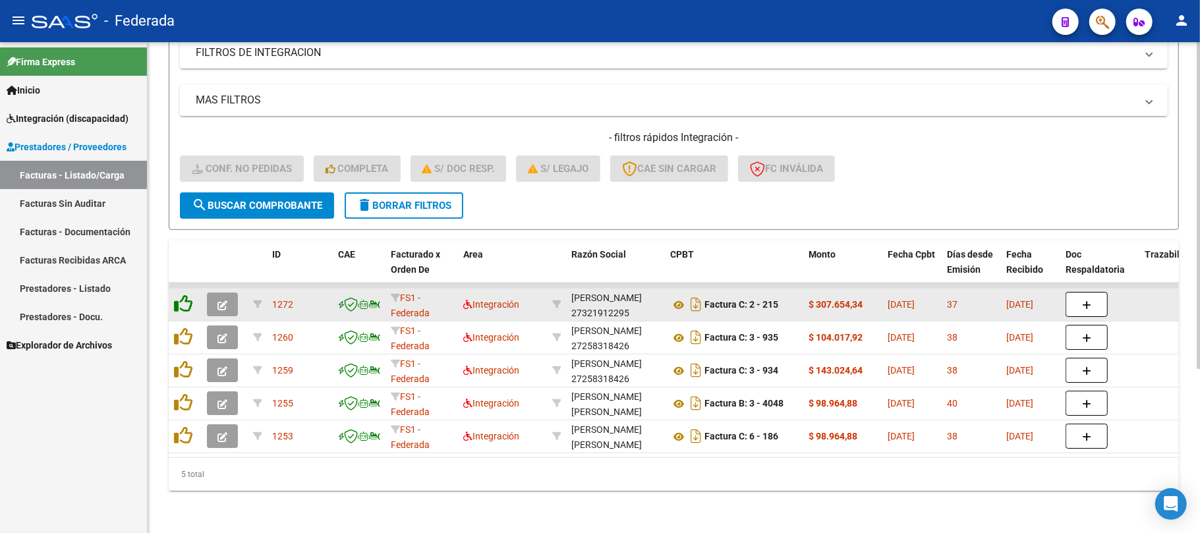
click at [188, 295] on icon at bounding box center [183, 304] width 18 height 18
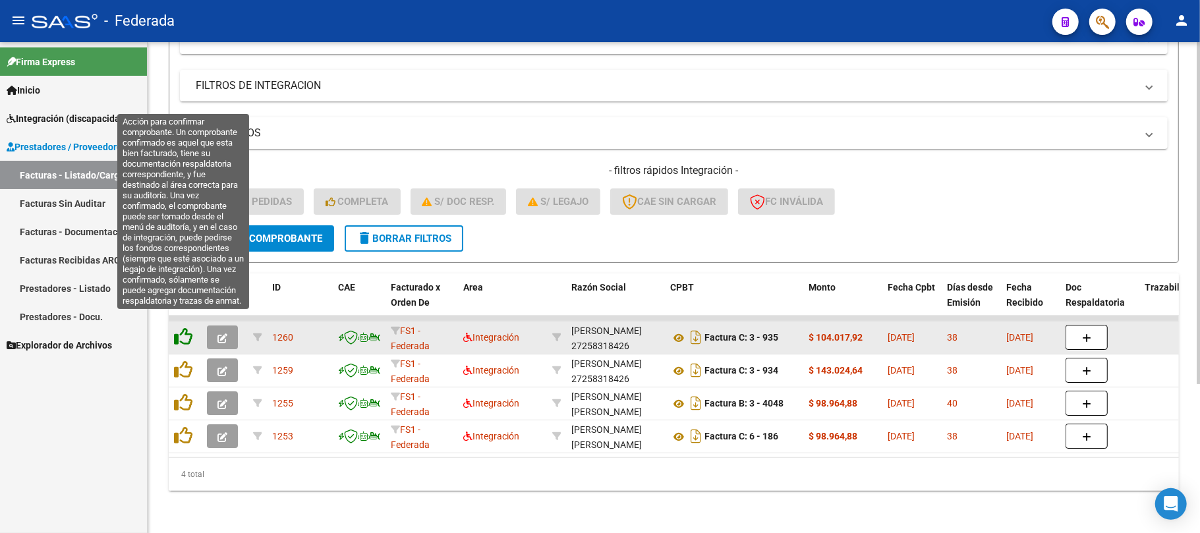
click at [186, 329] on icon at bounding box center [183, 336] width 18 height 18
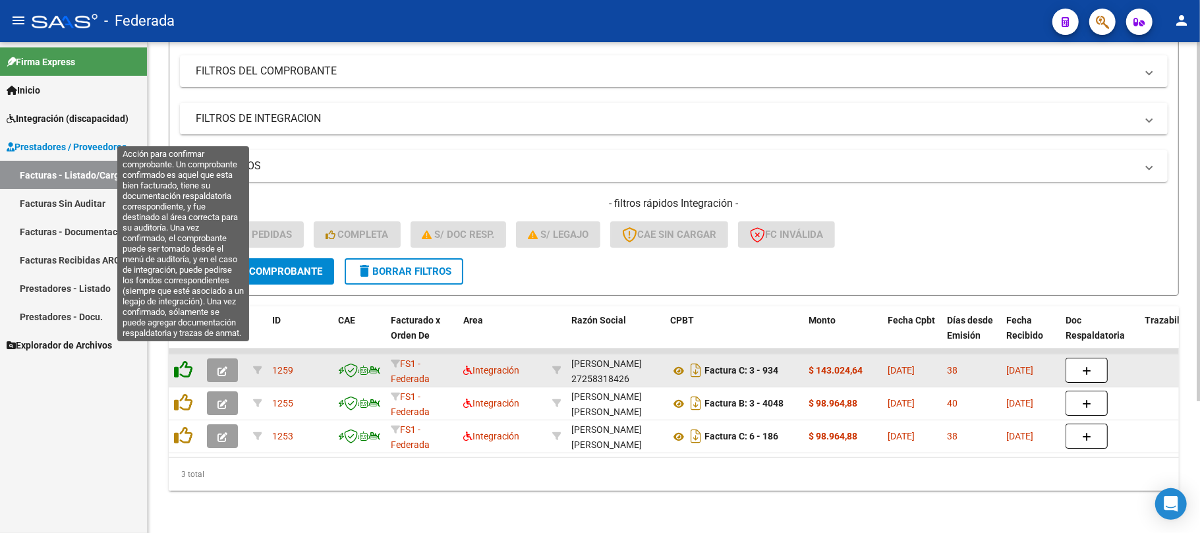
click at [186, 360] on icon at bounding box center [183, 369] width 18 height 18
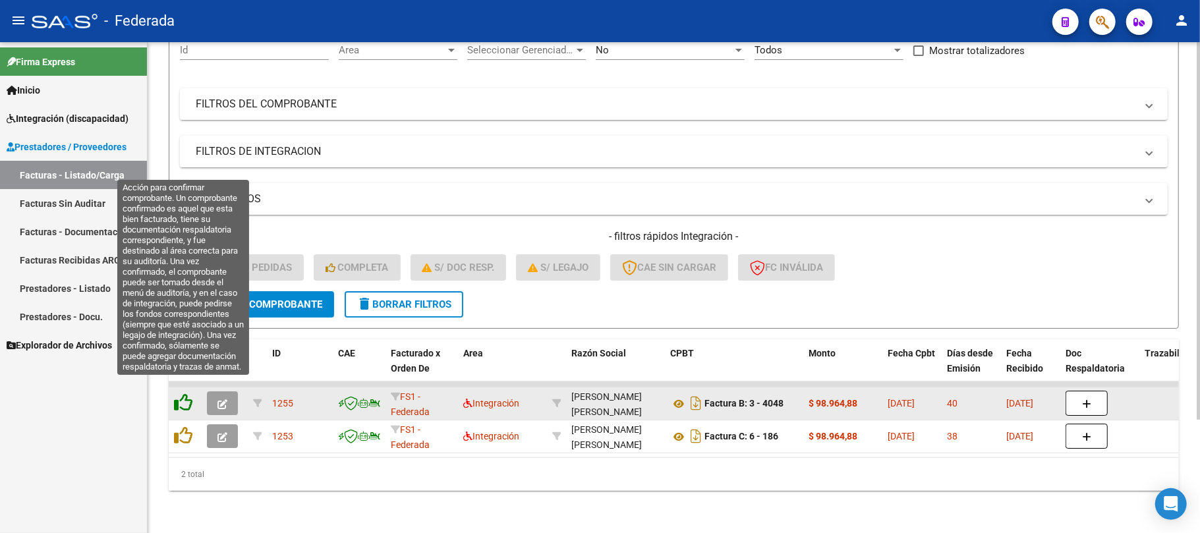
click at [185, 393] on icon at bounding box center [183, 402] width 18 height 18
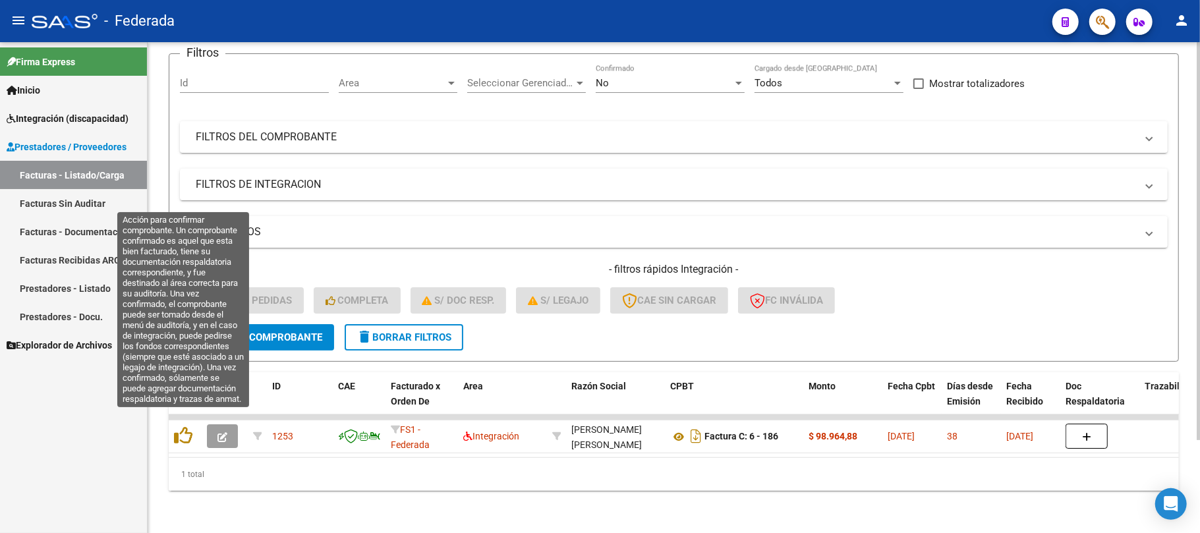
scroll to position [115, 0]
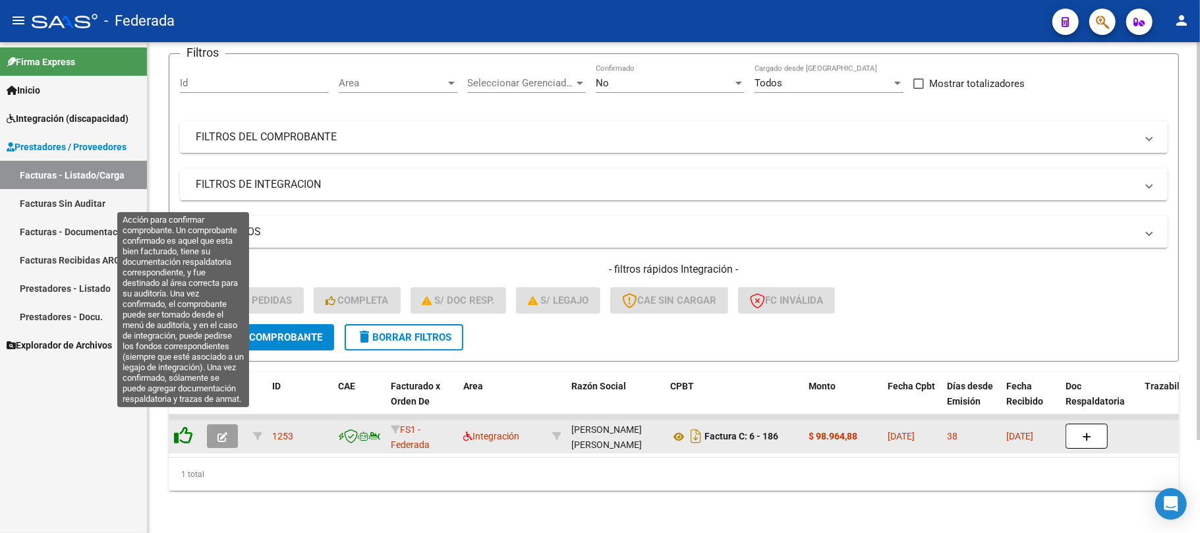
click at [185, 426] on icon at bounding box center [183, 435] width 18 height 18
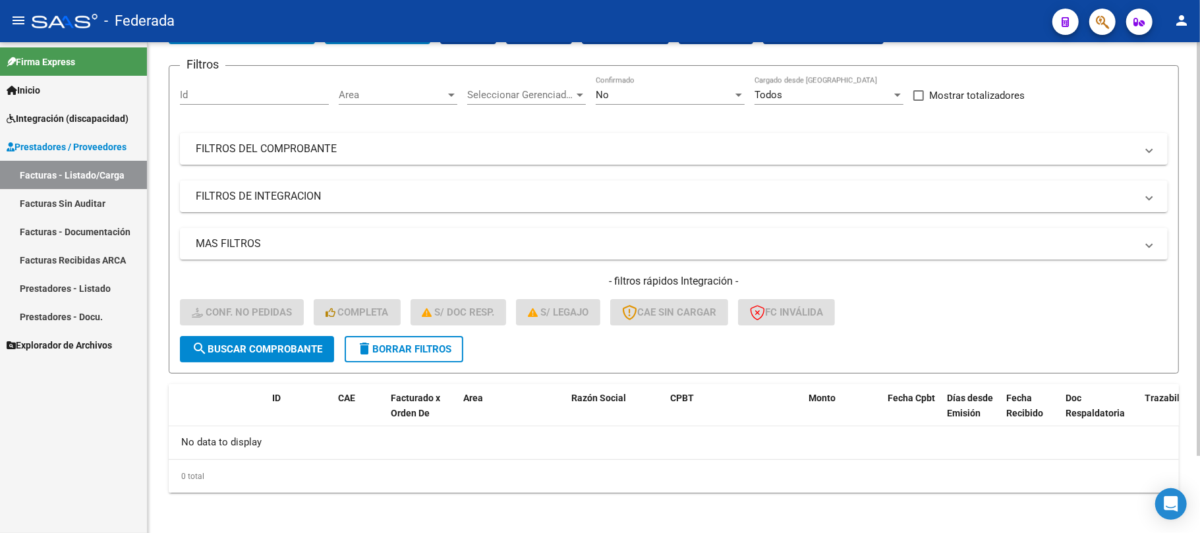
click at [401, 347] on span "delete Borrar Filtros" at bounding box center [403, 349] width 95 height 12
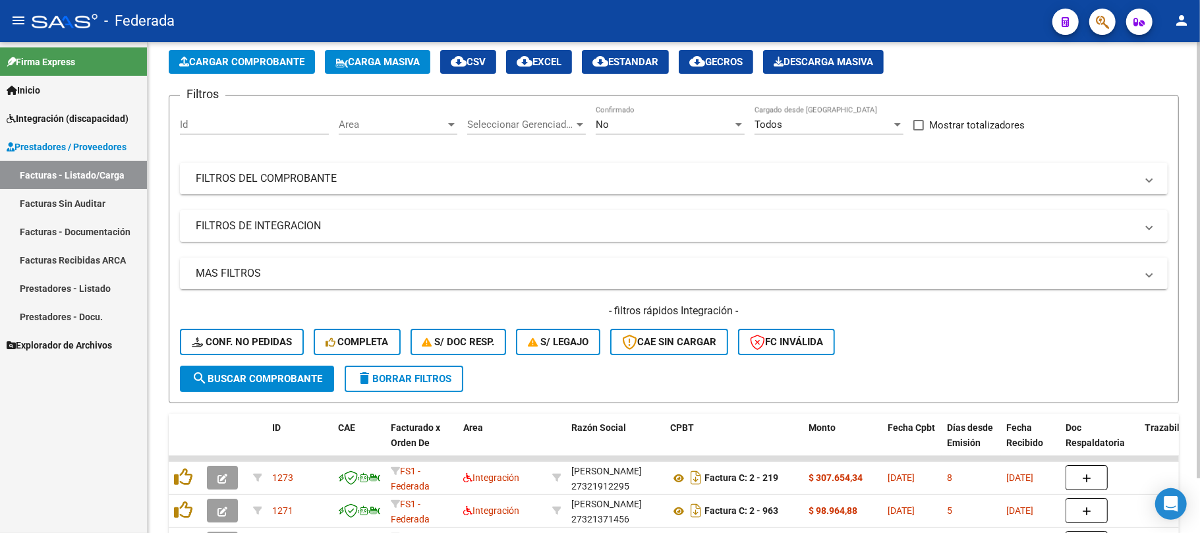
scroll to position [91, 0]
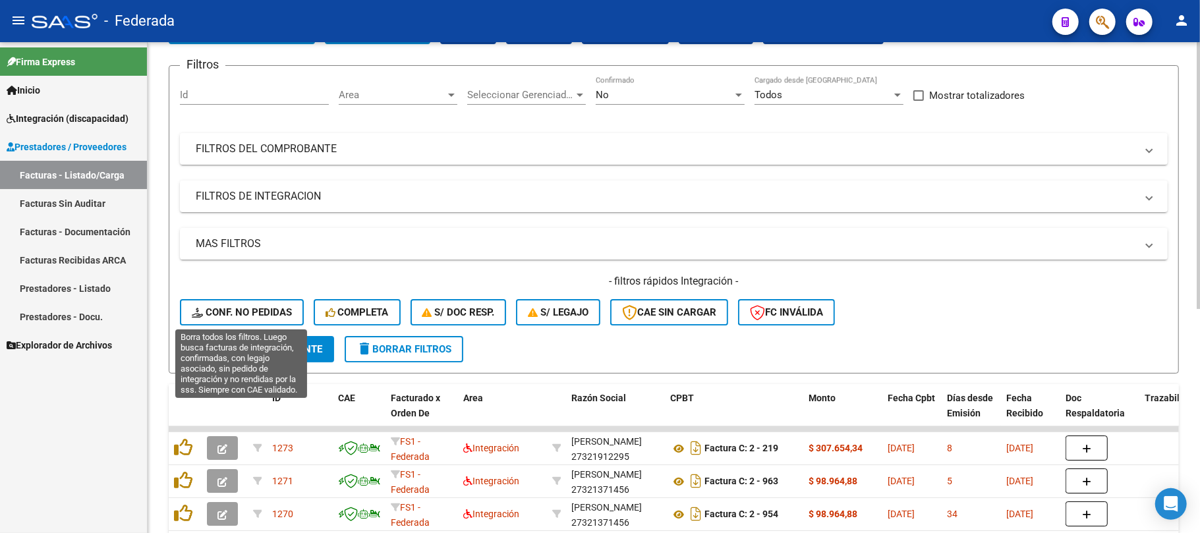
click at [265, 306] on span "Conf. no pedidas" at bounding box center [242, 312] width 100 height 12
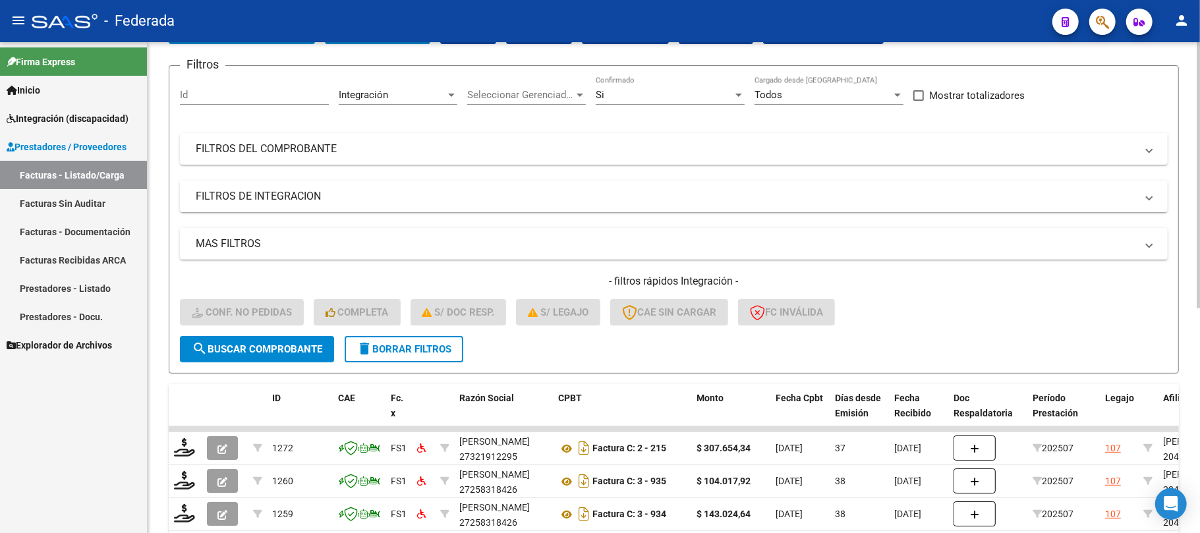
scroll to position [233, 0]
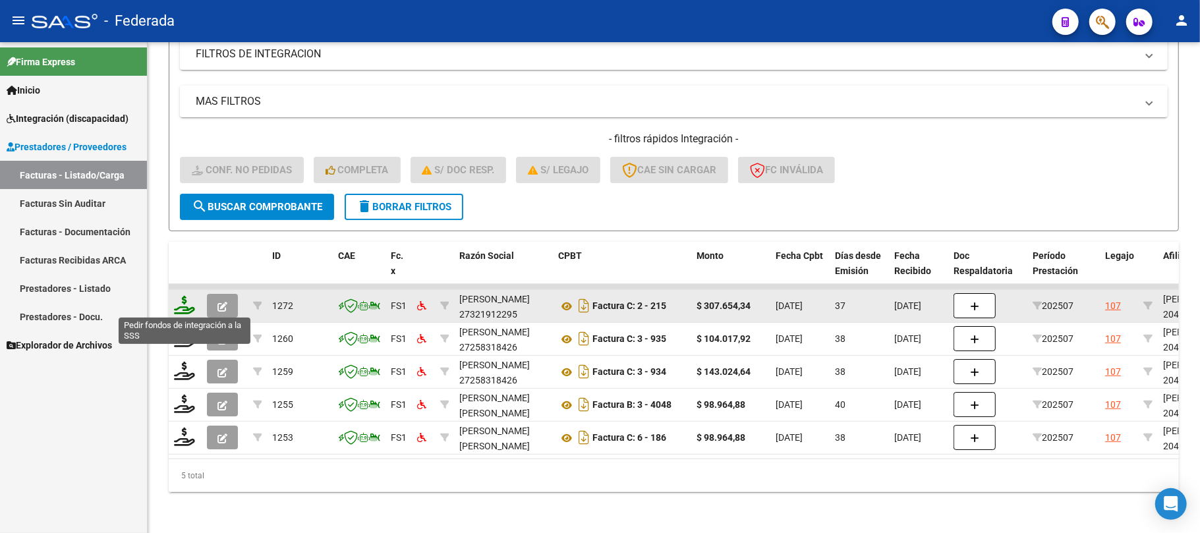
click at [193, 310] on icon at bounding box center [184, 305] width 21 height 18
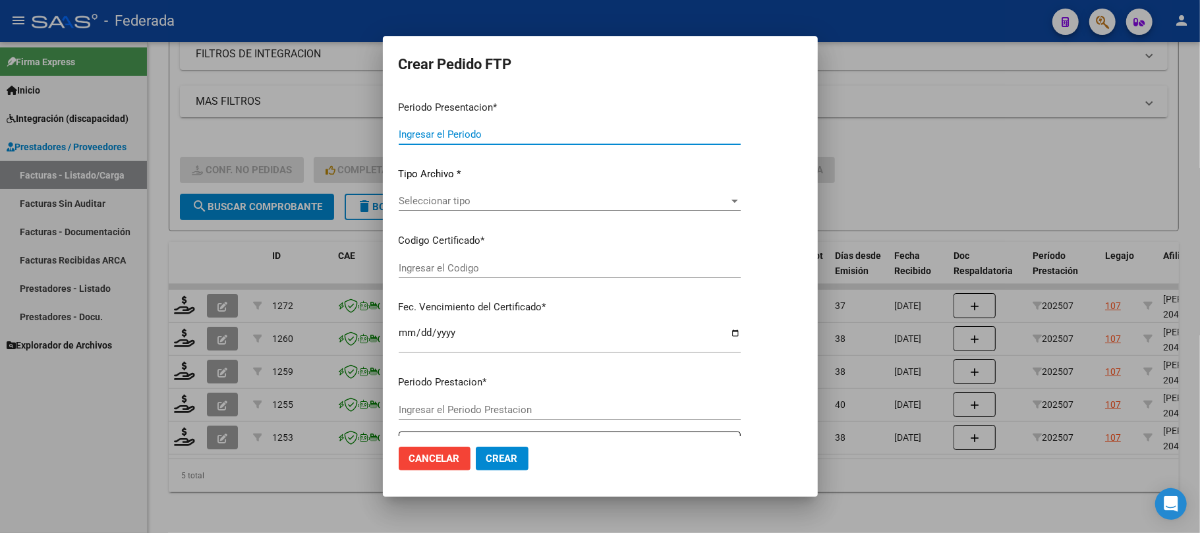
type input "202508"
type input "202507"
type input "$ 307.654,34"
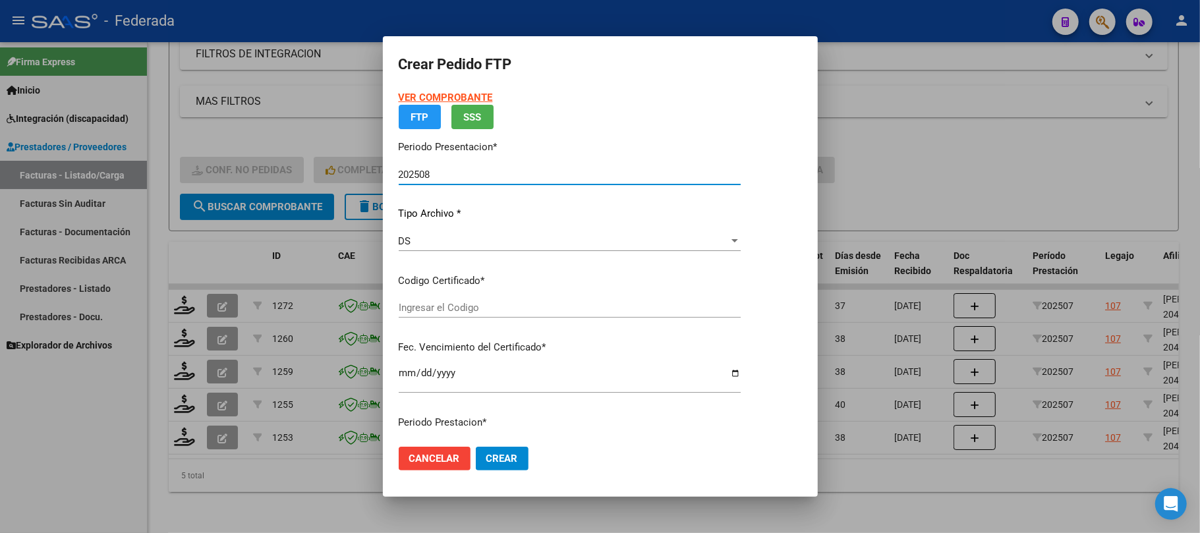
type input "ARG02000412060662022082220320822SFE159"
type input "2032-08-22"
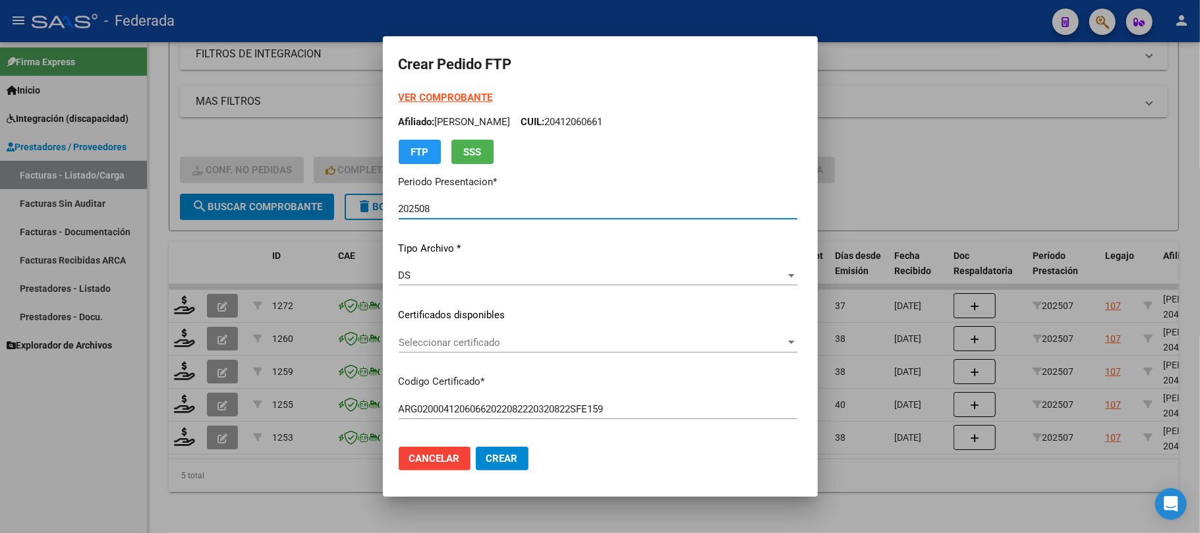
click at [430, 341] on span "Seleccionar certificado" at bounding box center [592, 343] width 387 height 12
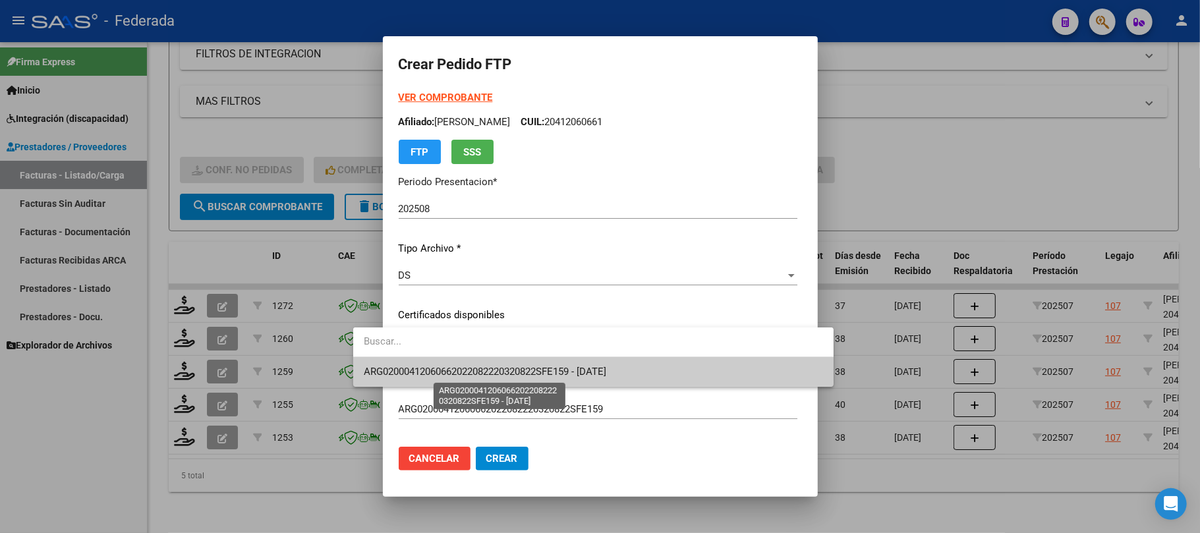
click at [427, 368] on span "ARG02000412060662022082220320822SFE159 - 2032-08-22" at bounding box center [485, 372] width 242 height 12
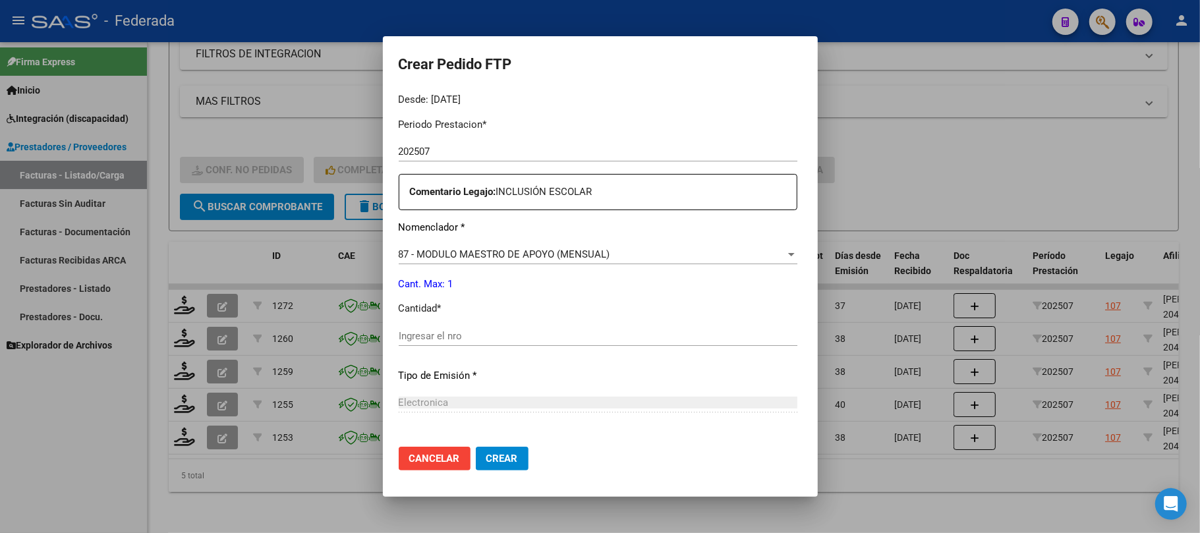
scroll to position [439, 0]
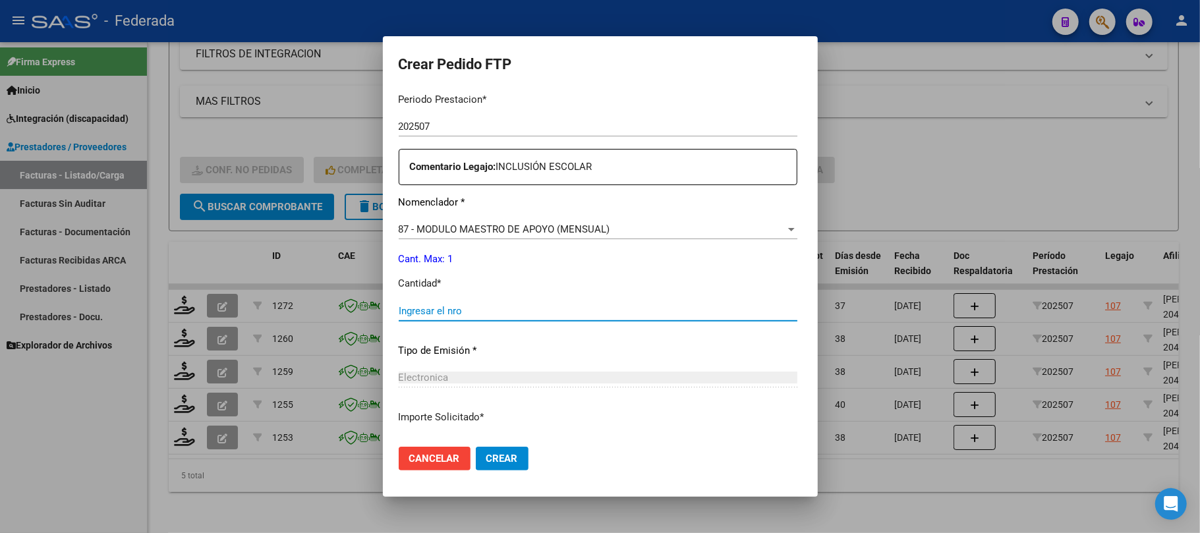
click at [414, 312] on input "Ingresar el nro" at bounding box center [598, 311] width 399 height 12
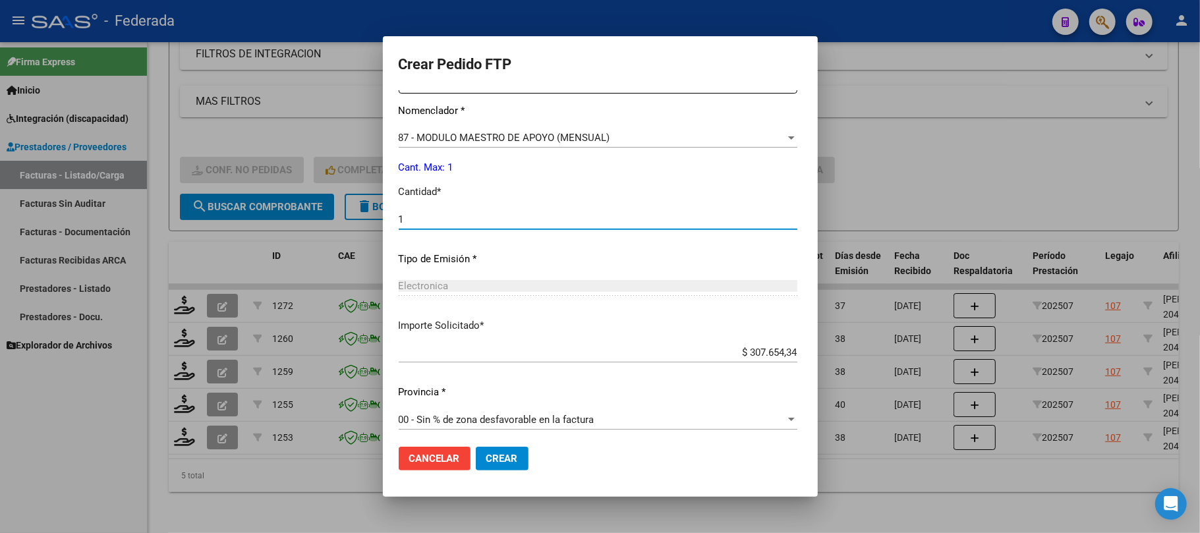
scroll to position [535, 0]
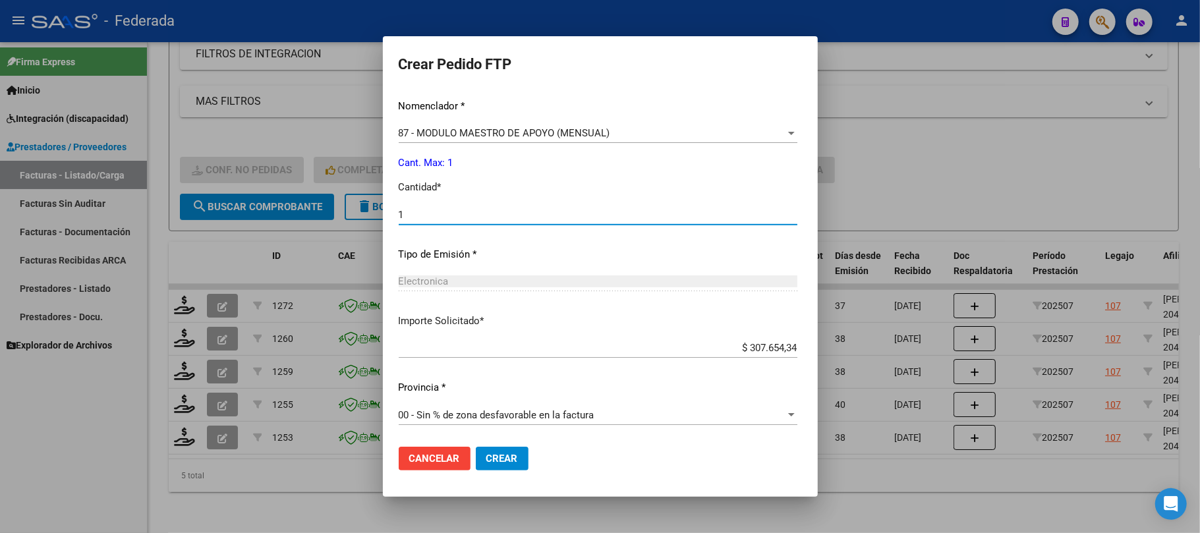
type input "1"
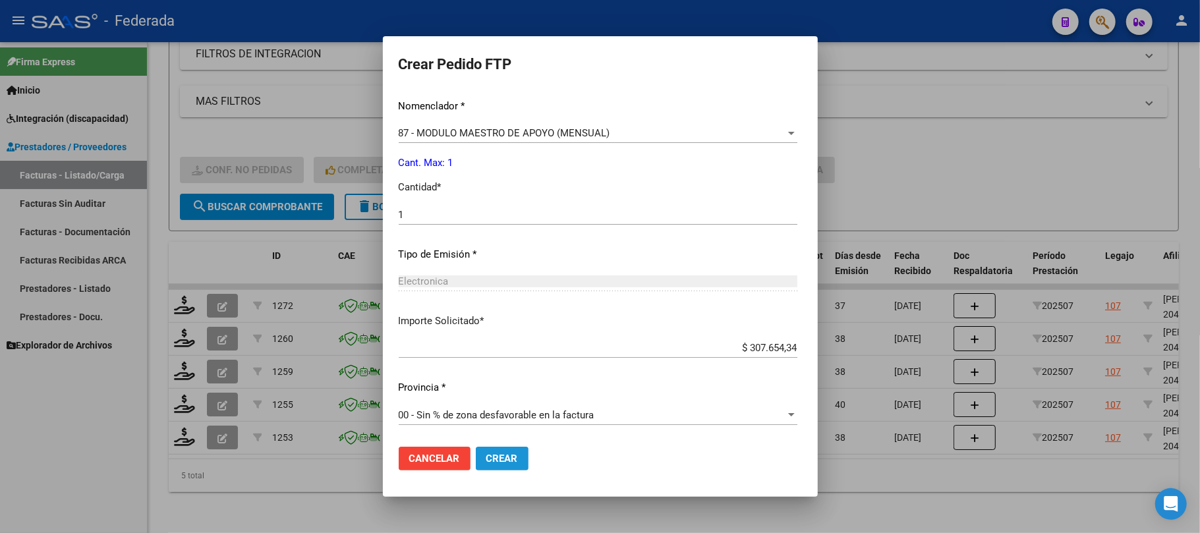
click at [486, 454] on span "Crear" at bounding box center [502, 459] width 32 height 12
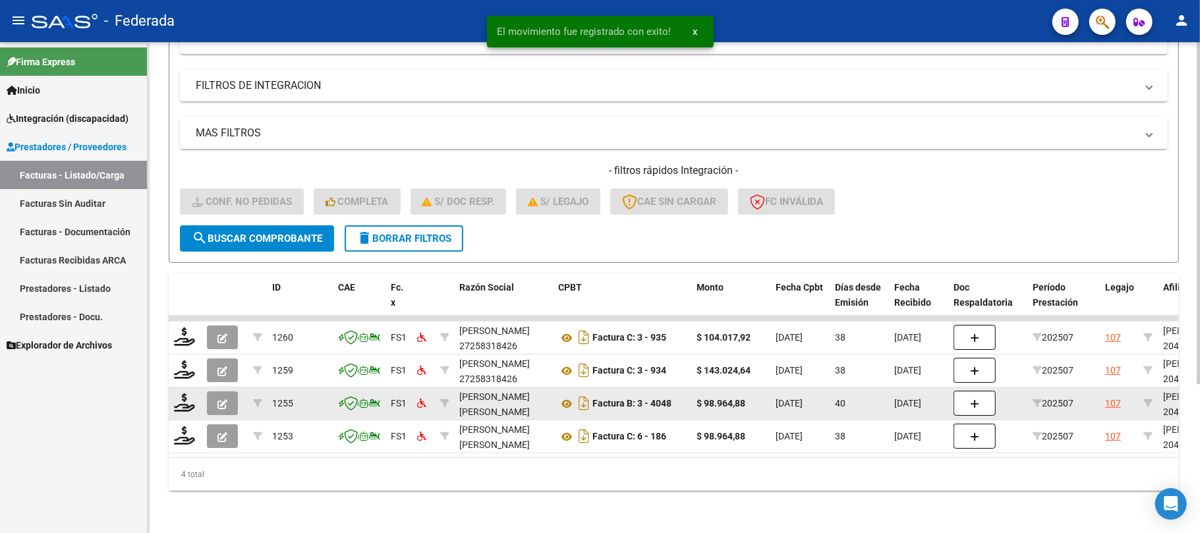
scroll to position [213, 0]
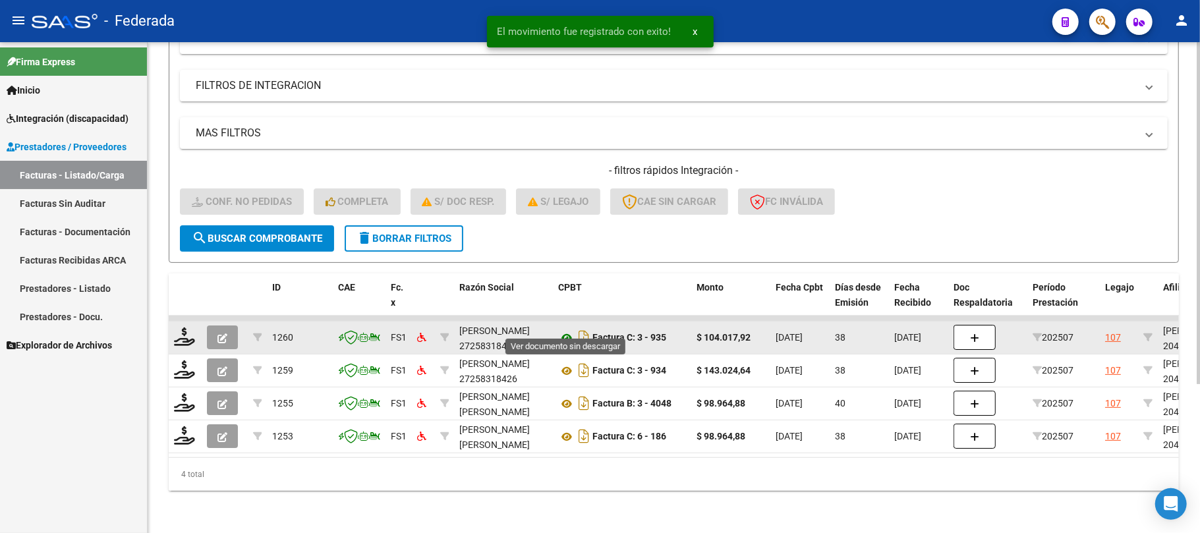
click at [565, 330] on icon at bounding box center [566, 338] width 17 height 16
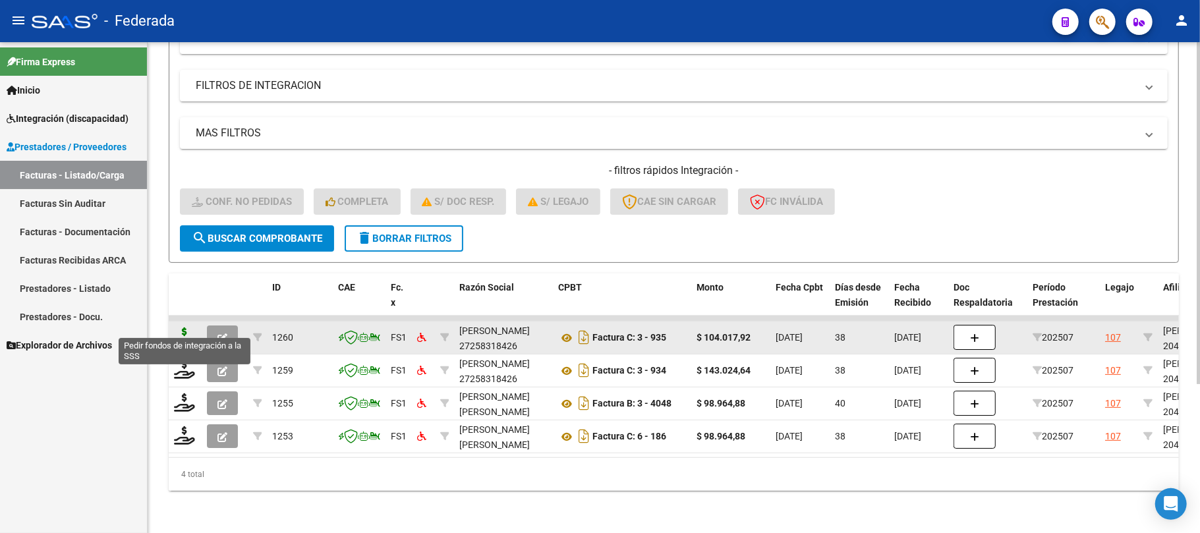
click at [182, 329] on icon at bounding box center [184, 336] width 21 height 18
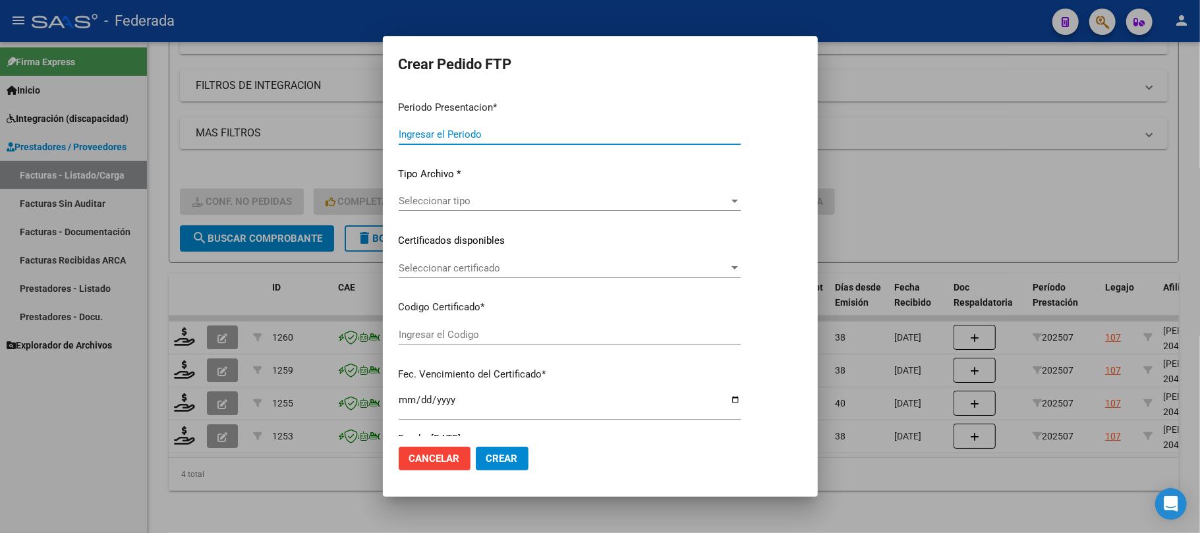
type input "202508"
type input "202507"
type input "$ 104.017,92"
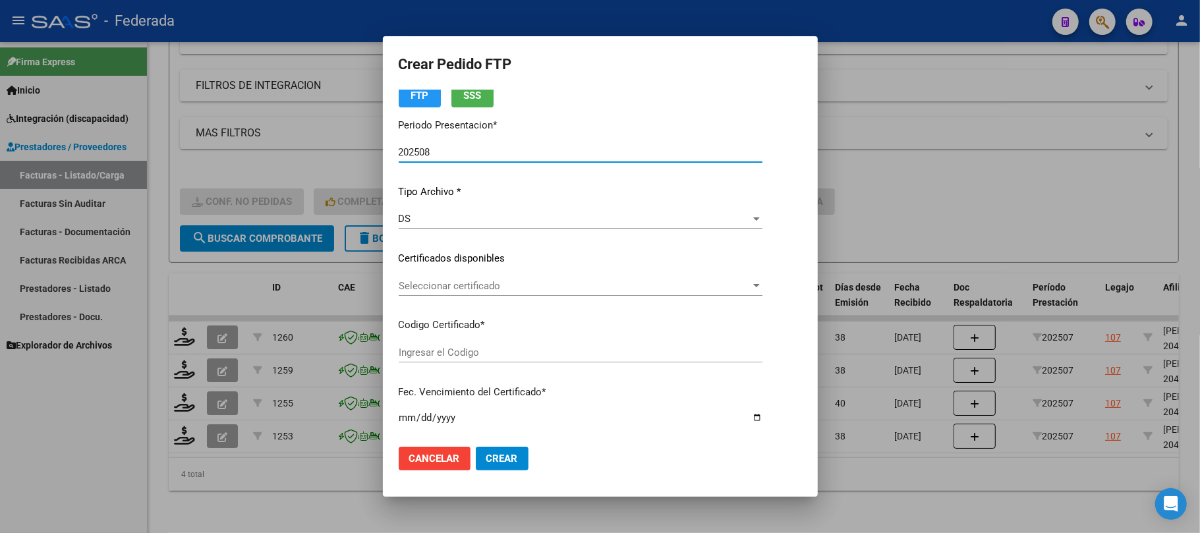
type input "ARG02000412060662022082220320822SFE159"
type input "2032-08-22"
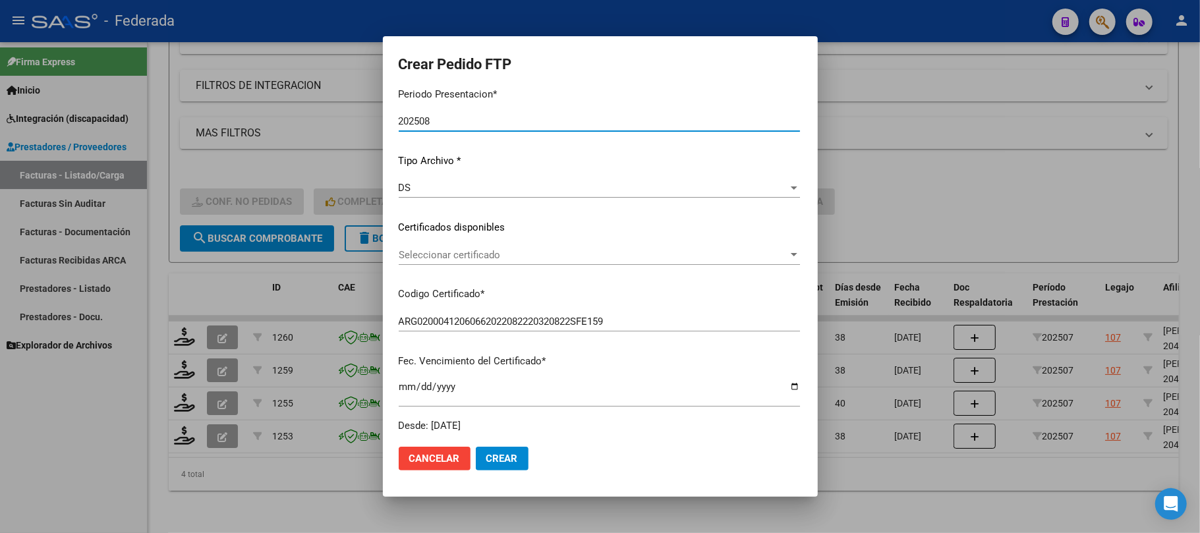
click at [424, 254] on span "Seleccionar certificado" at bounding box center [593, 255] width 389 height 12
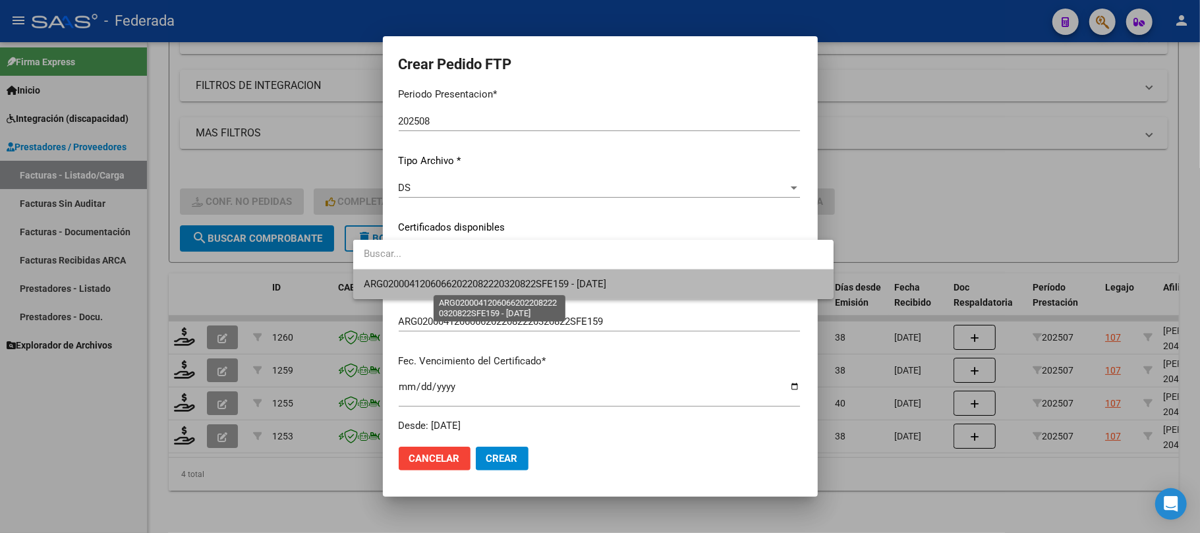
click at [432, 279] on span "ARG02000412060662022082220320822SFE159 - 2032-08-22" at bounding box center [485, 284] width 242 height 12
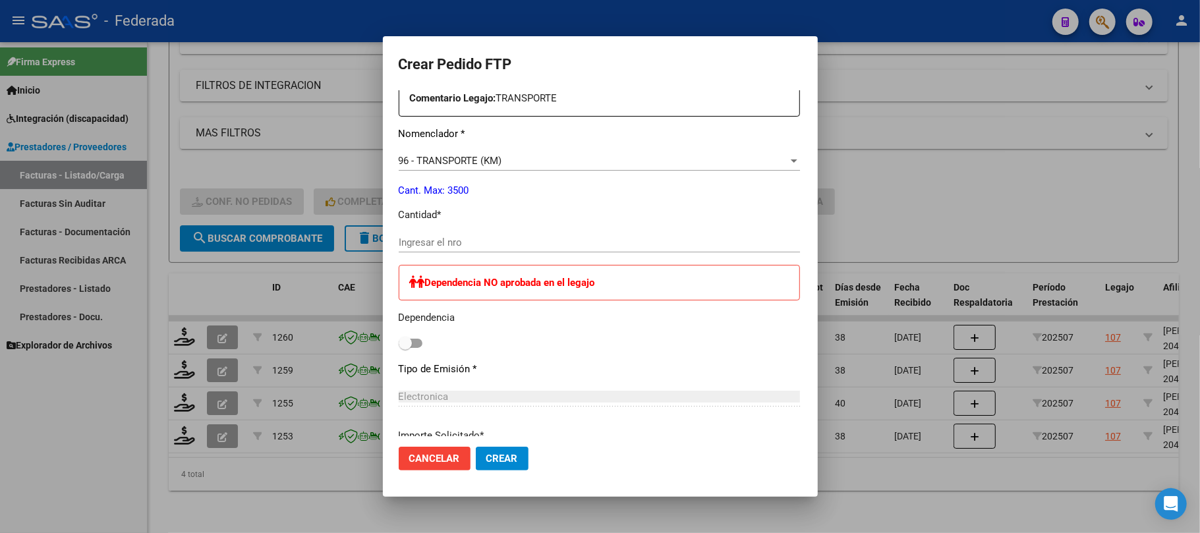
scroll to position [527, 0]
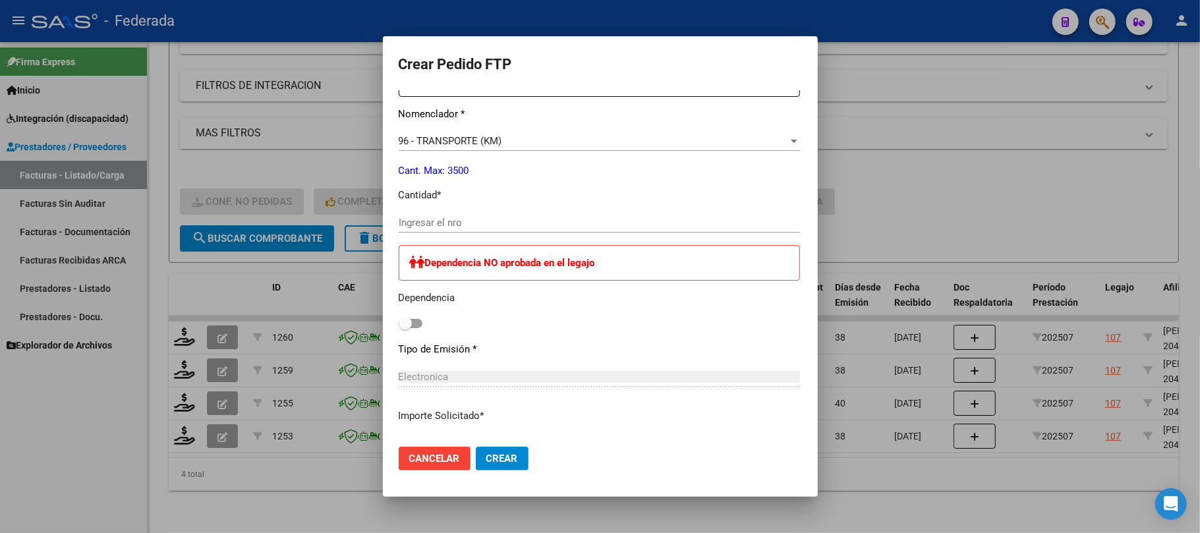
click at [432, 227] on input "Ingresar el nro" at bounding box center [599, 223] width 401 height 12
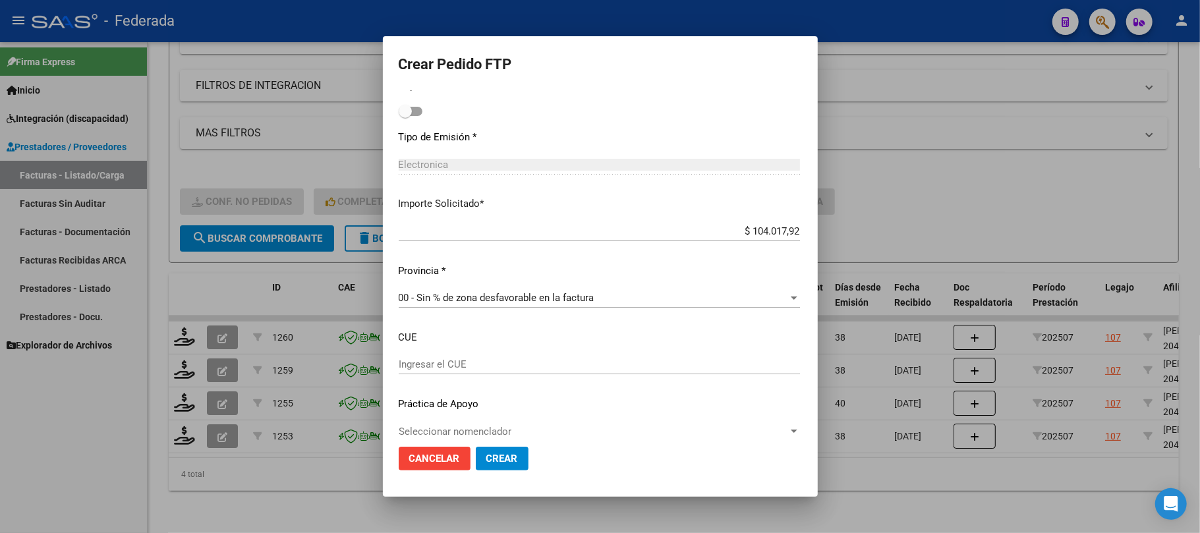
scroll to position [756, 0]
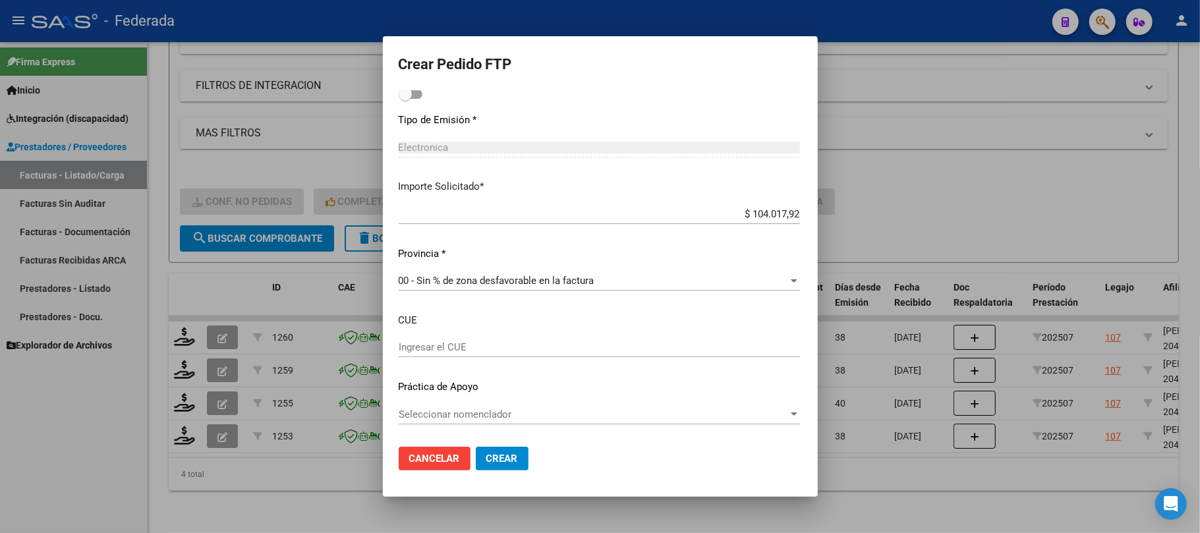
type input "192"
click at [476, 465] on button "Crear" at bounding box center [502, 459] width 53 height 24
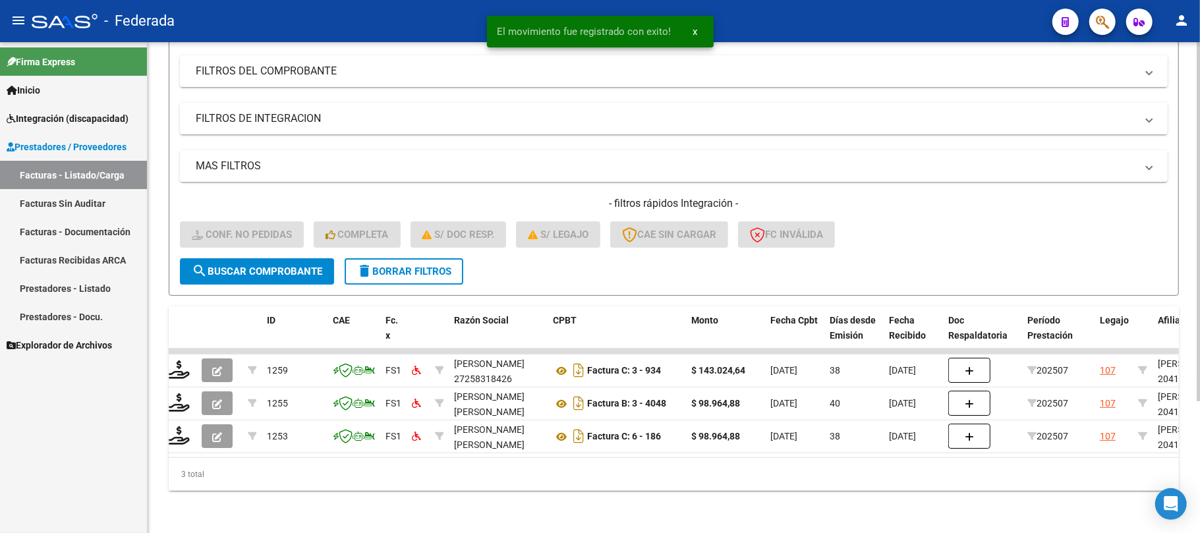
scroll to position [0, 0]
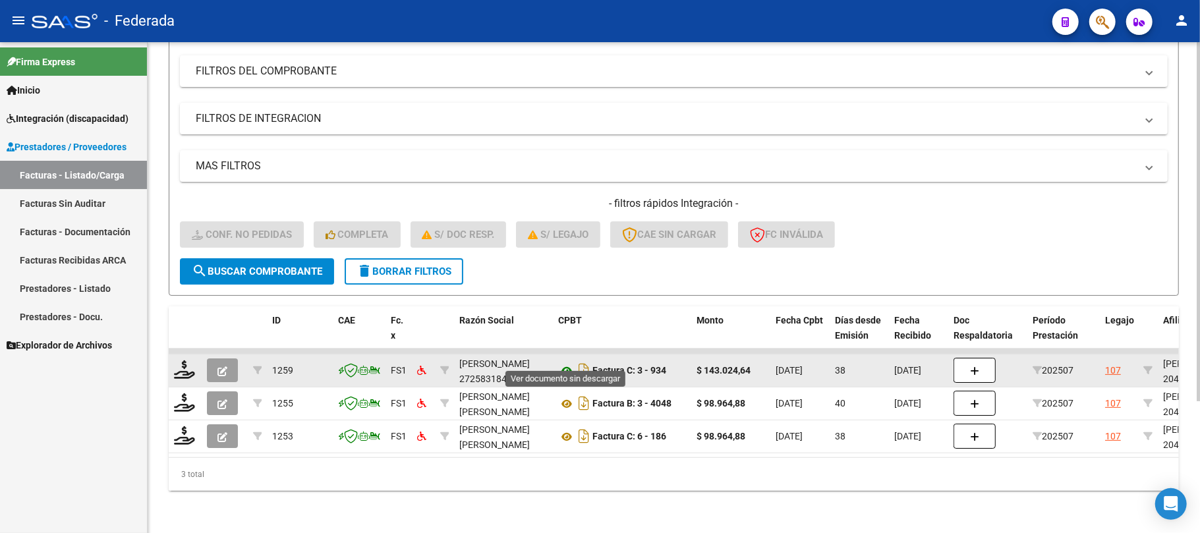
click at [561, 363] on icon at bounding box center [566, 371] width 17 height 16
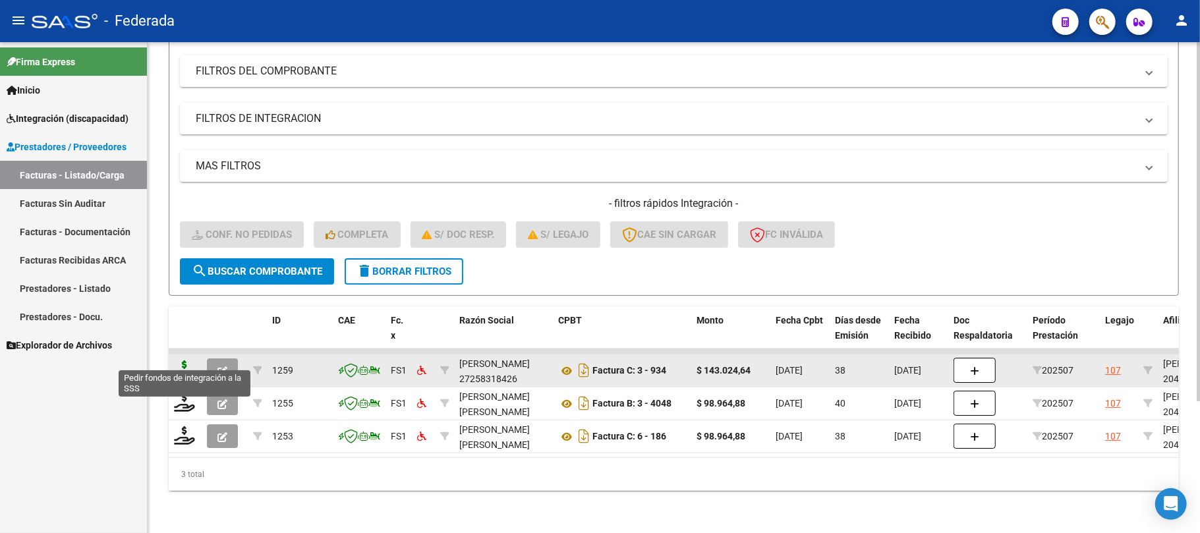
click at [187, 360] on icon at bounding box center [184, 369] width 21 height 18
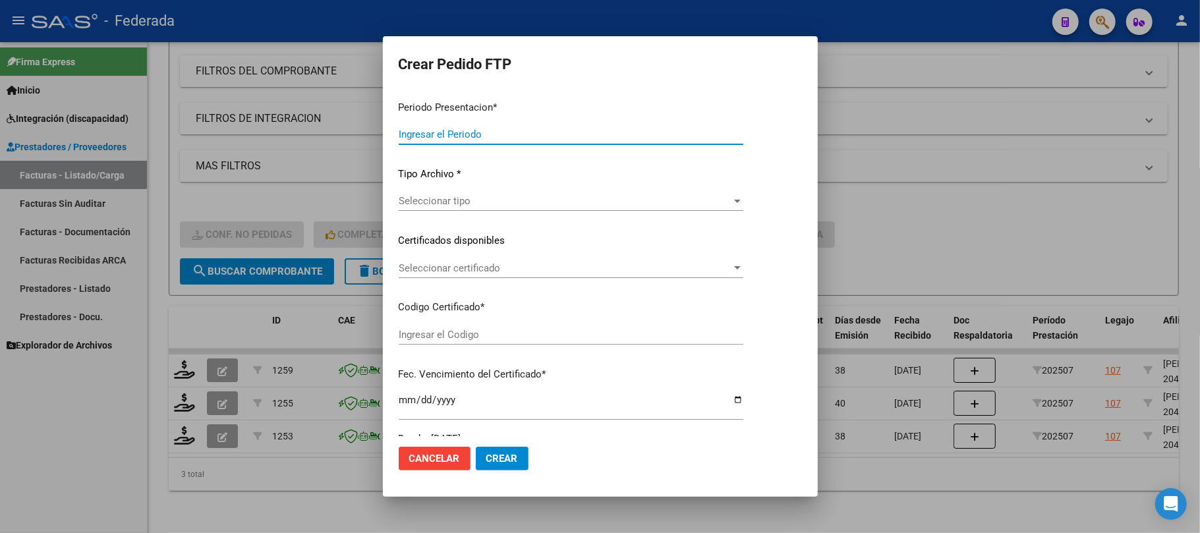
type input "202508"
type input "202507"
type input "$ 143.024,64"
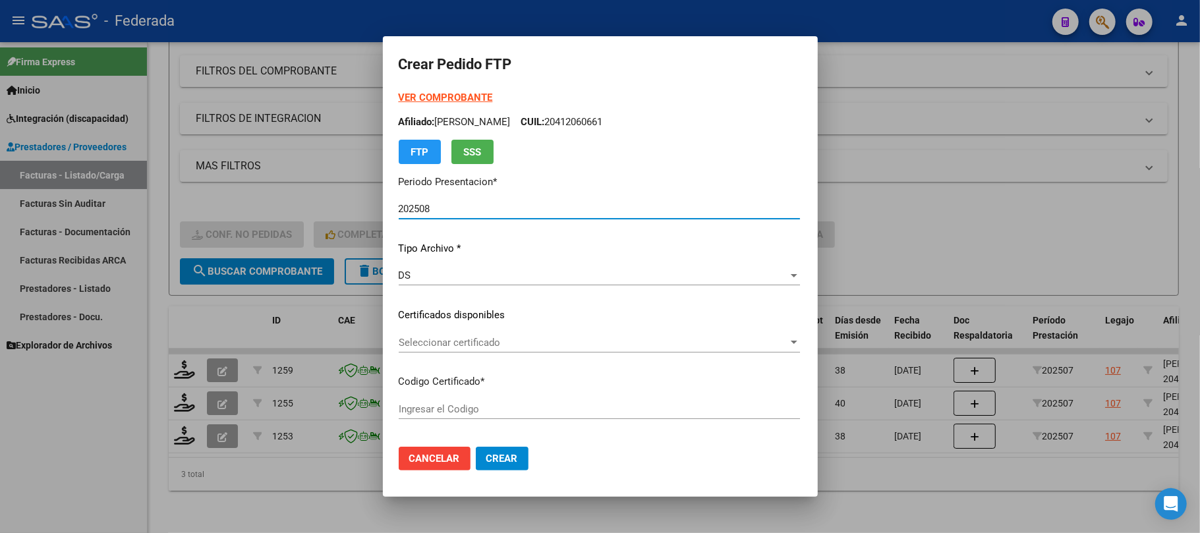
type input "ARG02000412060662022082220320822SFE159"
type input "2032-08-22"
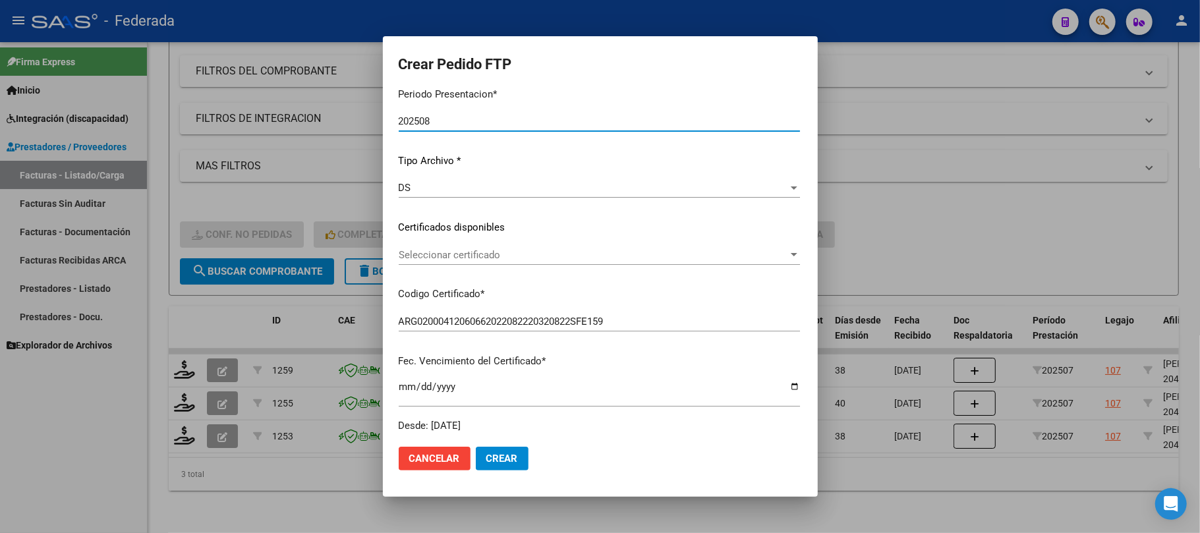
click at [444, 257] on span "Seleccionar certificado" at bounding box center [593, 255] width 389 height 12
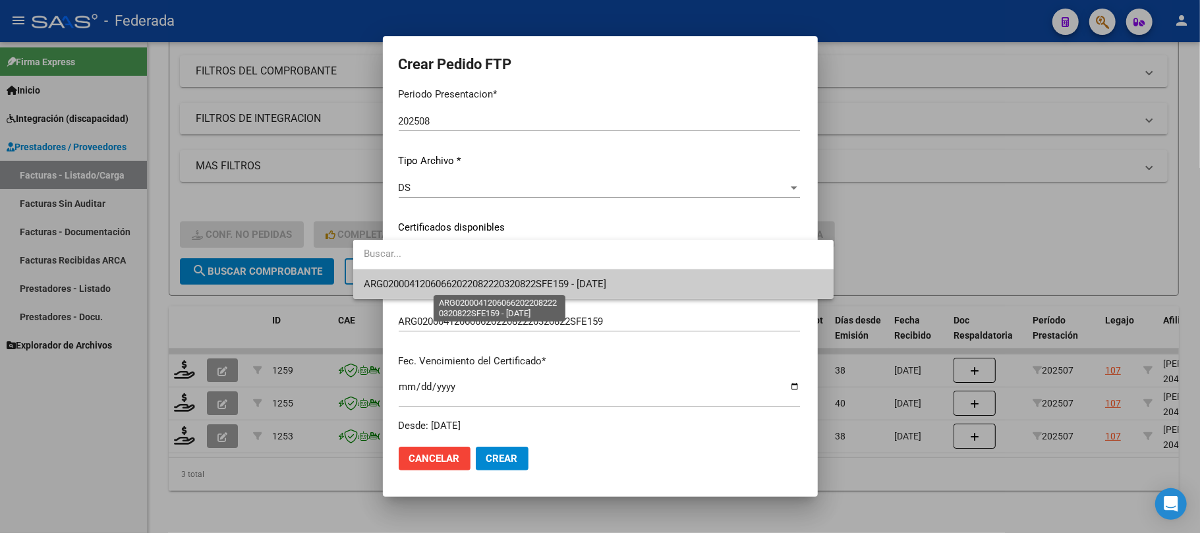
click at [446, 289] on span "ARG02000412060662022082220320822SFE159 - 2032-08-22" at bounding box center [485, 284] width 242 height 12
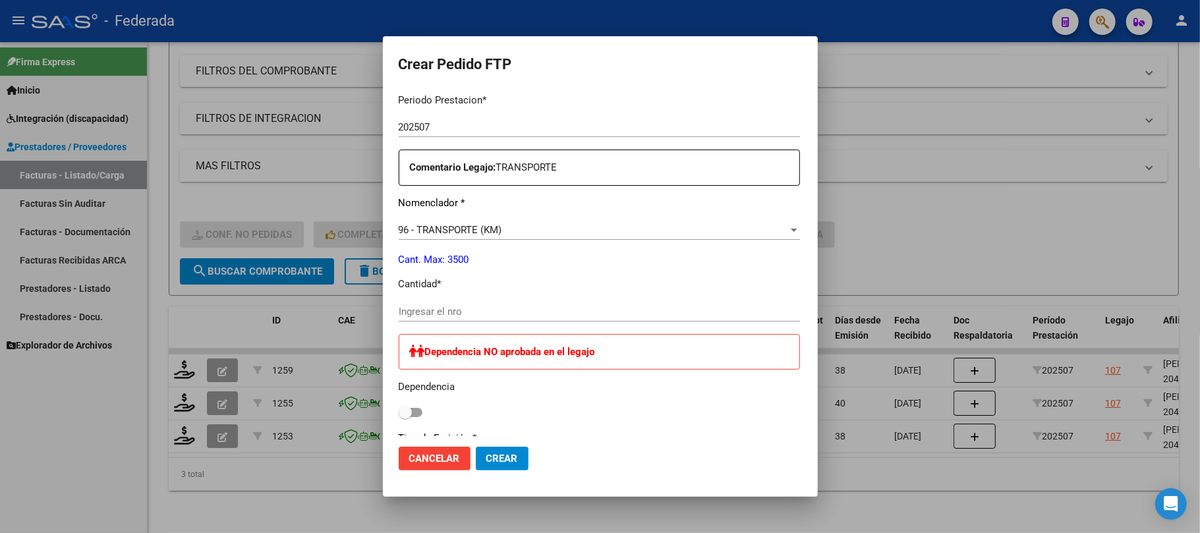
scroll to position [439, 0]
click at [403, 309] on input "Ingresar el nro" at bounding box center [599, 311] width 401 height 12
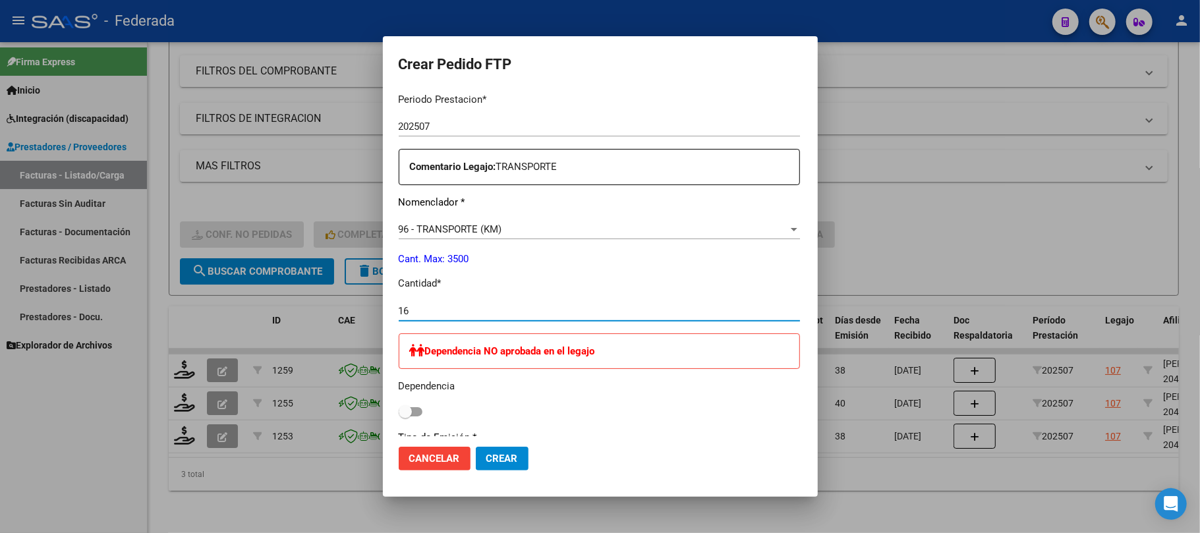
type input "1"
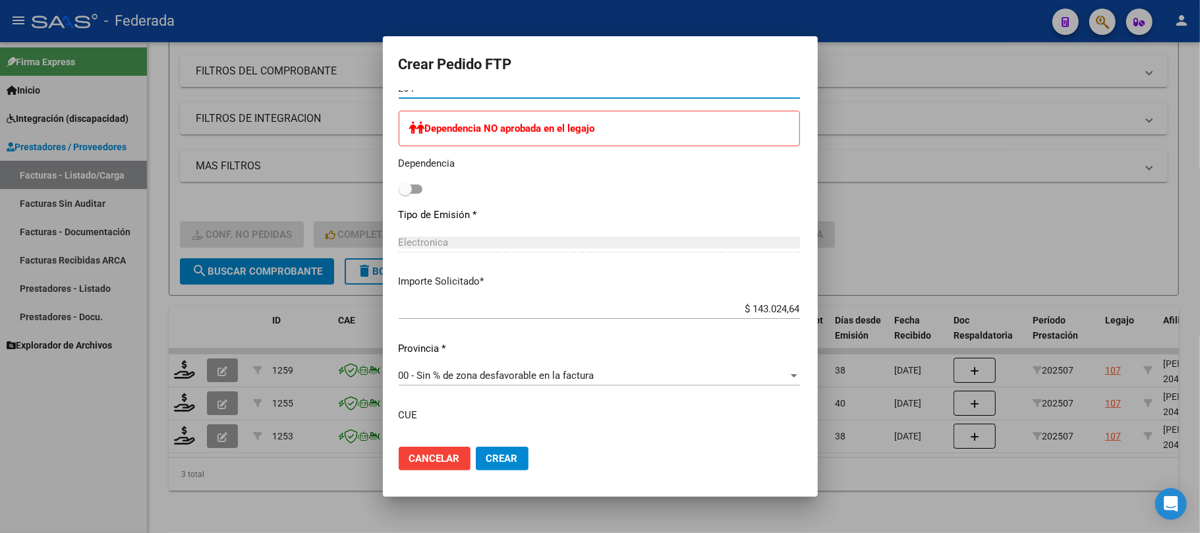
scroll to position [702, 0]
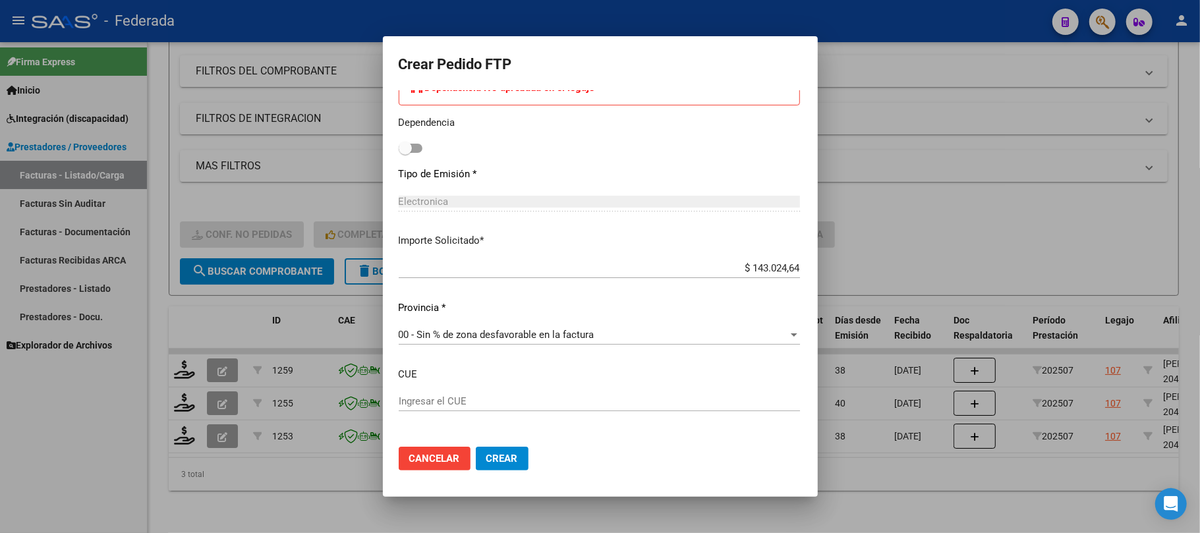
type input "264"
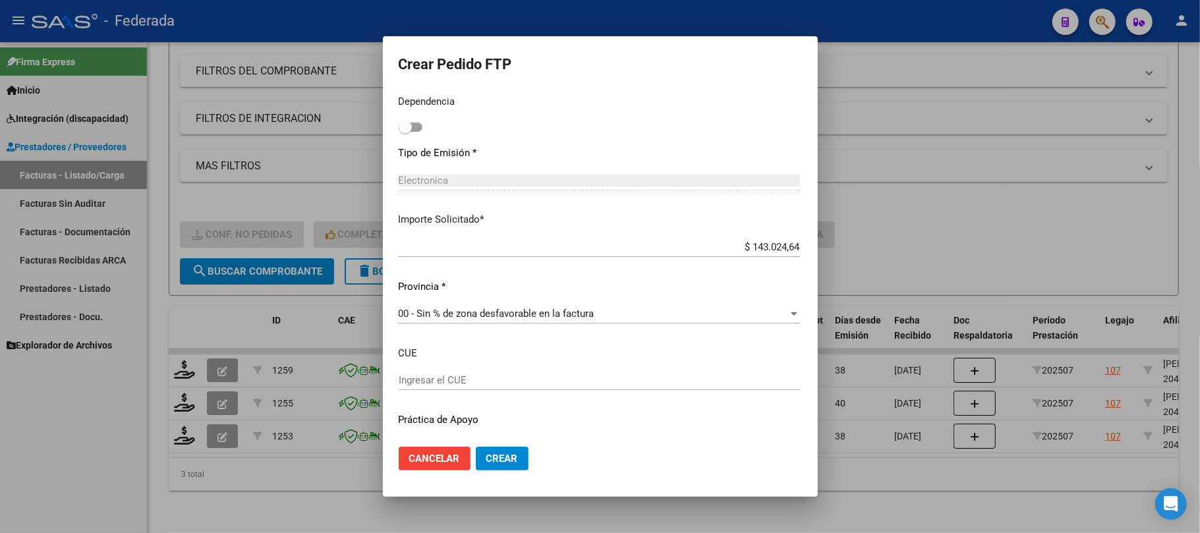
scroll to position [756, 0]
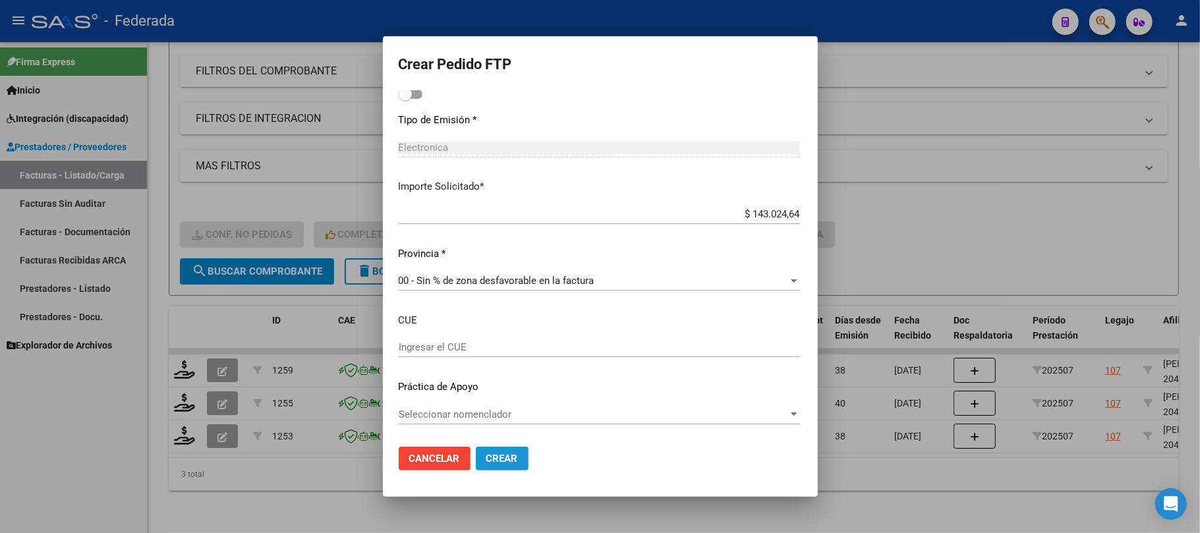
click at [486, 459] on span "Crear" at bounding box center [502, 459] width 32 height 12
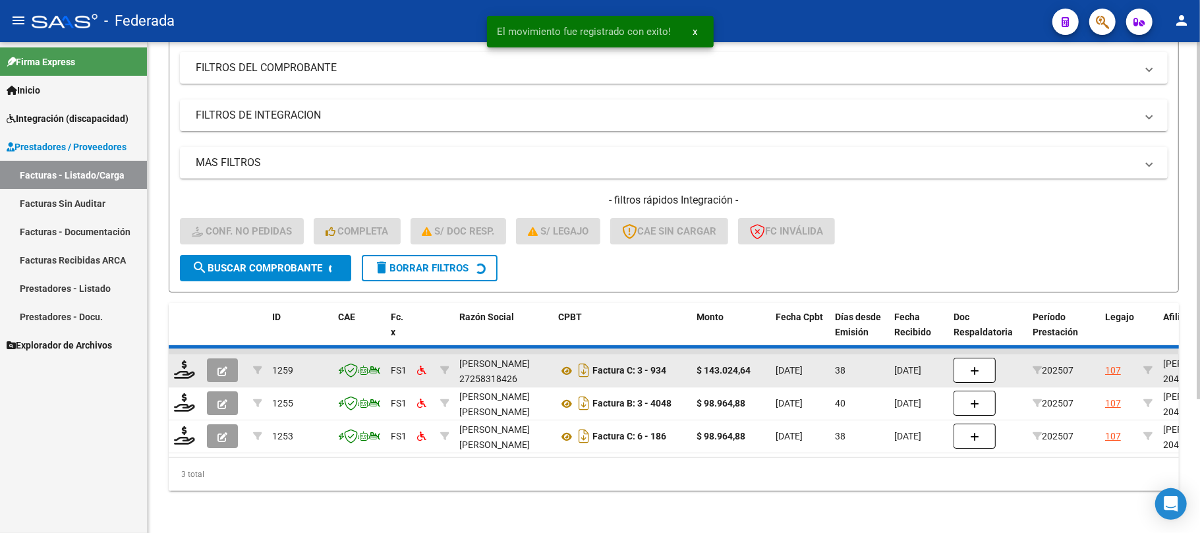
scroll to position [148, 0]
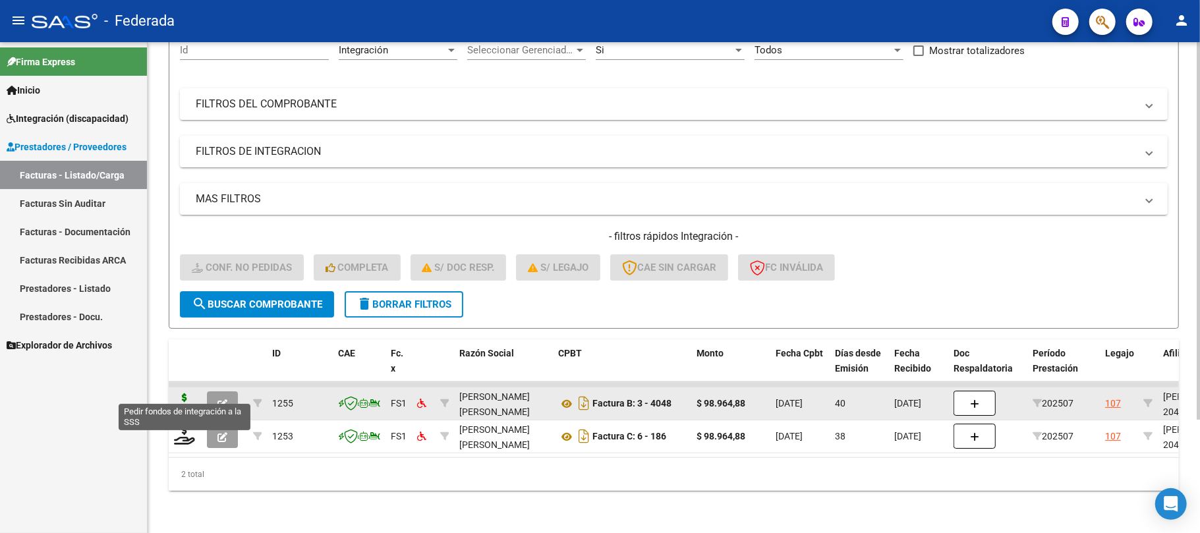
click at [188, 393] on icon at bounding box center [184, 402] width 21 height 18
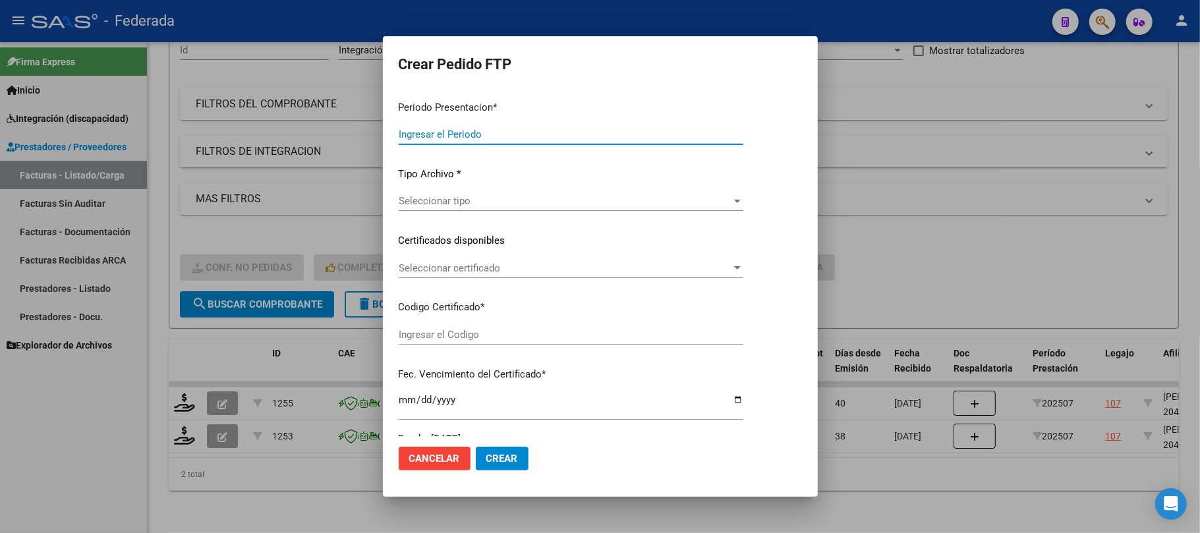
type input "202508"
type input "202507"
type input "$ 98.964,88"
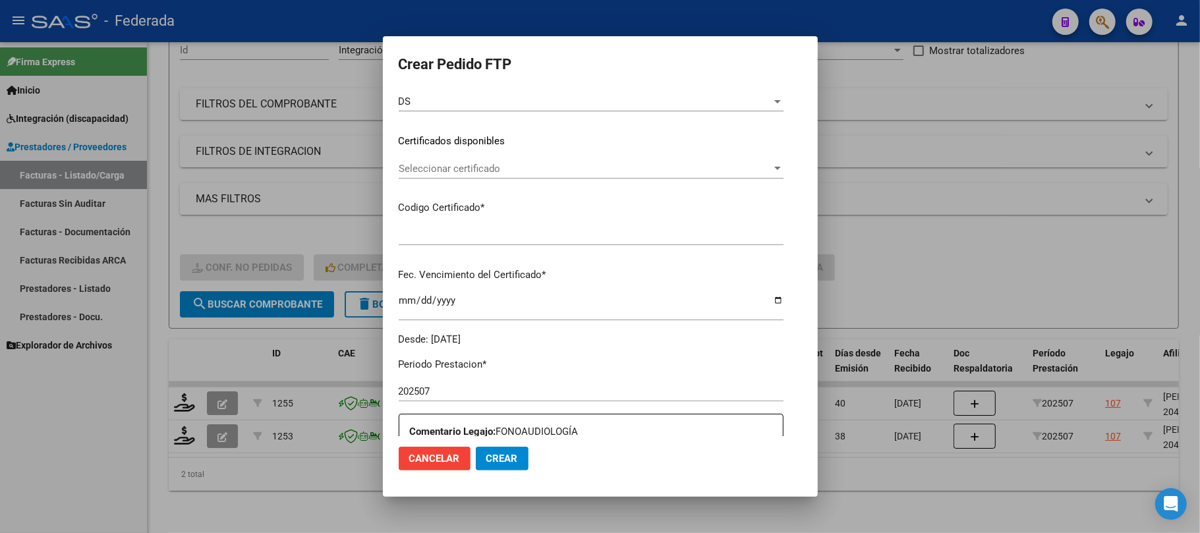
type input "ARG02000412060662022082220320822SFE159"
type input "2032-08-22"
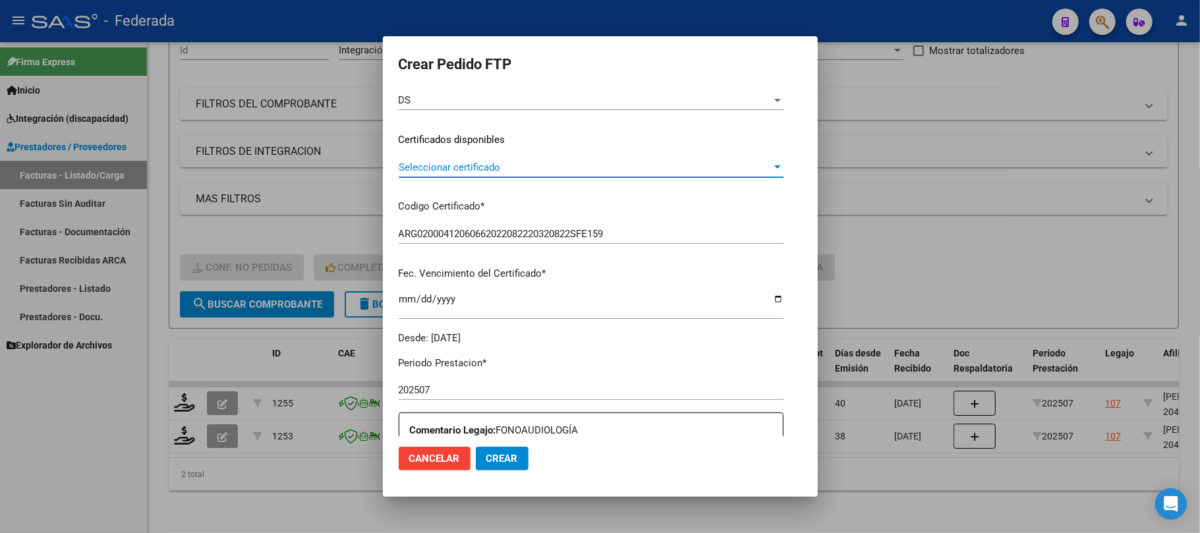
click at [452, 164] on span "Seleccionar certificado" at bounding box center [585, 167] width 373 height 12
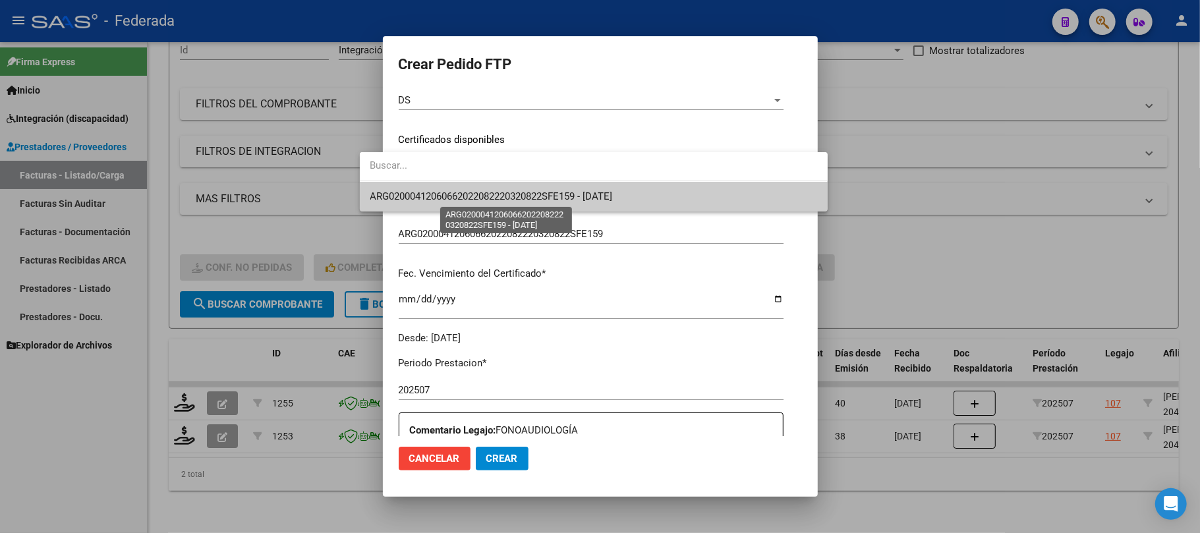
click at [447, 198] on span "ARG02000412060662022082220320822SFE159 - 2032-08-22" at bounding box center [491, 196] width 242 height 12
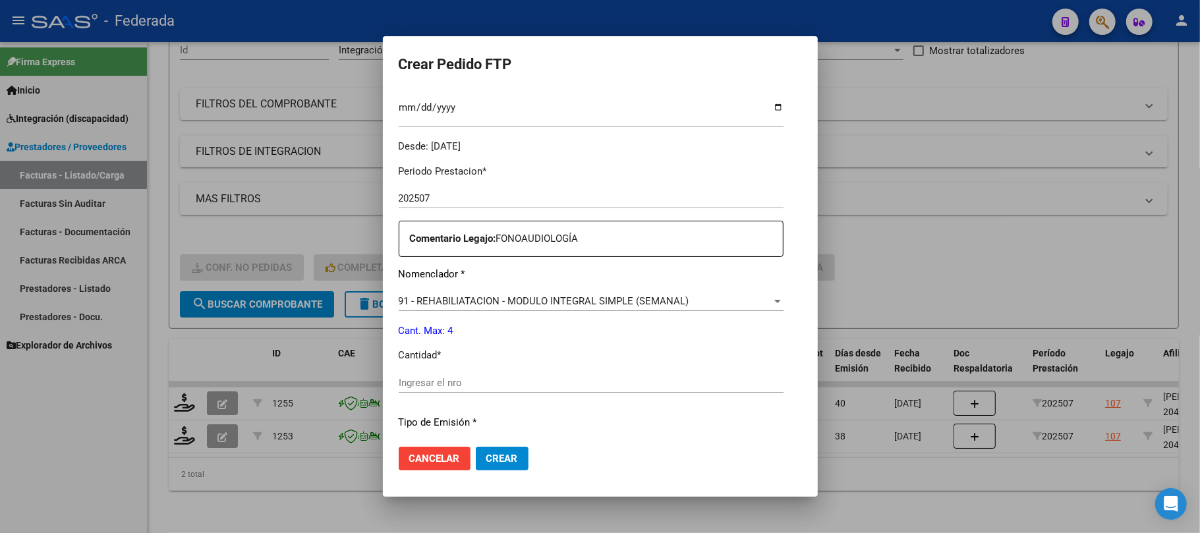
scroll to position [439, 0]
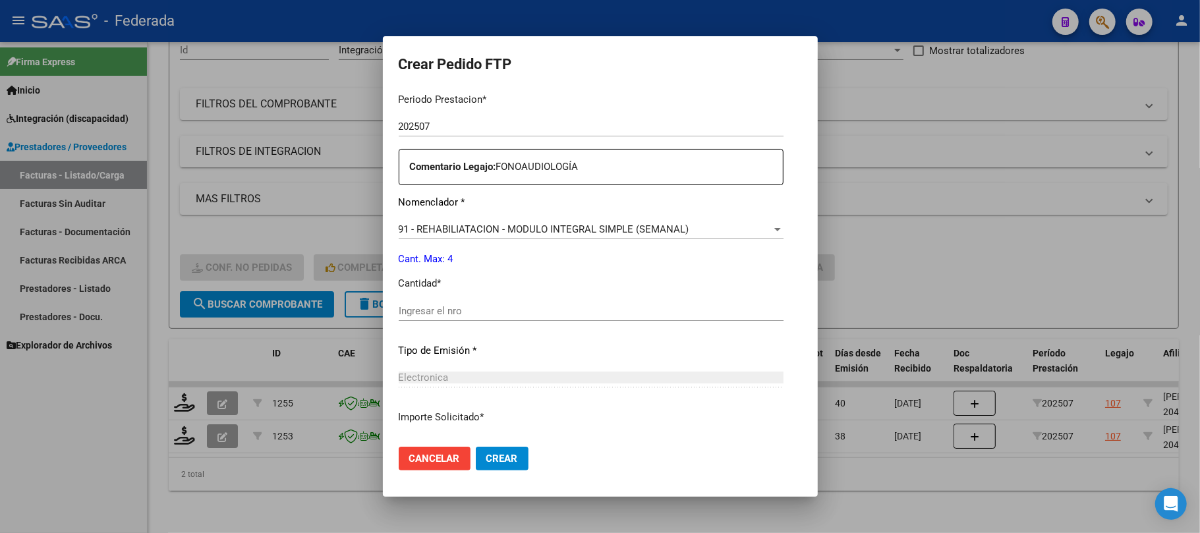
click at [436, 312] on input "Ingresar el nro" at bounding box center [591, 311] width 385 height 12
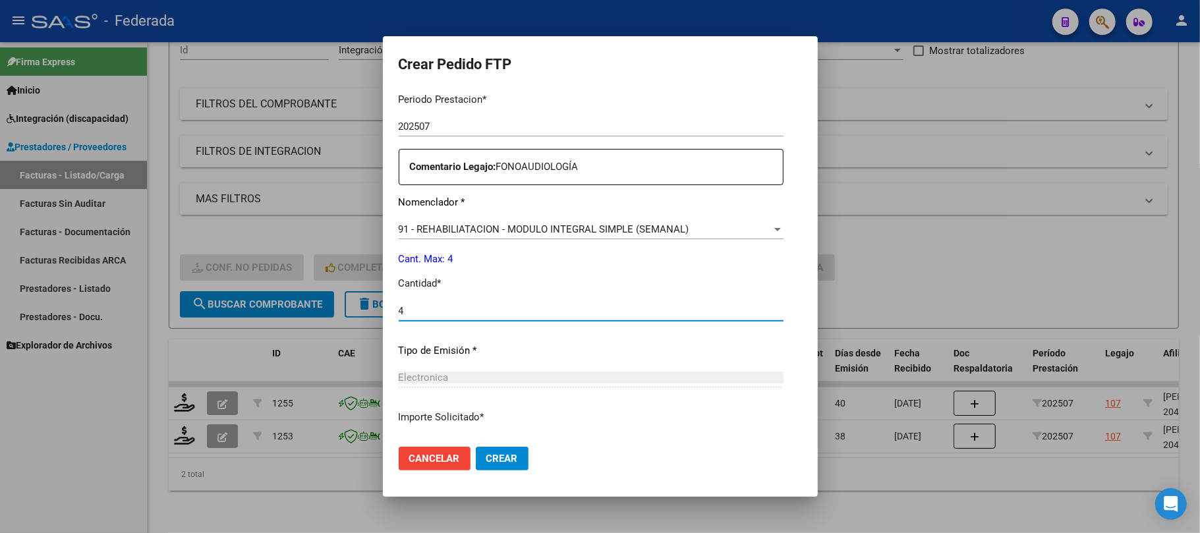
type input "4"
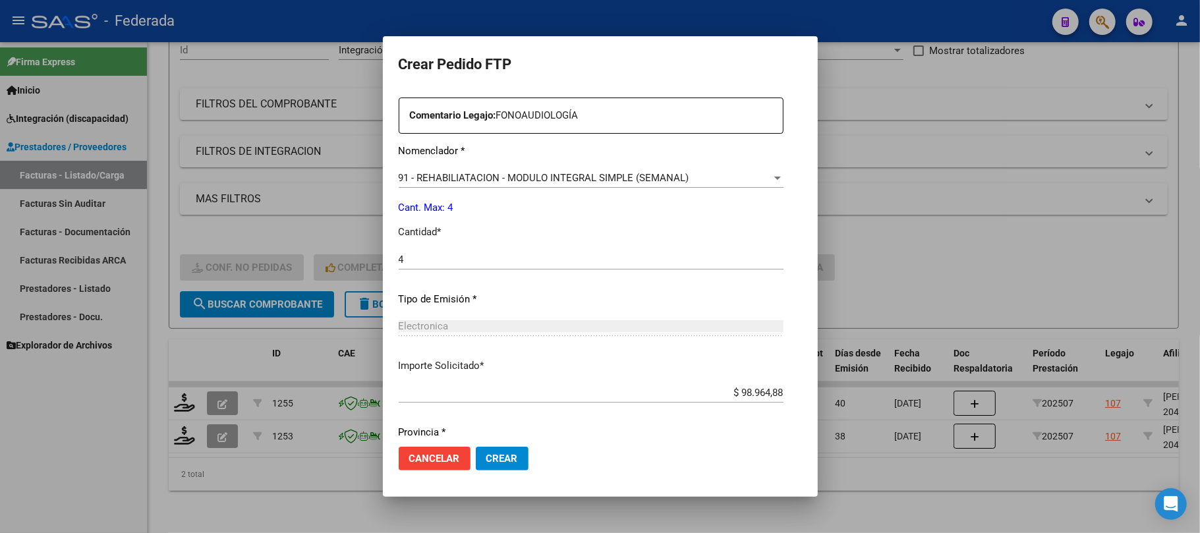
scroll to position [535, 0]
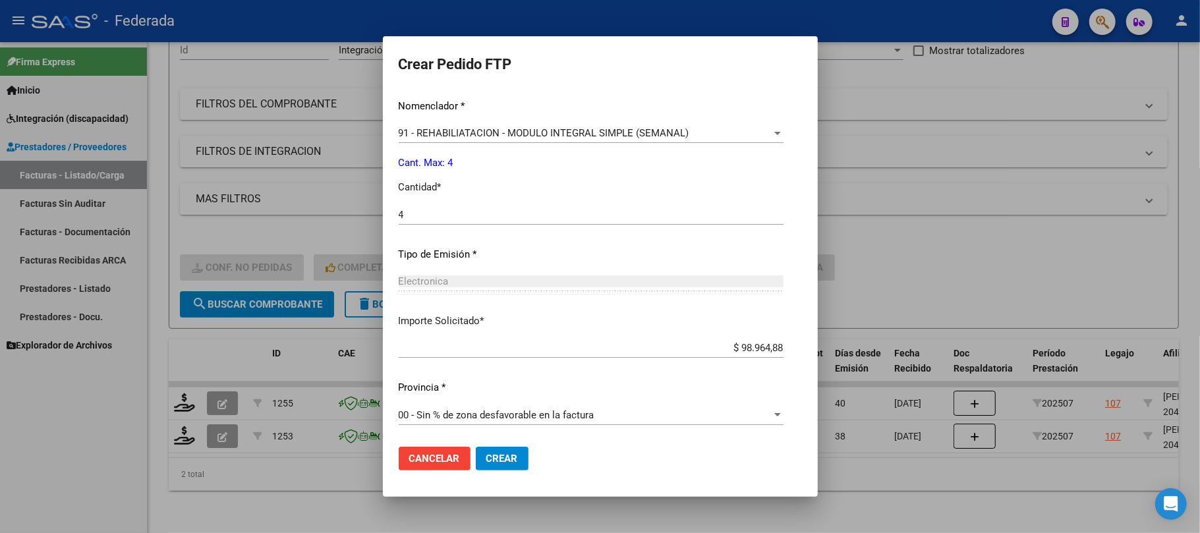
click at [476, 465] on button "Crear" at bounding box center [502, 459] width 53 height 24
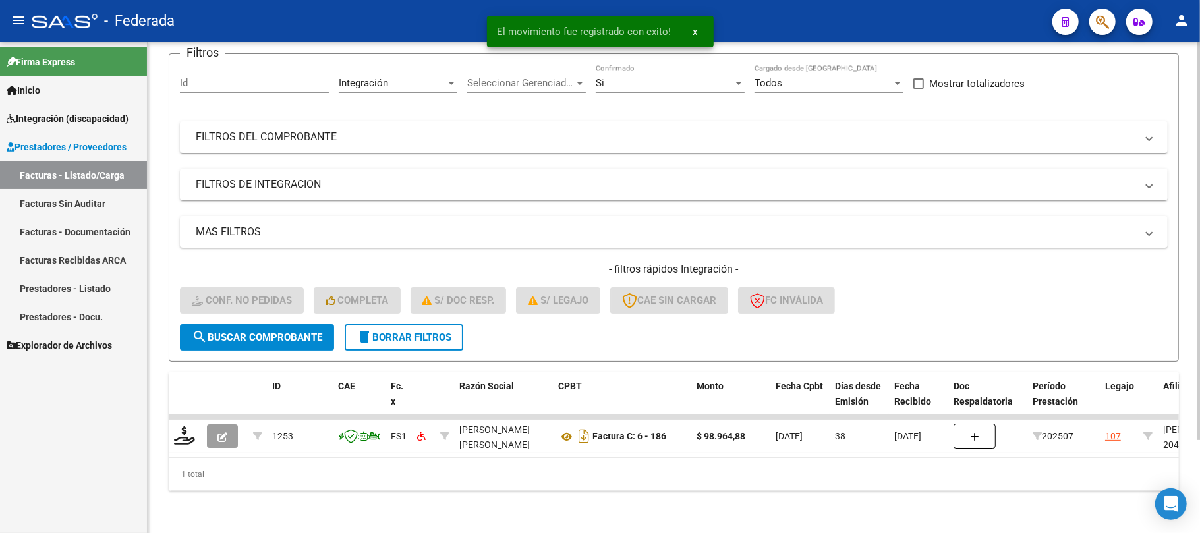
scroll to position [115, 0]
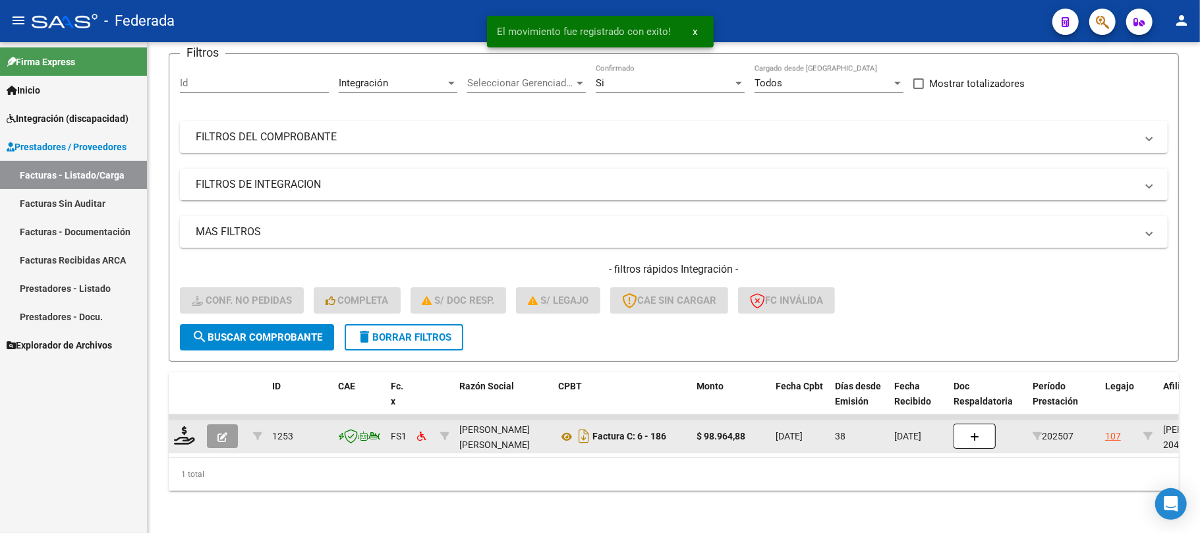
click at [182, 431] on div at bounding box center [185, 436] width 22 height 20
click at [190, 426] on icon at bounding box center [184, 435] width 21 height 18
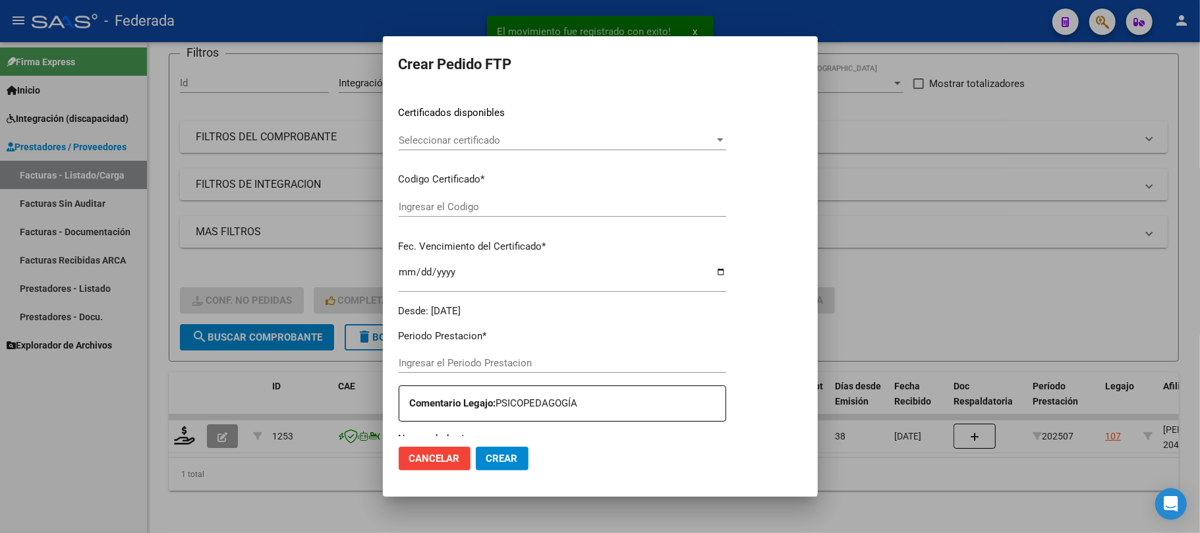
type input "202508"
type input "202507"
type input "$ 98.964,88"
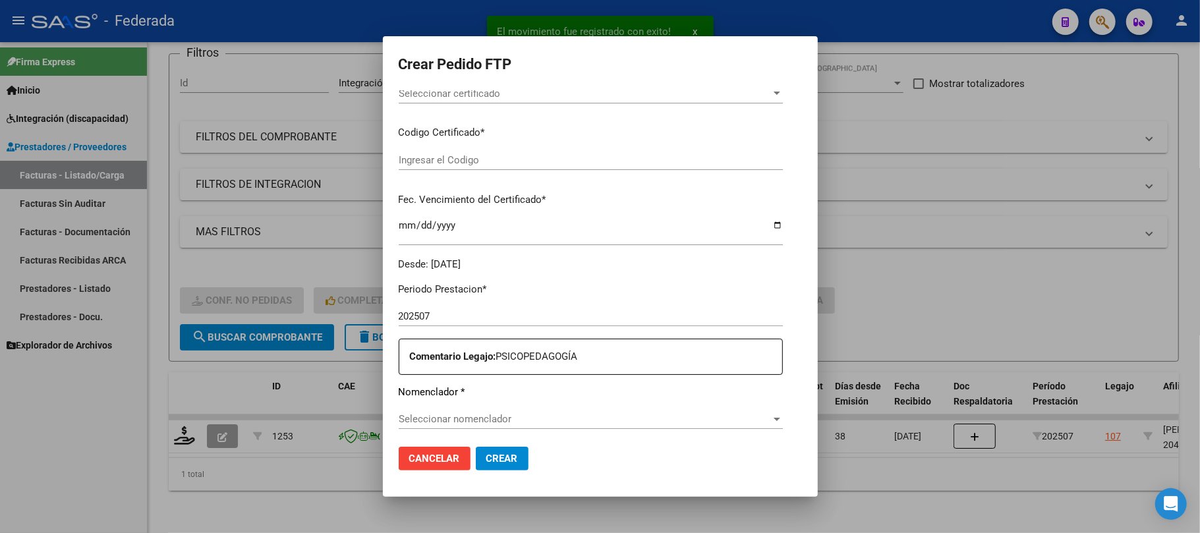
type input "ARG02000412060662022082220320822SFE159"
type input "2032-08-22"
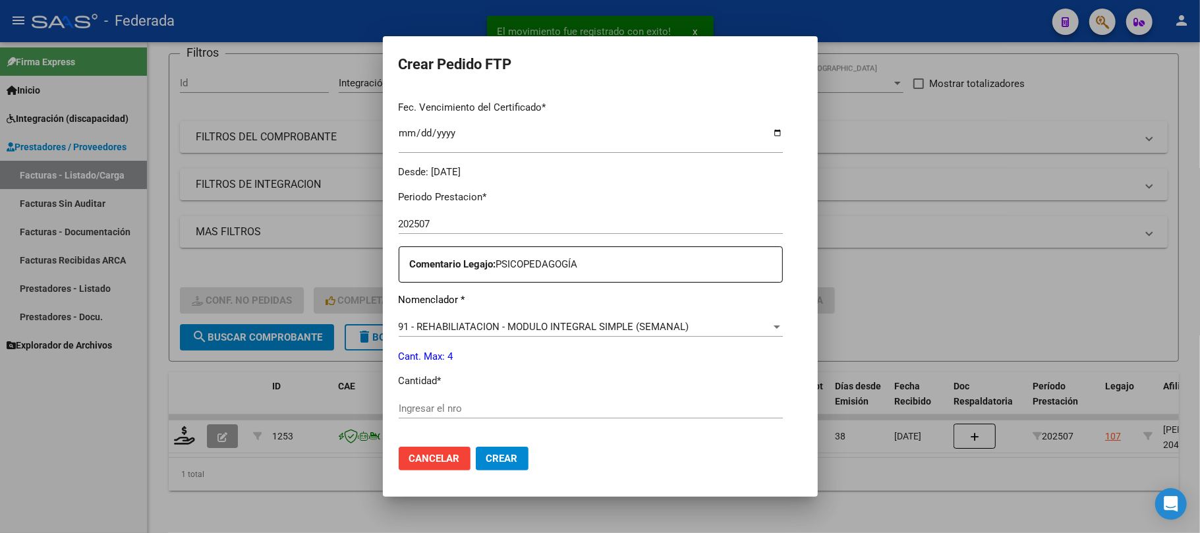
scroll to position [426, 0]
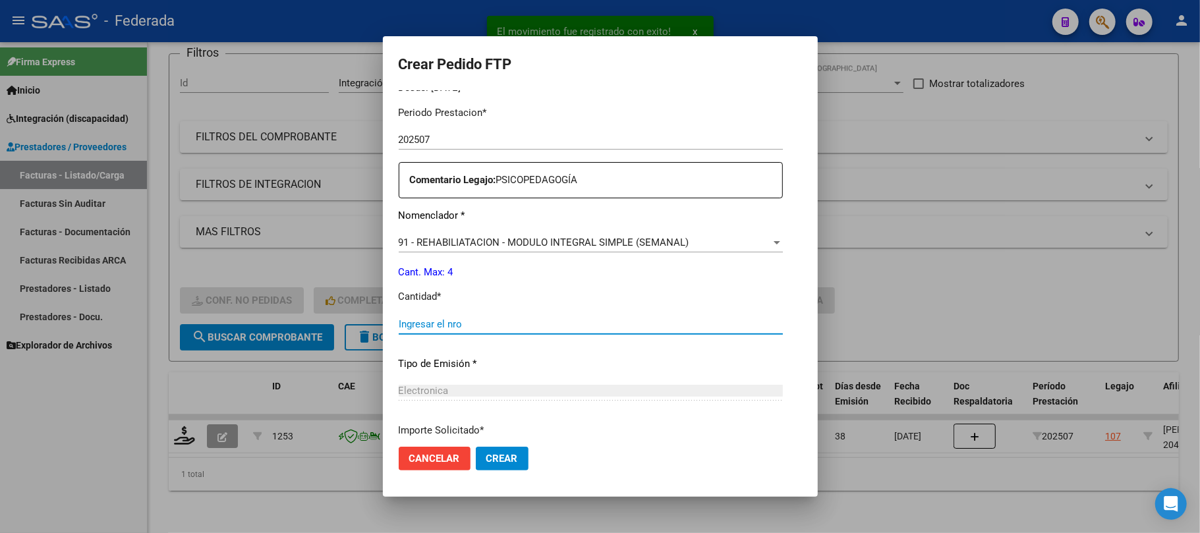
click at [407, 322] on input "Ingresar el nro" at bounding box center [591, 324] width 384 height 12
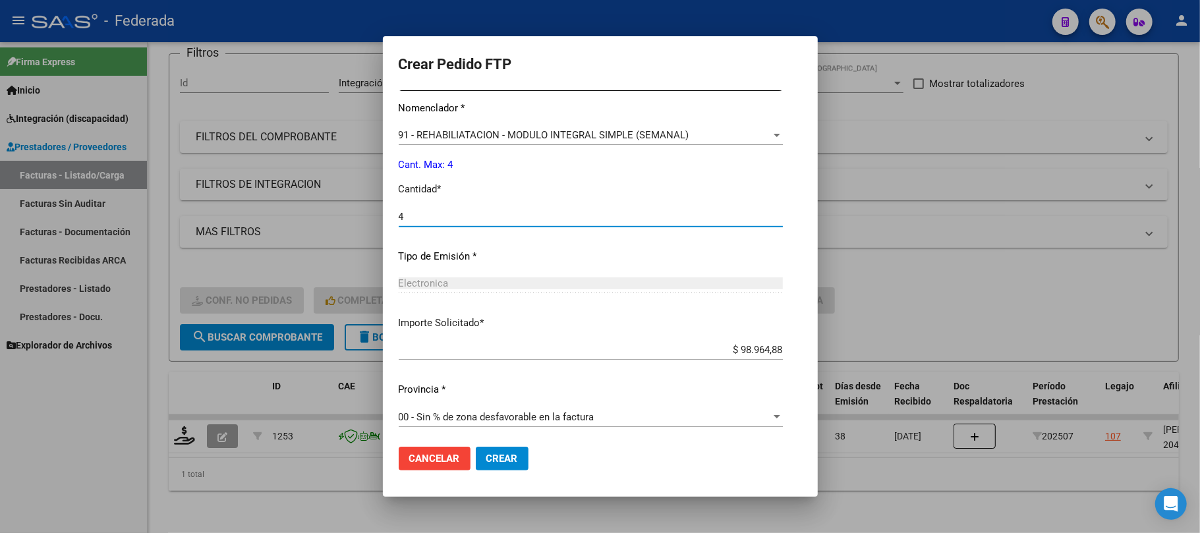
scroll to position [535, 0]
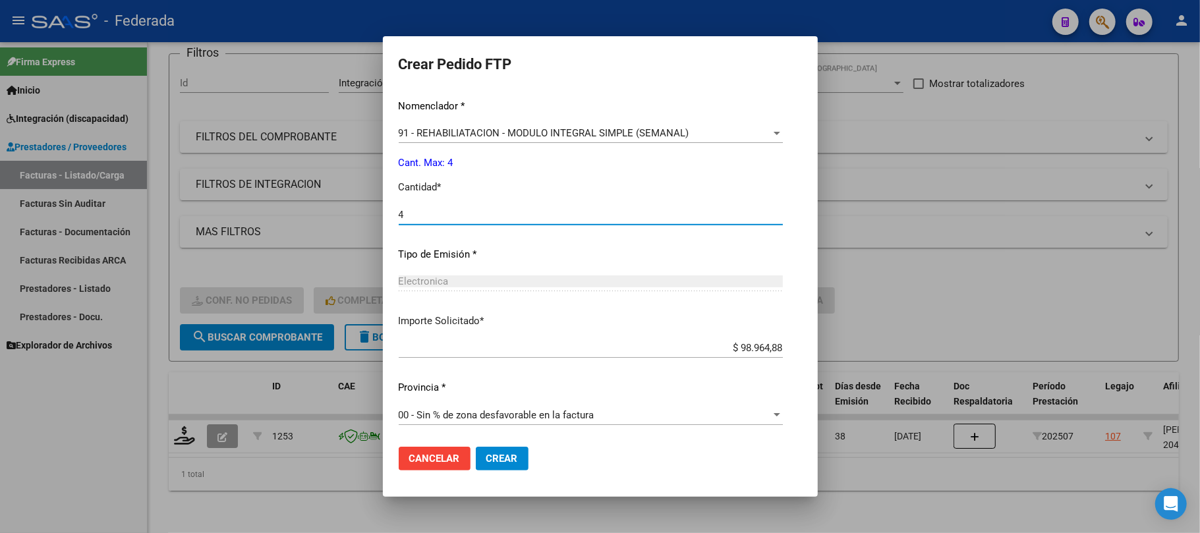
type input "4"
click at [476, 449] on button "Crear" at bounding box center [502, 459] width 53 height 24
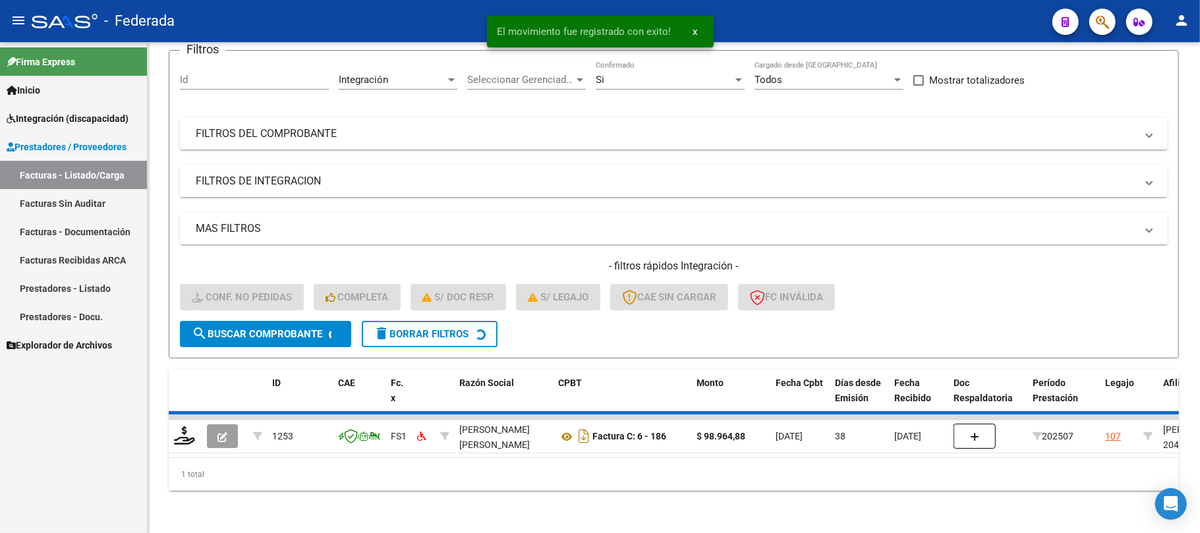
scroll to position [91, 0]
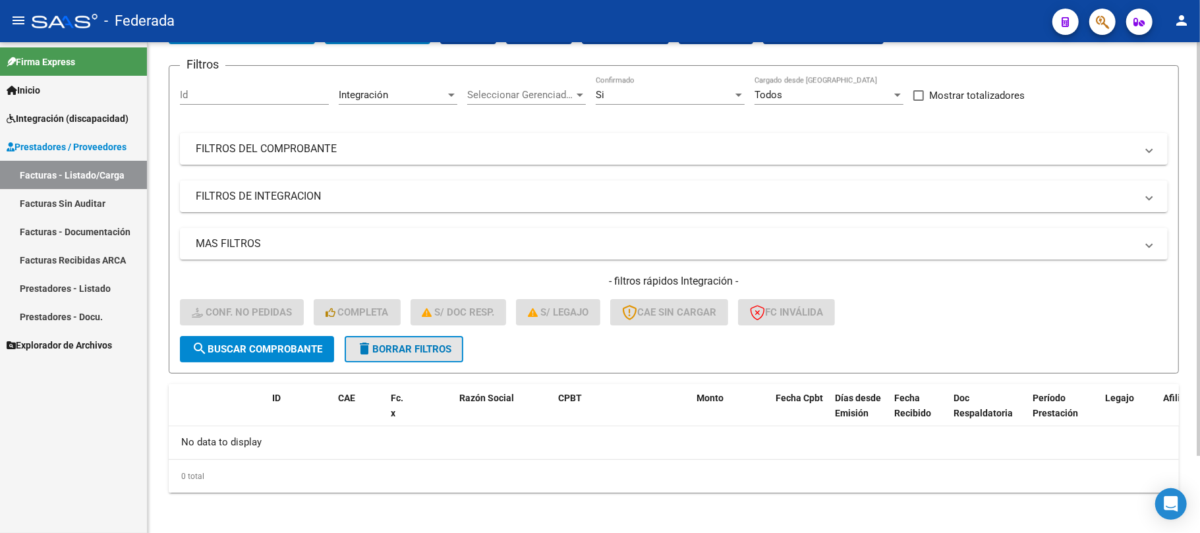
click at [383, 351] on span "delete Borrar Filtros" at bounding box center [403, 349] width 95 height 12
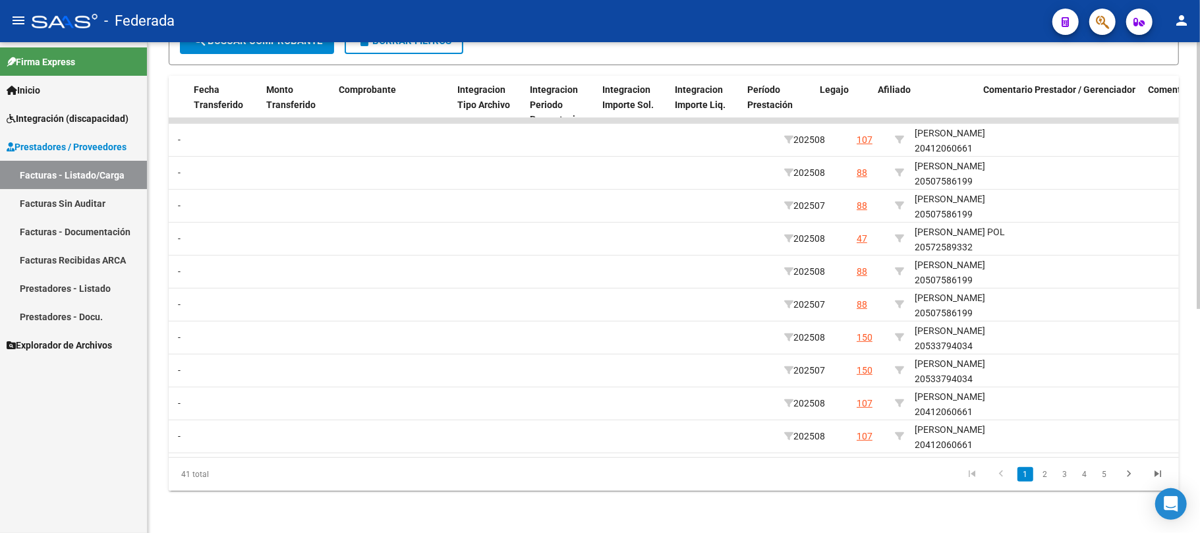
scroll to position [0, 1326]
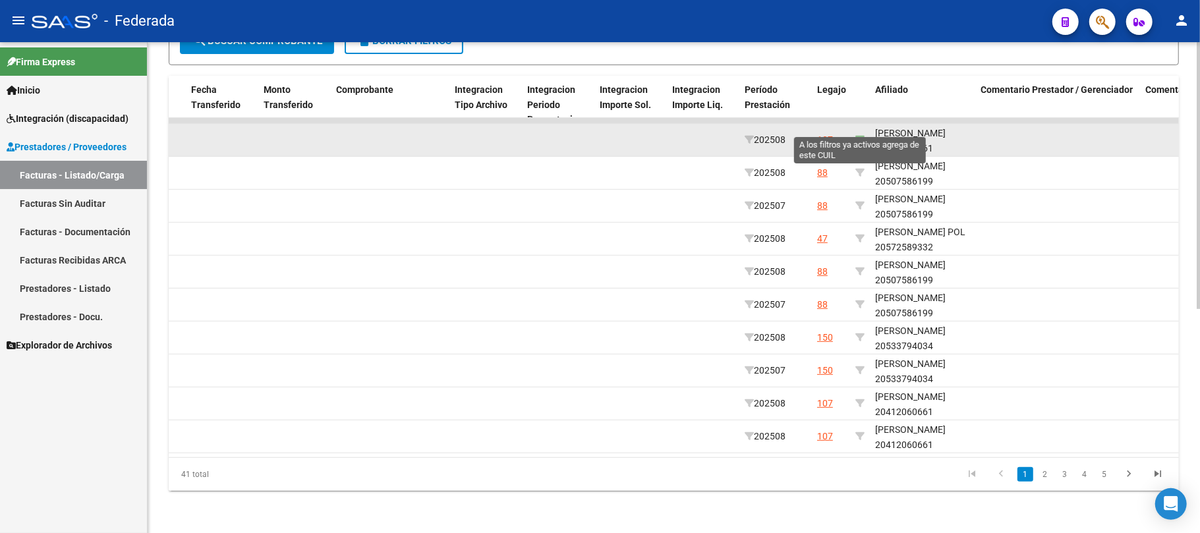
click at [858, 135] on icon at bounding box center [859, 139] width 9 height 9
type input "20412060661"
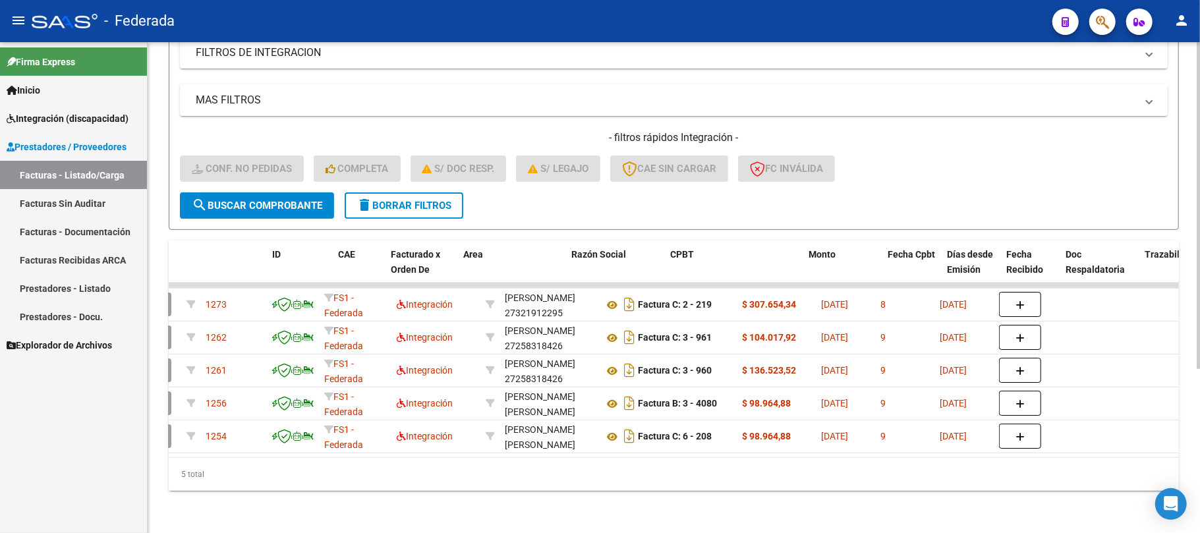
scroll to position [0, 0]
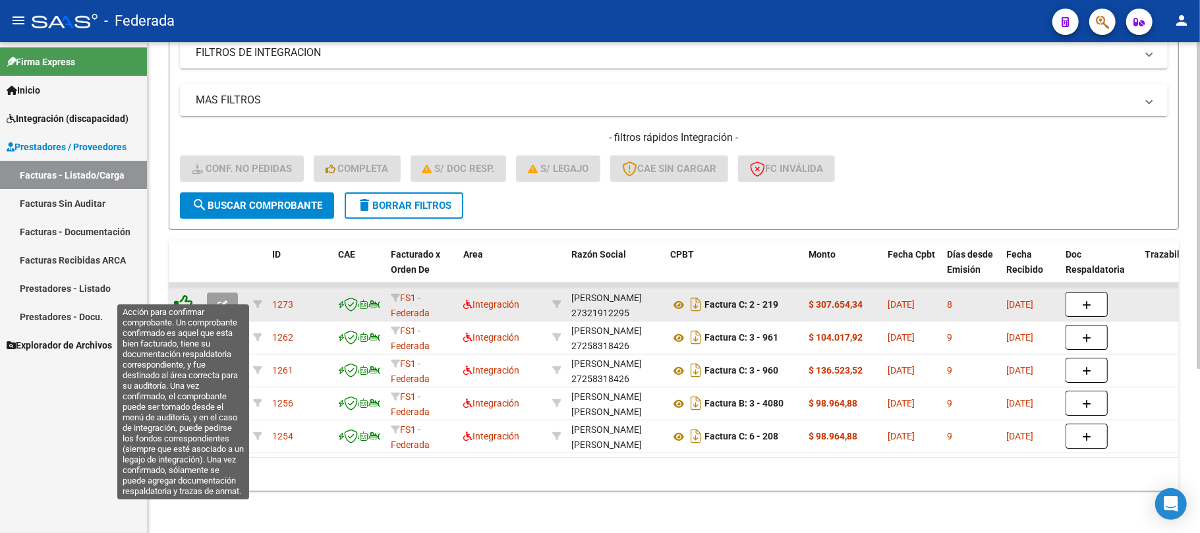
click at [188, 295] on icon at bounding box center [183, 304] width 18 height 18
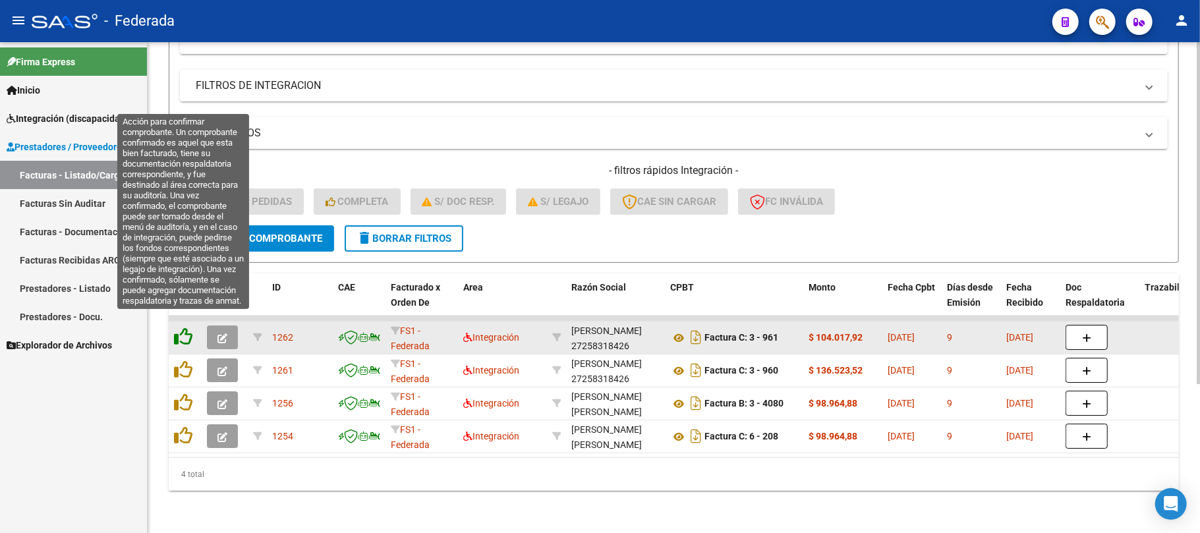
click at [186, 327] on icon at bounding box center [183, 336] width 18 height 18
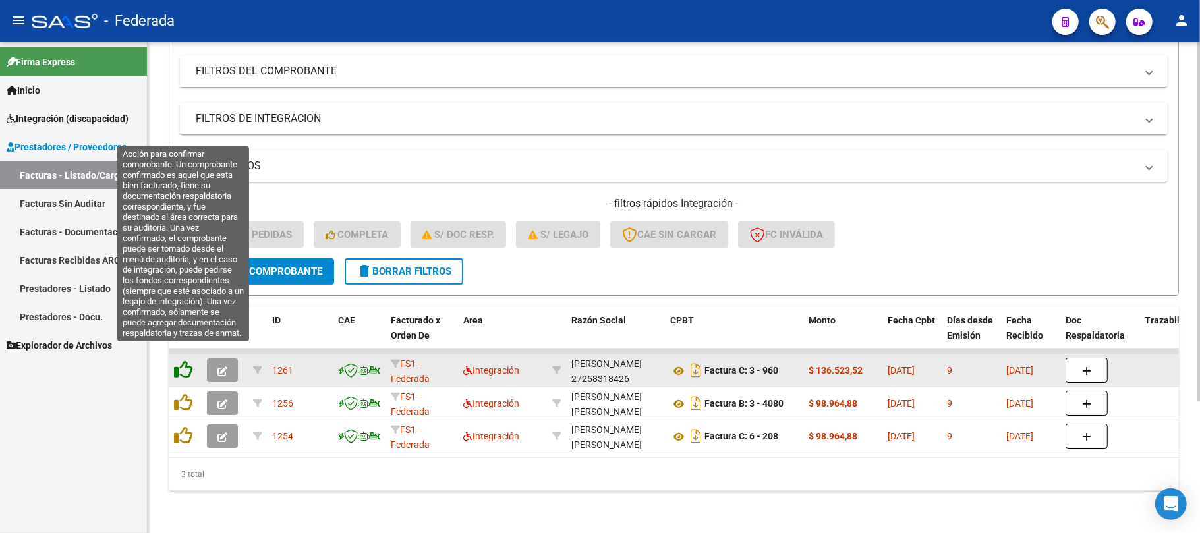
click at [185, 360] on icon at bounding box center [183, 369] width 18 height 18
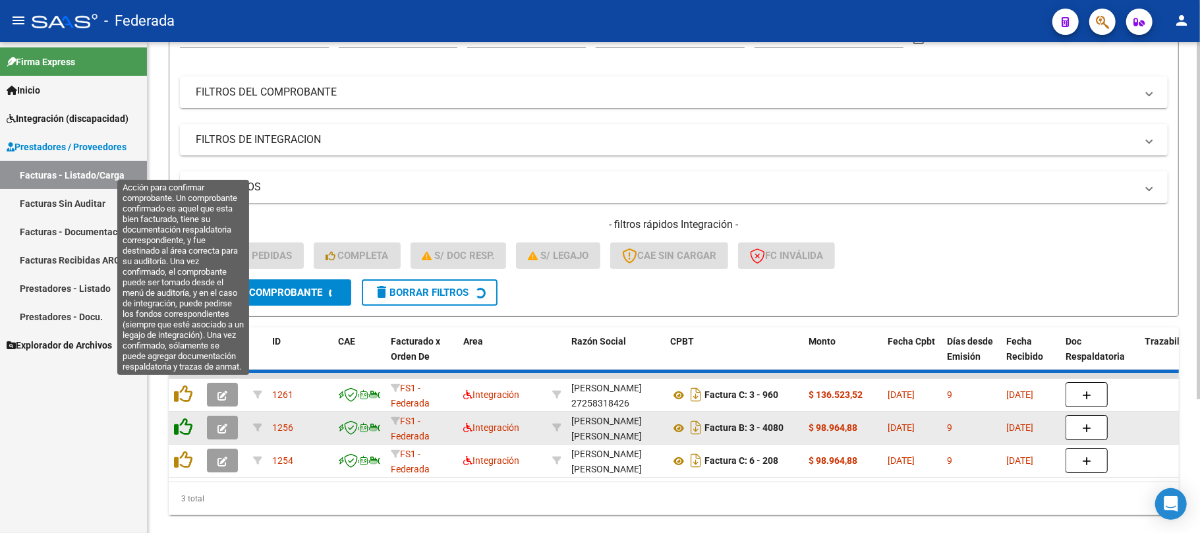
click at [185, 388] on icon at bounding box center [183, 394] width 18 height 18
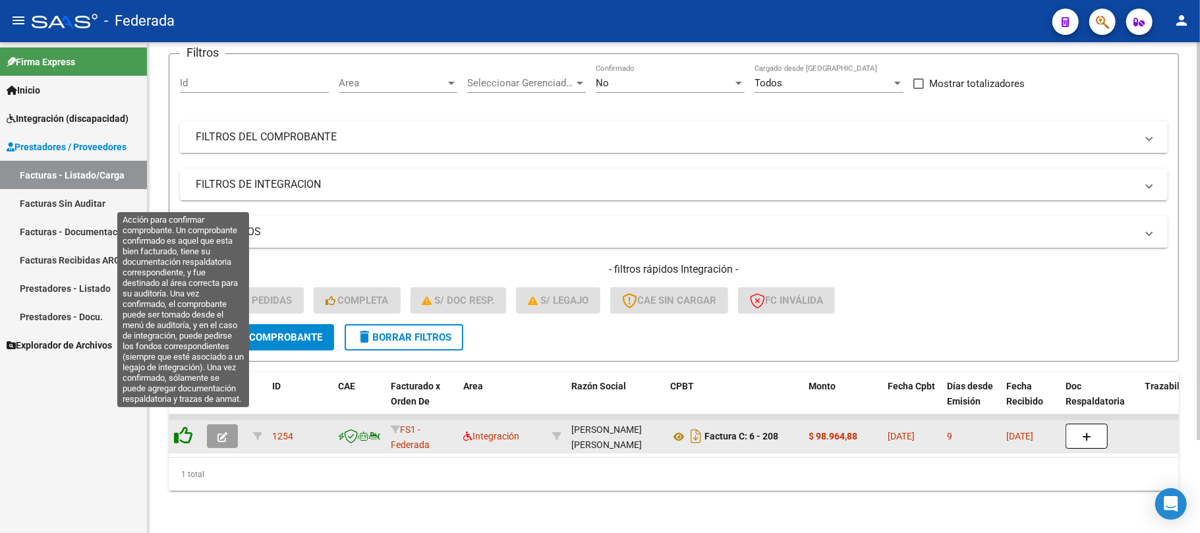
click at [183, 426] on icon at bounding box center [183, 435] width 18 height 18
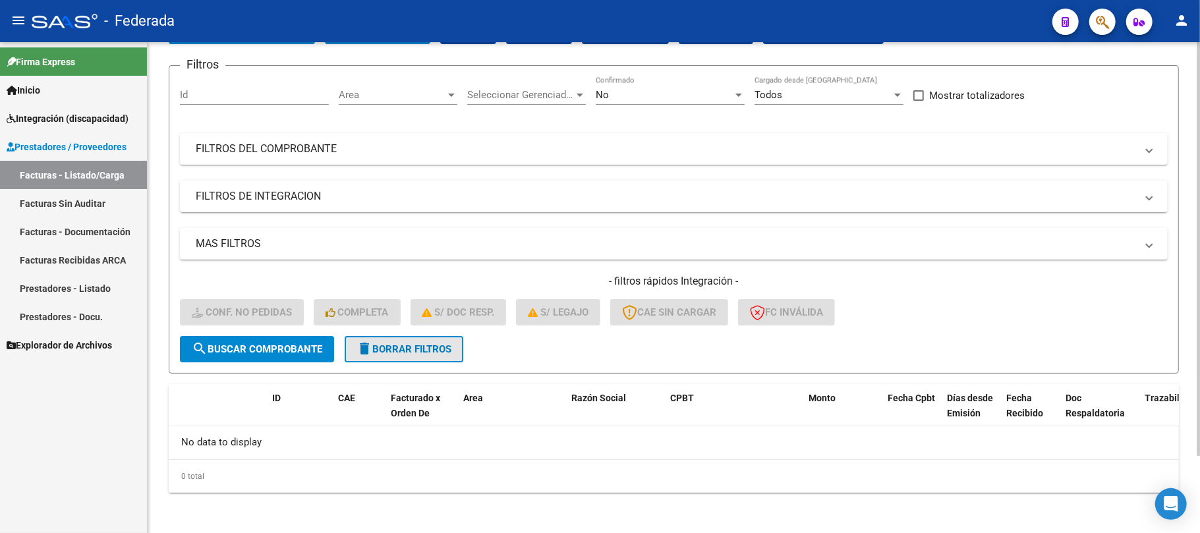
click at [386, 349] on span "delete Borrar Filtros" at bounding box center [403, 349] width 95 height 12
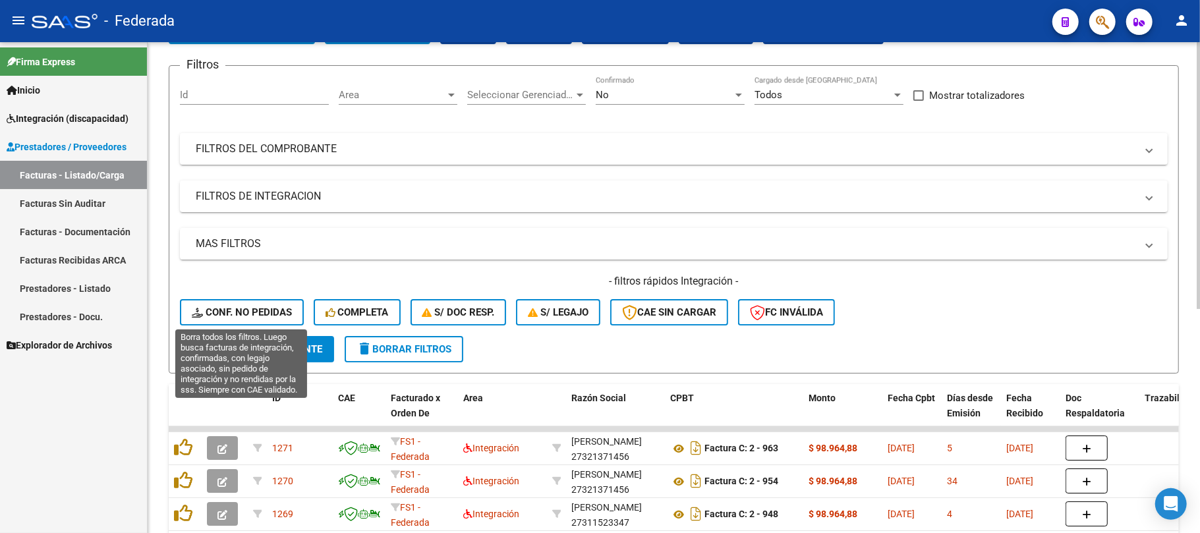
click at [257, 304] on button "Conf. no pedidas" at bounding box center [242, 312] width 124 height 26
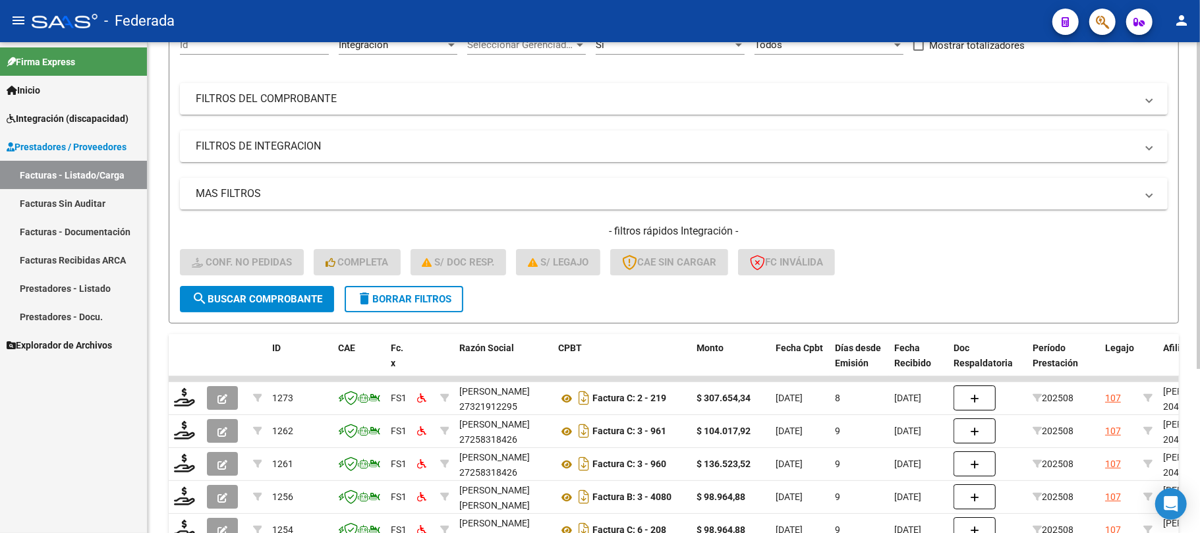
scroll to position [246, 0]
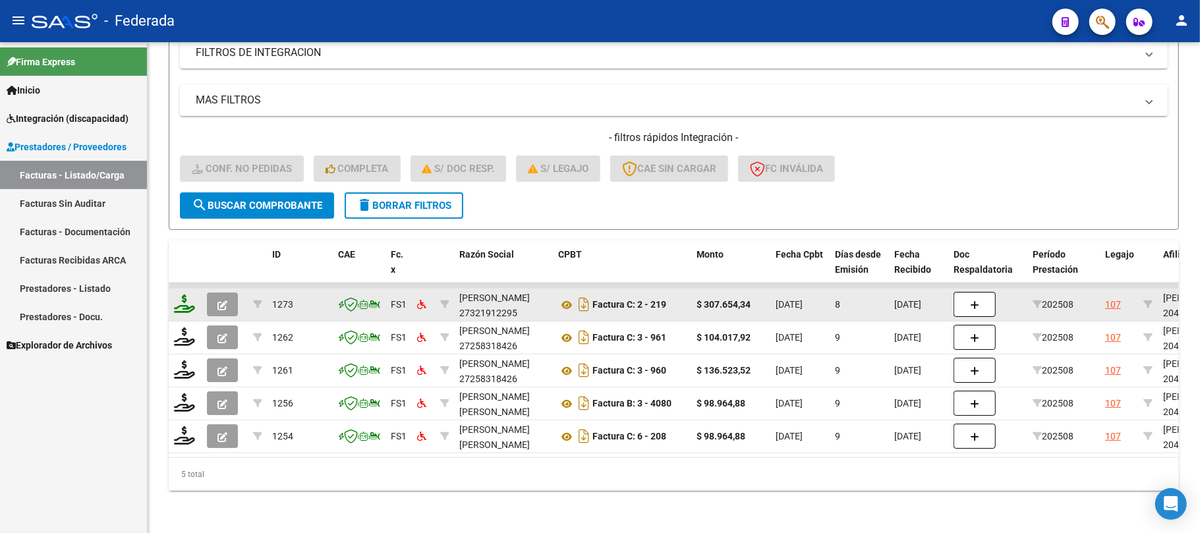
click at [185, 299] on icon at bounding box center [184, 304] width 21 height 18
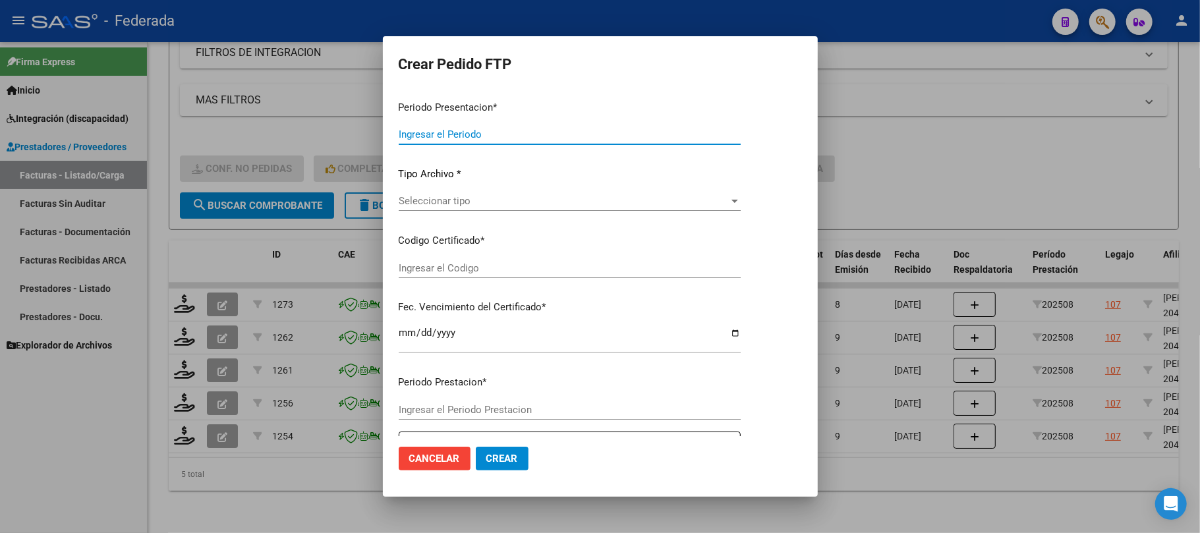
type input "202508"
type input "$ 307.654,34"
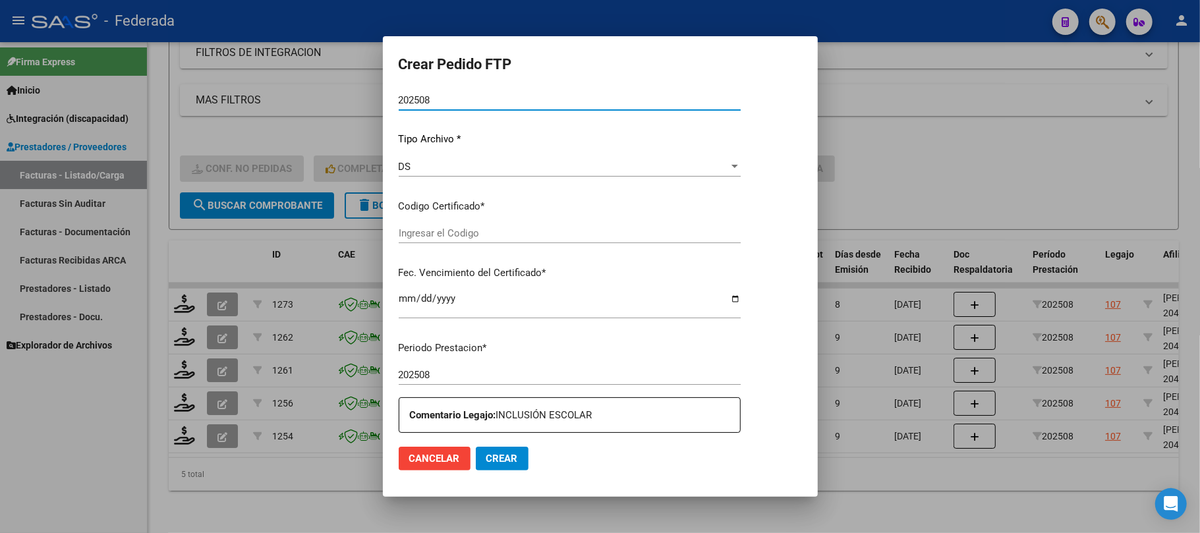
type input "ARG02000412060662022082220320822SFE159"
type input "2032-08-22"
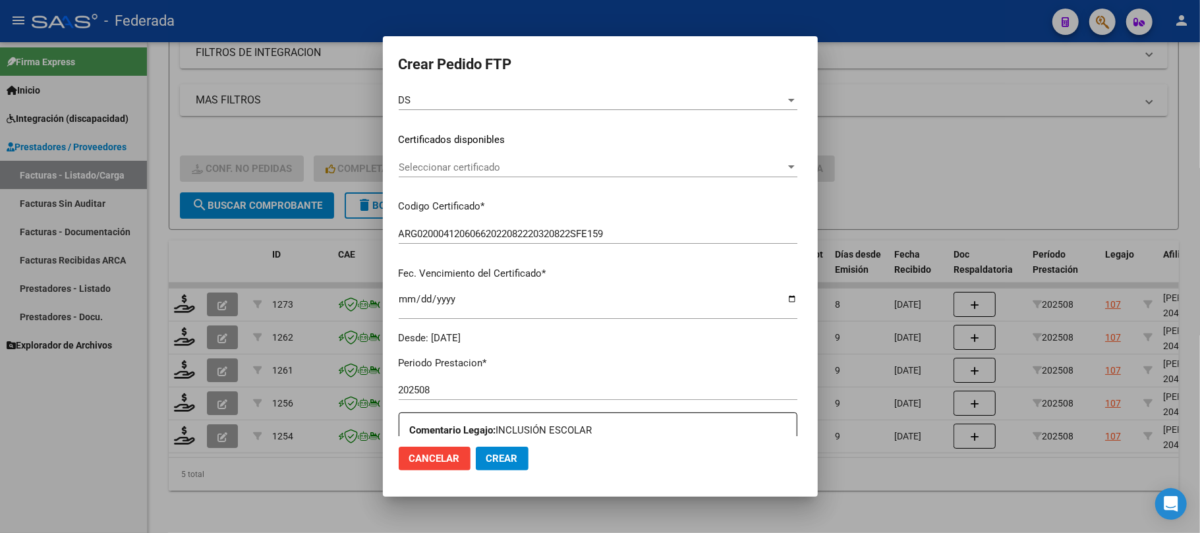
scroll to position [211, 0]
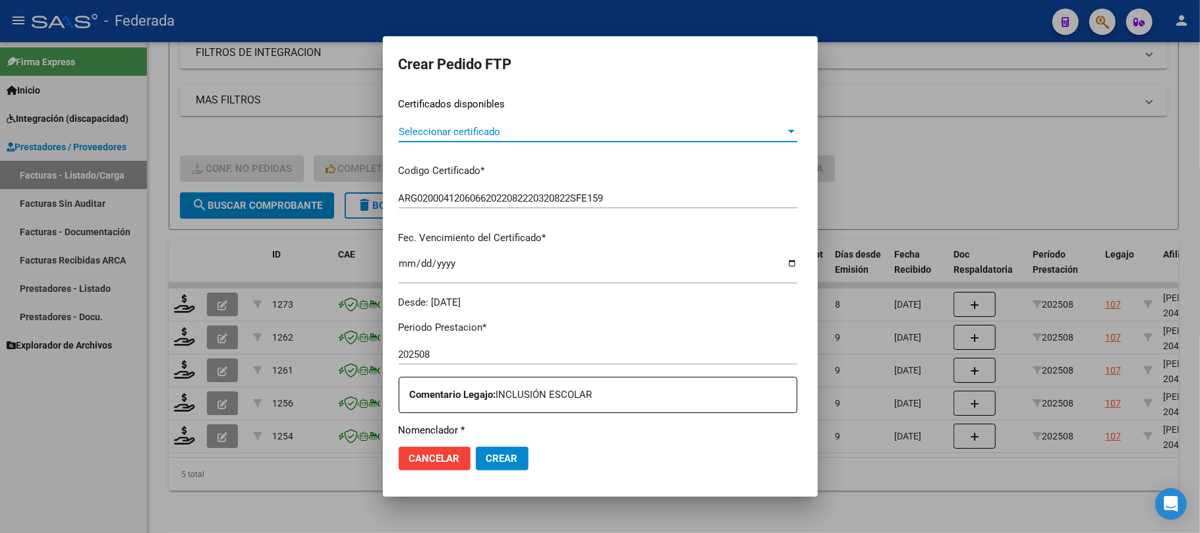
click at [475, 133] on span "Seleccionar certificado" at bounding box center [592, 132] width 387 height 12
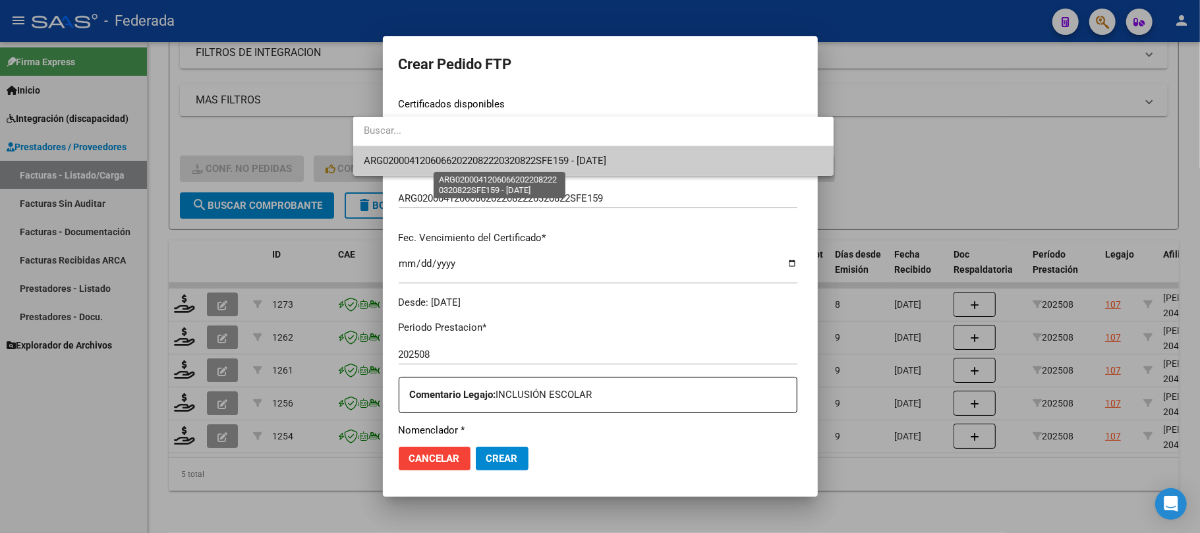
click at [465, 161] on span "ARG02000412060662022082220320822SFE159 - 2032-08-22" at bounding box center [485, 161] width 242 height 12
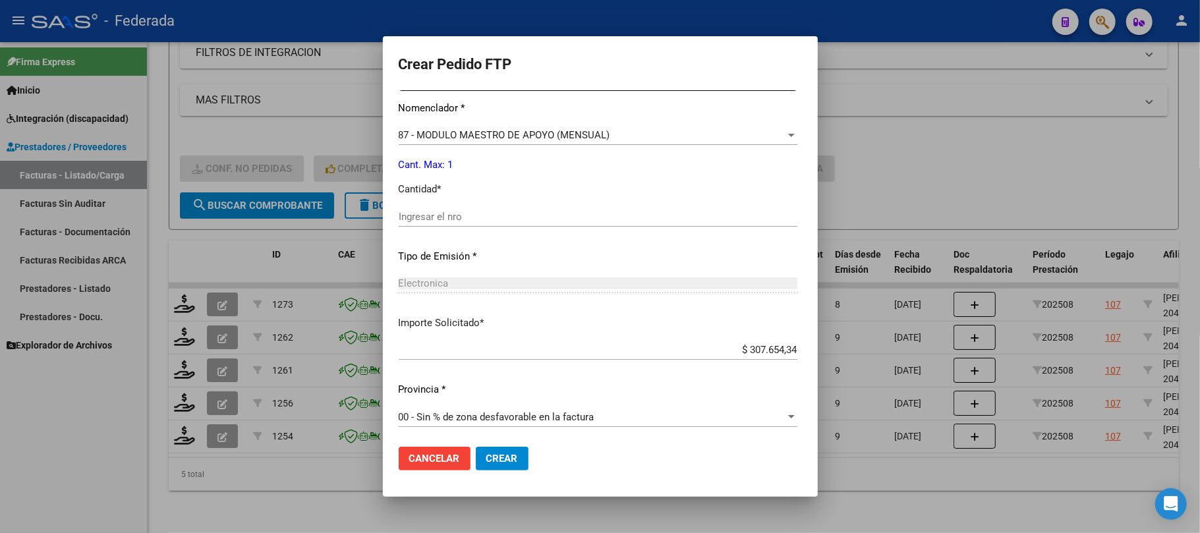
scroll to position [535, 0]
click at [406, 224] on div "Ingresar el nro" at bounding box center [598, 215] width 399 height 20
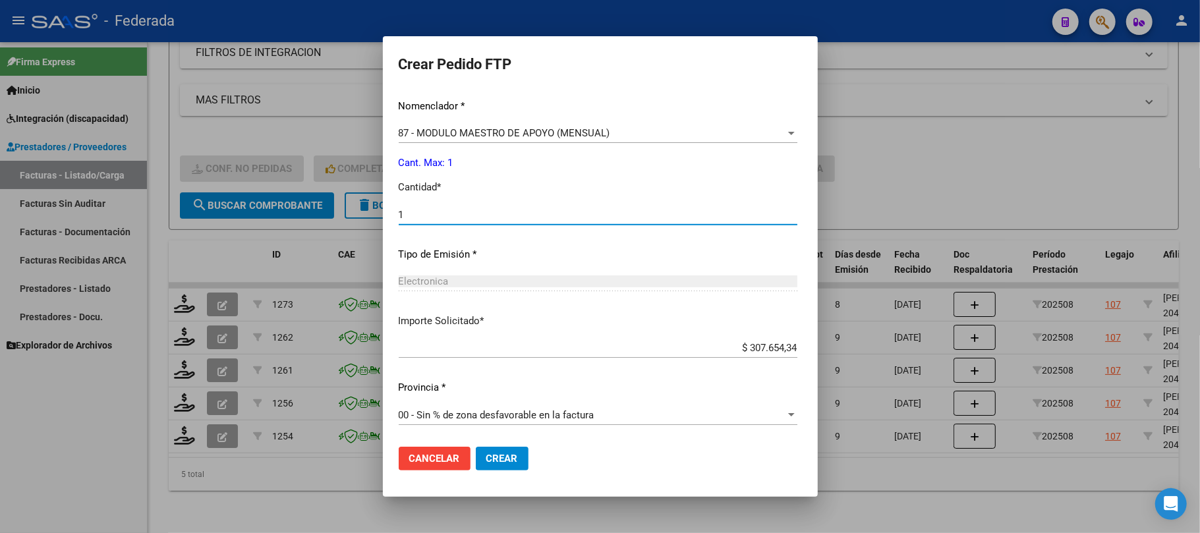
type input "1"
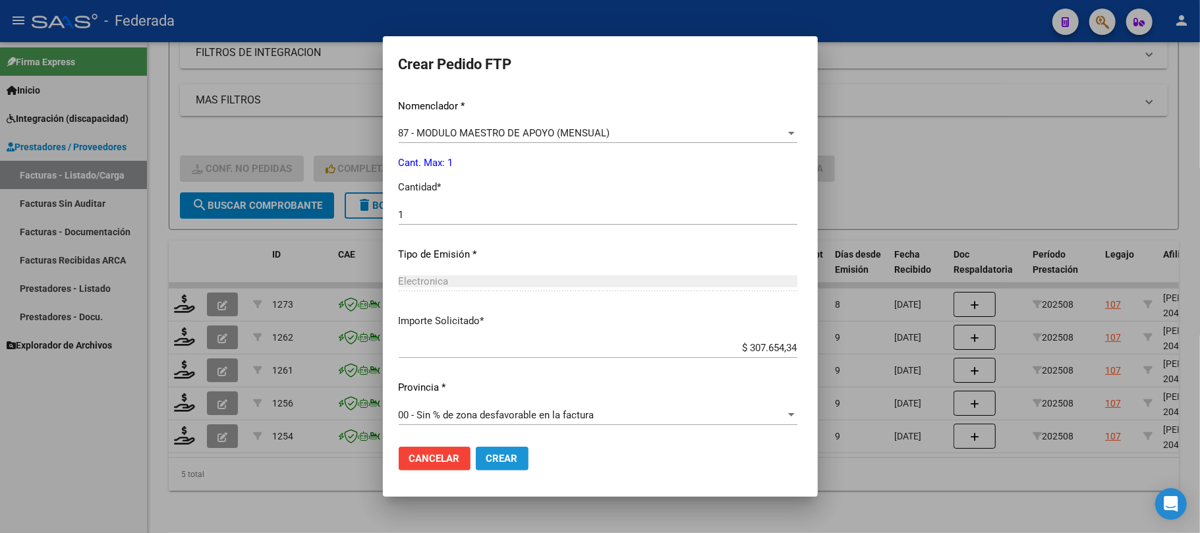
click at [486, 459] on span "Crear" at bounding box center [502, 459] width 32 height 12
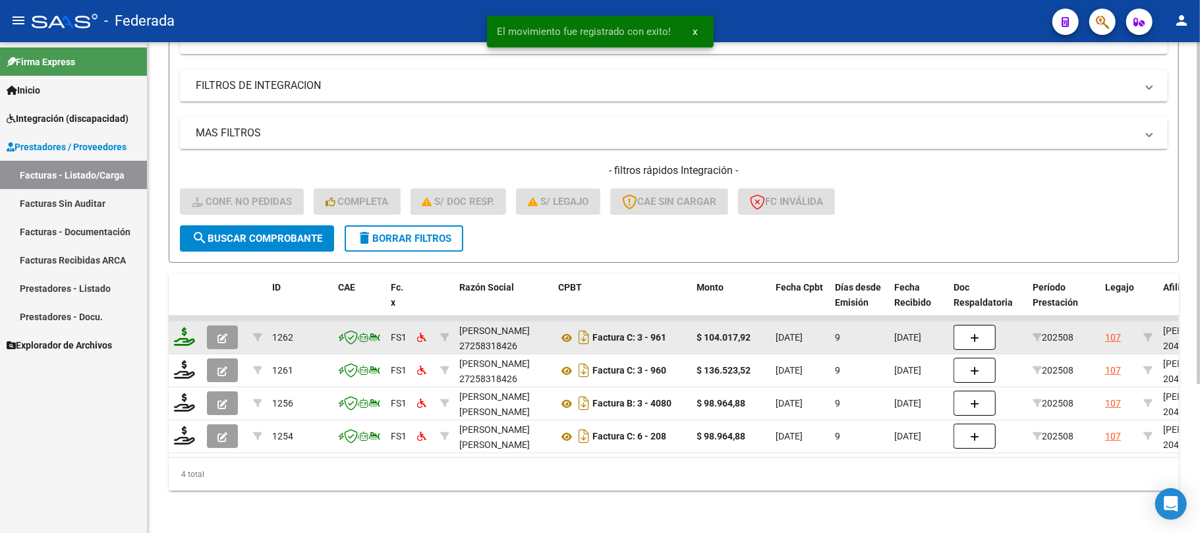
scroll to position [213, 0]
click at [567, 330] on icon at bounding box center [566, 338] width 17 height 16
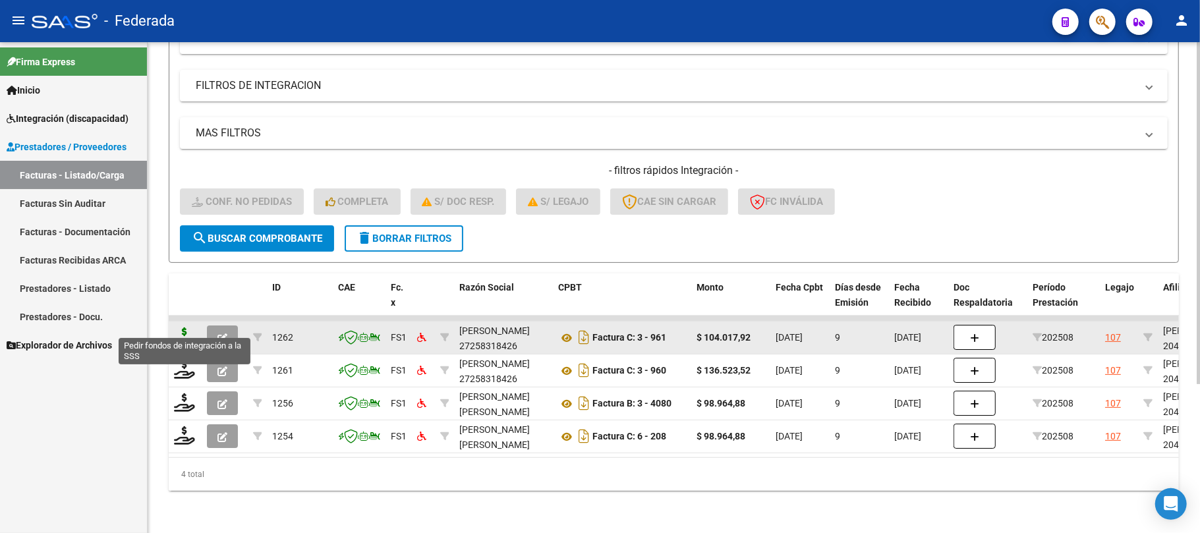
click at [182, 327] on icon at bounding box center [184, 336] width 21 height 18
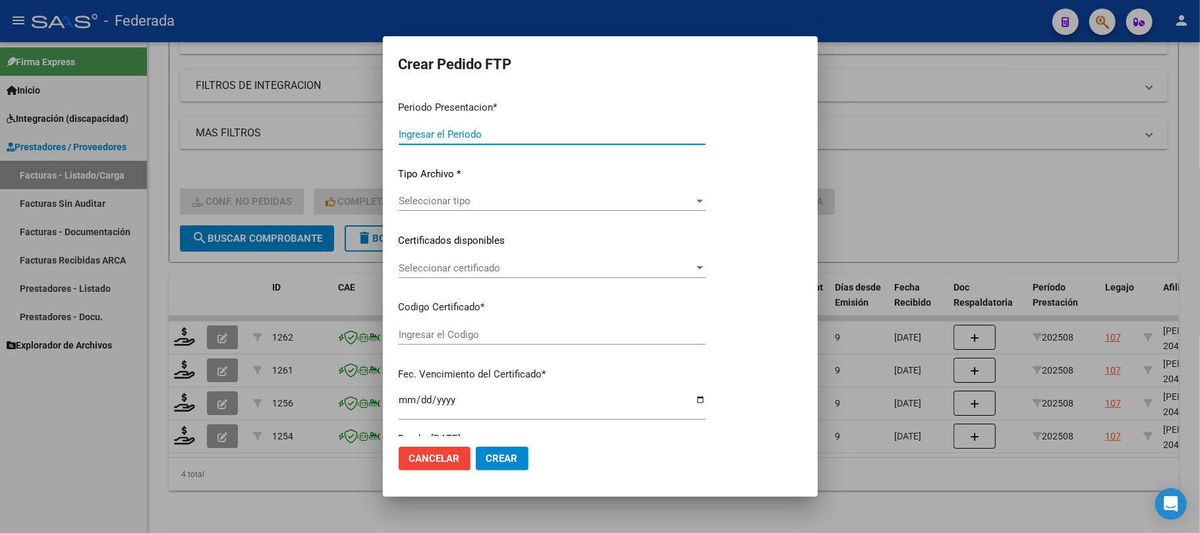
type input "202508"
type input "$ 104.017,92"
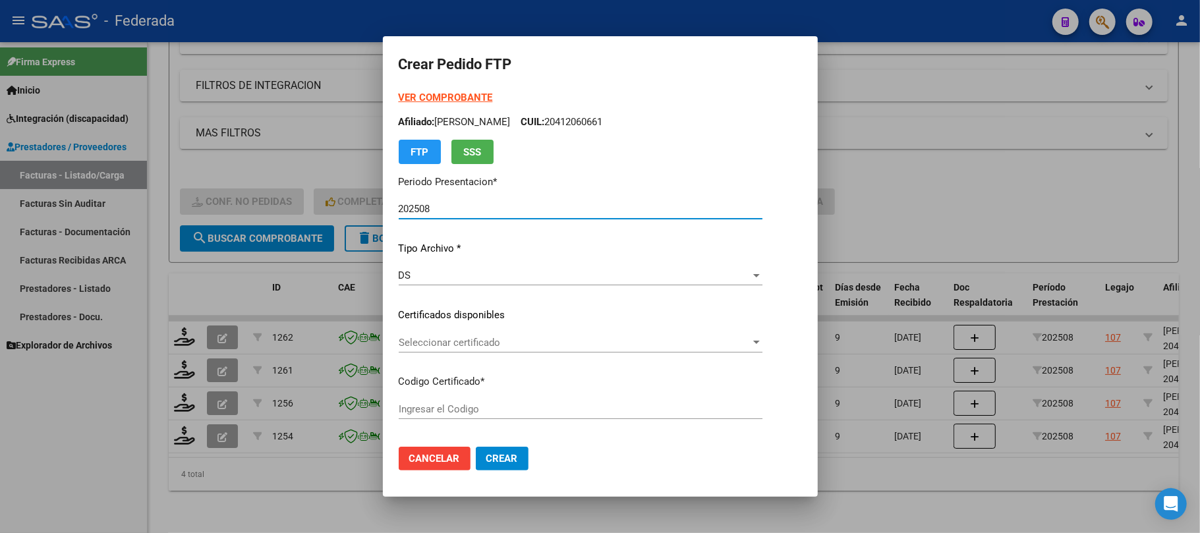
type input "ARG02000412060662022082220320822SFE159"
type input "2032-08-22"
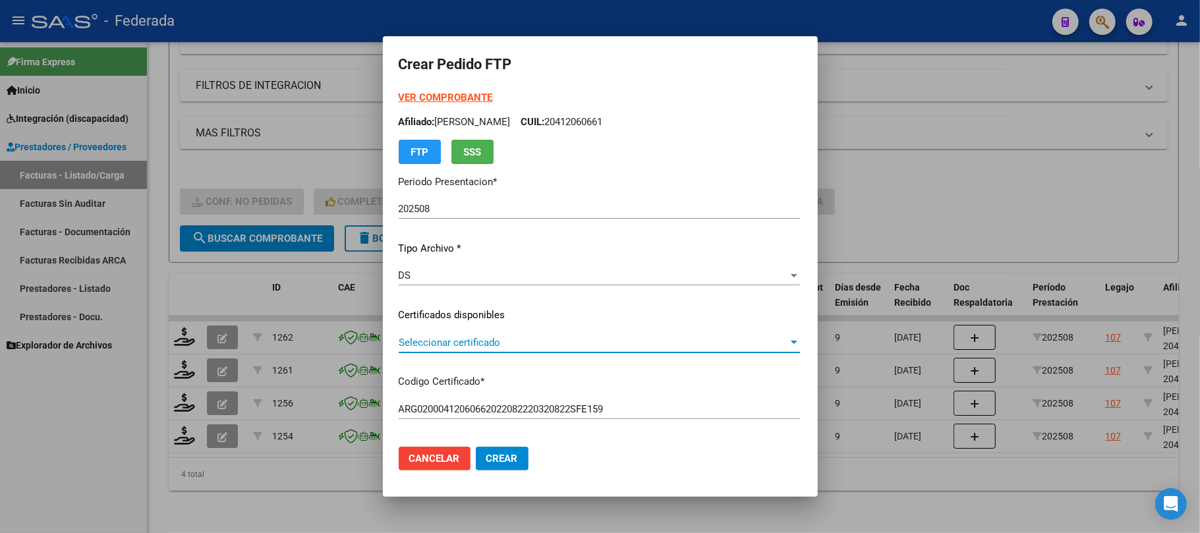
click at [431, 337] on span "Seleccionar certificado" at bounding box center [593, 343] width 389 height 12
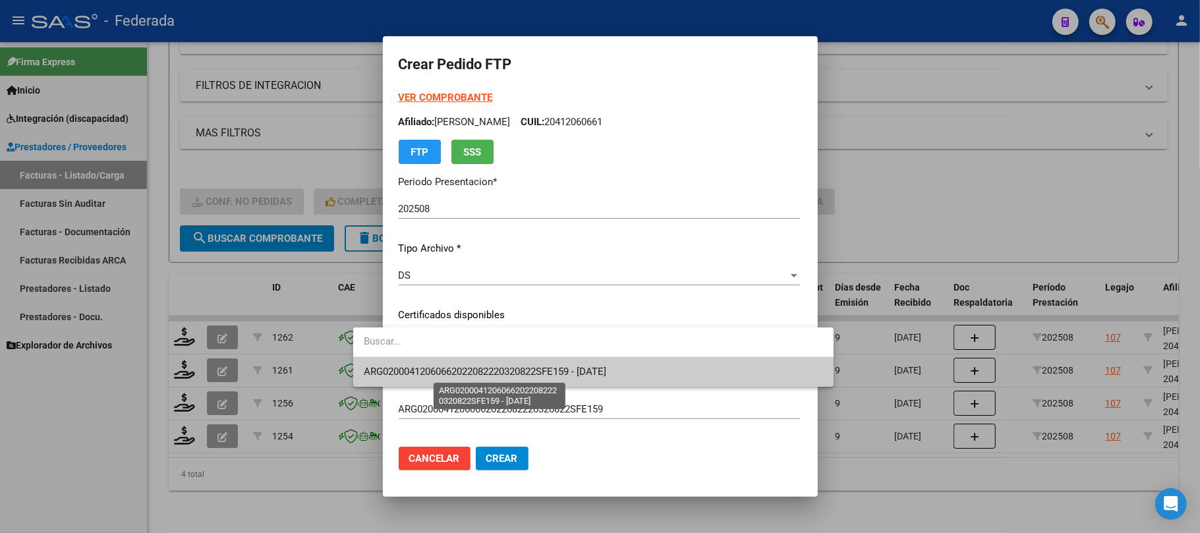
click at [428, 366] on span "ARG02000412060662022082220320822SFE159 - 2032-08-22" at bounding box center [485, 372] width 242 height 12
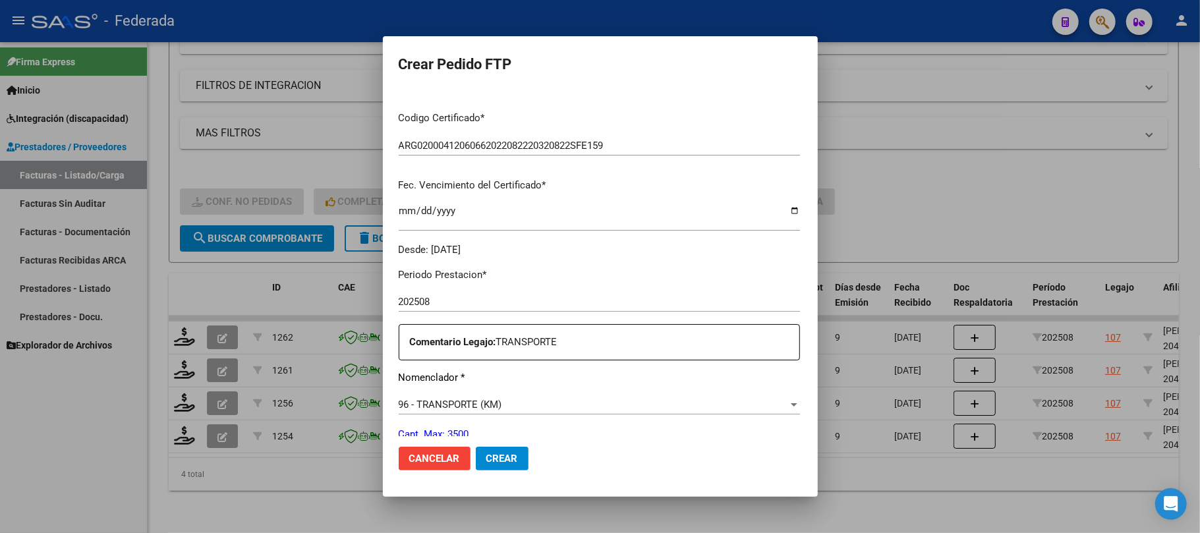
scroll to position [351, 0]
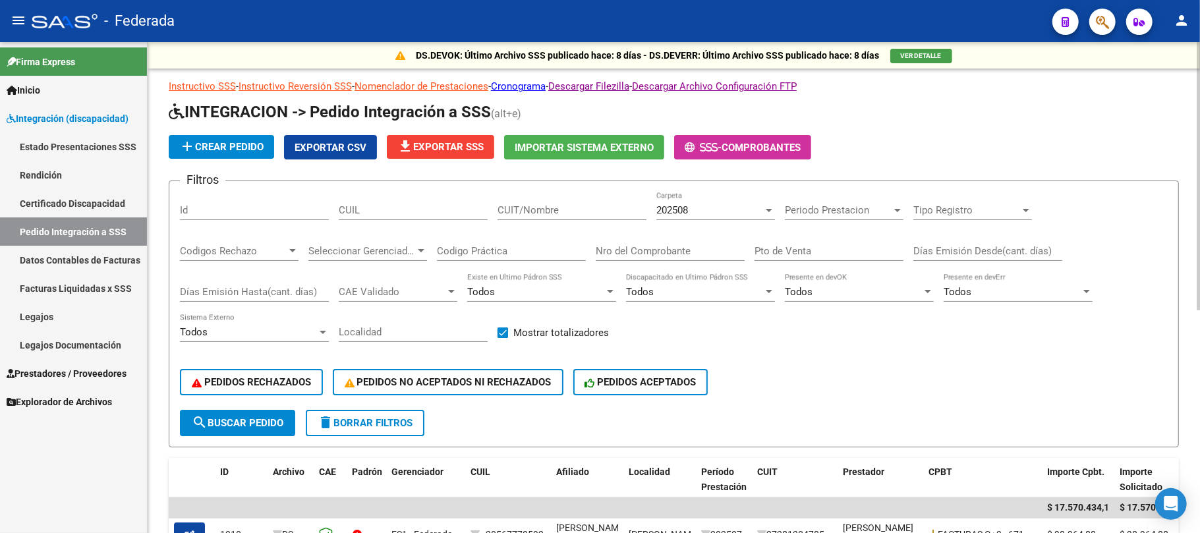
click at [378, 217] on div "CUIL" at bounding box center [413, 206] width 149 height 28
paste input "20489090008"
type input "20489090008"
click at [702, 212] on div "202508" at bounding box center [709, 210] width 107 height 12
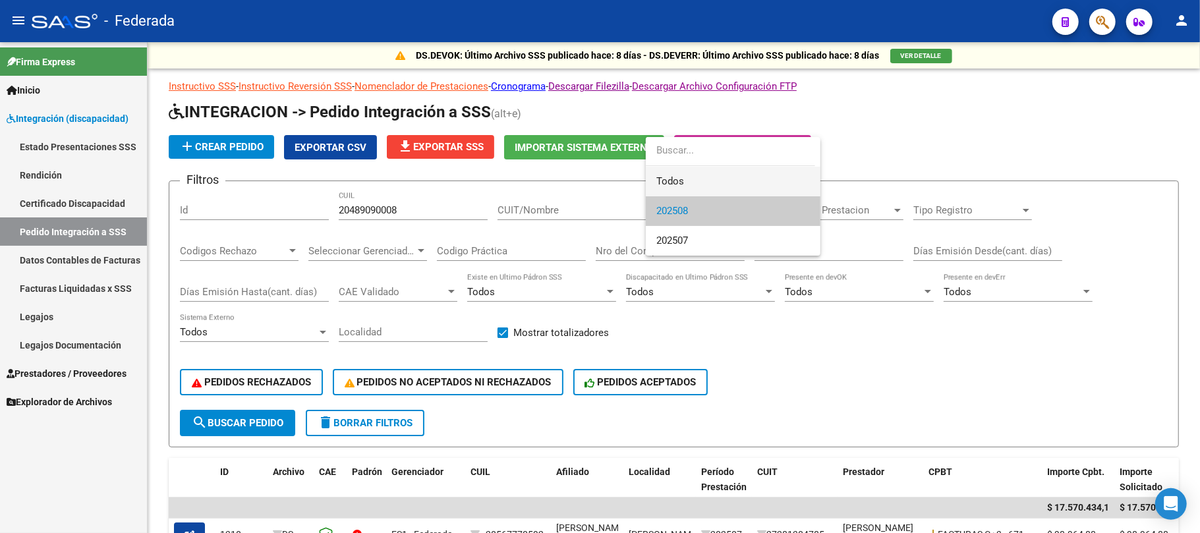
click at [680, 185] on span "Todos" at bounding box center [733, 182] width 154 height 30
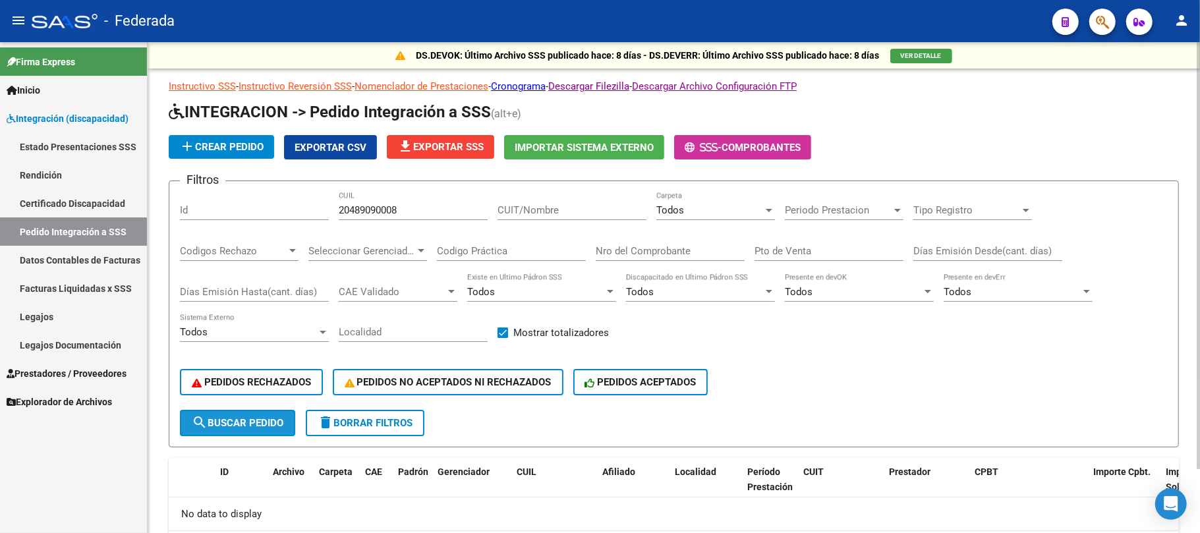
click at [274, 417] on span "search Buscar Pedido" at bounding box center [238, 423] width 92 height 12
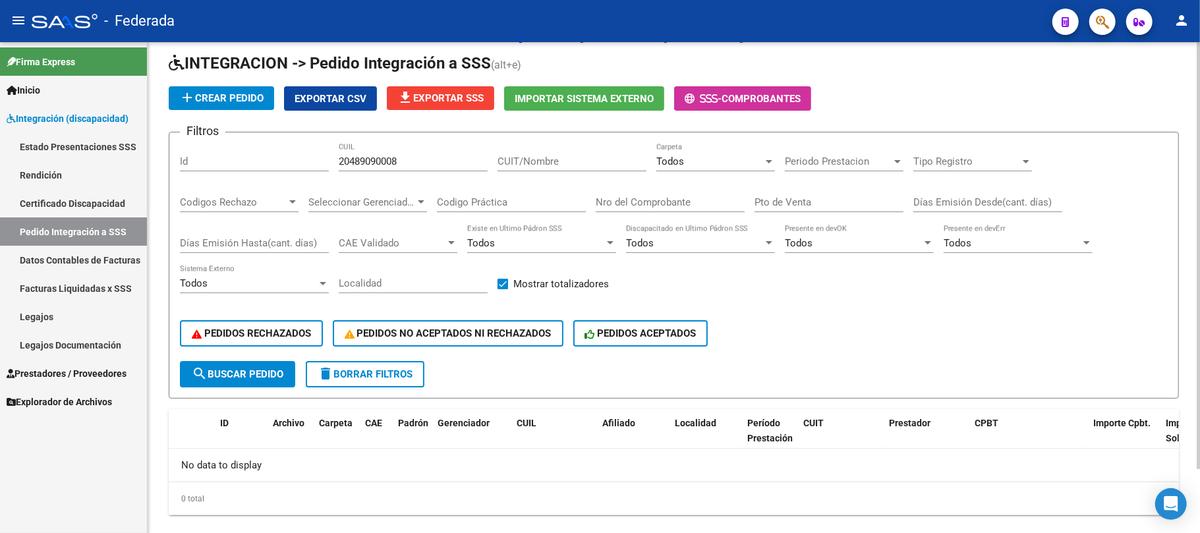
scroll to position [72, 0]
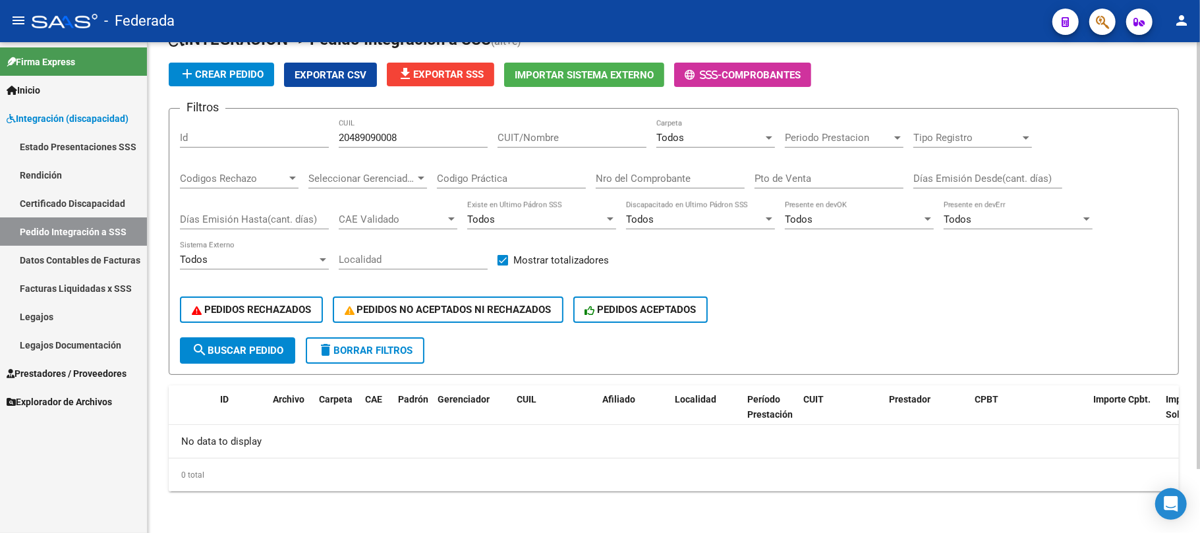
click at [219, 345] on span "search Buscar Pedido" at bounding box center [238, 351] width 92 height 12
click at [380, 132] on input "20489090008" at bounding box center [413, 138] width 149 height 12
click at [399, 341] on button "delete Borrar Filtros" at bounding box center [365, 350] width 119 height 26
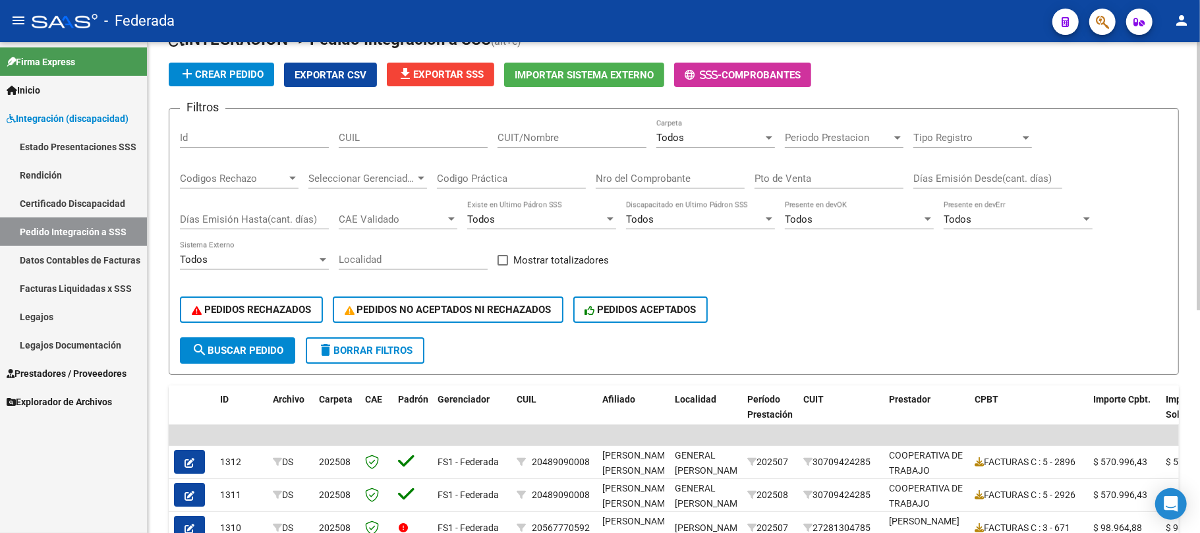
click at [510, 262] on label "Mostrar totalizadores" at bounding box center [553, 260] width 111 height 16
click at [503, 266] on input "Mostrar totalizadores" at bounding box center [502, 266] width 1 height 1
checkbox input "true"
click at [702, 140] on div "Todos" at bounding box center [709, 138] width 107 height 12
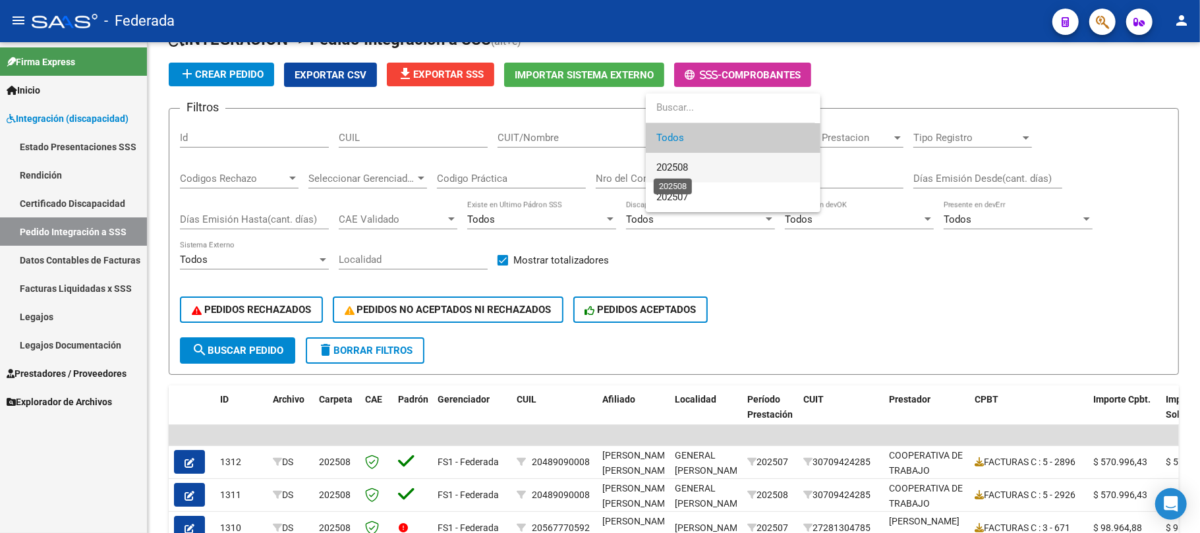
click at [688, 167] on span "202508" at bounding box center [672, 167] width 32 height 12
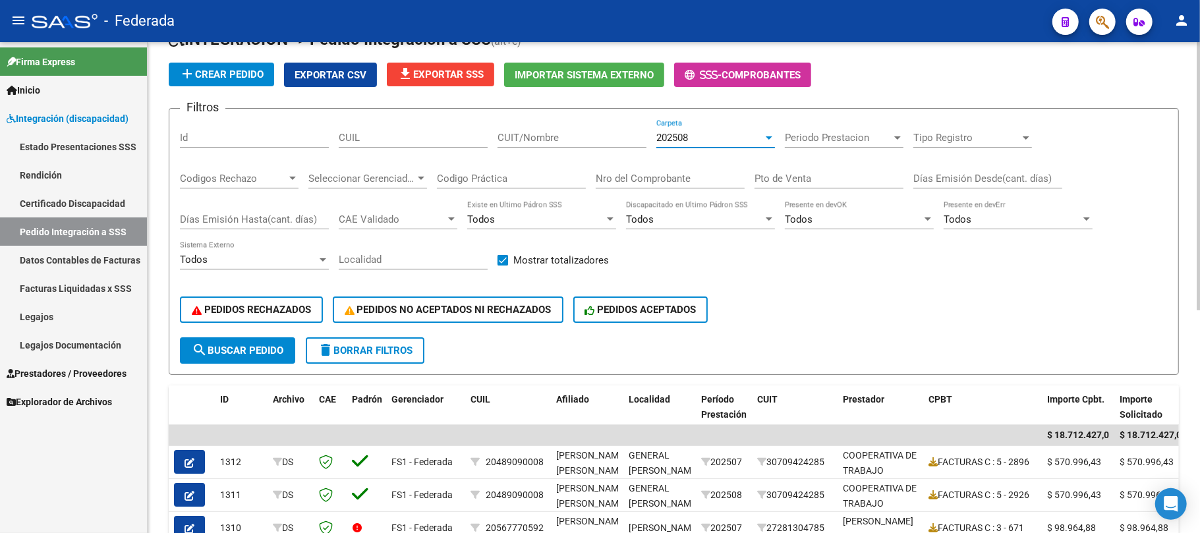
click at [290, 347] on button "search Buscar Pedido" at bounding box center [237, 350] width 115 height 26
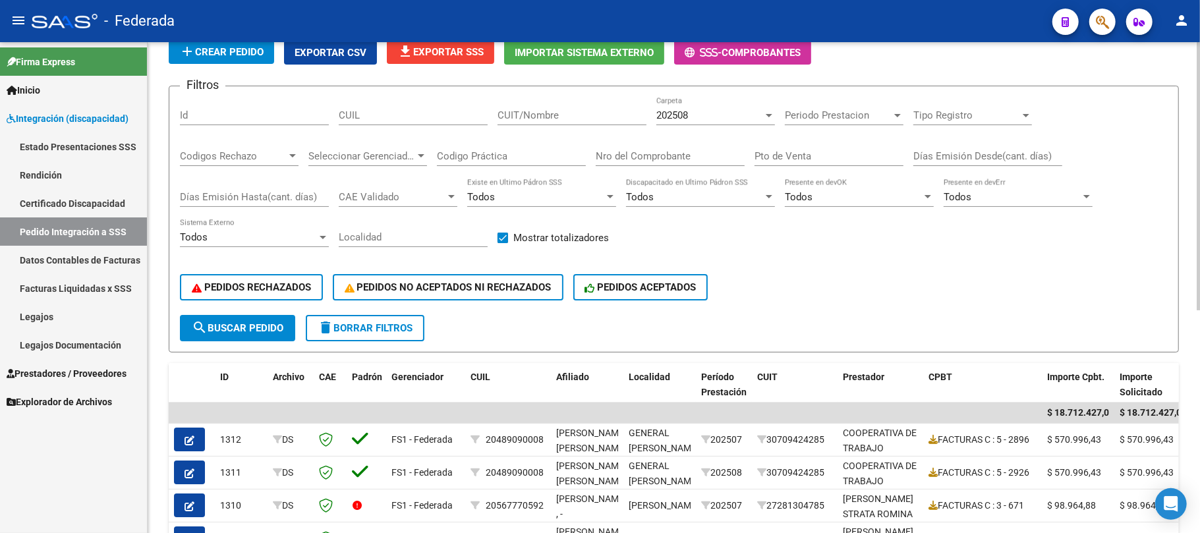
scroll to position [0, 0]
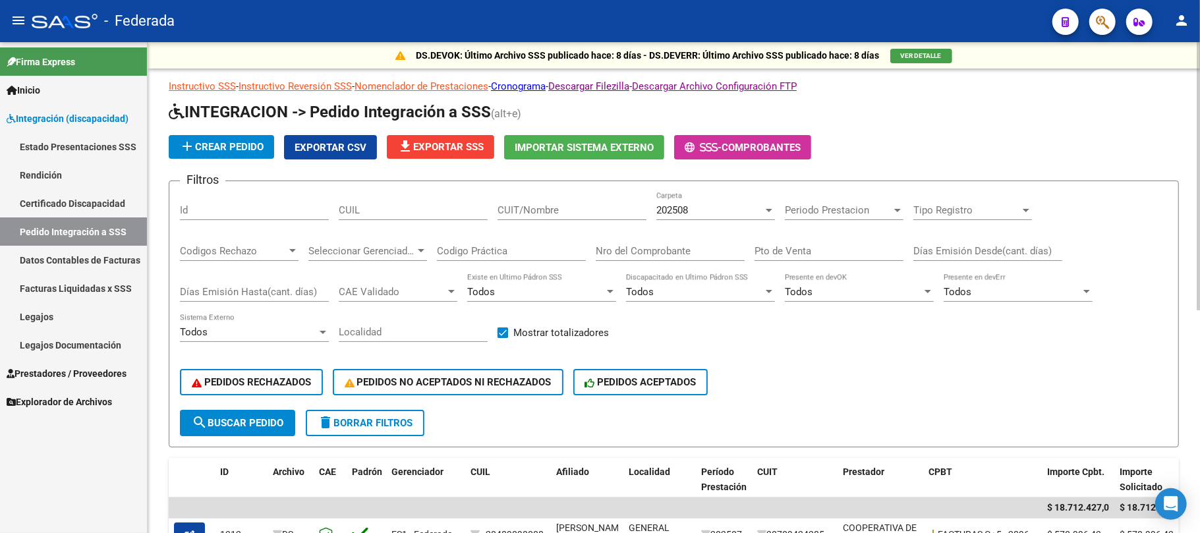
click at [428, 213] on input "CUIL" at bounding box center [413, 210] width 149 height 12
paste input "20493942558"
type input "20493942558"
click at [287, 432] on button "search Buscar Pedido" at bounding box center [237, 423] width 115 height 26
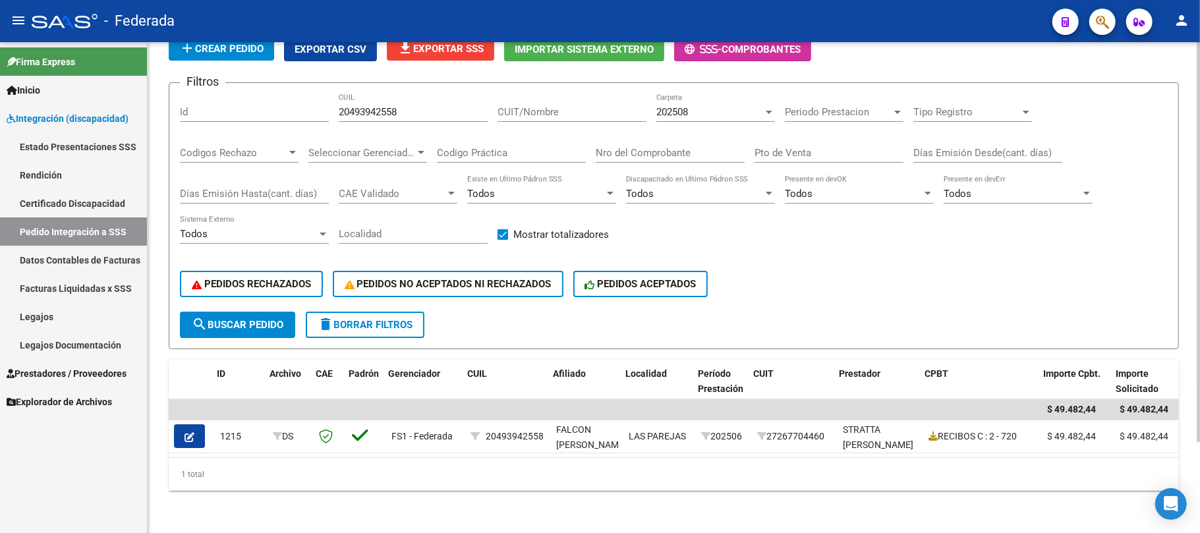
scroll to position [0, 3]
click at [678, 106] on span "202508" at bounding box center [672, 112] width 32 height 12
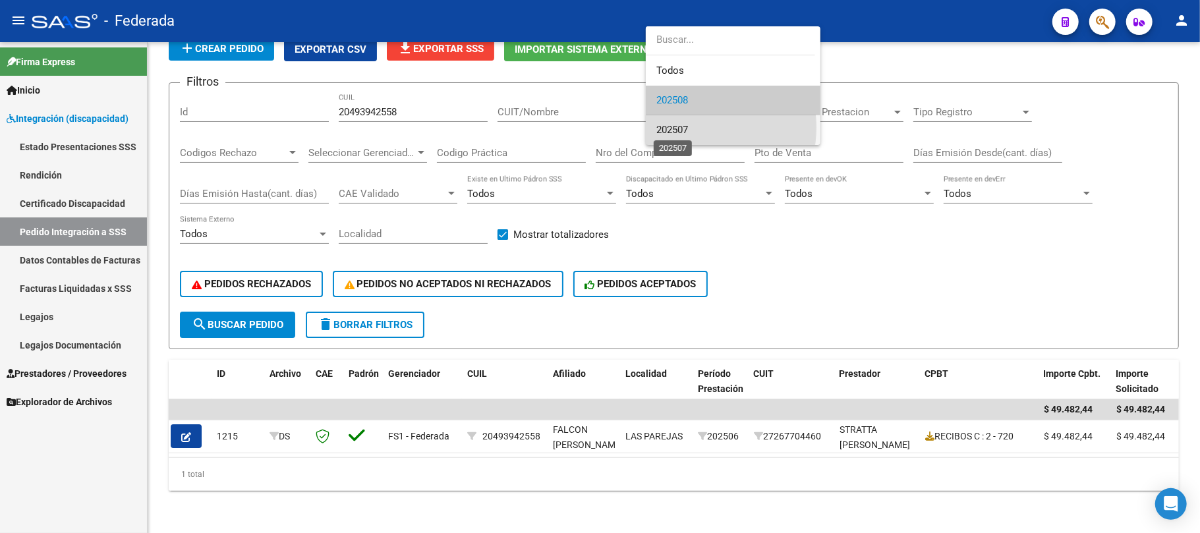
click at [677, 127] on span "202507" at bounding box center [672, 130] width 32 height 12
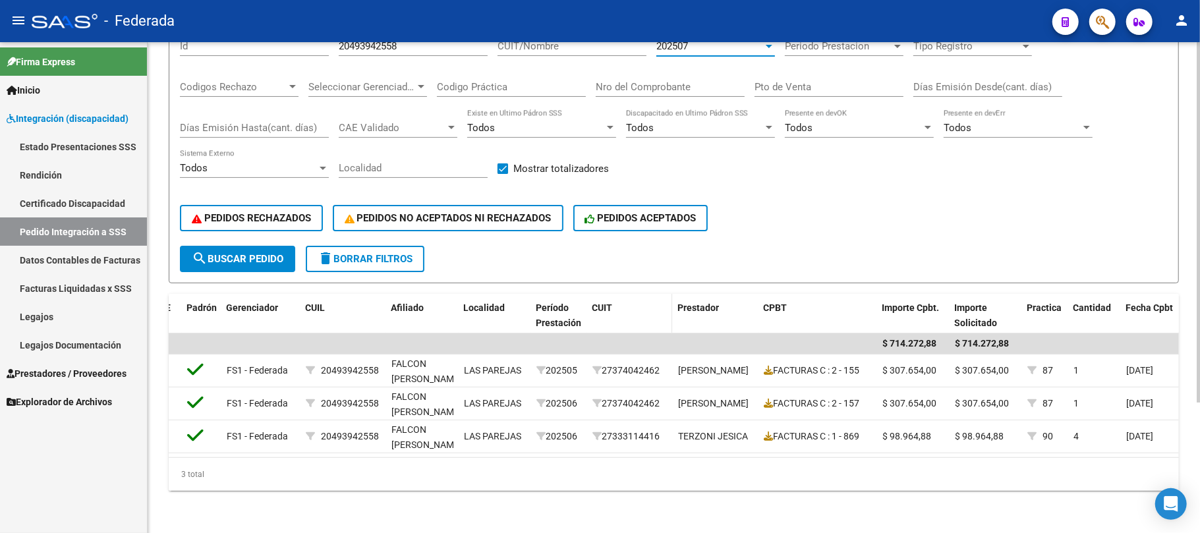
scroll to position [88, 0]
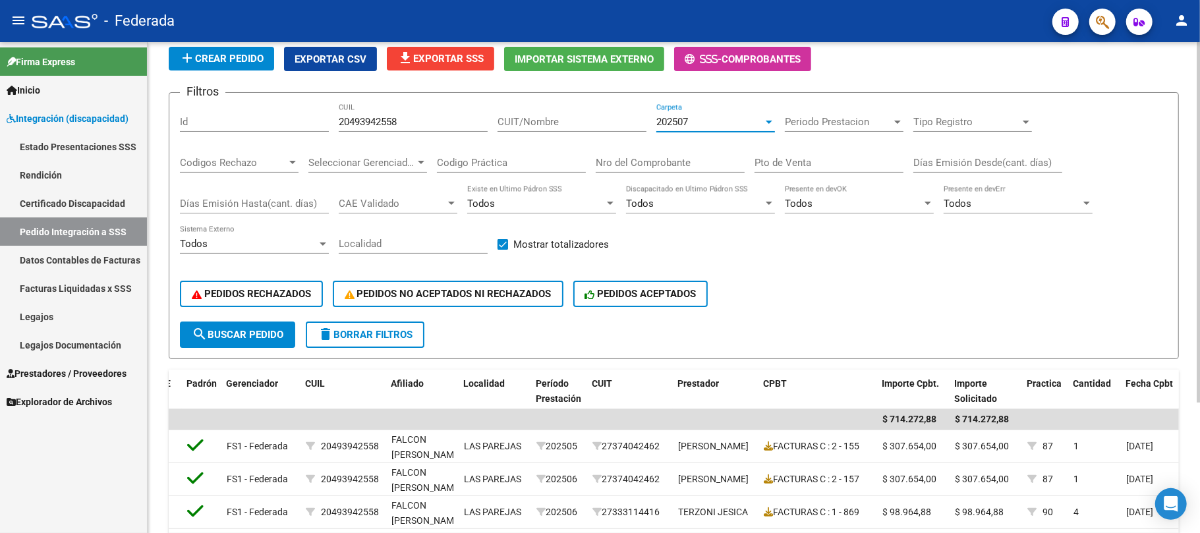
click at [667, 117] on span "202507" at bounding box center [672, 122] width 32 height 12
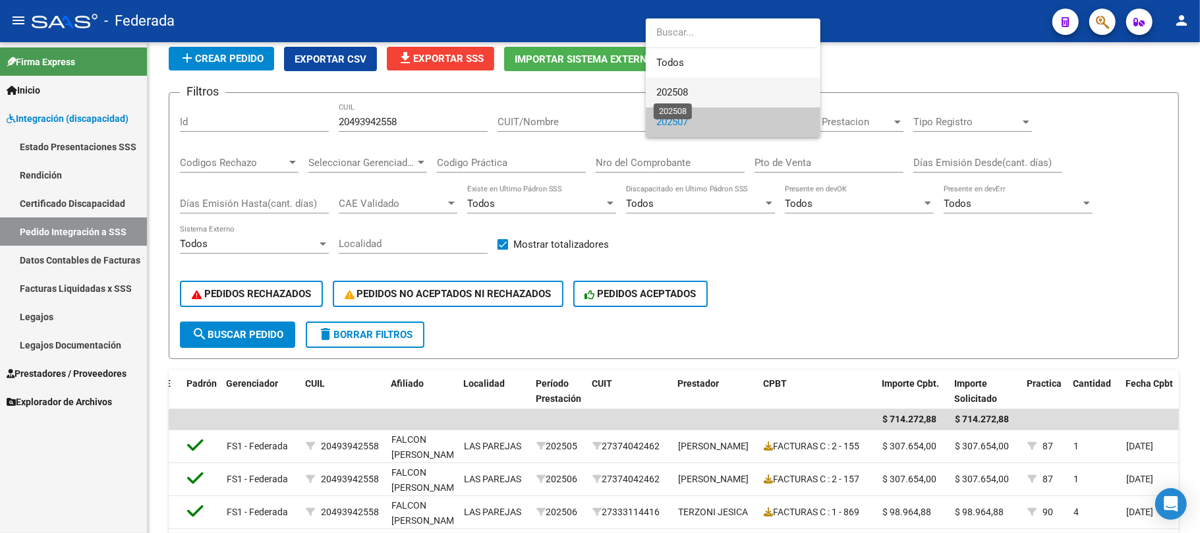
click at [671, 90] on span "202508" at bounding box center [672, 92] width 32 height 12
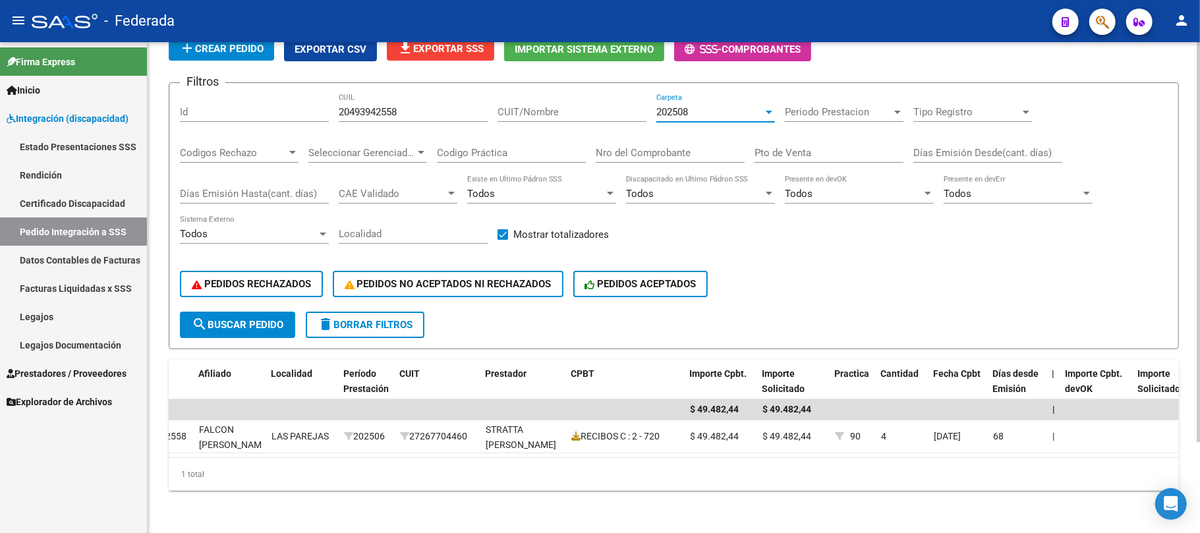
scroll to position [0, 359]
click at [712, 106] on div "202508" at bounding box center [709, 112] width 107 height 12
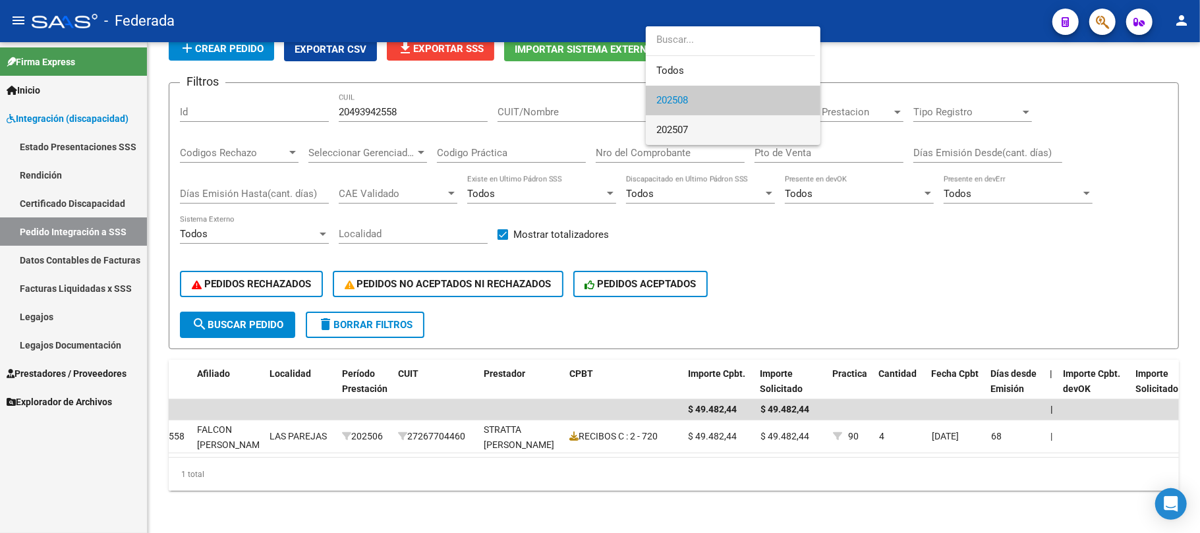
click at [702, 128] on span "202507" at bounding box center [733, 130] width 154 height 30
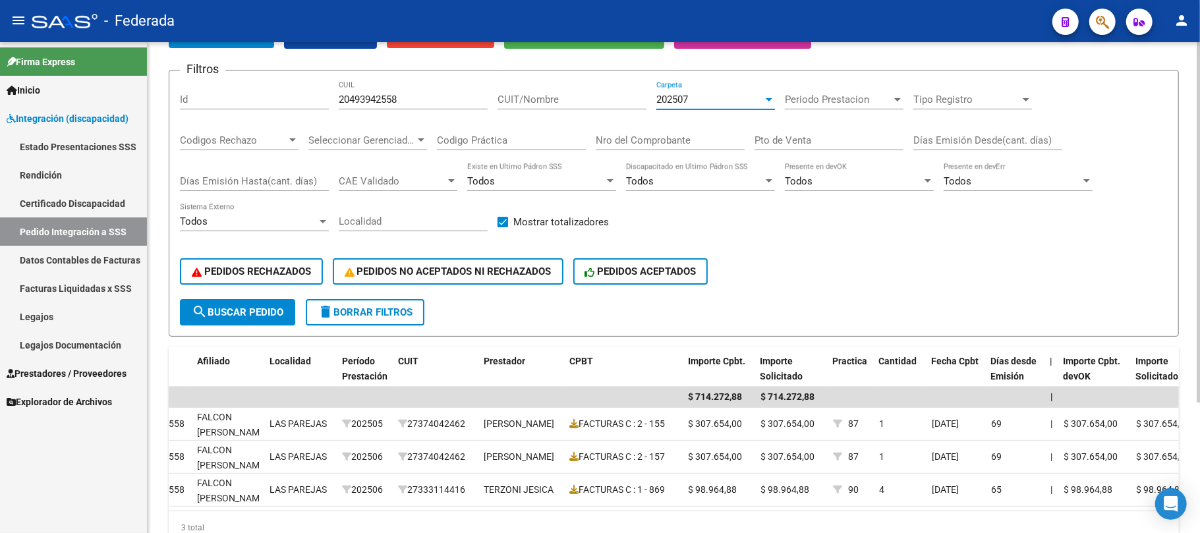
click at [275, 312] on span "search Buscar Pedido" at bounding box center [238, 312] width 92 height 12
click at [705, 100] on div "202507" at bounding box center [709, 100] width 107 height 12
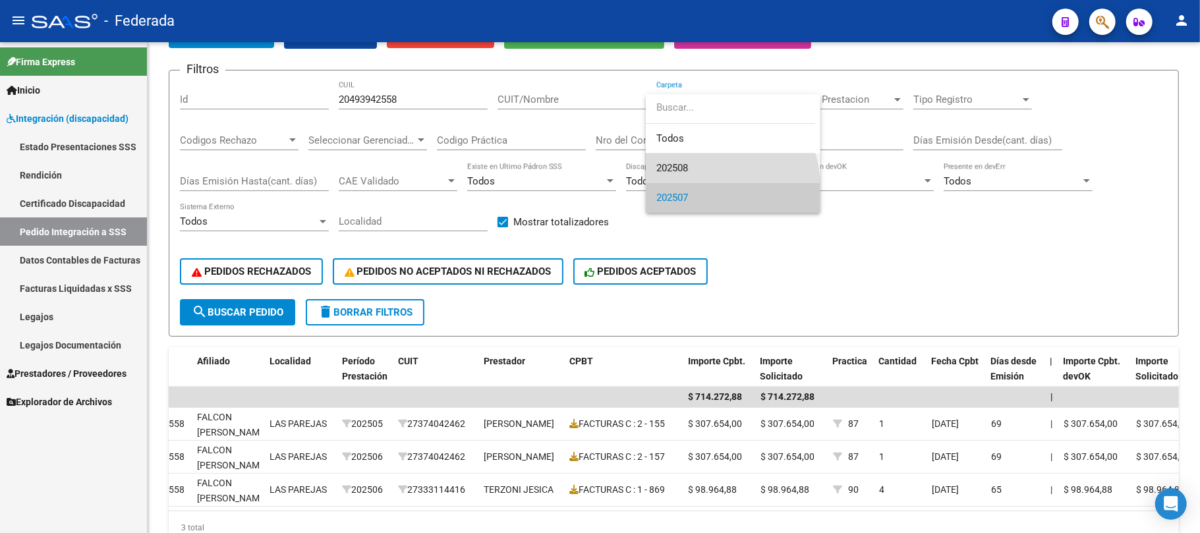
click at [689, 175] on span "202508" at bounding box center [733, 169] width 154 height 30
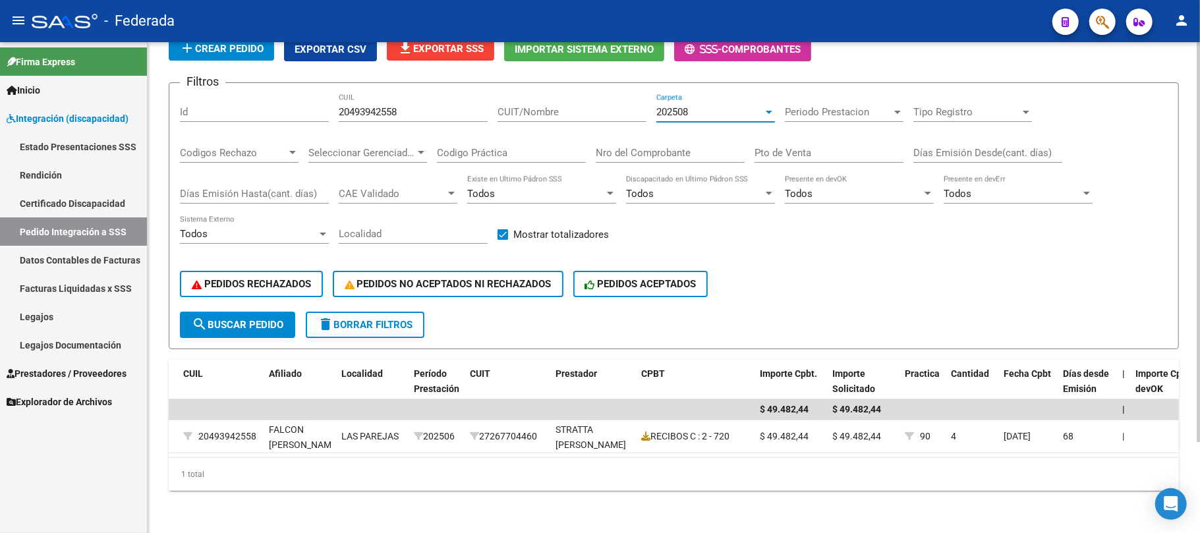
scroll to position [0, 0]
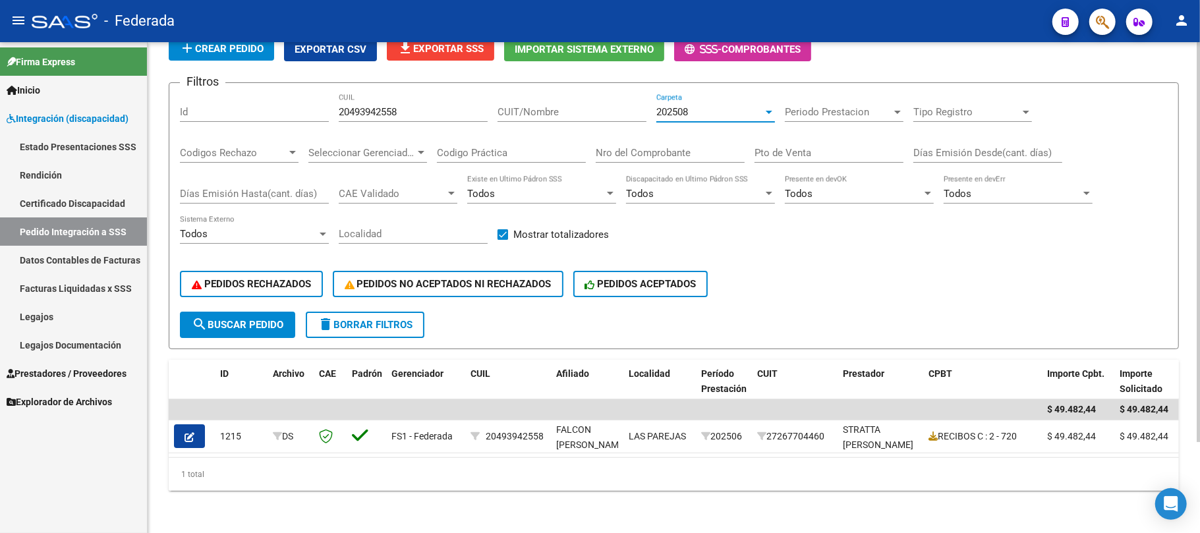
click at [278, 319] on span "search Buscar Pedido" at bounding box center [238, 325] width 92 height 12
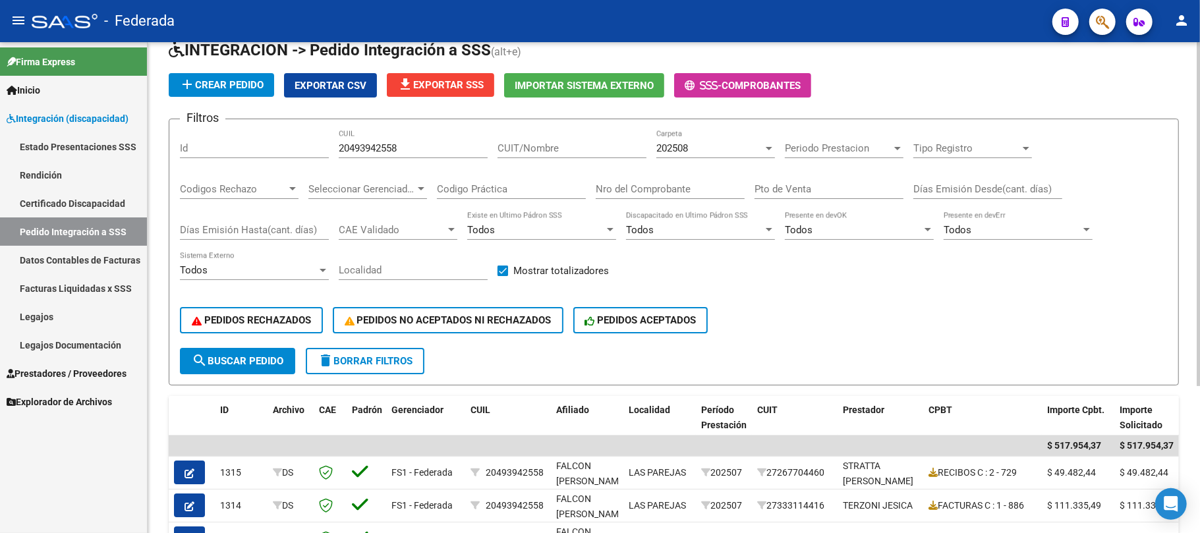
scroll to position [34, 0]
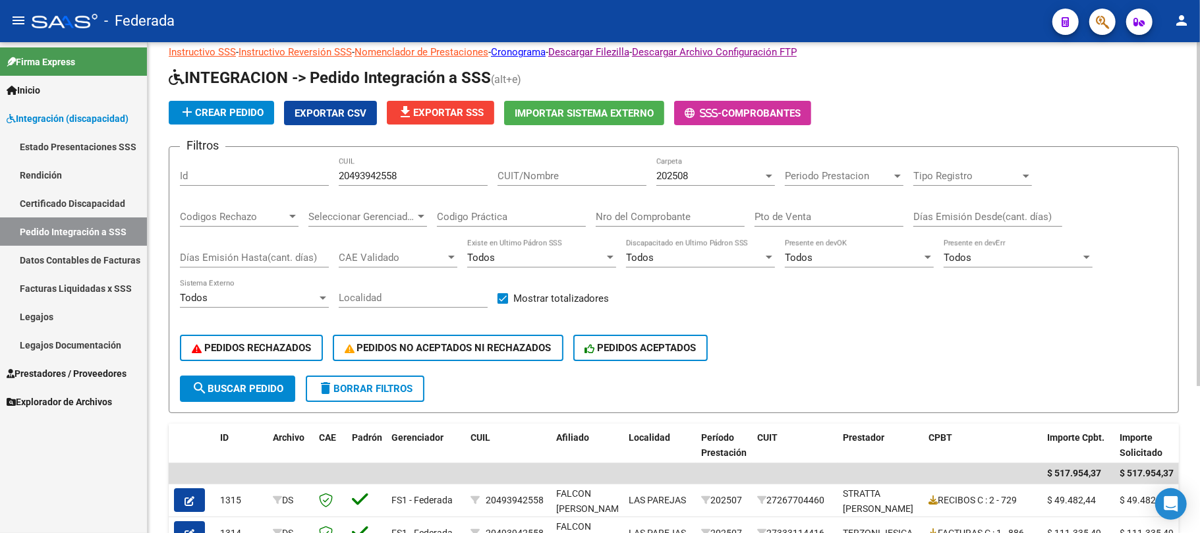
click at [358, 183] on div "20493942558 CUIL" at bounding box center [413, 171] width 149 height 28
click at [356, 180] on input "20493942558" at bounding box center [413, 176] width 149 height 12
click at [270, 393] on span "search Buscar Pedido" at bounding box center [238, 389] width 92 height 12
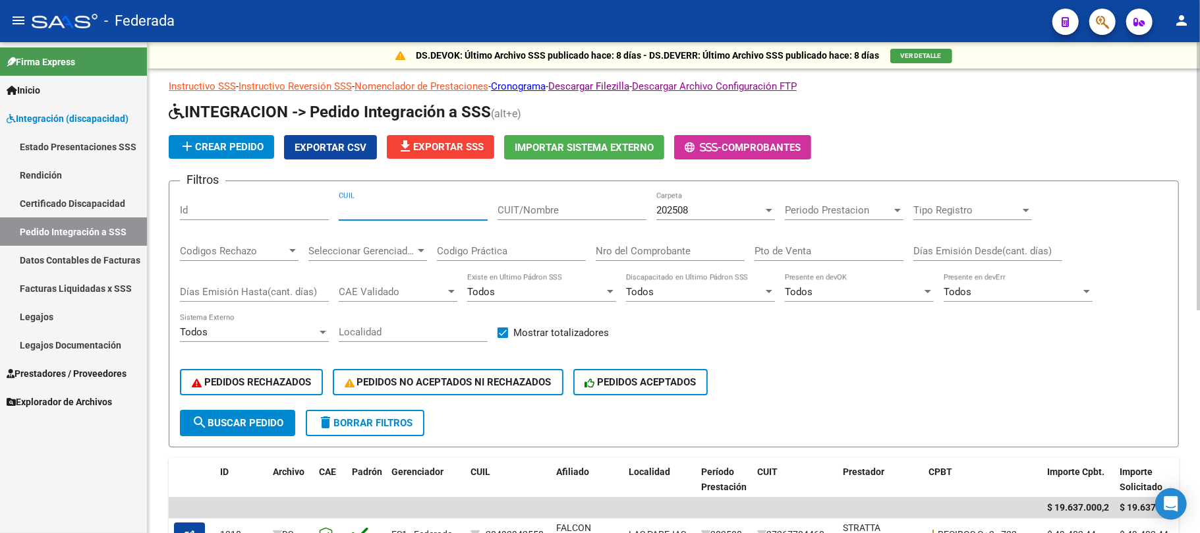
click at [412, 215] on input "CUIL" at bounding box center [413, 210] width 149 height 12
paste input "20412060661"
type input "20412060661"
click at [268, 431] on button "search Buscar Pedido" at bounding box center [237, 423] width 115 height 26
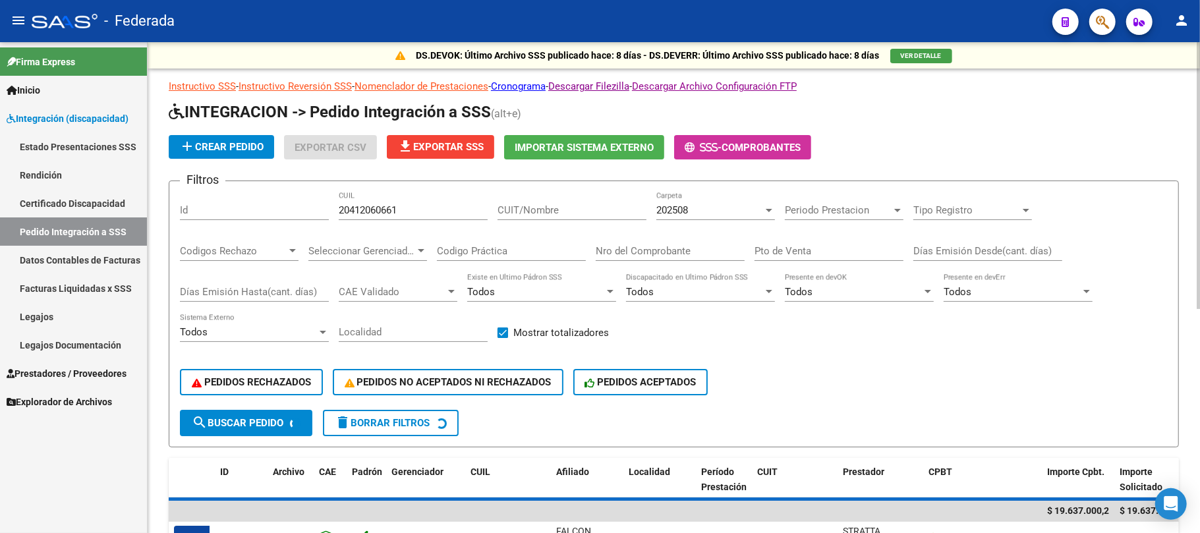
scroll to position [72, 0]
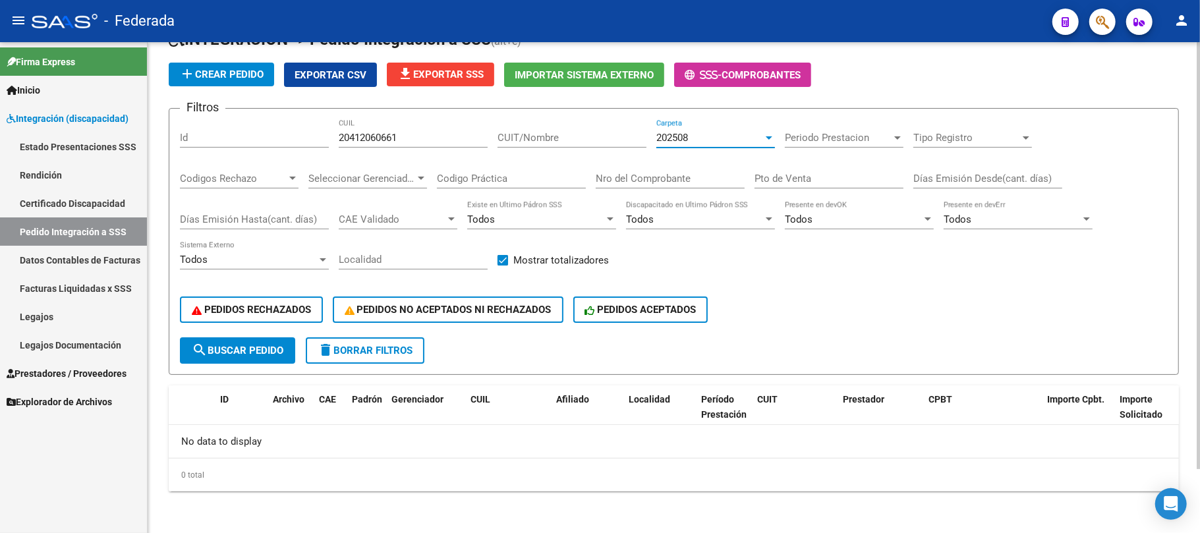
click at [688, 138] on span "202508" at bounding box center [672, 138] width 32 height 12
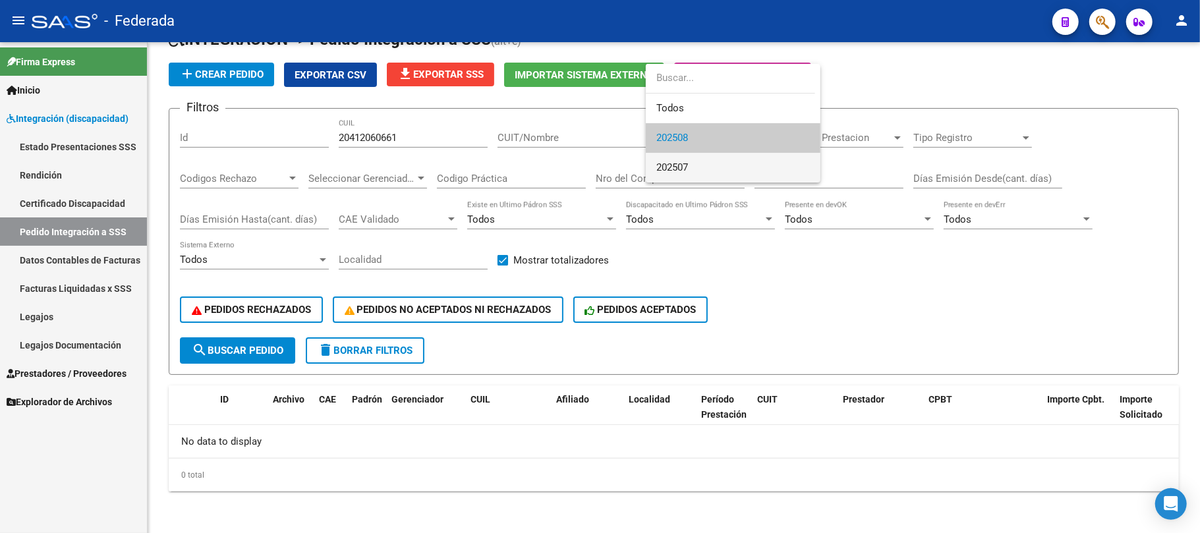
click at [675, 161] on span "202507" at bounding box center [672, 167] width 32 height 12
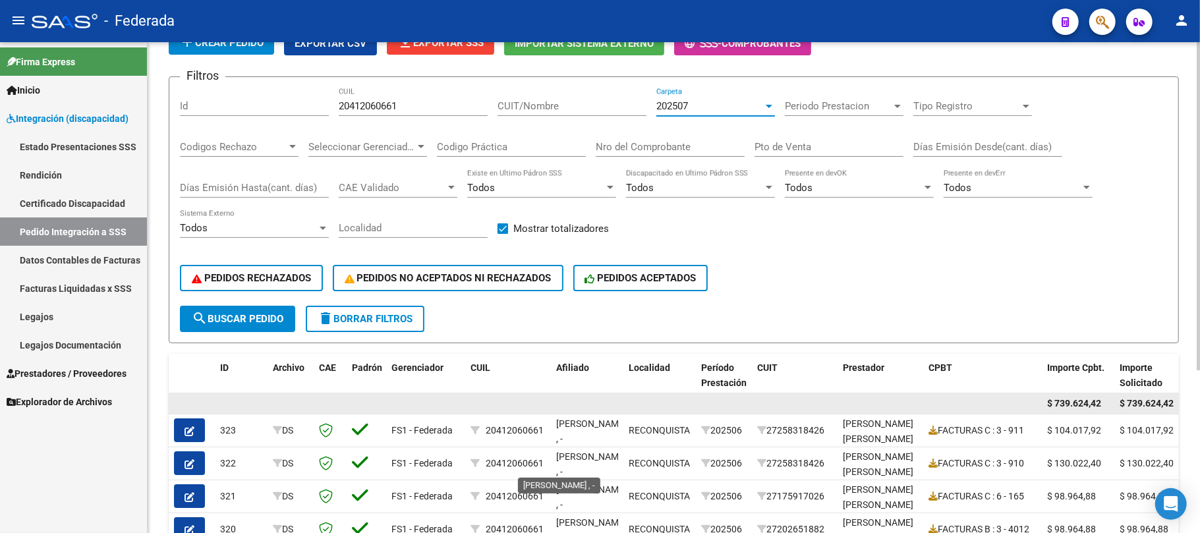
scroll to position [67, 0]
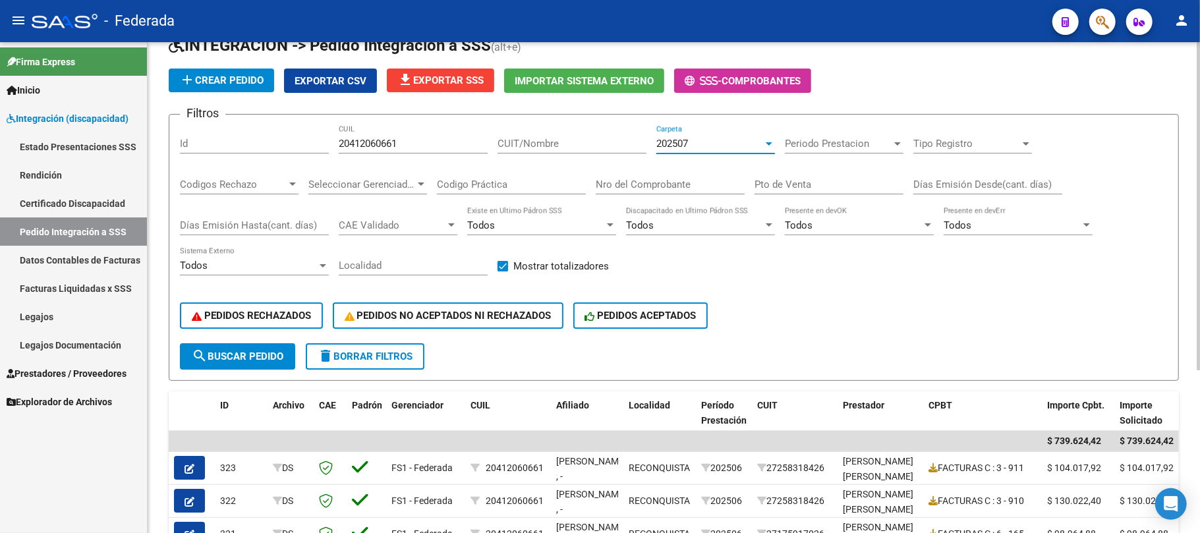
click at [668, 138] on span "202507" at bounding box center [672, 144] width 32 height 12
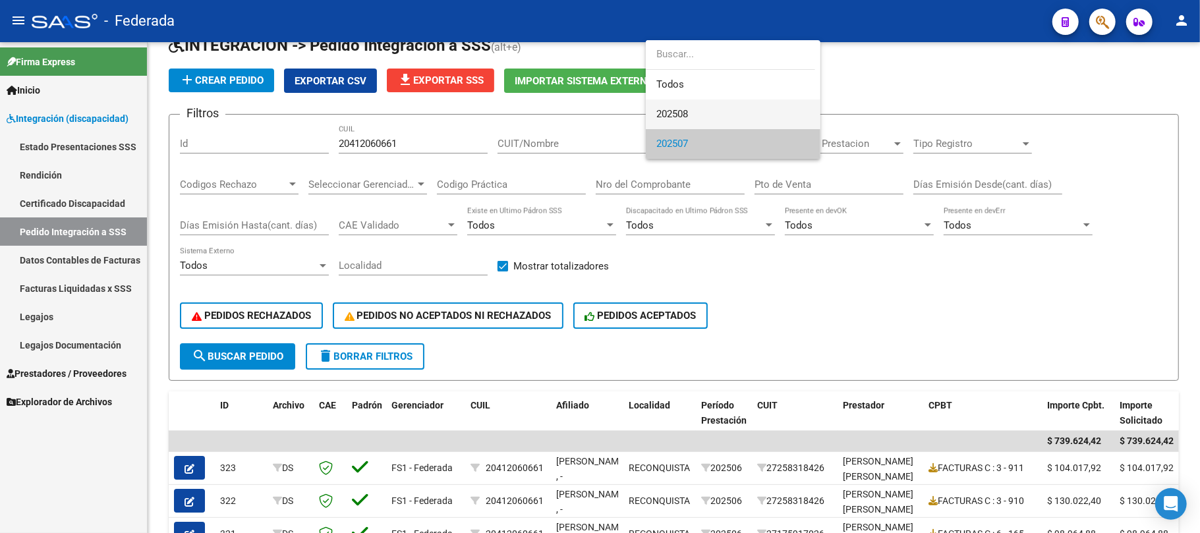
click at [677, 115] on span "202508" at bounding box center [672, 114] width 32 height 12
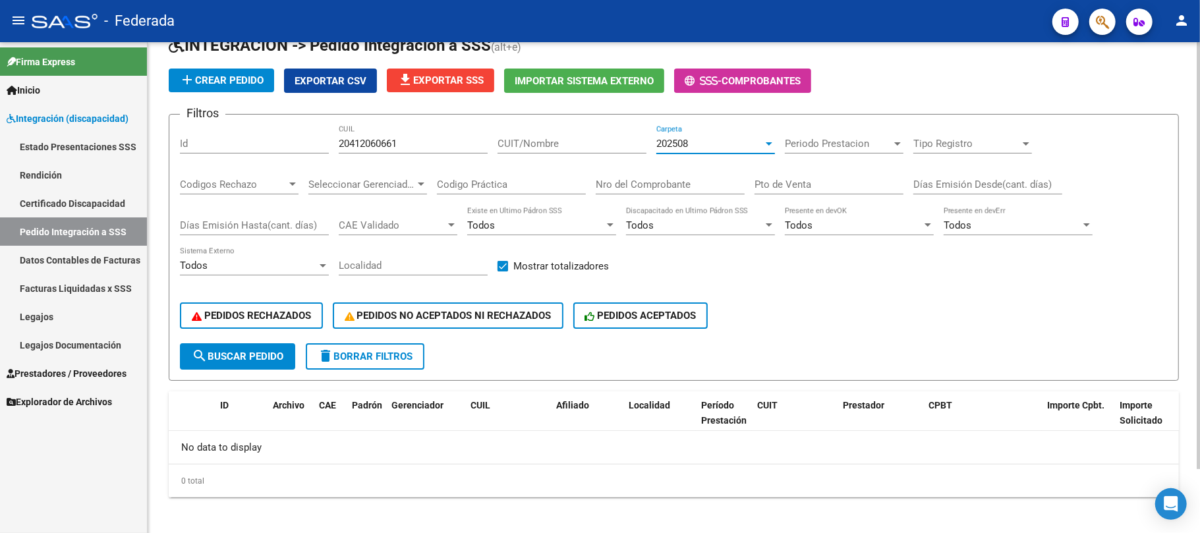
click at [698, 146] on div "202508" at bounding box center [709, 144] width 107 height 12
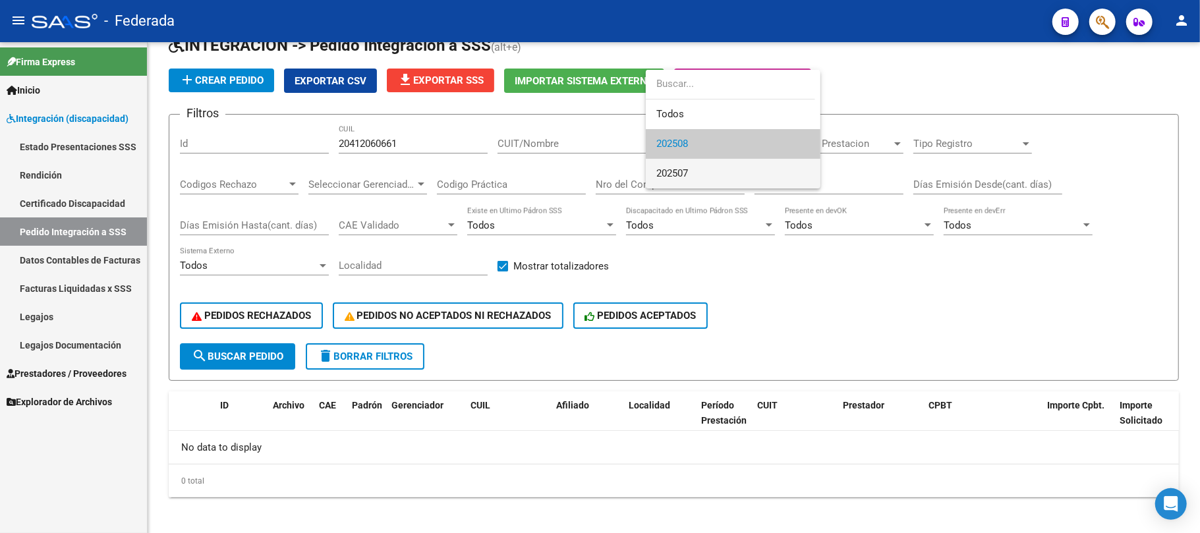
click at [691, 175] on span "202507" at bounding box center [733, 174] width 154 height 30
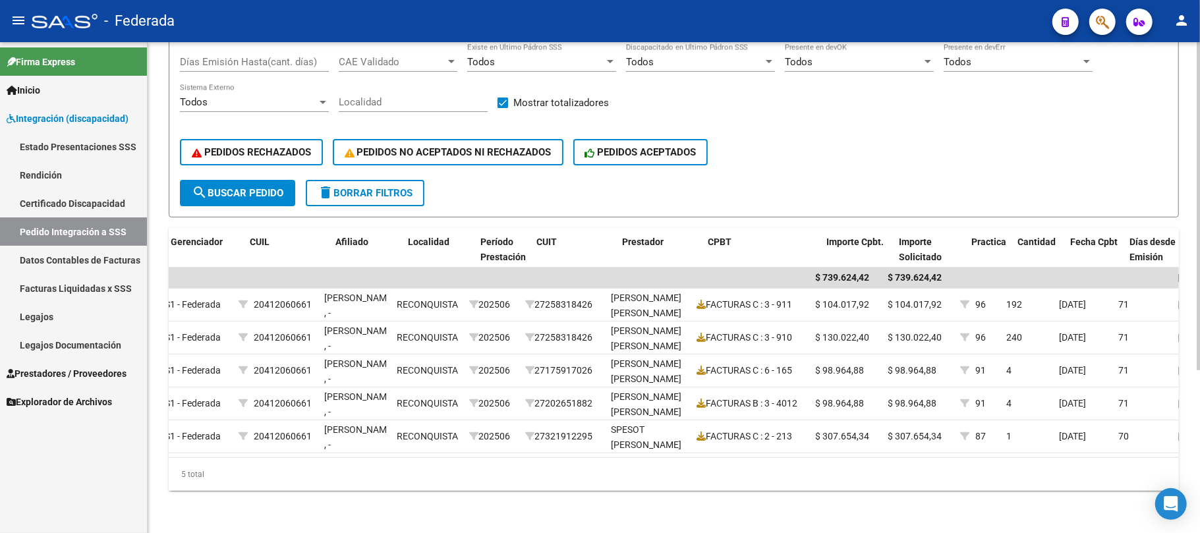
scroll to position [0, 0]
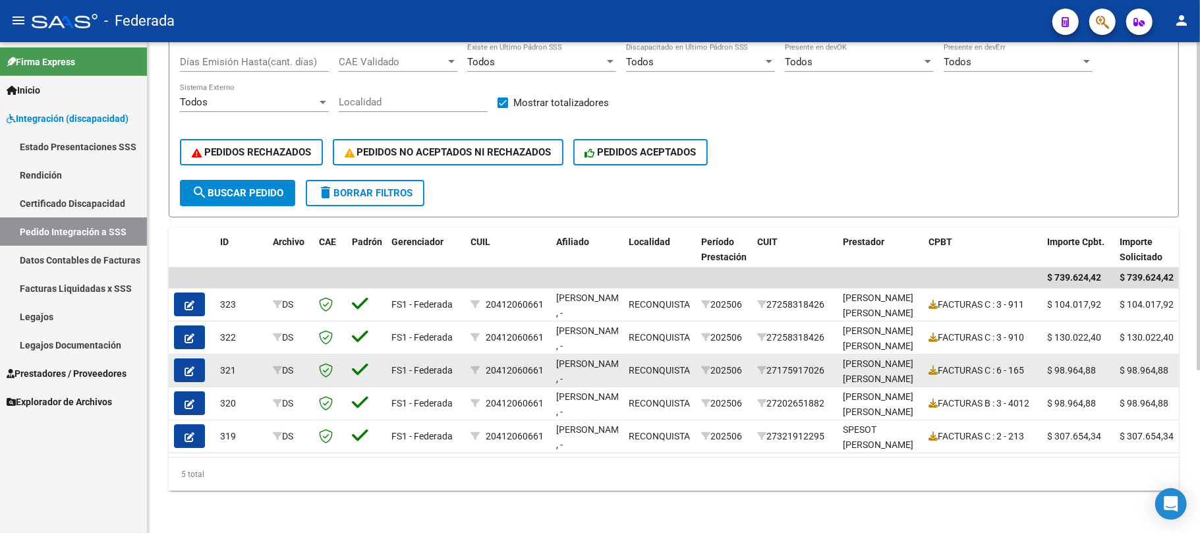
click at [504, 364] on div "20412060661" at bounding box center [515, 370] width 58 height 15
click at [507, 363] on div "20412060661" at bounding box center [515, 370] width 58 height 15
copy div "20412060661"
click at [581, 358] on span "RAMIREZ, ALEXIS GABRIEL , -" at bounding box center [591, 371] width 71 height 26
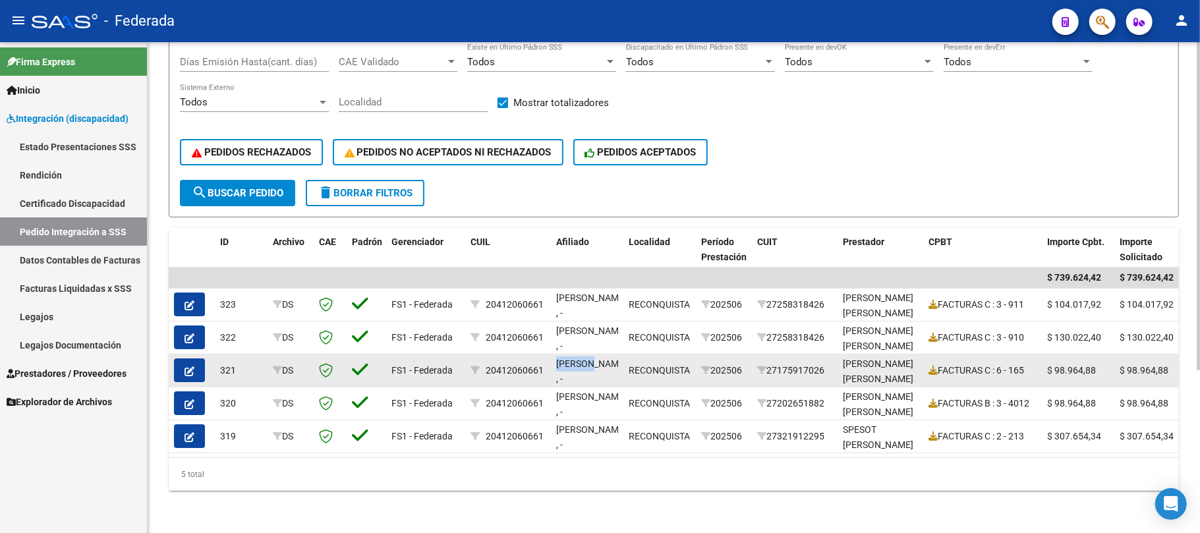
click at [581, 358] on span "RAMIREZ, ALEXIS GABRIEL , -" at bounding box center [591, 371] width 71 height 26
copy span "RAMIREZ"
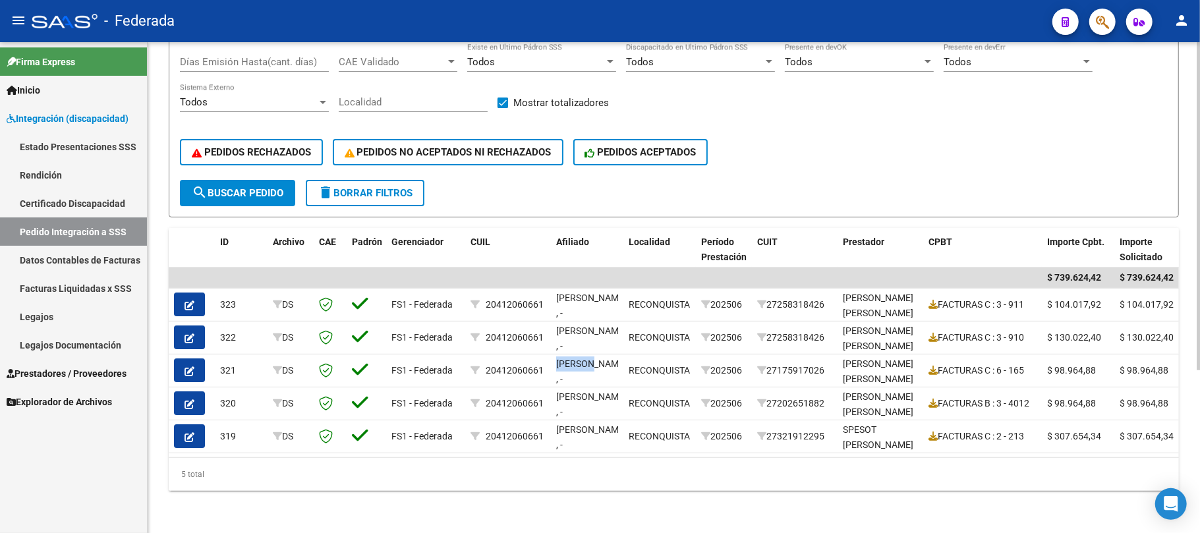
scroll to position [154, 0]
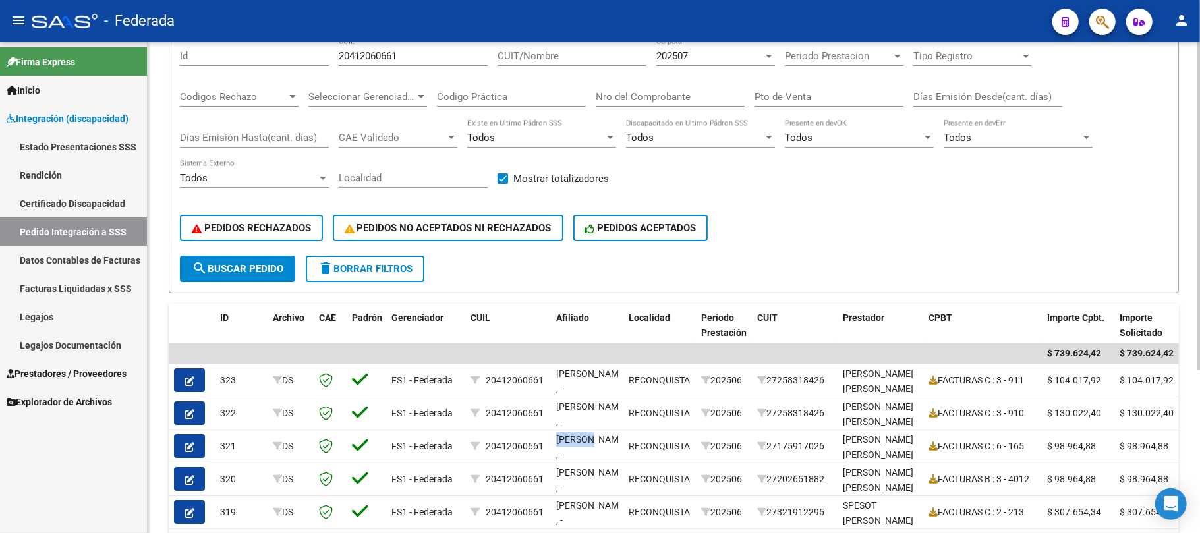
click at [259, 263] on span "search Buscar Pedido" at bounding box center [238, 269] width 92 height 12
click at [685, 59] on span "202507" at bounding box center [672, 56] width 32 height 12
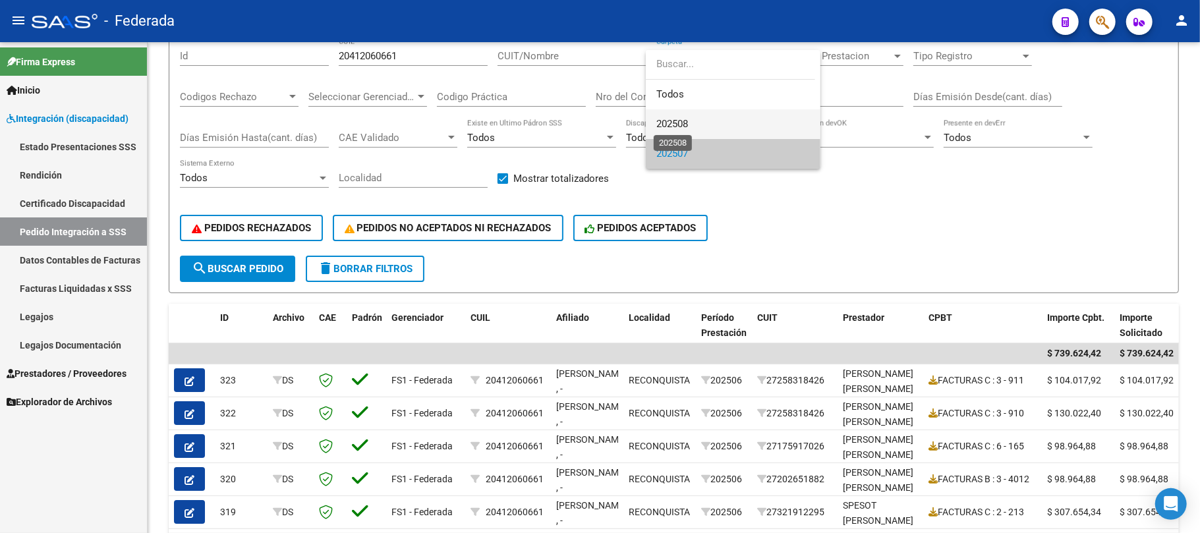
click at [670, 125] on span "202508" at bounding box center [672, 124] width 32 height 12
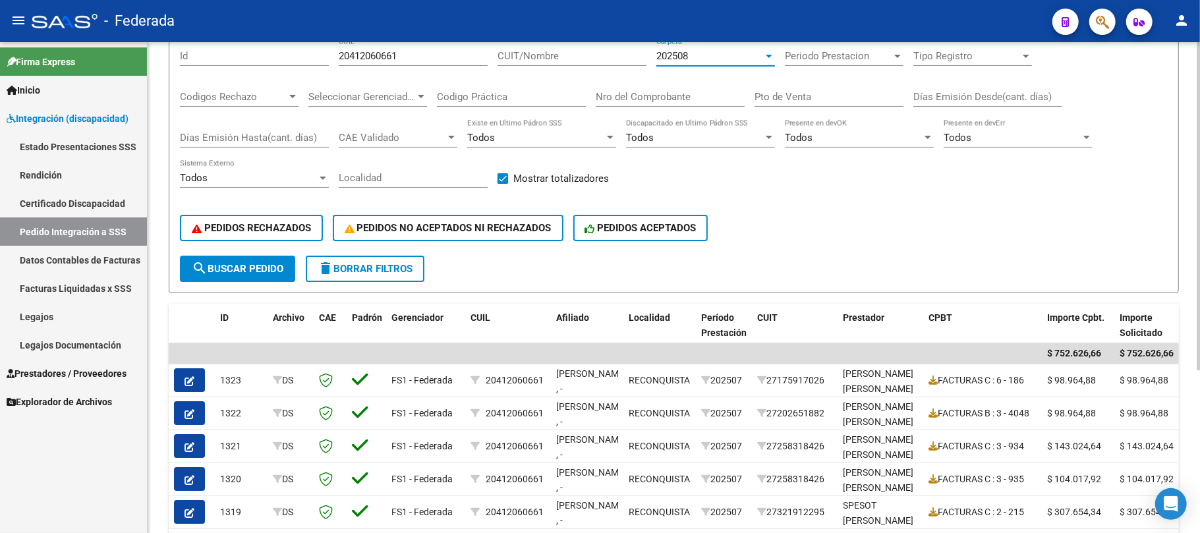
click at [286, 272] on button "search Buscar Pedido" at bounding box center [237, 269] width 115 height 26
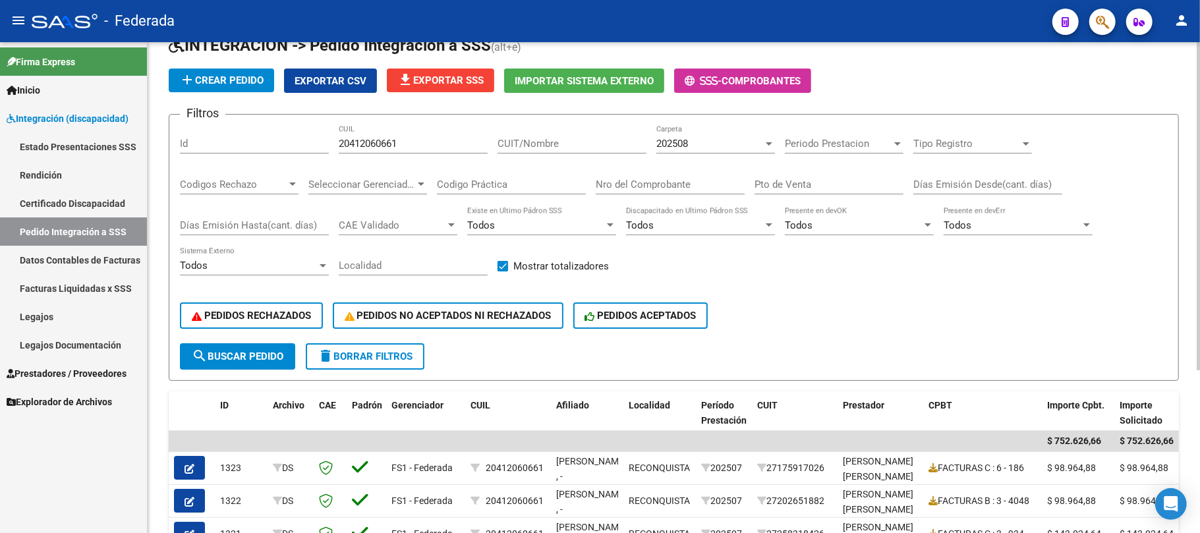
click at [273, 361] on span "search Buscar Pedido" at bounding box center [238, 357] width 92 height 12
click at [430, 140] on input "20412060661" at bounding box center [413, 144] width 149 height 12
click at [385, 150] on div "20412060661 CUIL" at bounding box center [413, 139] width 149 height 28
click at [384, 146] on input "20412060661" at bounding box center [413, 144] width 149 height 12
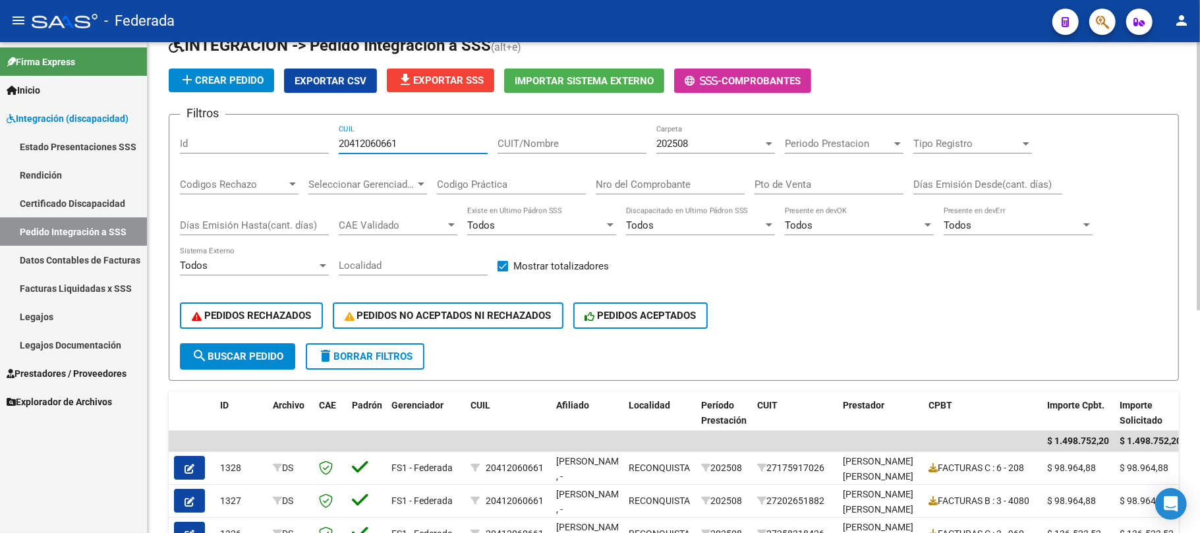
click at [384, 146] on input "20412060661" at bounding box center [413, 144] width 149 height 12
click at [261, 351] on span "search Buscar Pedido" at bounding box center [238, 357] width 92 height 12
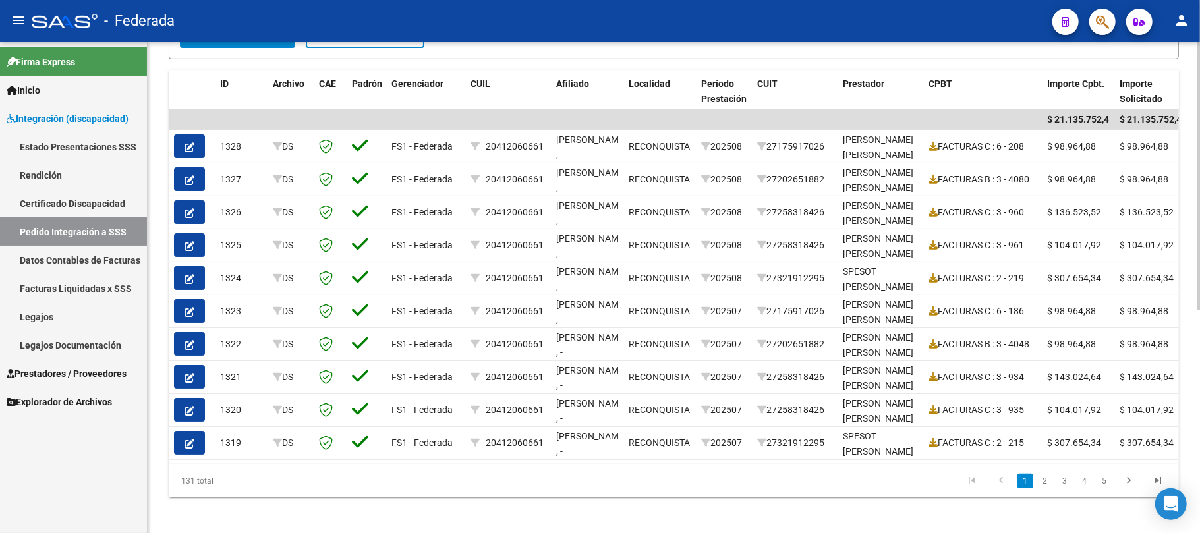
scroll to position [407, 0]
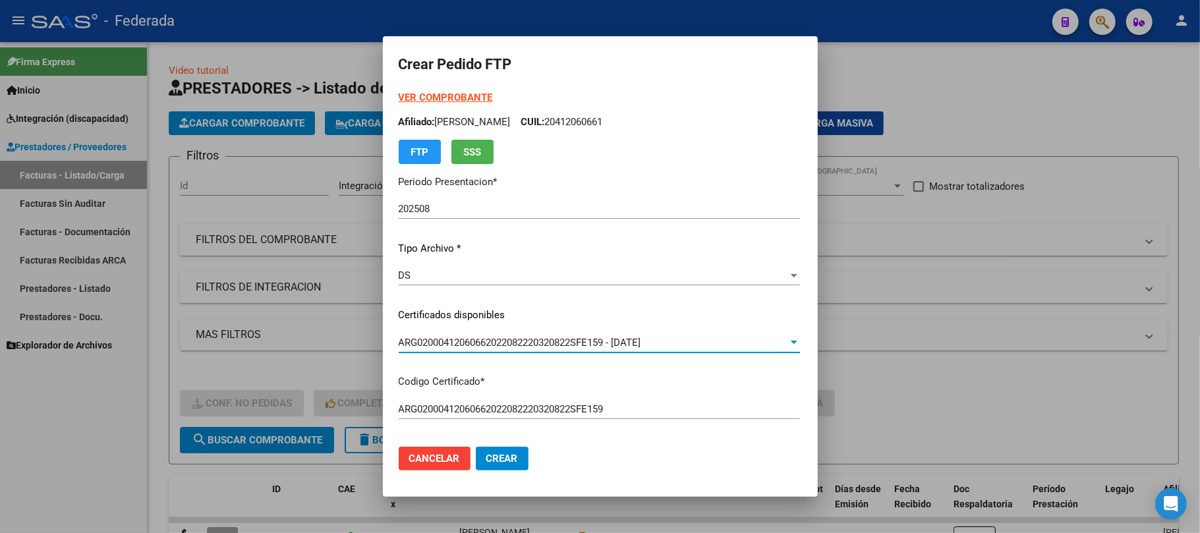
scroll to position [439, 0]
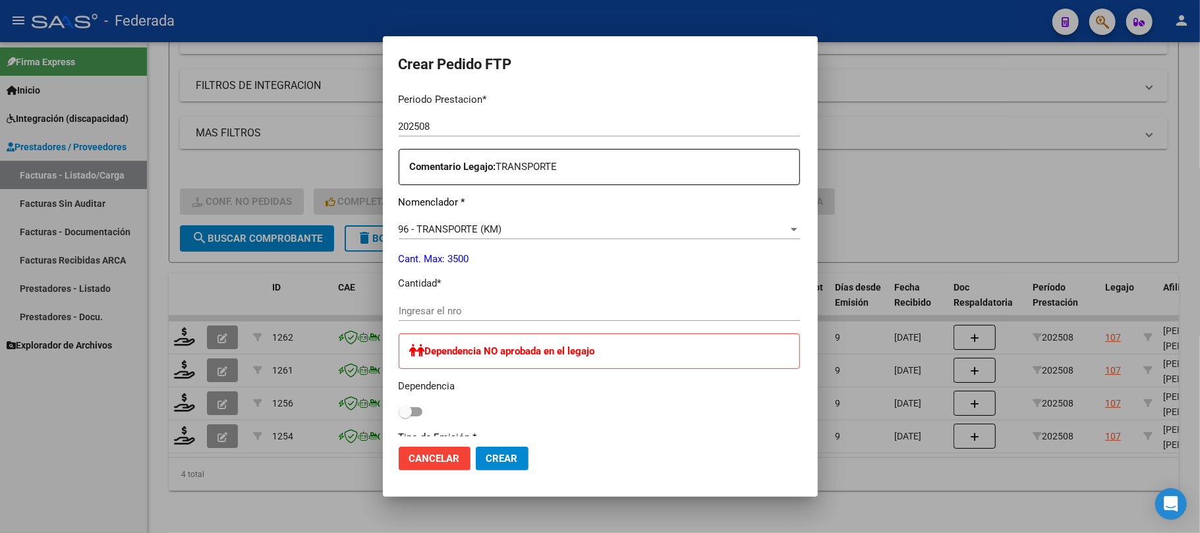
click at [412, 302] on div "Ingresar el nro" at bounding box center [599, 311] width 401 height 20
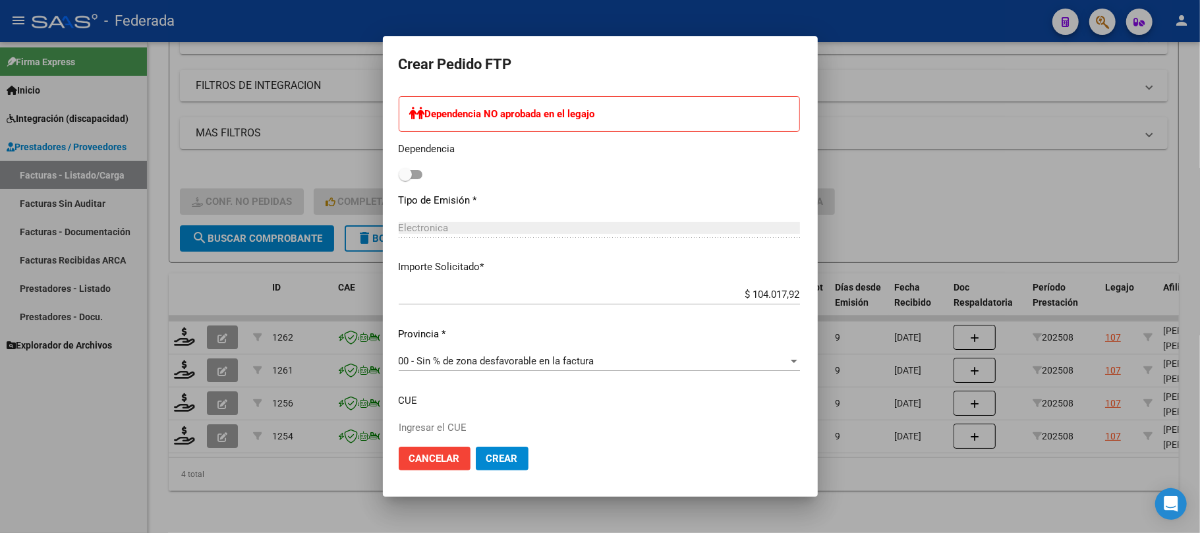
scroll to position [756, 0]
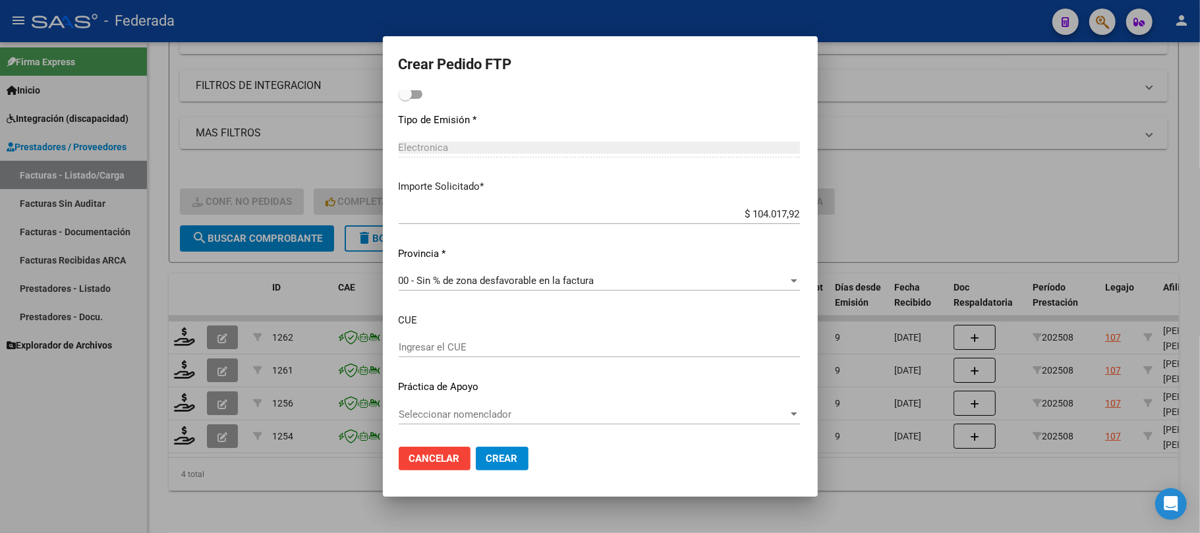
type input "192"
click at [476, 449] on button "Crear" at bounding box center [502, 459] width 53 height 24
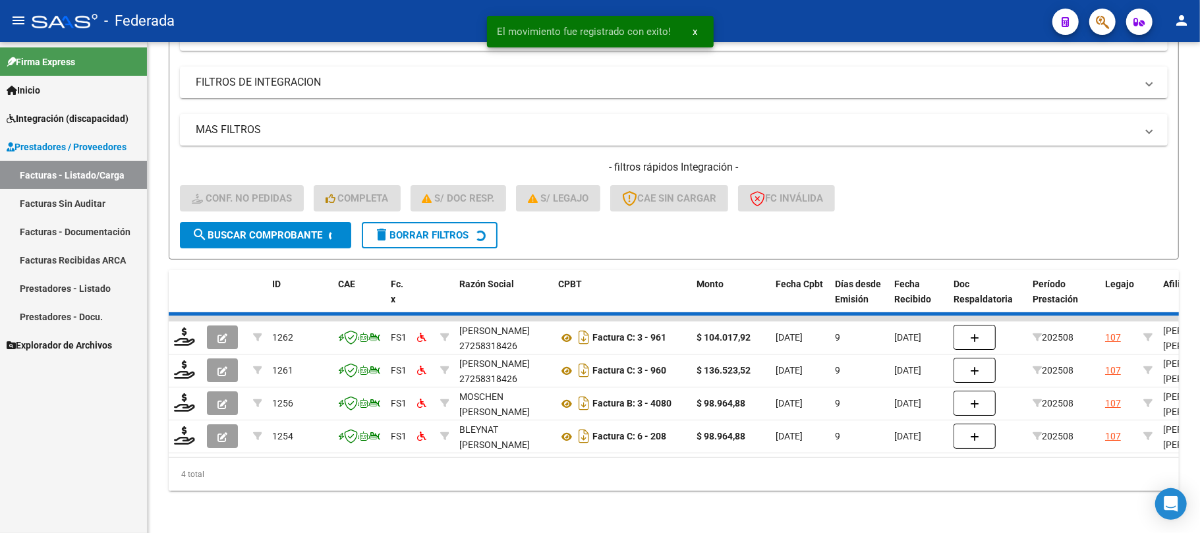
scroll to position [181, 0]
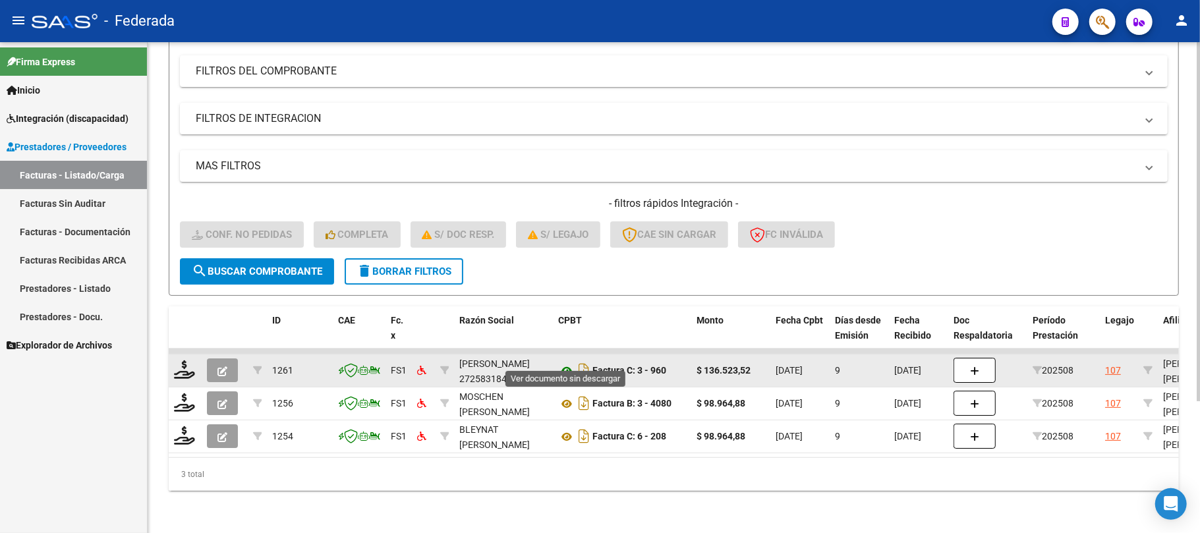
click at [567, 363] on icon at bounding box center [566, 371] width 17 height 16
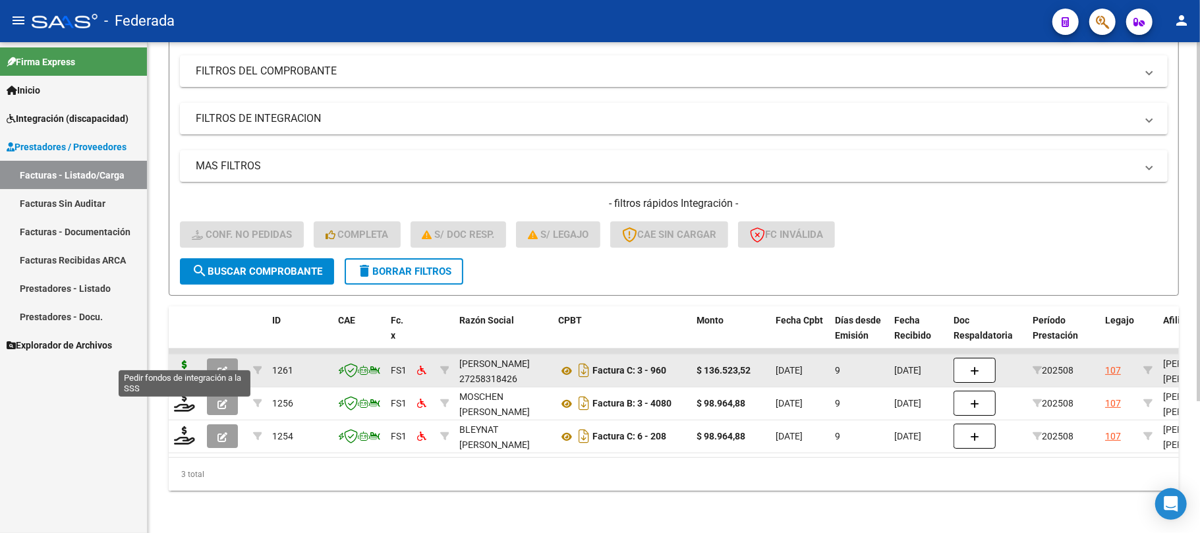
click at [185, 360] on icon at bounding box center [184, 369] width 21 height 18
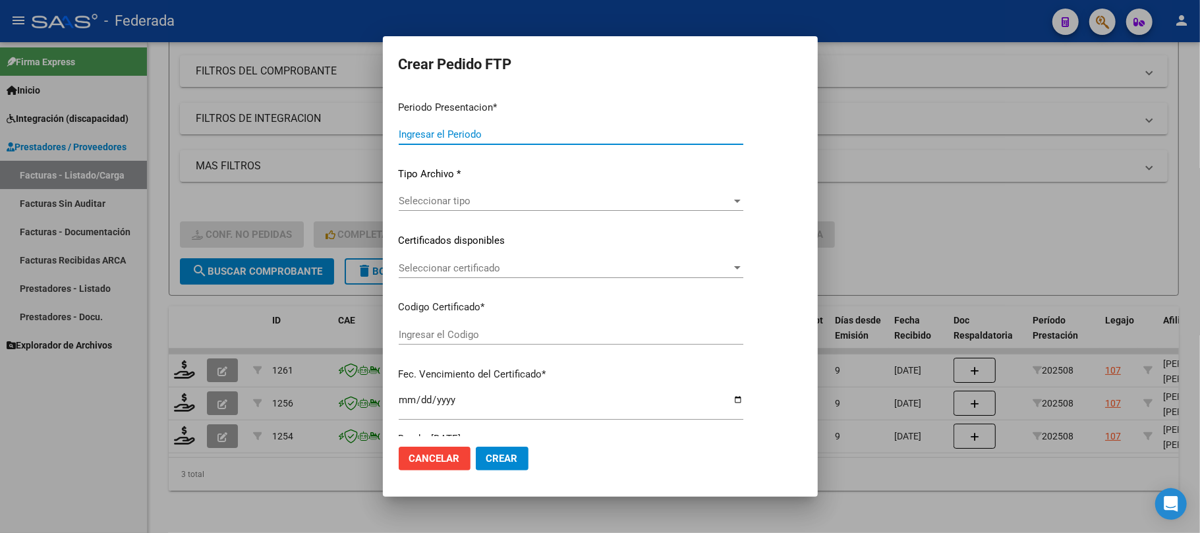
type input "202508"
type input "$ 136.523,52"
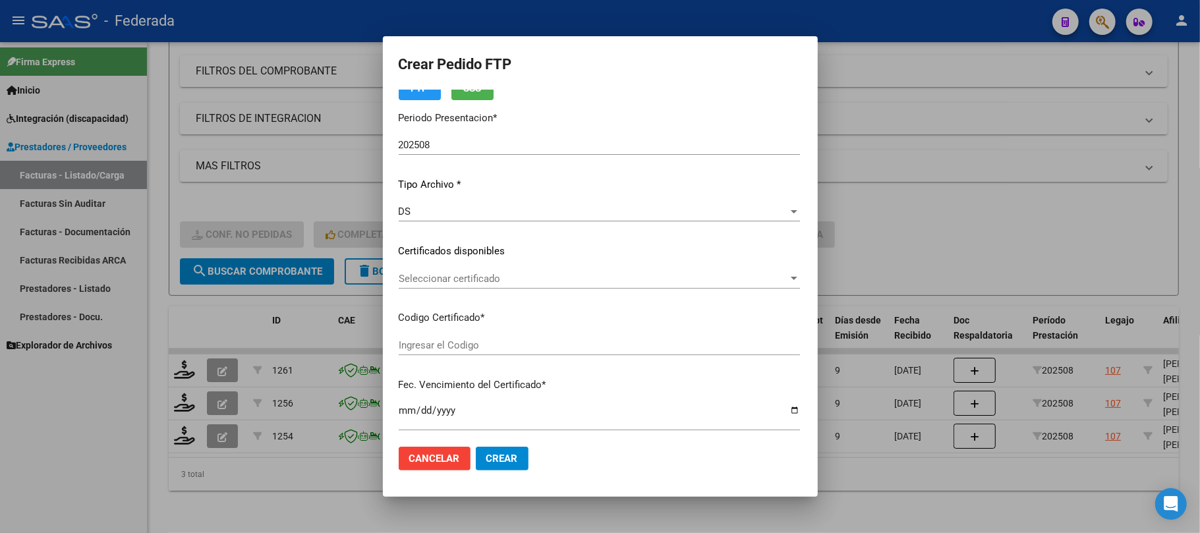
scroll to position [88, 0]
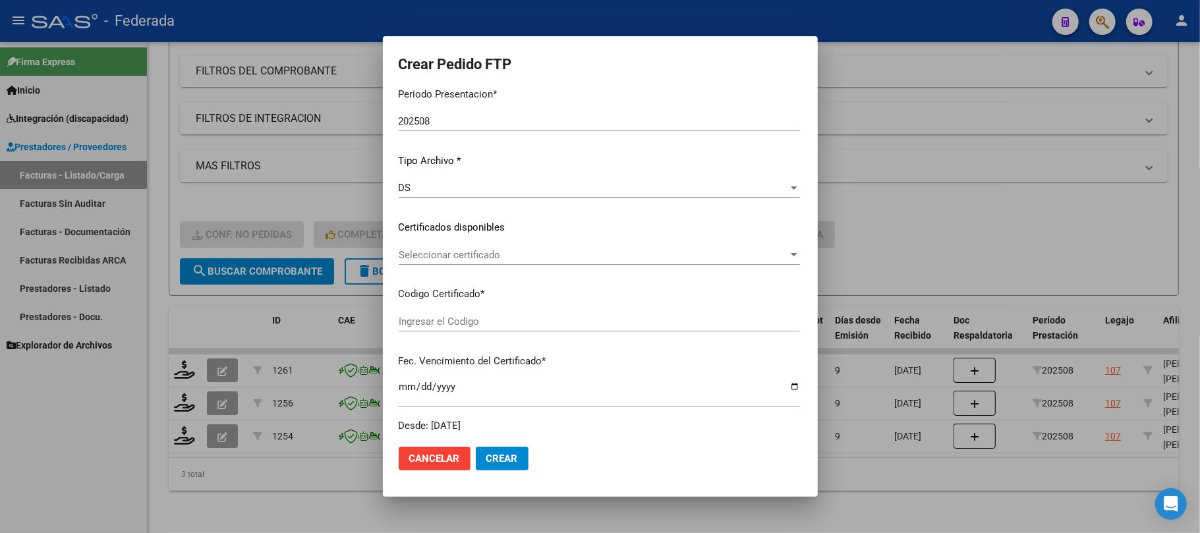
type input "ARG02000412060662022082220320822SFE159"
type input "2032-08-22"
click at [439, 251] on span "Seleccionar certificado" at bounding box center [593, 255] width 389 height 12
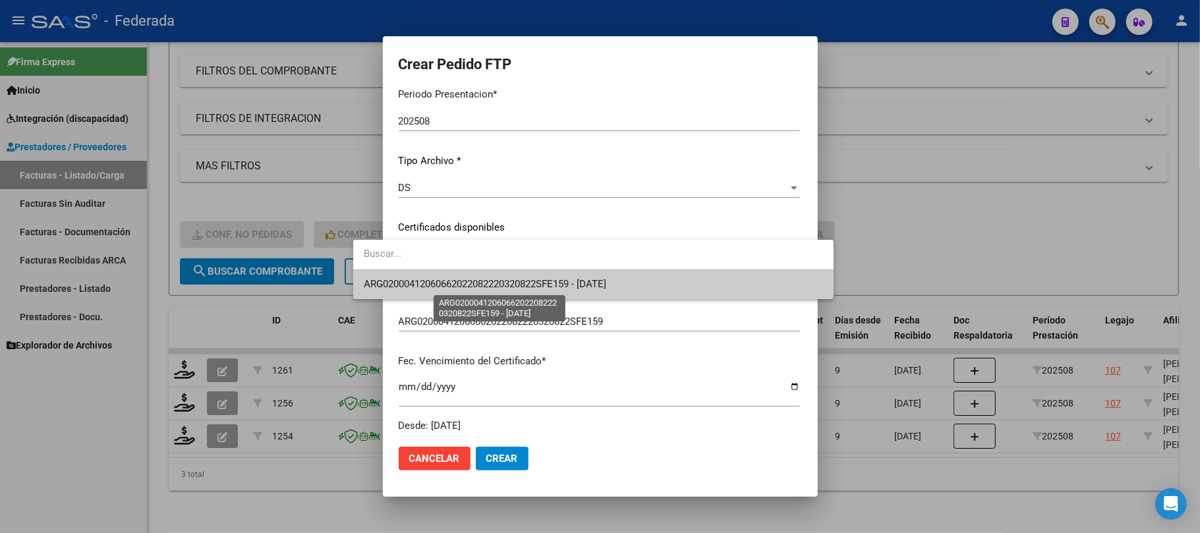
click at [445, 283] on span "ARG02000412060662022082220320822SFE159 - 2032-08-22" at bounding box center [485, 284] width 242 height 12
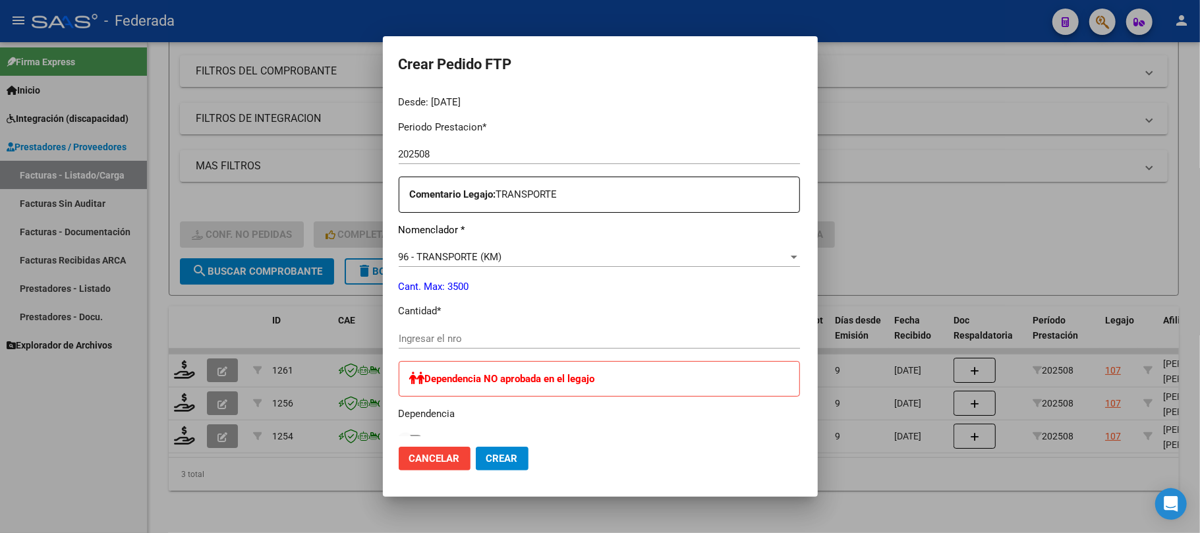
scroll to position [439, 0]
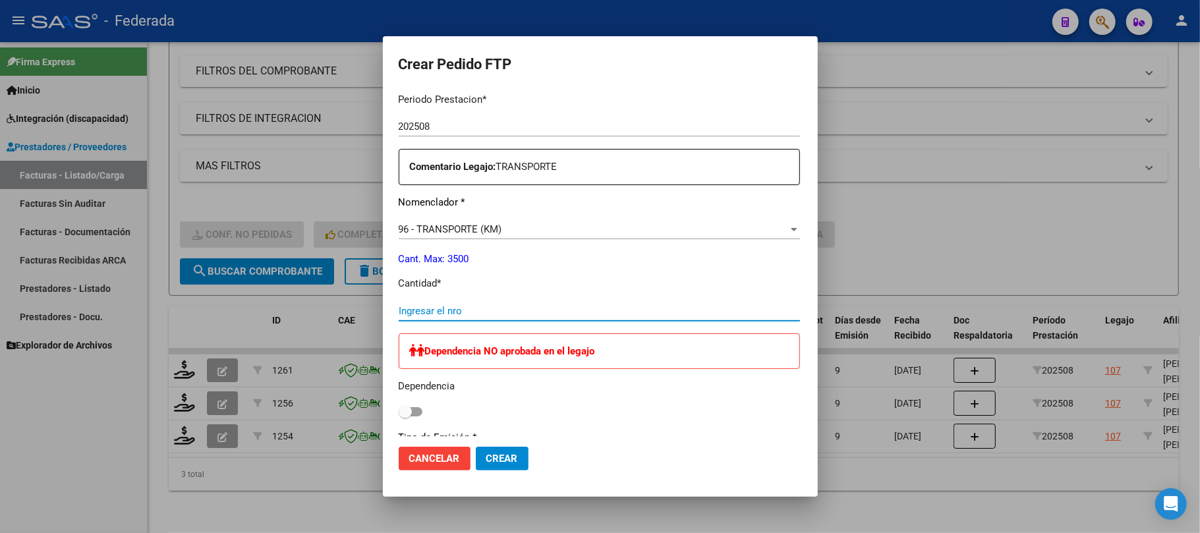
click at [446, 306] on input "Ingresar el nro" at bounding box center [599, 311] width 401 height 12
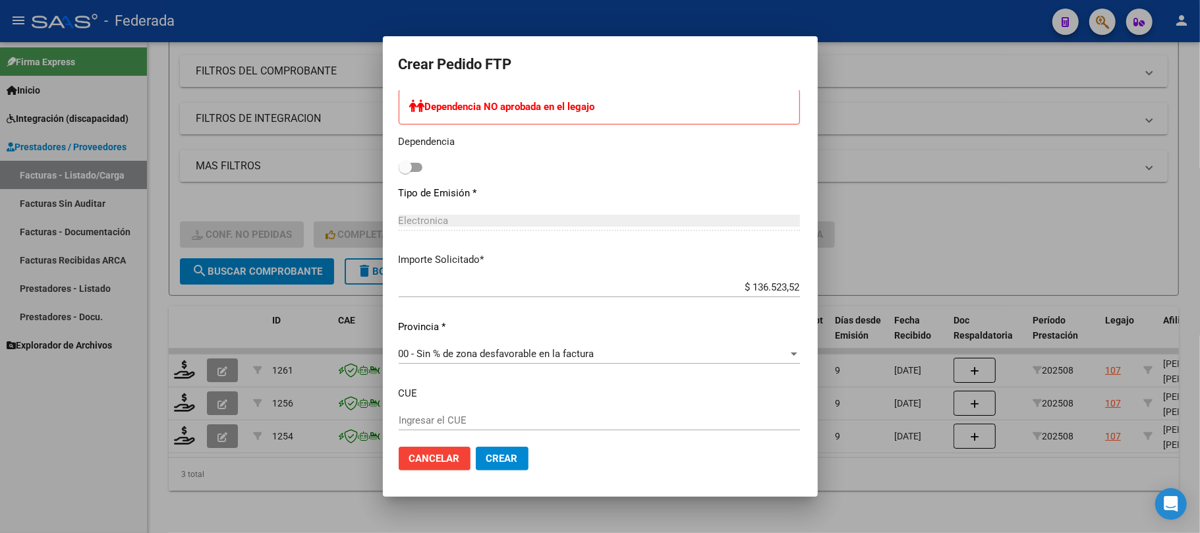
scroll to position [756, 0]
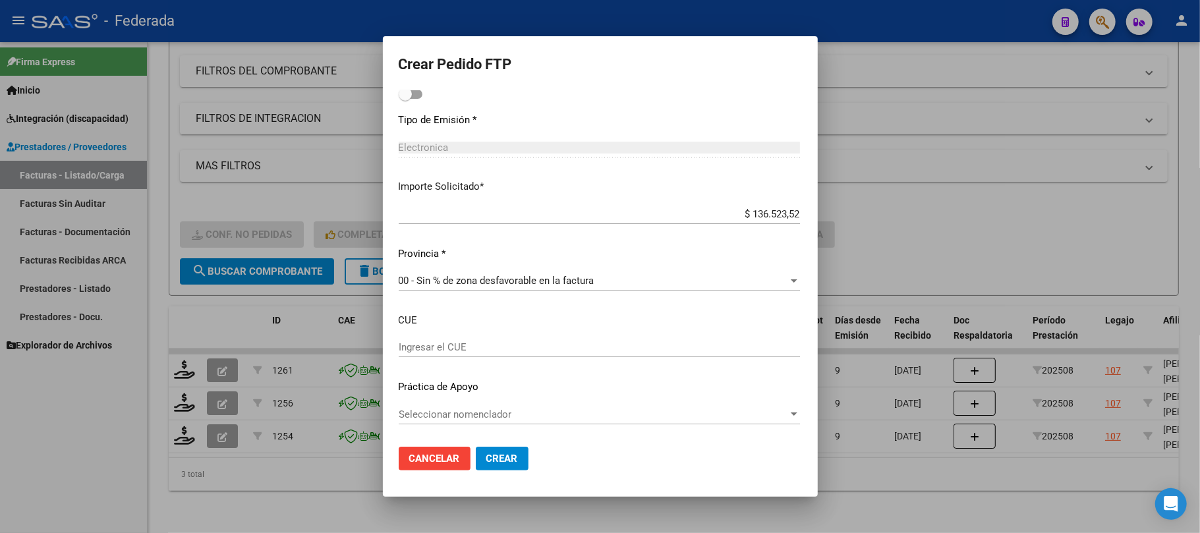
type input "252"
click at [476, 451] on button "Crear" at bounding box center [502, 459] width 53 height 24
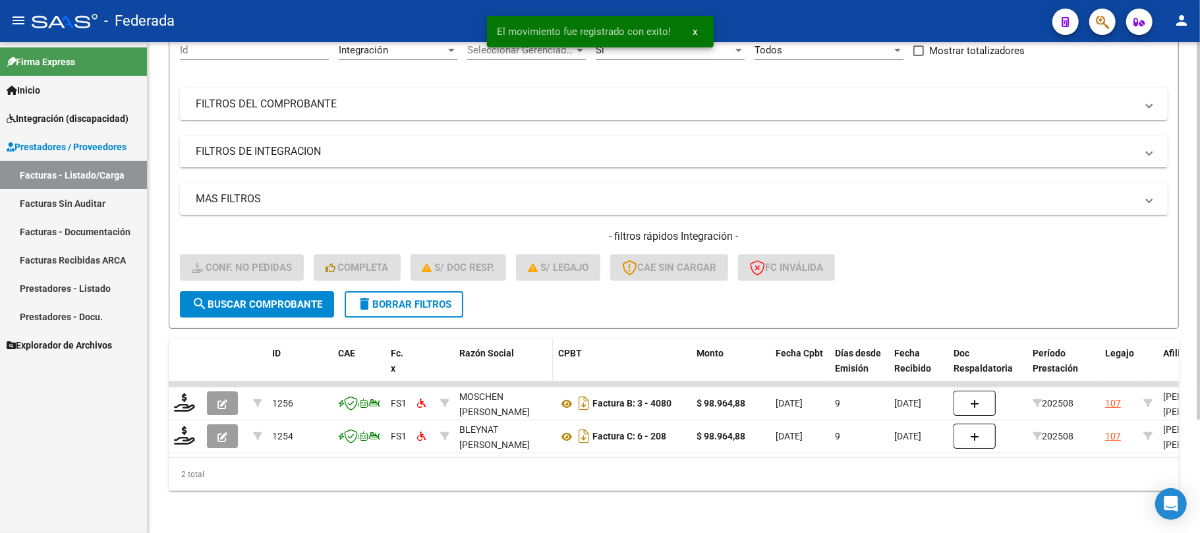
scroll to position [148, 0]
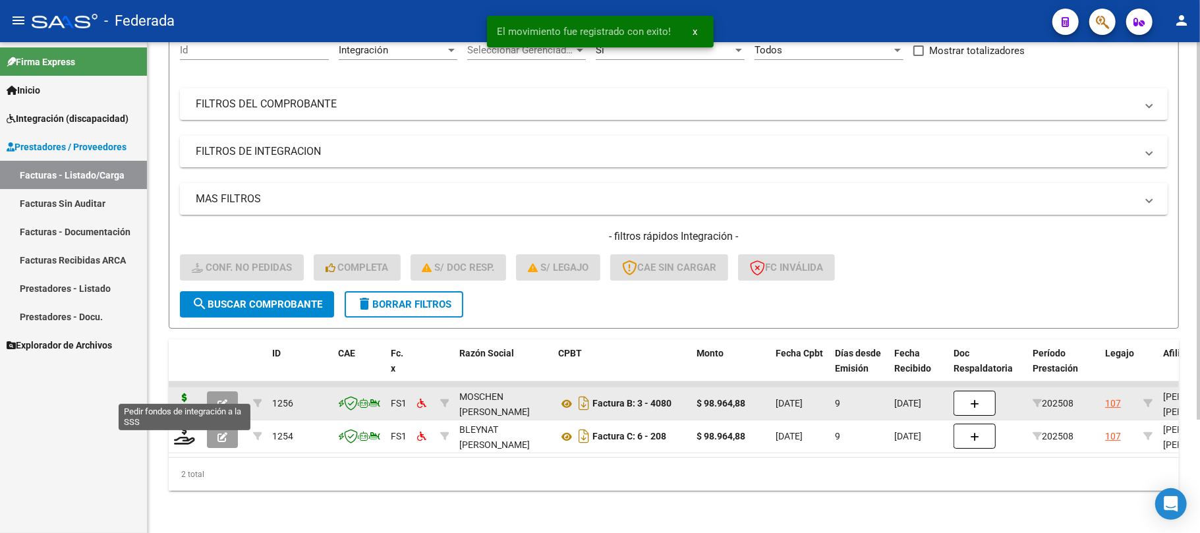
click at [185, 396] on icon at bounding box center [184, 402] width 21 height 18
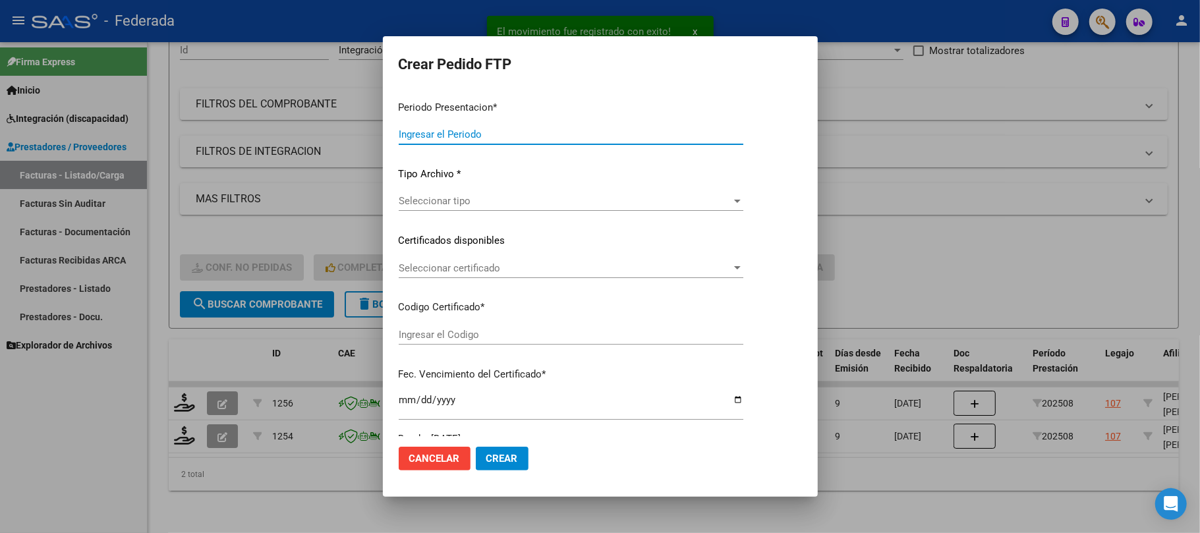
type input "202508"
type input "$ 98.964,88"
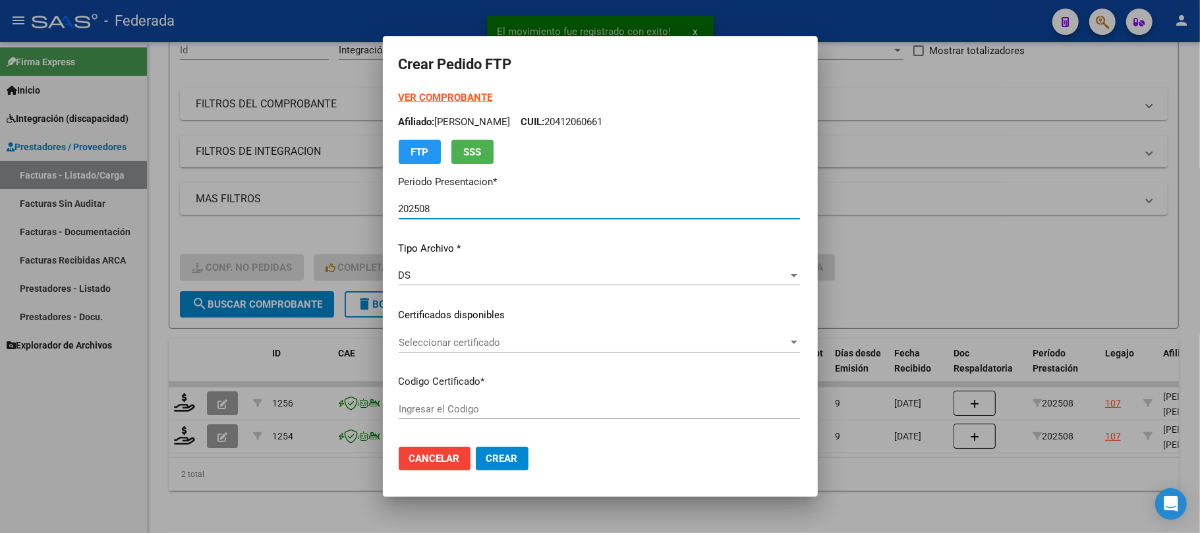
type input "ARG02000412060662022082220320822SFE159"
type input "2032-08-22"
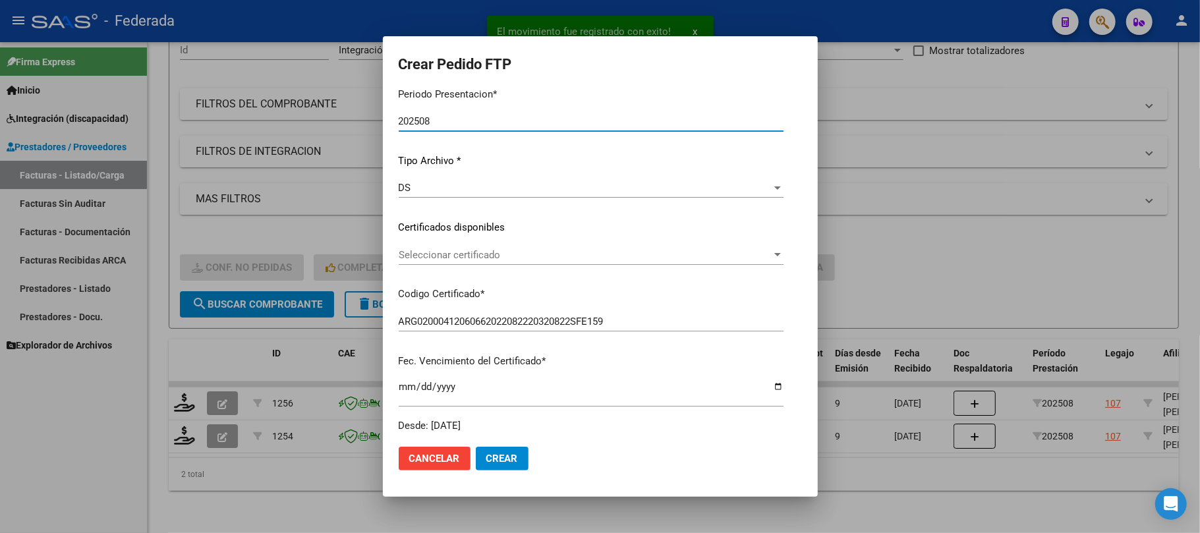
scroll to position [175, 0]
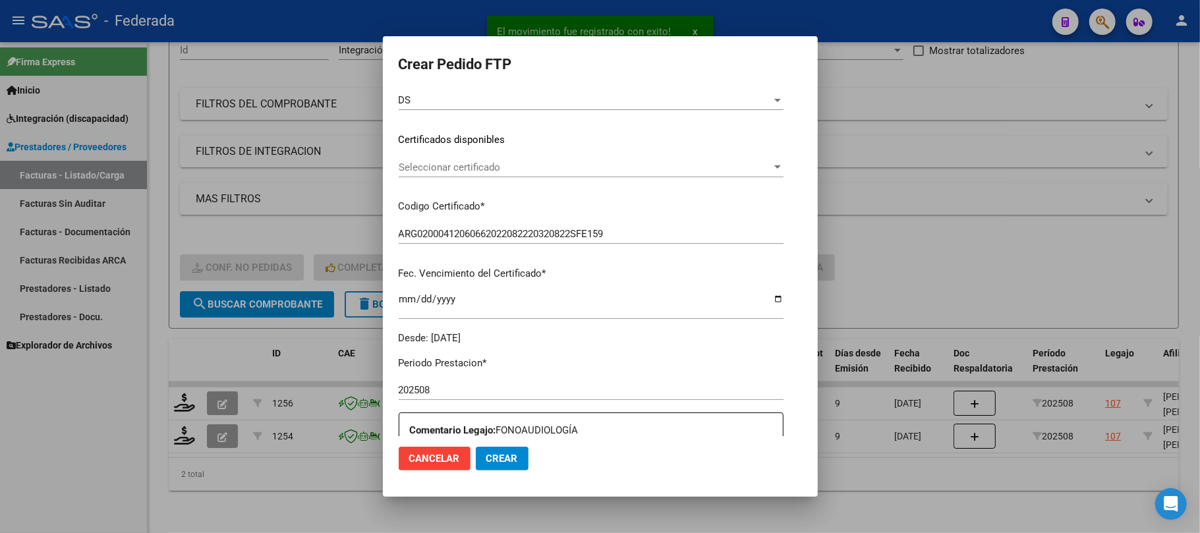
click at [412, 165] on span "Seleccionar certificado" at bounding box center [585, 167] width 373 height 12
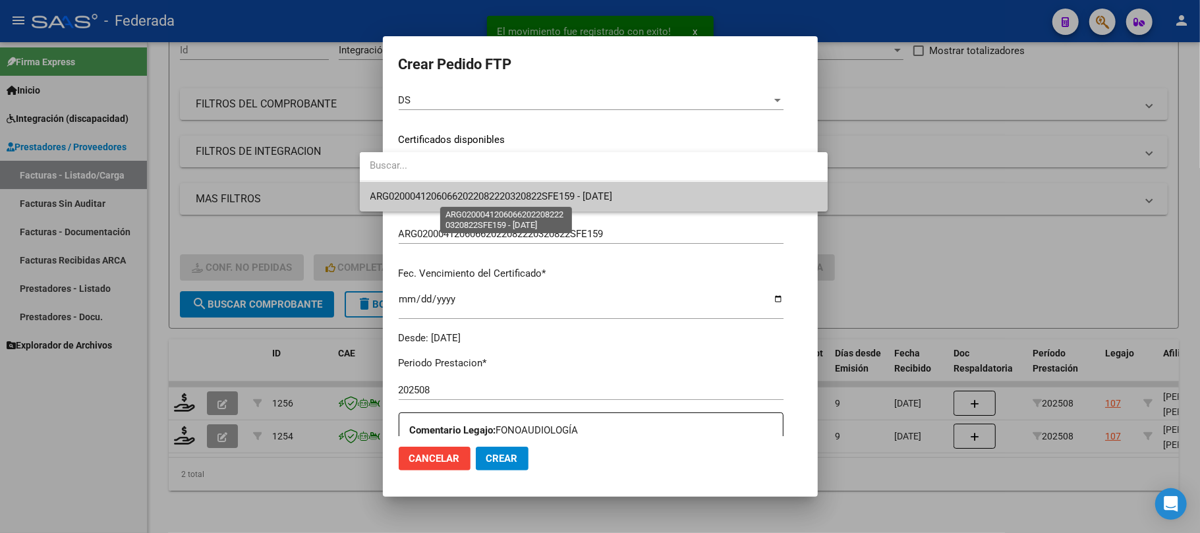
click at [412, 196] on span "ARG02000412060662022082220320822SFE159 - 2032-08-22" at bounding box center [491, 196] width 242 height 12
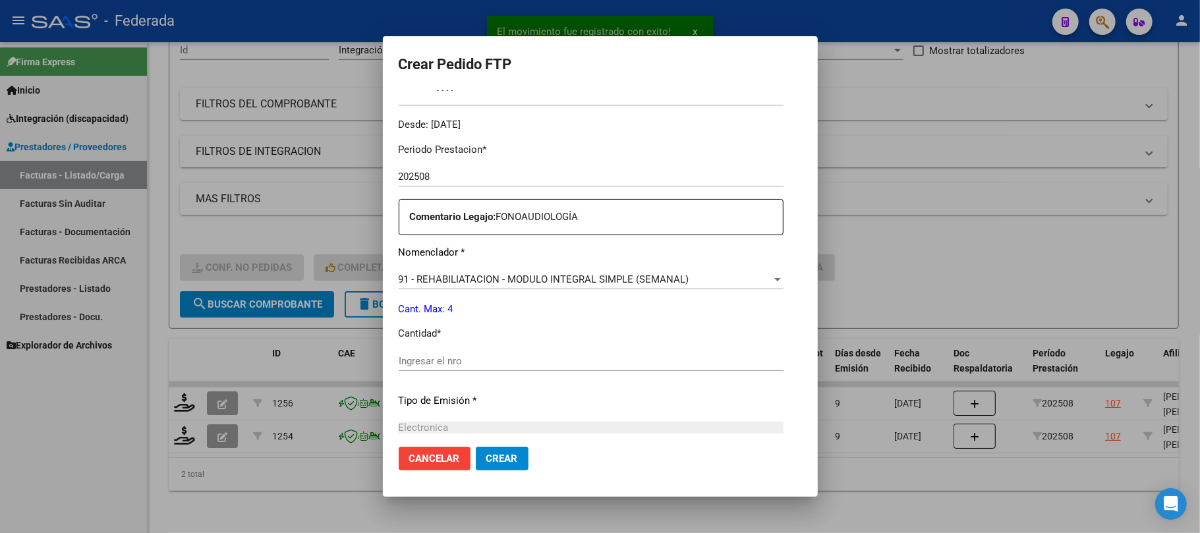
scroll to position [439, 0]
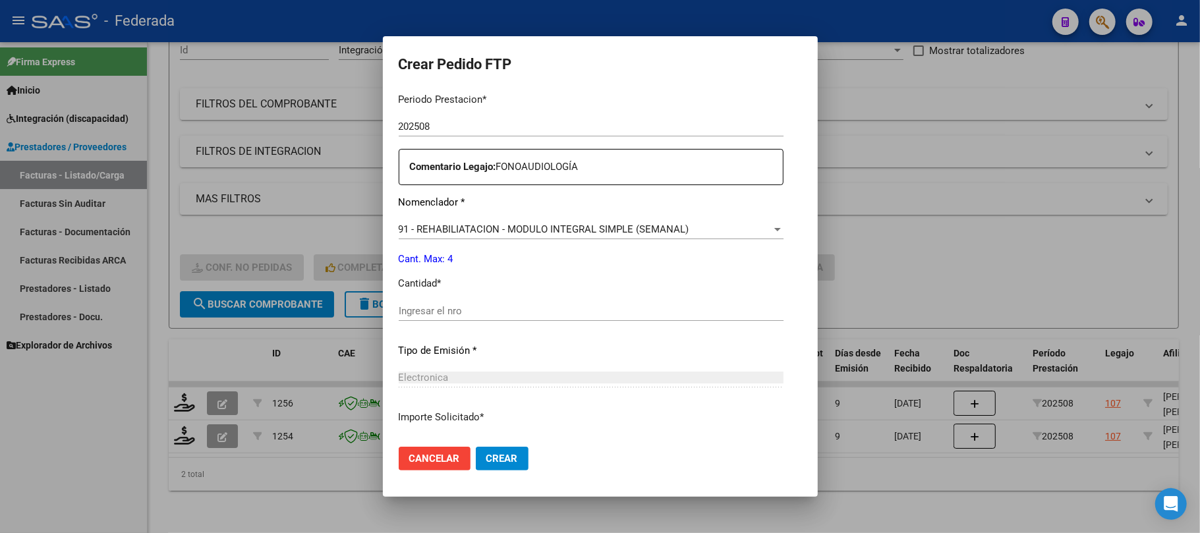
click at [418, 308] on input "Ingresar el nro" at bounding box center [591, 311] width 385 height 12
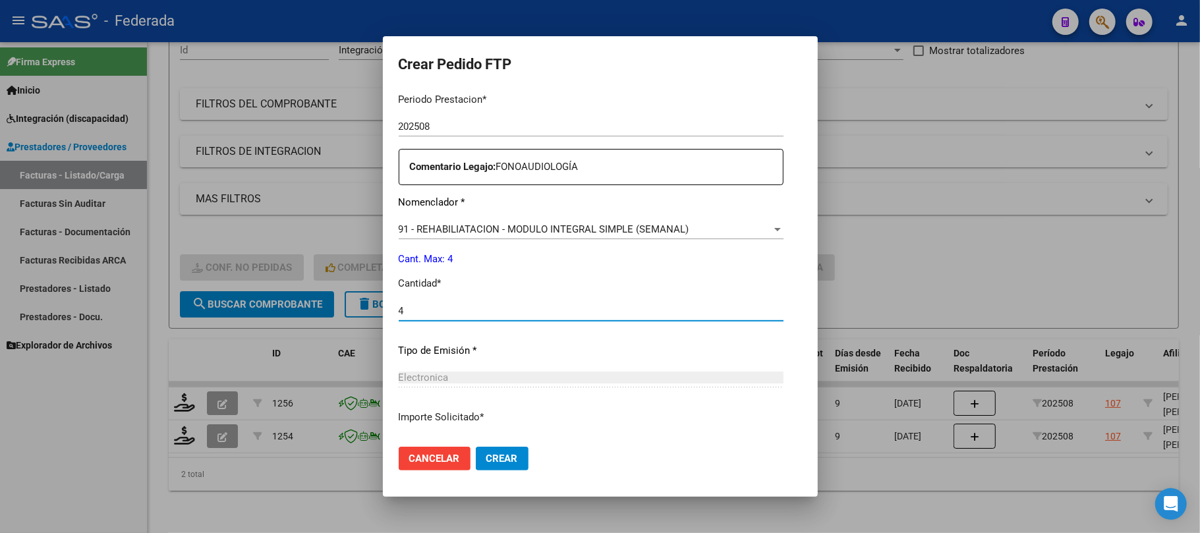
type input "4"
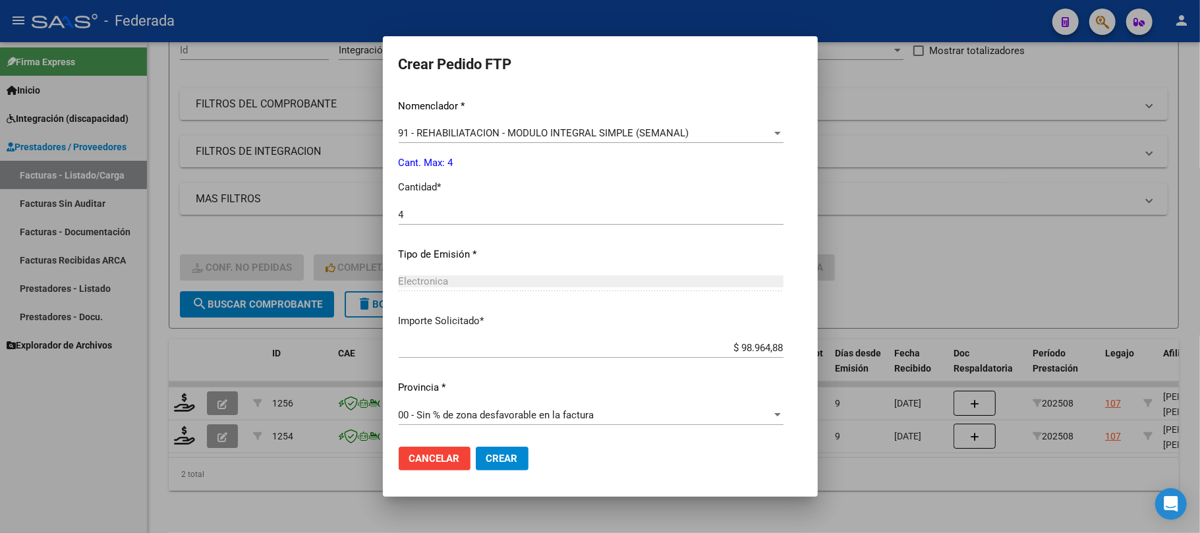
click at [486, 463] on span "Crear" at bounding box center [502, 459] width 32 height 12
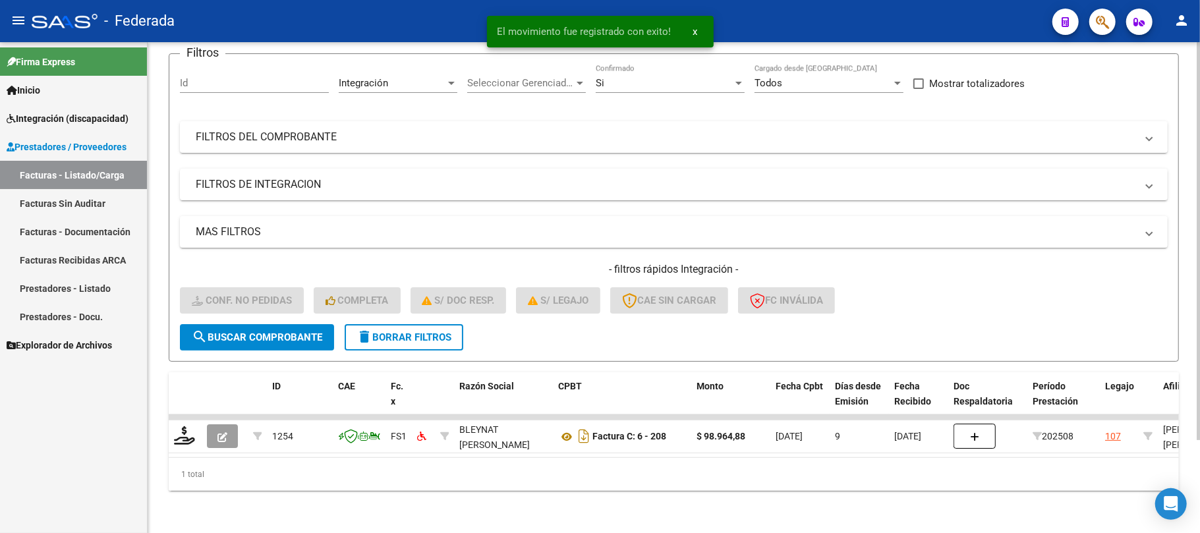
scroll to position [115, 0]
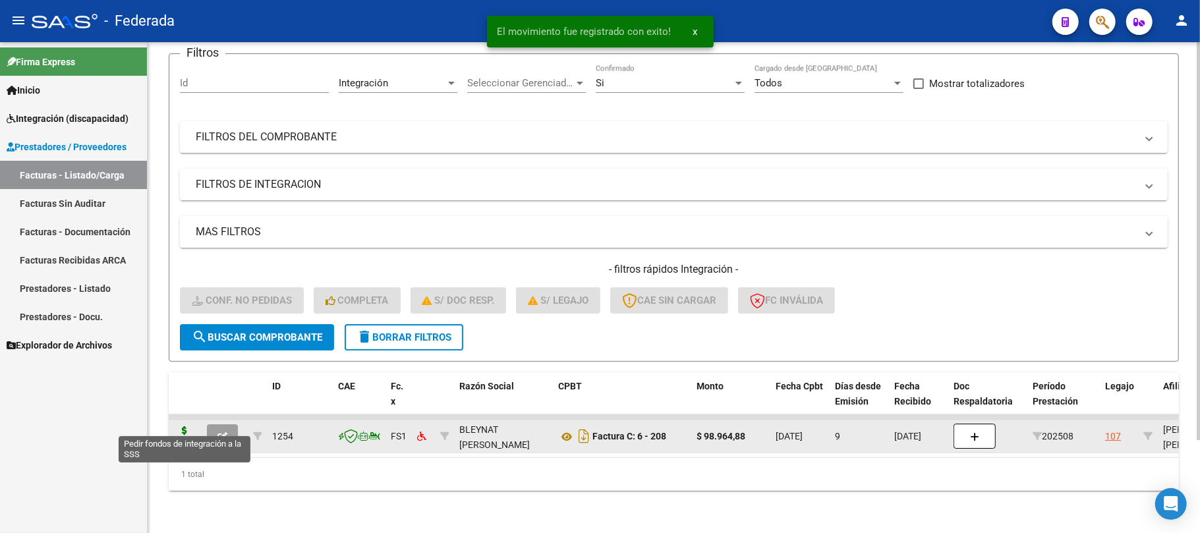
click at [180, 430] on icon at bounding box center [184, 435] width 21 height 18
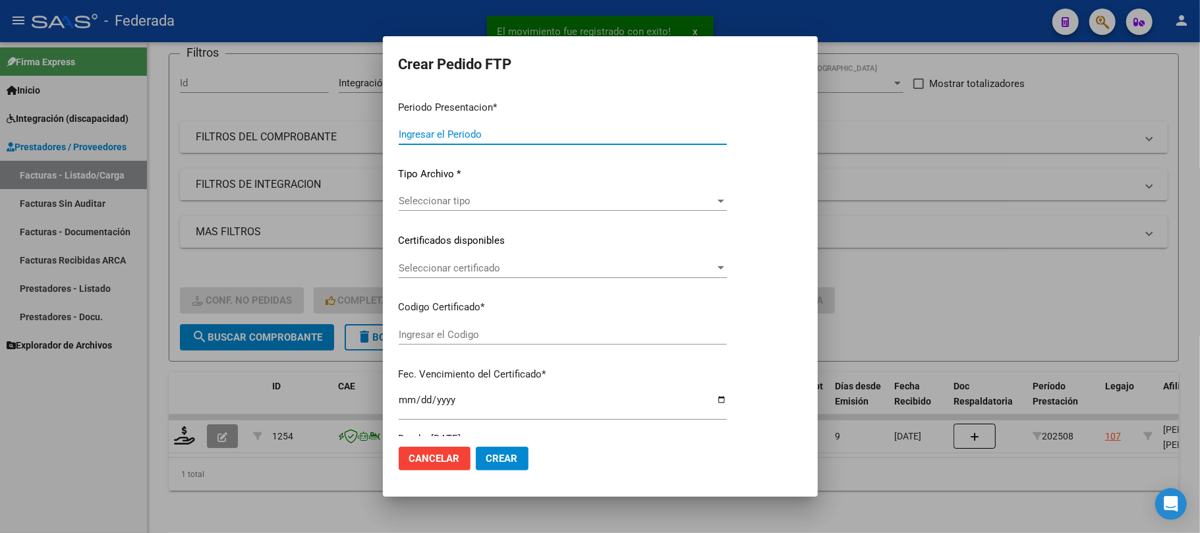
type input "202508"
type input "$ 98.964,88"
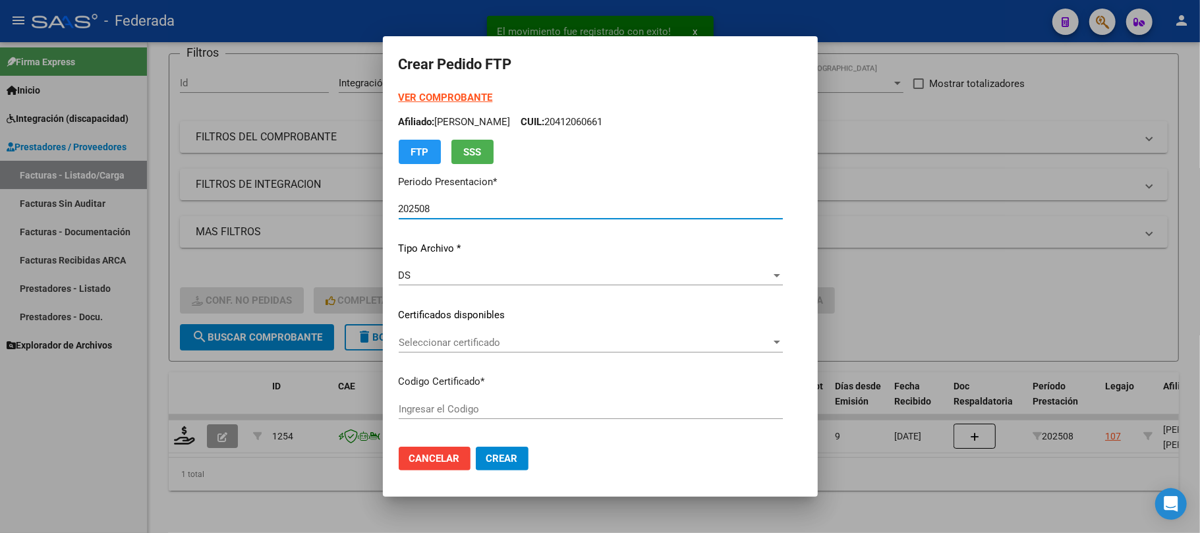
type input "ARG02000412060662022082220320822SFE159"
type input "2032-08-22"
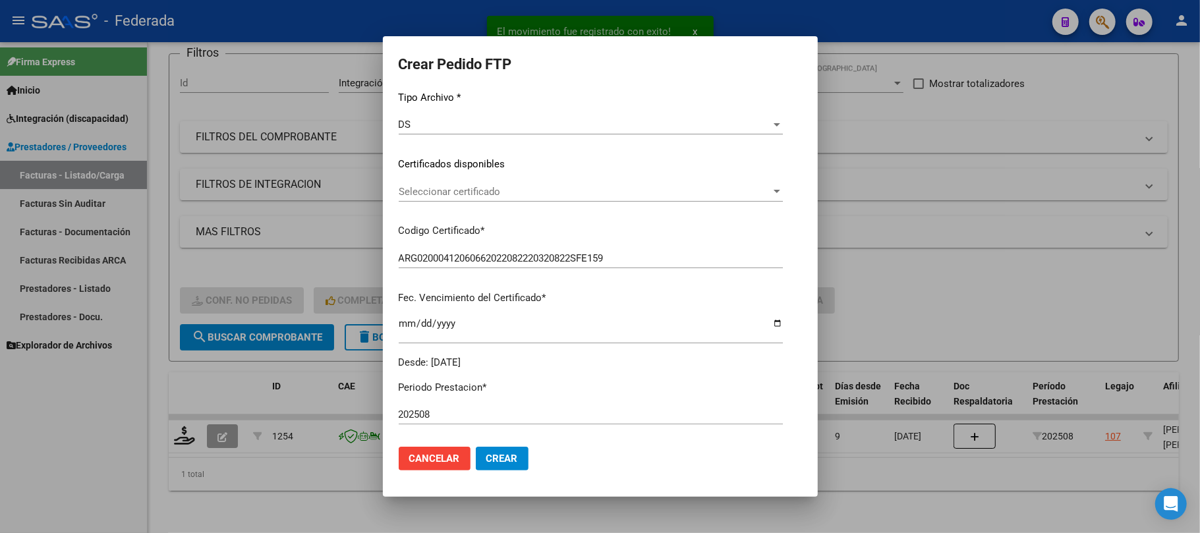
scroll to position [175, 0]
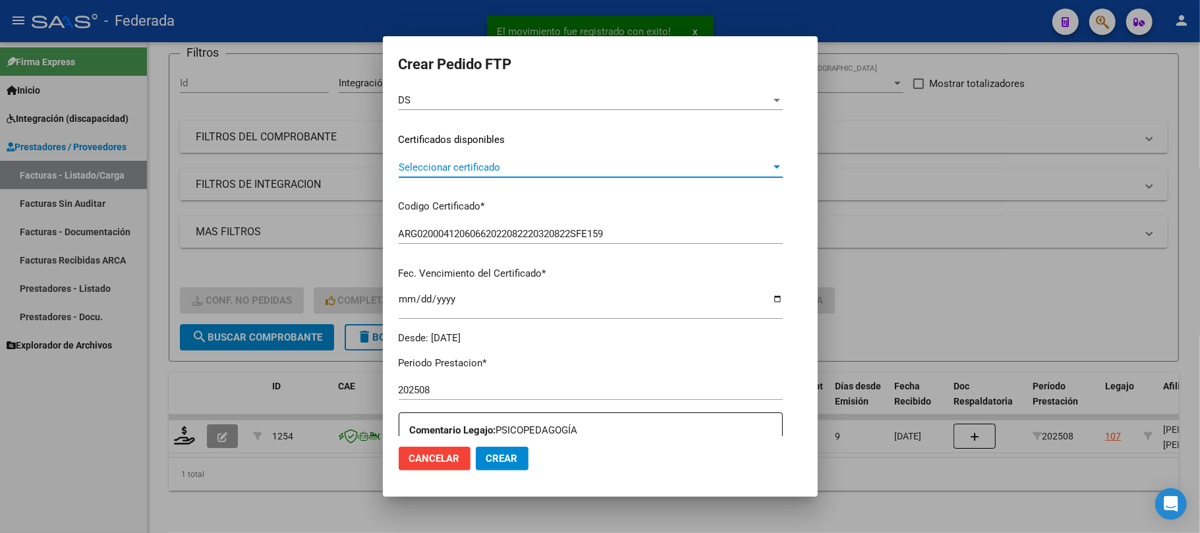
click at [449, 169] on span "Seleccionar certificado" at bounding box center [585, 167] width 372 height 12
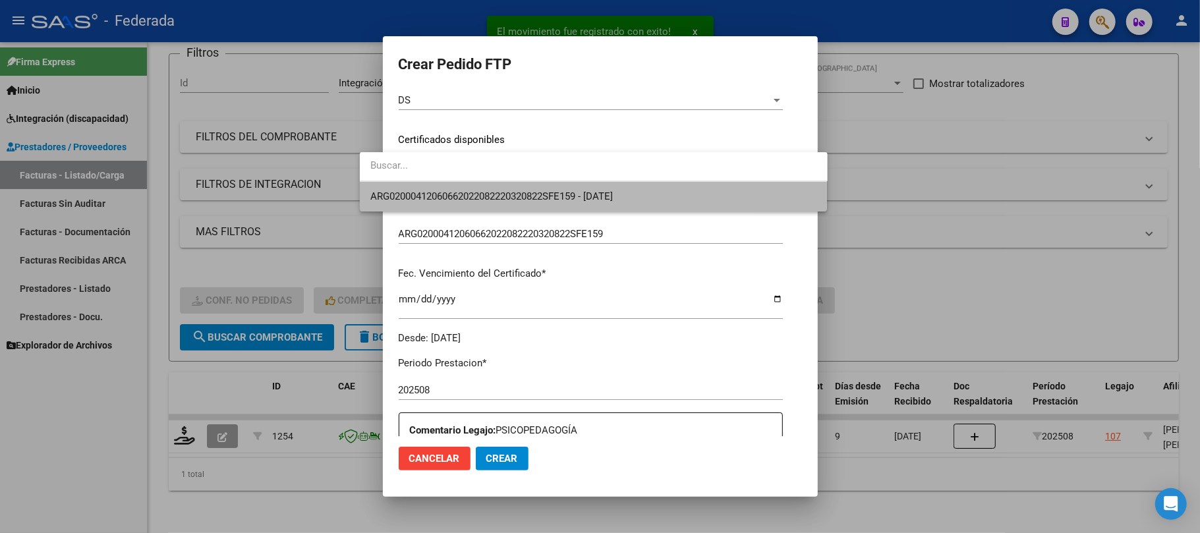
click at [456, 204] on span "ARG02000412060662022082220320822SFE159 - 2032-08-22" at bounding box center [593, 197] width 447 height 30
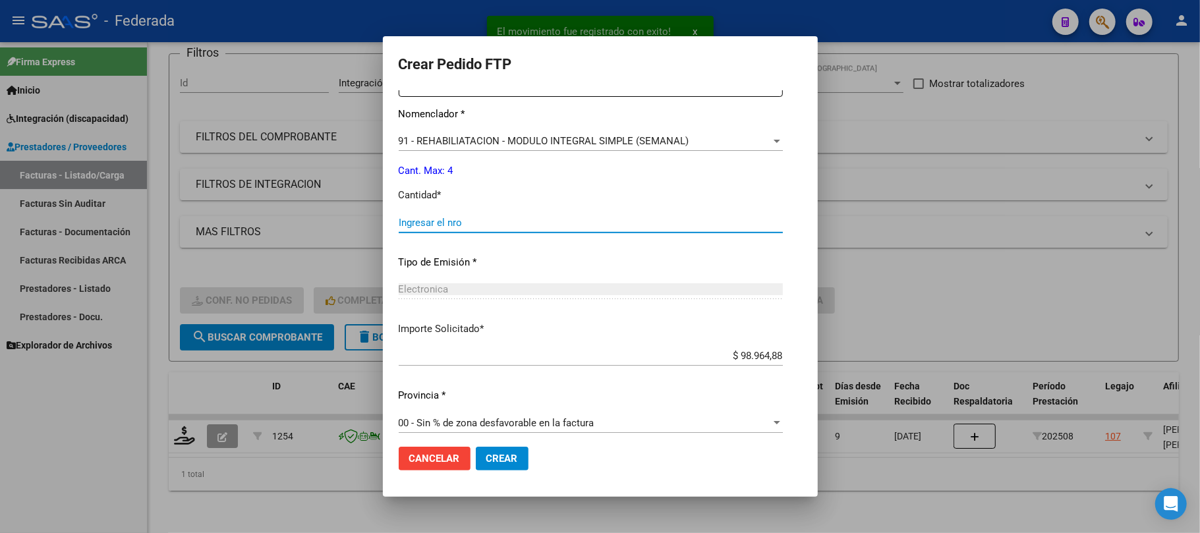
click at [452, 222] on input "Ingresar el nro" at bounding box center [591, 223] width 384 height 12
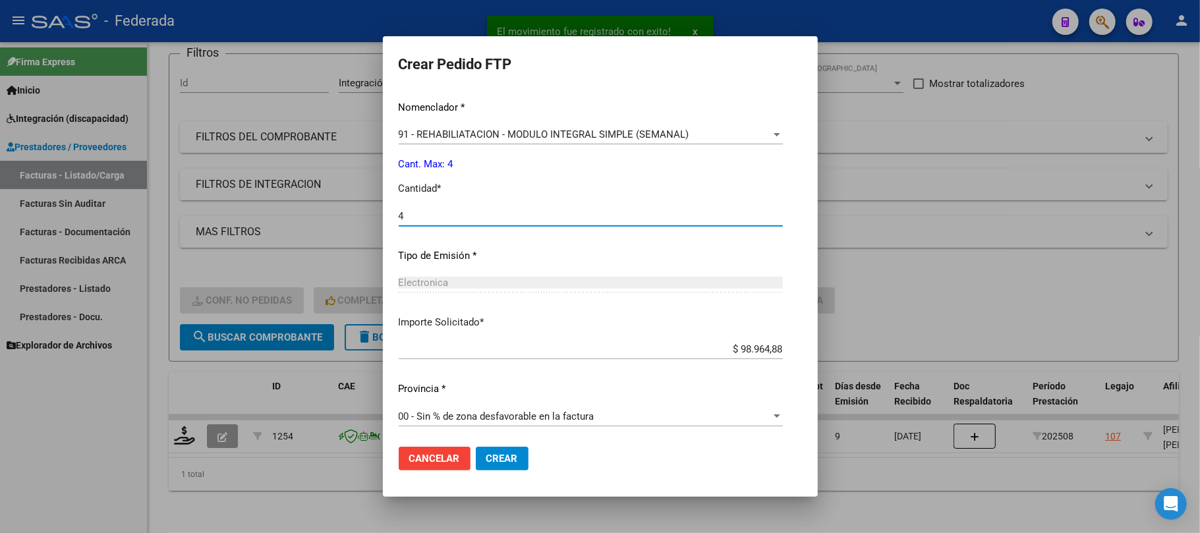
scroll to position [535, 0]
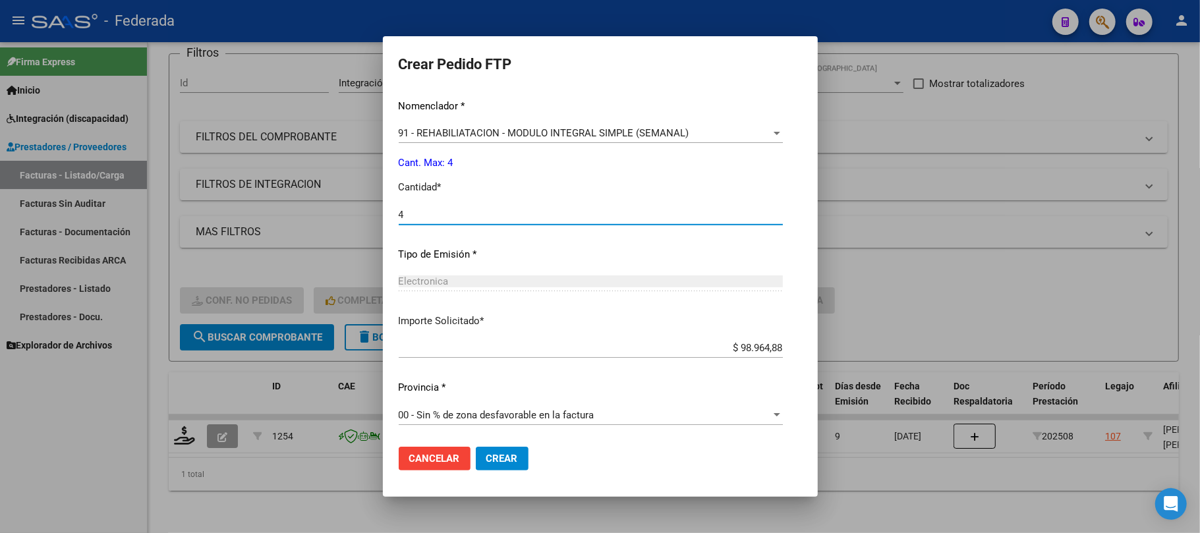
type input "4"
click at [486, 456] on span "Crear" at bounding box center [502, 459] width 32 height 12
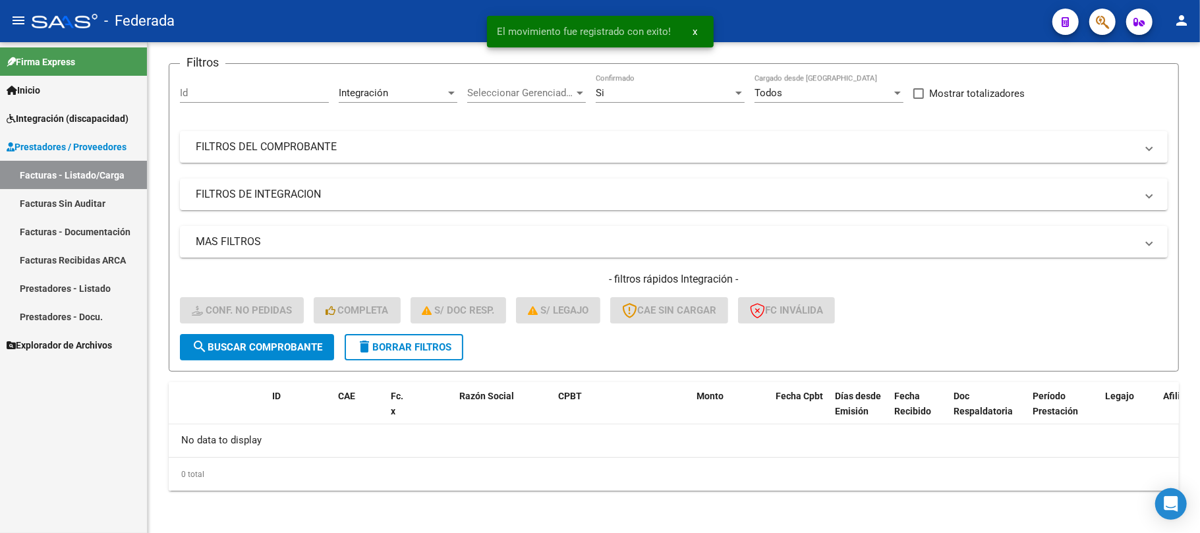
scroll to position [91, 0]
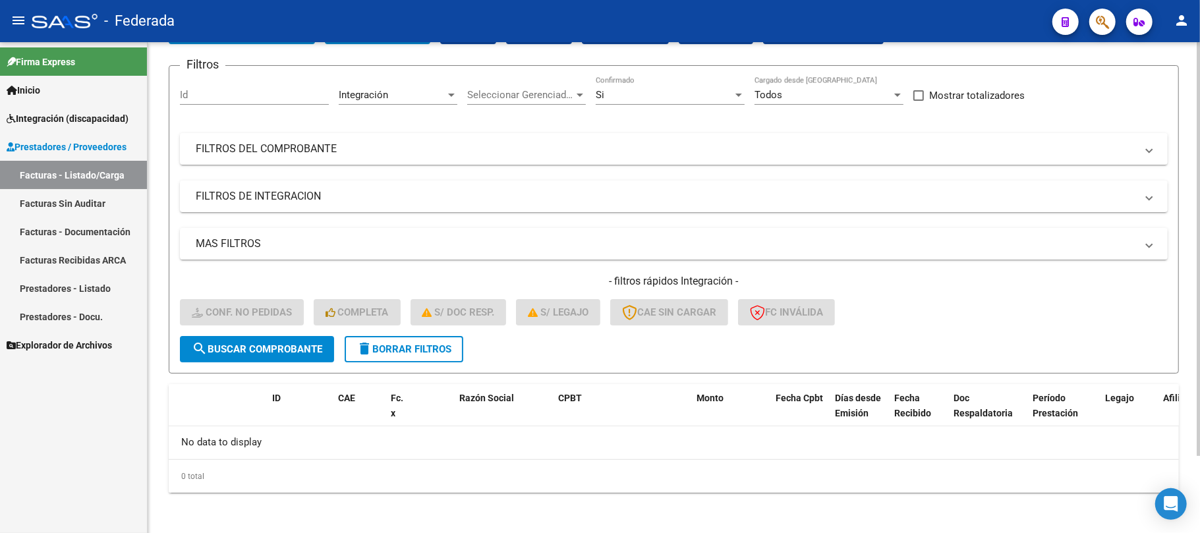
click at [414, 343] on span "delete Borrar Filtros" at bounding box center [403, 349] width 95 height 12
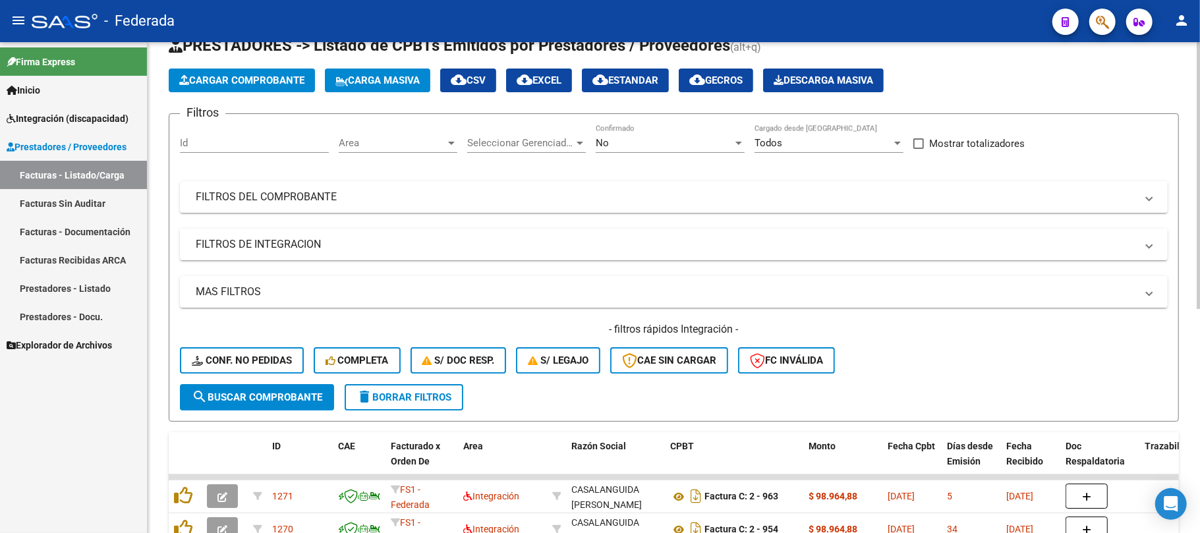
scroll to position [0, 0]
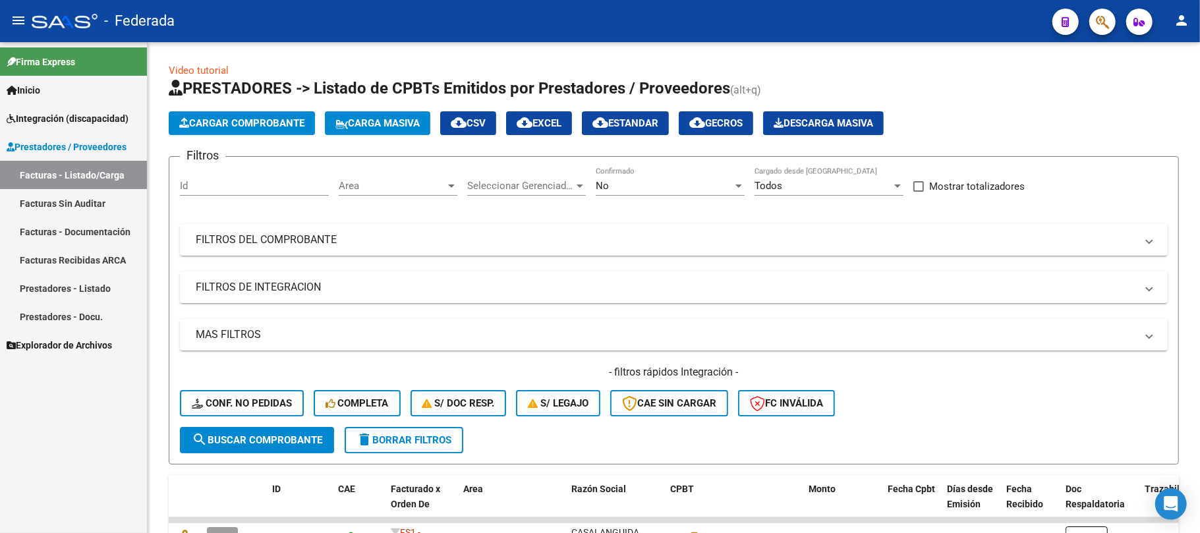
click at [103, 173] on link "Facturas - Listado/Carga" at bounding box center [73, 175] width 147 height 28
click at [378, 119] on span "Carga Masiva" at bounding box center [377, 123] width 84 height 12
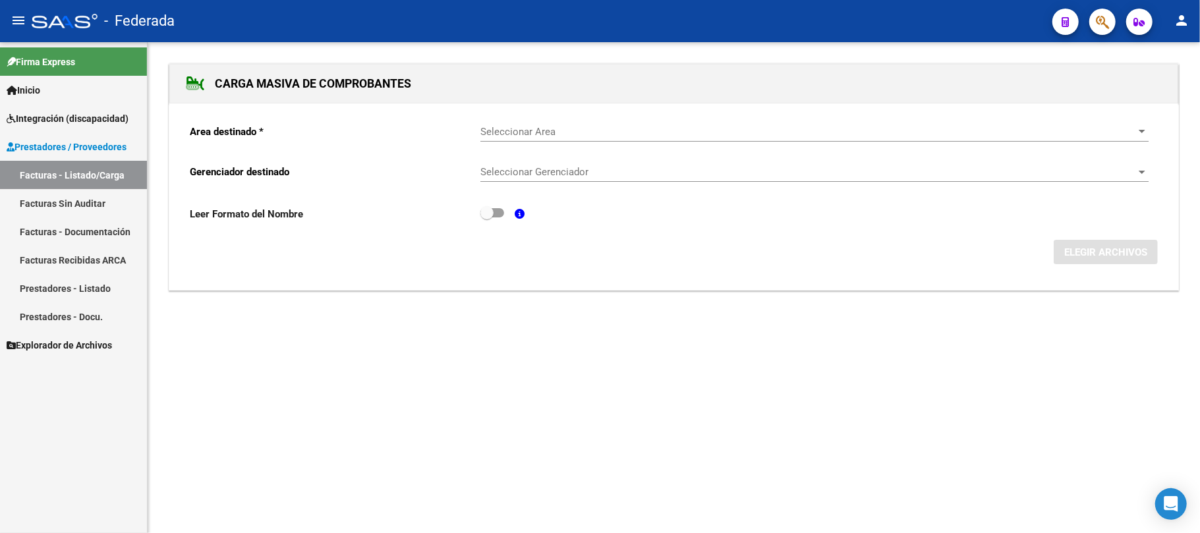
click at [518, 124] on div "Seleccionar Area Seleccionar Area" at bounding box center [814, 127] width 668 height 28
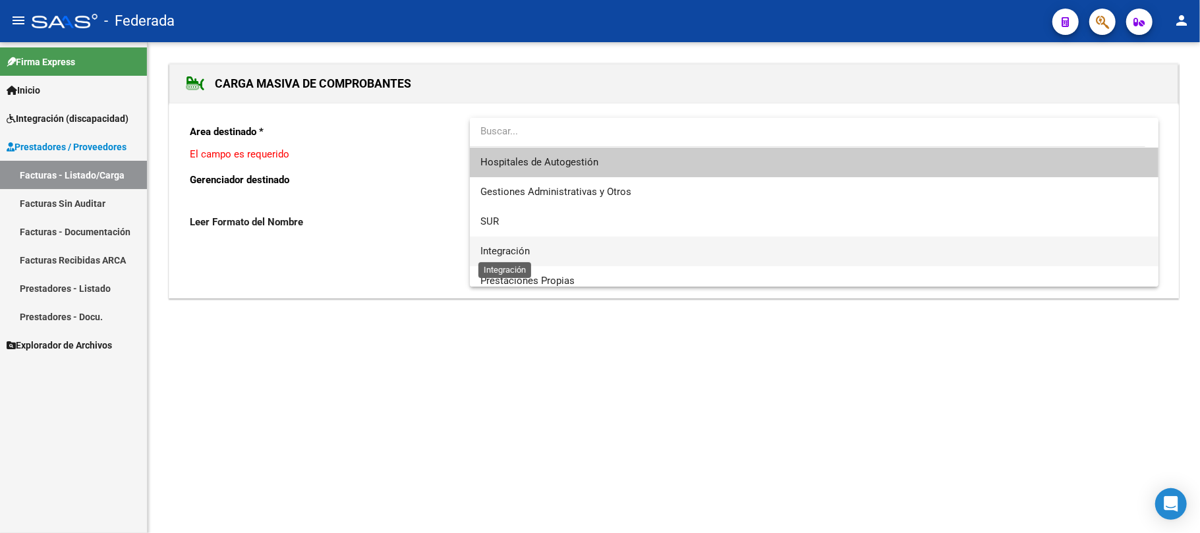
click at [513, 249] on span "Integración" at bounding box center [504, 251] width 49 height 12
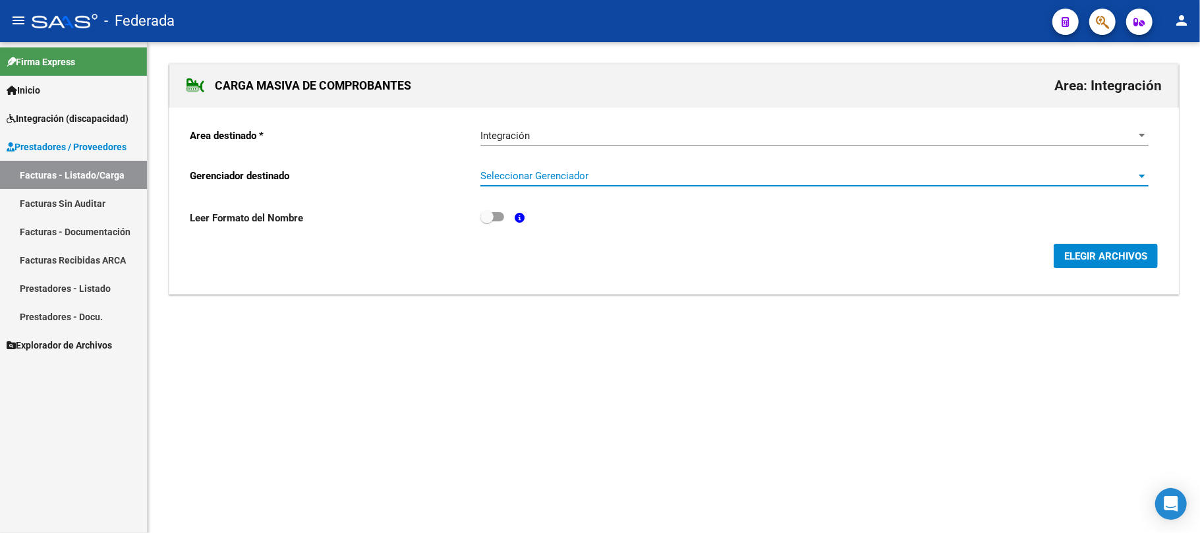
click at [512, 177] on span "Seleccionar Gerenciador" at bounding box center [808, 176] width 656 height 12
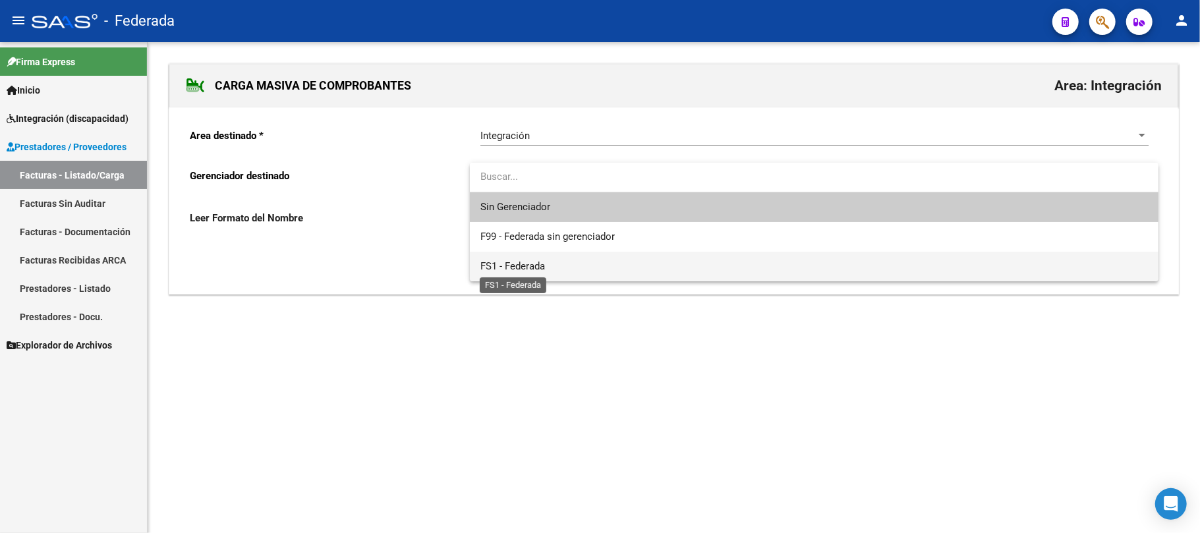
click at [511, 264] on span "FS1 - Federada" at bounding box center [512, 266] width 65 height 12
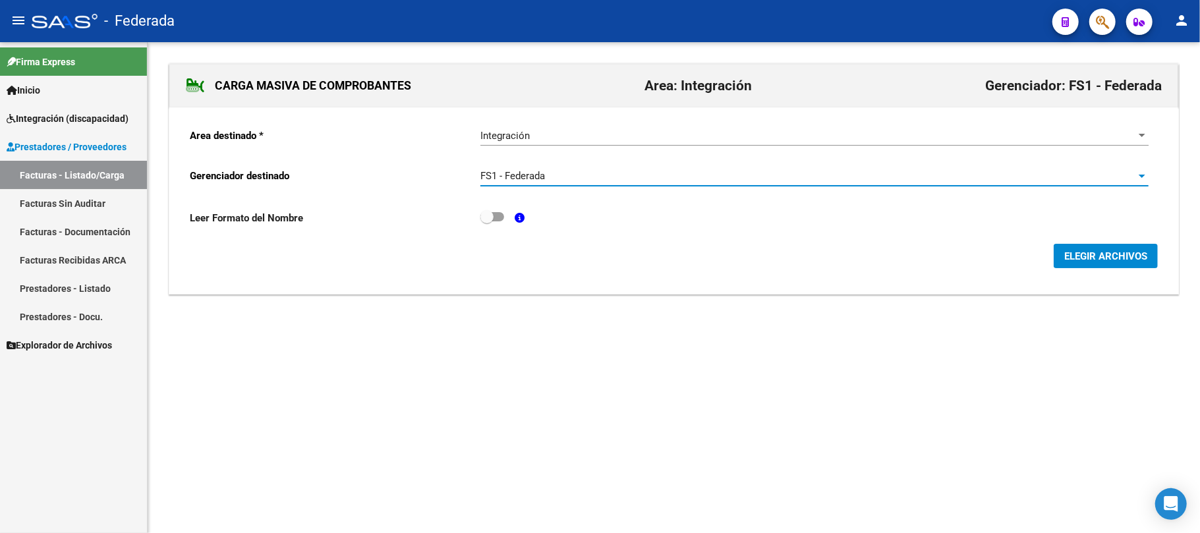
click at [1066, 265] on button "ELEGIR ARCHIVOS" at bounding box center [1106, 256] width 104 height 24
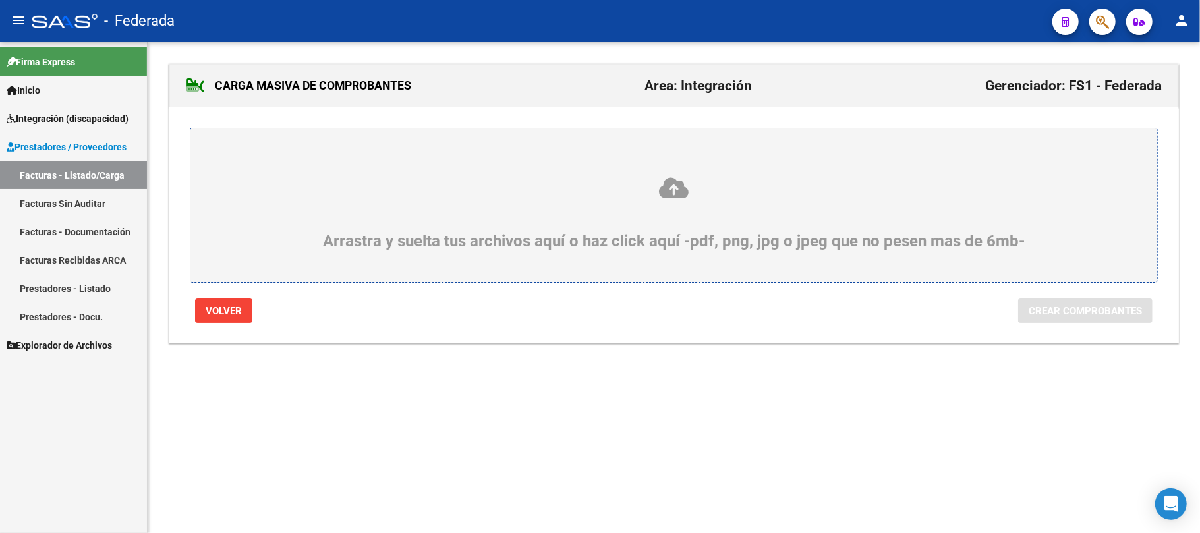
click at [675, 196] on icon at bounding box center [673, 188] width 903 height 24
click at [0, 0] on input "Arrastra y suelta tus archivos aquí o haz click aquí -pdf, png, jpg o jpeg que …" at bounding box center [0, 0] width 0 height 0
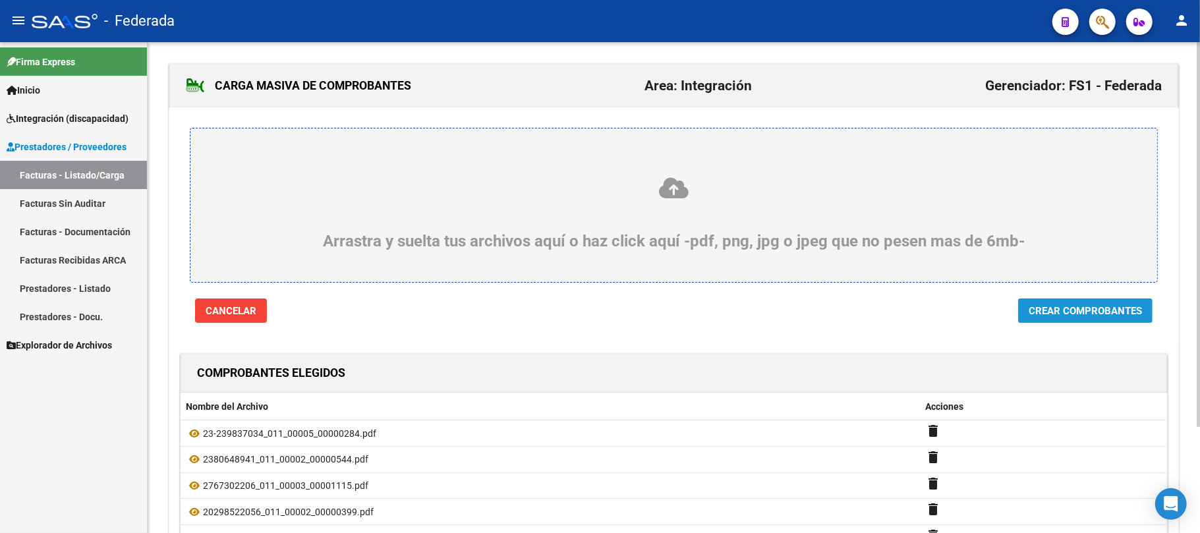
click at [1047, 314] on span "Crear Comprobantes" at bounding box center [1085, 311] width 113 height 12
